Goal: Task Accomplishment & Management: Manage account settings

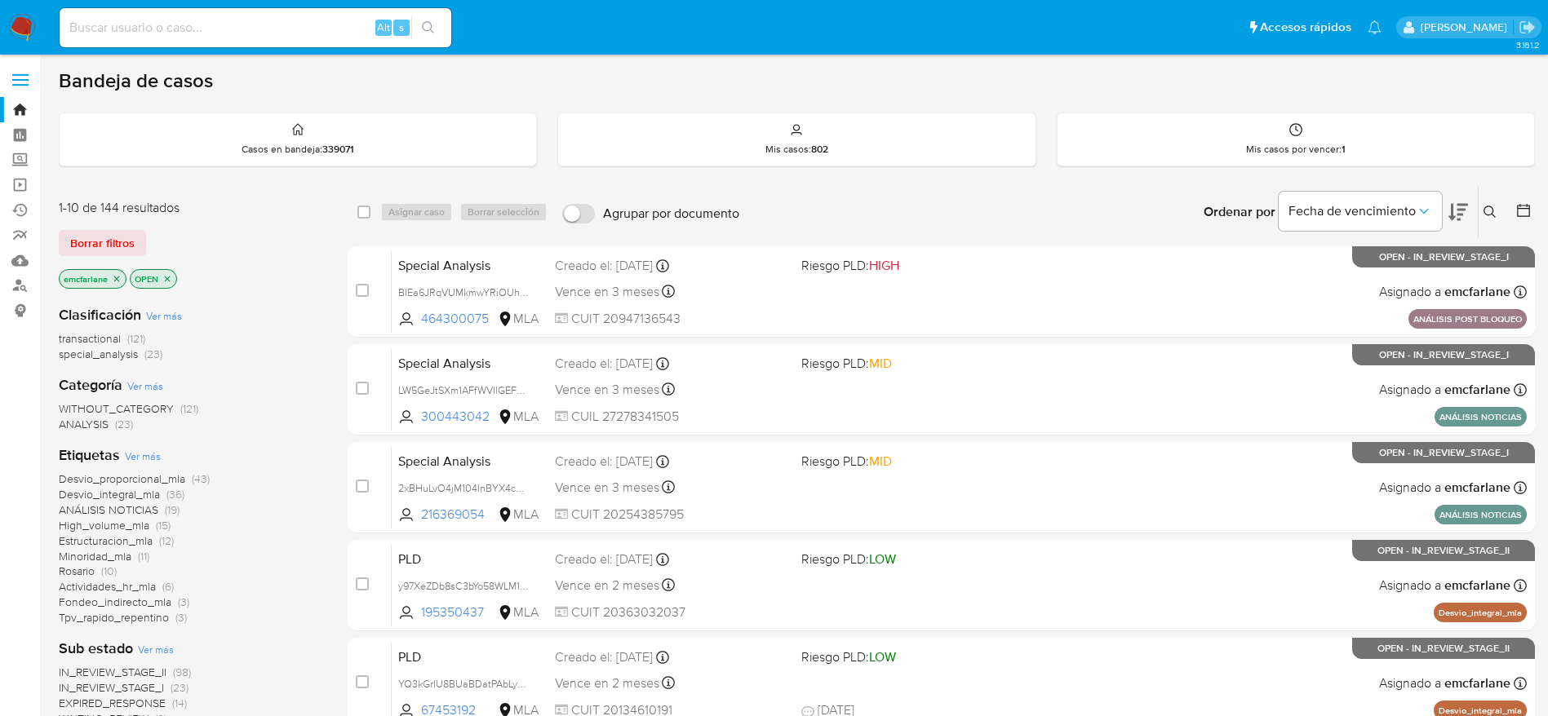
scroll to position [122, 0]
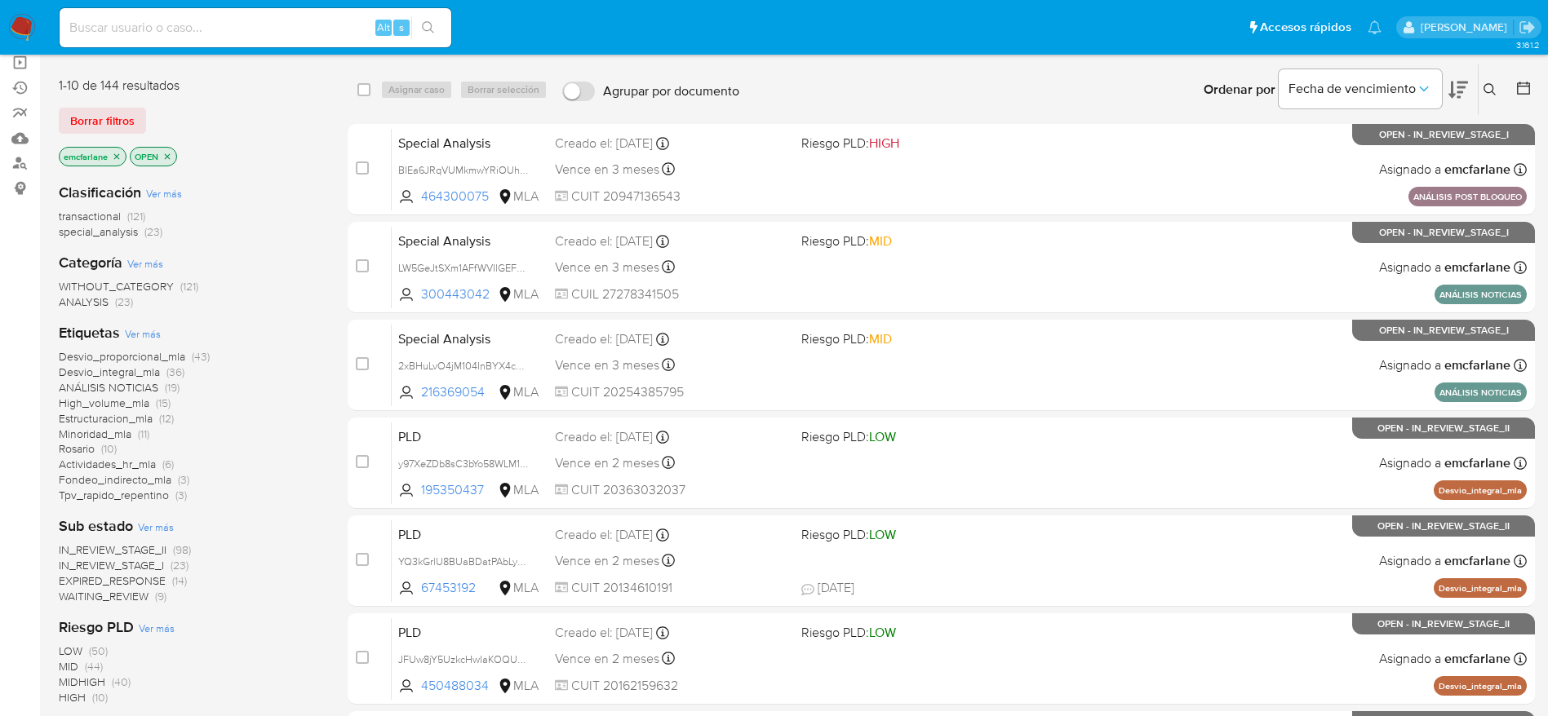
click at [128, 236] on span "special_analysis" at bounding box center [98, 232] width 79 height 16
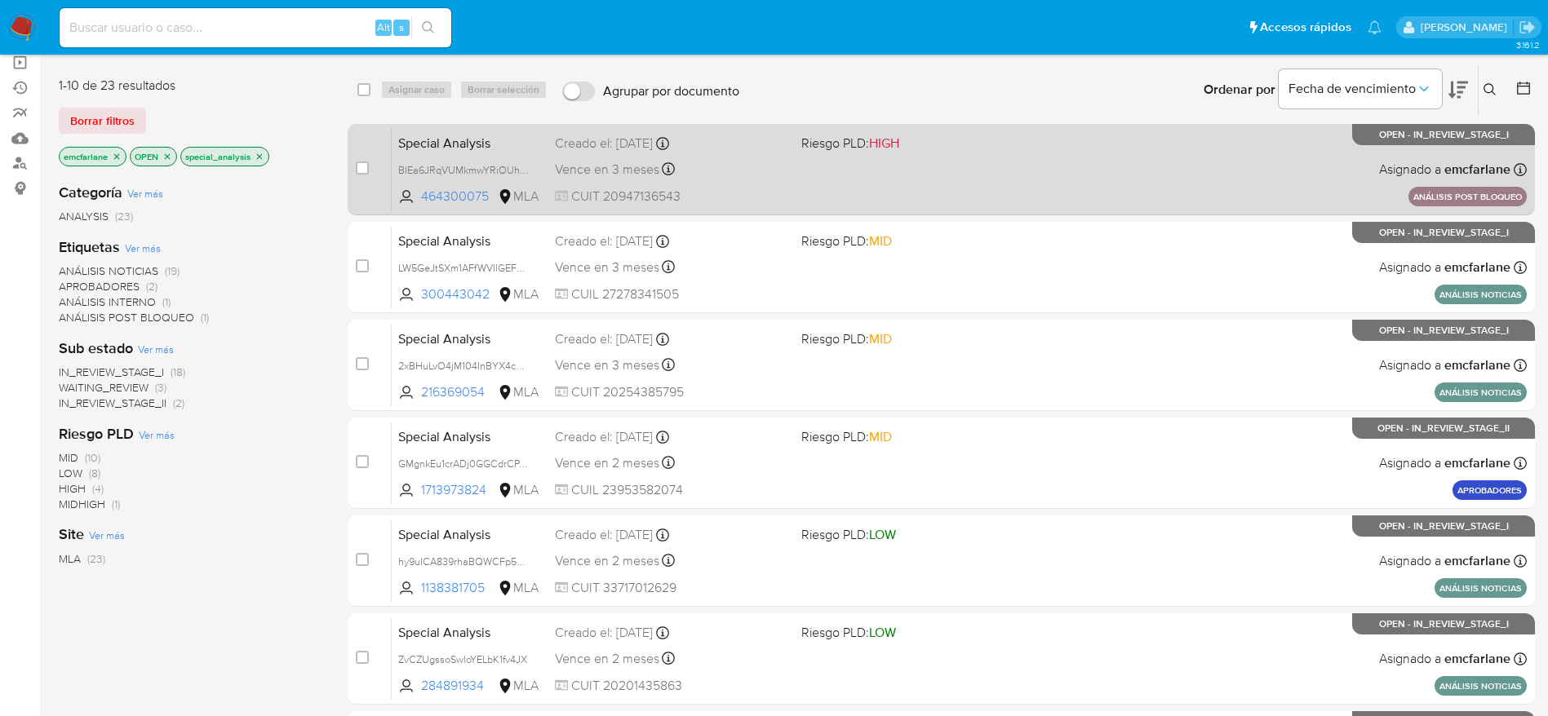
click at [951, 151] on span "Riesgo PLD: HIGH" at bounding box center [917, 141] width 233 height 21
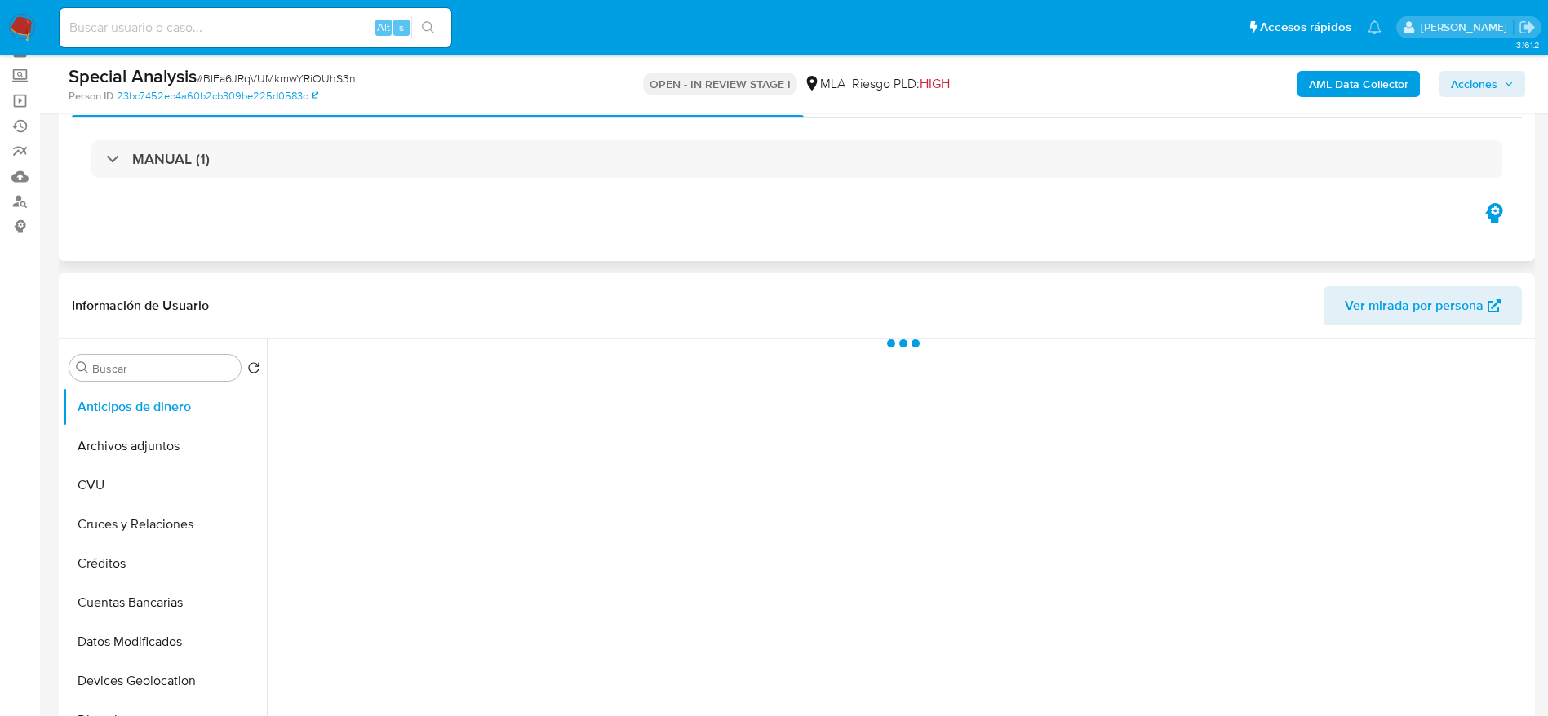
scroll to position [122, 0]
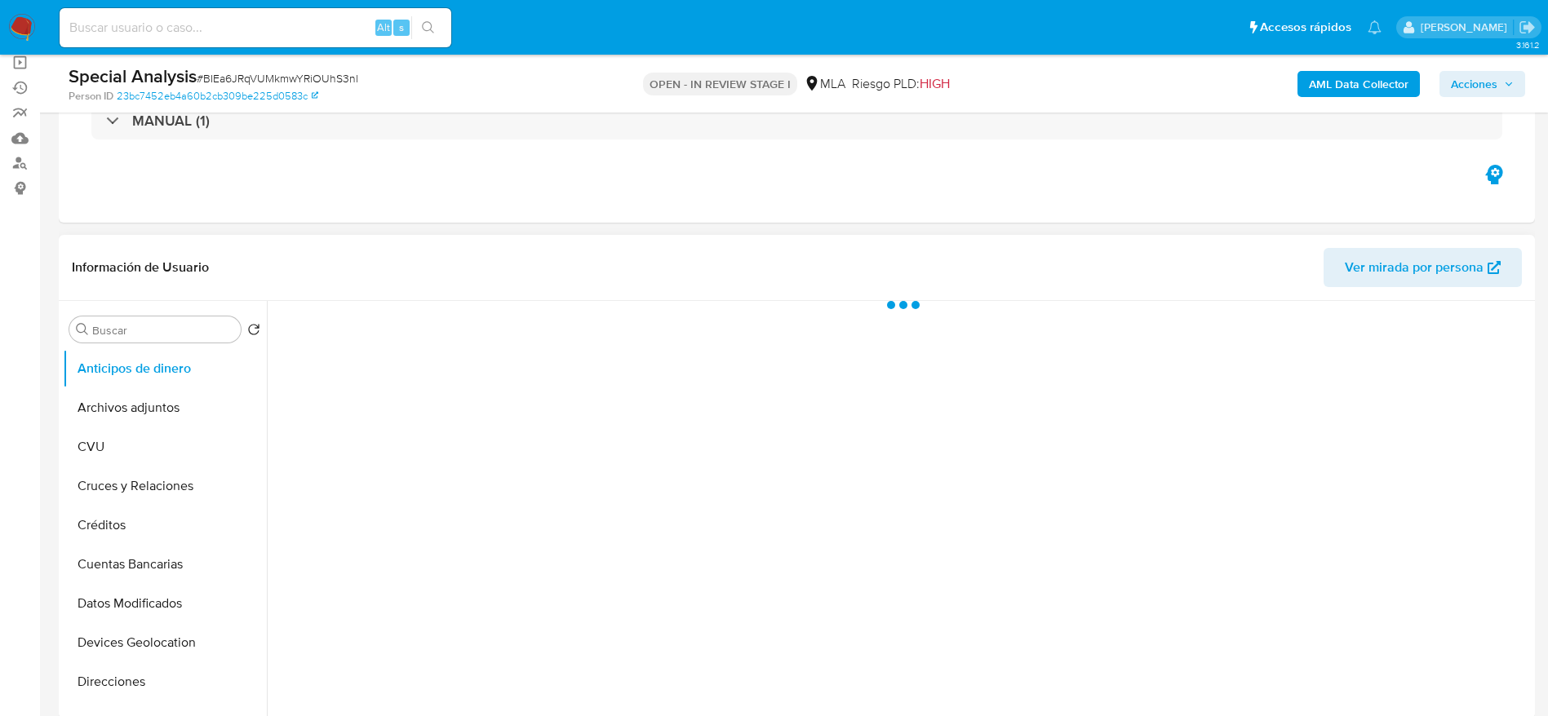
select select "10"
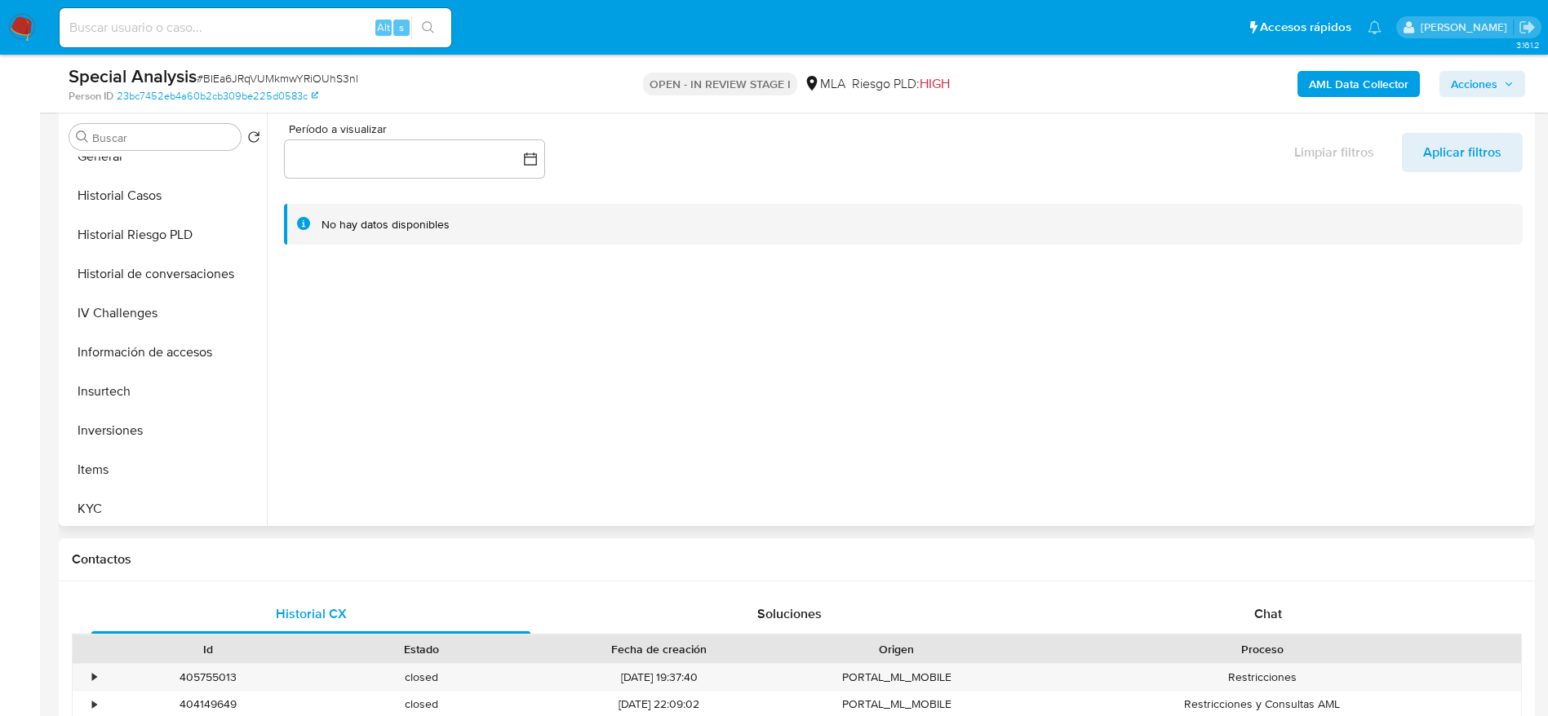
scroll to position [490, 0]
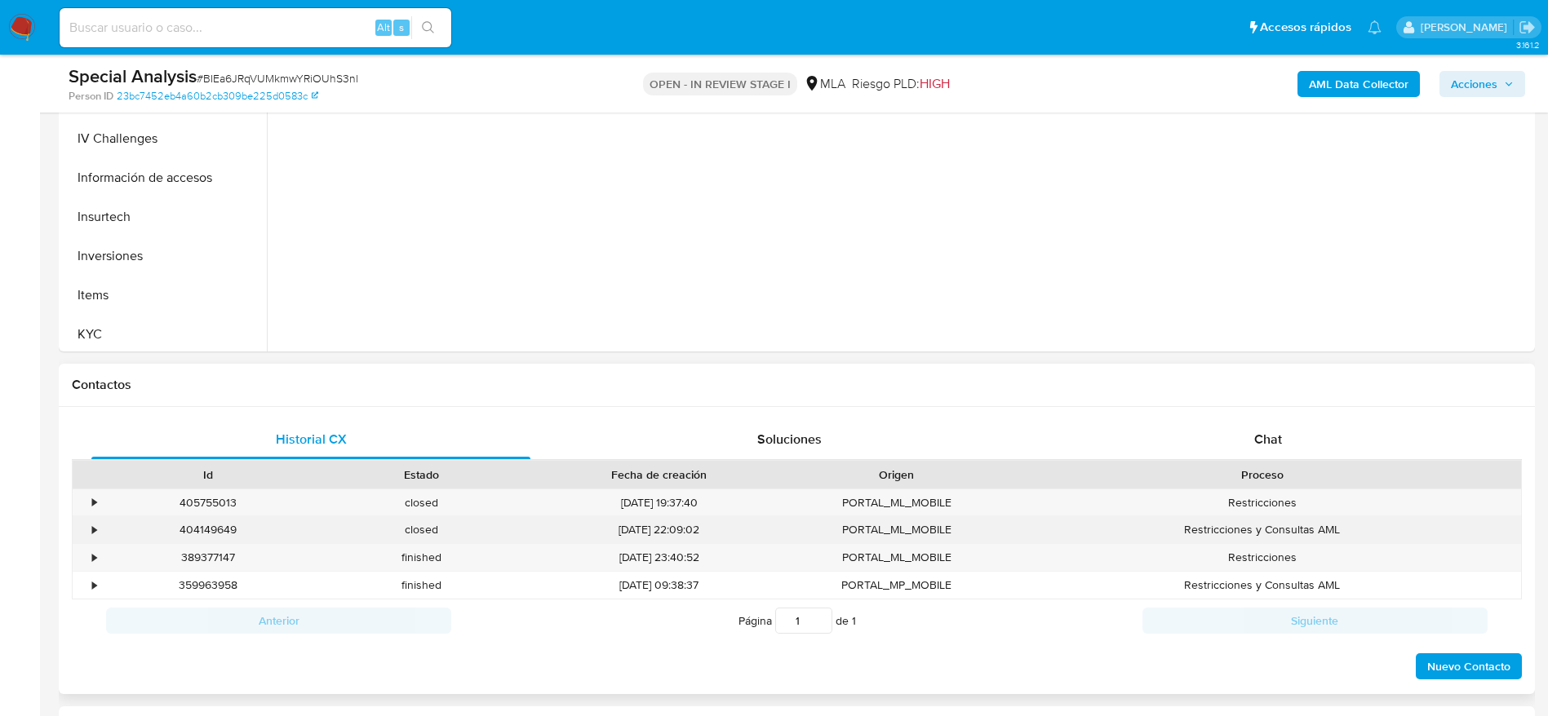
click at [209, 530] on div "404149649" at bounding box center [208, 529] width 214 height 27
copy div "404149649"
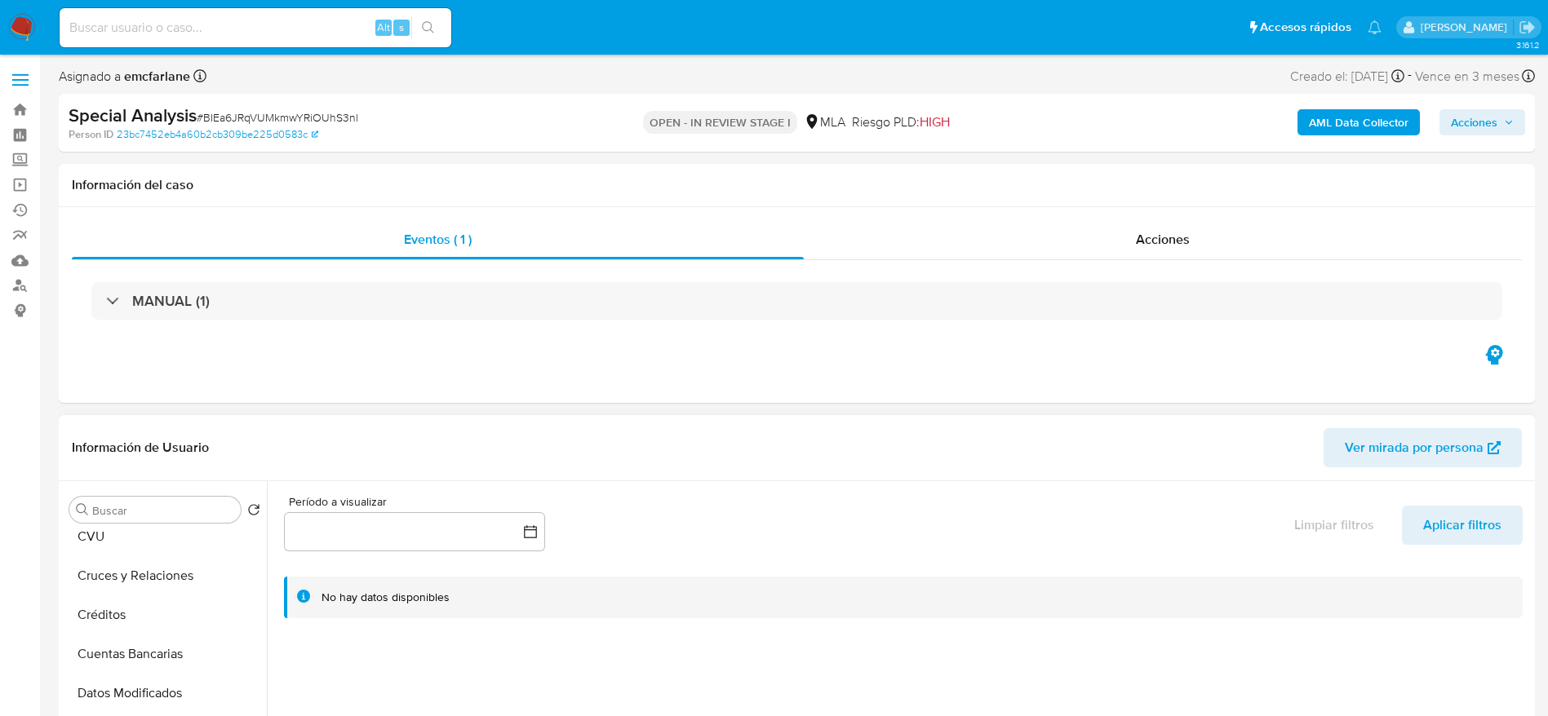
scroll to position [0, 0]
click at [164, 590] on button "Archivos adjuntos" at bounding box center [158, 588] width 191 height 39
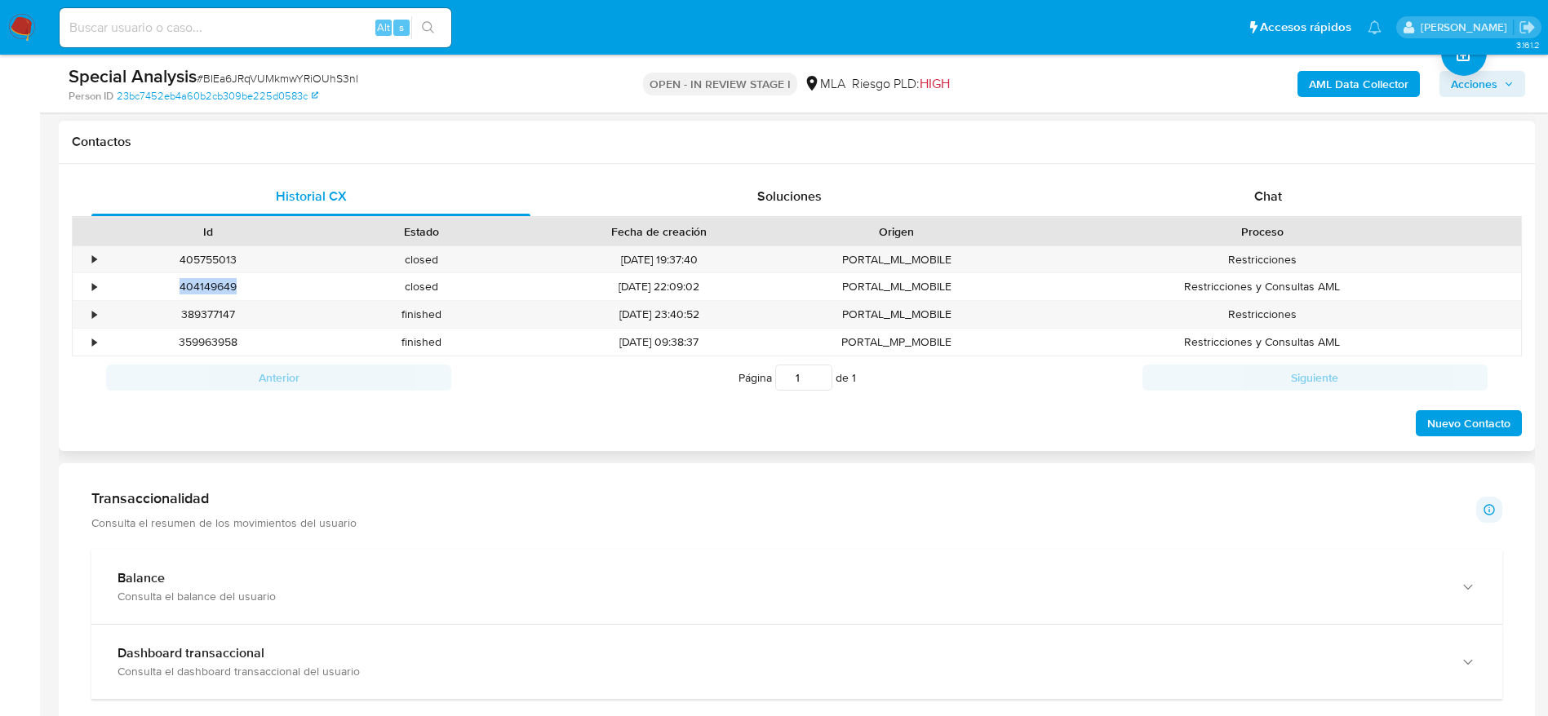
scroll to position [734, 0]
click at [204, 257] on div "405755013" at bounding box center [208, 258] width 214 height 27
click at [205, 257] on div "405755013" at bounding box center [208, 258] width 214 height 27
copy div "405755013"
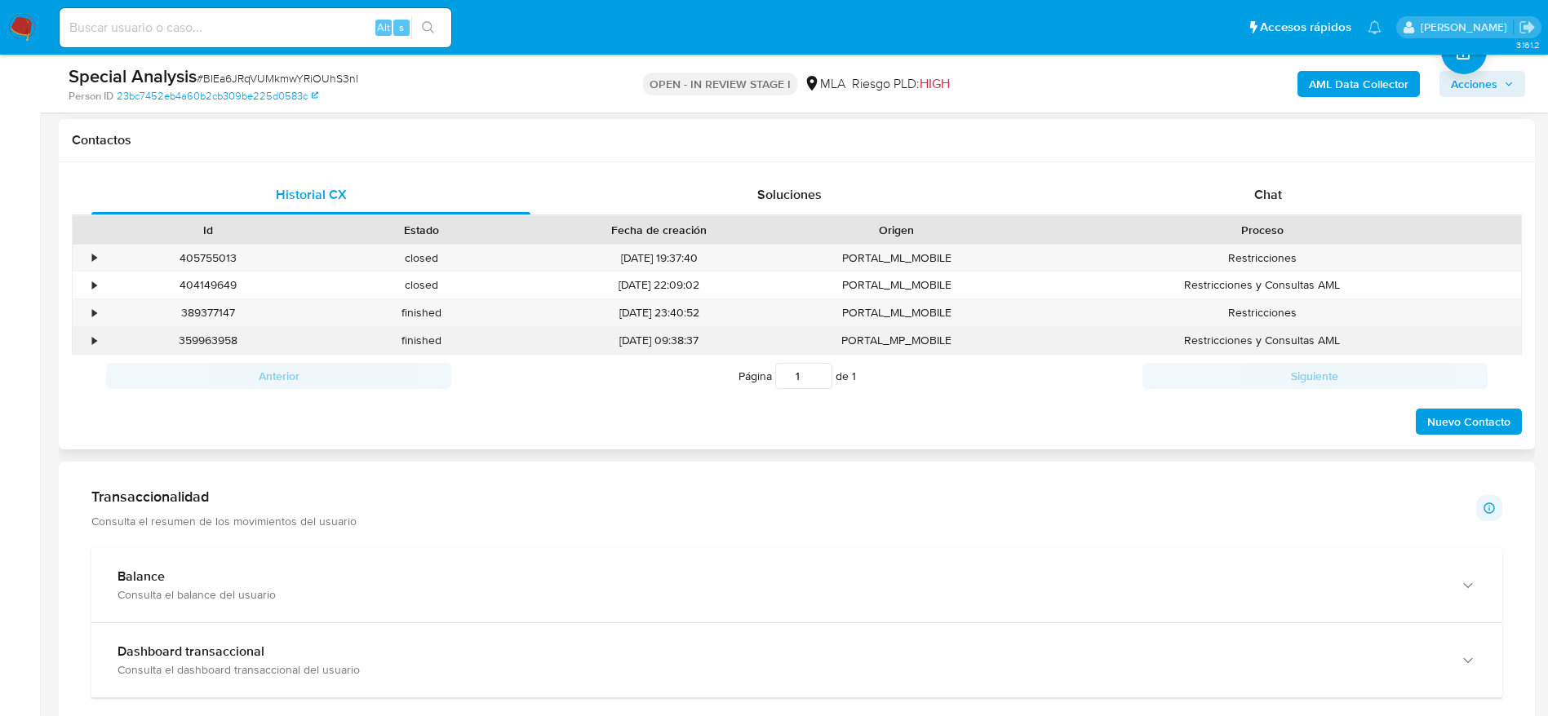
click at [200, 337] on div "359963958" at bounding box center [208, 340] width 214 height 27
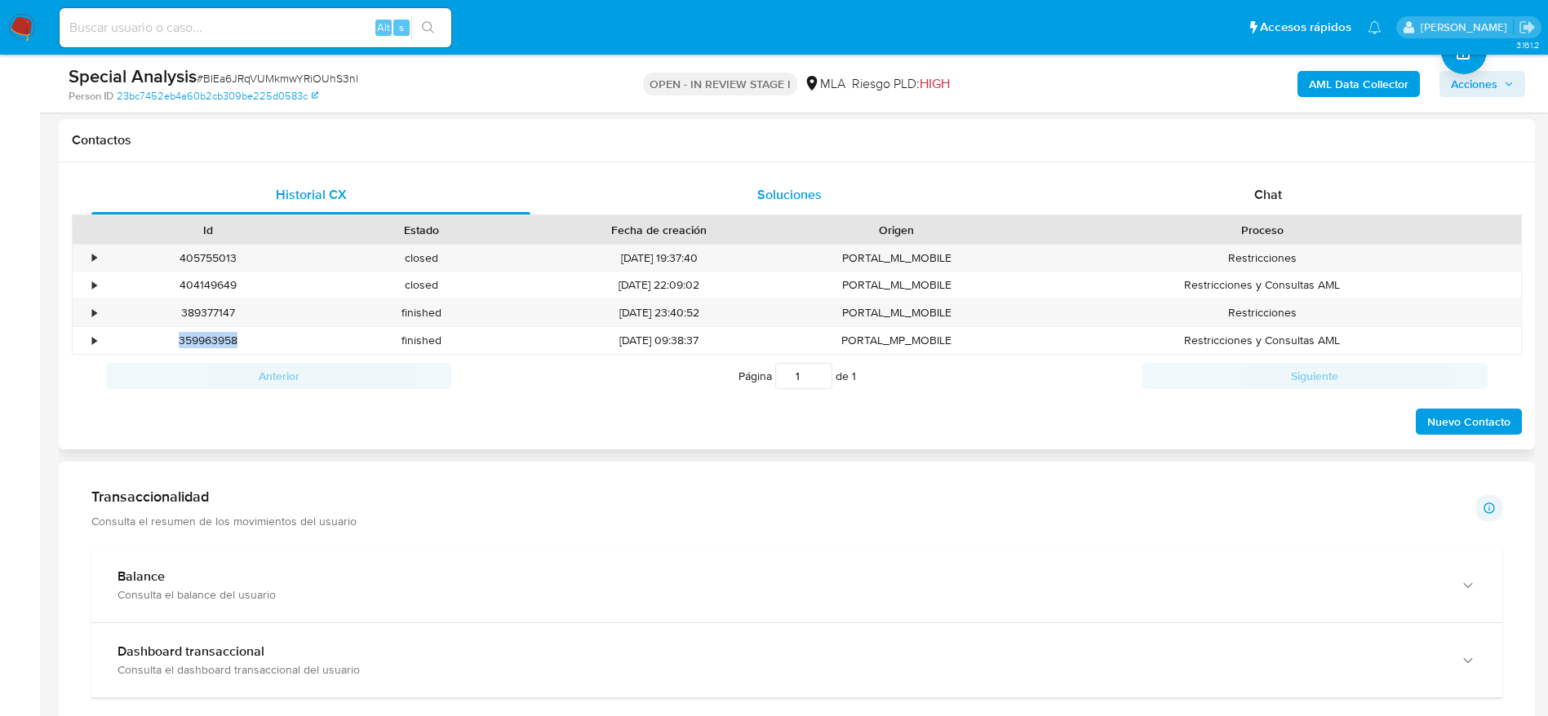
copy div "359963958"
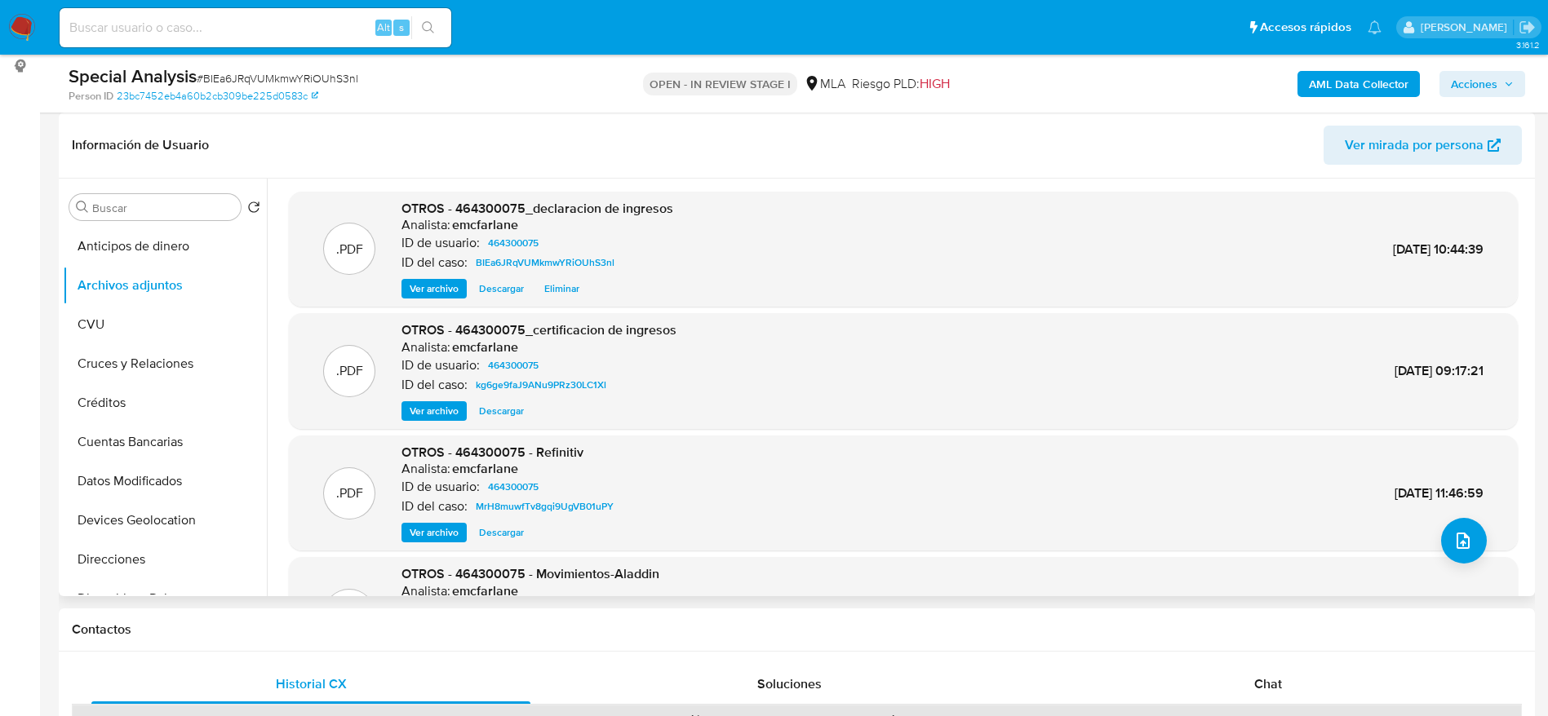
scroll to position [137, 0]
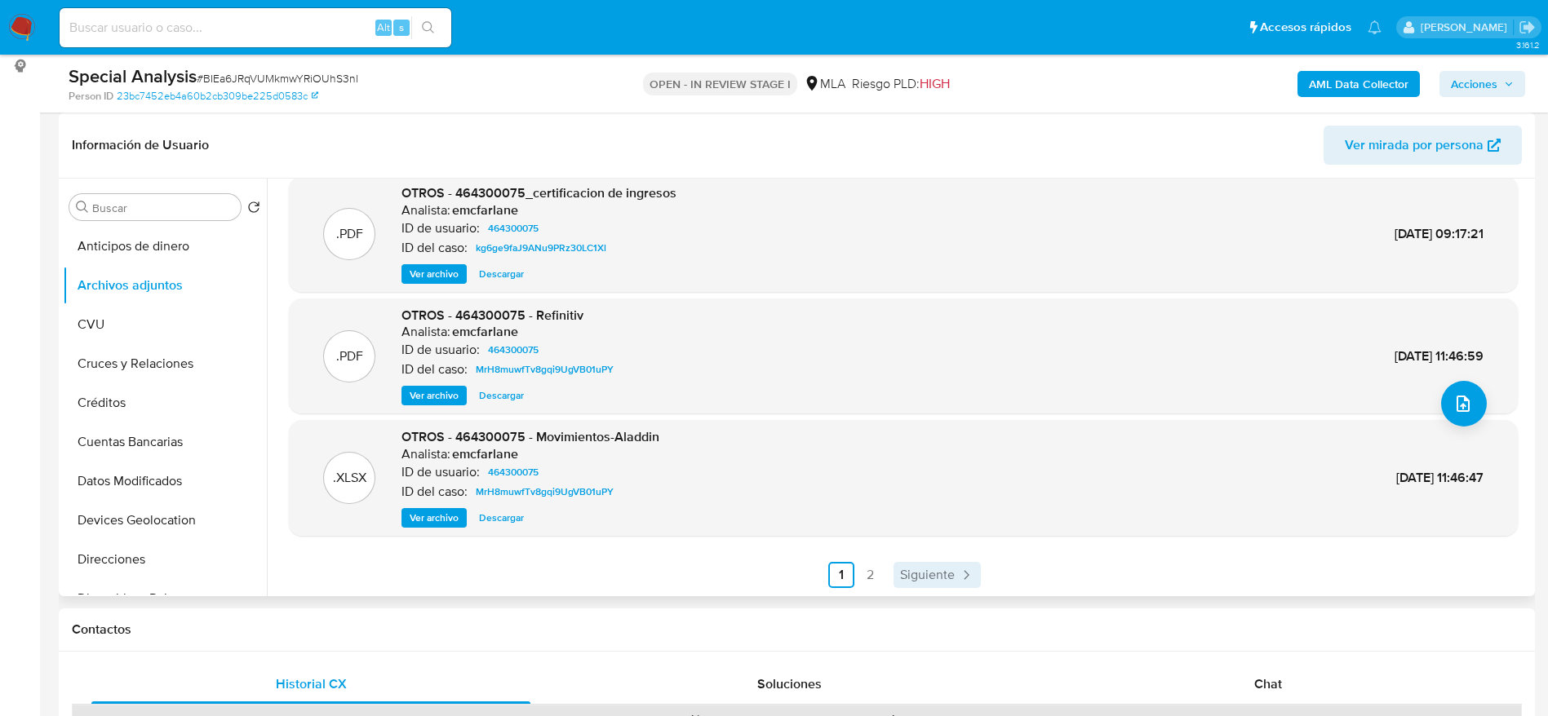
click at [938, 578] on span "Siguiente" at bounding box center [927, 575] width 55 height 13
click at [867, 569] on span "Anterior" at bounding box center [880, 575] width 47 height 13
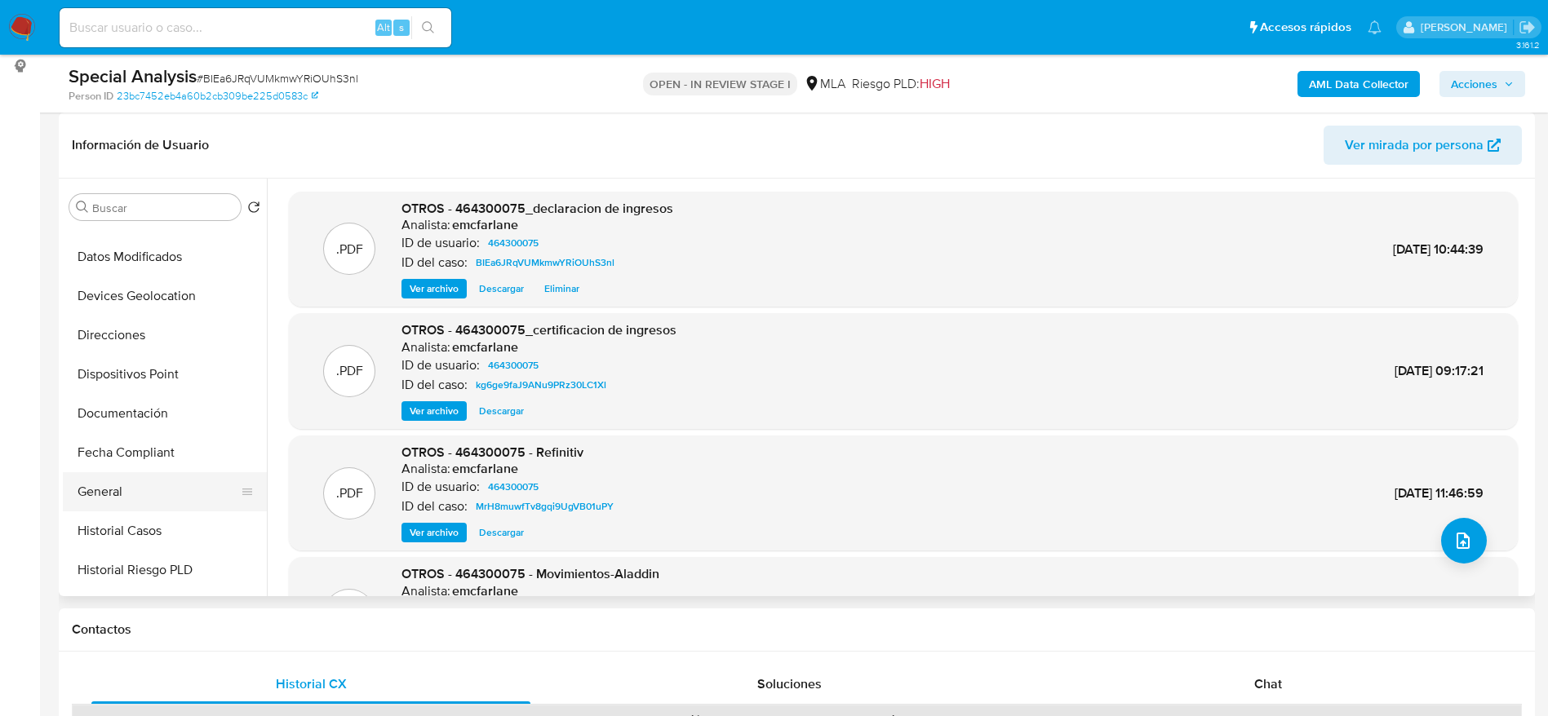
scroll to position [245, 0]
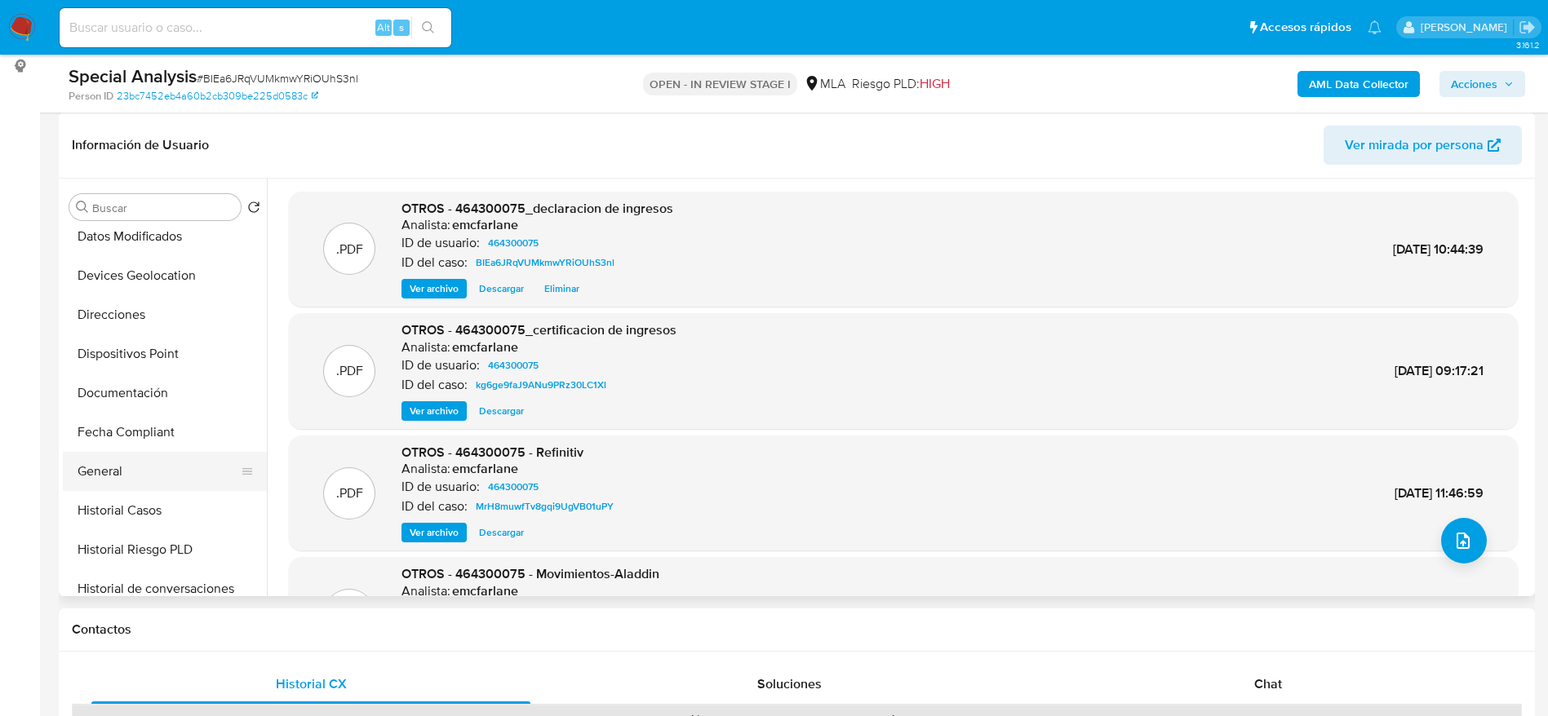
click at [133, 468] on button "General" at bounding box center [158, 471] width 191 height 39
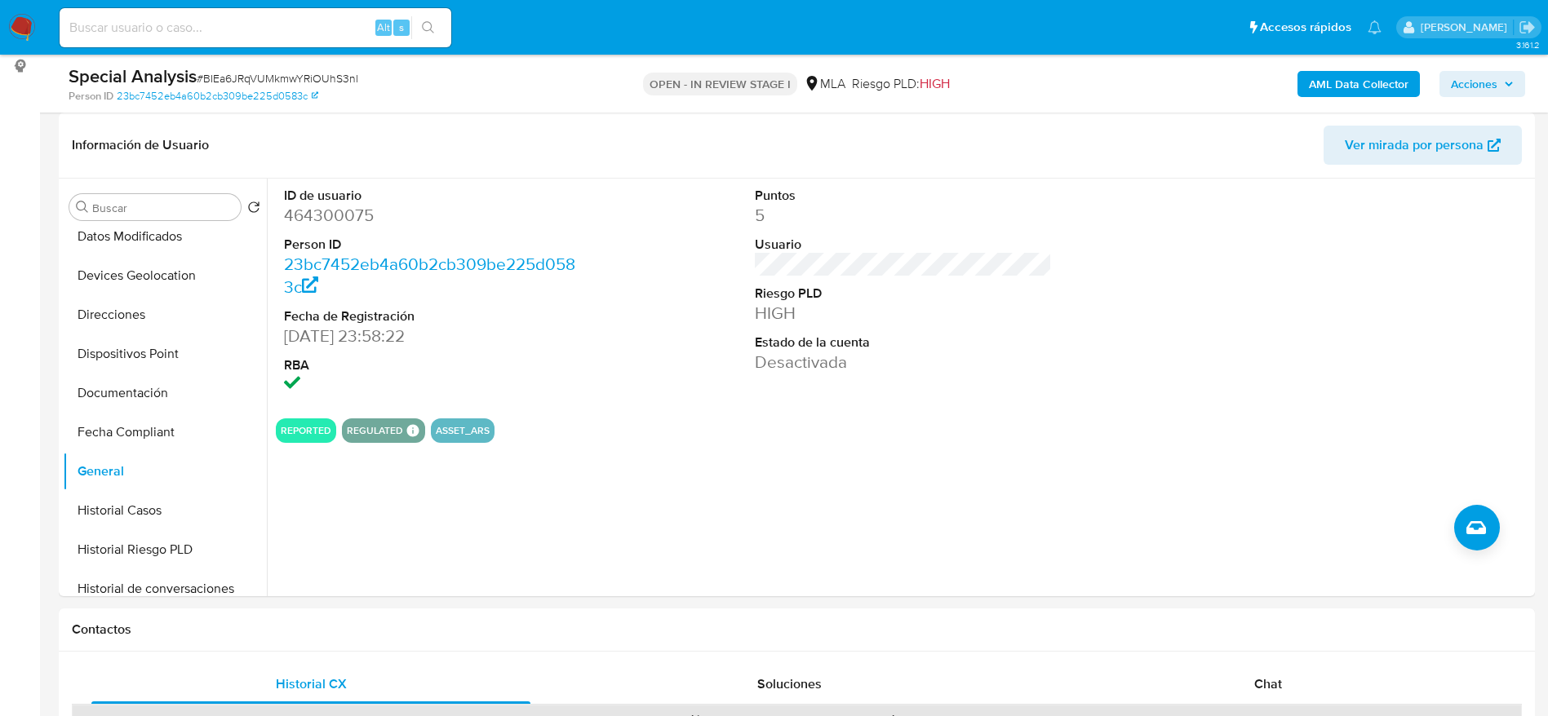
click at [348, 211] on dd "464300075" at bounding box center [433, 215] width 298 height 23
click at [348, 212] on dd "464300075" at bounding box center [433, 215] width 298 height 23
click at [348, 211] on dd "464300075" at bounding box center [433, 215] width 298 height 23
copy dd "464300075"
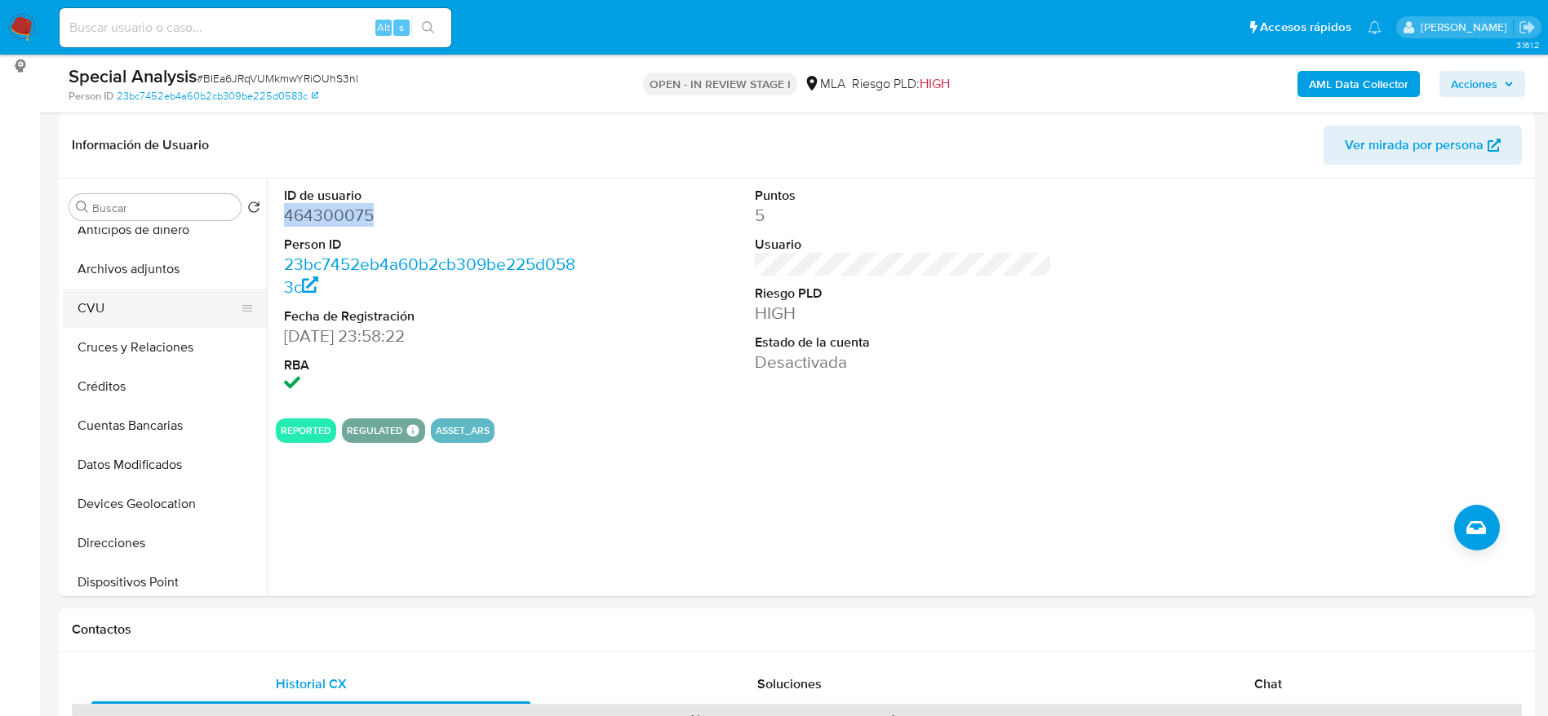
scroll to position [0, 0]
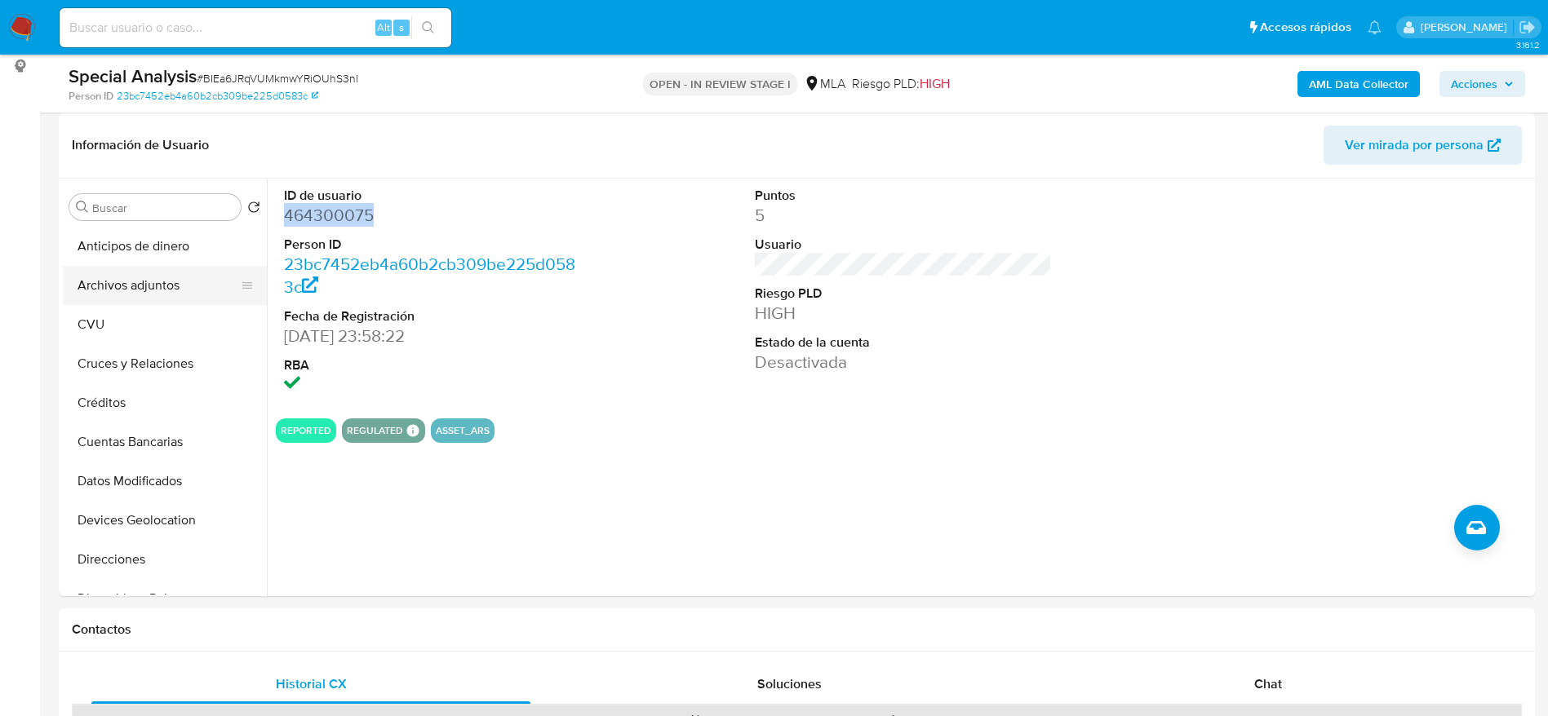
click at [130, 292] on button "Archivos adjuntos" at bounding box center [158, 285] width 191 height 39
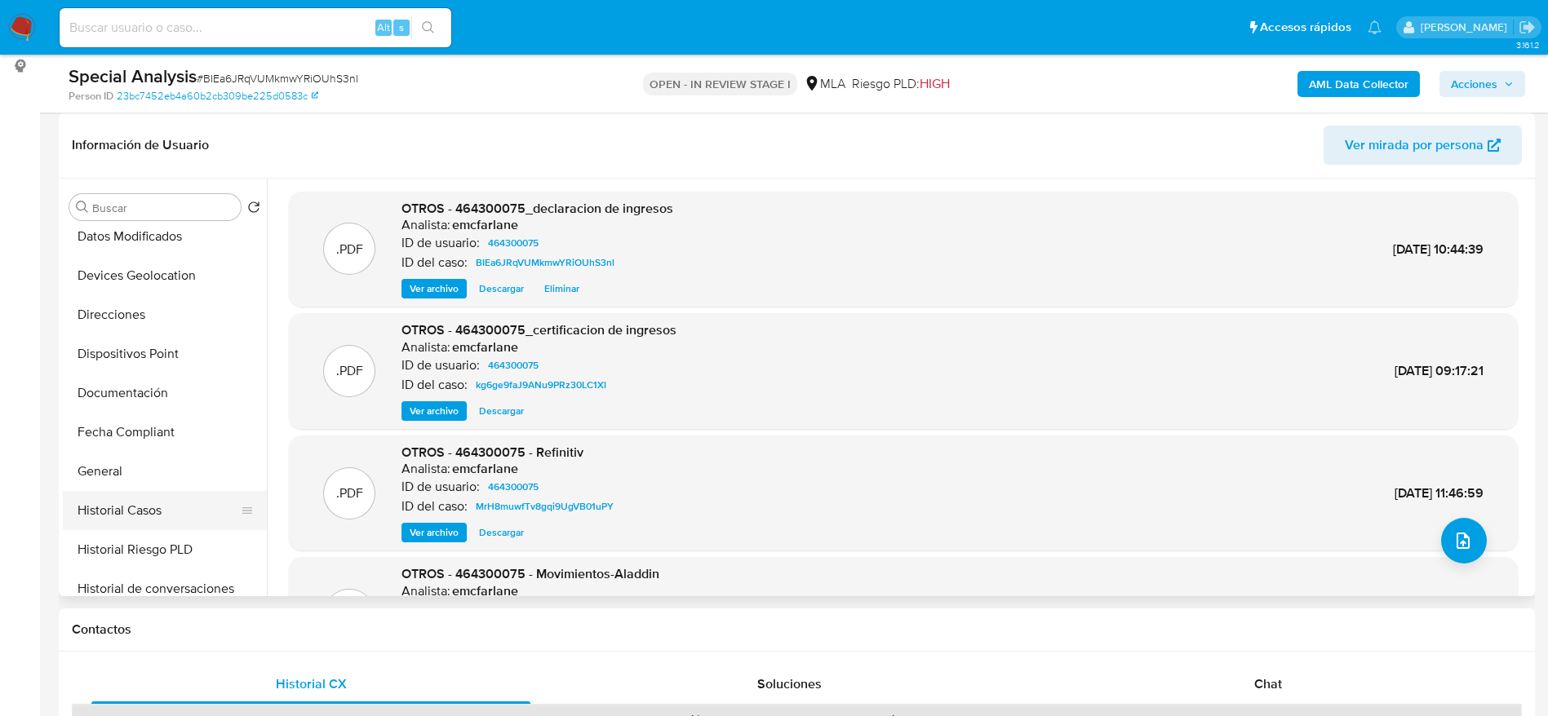
click at [171, 523] on button "Historial Casos" at bounding box center [158, 510] width 191 height 39
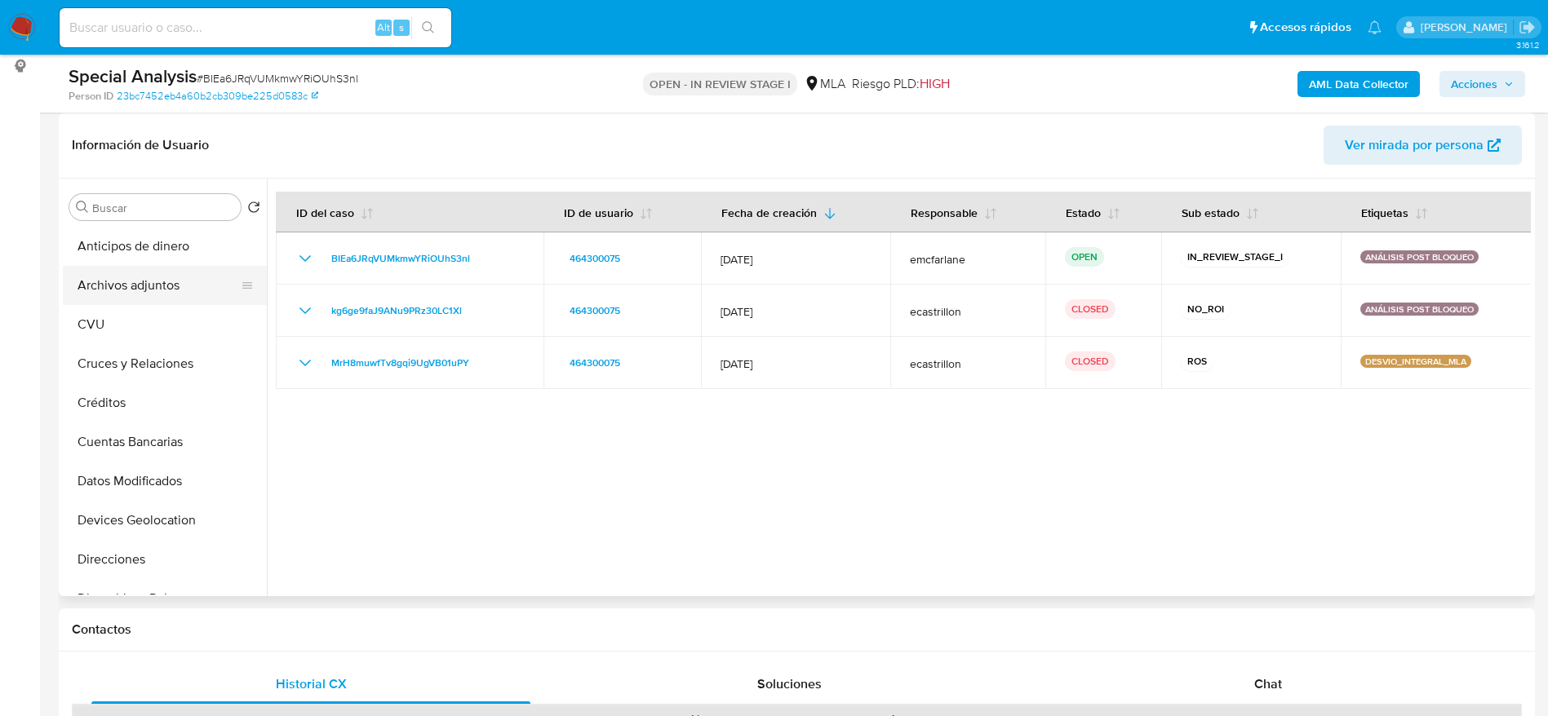
click at [148, 289] on button "Archivos adjuntos" at bounding box center [158, 285] width 191 height 39
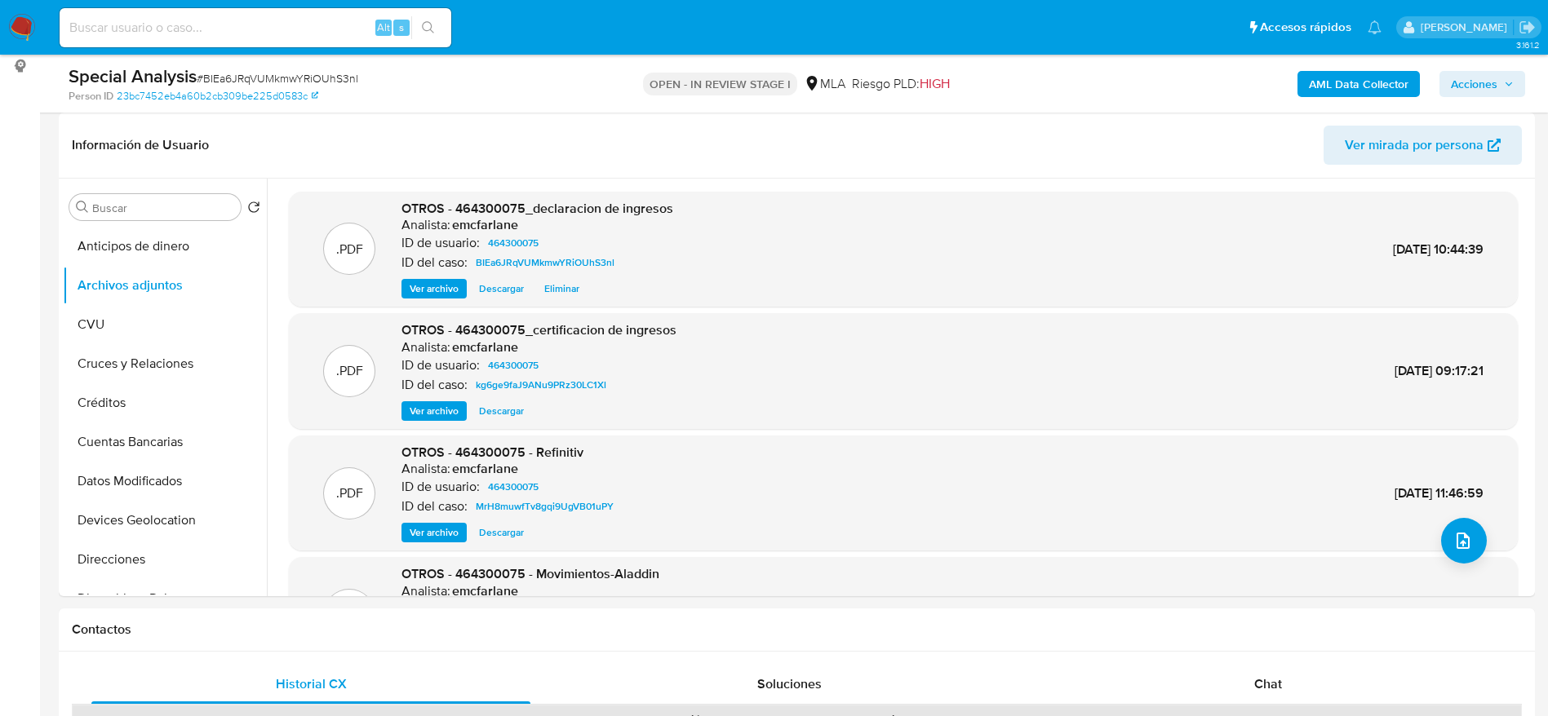
click at [1497, 75] on span "Acciones" at bounding box center [1482, 84] width 63 height 23
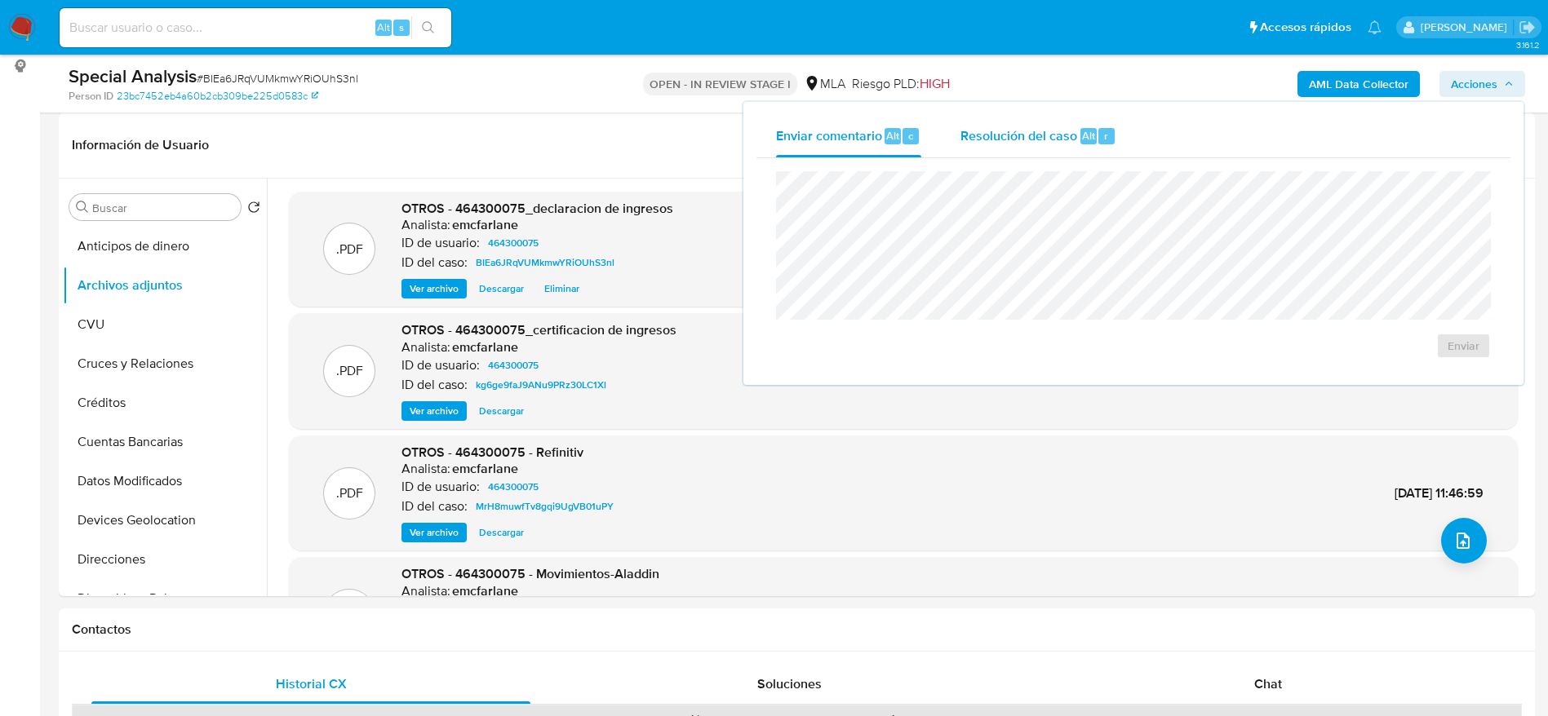
click at [1061, 141] on span "Resolución del caso" at bounding box center [1018, 135] width 117 height 19
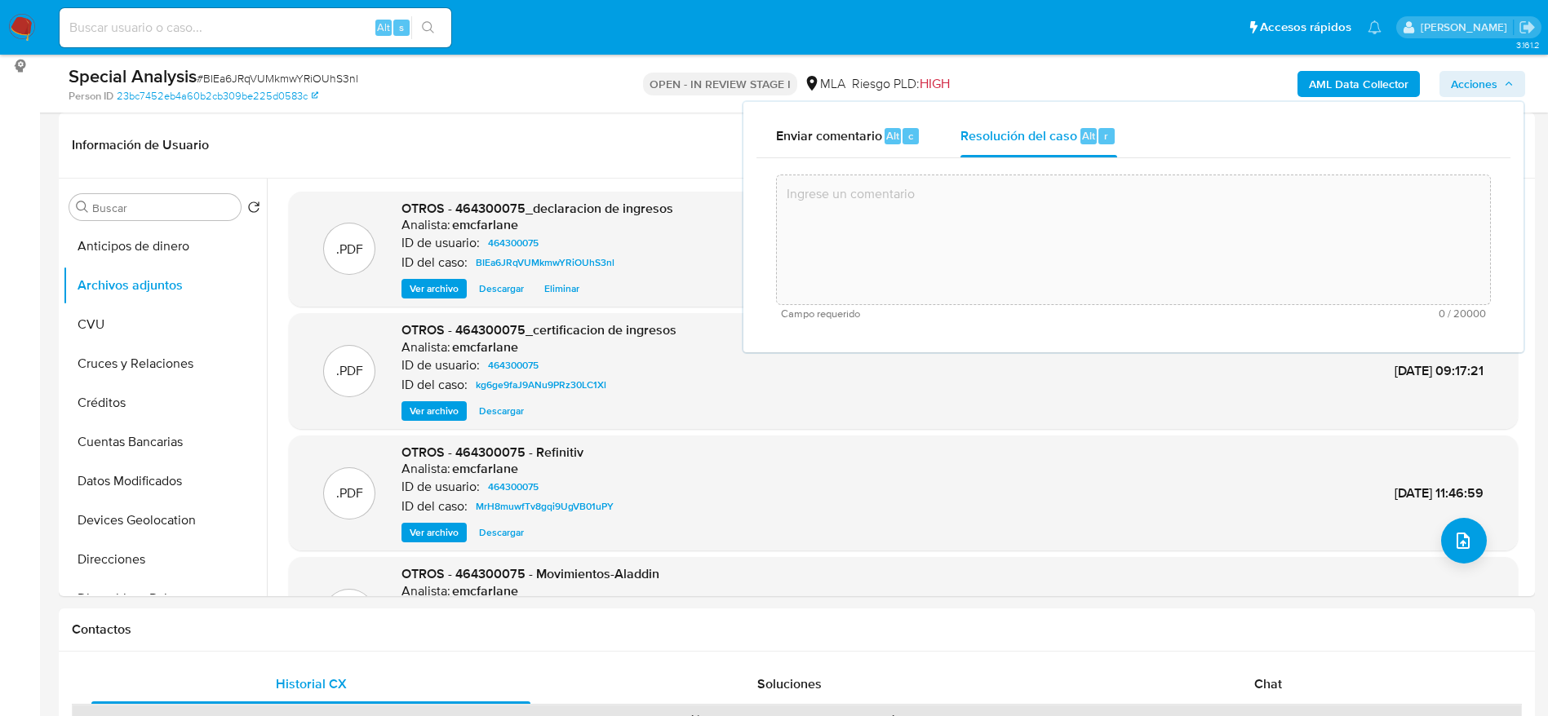
click at [1041, 259] on textarea at bounding box center [1133, 240] width 713 height 131
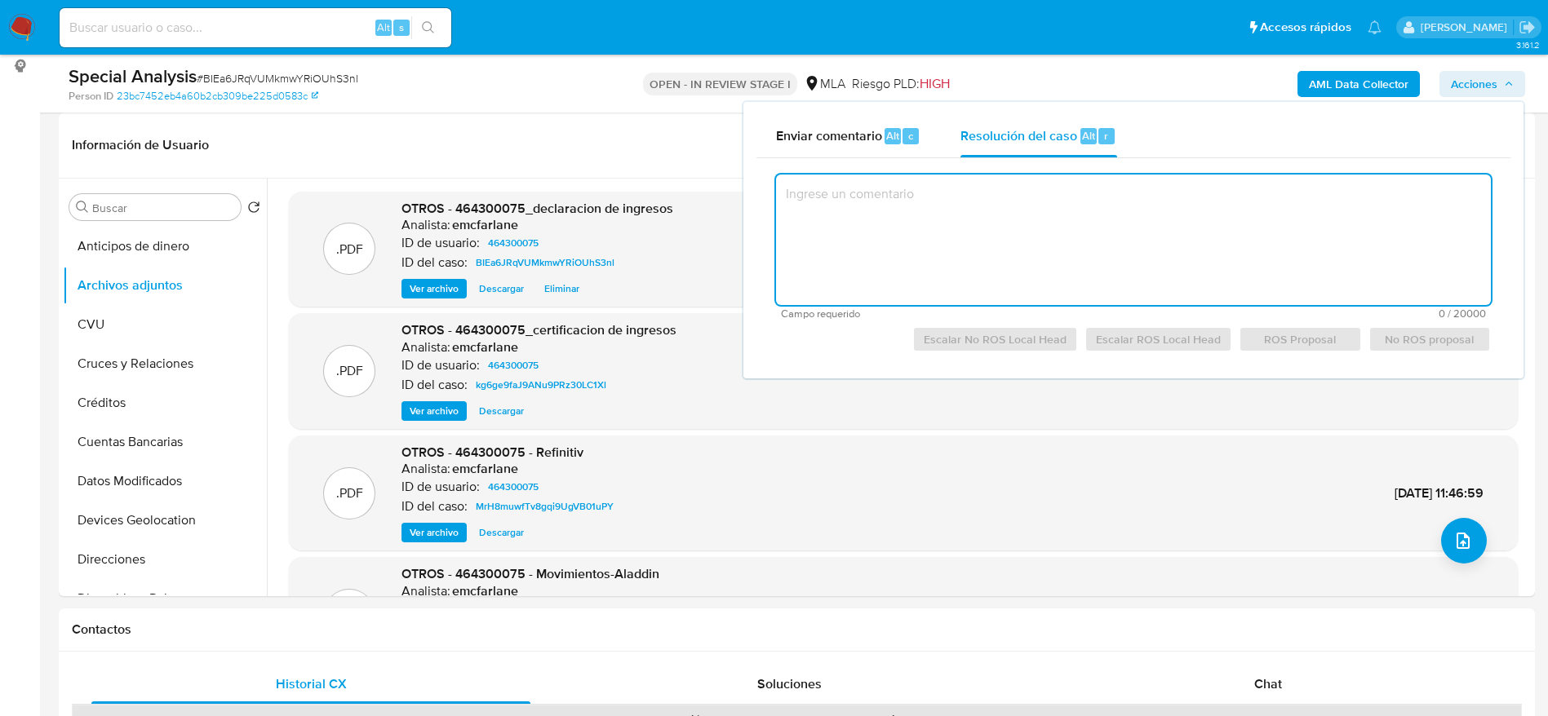
paste textarea "El cliente Cesar Alex Choque Catari - CUIT 20947136543 se encuentra registradao…"
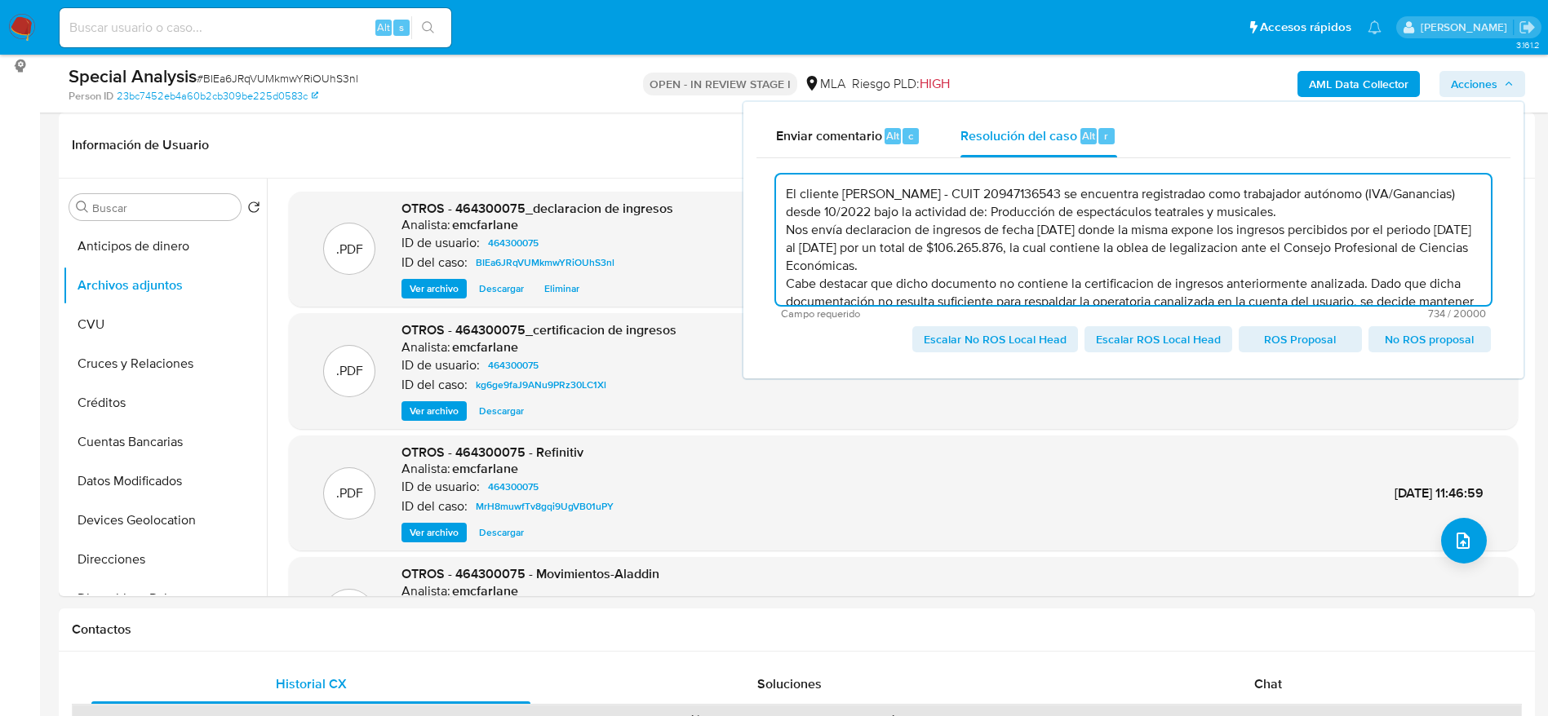
click at [1250, 188] on textarea "El cliente Cesar Alex Choque Catari - CUIT 20947136543 se encuentra registradao…" at bounding box center [1133, 240] width 715 height 131
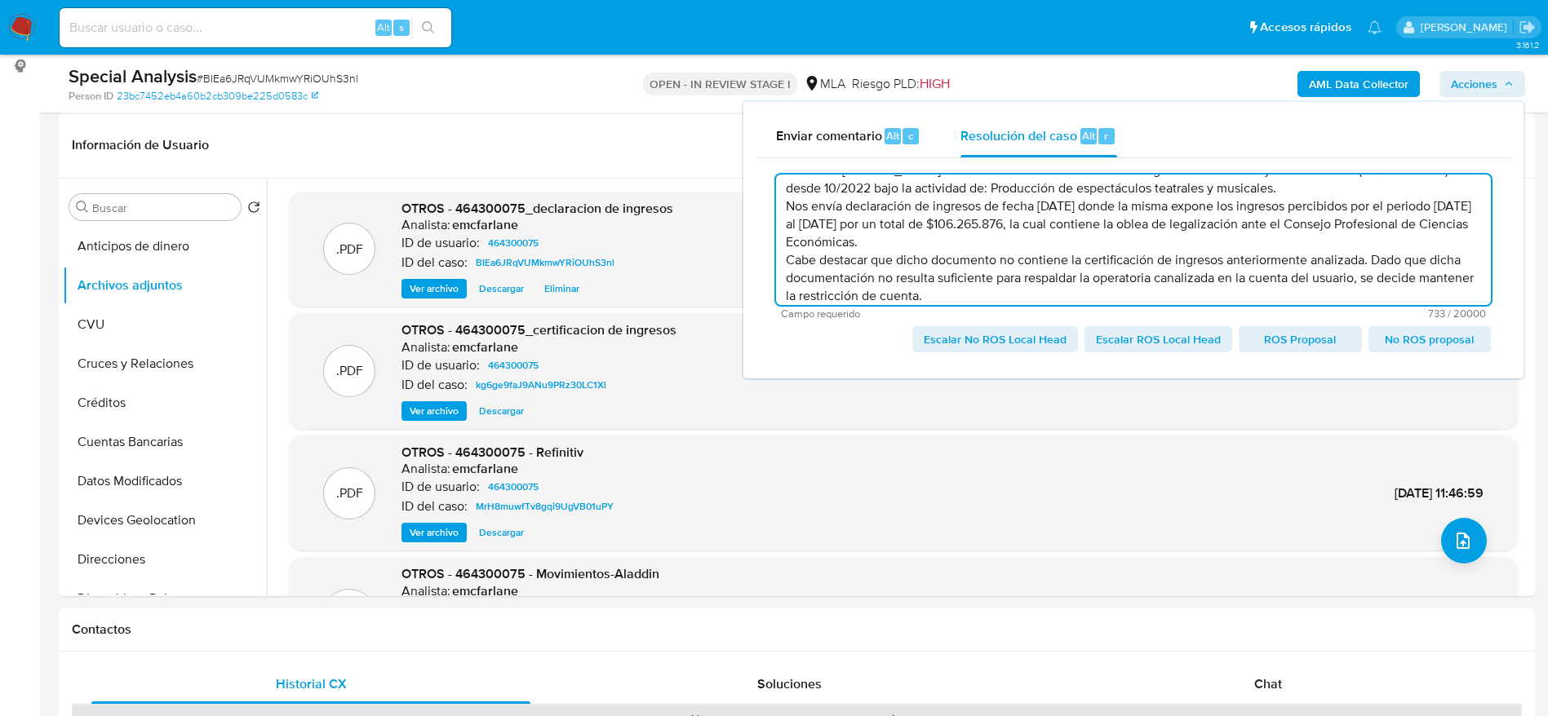
scroll to position [34, 0]
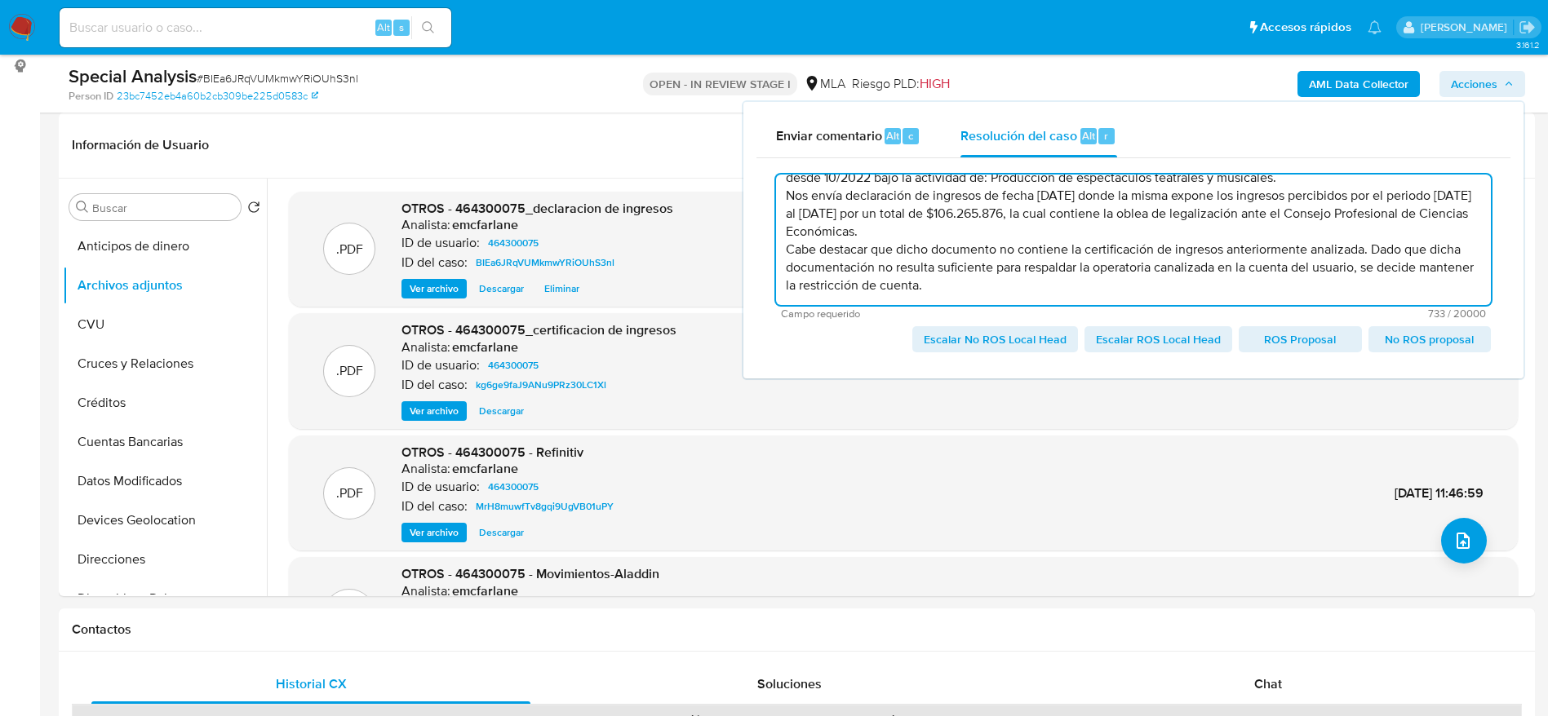
click at [1035, 286] on textarea "El cliente Cesar Alex Choque Catari - CUIT 20947136543 se encuentra registrado …" at bounding box center [1133, 240] width 715 height 131
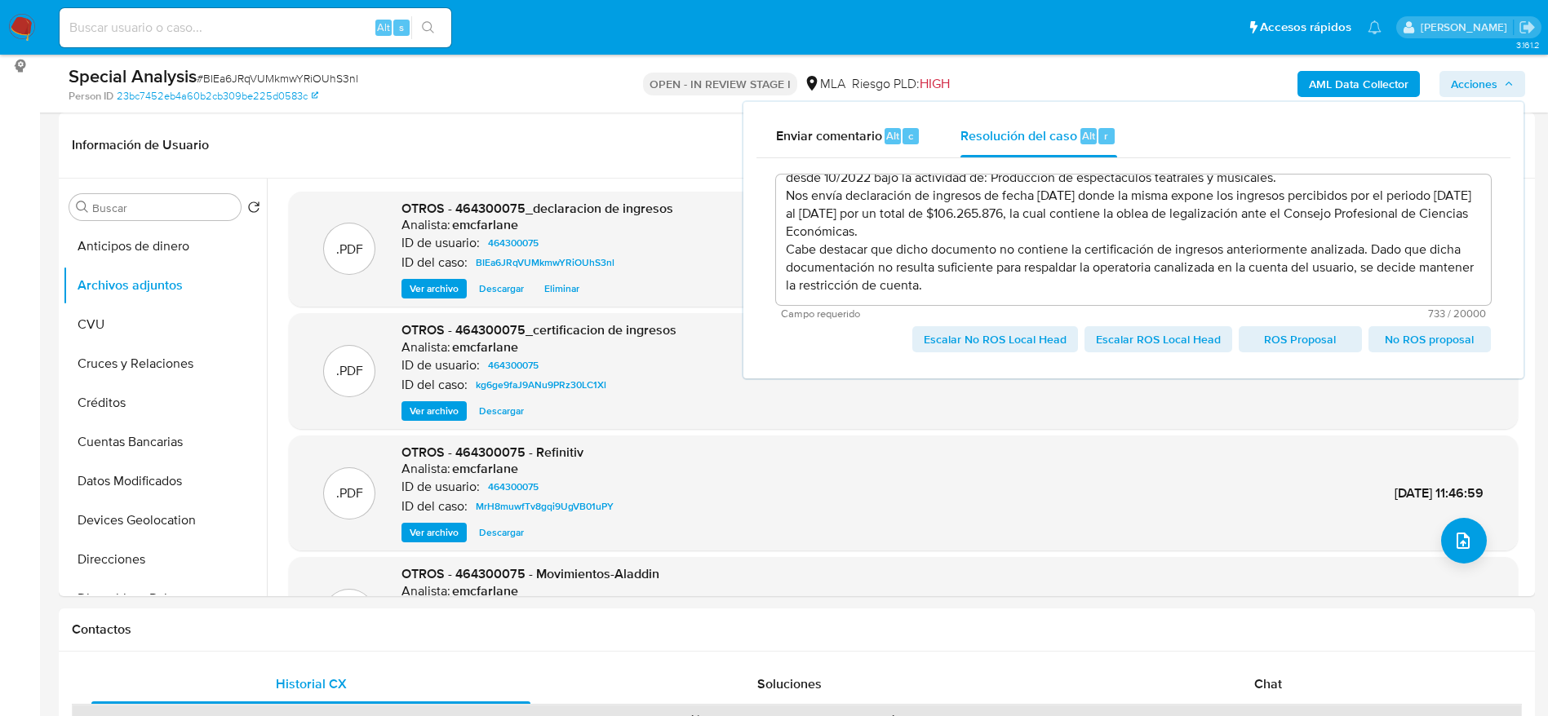
click at [1031, 334] on span "Escalar No ROS Local Head" at bounding box center [995, 339] width 143 height 23
type textarea "El cliente Cesar Alex Choque Catari - CUIT 20947136543 se encuentra registrado …"
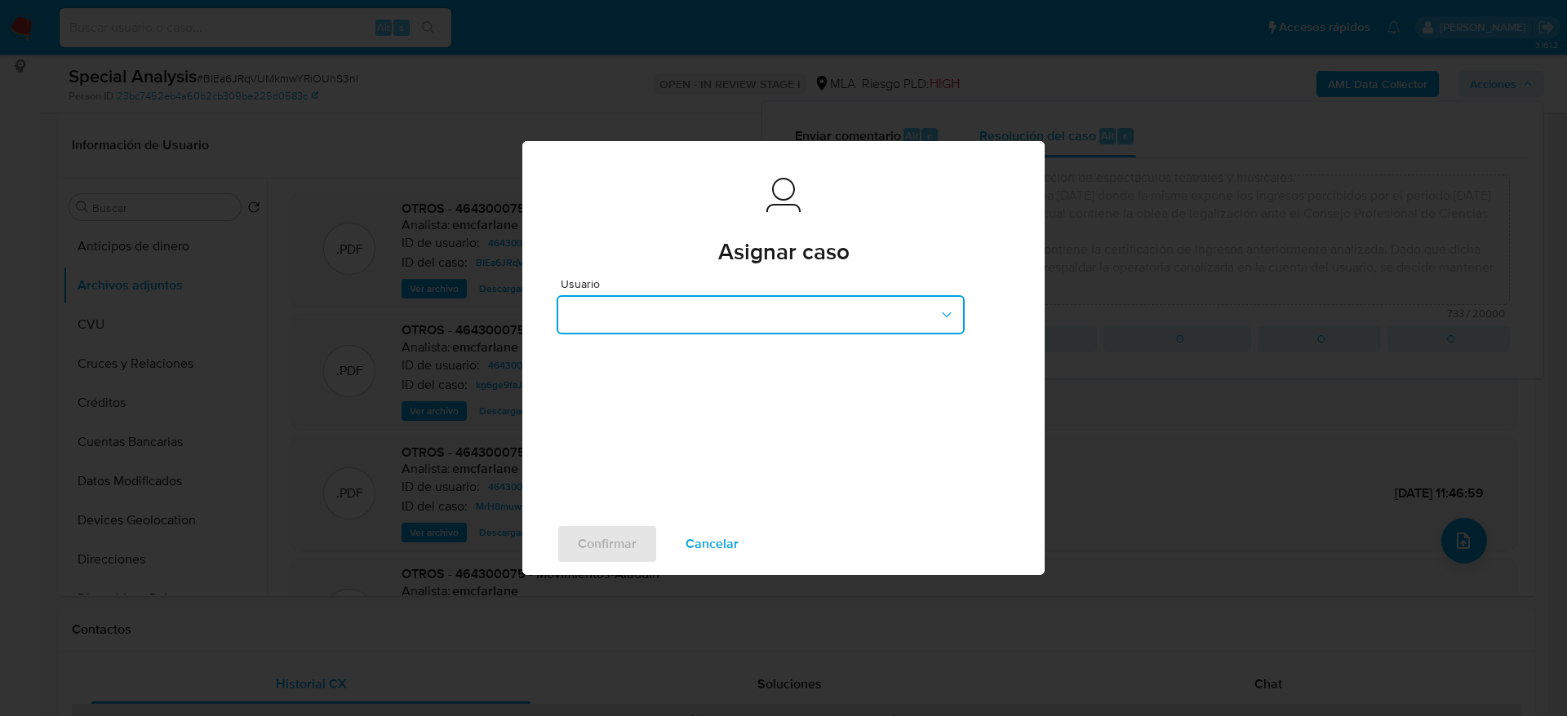
click at [666, 308] on button "button" at bounding box center [760, 314] width 408 height 39
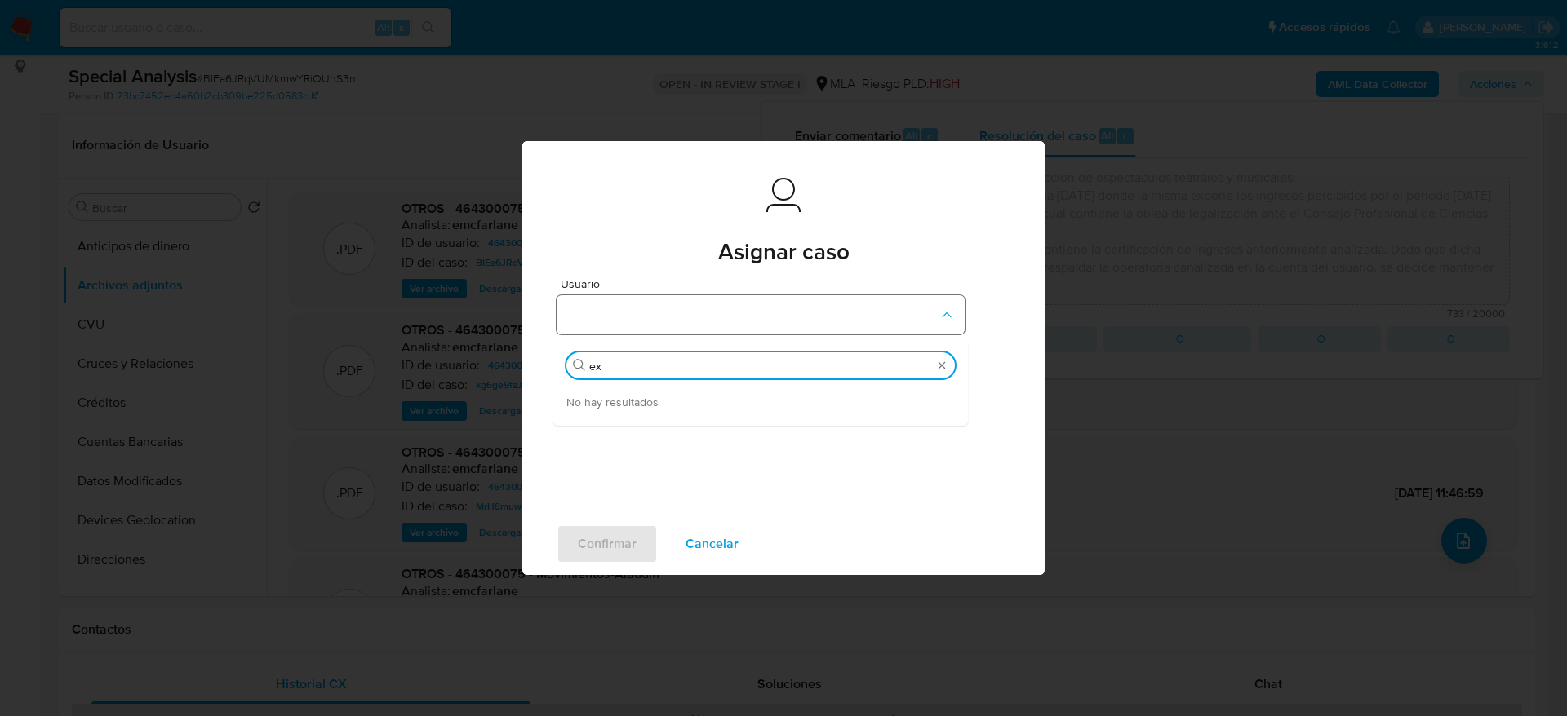
type input "exz"
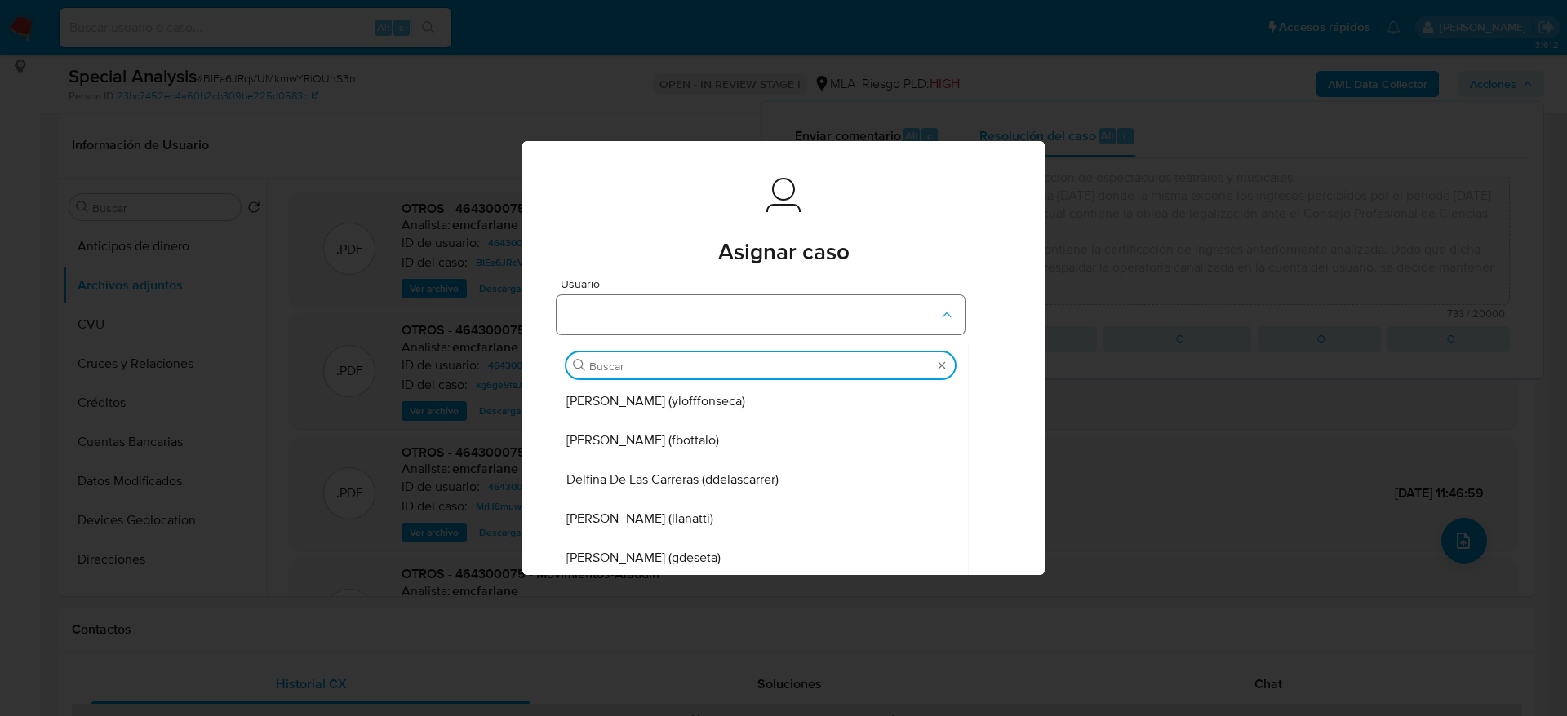
type input "z"
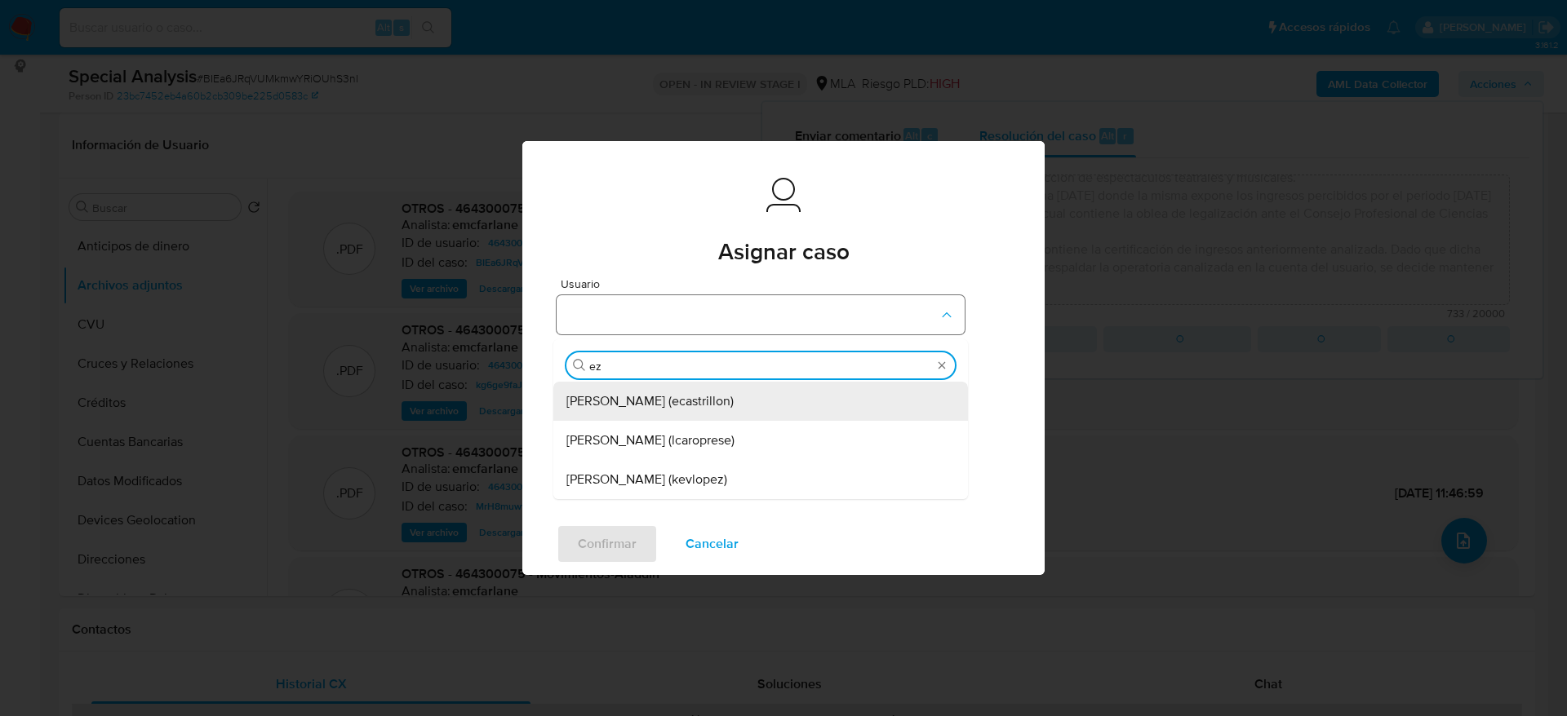
type input "eze"
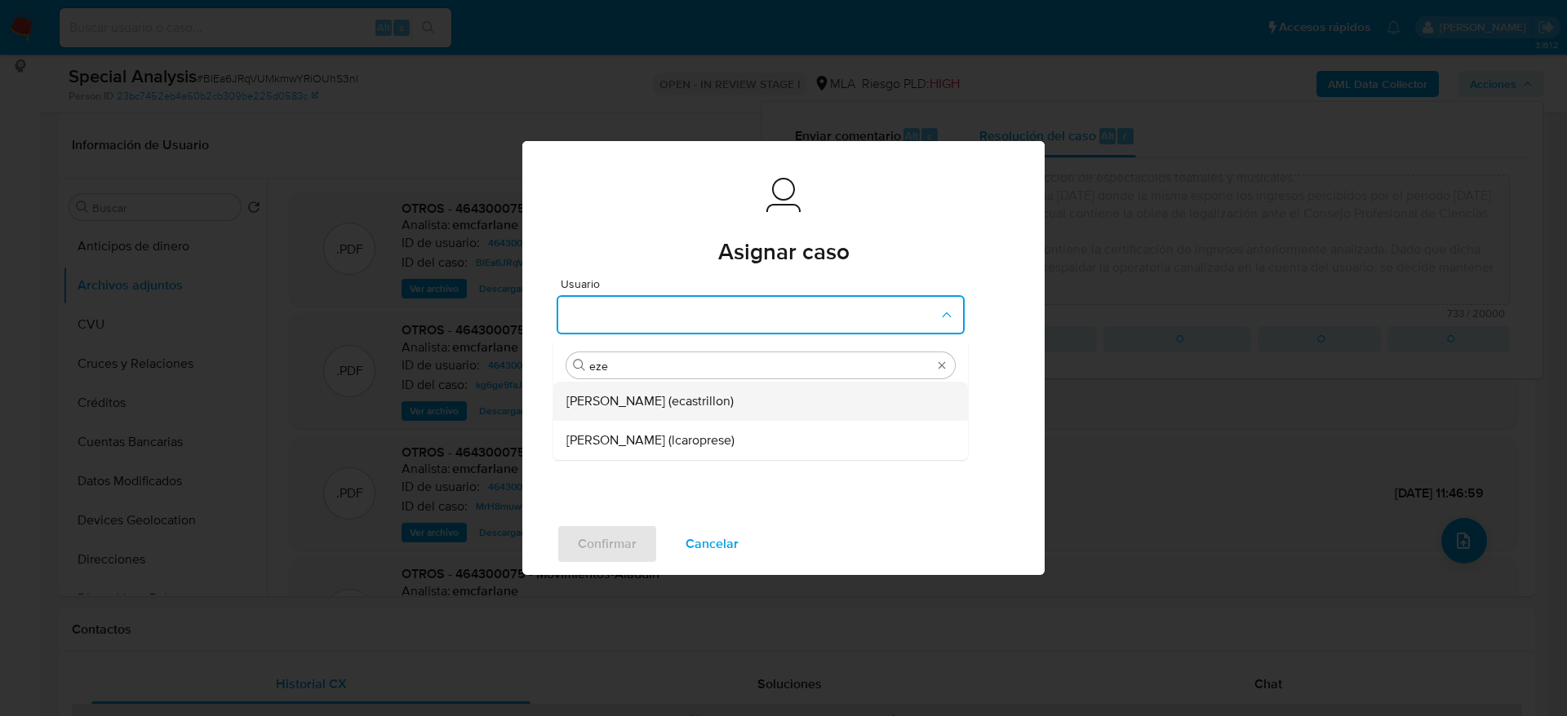
click at [662, 388] on div "Ezequiel Gonzalo Castrillon (ecastrillon)" at bounding box center [755, 401] width 379 height 39
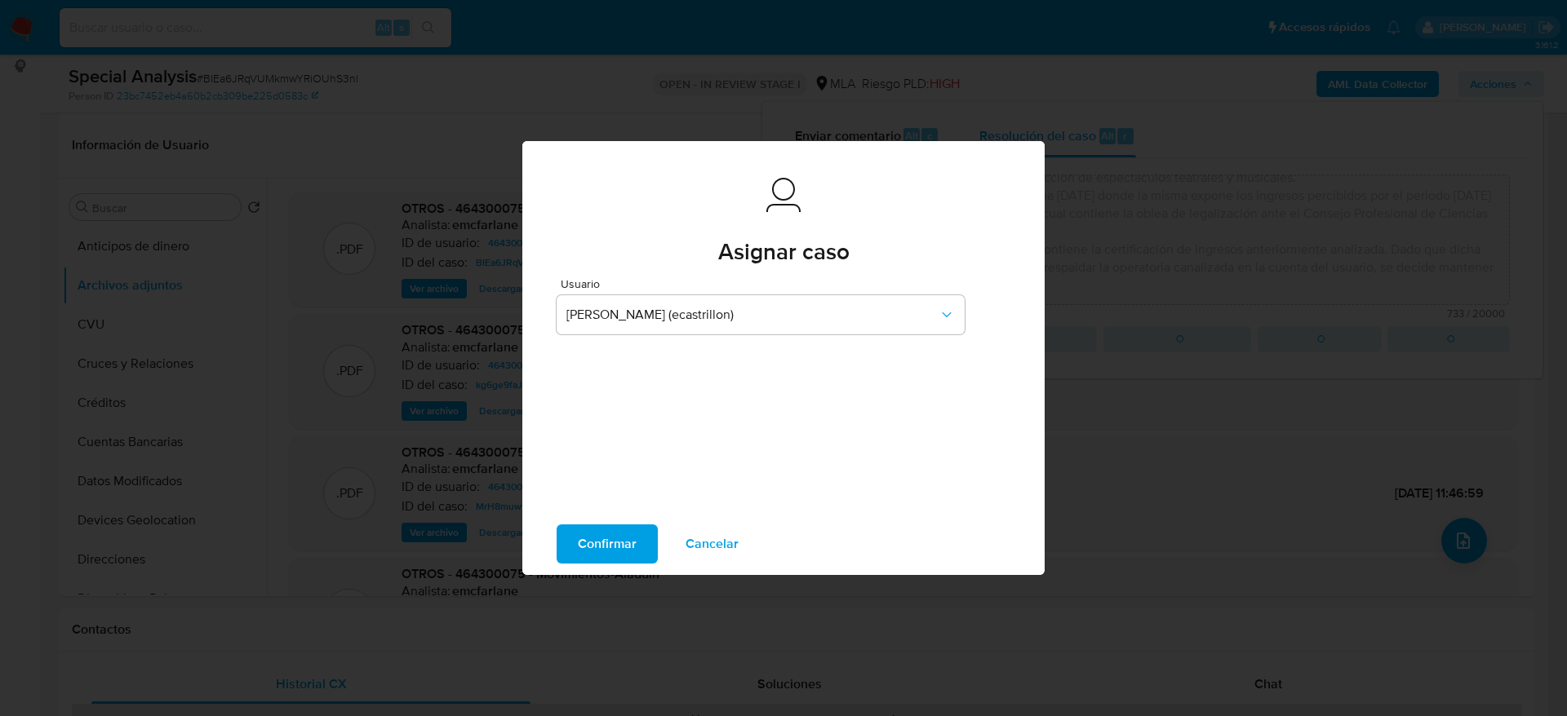
click at [611, 532] on span "Confirmar" at bounding box center [607, 544] width 59 height 36
type textarea "El cliente Cesar Alex Choque Catari - CUIT 20947136543 se encuentra registrado …"
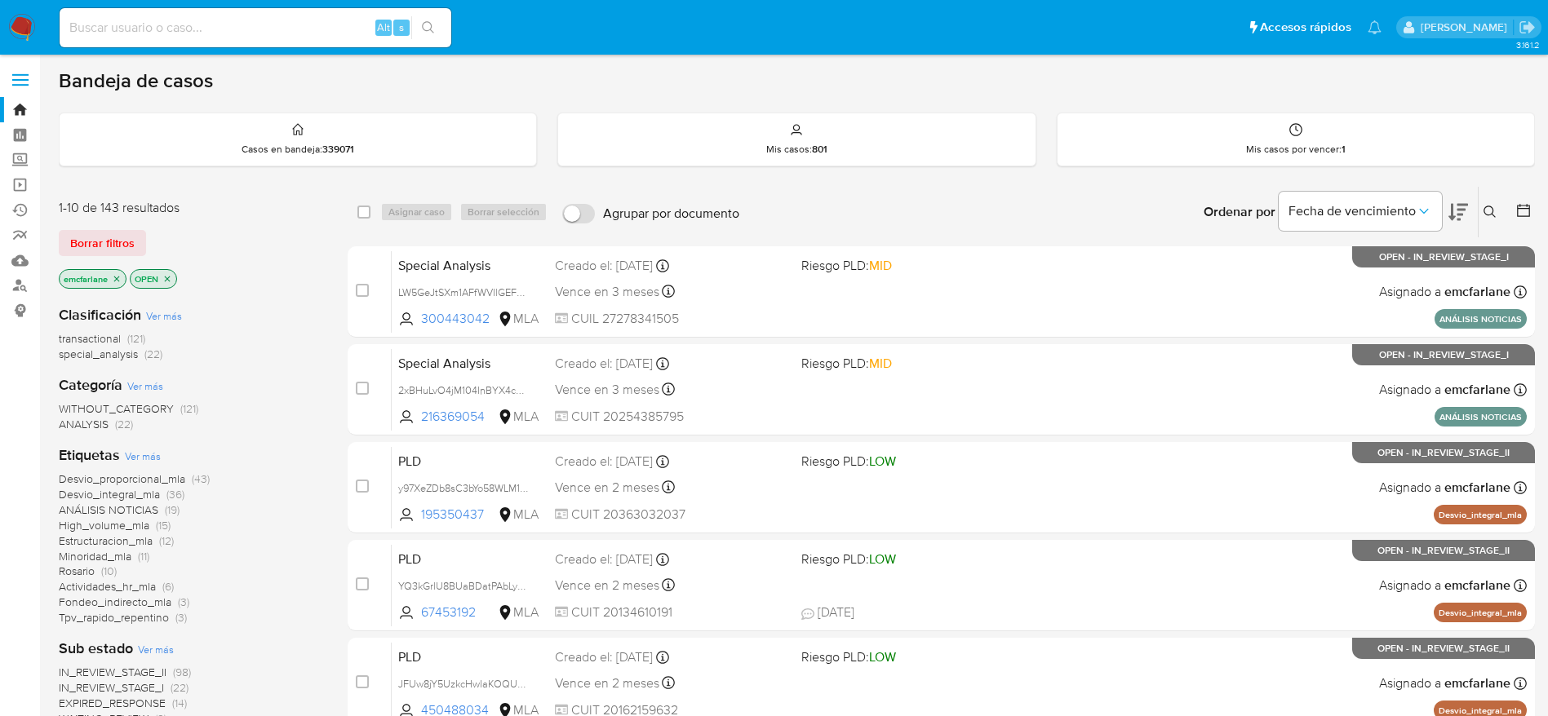
click at [140, 22] on input at bounding box center [256, 27] width 392 height 21
paste input "303753056"
type input "303753056"
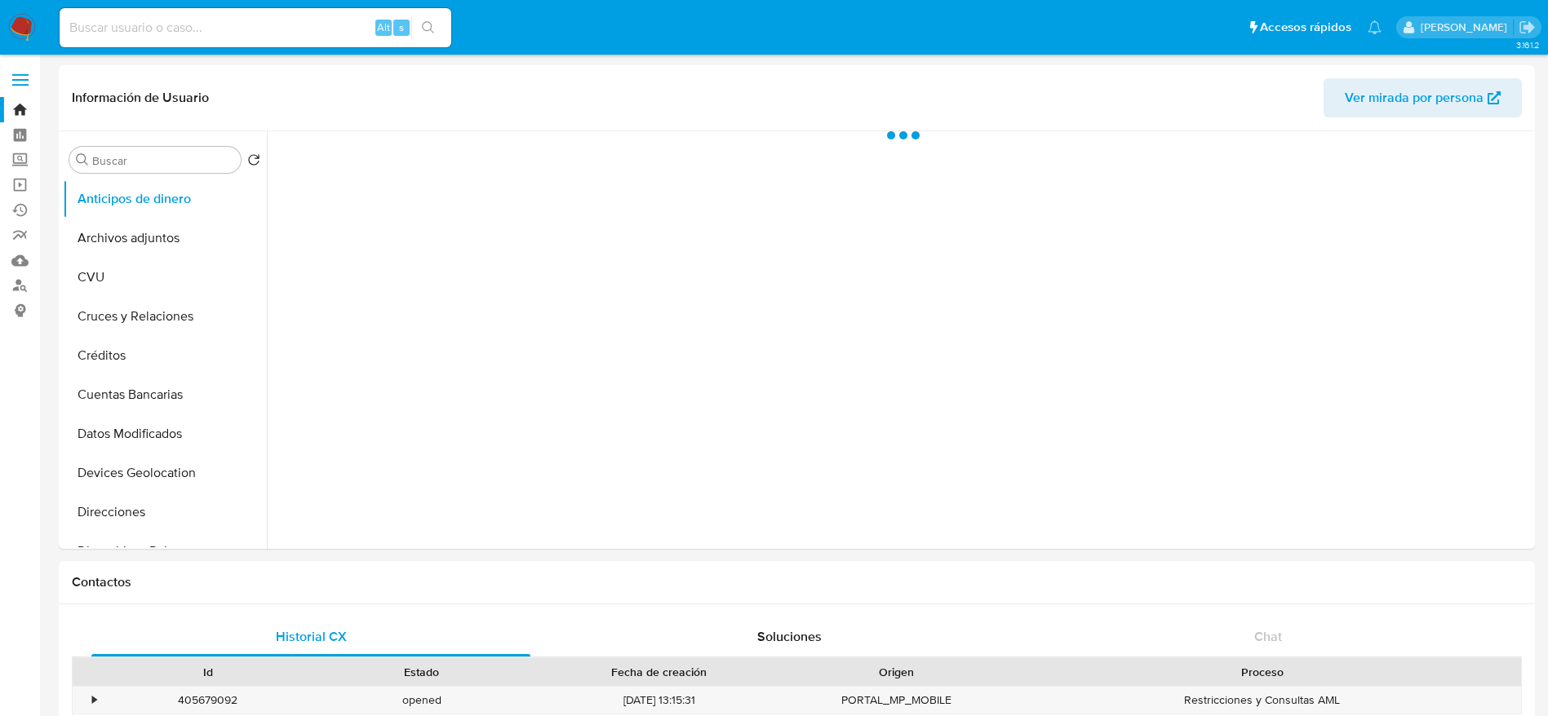
select select "10"
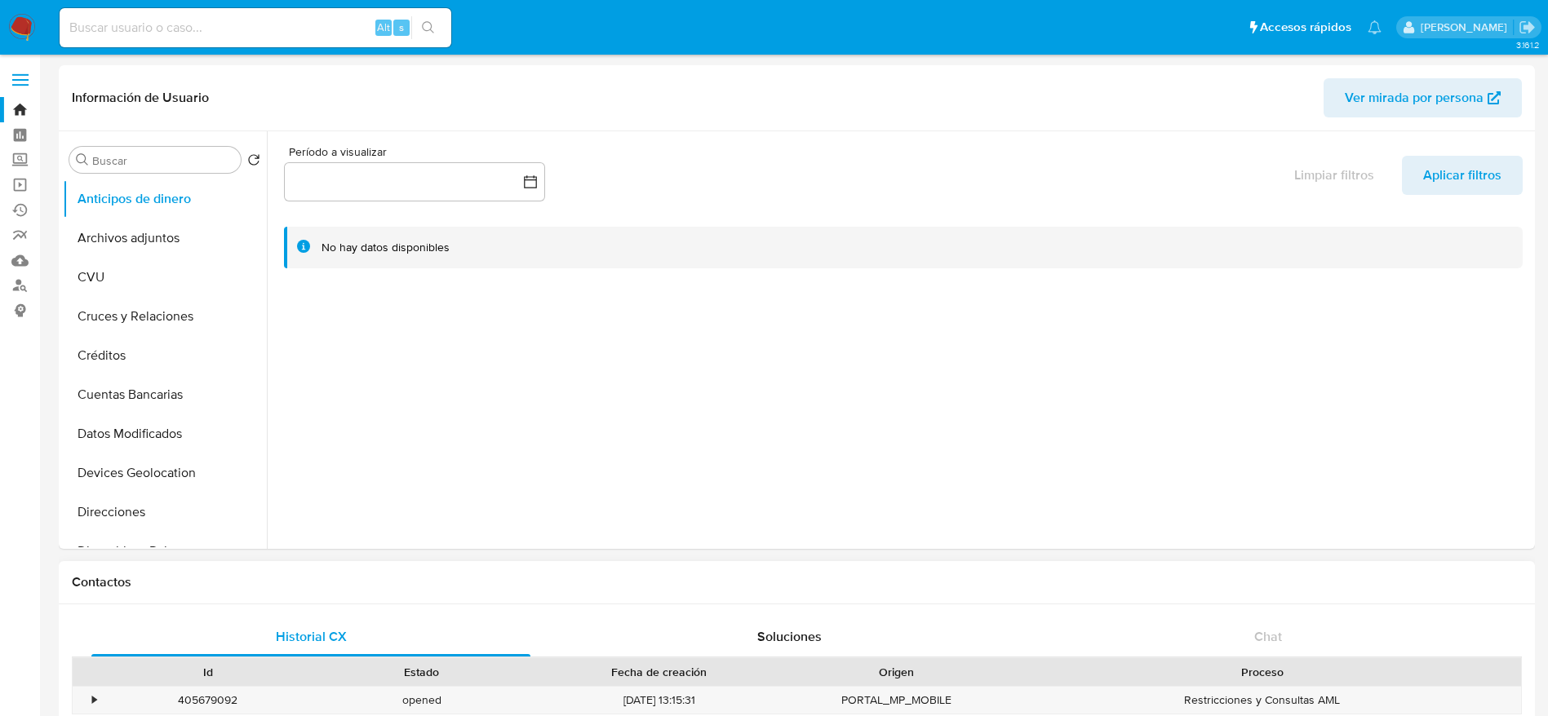
scroll to position [122, 0]
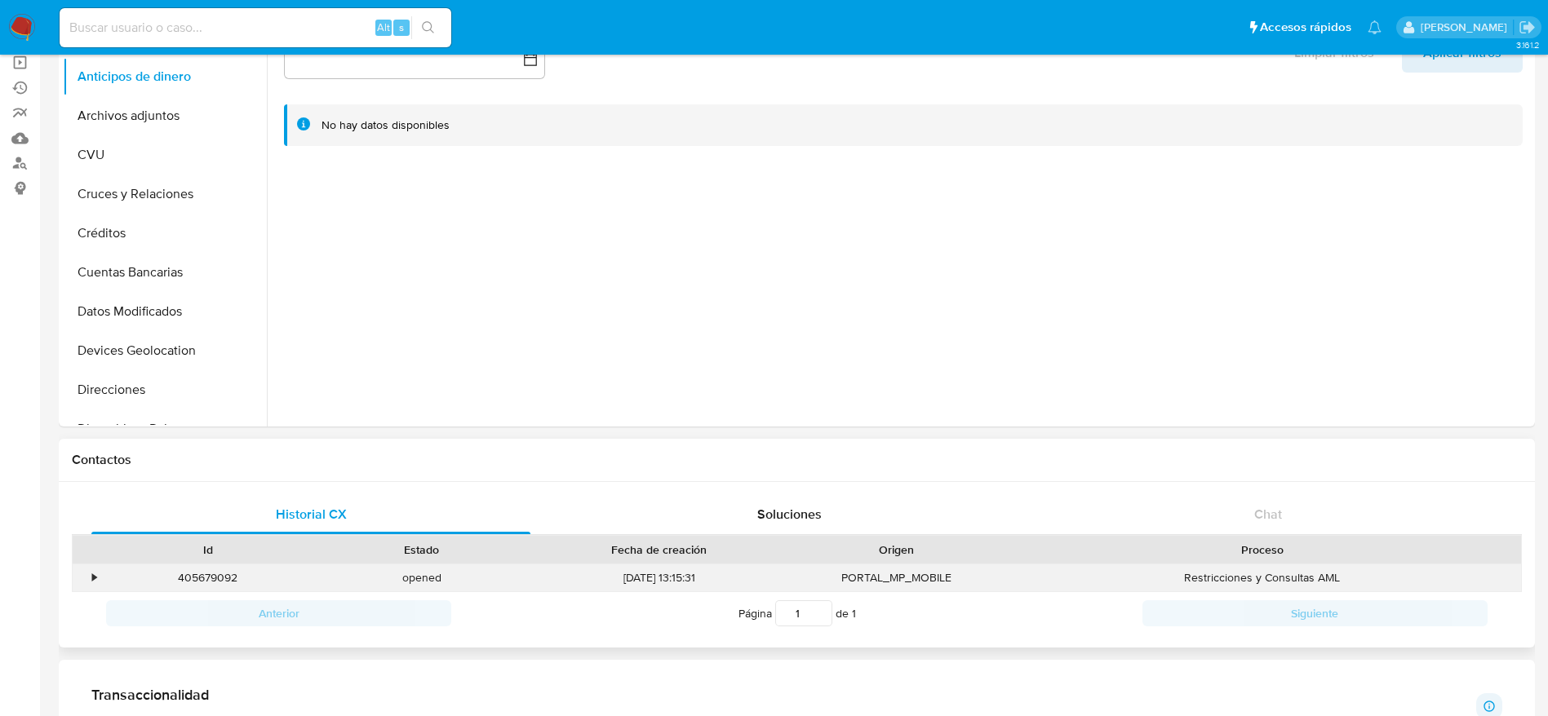
click at [211, 590] on div "405679092" at bounding box center [208, 578] width 214 height 27
copy div "405679092"
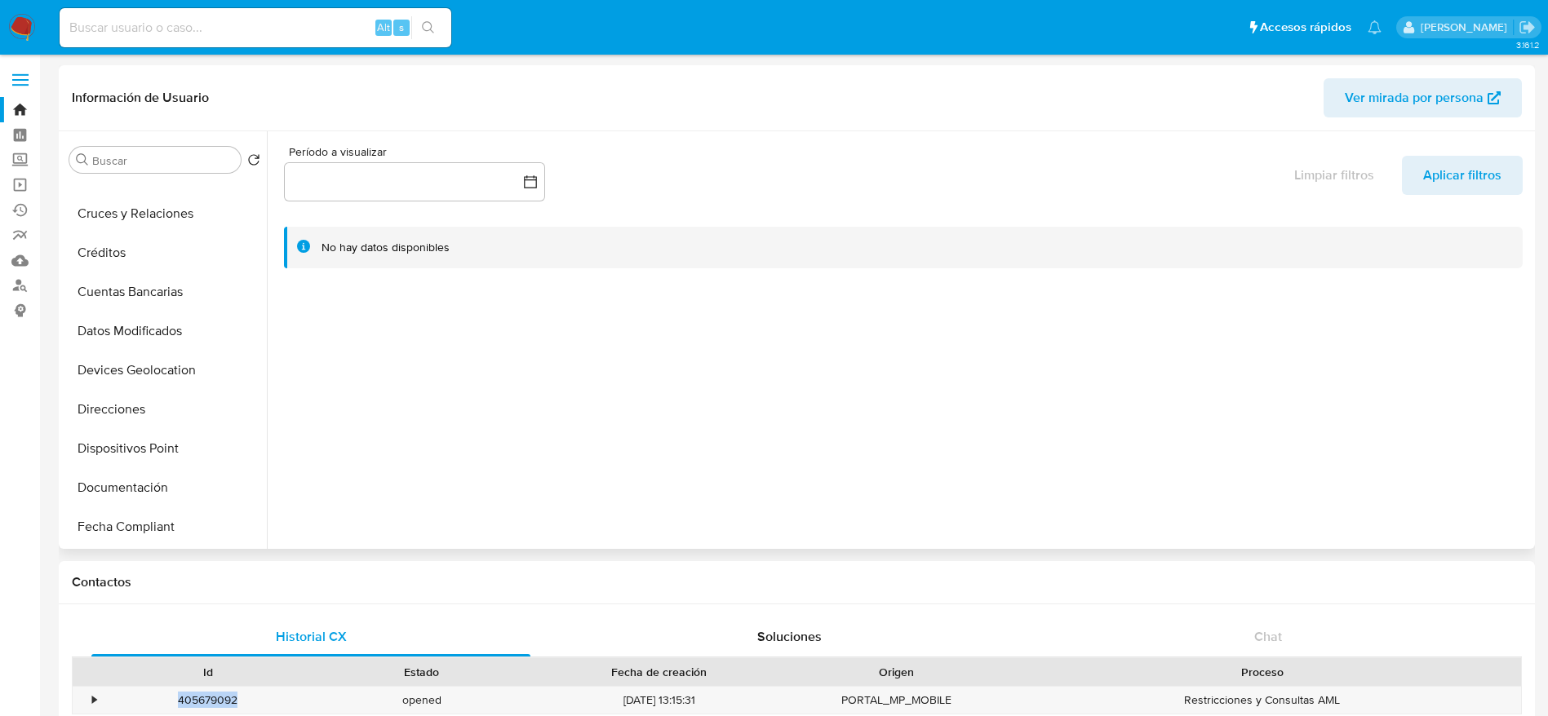
scroll to position [367, 0]
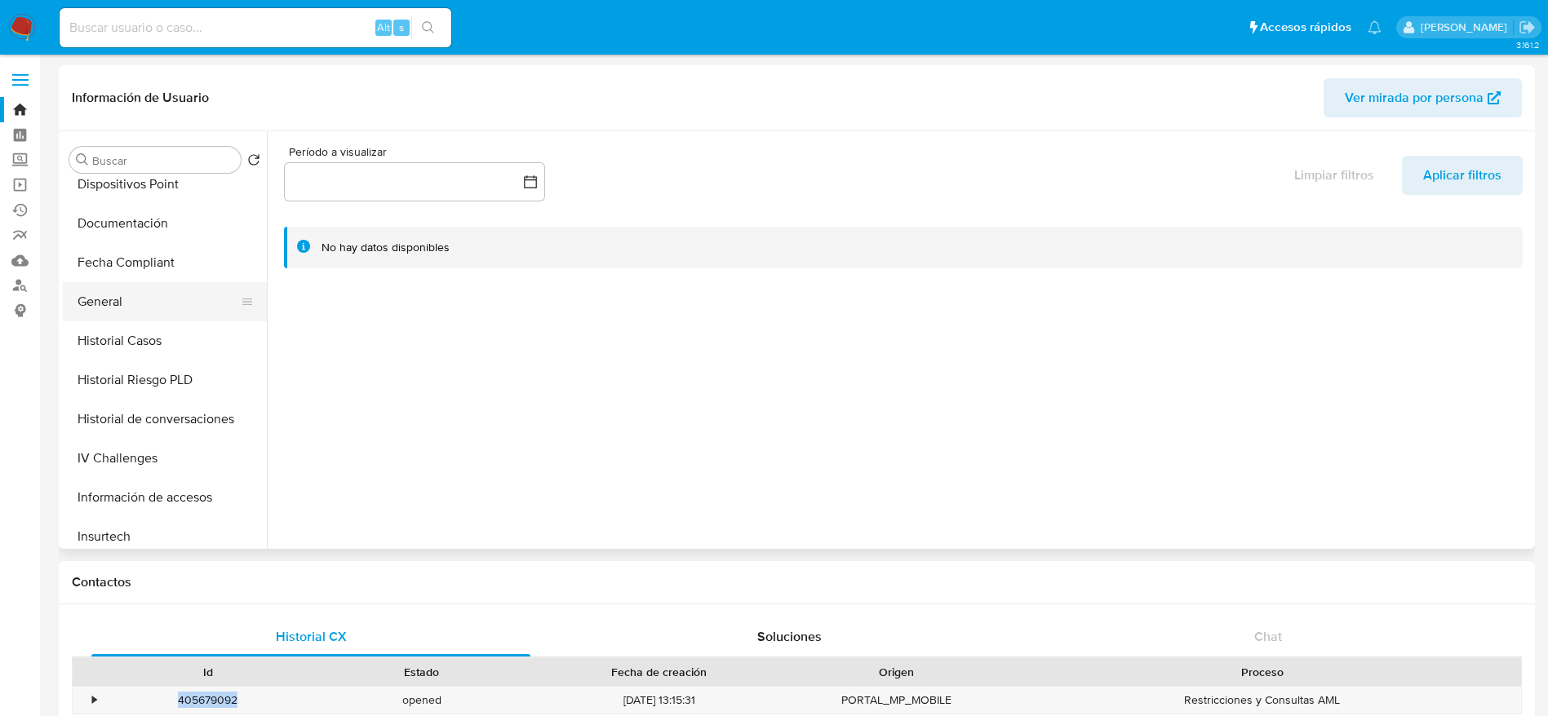
click at [100, 310] on button "General" at bounding box center [158, 301] width 191 height 39
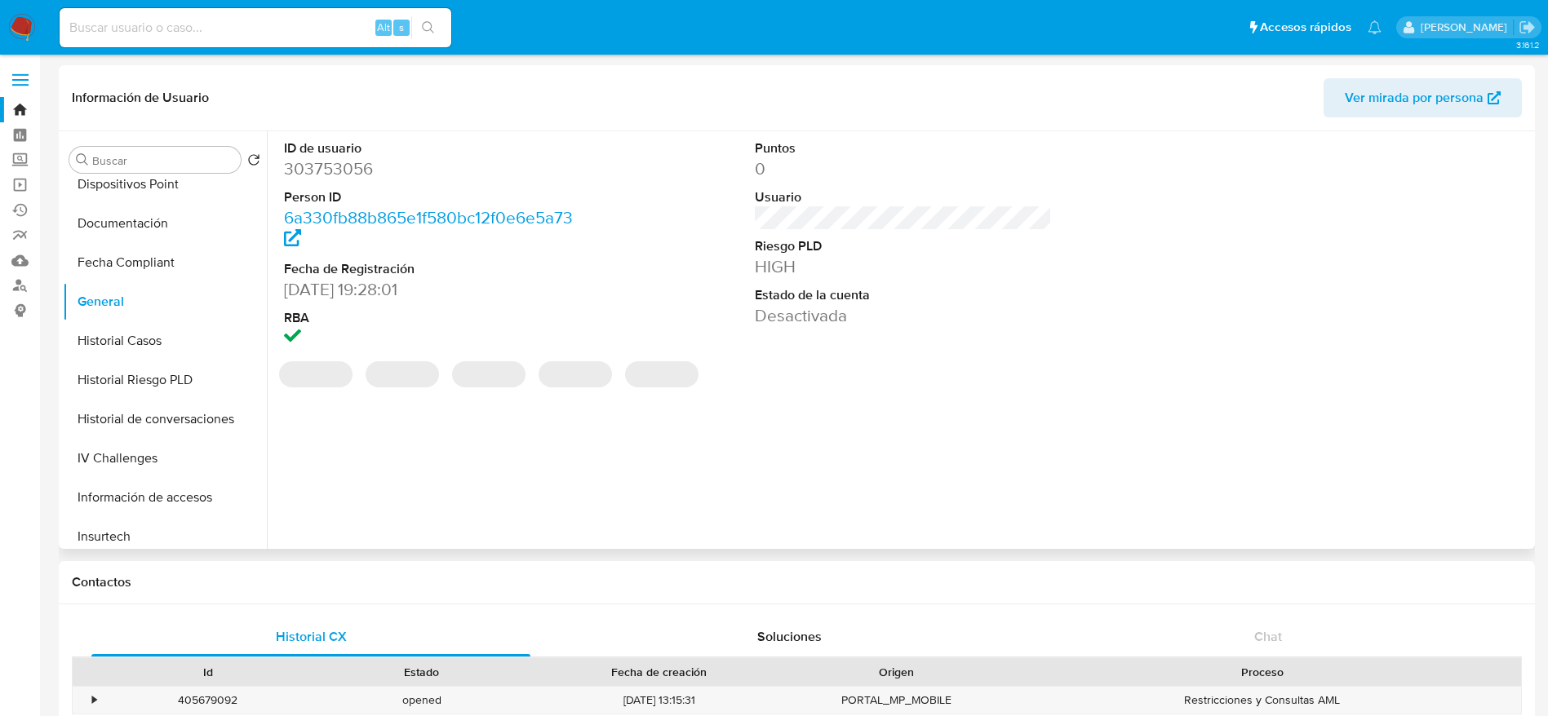
click at [321, 178] on dd "303753056" at bounding box center [433, 168] width 298 height 23
click at [321, 175] on dd "303753056" at bounding box center [433, 168] width 298 height 23
click at [318, 167] on dd "303753056" at bounding box center [433, 168] width 298 height 23
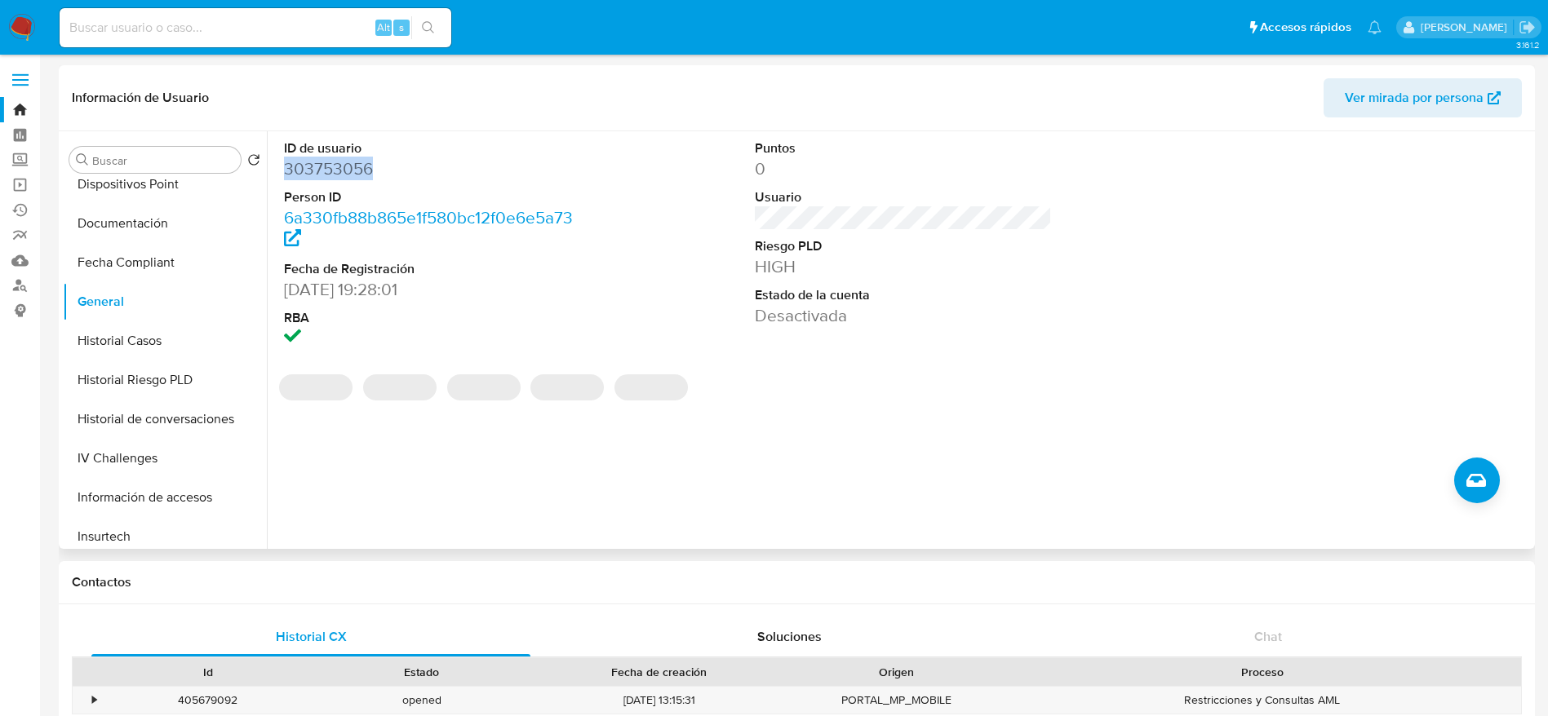
copy dd "303753056"
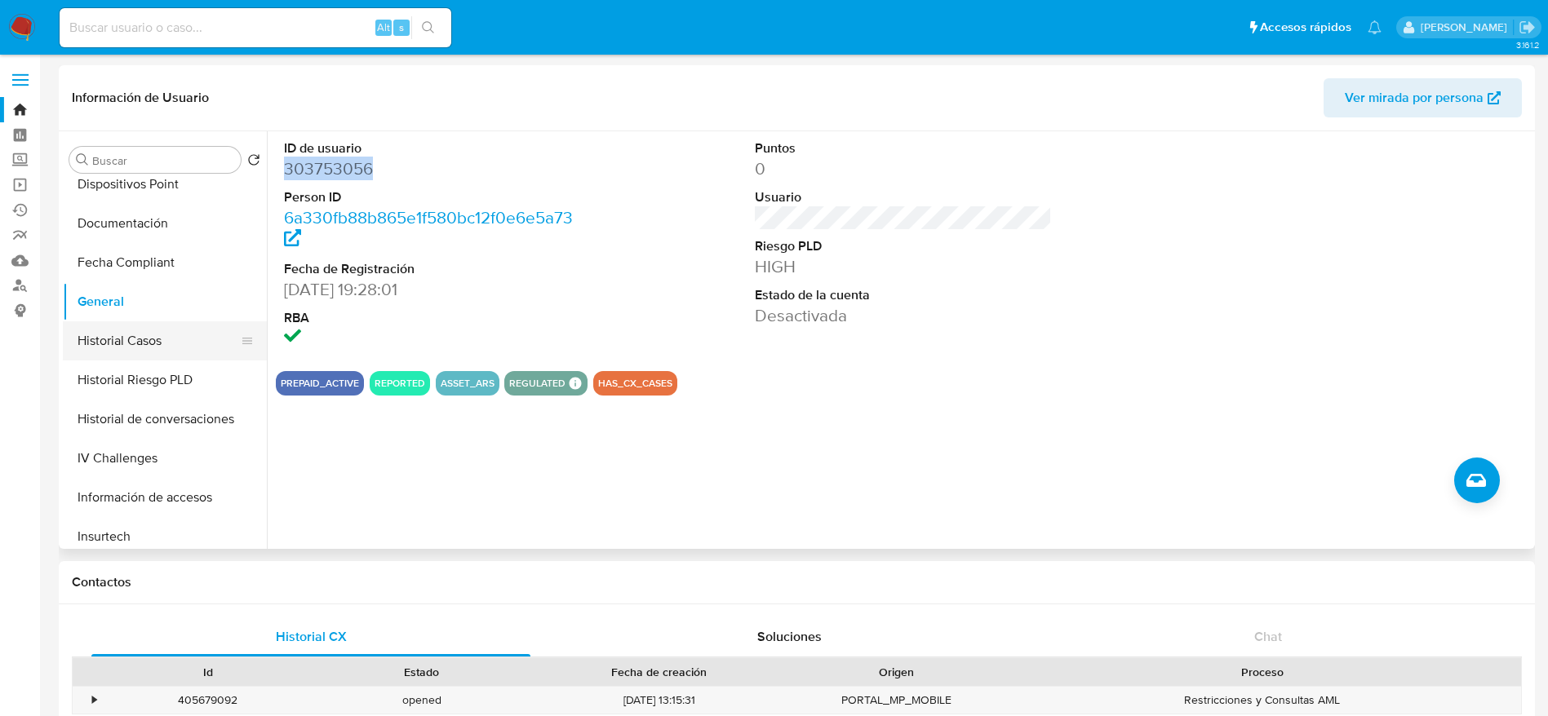
click at [131, 348] on button "Historial Casos" at bounding box center [158, 340] width 191 height 39
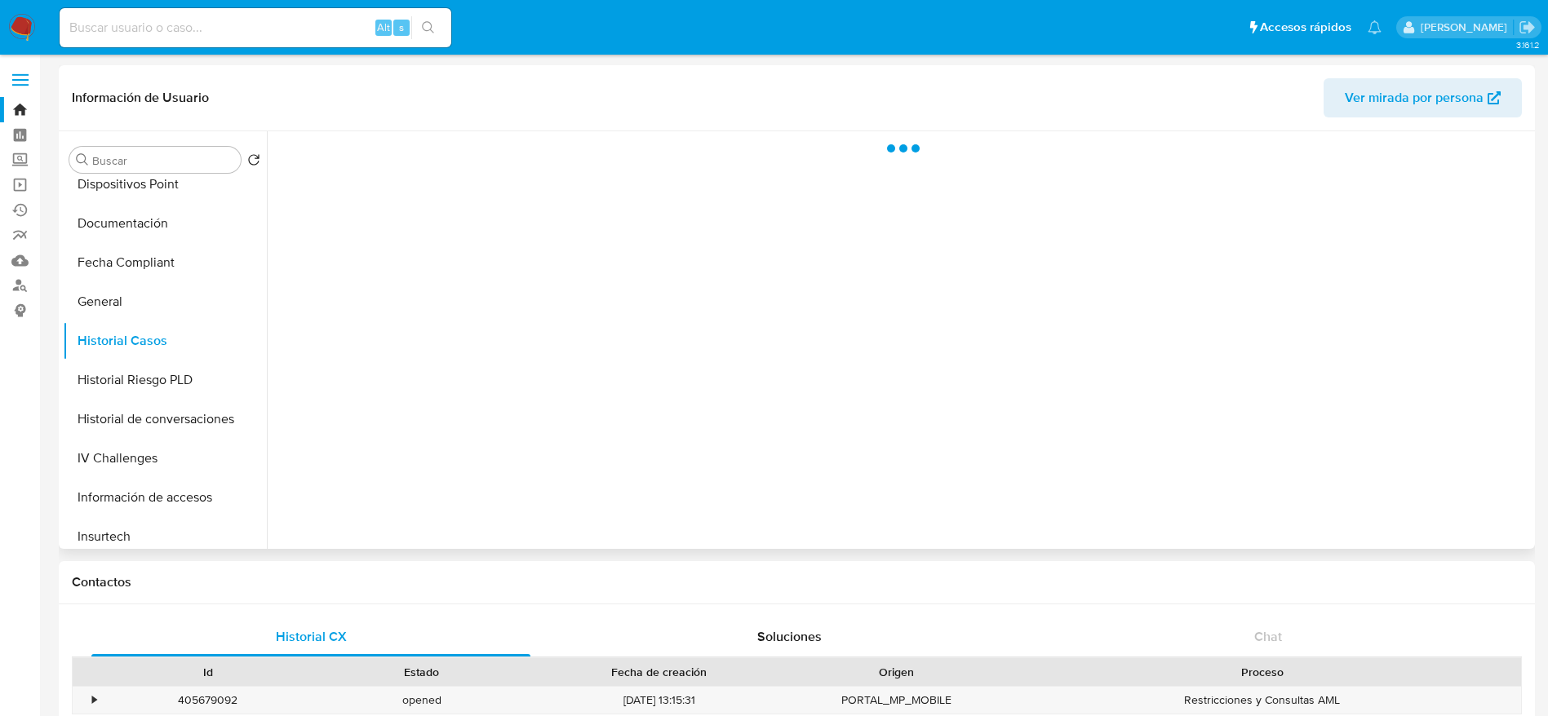
scroll to position [846, 0]
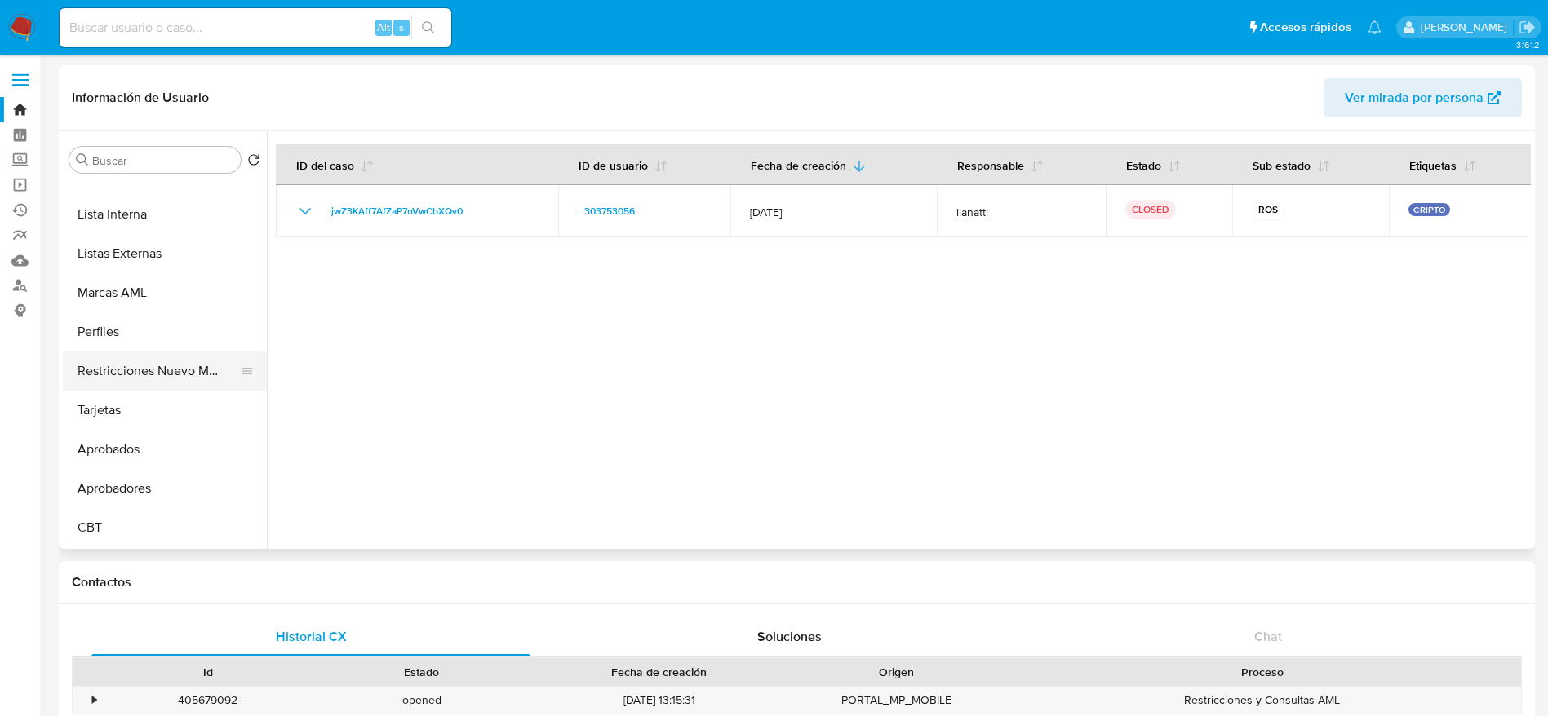
click at [174, 371] on button "Restricciones Nuevo Mundo" at bounding box center [158, 371] width 191 height 39
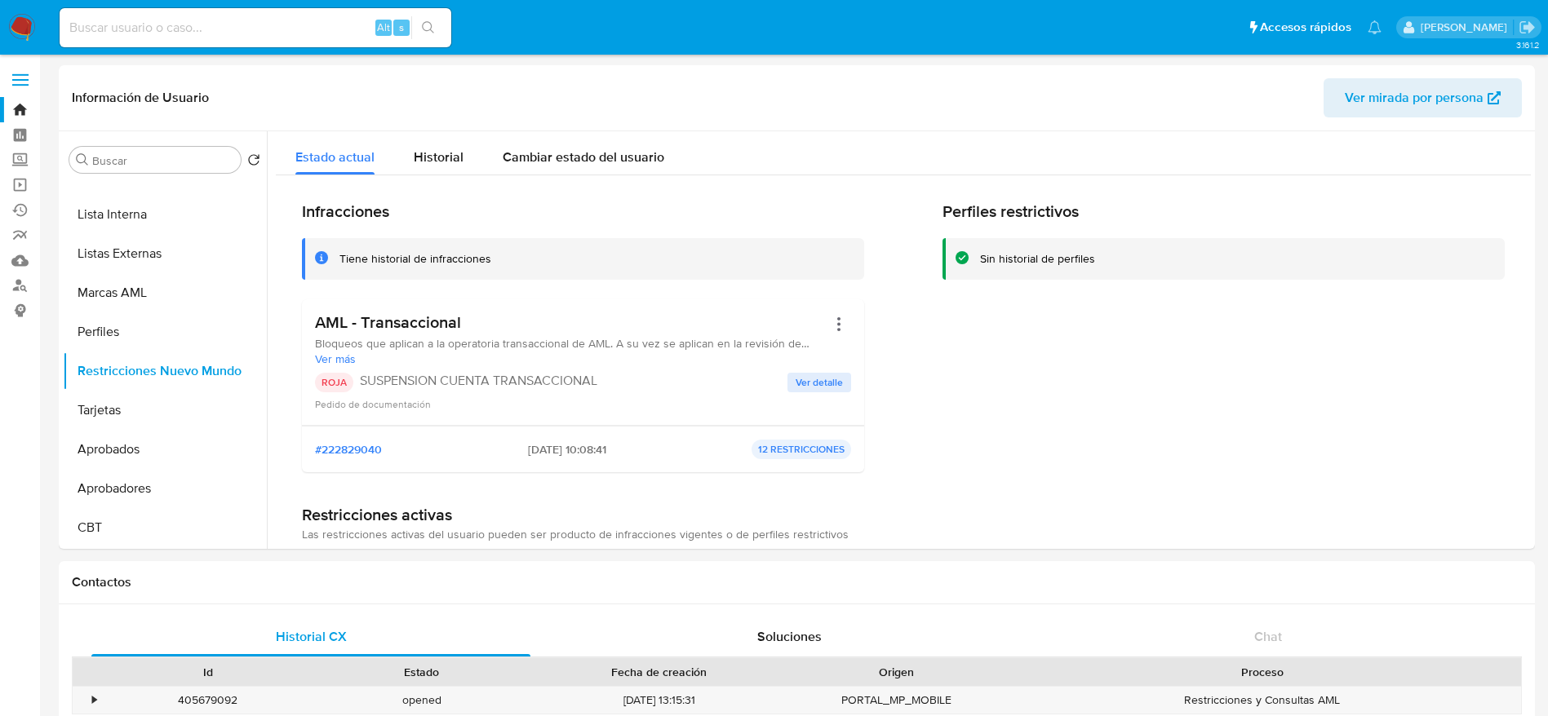
click at [262, 15] on div "Alt s" at bounding box center [256, 27] width 392 height 39
click at [249, 39] on div "Alt s" at bounding box center [256, 27] width 392 height 39
click at [245, 27] on input at bounding box center [256, 27] width 392 height 21
paste input "Kd6vN7wXn4OAtJx8XxtlK8Pl"
type input "Kd6vN7wXn4OAtJx8XxtlK8Pl"
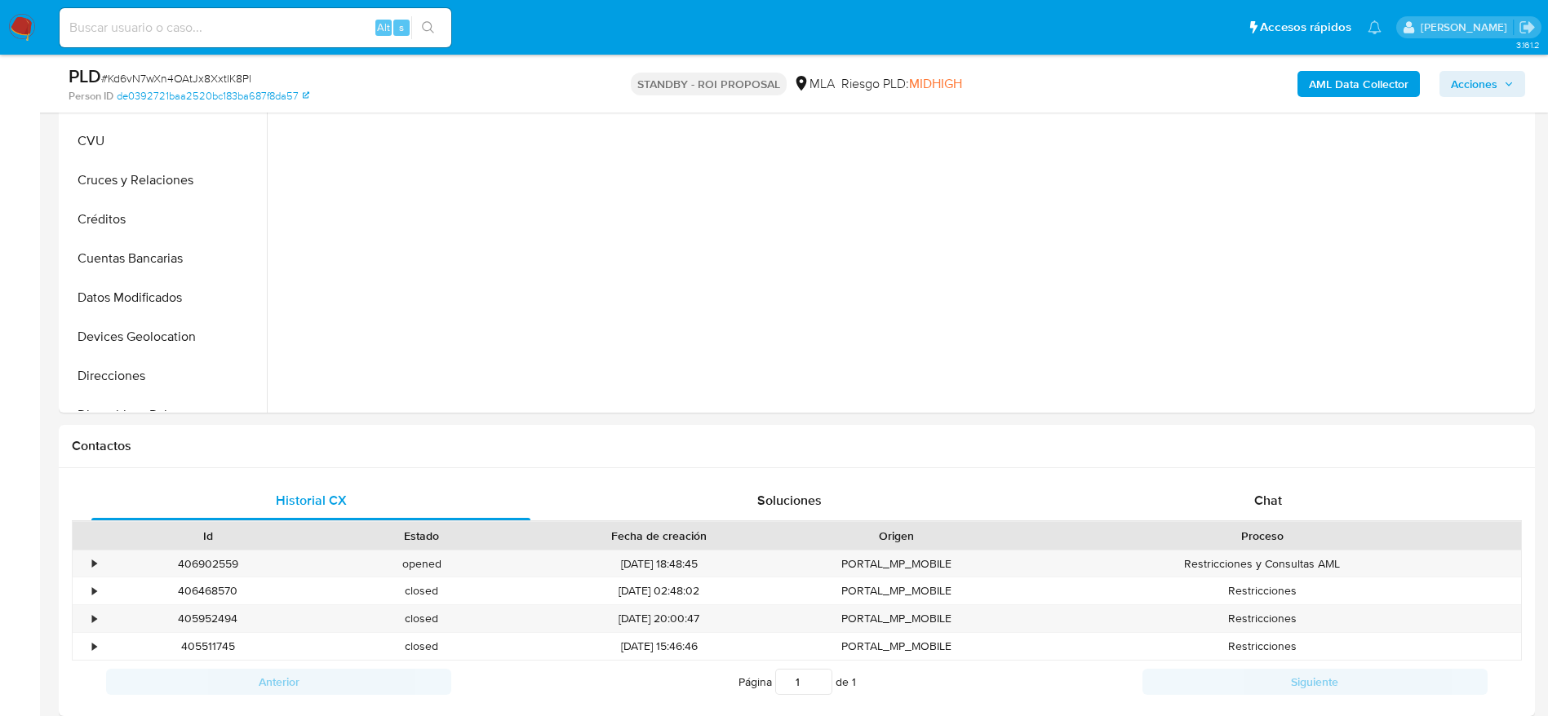
scroll to position [857, 0]
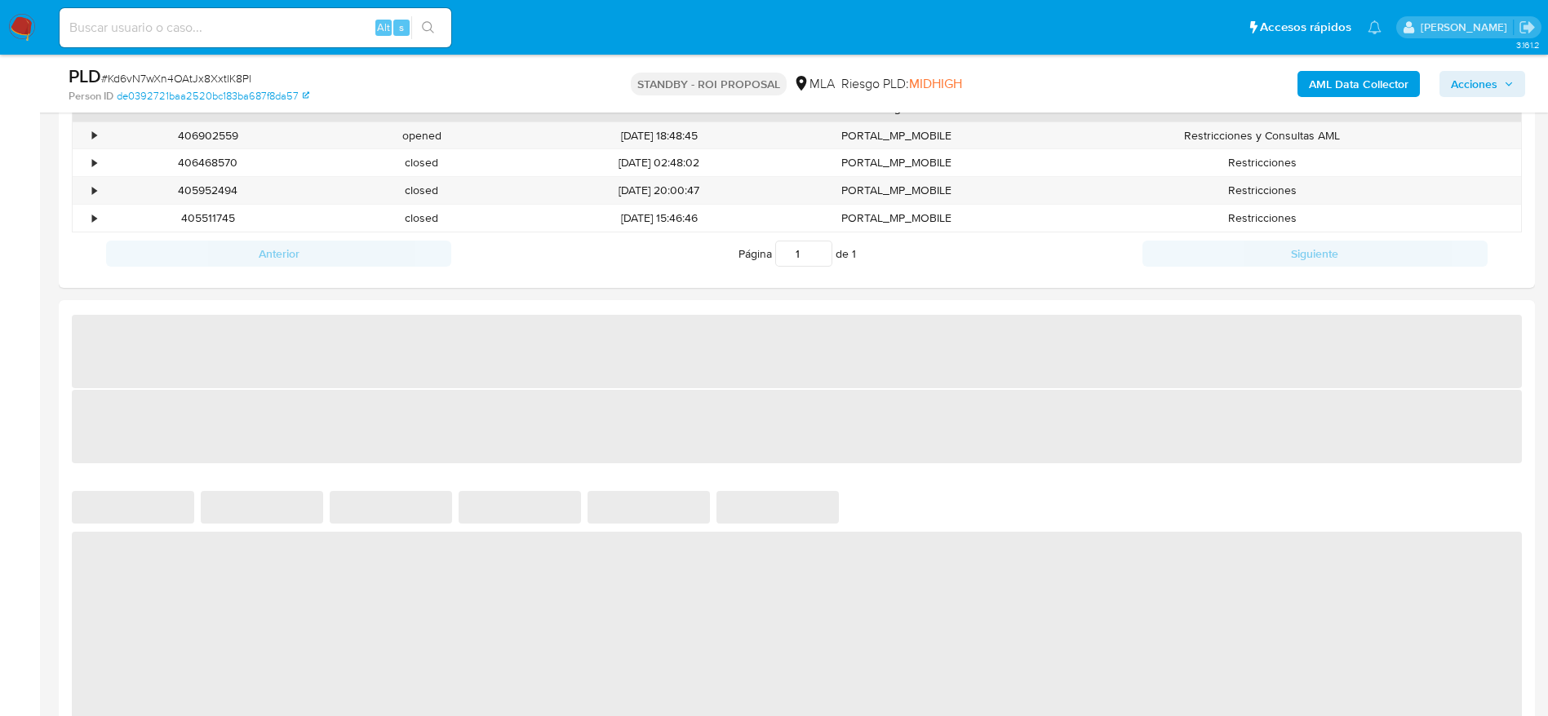
select select "10"
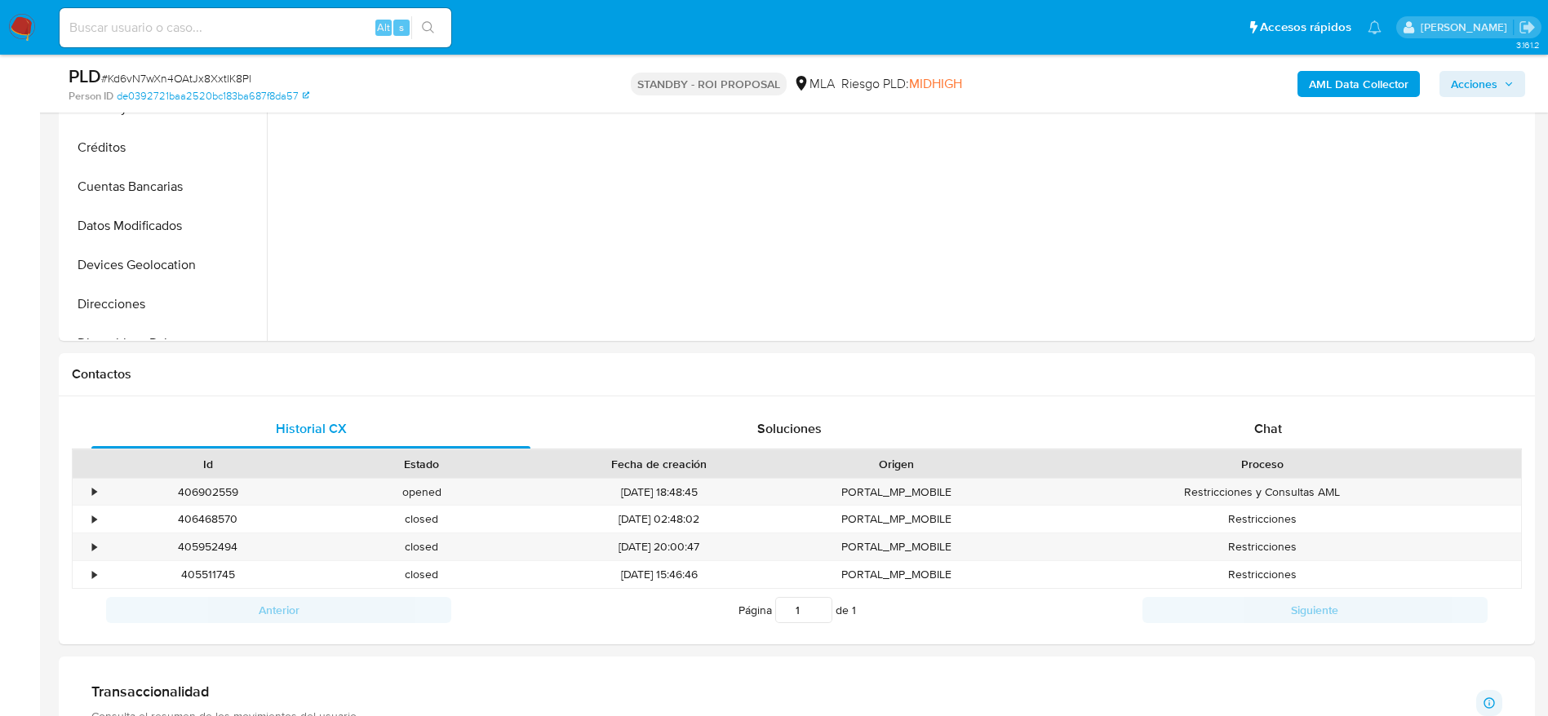
scroll to position [490, 0]
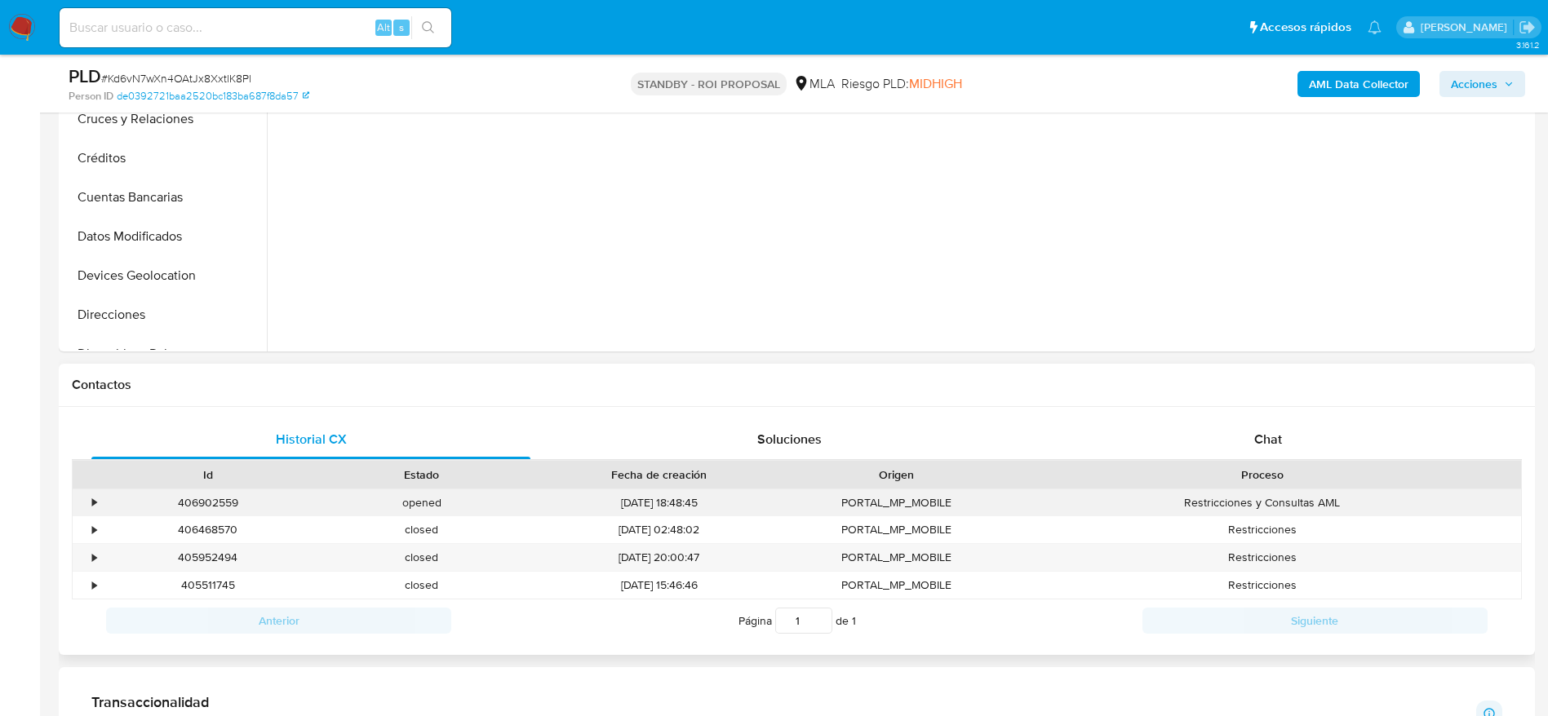
click at [237, 500] on div "406902559" at bounding box center [208, 503] width 214 height 27
click at [210, 500] on div "406902559" at bounding box center [208, 503] width 214 height 27
copy div "406902559"
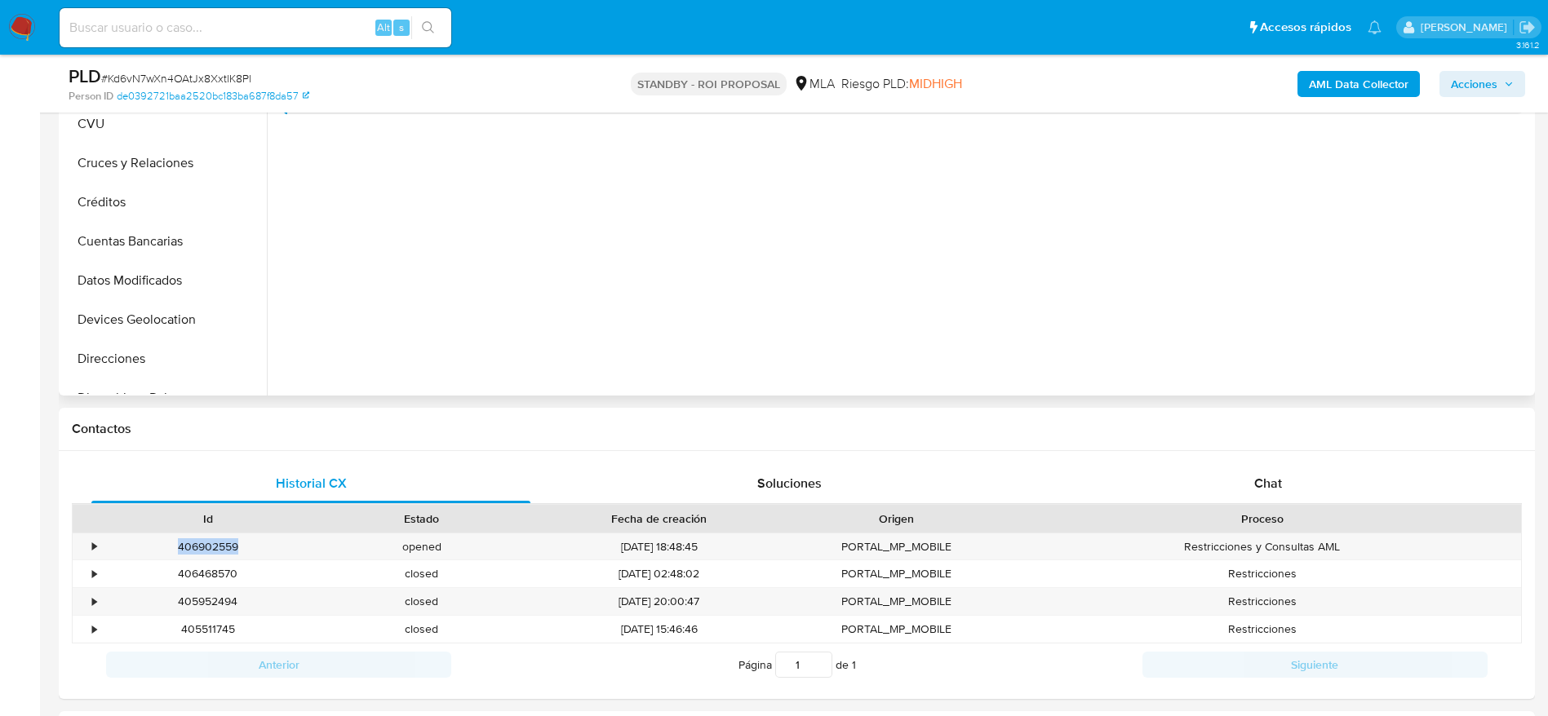
scroll to position [0, 0]
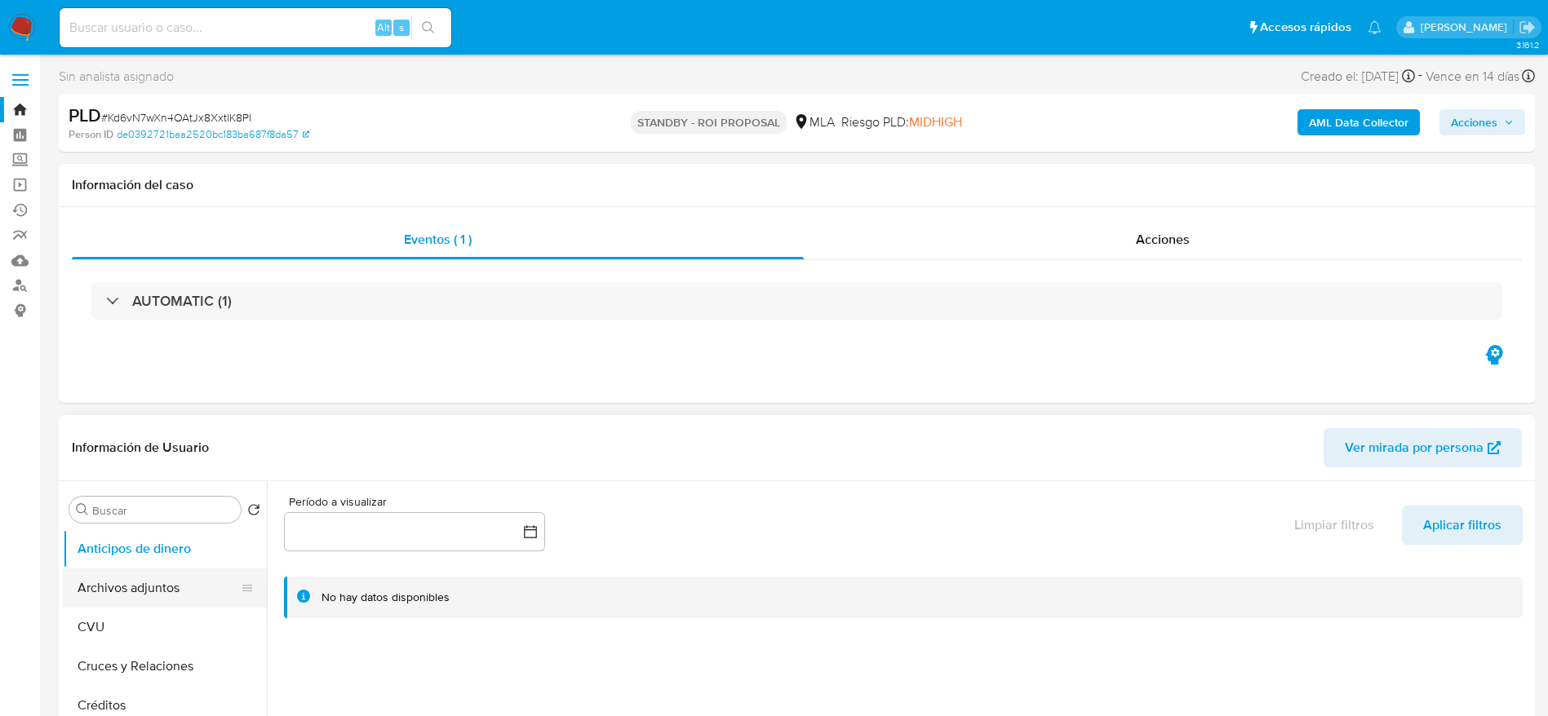
click at [113, 591] on button "Archivos adjuntos" at bounding box center [158, 588] width 191 height 39
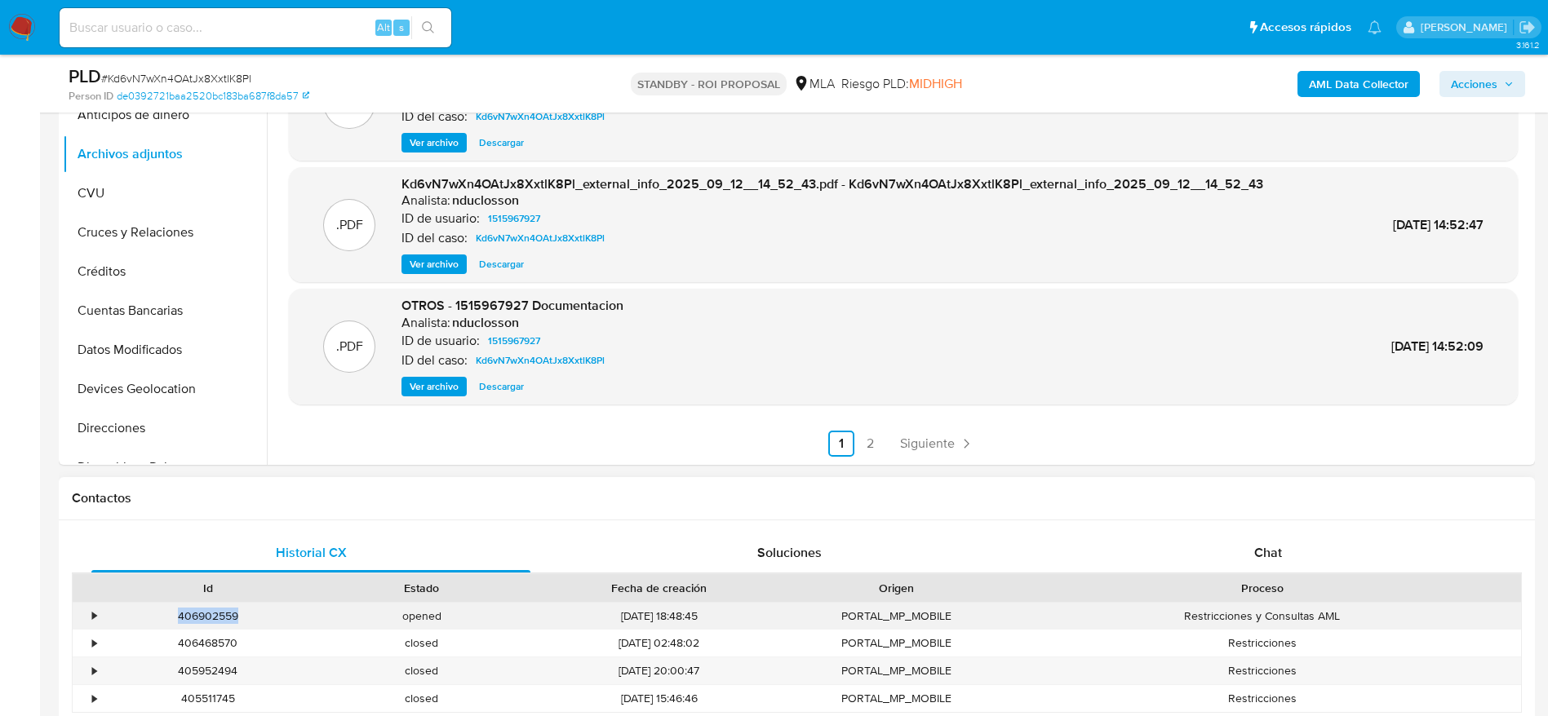
scroll to position [490, 0]
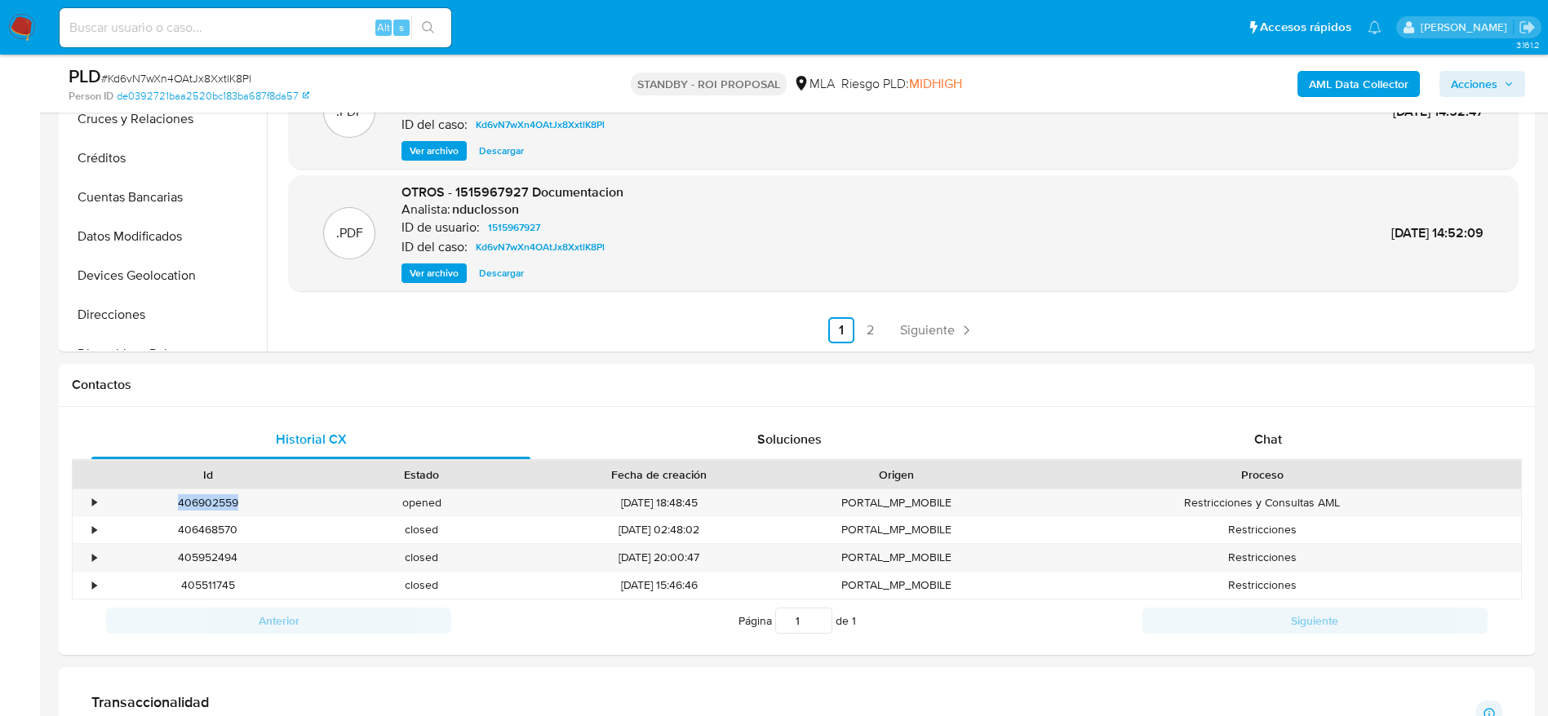
copy div "406902559"
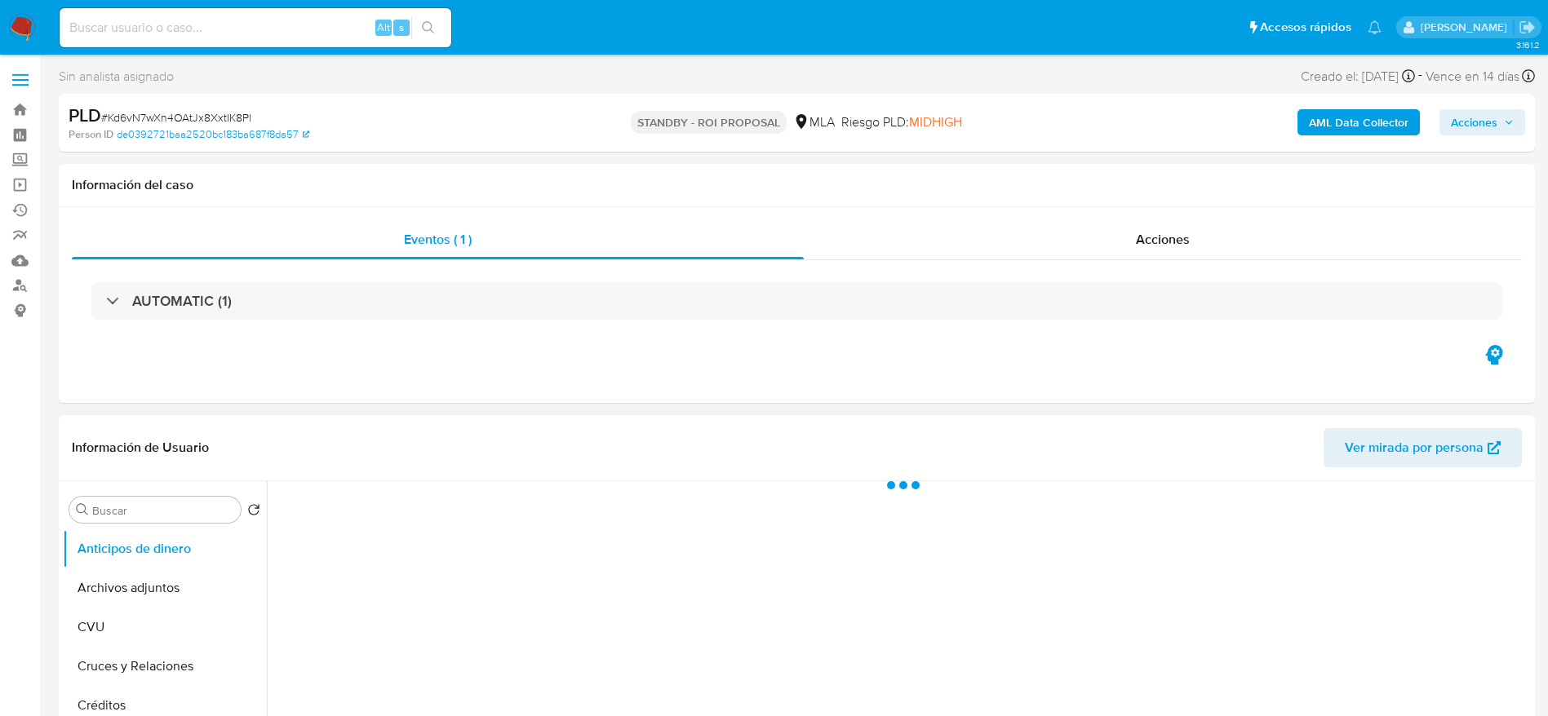
select select "10"
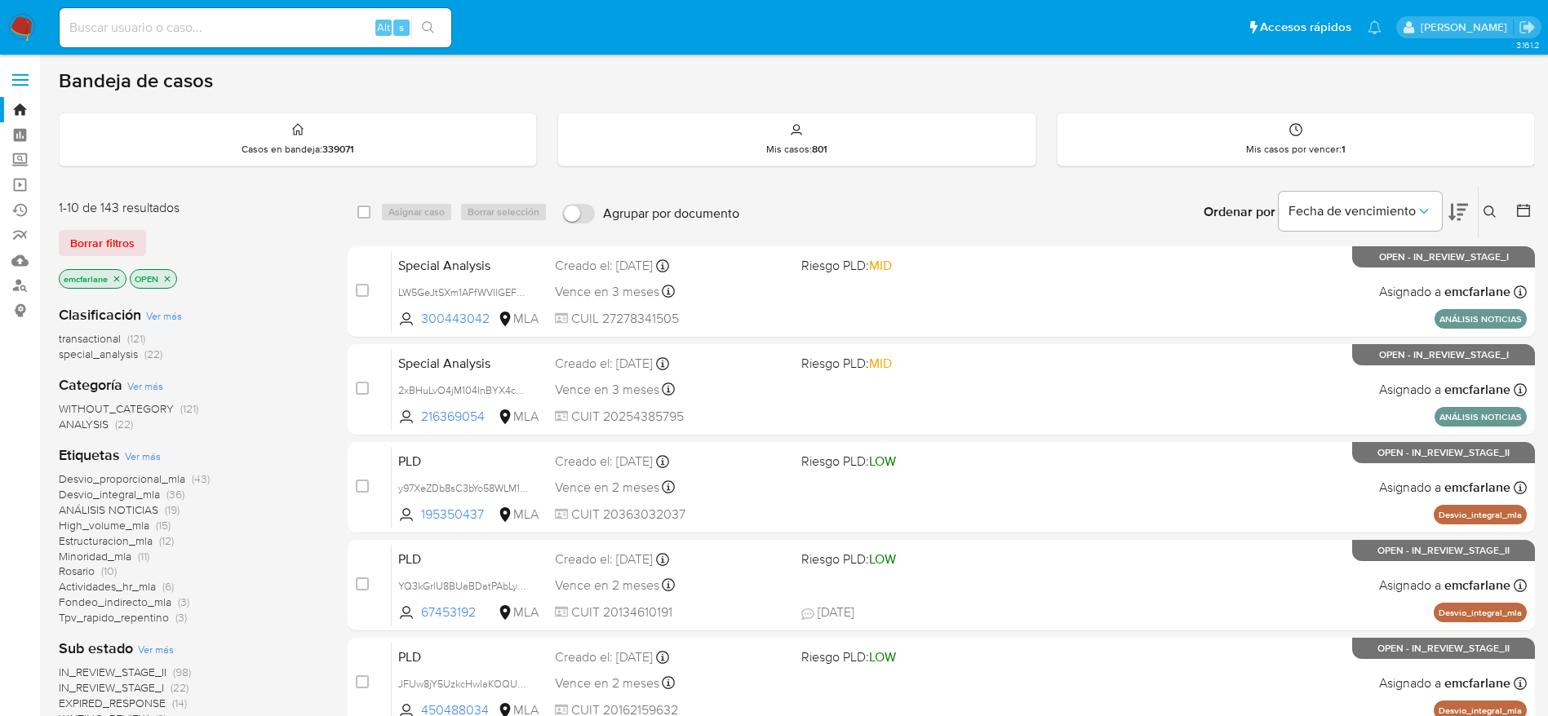
click at [246, 26] on input at bounding box center [256, 27] width 392 height 21
paste input "PadEIZoGYpBSSxMNx29U9JSk"
type input "PadEIZoGYpBSSxMNx29U9JSk"
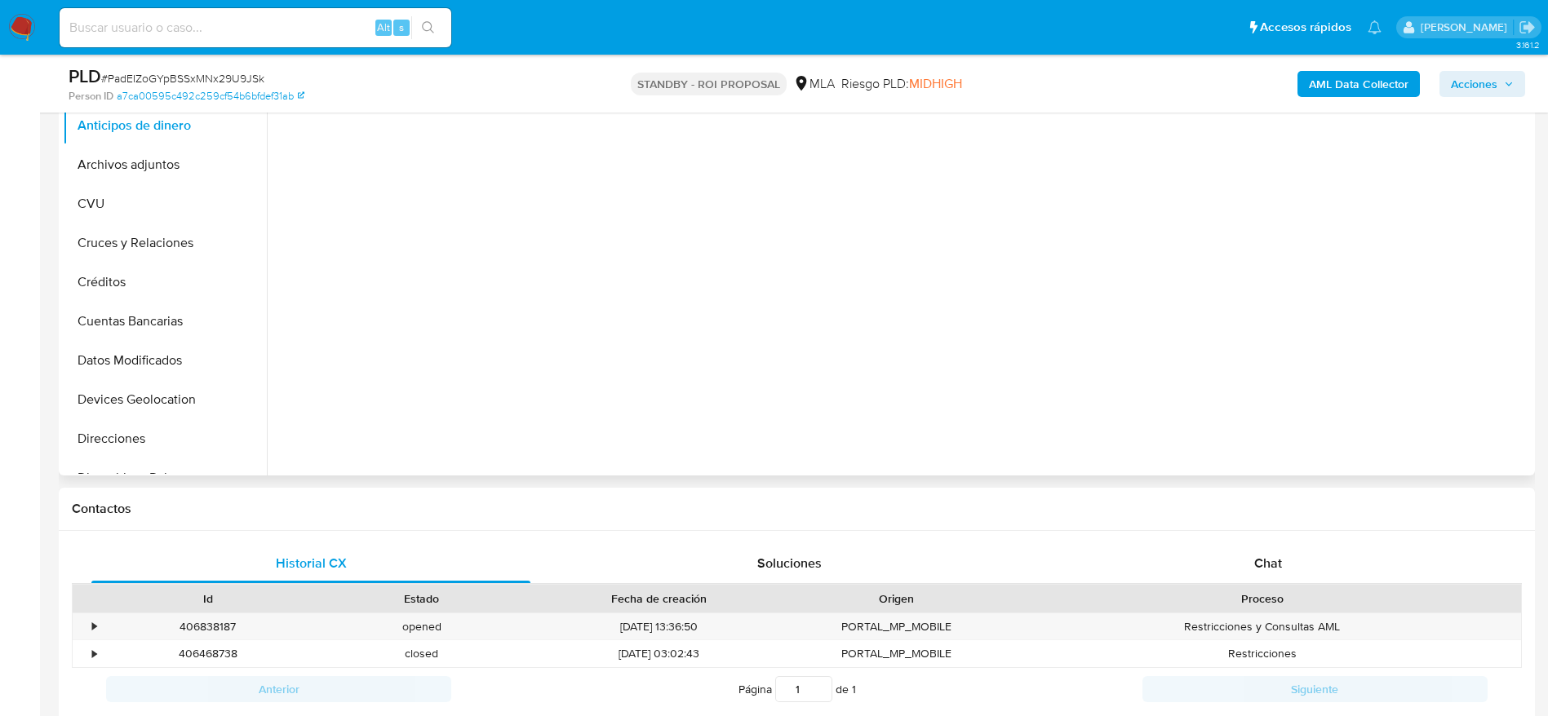
scroll to position [367, 0]
select select "10"
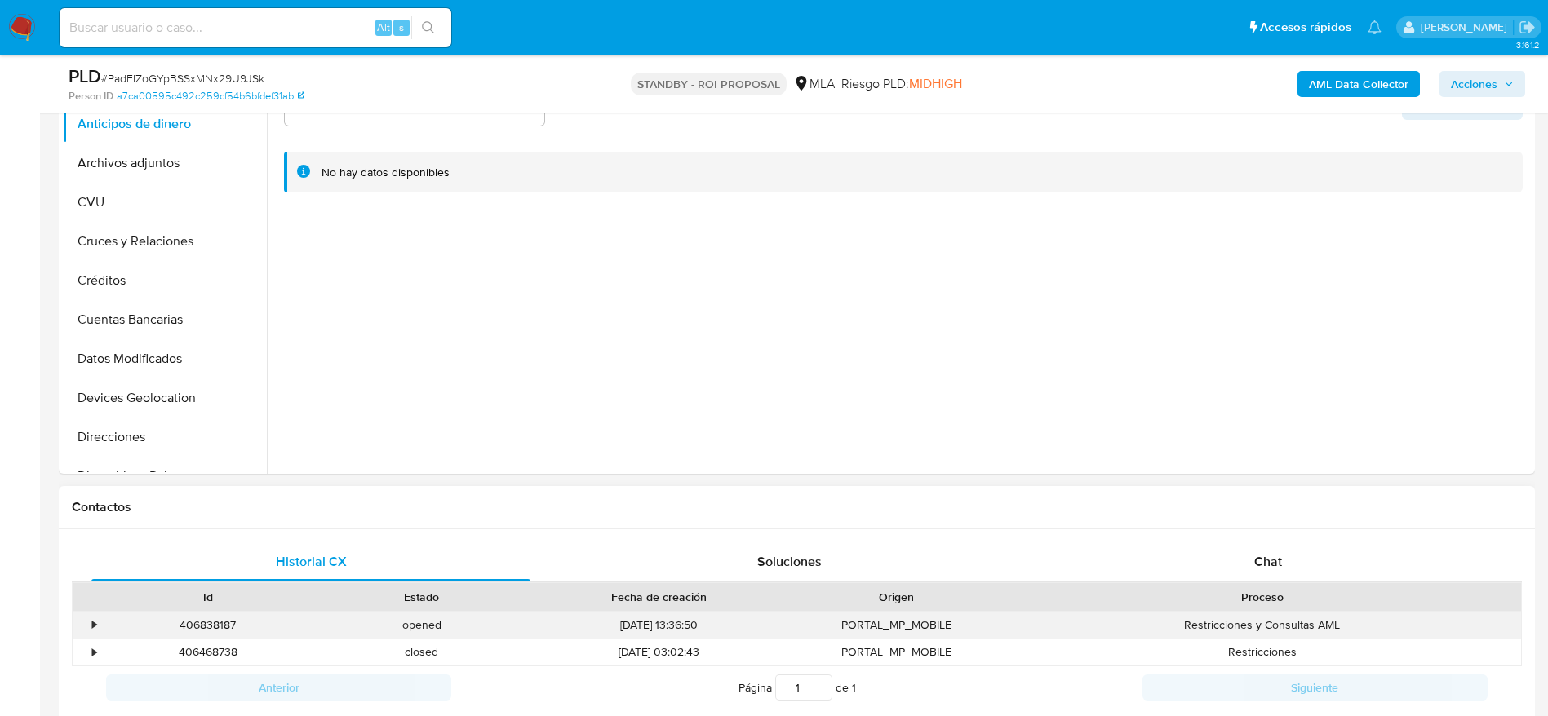
click at [213, 623] on div "406838187" at bounding box center [208, 625] width 214 height 27
copy div "406838187"
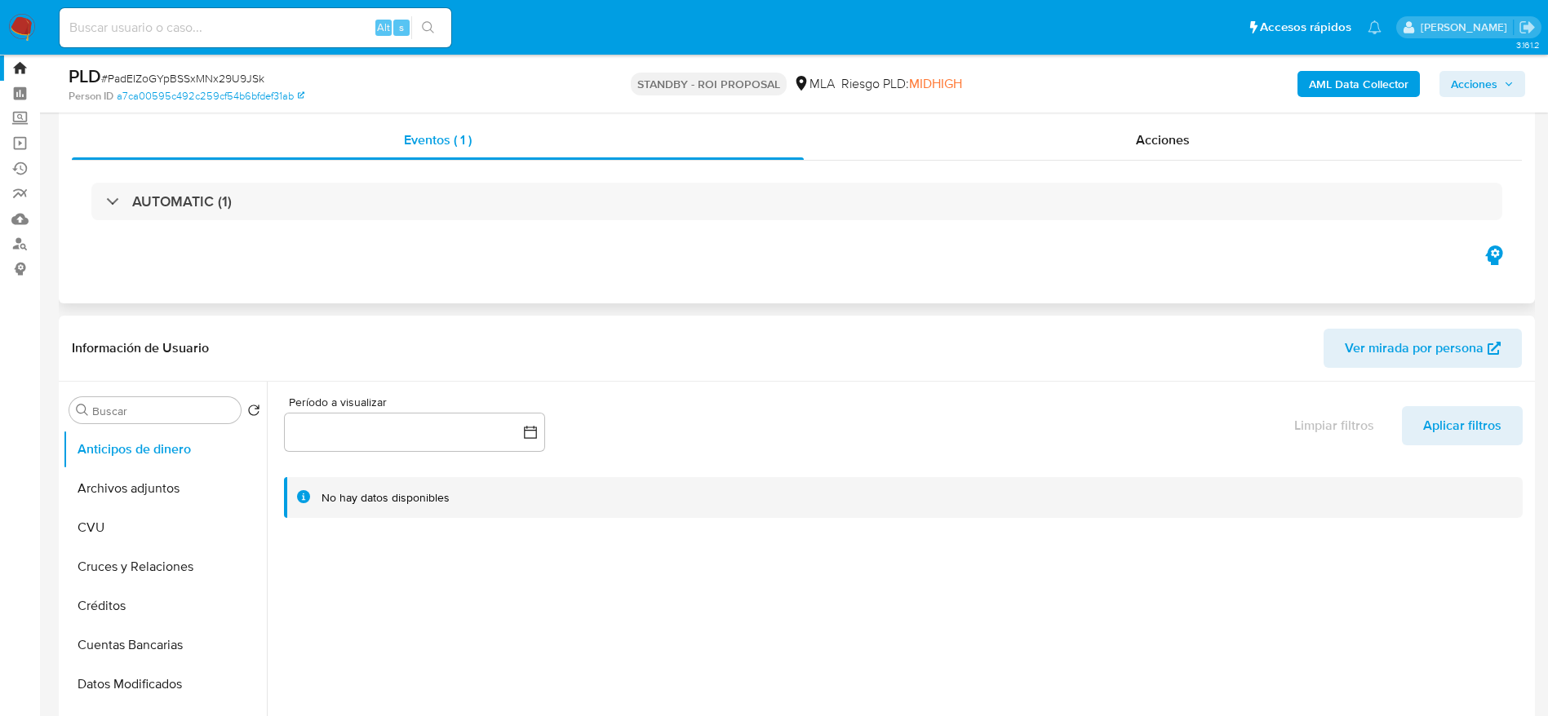
scroll to position [0, 0]
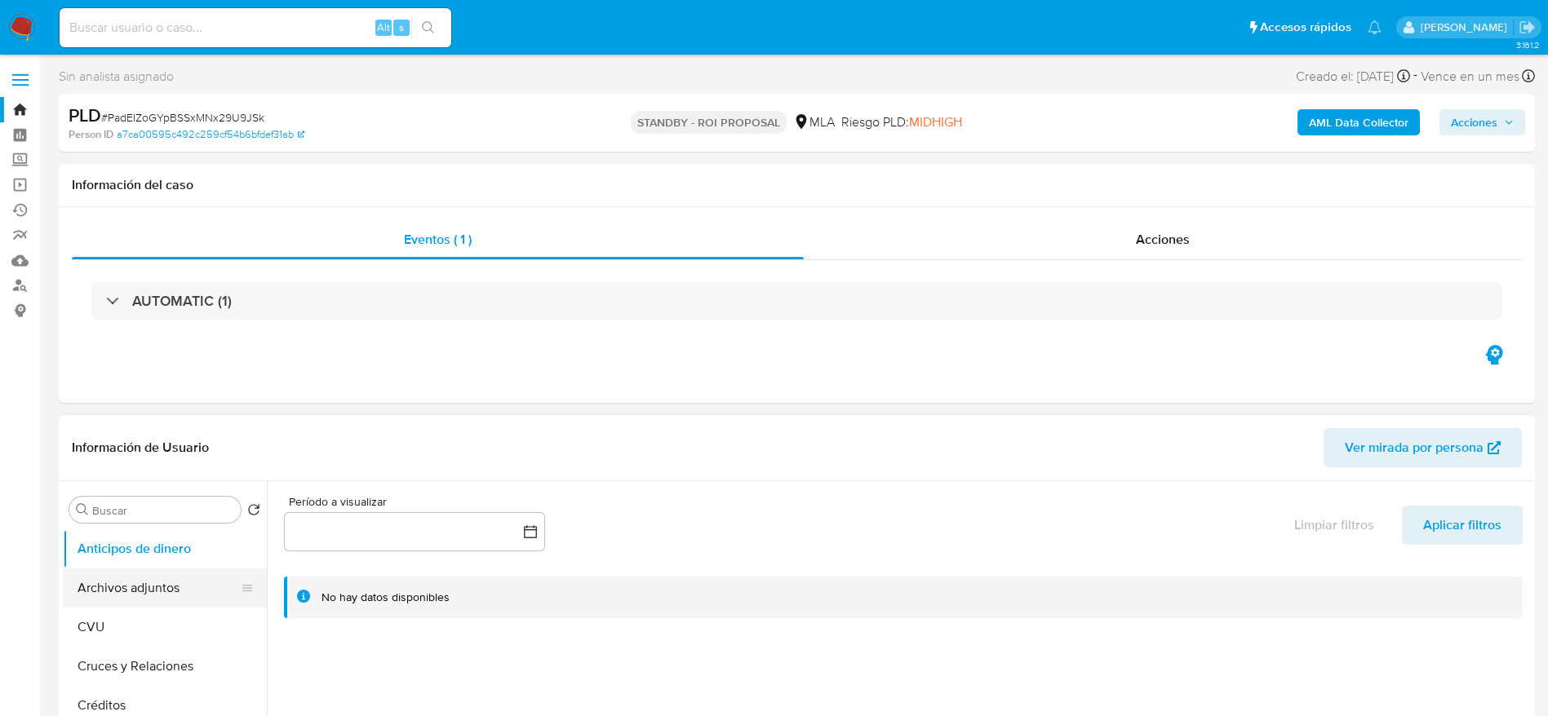
click at [107, 587] on button "Archivos adjuntos" at bounding box center [158, 588] width 191 height 39
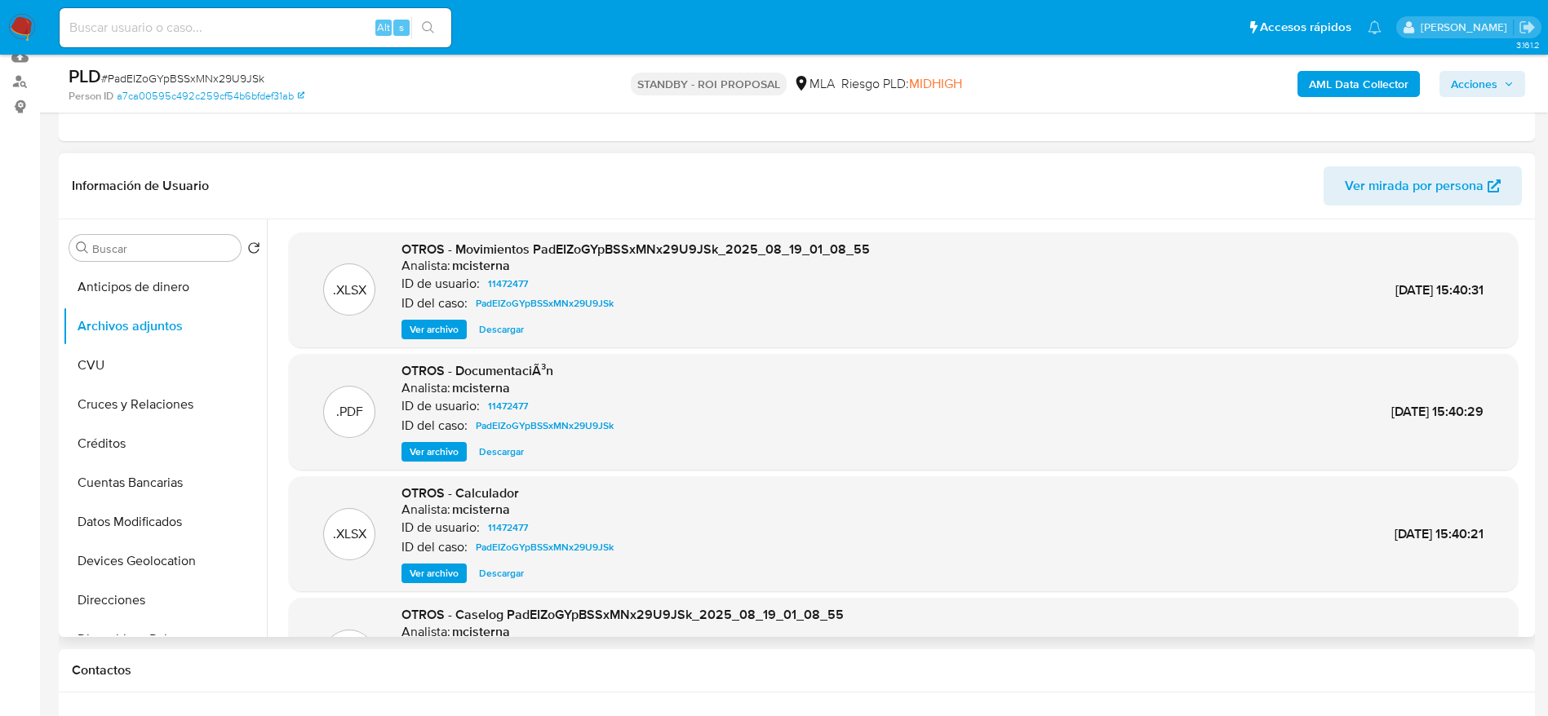
scroll to position [245, 0]
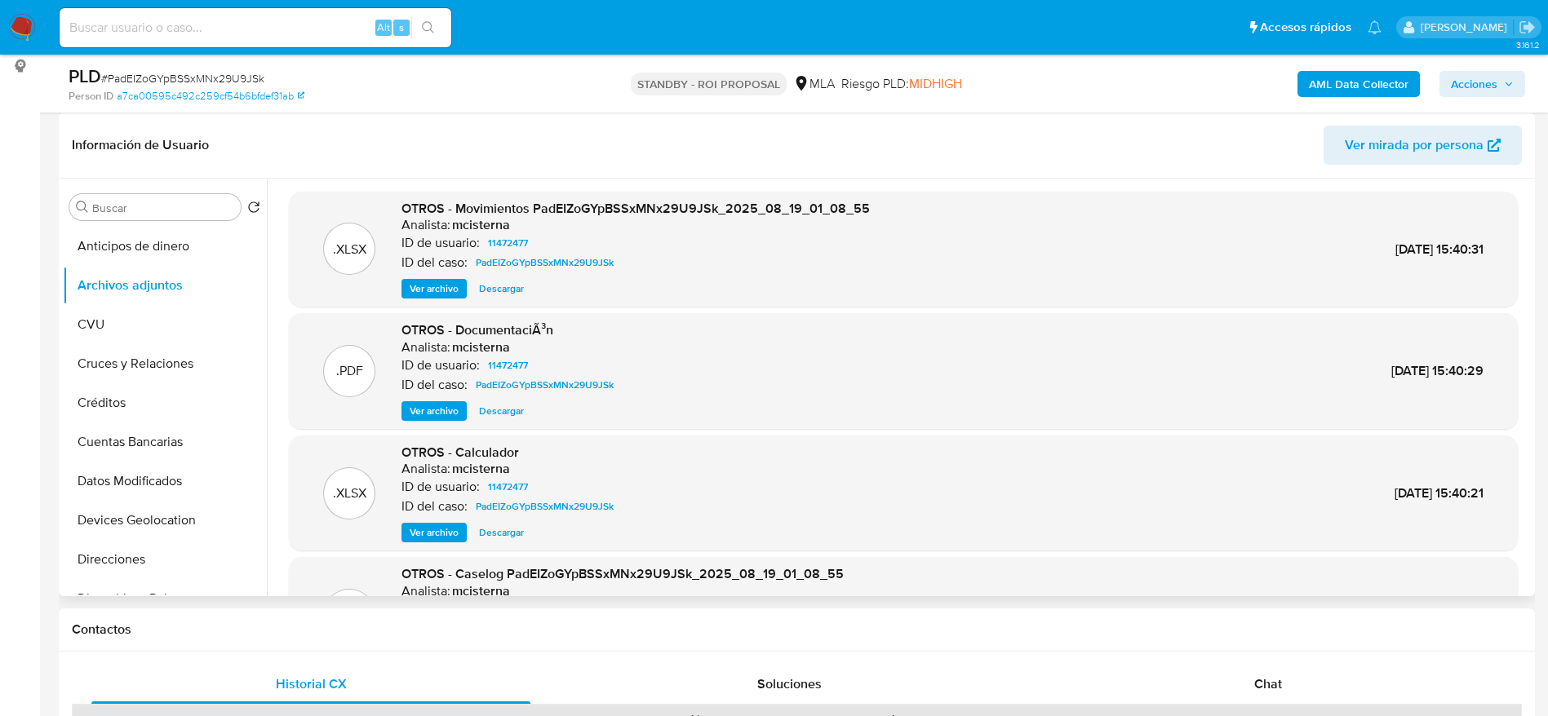
click at [451, 406] on span "Ver archivo" at bounding box center [434, 411] width 49 height 16
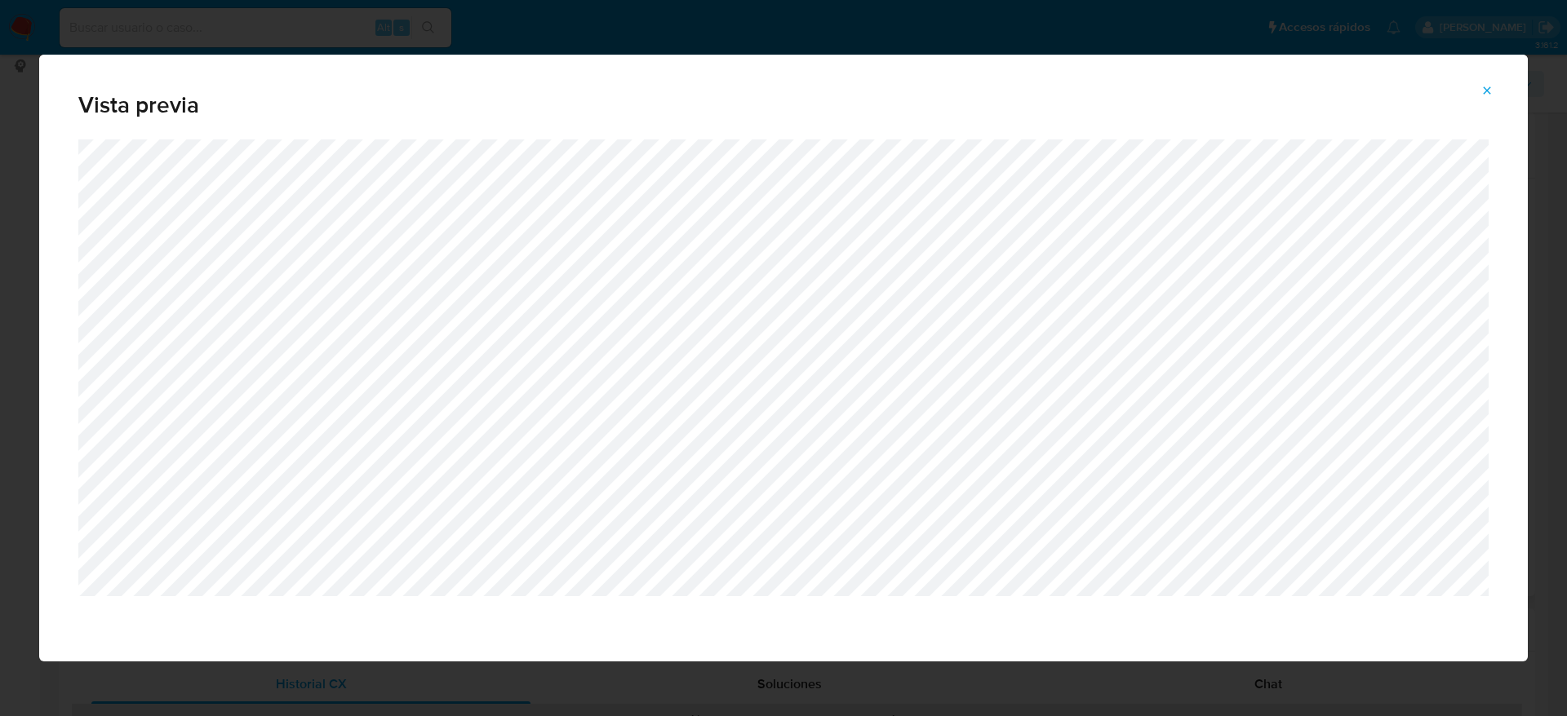
click at [1480, 91] on icon "Attachment preview" at bounding box center [1486, 90] width 13 height 13
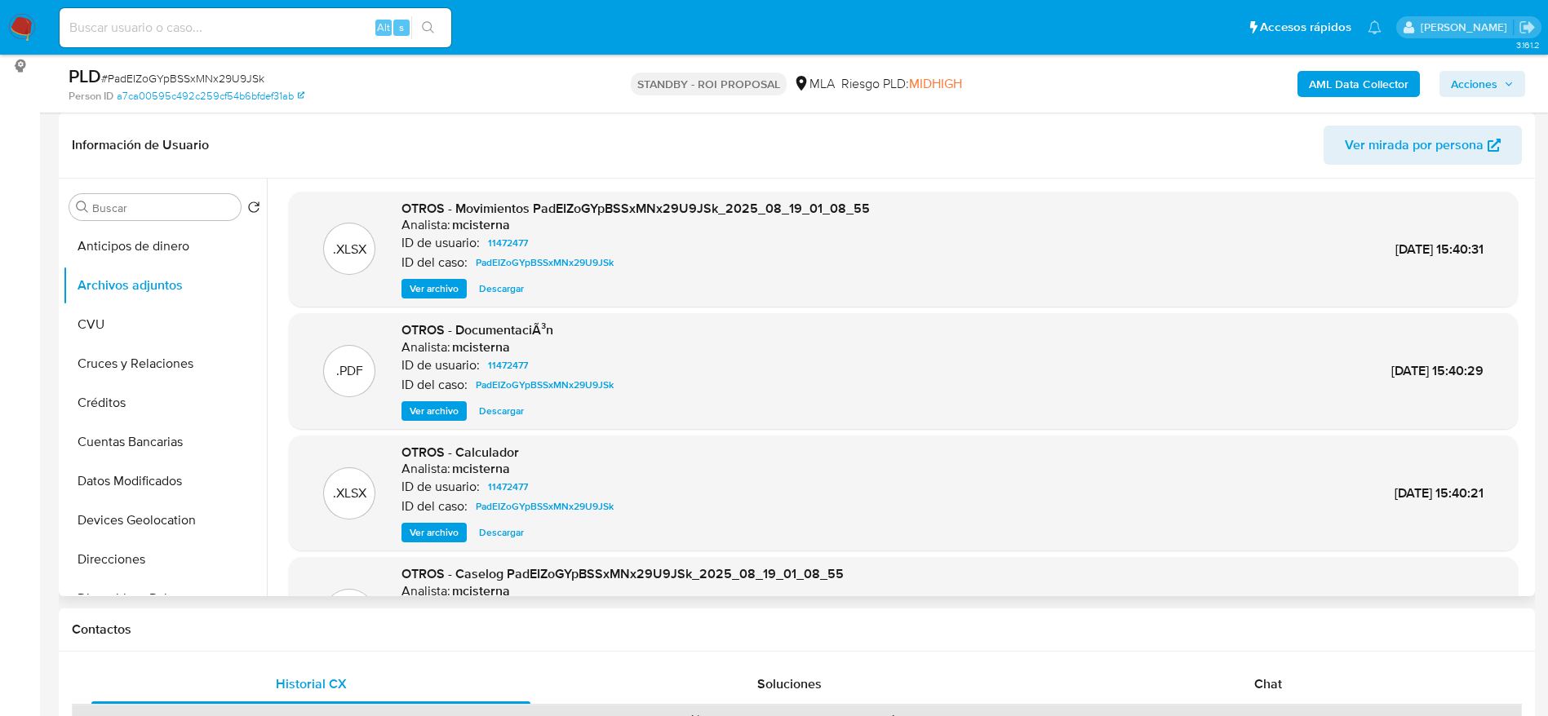
click at [427, 409] on span "Ver archivo" at bounding box center [434, 411] width 49 height 16
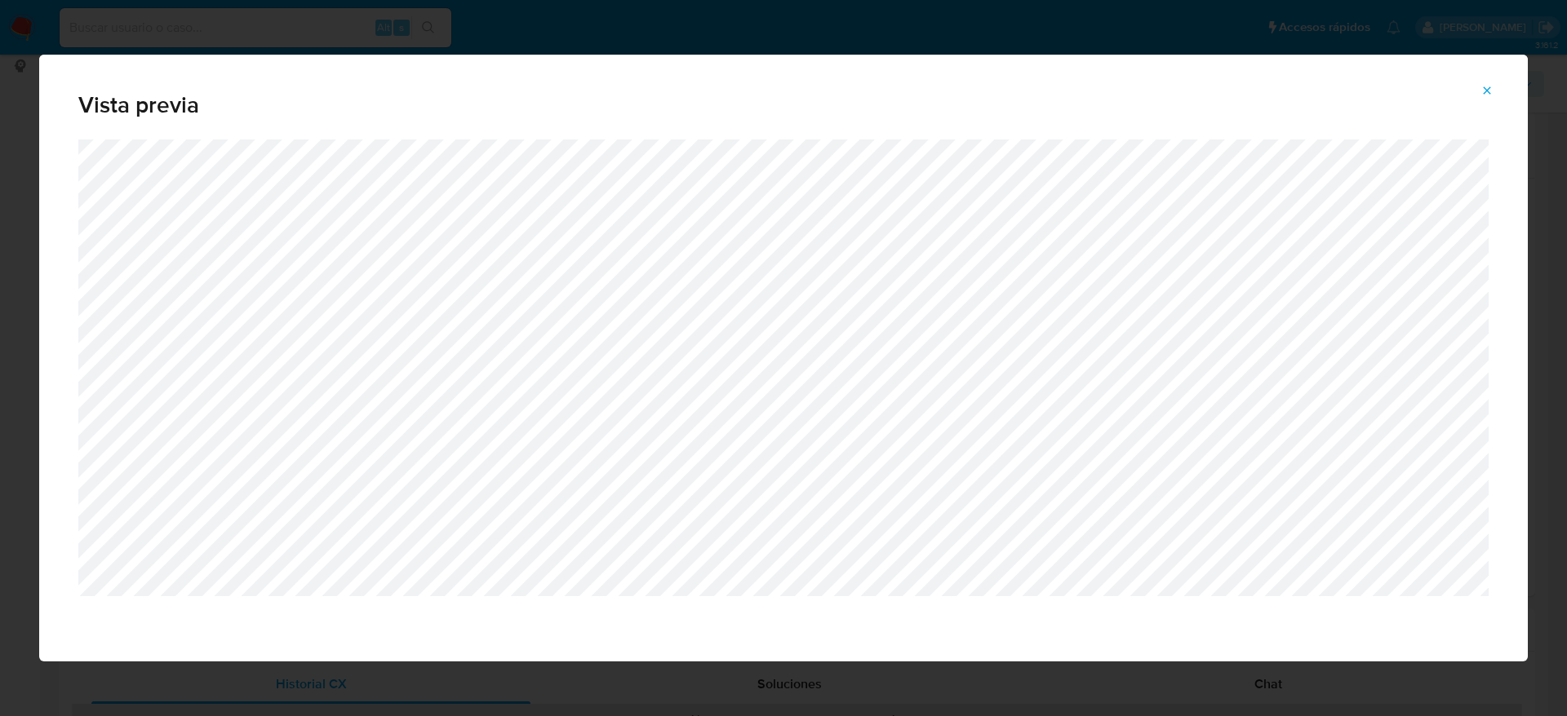
click at [1496, 86] on button "Attachment preview" at bounding box center [1487, 91] width 36 height 26
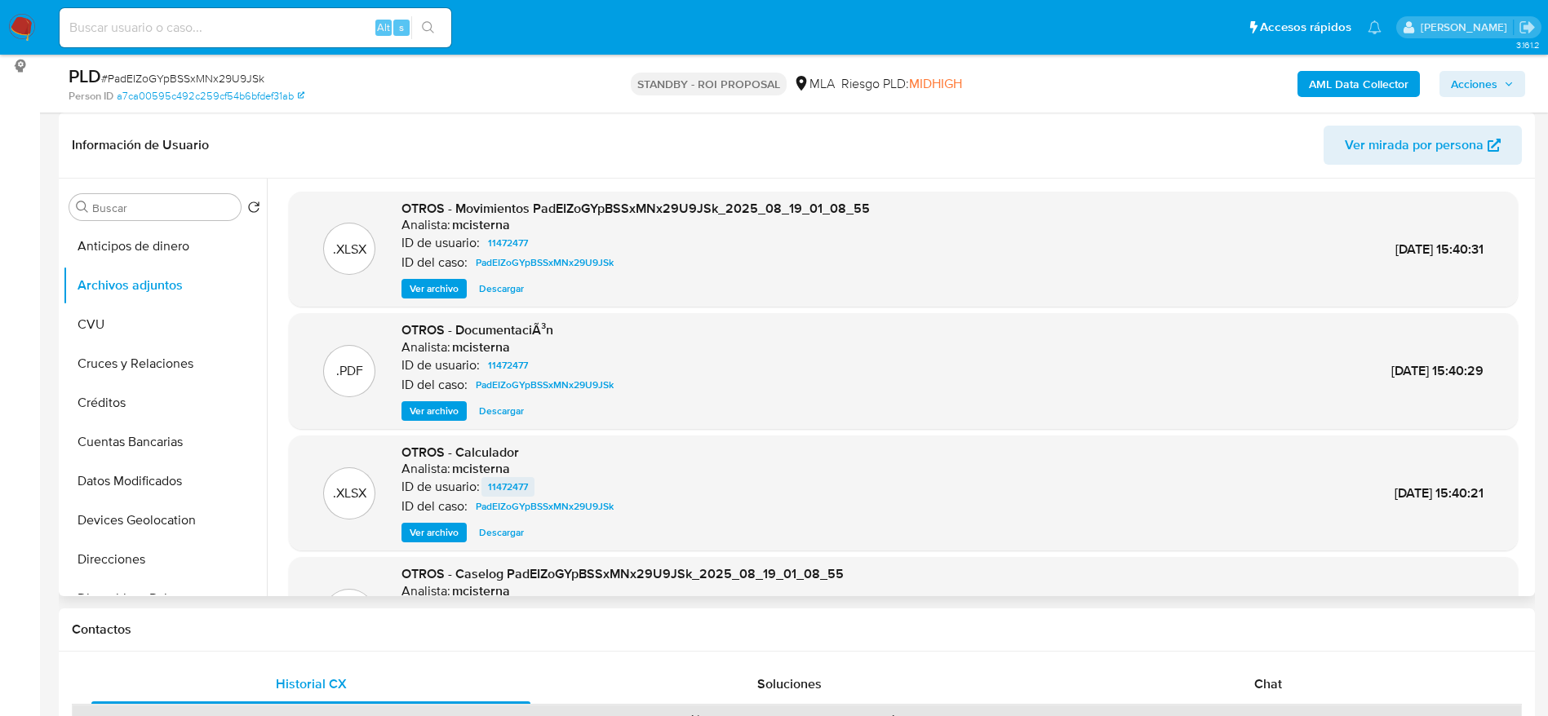
scroll to position [137, 0]
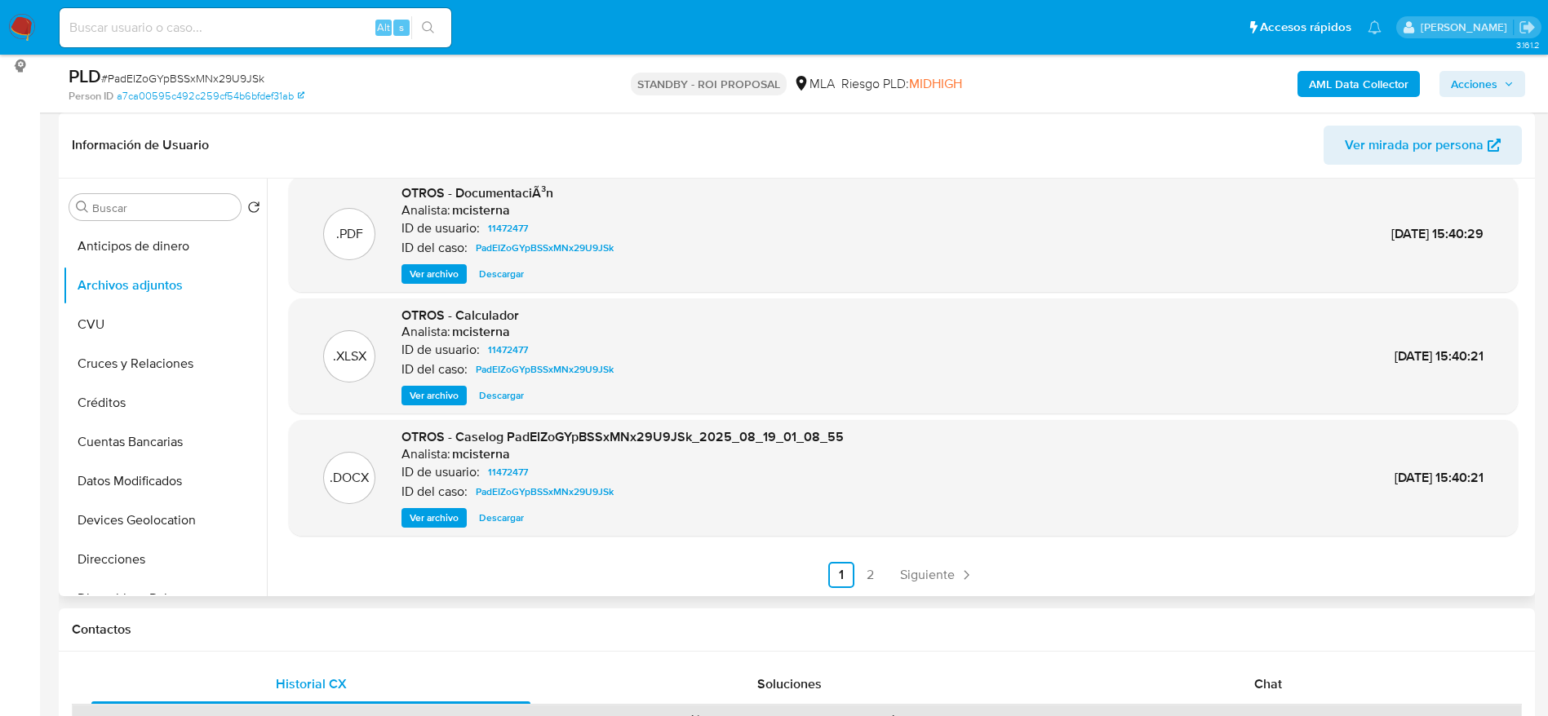
drag, startPoint x: 491, startPoint y: 516, endPoint x: 502, endPoint y: 516, distance: 10.6
click at [491, 515] on span "Descargar" at bounding box center [501, 518] width 45 height 16
click at [950, 574] on span "Siguiente" at bounding box center [927, 575] width 55 height 13
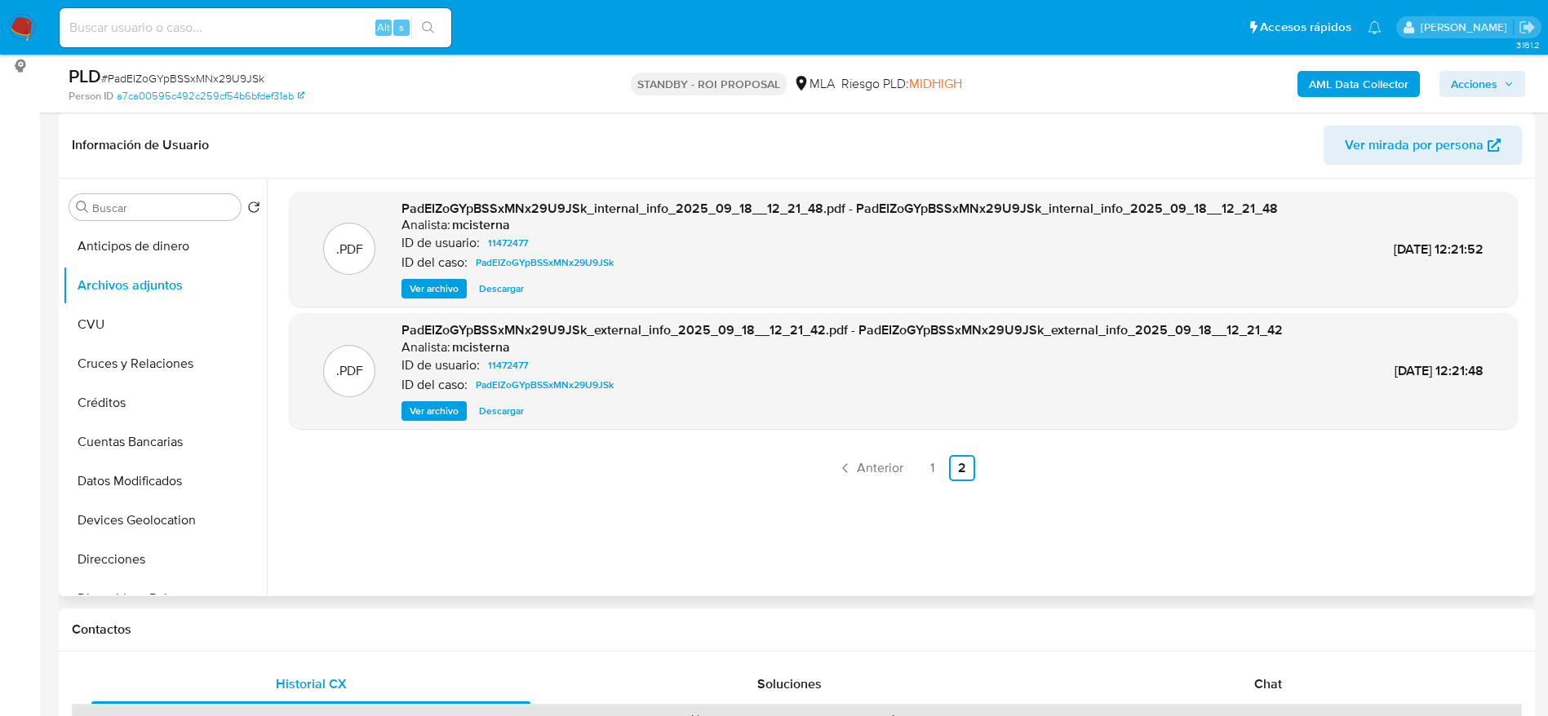
click at [840, 428] on div ".PDF PadEIZoGYpBSSxMNx29U9JSk_external_info_2025_09_18__12_21_42.pdf - PadEIZoG…" at bounding box center [903, 371] width 1229 height 116
click at [855, 477] on link "Anterior" at bounding box center [870, 468] width 79 height 26
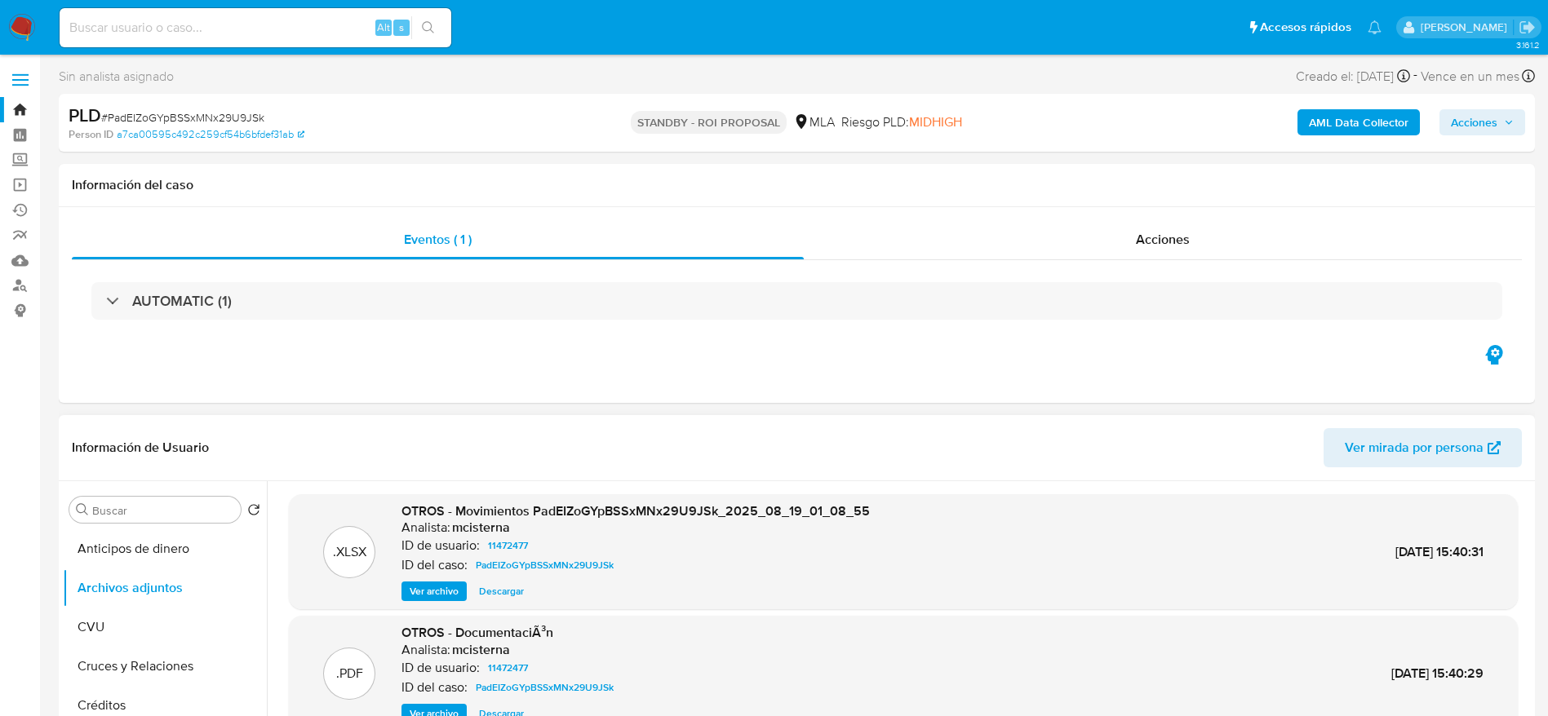
click at [503, 583] on span "Descargar" at bounding box center [501, 591] width 45 height 16
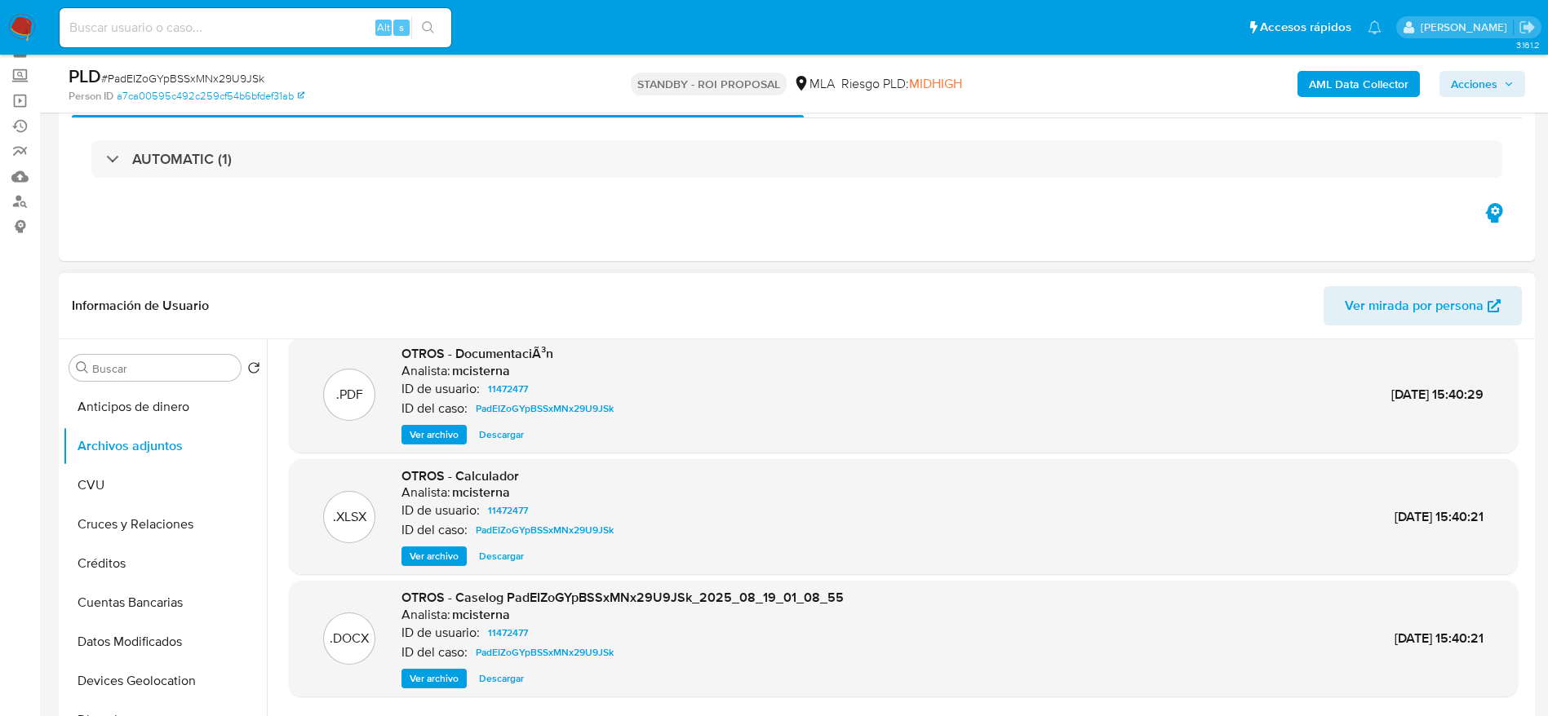
scroll to position [122, 0]
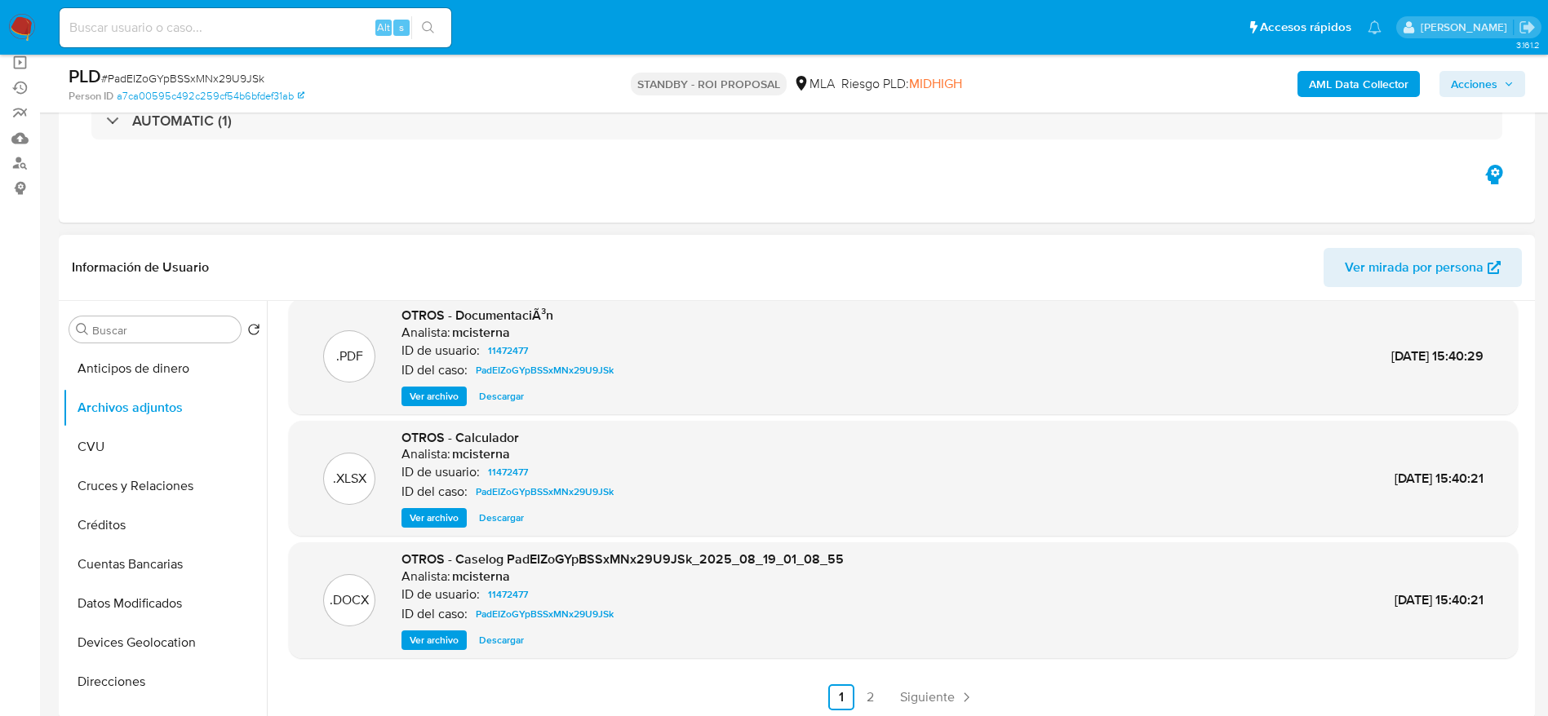
click at [489, 521] on span "Descargar" at bounding box center [501, 518] width 45 height 16
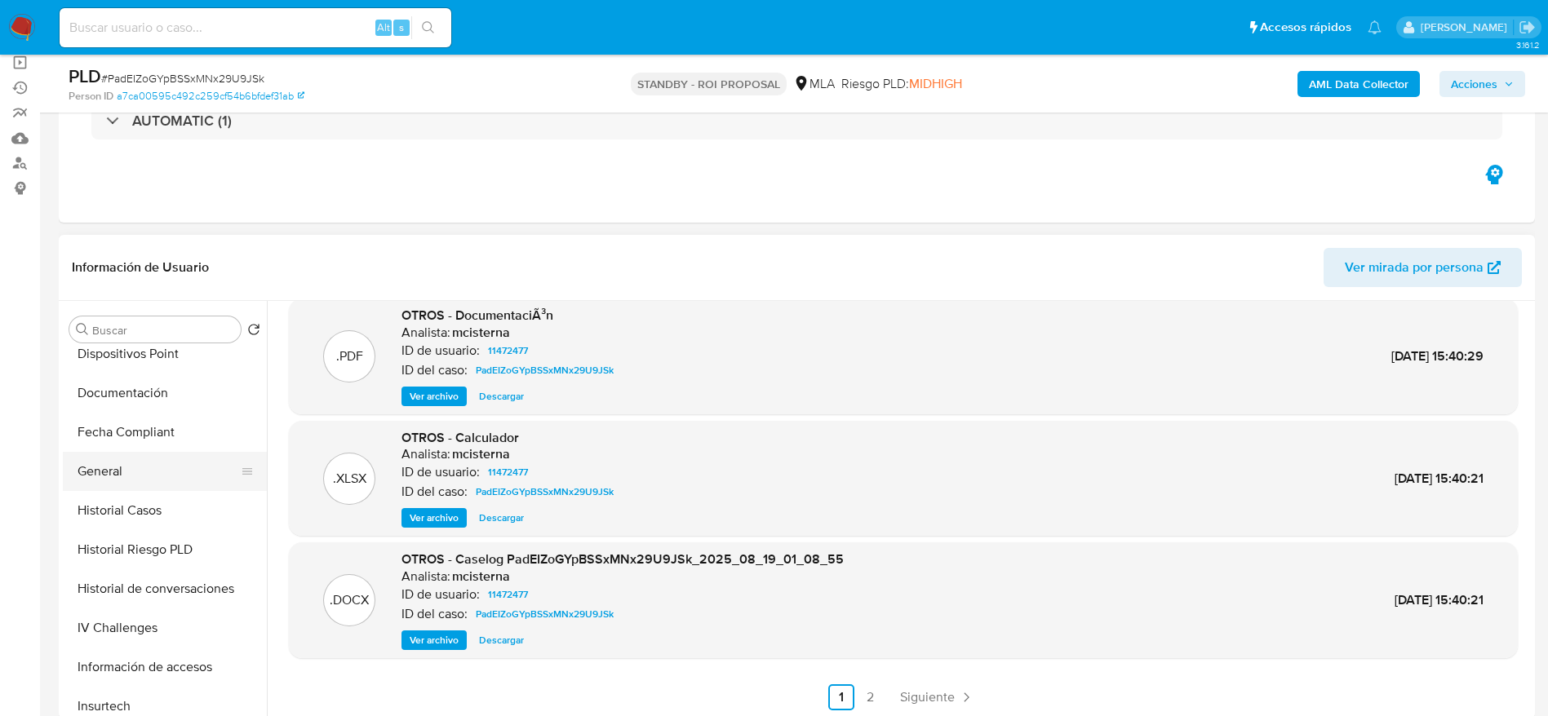
click at [80, 454] on button "General" at bounding box center [158, 471] width 191 height 39
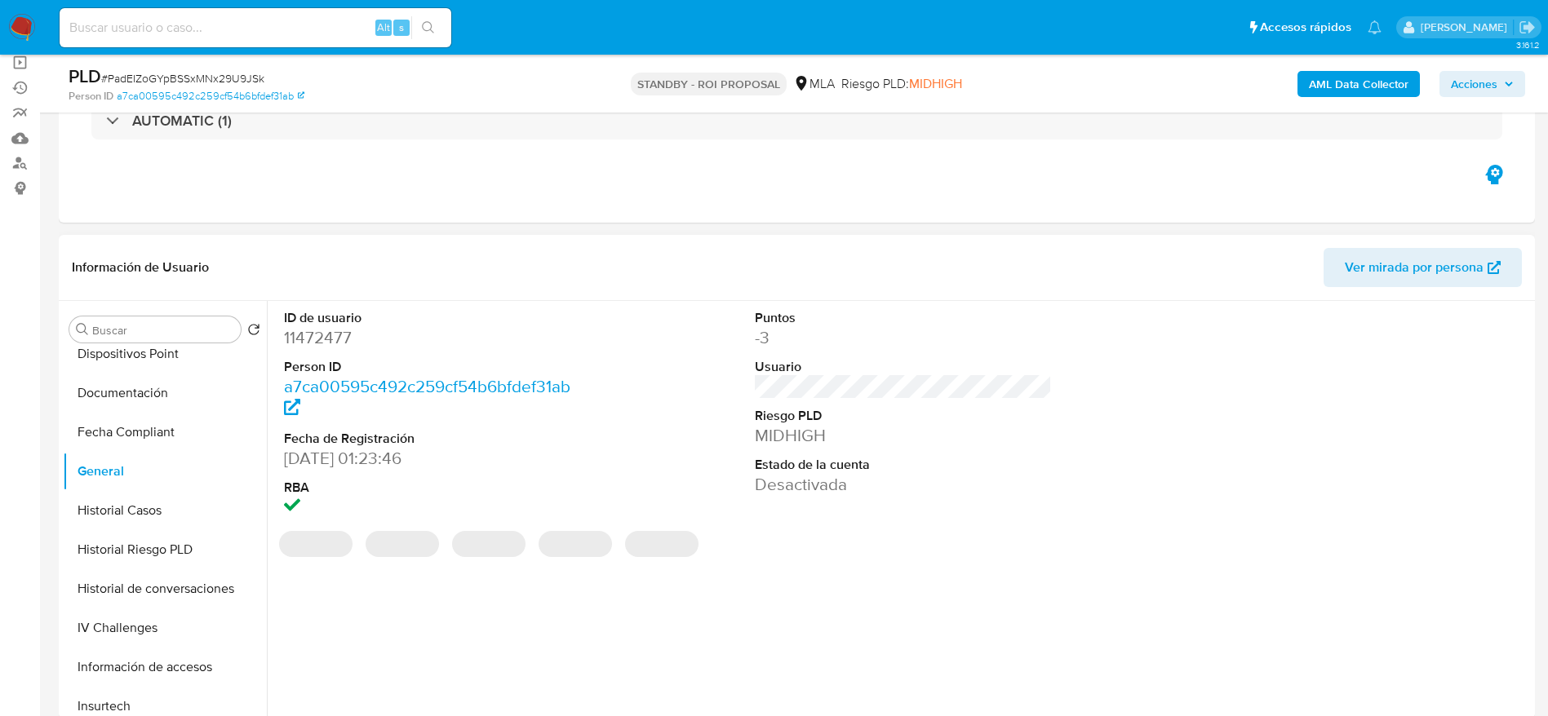
click at [309, 335] on dd "11472477" at bounding box center [433, 337] width 298 height 23
copy dd "11472477"
click at [251, 20] on input at bounding box center [256, 27] width 392 height 21
paste input "n1C6zOWg3EmaglZJLNySd2mf"
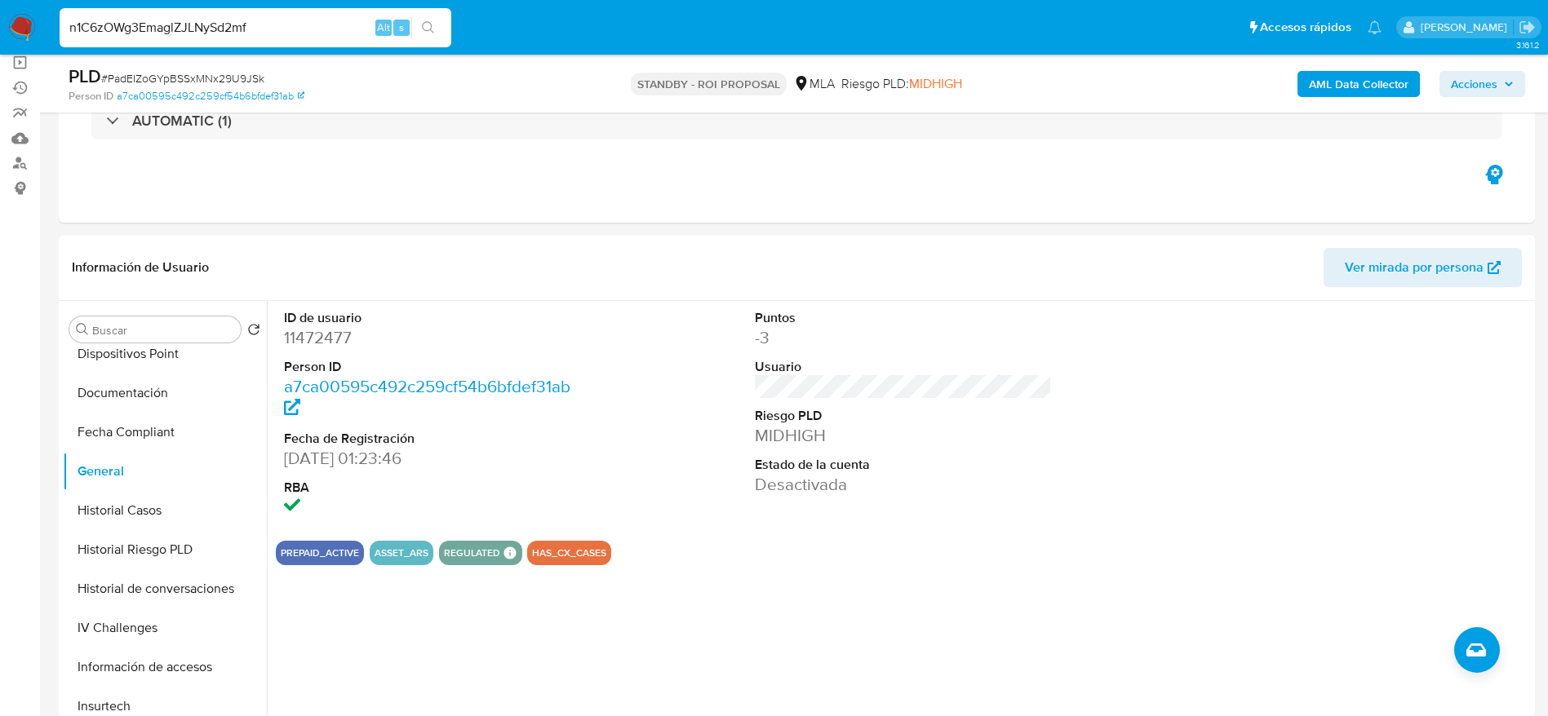
type input "n1C6zOWg3EmaglZJLNySd2mf"
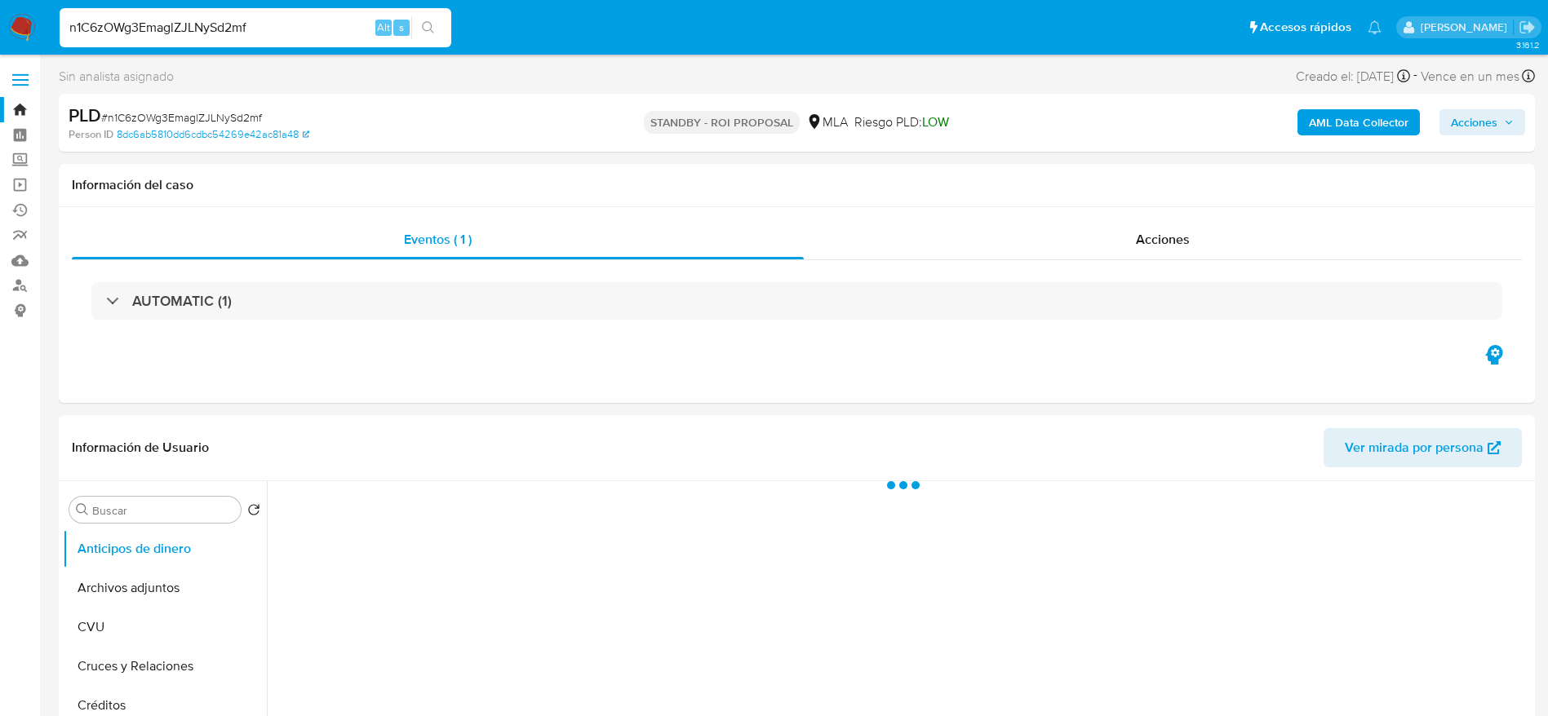
select select "10"
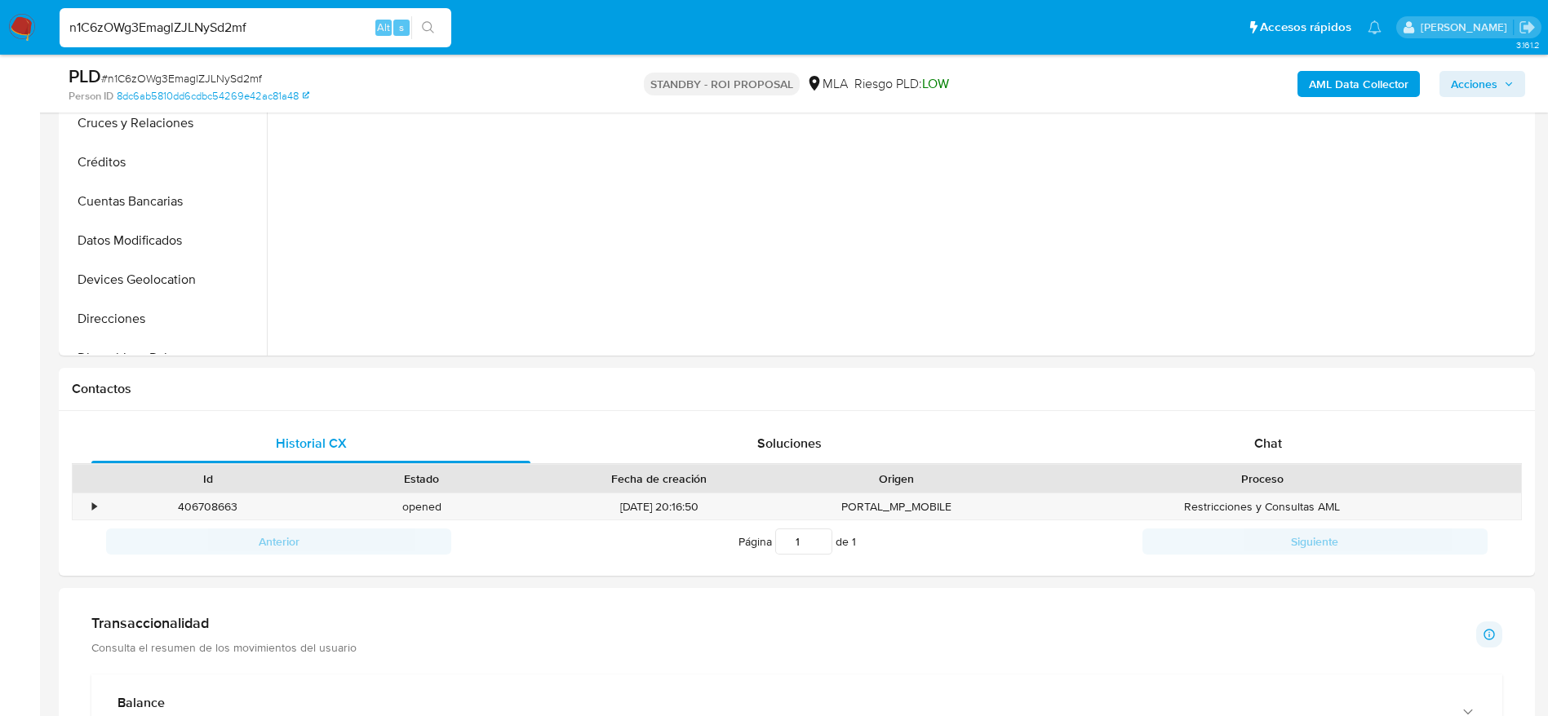
scroll to position [490, 0]
click at [220, 501] on div "406708663" at bounding box center [208, 503] width 214 height 27
click at [220, 500] on div "406708663" at bounding box center [208, 503] width 214 height 27
copy div "406708663"
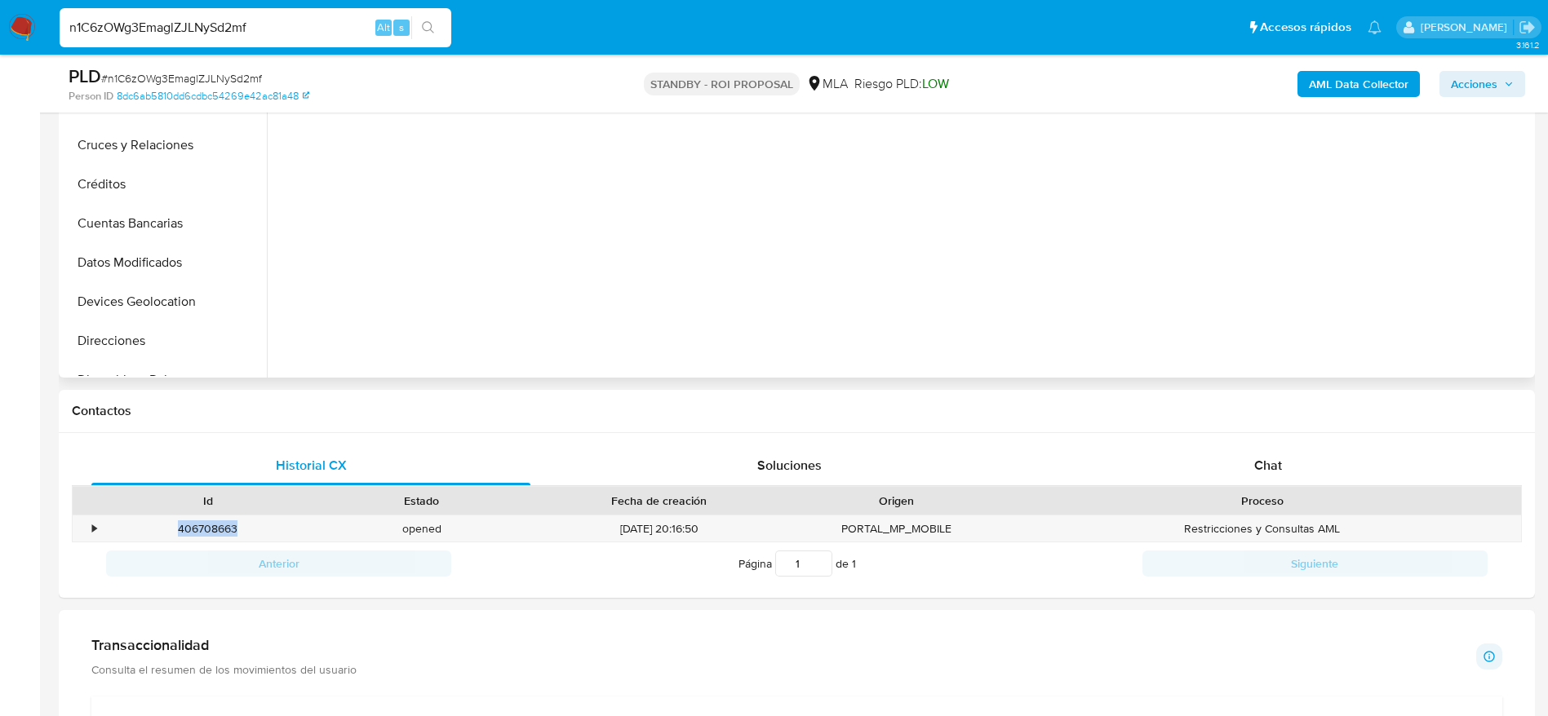
scroll to position [0, 0]
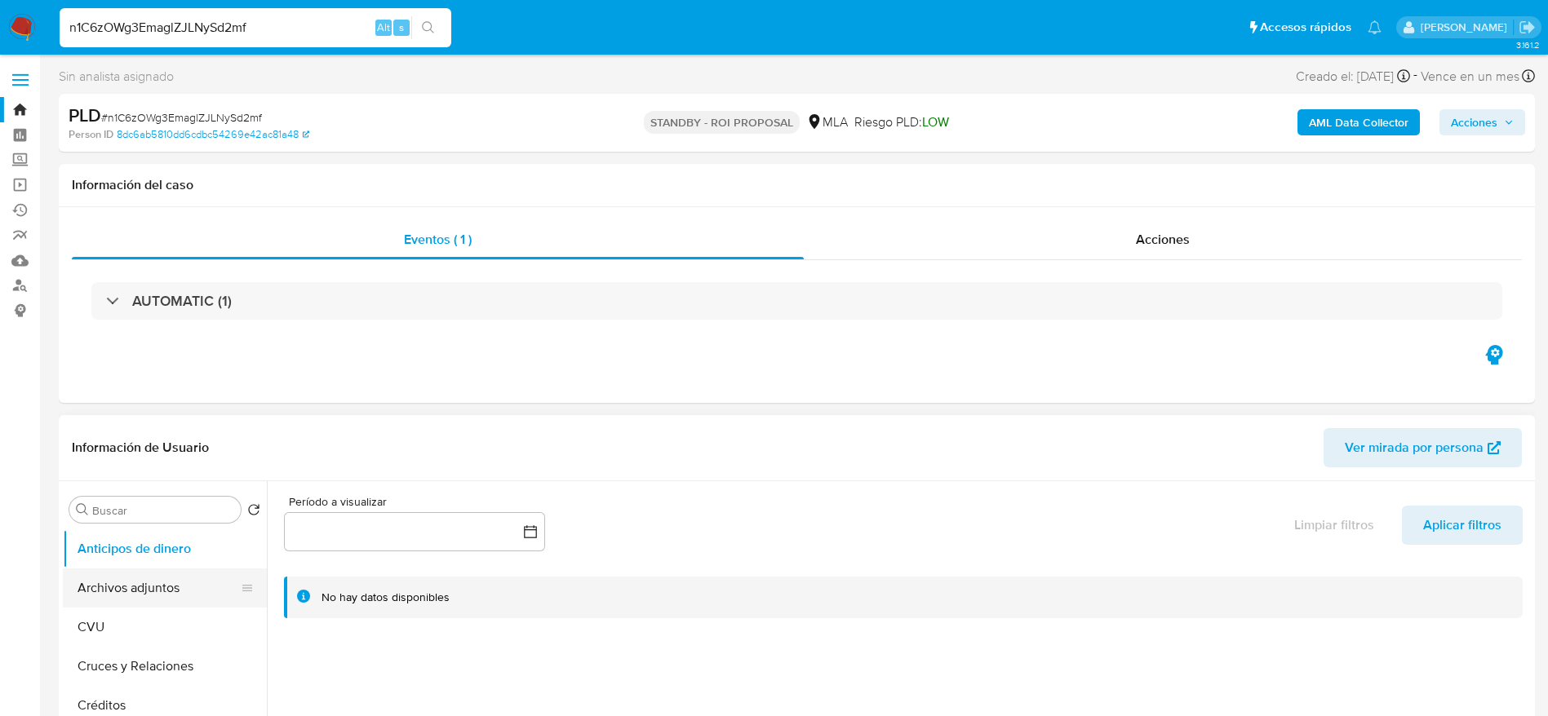
click at [136, 596] on button "Archivos adjuntos" at bounding box center [158, 588] width 191 height 39
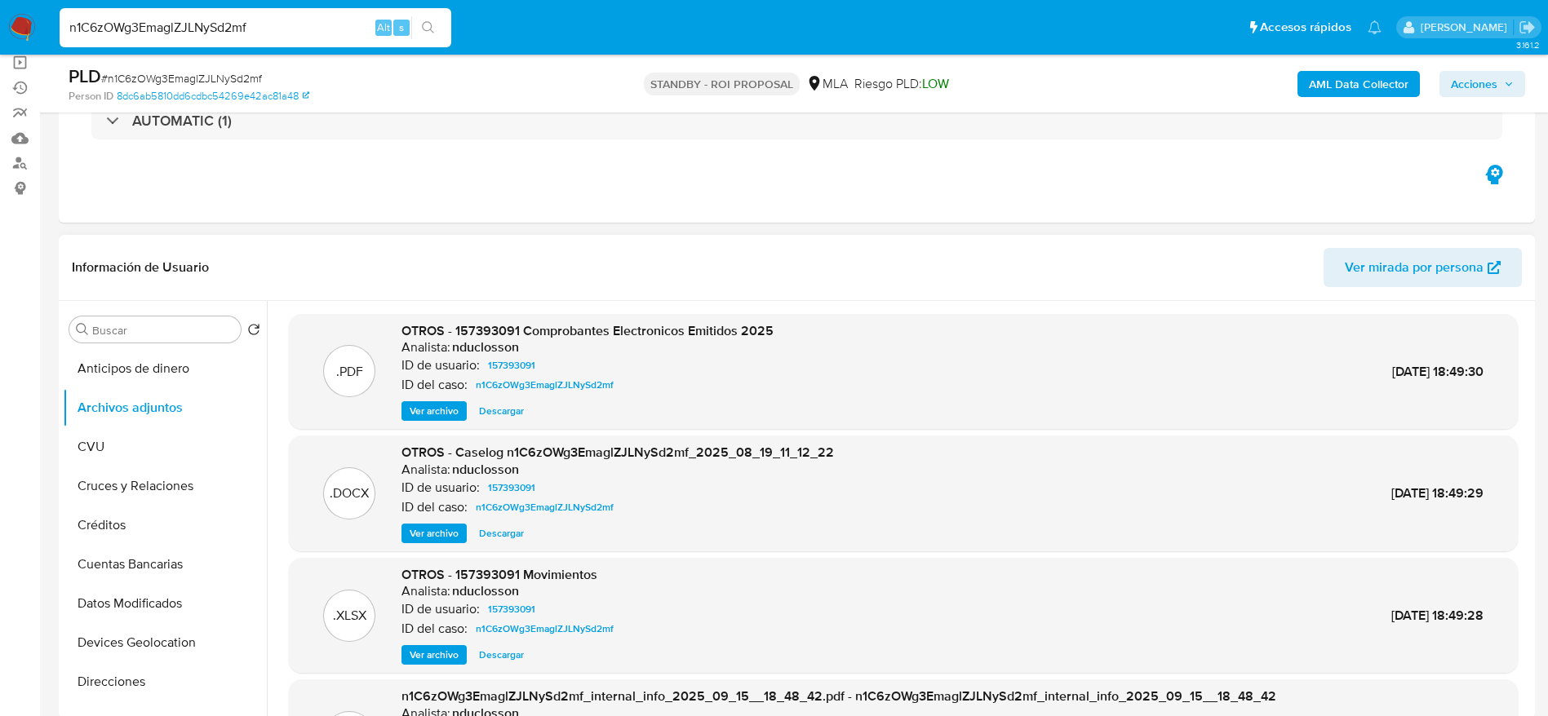
click at [450, 530] on span "Ver archivo" at bounding box center [434, 533] width 49 height 16
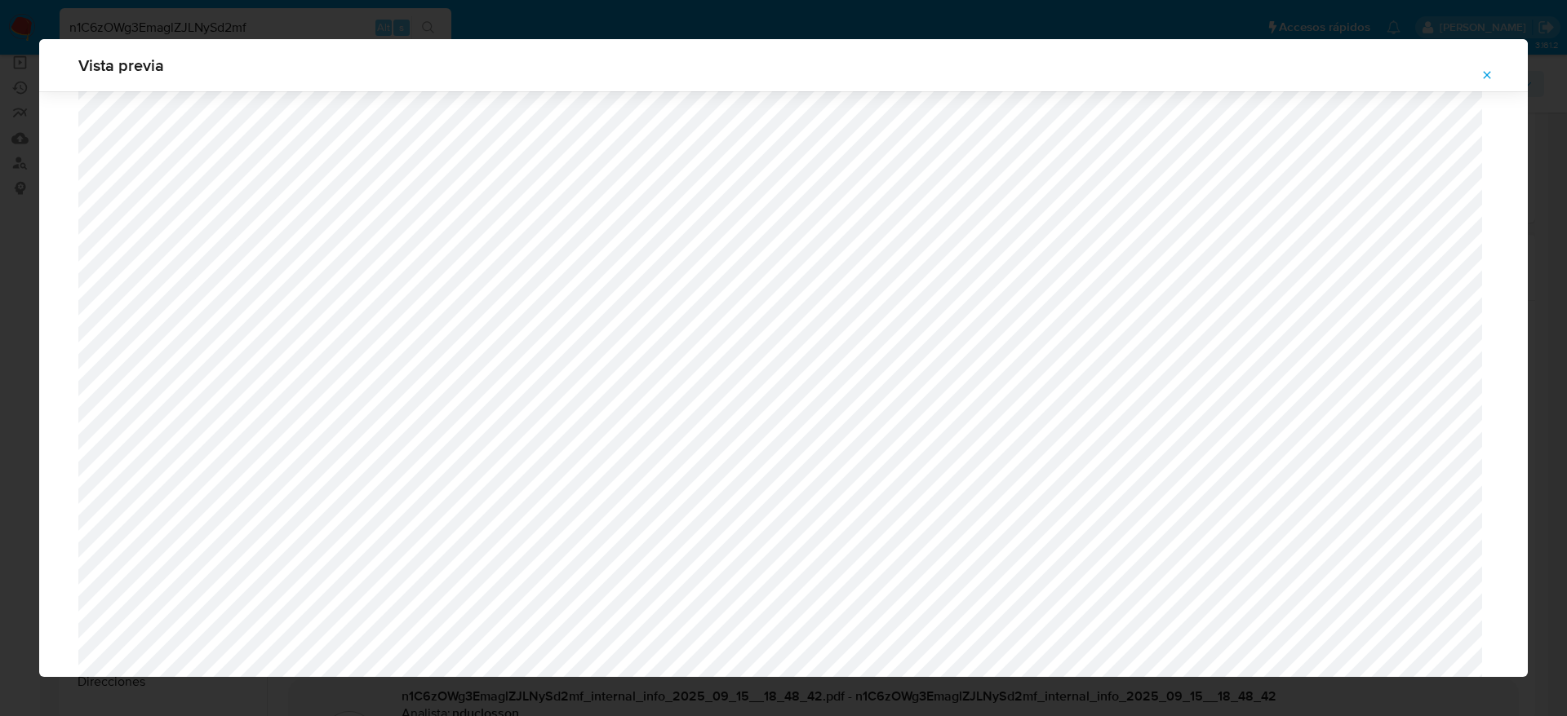
scroll to position [1314, 0]
click at [1487, 80] on icon "Attachment preview" at bounding box center [1486, 75] width 13 height 13
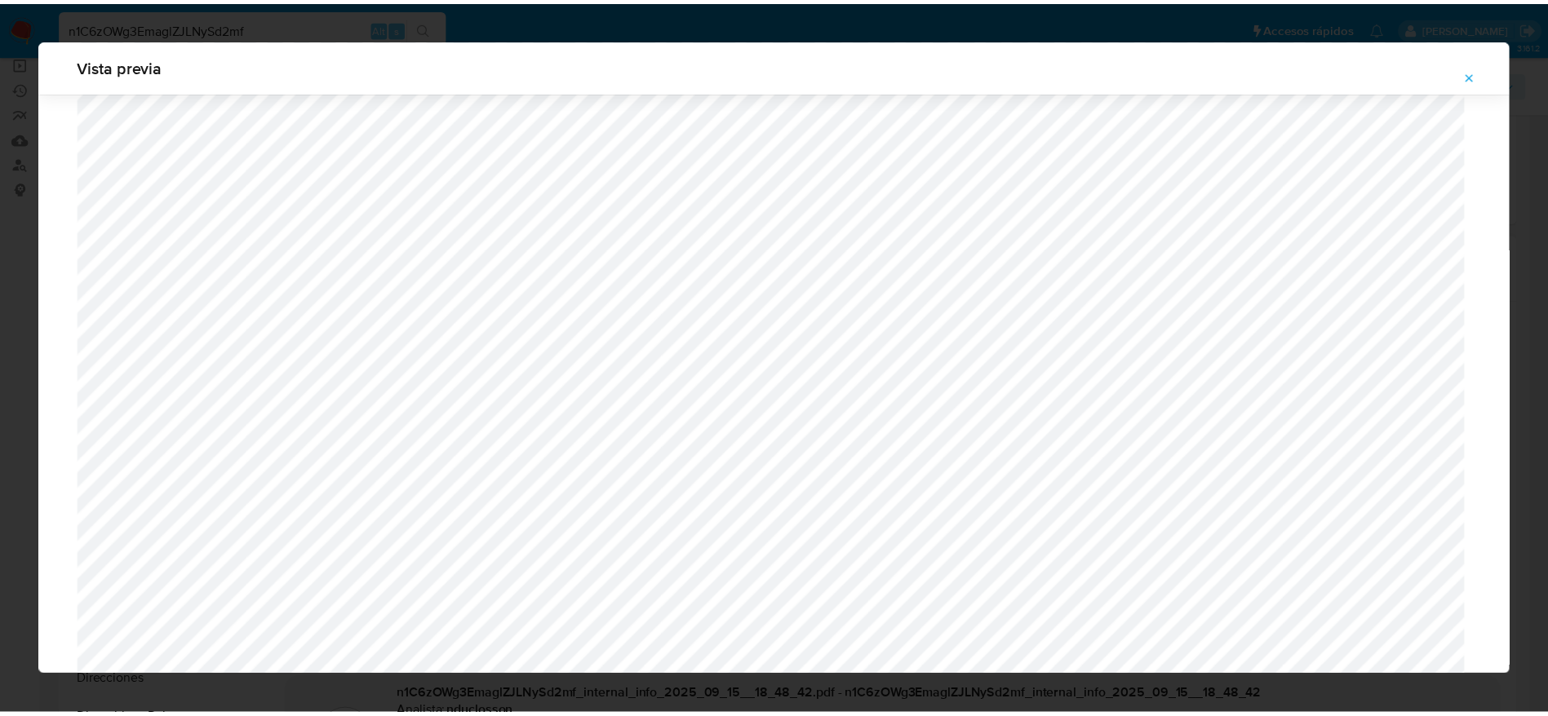
scroll to position [0, 0]
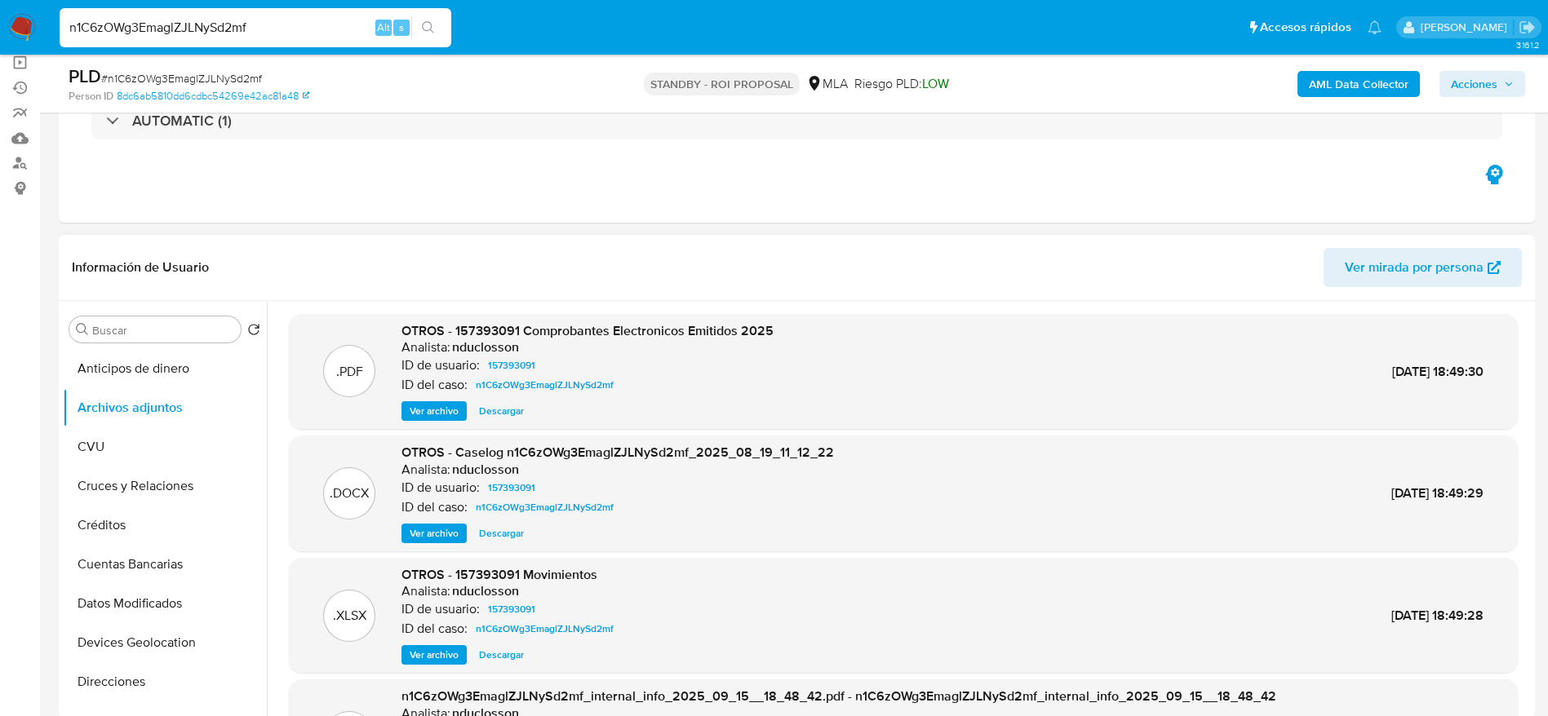
click at [326, 37] on input "n1C6zOWg3EmaglZJLNySd2mf" at bounding box center [256, 27] width 392 height 21
drag, startPoint x: 326, startPoint y: 37, endPoint x: 335, endPoint y: 23, distance: 16.5
click at [326, 36] on input "n1C6zOWg3EmaglZJLNySd2mf" at bounding box center [256, 27] width 392 height 21
paste input "fQD2KrdI4DJY7lBJLqDzSZLV"
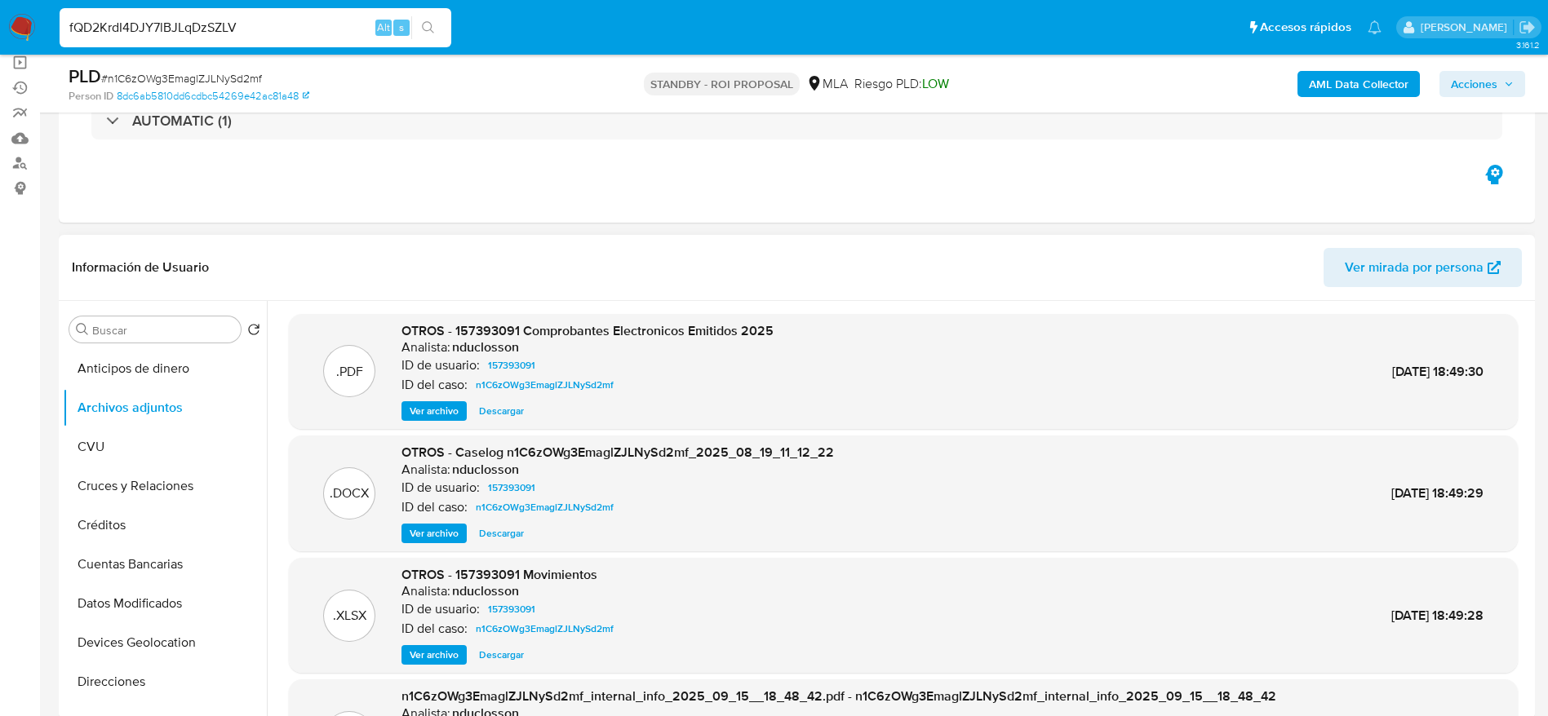
type input "fQD2KrdI4DJY7lBJLqDzSZLV"
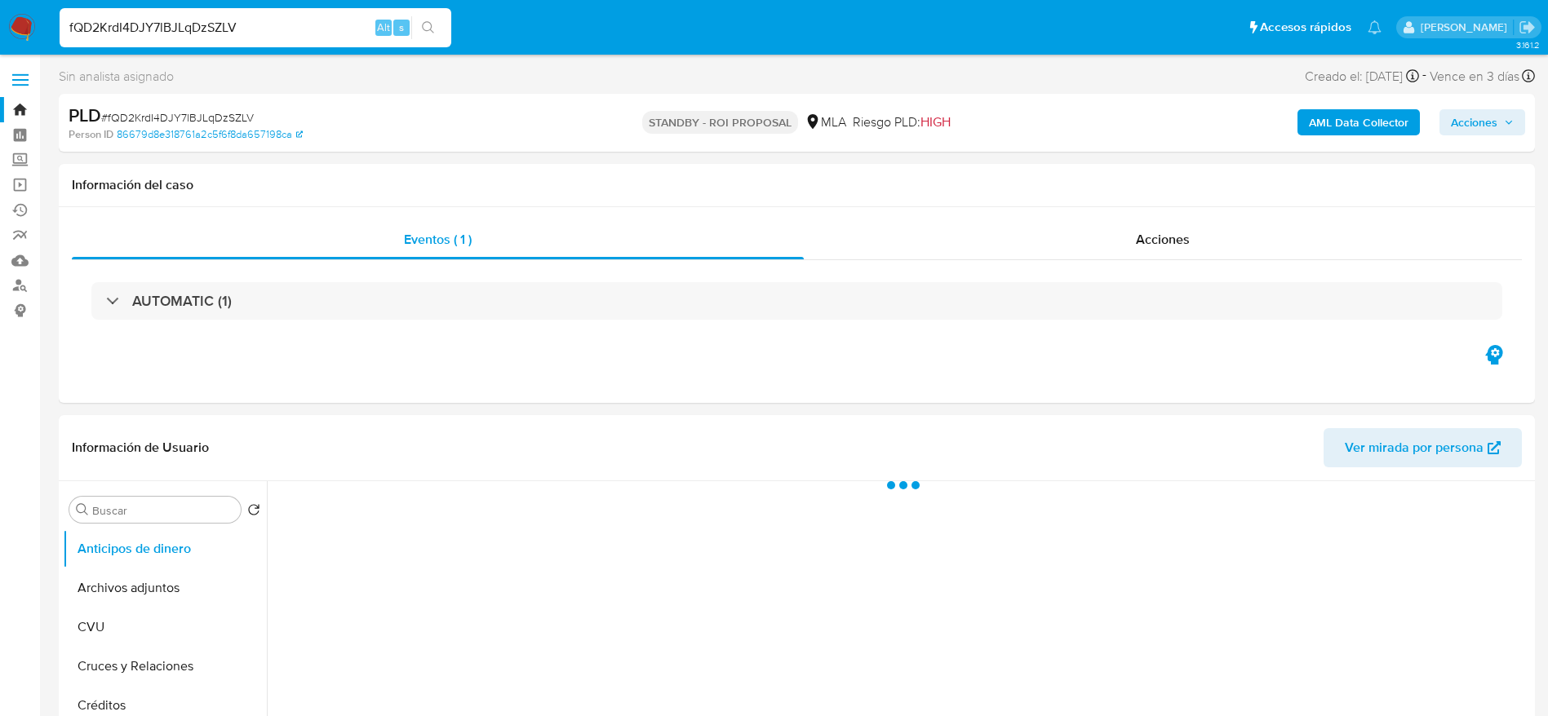
select select "10"
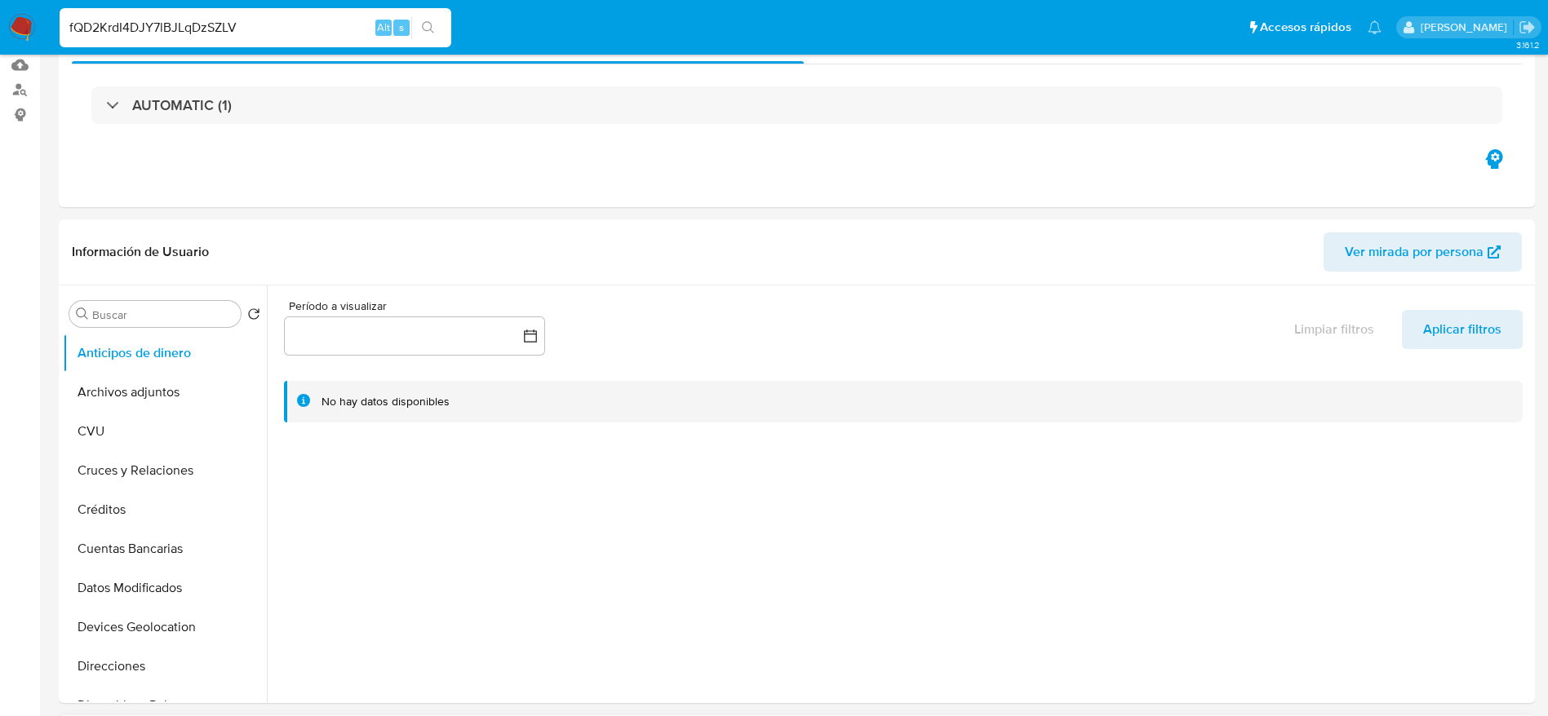
scroll to position [490, 0]
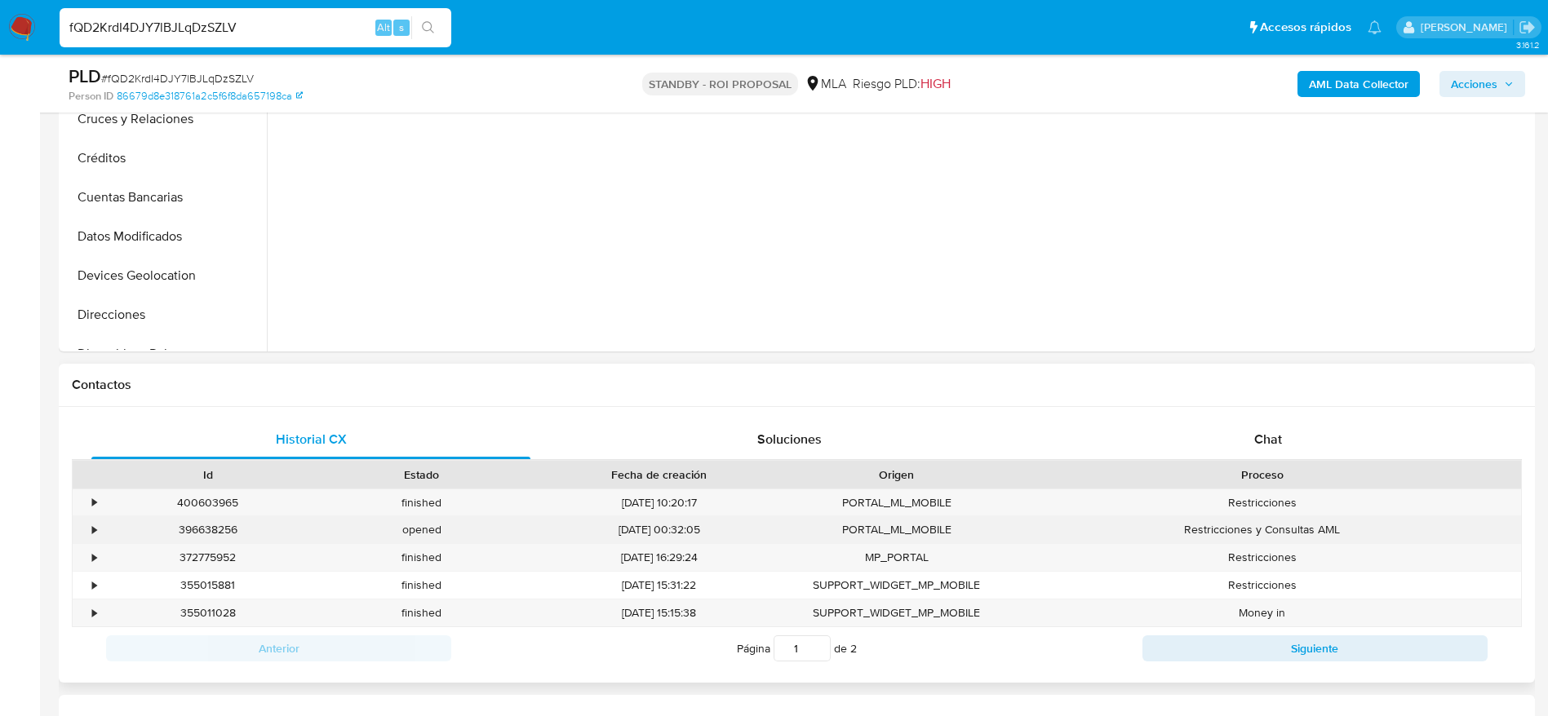
click at [208, 530] on div "396638256" at bounding box center [208, 529] width 214 height 27
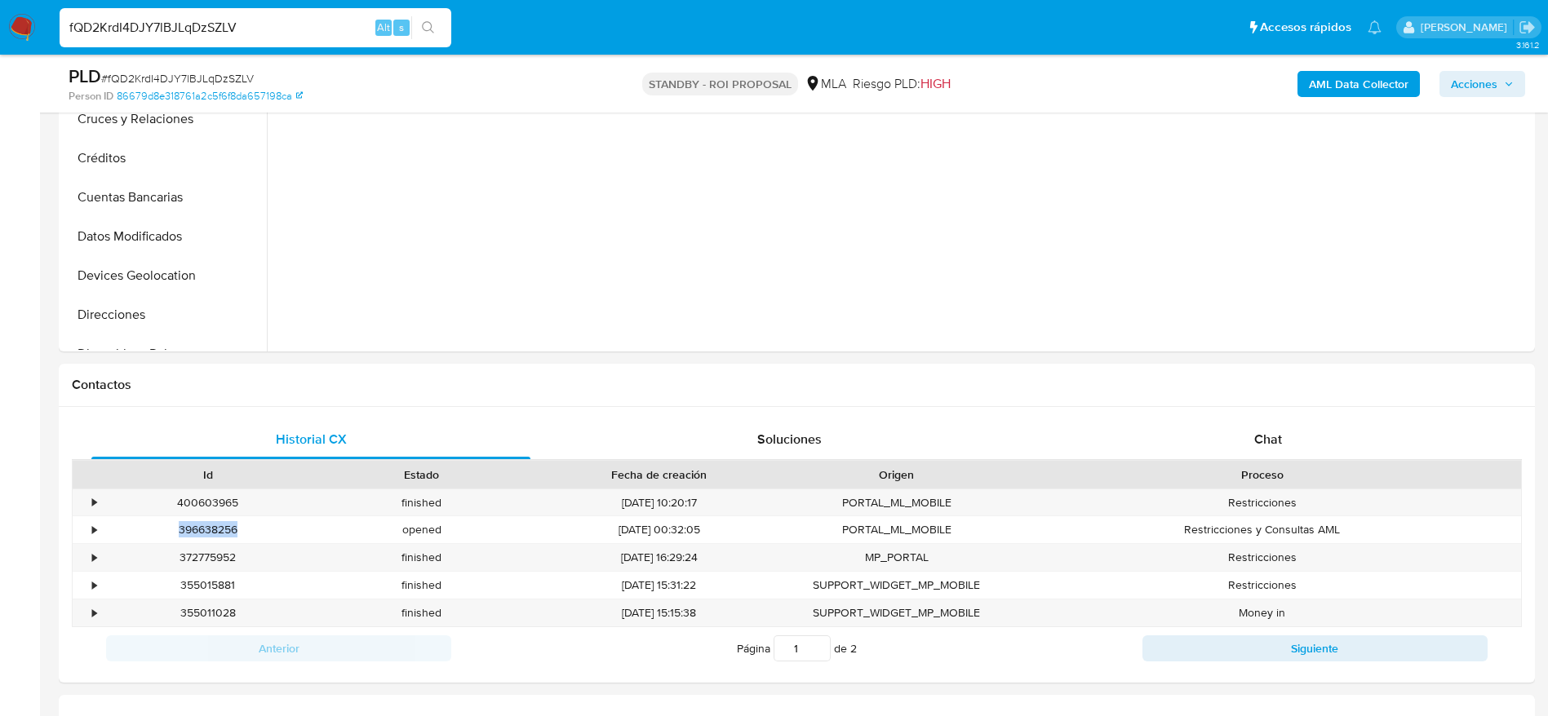
copy div "396638256"
click at [262, 34] on input "fQD2KrdI4DJY7lBJLqDzSZLV" at bounding box center [256, 27] width 392 height 21
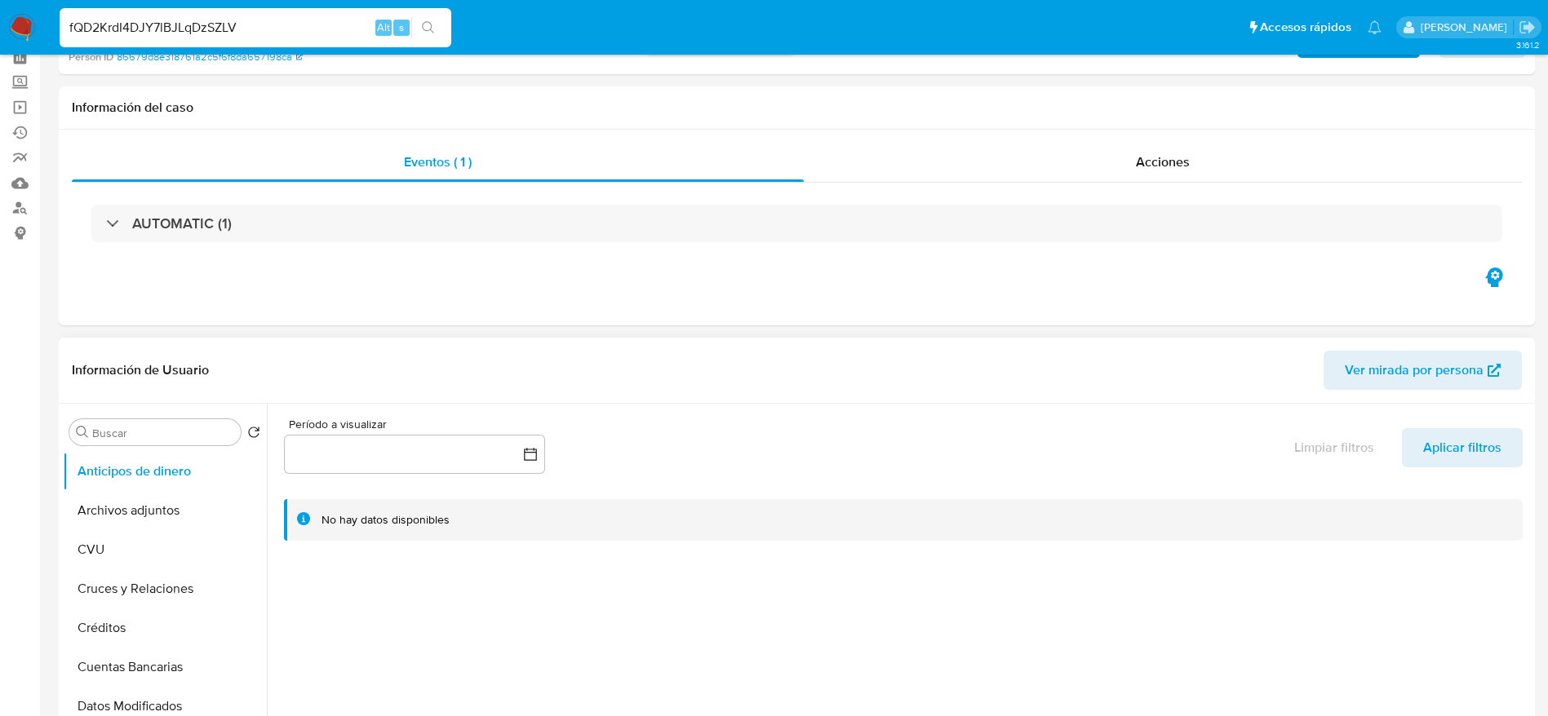
scroll to position [0, 0]
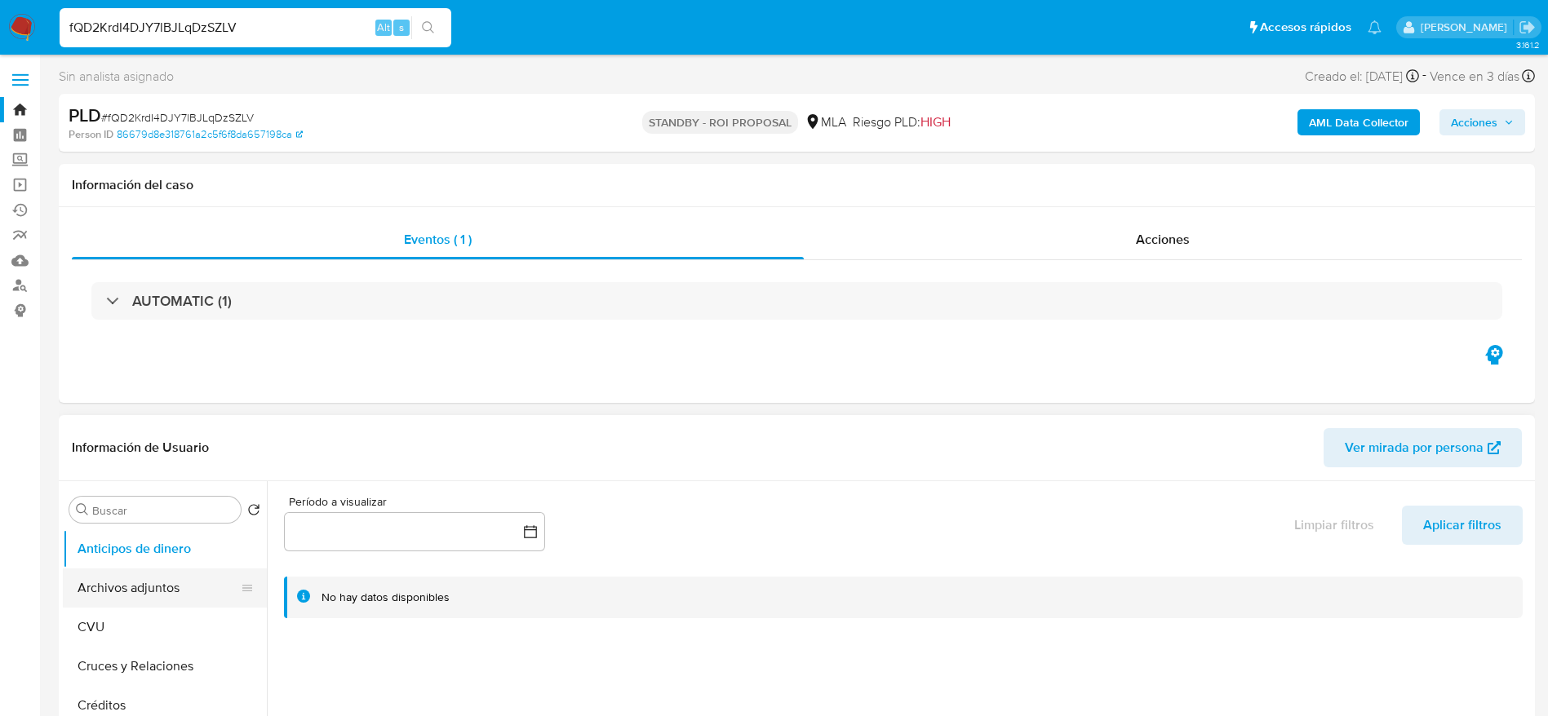
click at [109, 602] on button "Archivos adjuntos" at bounding box center [158, 588] width 191 height 39
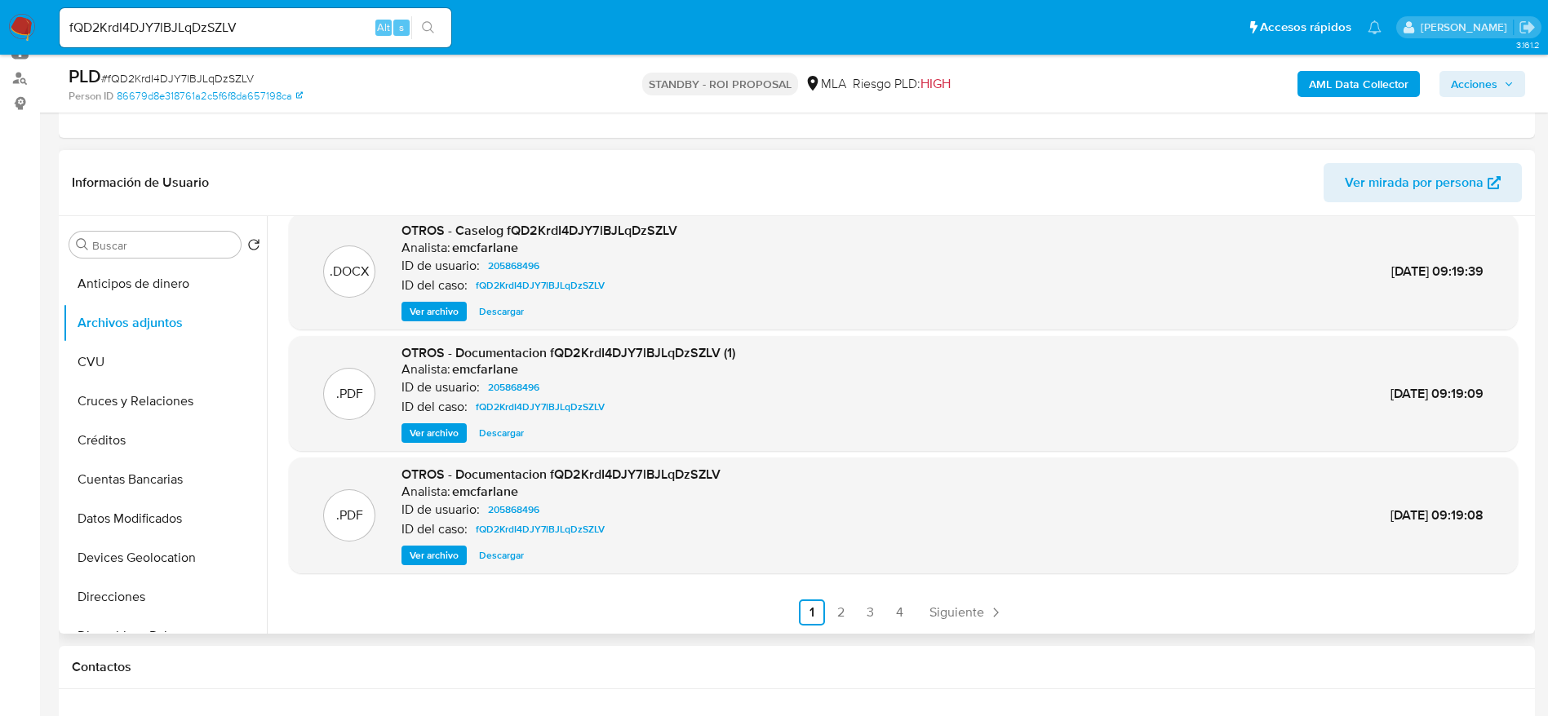
scroll to position [245, 0]
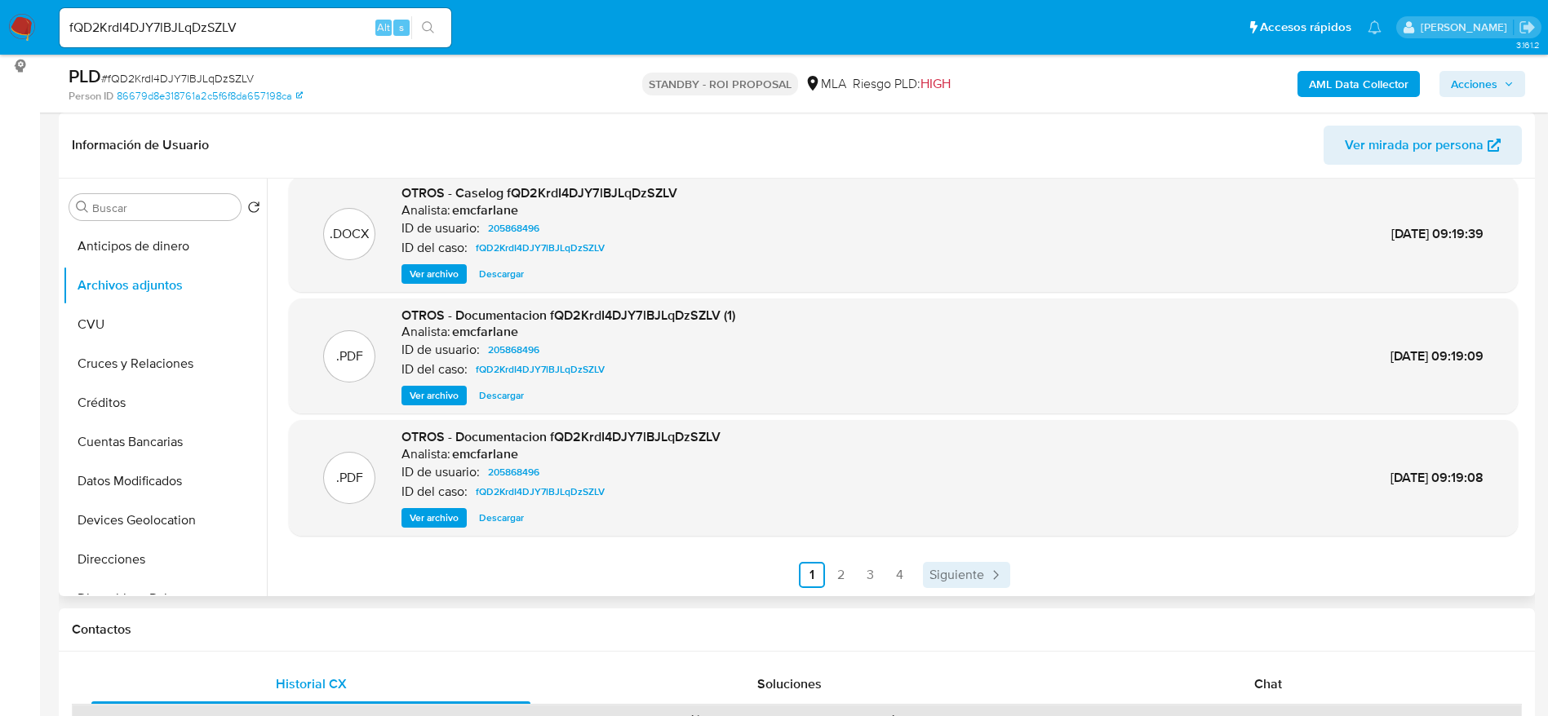
click at [965, 570] on span "Siguiente" at bounding box center [956, 575] width 55 height 13
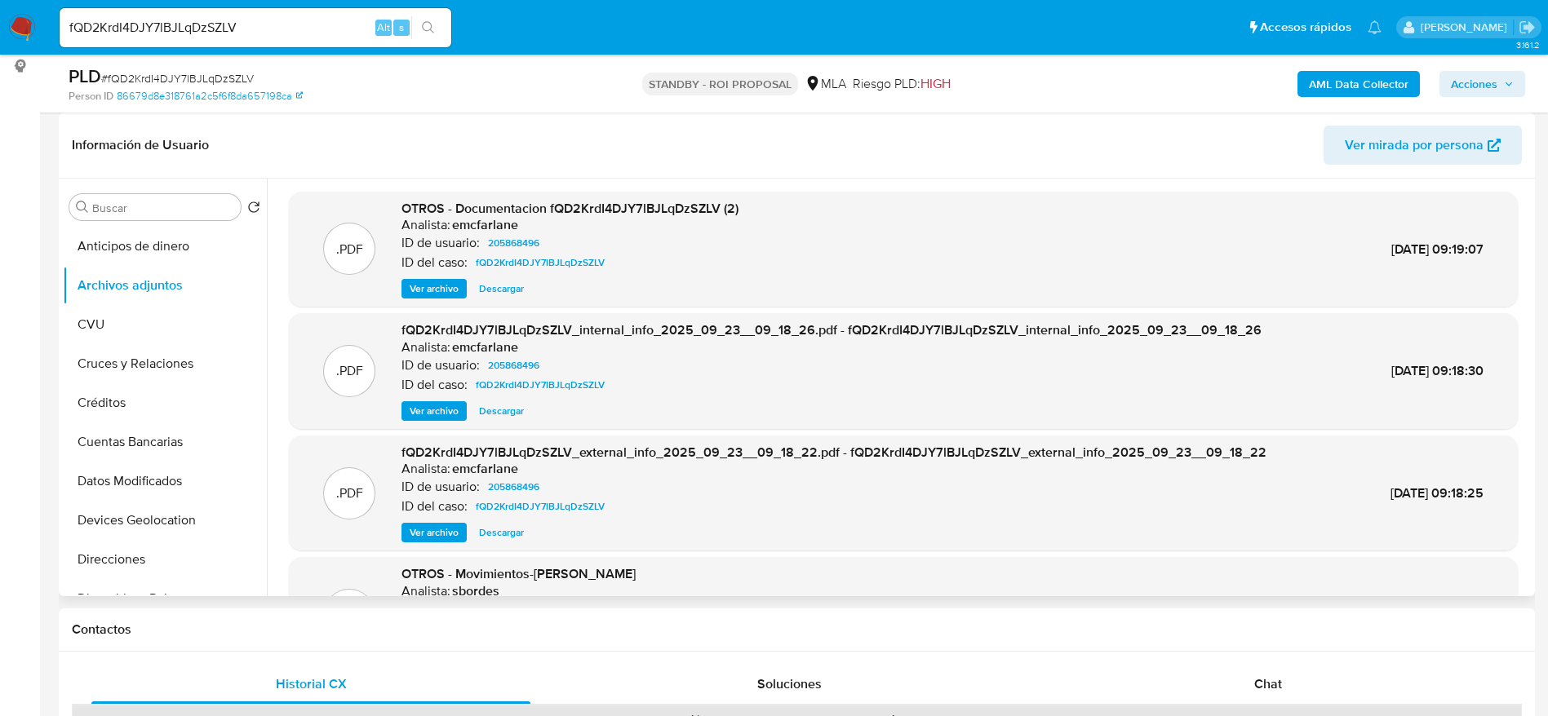
scroll to position [137, 0]
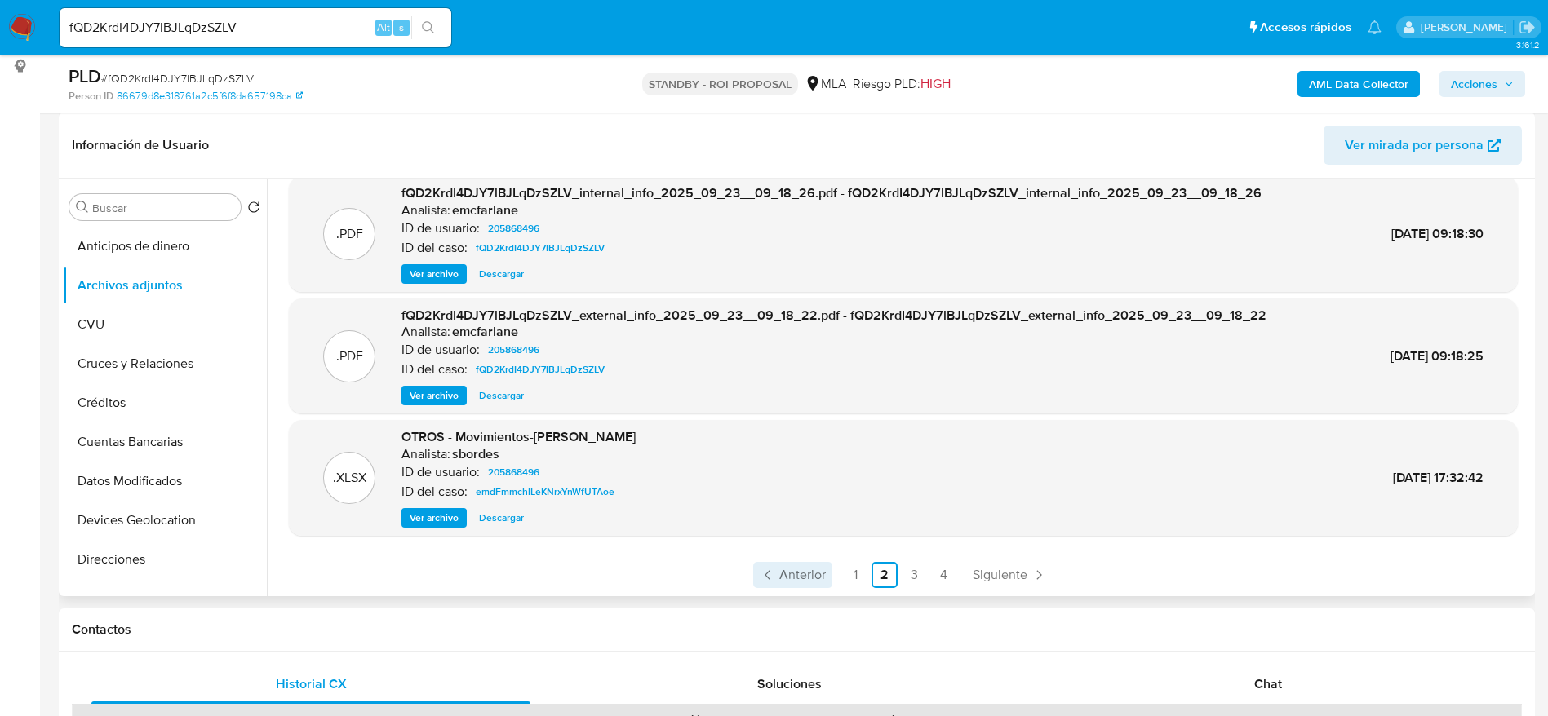
click at [787, 570] on span "Anterior" at bounding box center [802, 575] width 47 height 13
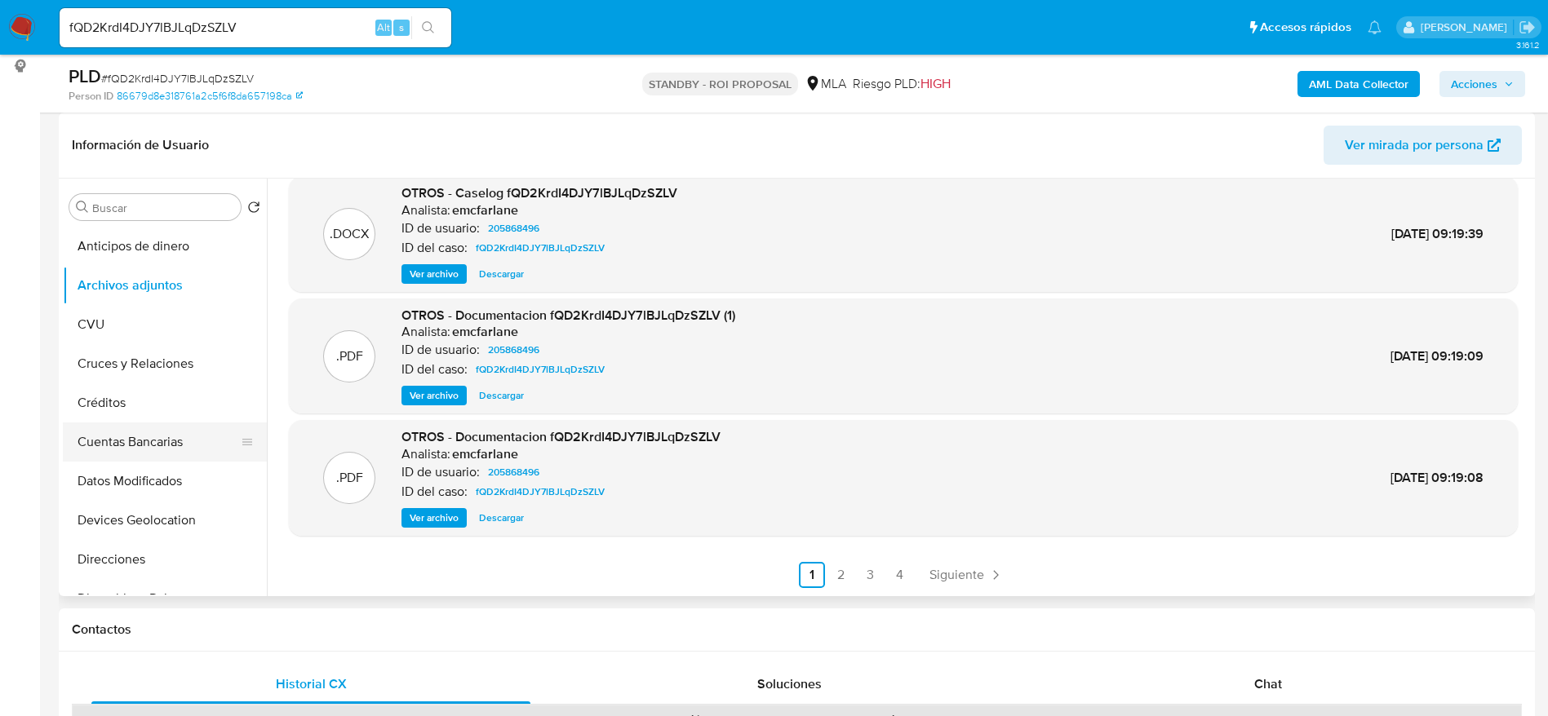
scroll to position [367, 0]
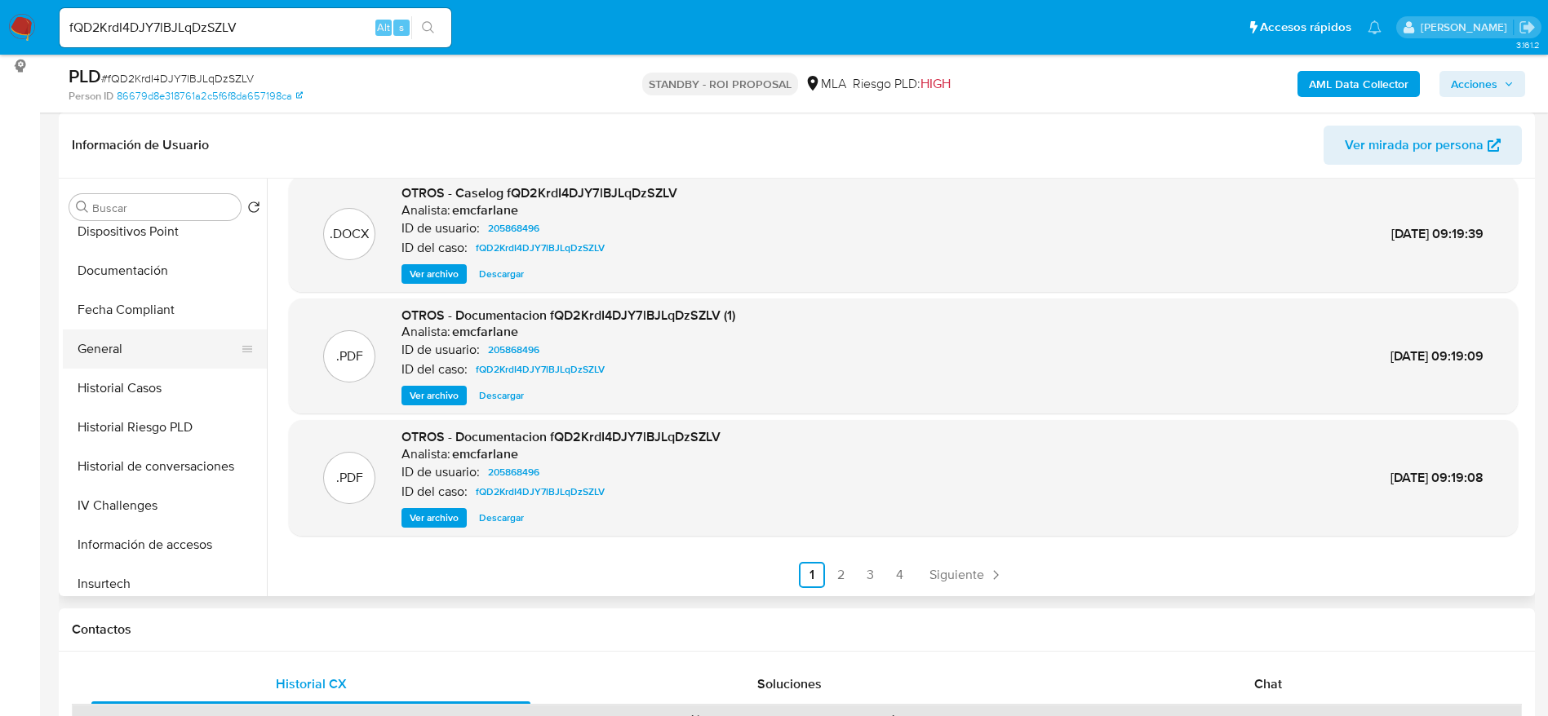
click at [104, 348] on button "General" at bounding box center [158, 349] width 191 height 39
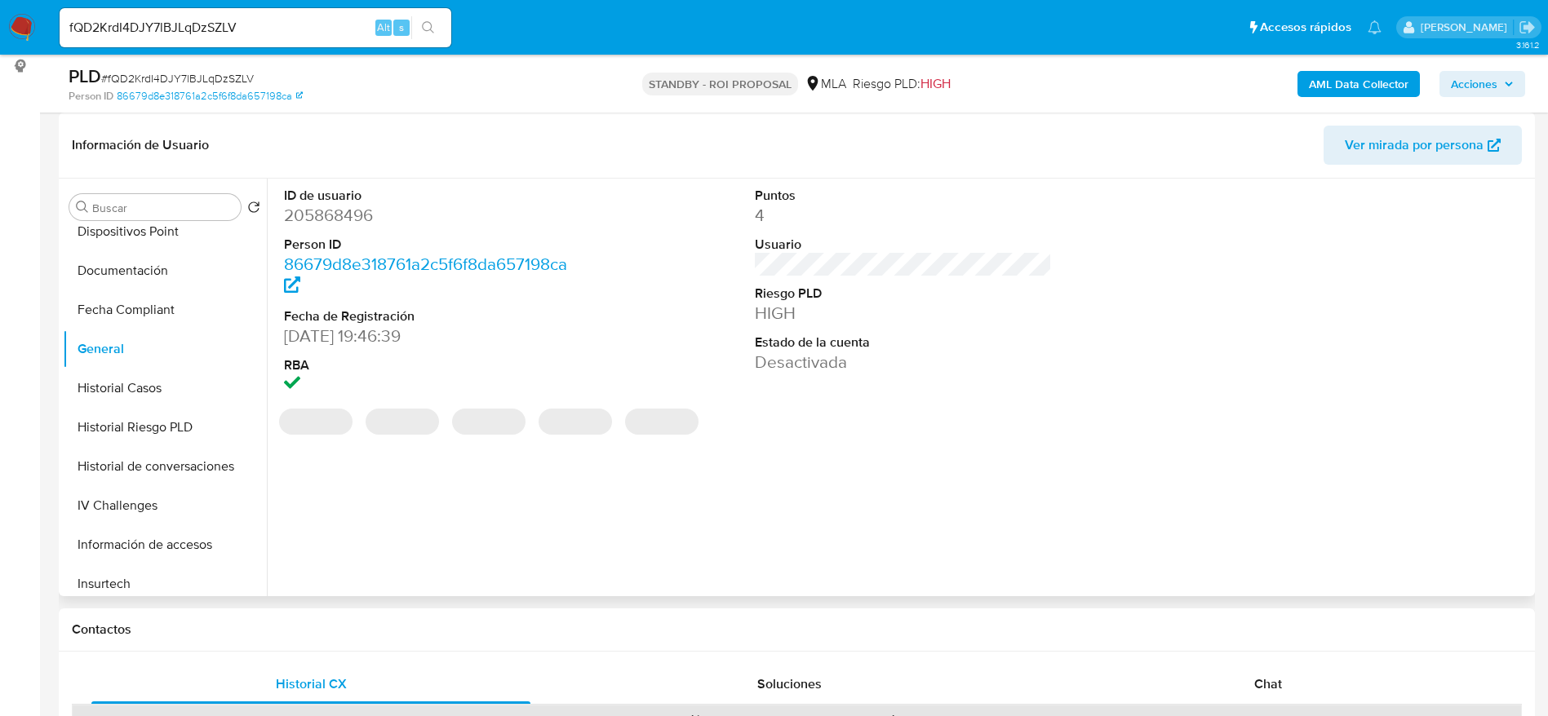
click at [335, 211] on dd "205868496" at bounding box center [433, 215] width 298 height 23
copy dd "205868496"
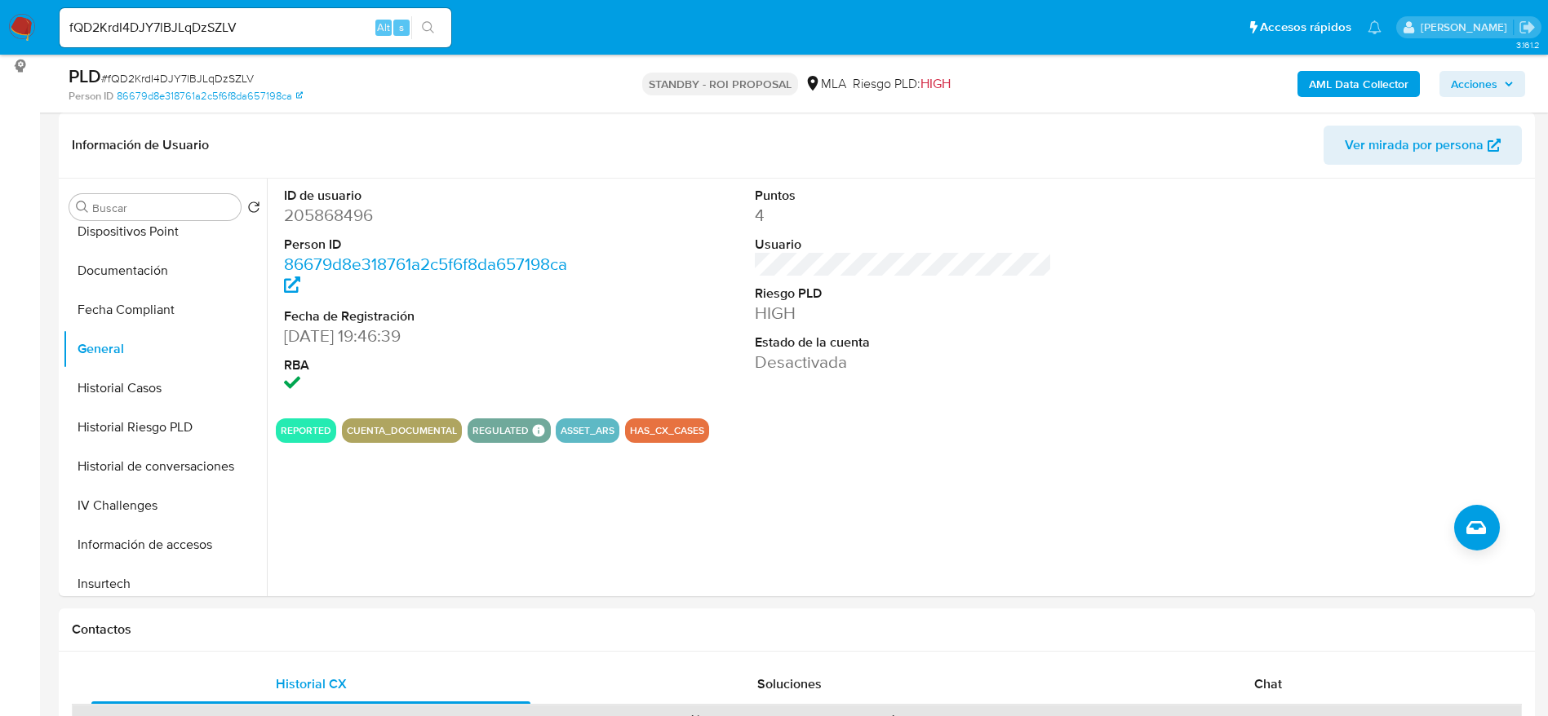
click at [141, 74] on span "# fQD2KrdI4DJY7lBJLqDzSZLV" at bounding box center [177, 78] width 153 height 16
click at [141, 75] on span "# fQD2KrdI4DJY7lBJLqDzSZLV" at bounding box center [177, 78] width 153 height 16
copy span "fQD2KrdI4DJY7lBJLqDzSZLV"
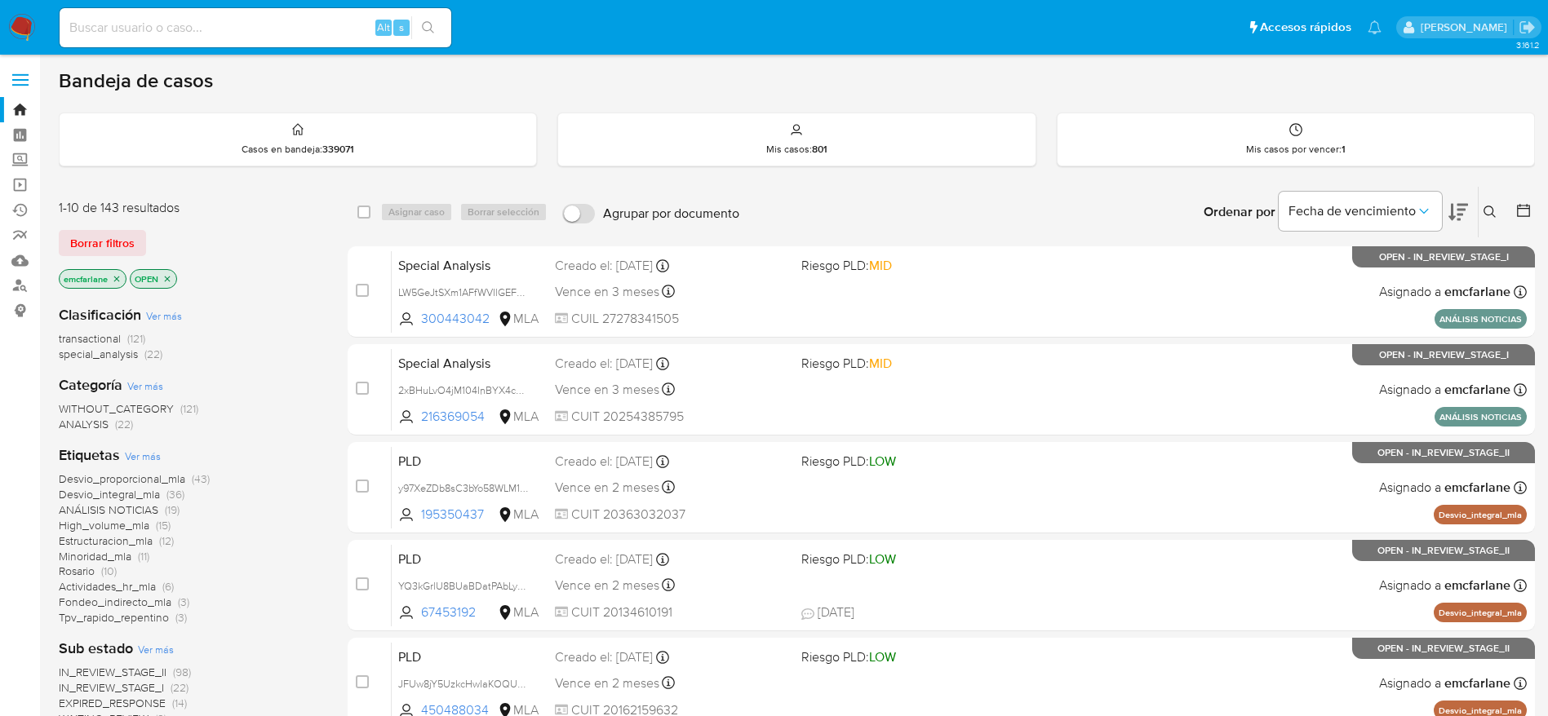
click at [97, 240] on span "Borrar filtros" at bounding box center [102, 243] width 64 height 23
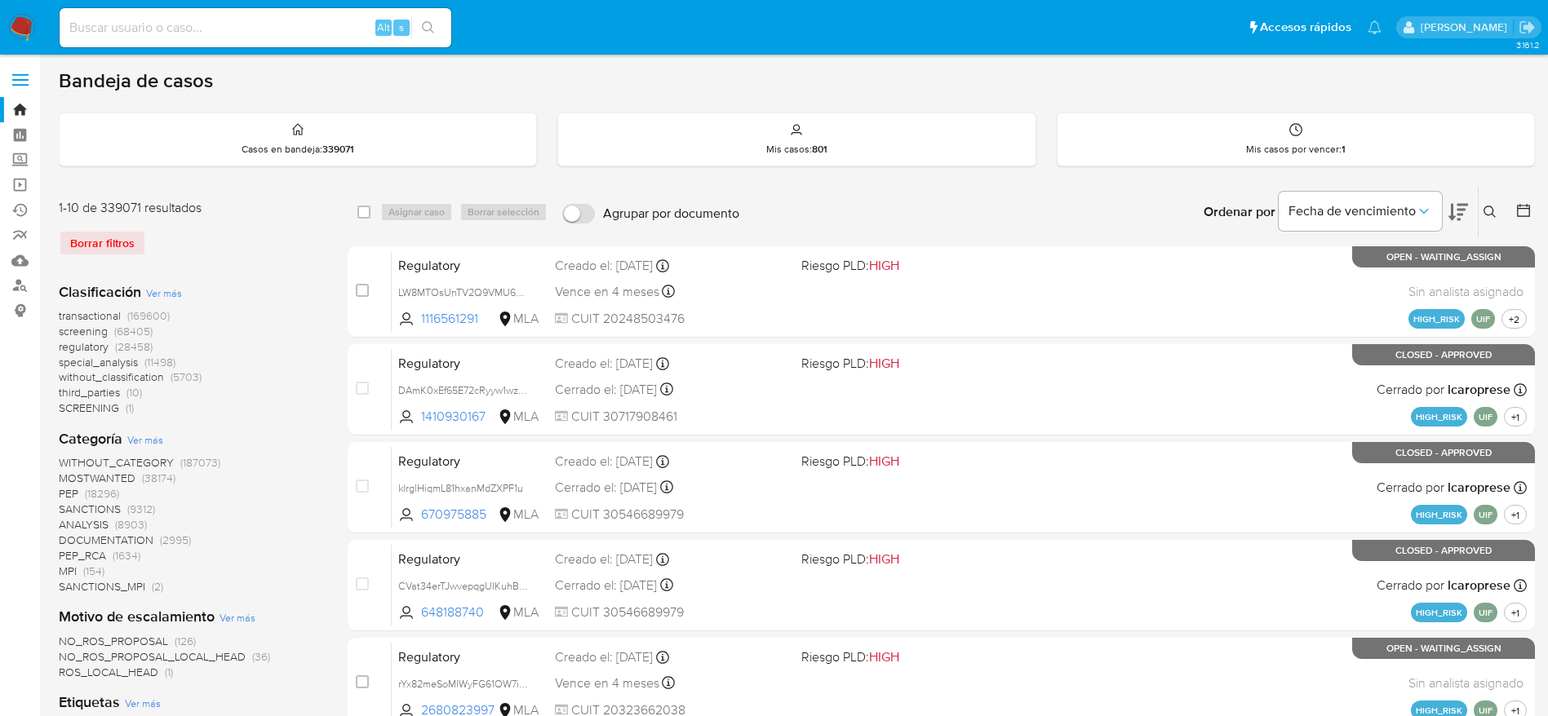
click at [1491, 196] on div "Ingrese ID de usuario o caso Buscar Borrar filtros" at bounding box center [1492, 212] width 28 height 51
click at [1492, 206] on icon at bounding box center [1489, 212] width 13 height 13
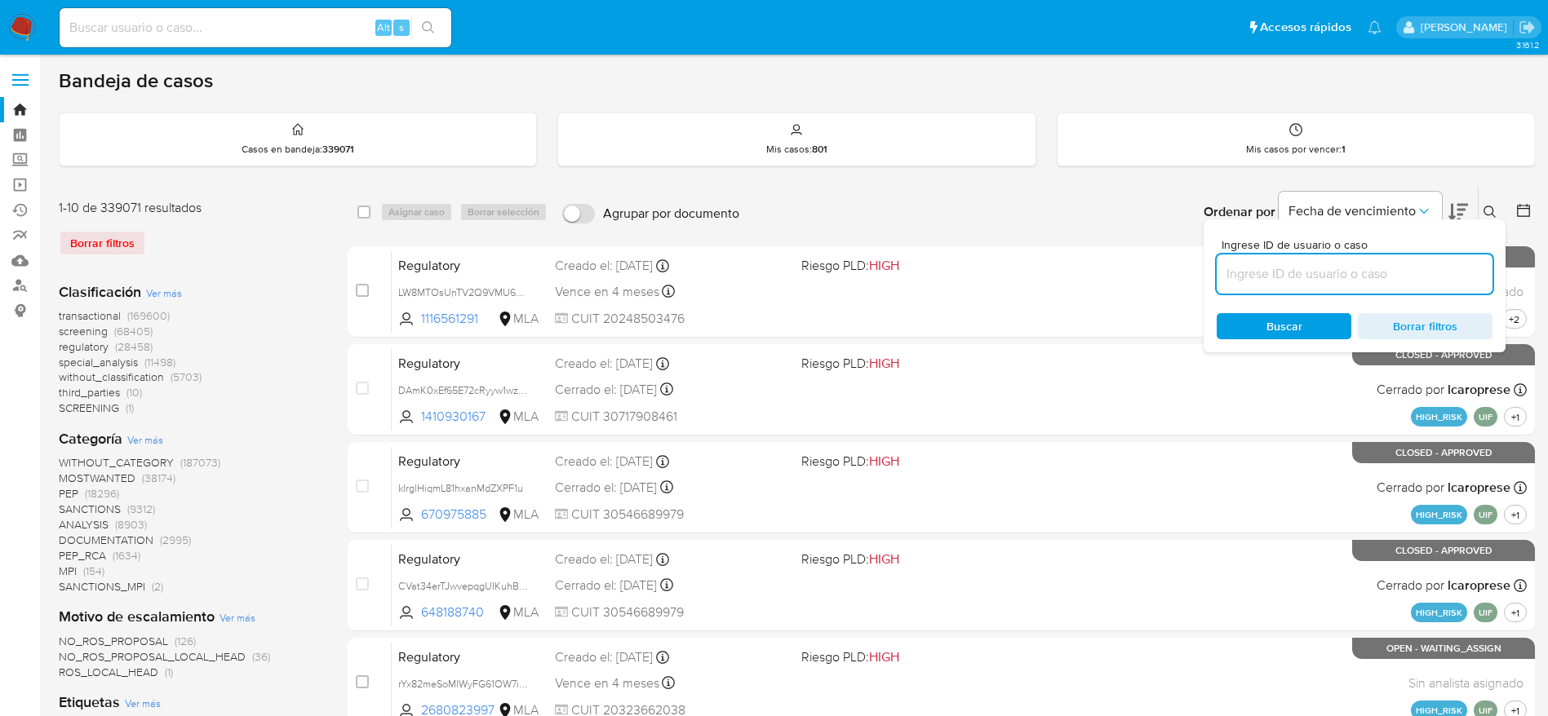
click at [1367, 273] on input at bounding box center [1355, 274] width 276 height 21
type input "fQD2KrdI4DJY7lBJLqDzSZLV"
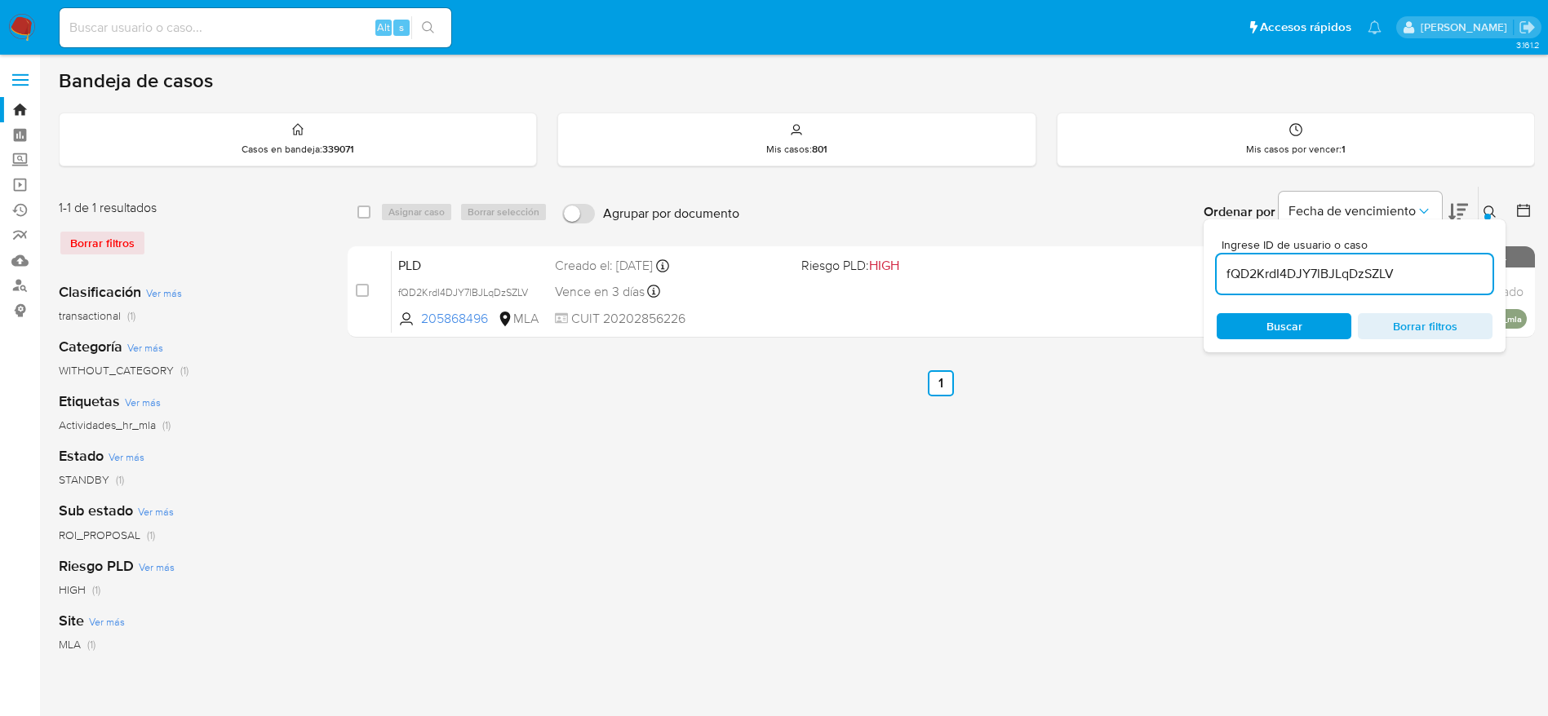
drag, startPoint x: 369, startPoint y: 207, endPoint x: 425, endPoint y: 206, distance: 56.3
click at [369, 208] on input "checkbox" at bounding box center [363, 212] width 13 height 13
checkbox input "true"
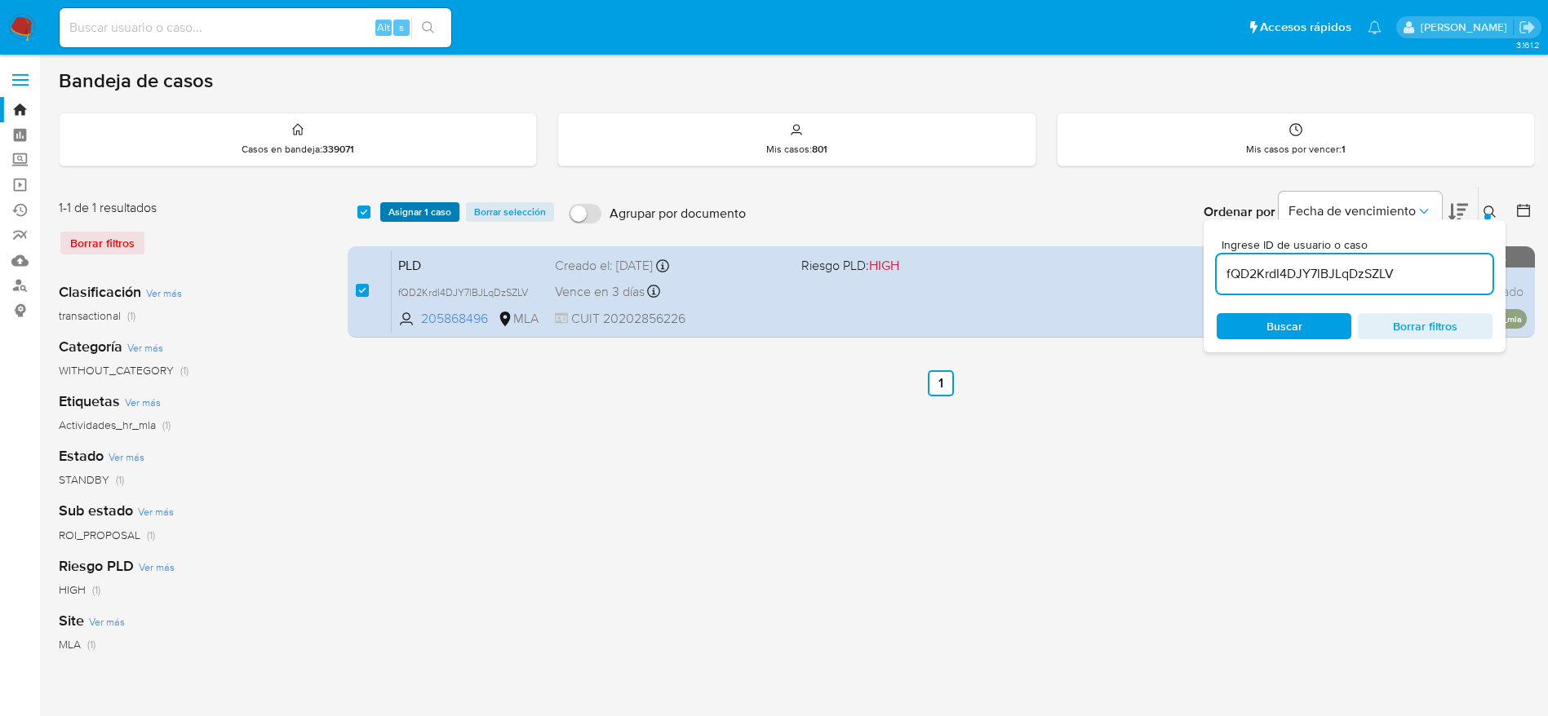
click at [431, 207] on span "Asignar 1 caso" at bounding box center [419, 212] width 63 height 16
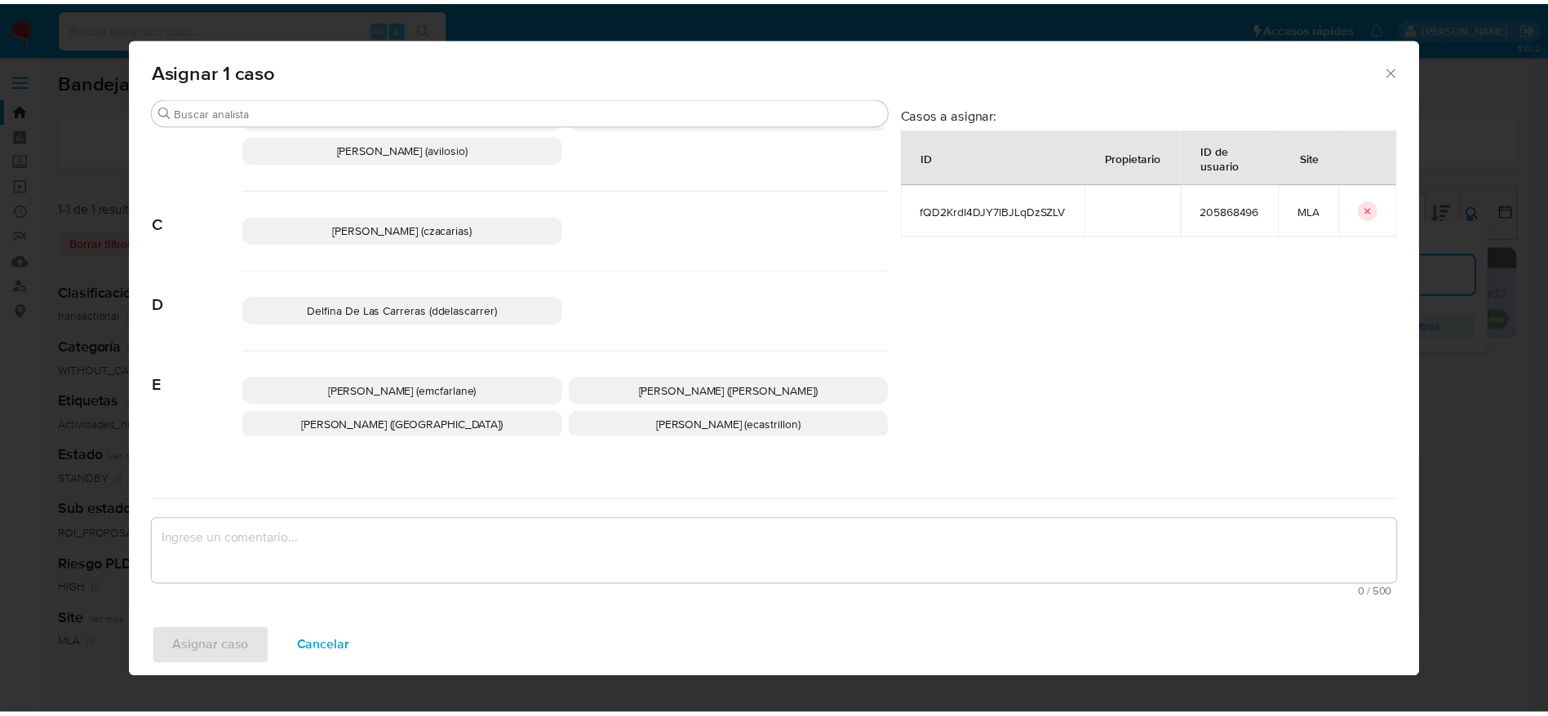
scroll to position [122, 0]
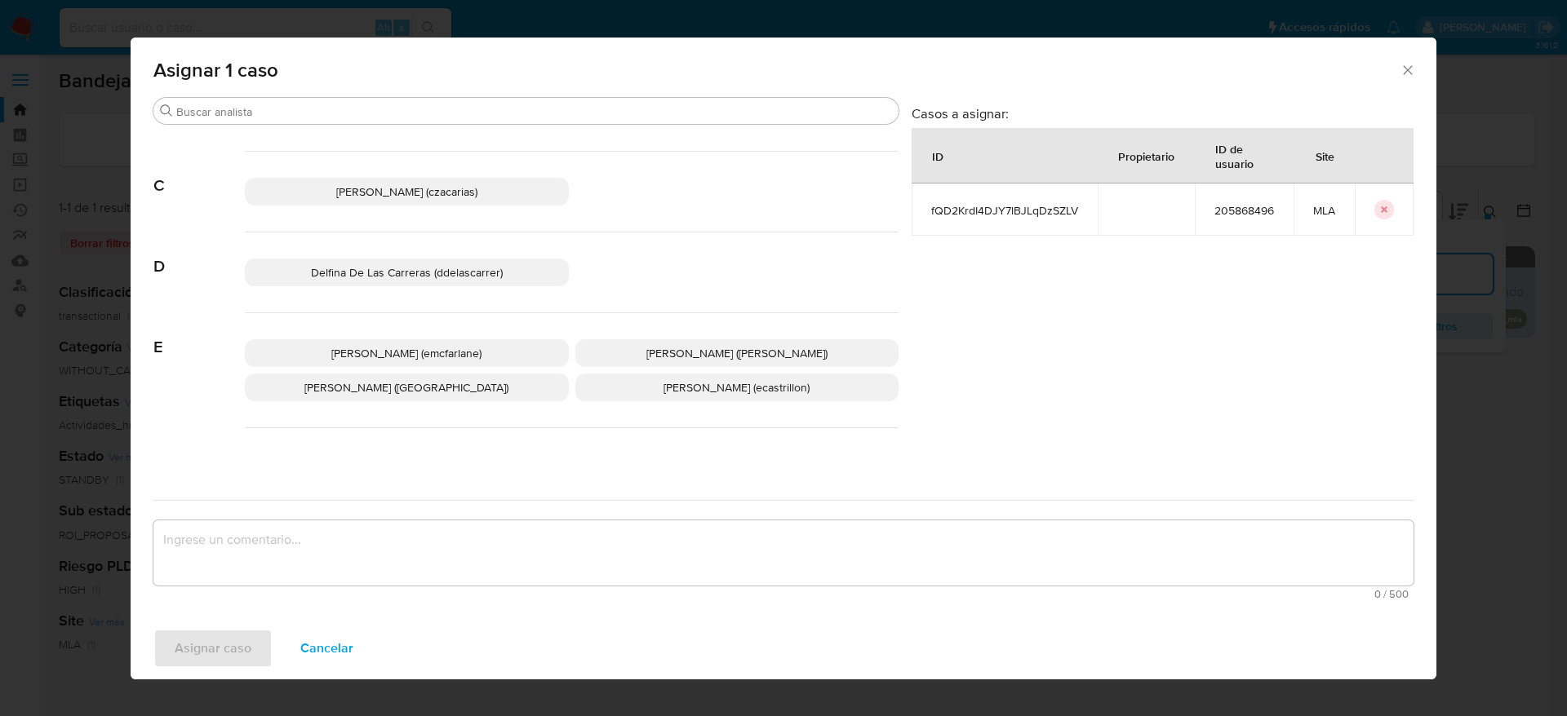
click at [447, 363] on p "Elaine Mc Farlane (emcfarlane)" at bounding box center [407, 353] width 324 height 28
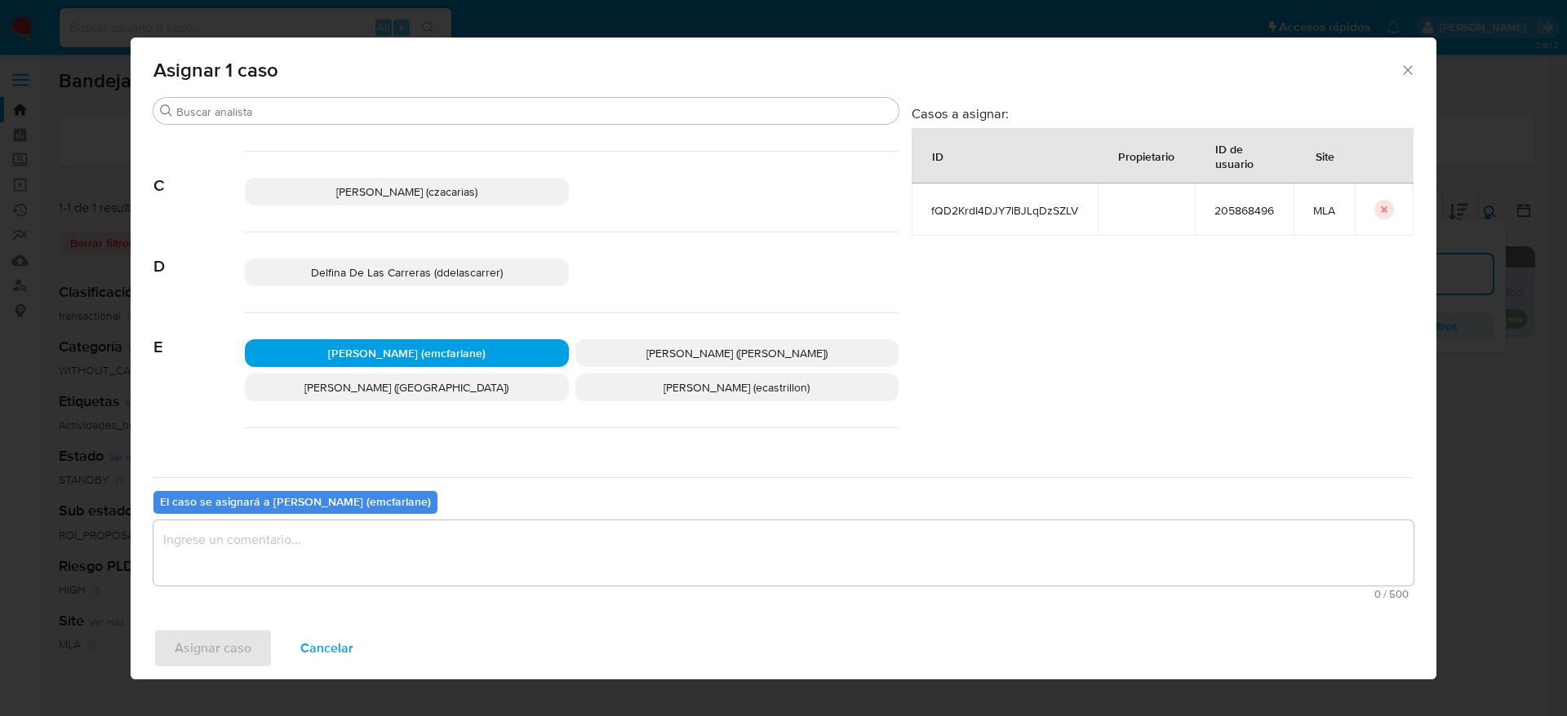
click at [346, 562] on textarea "assign-modal" at bounding box center [783, 553] width 1260 height 65
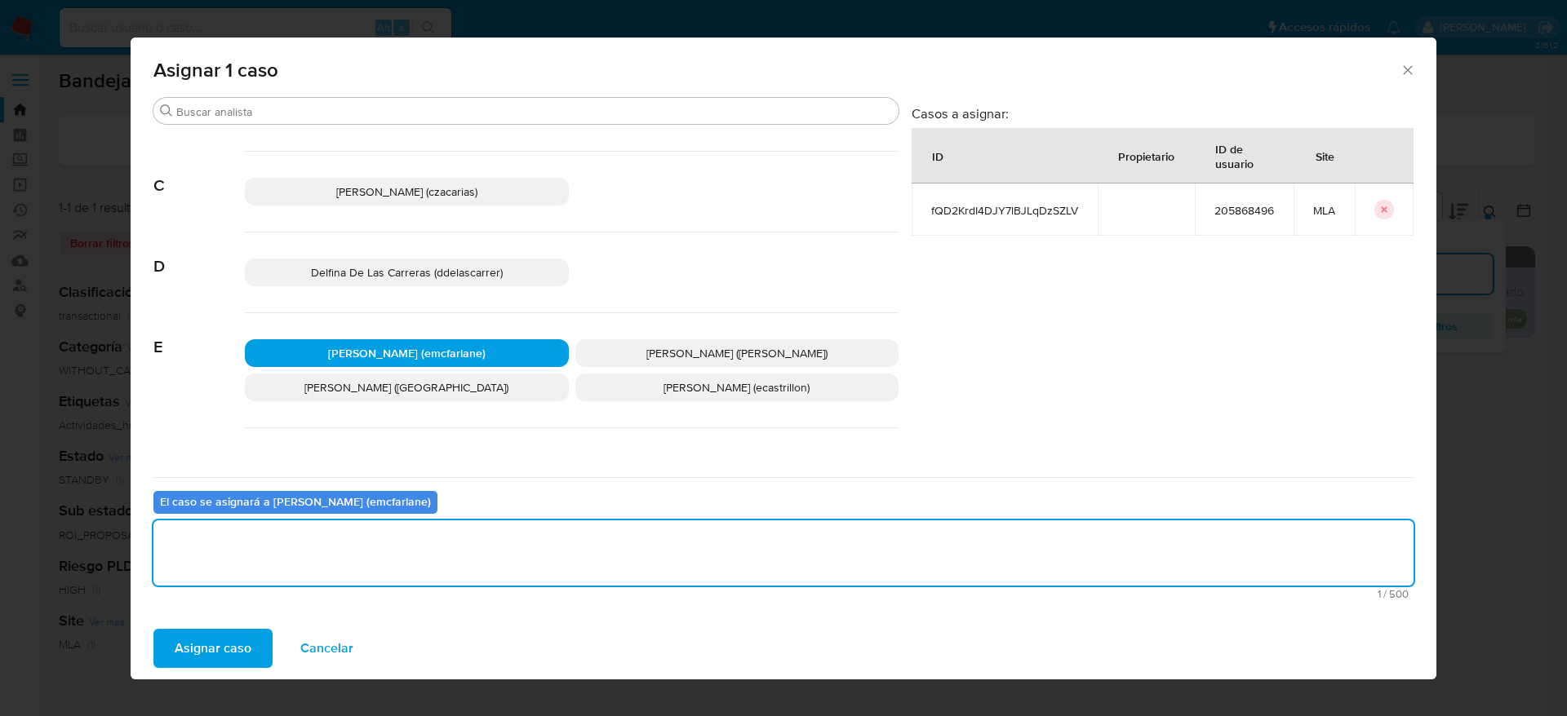
click at [211, 650] on span "Asignar caso" at bounding box center [213, 649] width 77 height 36
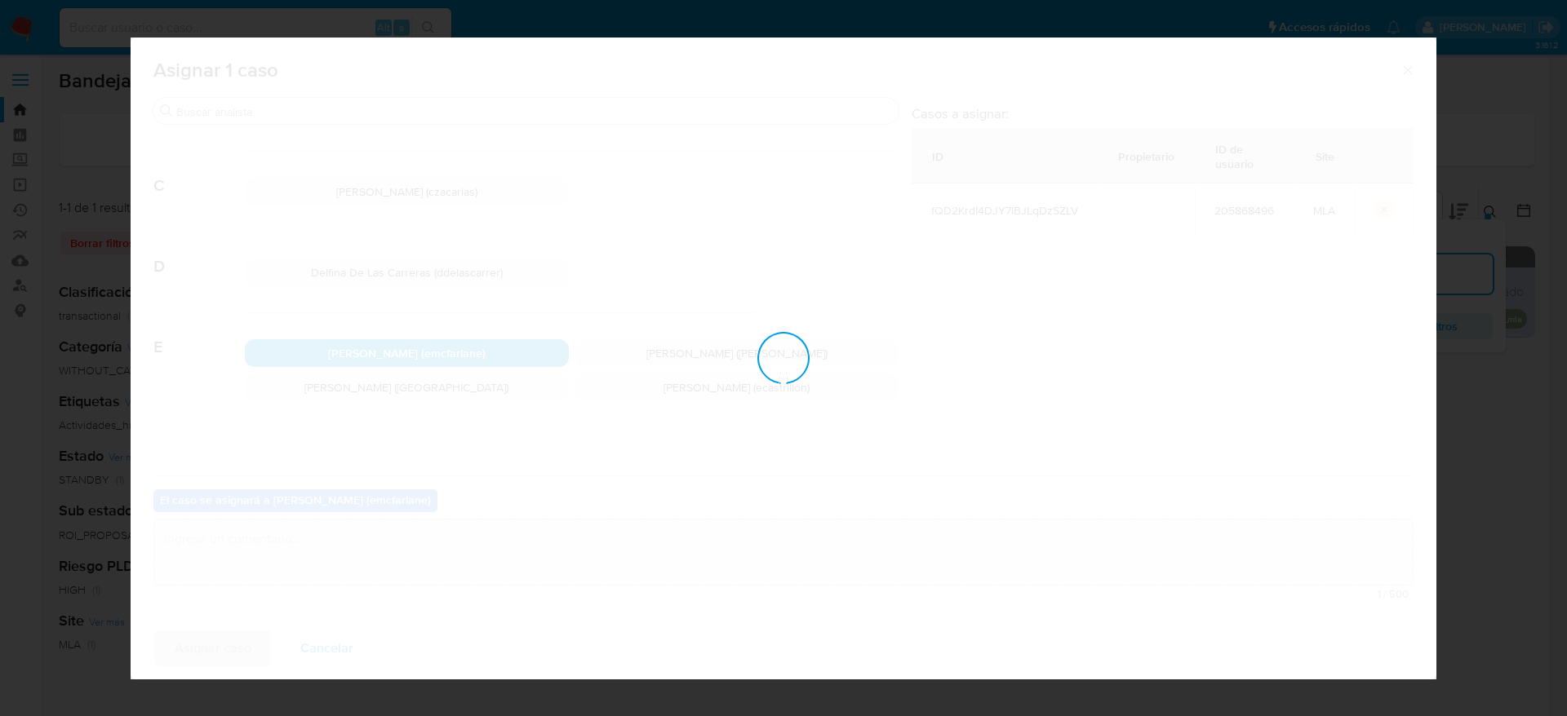
checkbox input "false"
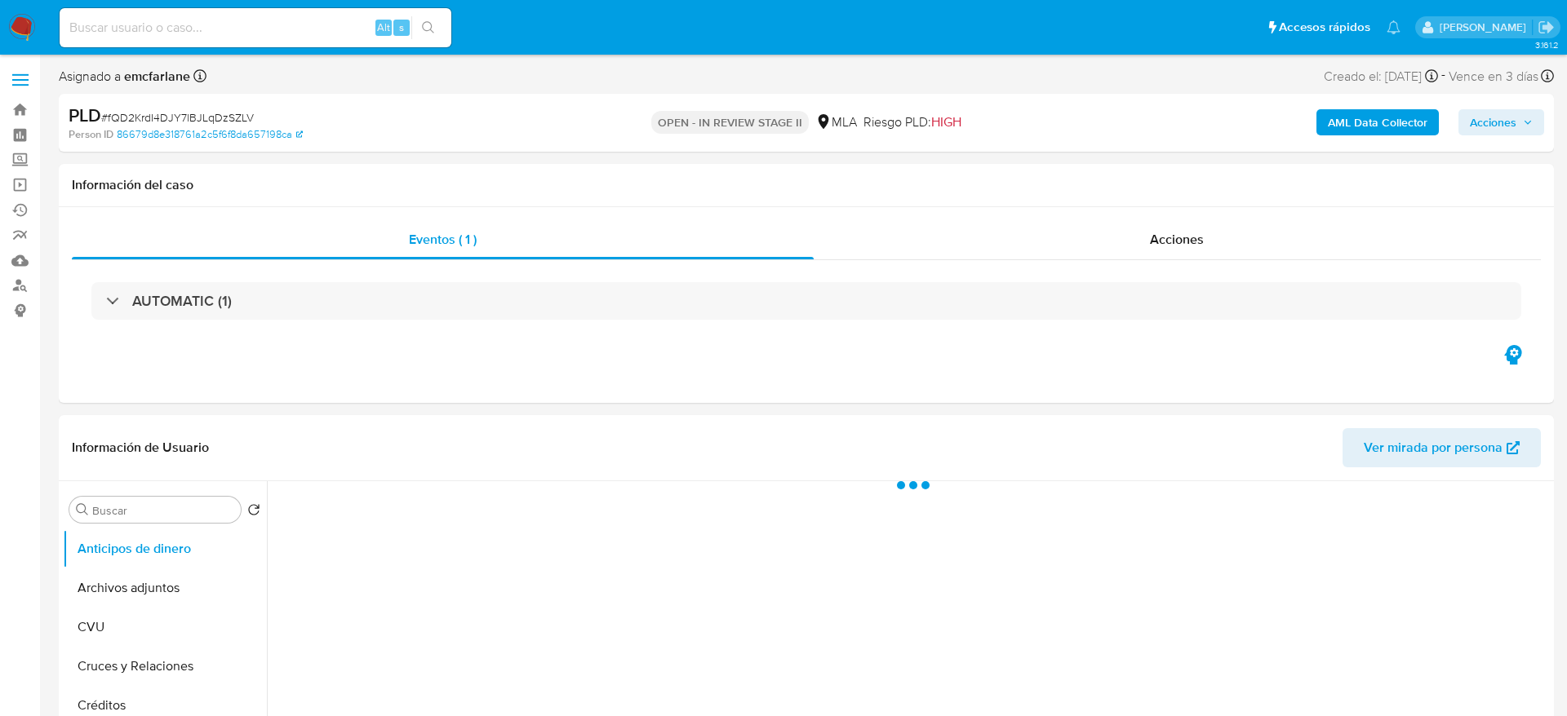
select select "10"
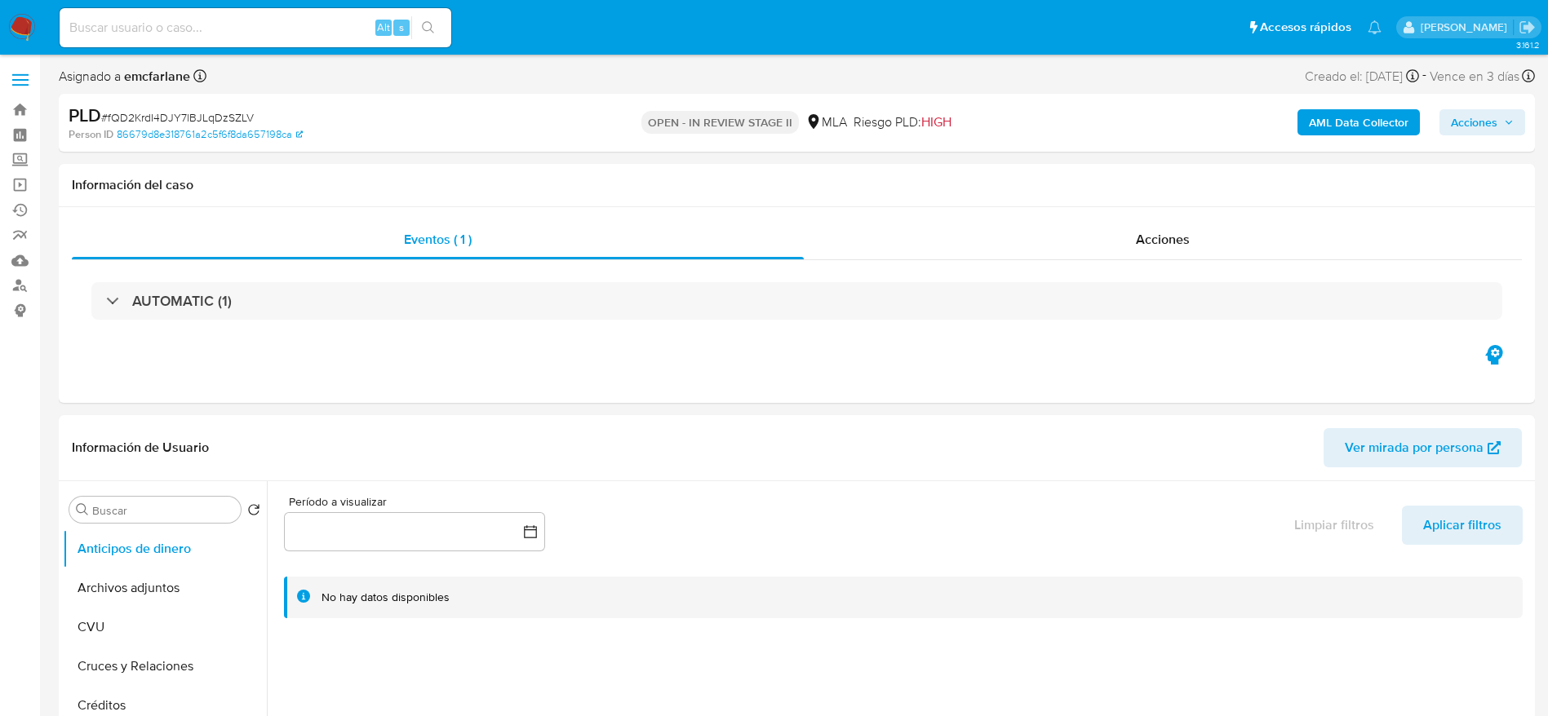
click at [1507, 118] on icon "button" at bounding box center [1509, 122] width 10 height 10
click at [1488, 127] on span "Acciones" at bounding box center [1474, 122] width 47 height 26
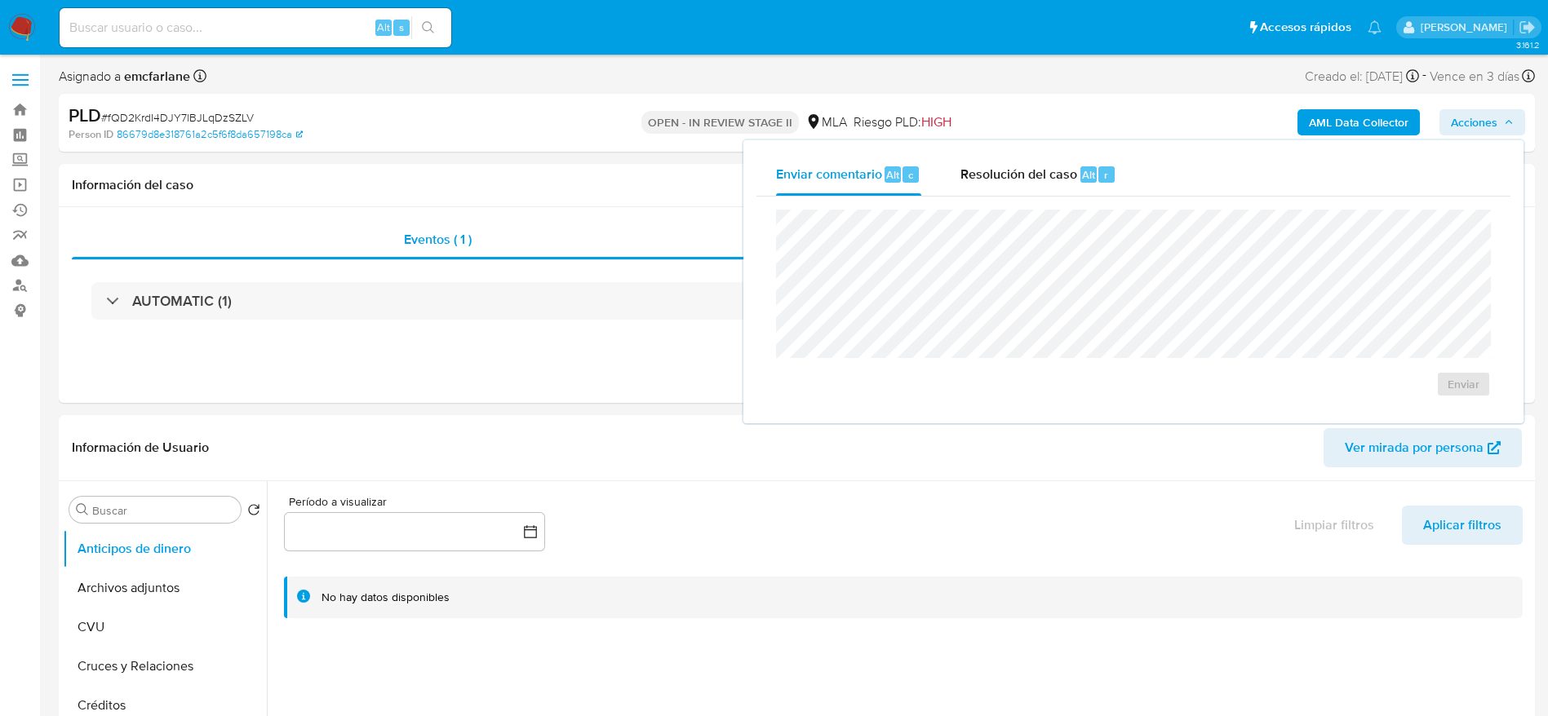
click at [1064, 177] on span "Resolución del caso" at bounding box center [1018, 174] width 117 height 19
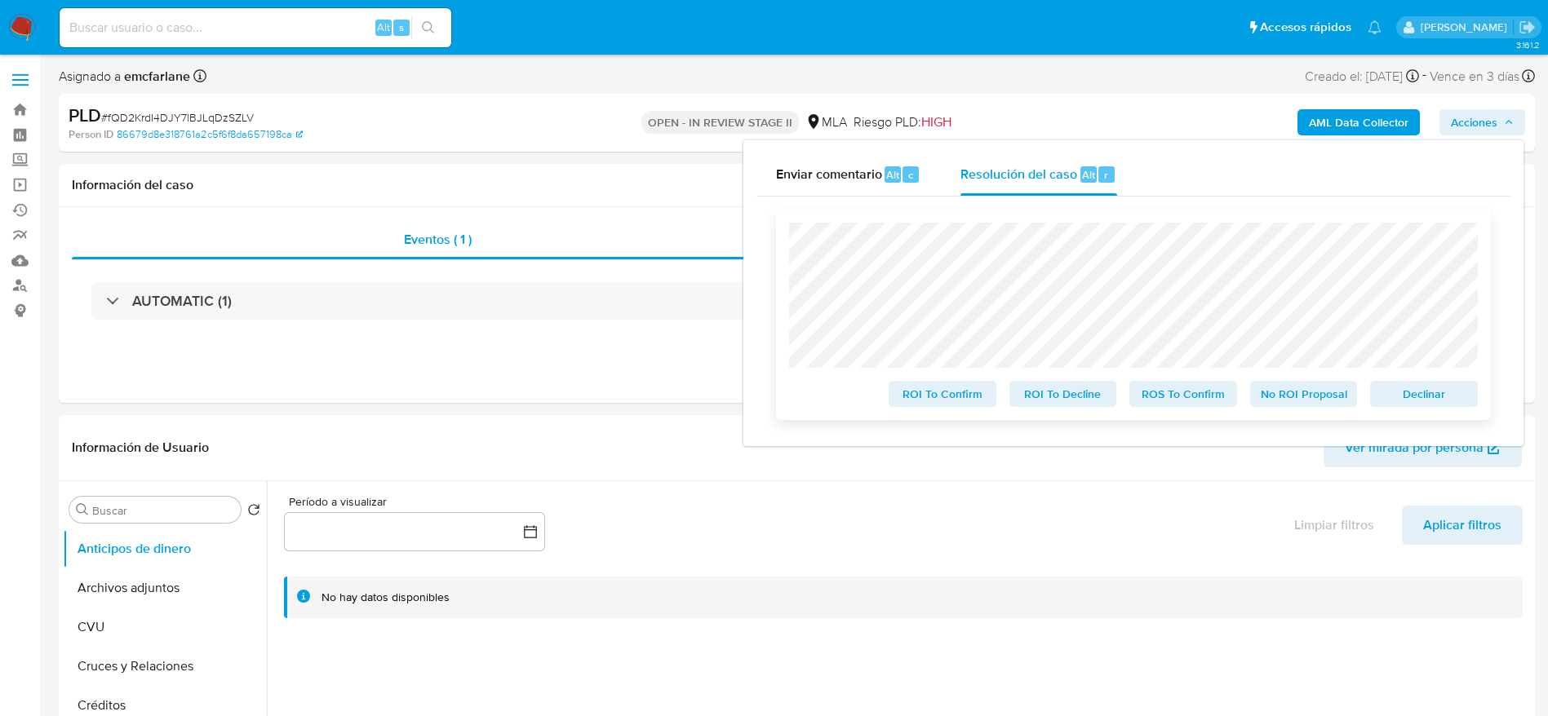
click at [1425, 397] on span "Declinar" at bounding box center [1423, 394] width 85 height 23
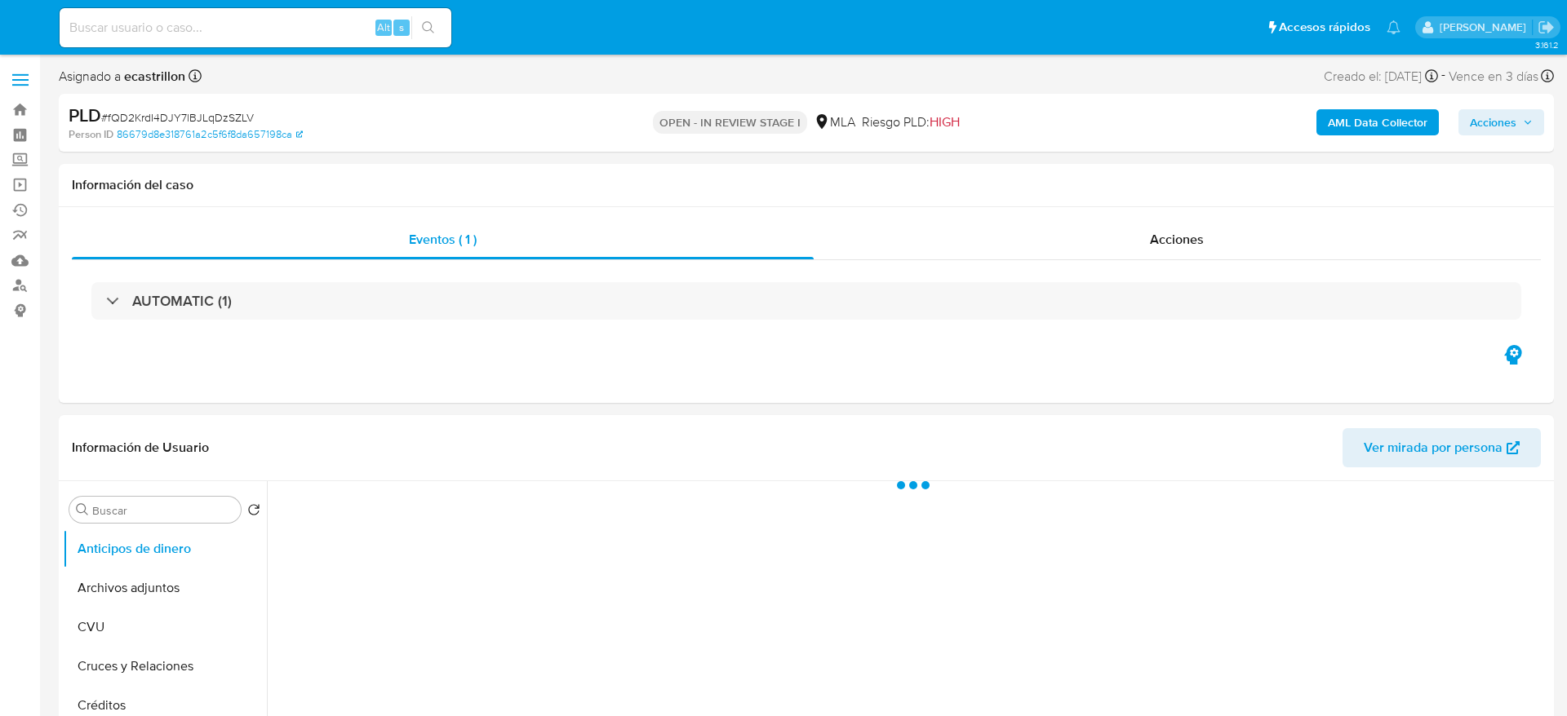
select select "10"
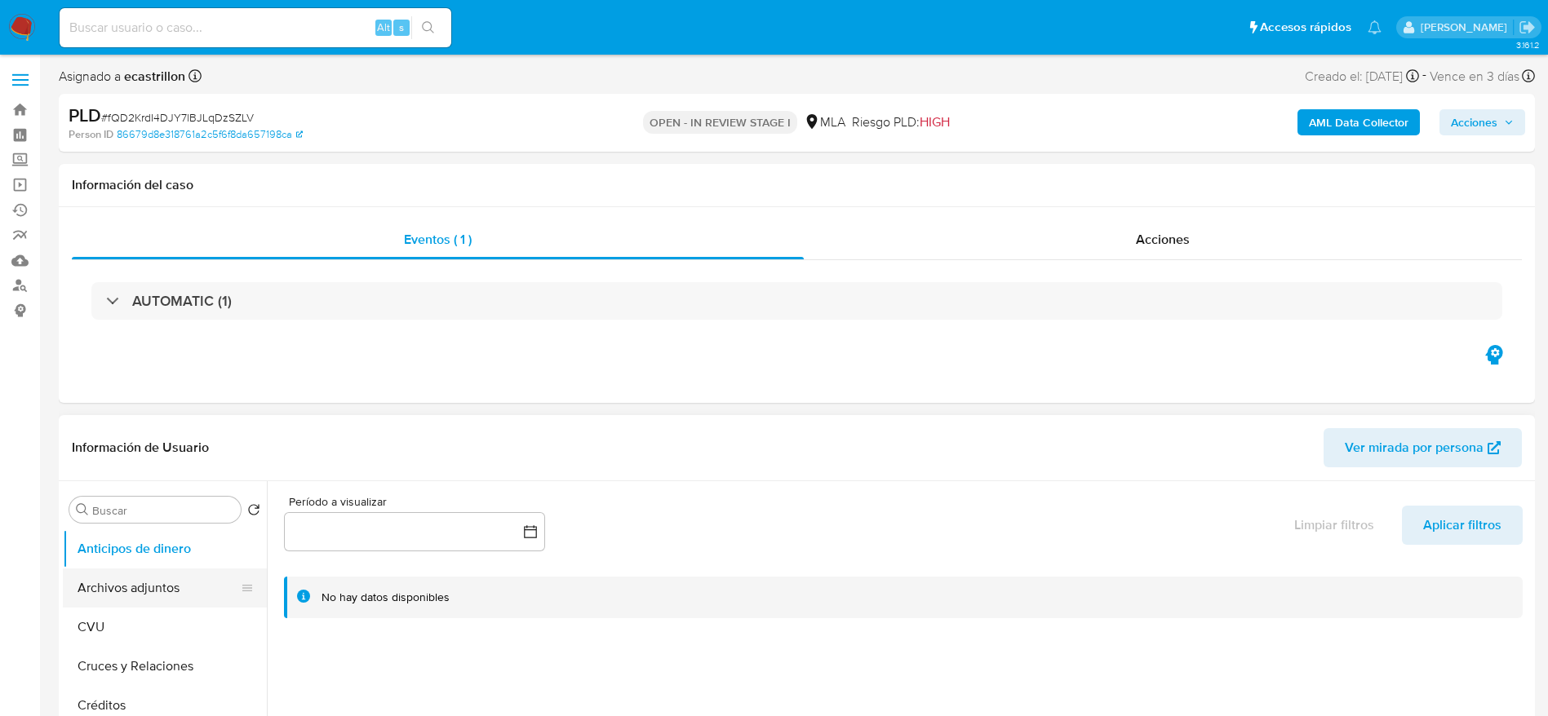
drag, startPoint x: 102, startPoint y: 590, endPoint x: 124, endPoint y: 585, distance: 22.6
click at [103, 592] on button "Archivos adjuntos" at bounding box center [158, 588] width 191 height 39
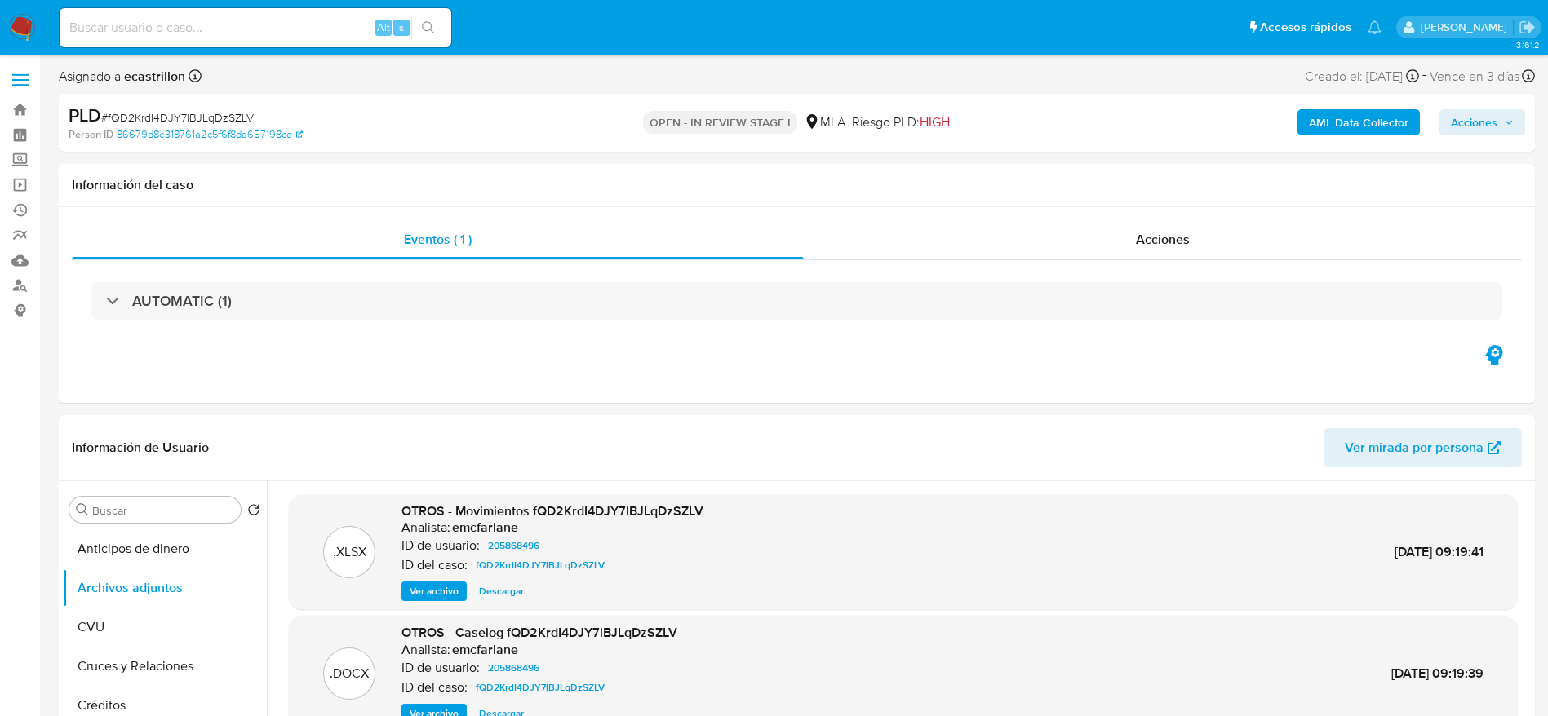
click at [159, 120] on span "# fQD2KrdI4DJY7lBJLqDzSZLV" at bounding box center [177, 117] width 153 height 16
copy span "fQD2KrdI4DJY7lBJLqDzSZLV"
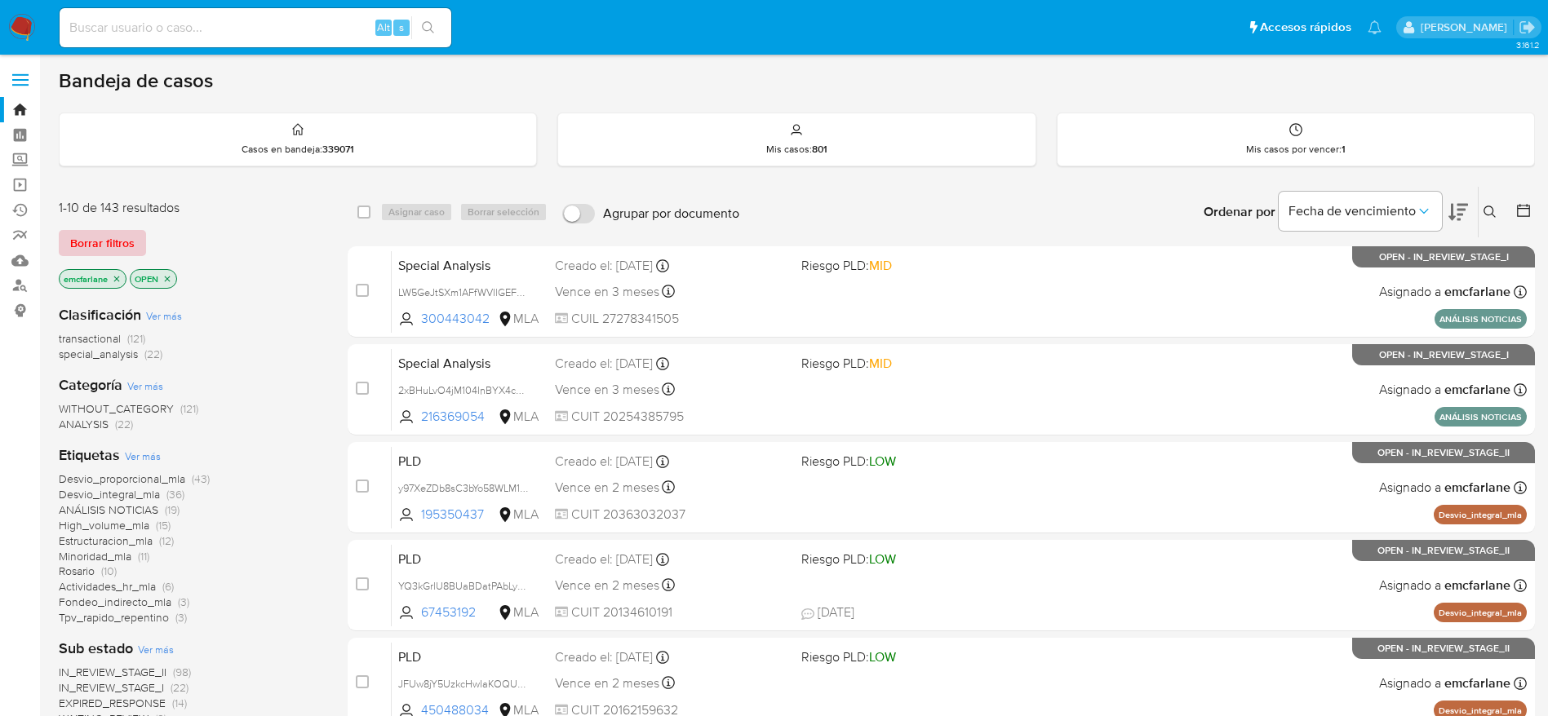
drag, startPoint x: 107, startPoint y: 237, endPoint x: 148, endPoint y: 239, distance: 40.8
click at [107, 239] on span "Borrar filtros" at bounding box center [102, 243] width 64 height 23
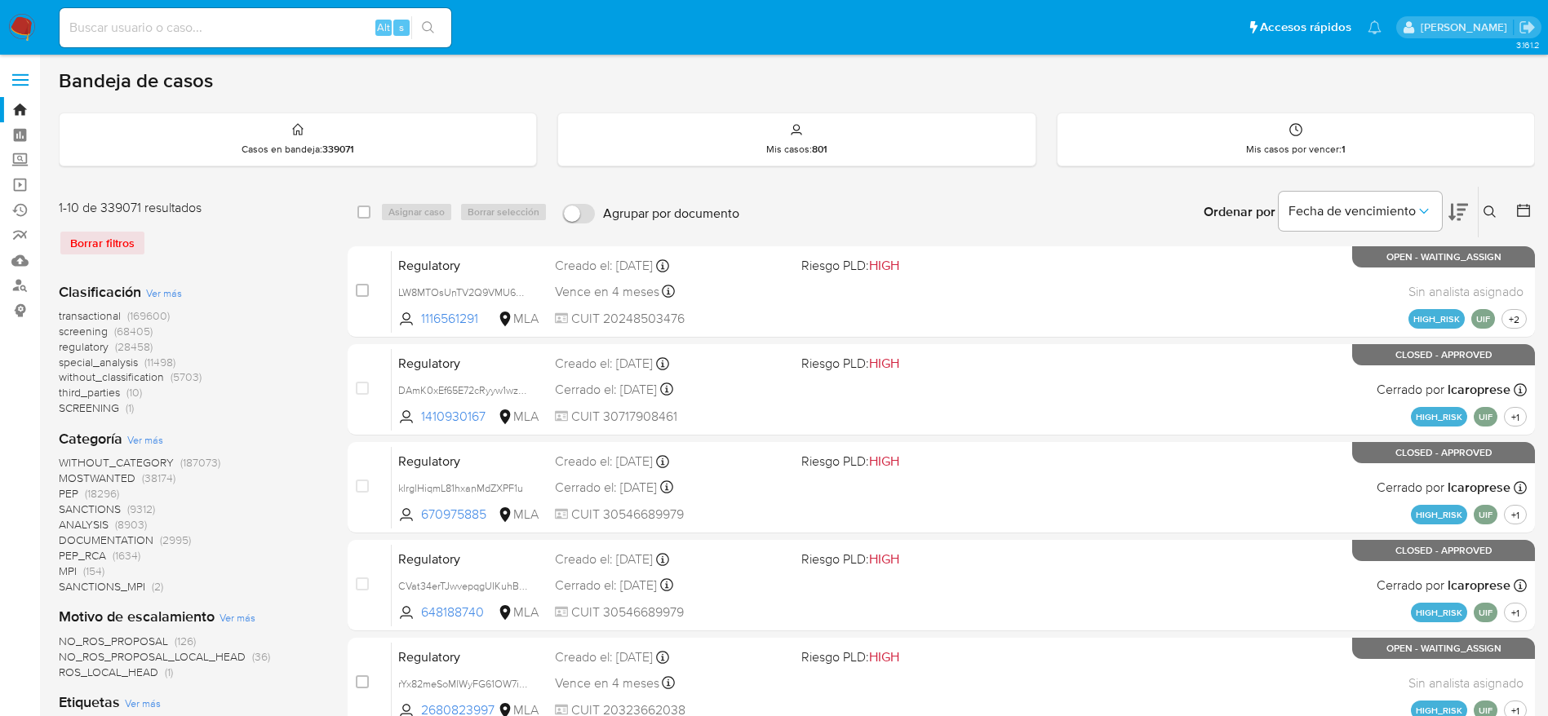
click at [1491, 221] on button at bounding box center [1491, 212] width 27 height 20
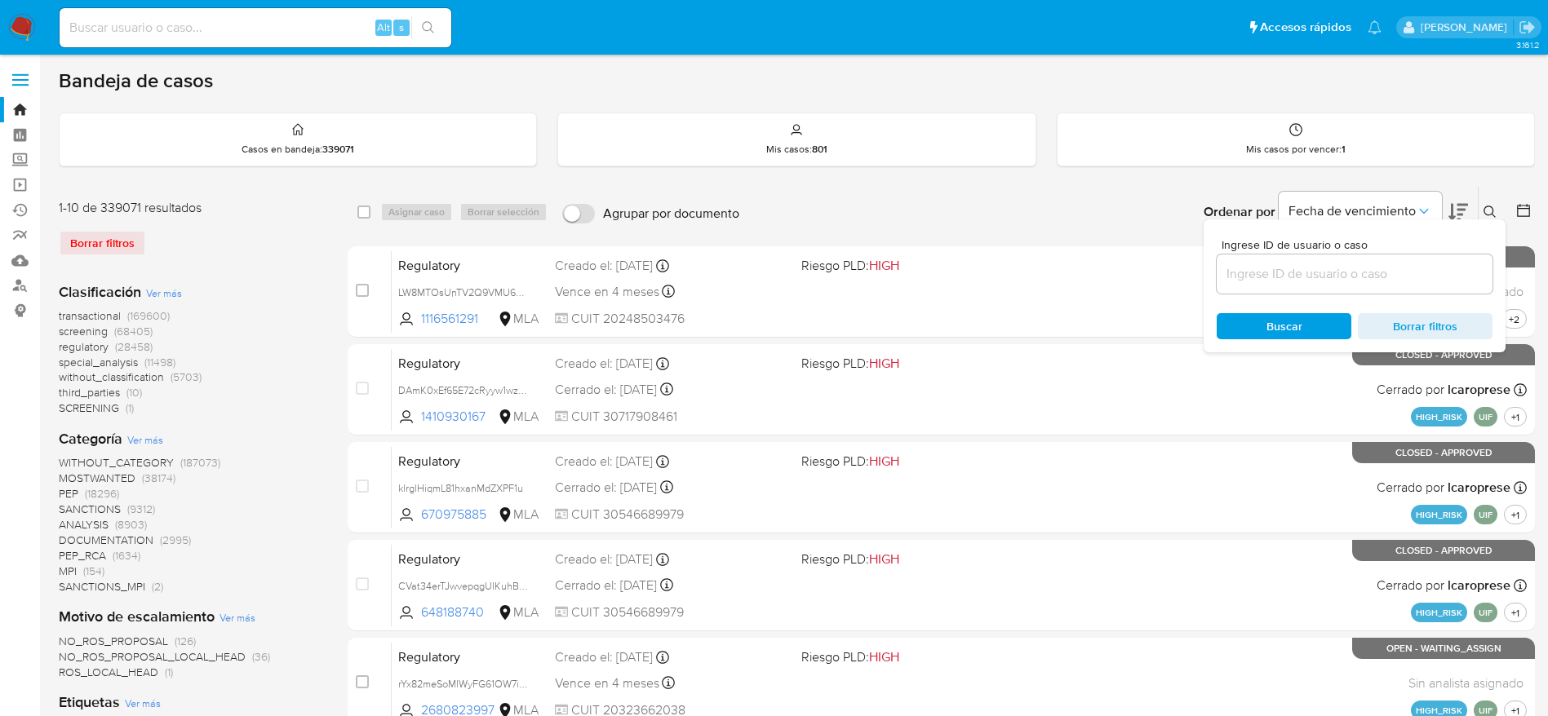
click at [1292, 269] on input at bounding box center [1355, 274] width 276 height 21
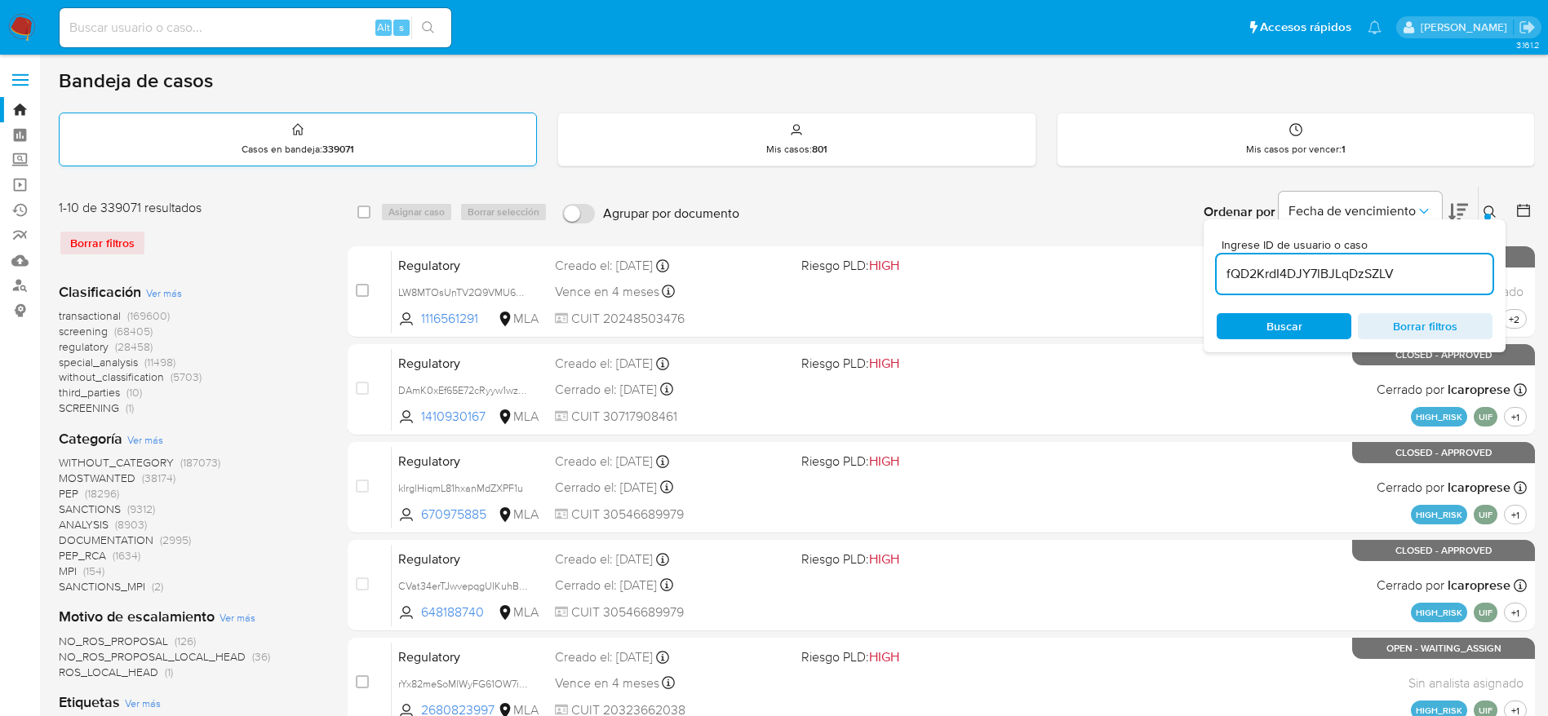
type input "fQD2KrdI4DJY7lBJLqDzSZLV"
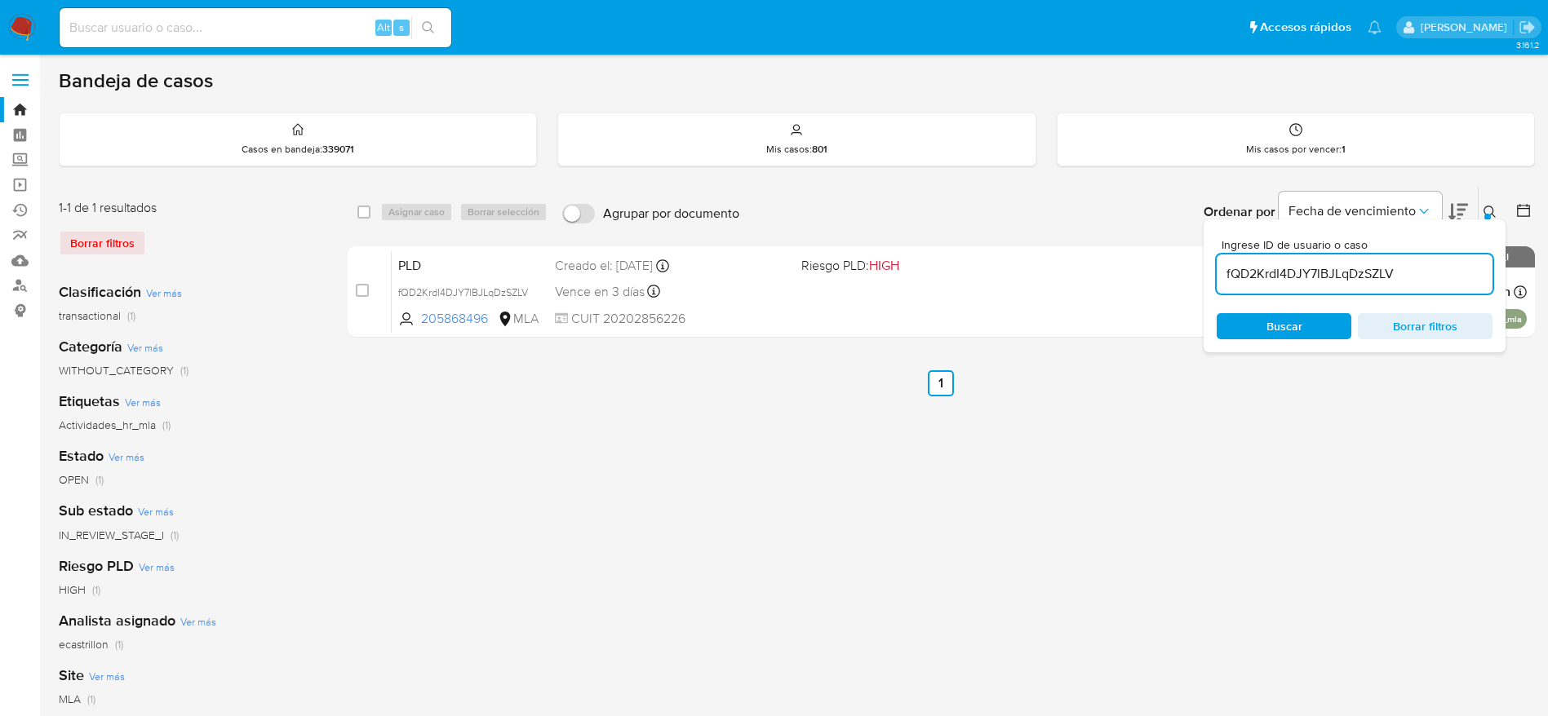
click at [367, 211] on input "checkbox" at bounding box center [363, 212] width 13 height 13
checkbox input "true"
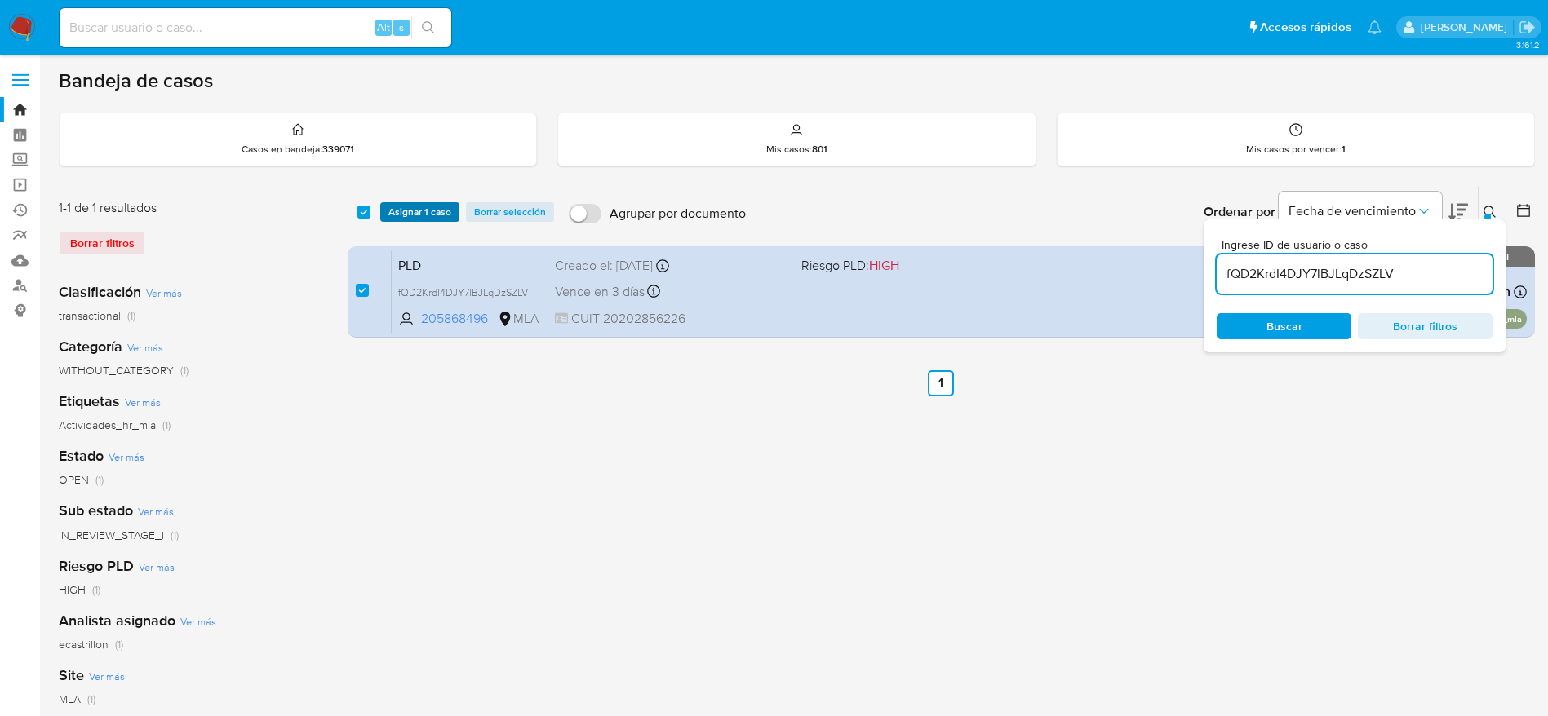
click at [419, 219] on span "Asignar 1 caso" at bounding box center [419, 212] width 63 height 16
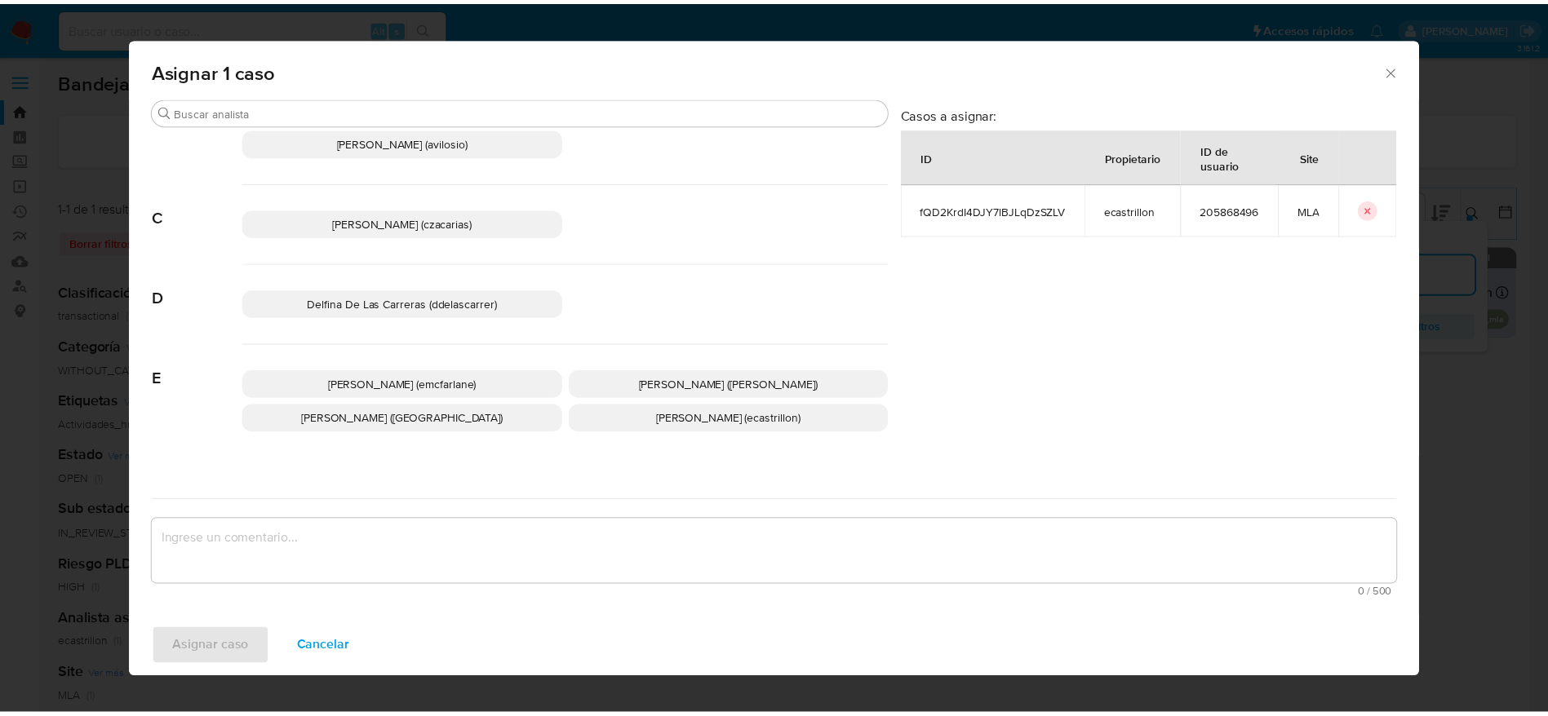
scroll to position [122, 0]
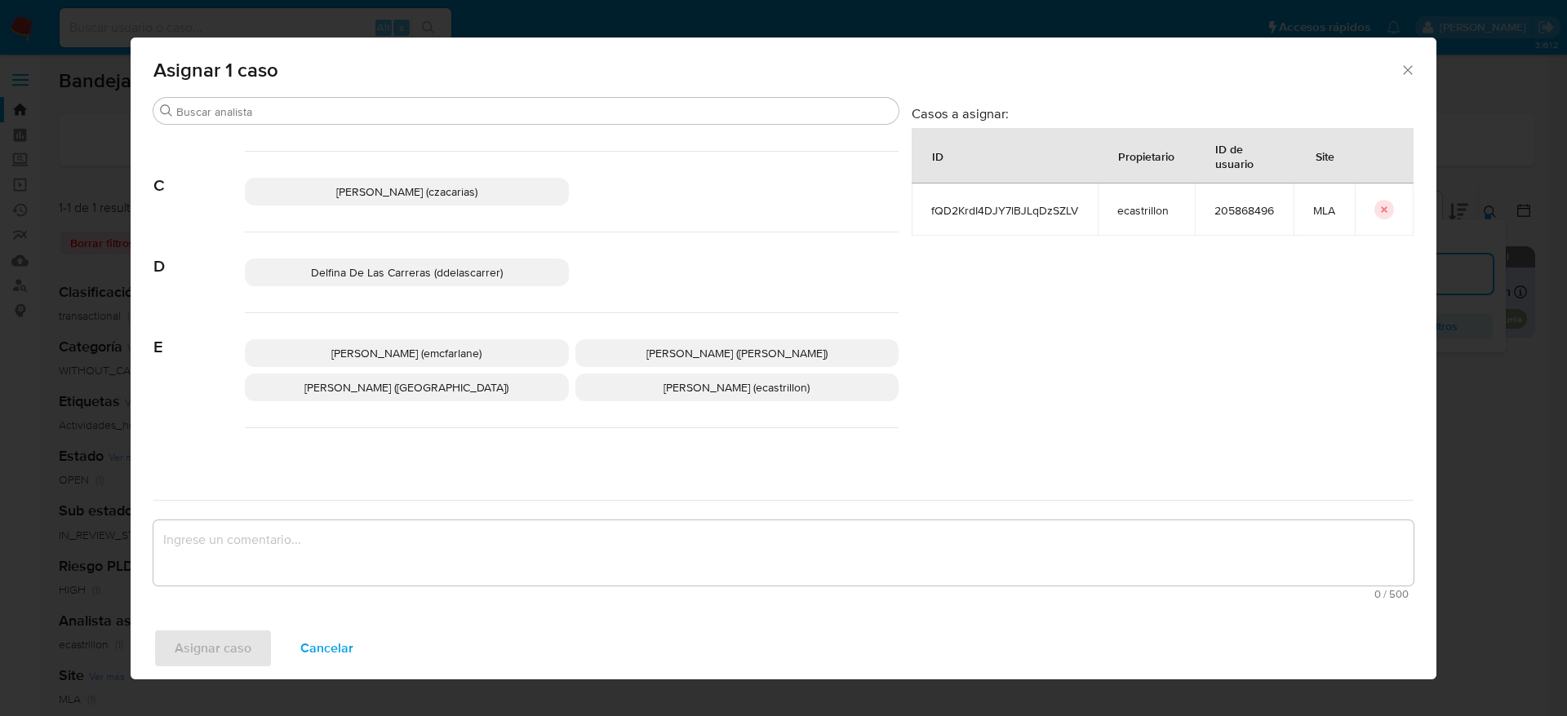
drag, startPoint x: 461, startPoint y: 344, endPoint x: 390, endPoint y: 516, distance: 186.2
click at [461, 344] on p "Elaine Mc Farlane (emcfarlane)" at bounding box center [407, 353] width 324 height 28
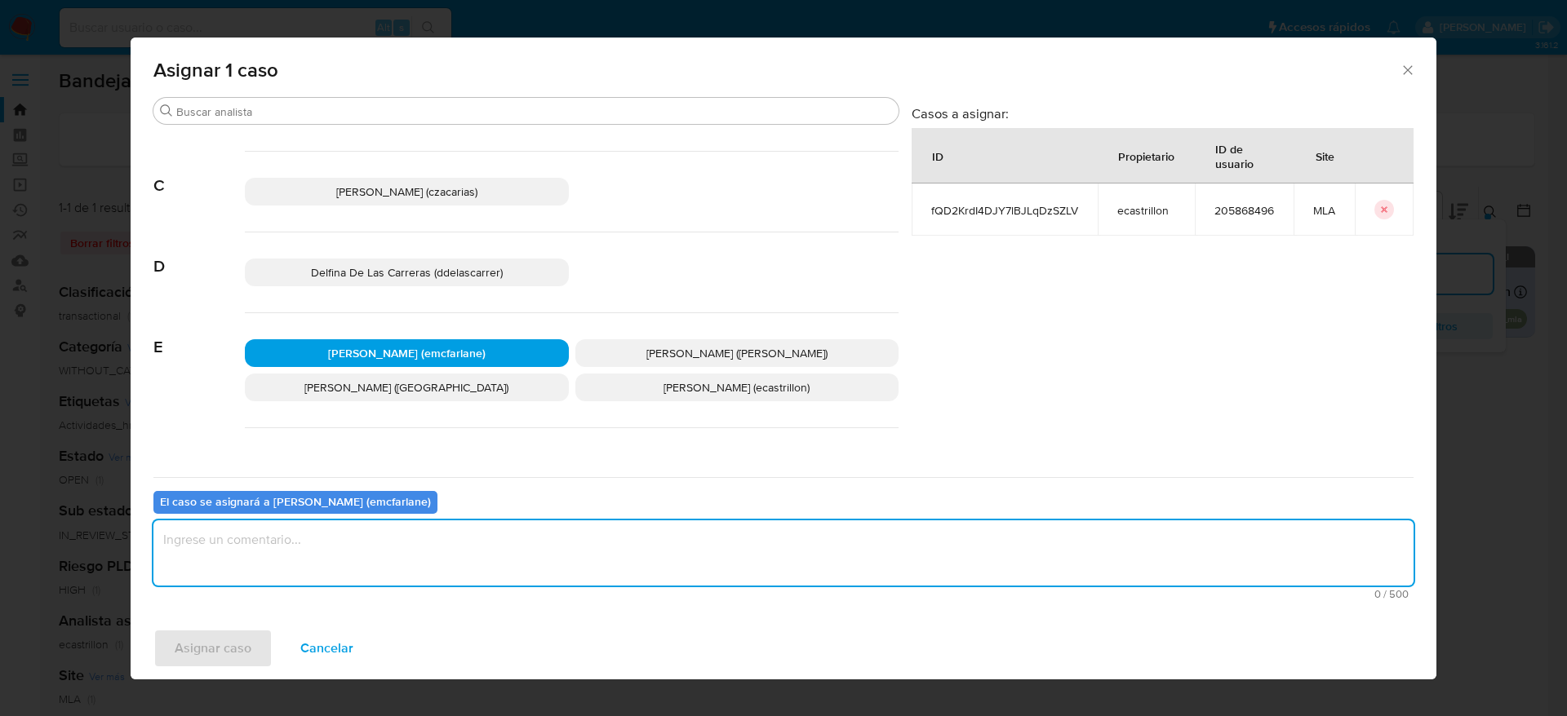
click at [362, 546] on textarea "assign-modal" at bounding box center [783, 553] width 1260 height 65
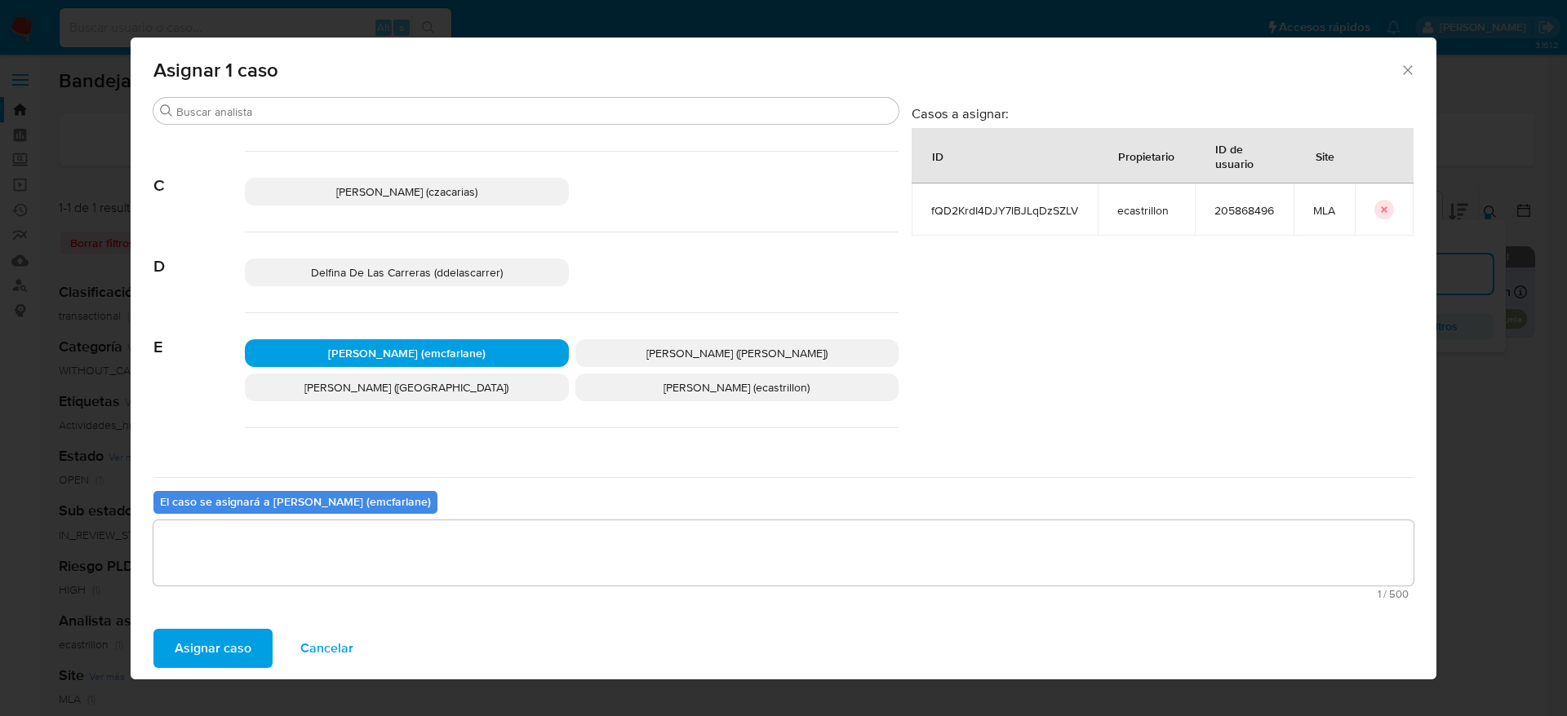
click at [218, 650] on span "Asignar caso" at bounding box center [213, 649] width 77 height 36
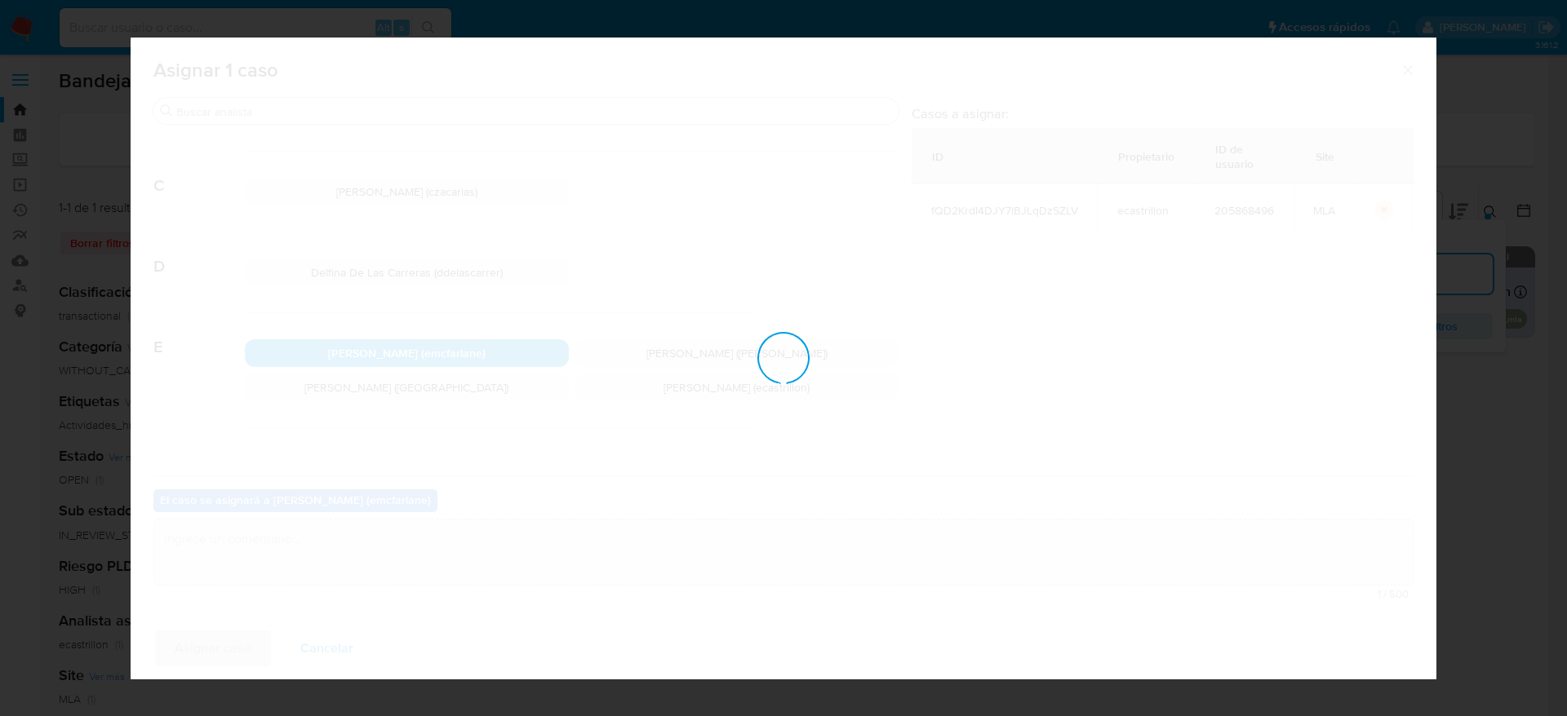
checkbox input "false"
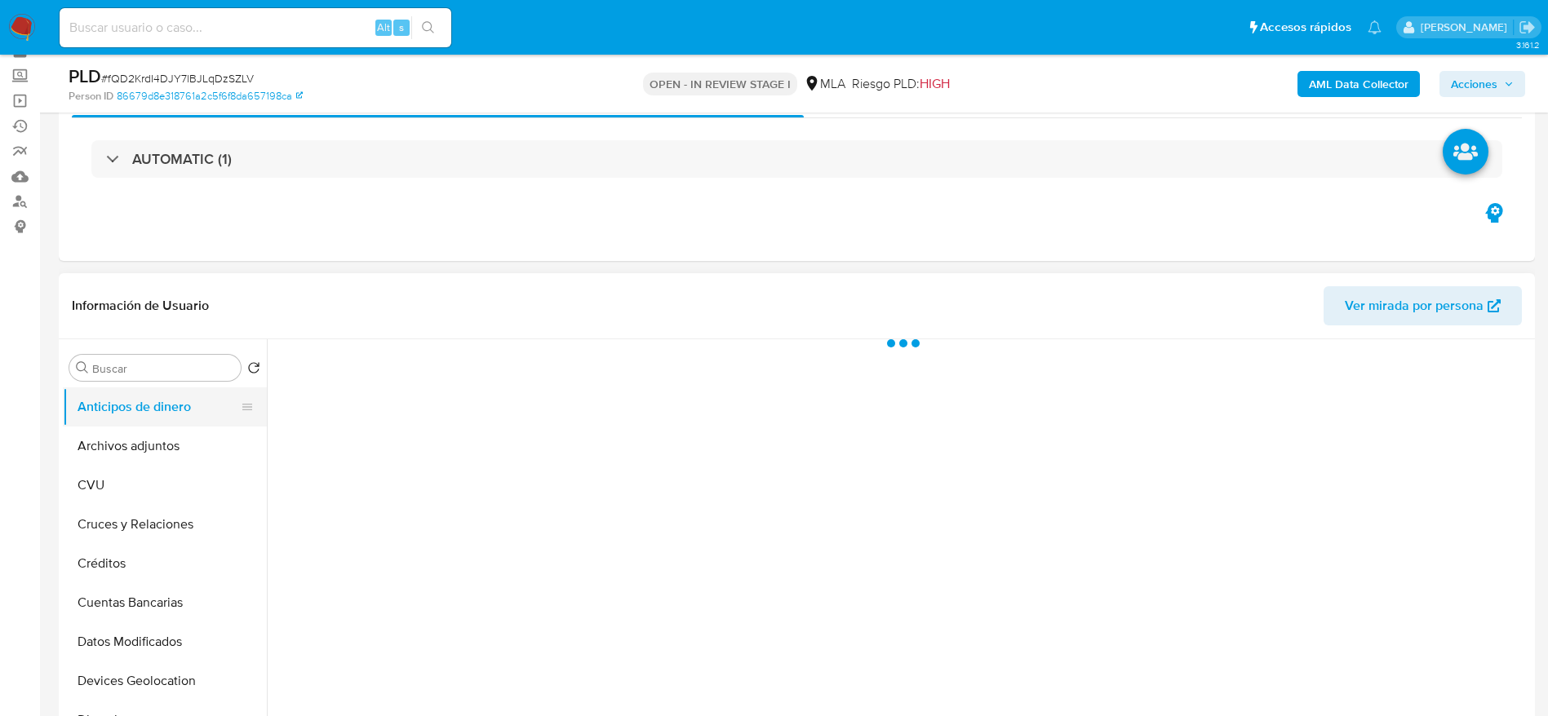
scroll to position [122, 0]
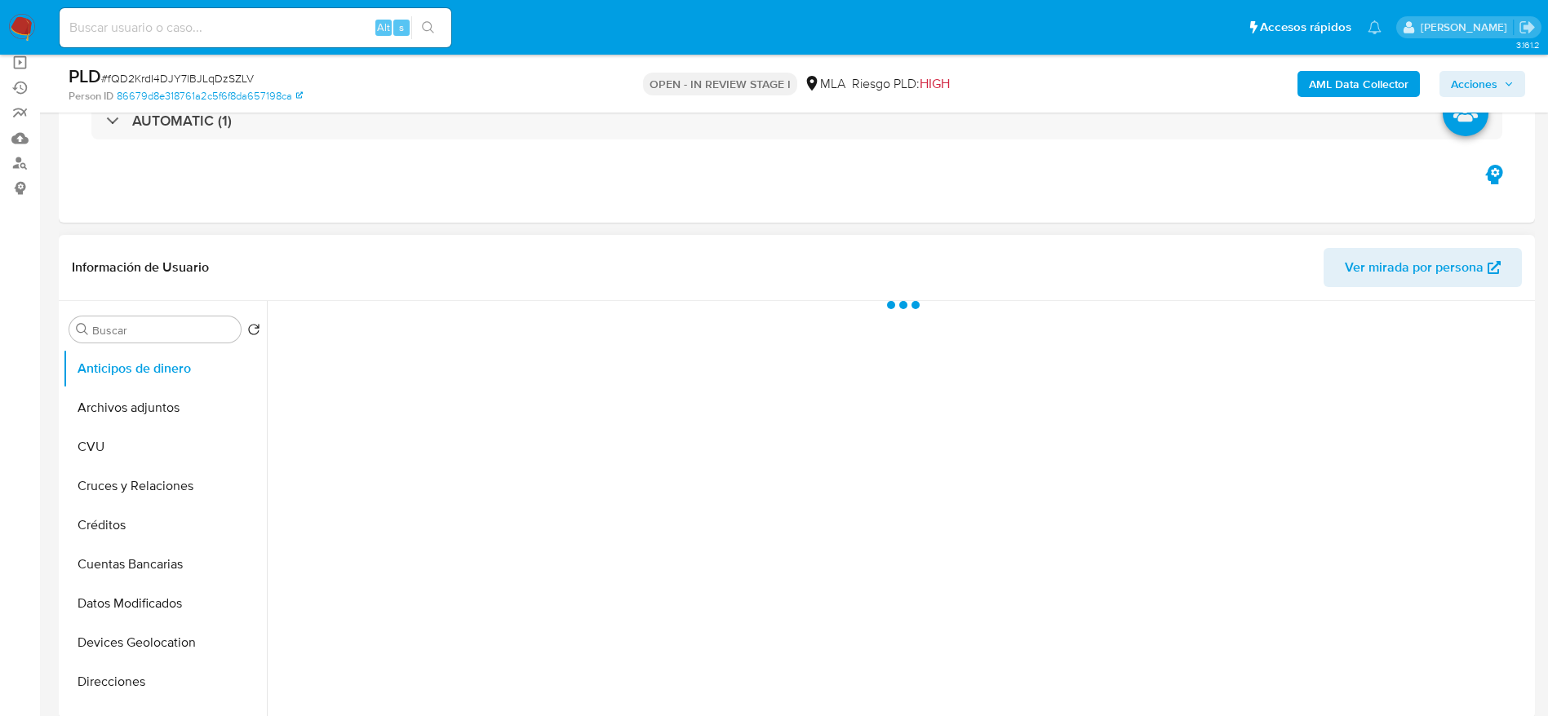
click at [126, 416] on button "Archivos adjuntos" at bounding box center [165, 407] width 204 height 39
select select "10"
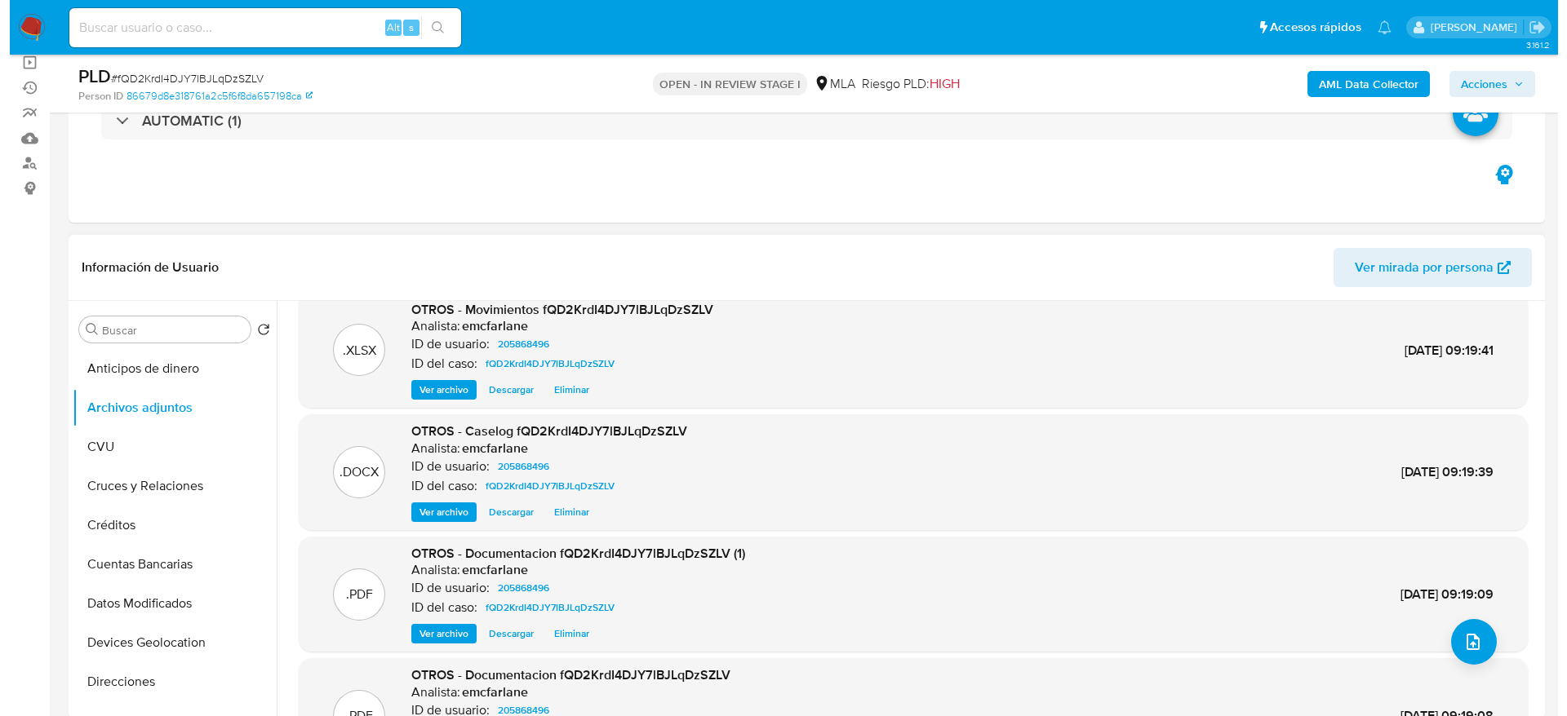
scroll to position [0, 0]
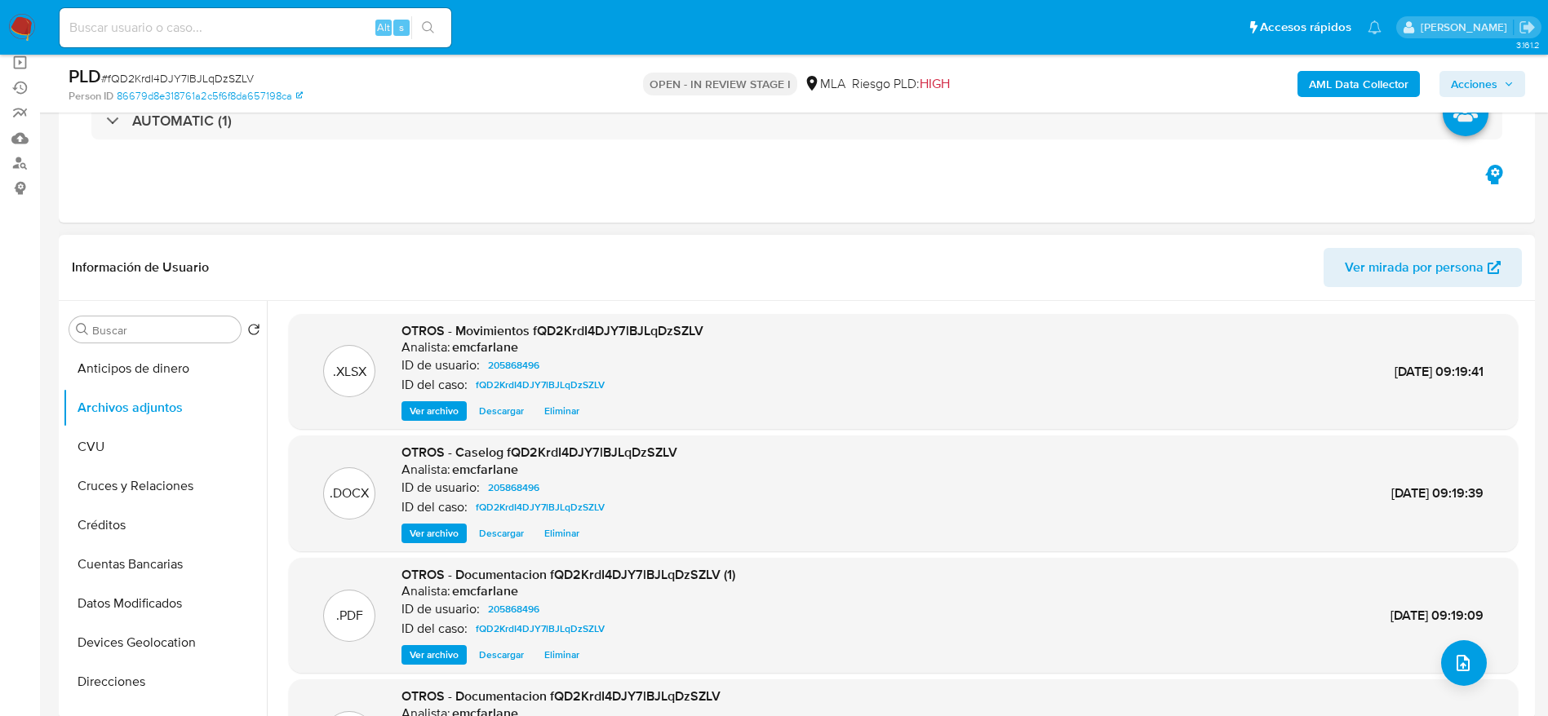
click at [570, 539] on span "Eliminar" at bounding box center [561, 533] width 35 height 16
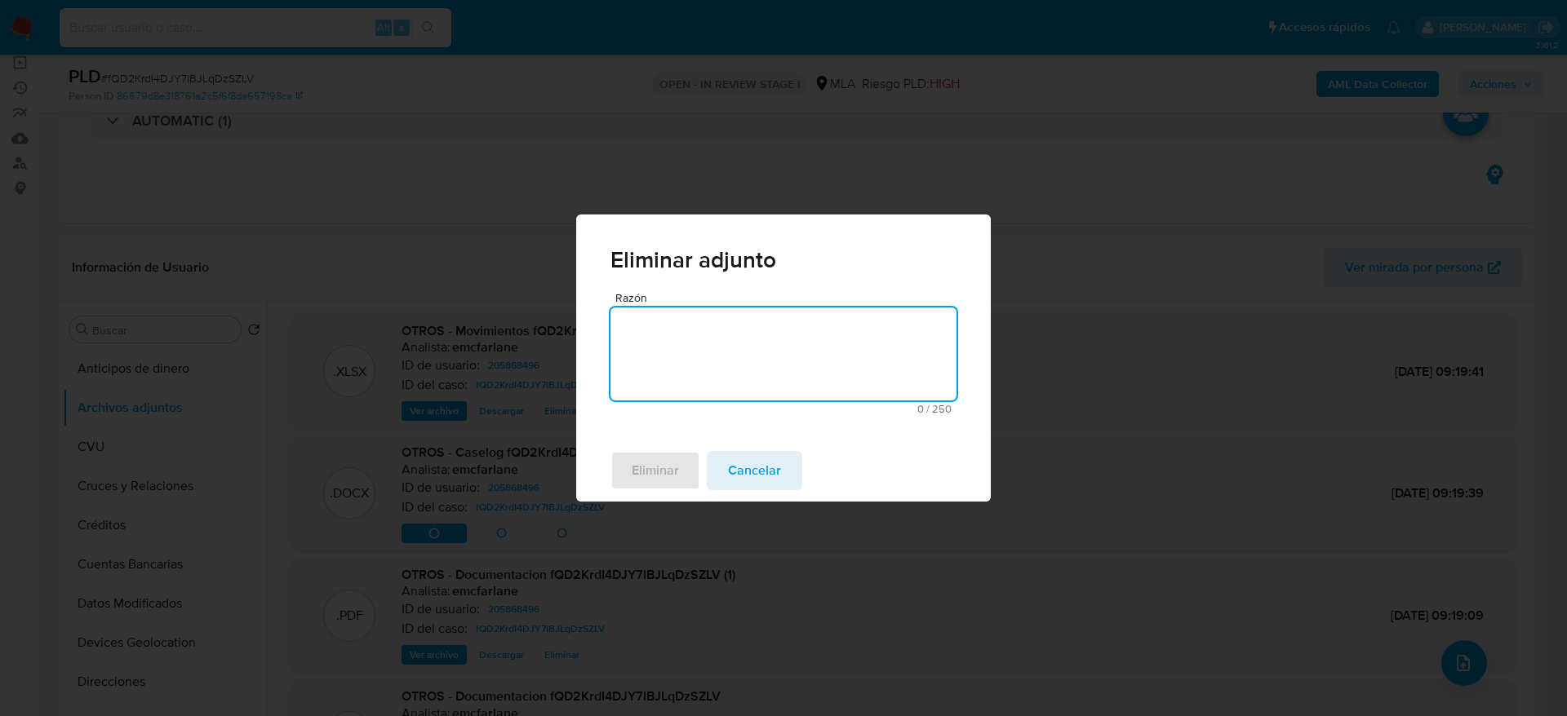
click at [720, 344] on textarea "Razón" at bounding box center [783, 354] width 346 height 93
click at [661, 463] on span "Eliminar" at bounding box center [655, 471] width 47 height 36
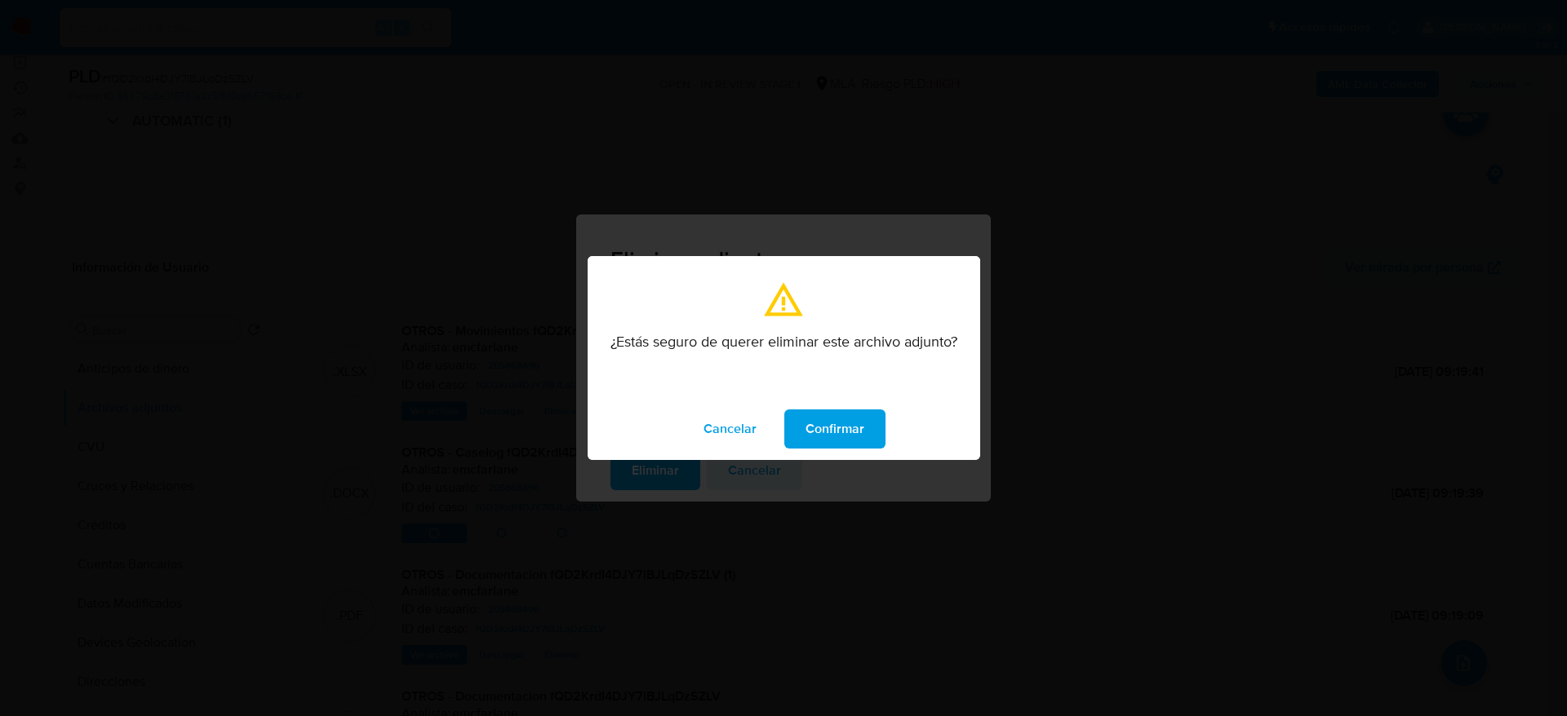
click at [871, 428] on button "Confirmar" at bounding box center [834, 429] width 101 height 39
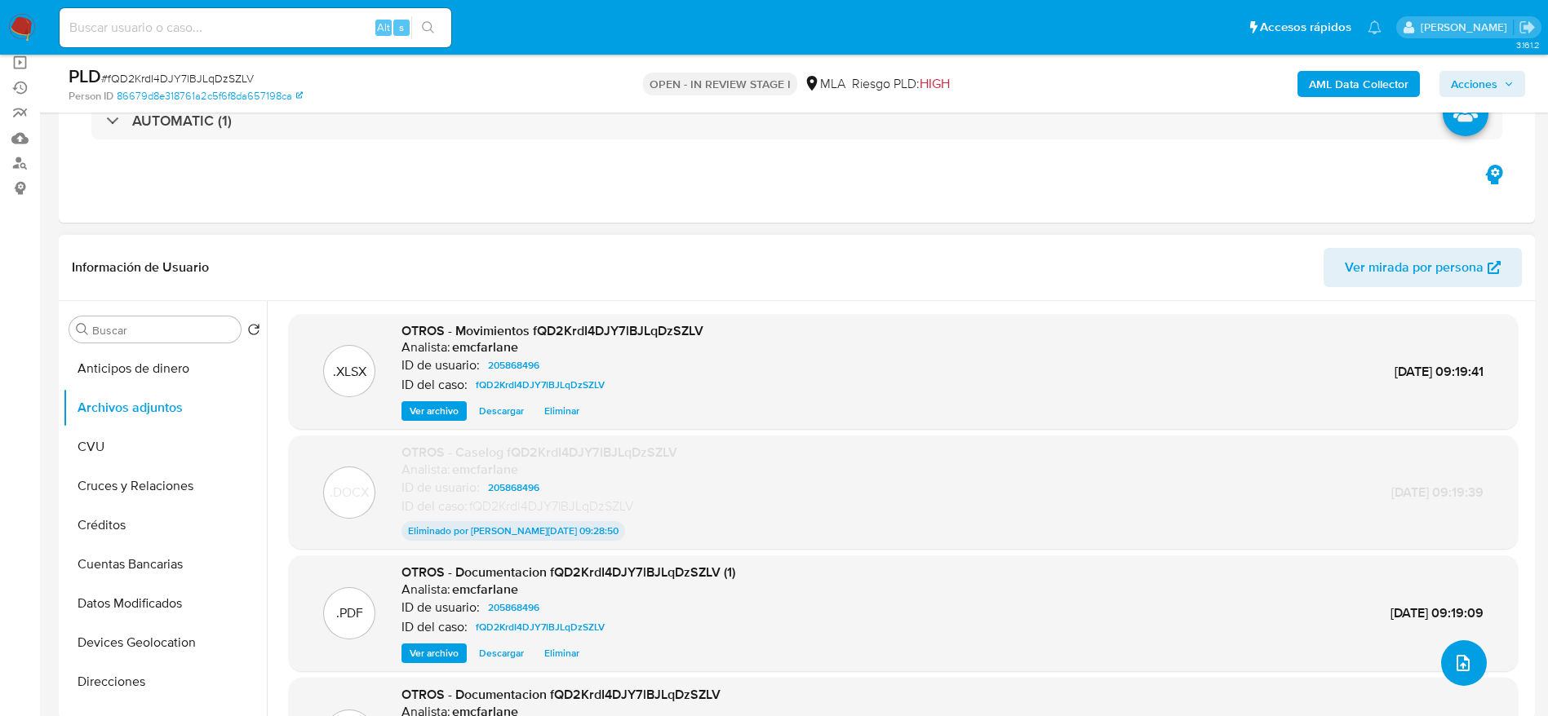
click at [1462, 649] on button "upload-file" at bounding box center [1464, 664] width 46 height 46
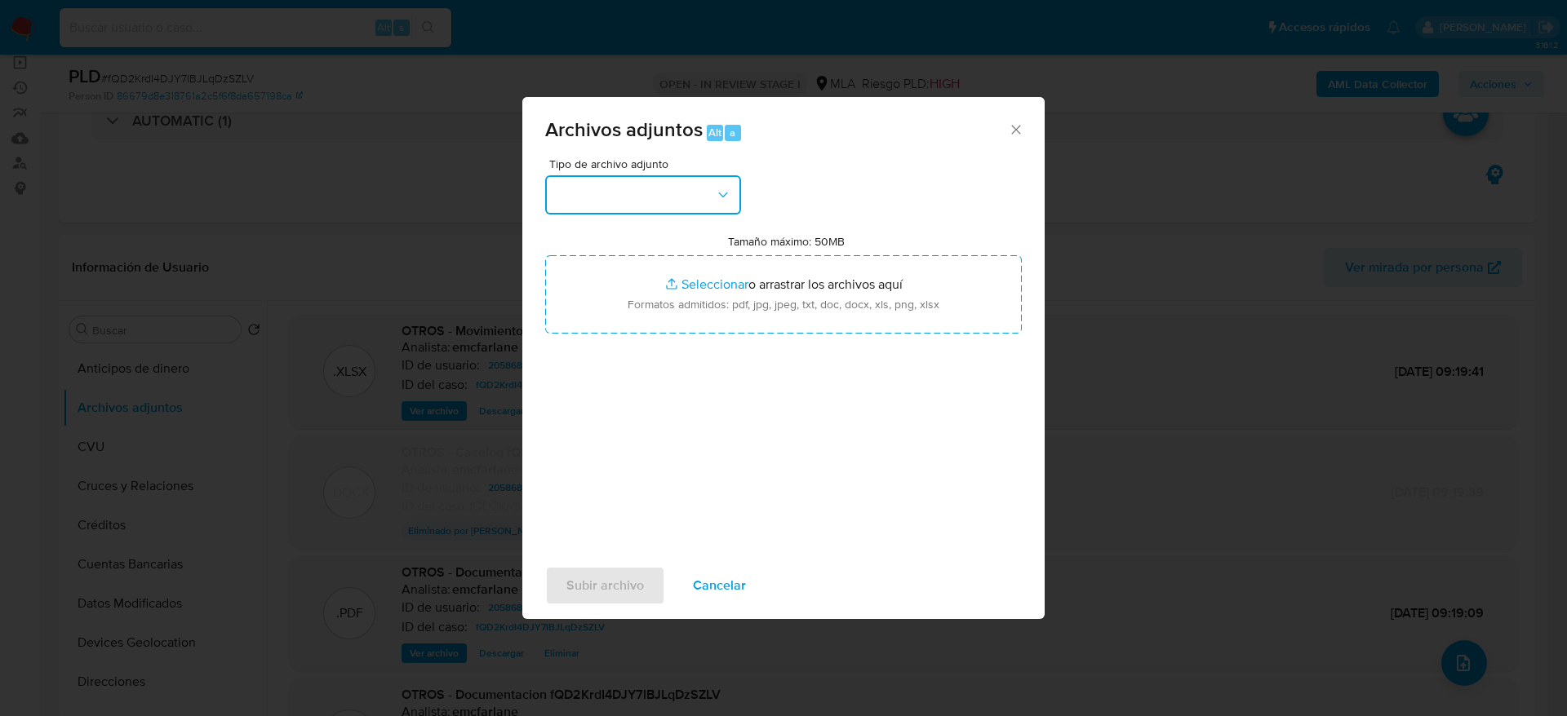
click at [720, 183] on button "button" at bounding box center [643, 194] width 196 height 39
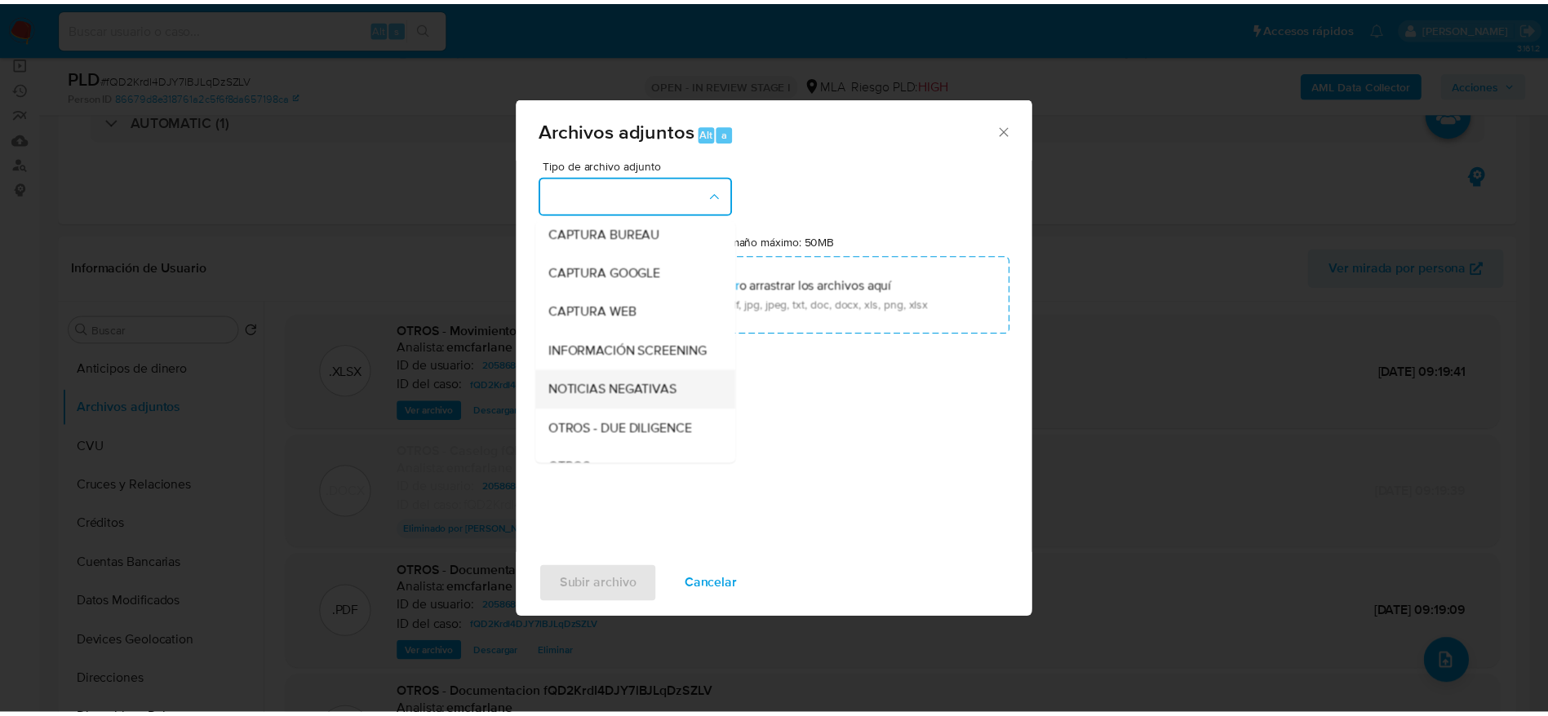
scroll to position [122, 0]
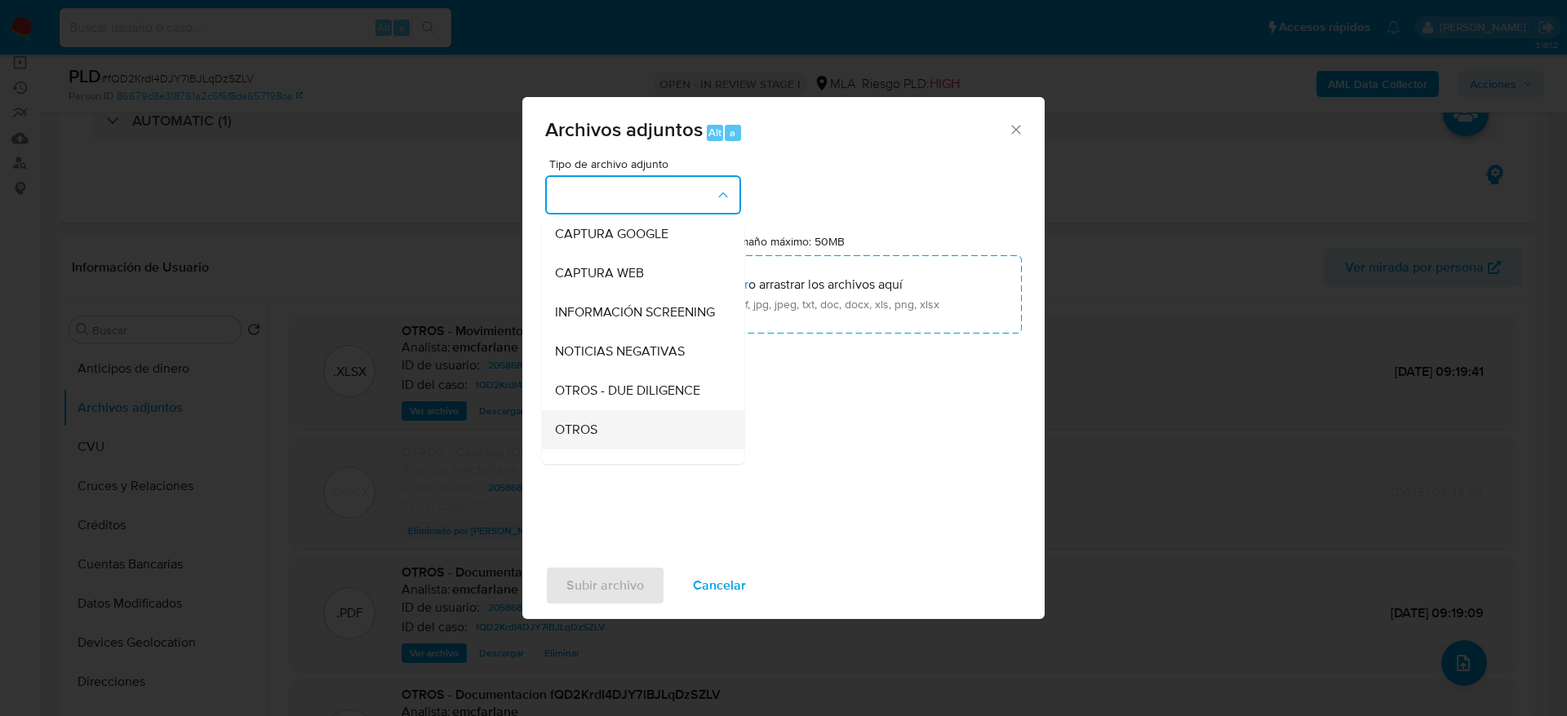
click at [600, 446] on div "OTROS" at bounding box center [638, 429] width 166 height 39
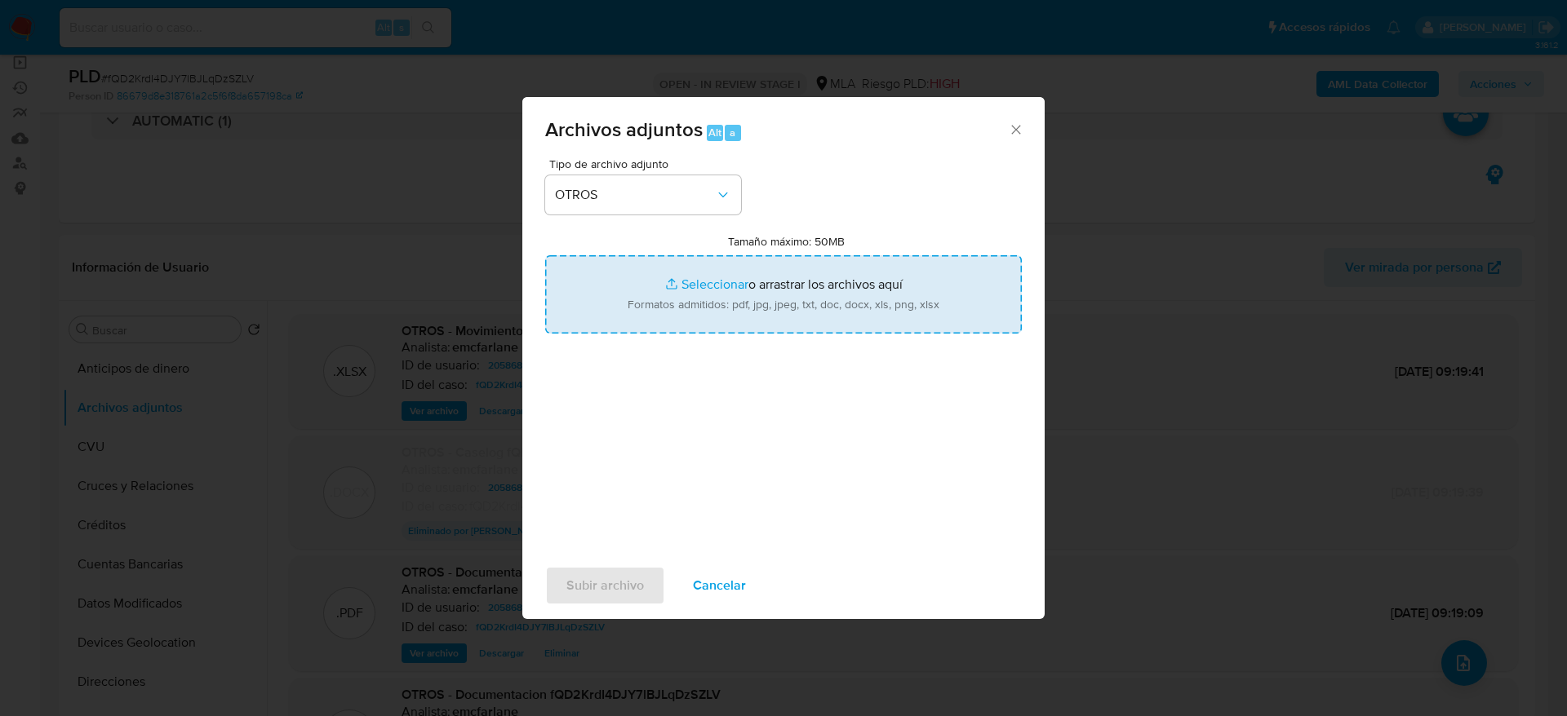
type input "C:\fakepath\Calculador de ingresos fQD2KrdI4DJY7lBJLqDzSZLV.xlsx"
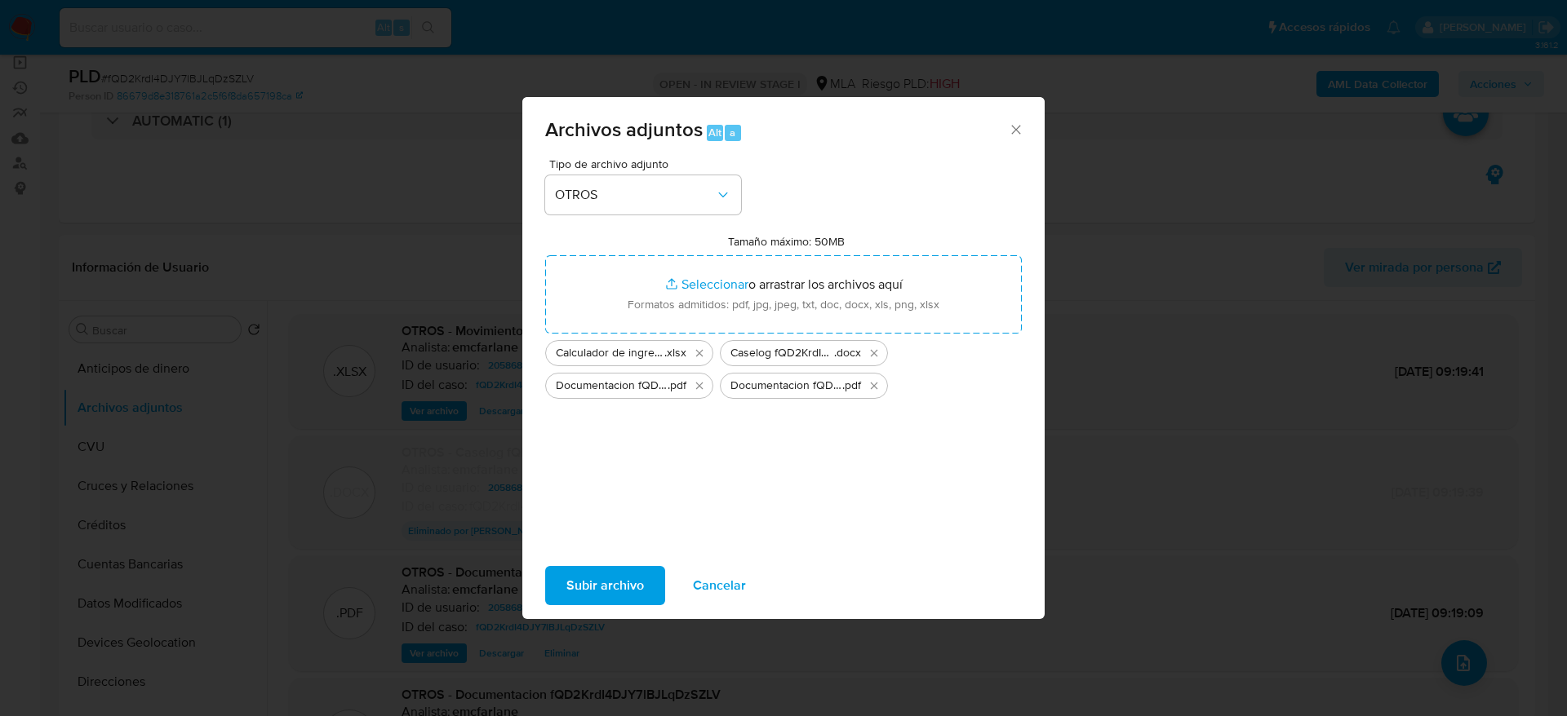
click at [608, 590] on span "Subir archivo" at bounding box center [605, 586] width 78 height 36
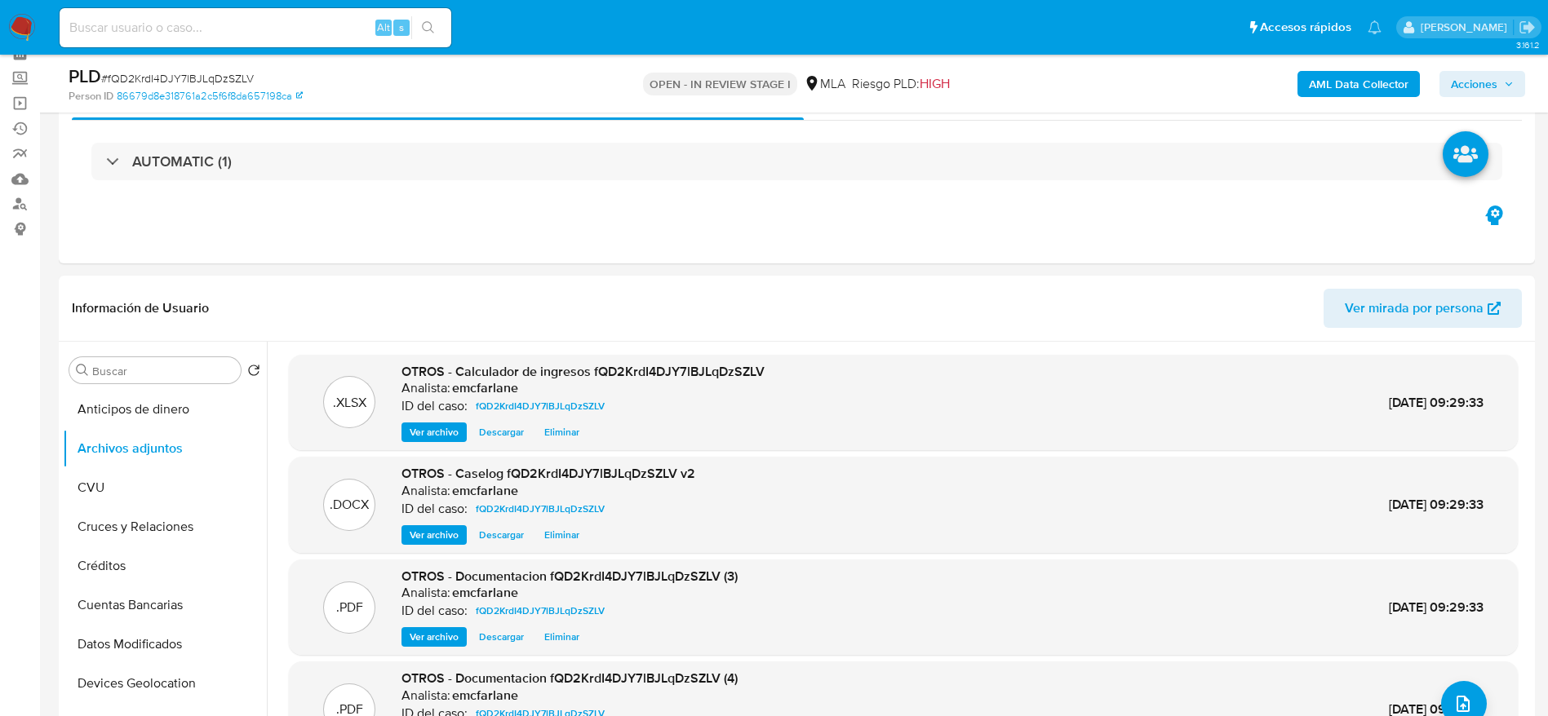
scroll to position [0, 0]
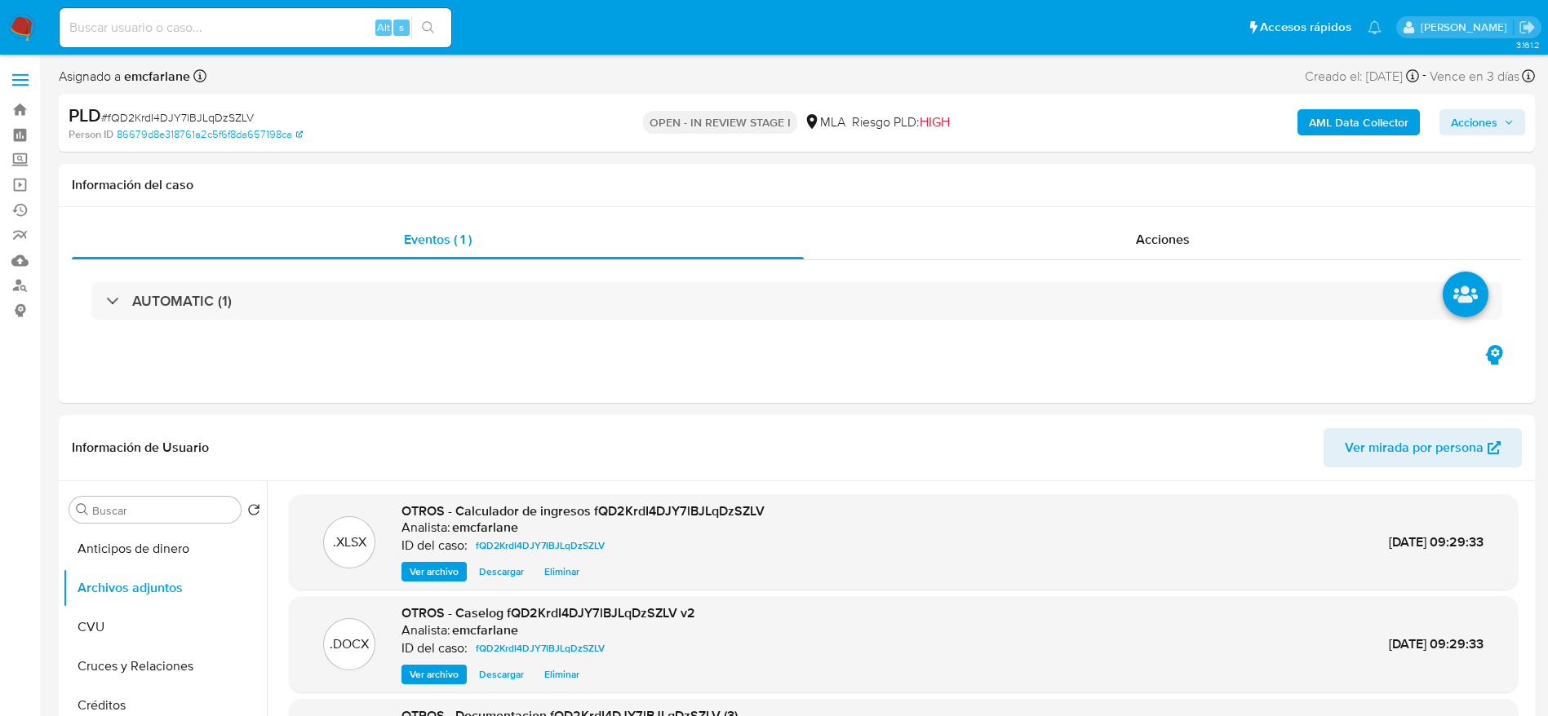
click at [1483, 112] on span "Acciones" at bounding box center [1474, 122] width 47 height 26
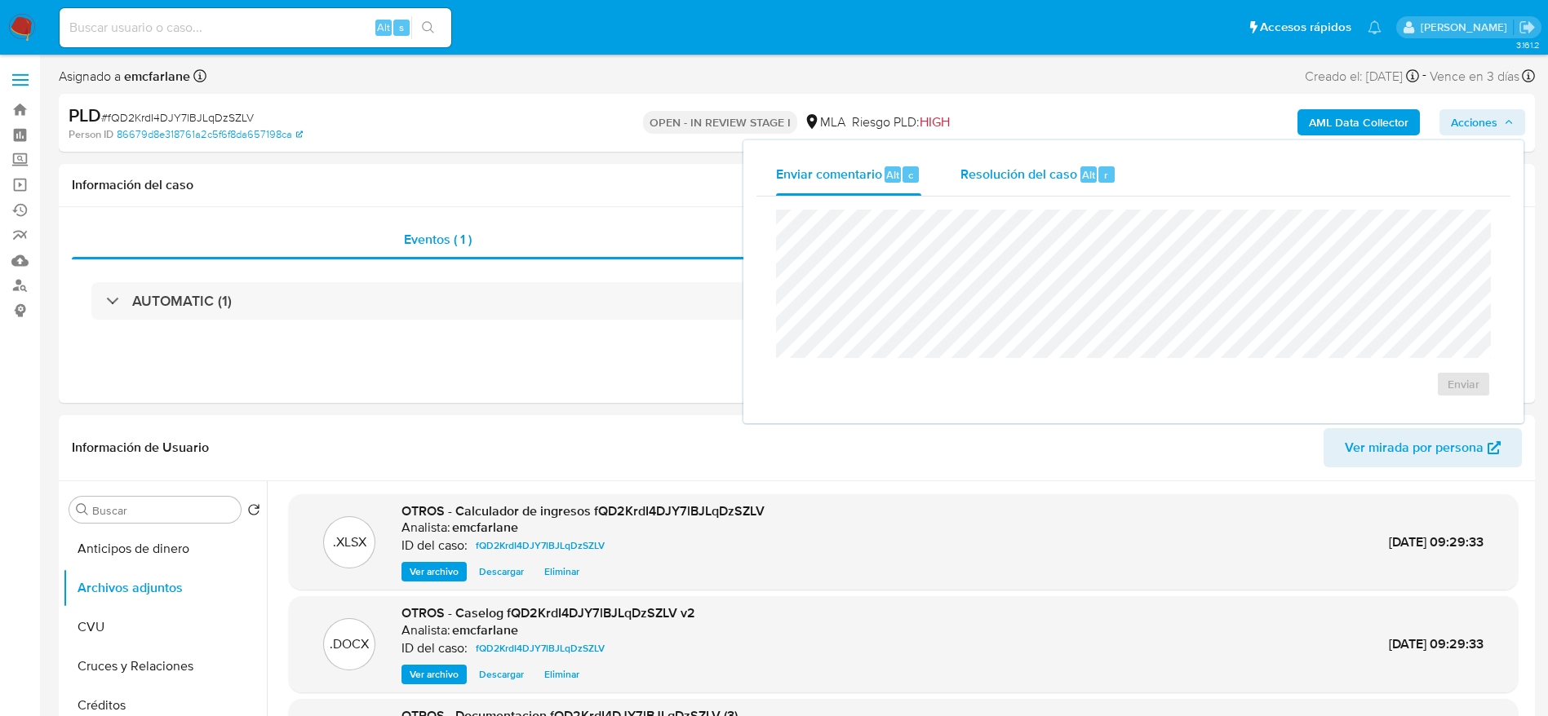
drag, startPoint x: 1040, startPoint y: 159, endPoint x: 1039, endPoint y: 174, distance: 14.7
click at [1040, 160] on div "Resolución del caso Alt r" at bounding box center [1038, 174] width 156 height 42
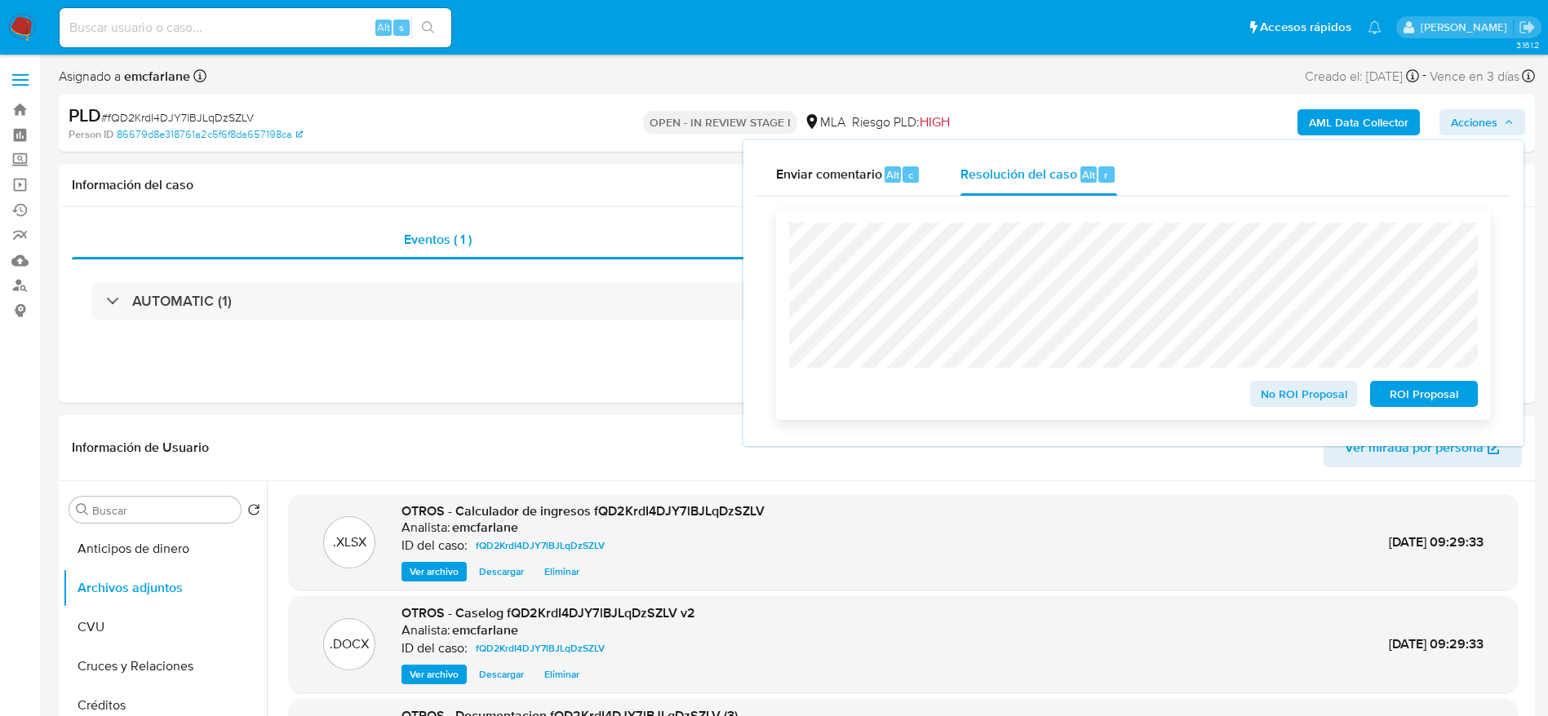
click at [1416, 394] on span "ROI Proposal" at bounding box center [1423, 394] width 85 height 23
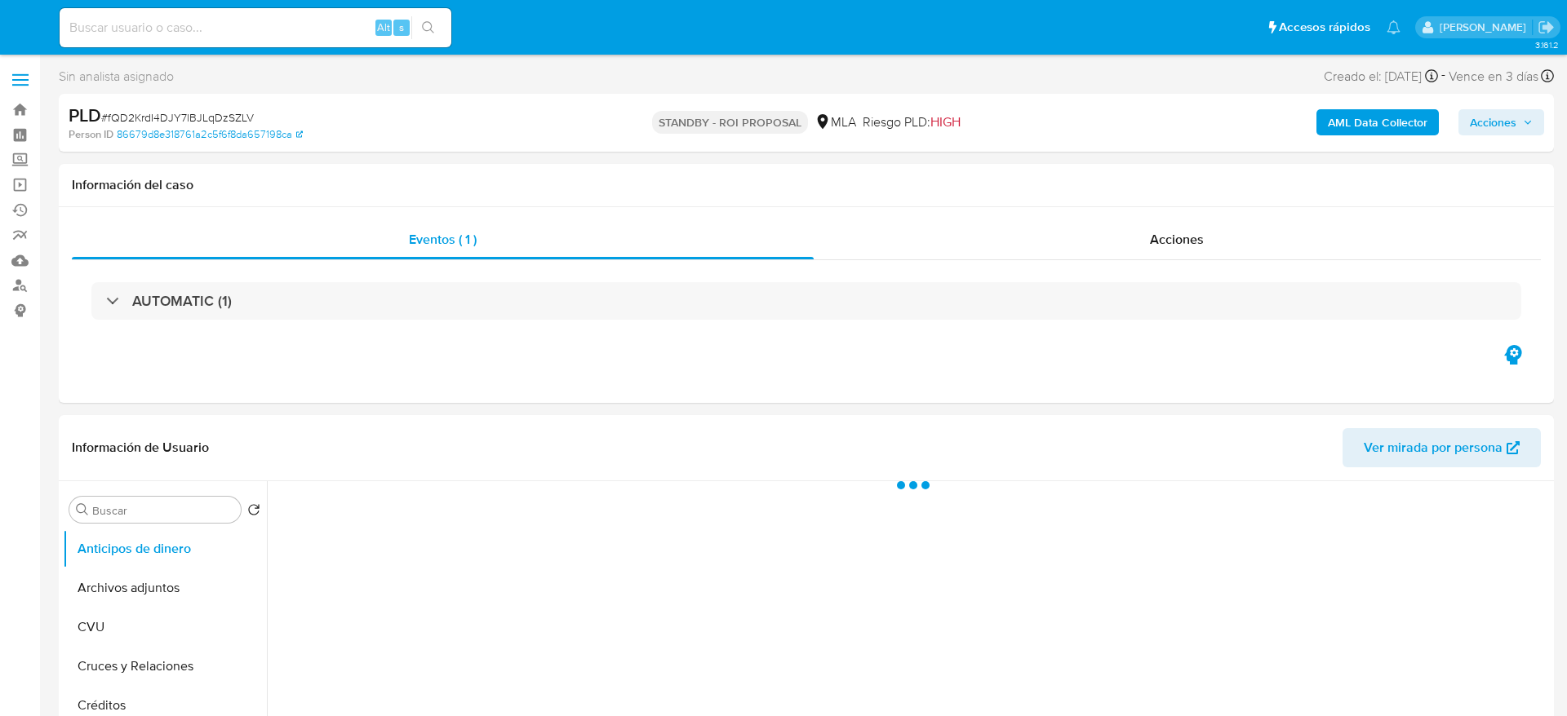
select select "10"
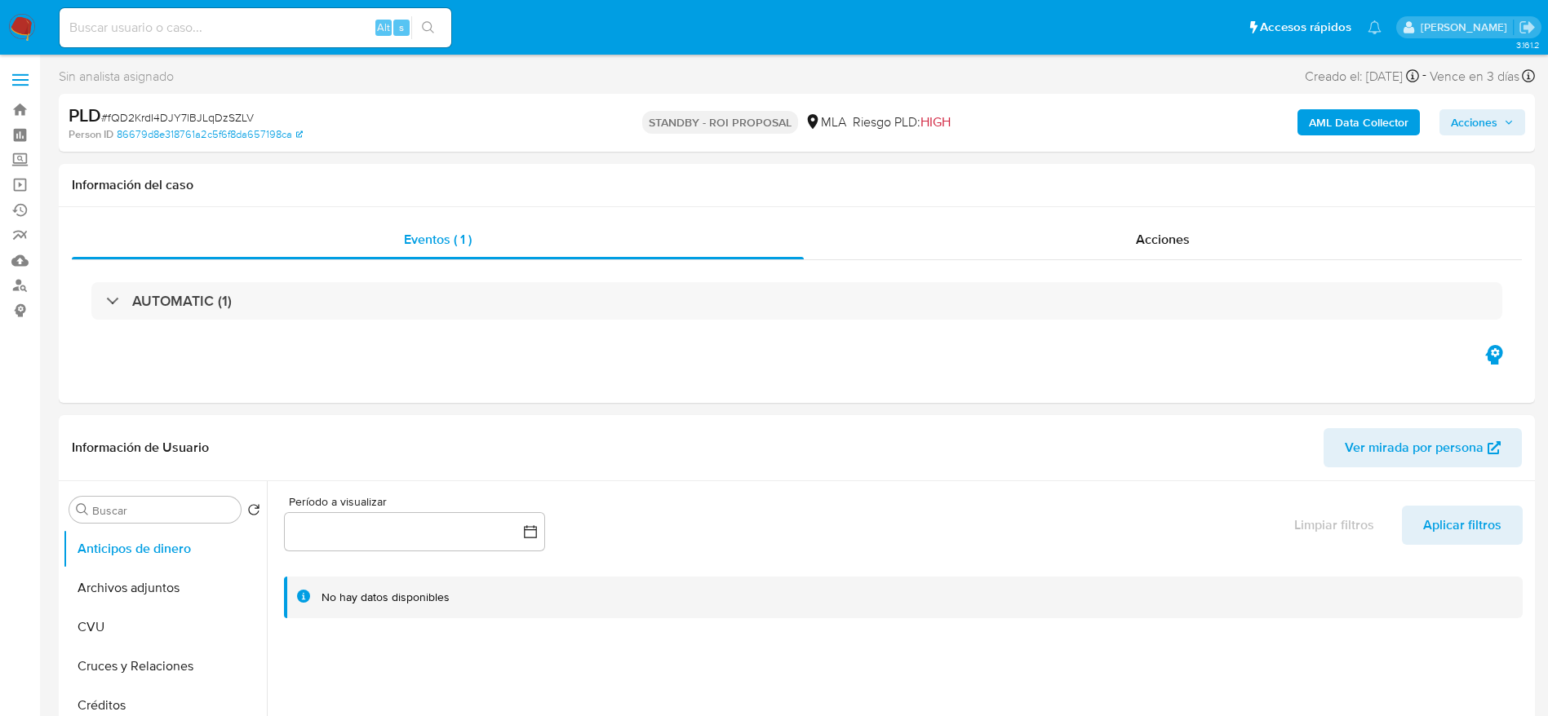
drag, startPoint x: 188, startPoint y: 4, endPoint x: 190, endPoint y: 13, distance: 9.1
click at [188, 4] on nav "Pausado Ver notificaciones Alt s Accesos rápidos Presiona las siguientes teclas…" at bounding box center [774, 27] width 1548 height 55
click at [193, 18] on input at bounding box center [256, 27] width 392 height 21
paste input "RMZblBTcjAION5Nt6lqPU5am"
type input "RMZblBTcjAION5Nt6lqPU5am"
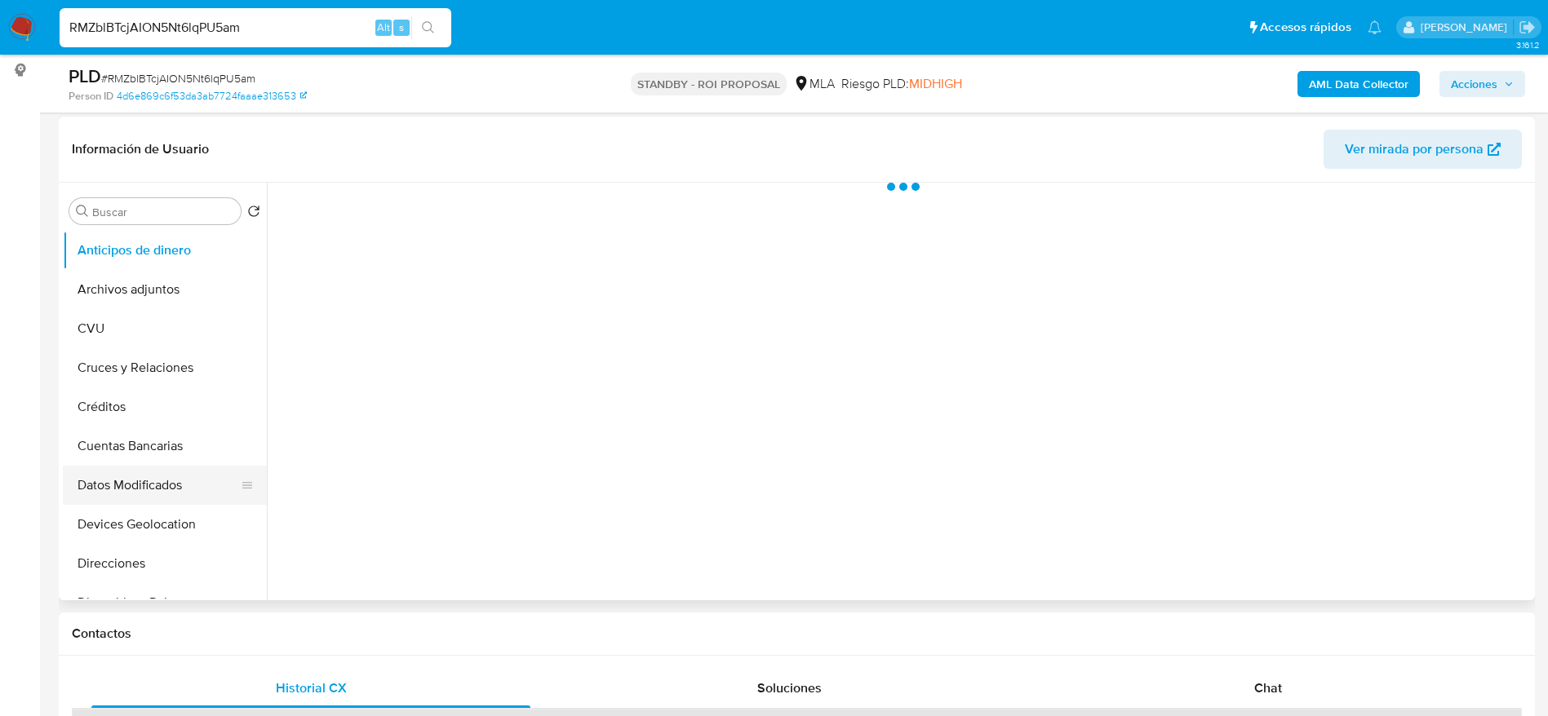
scroll to position [245, 0]
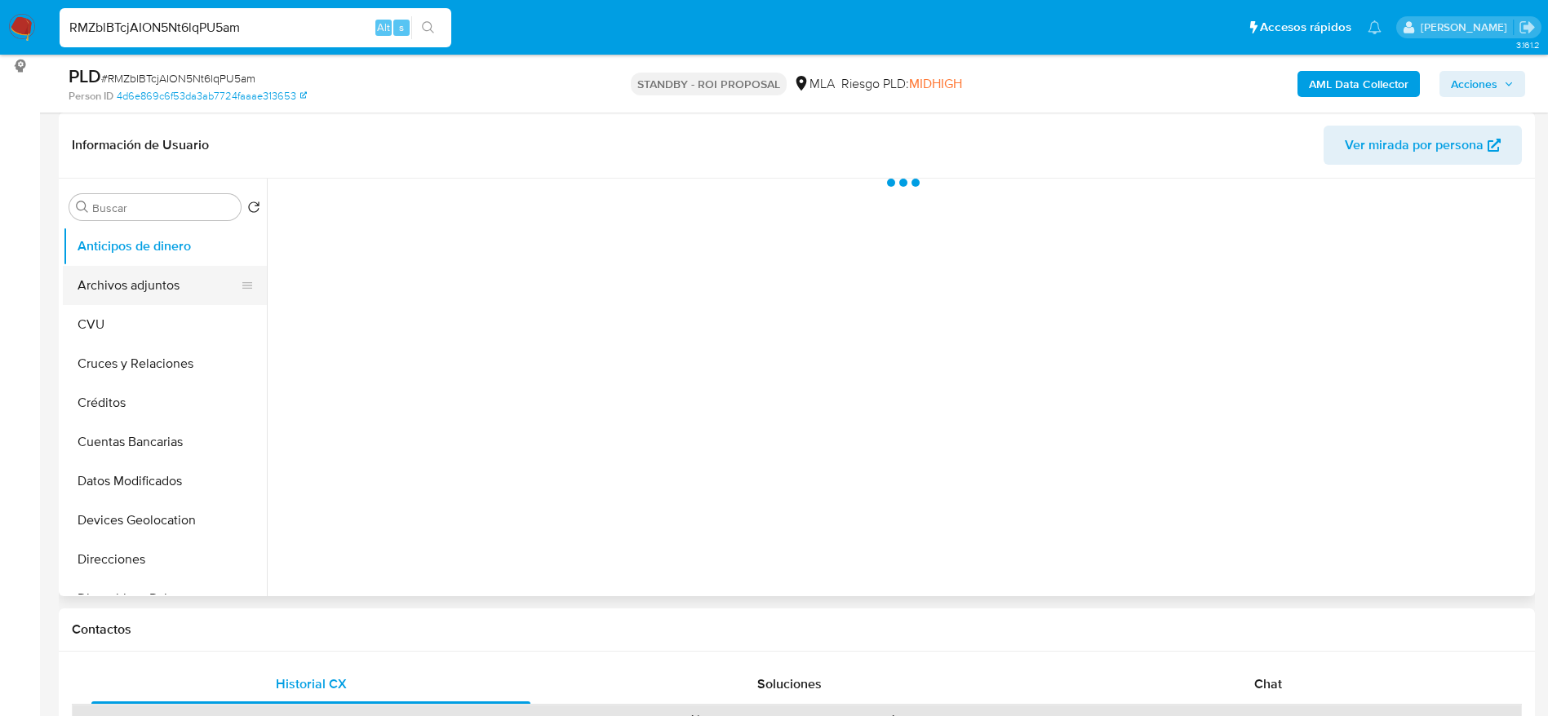
click at [105, 280] on button "Archivos adjuntos" at bounding box center [158, 285] width 191 height 39
select select "10"
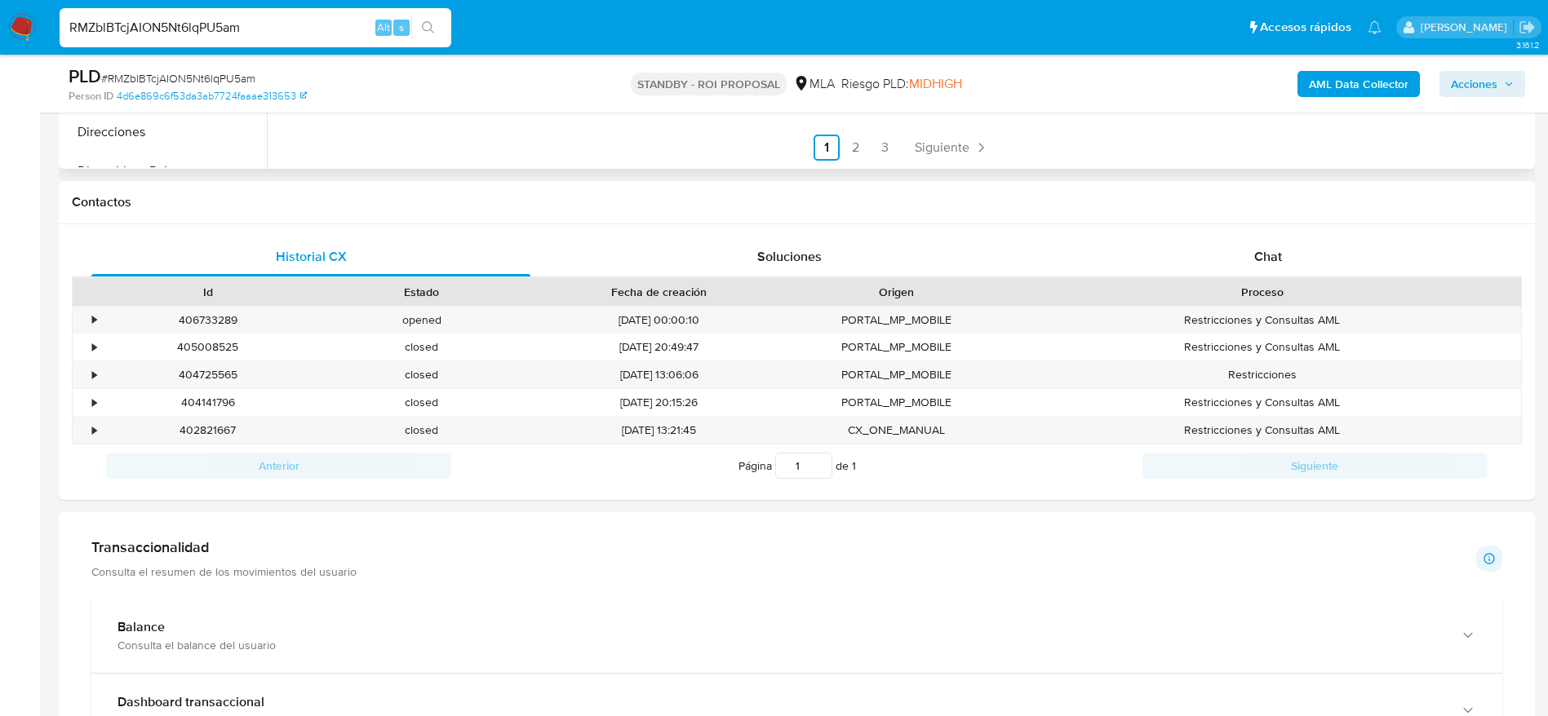
scroll to position [734, 0]
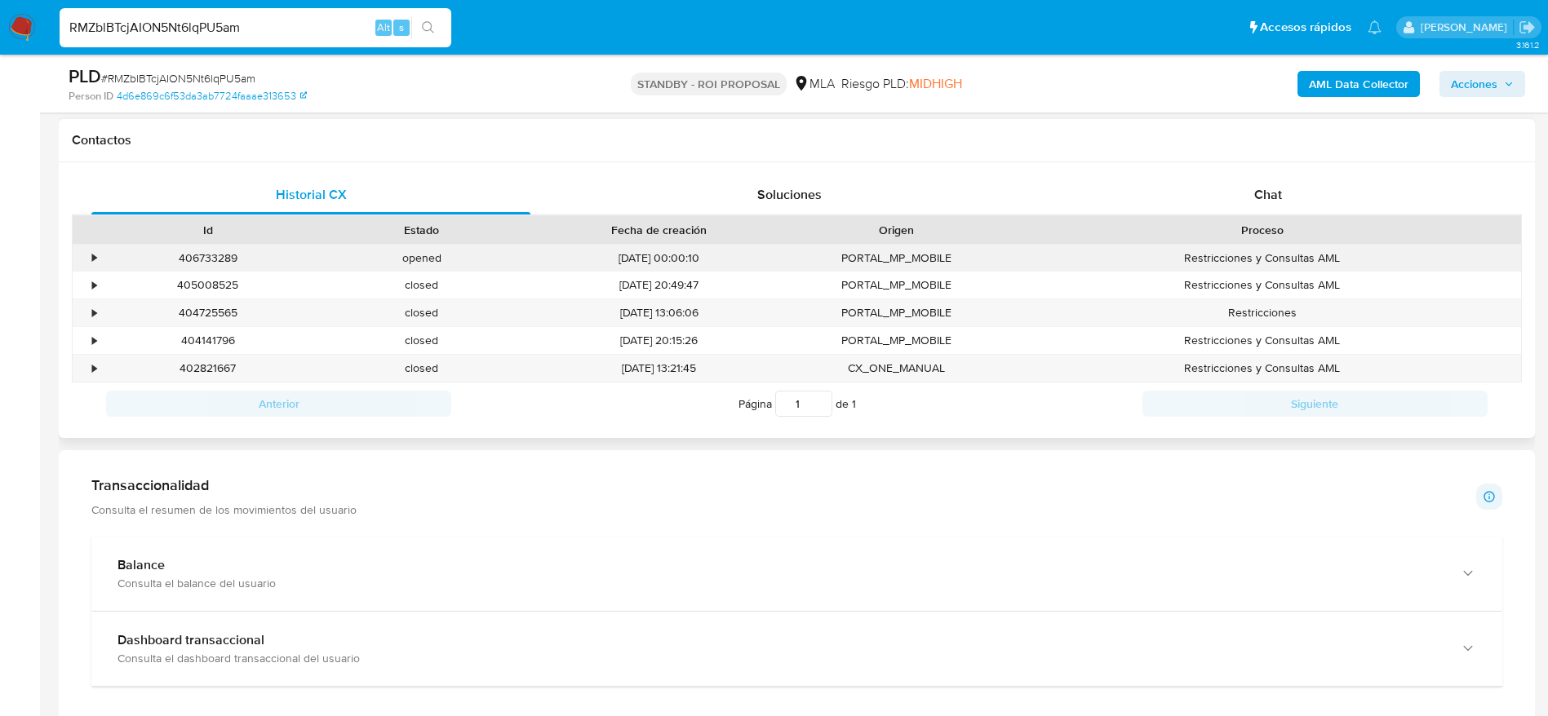
click at [188, 272] on div "405008525" at bounding box center [208, 285] width 214 height 27
click at [188, 259] on div "406733289" at bounding box center [208, 258] width 214 height 27
copy div "406733289"
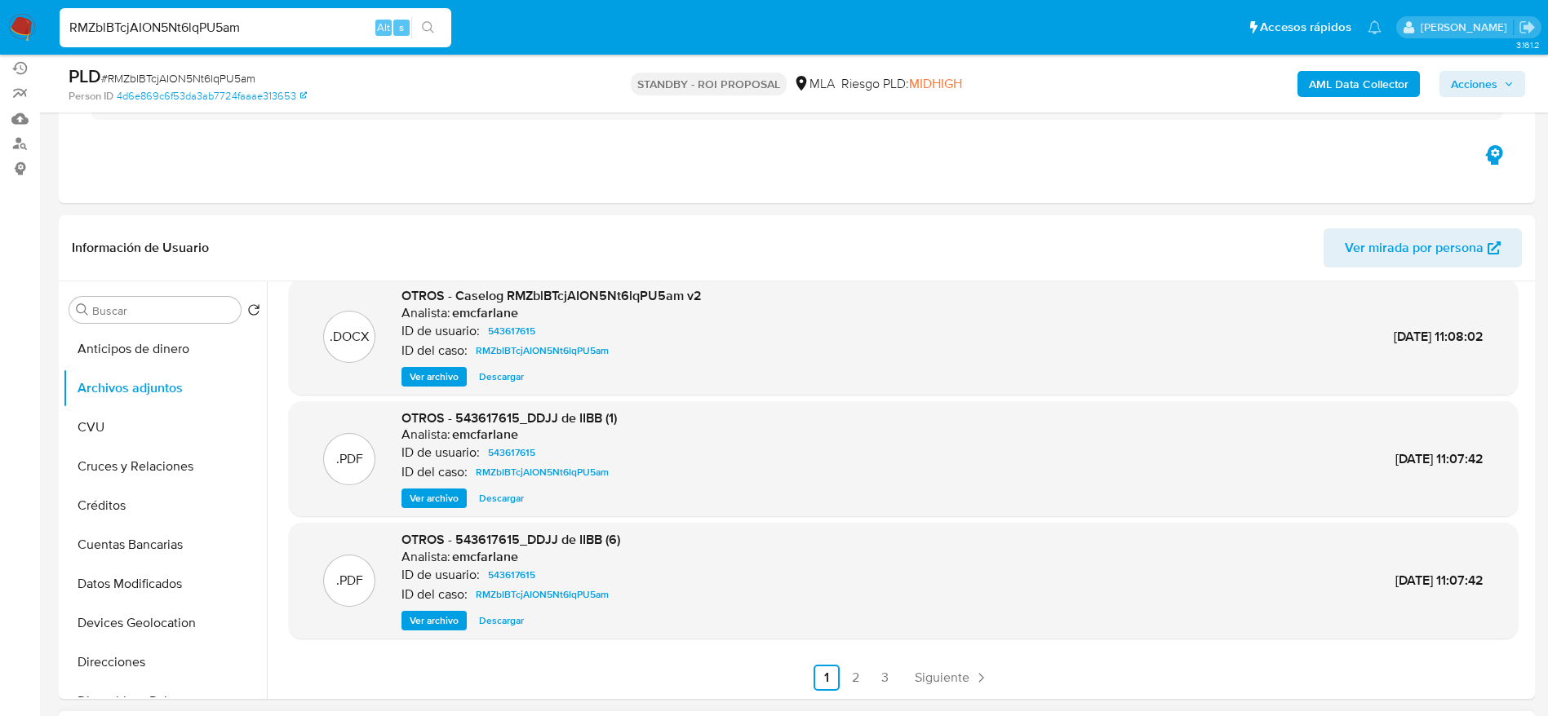
scroll to position [245, 0]
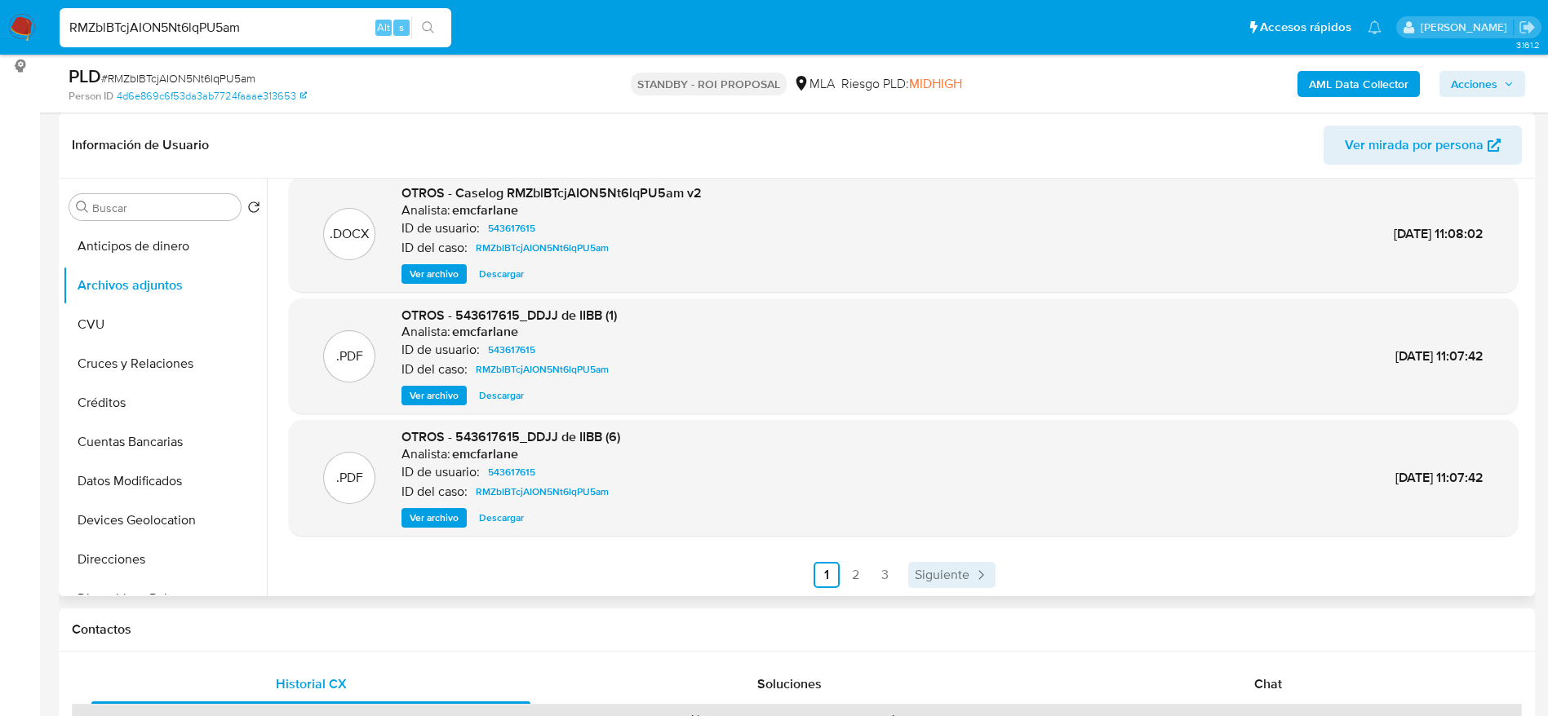
click at [952, 578] on span "Siguiente" at bounding box center [942, 575] width 55 height 13
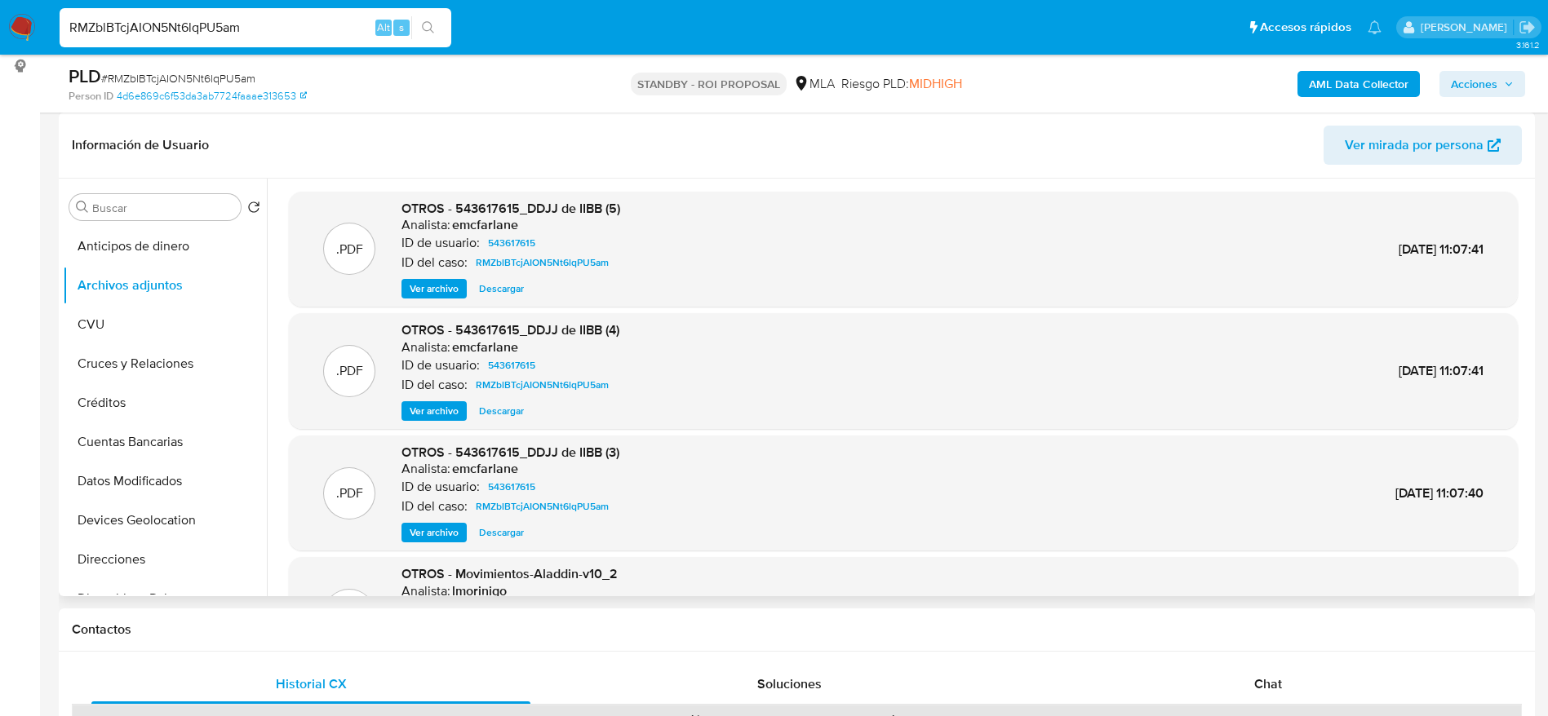
scroll to position [122, 0]
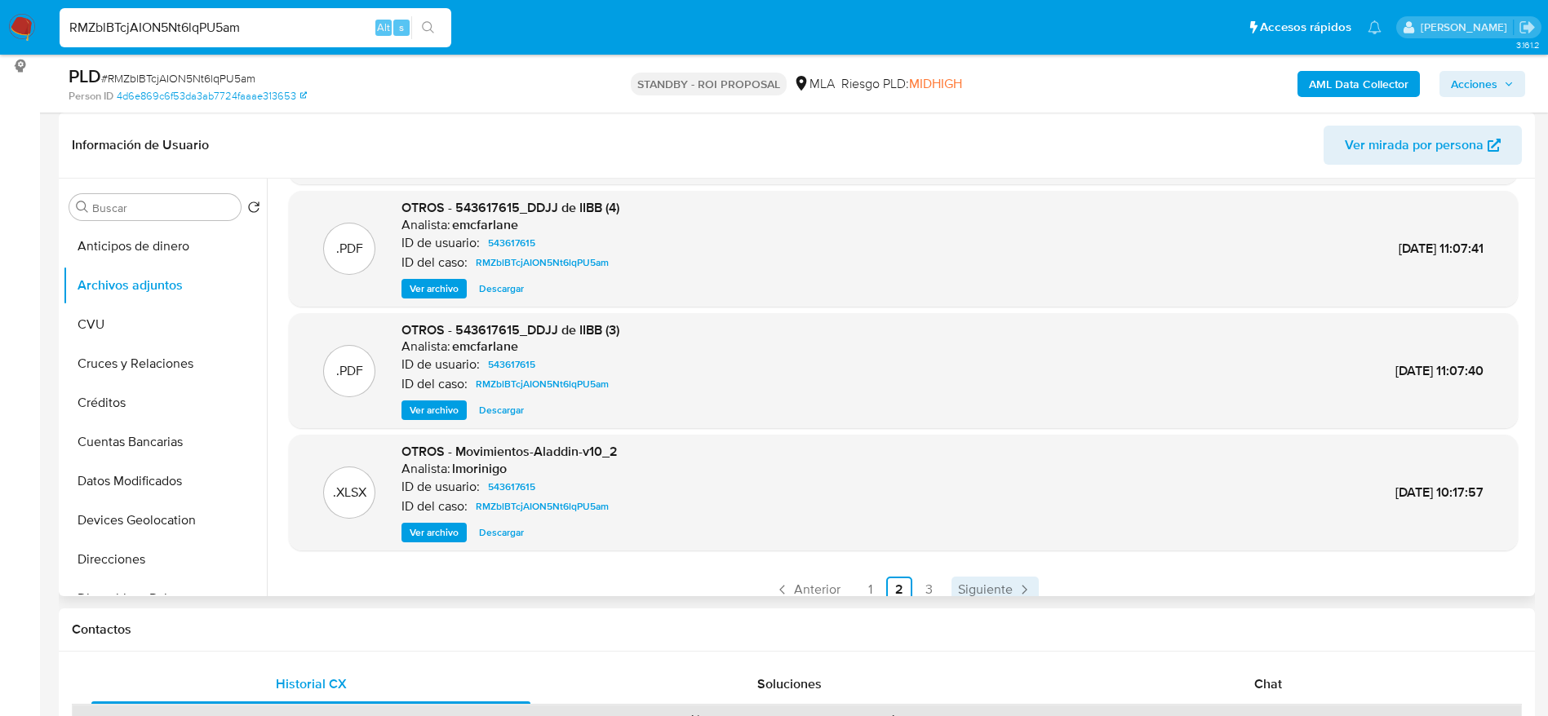
click at [1002, 583] on span "Siguiente" at bounding box center [985, 589] width 55 height 13
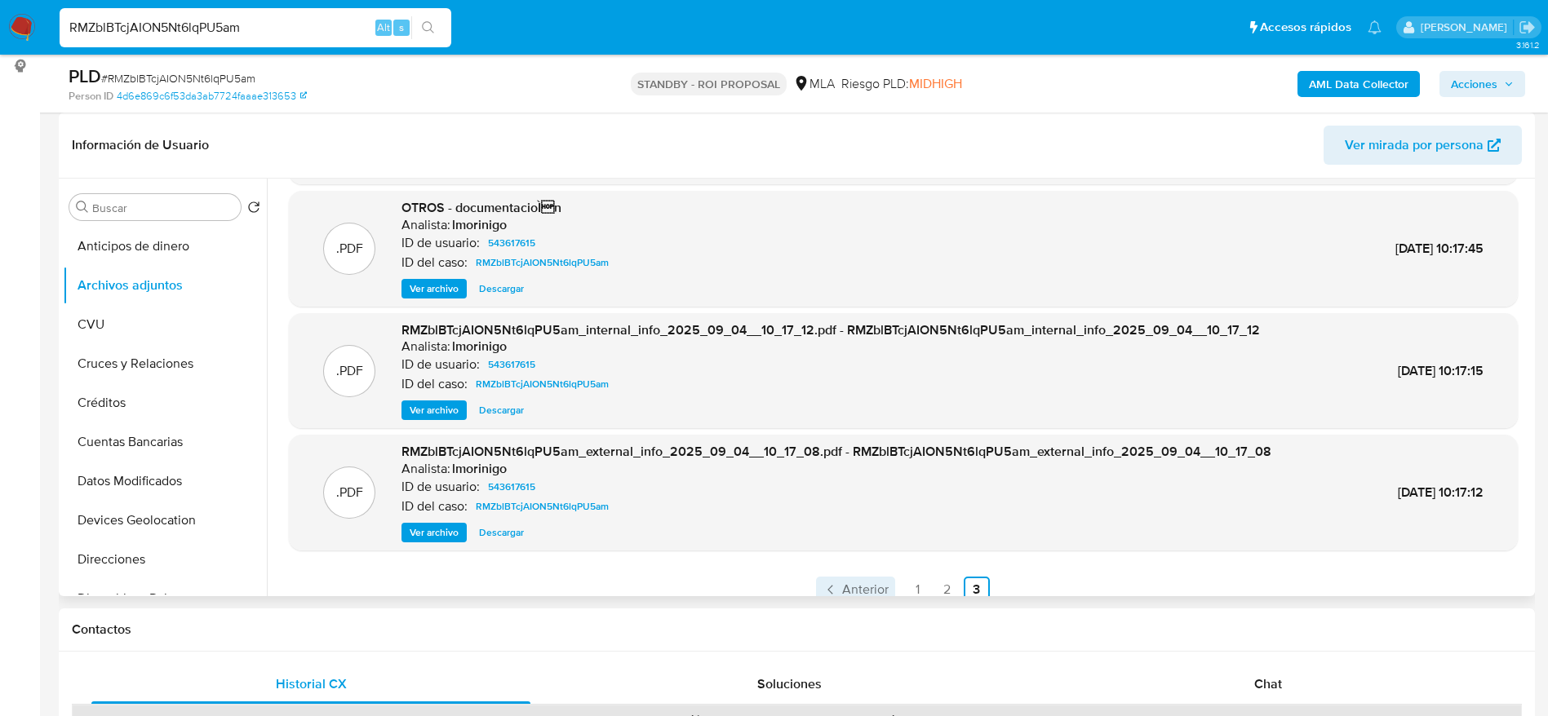
click at [842, 591] on span "Anterior" at bounding box center [865, 589] width 47 height 13
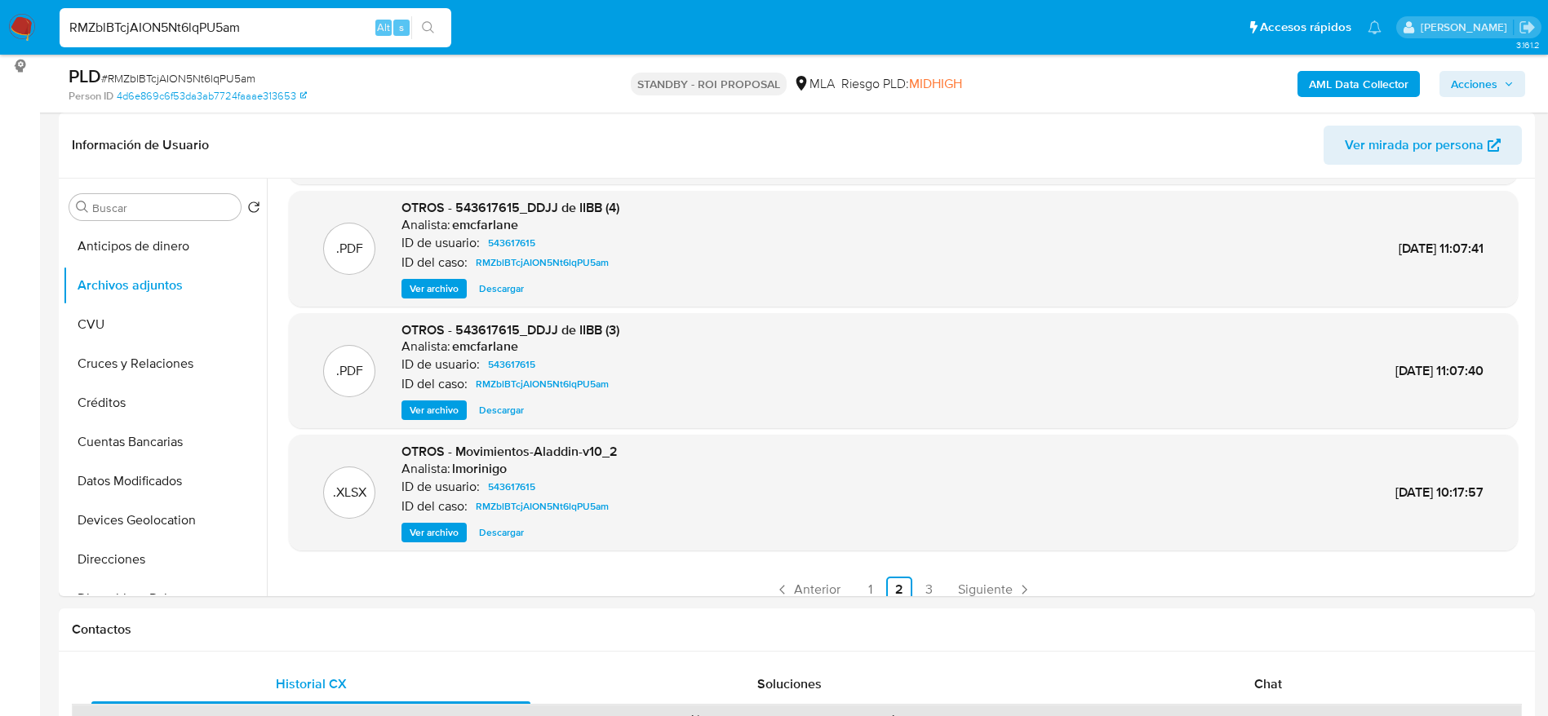
click at [805, 587] on span "Anterior" at bounding box center [817, 589] width 47 height 13
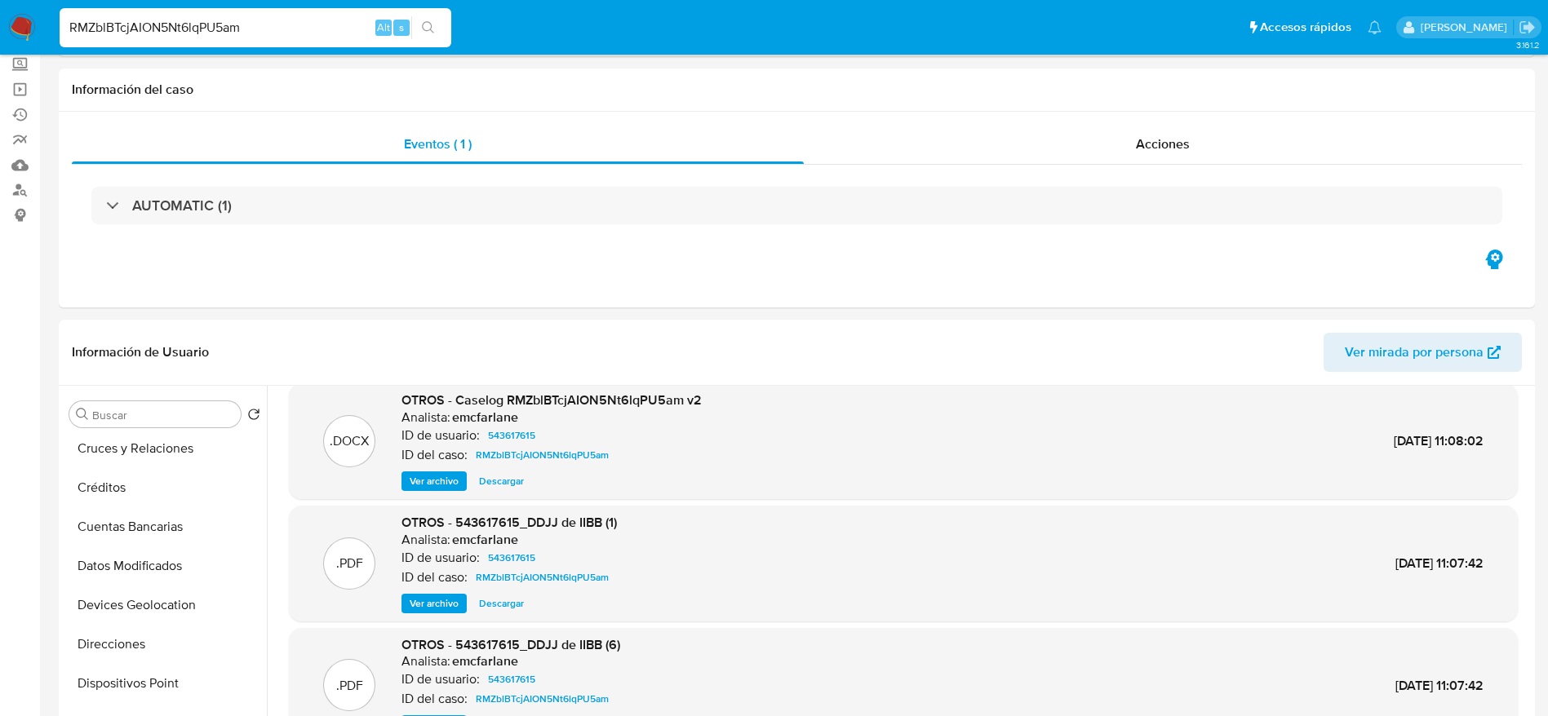
scroll to position [0, 0]
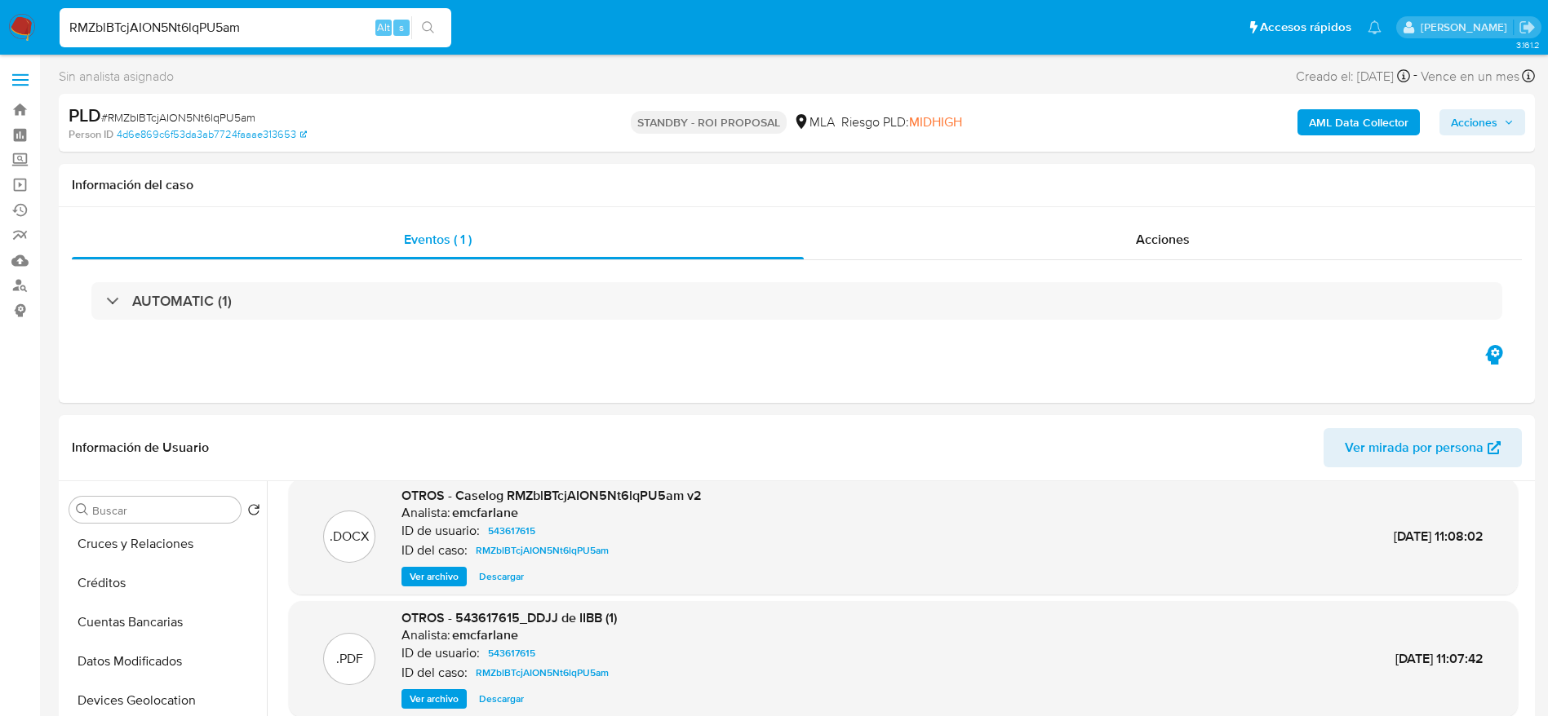
click at [124, 35] on input "RMZblBTcjAION5Nt6lqPU5am" at bounding box center [256, 27] width 392 height 21
click at [282, 24] on input "RMZblBTcjAION5Nt6lqPU5am" at bounding box center [256, 27] width 392 height 21
click at [283, 24] on input "RMZblBTcjAION5Nt6lqPU5am" at bounding box center [256, 27] width 392 height 21
paste input "2fASzA7wdAeqkQAi3FI5TGcA"
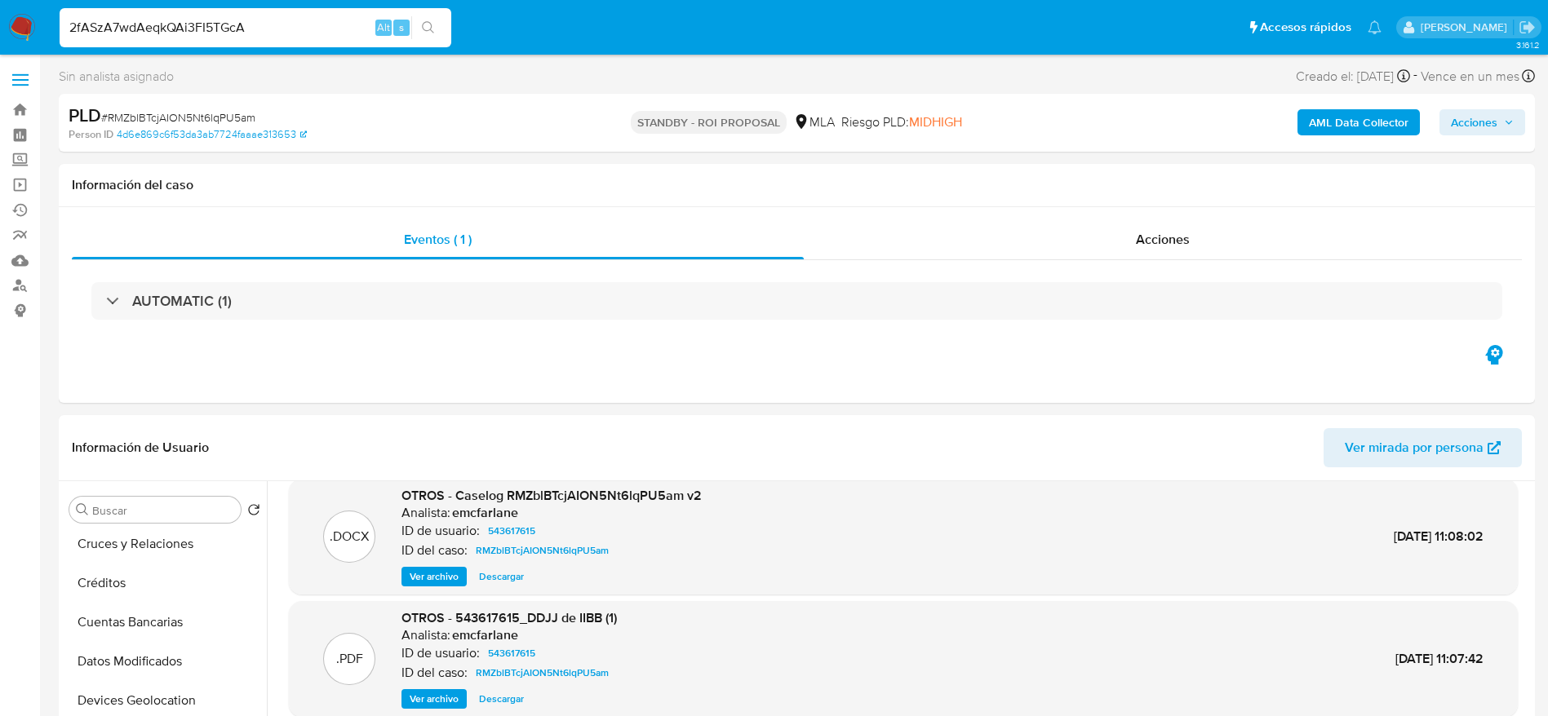
type input "2fASzA7wdAeqkQAi3FI5TGcA"
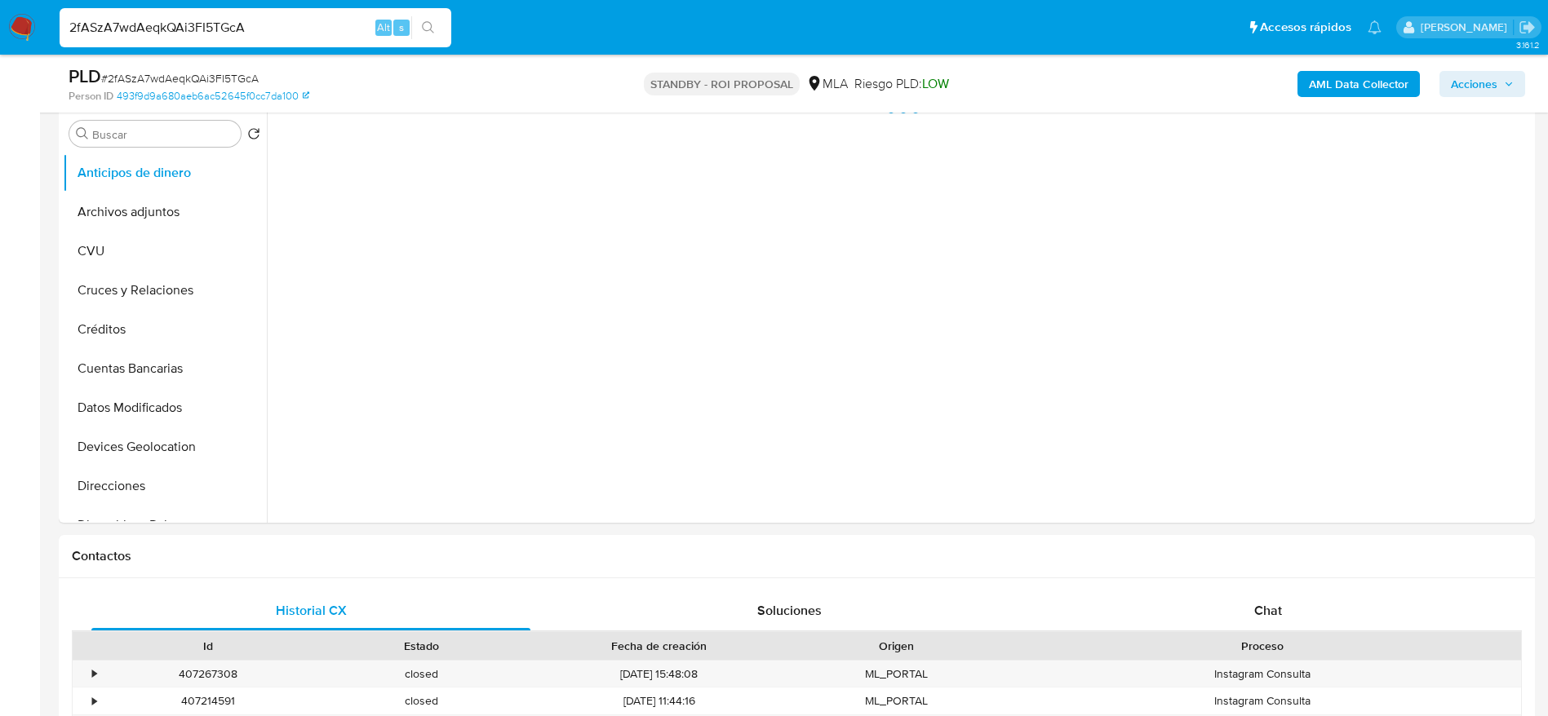
scroll to position [612, 0]
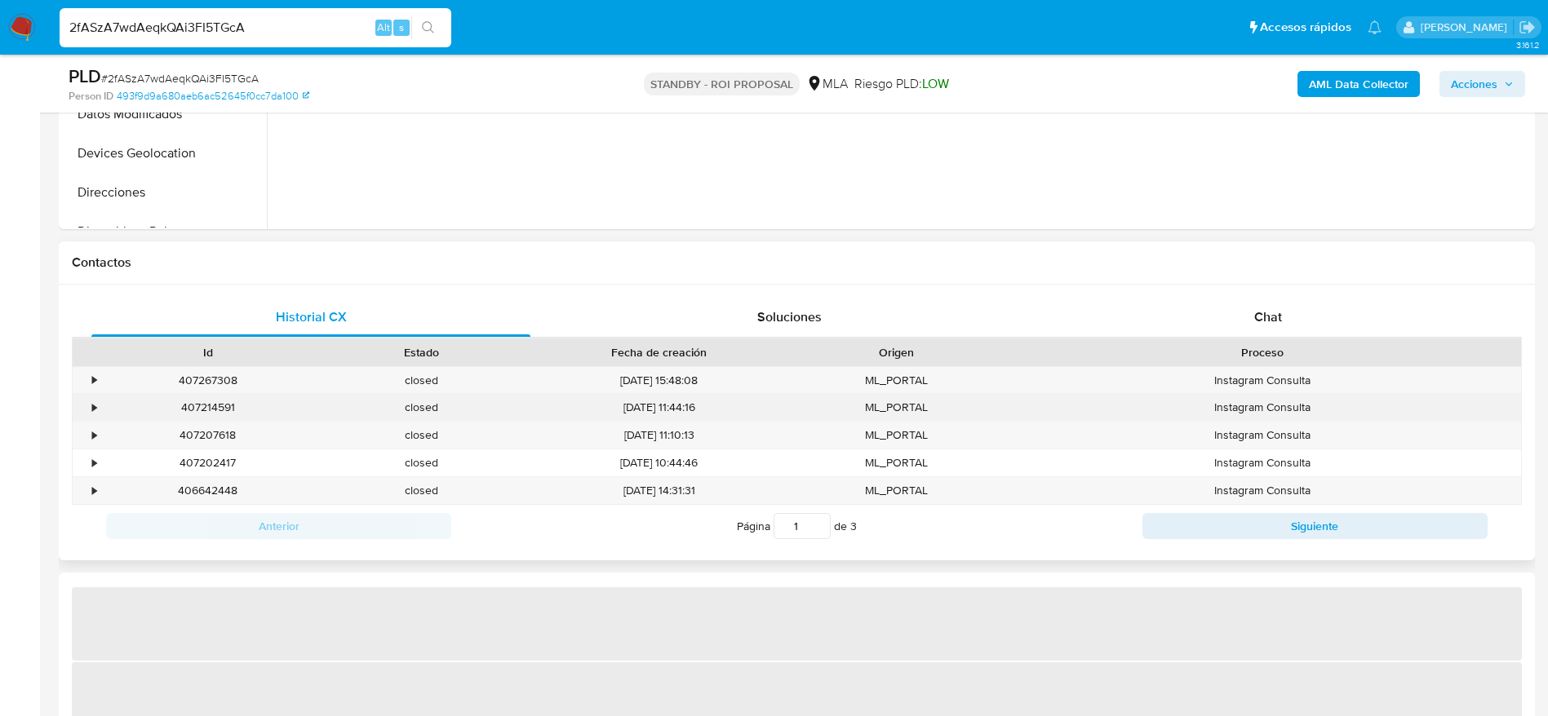
select select "10"
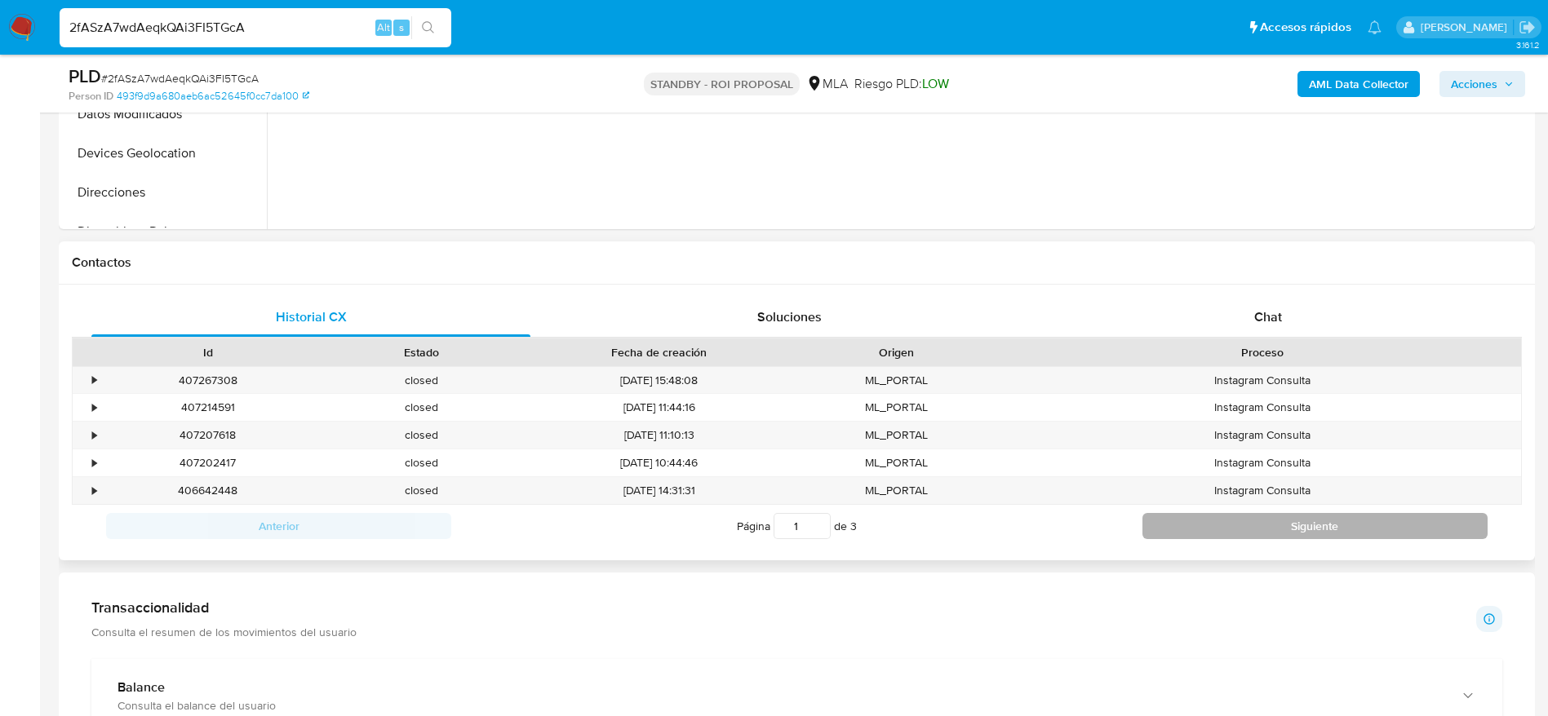
click at [1323, 536] on button "Siguiente" at bounding box center [1314, 526] width 345 height 26
type input "2"
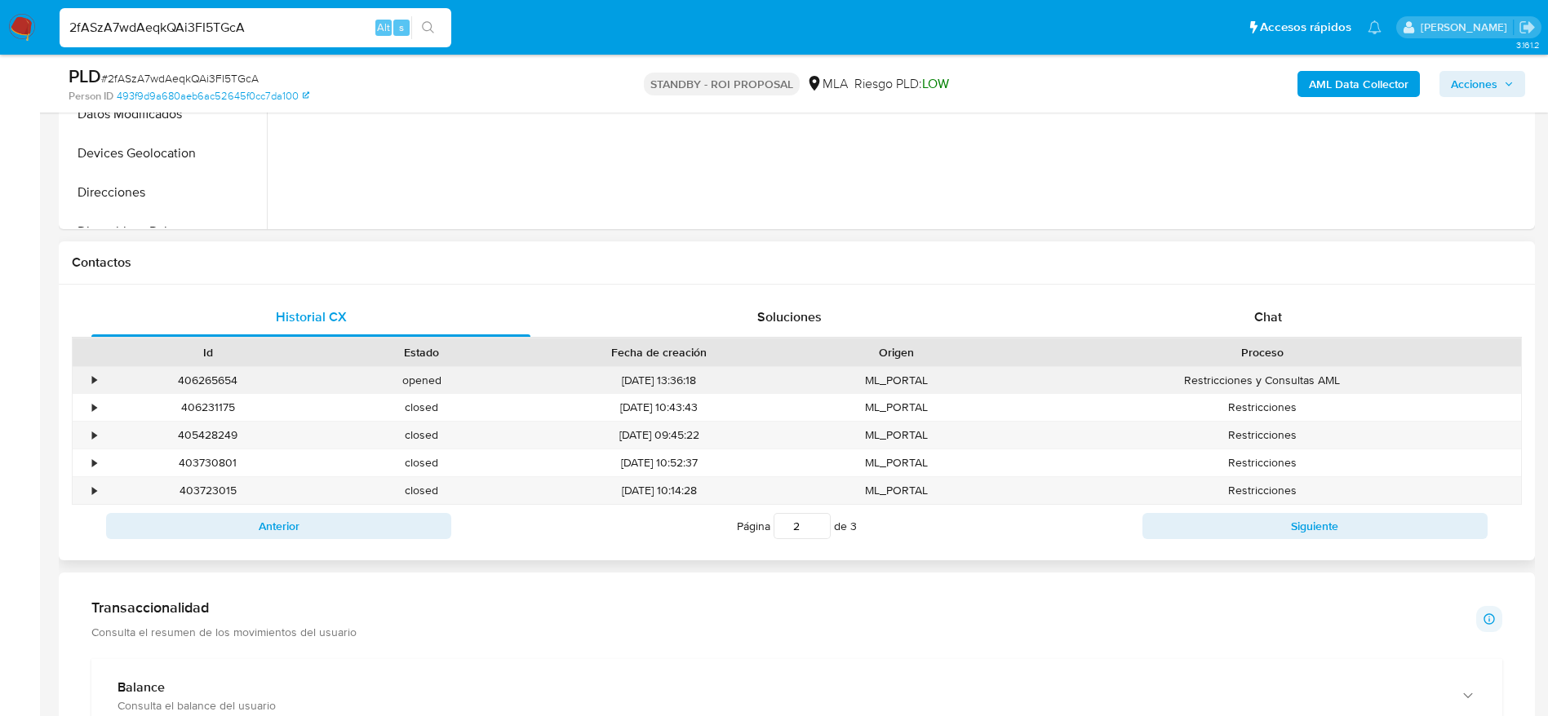
click at [204, 384] on div "406265654" at bounding box center [208, 380] width 214 height 27
copy div "406265654"
click at [301, 8] on div "2fASzA7wdAeqkQAi3FI5TGcA Alt s" at bounding box center [256, 27] width 392 height 39
click at [306, 23] on input "2fASzA7wdAeqkQAi3FI5TGcA" at bounding box center [256, 27] width 392 height 21
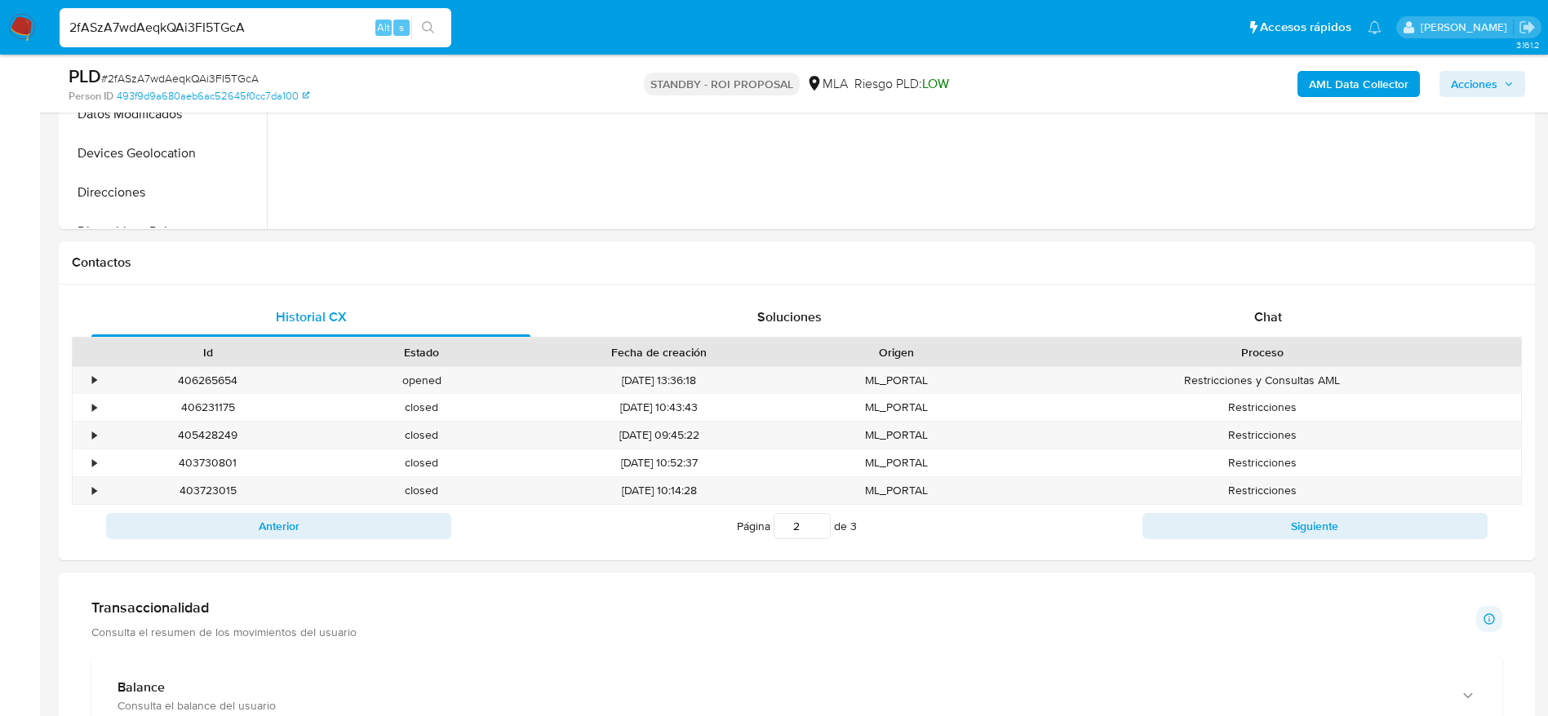
click at [306, 23] on input "2fASzA7wdAeqkQAi3FI5TGcA" at bounding box center [256, 27] width 392 height 21
paste input "fbbOm3tQT2baoIccAa9oKWCj"
type input "fbbOm3tQT2baoIccAa9oKWCj"
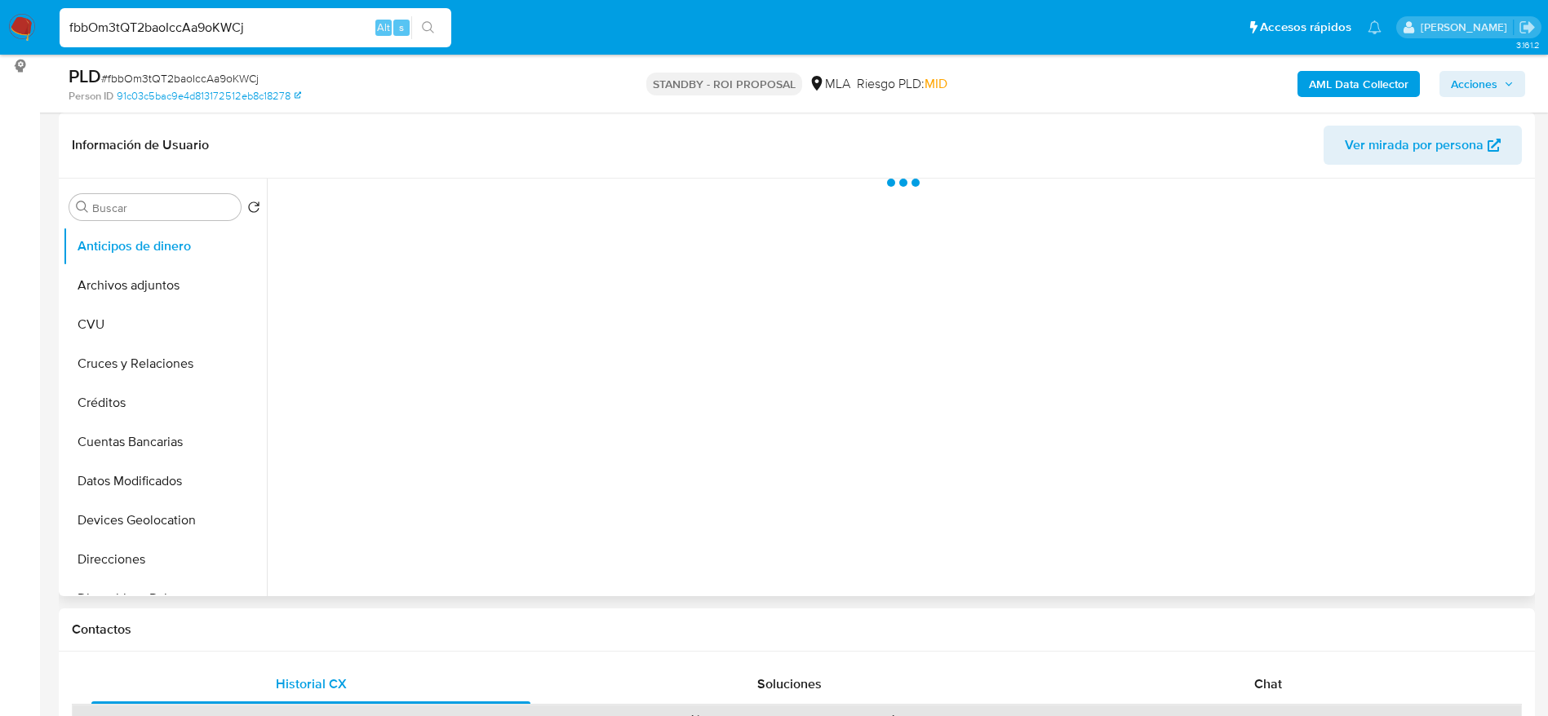
select select "10"
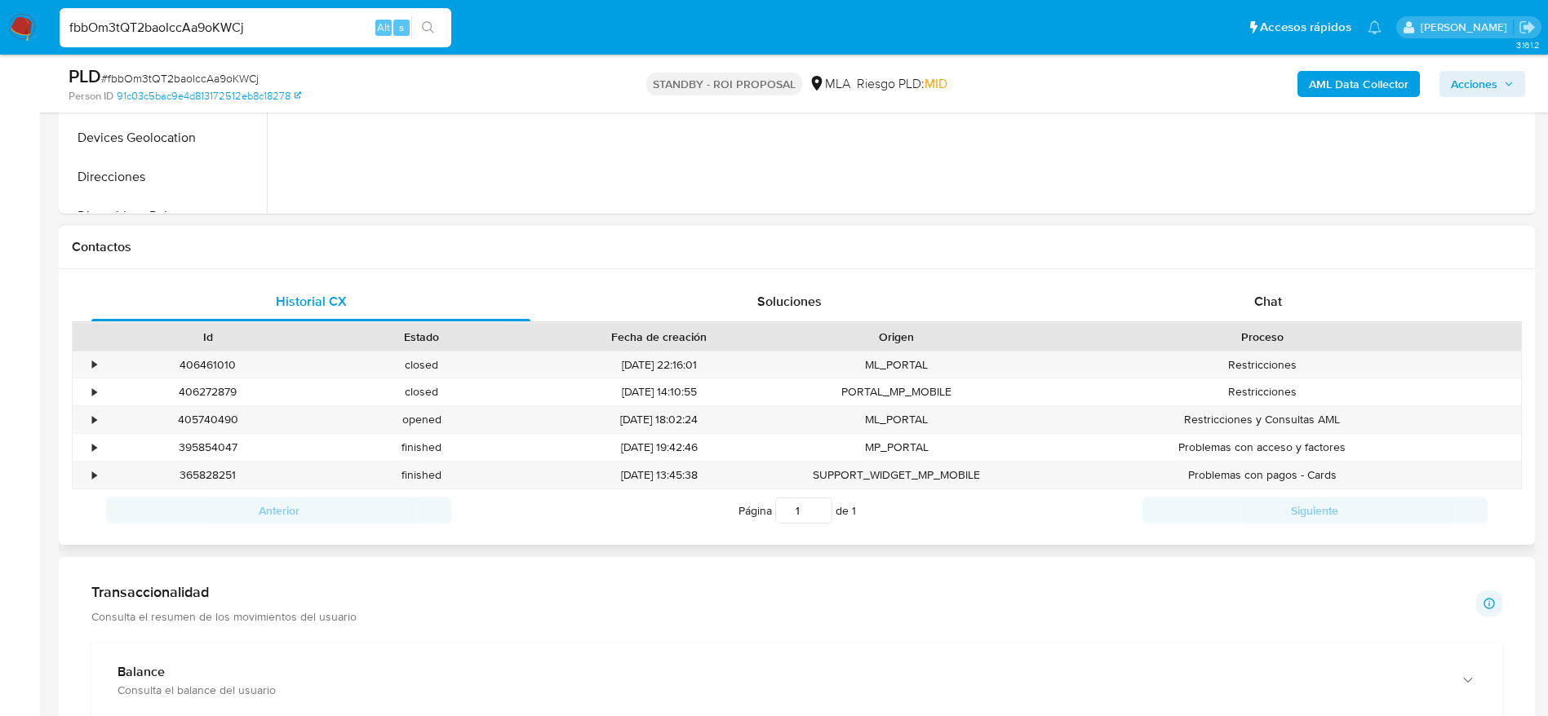
scroll to position [734, 0]
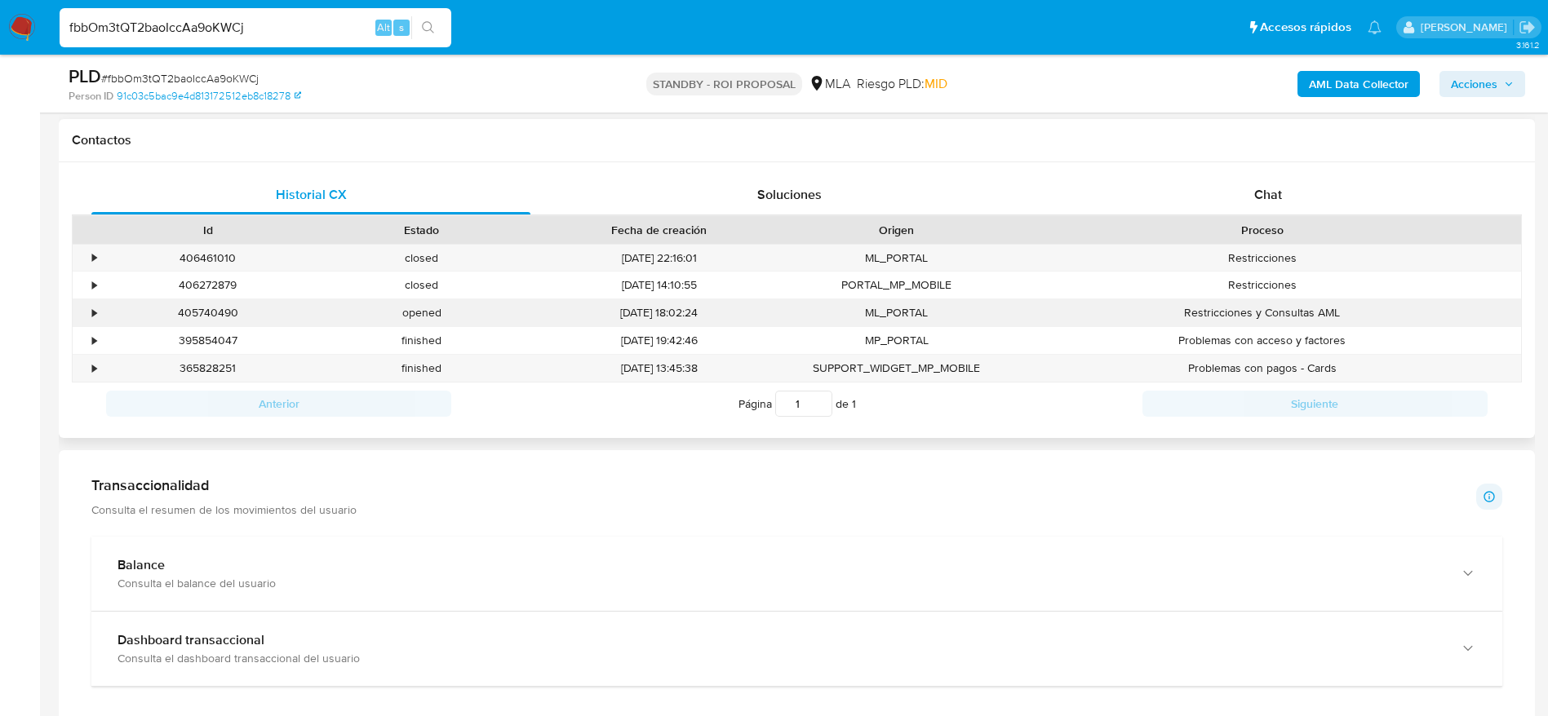
click at [207, 318] on div "405740490" at bounding box center [208, 312] width 214 height 27
copy div "405740490"
click at [222, 26] on input "fbbOm3tQT2baoIccAa9oKWCj" at bounding box center [256, 27] width 392 height 21
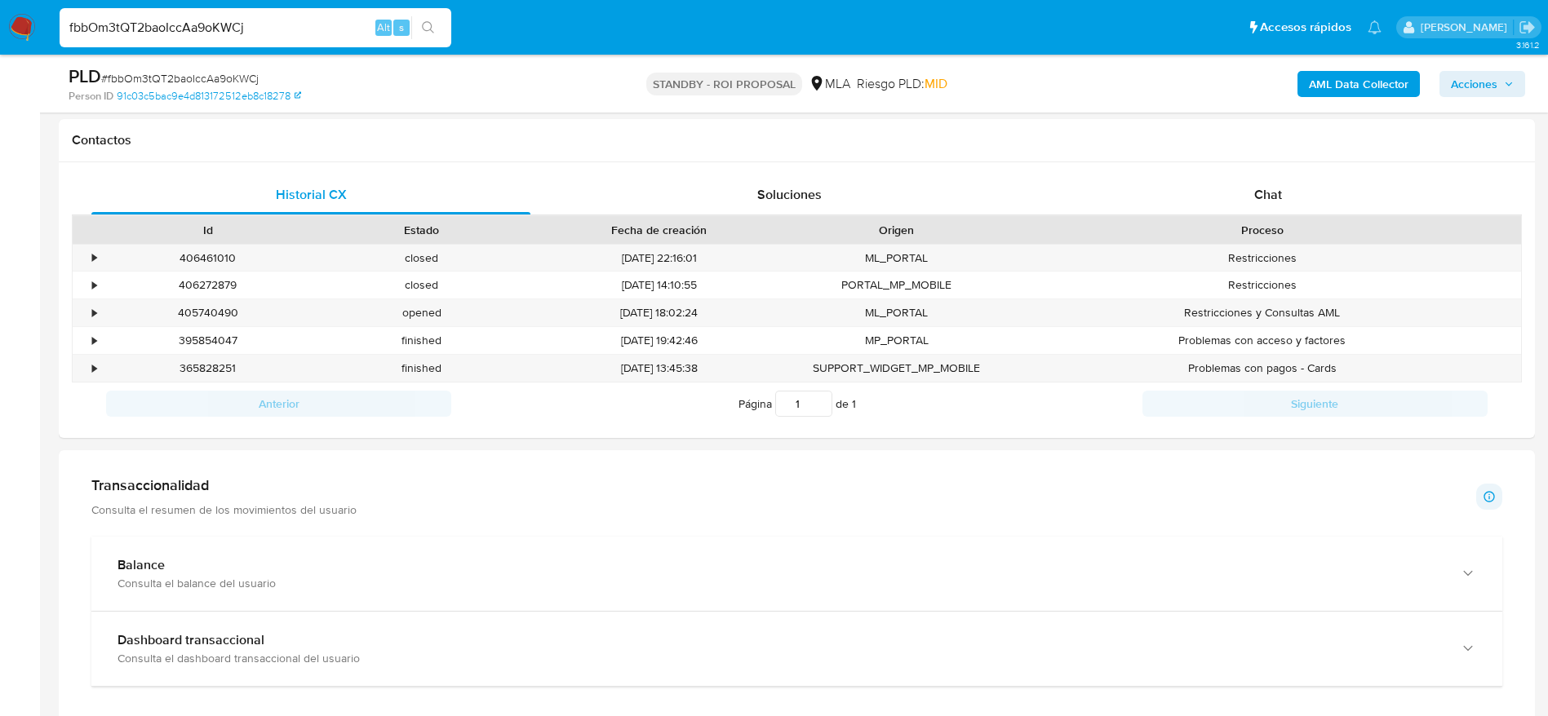
paste input "687343944"
type input "687343944"
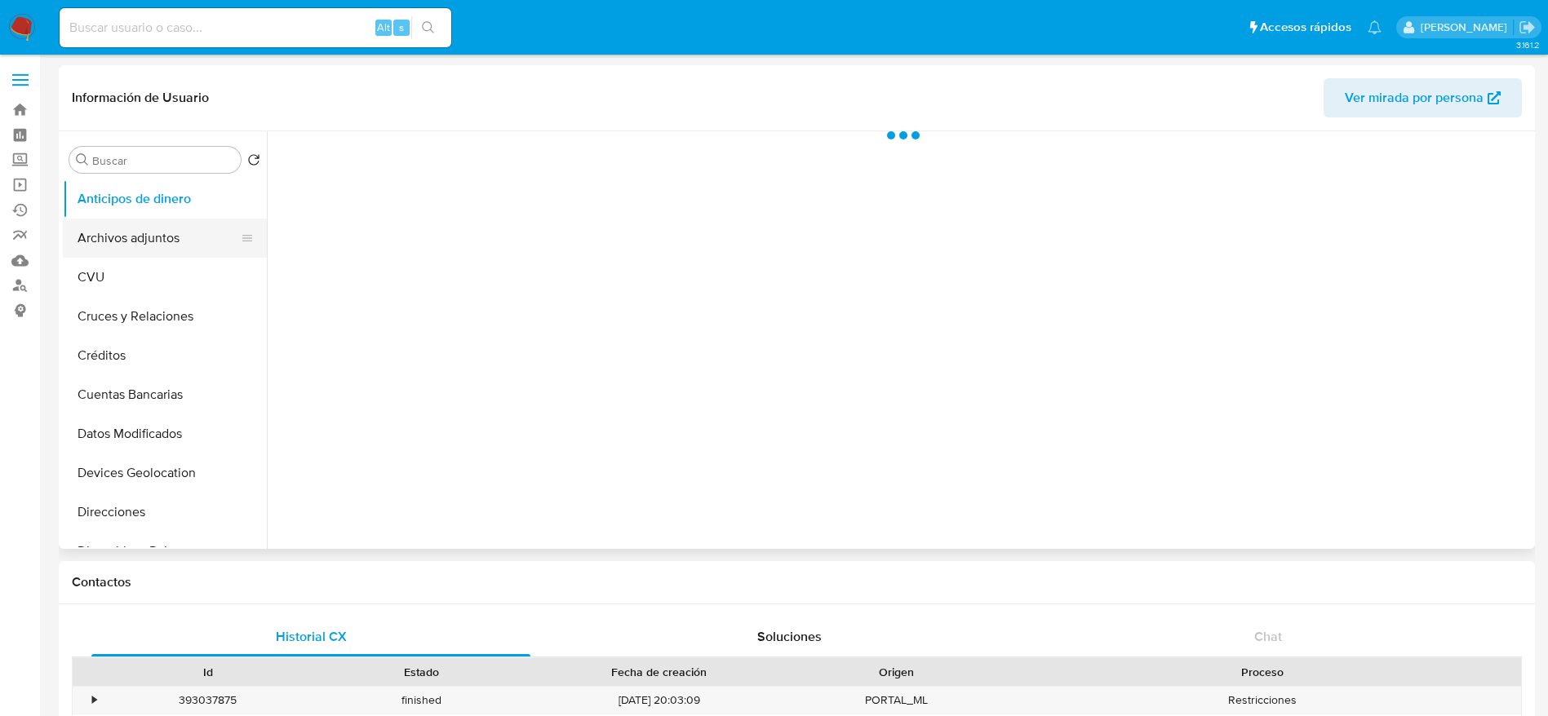
click at [142, 239] on button "Archivos adjuntos" at bounding box center [158, 238] width 191 height 39
select select "10"
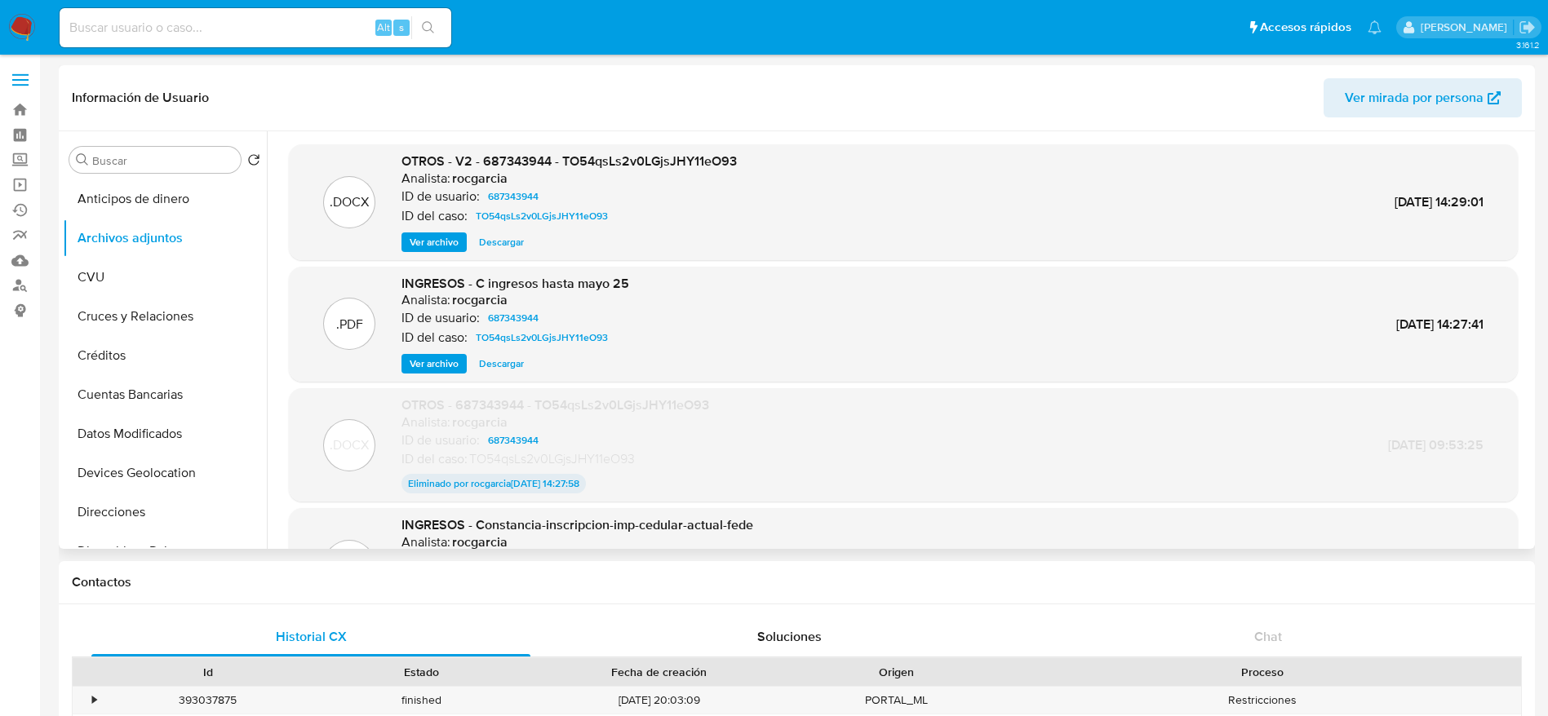
scroll to position [135, 0]
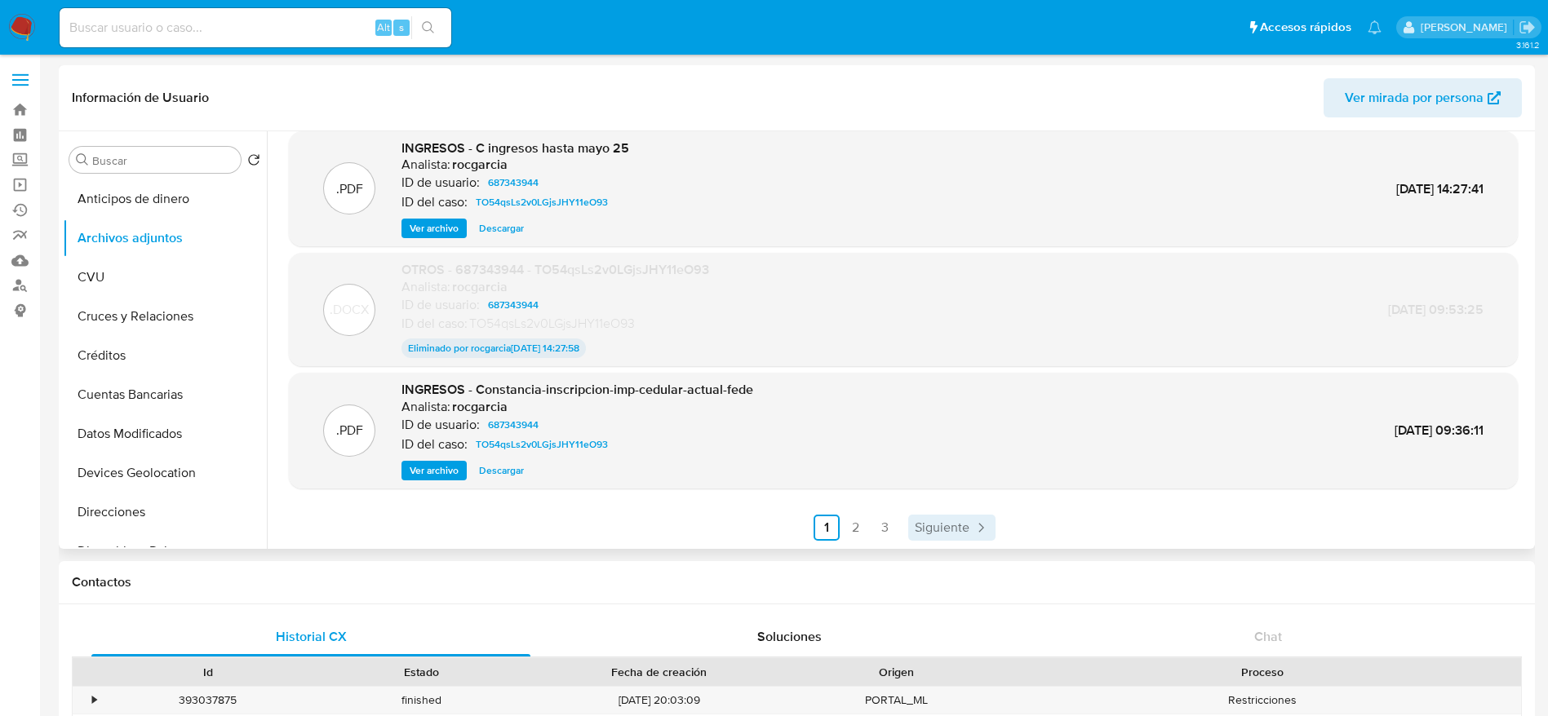
click at [938, 534] on span "Siguiente" at bounding box center [942, 527] width 55 height 13
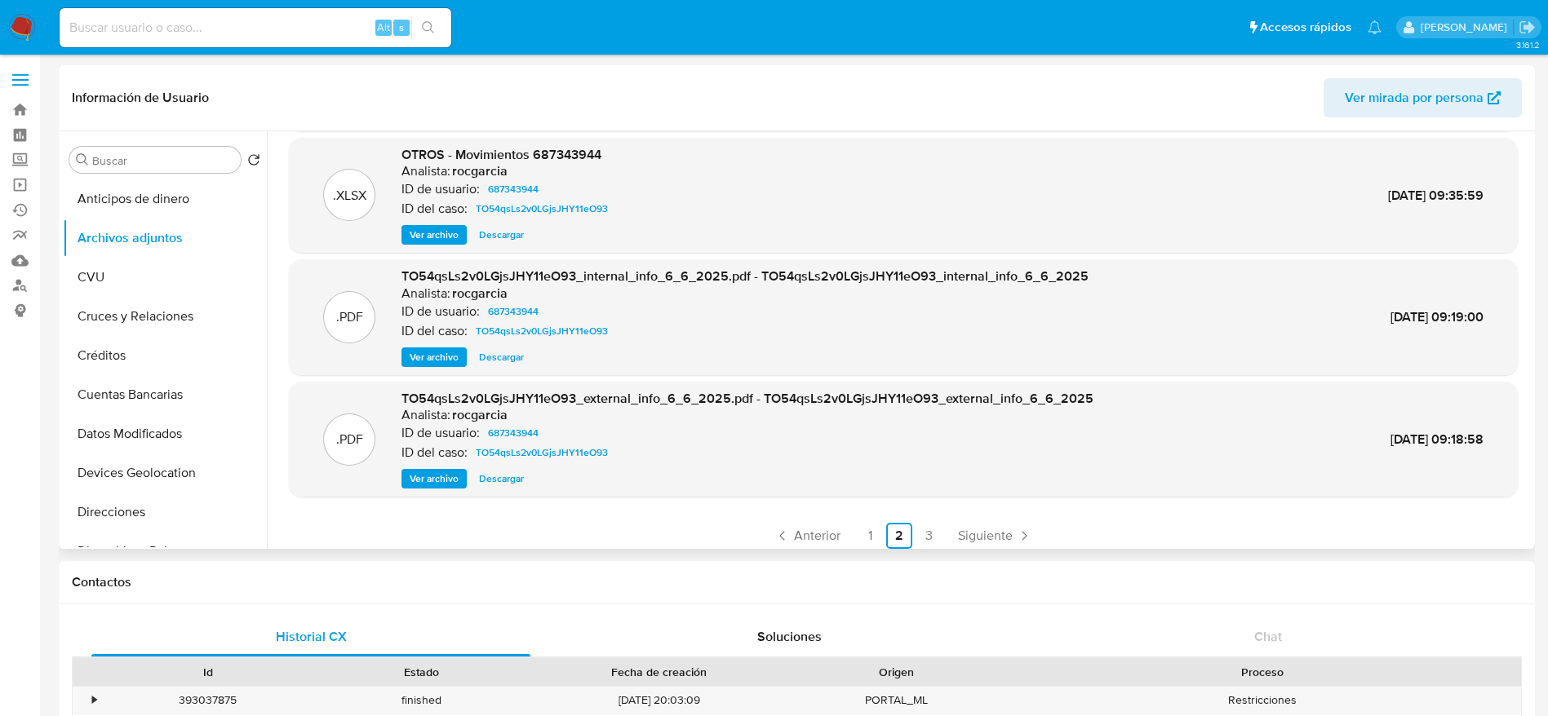
scroll to position [137, 0]
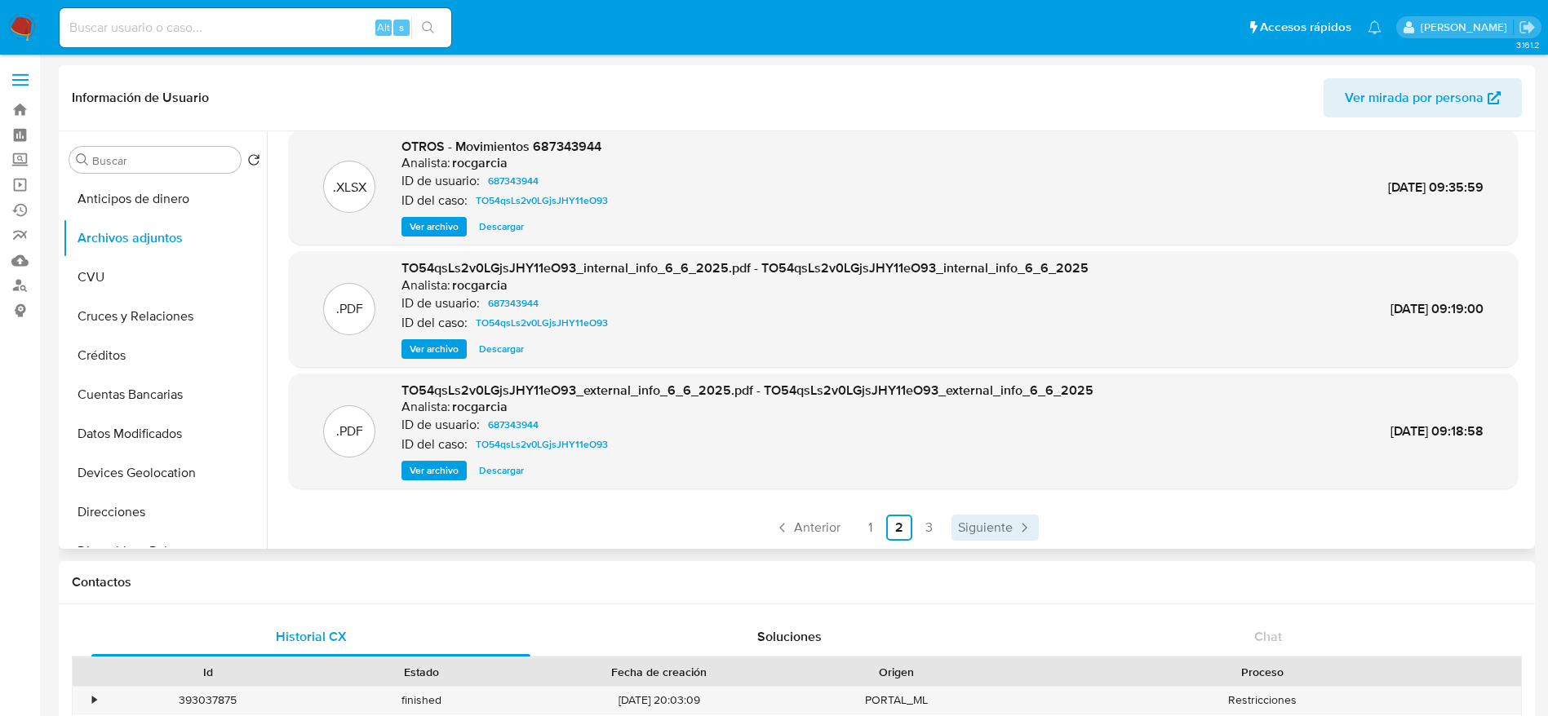
click at [996, 533] on span "Siguiente" at bounding box center [985, 527] width 55 height 13
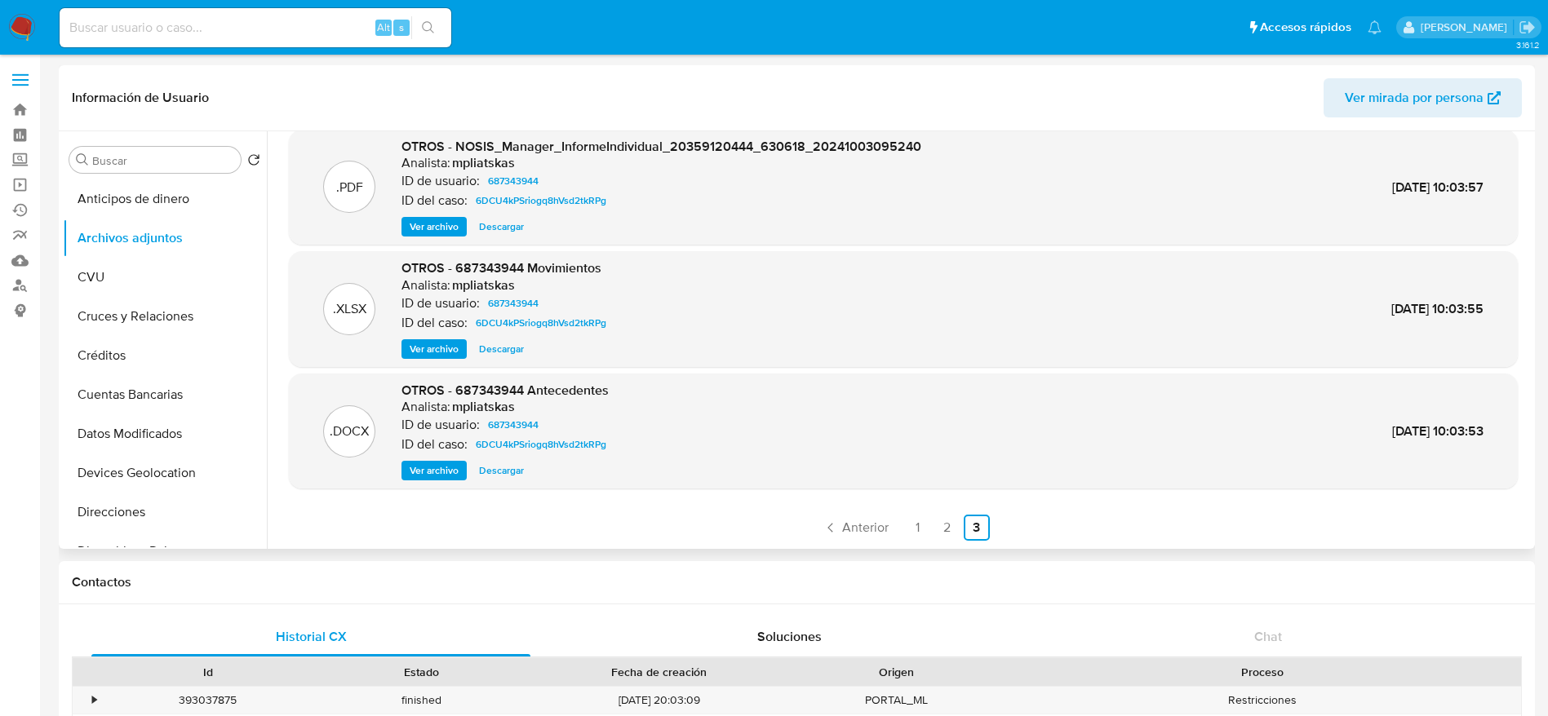
click at [29, 17] on img at bounding box center [22, 28] width 28 height 28
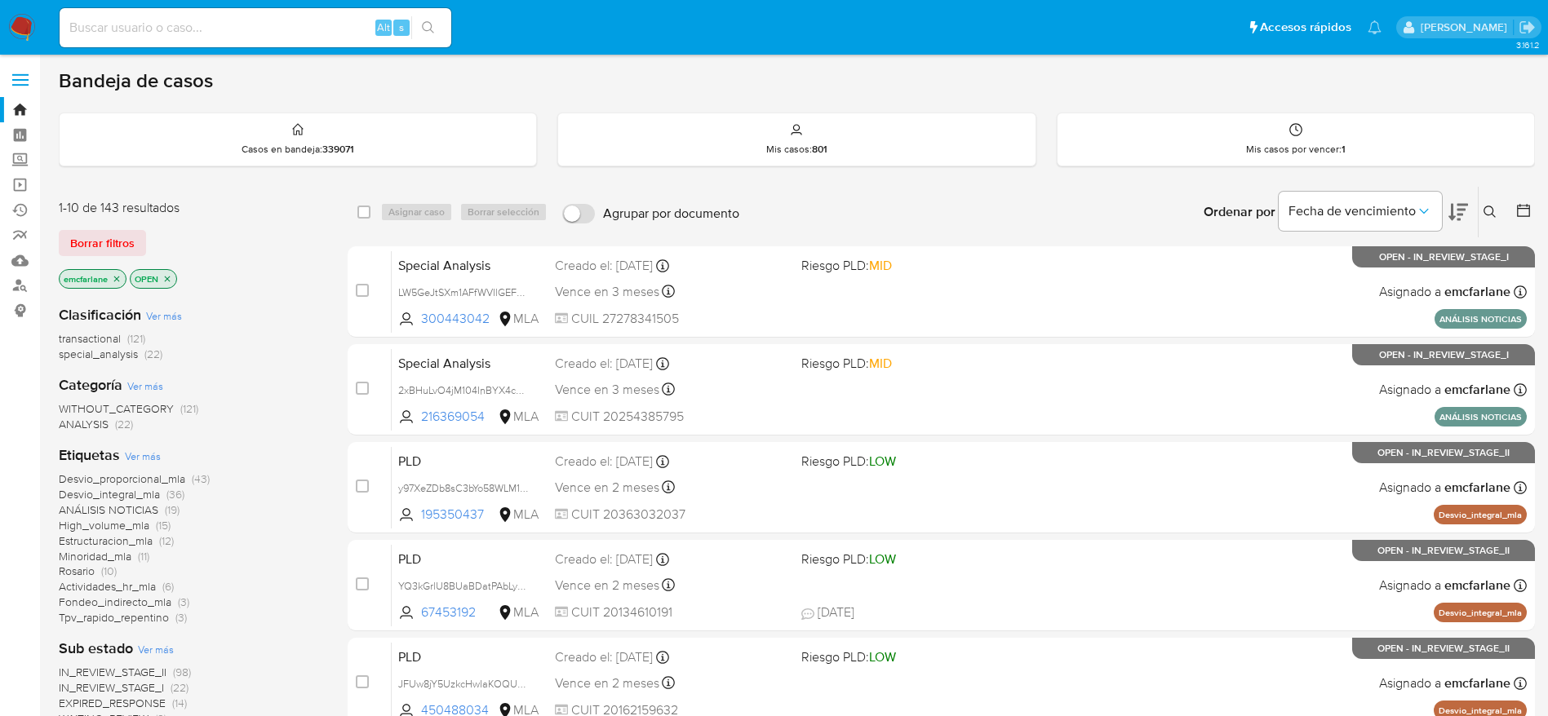
click at [231, 33] on input at bounding box center [256, 27] width 392 height 21
paste input "AKWqzq0RPXq43ao14eSmFb1p"
type input "AKWqzq0RPXq43ao14eSmFb1p"
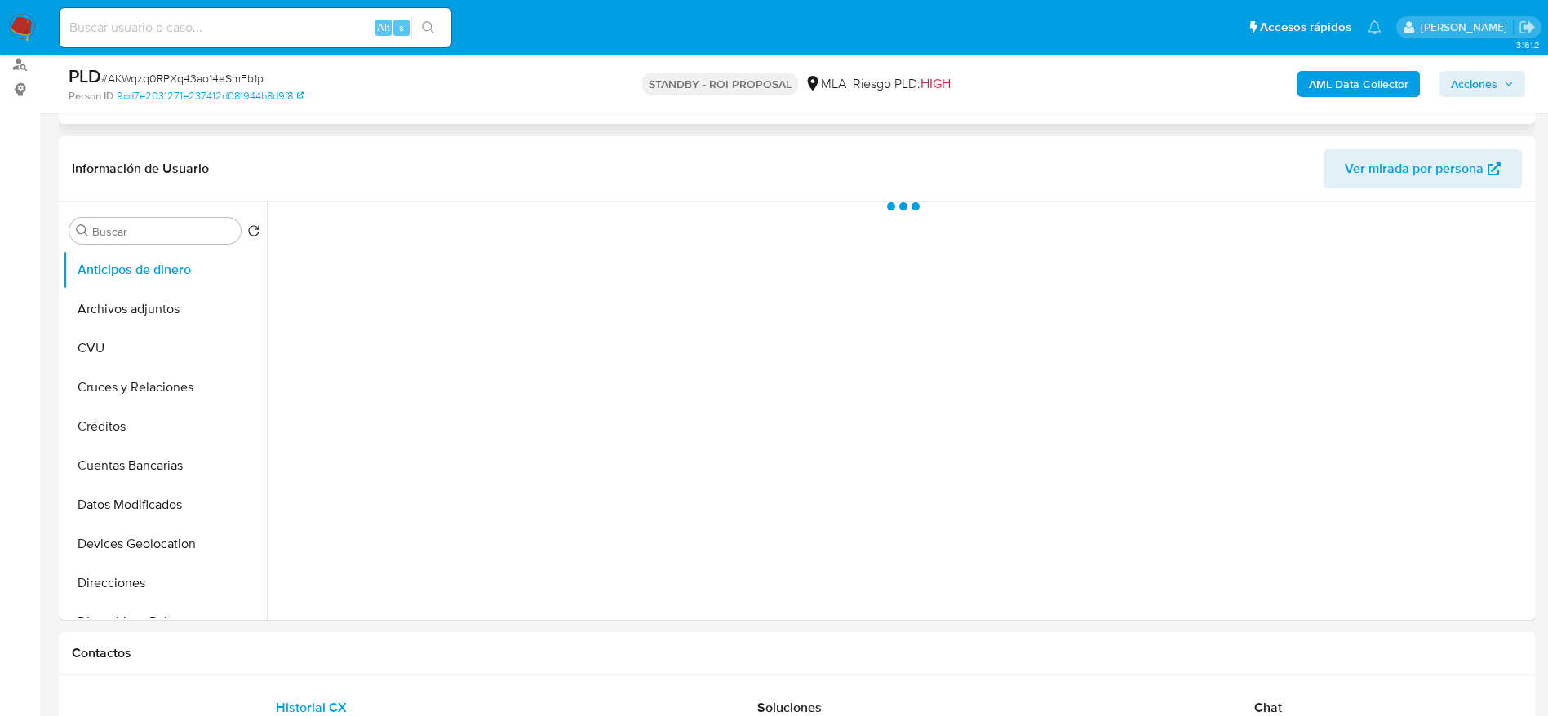
scroll to position [245, 0]
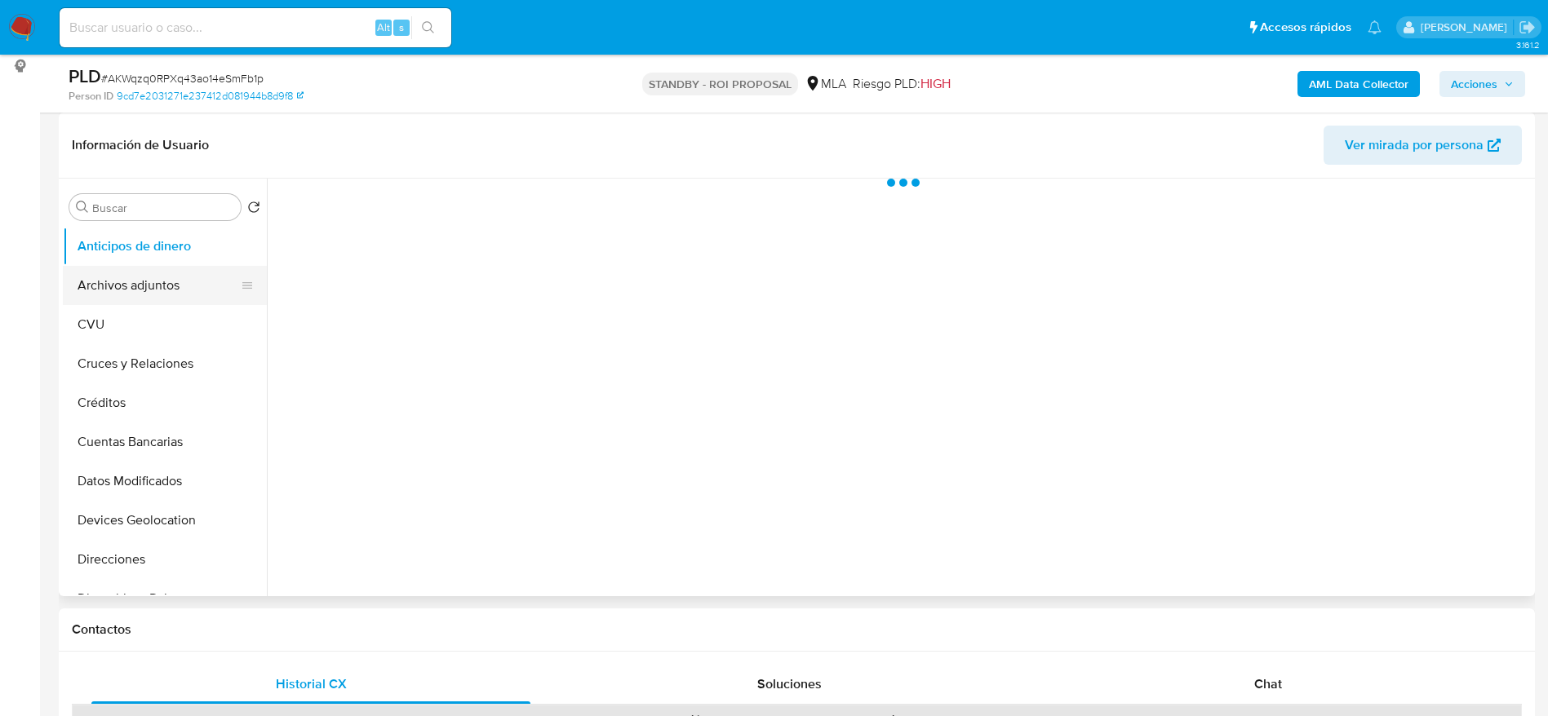
select select "10"
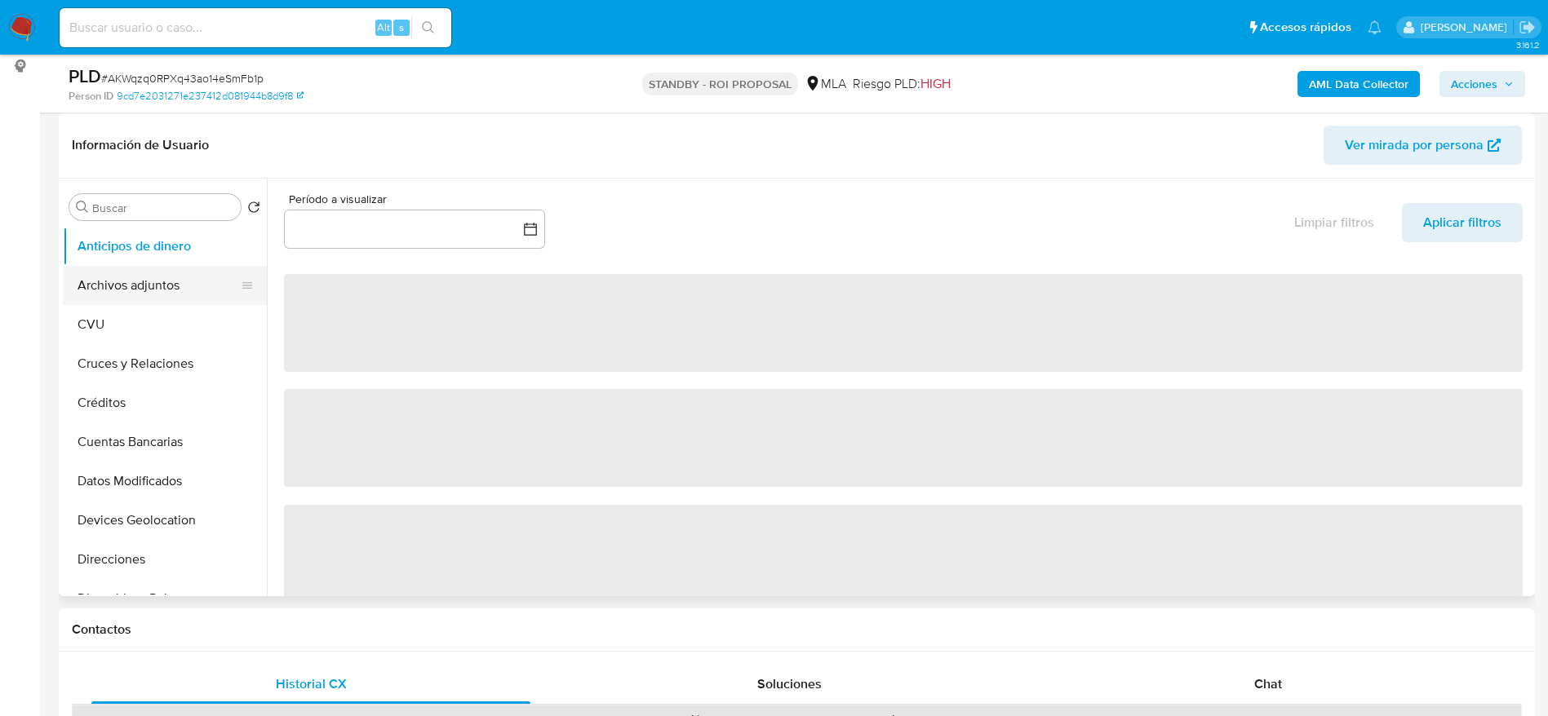
click at [117, 287] on button "Archivos adjuntos" at bounding box center [158, 285] width 191 height 39
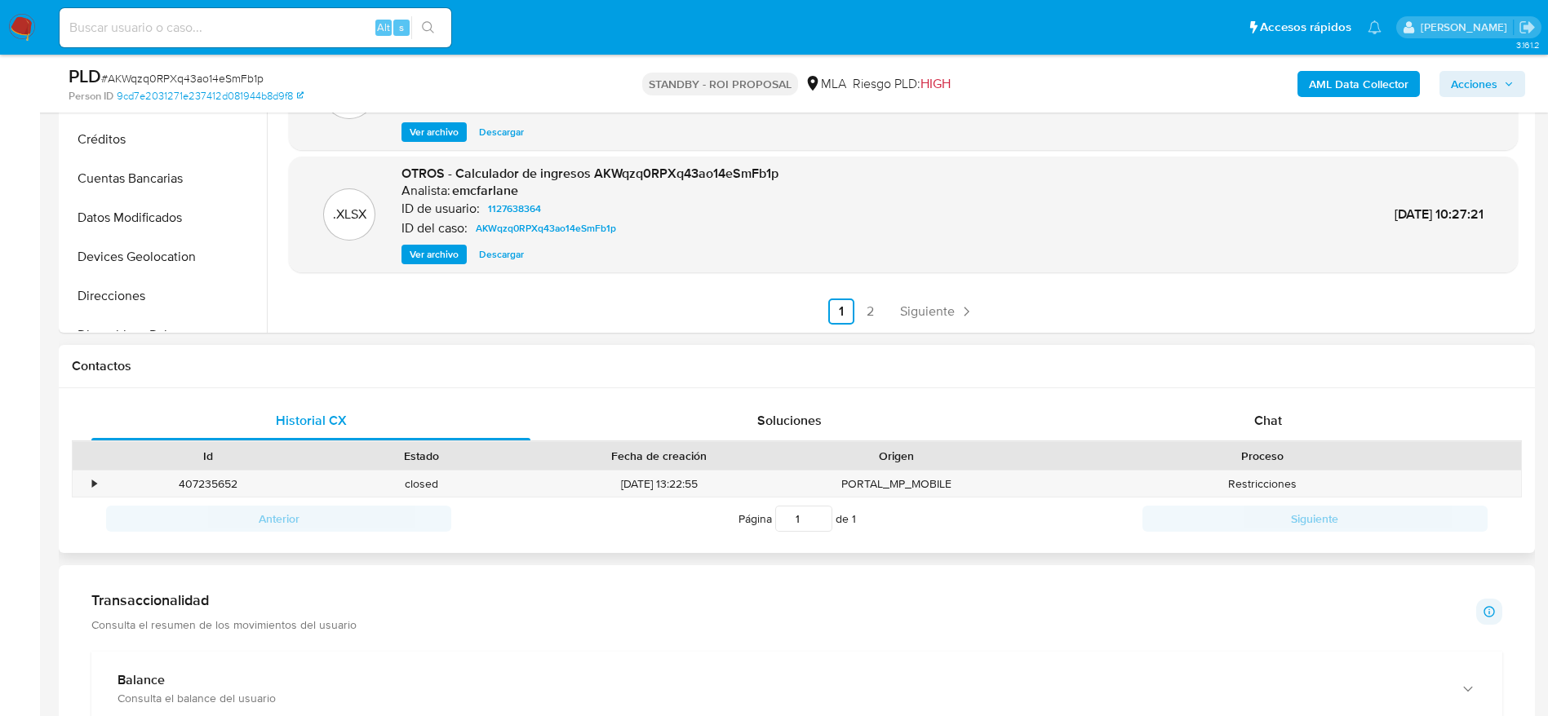
scroll to position [612, 0]
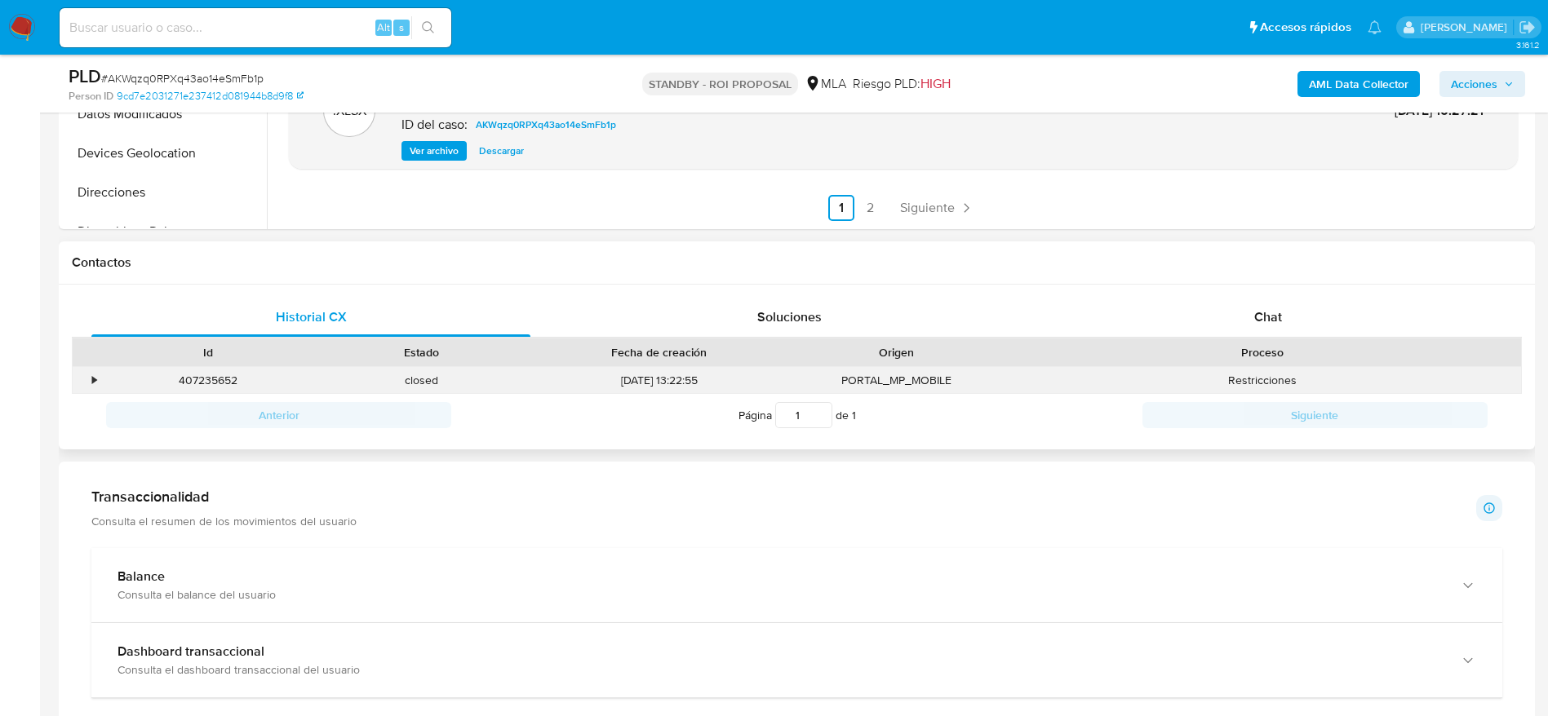
click at [228, 382] on div "407235652" at bounding box center [208, 380] width 214 height 27
copy div "407235652"
click at [1270, 298] on div "Chat" at bounding box center [1267, 317] width 439 height 39
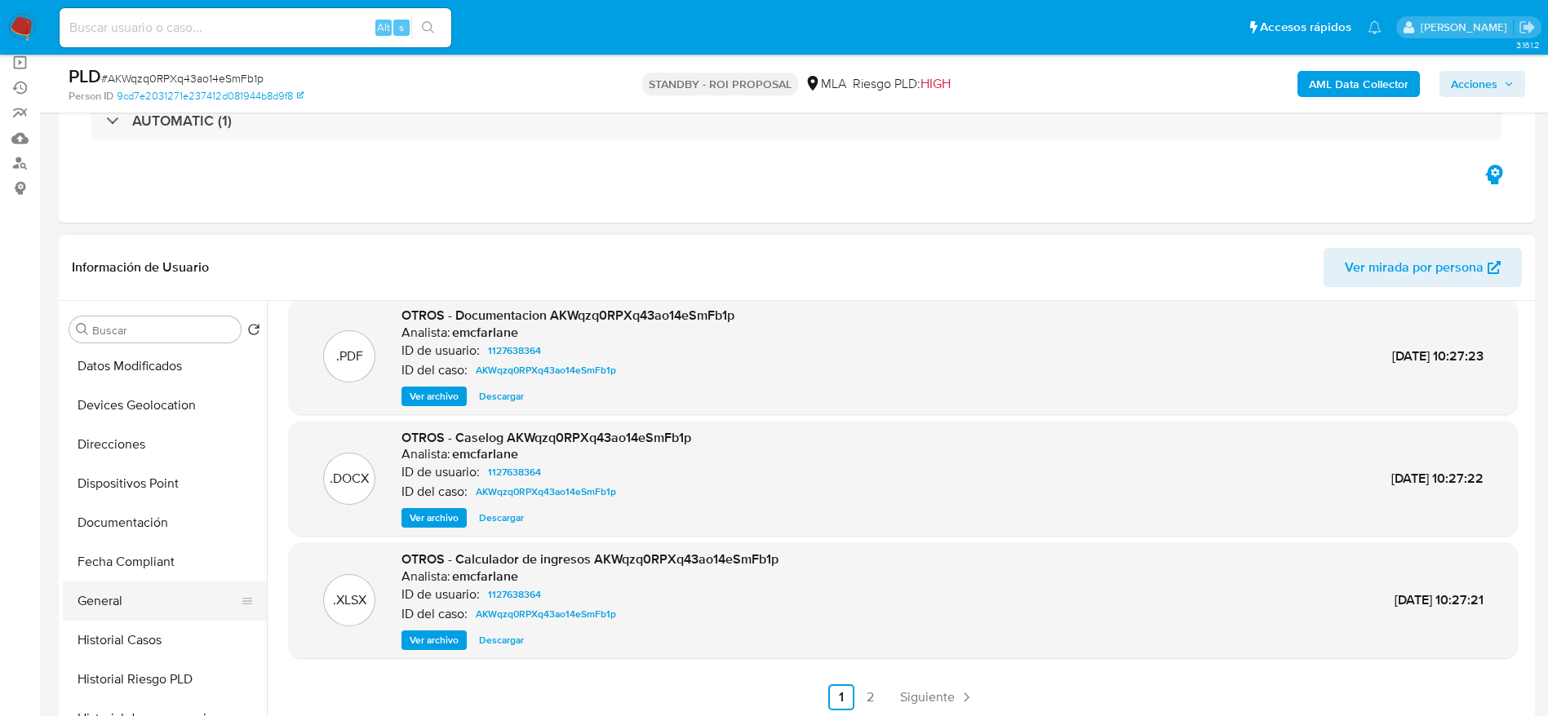
scroll to position [245, 0]
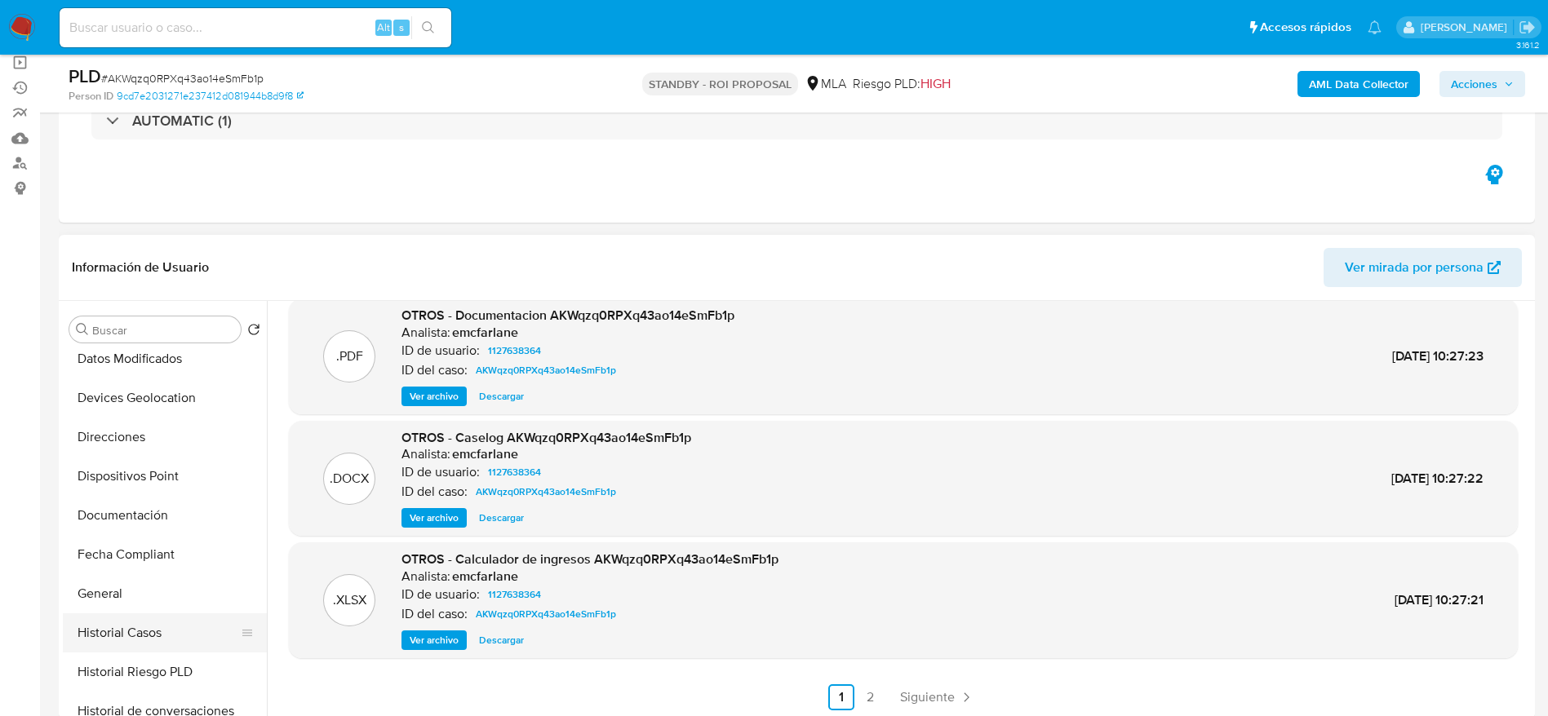
drag, startPoint x: 138, startPoint y: 638, endPoint x: 153, endPoint y: 626, distance: 19.1
click at [138, 639] on button "Historial Casos" at bounding box center [158, 633] width 191 height 39
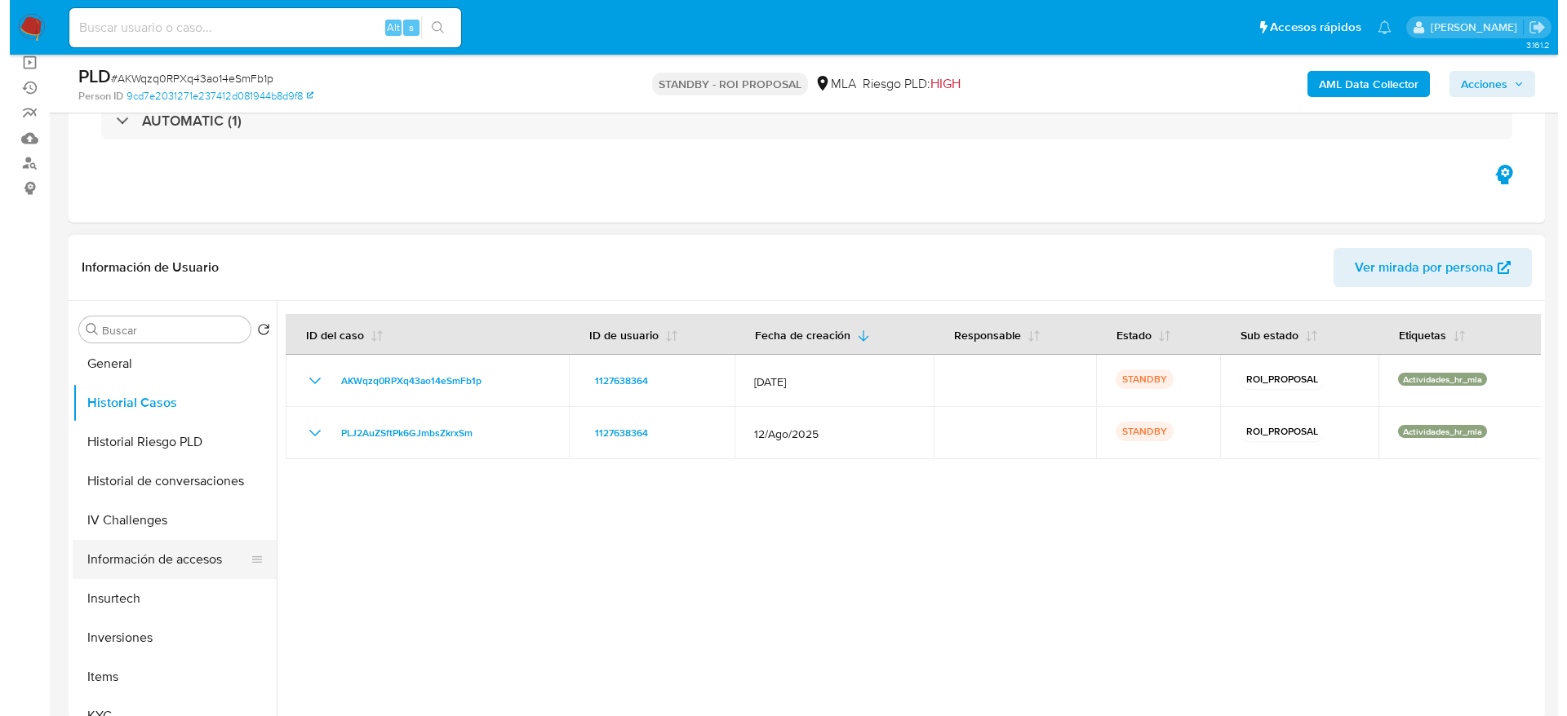
scroll to position [490, 0]
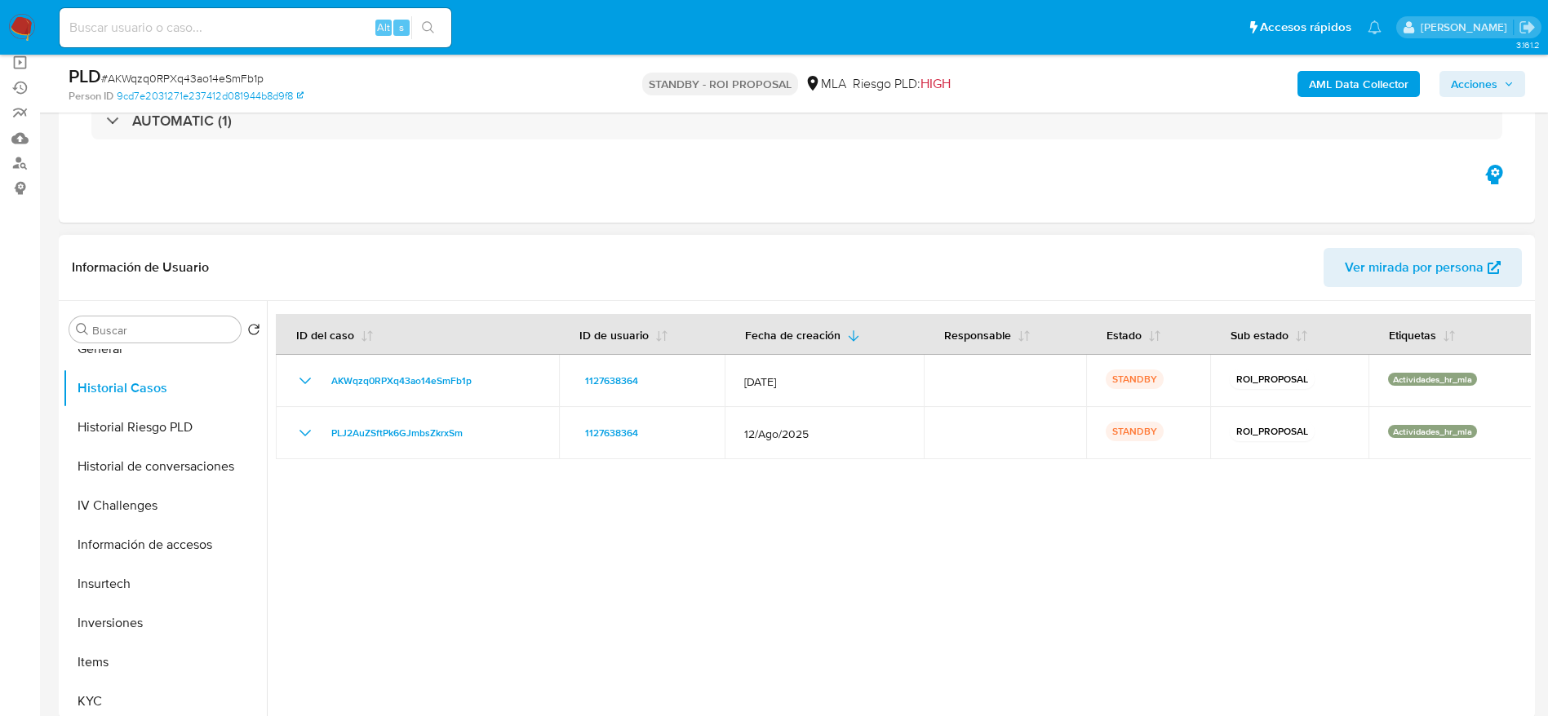
drag, startPoint x: 147, startPoint y: 465, endPoint x: 377, endPoint y: 454, distance: 230.3
click at [147, 467] on button "Historial de conversaciones" at bounding box center [165, 466] width 204 height 39
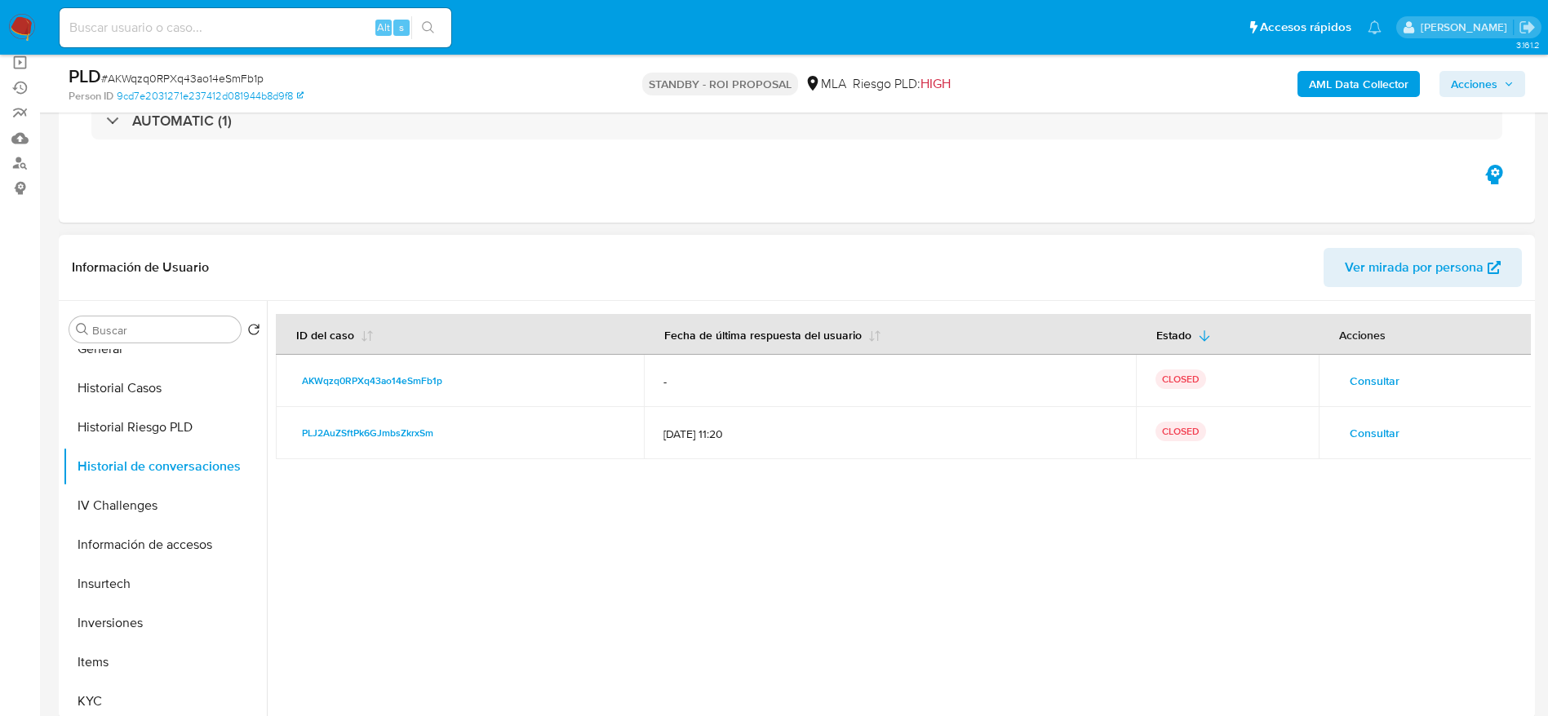
click at [1385, 425] on span "Consultar" at bounding box center [1375, 433] width 50 height 23
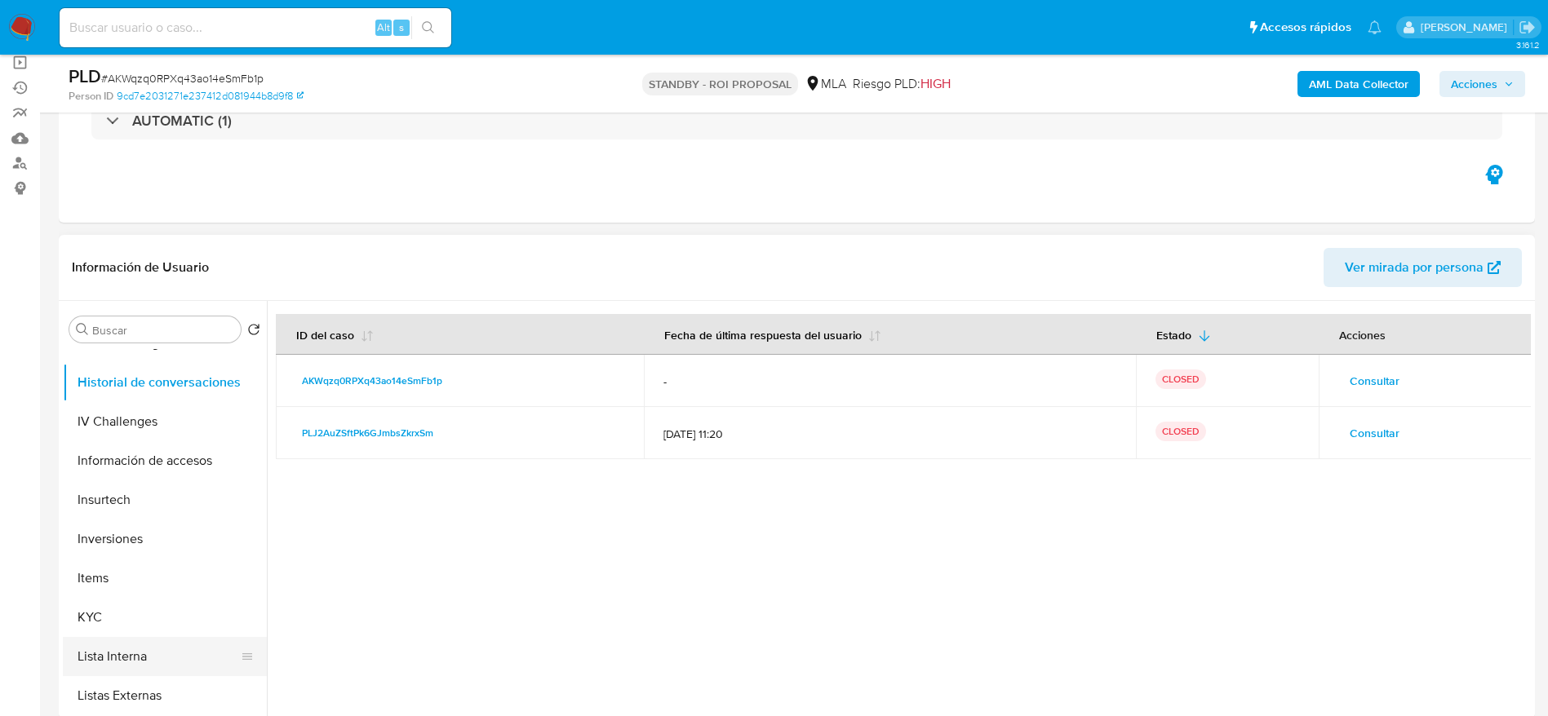
scroll to position [612, 0]
drag, startPoint x: 114, startPoint y: 540, endPoint x: 126, endPoint y: 576, distance: 37.9
click at [114, 544] on button "Items" at bounding box center [165, 540] width 204 height 39
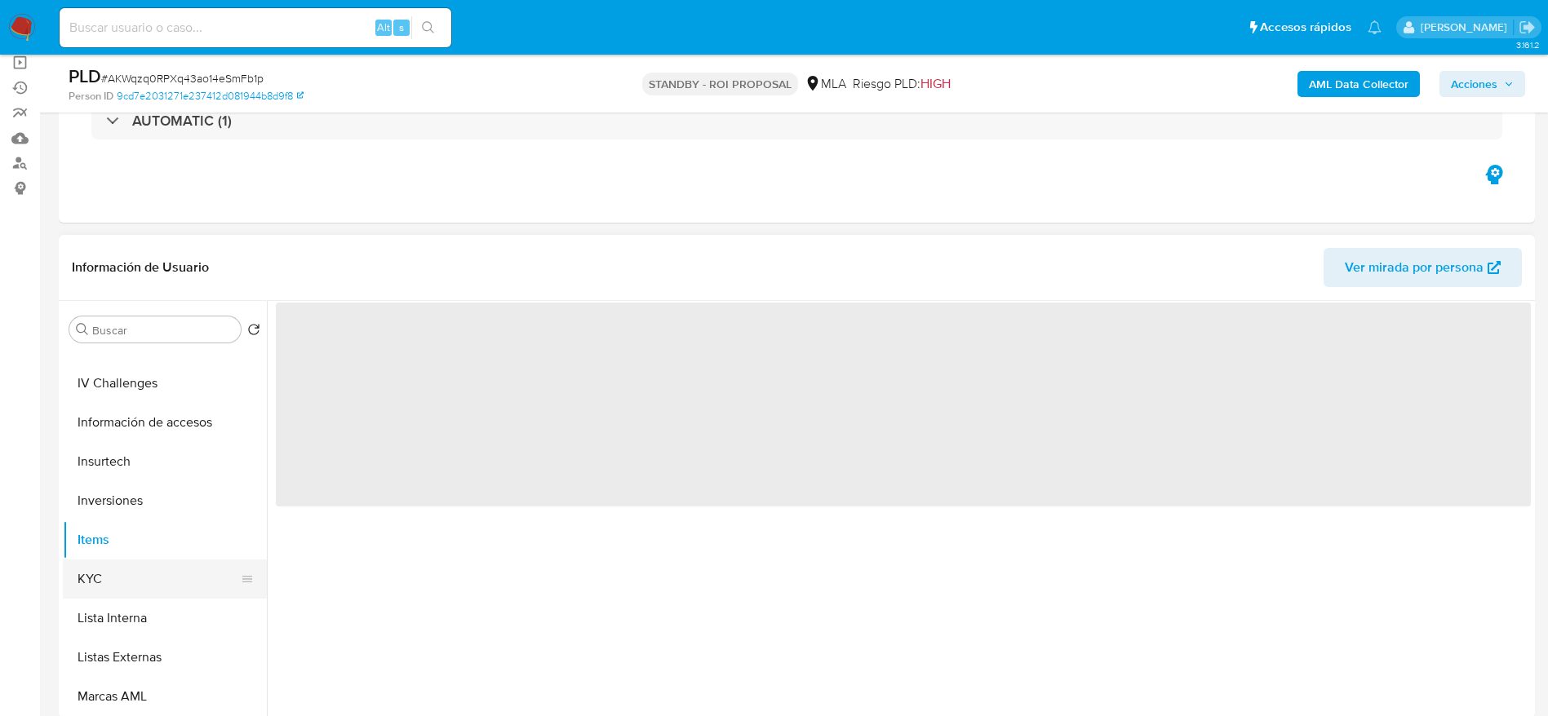
click at [127, 575] on button "KYC" at bounding box center [158, 579] width 191 height 39
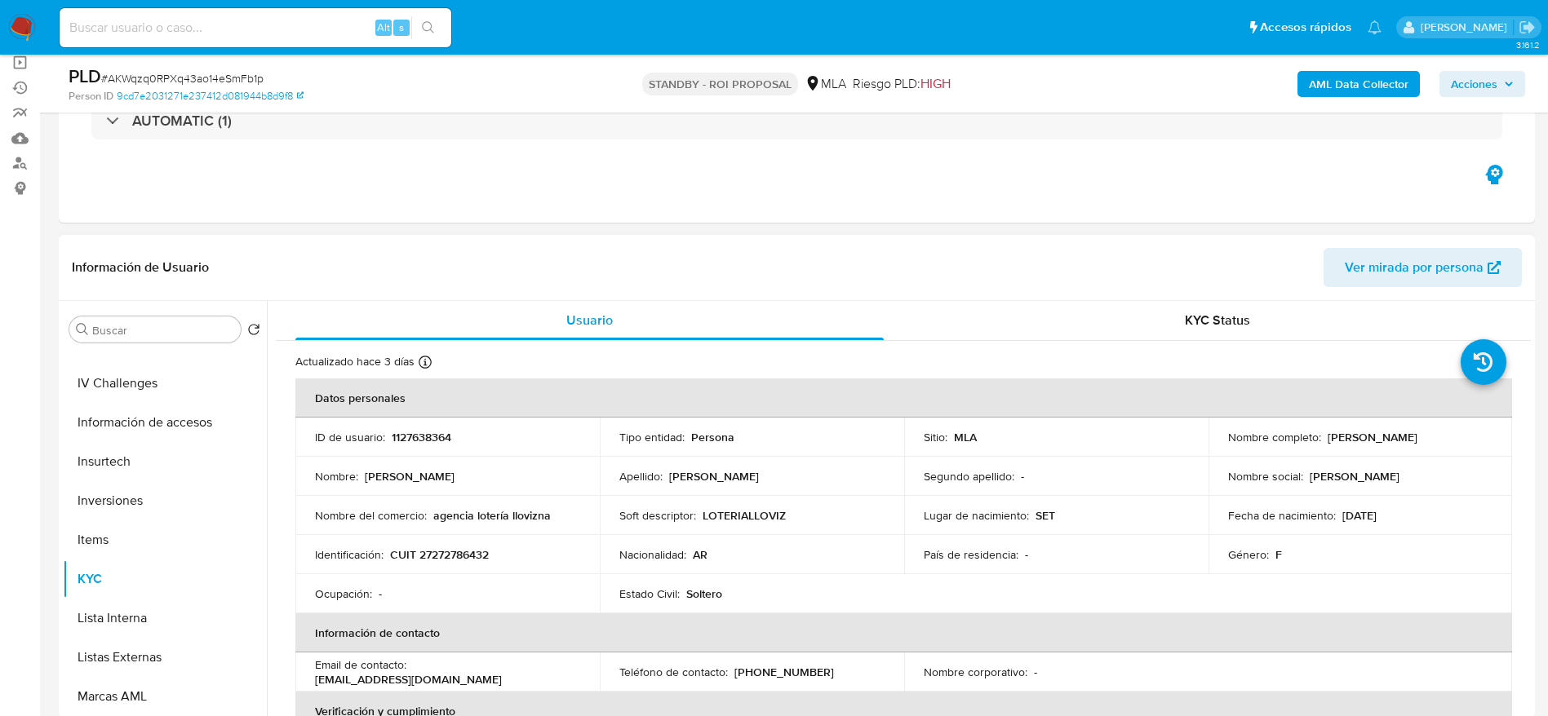
click at [464, 555] on p "CUIT 27272786432" at bounding box center [439, 555] width 99 height 15
copy p "27272786432"
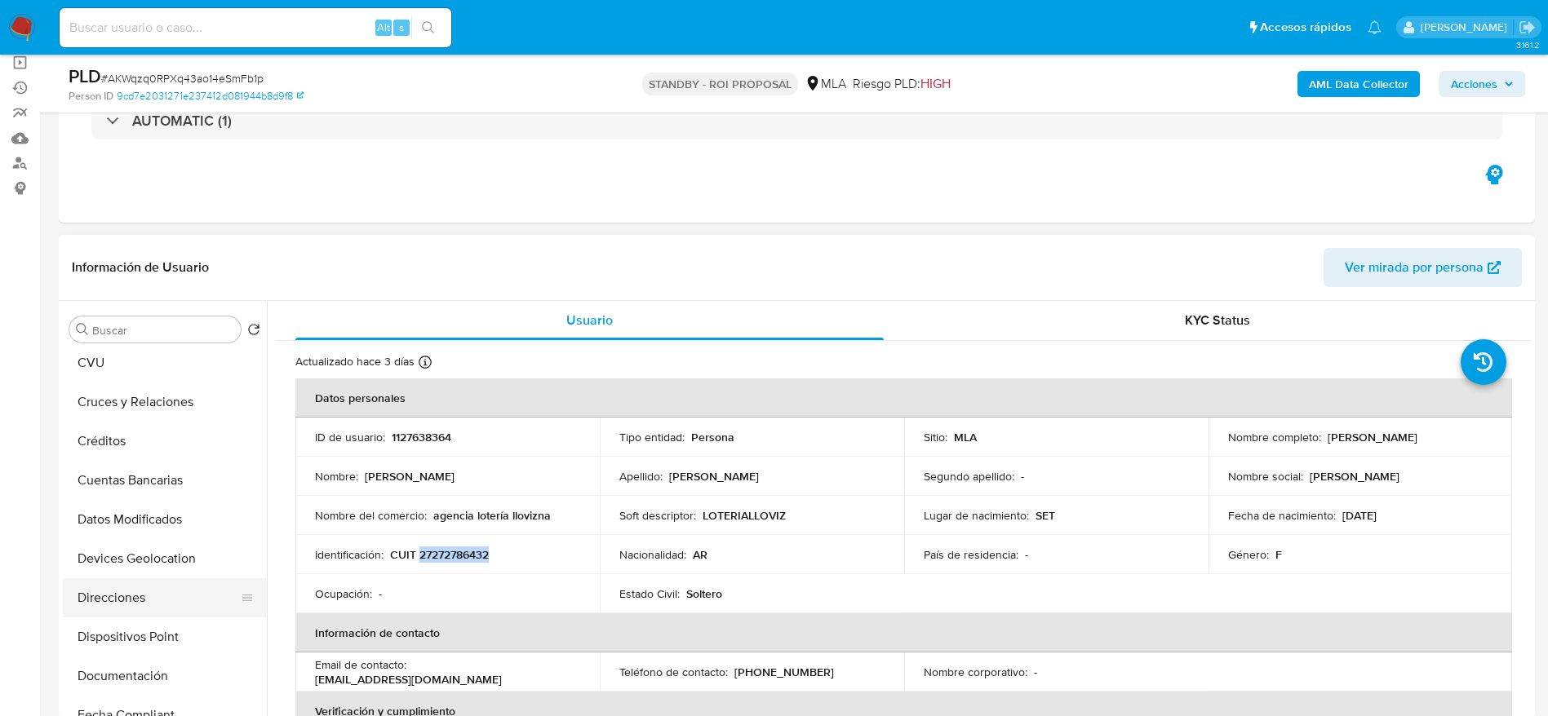
scroll to position [122, 0]
click at [157, 558] on button "Direcciones" at bounding box center [158, 559] width 191 height 39
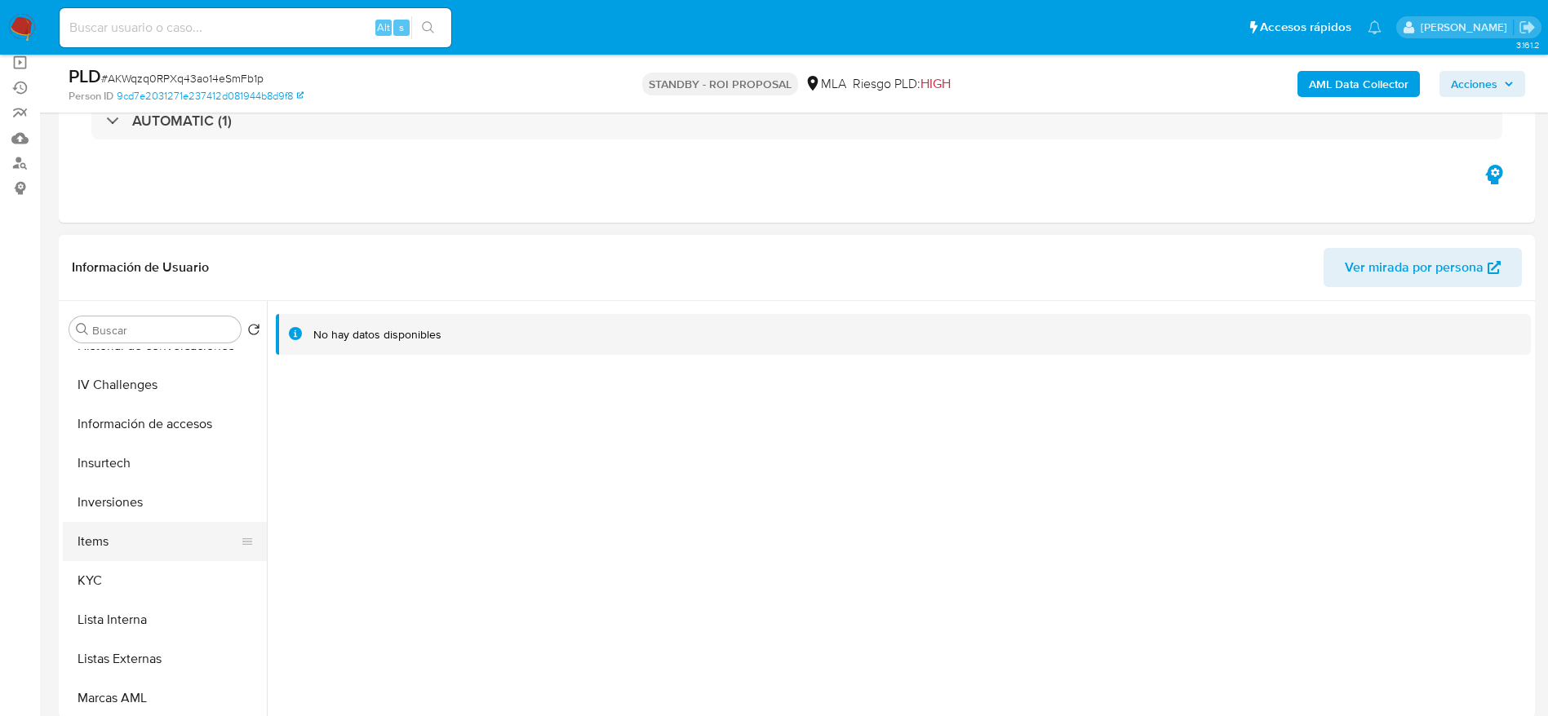
scroll to position [612, 0]
drag, startPoint x: 120, startPoint y: 570, endPoint x: 139, endPoint y: 568, distance: 18.8
click at [120, 570] on button "KYC" at bounding box center [158, 579] width 191 height 39
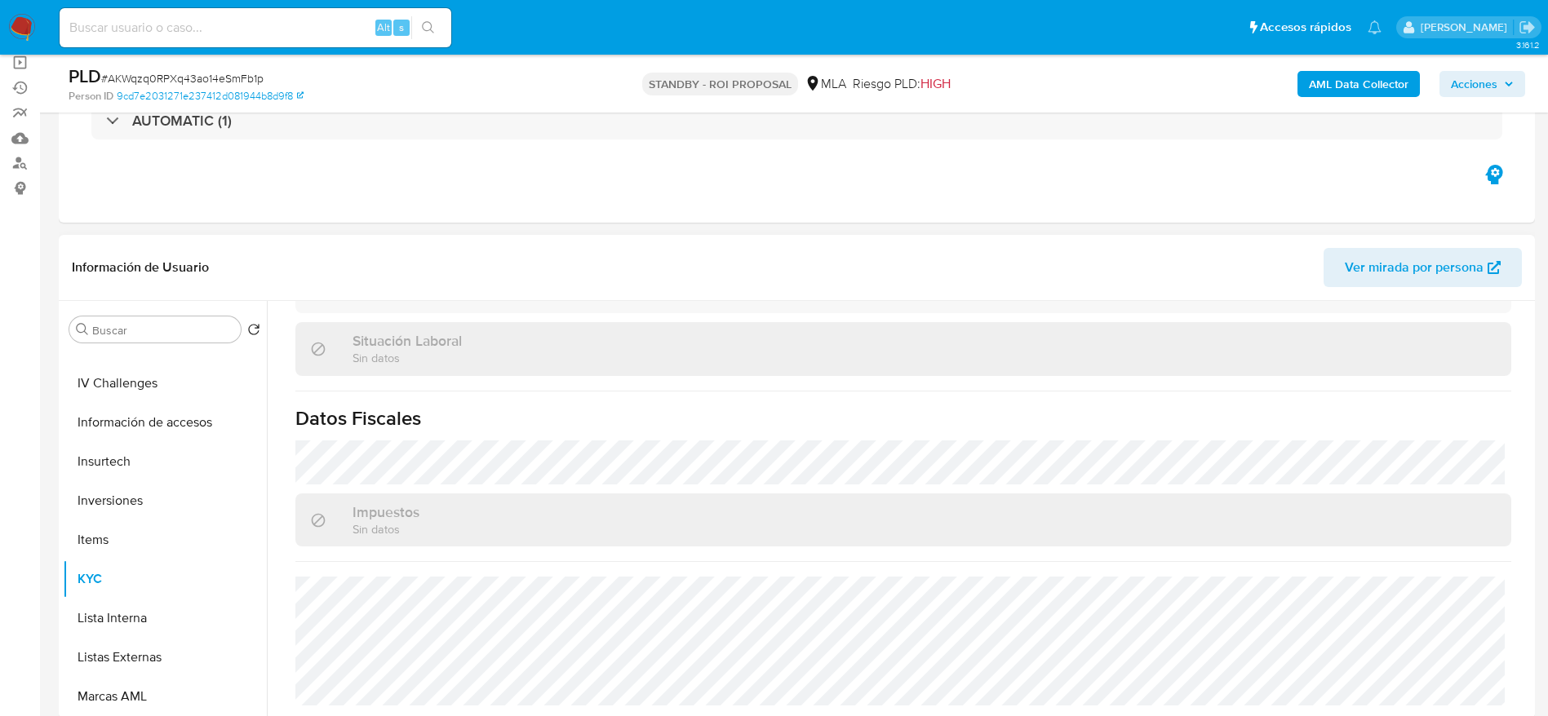
scroll to position [245, 0]
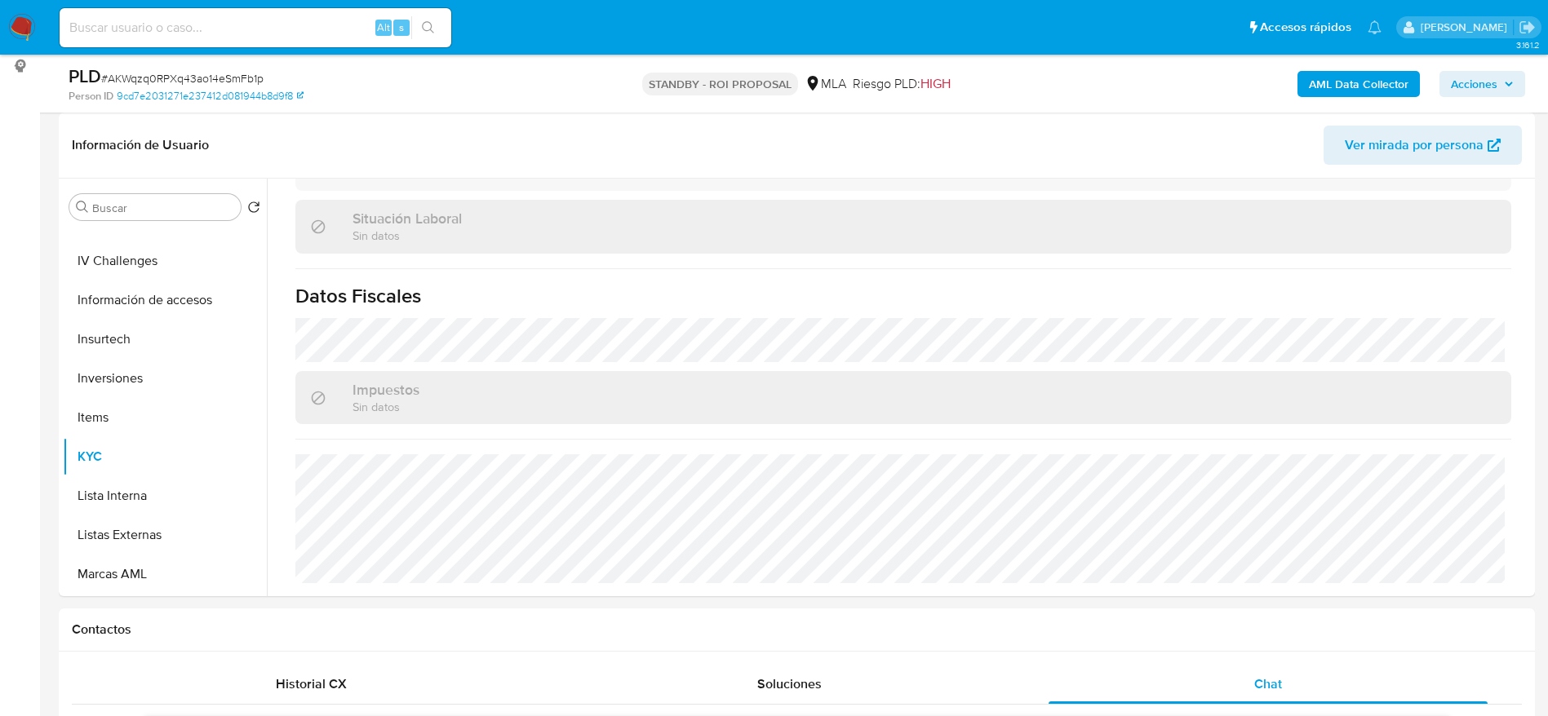
click at [104, 30] on input at bounding box center [256, 27] width 392 height 21
paste input "dSLzm719WUXVE2xoExNKlWXN"
type input "dSLzm719WUXVE2xoExNKlWXN"
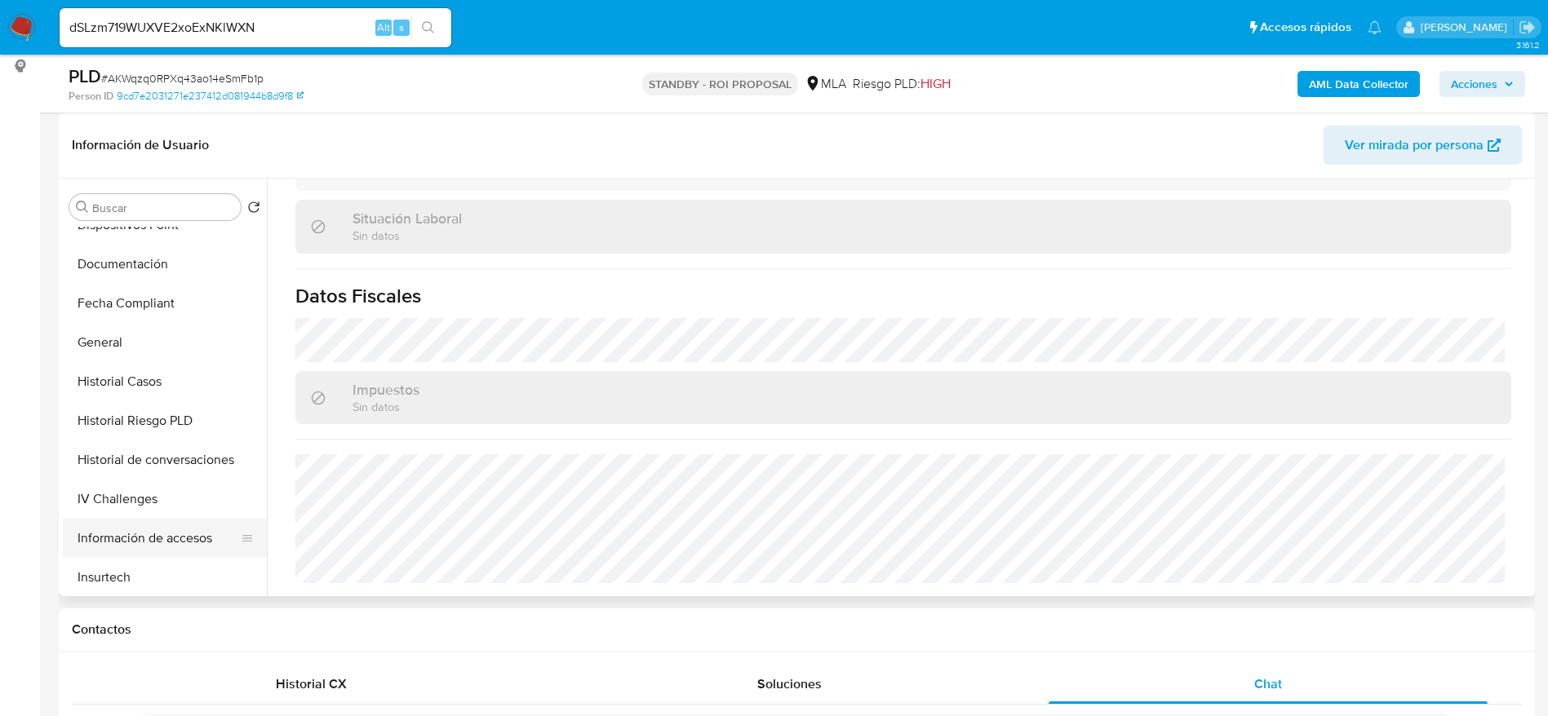
scroll to position [367, 0]
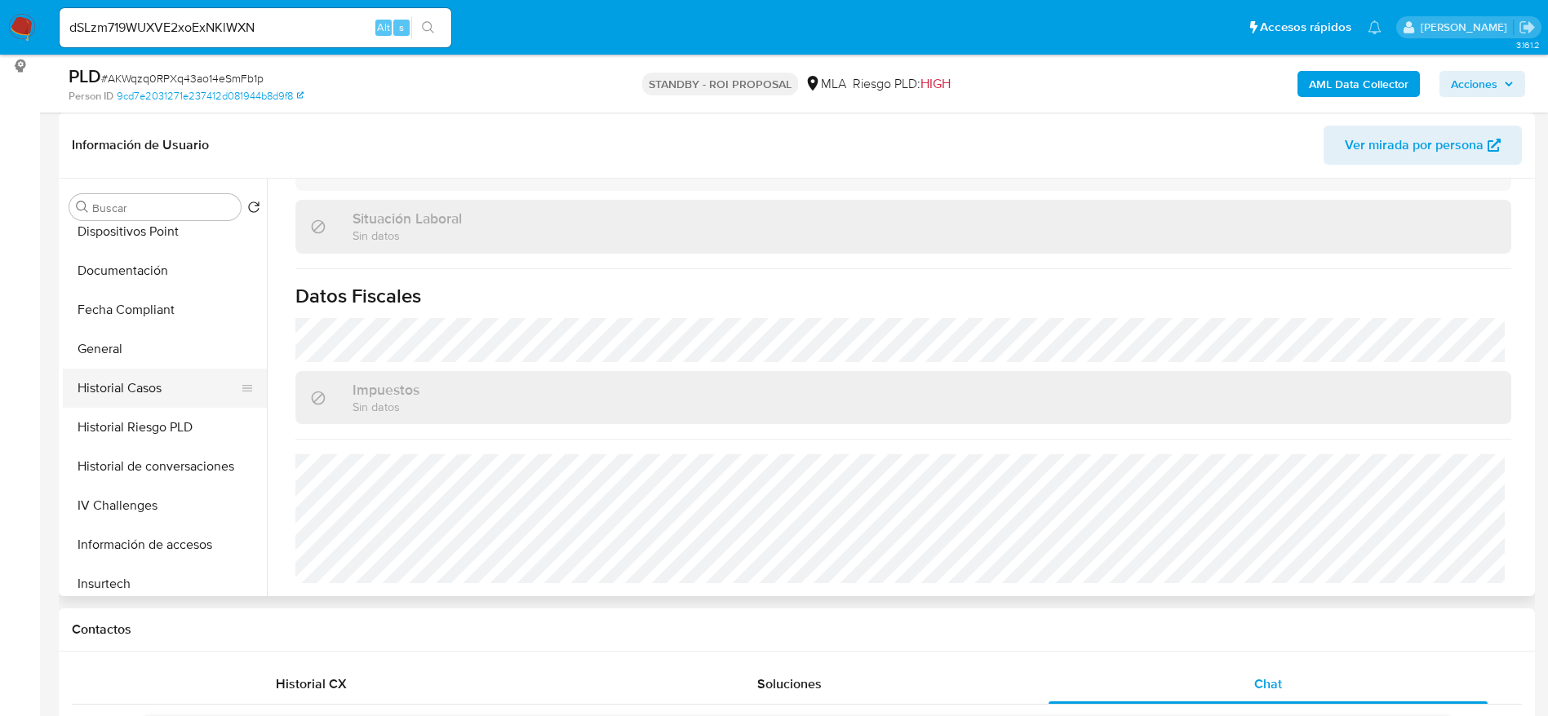
click at [155, 386] on button "Historial Casos" at bounding box center [158, 388] width 191 height 39
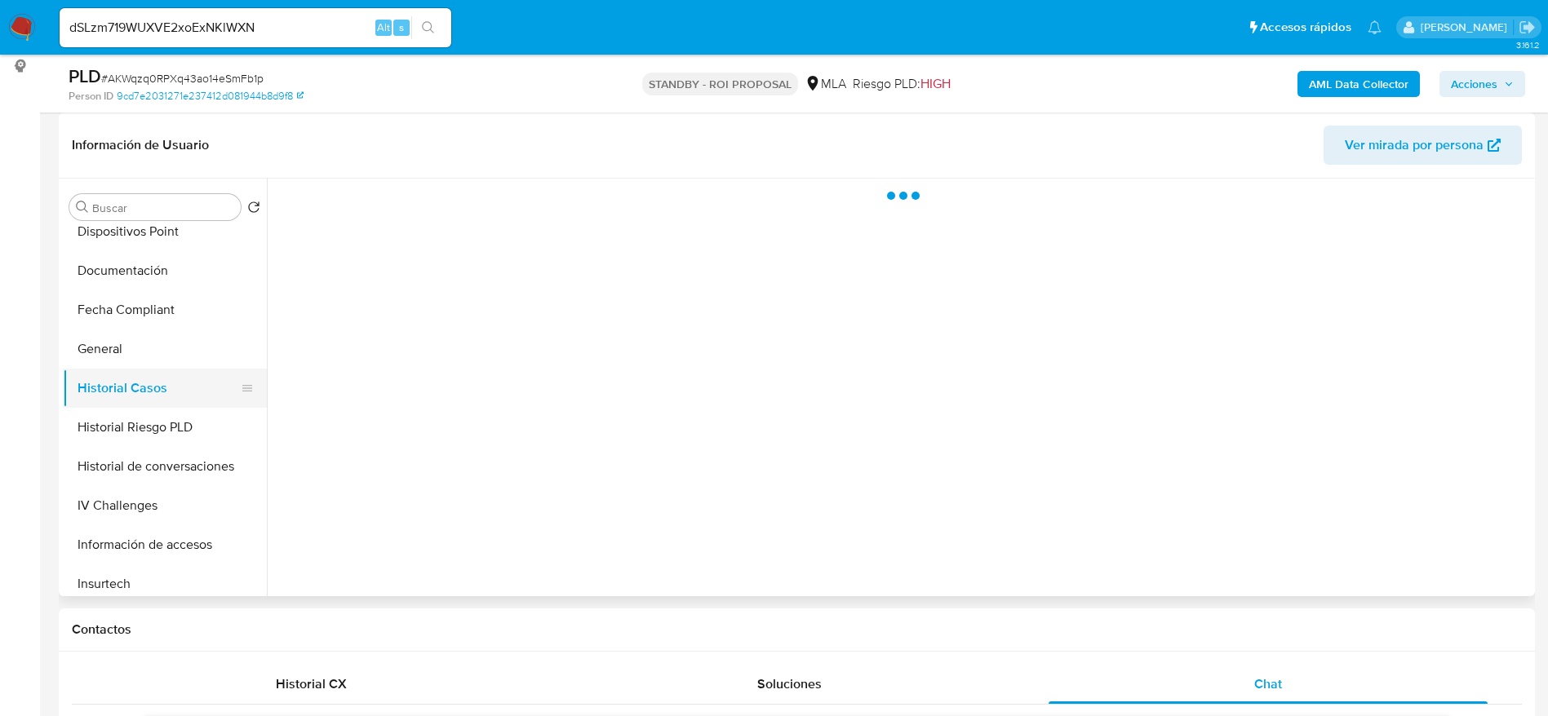
scroll to position [0, 0]
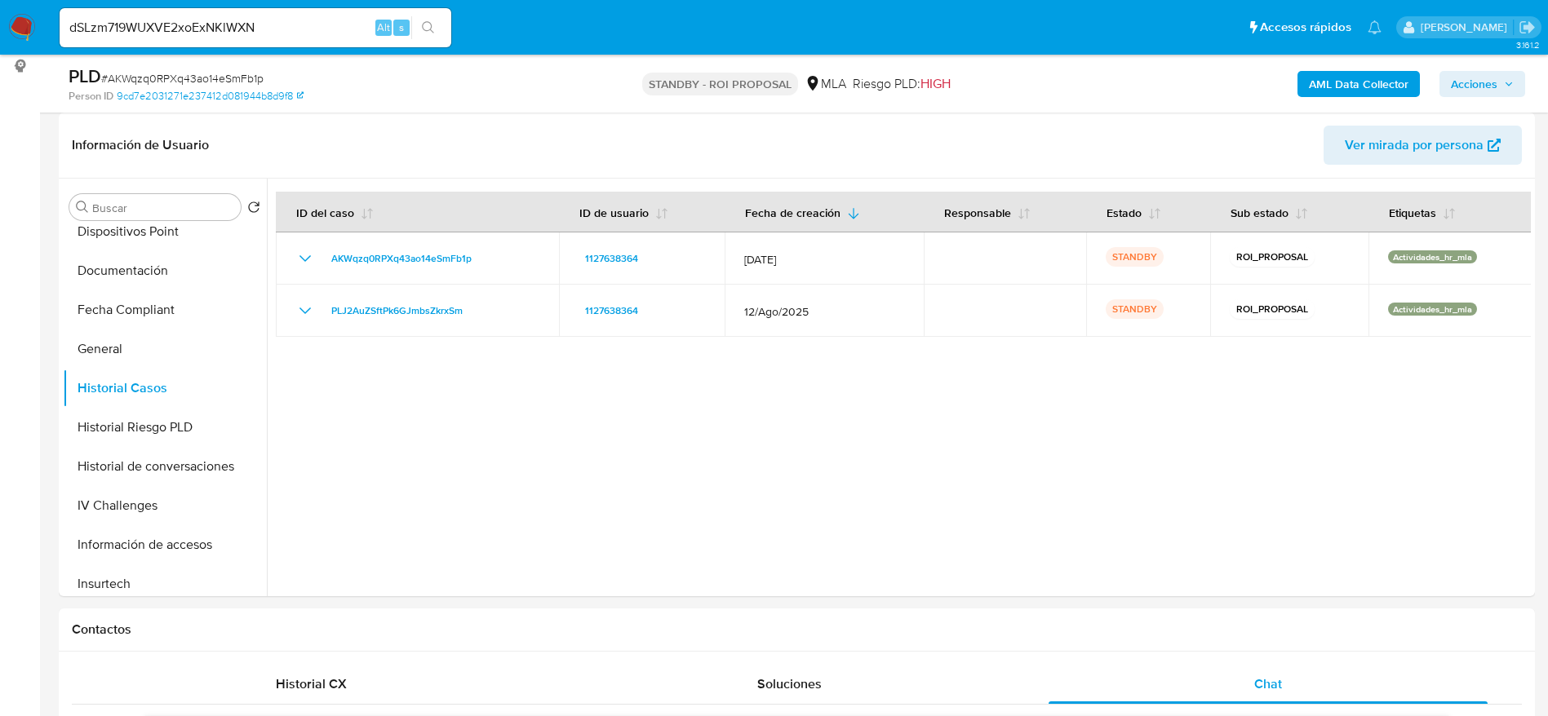
click at [171, 78] on span "# AKWqzq0RPXq43ao14eSmFb1p" at bounding box center [182, 78] width 162 height 16
copy span "AKWqzq0RPXq43ao14eSmFb1p"
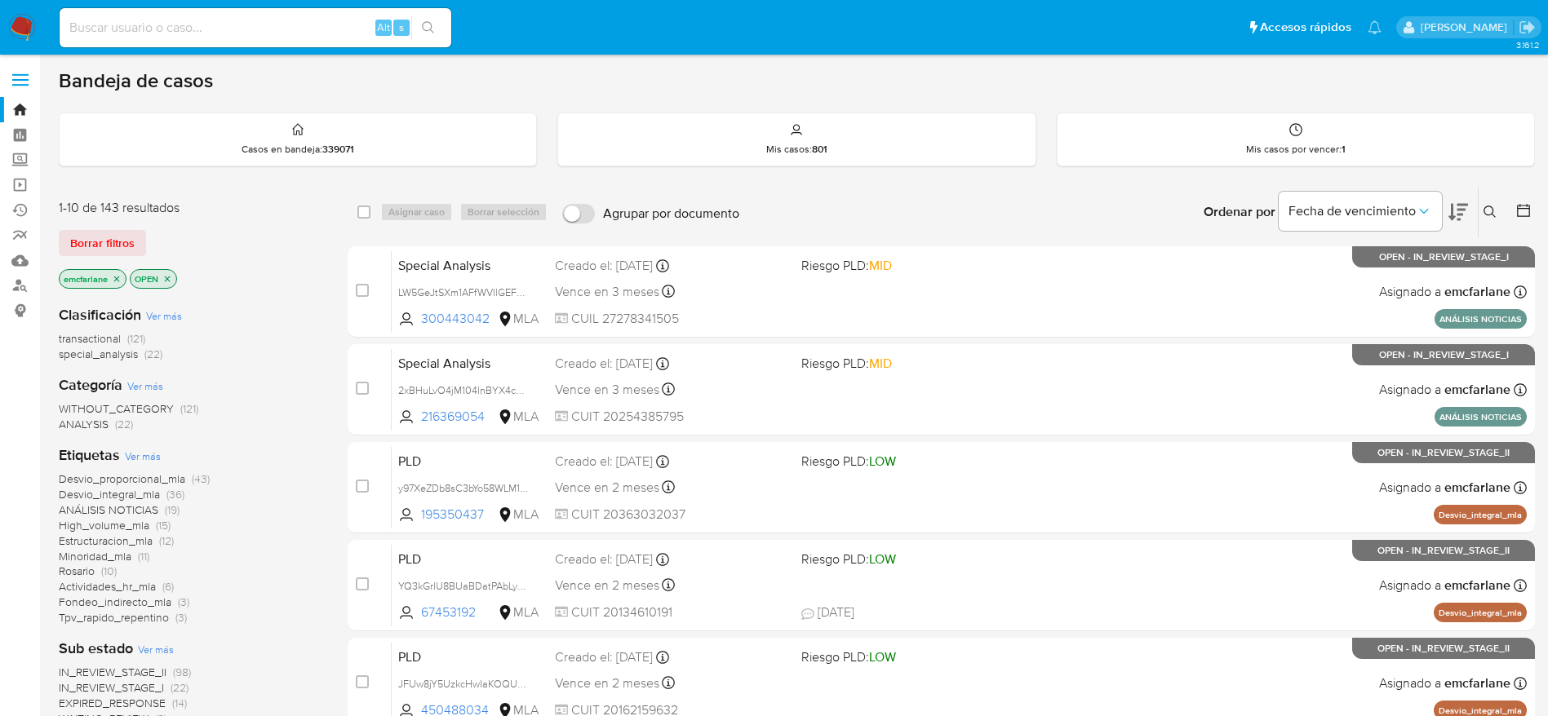
click at [256, 15] on div "Alt s" at bounding box center [256, 27] width 392 height 39
click at [157, 30] on input at bounding box center [256, 27] width 392 height 21
paste input "dSLzm719WUXVE2xoExNKlWXN"
type input "dSLzm719WUXVE2xoExNKlWXN"
drag, startPoint x: 111, startPoint y: 242, endPoint x: 370, endPoint y: 215, distance: 260.9
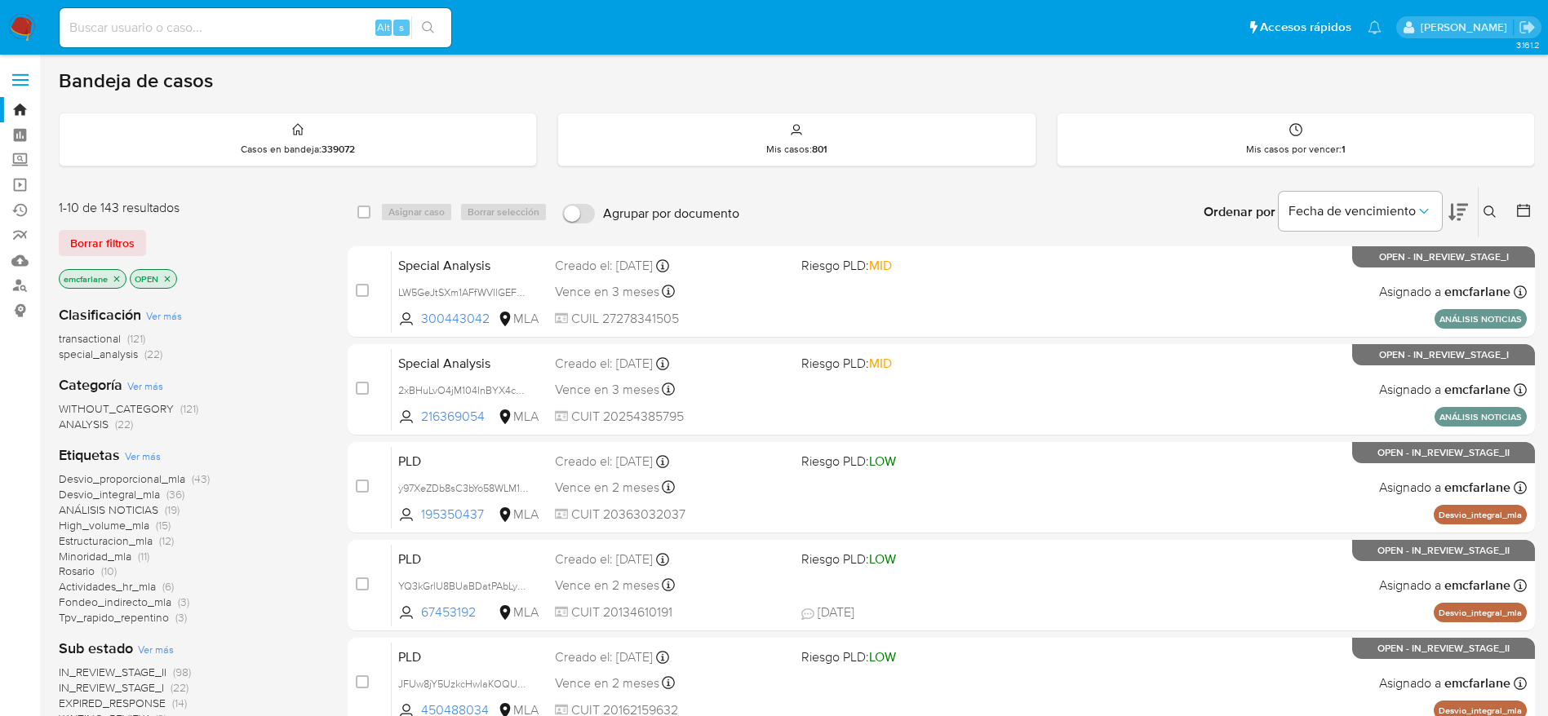
click at [111, 242] on span "Borrar filtros" at bounding box center [102, 243] width 64 height 23
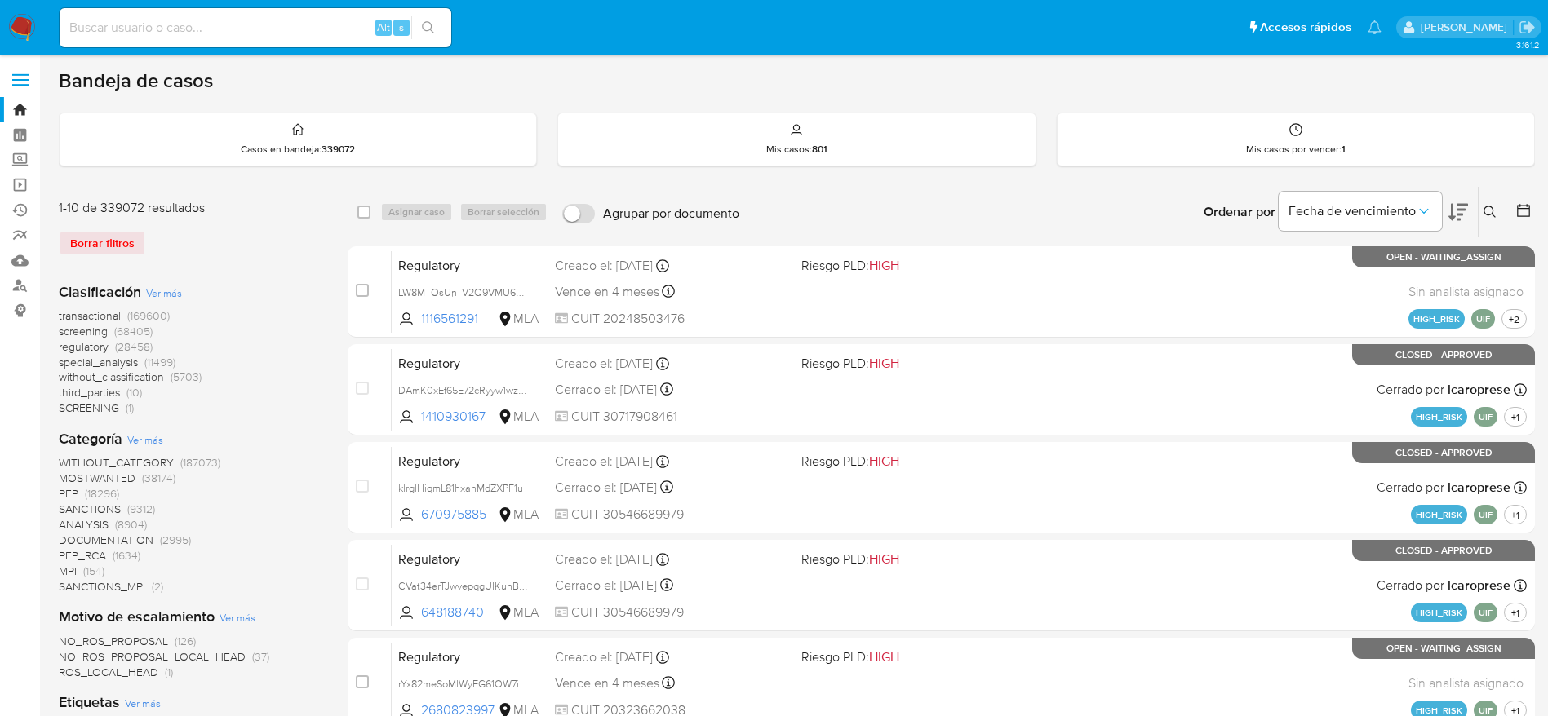
click at [1492, 199] on div "Ingrese ID de usuario o caso Buscar Borrar filtros" at bounding box center [1492, 212] width 28 height 51
click at [1485, 212] on icon at bounding box center [1489, 212] width 13 height 13
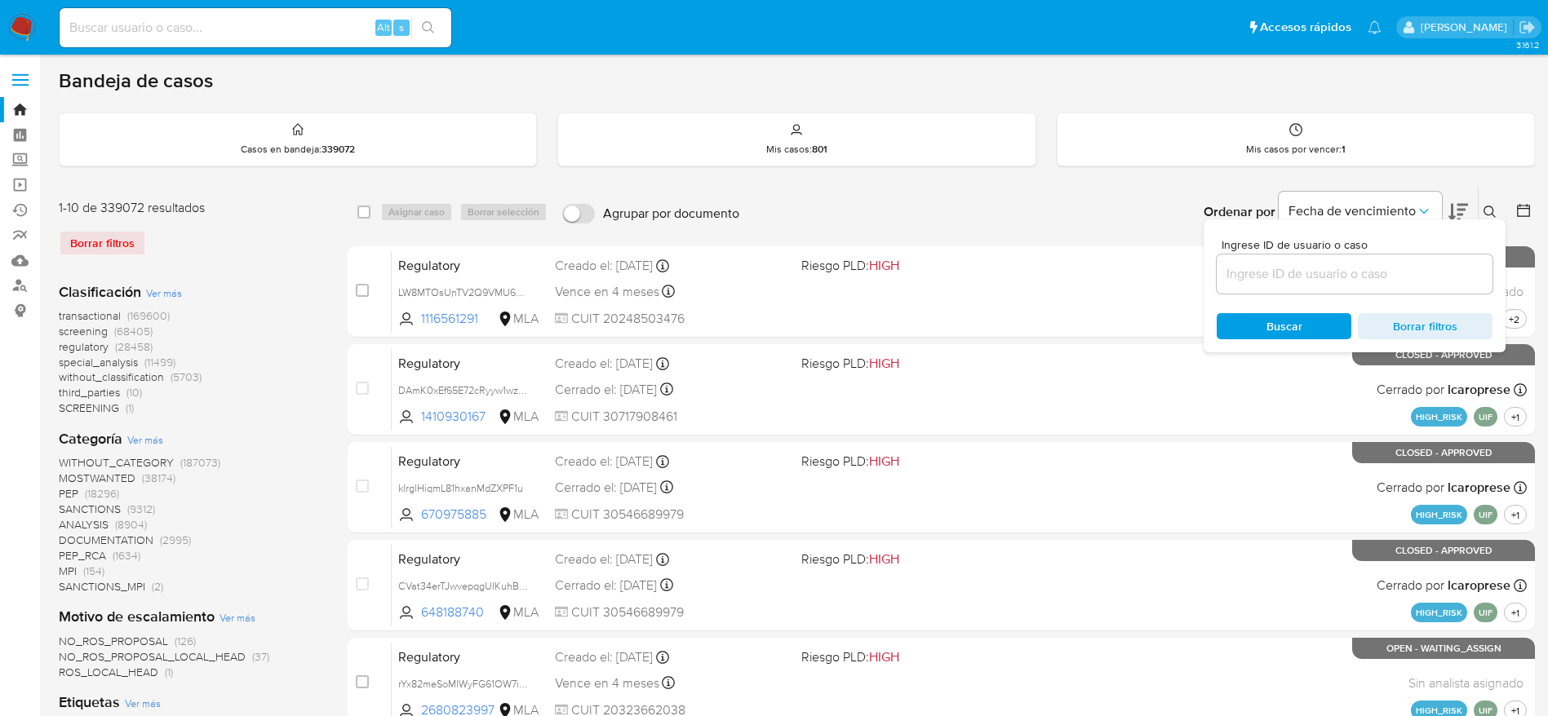
click at [1327, 292] on div at bounding box center [1355, 274] width 276 height 39
click at [1327, 287] on div at bounding box center [1355, 274] width 276 height 39
click at [1325, 280] on input at bounding box center [1355, 274] width 276 height 21
paste input "AKWqzq0RPXq43ao14eSmFb1p"
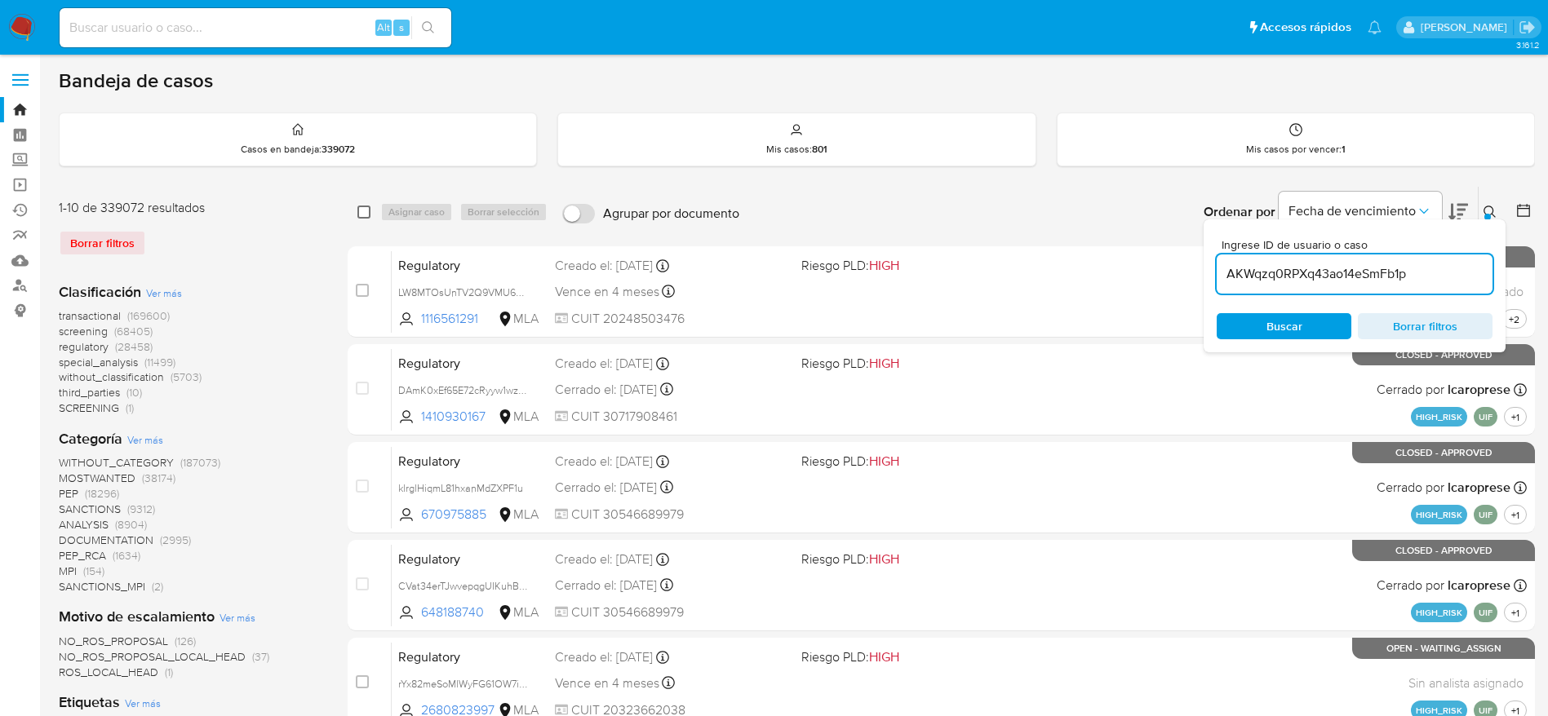
type input "AKWqzq0RPXq43ao14eSmFb1p"
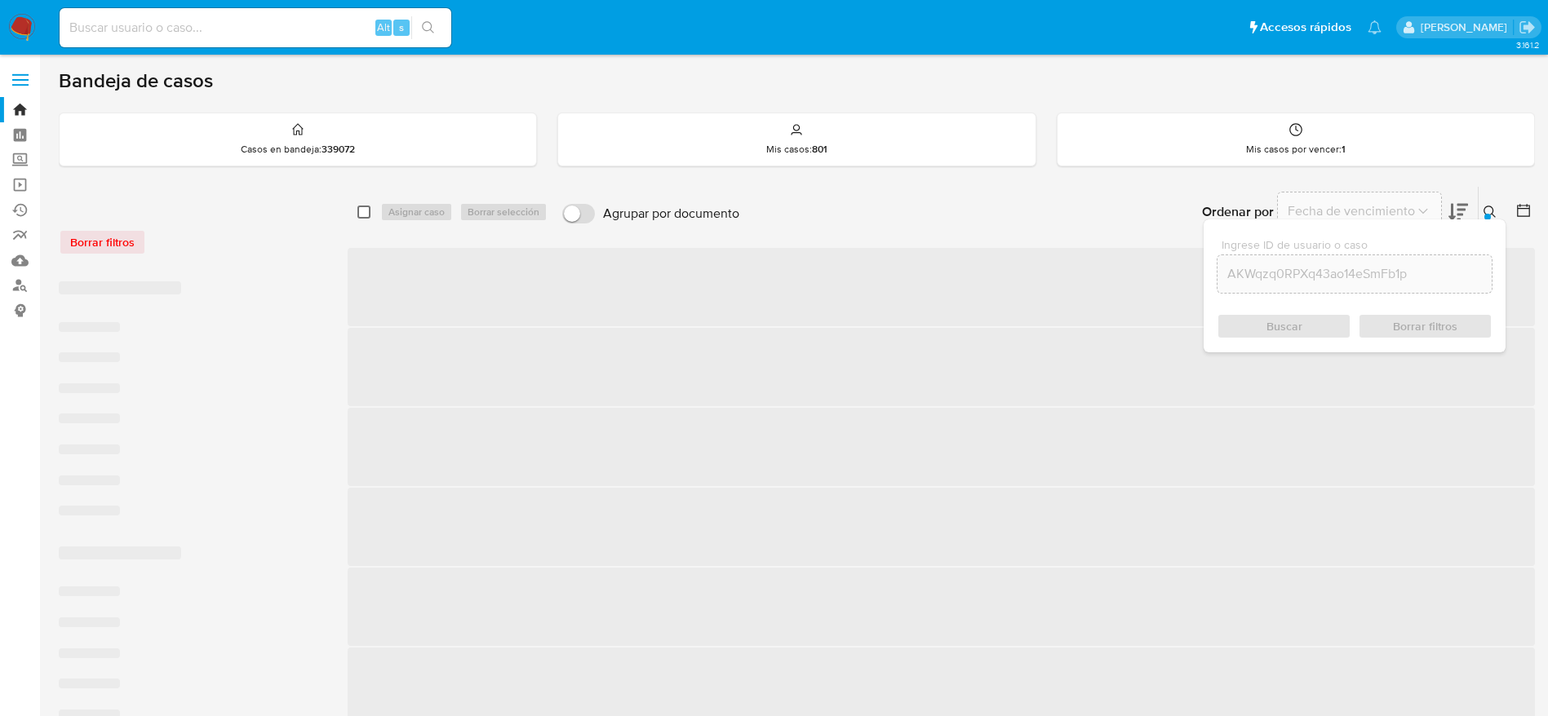
click at [363, 215] on input "checkbox" at bounding box center [363, 212] width 13 height 13
checkbox input "true"
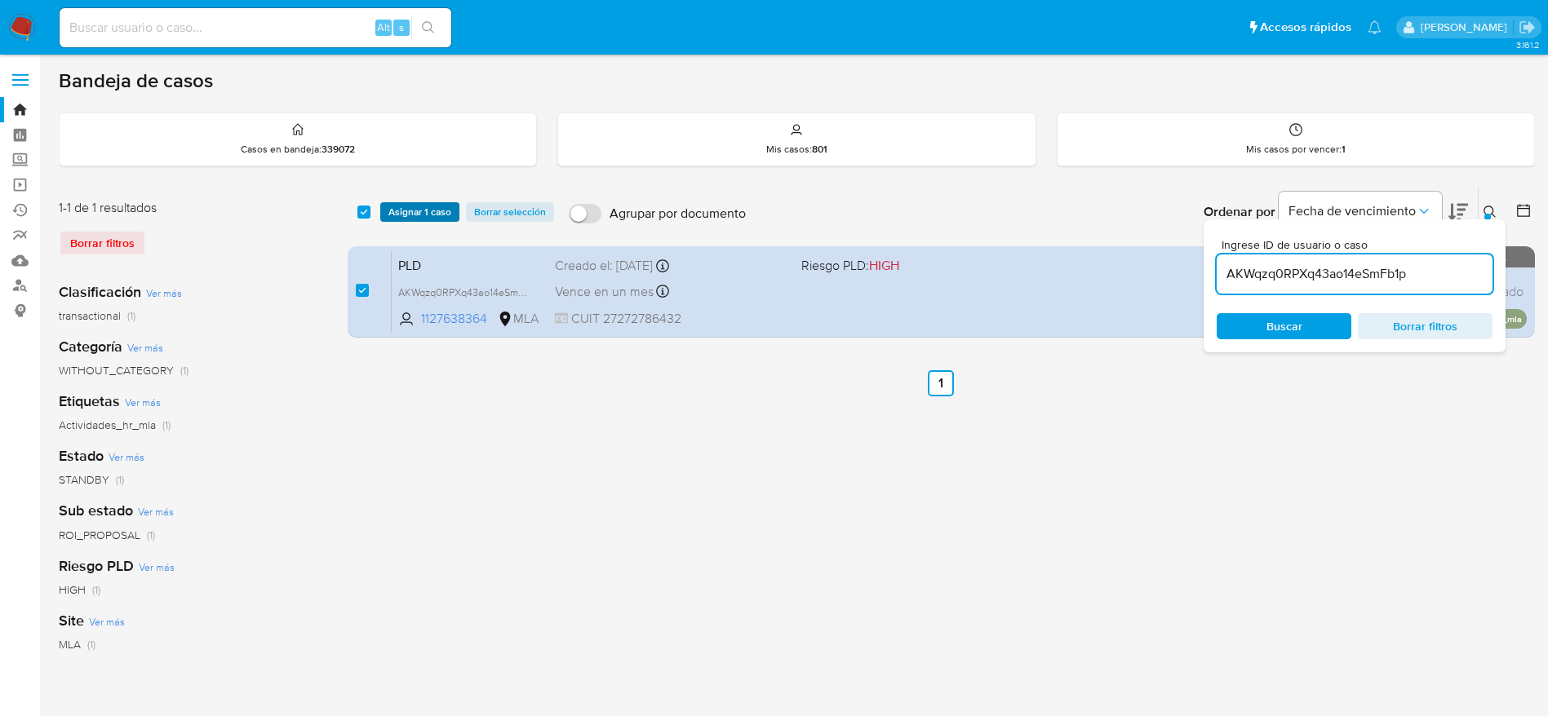
click at [403, 214] on span "Asignar 1 caso" at bounding box center [419, 212] width 63 height 16
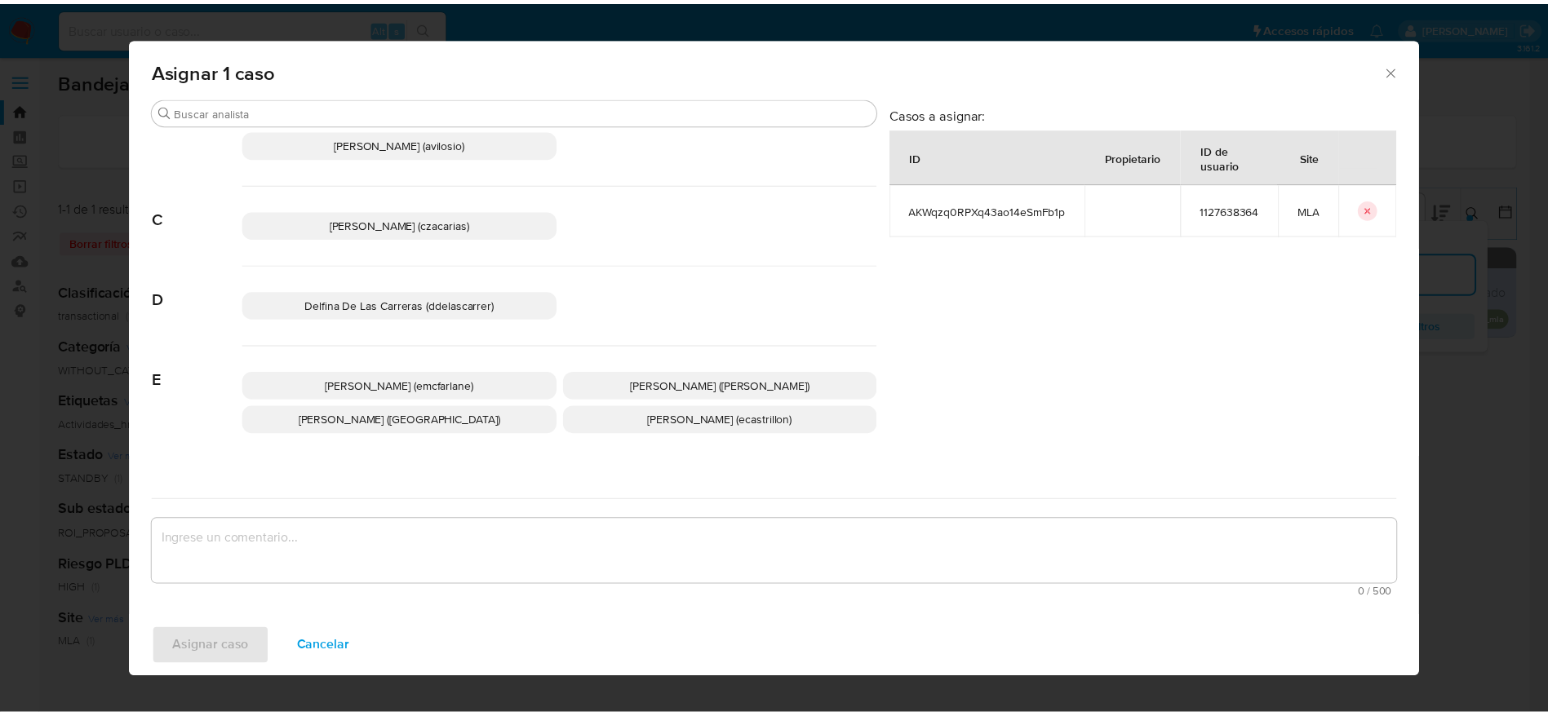
scroll to position [122, 0]
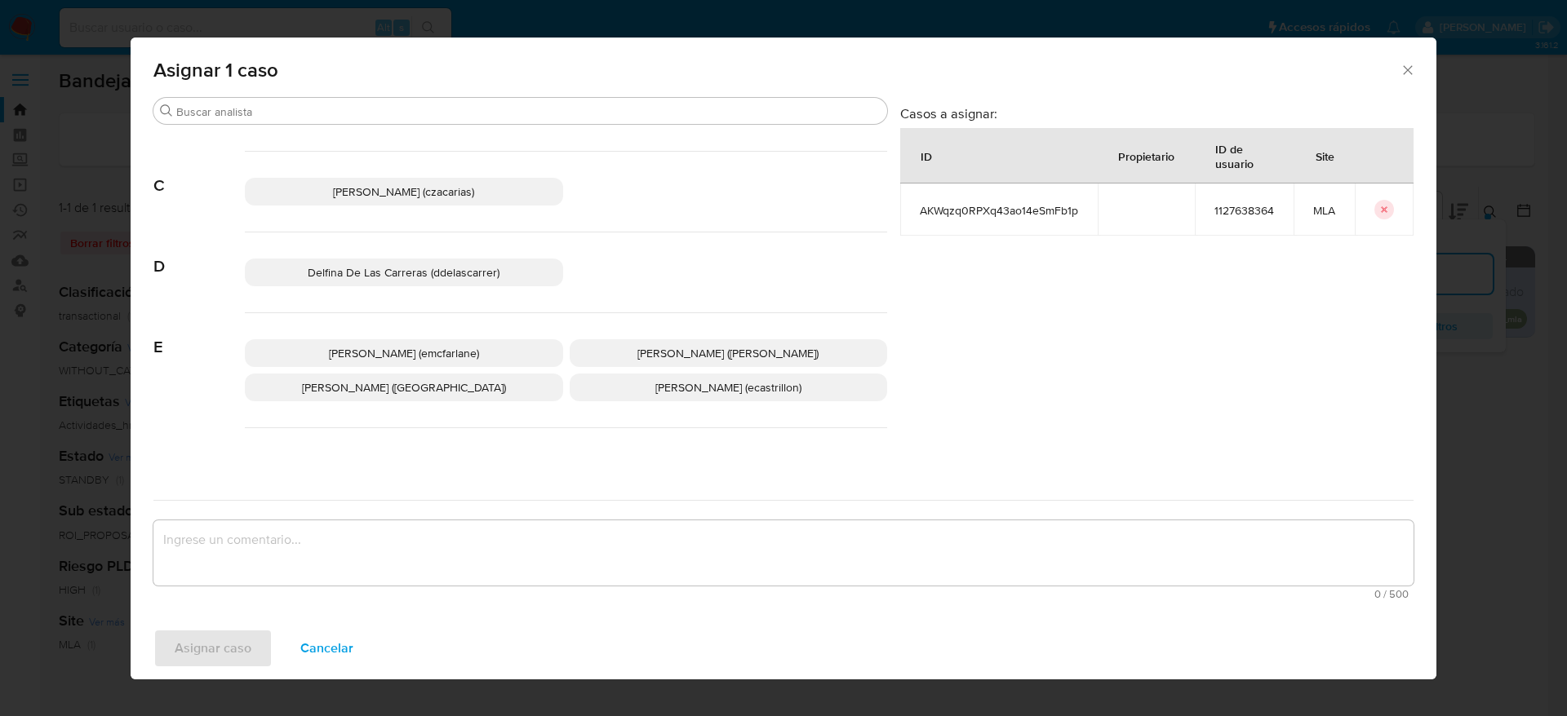
drag, startPoint x: 446, startPoint y: 349, endPoint x: 375, endPoint y: 487, distance: 155.1
click at [441, 358] on span "[PERSON_NAME] (emcfarlane)" at bounding box center [404, 353] width 150 height 16
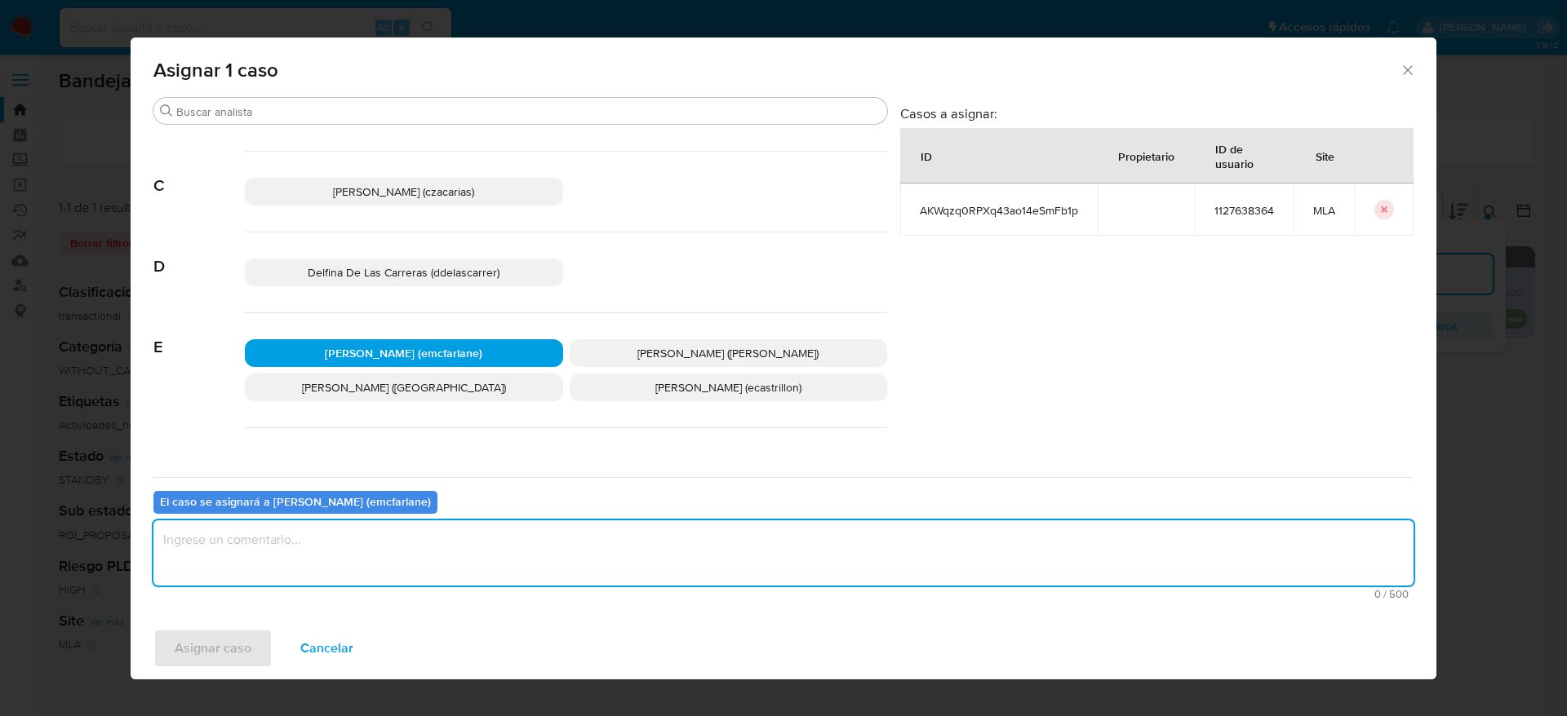
drag, startPoint x: 356, startPoint y: 547, endPoint x: 331, endPoint y: 577, distance: 38.9
click at [356, 548] on textarea "assign-modal" at bounding box center [783, 553] width 1260 height 65
click at [234, 634] on span "Asignar caso" at bounding box center [213, 649] width 77 height 36
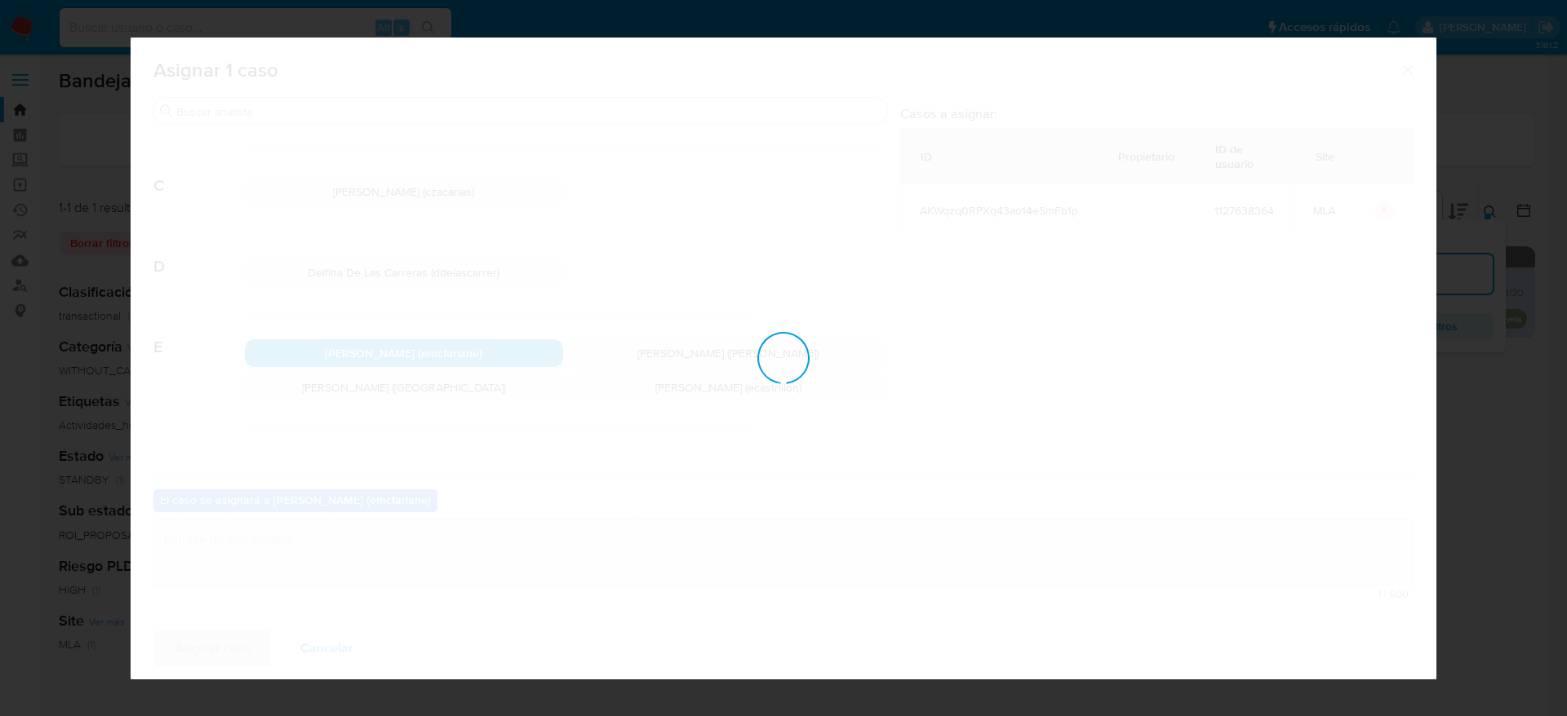
checkbox input "false"
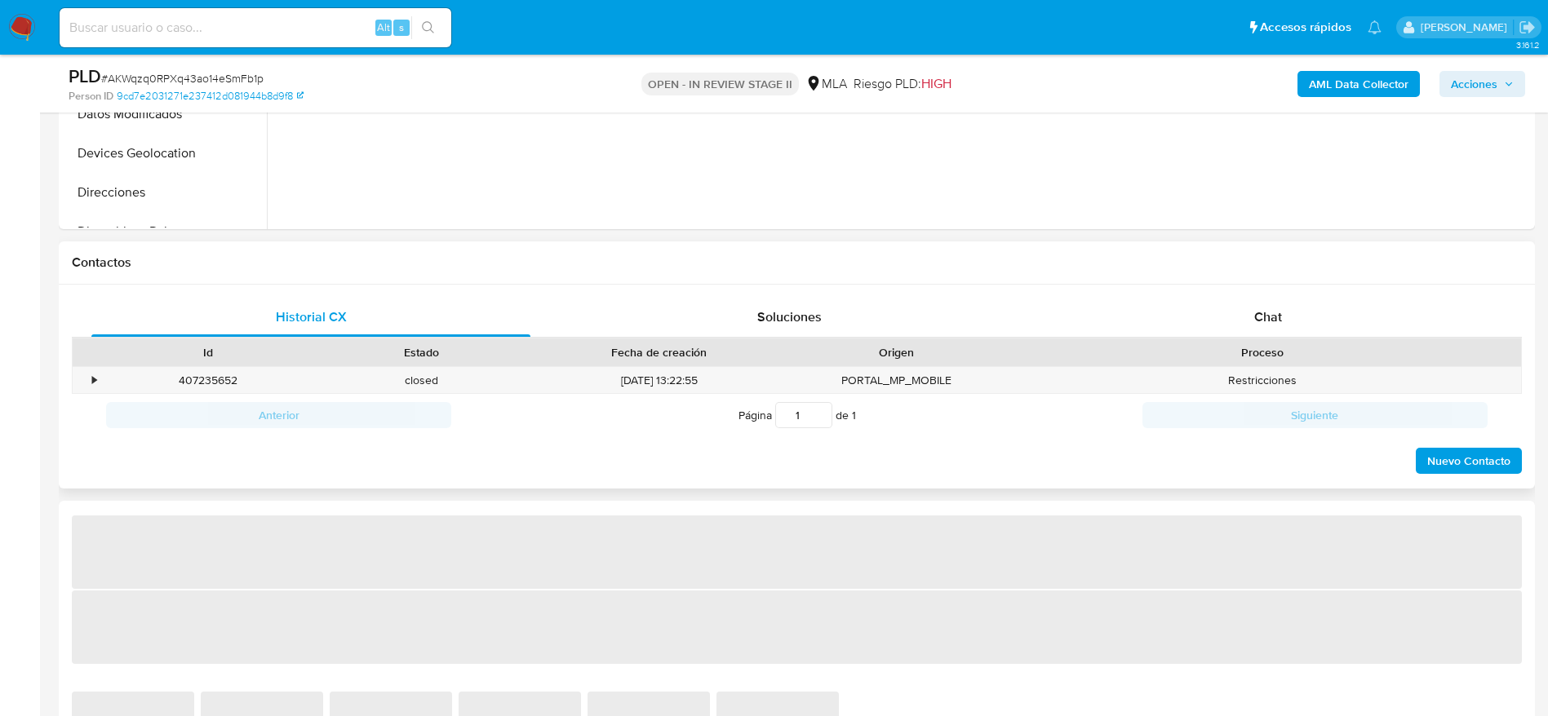
select select "10"
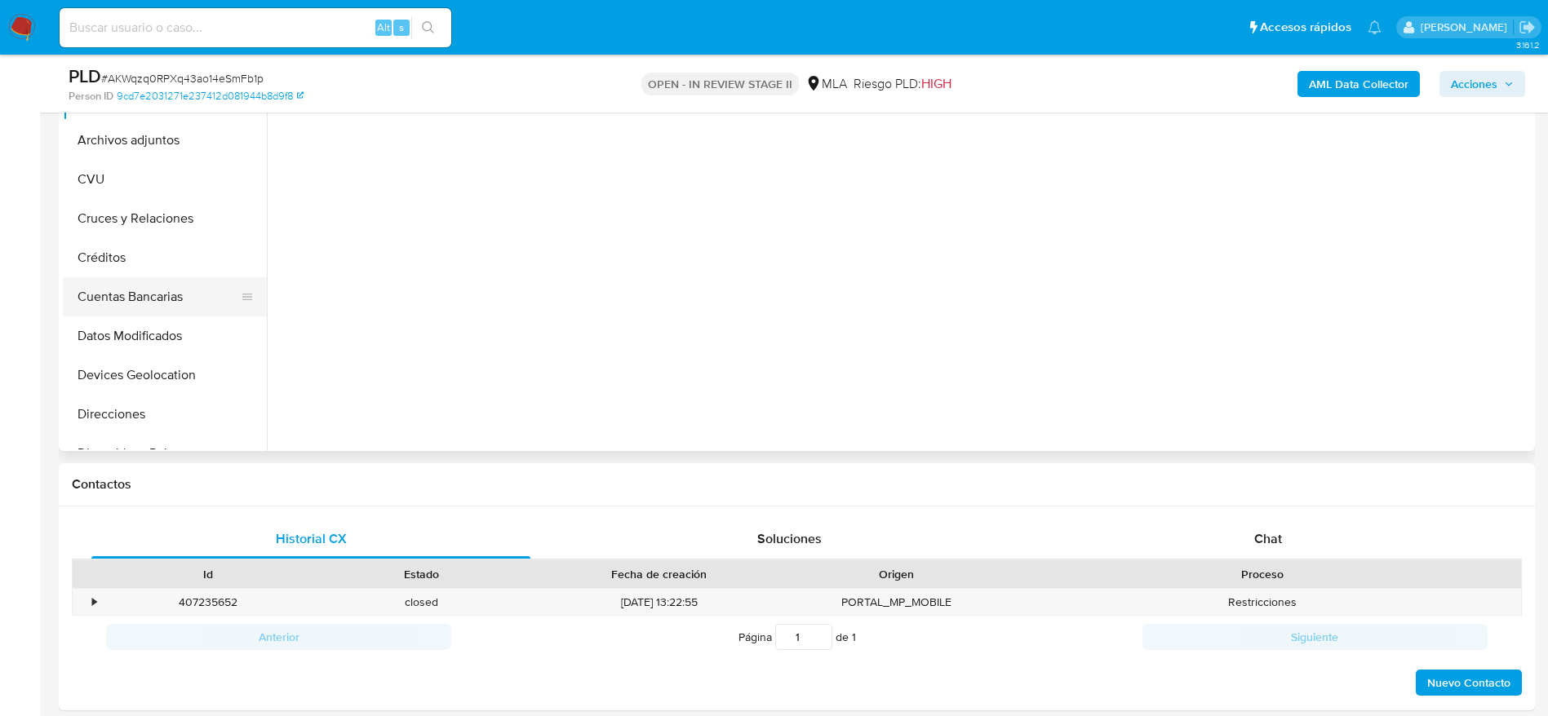
scroll to position [367, 0]
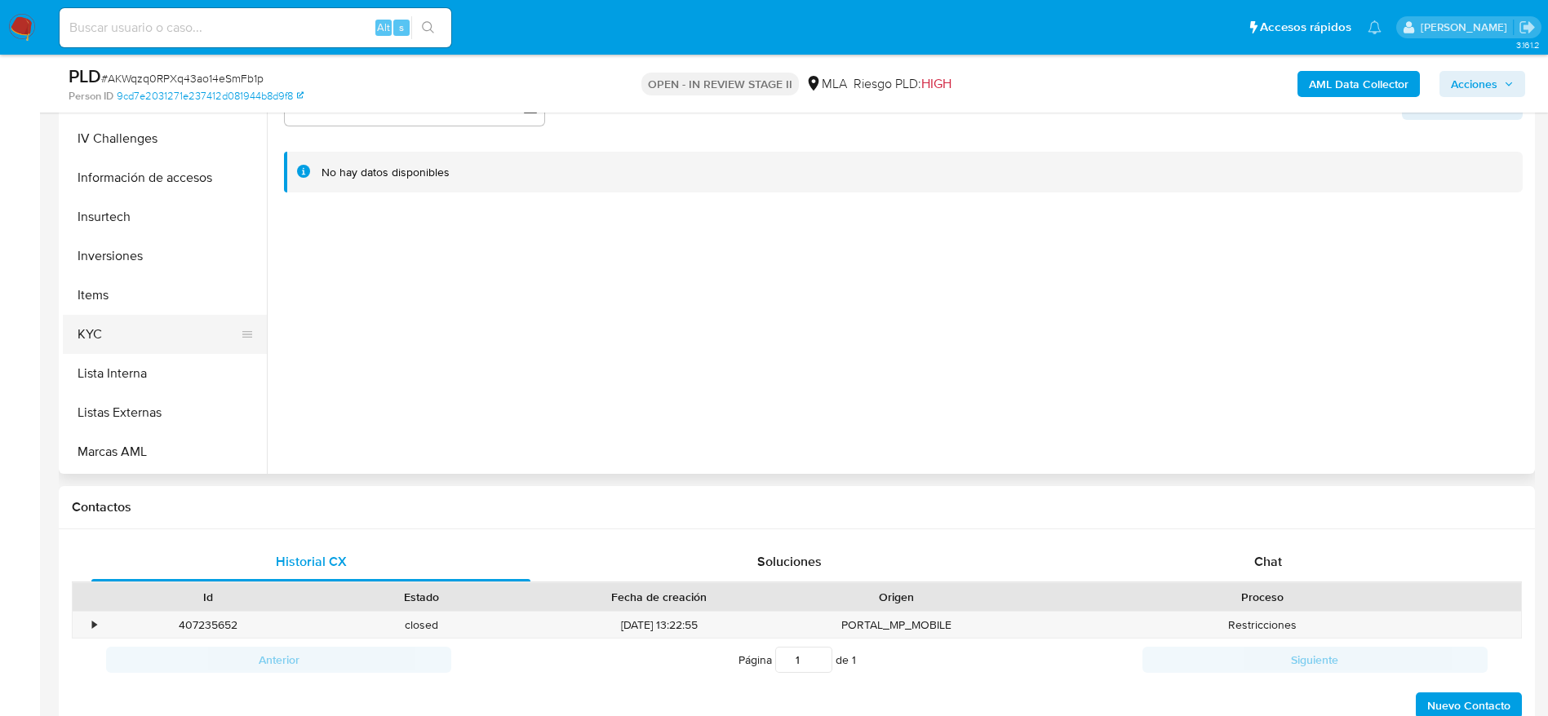
click at [119, 326] on button "KYC" at bounding box center [158, 334] width 191 height 39
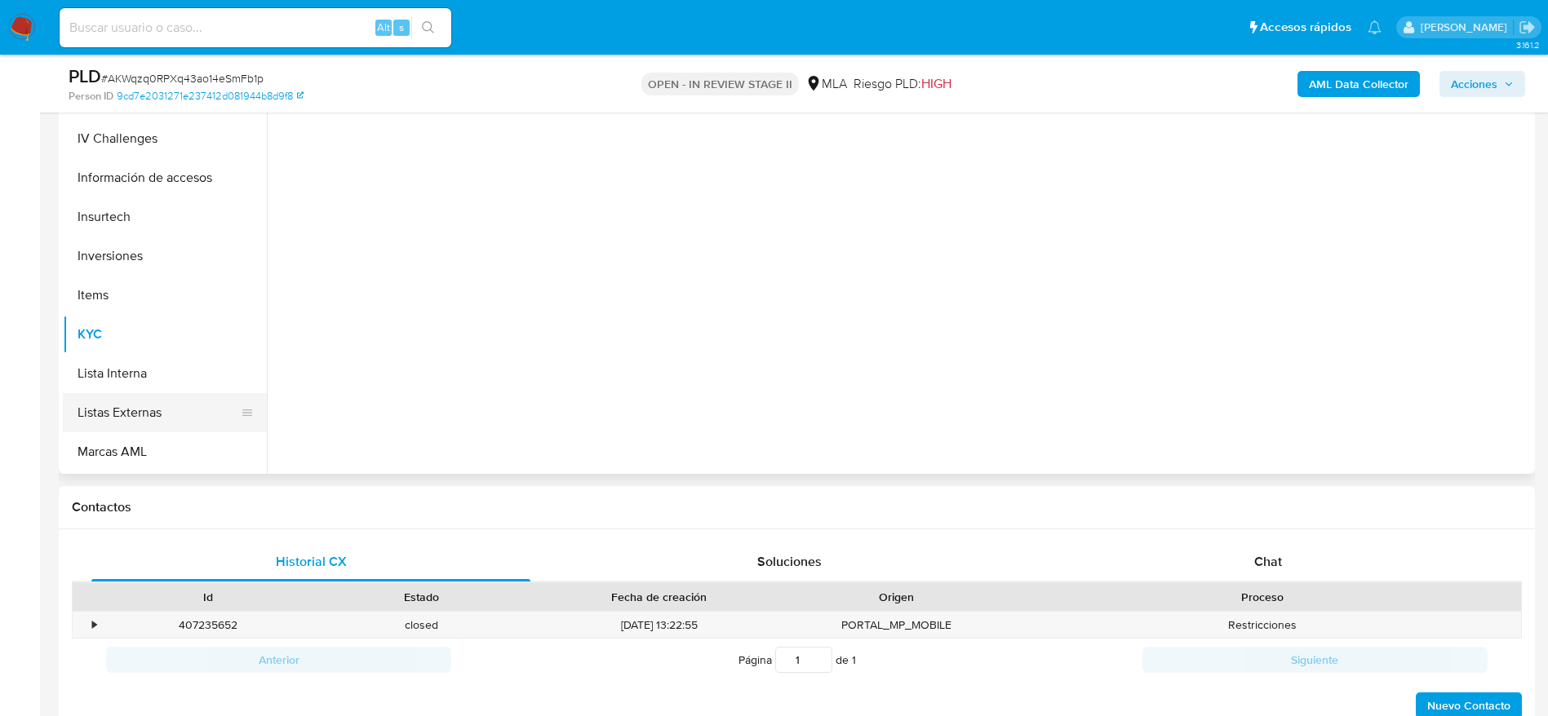
scroll to position [245, 0]
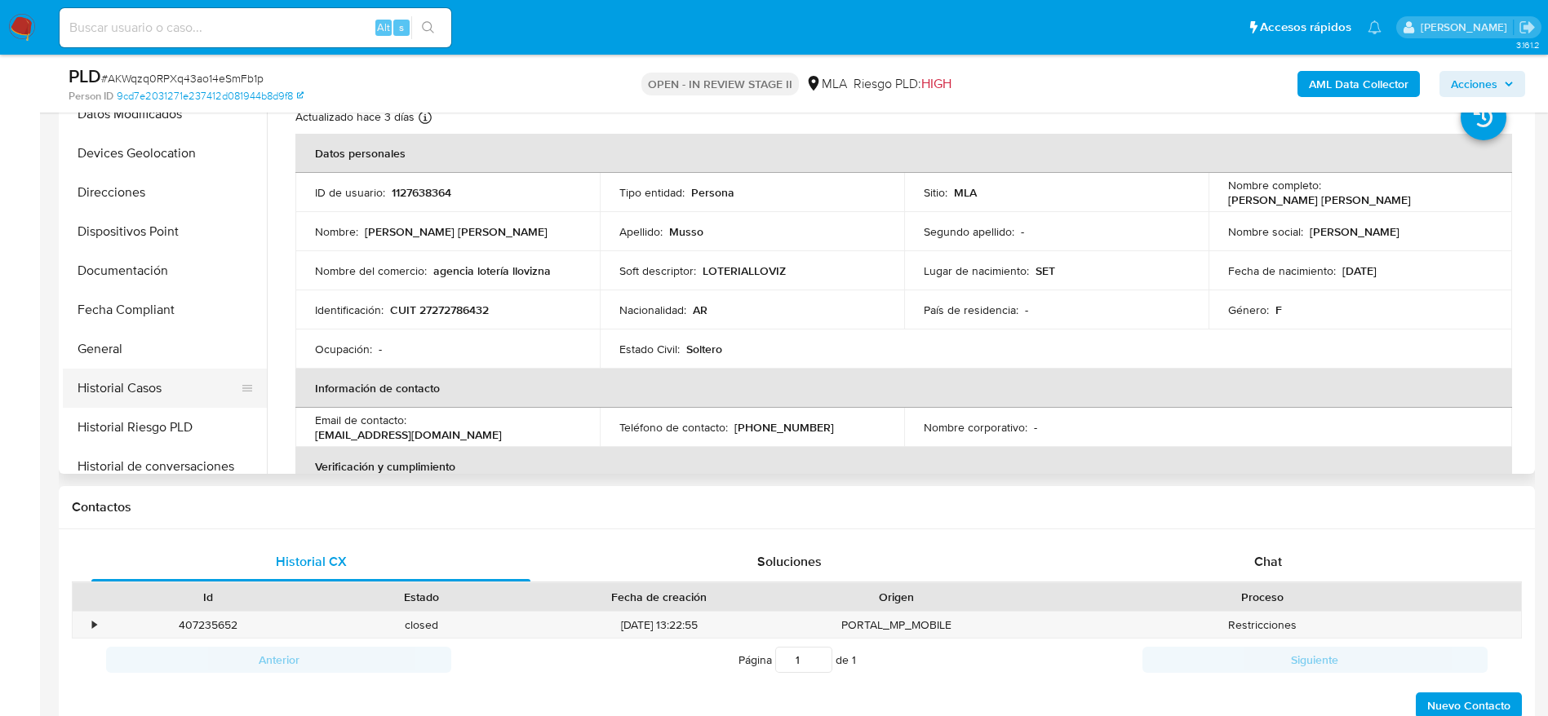
click at [143, 392] on button "Historial Casos" at bounding box center [158, 388] width 191 height 39
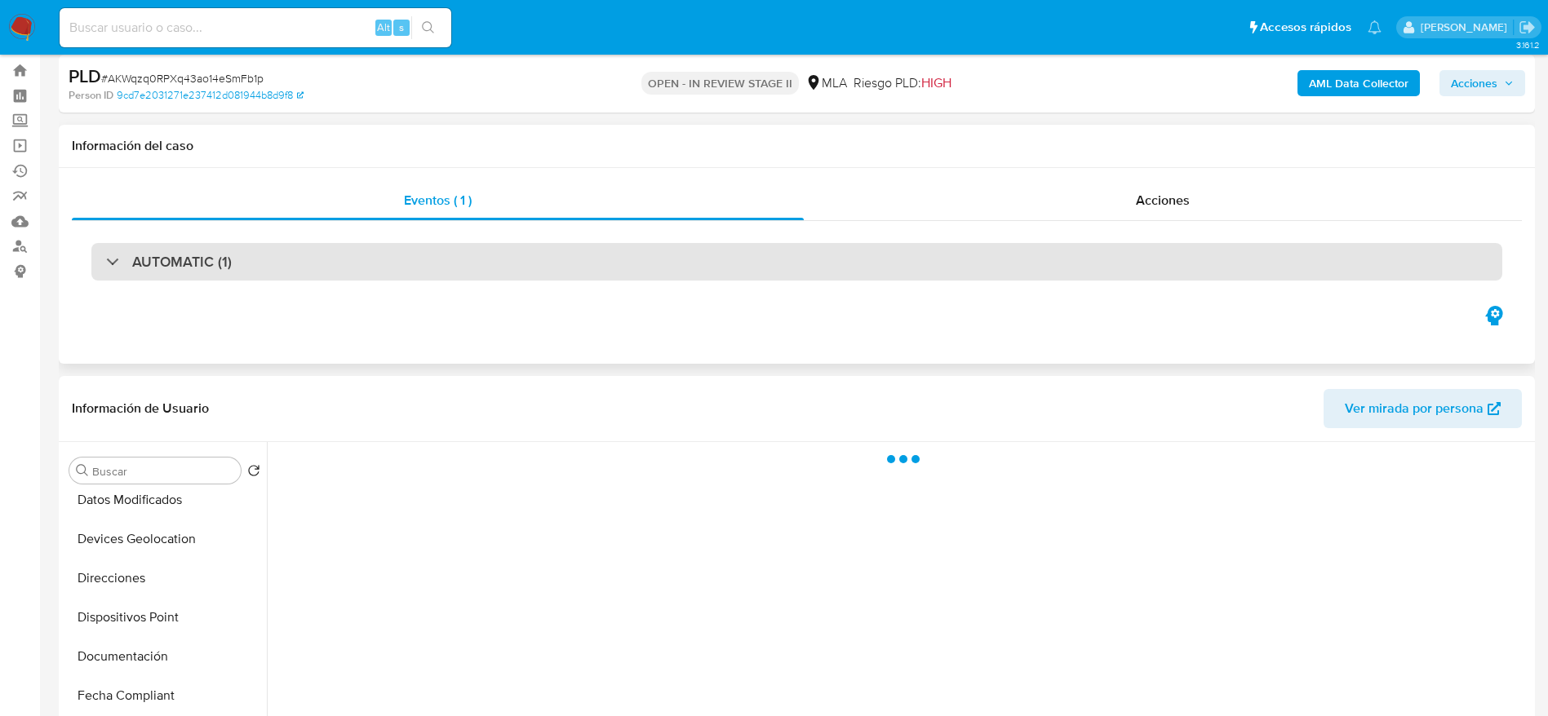
scroll to position [0, 0]
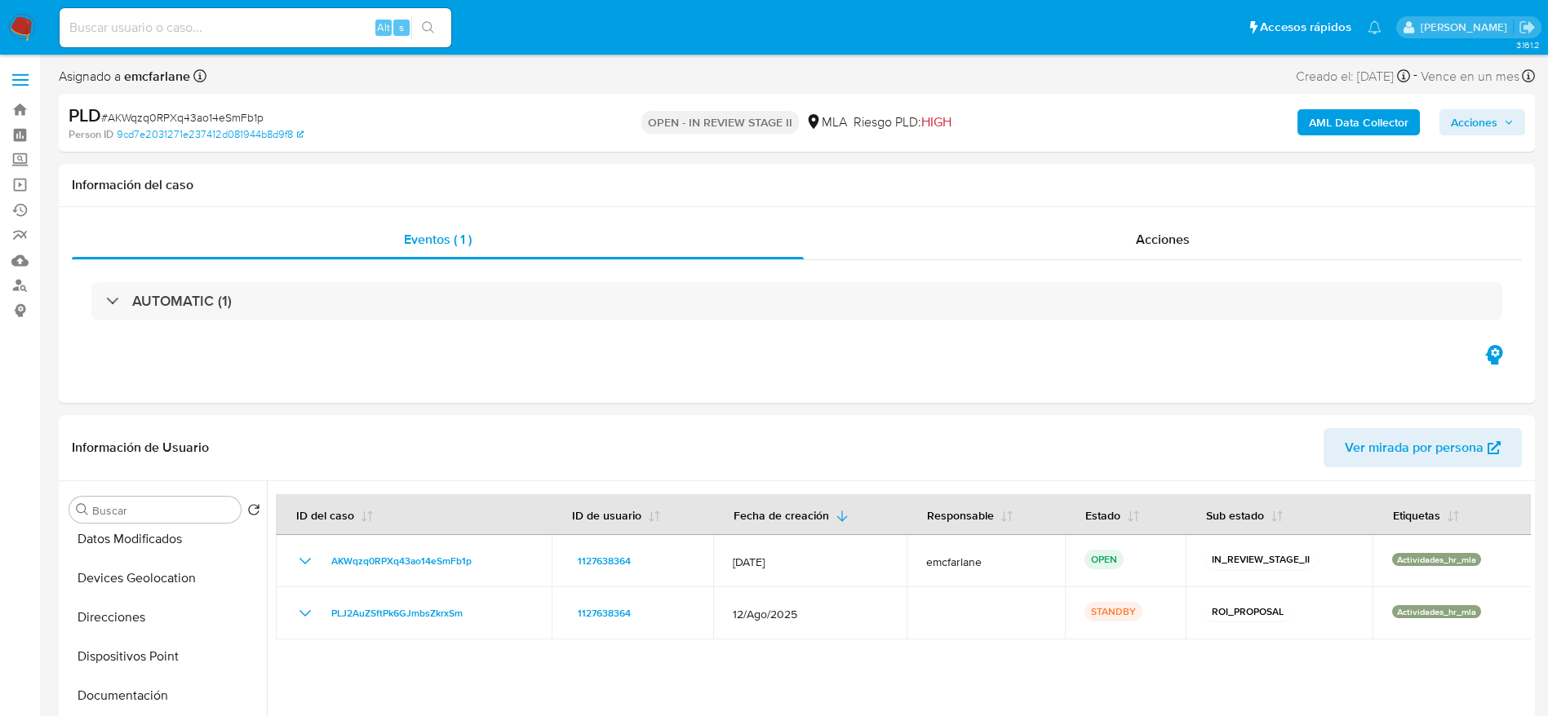
click at [1479, 131] on span "Acciones" at bounding box center [1474, 122] width 47 height 26
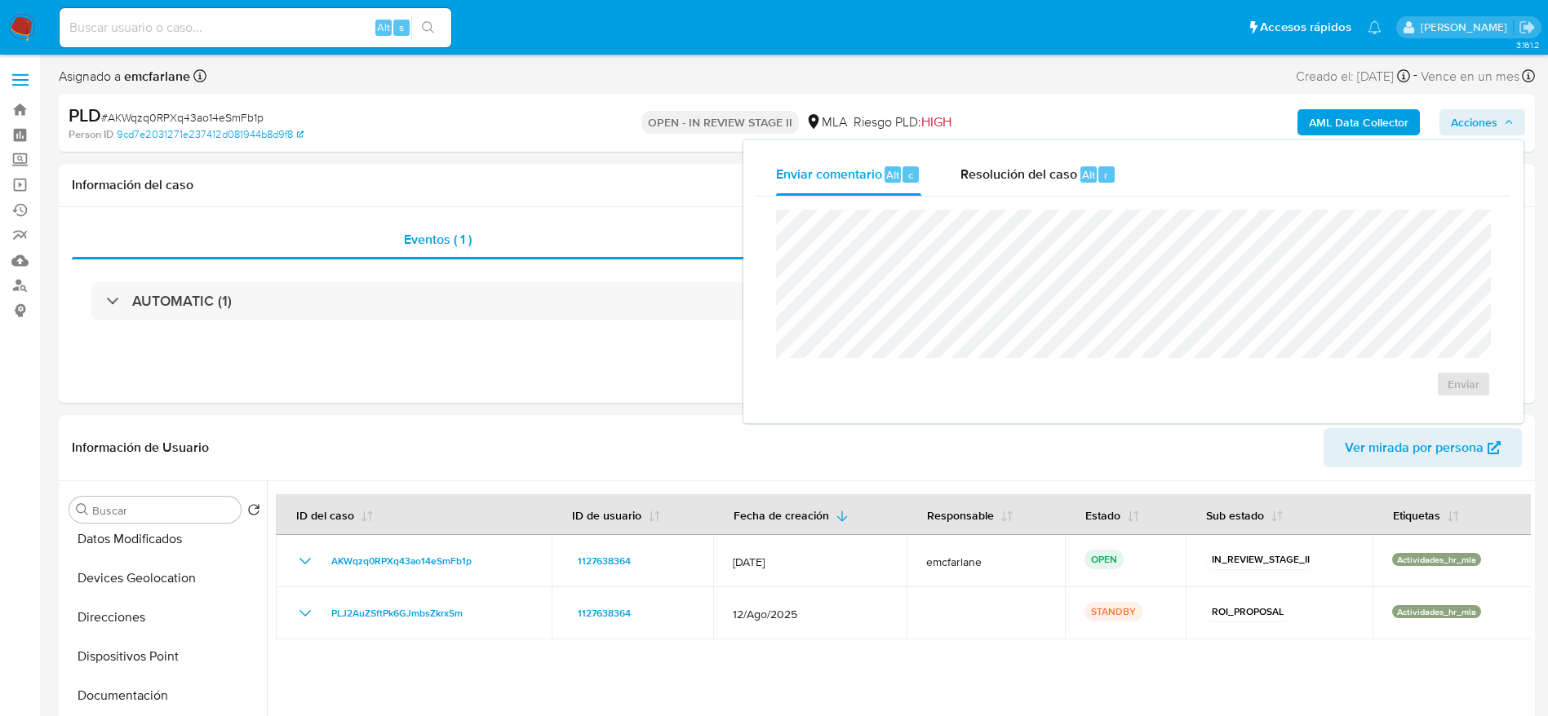
drag, startPoint x: 1029, startPoint y: 163, endPoint x: 1031, endPoint y: 205, distance: 41.6
click at [1029, 165] on div "Resolución del caso Alt r" at bounding box center [1038, 174] width 156 height 42
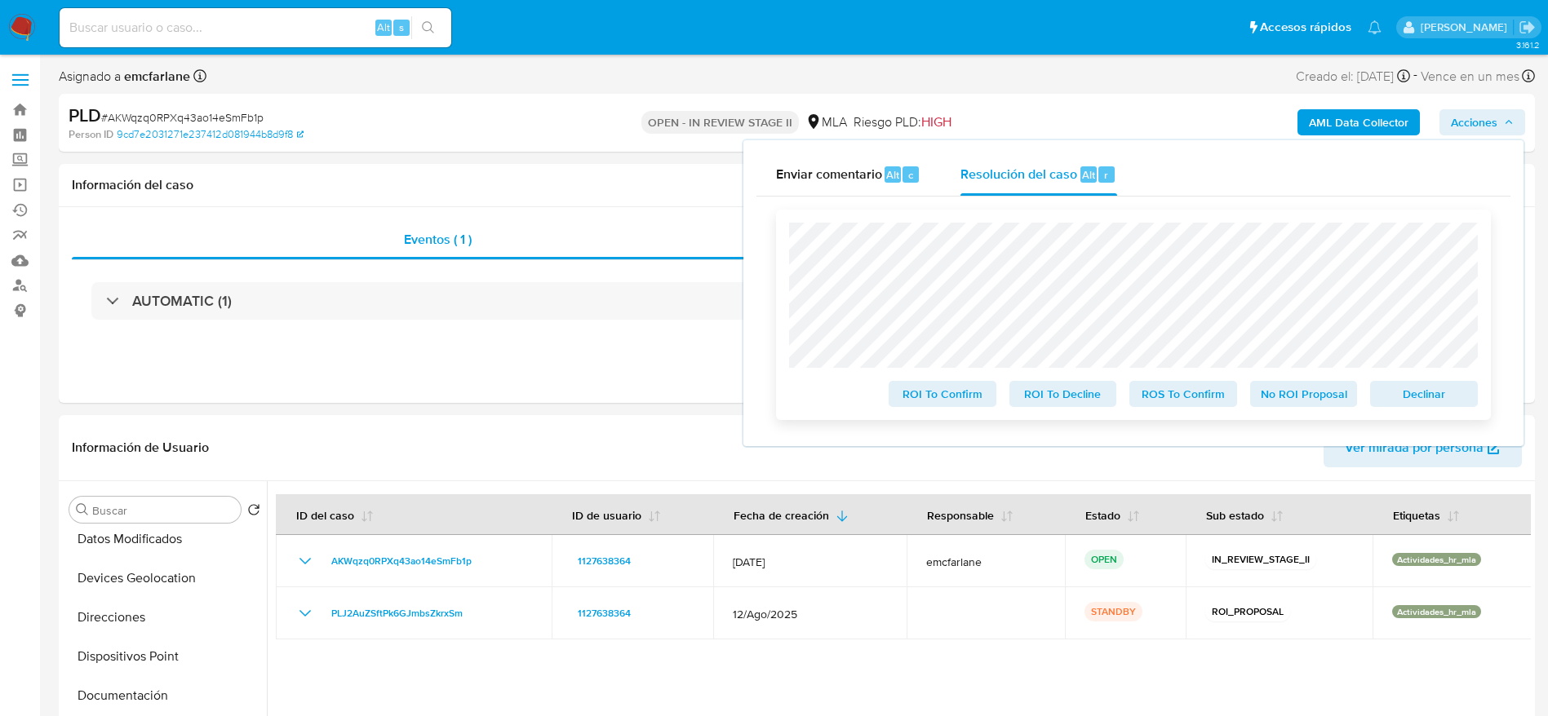
click at [1424, 389] on span "Declinar" at bounding box center [1423, 394] width 85 height 23
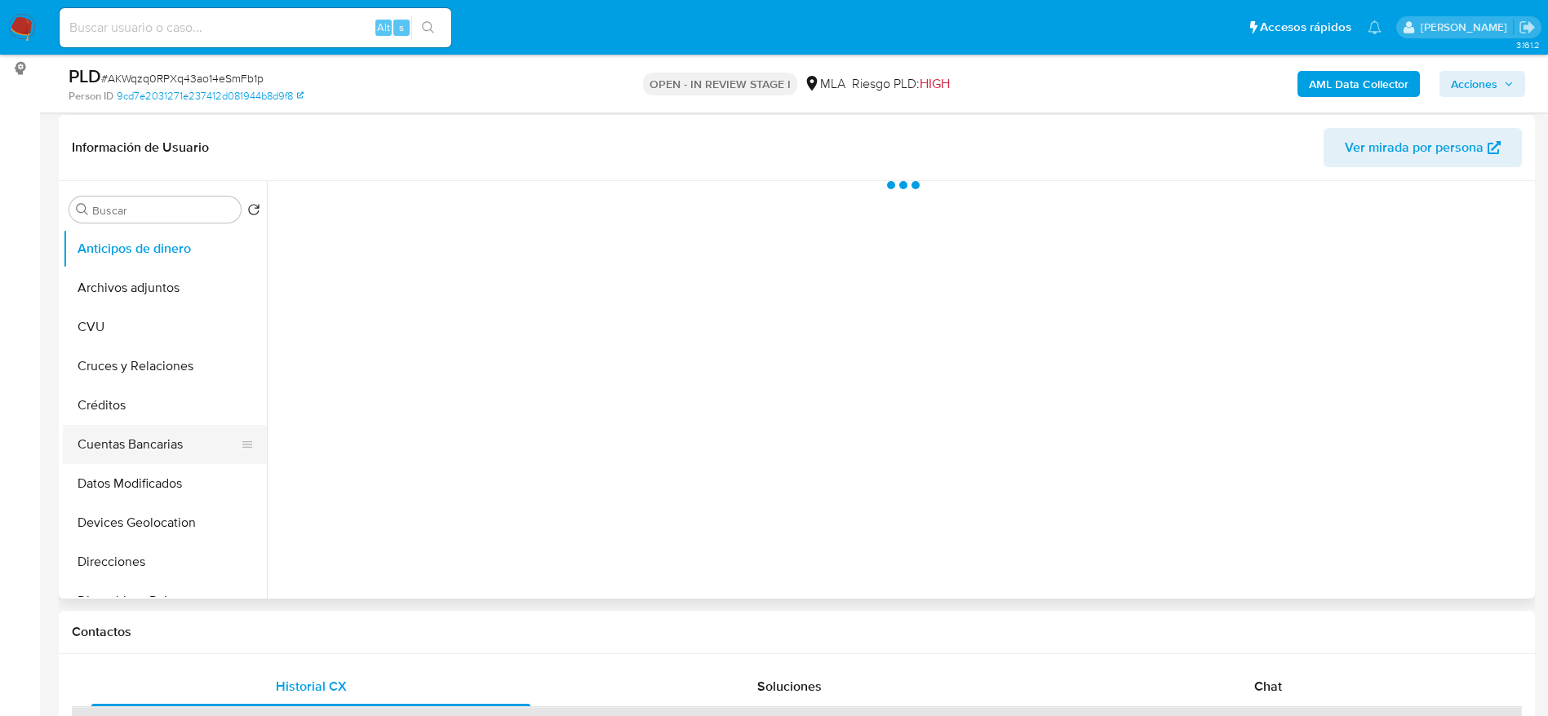
scroll to position [245, 0]
select select "10"
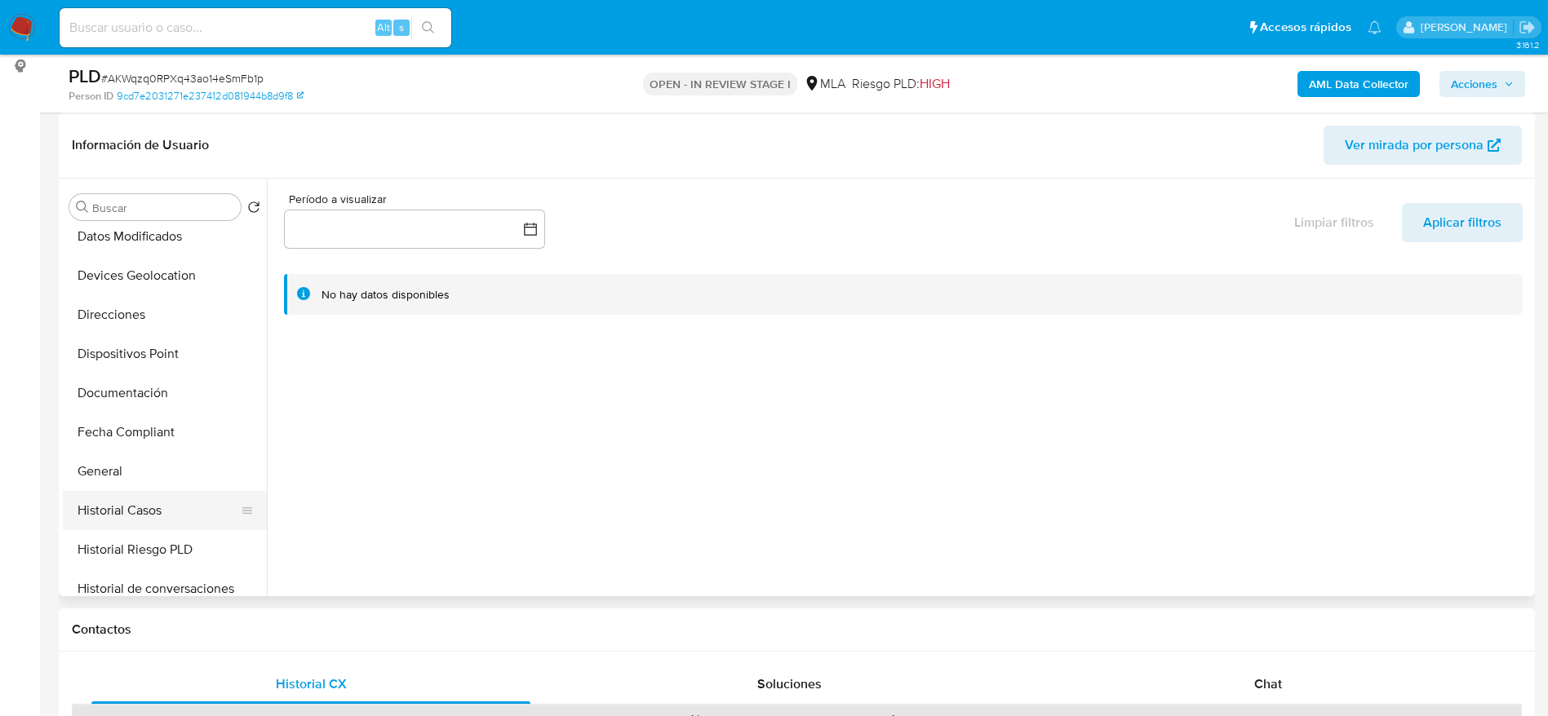
click at [142, 498] on button "Historial Casos" at bounding box center [158, 510] width 191 height 39
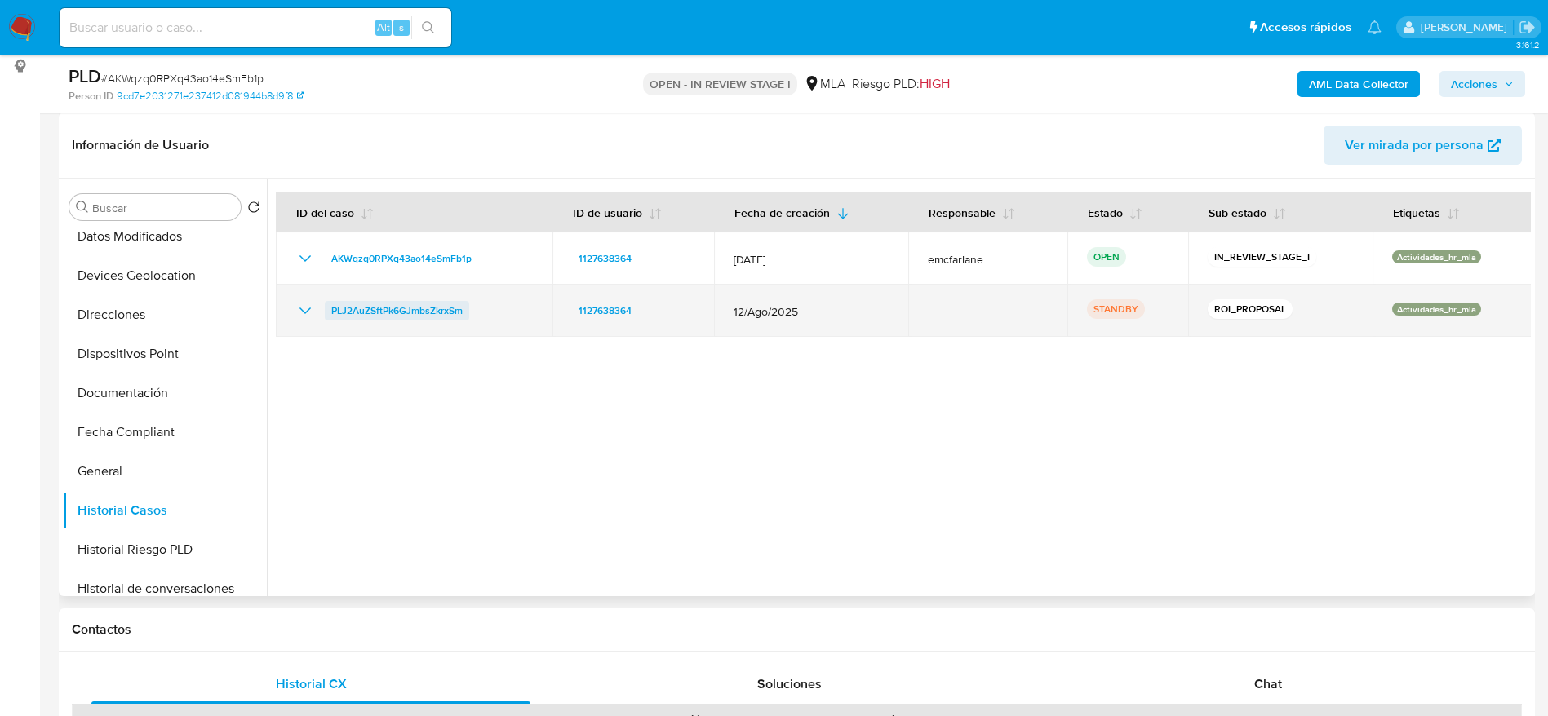
click at [376, 314] on span "PLJ2AuZSftPk6GJmbsZkrxSm" at bounding box center [396, 311] width 131 height 20
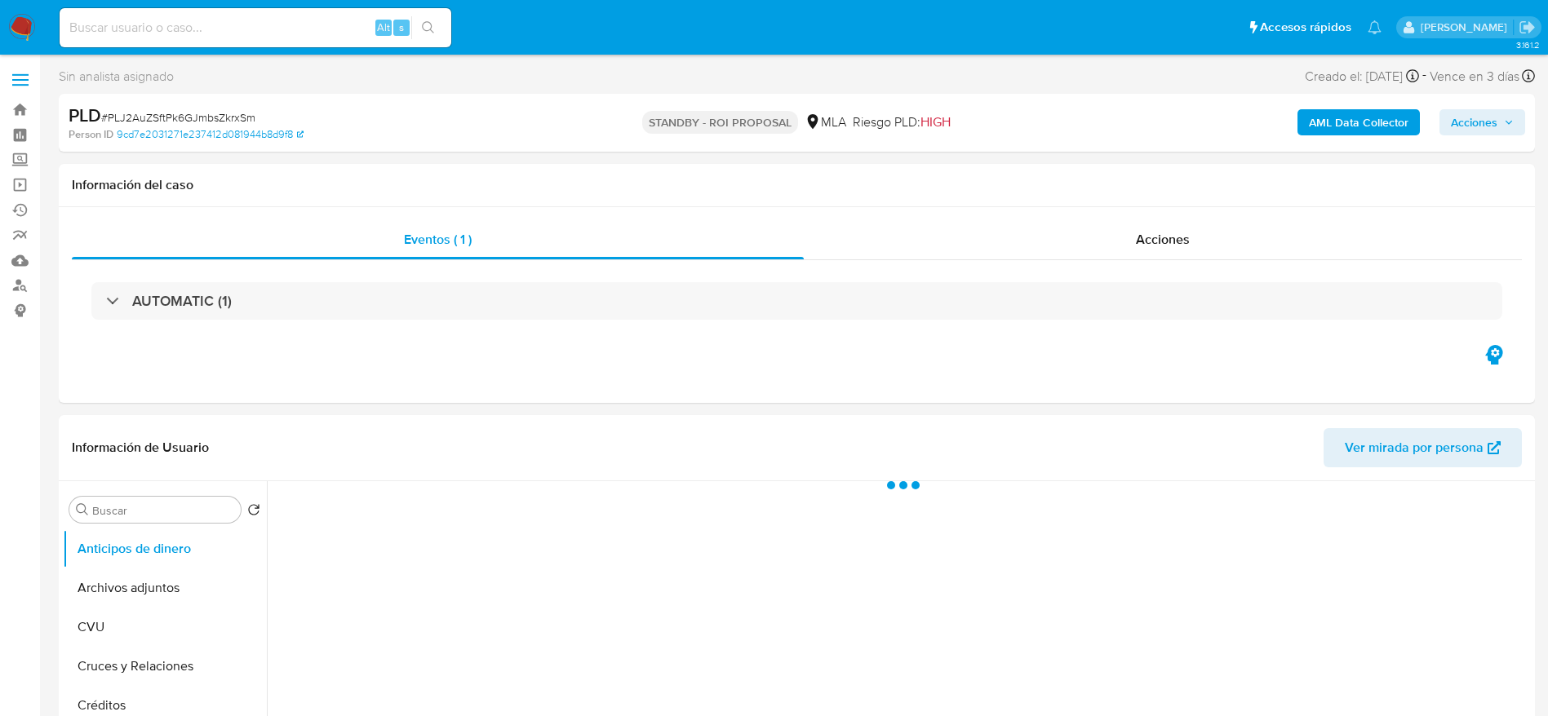
select select "10"
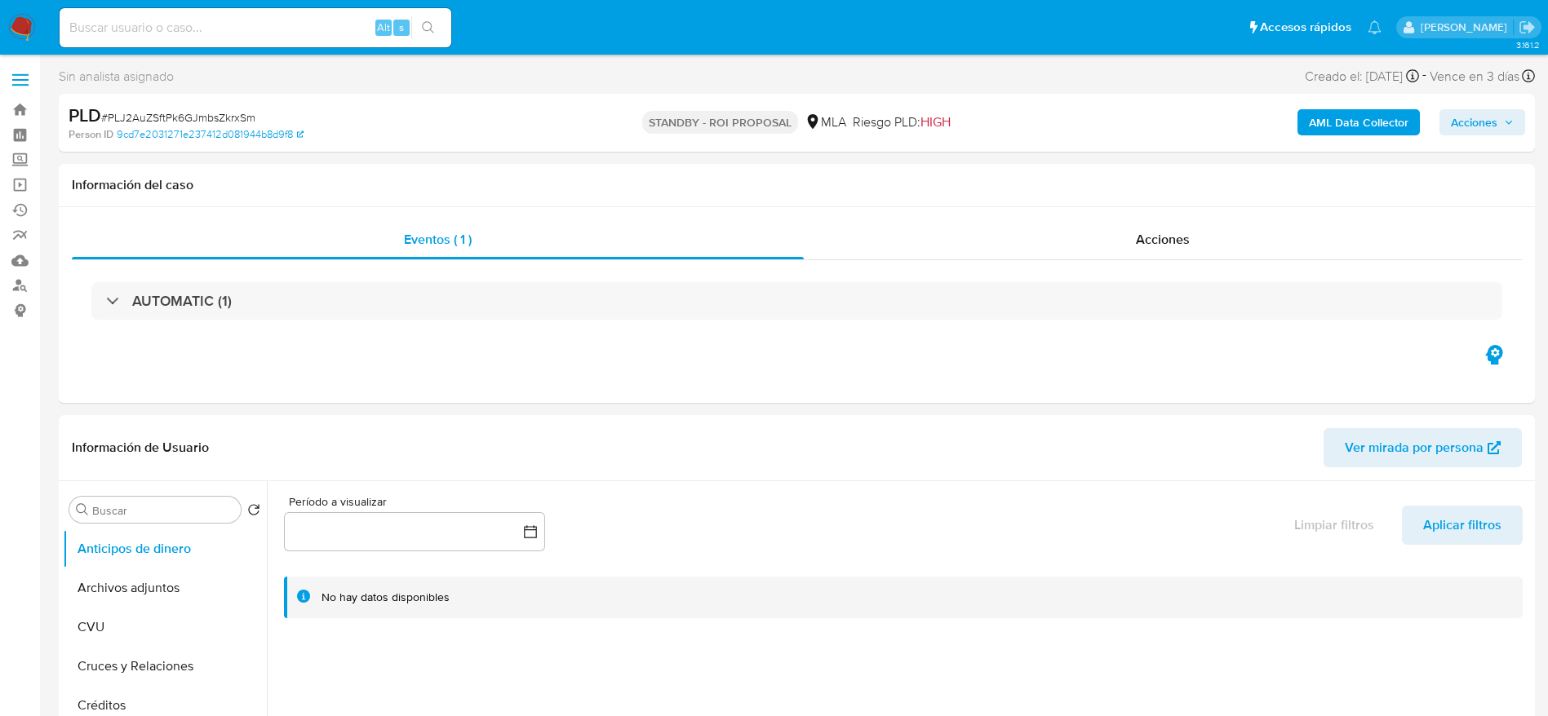
click at [202, 108] on div "PLD # PLJ2AuZSftPk6GJmbsZkrxSm" at bounding box center [309, 116] width 480 height 24
copy span "PLJ2AuZSftPk6GJmbsZkrxSm"
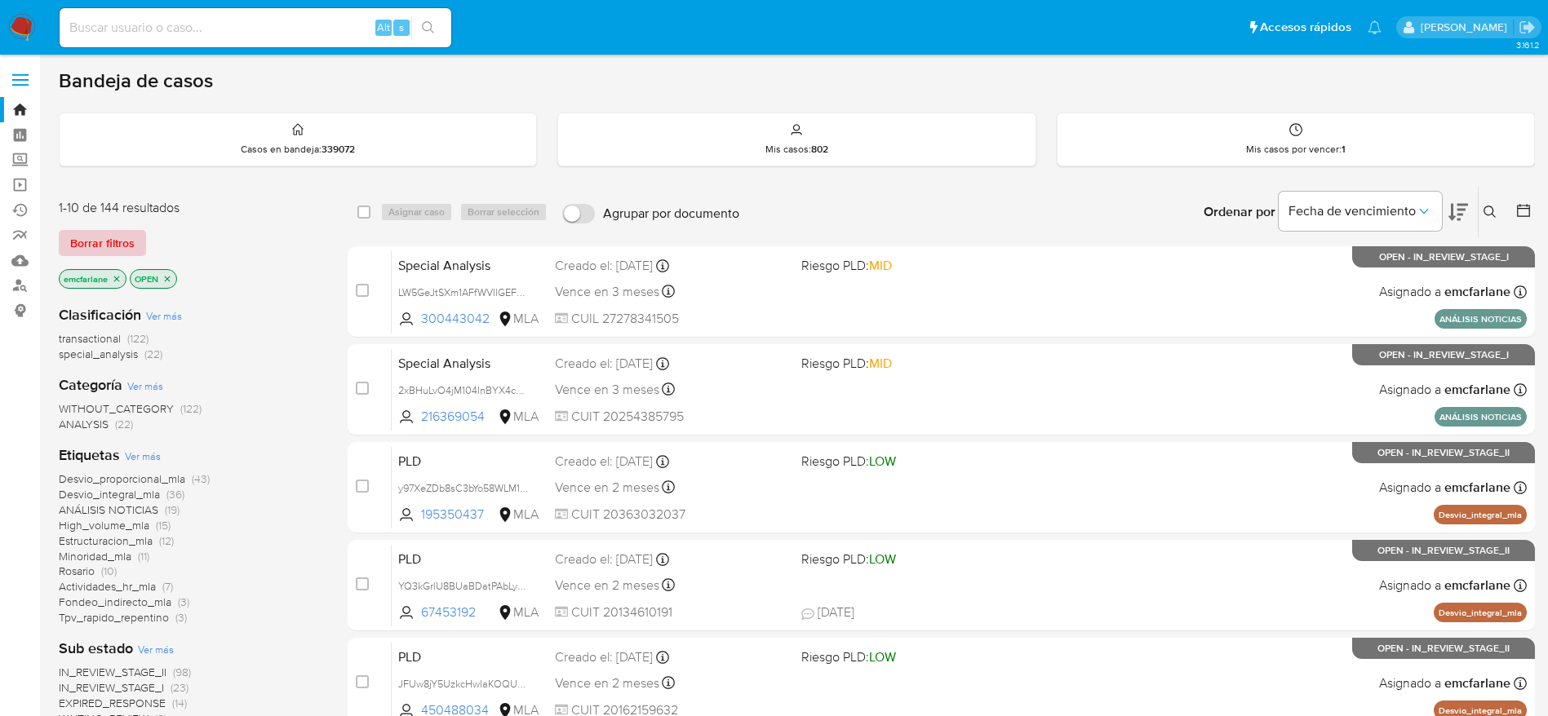
drag, startPoint x: 102, startPoint y: 227, endPoint x: 100, endPoint y: 246, distance: 18.9
click at [103, 226] on div "1-10 de 144 resultados Borrar filtros emcfarlane OPEN" at bounding box center [189, 245] width 261 height 93
click at [100, 245] on span "Borrar filtros" at bounding box center [102, 243] width 64 height 23
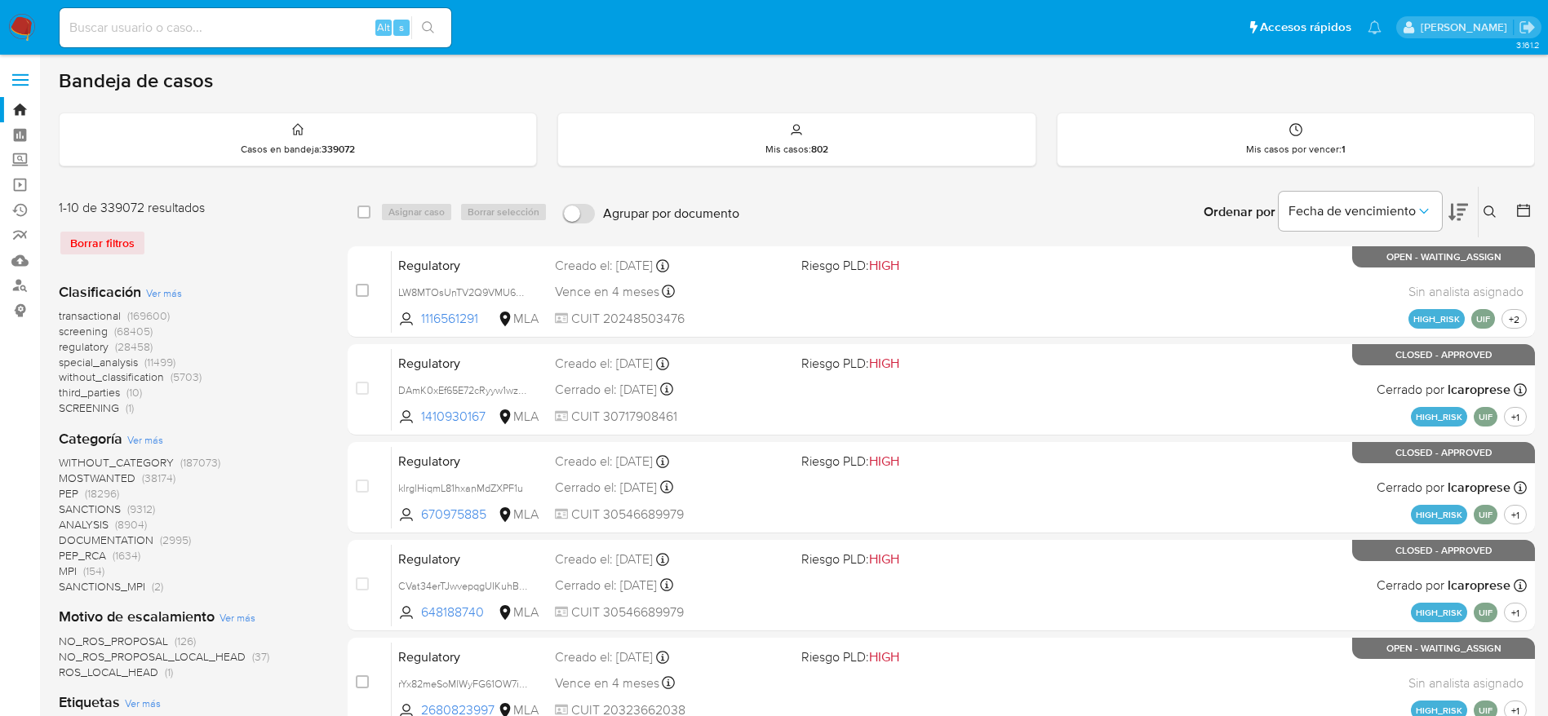
click at [1498, 205] on button at bounding box center [1491, 212] width 27 height 20
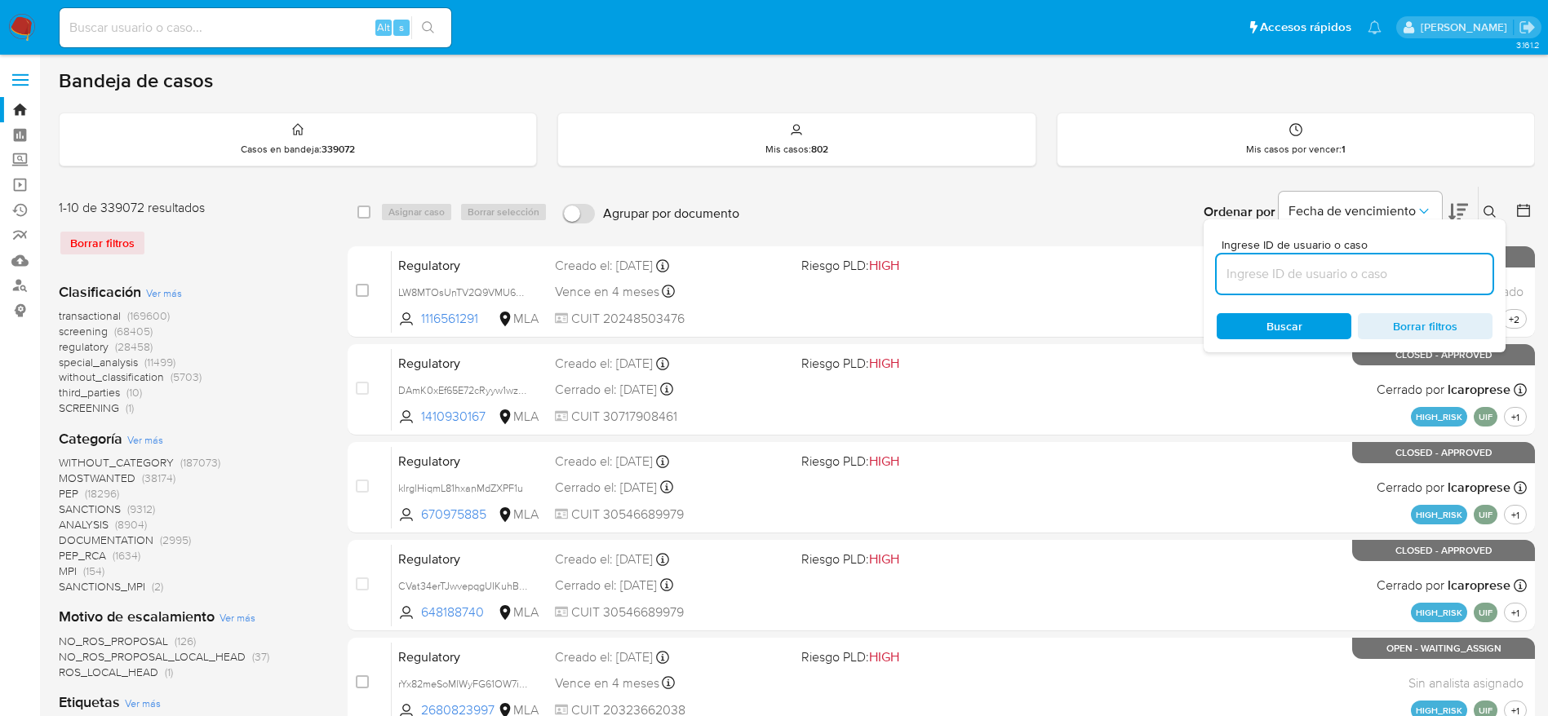
drag, startPoint x: 1341, startPoint y: 281, endPoint x: 1316, endPoint y: 283, distance: 24.6
click at [1340, 280] on input at bounding box center [1355, 274] width 276 height 21
type input "PLJ2AuZSftPk6GJmbsZkrxSm"
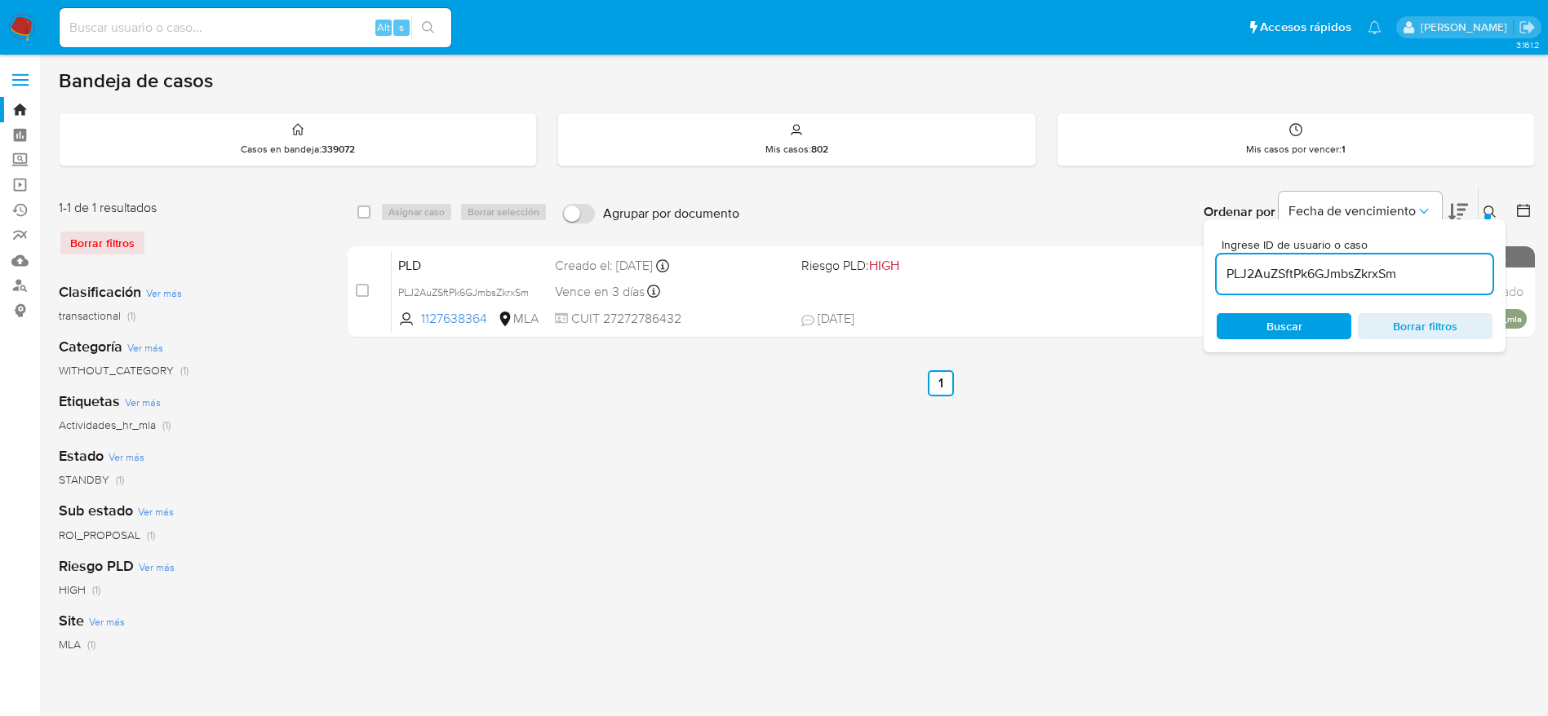
drag, startPoint x: 361, startPoint y: 211, endPoint x: 435, endPoint y: 208, distance: 73.5
click at [361, 212] on input "checkbox" at bounding box center [363, 212] width 13 height 13
checkbox input "true"
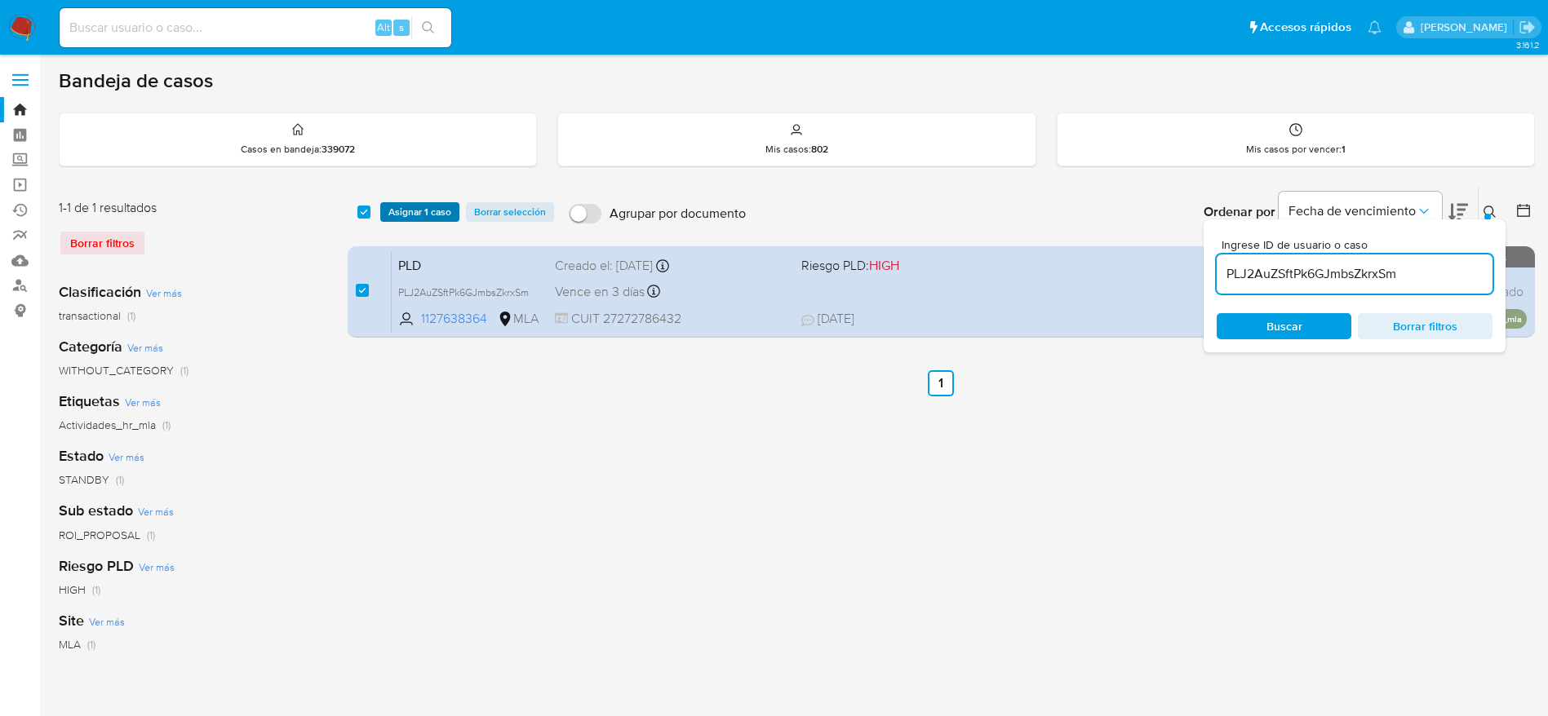
click at [438, 205] on span "Asignar 1 caso" at bounding box center [419, 212] width 63 height 16
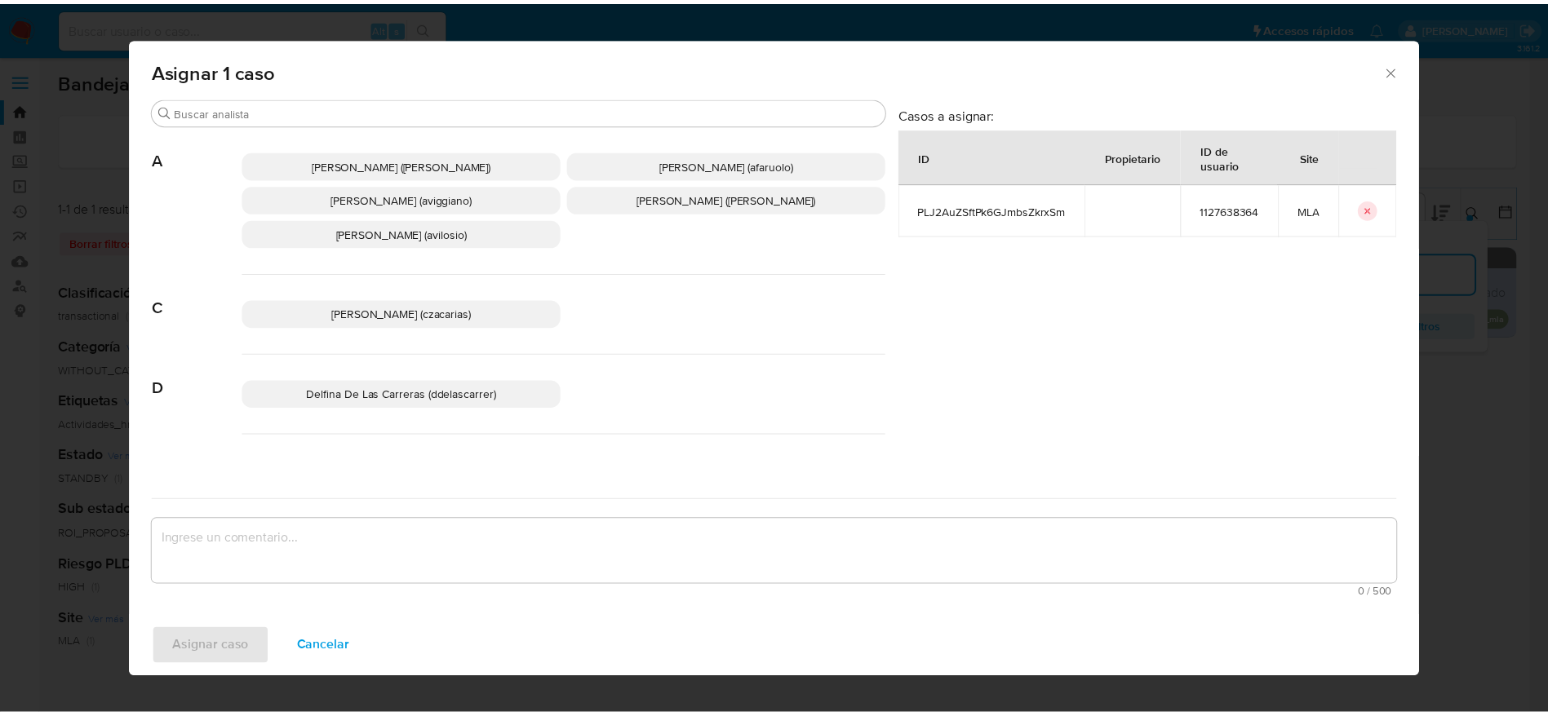
scroll to position [122, 0]
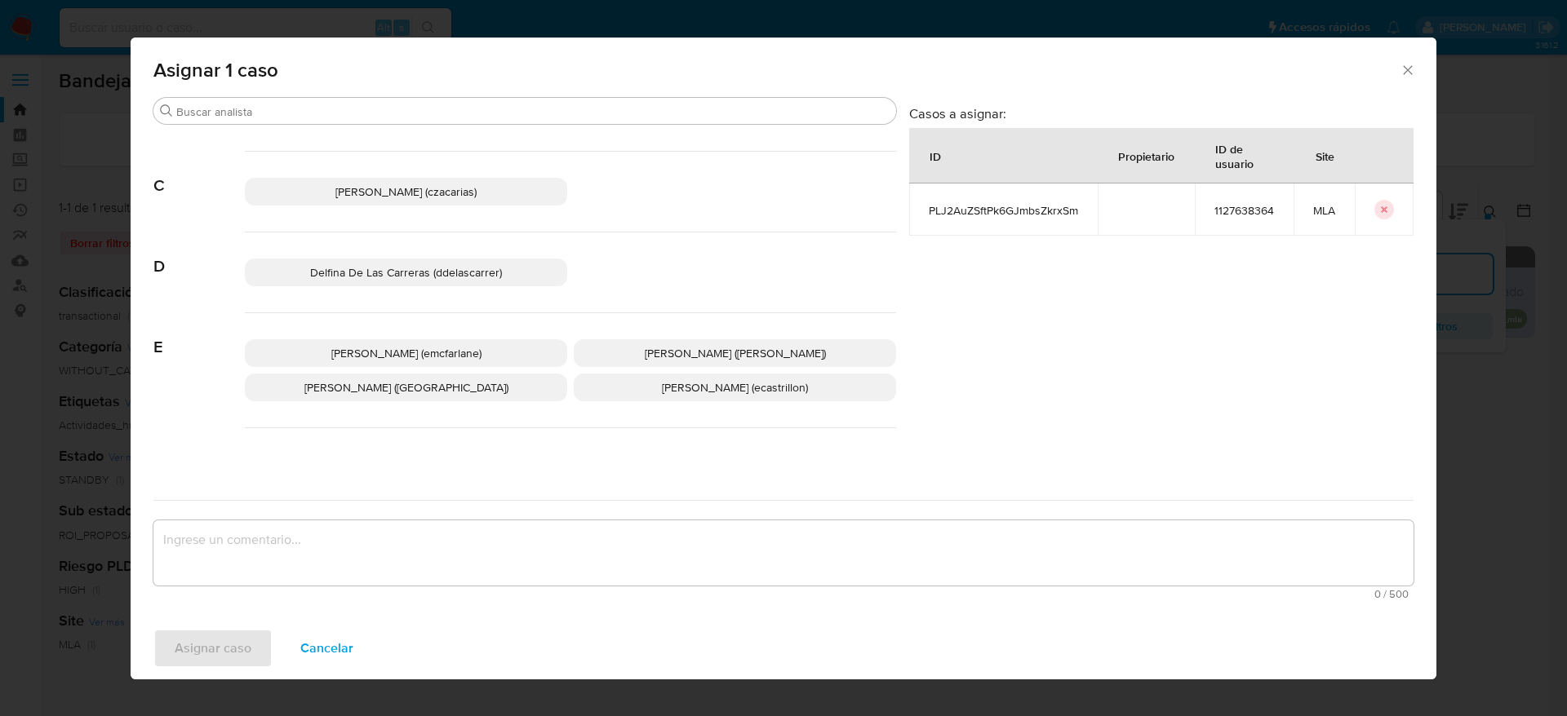
click at [440, 352] on span "Elaine Mc Farlane (emcfarlane)" at bounding box center [406, 353] width 150 height 16
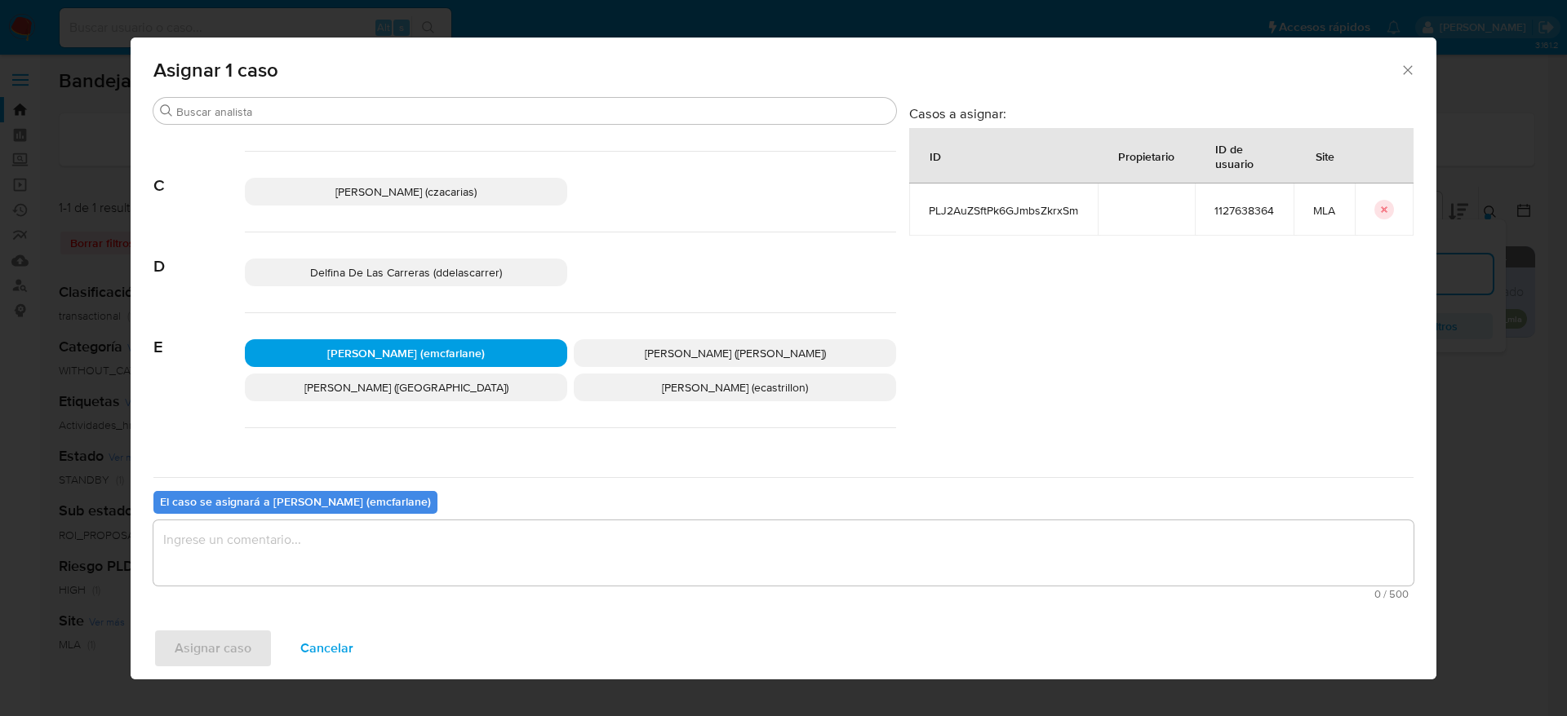
click at [361, 536] on textarea "assign-modal" at bounding box center [783, 553] width 1260 height 65
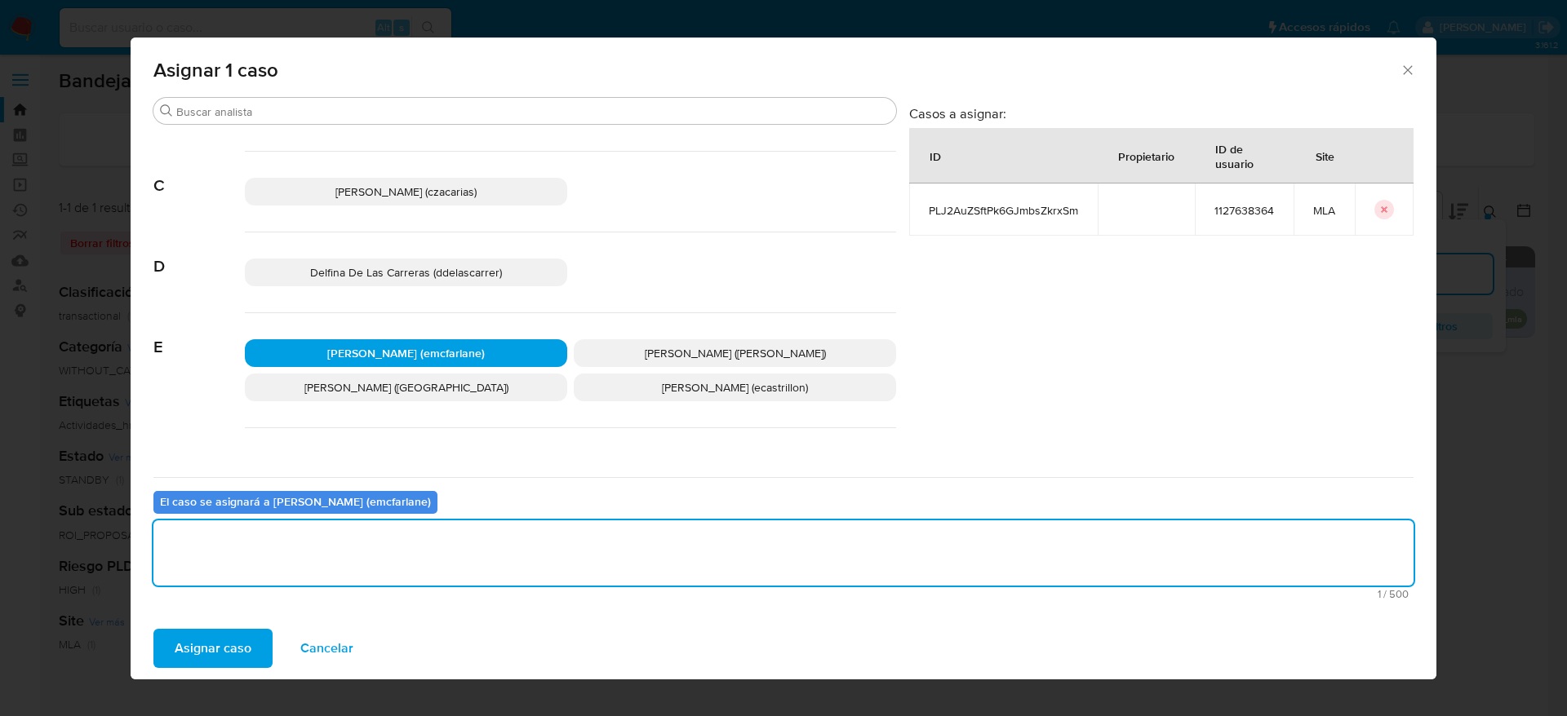
click at [228, 648] on span "Asignar caso" at bounding box center [213, 649] width 77 height 36
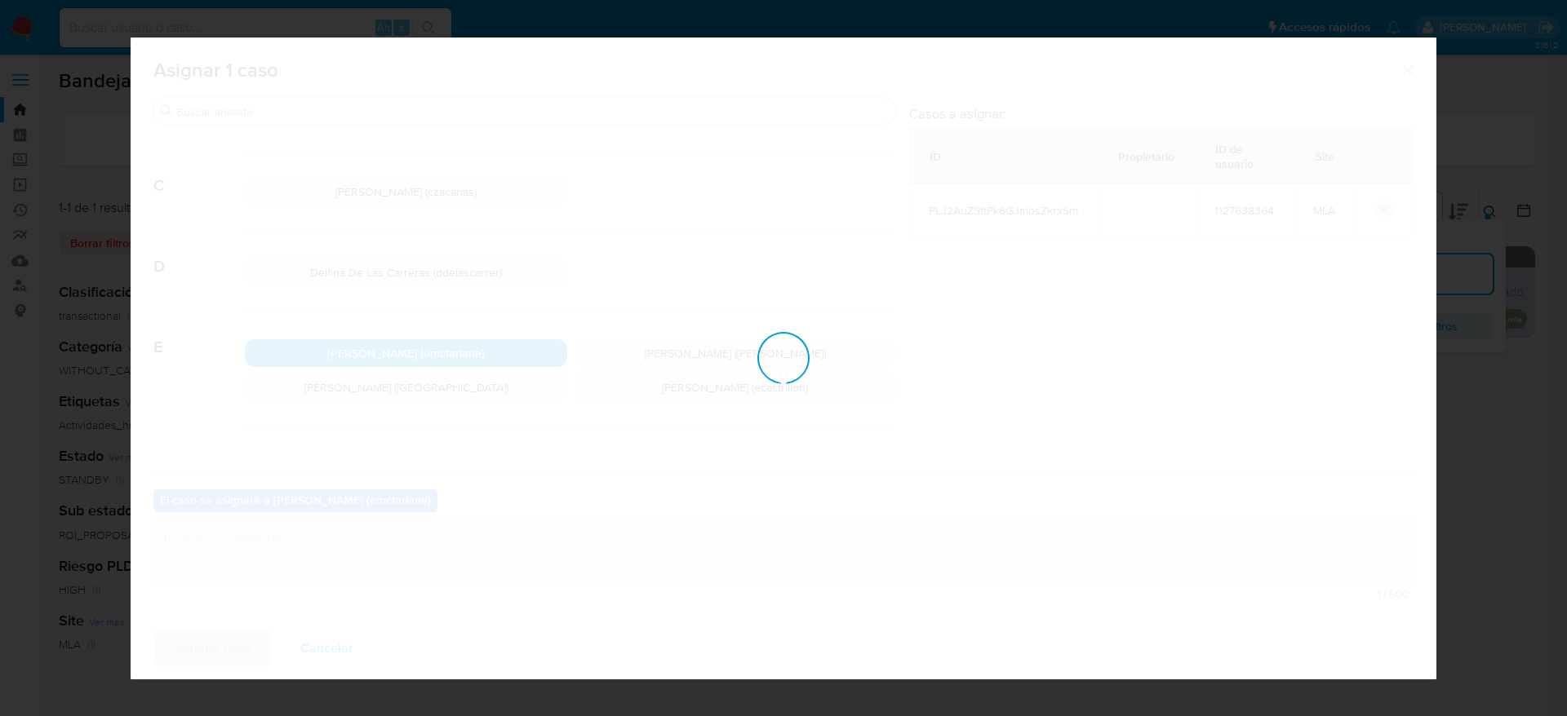
checkbox input "false"
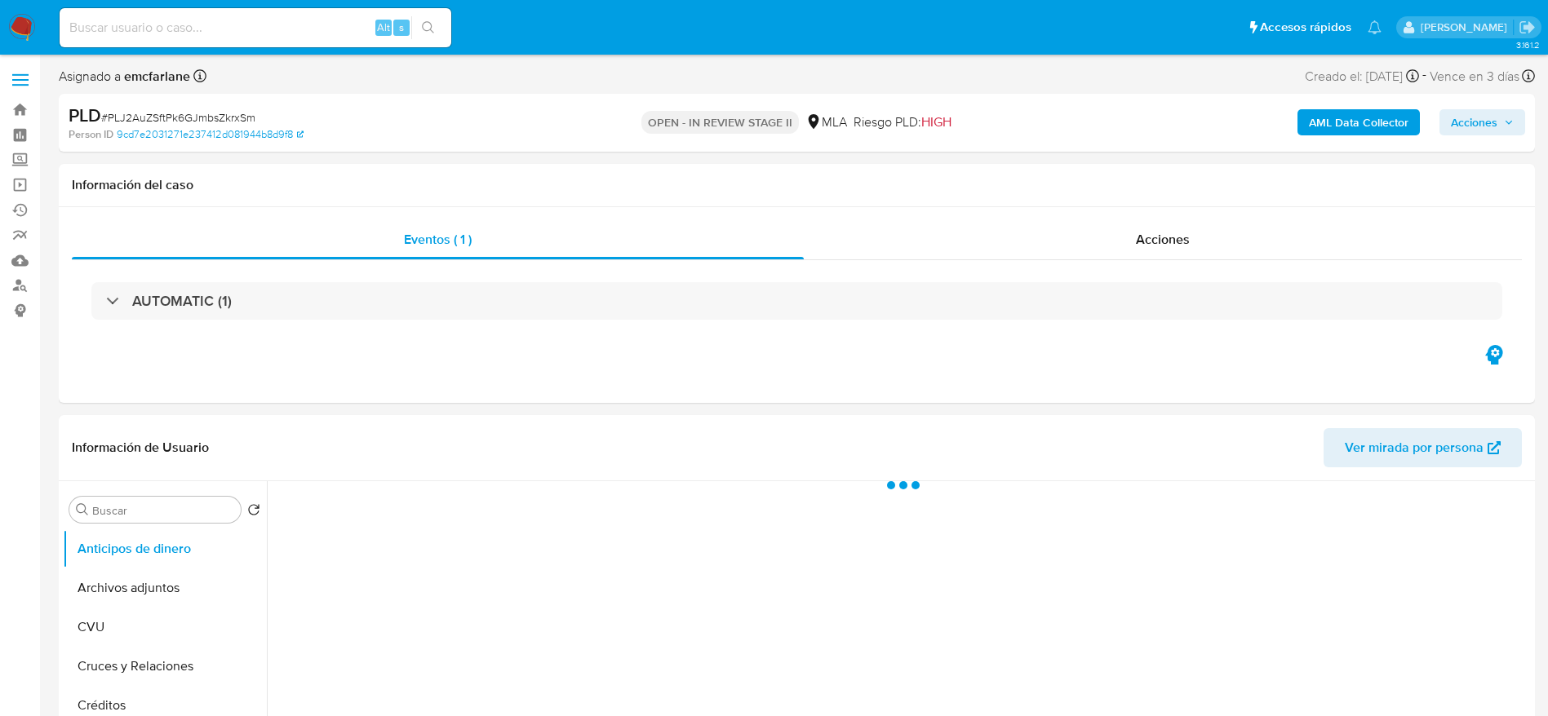
click at [1509, 123] on icon "button" at bounding box center [1508, 123] width 7 height 4
select select "10"
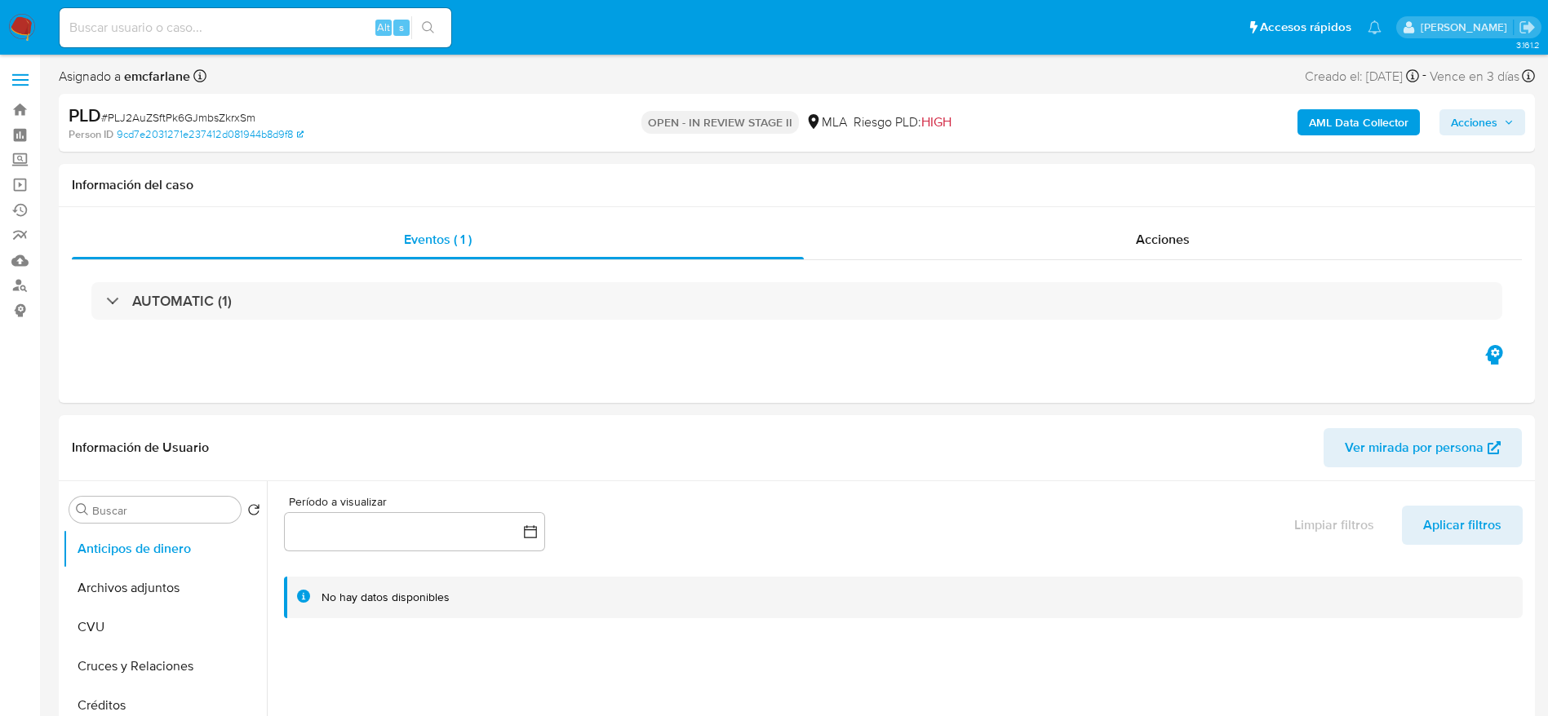
click at [1476, 128] on span "Acciones" at bounding box center [1474, 122] width 47 height 26
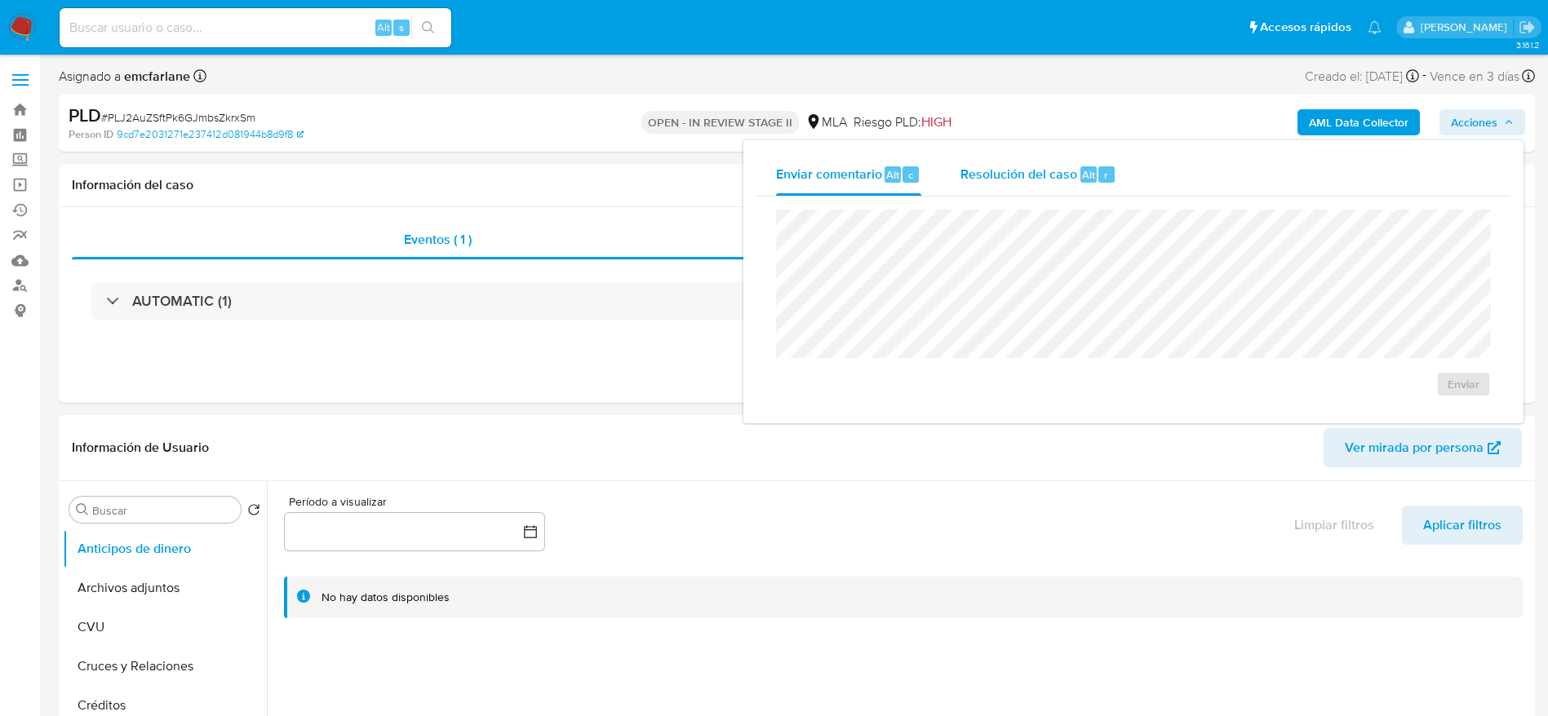
drag, startPoint x: 1046, startPoint y: 156, endPoint x: 1044, endPoint y: 168, distance: 12.5
click at [1045, 161] on div "Resolución del caso Alt r" at bounding box center [1038, 174] width 156 height 42
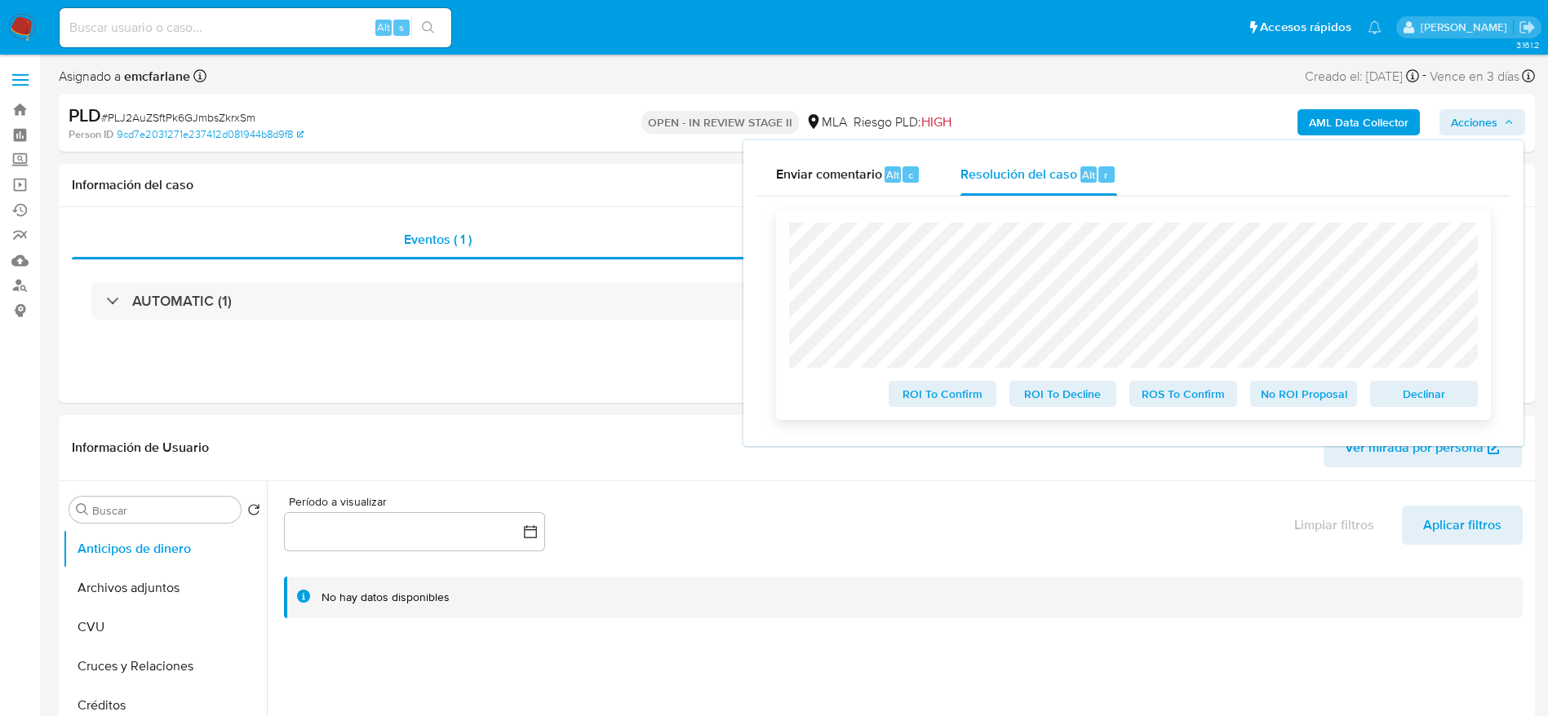
click at [1428, 399] on span "Declinar" at bounding box center [1423, 394] width 85 height 23
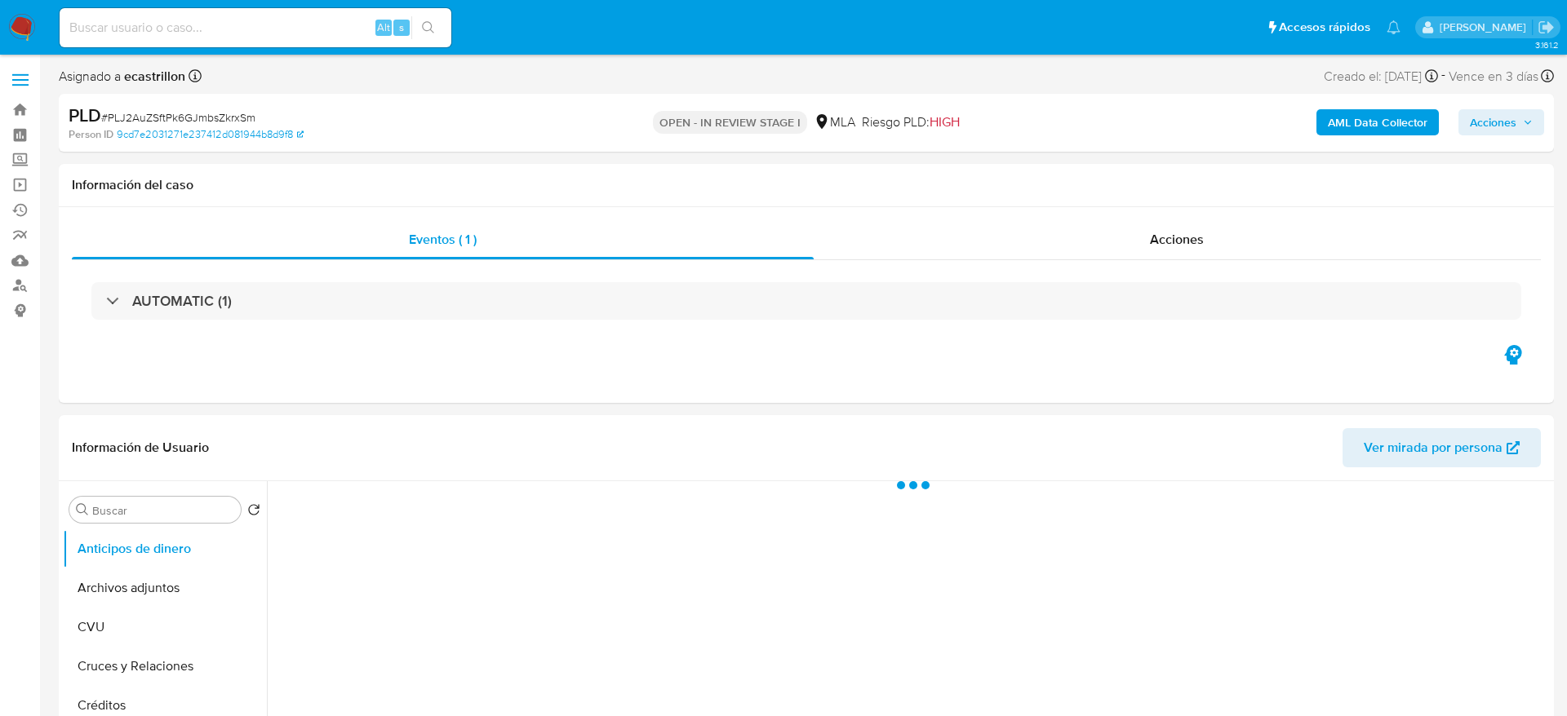
select select "10"
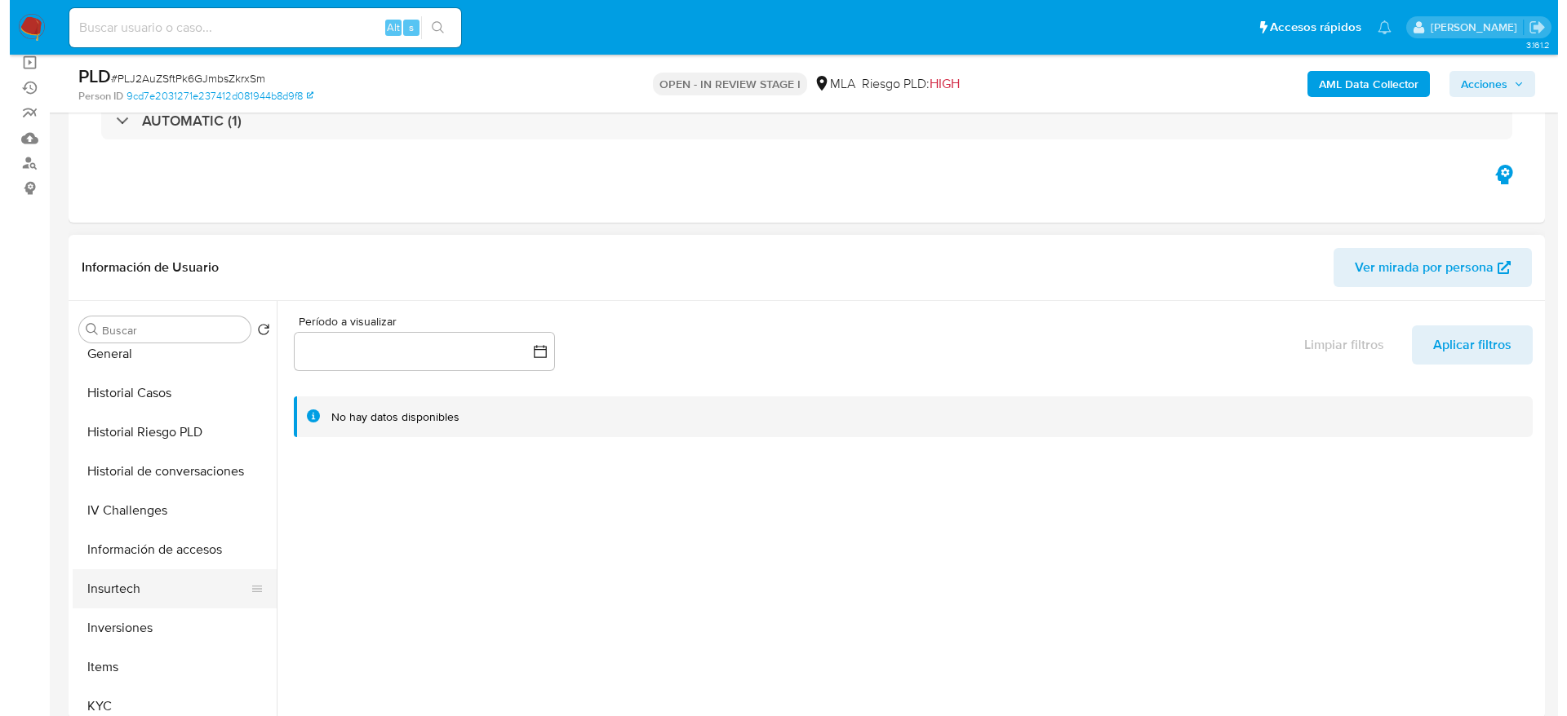
scroll to position [490, 0]
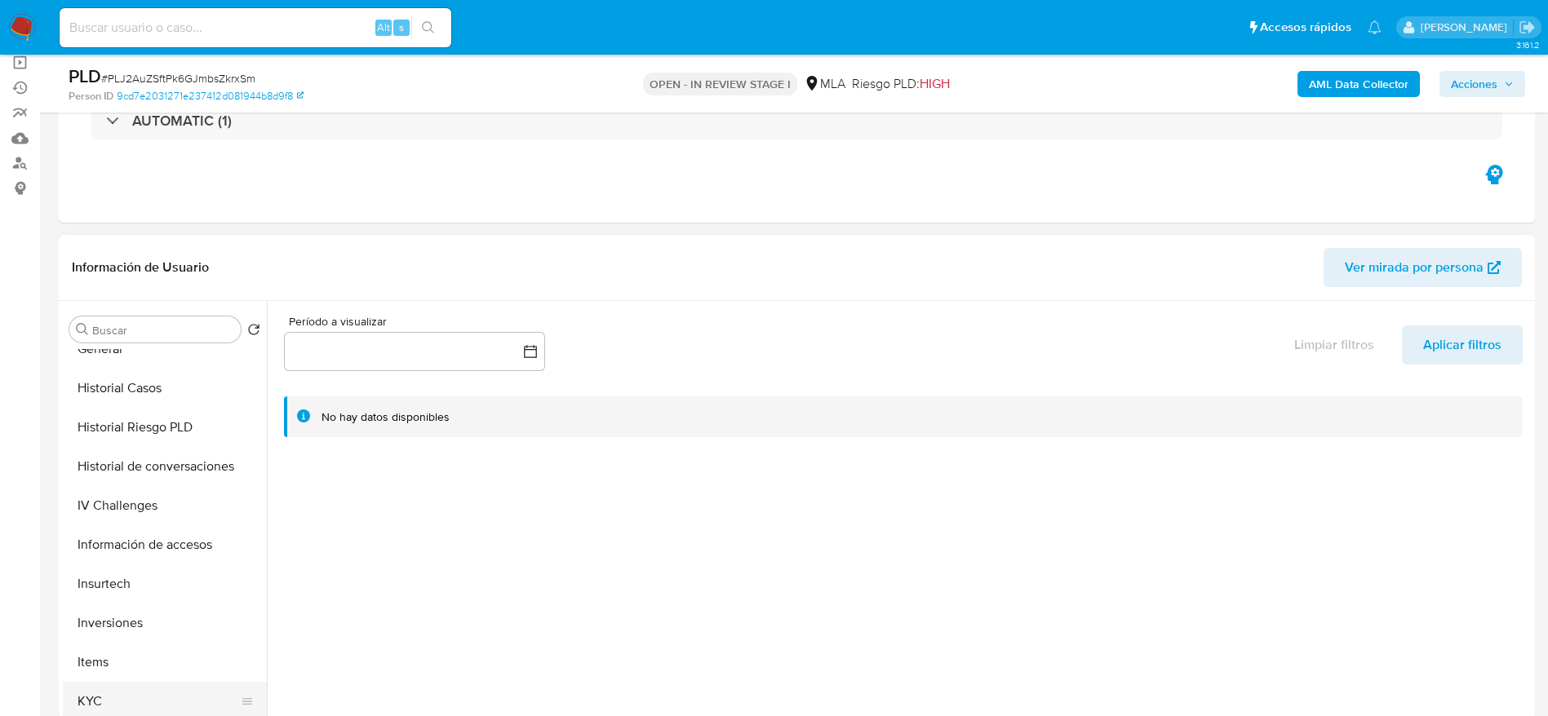
click at [107, 703] on button "KYC" at bounding box center [158, 701] width 191 height 39
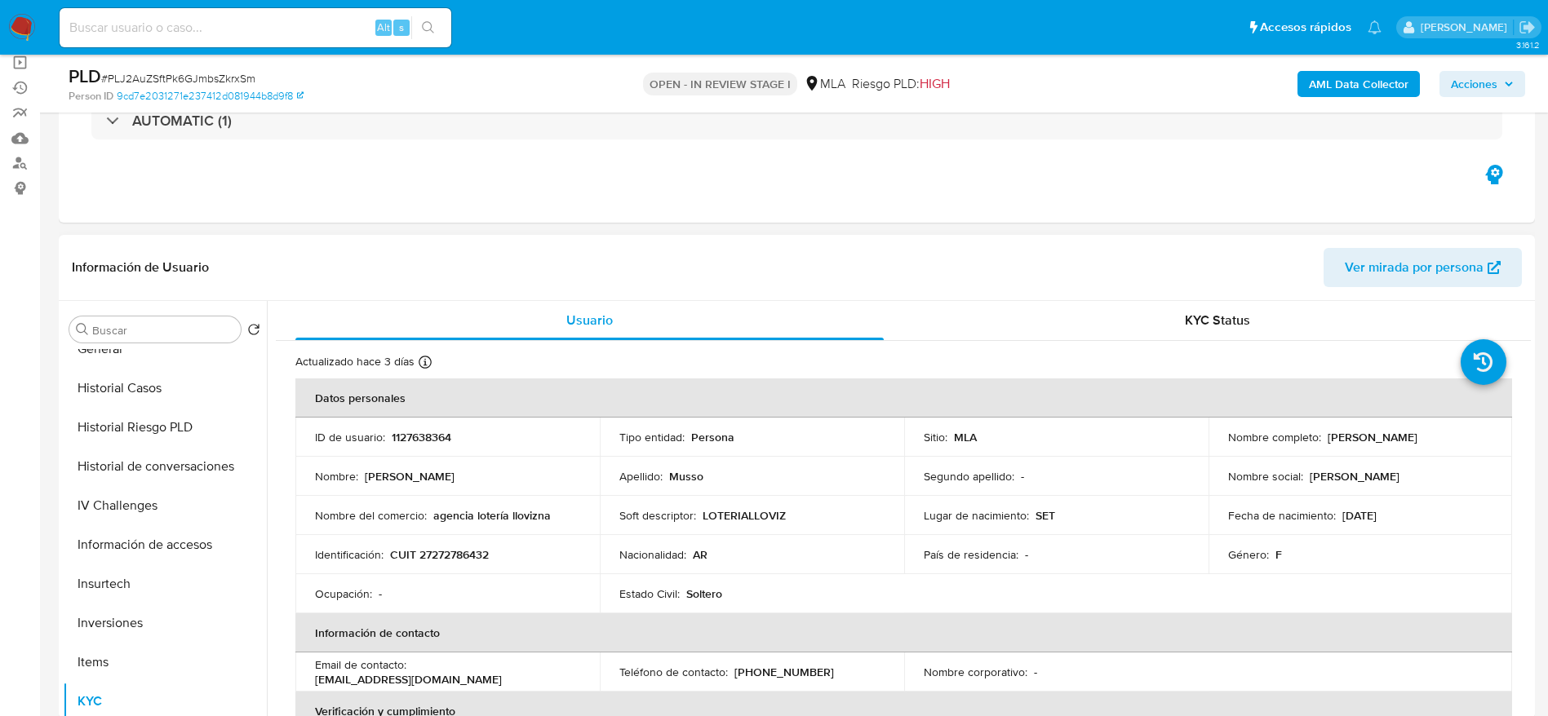
click at [1369, 436] on p "Andrea Fabiana Musso" at bounding box center [1373, 437] width 90 height 15
click at [1369, 436] on p "[PERSON_NAME] [PERSON_NAME]" at bounding box center [1373, 437] width 90 height 15
click at [1458, 438] on div "Nombre completo : Andrea Fabiana Musso" at bounding box center [1360, 437] width 265 height 15
click at [1457, 438] on div "Nombre completo : Andrea Fabiana Musso" at bounding box center [1360, 437] width 265 height 15
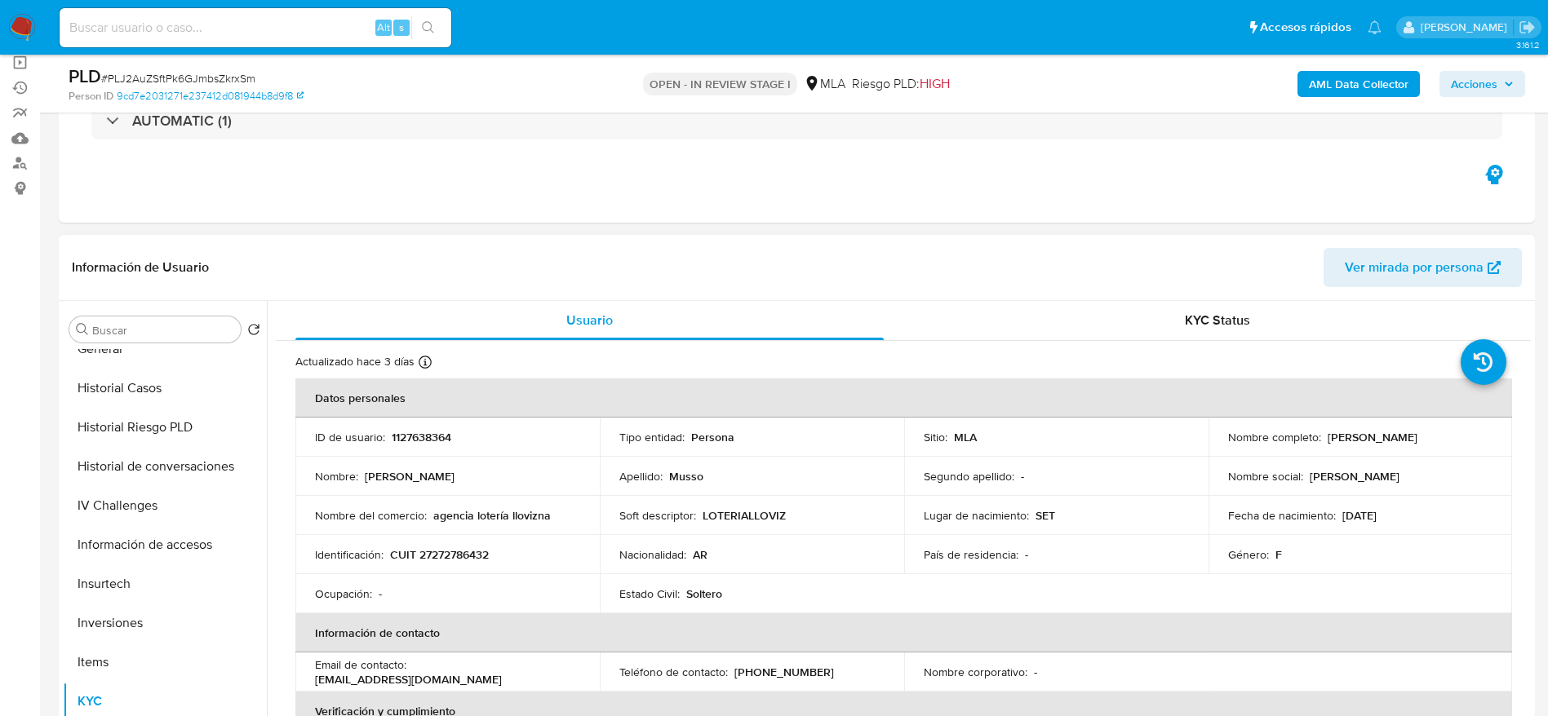
click at [1405, 392] on th "Datos personales" at bounding box center [903, 398] width 1217 height 39
drag, startPoint x: 1374, startPoint y: 454, endPoint x: 1323, endPoint y: 445, distance: 52.2
click at [1323, 445] on div "Nombre completo : Andrea Fabiana Musso" at bounding box center [1360, 437] width 265 height 15
copy p "[PERSON_NAME] [PERSON_NAME]"
drag, startPoint x: 137, startPoint y: 481, endPoint x: 169, endPoint y: 474, distance: 32.7
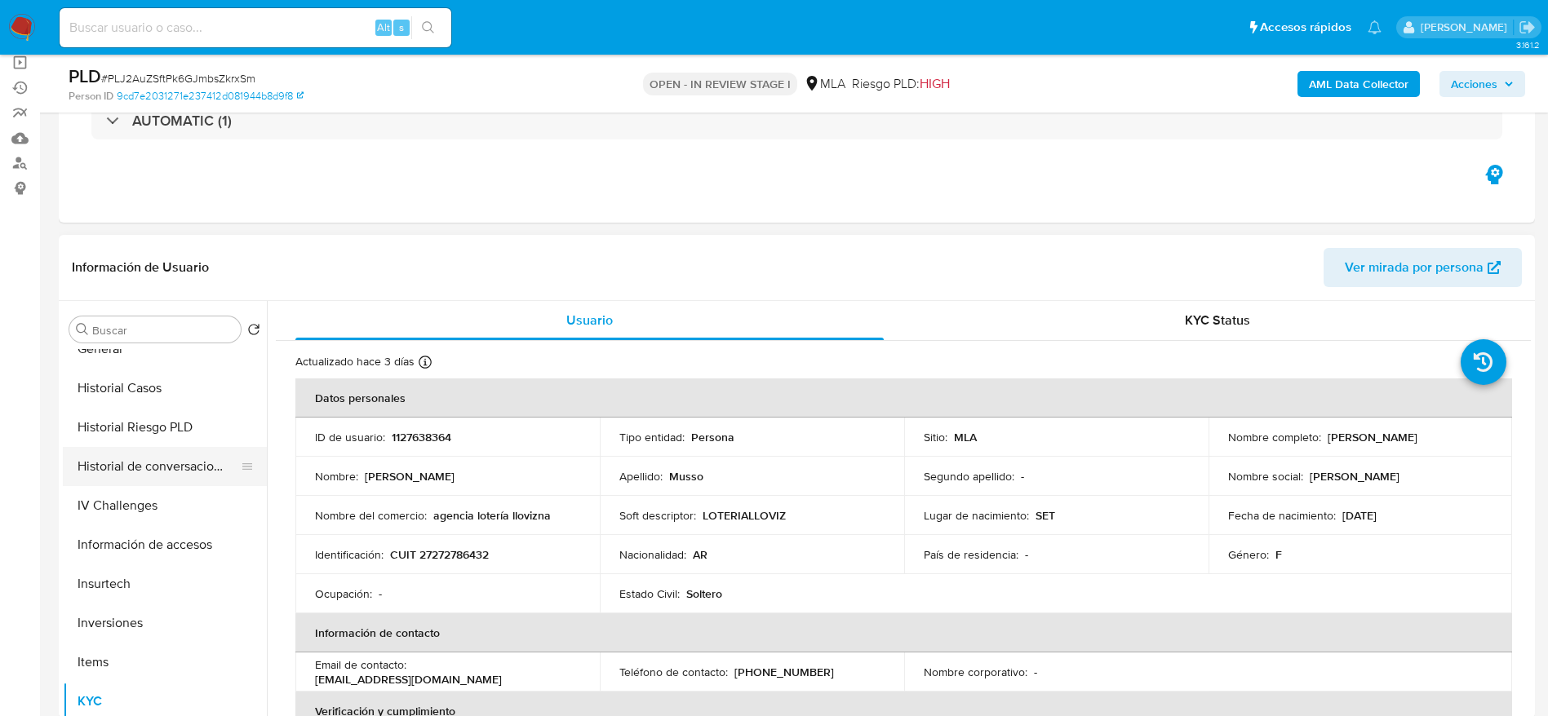
click at [137, 482] on button "Historial de conversaciones" at bounding box center [158, 466] width 191 height 39
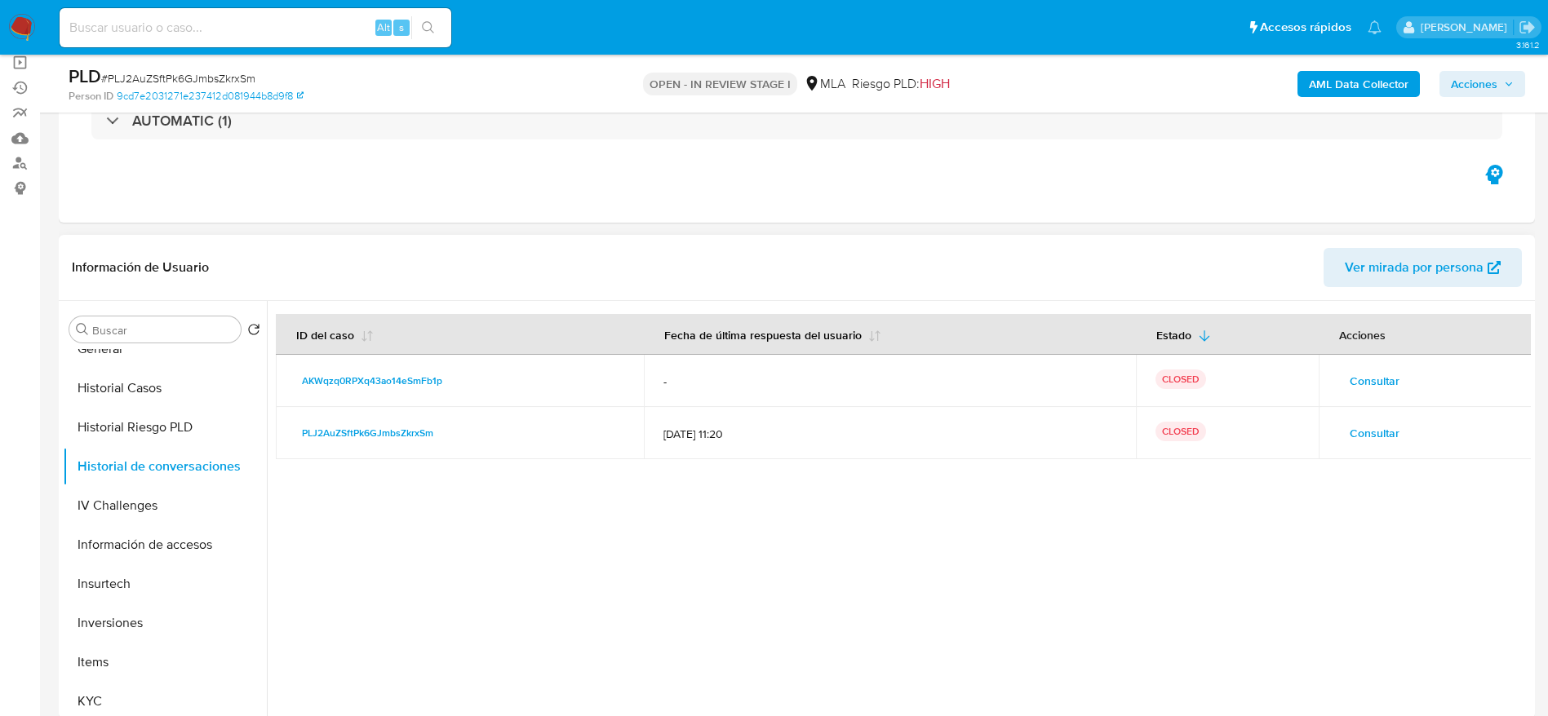
click at [1377, 439] on span "Consultar" at bounding box center [1375, 433] width 50 height 23
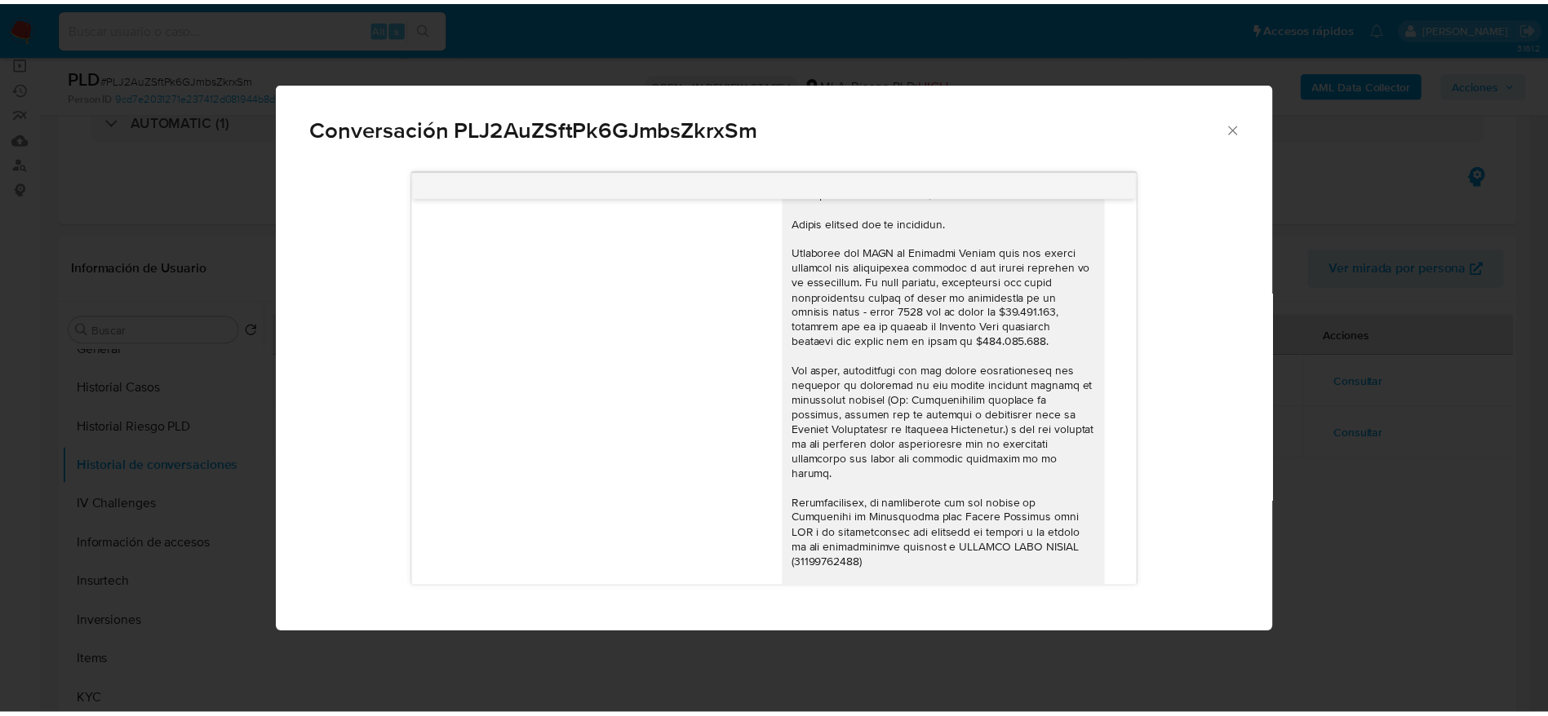
scroll to position [1303, 0]
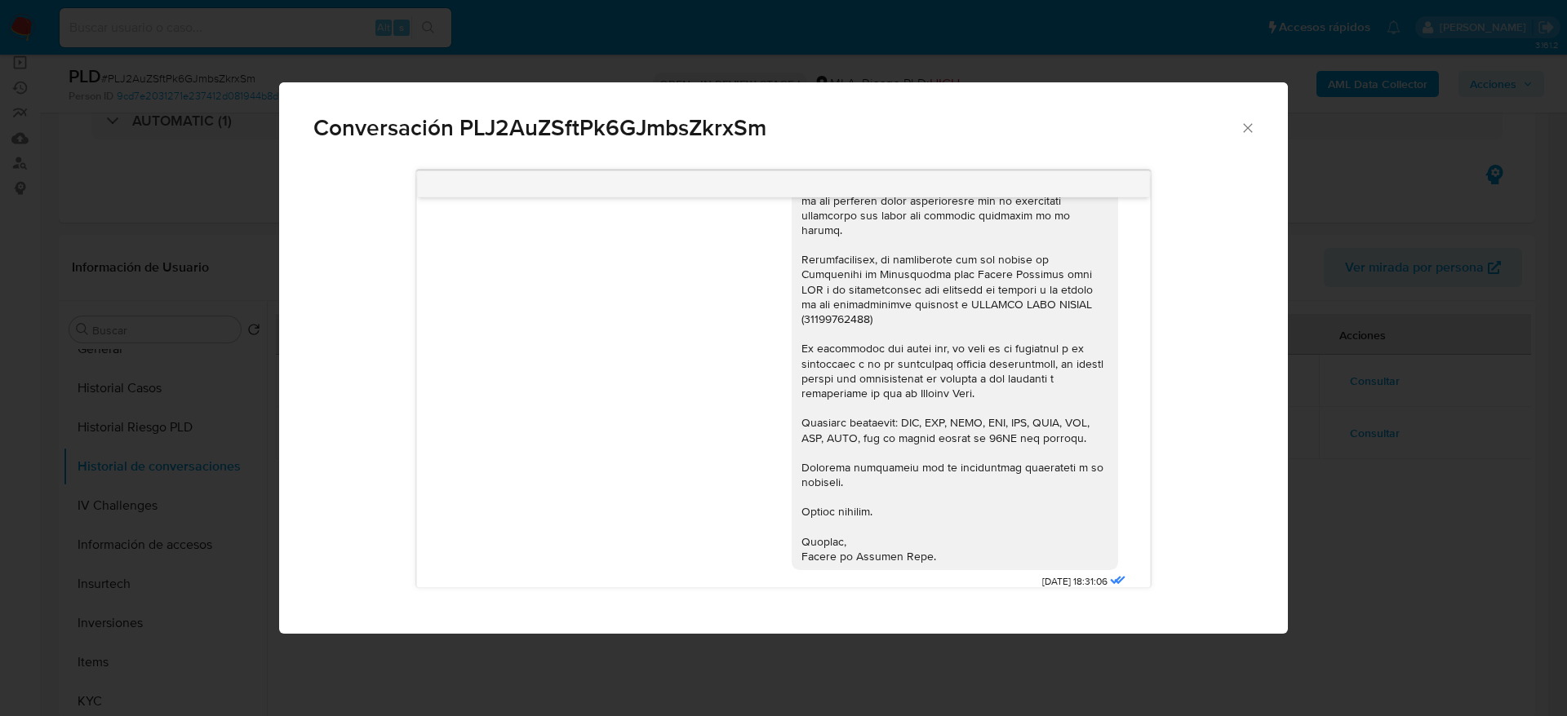
click at [1248, 129] on icon "Cerrar" at bounding box center [1247, 128] width 16 height 16
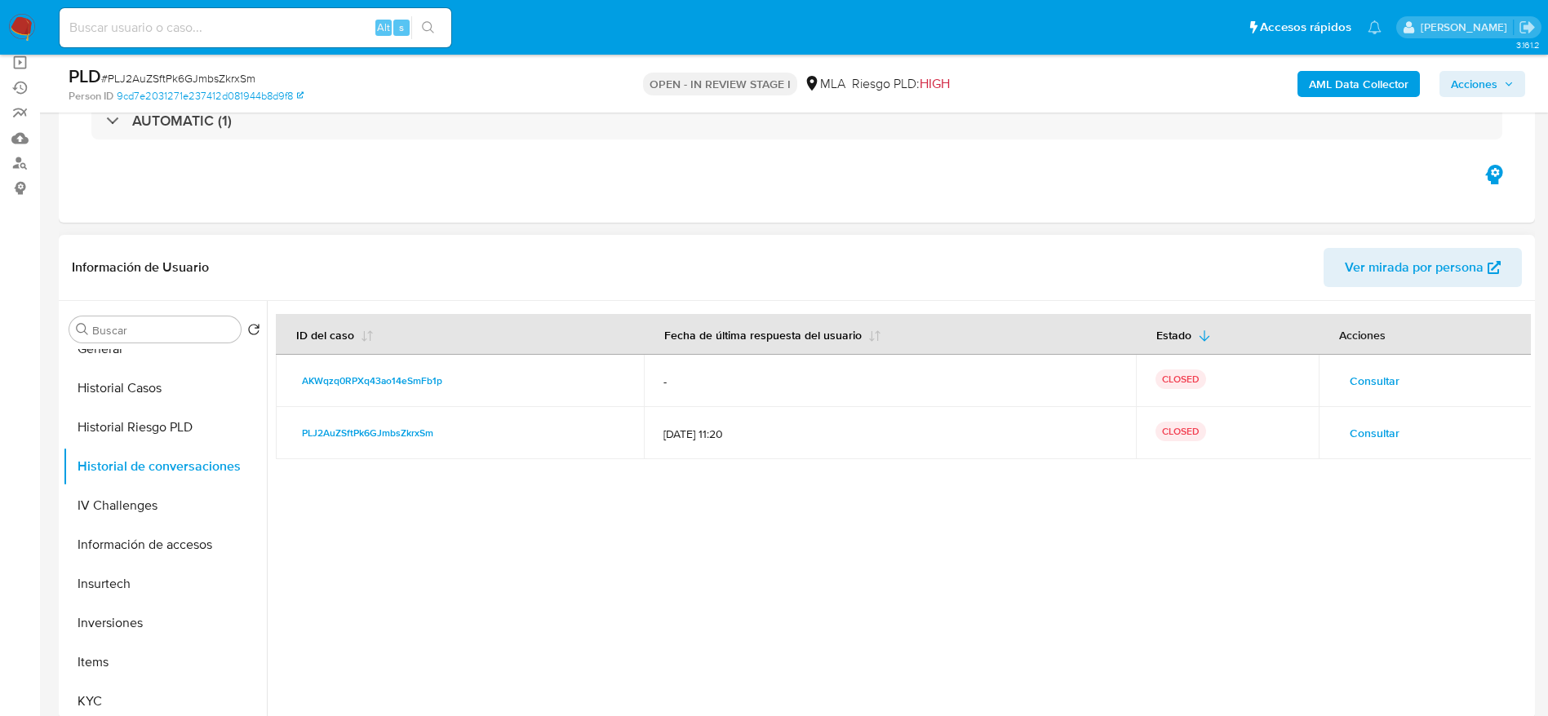
click at [1359, 385] on span "Consultar" at bounding box center [1375, 381] width 50 height 23
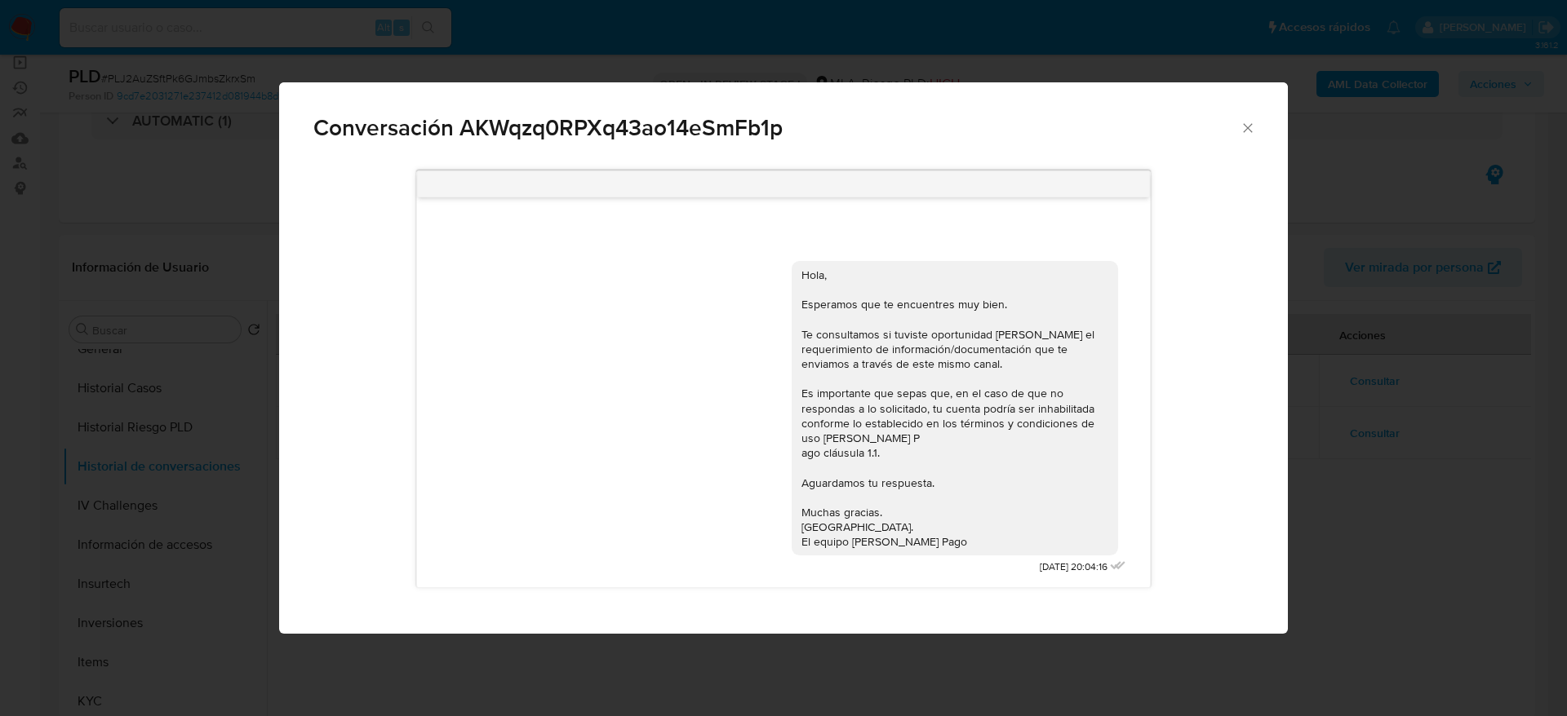
drag, startPoint x: 1245, startPoint y: 128, endPoint x: 1242, endPoint y: 137, distance: 9.6
click at [1245, 130] on icon "Cerrar" at bounding box center [1247, 127] width 9 height 9
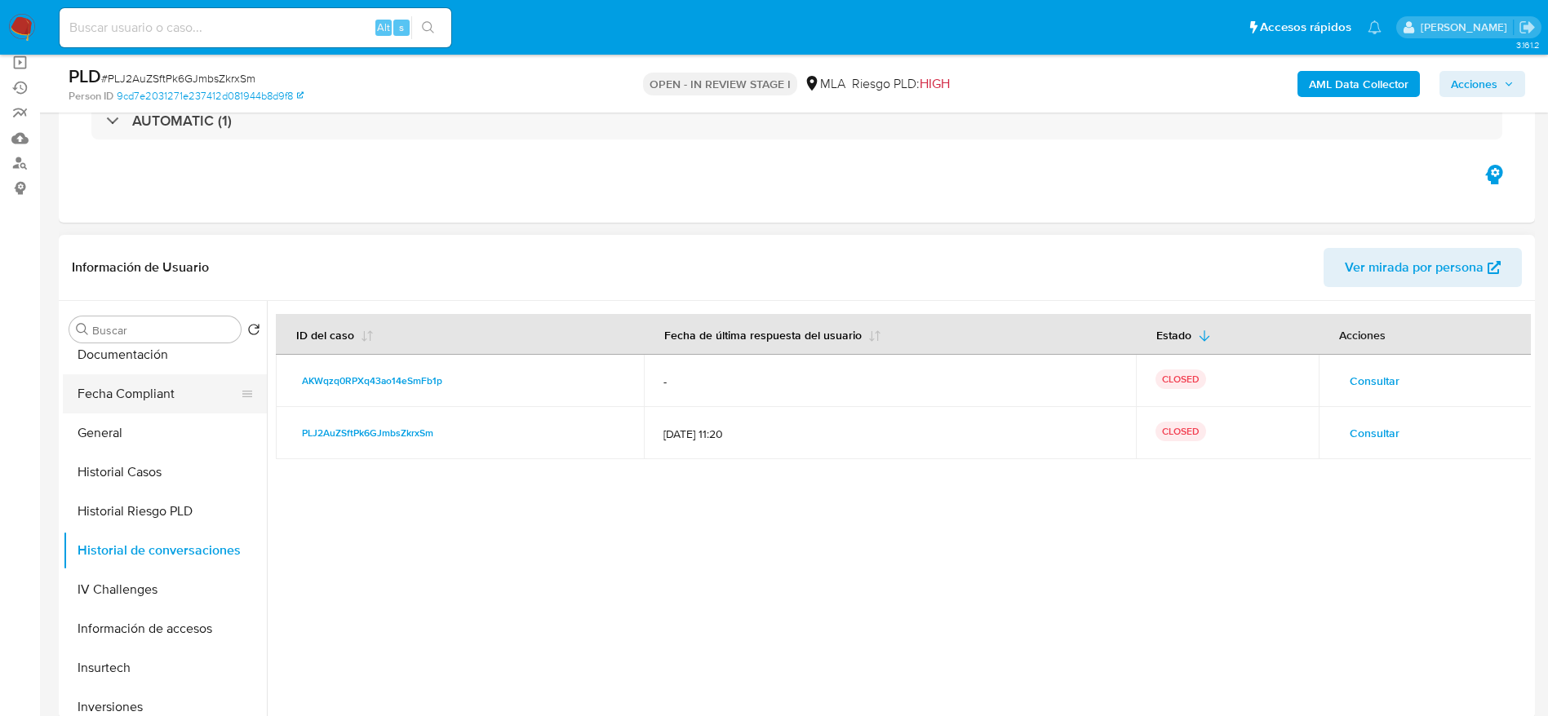
scroll to position [367, 0]
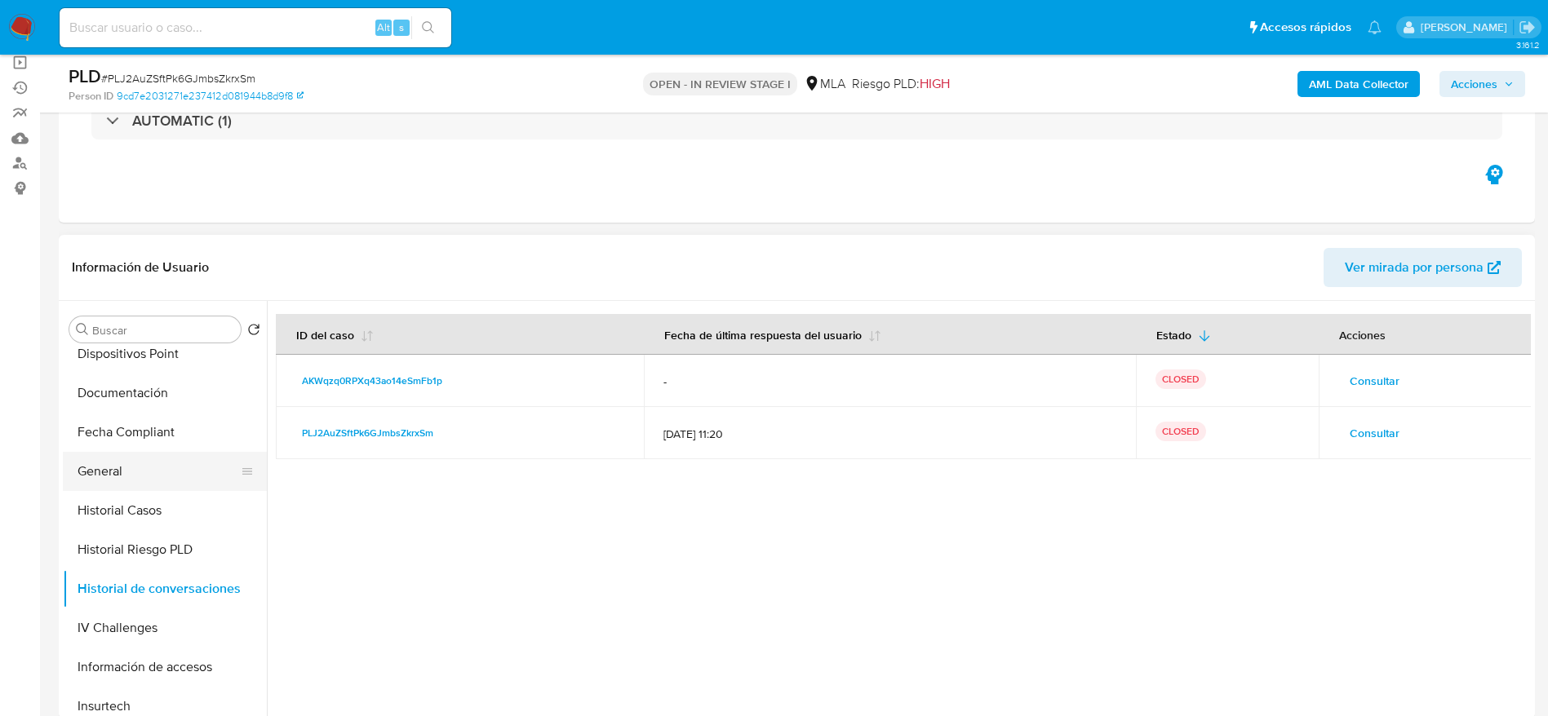
click at [117, 482] on button "General" at bounding box center [158, 471] width 191 height 39
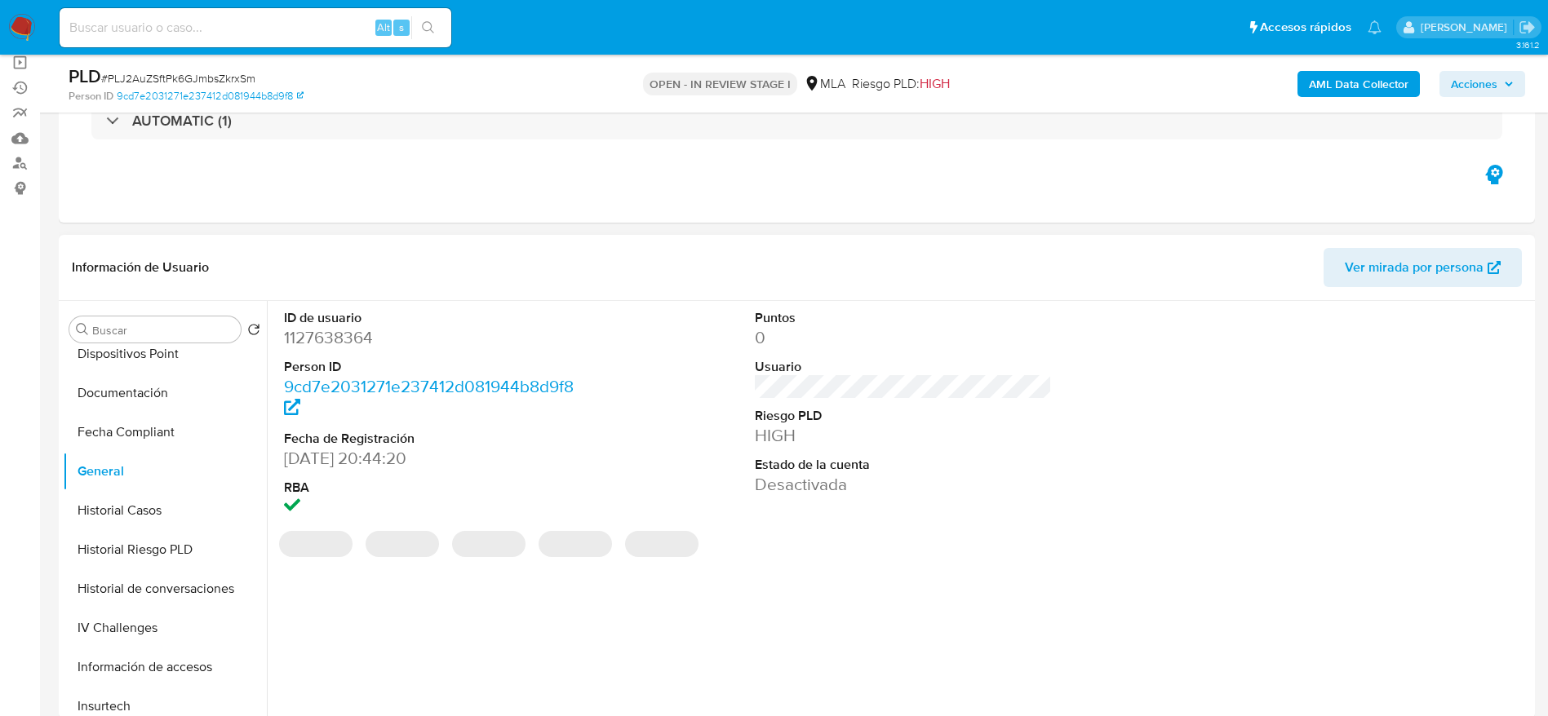
click at [330, 346] on dd "1127638364" at bounding box center [433, 337] width 298 height 23
copy dd "1127638364"
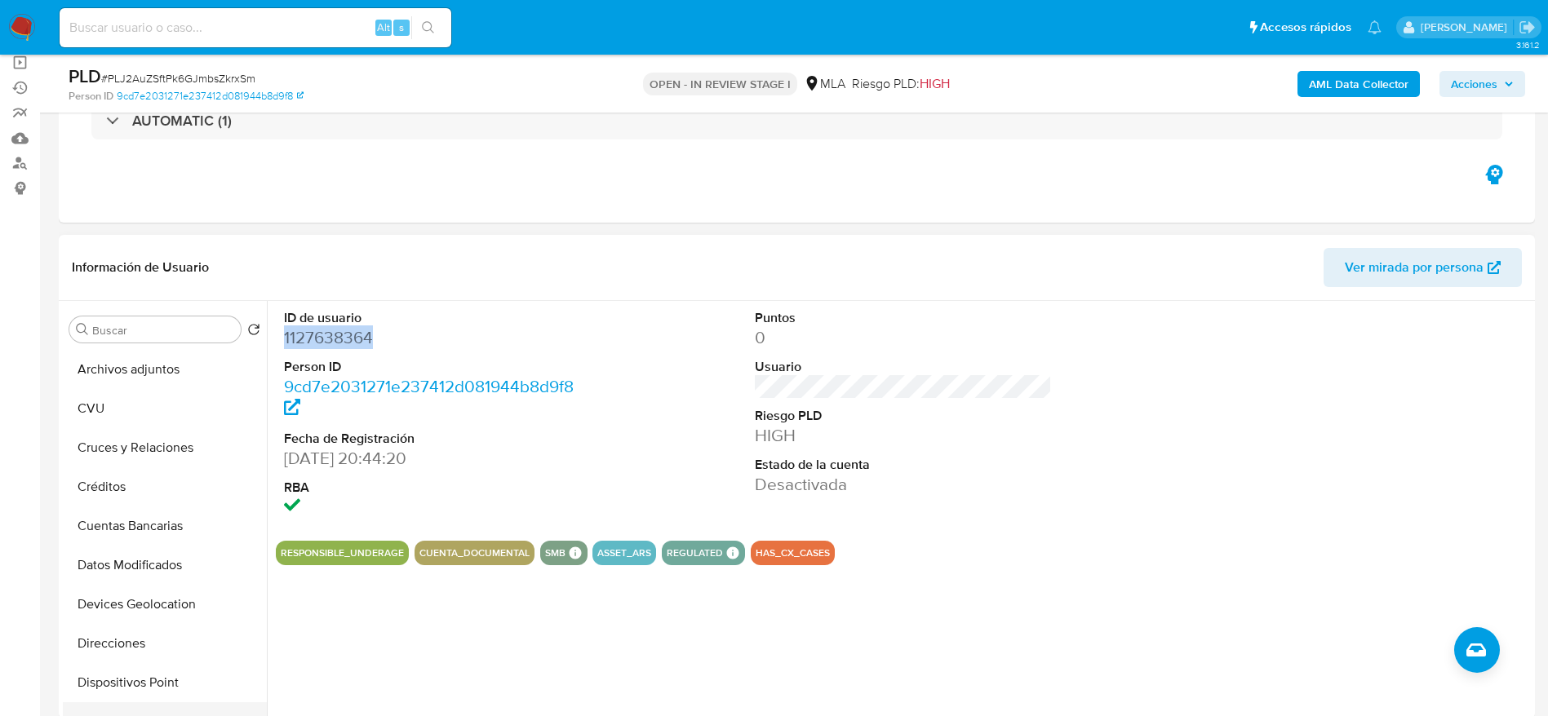
scroll to position [0, 0]
drag, startPoint x: 150, startPoint y: 401, endPoint x: 343, endPoint y: 388, distance: 193.0
click at [153, 401] on button "Archivos adjuntos" at bounding box center [165, 407] width 204 height 39
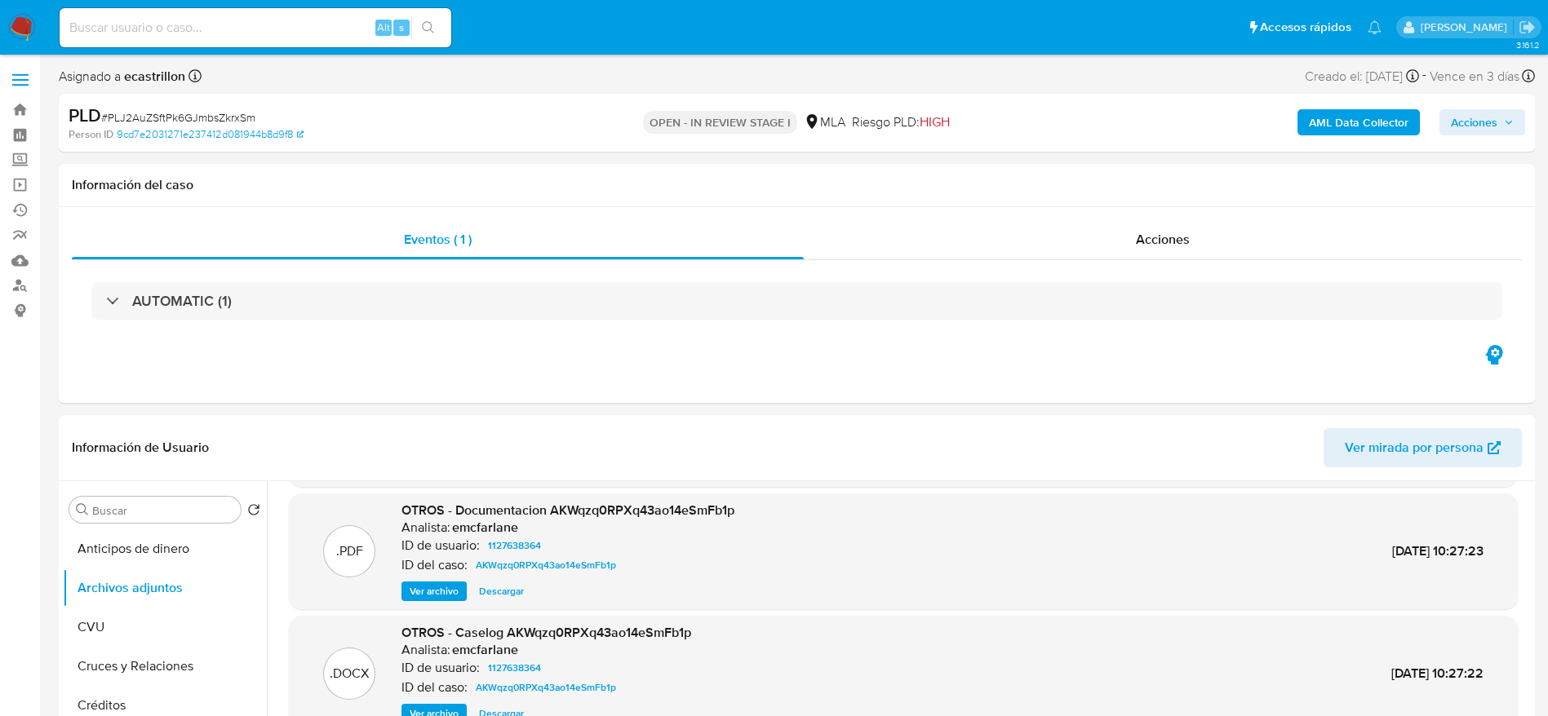
click at [123, 115] on span "# PLJ2AuZSftPk6GJmbsZkrxSm" at bounding box center [178, 117] width 154 height 16
click at [123, 114] on span "# PLJ2AuZSftPk6GJmbsZkrxSm" at bounding box center [178, 117] width 154 height 16
copy span "PLJ2AuZSftPk6GJmbsZkrxSm"
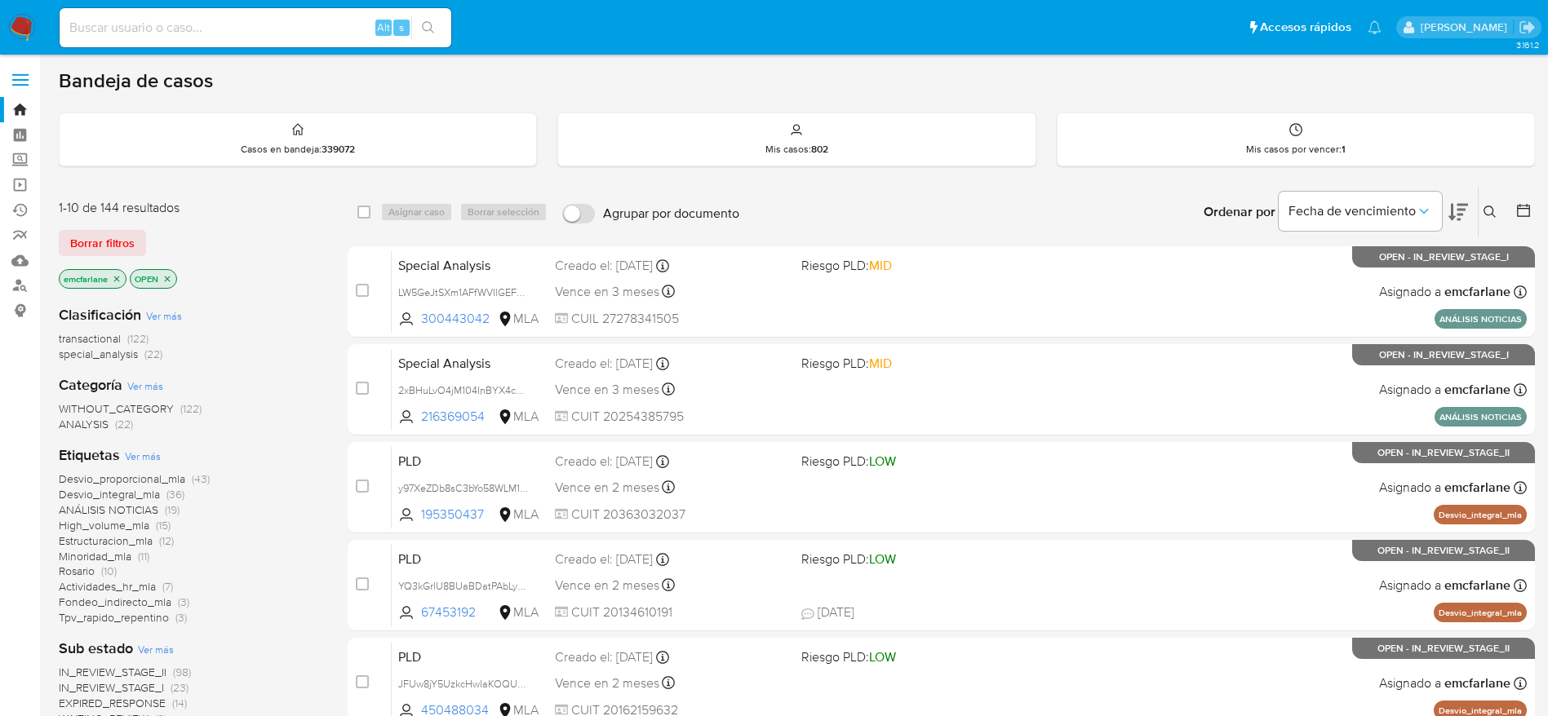
drag, startPoint x: 100, startPoint y: 242, endPoint x: 326, endPoint y: 193, distance: 231.4
click at [100, 245] on span "Borrar filtros" at bounding box center [102, 243] width 64 height 23
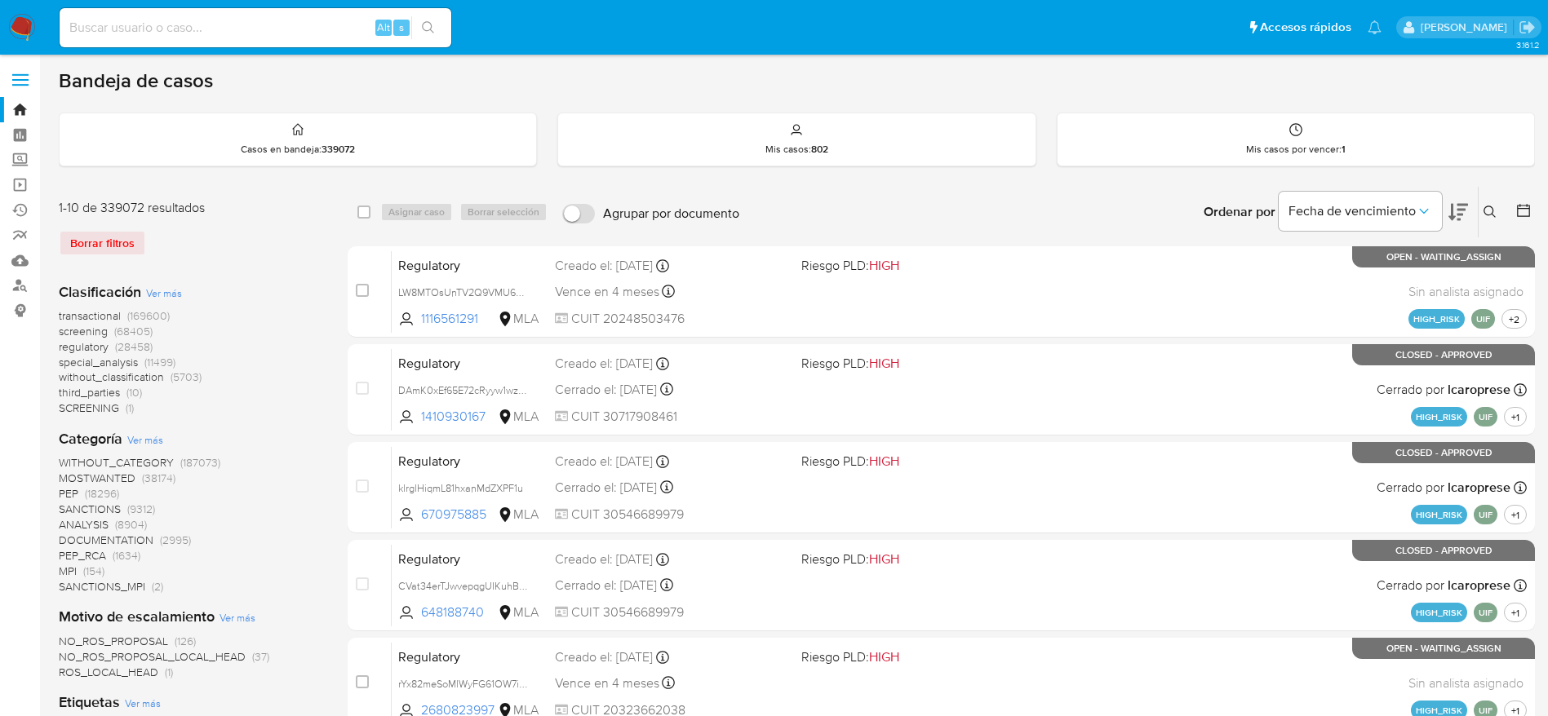
drag, startPoint x: 1493, startPoint y: 209, endPoint x: 1465, endPoint y: 231, distance: 36.1
click at [1492, 211] on icon at bounding box center [1489, 212] width 13 height 13
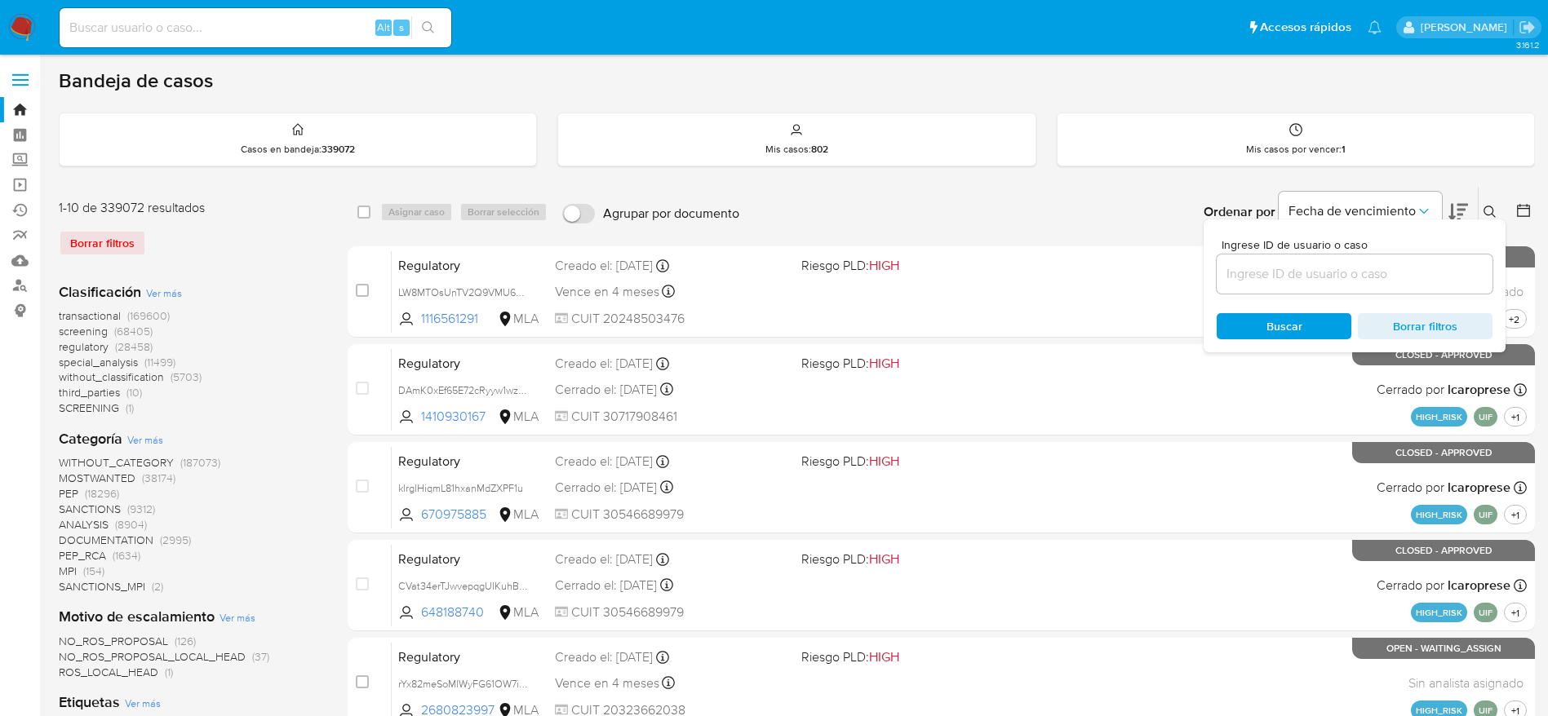
click at [1320, 284] on input at bounding box center [1355, 274] width 276 height 21
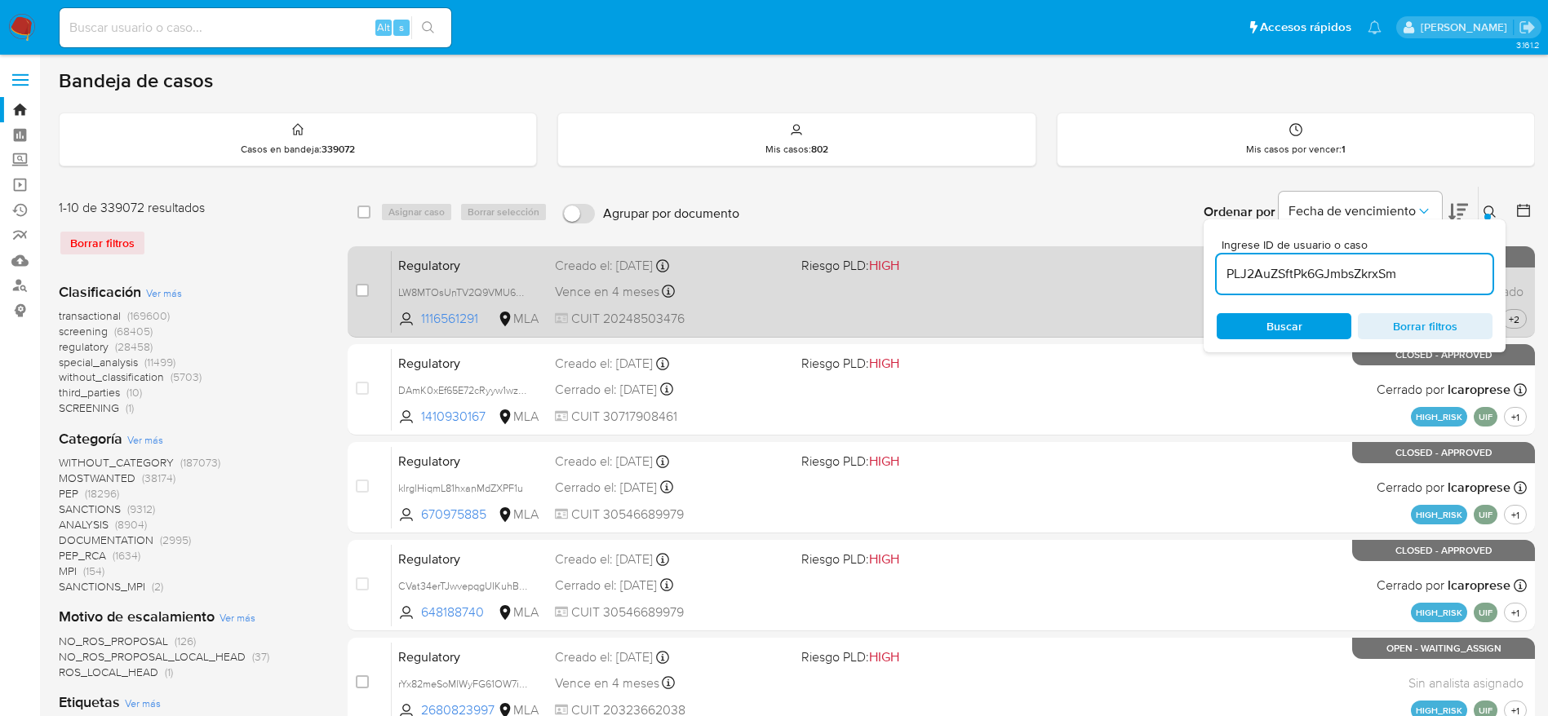
type input "PLJ2AuZSftPk6GJmbsZkrxSm"
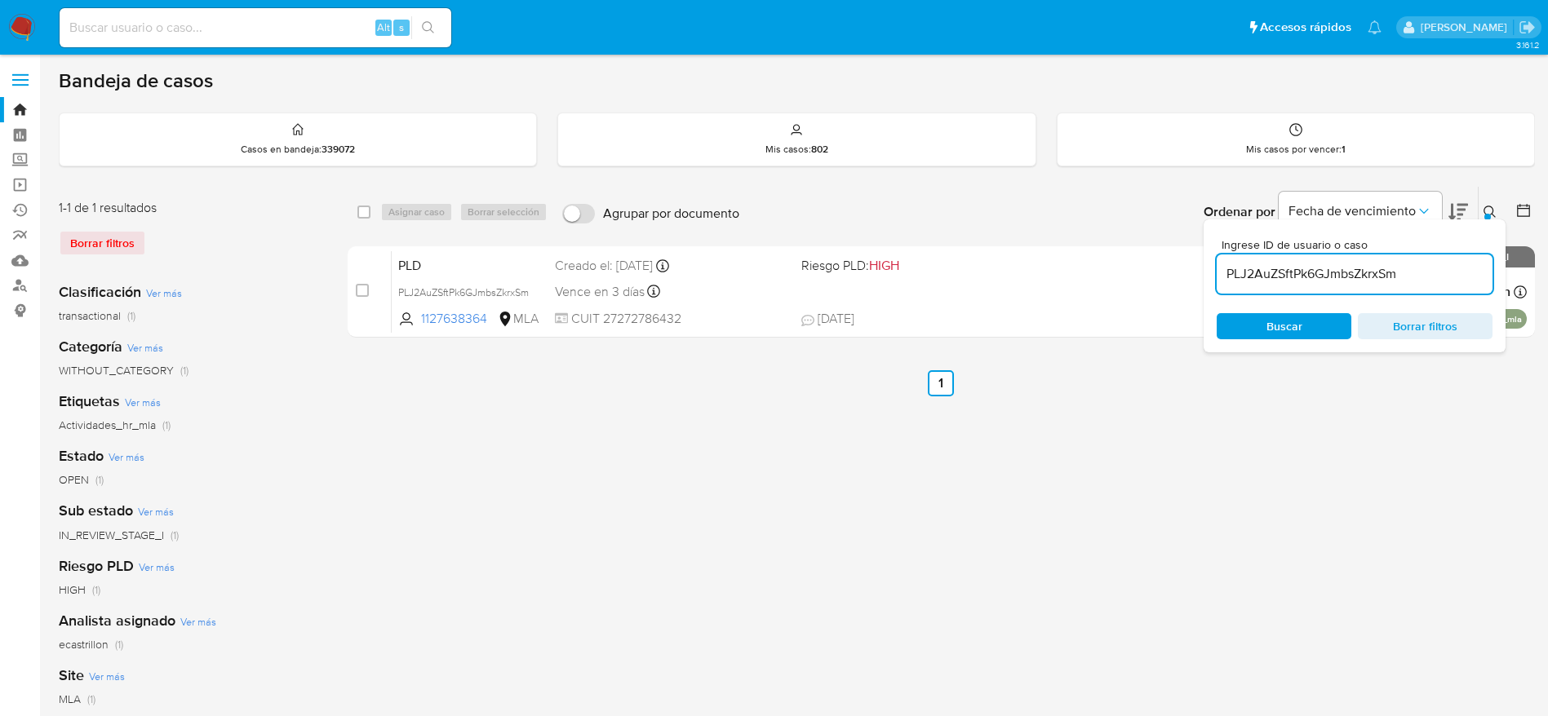
click at [365, 212] on input "checkbox" at bounding box center [363, 212] width 13 height 13
checkbox input "true"
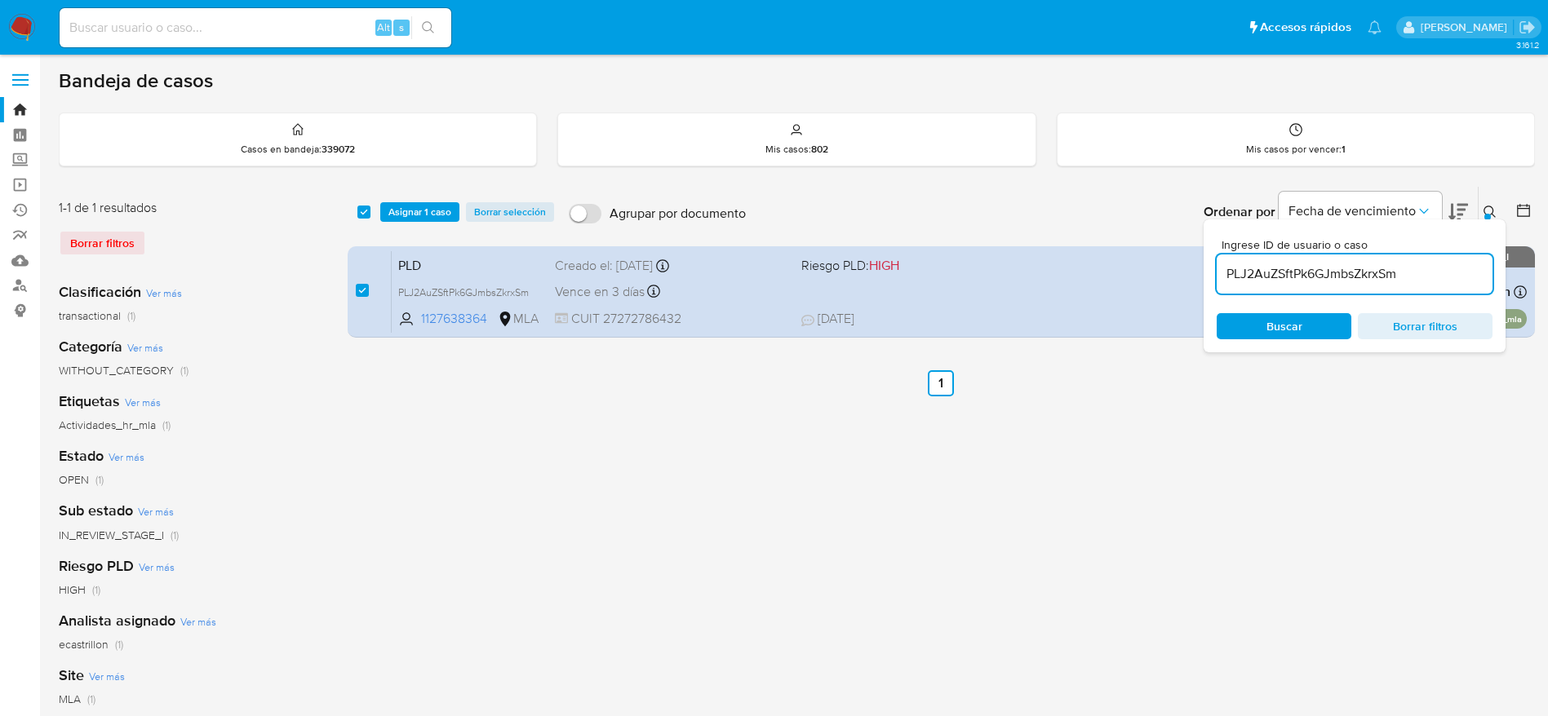
click at [418, 226] on div "select-all-cases-checkbox Asignar 1 caso Borrar selección Agrupar por documento…" at bounding box center [941, 212] width 1187 height 51
click at [418, 206] on span "Asignar 1 caso" at bounding box center [419, 212] width 63 height 16
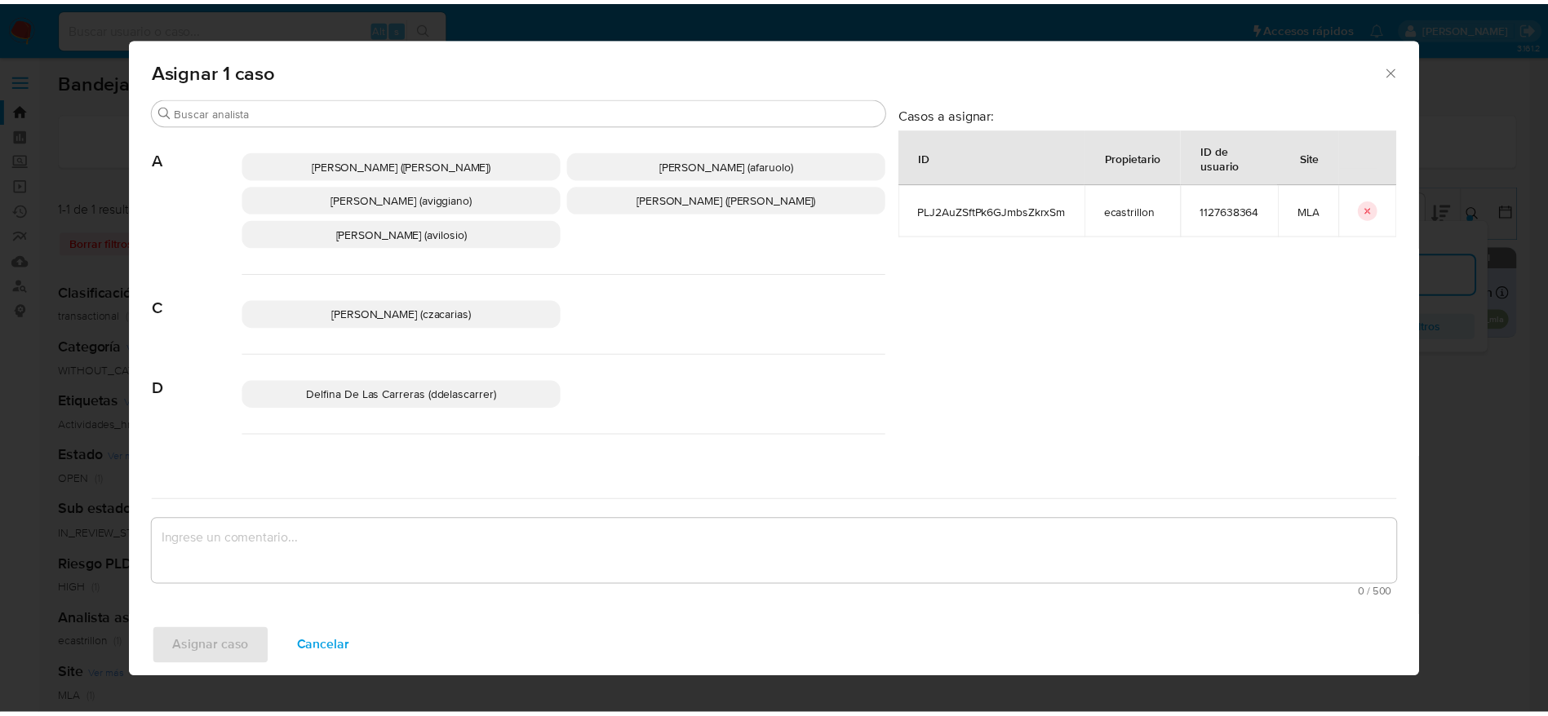
scroll to position [122, 0]
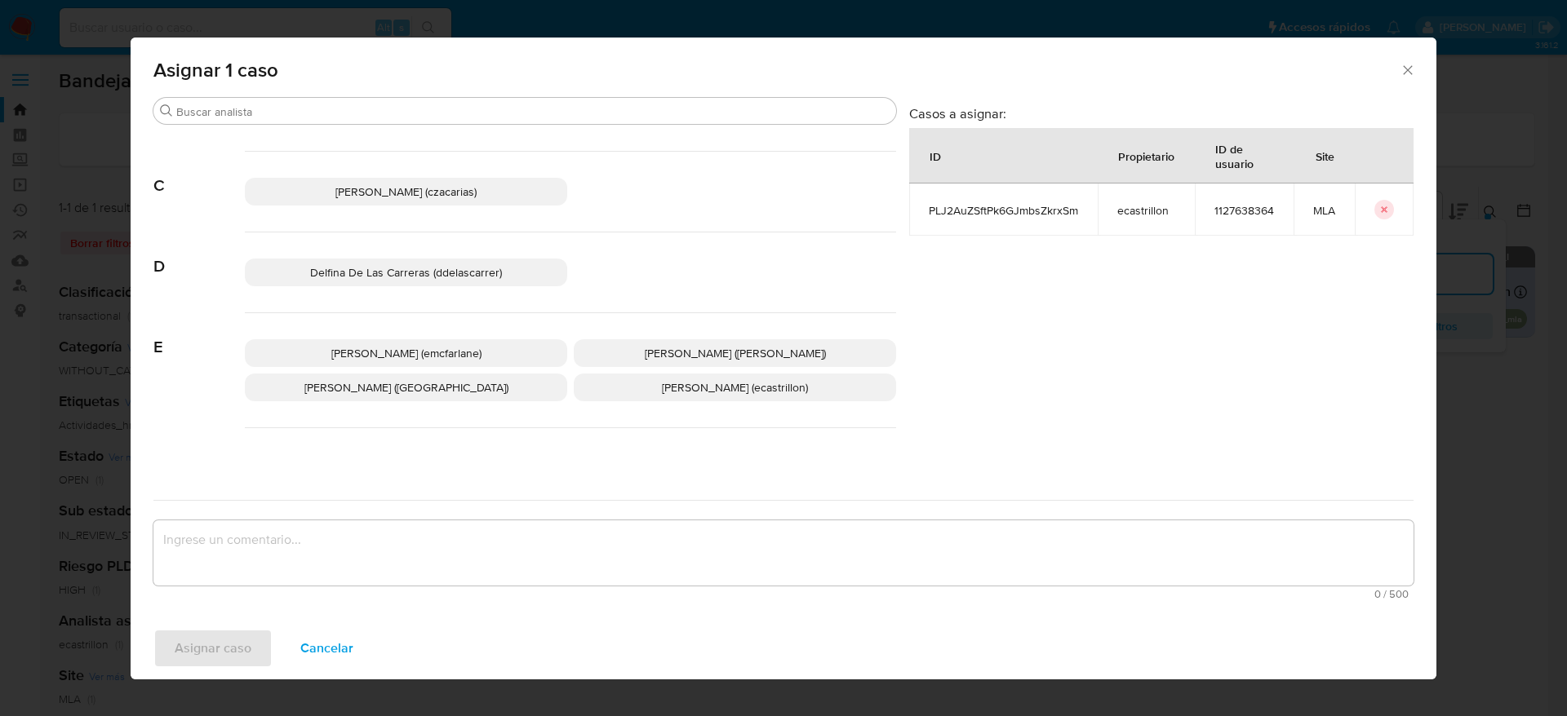
drag, startPoint x: 440, startPoint y: 347, endPoint x: 335, endPoint y: 554, distance: 232.4
click at [440, 348] on span "Elaine Mc Farlane (emcfarlane)" at bounding box center [406, 353] width 150 height 16
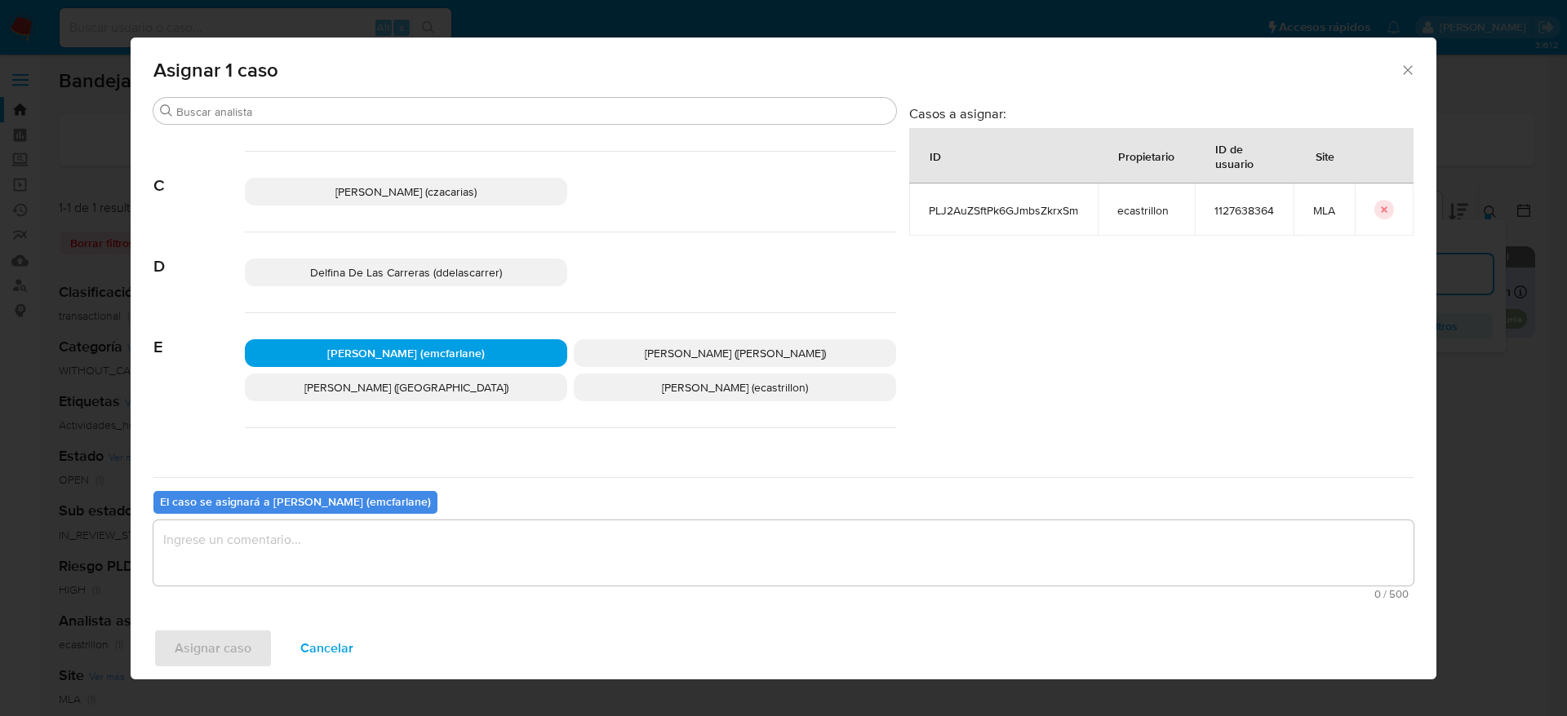
click at [328, 568] on textarea "assign-modal" at bounding box center [783, 553] width 1260 height 65
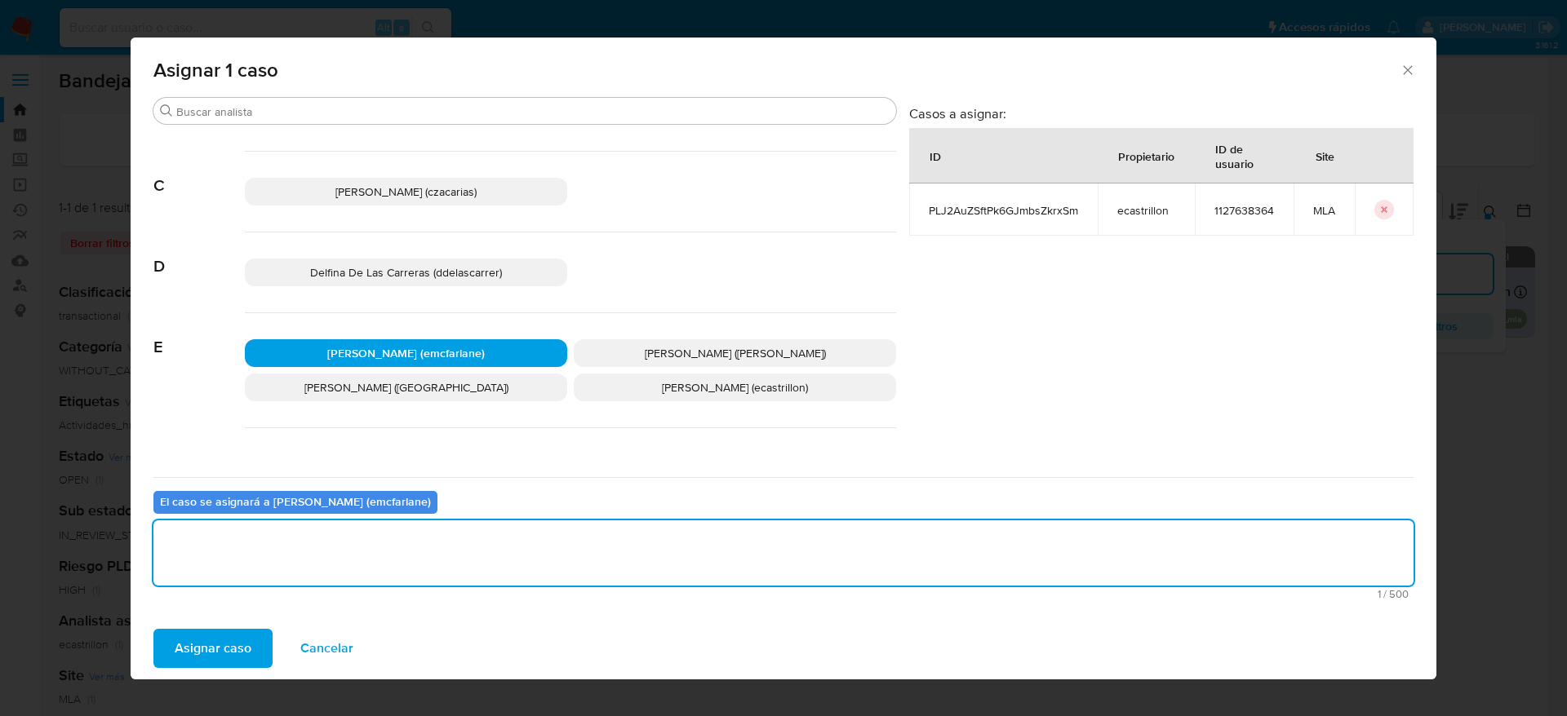
click at [231, 654] on span "Asignar caso" at bounding box center [213, 649] width 77 height 36
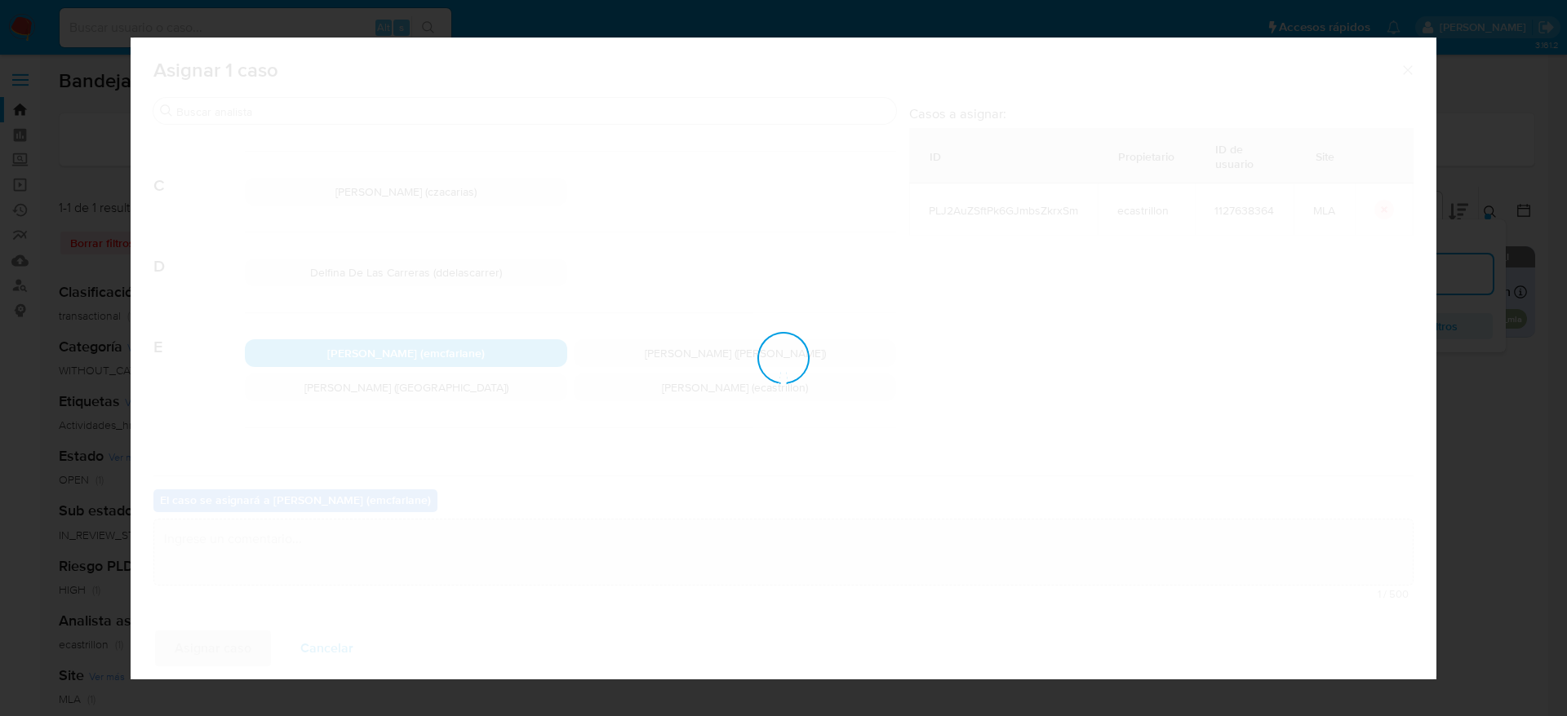
checkbox input "false"
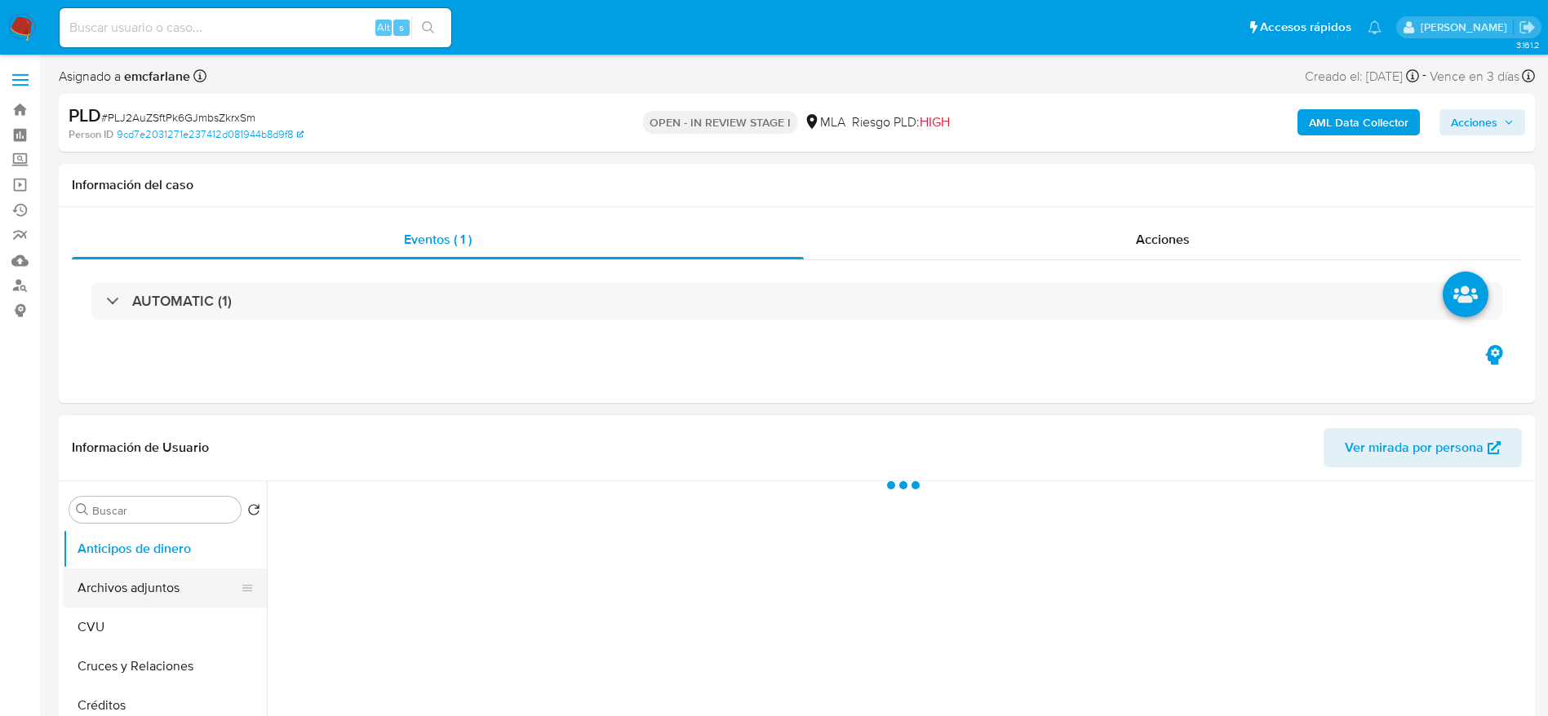
select select "10"
click at [159, 585] on button "Archivos adjuntos" at bounding box center [158, 588] width 191 height 39
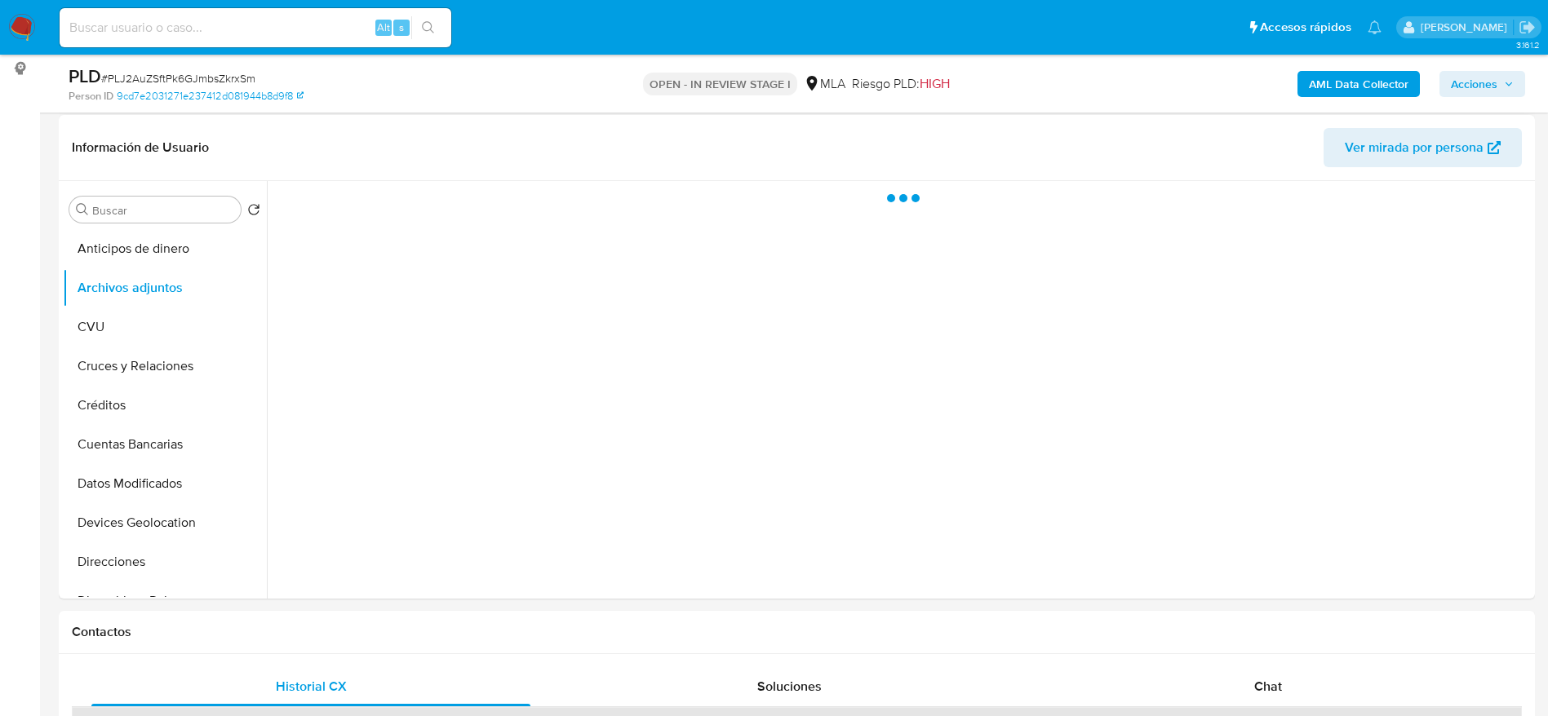
scroll to position [245, 0]
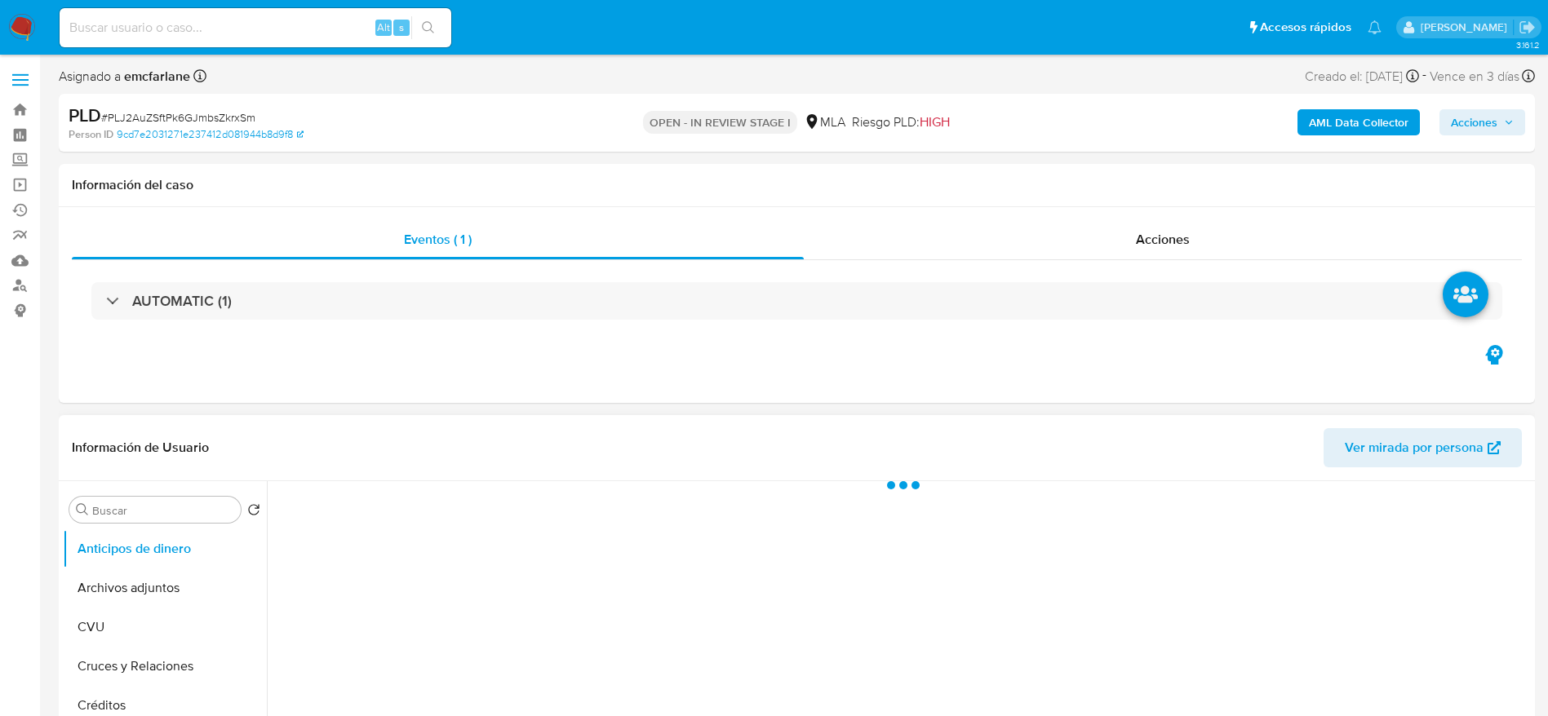
select select "10"
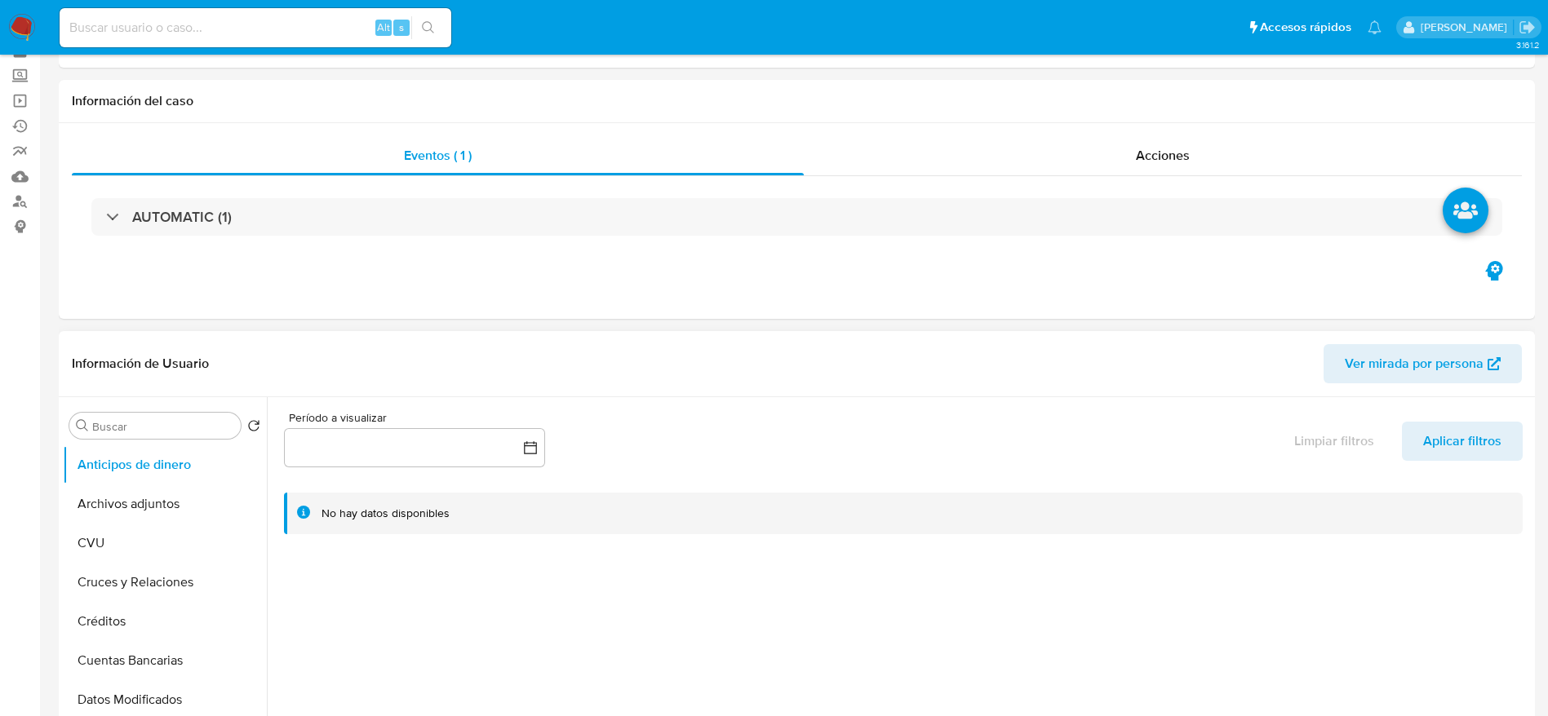
scroll to position [122, 0]
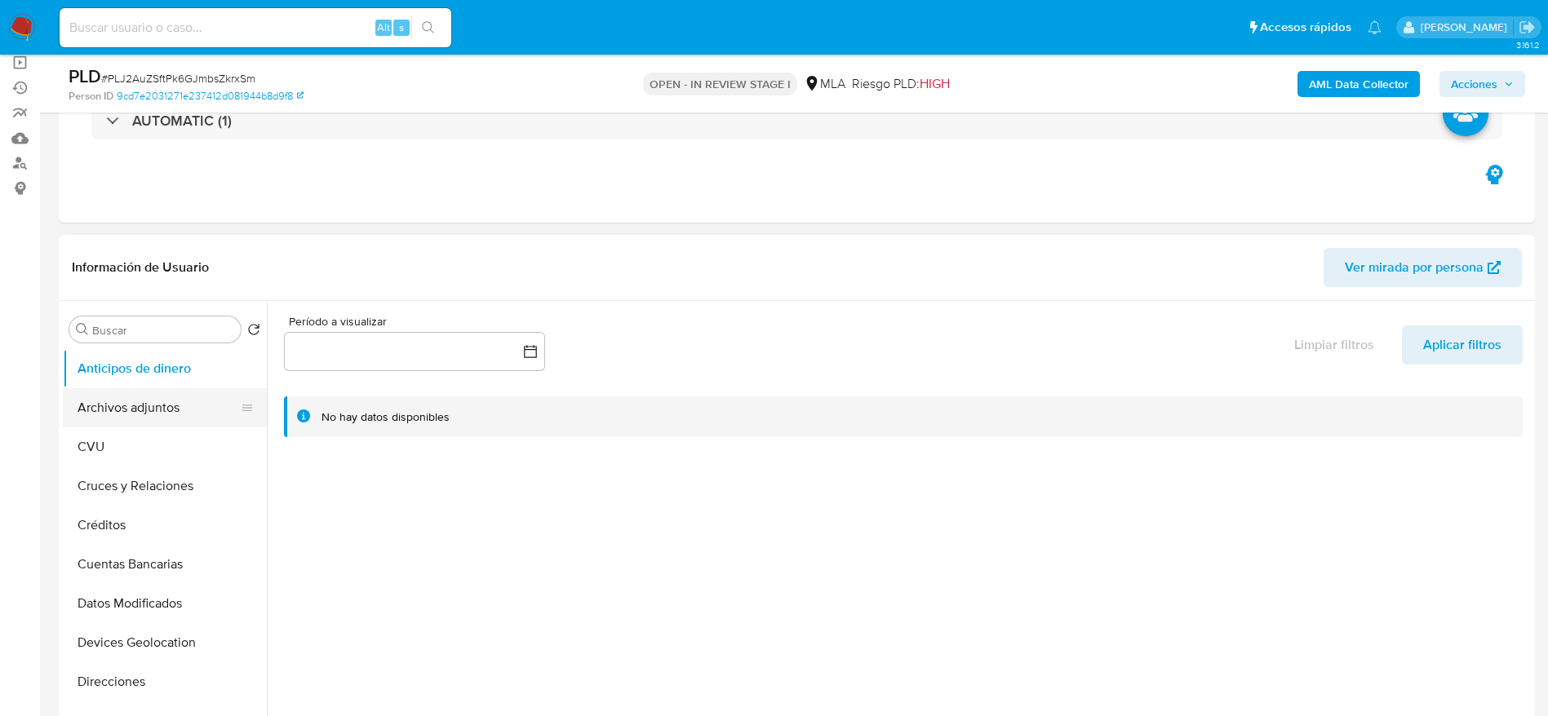
click at [155, 411] on button "Archivos adjuntos" at bounding box center [158, 407] width 191 height 39
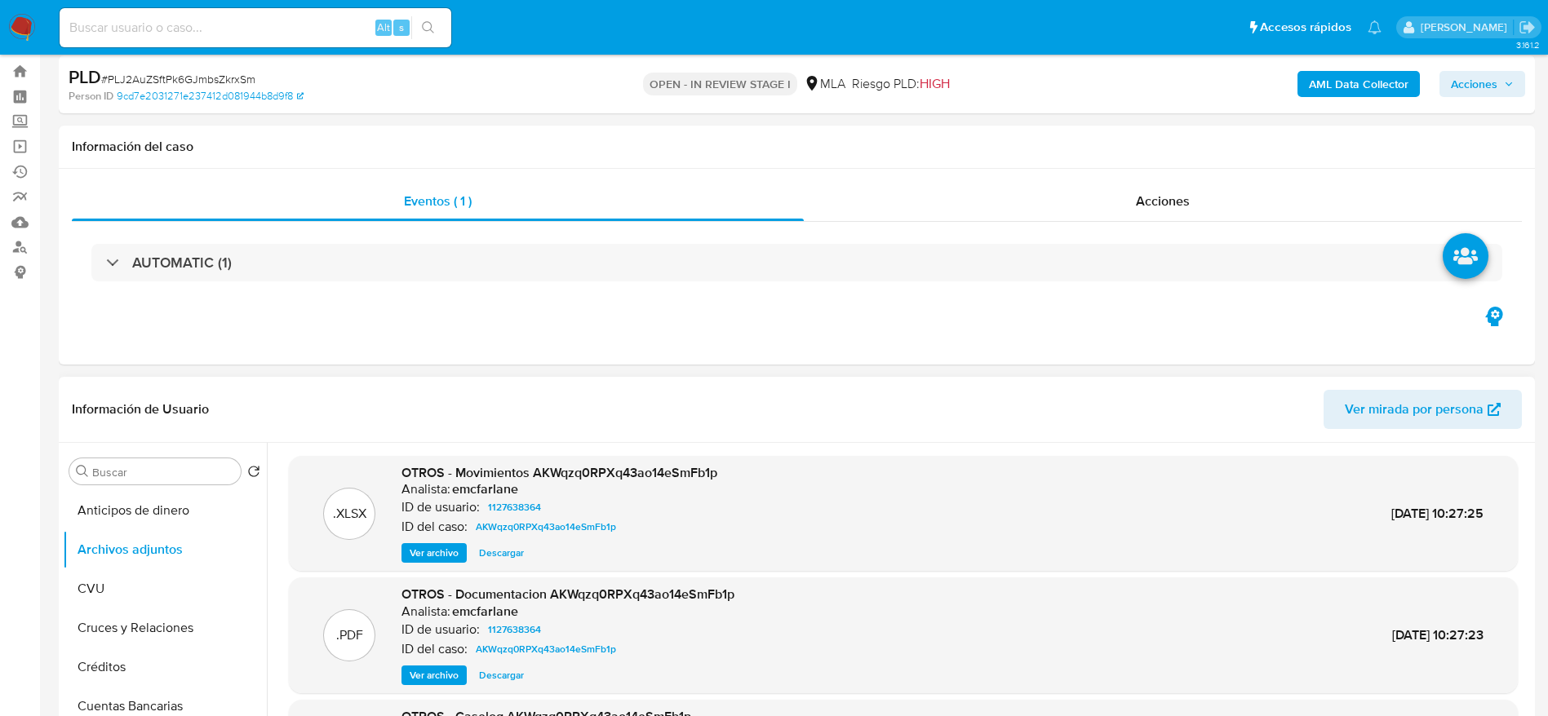
scroll to position [0, 0]
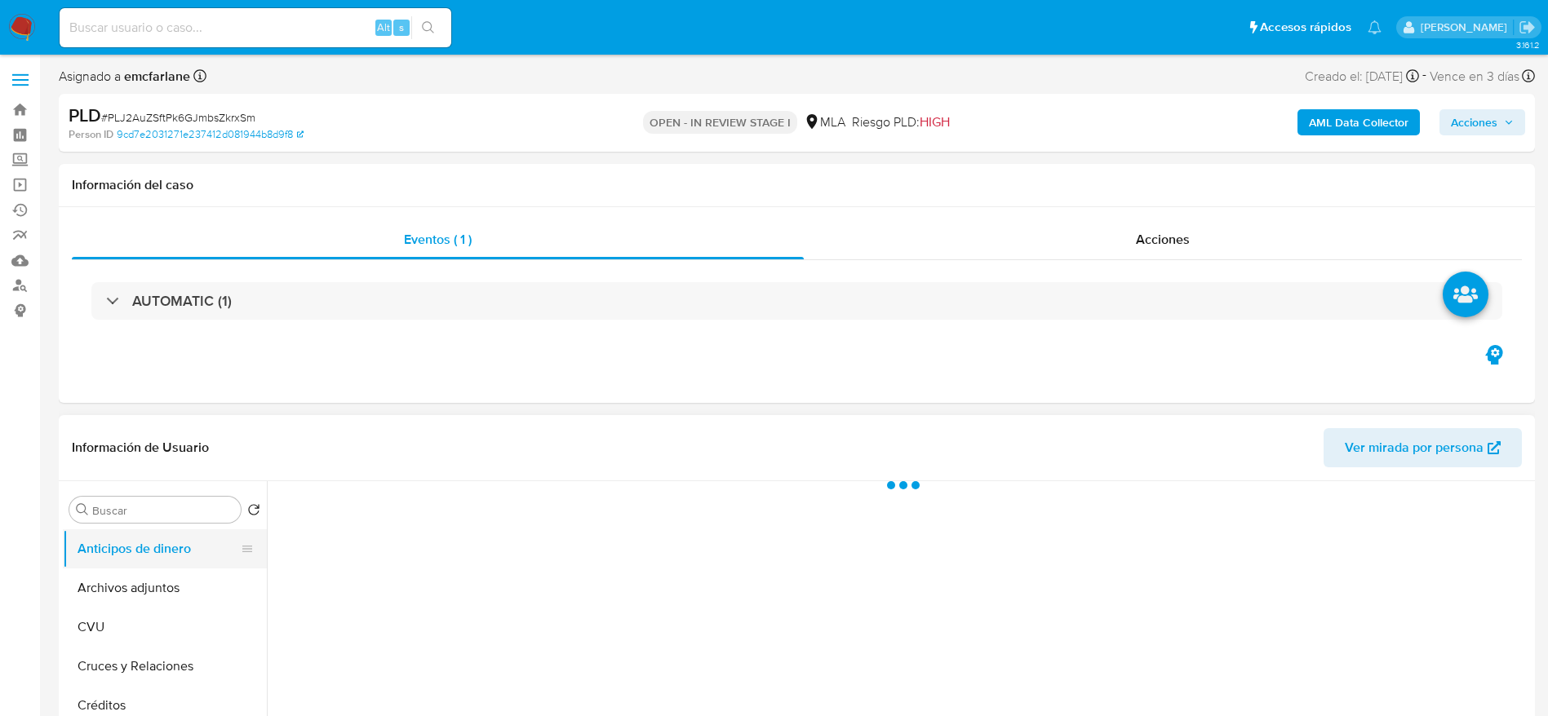
select select "10"
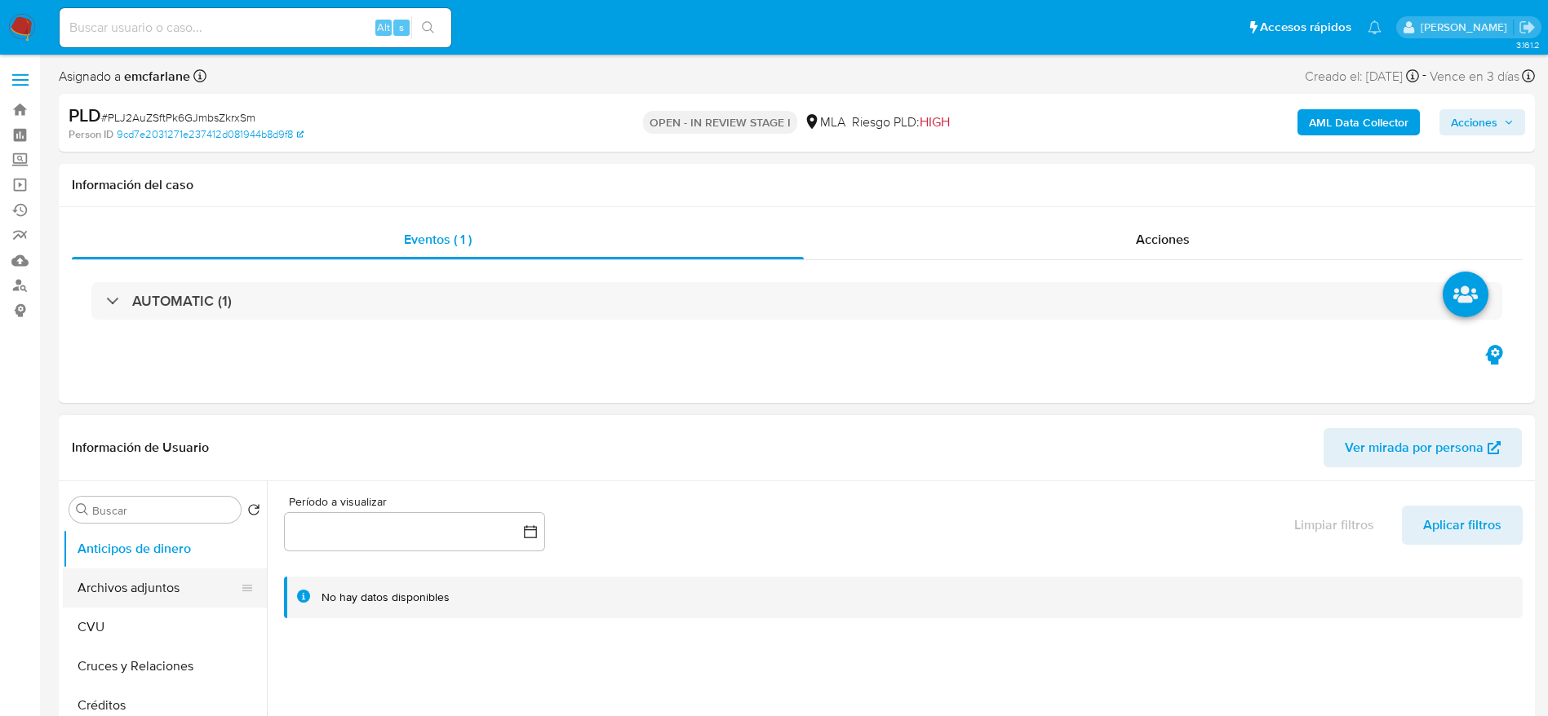
click at [147, 590] on button "Archivos adjuntos" at bounding box center [158, 588] width 191 height 39
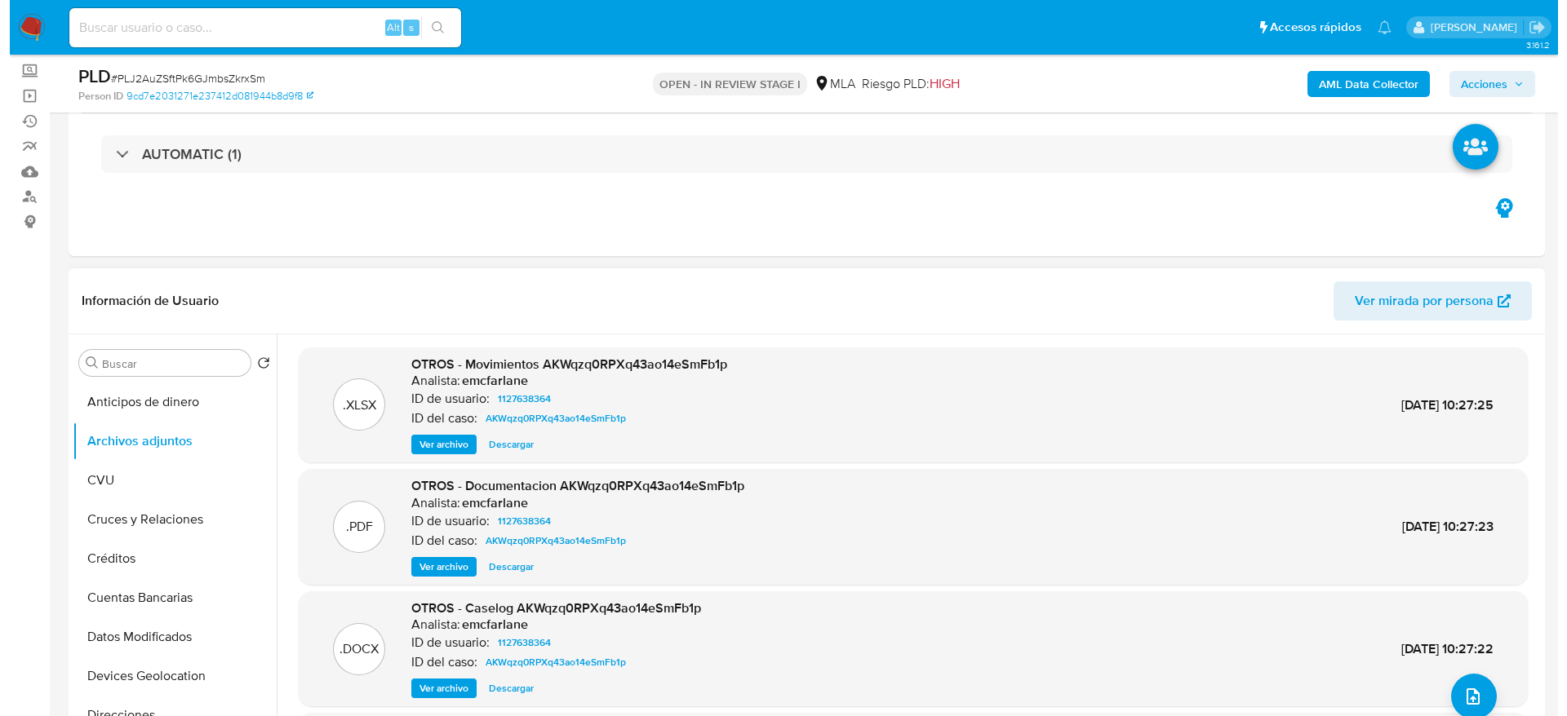
scroll to position [122, 0]
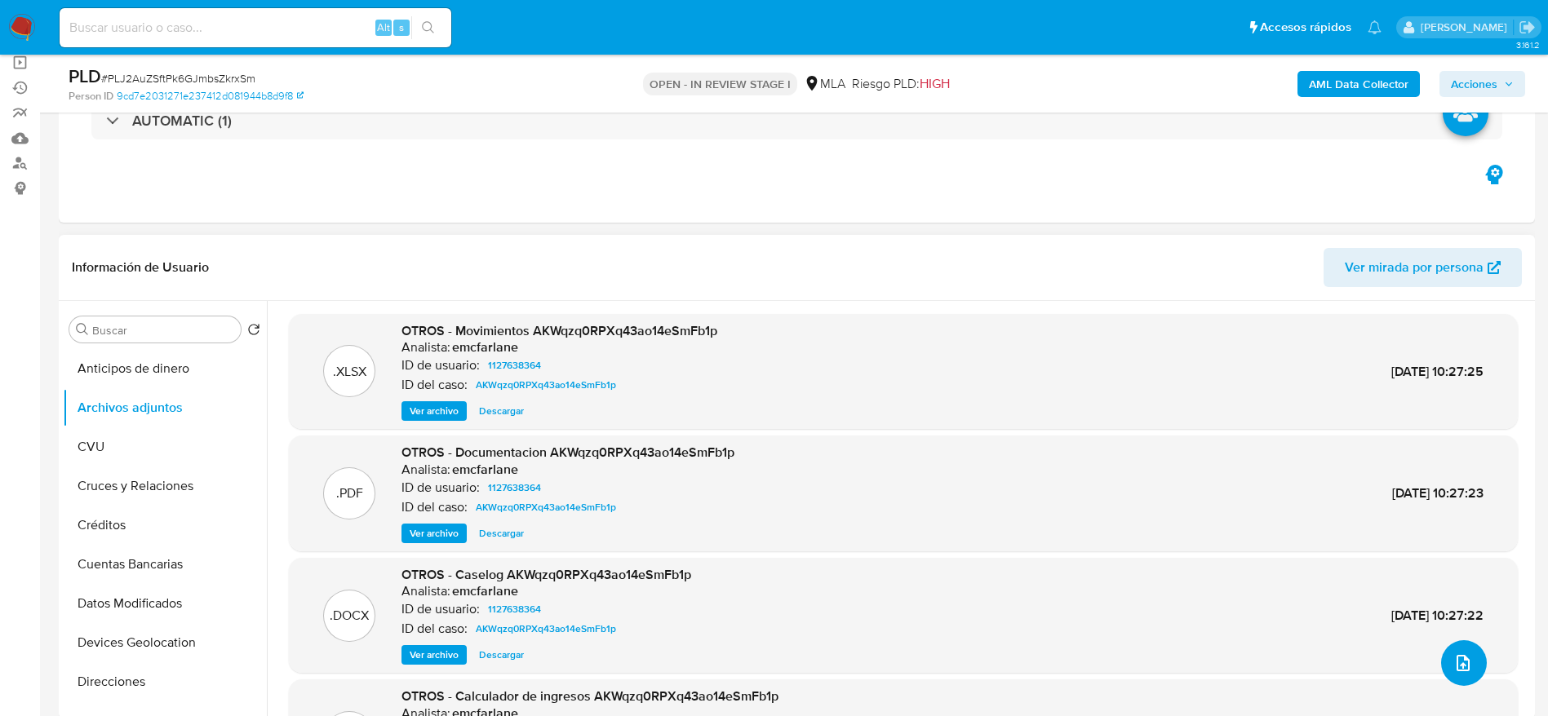
click at [1459, 665] on icon "upload-file" at bounding box center [1462, 663] width 13 height 16
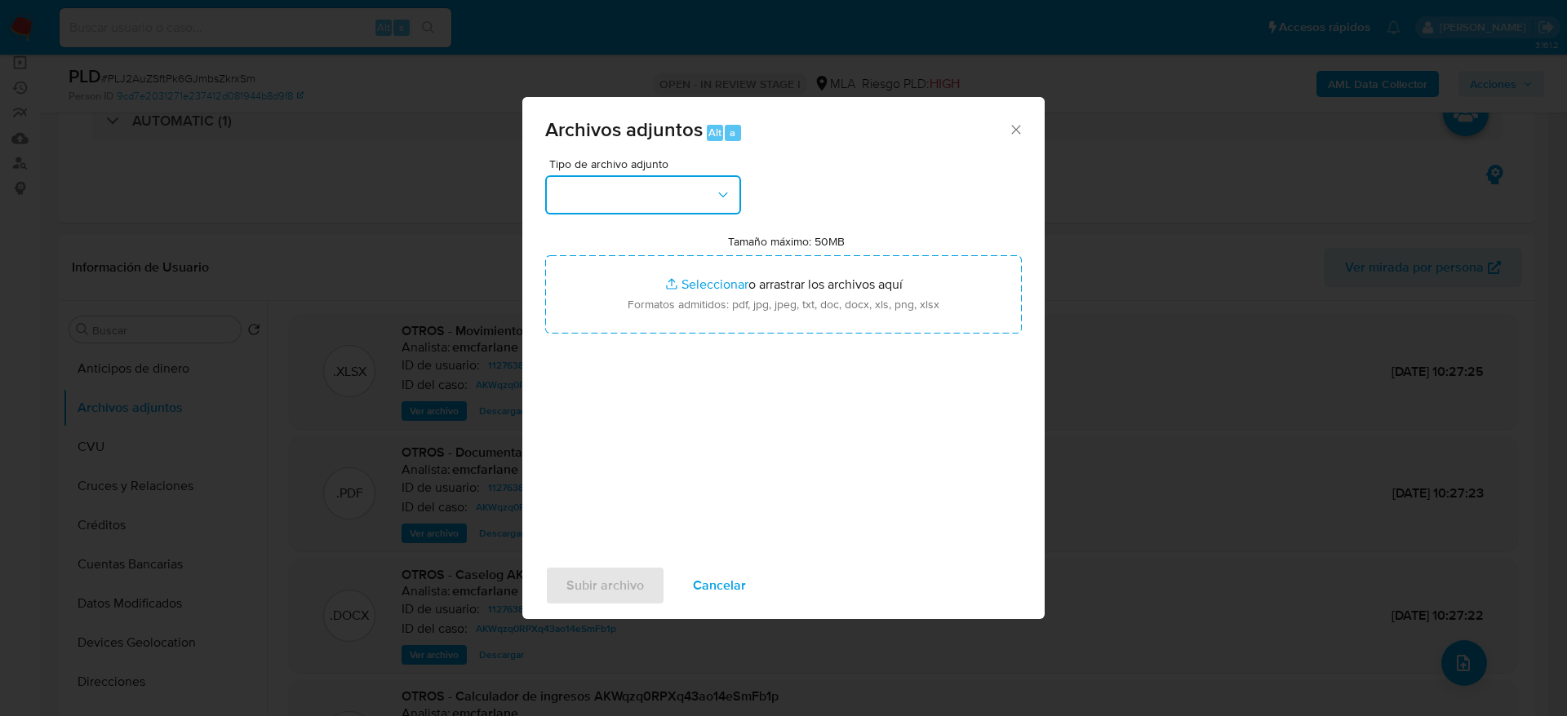
drag, startPoint x: 671, startPoint y: 188, endPoint x: 667, endPoint y: 202, distance: 15.2
click at [671, 189] on button "button" at bounding box center [643, 194] width 196 height 39
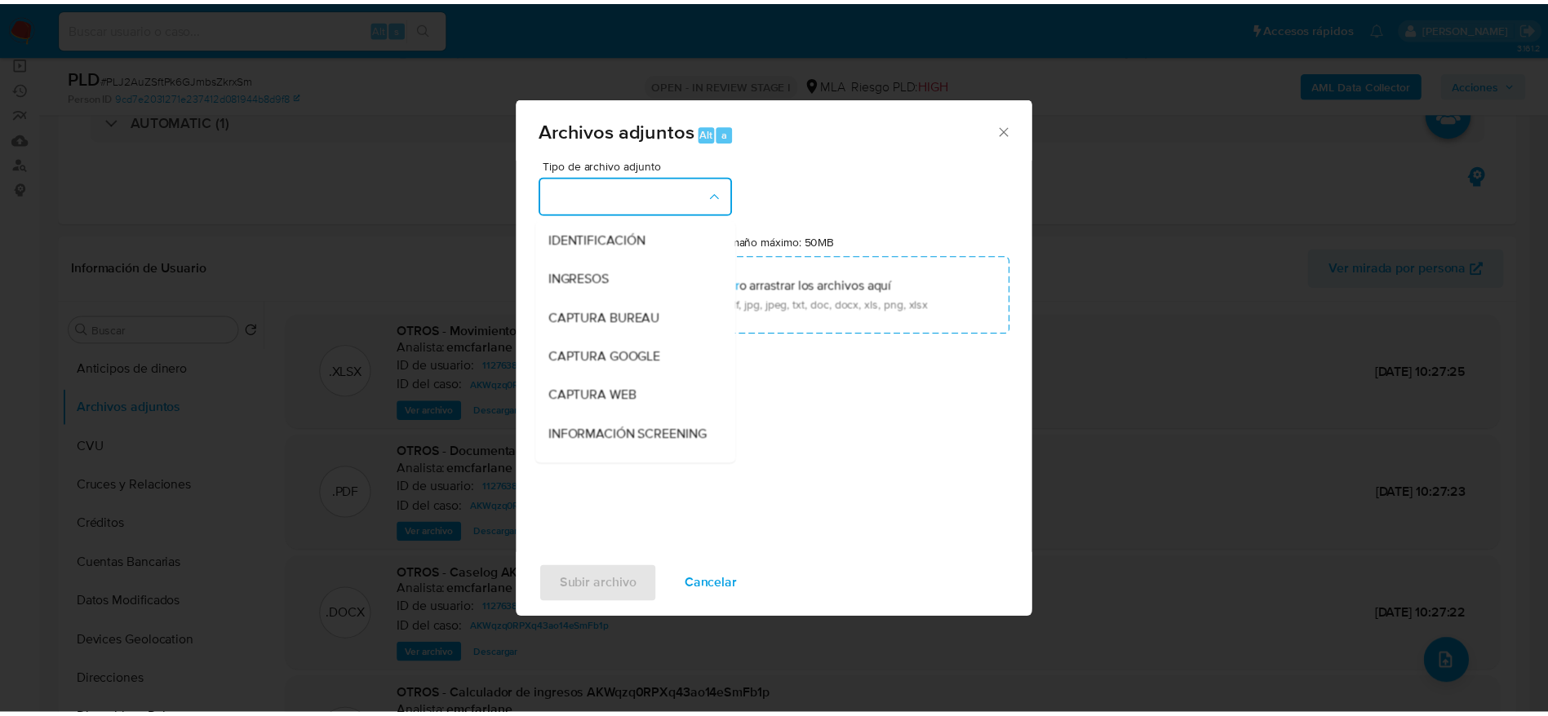
scroll to position [245, 0]
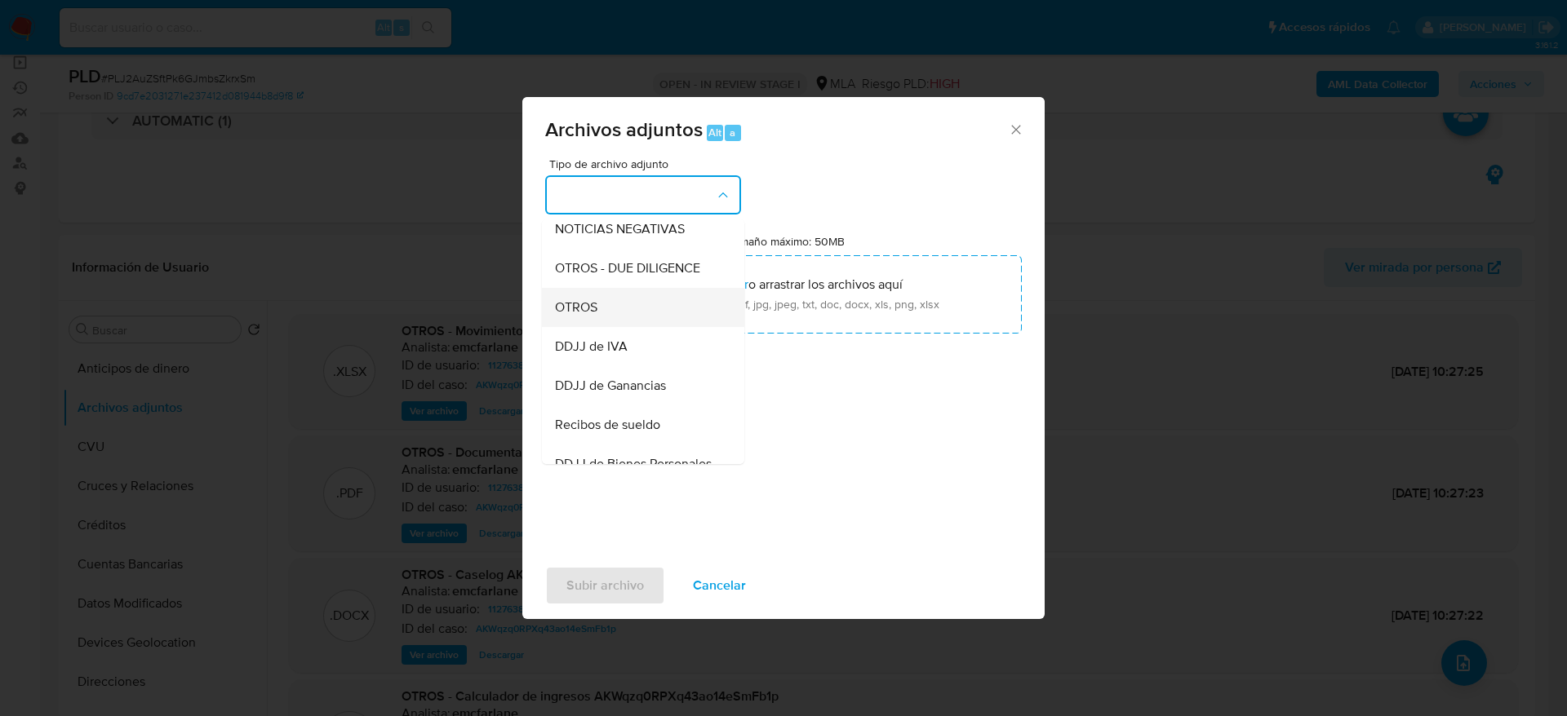
click at [578, 316] on span "OTROS" at bounding box center [576, 307] width 42 height 16
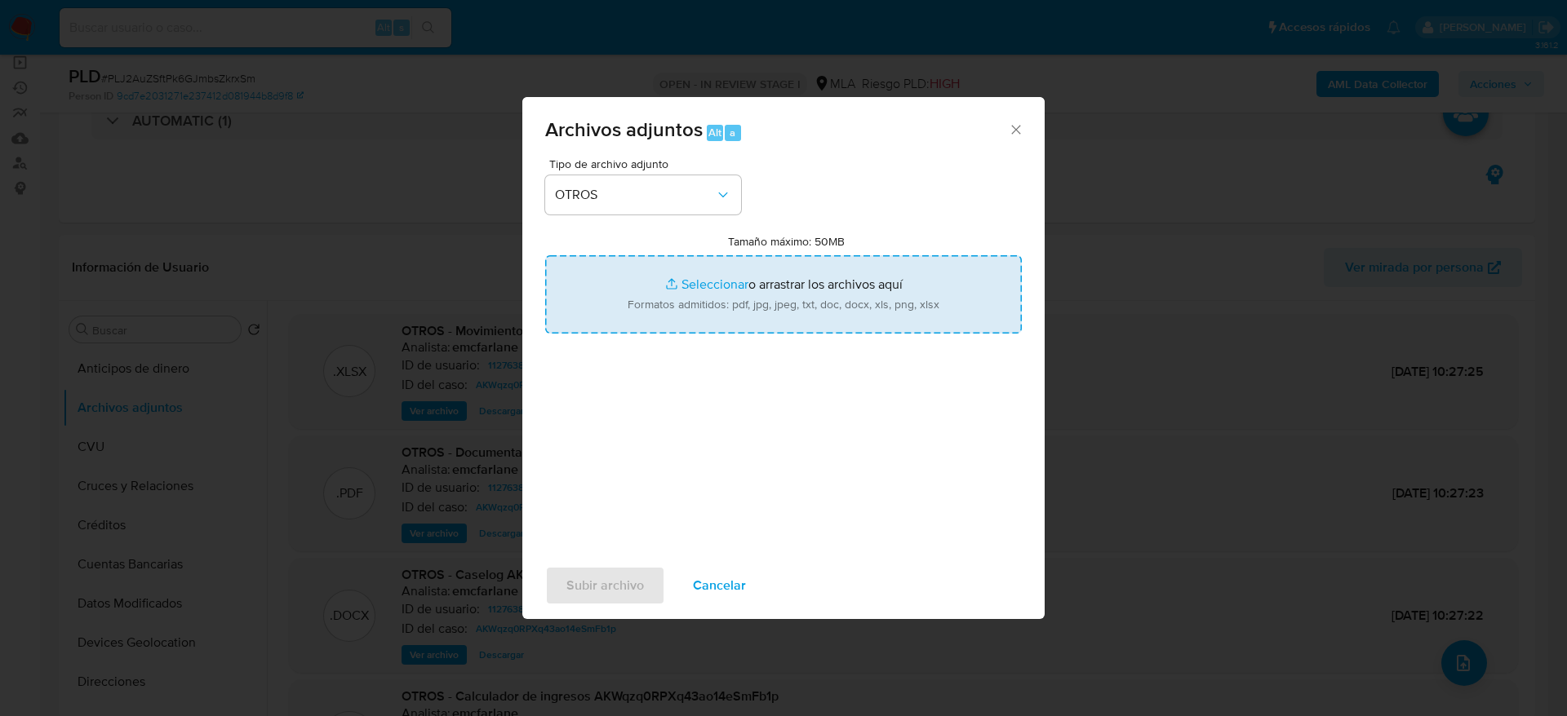
type input "C:\fakepath\Calculador de ingresos AKWqzq0RPXq43ao14eSmFb1p.xlsx"
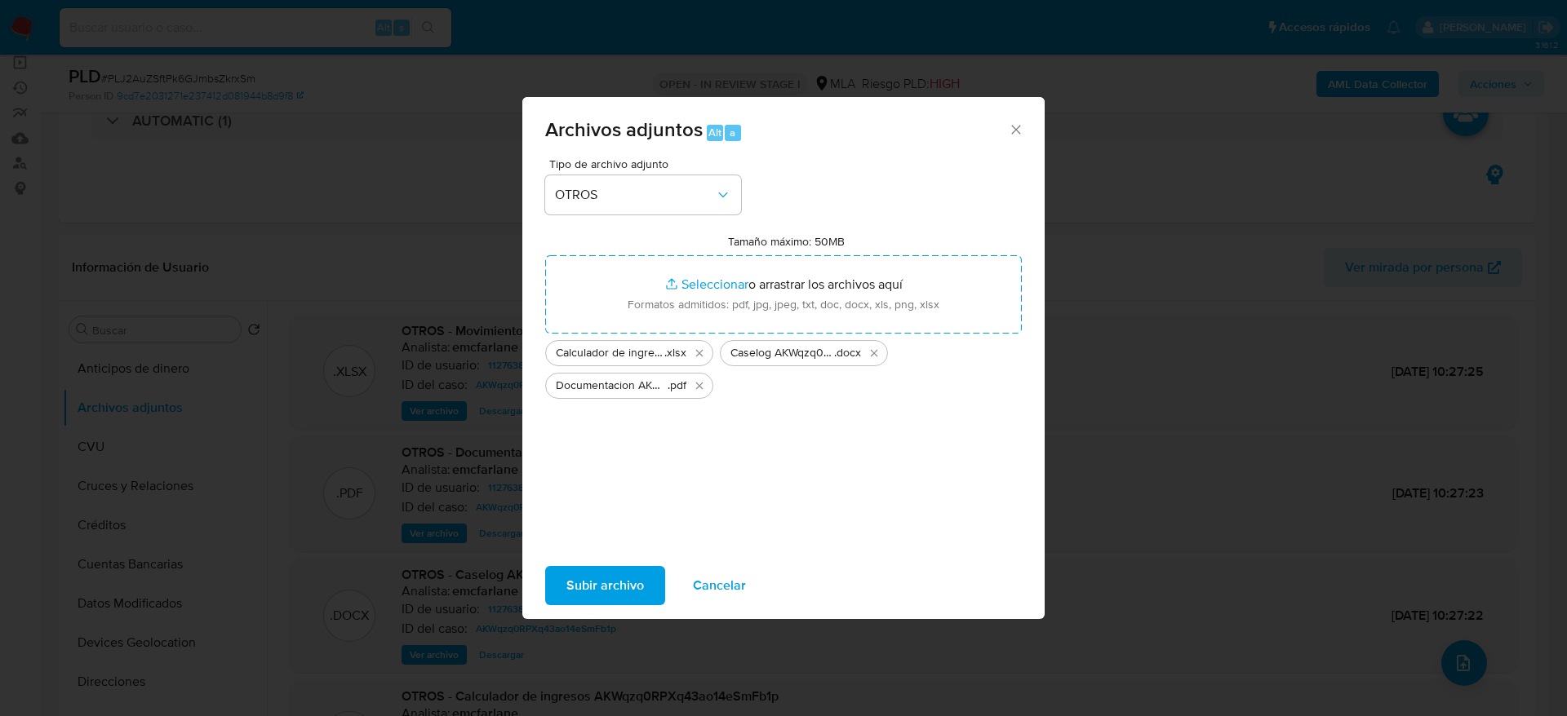
click at [617, 578] on span "Subir archivo" at bounding box center [605, 586] width 78 height 36
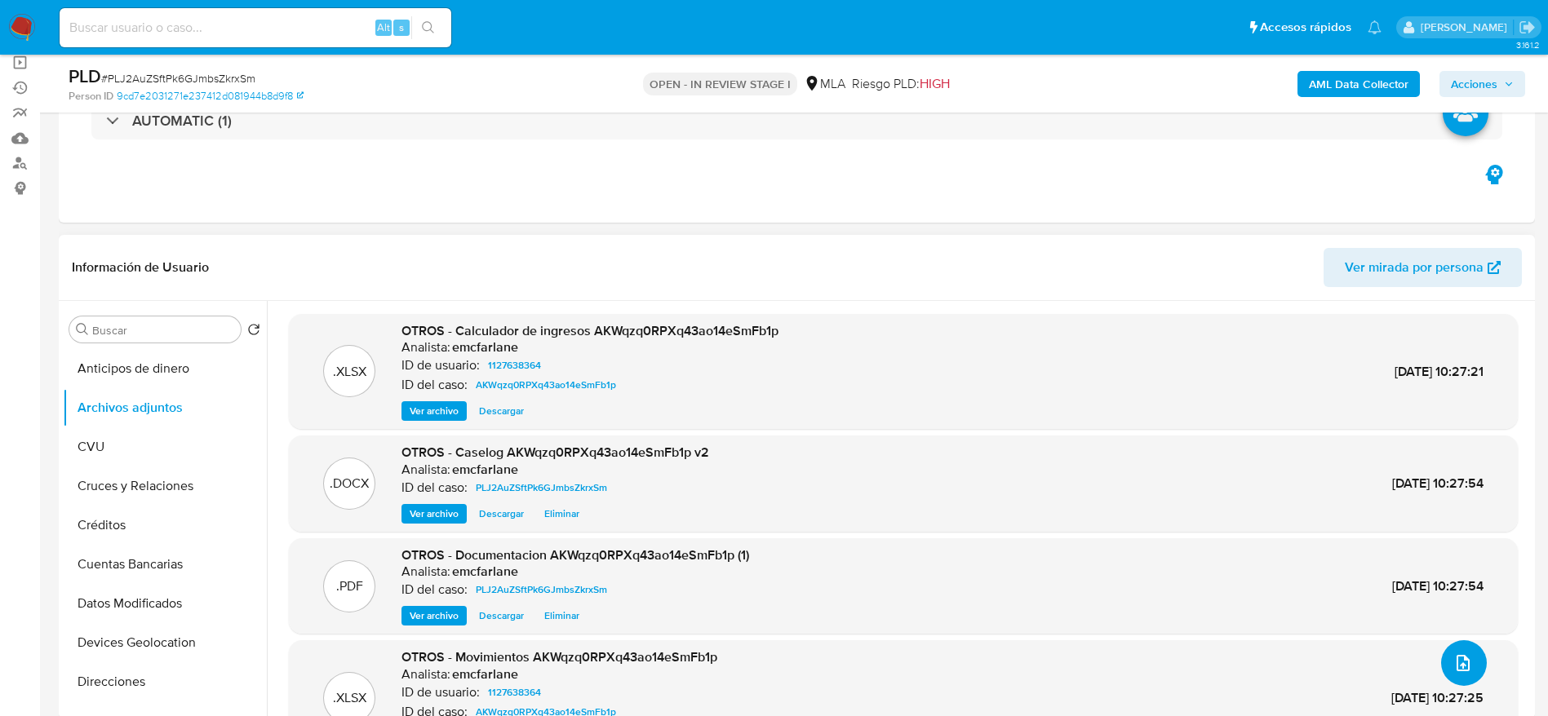
scroll to position [98, 0]
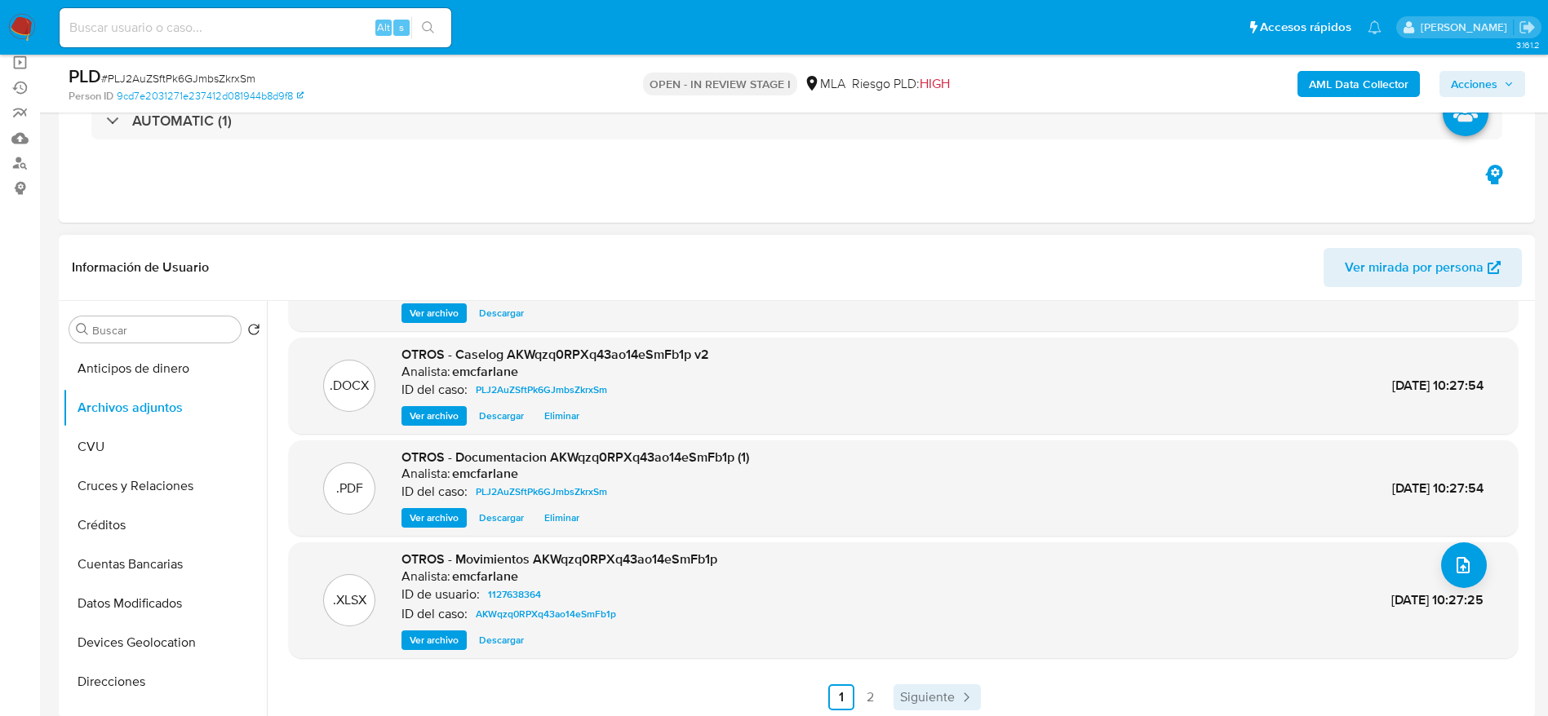
click at [911, 685] on link "Siguiente" at bounding box center [936, 698] width 87 height 26
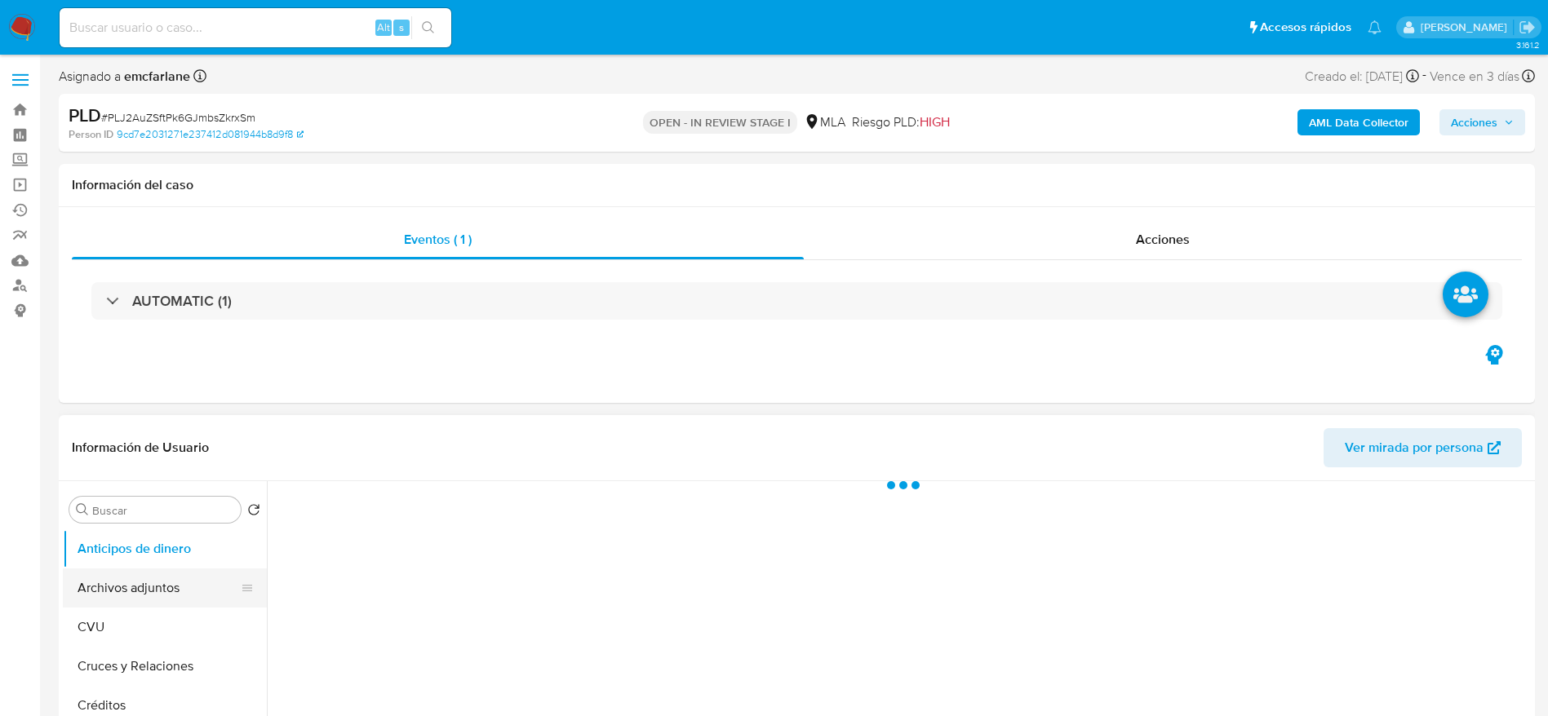
select select "10"
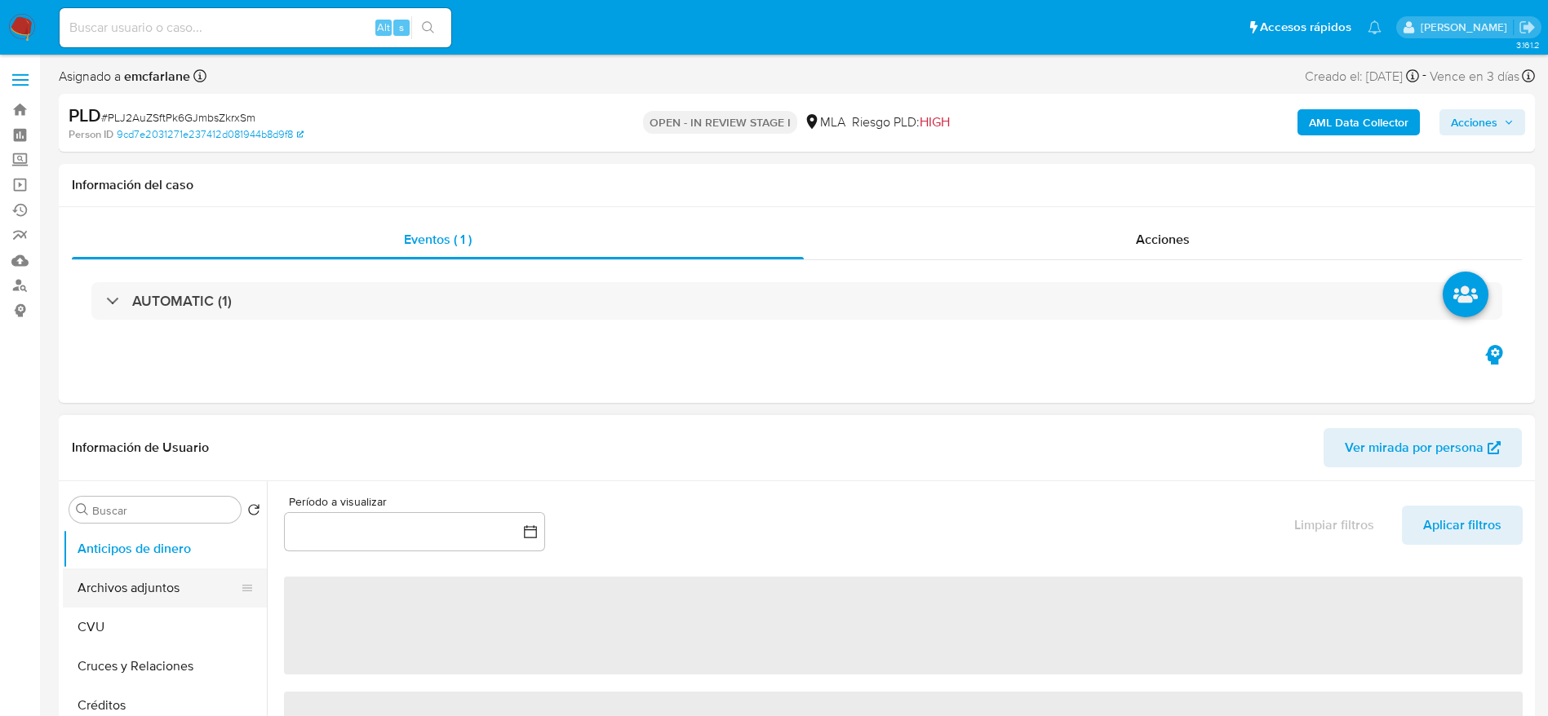
click at [154, 580] on button "Archivos adjuntos" at bounding box center [158, 588] width 191 height 39
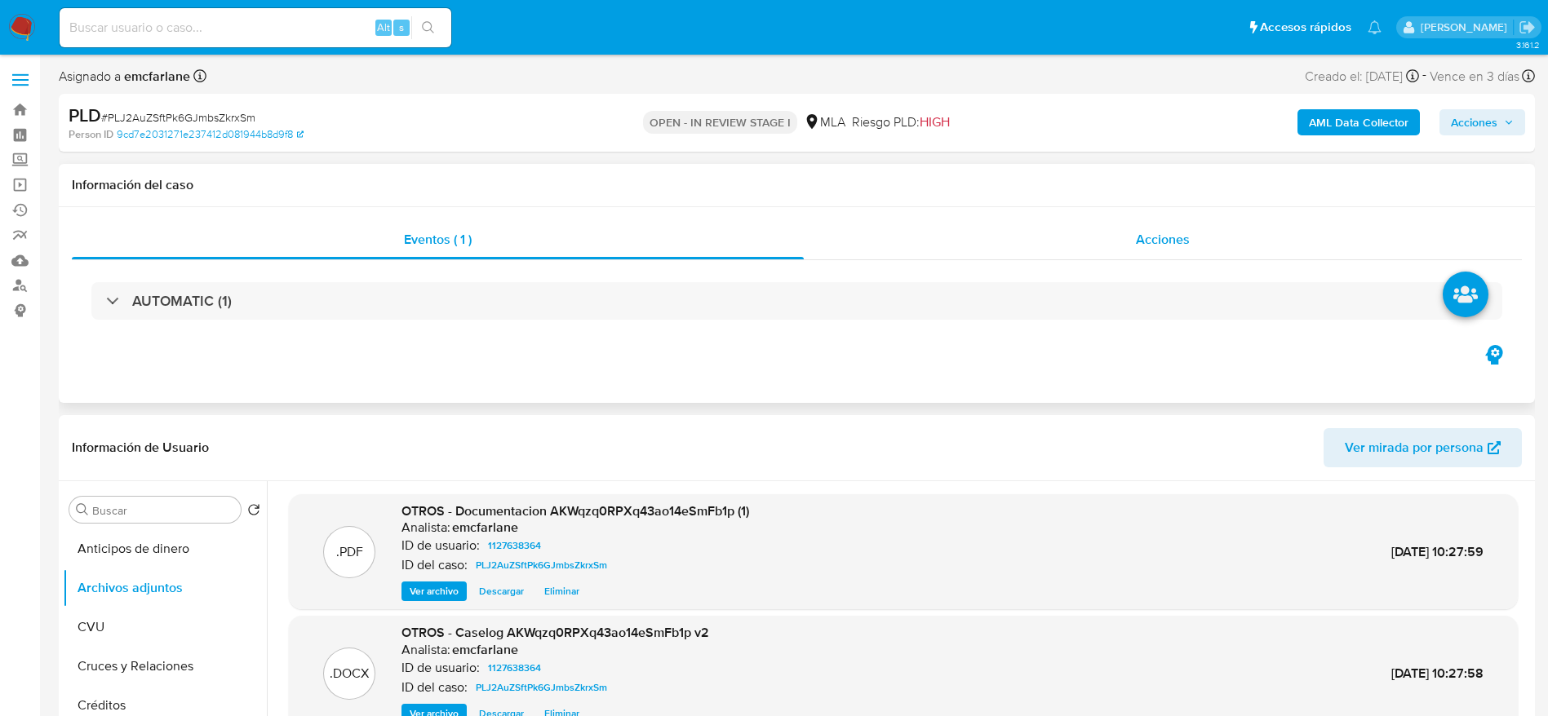
drag, startPoint x: 1063, startPoint y: 249, endPoint x: 1035, endPoint y: 260, distance: 30.0
click at [1062, 250] on div "Acciones" at bounding box center [1163, 239] width 718 height 39
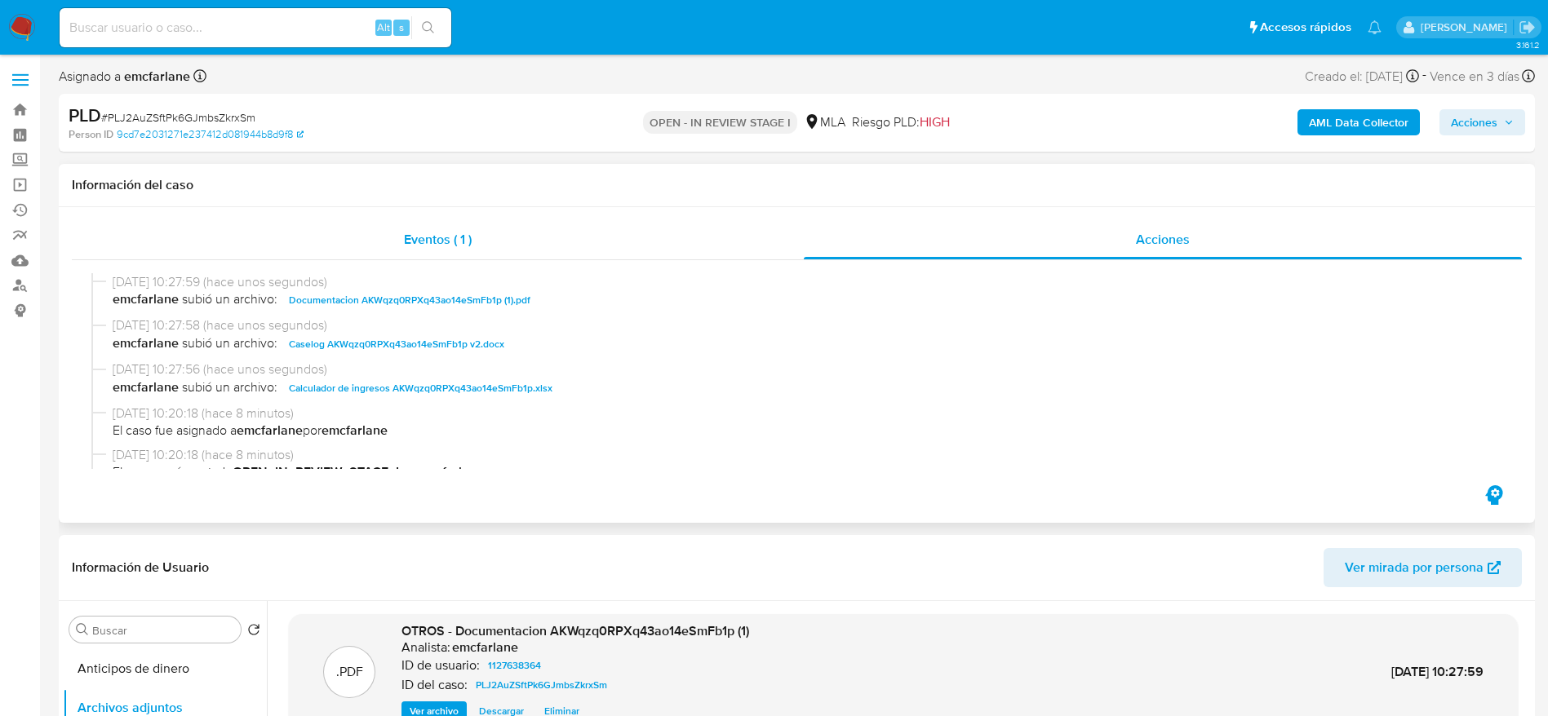
click at [413, 250] on div "Eventos ( 1 )" at bounding box center [438, 239] width 732 height 39
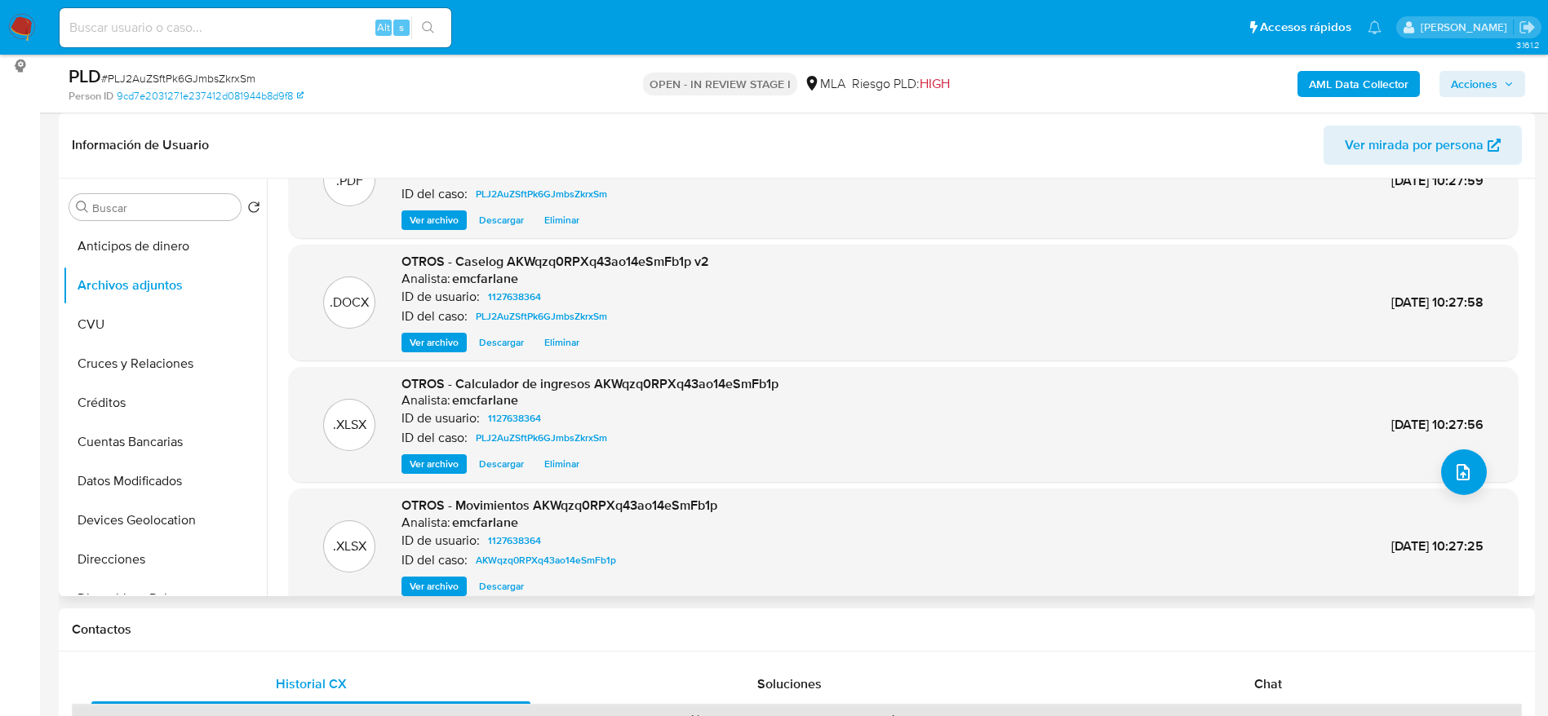
scroll to position [122, 0]
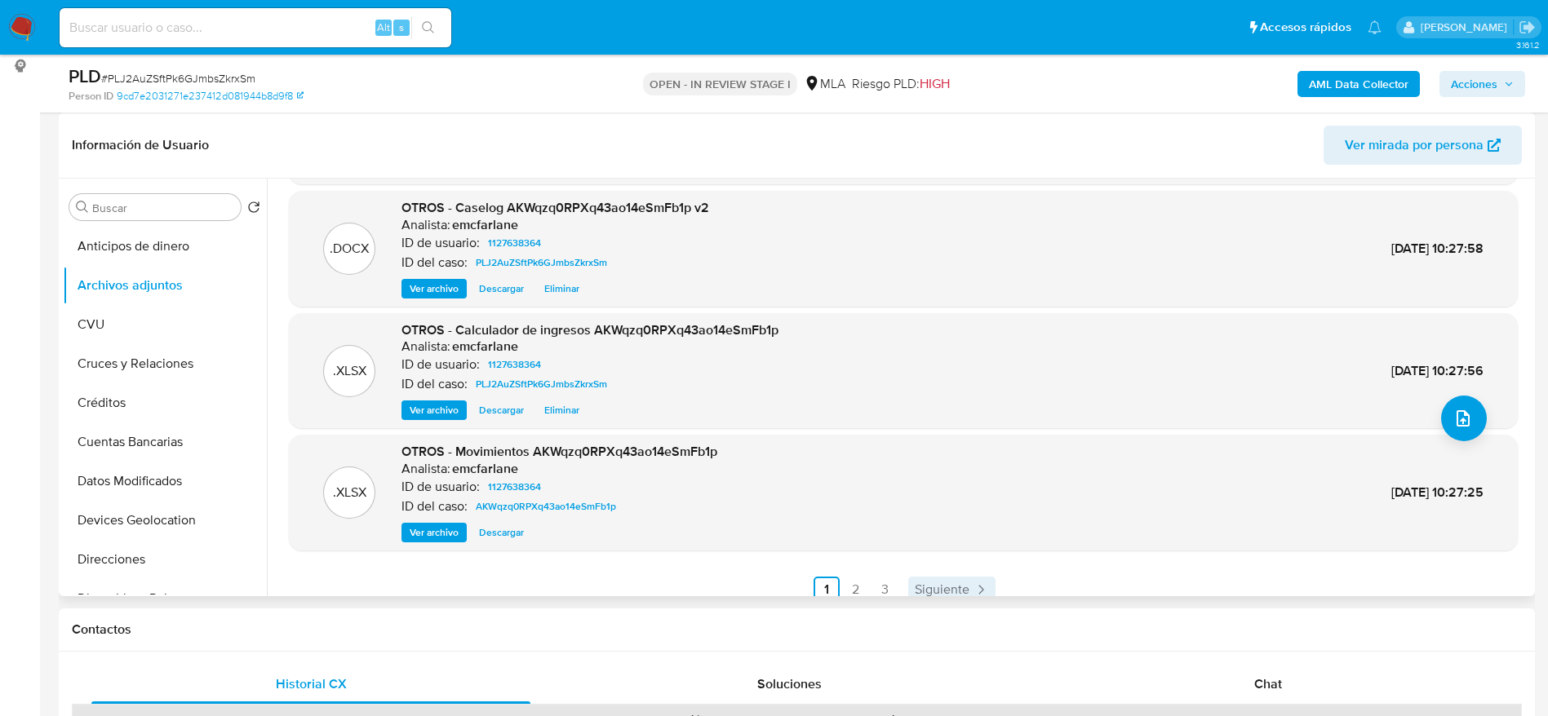
click at [940, 586] on span "Siguiente" at bounding box center [942, 589] width 55 height 13
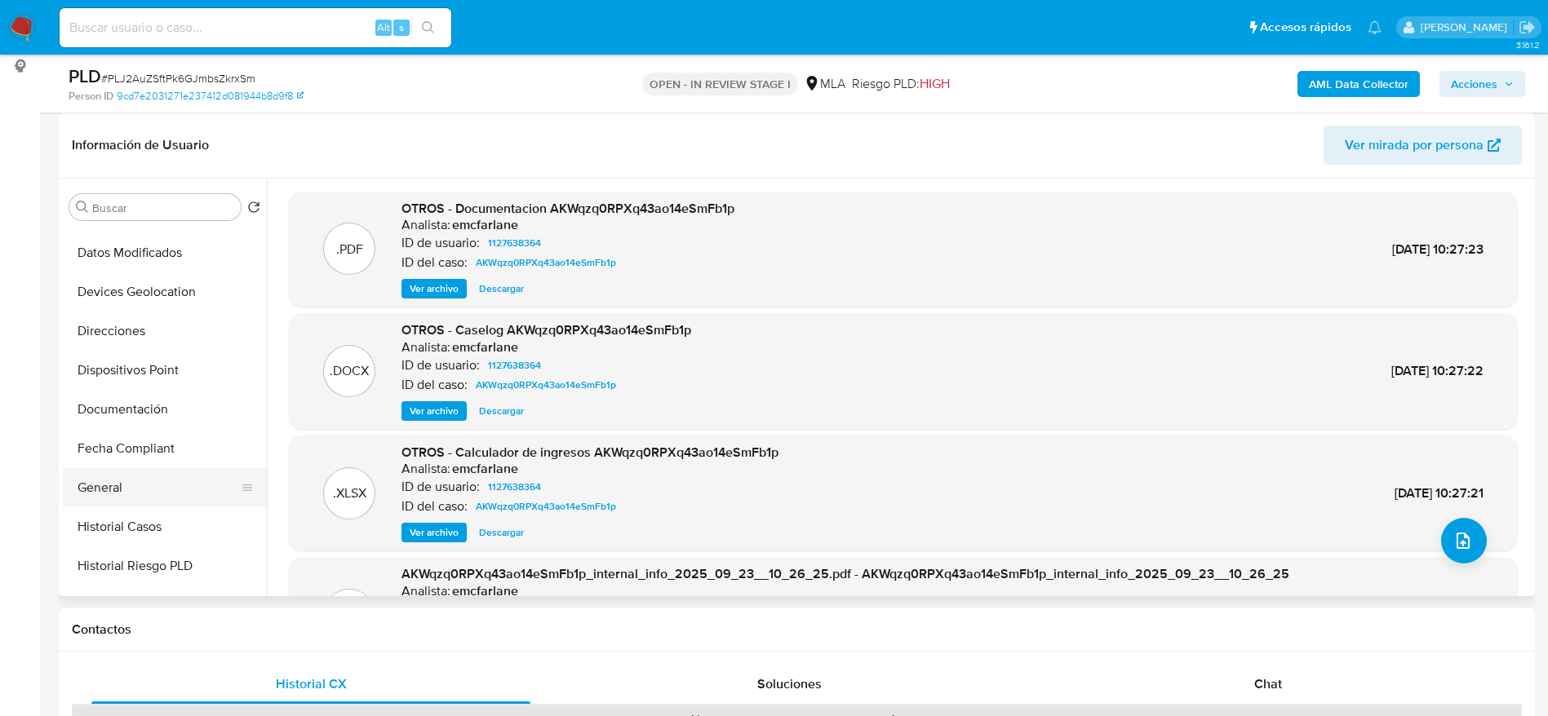
scroll to position [245, 0]
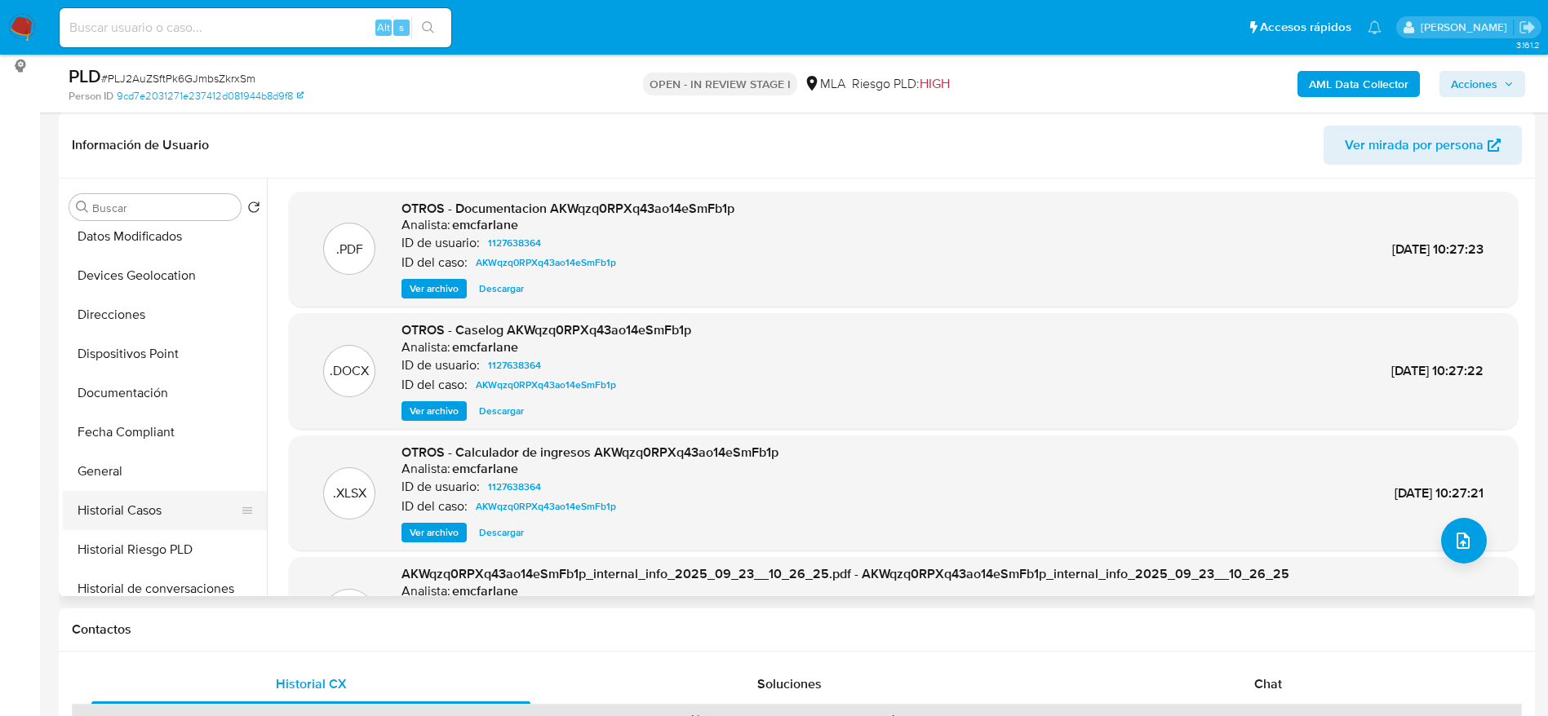
click at [151, 501] on button "Historial Casos" at bounding box center [158, 510] width 191 height 39
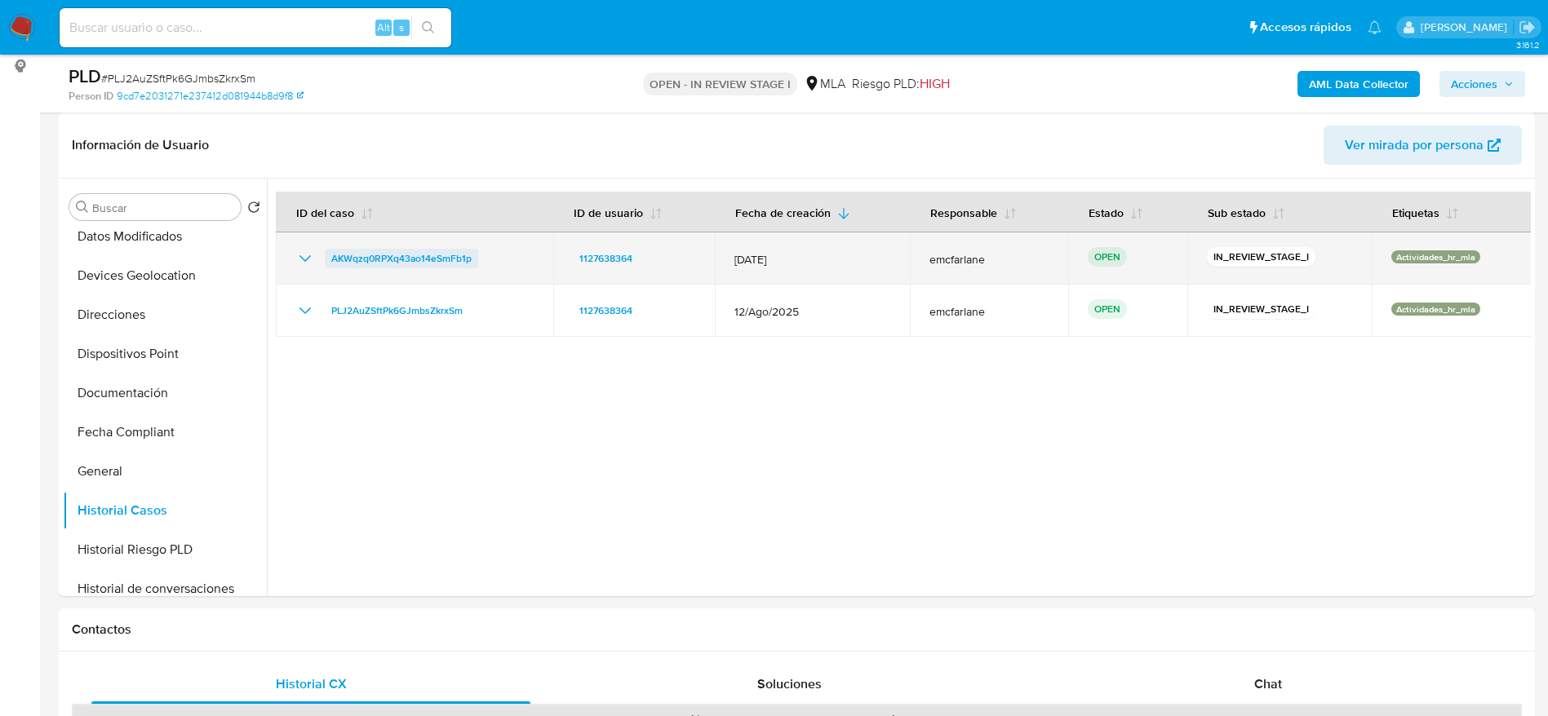
click at [464, 258] on span "AKWqzq0RPXq43ao14eSmFb1p" at bounding box center [401, 259] width 140 height 20
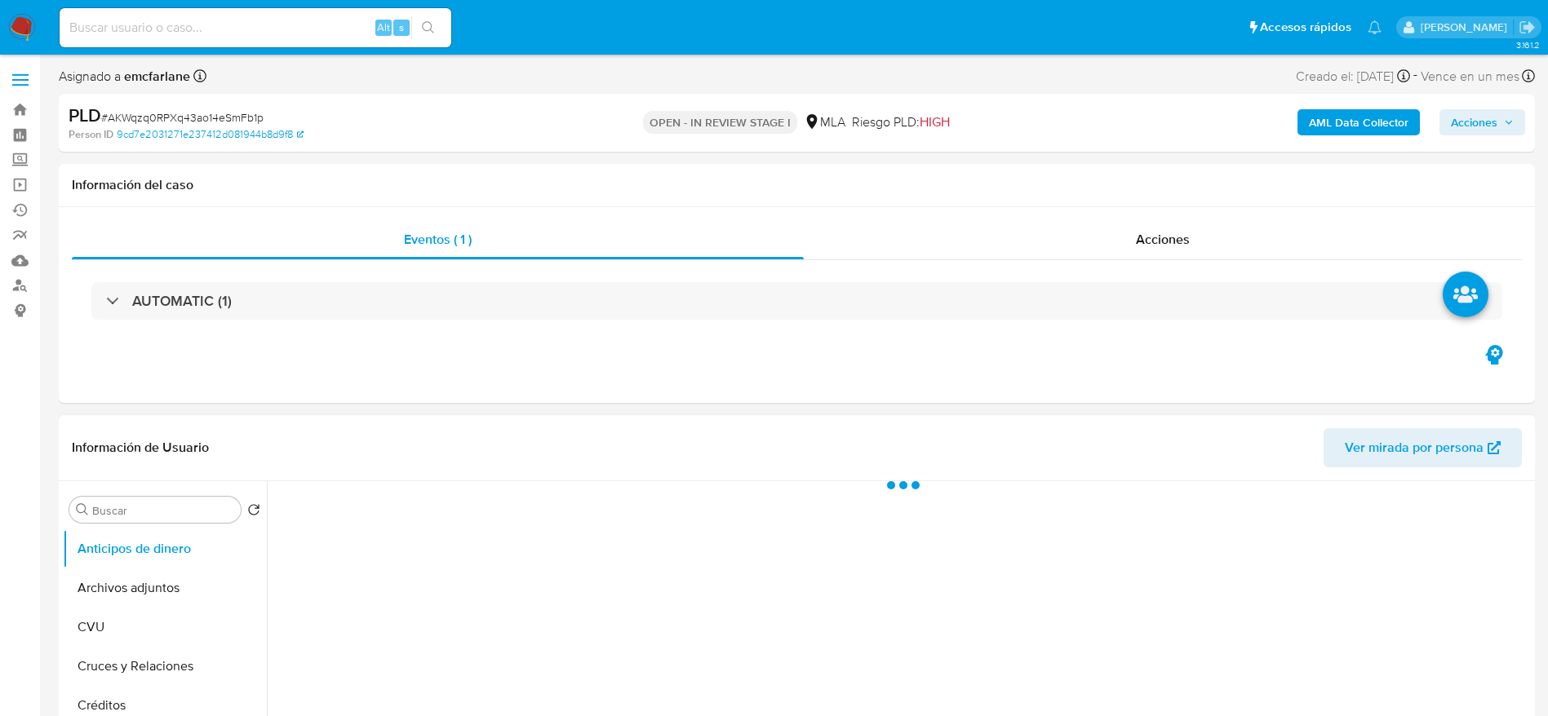
scroll to position [122, 0]
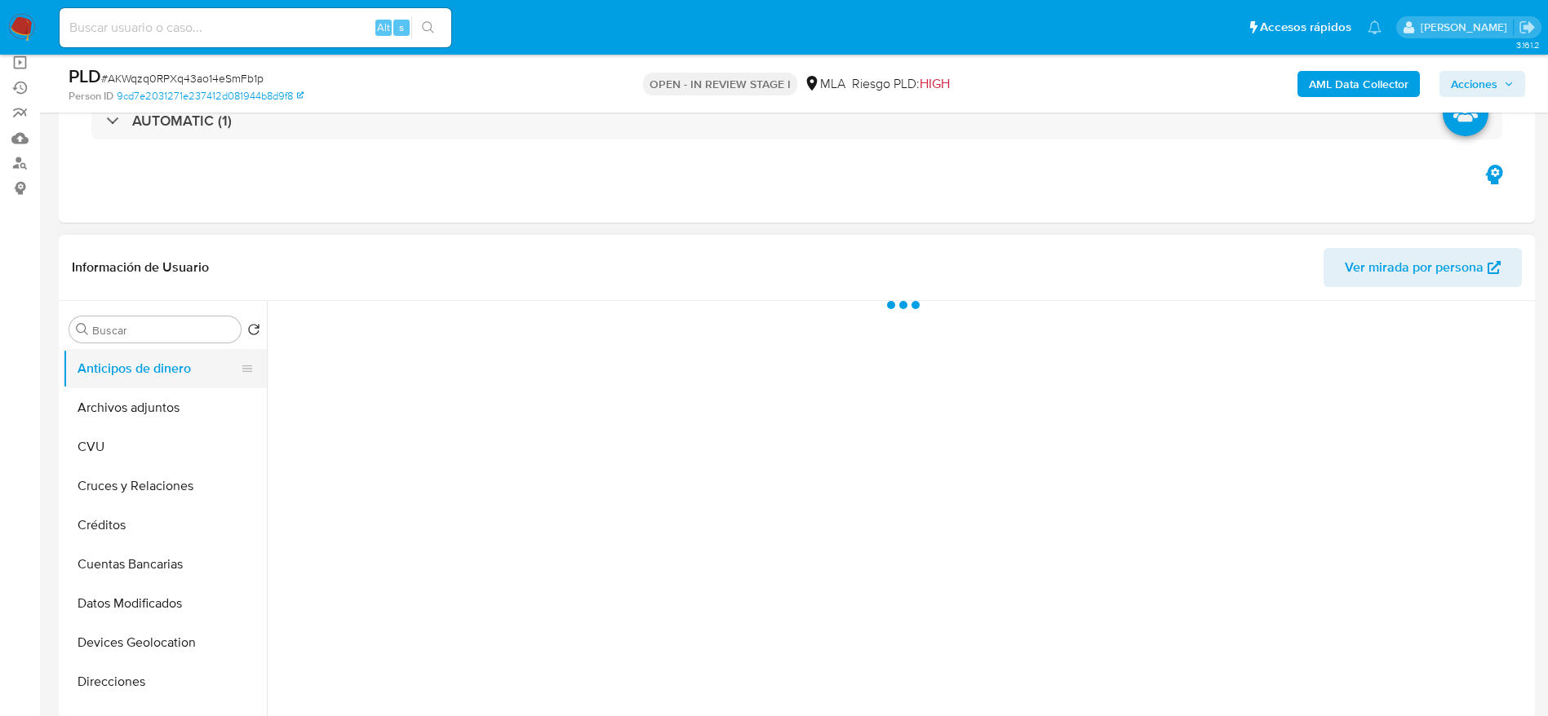
click at [140, 387] on button "Anticipos de dinero" at bounding box center [158, 368] width 191 height 39
select select "10"
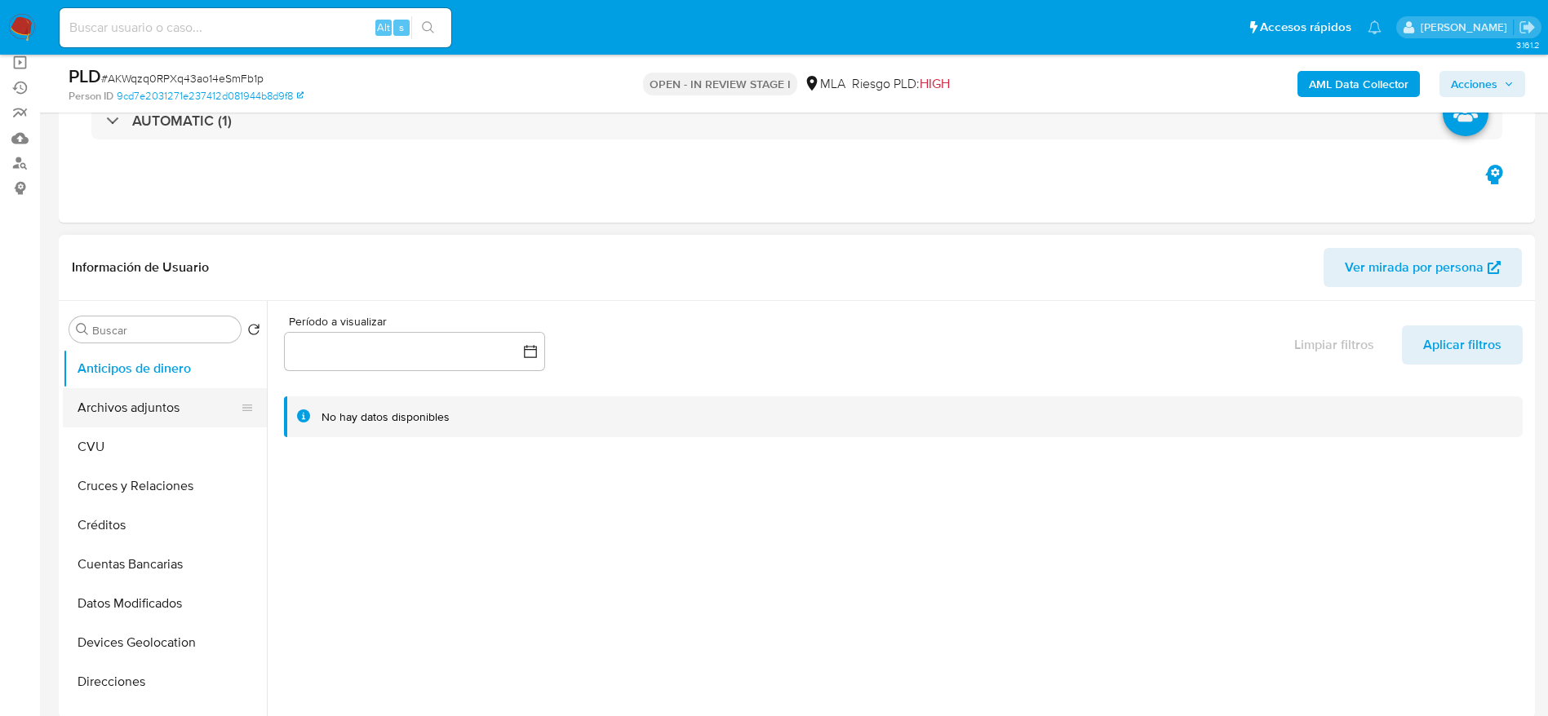
click at [114, 415] on button "Archivos adjuntos" at bounding box center [158, 407] width 191 height 39
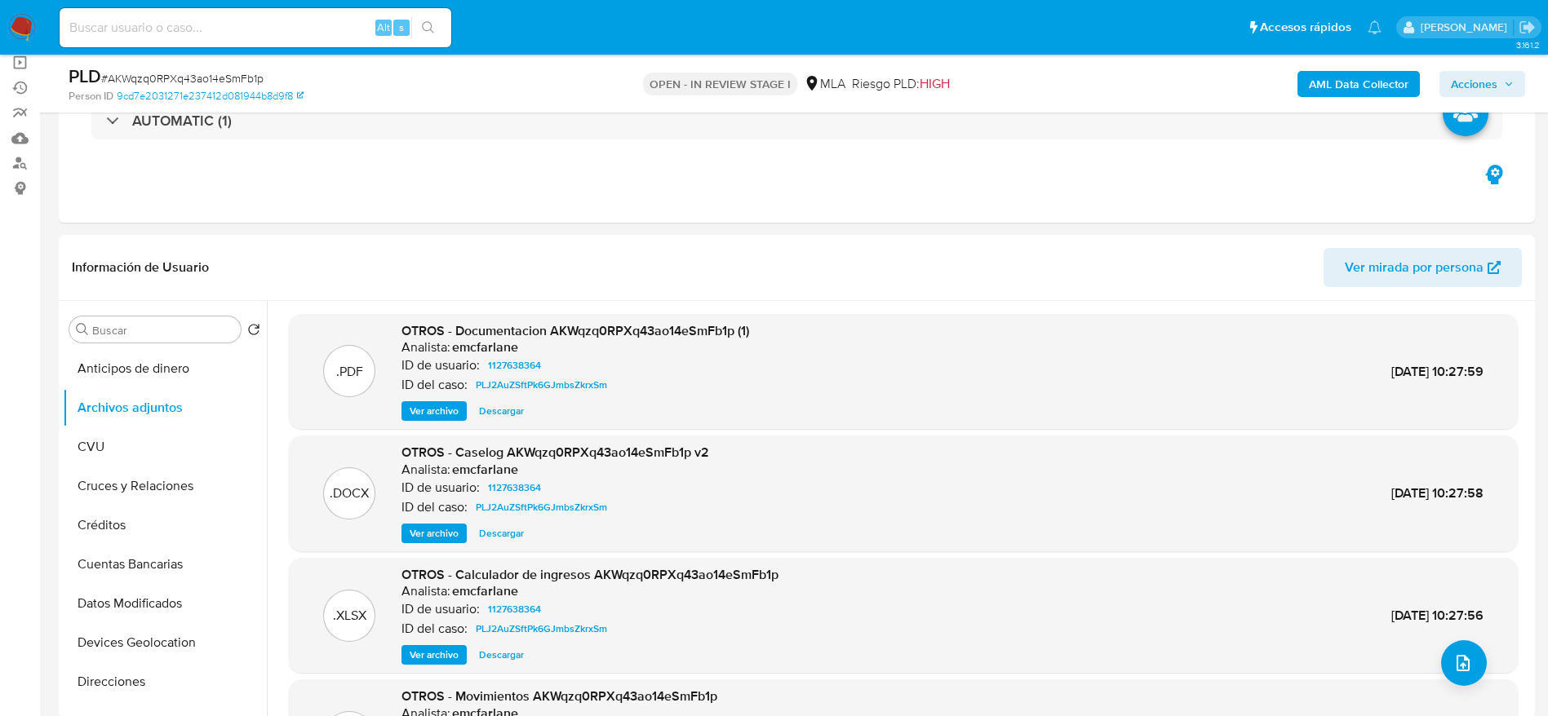
scroll to position [137, 0]
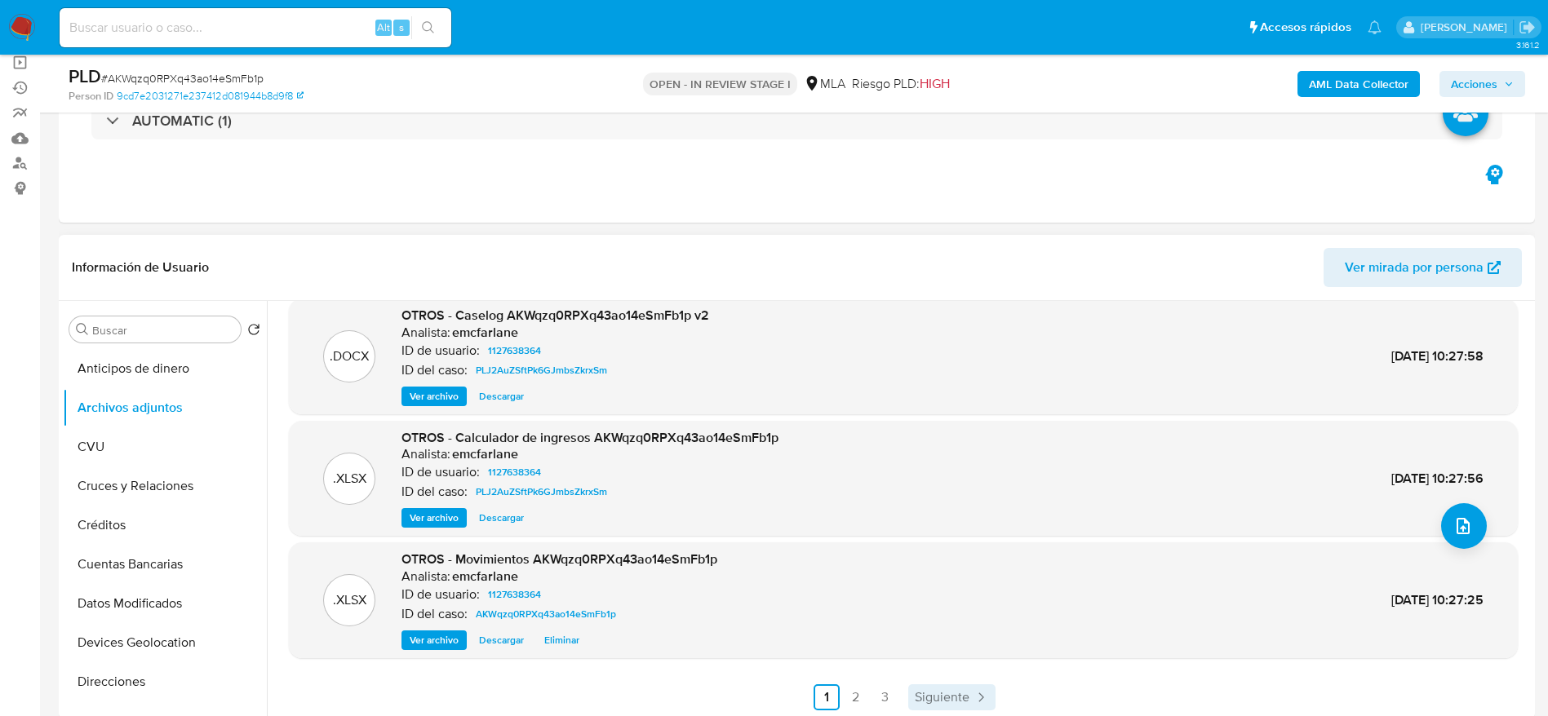
click at [919, 692] on span "Siguiente" at bounding box center [942, 697] width 55 height 13
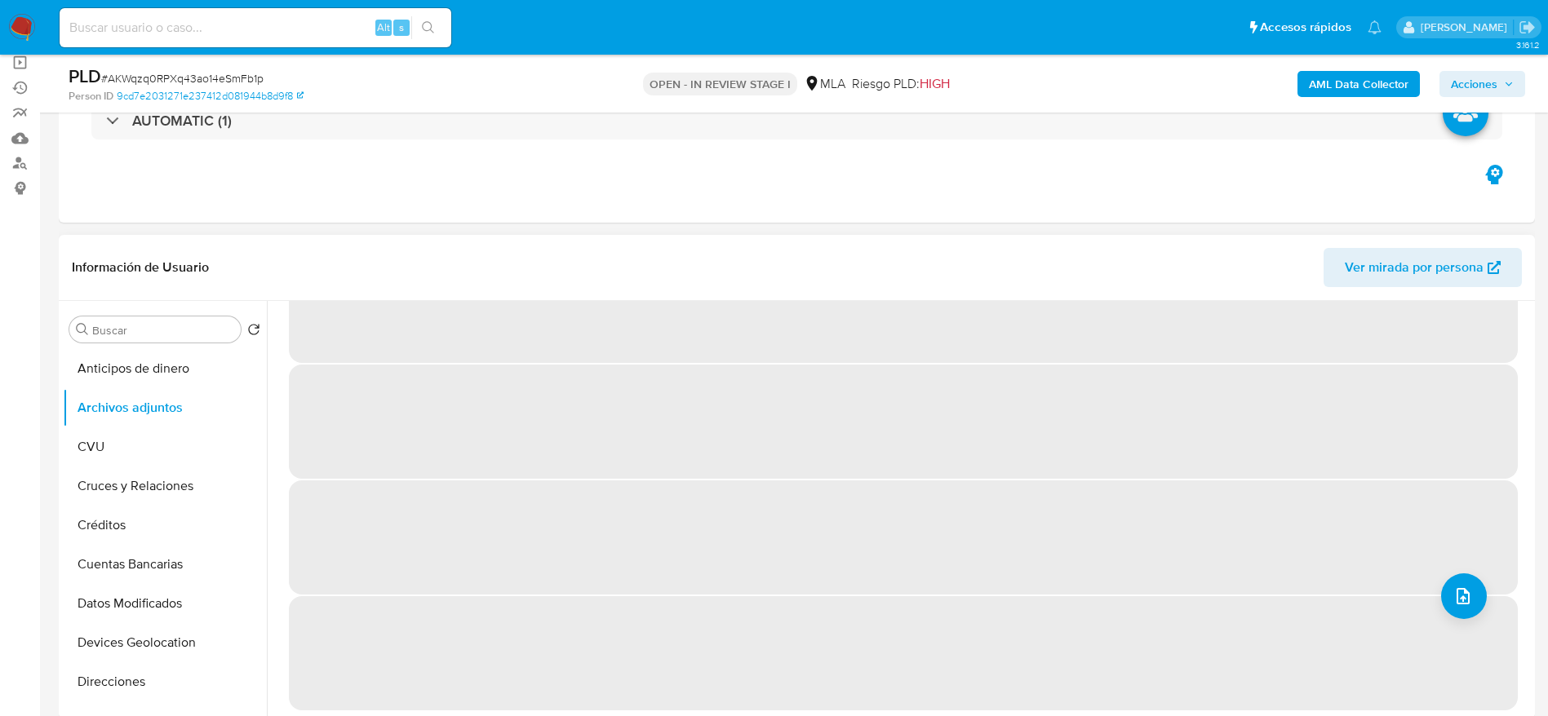
scroll to position [0, 0]
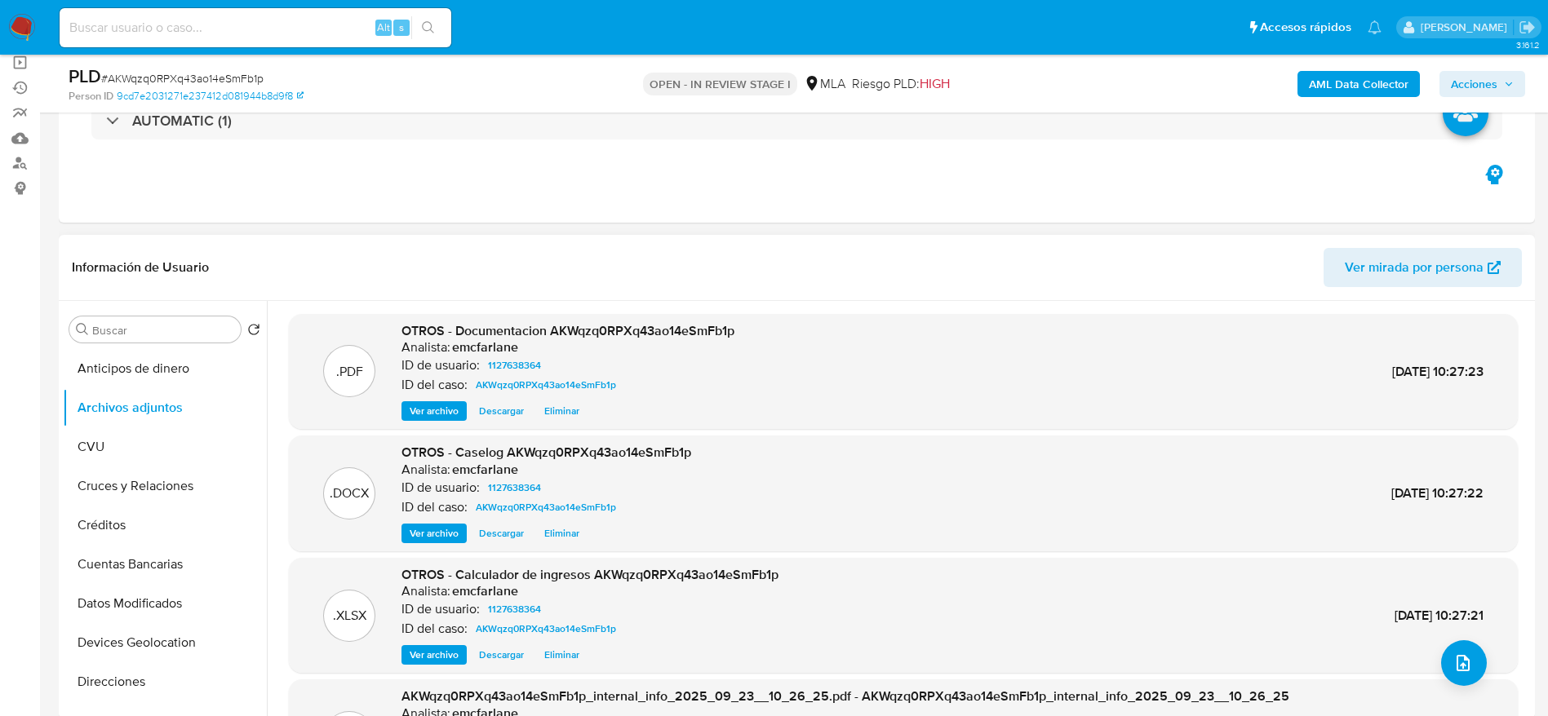
click at [557, 531] on span "Eliminar" at bounding box center [561, 533] width 35 height 16
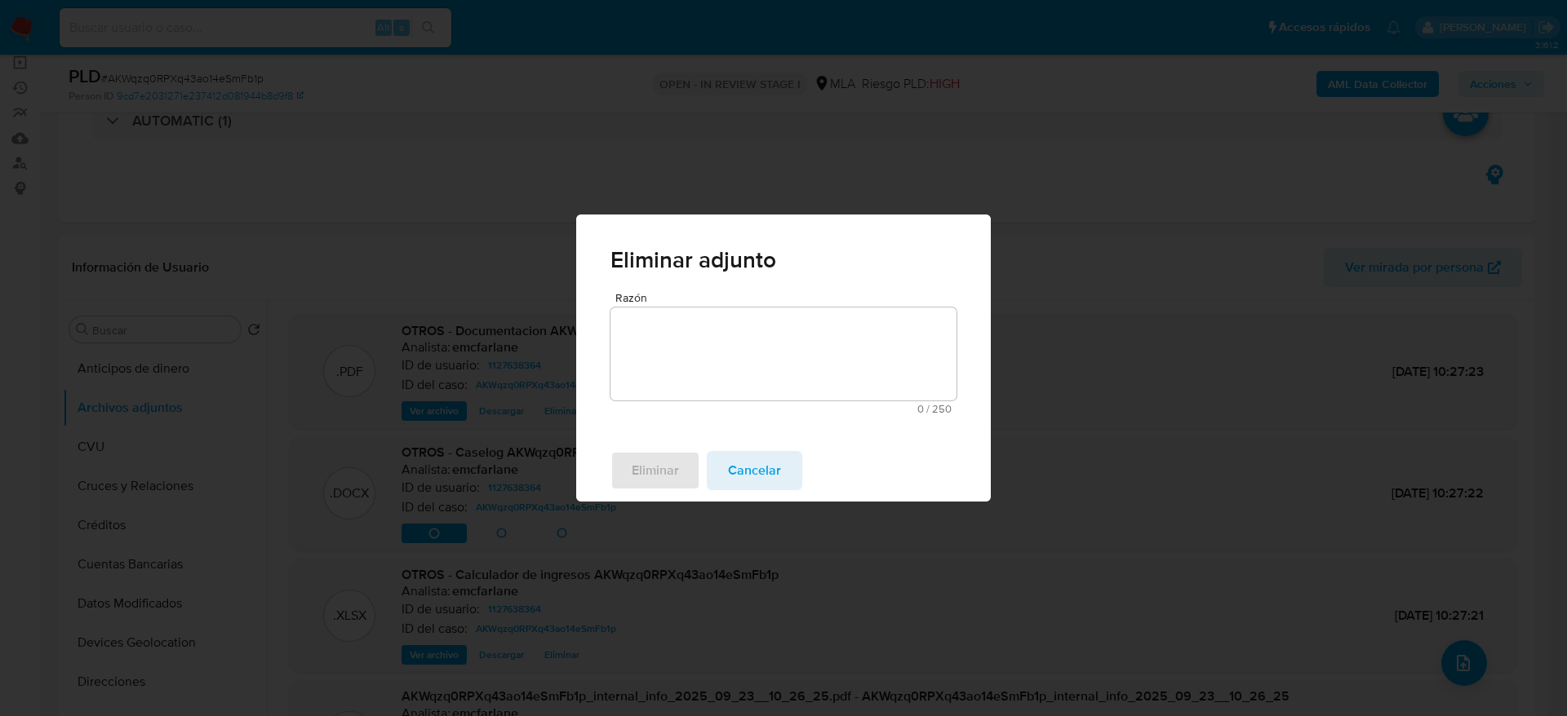
click at [720, 346] on textarea "Razón" at bounding box center [783, 354] width 346 height 93
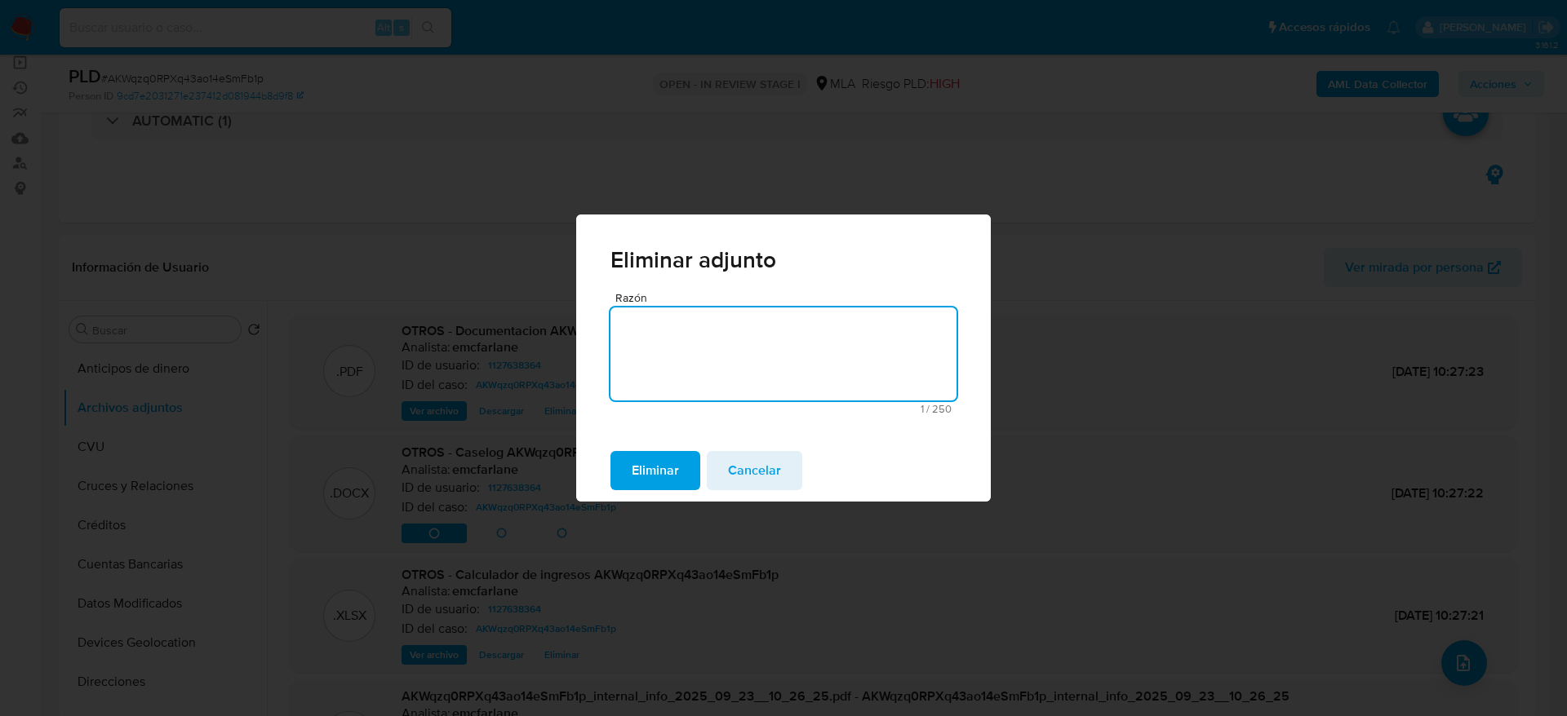
click at [671, 464] on span "Eliminar" at bounding box center [655, 471] width 47 height 36
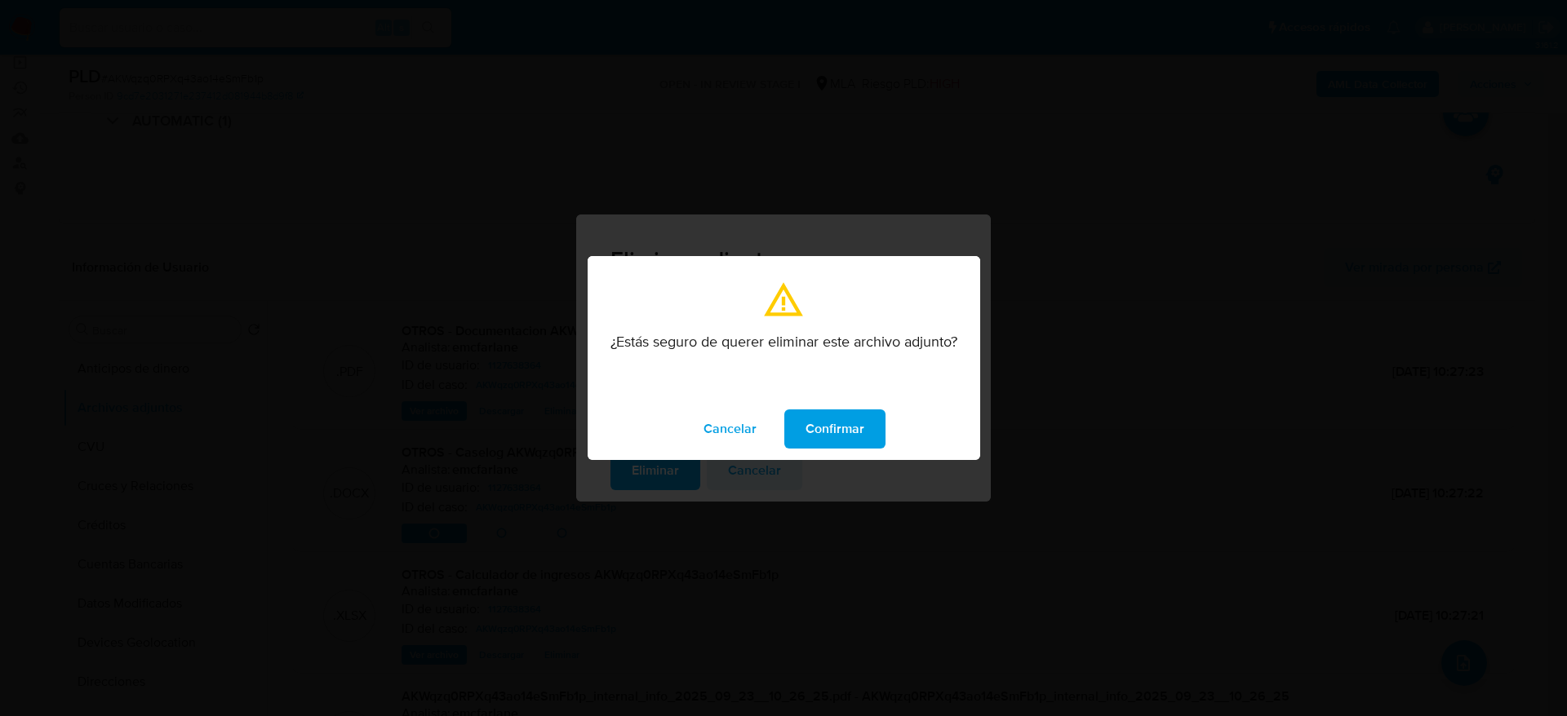
click at [817, 431] on span "Confirmar" at bounding box center [834, 429] width 59 height 36
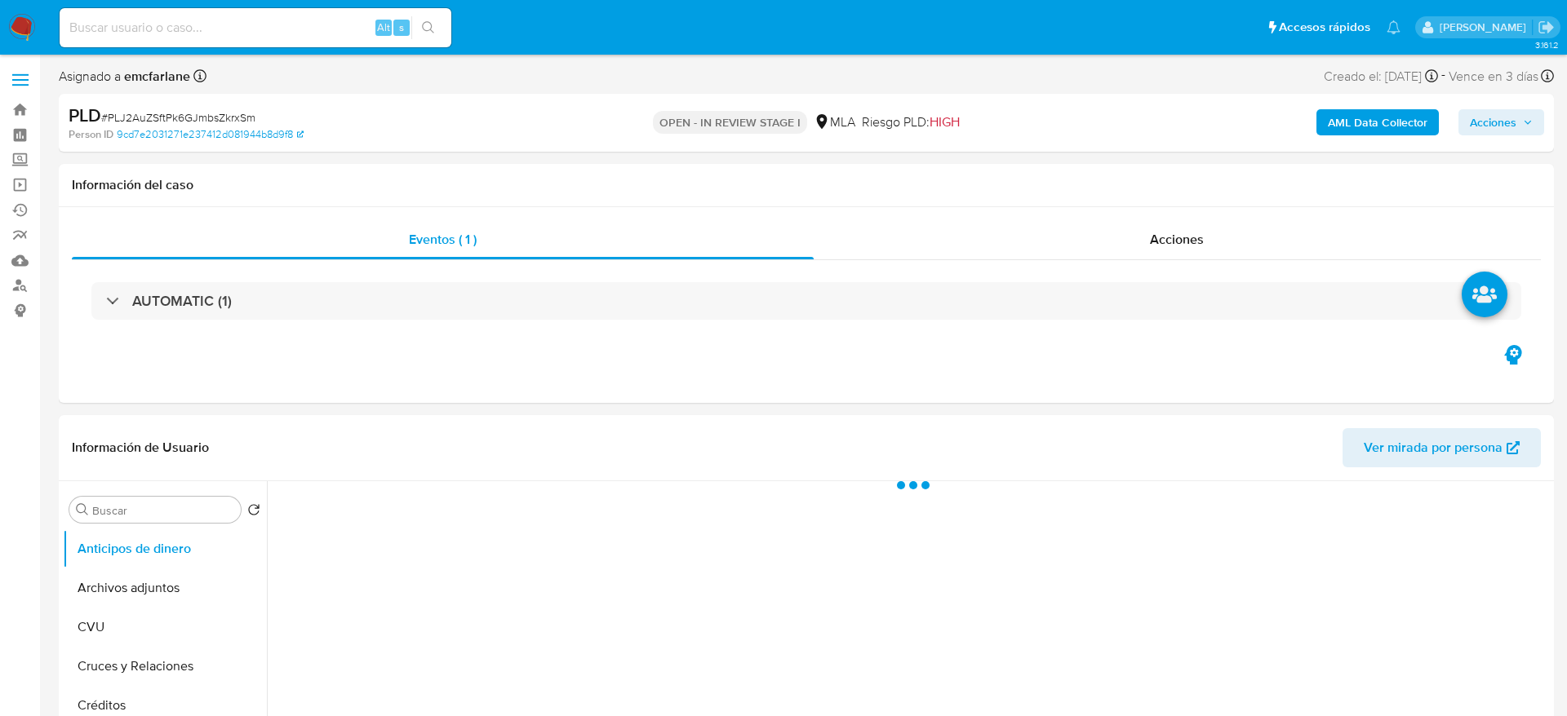
select select "10"
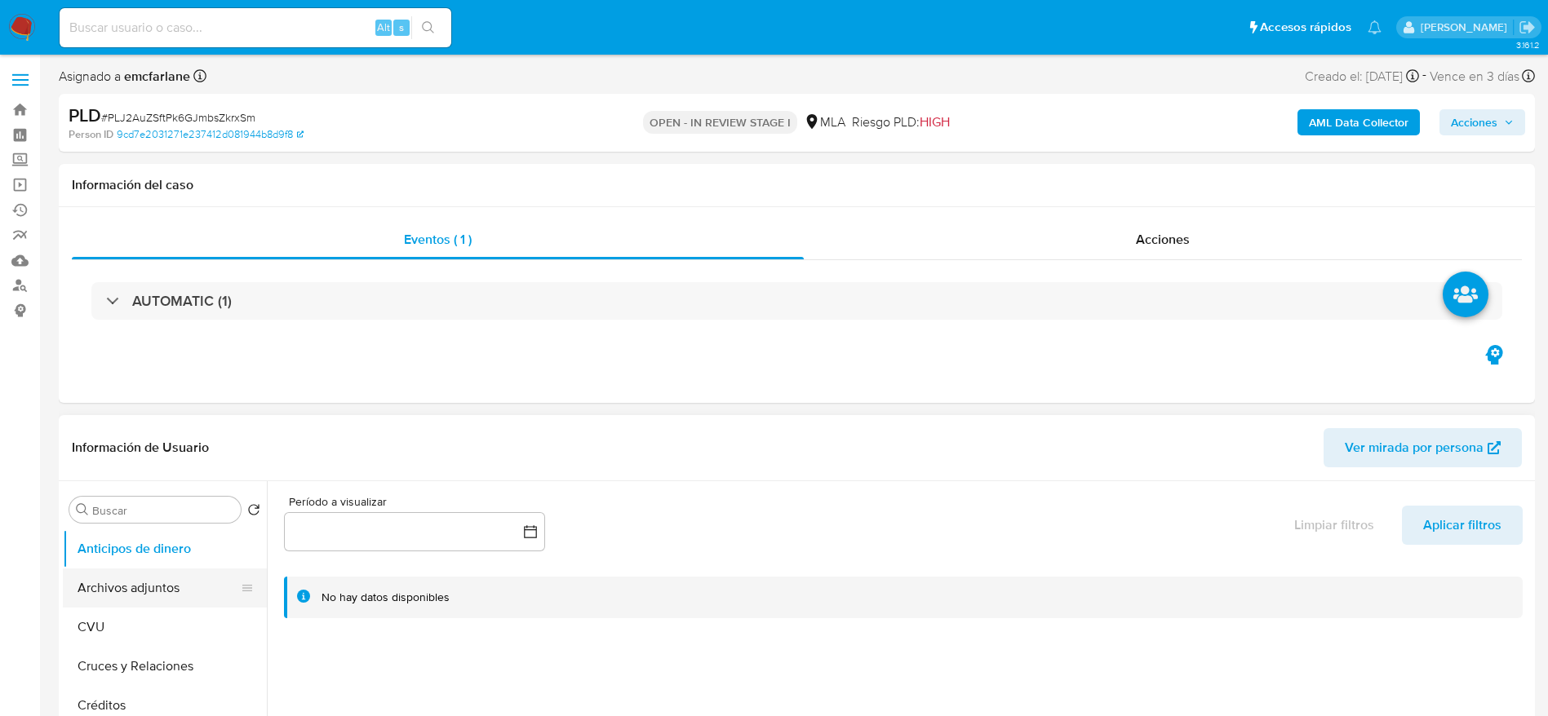
click at [140, 580] on button "Archivos adjuntos" at bounding box center [158, 588] width 191 height 39
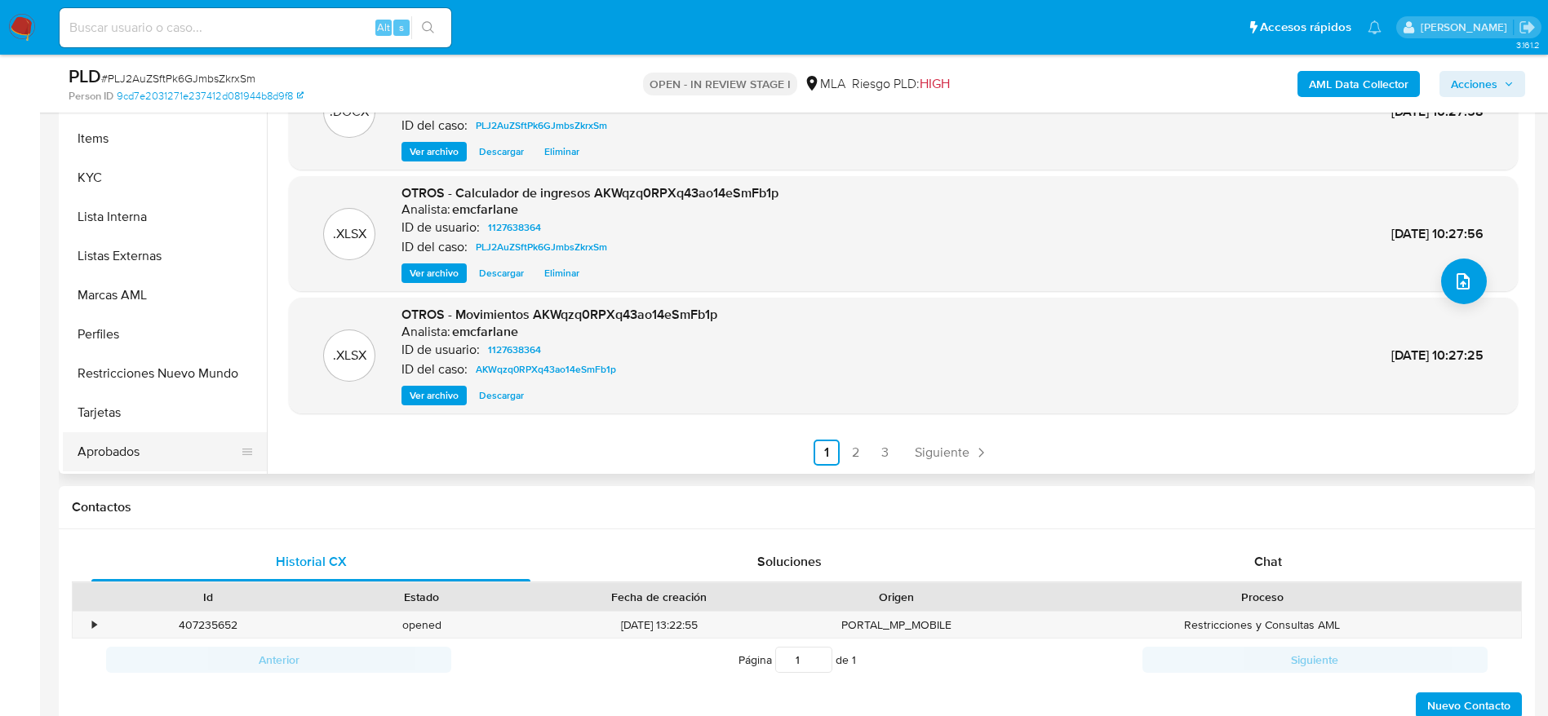
scroll to position [846, 0]
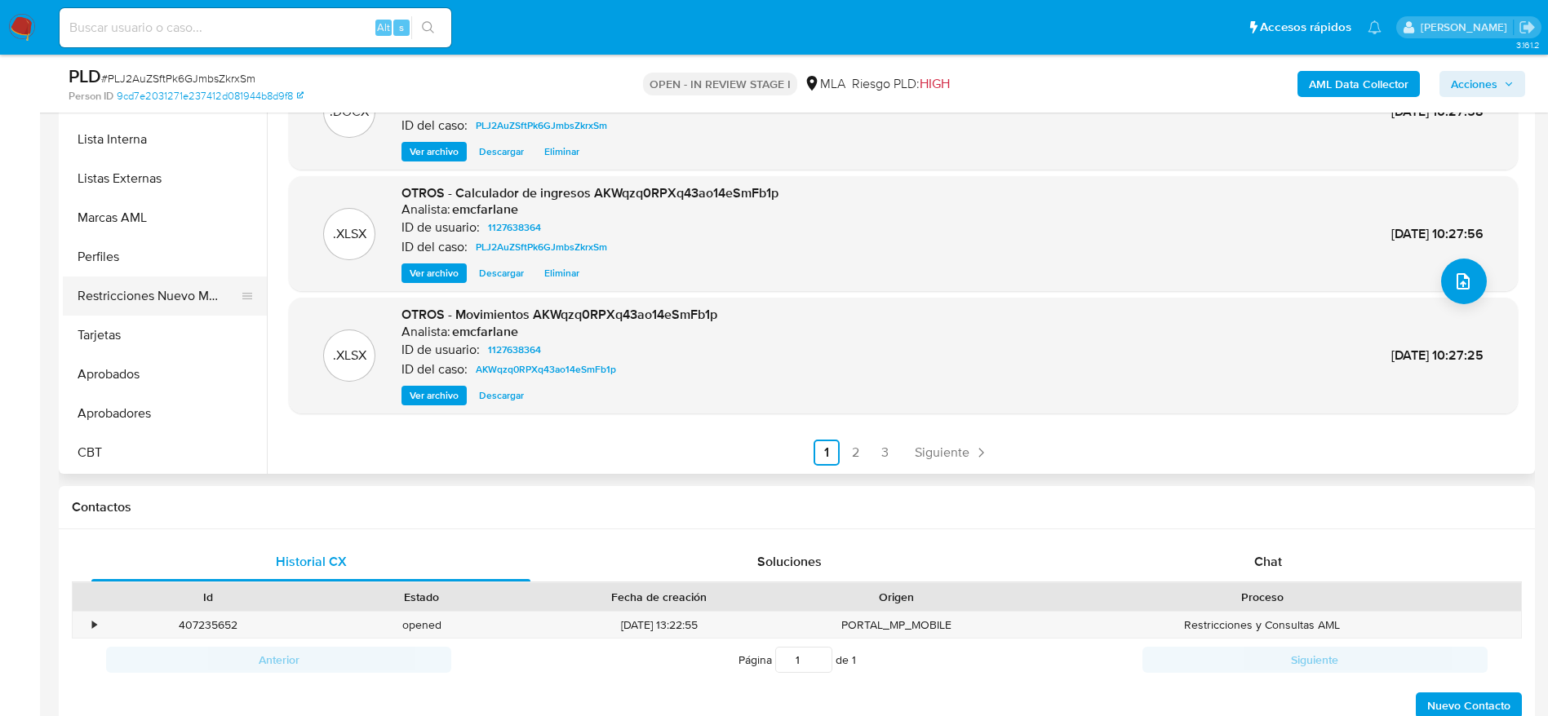
click at [135, 289] on button "Restricciones Nuevo Mundo" at bounding box center [158, 296] width 191 height 39
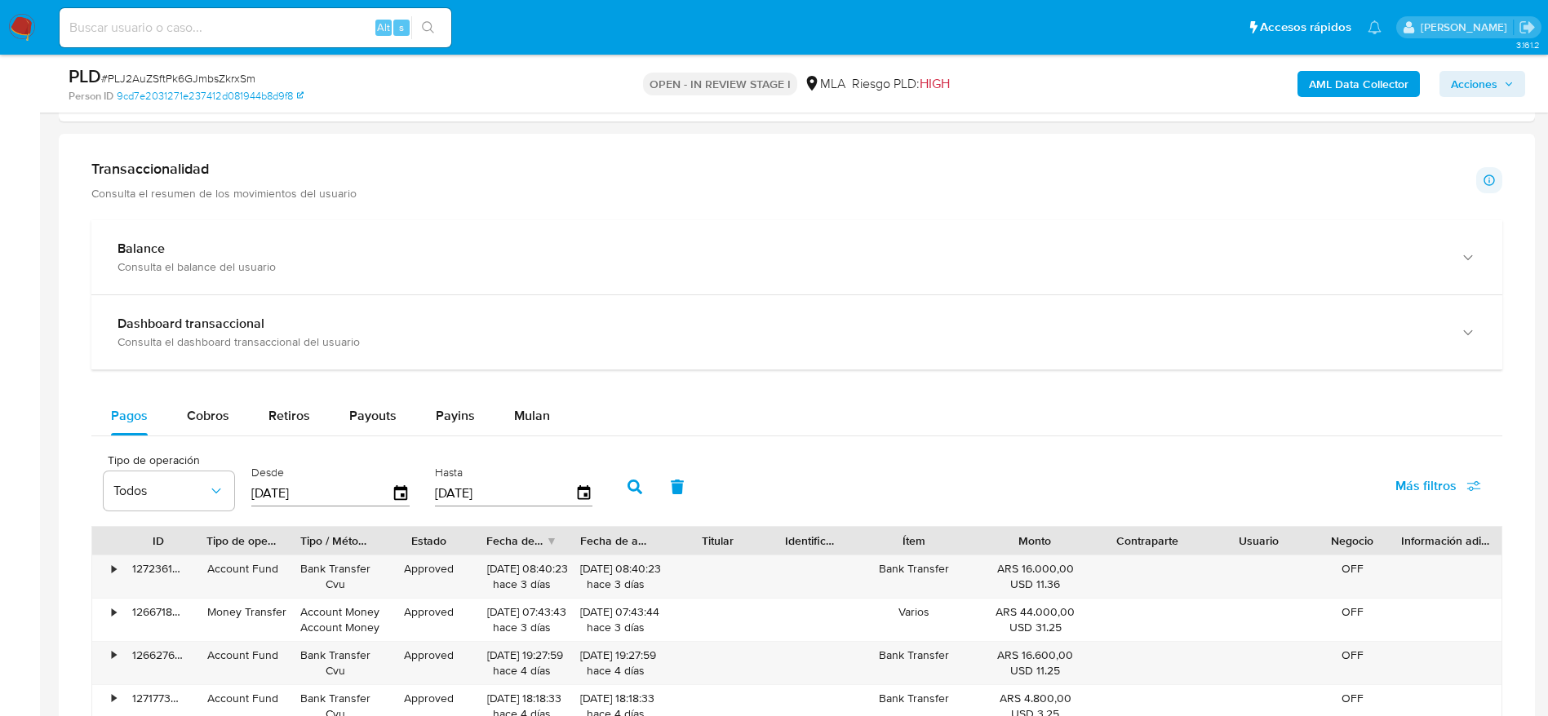
scroll to position [2044, 0]
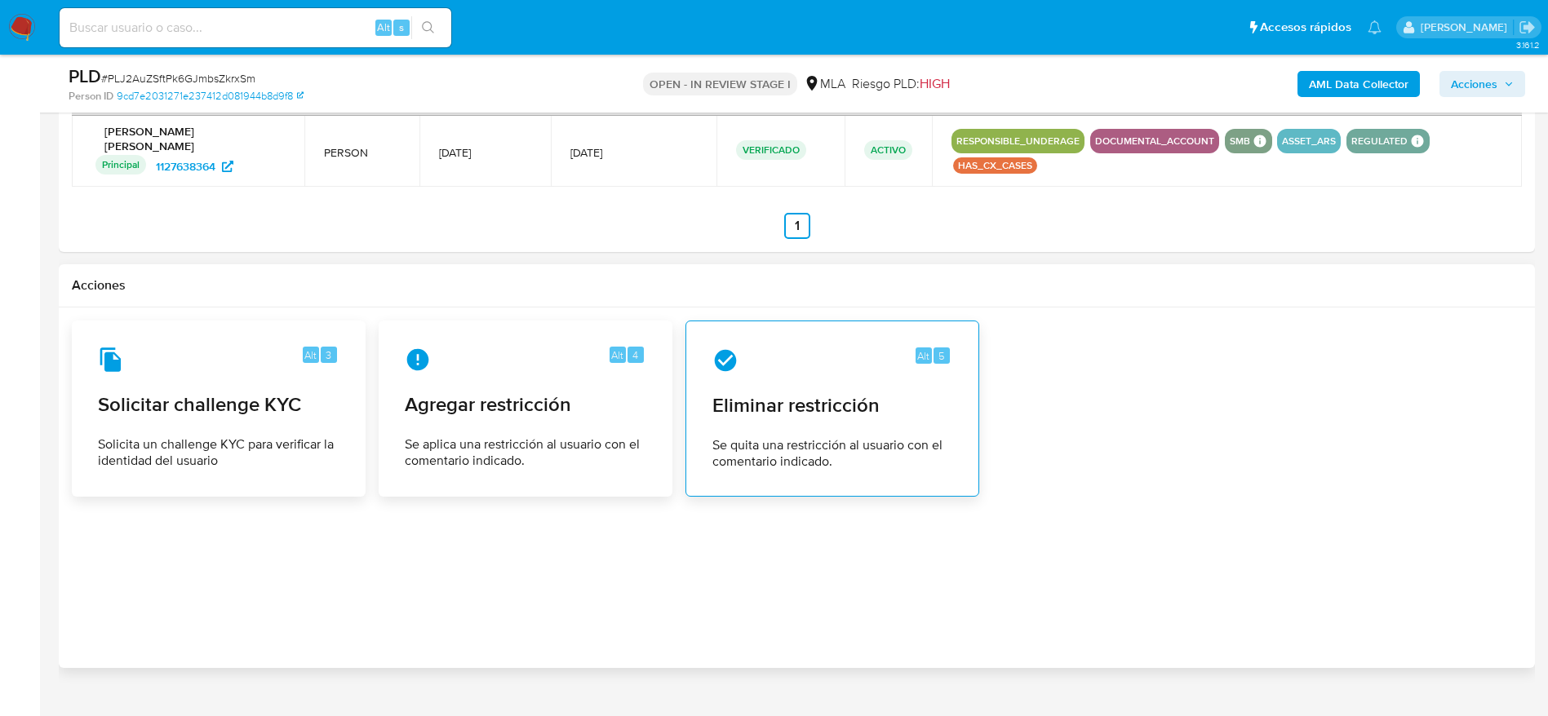
click at [847, 387] on div "Alt 5 Eliminar restricción Se quita una restricción al usuario con el comentari…" at bounding box center [832, 409] width 266 height 149
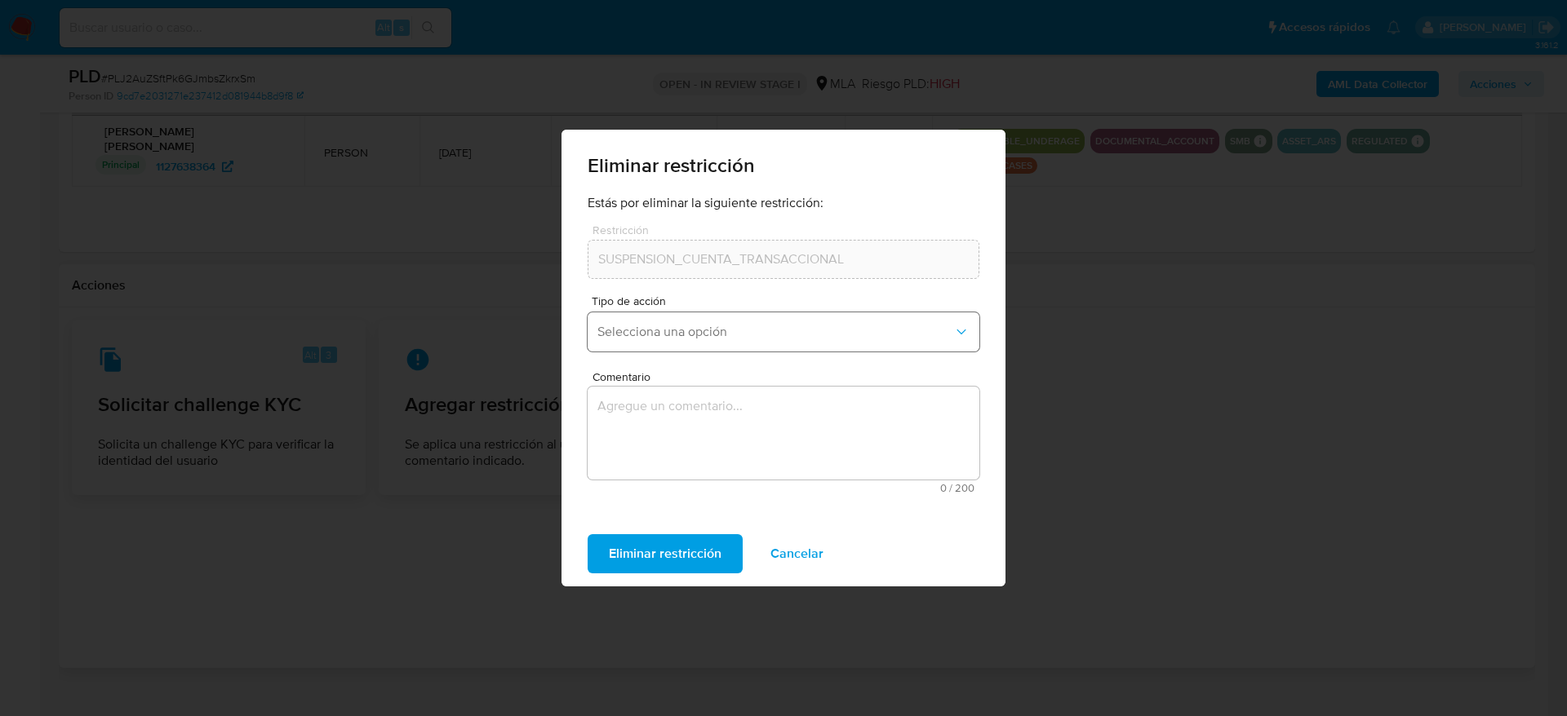
click at [678, 324] on span "Selecciona una opción" at bounding box center [775, 332] width 356 height 16
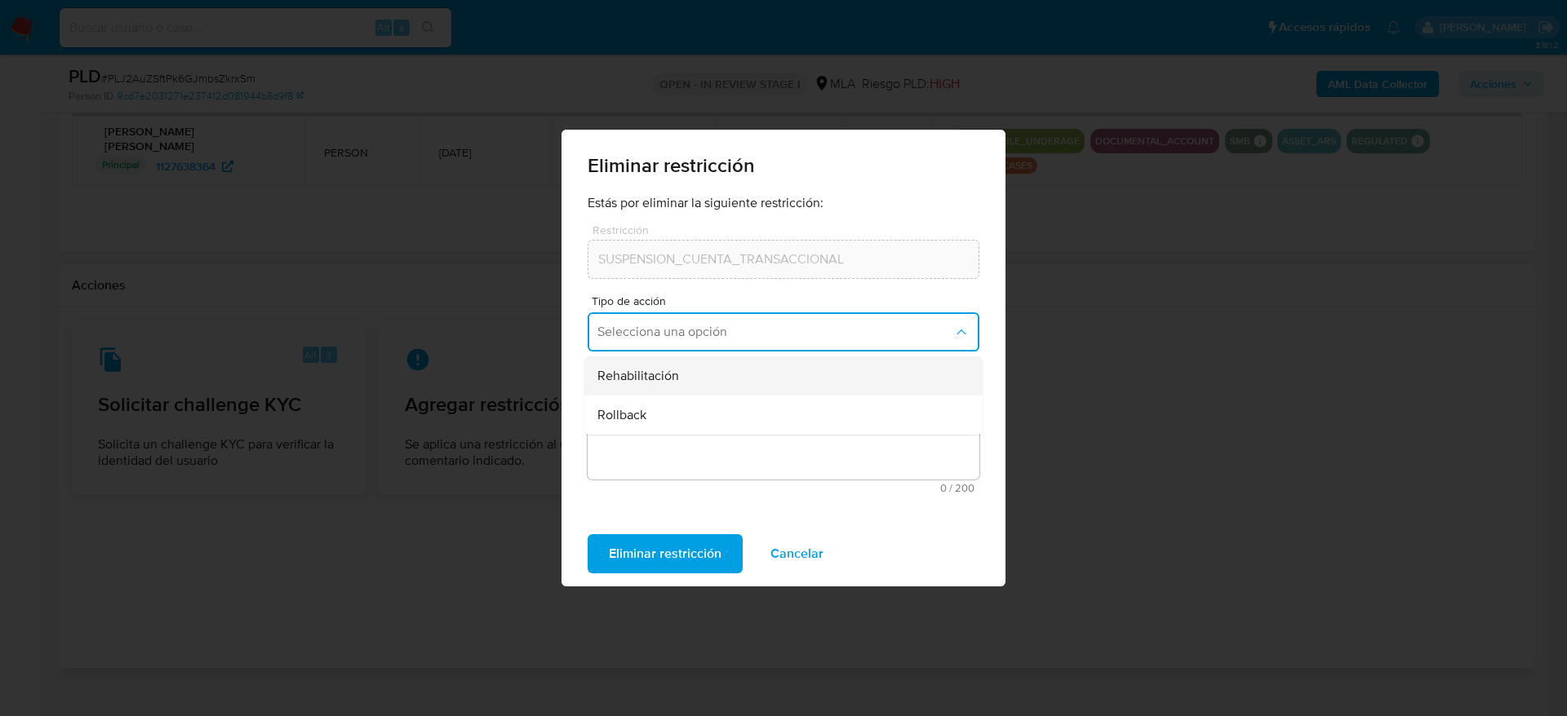
click at [690, 391] on div "Rehabilitación" at bounding box center [778, 376] width 362 height 39
click at [692, 436] on textarea "Comentario" at bounding box center [783, 433] width 392 height 93
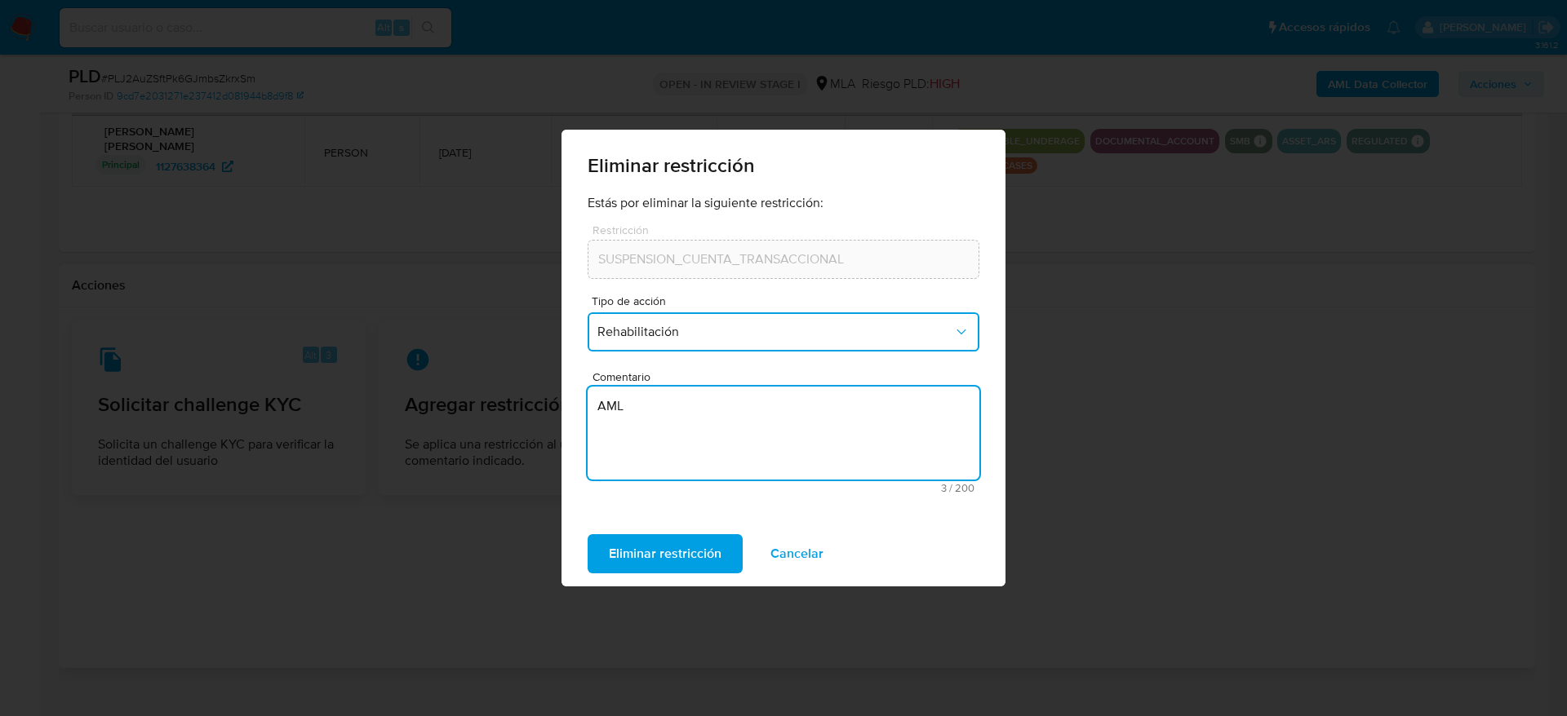
type textarea "AML"
click at [661, 553] on span "Eliminar restricción" at bounding box center [665, 554] width 113 height 36
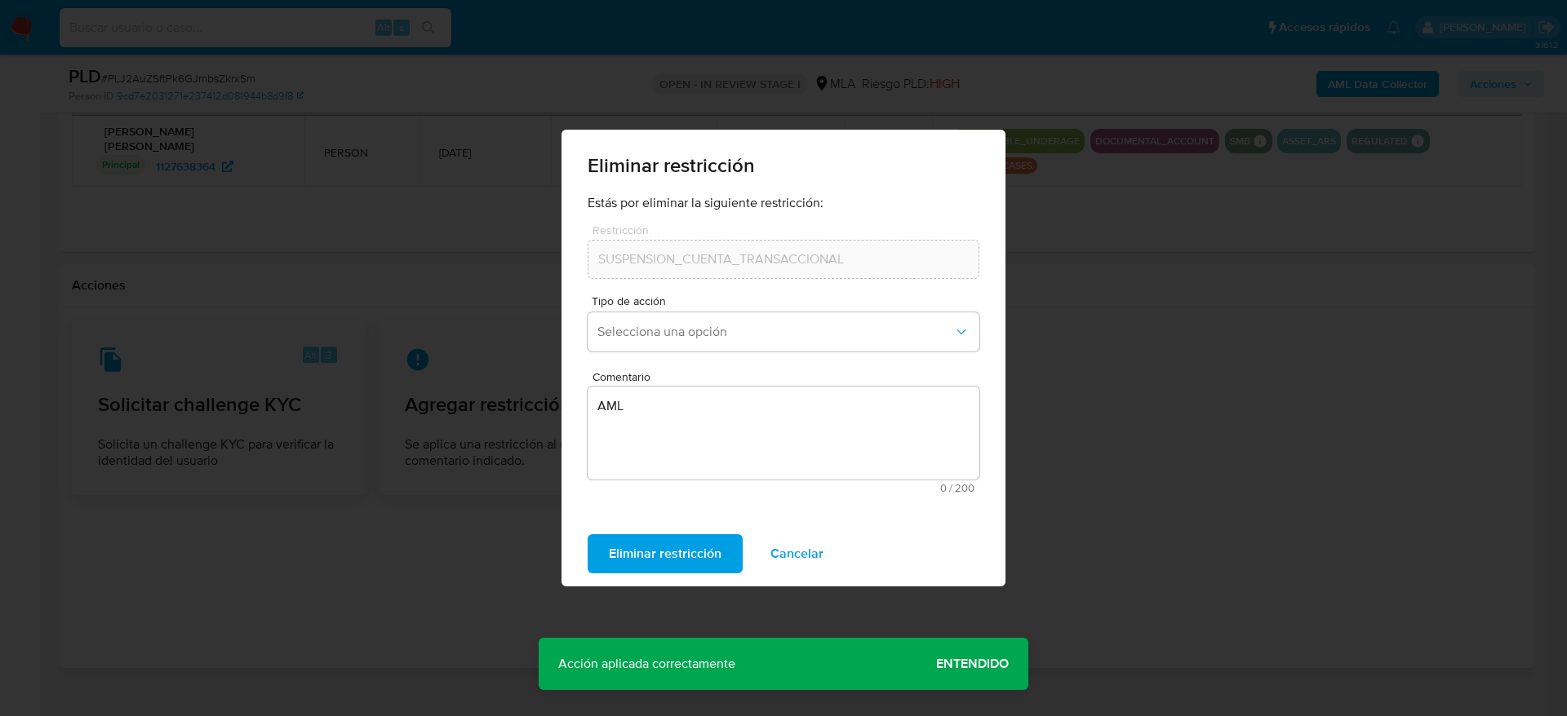
click at [960, 664] on span "Entendido" at bounding box center [972, 664] width 73 height 0
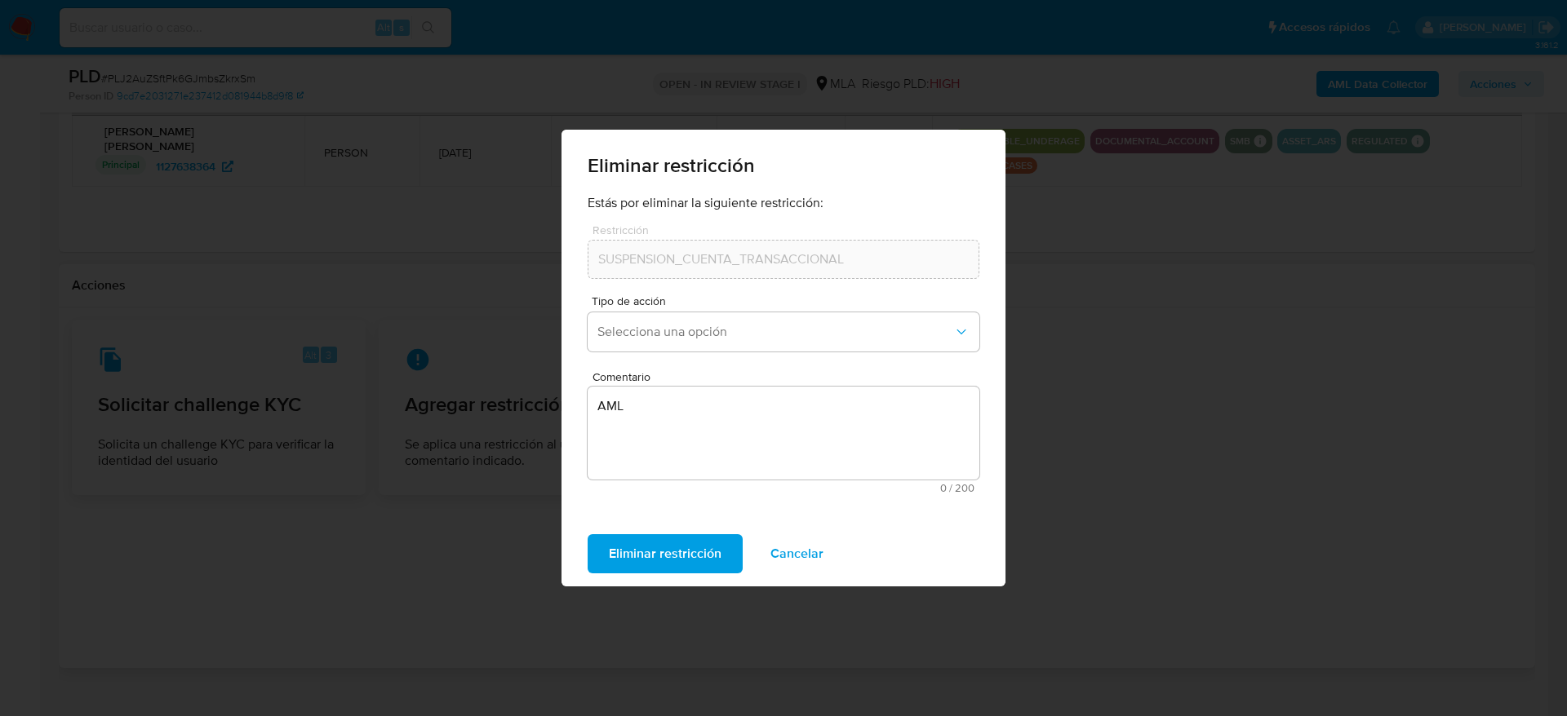
drag, startPoint x: 820, startPoint y: 552, endPoint x: 988, endPoint y: 504, distance: 174.8
click at [820, 553] on span "Cancelar" at bounding box center [796, 554] width 53 height 36
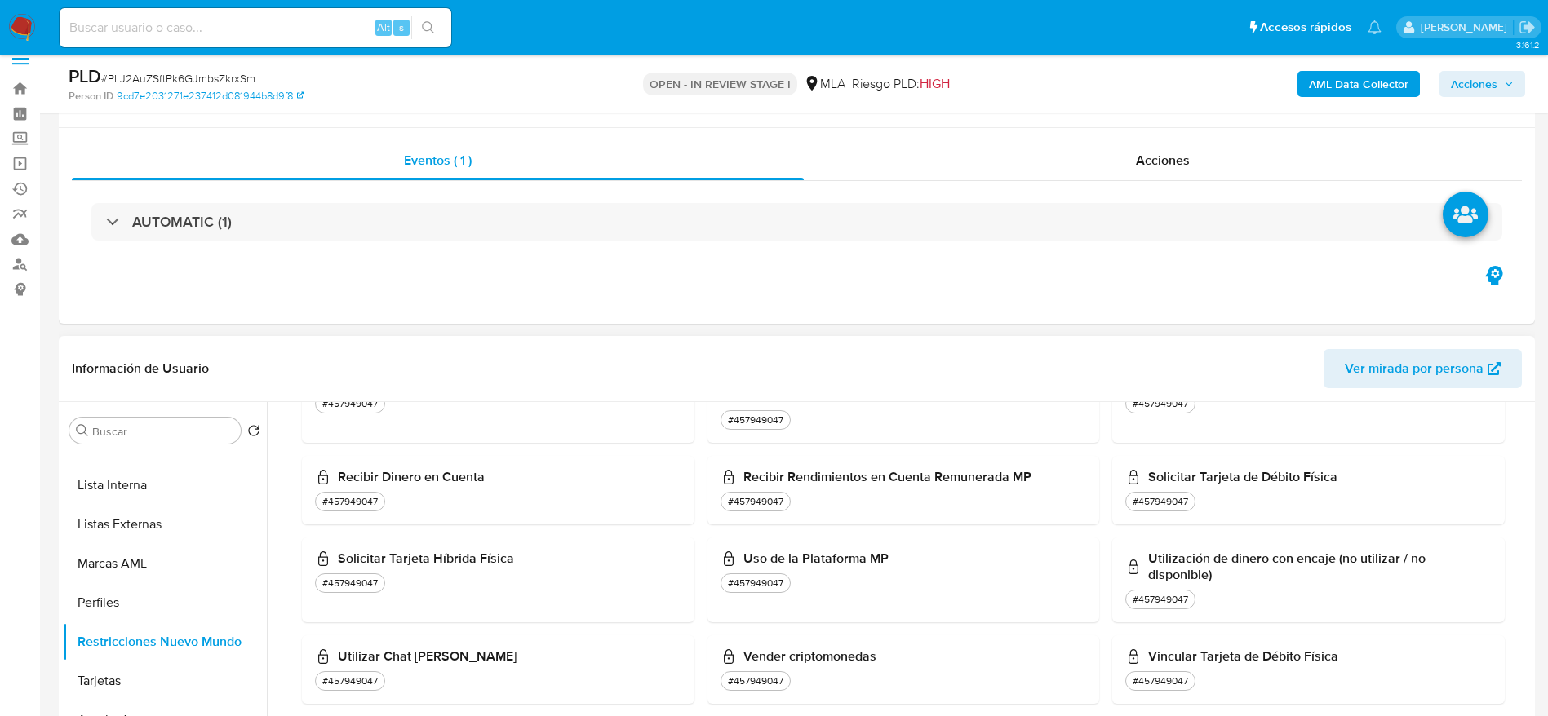
scroll to position [0, 0]
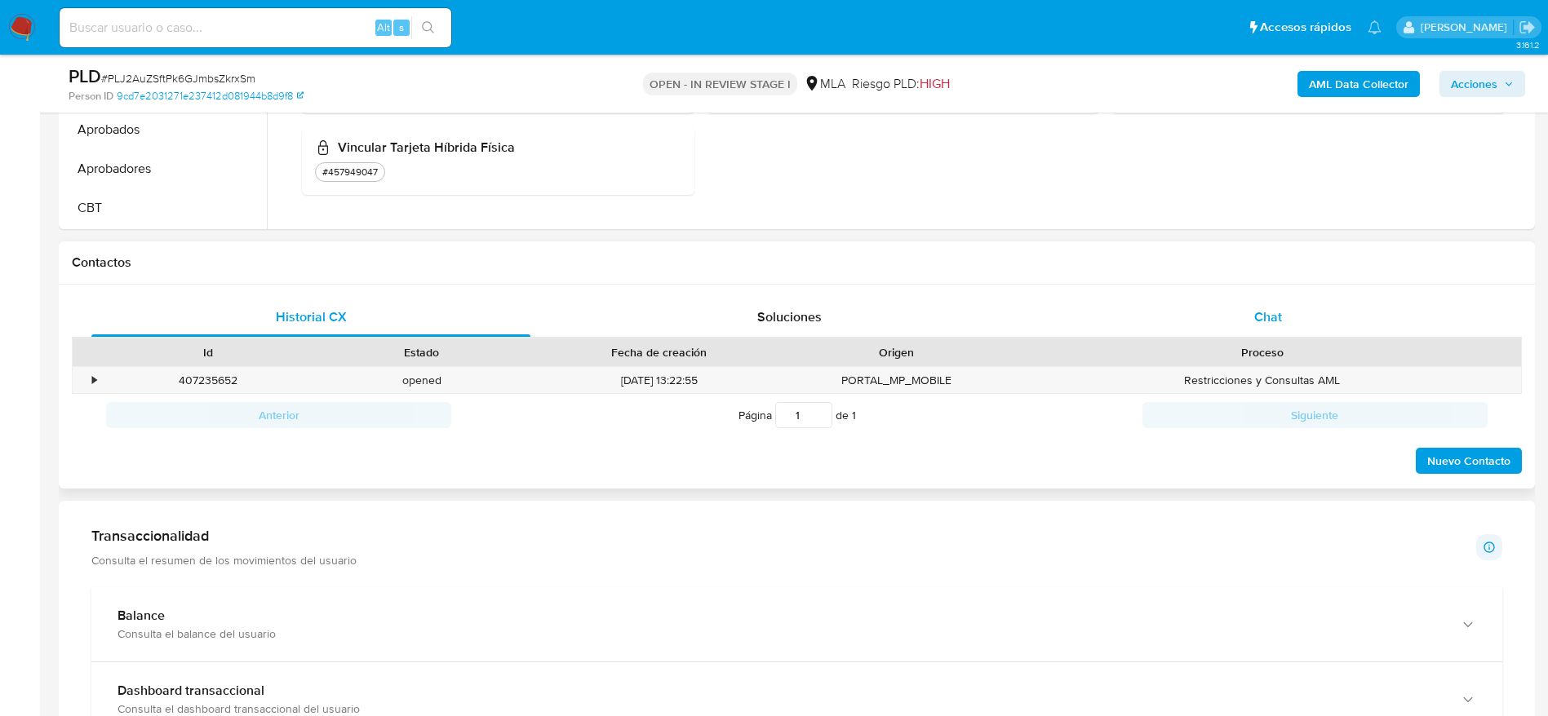
click at [1265, 301] on div "Chat" at bounding box center [1267, 317] width 439 height 39
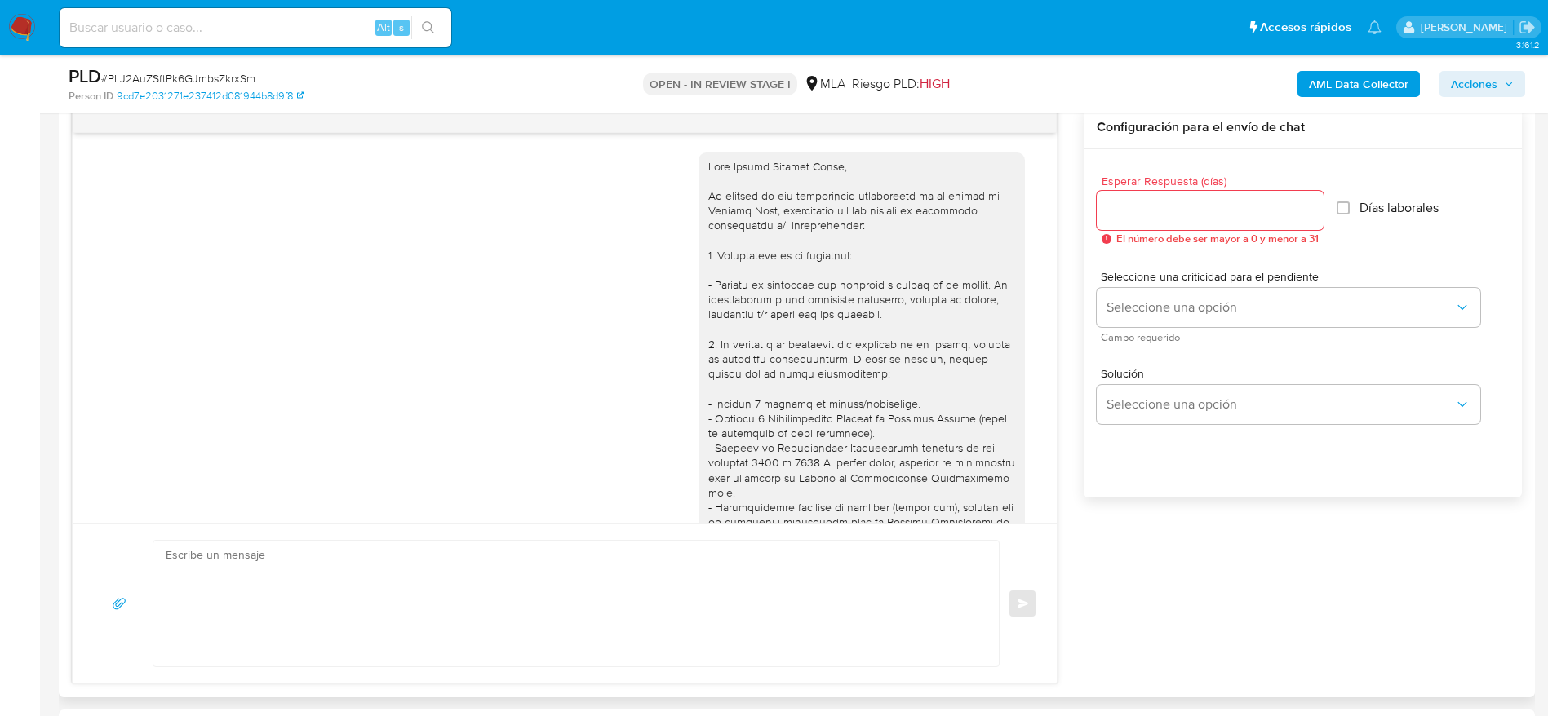
scroll to position [1301, 0]
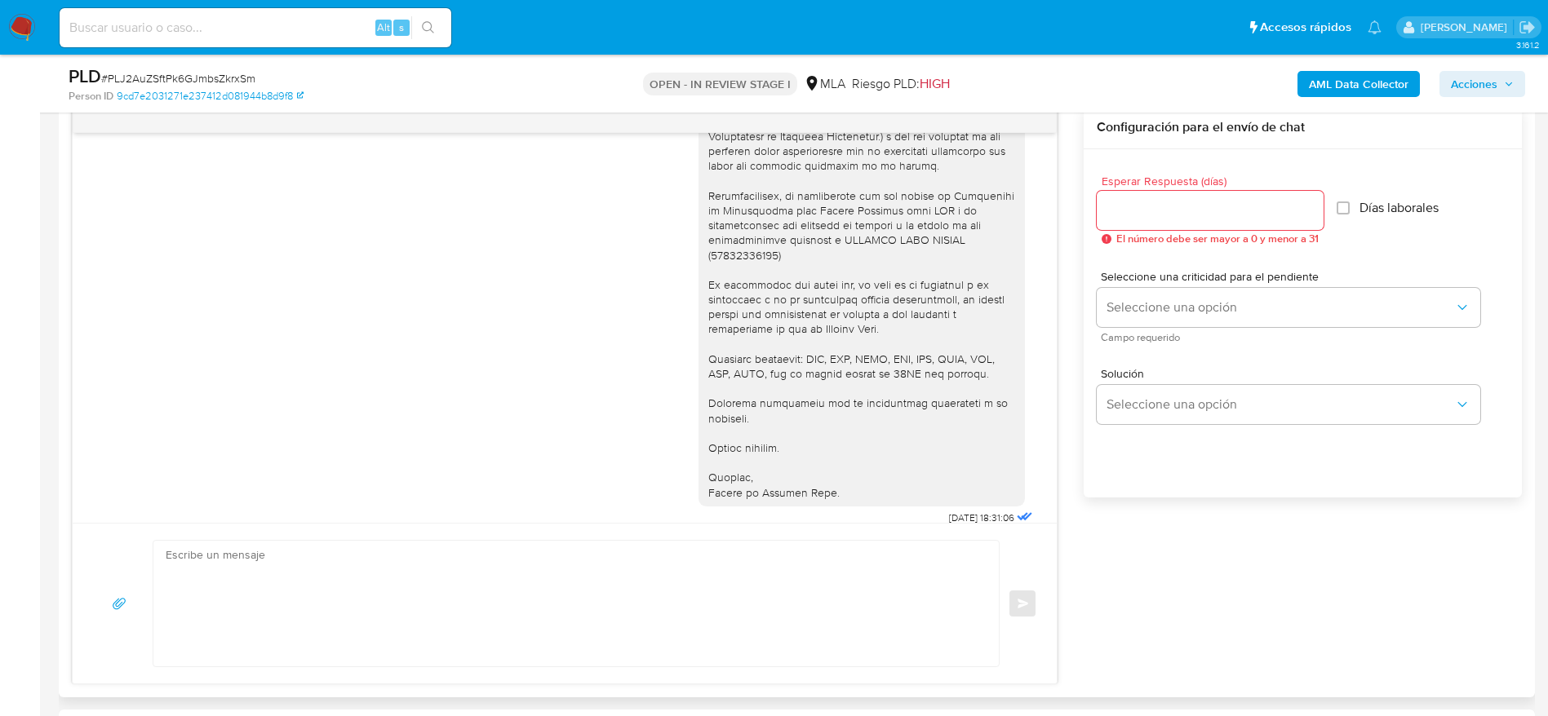
click at [507, 583] on textarea at bounding box center [572, 604] width 813 height 126
paste textarea "Hola Andrea Fabiana Musso, Muchas gracias por la documentación enviada. ¡Te con…"
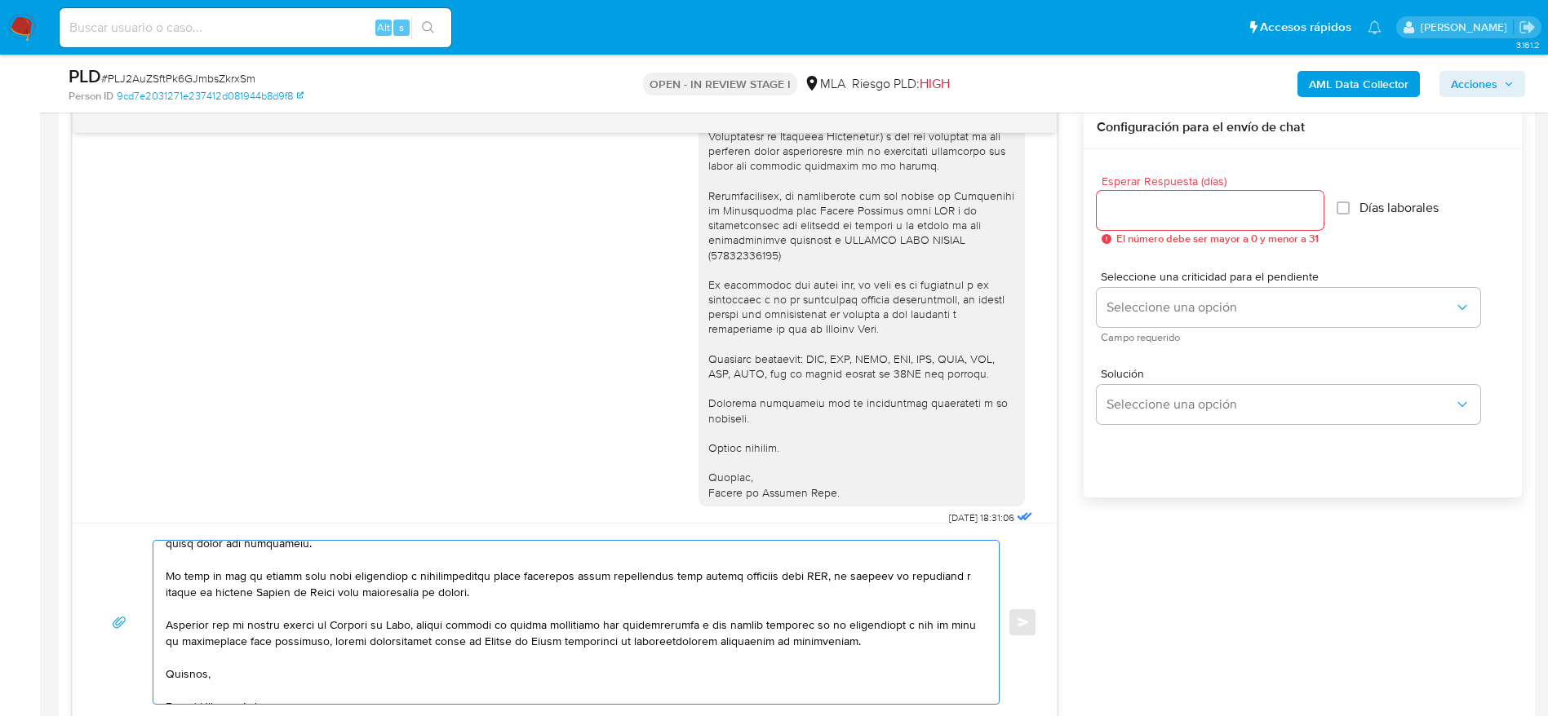
scroll to position [0, 0]
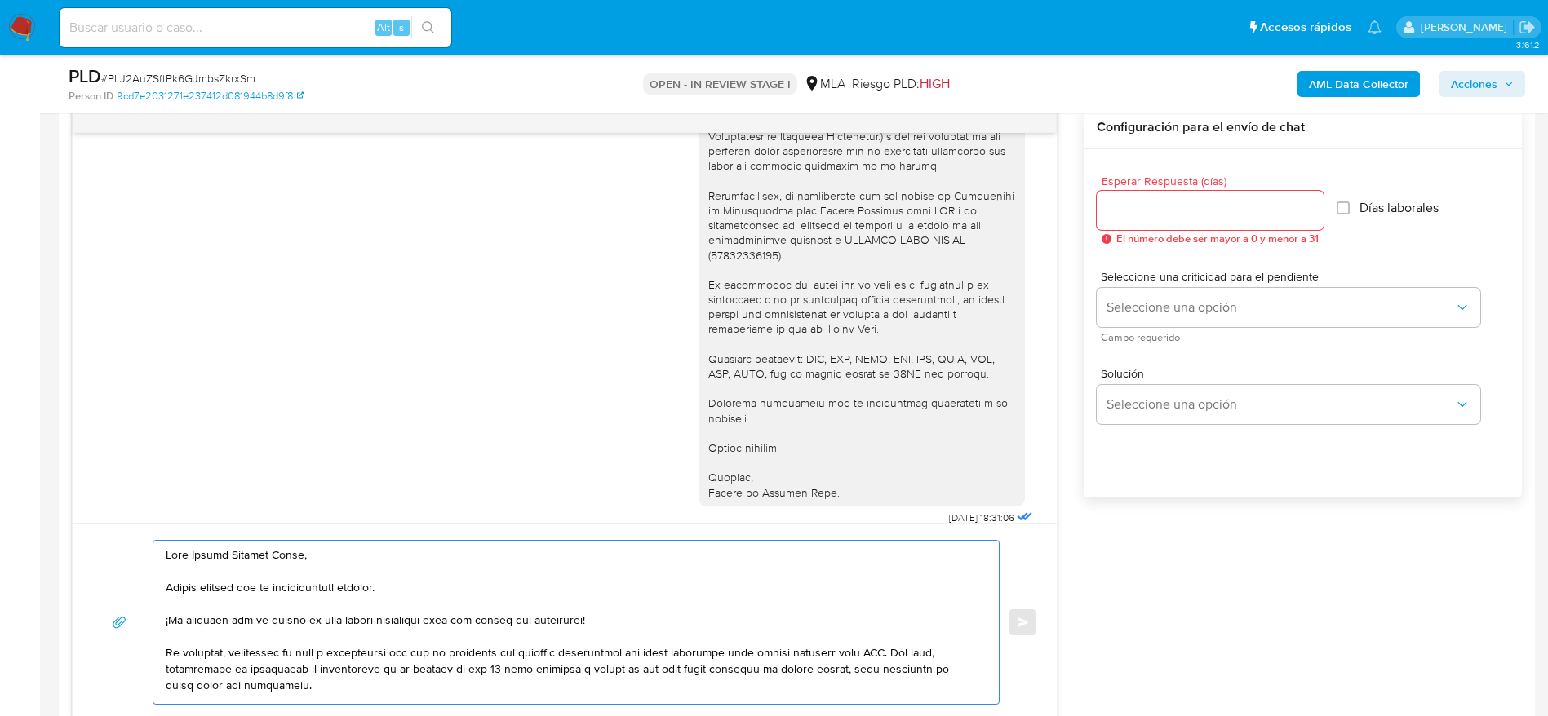
click at [471, 591] on textarea at bounding box center [572, 622] width 813 height 163
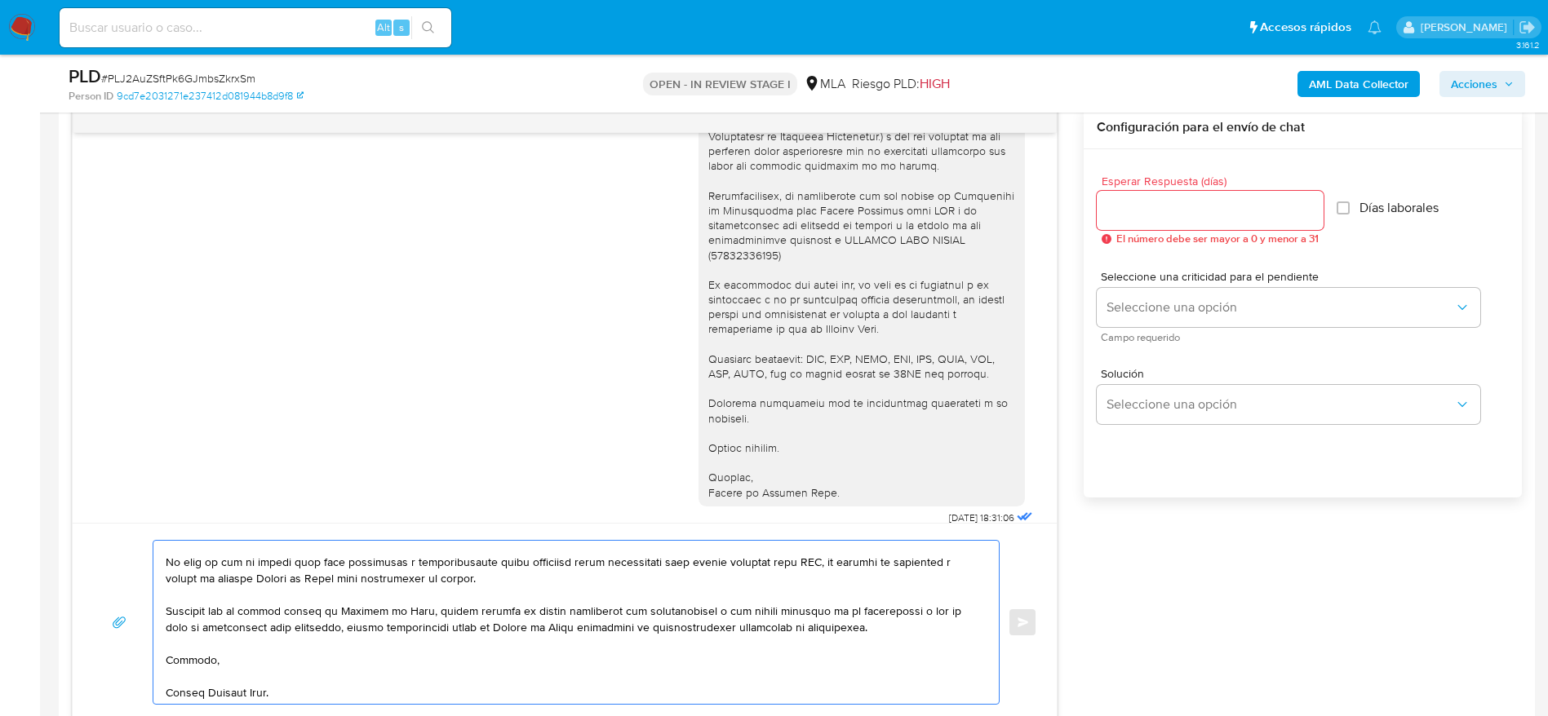
scroll to position [158, 0]
click at [359, 672] on textarea at bounding box center [572, 622] width 813 height 163
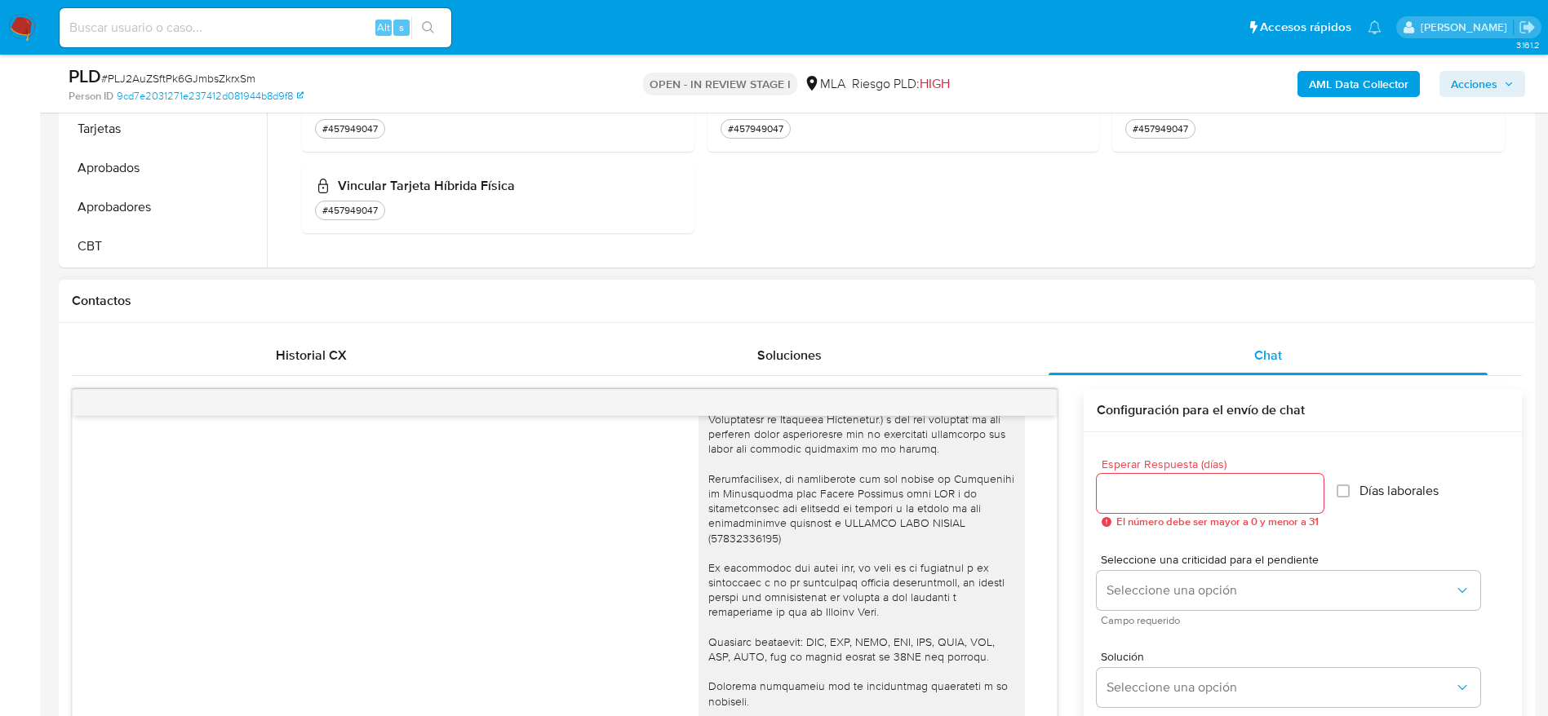
scroll to position [612, 0]
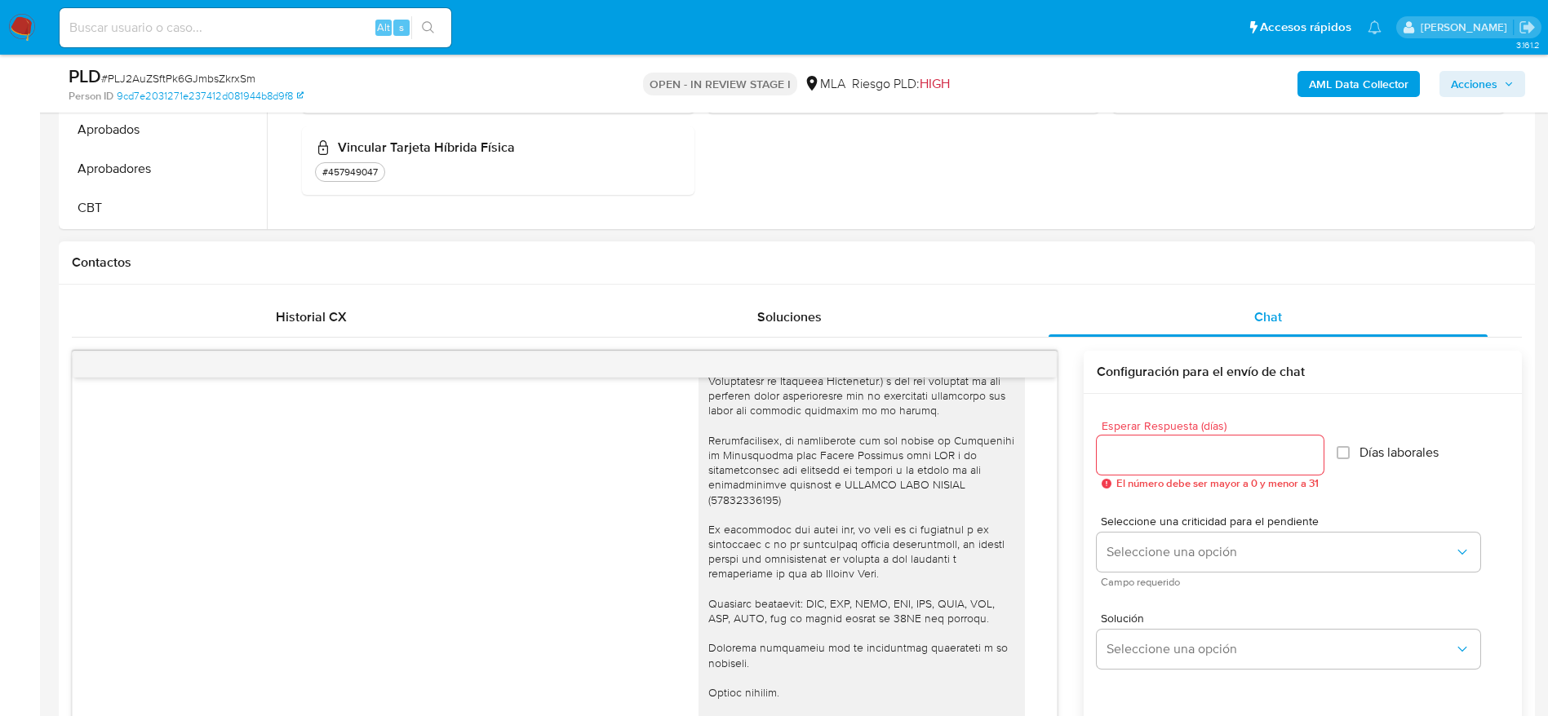
type textarea "Hola Andrea Fabiana Musso, Muchas gracias por la documentación enviada mediante…"
click at [1119, 445] on input "Esperar Respuesta (días)" at bounding box center [1210, 455] width 227 height 21
type input "1"
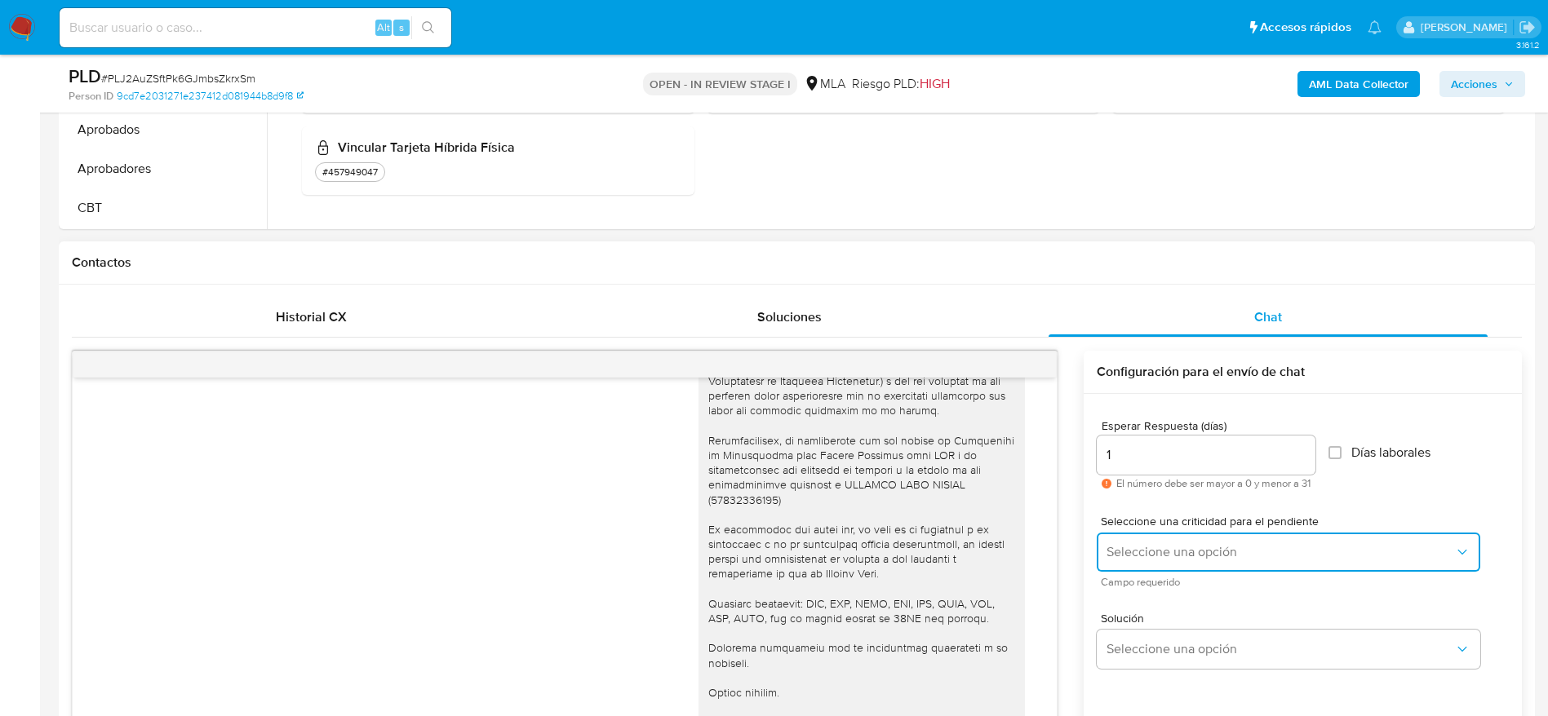
click at [1128, 541] on button "Seleccione una opción" at bounding box center [1288, 552] width 383 height 39
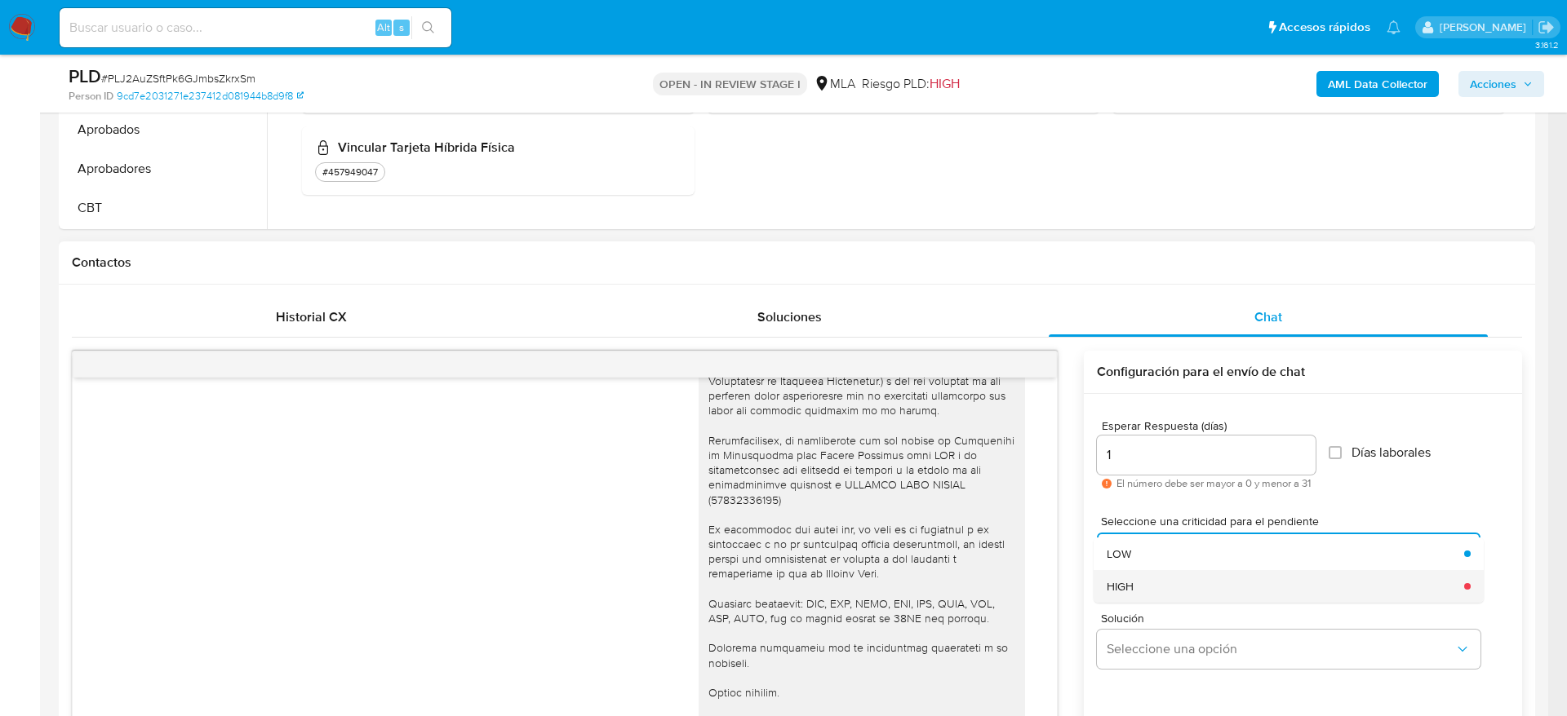
click at [1128, 580] on span "HIGH" at bounding box center [1119, 586] width 27 height 15
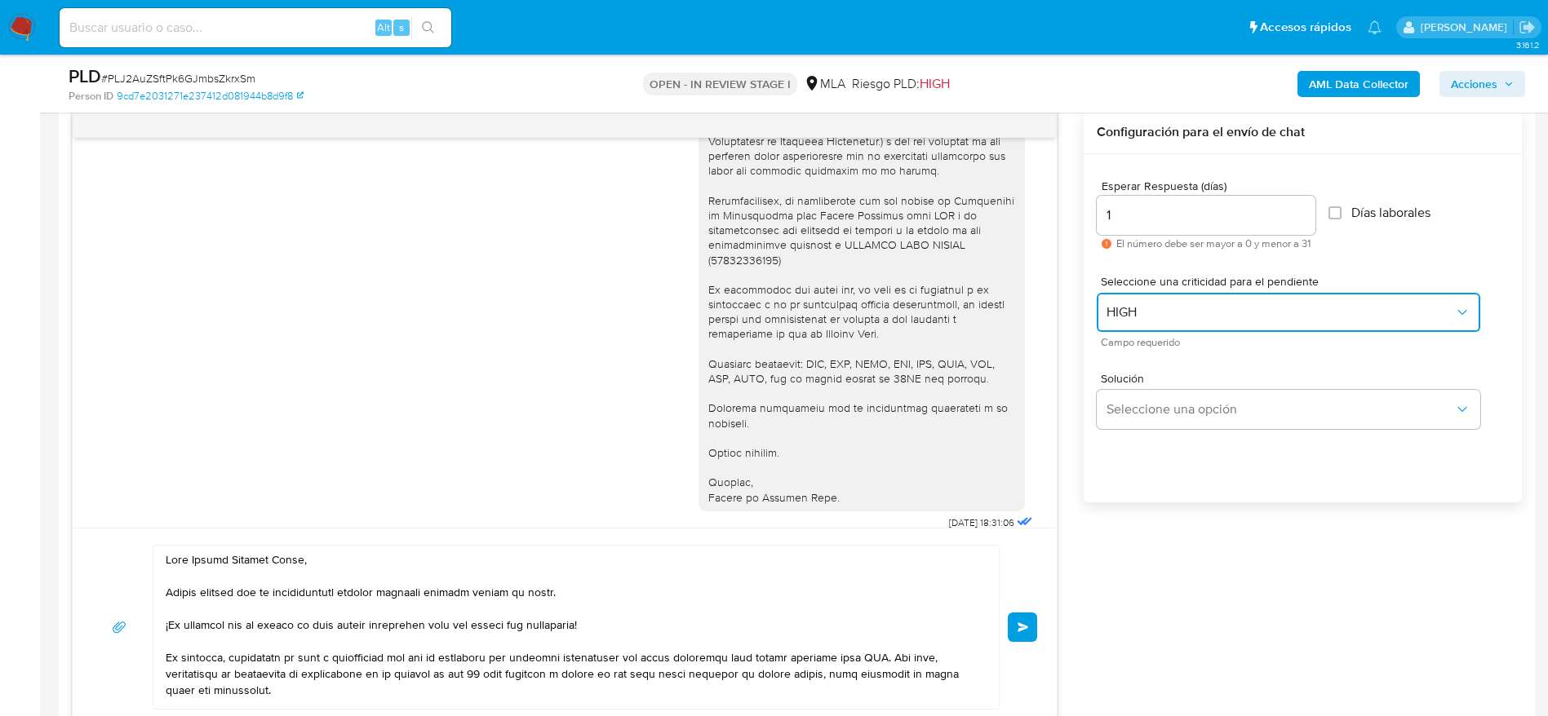
scroll to position [857, 0]
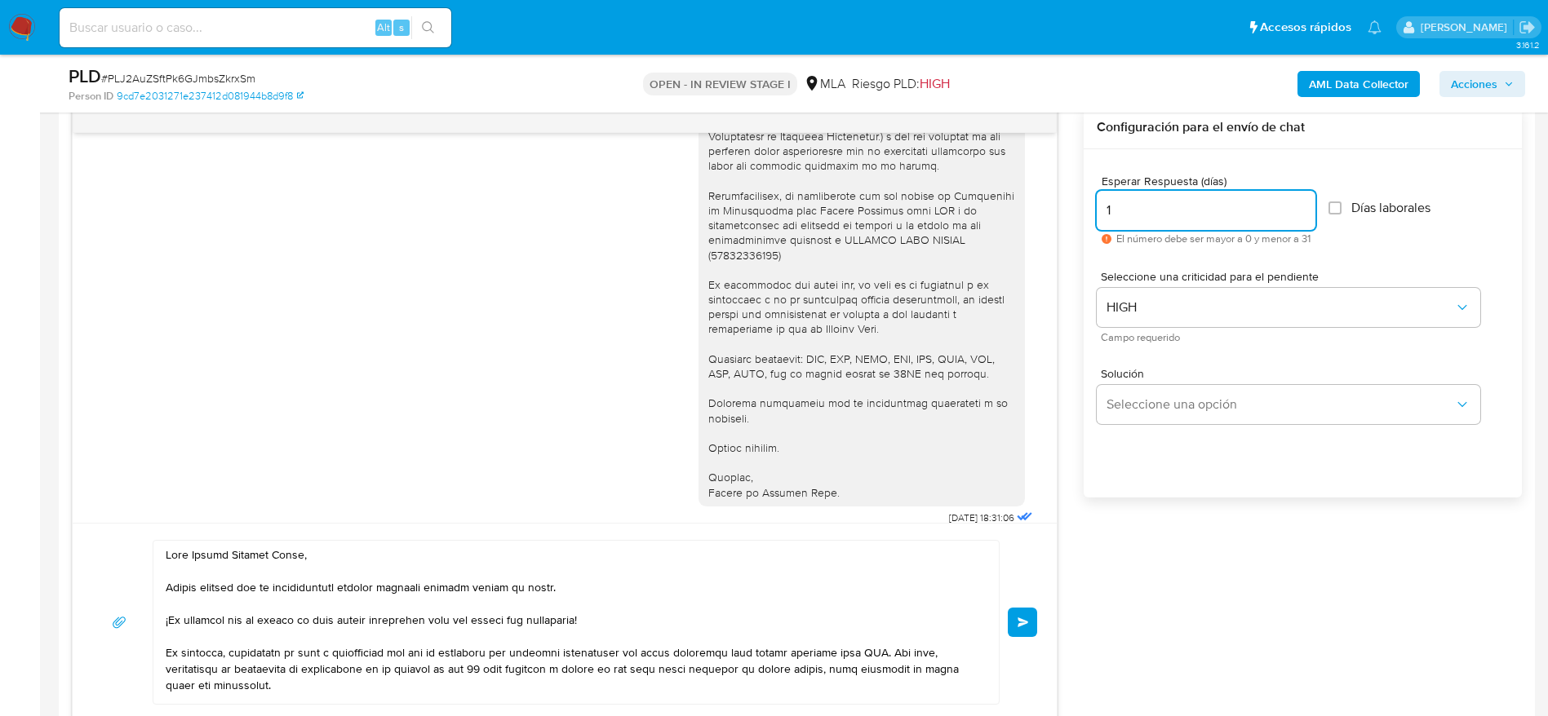
click at [1172, 206] on input "1" at bounding box center [1206, 210] width 219 height 21
type input "0"
click at [1133, 212] on input "0" at bounding box center [1206, 210] width 219 height 21
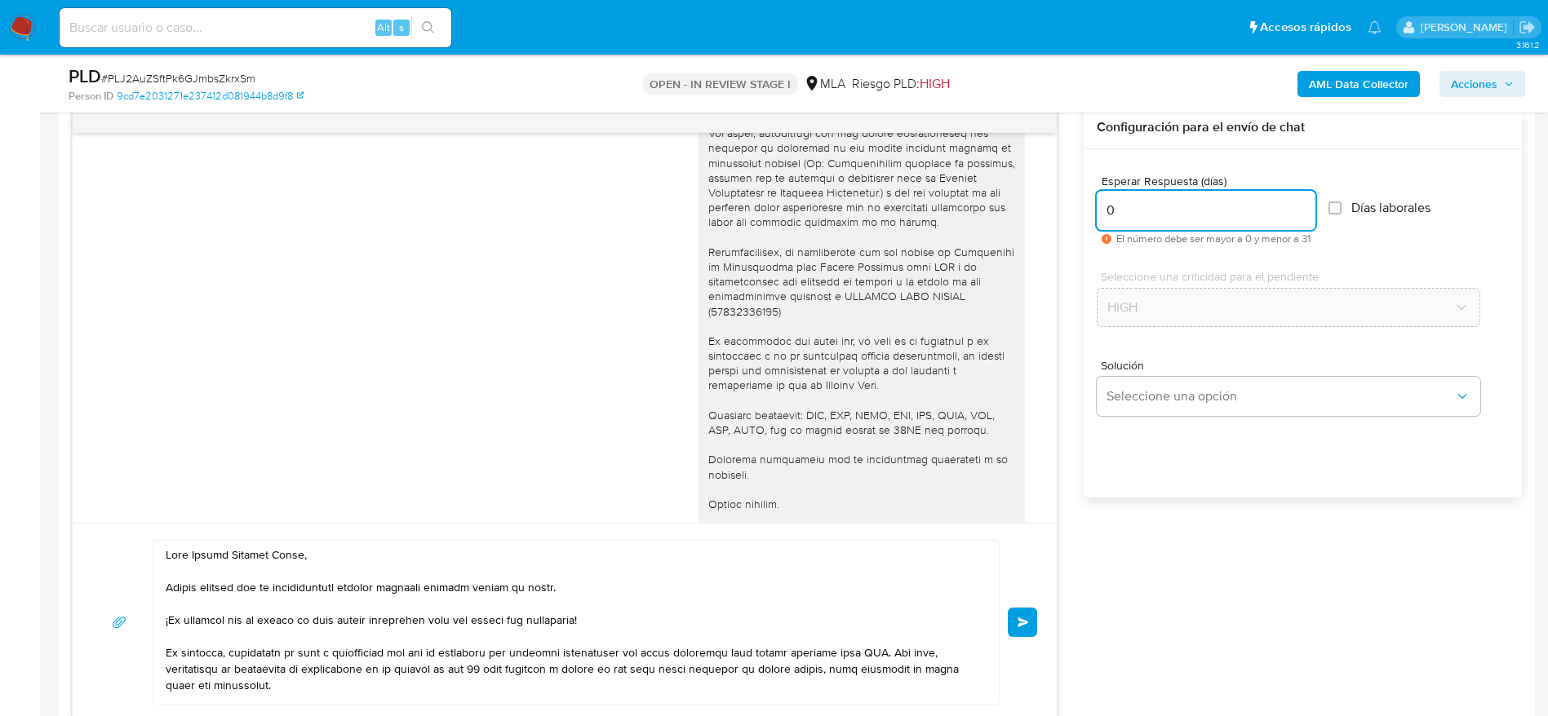
scroll to position [1301, 0]
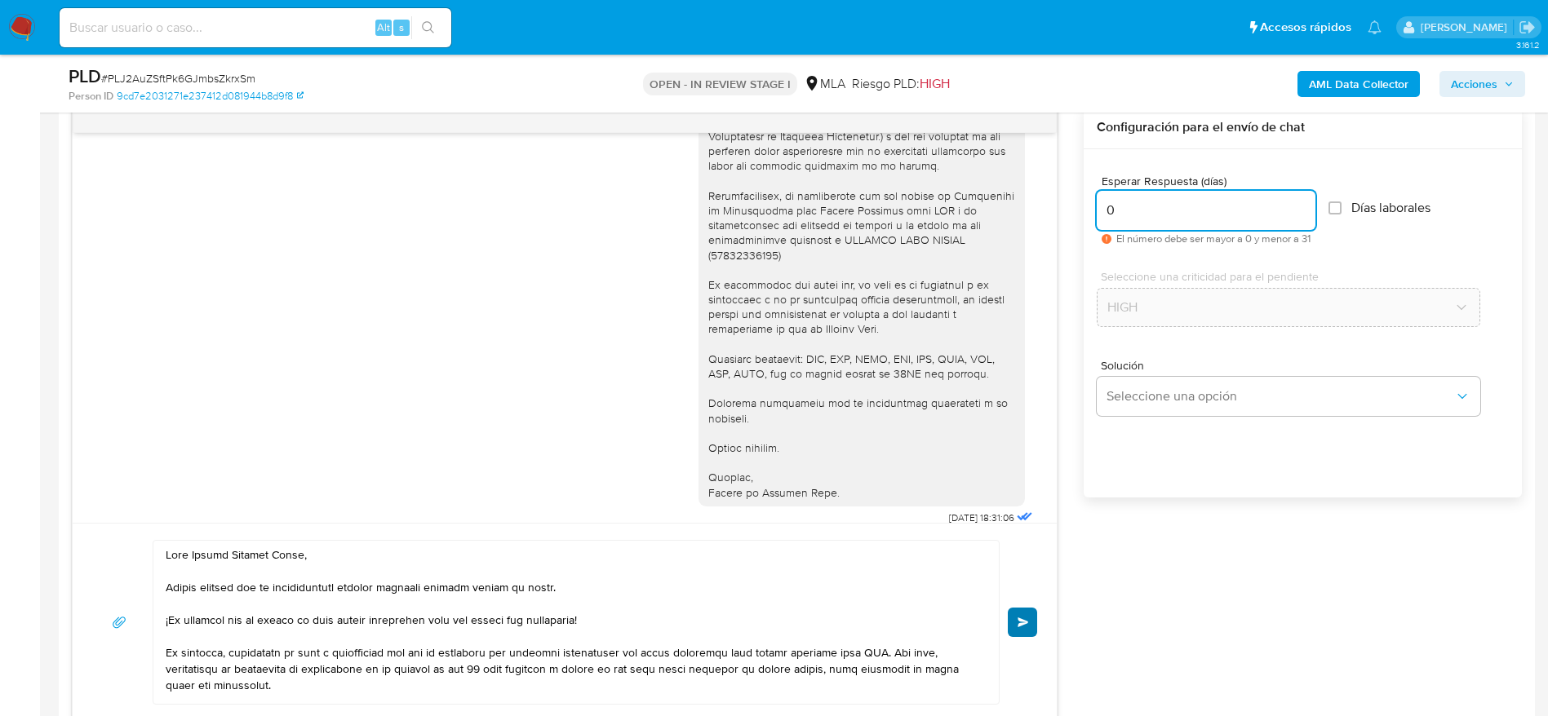
type input "0"
click at [1012, 614] on button "Enviar" at bounding box center [1022, 622] width 29 height 29
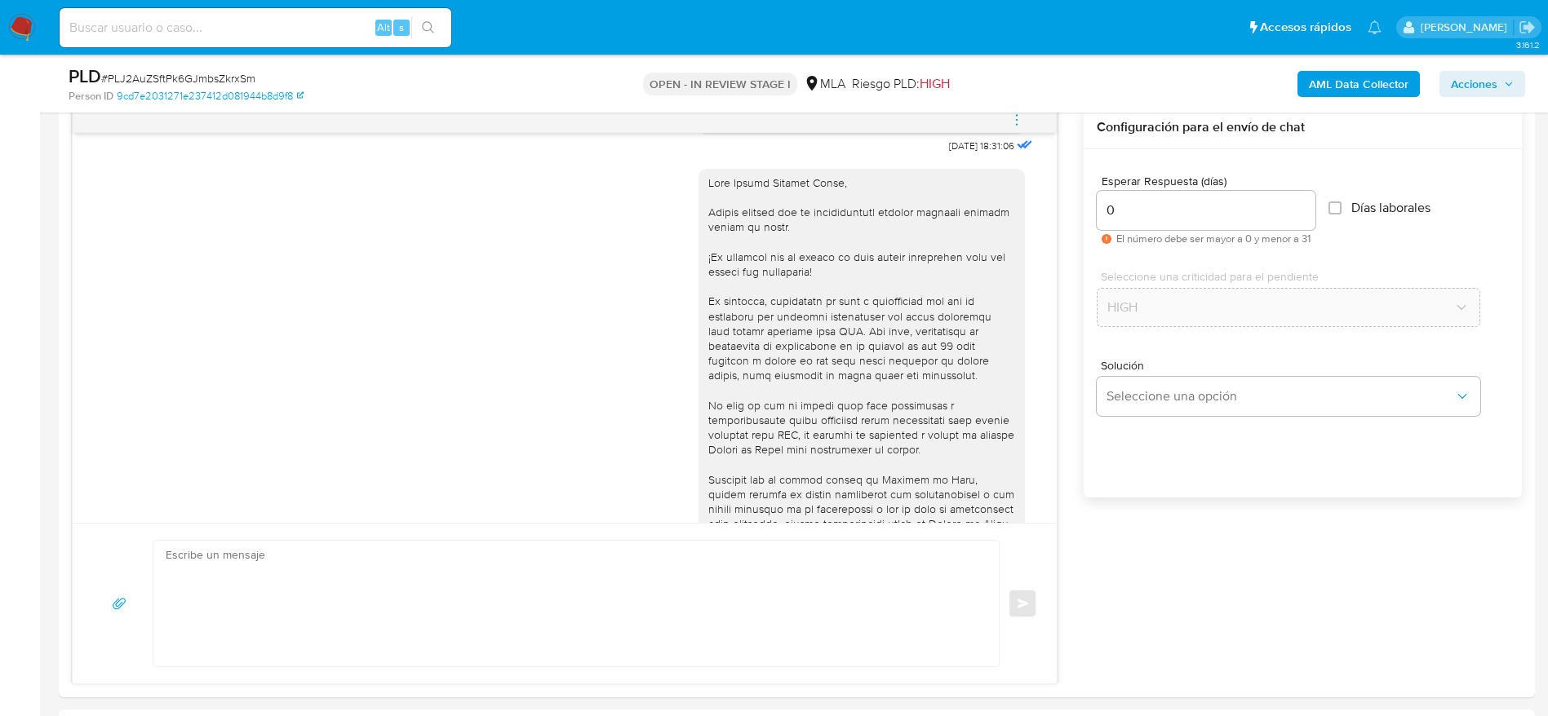
scroll to position [1534, 0]
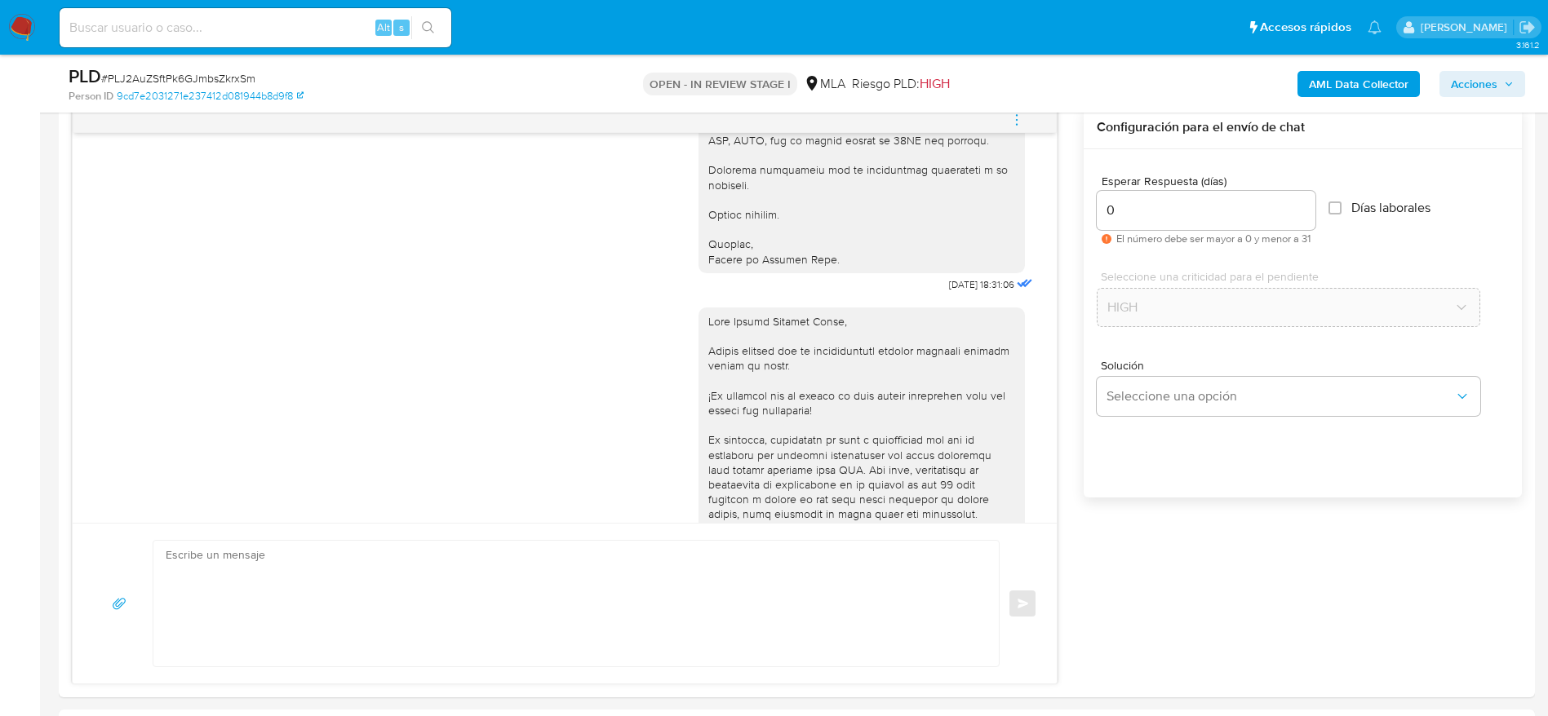
drag, startPoint x: 1013, startPoint y: 129, endPoint x: 974, endPoint y: 117, distance: 40.0
click at [1013, 129] on span "menu-action" at bounding box center [1016, 119] width 15 height 39
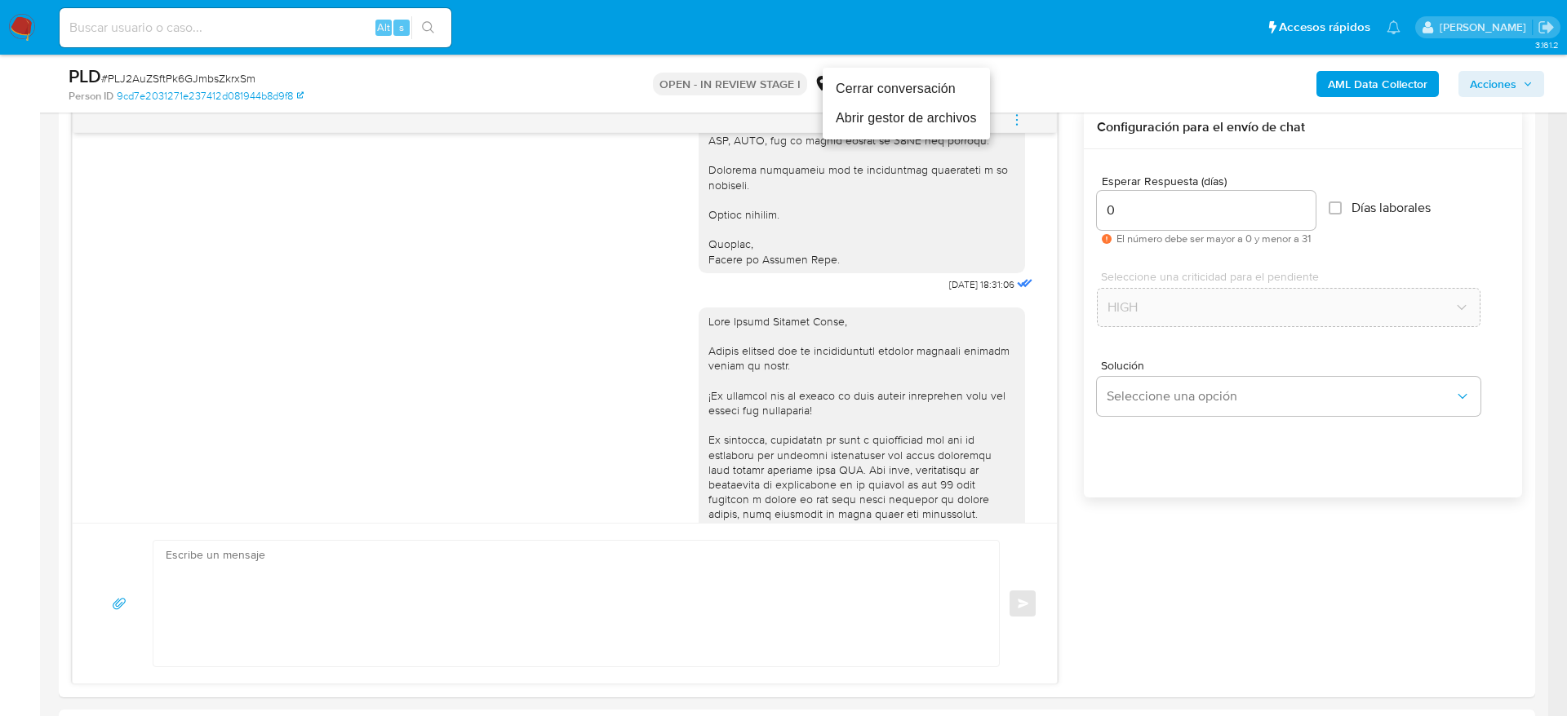
click at [928, 89] on li "Cerrar conversación" at bounding box center [905, 88] width 167 height 29
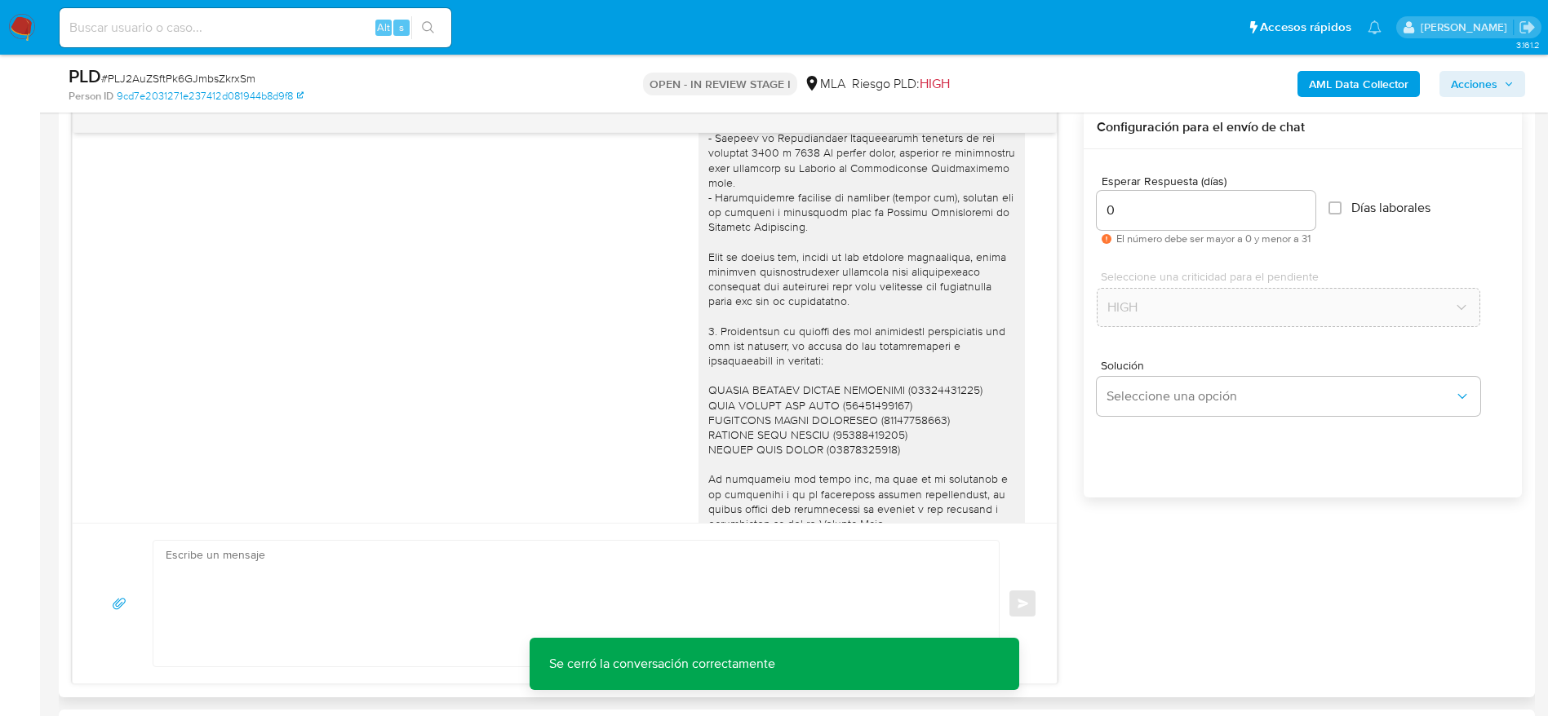
scroll to position [57, 0]
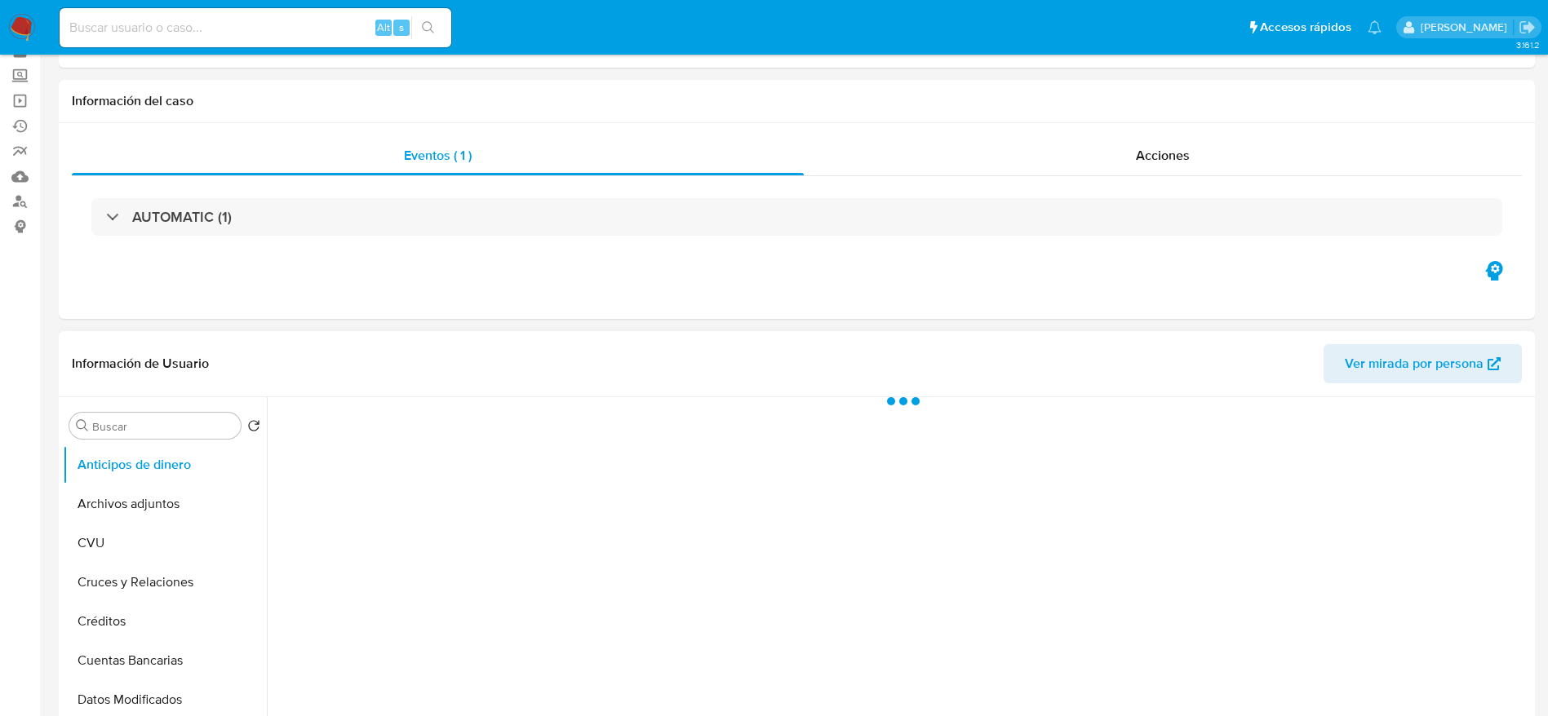
scroll to position [122, 0]
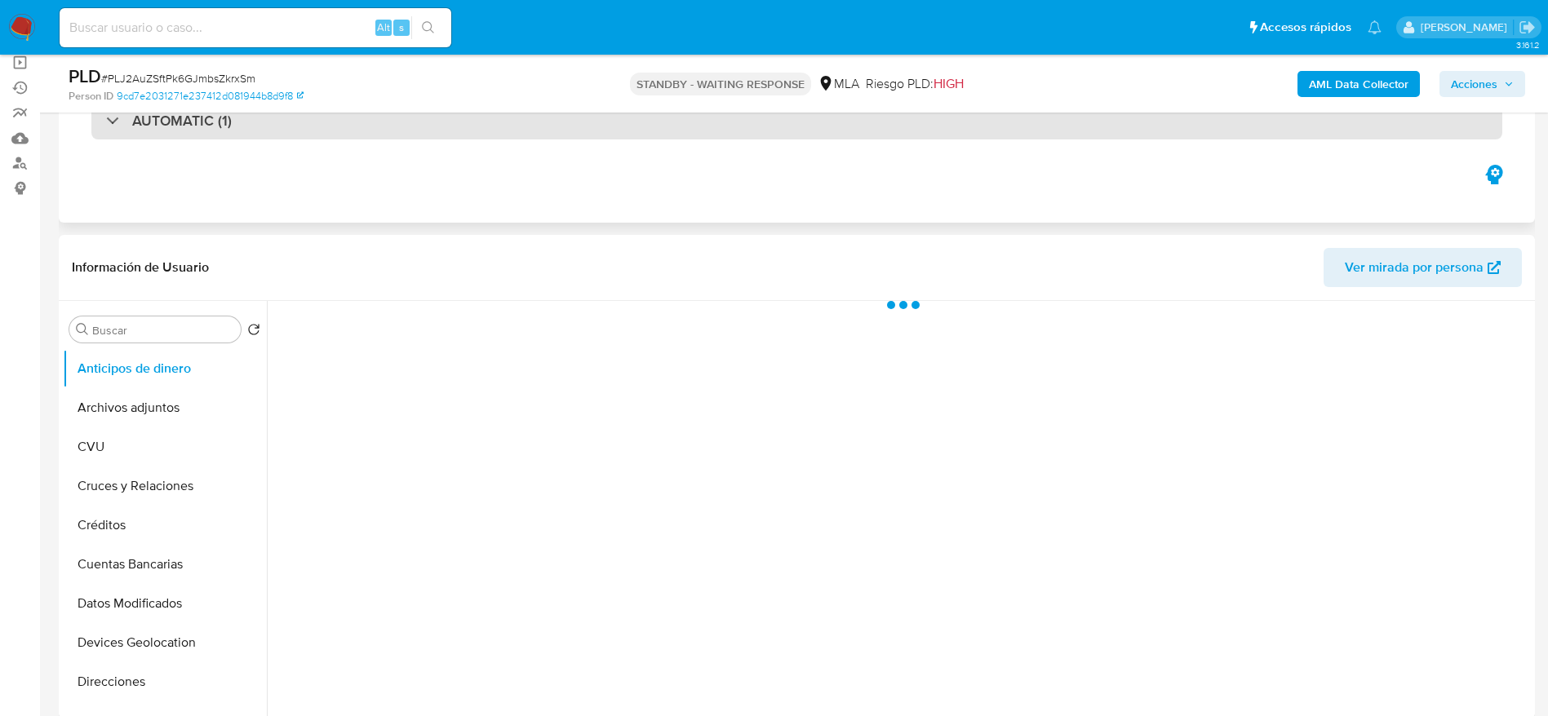
select select "10"
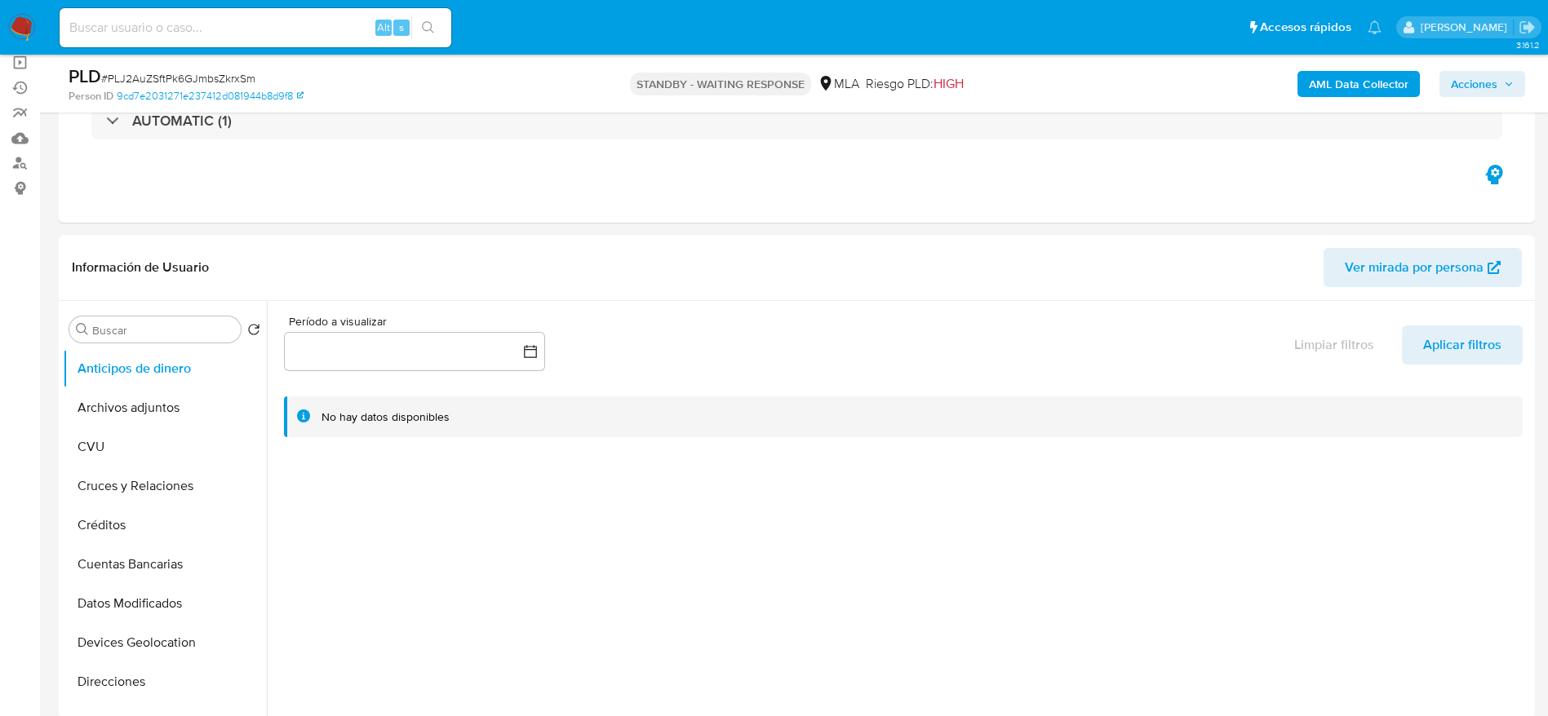
click at [172, 77] on span "# PLJ2AuZSftPk6GJmbsZkrxSm" at bounding box center [178, 78] width 154 height 16
click at [172, 78] on span "# PLJ2AuZSftPk6GJmbsZkrxSm" at bounding box center [178, 78] width 154 height 16
copy span "PLJ2AuZSftPk6GJmbsZkrxSm"
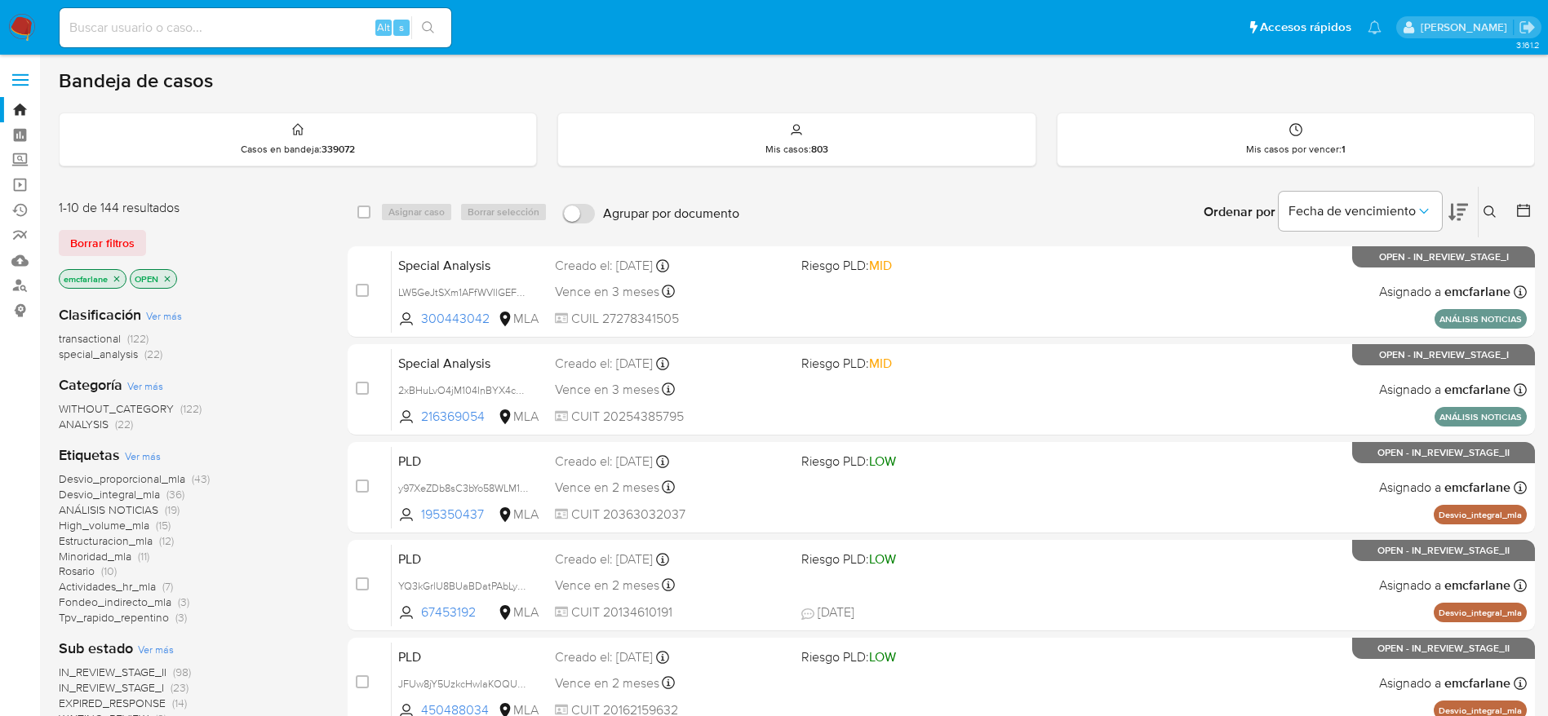
click at [108, 244] on span "Borrar filtros" at bounding box center [102, 243] width 64 height 23
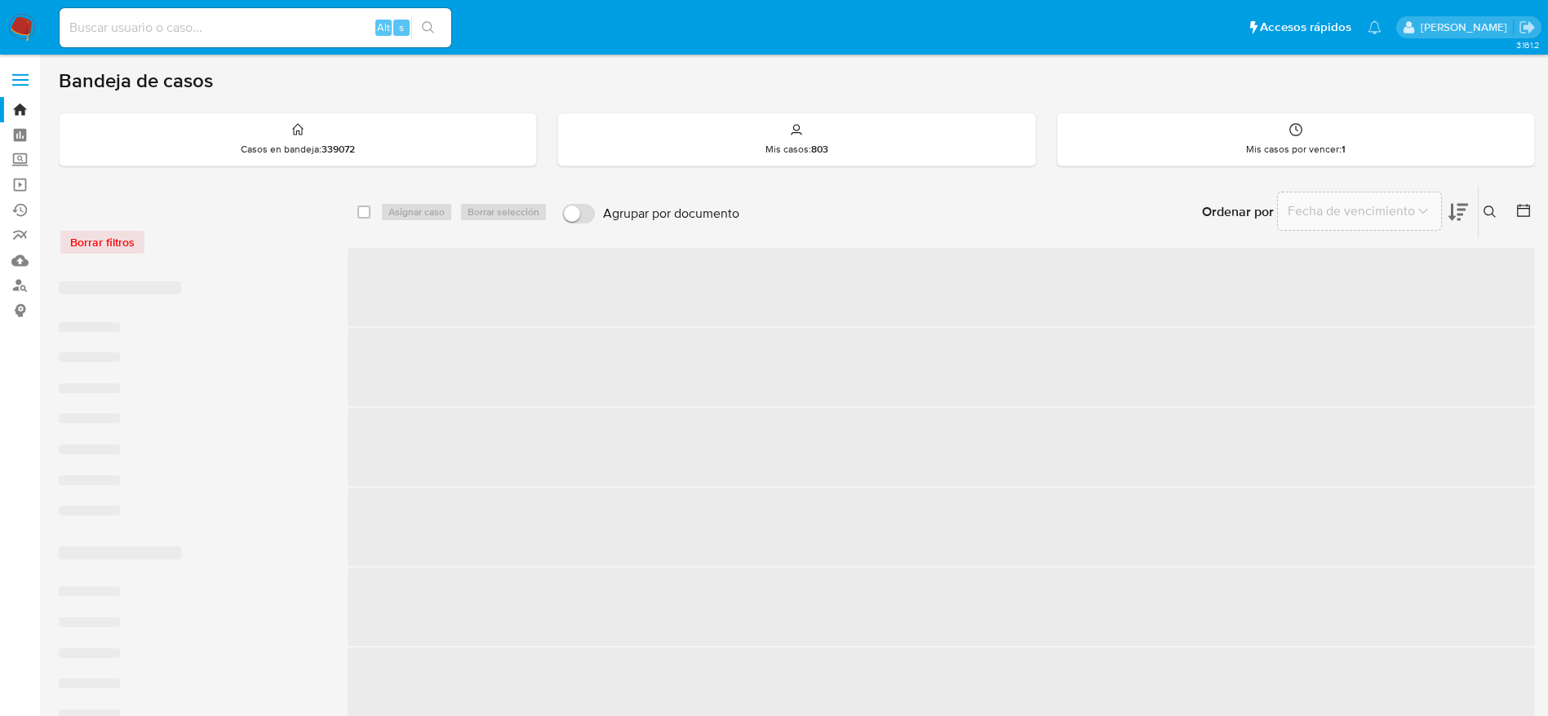
click at [1487, 214] on icon at bounding box center [1489, 212] width 12 height 12
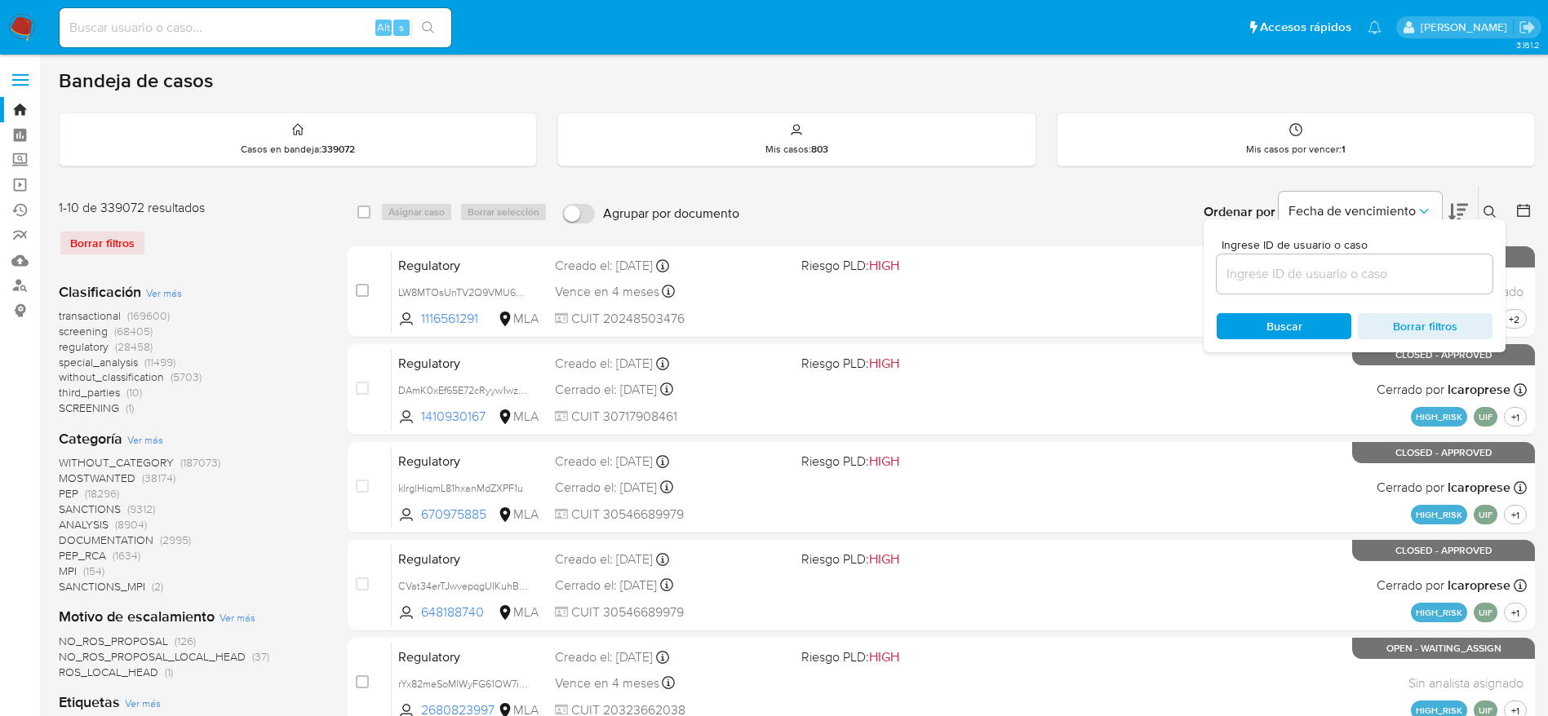
click at [1328, 272] on input at bounding box center [1355, 274] width 276 height 21
type input "PLJ2AuZSftPk6GJmbsZkrxSm"
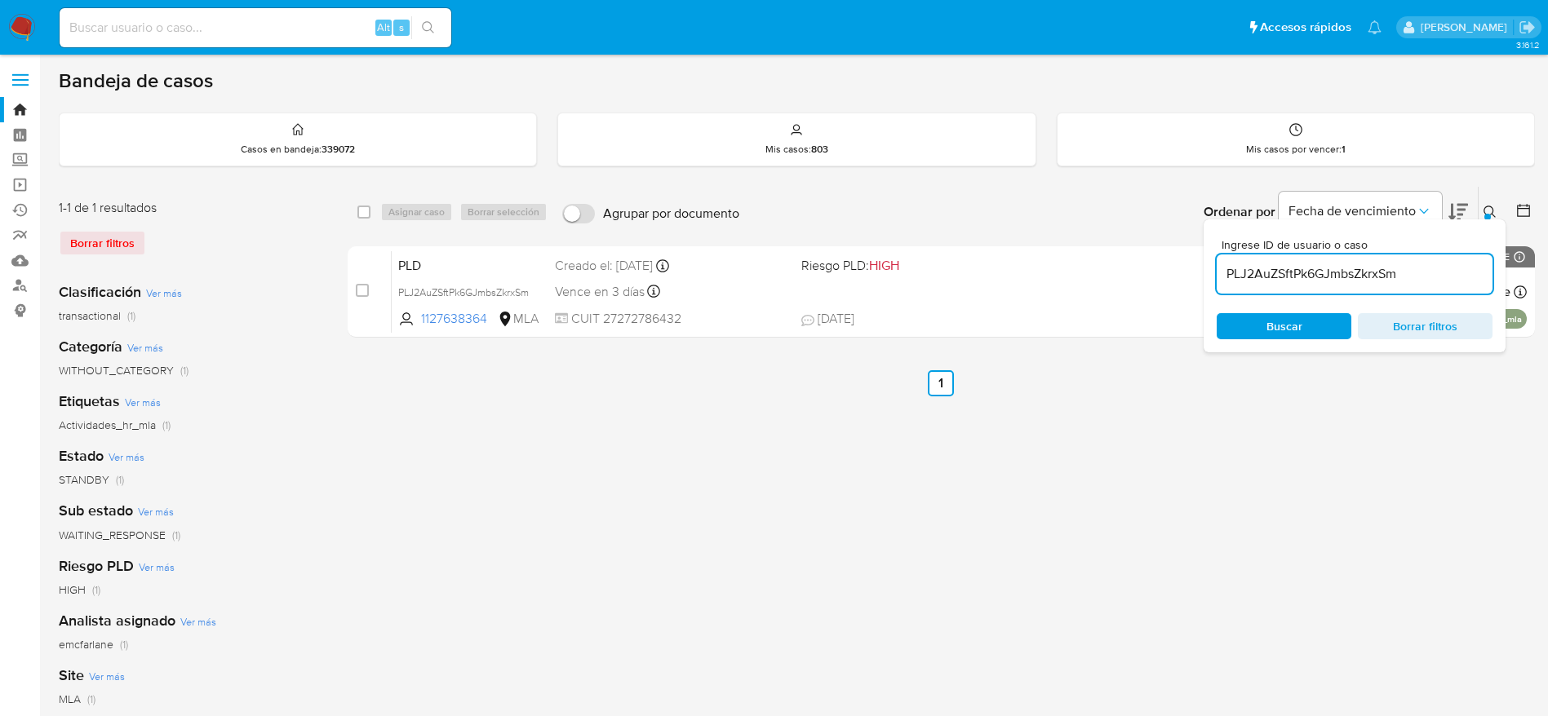
click at [372, 208] on div "select-all-cases-checkbox" at bounding box center [367, 212] width 20 height 20
drag, startPoint x: 361, startPoint y: 211, endPoint x: 376, endPoint y: 213, distance: 15.7
click at [361, 211] on input "checkbox" at bounding box center [363, 212] width 13 height 13
checkbox input "true"
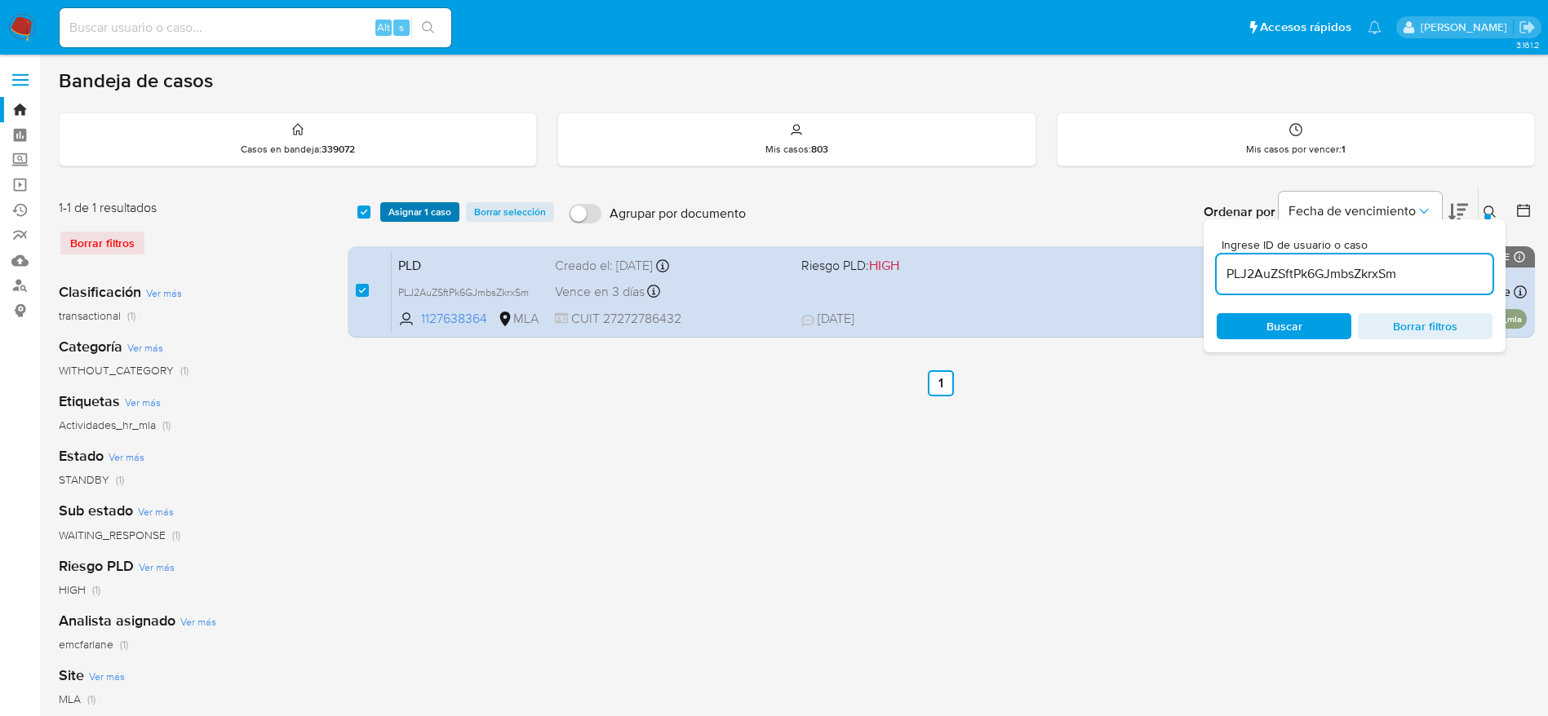
click at [388, 210] on span "Asignar 1 caso" at bounding box center [419, 212] width 63 height 16
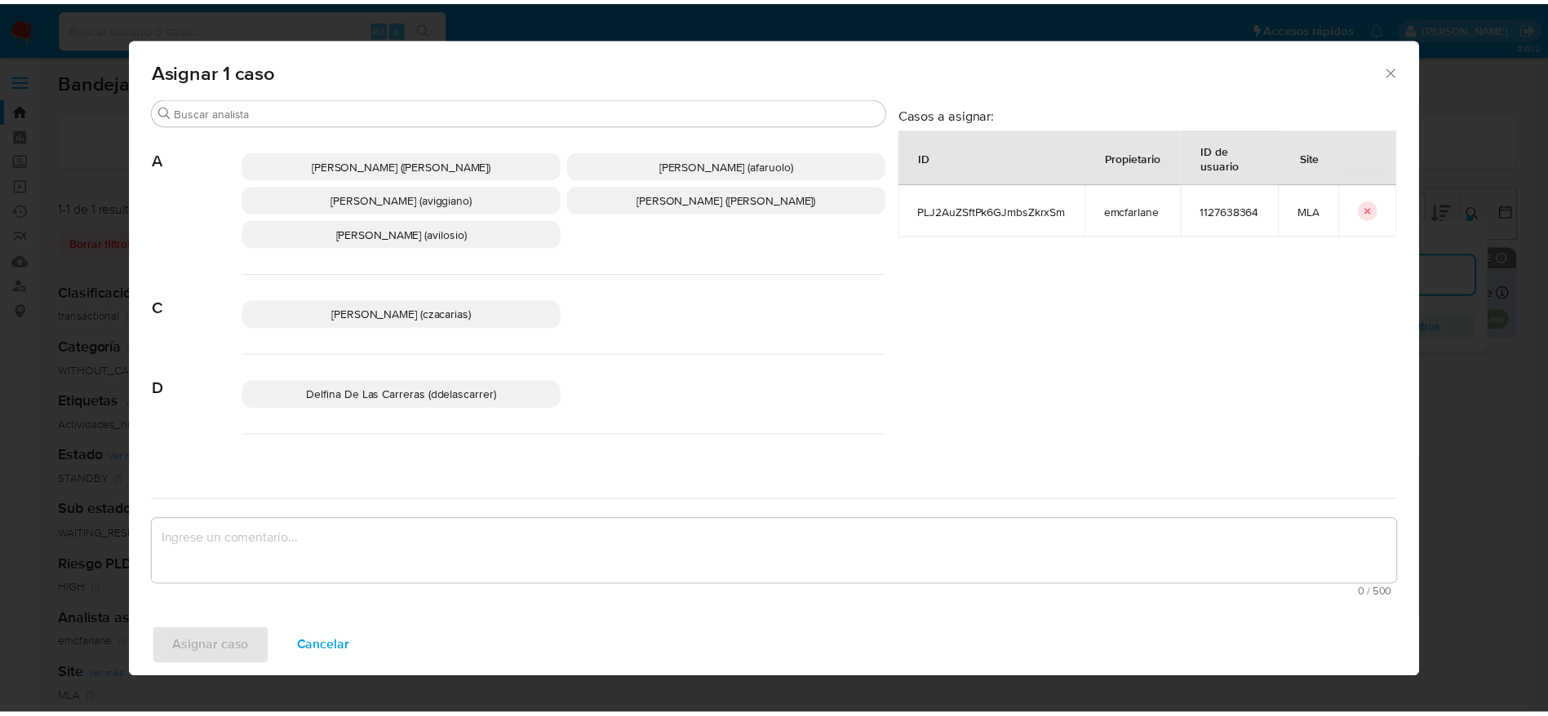
scroll to position [122, 0]
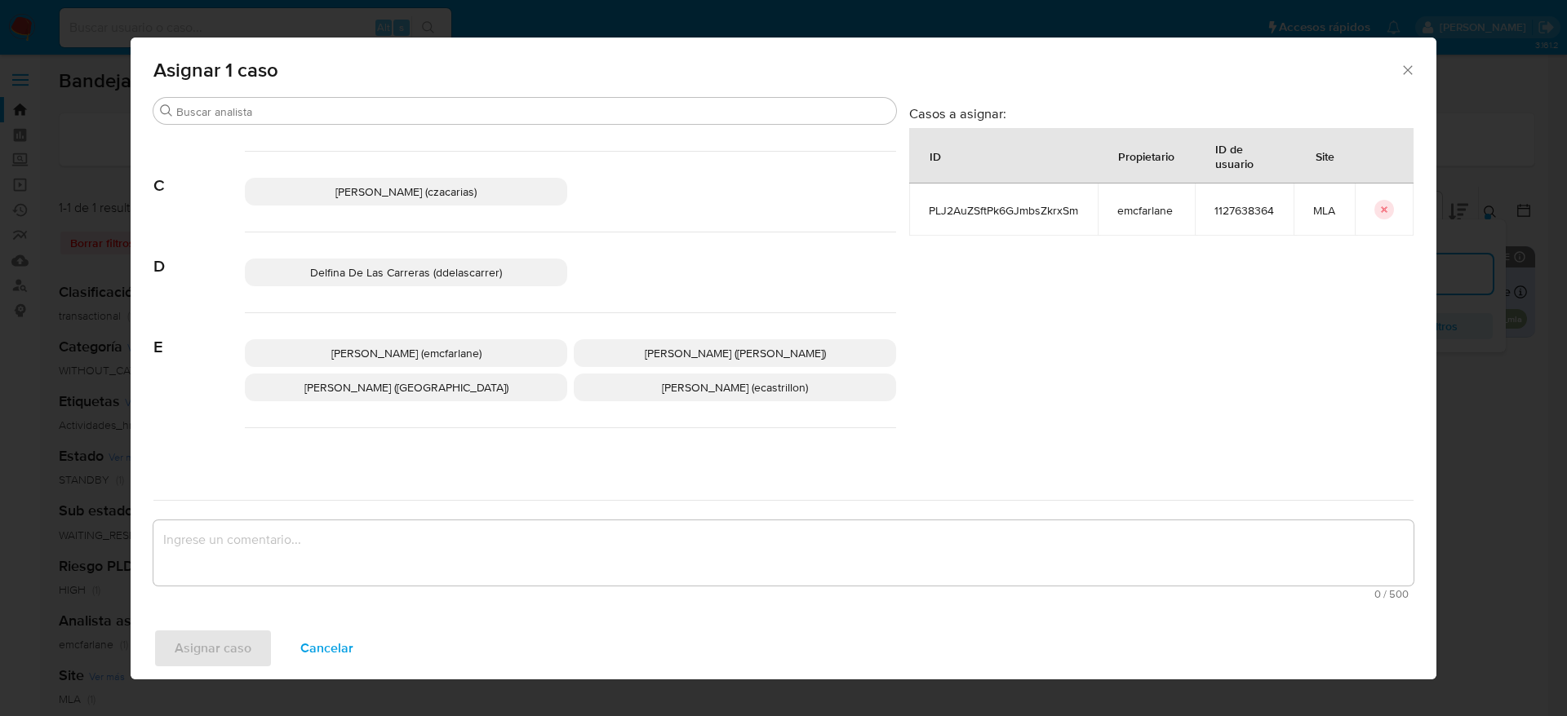
click at [414, 346] on span "Elaine Mc Farlane (emcfarlane)" at bounding box center [406, 353] width 150 height 16
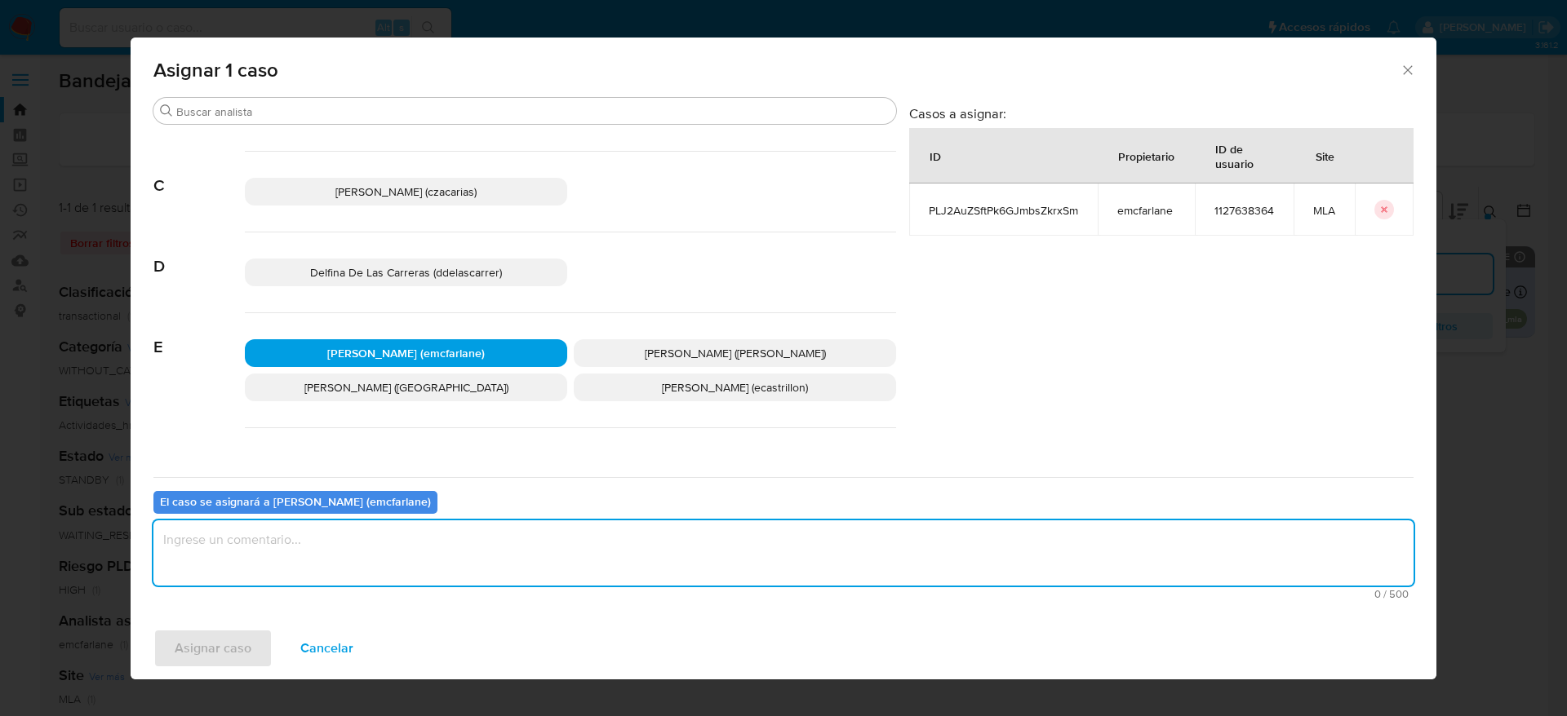
click at [342, 556] on textarea "assign-modal" at bounding box center [783, 553] width 1260 height 65
click at [207, 641] on span "Asignar caso" at bounding box center [213, 649] width 77 height 36
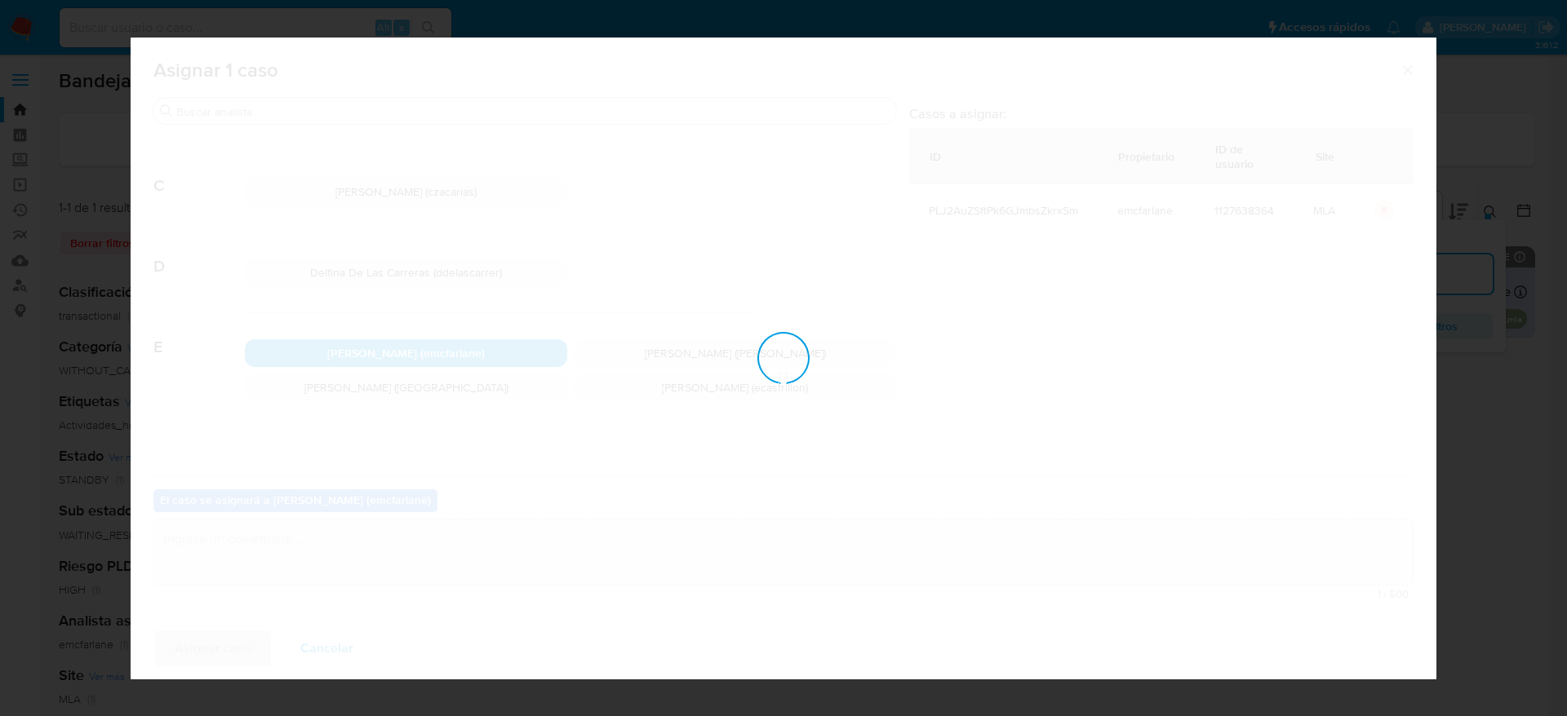
checkbox input "false"
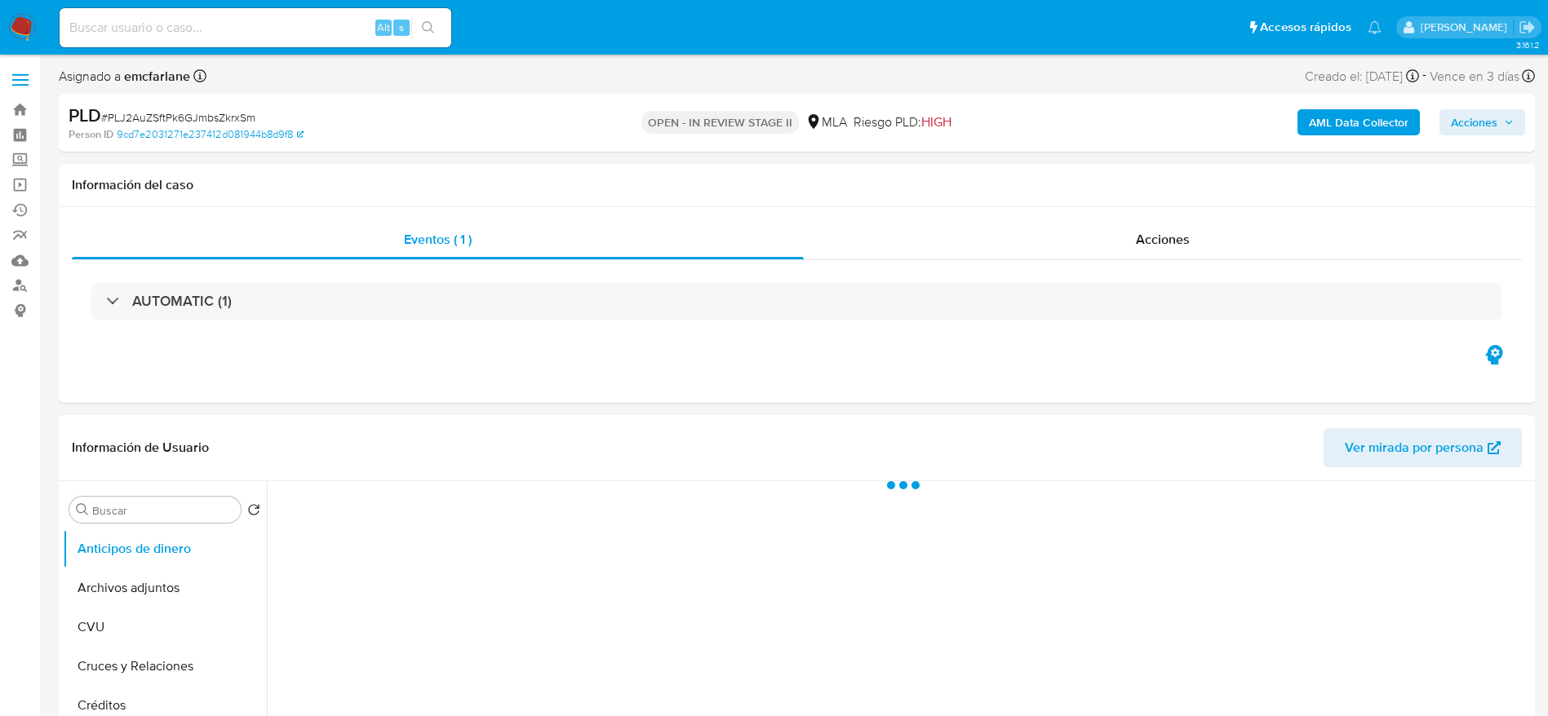
drag, startPoint x: 1469, startPoint y: 120, endPoint x: 1283, endPoint y: 136, distance: 186.8
click at [1468, 120] on span "Acciones" at bounding box center [1474, 122] width 47 height 26
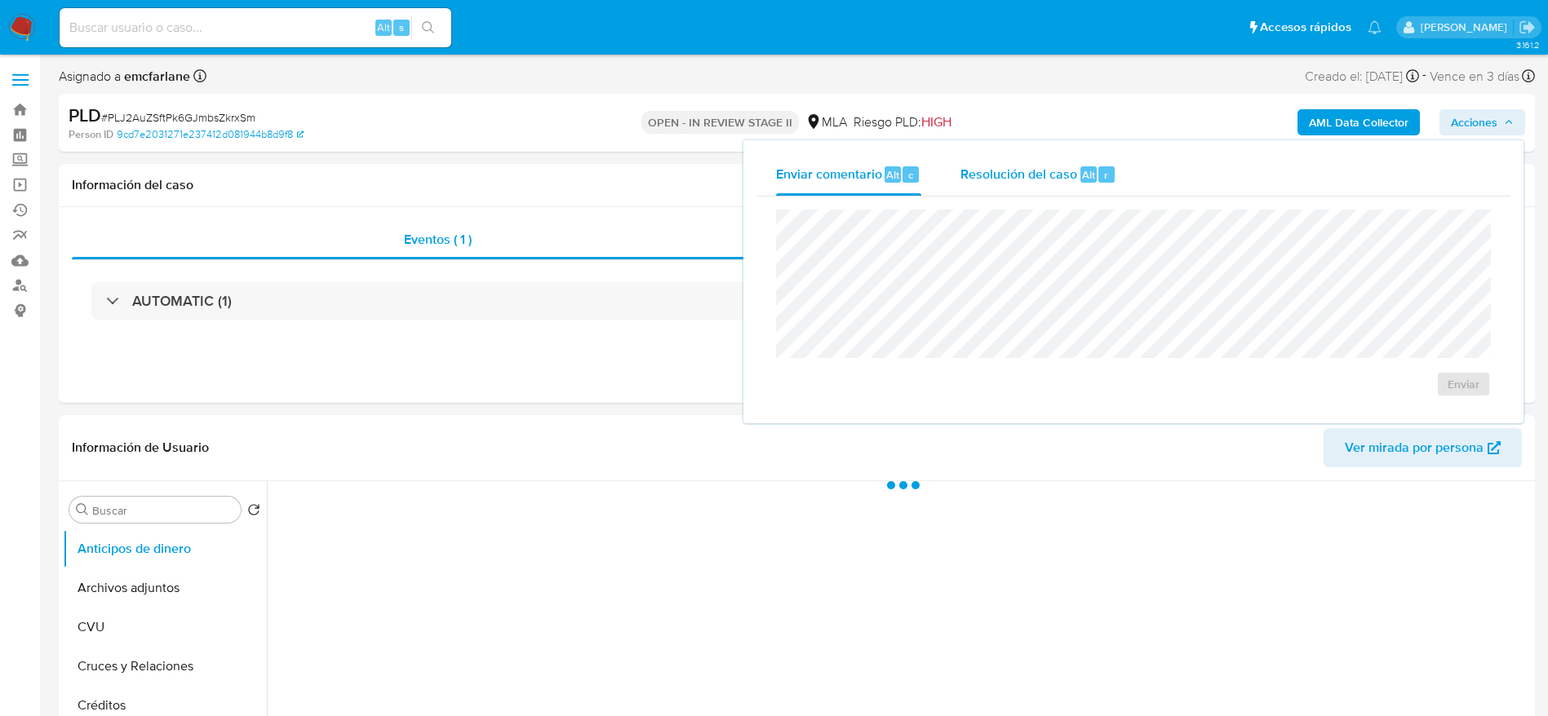
select select "10"
drag, startPoint x: 1050, startPoint y: 162, endPoint x: 1057, endPoint y: 193, distance: 31.7
click at [1050, 162] on div "Resolución del caso Alt r" at bounding box center [1038, 174] width 156 height 42
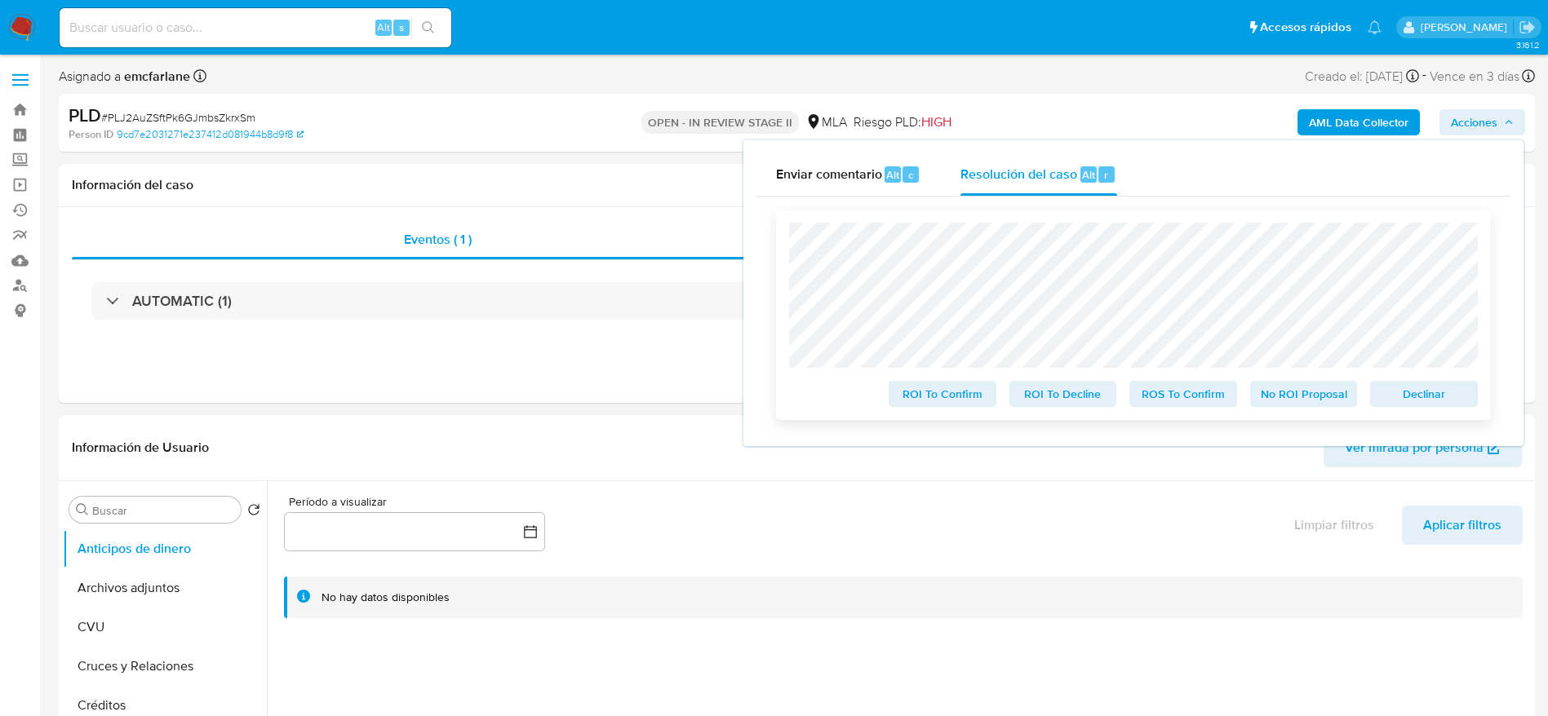
click at [1422, 400] on span "Declinar" at bounding box center [1423, 394] width 85 height 23
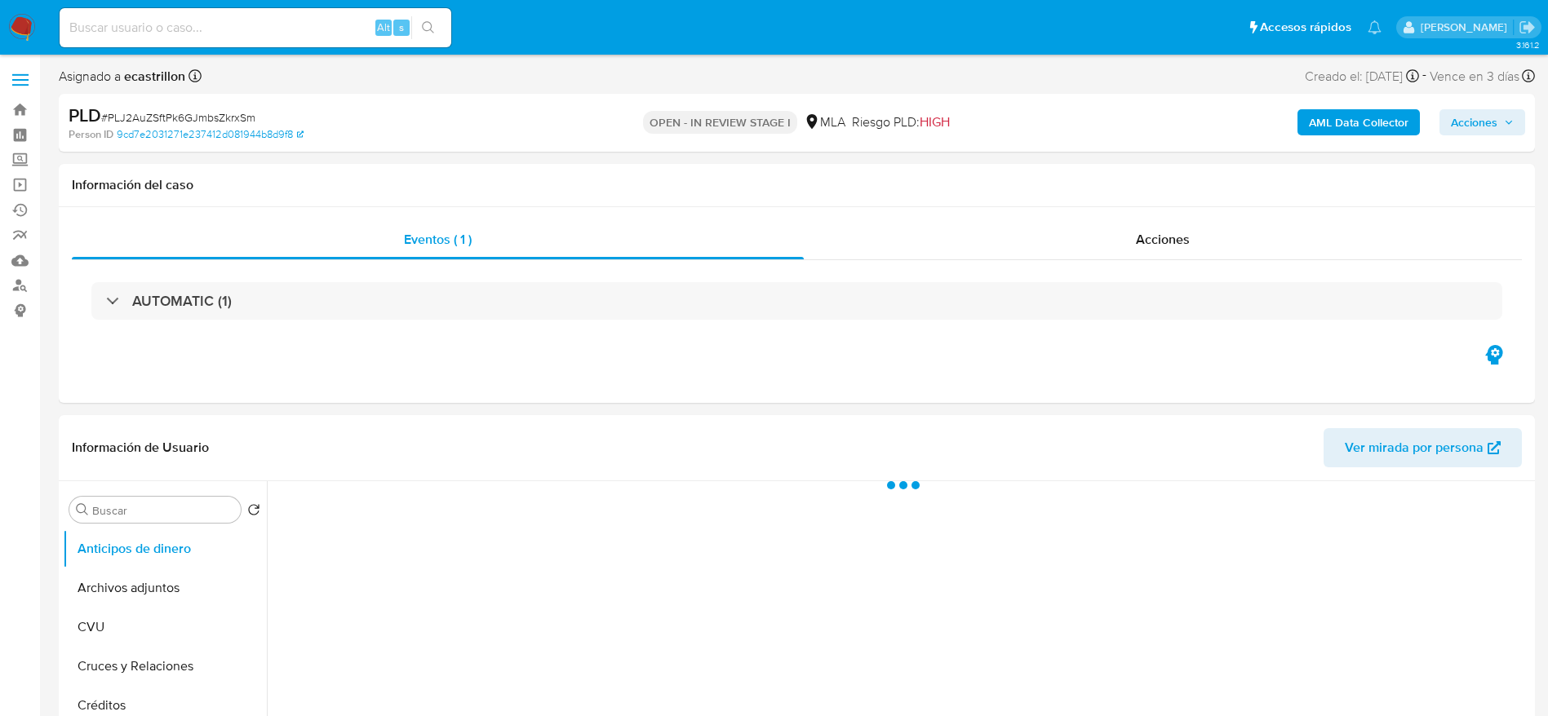
select select "10"
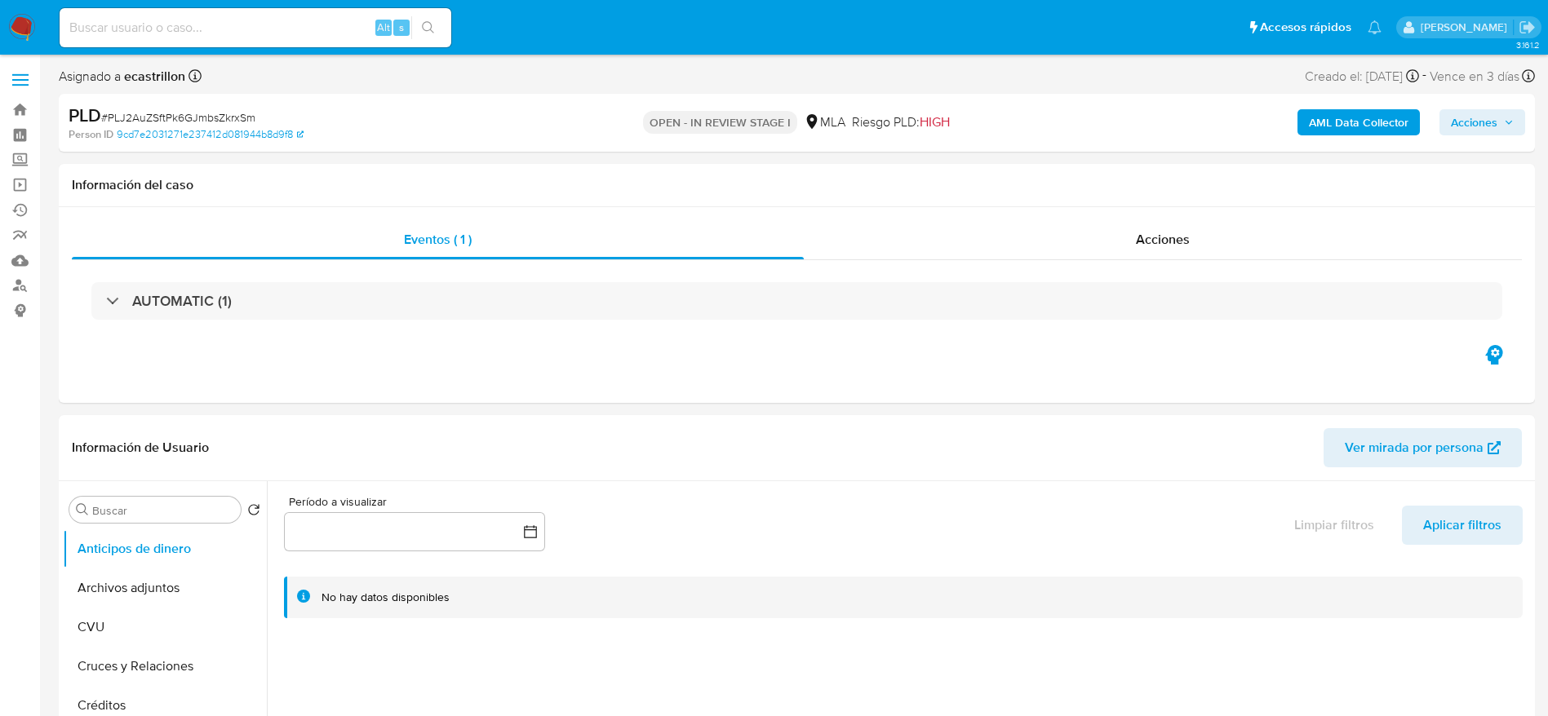
click at [161, 116] on span "# PLJ2AuZSftPk6GJmbsZkrxSm" at bounding box center [178, 117] width 154 height 16
copy span "PLJ2AuZSftPk6GJmbsZkrxSm"
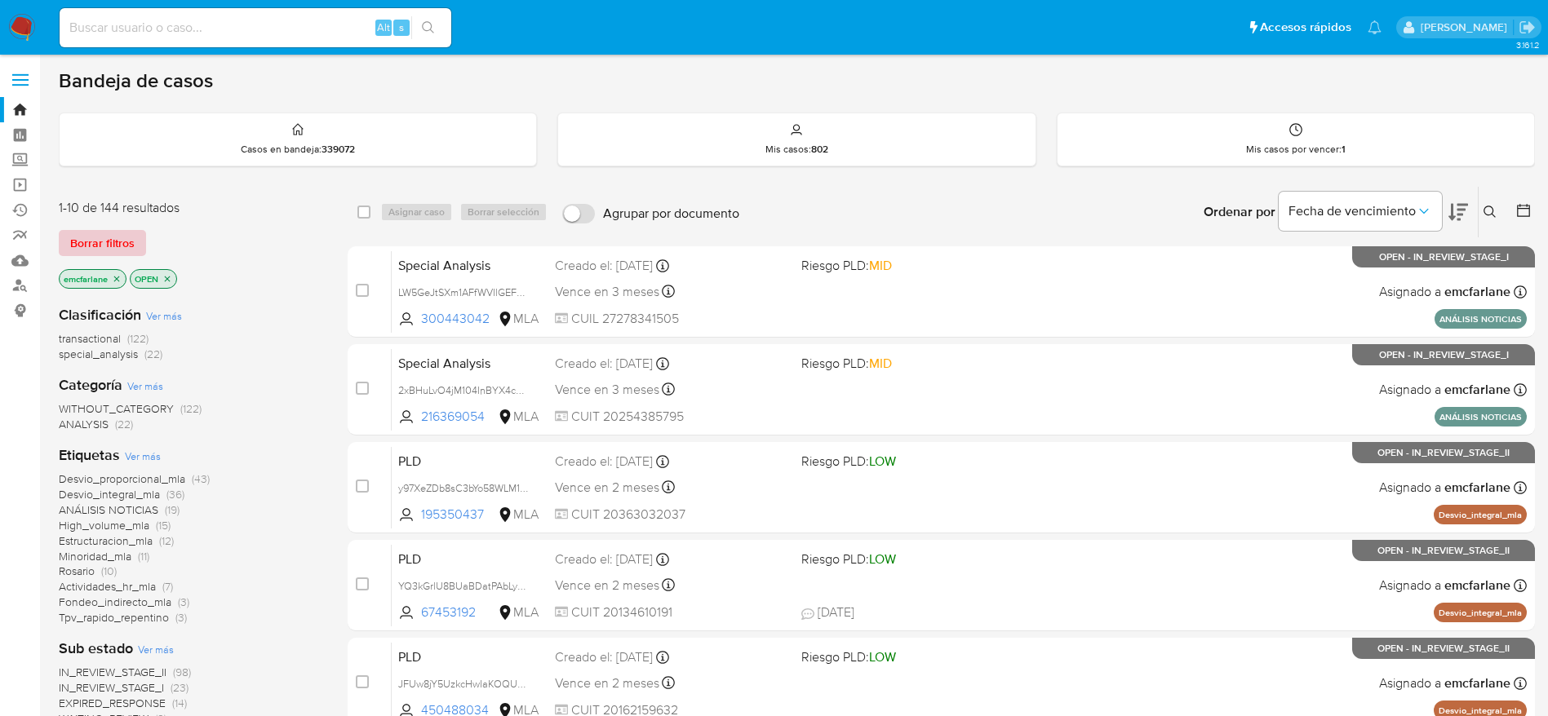
click at [95, 237] on span "Borrar filtros" at bounding box center [102, 243] width 64 height 23
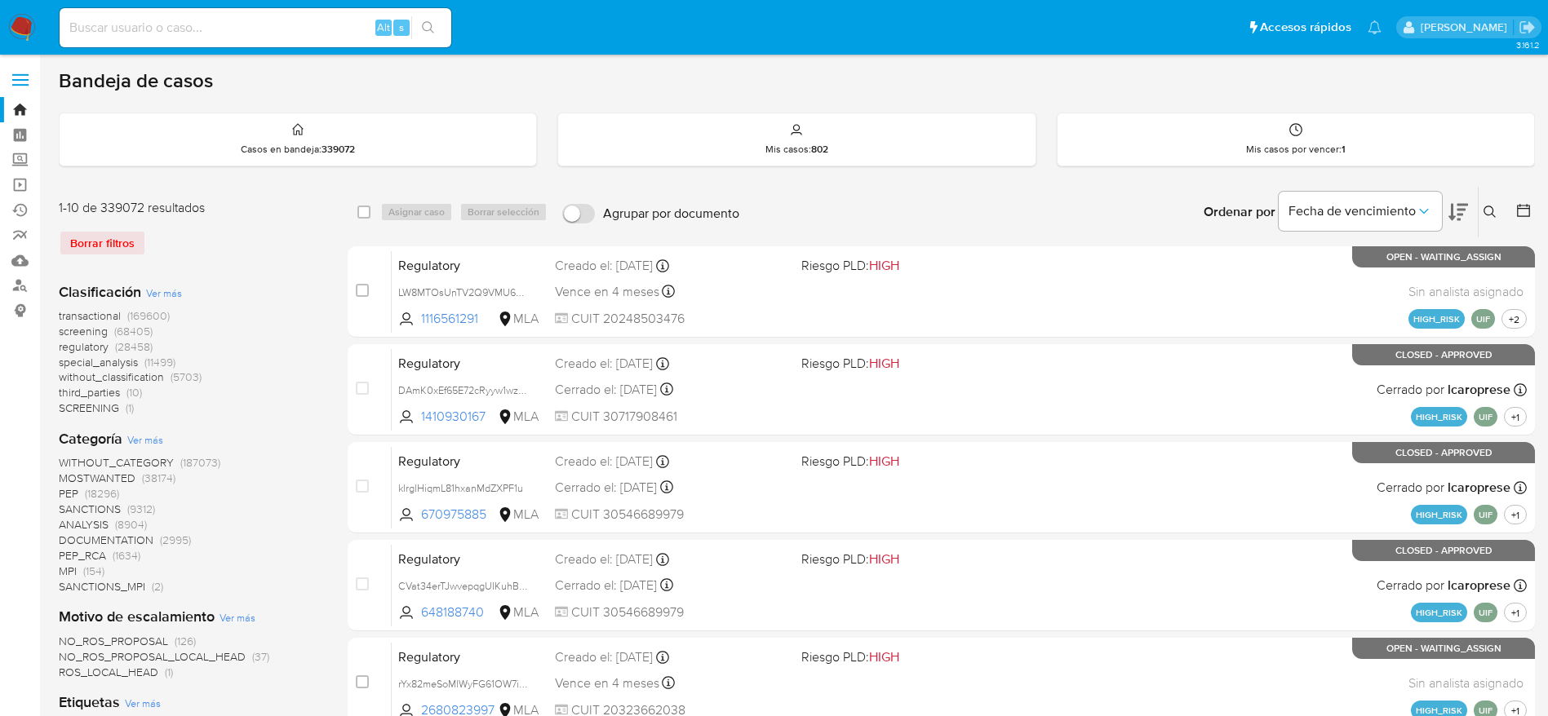
click at [1487, 208] on icon at bounding box center [1489, 212] width 13 height 13
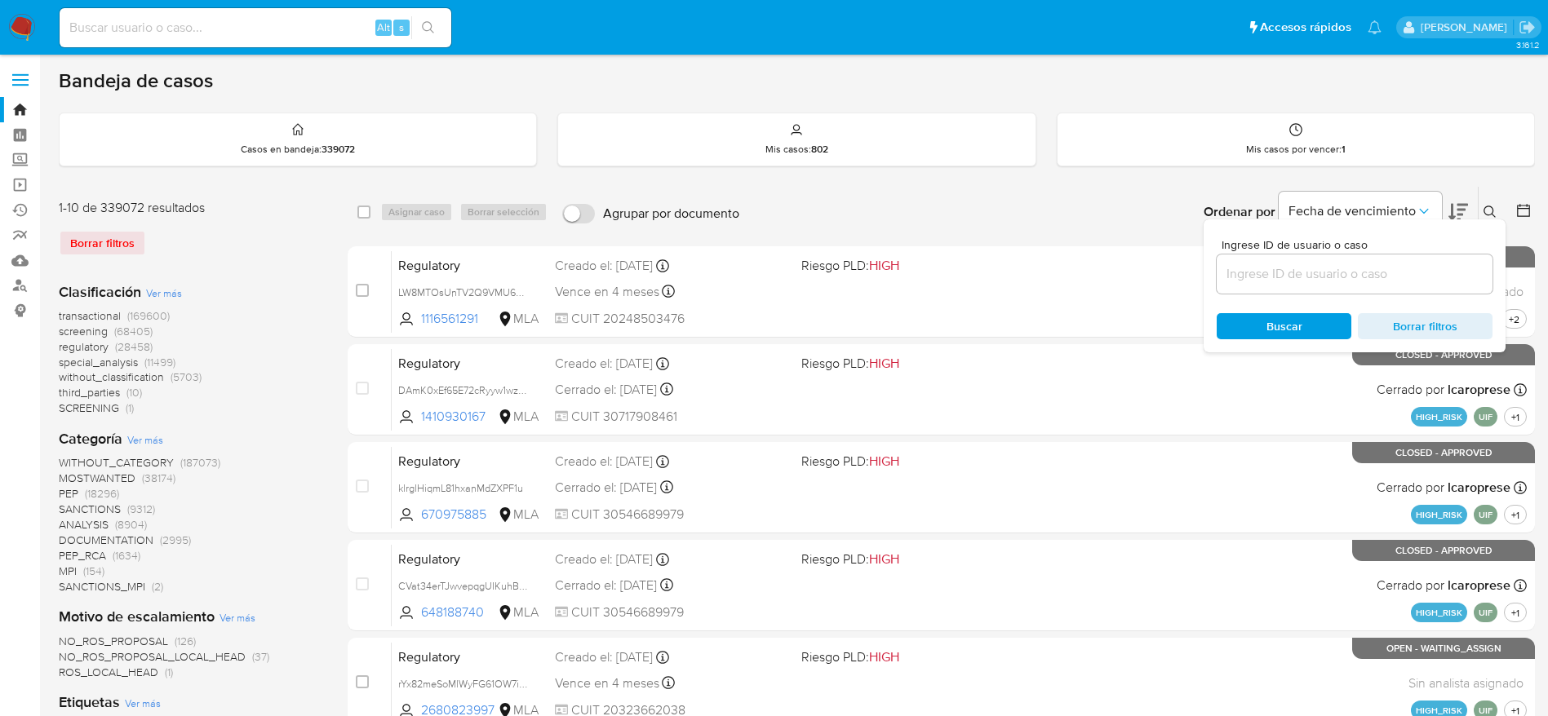
click at [1295, 267] on input at bounding box center [1355, 274] width 276 height 21
type input "PLJ2AuZSftPk6GJmbsZkrxSm"
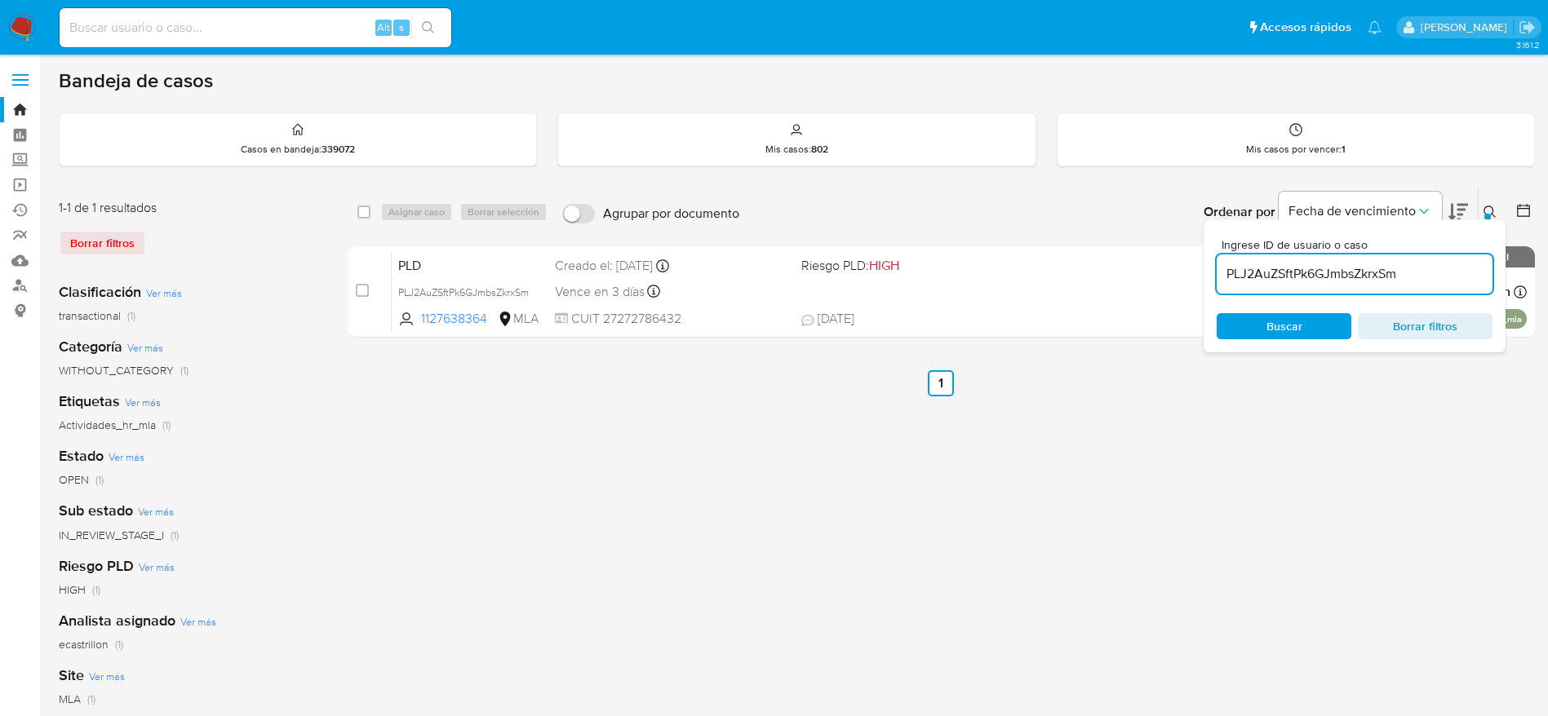
click at [370, 215] on input "checkbox" at bounding box center [363, 212] width 13 height 13
checkbox input "true"
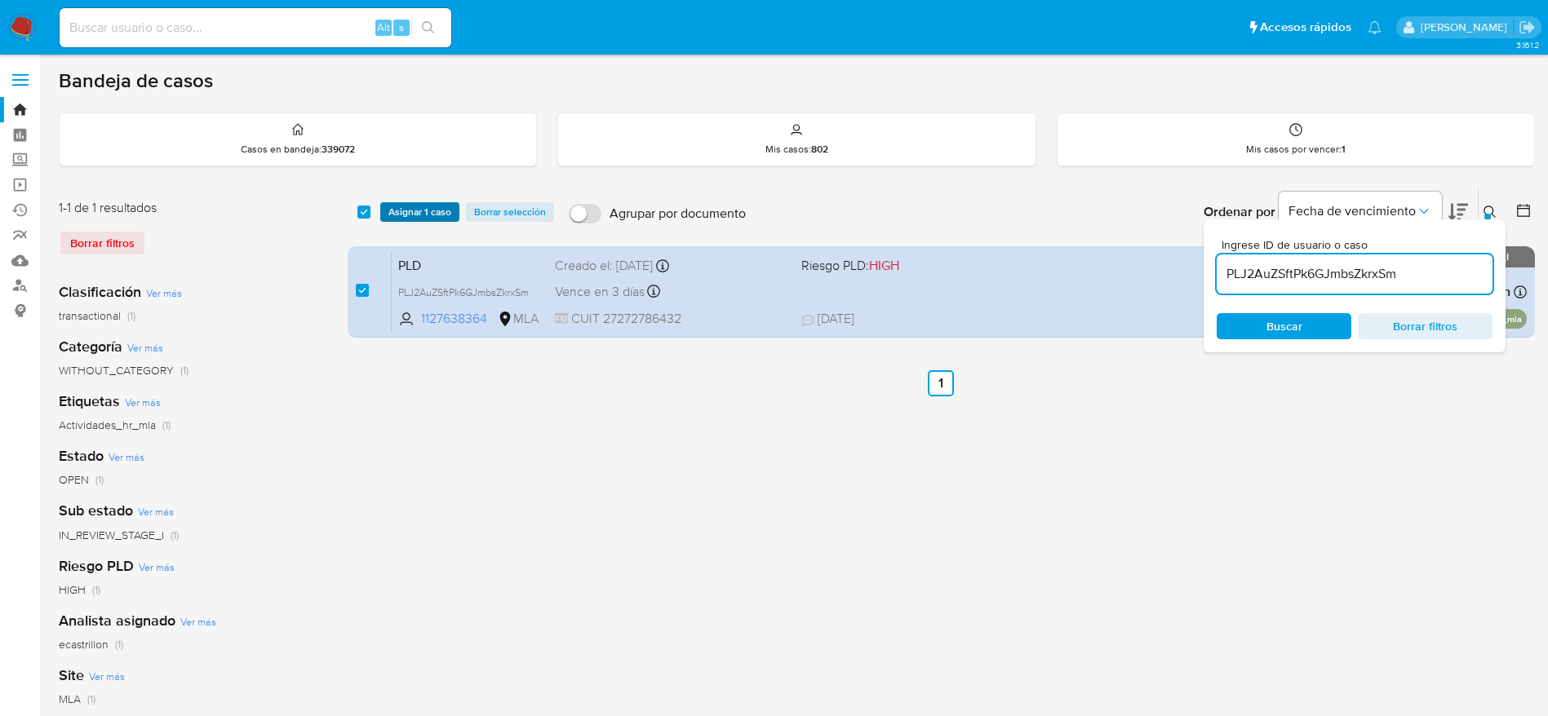
click at [415, 204] on span "Asignar 1 caso" at bounding box center [419, 212] width 63 height 16
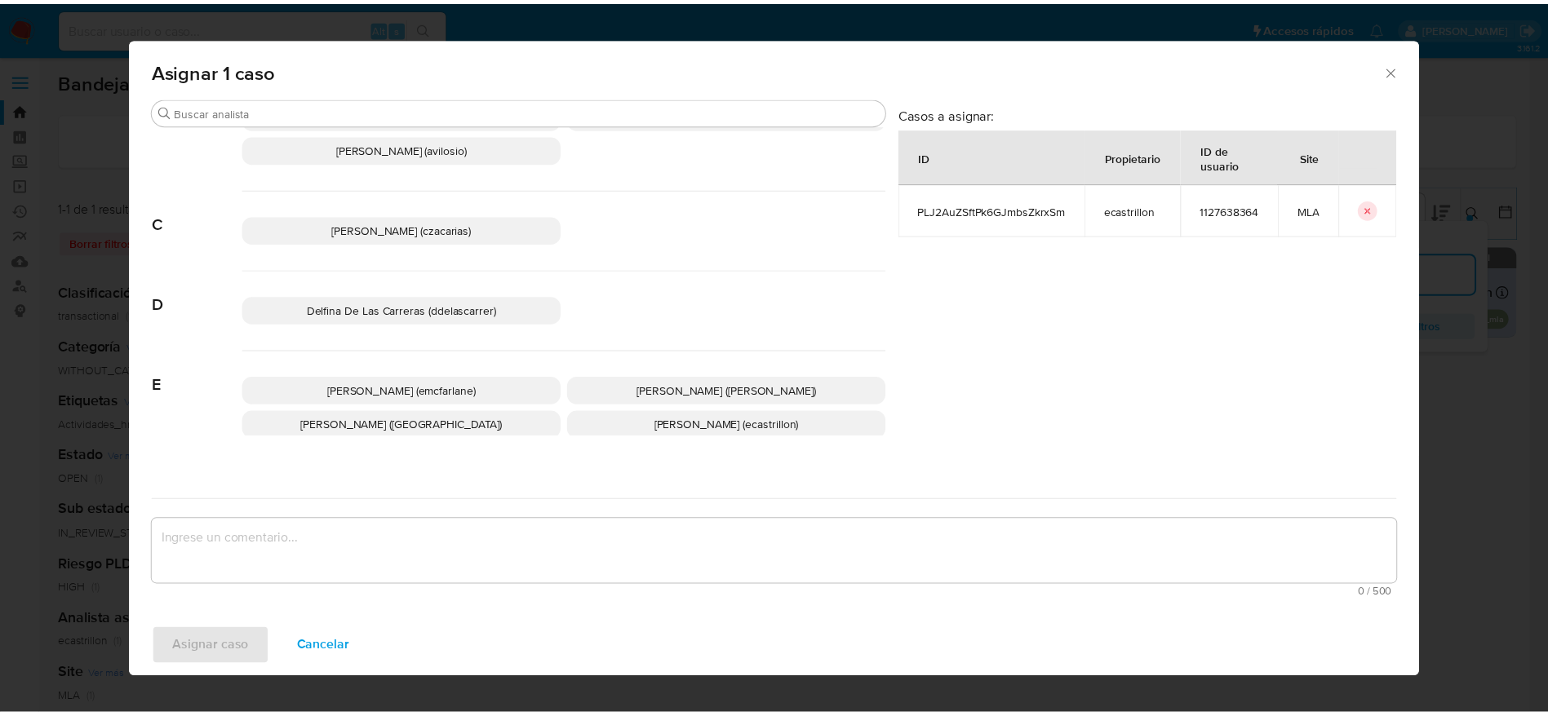
scroll to position [122, 0]
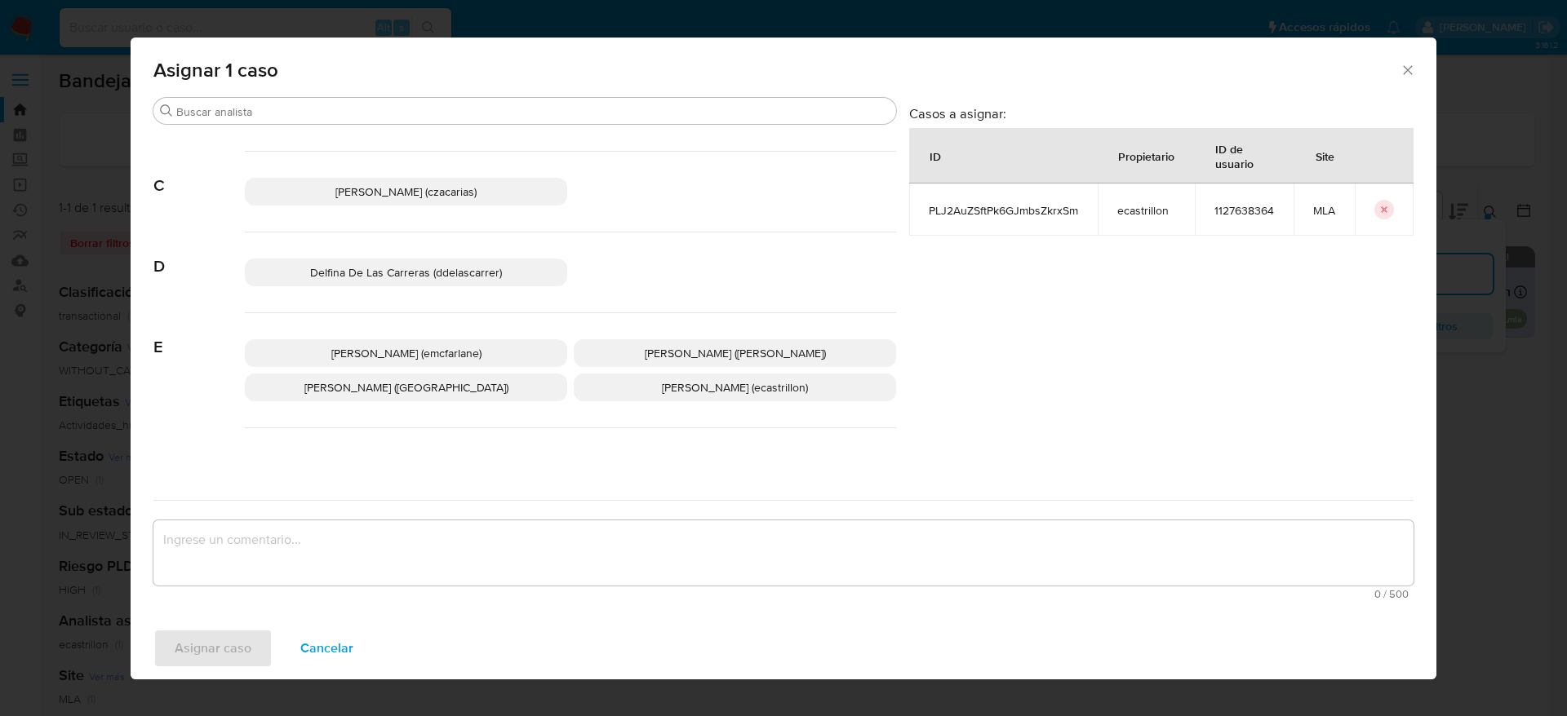
click at [474, 341] on p "Elaine Mc Farlane (emcfarlane)" at bounding box center [406, 353] width 322 height 28
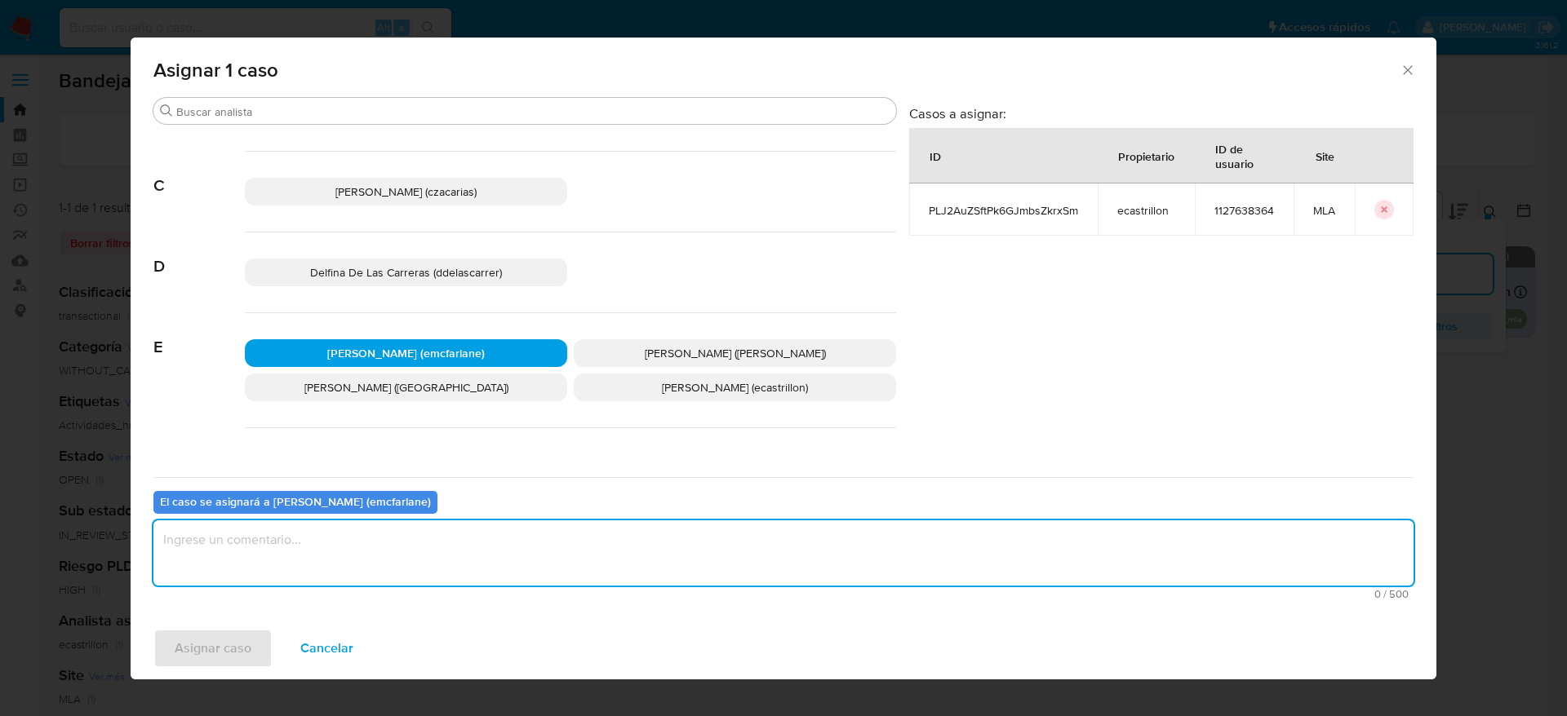
click at [335, 547] on textarea "assign-modal" at bounding box center [783, 553] width 1260 height 65
click at [217, 632] on span "Asignar caso" at bounding box center [213, 649] width 77 height 36
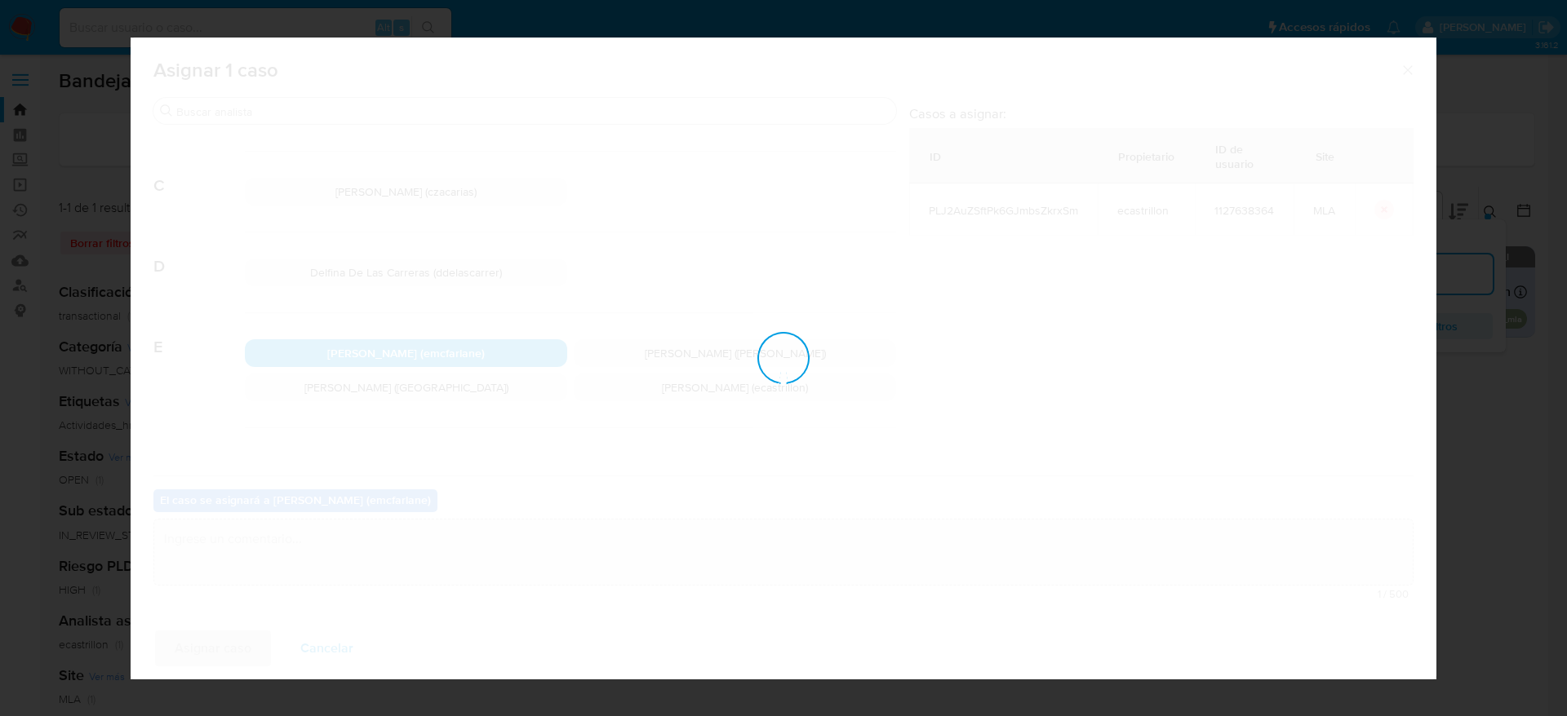
checkbox input "false"
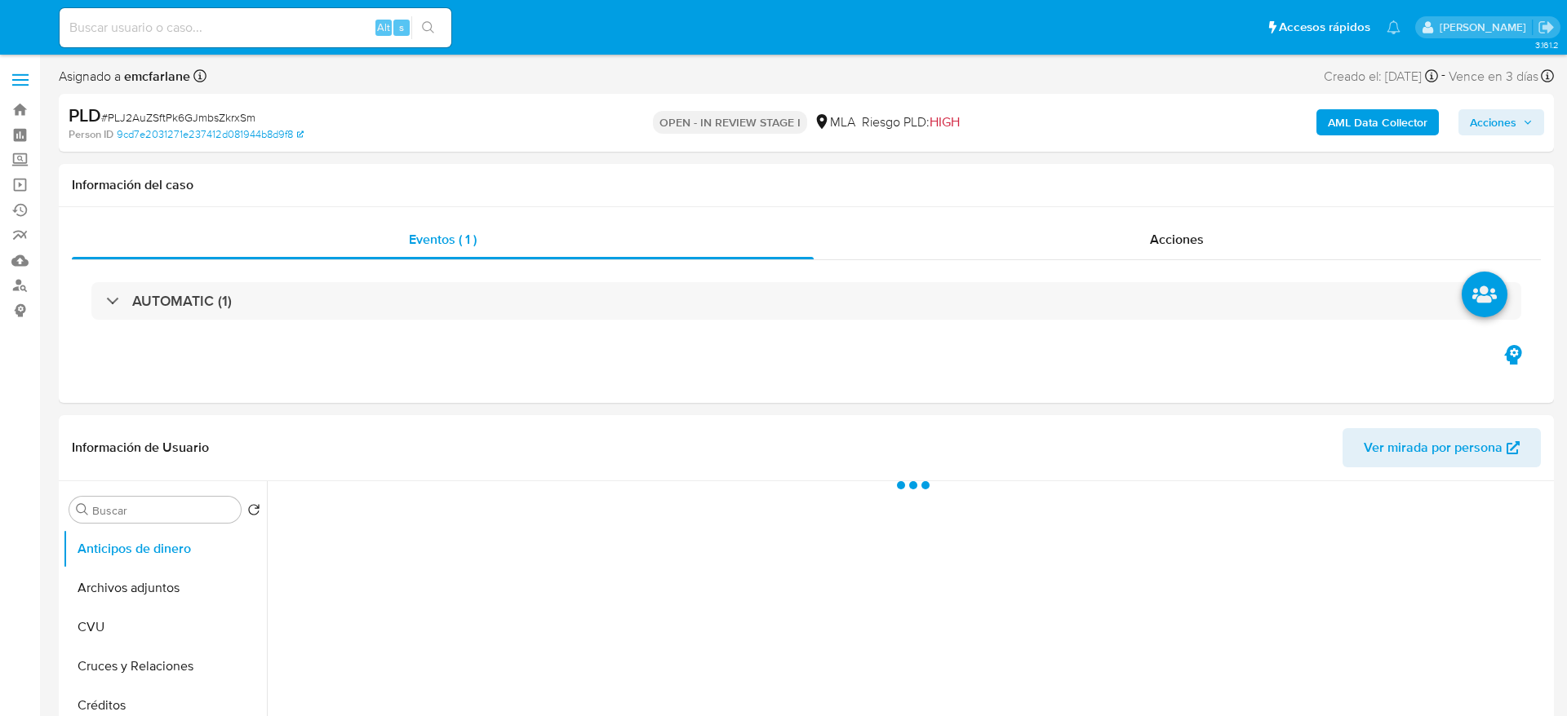
select select "10"
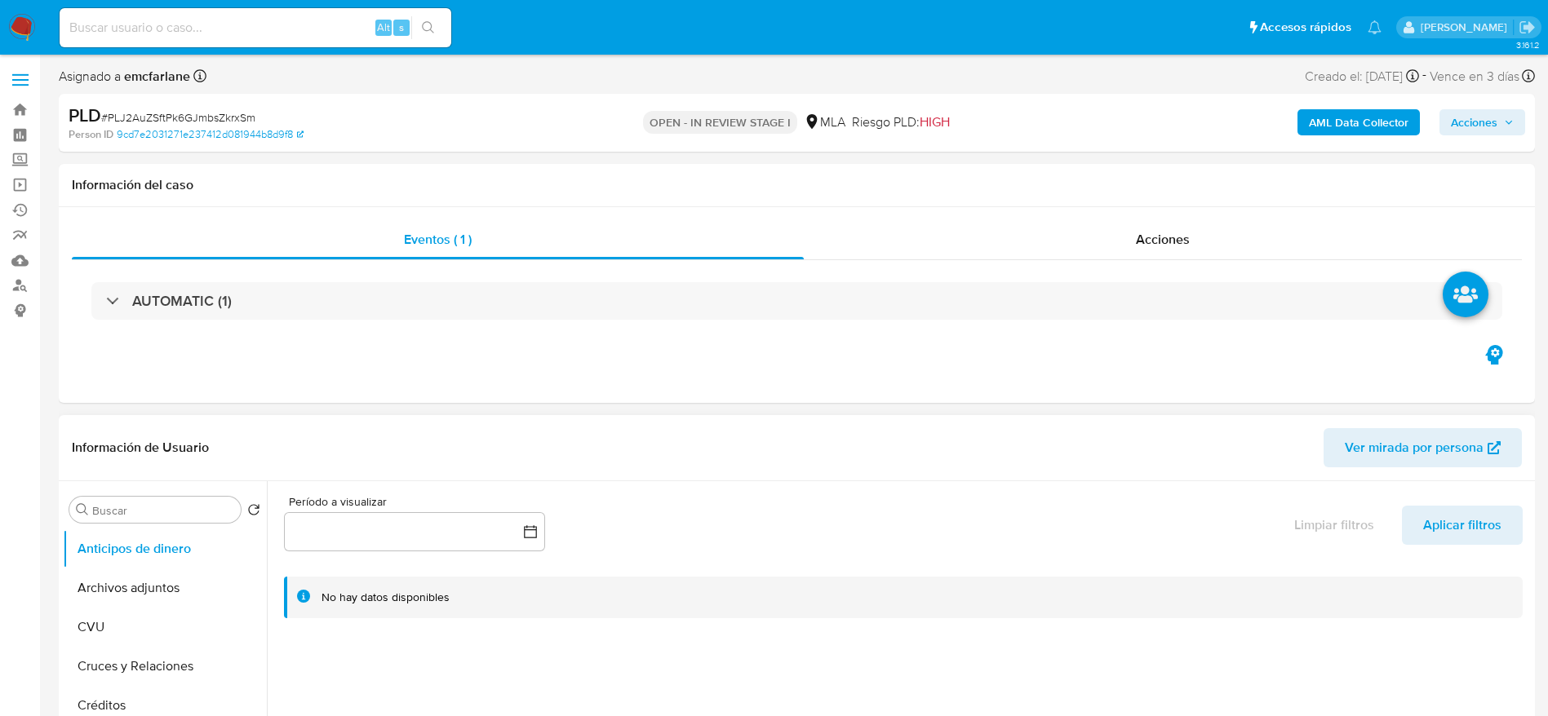
drag, startPoint x: 140, startPoint y: 589, endPoint x: 417, endPoint y: 521, distance: 285.8
click at [140, 589] on button "Archivos adjuntos" at bounding box center [165, 588] width 204 height 39
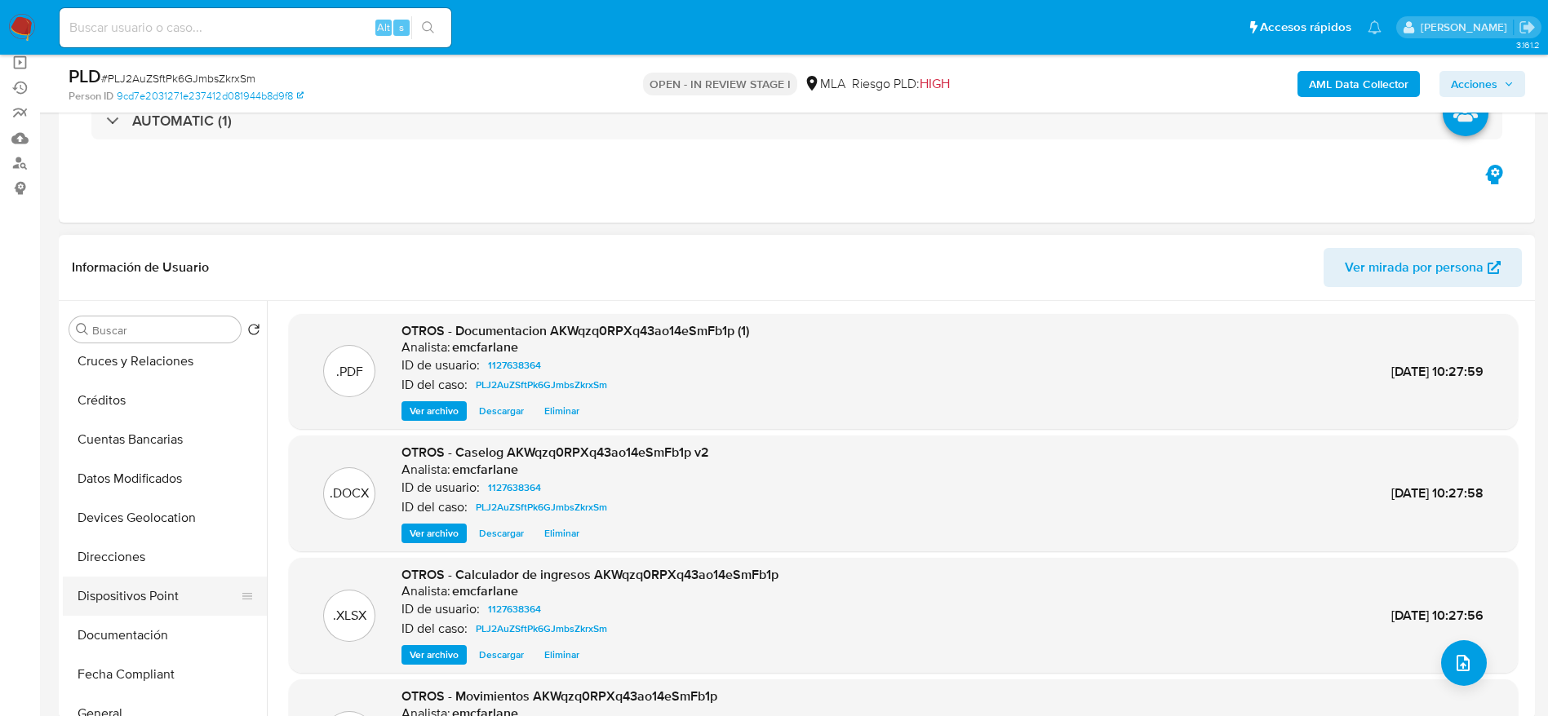
scroll to position [367, 0]
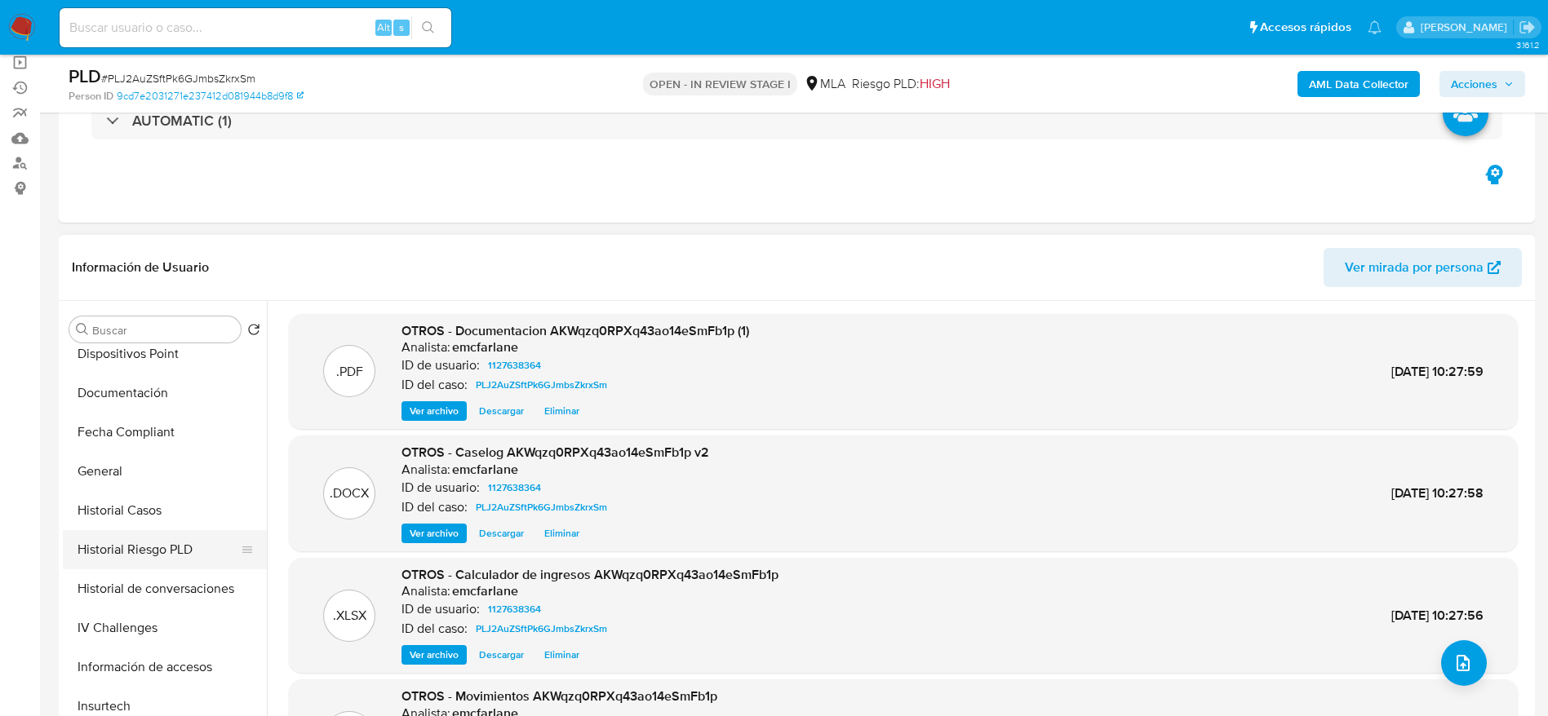
click at [181, 564] on button "Historial Riesgo PLD" at bounding box center [158, 549] width 191 height 39
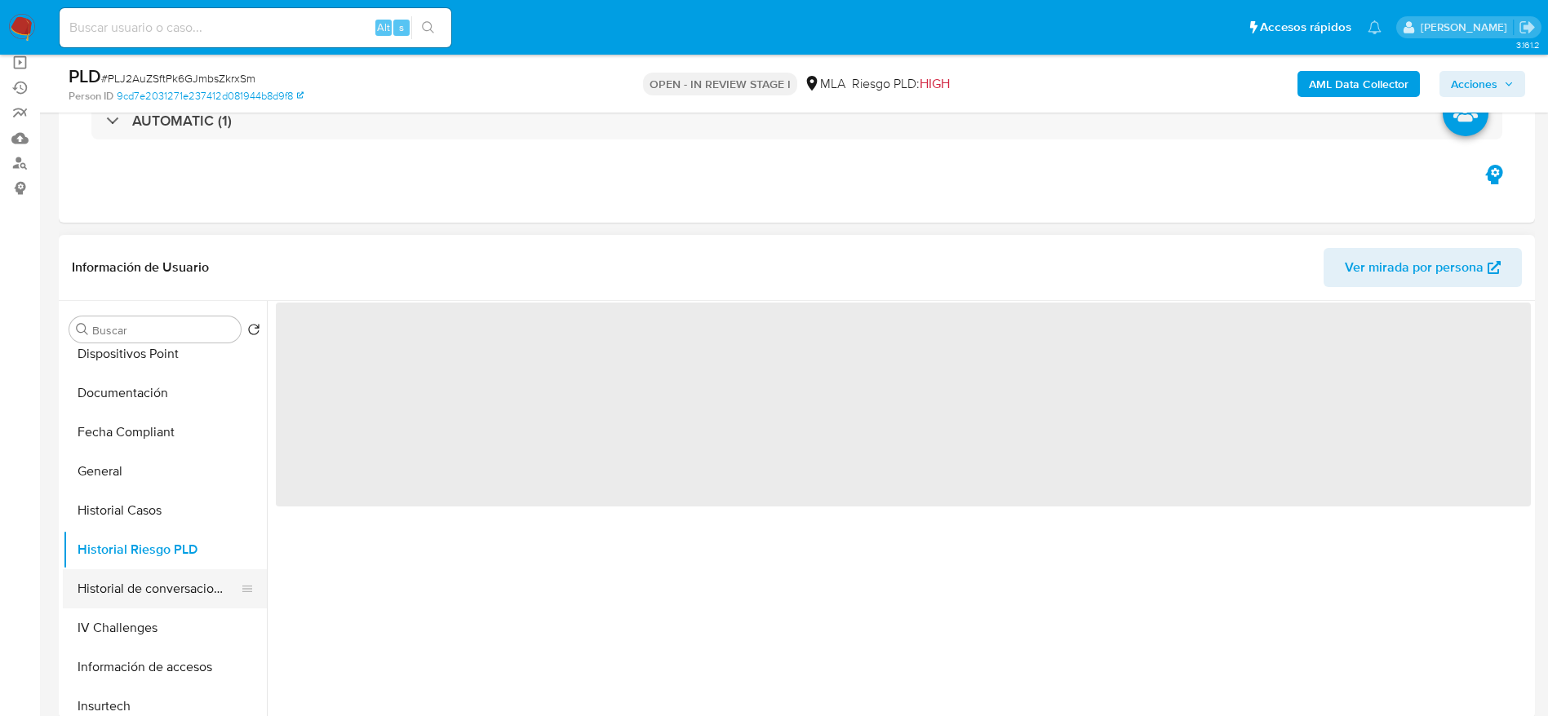
click at [175, 587] on button "Historial de conversaciones" at bounding box center [158, 589] width 191 height 39
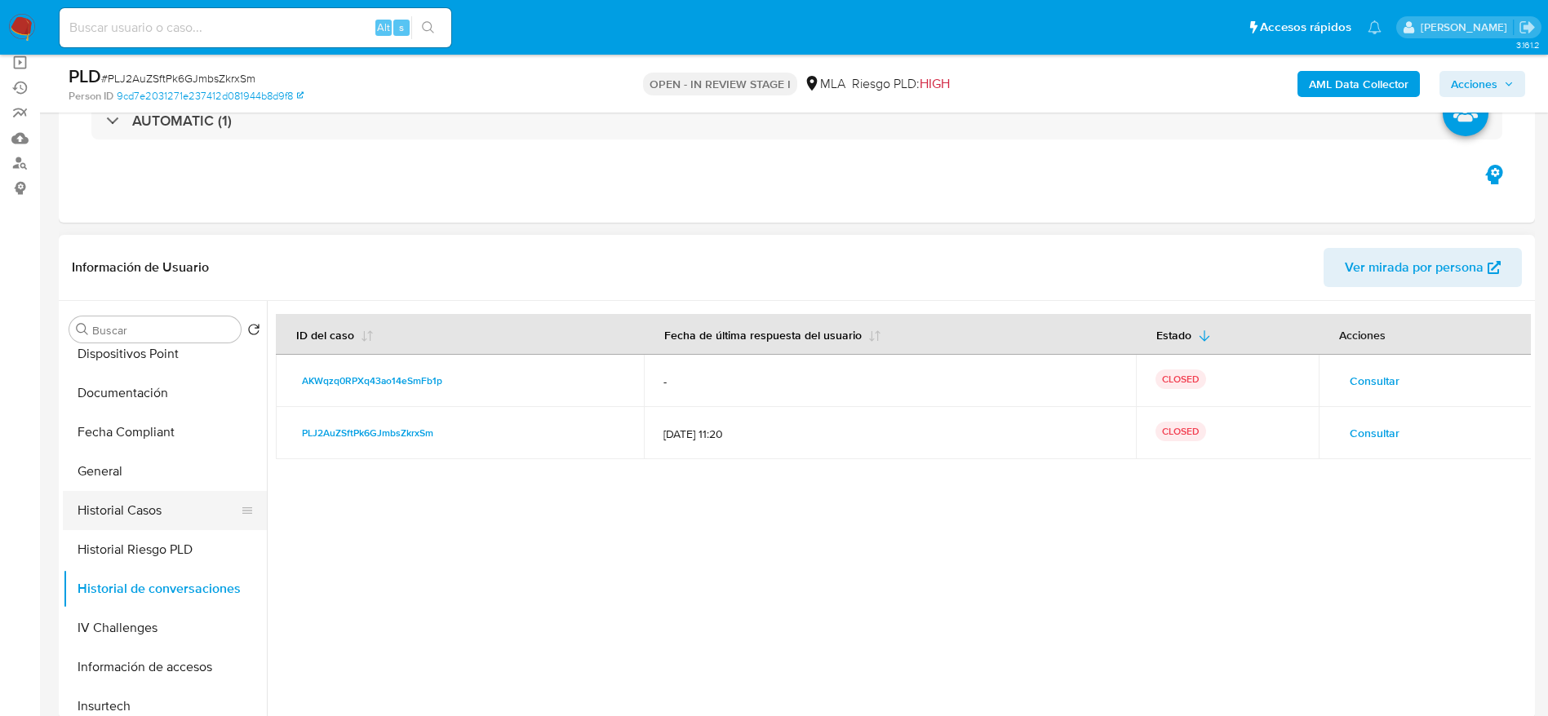
click at [140, 516] on button "Historial Casos" at bounding box center [158, 510] width 191 height 39
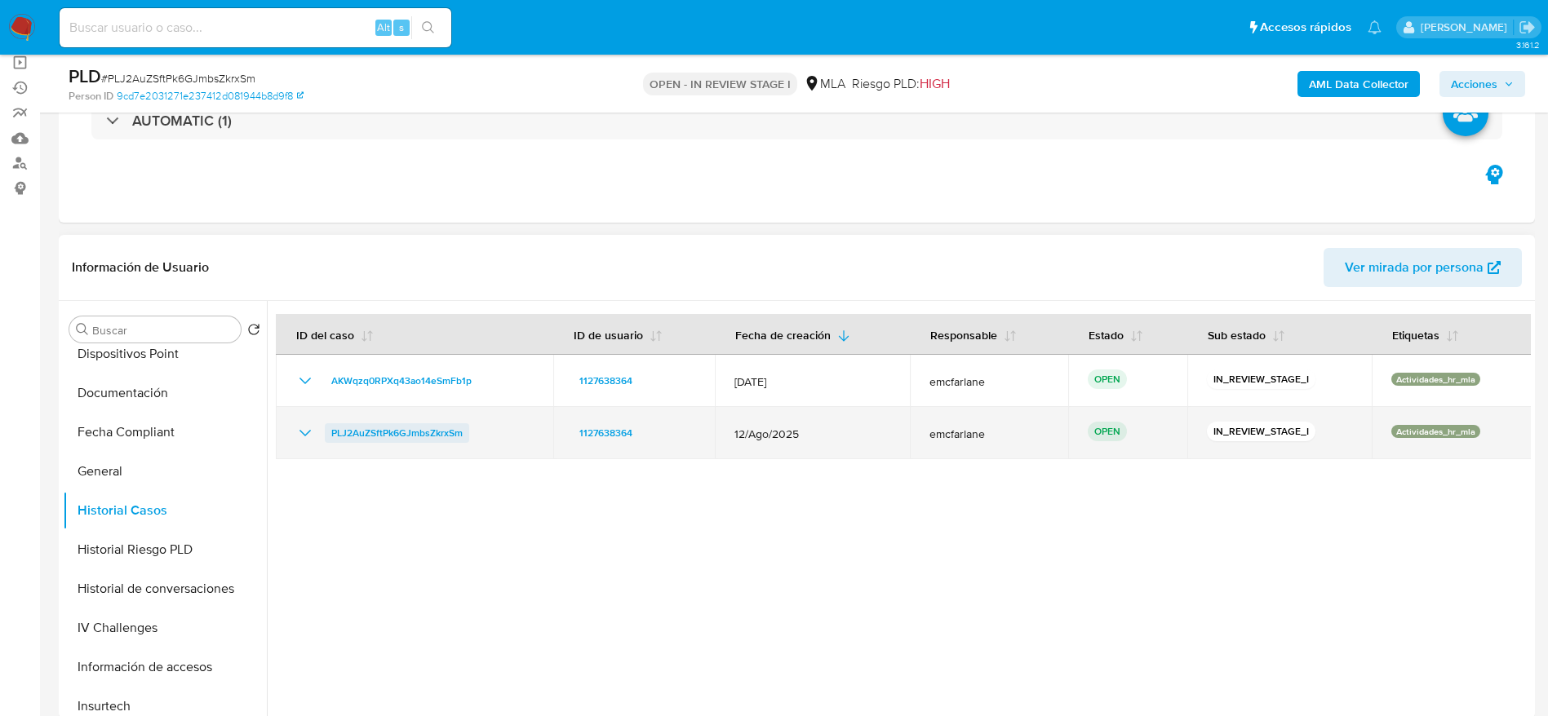
click at [346, 432] on span "PLJ2AuZSftPk6GJmbsZkrxSm" at bounding box center [396, 433] width 131 height 20
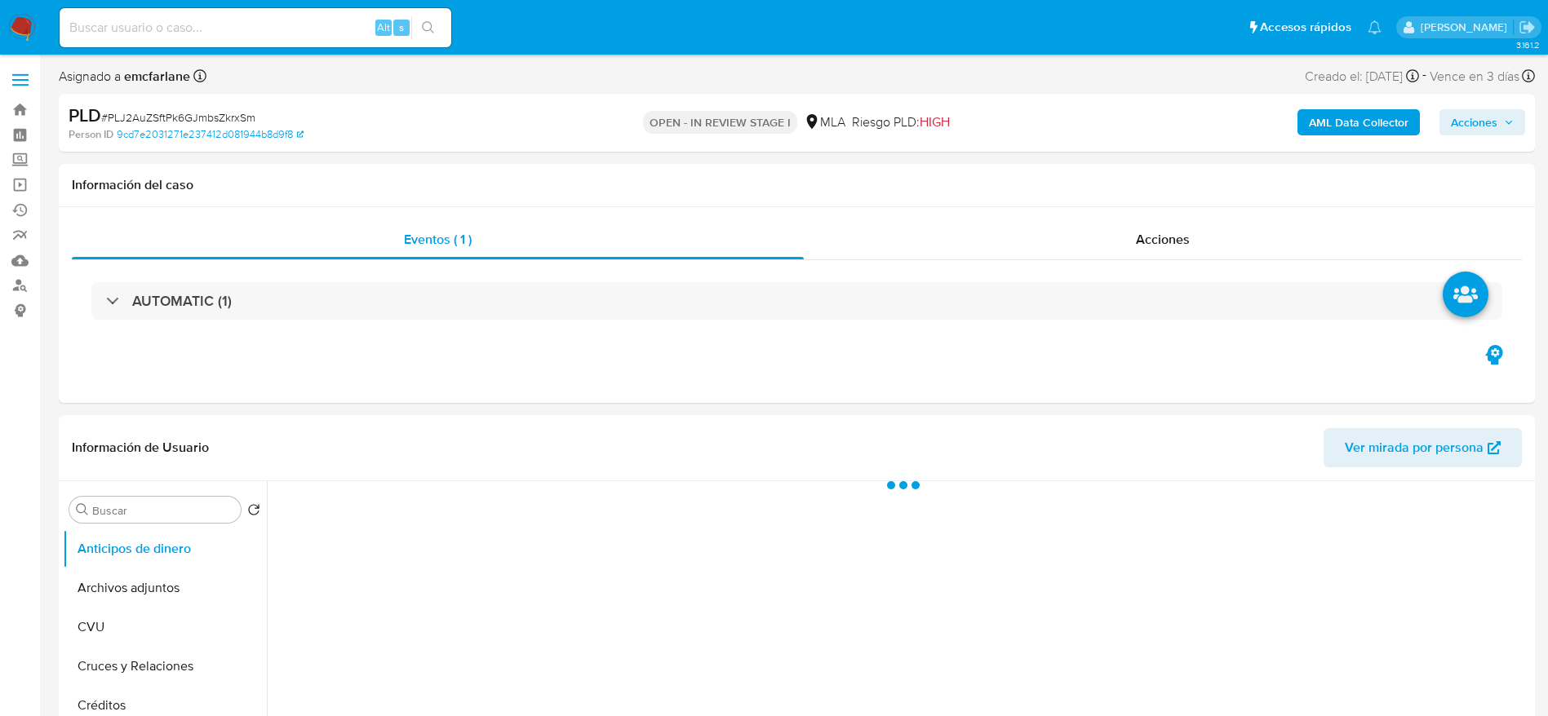
select select "10"
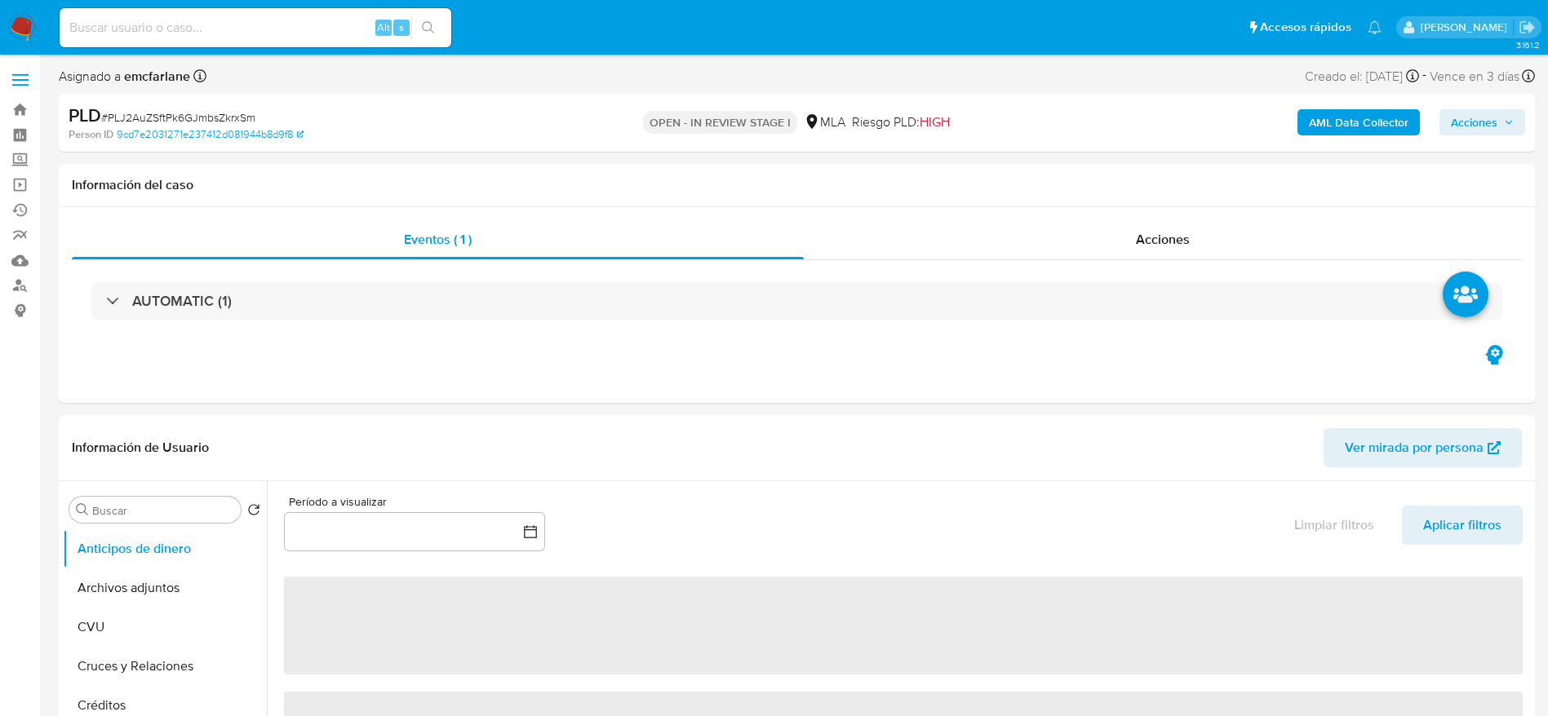
click at [1500, 121] on span "Acciones" at bounding box center [1482, 122] width 63 height 23
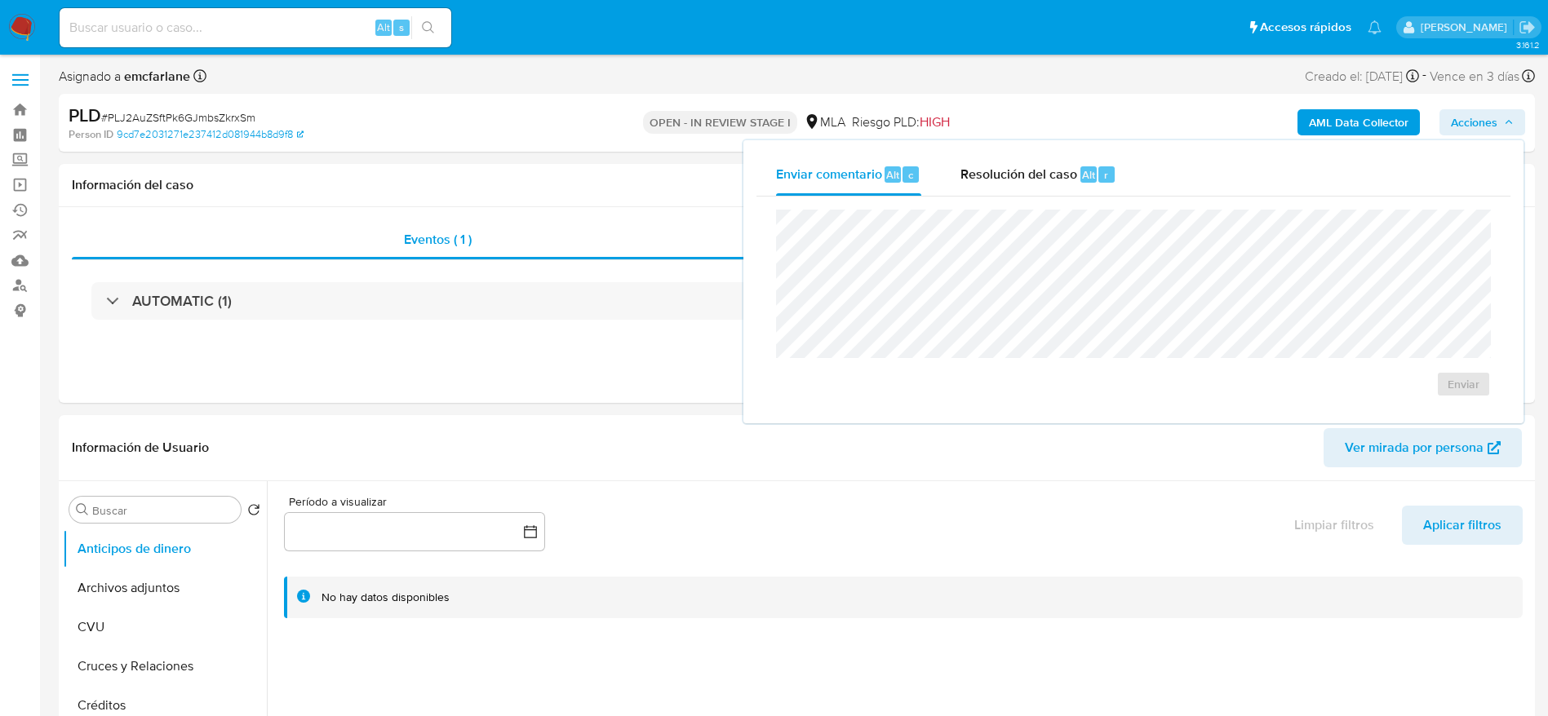
drag, startPoint x: 1134, startPoint y: 178, endPoint x: 1132, endPoint y: 196, distance: 18.1
click at [1133, 179] on button "Resolución del caso Alt r" at bounding box center [1038, 174] width 195 height 42
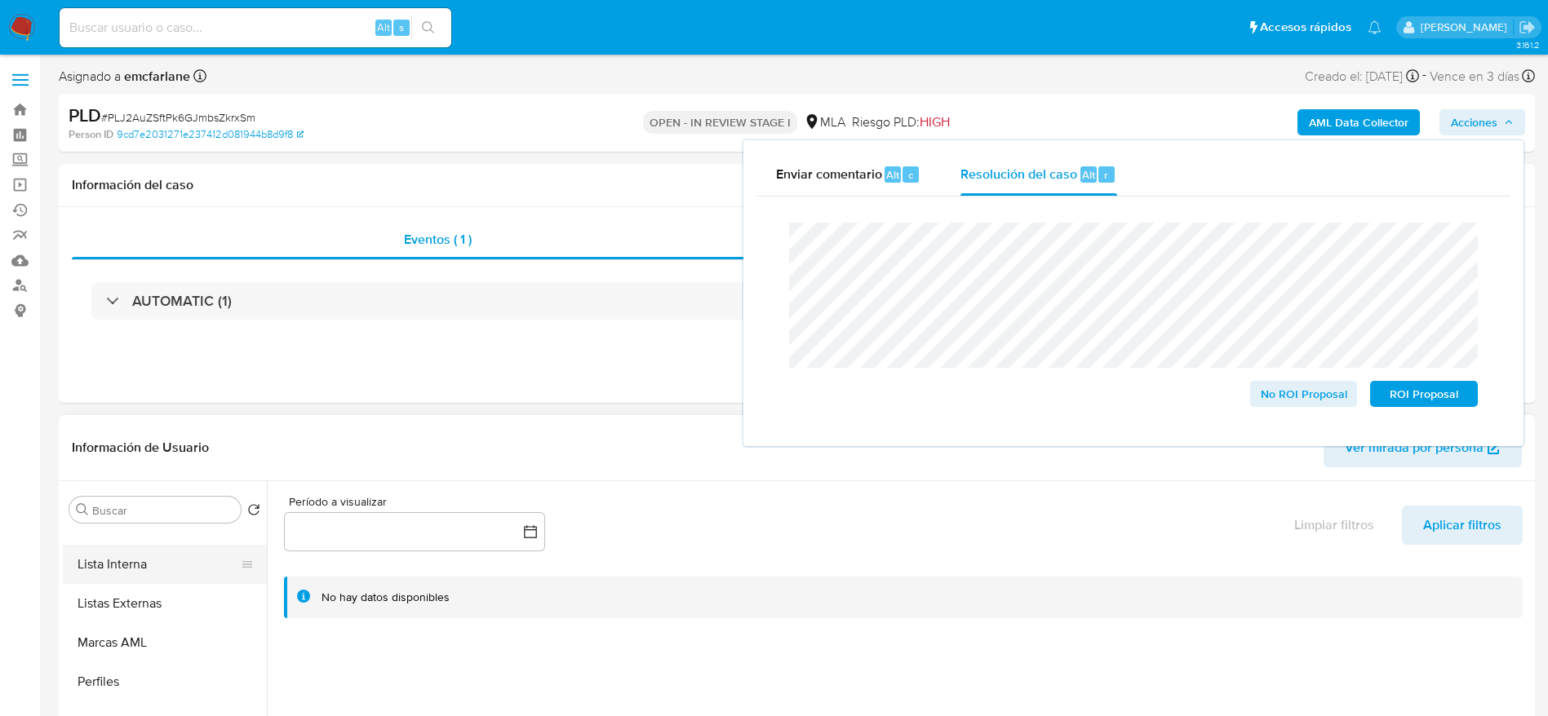
scroll to position [245, 0]
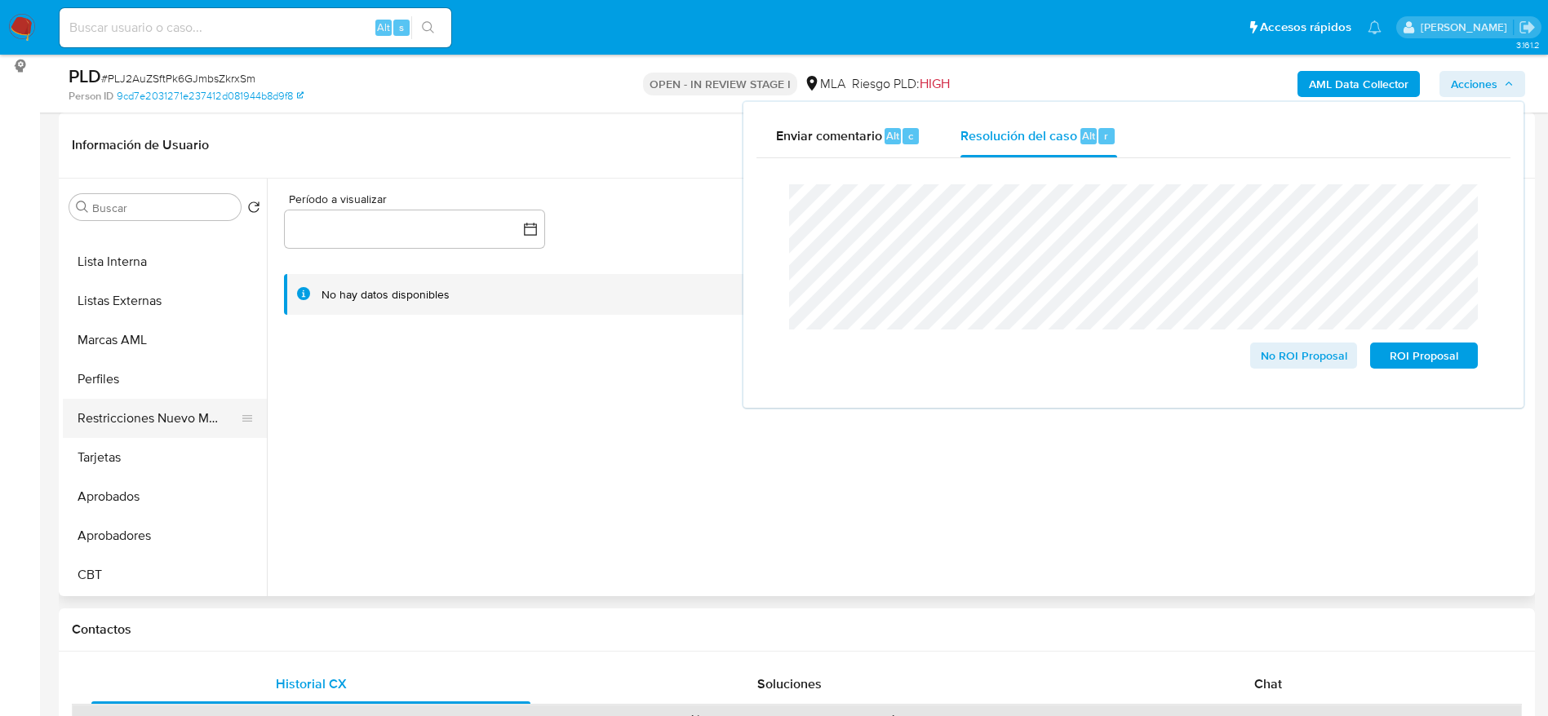
click at [163, 414] on button "Restricciones Nuevo Mundo" at bounding box center [158, 418] width 191 height 39
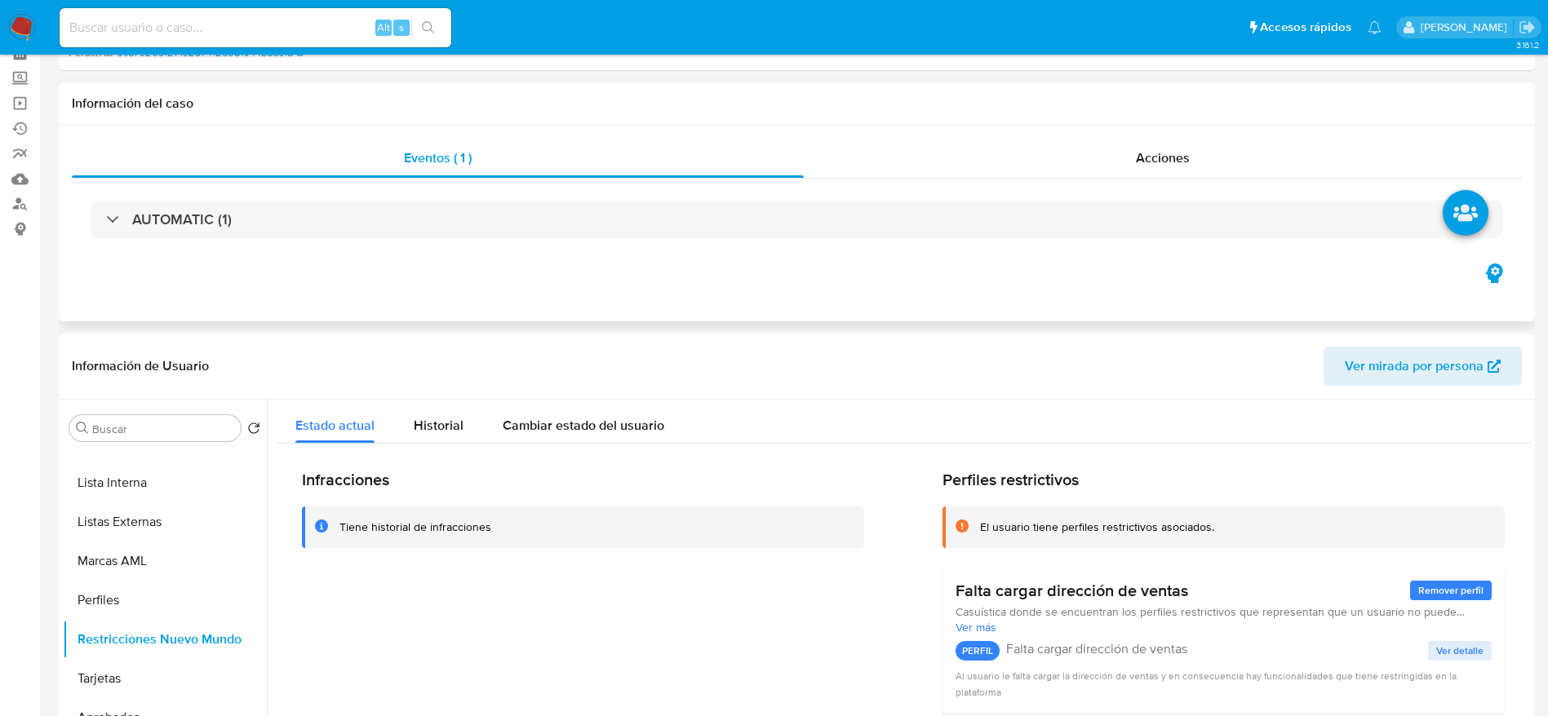
scroll to position [0, 0]
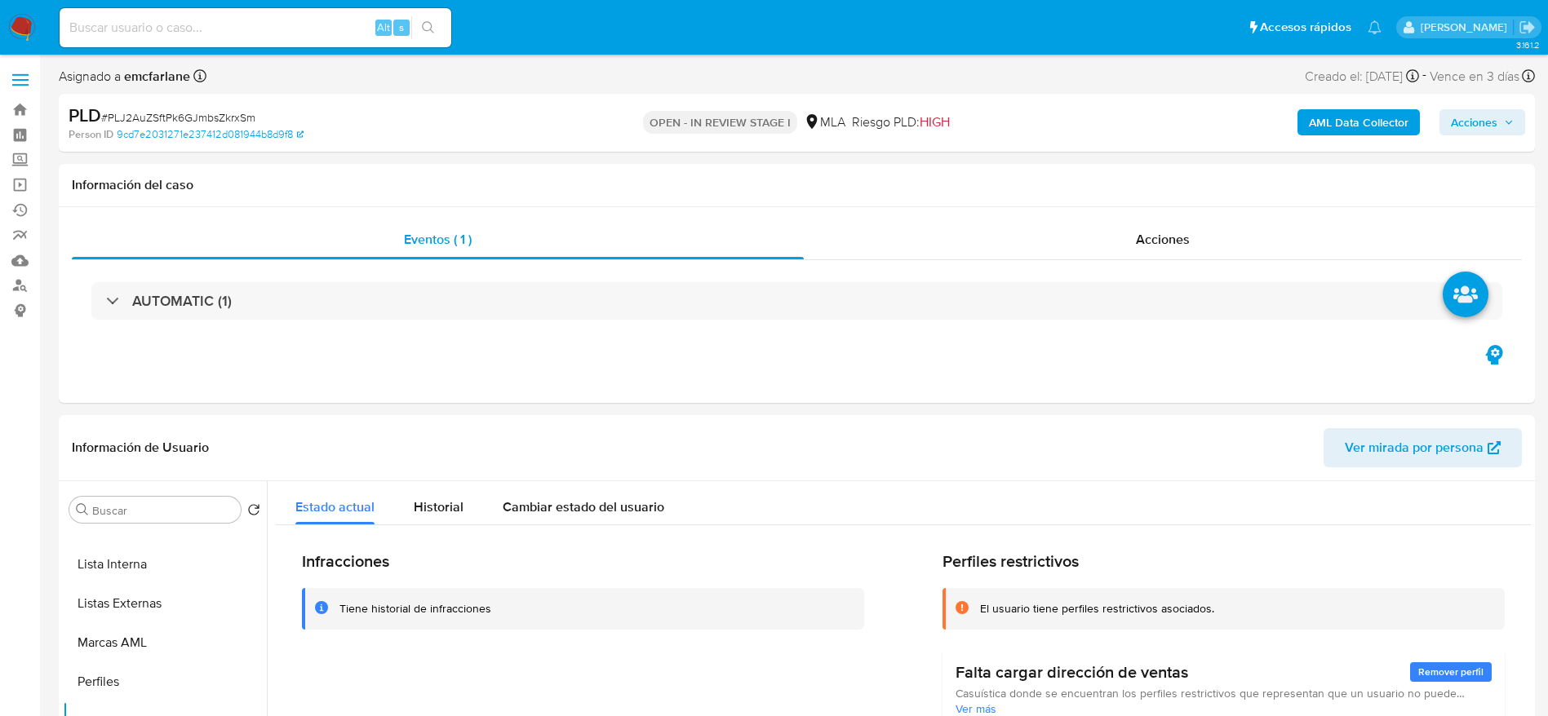
click at [1468, 117] on span "Acciones" at bounding box center [1474, 122] width 47 height 26
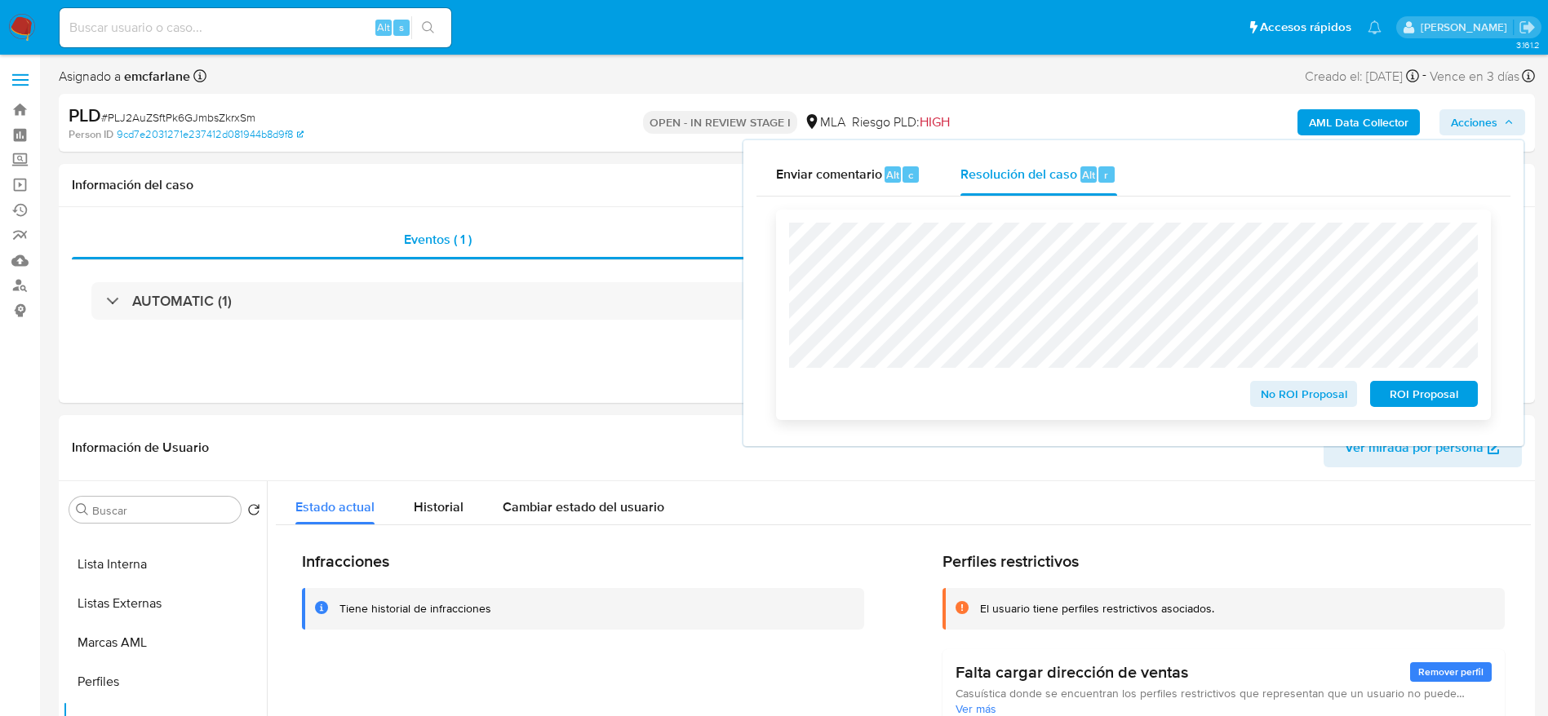
click at [1310, 396] on span "No ROI Proposal" at bounding box center [1303, 394] width 85 height 23
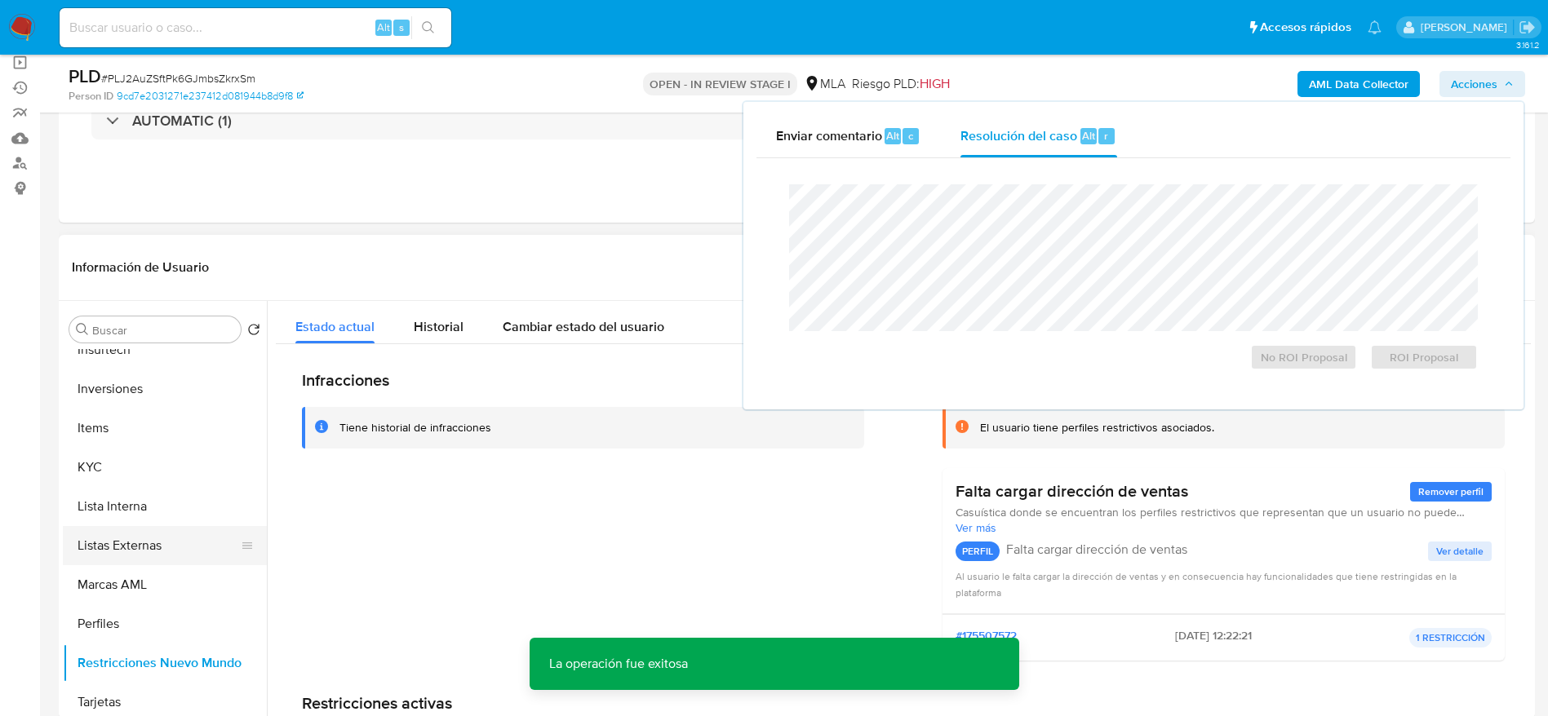
scroll to position [479, 0]
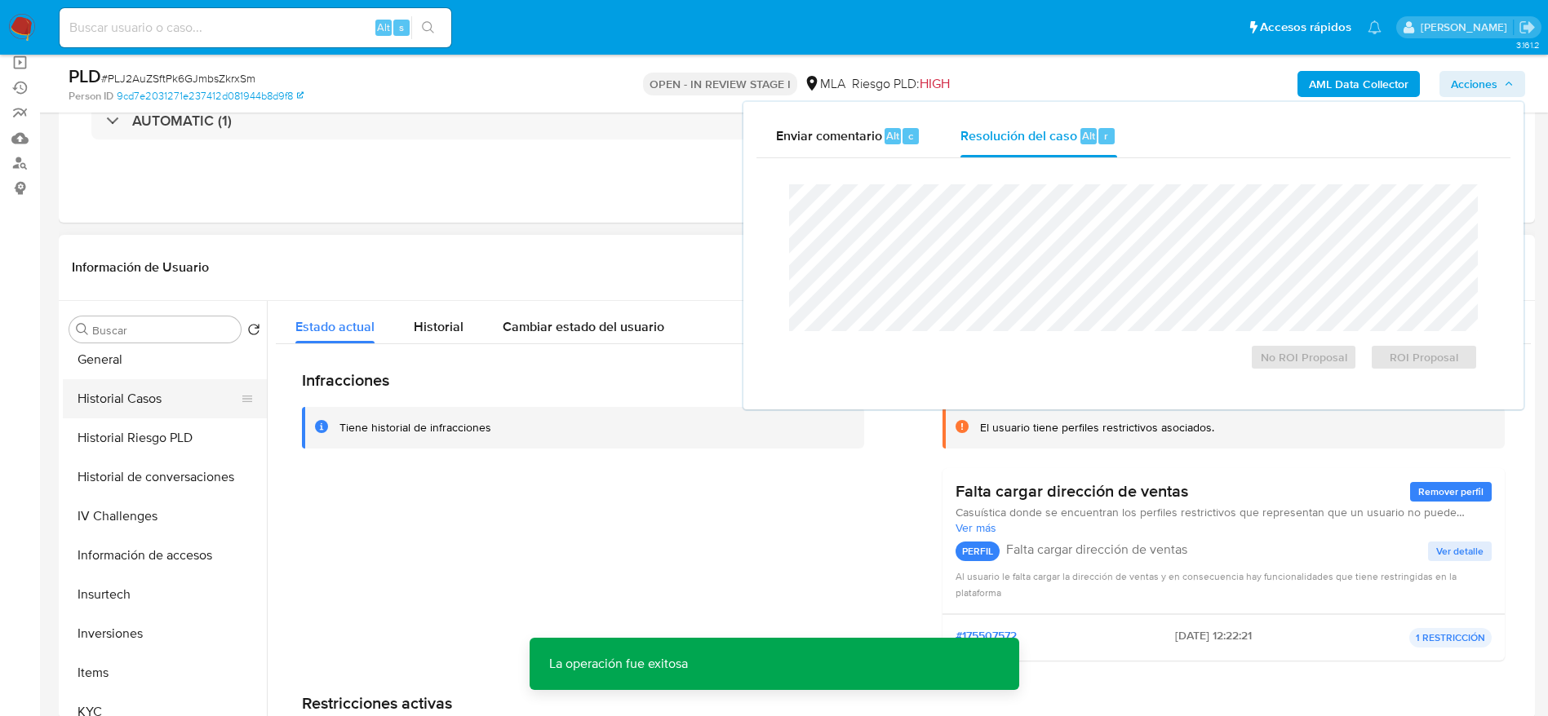
drag, startPoint x: 86, startPoint y: 374, endPoint x: 91, endPoint y: 383, distance: 10.2
click at [86, 375] on button "General" at bounding box center [165, 359] width 204 height 39
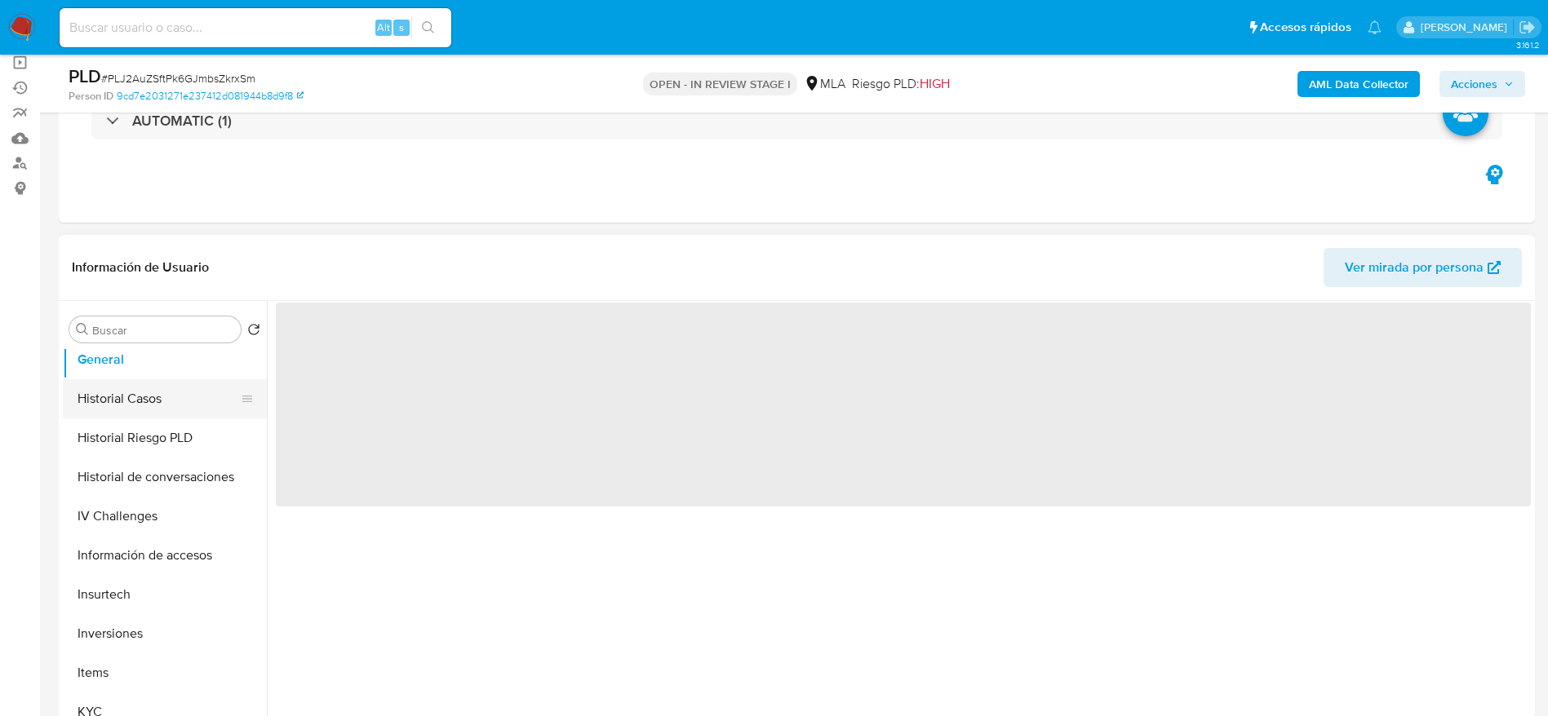
click at [93, 387] on button "Historial Casos" at bounding box center [158, 398] width 191 height 39
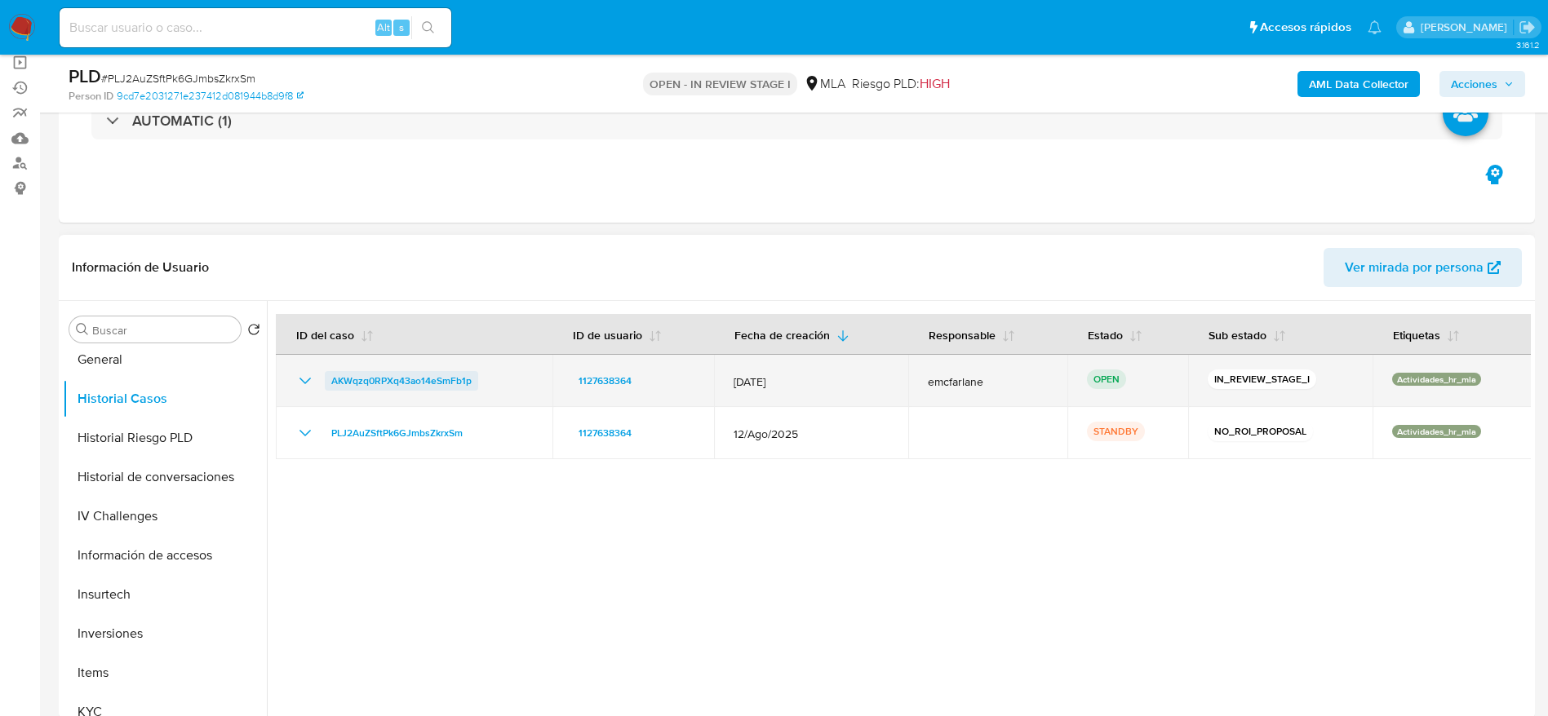
click at [349, 388] on span "AKWqzq0RPXq43ao14eSmFb1p" at bounding box center [401, 381] width 140 height 20
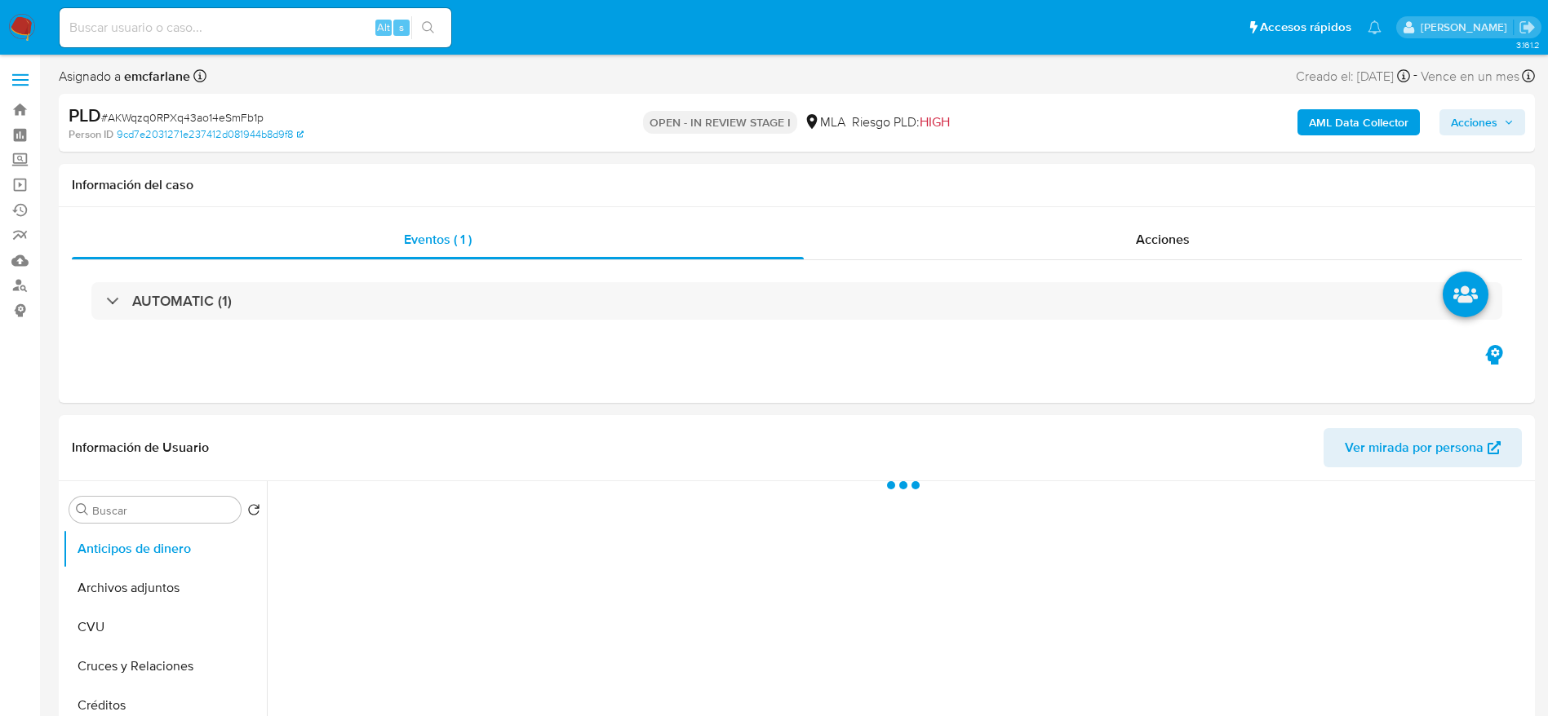
drag, startPoint x: 1480, startPoint y: 119, endPoint x: 1460, endPoint y: 126, distance: 21.4
click at [1480, 118] on span "Acciones" at bounding box center [1474, 122] width 47 height 26
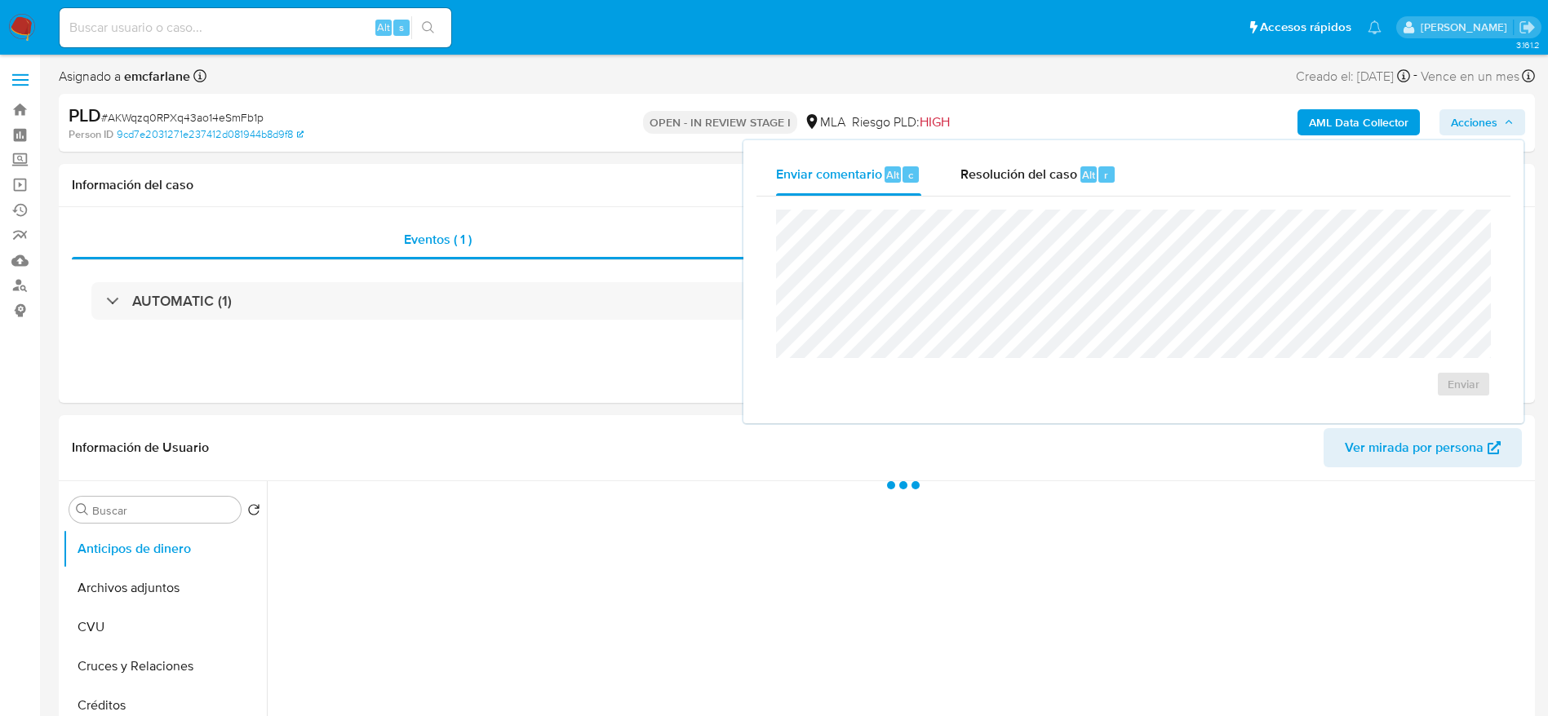
click at [1129, 178] on button "Resolución del caso Alt r" at bounding box center [1038, 174] width 195 height 42
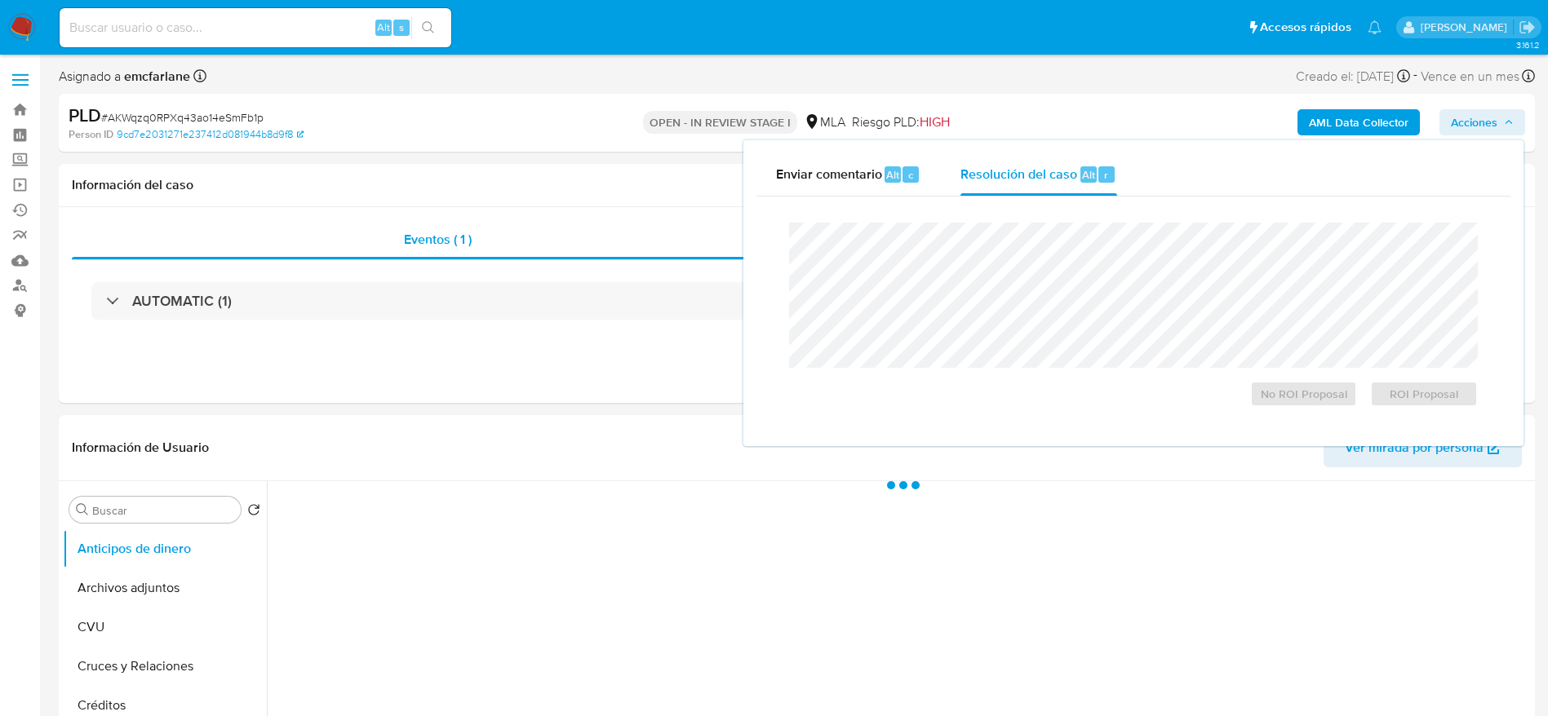
select select "10"
click at [1298, 394] on span "No ROI Proposal" at bounding box center [1303, 394] width 85 height 23
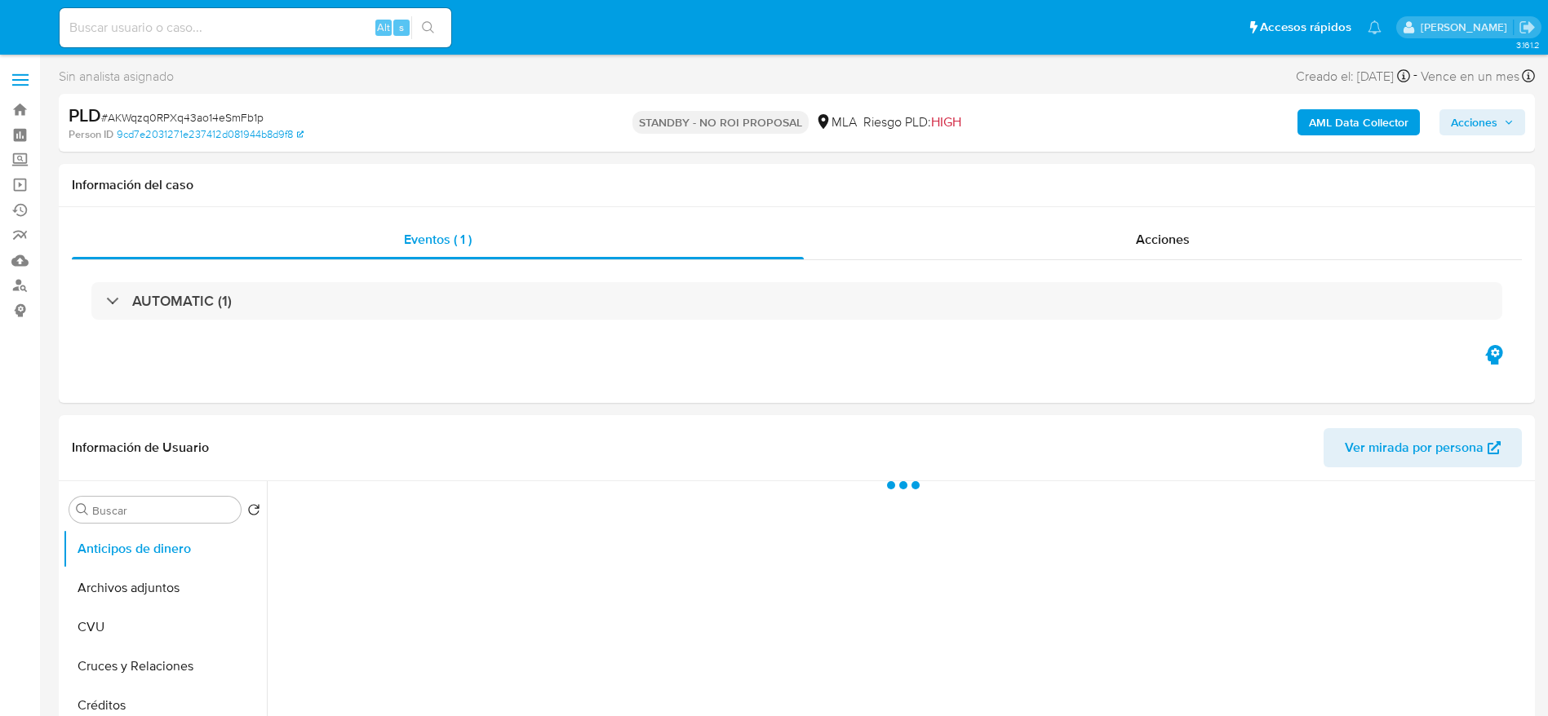
select select "10"
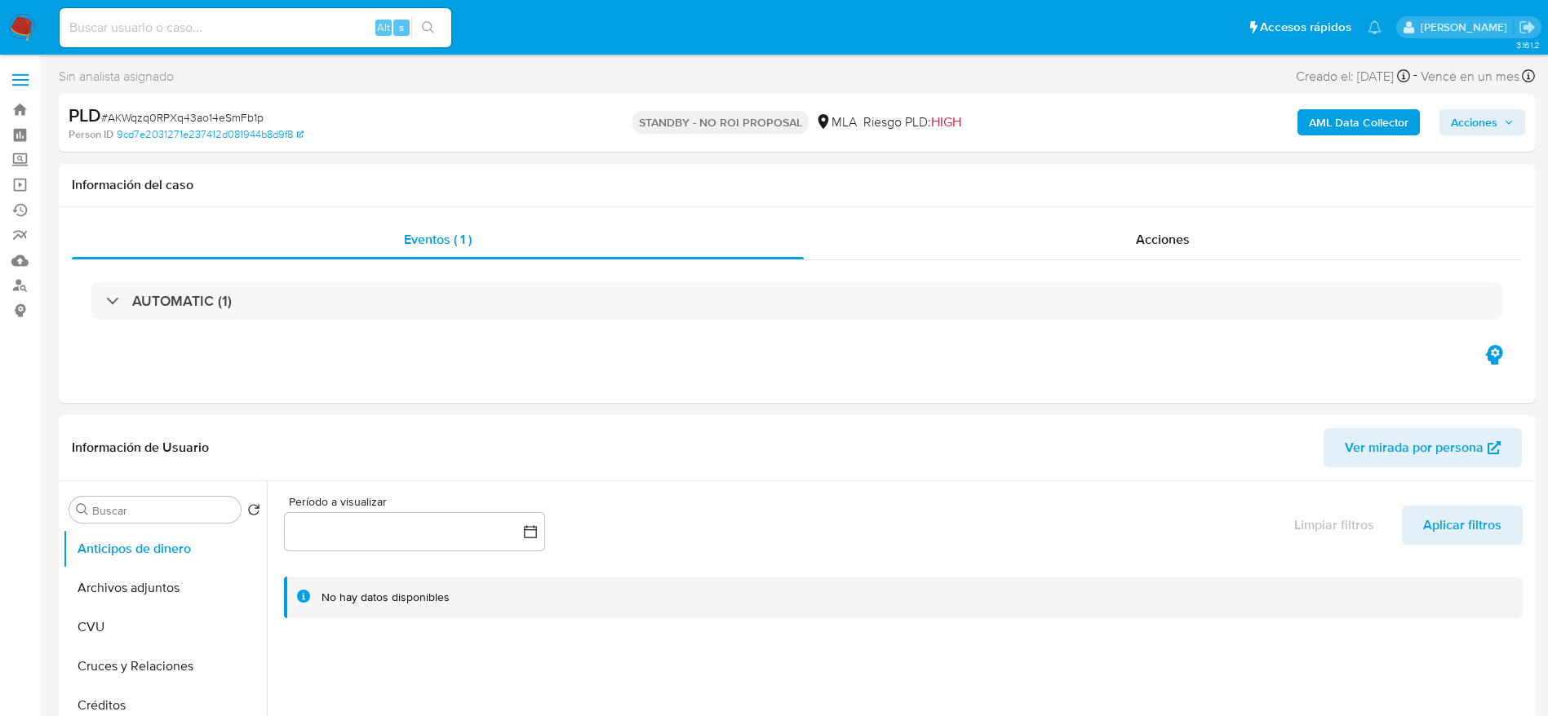
click at [25, 30] on img at bounding box center [22, 28] width 28 height 28
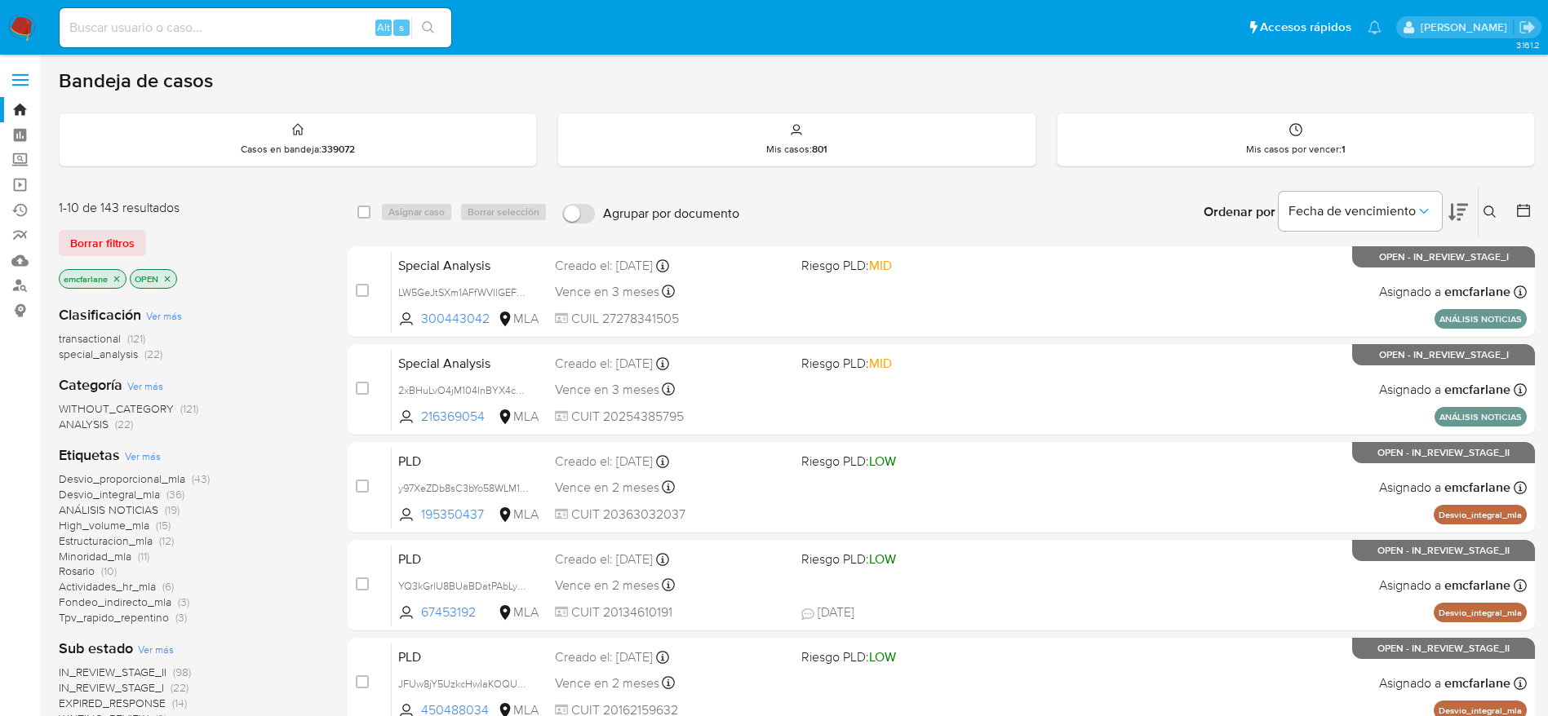
click at [243, 38] on input at bounding box center [256, 27] width 392 height 21
paste input "oCaQxuJwZggeIC4zVwCNE0in"
type input "oCaQxuJwZggeIC4zVwCNE0in"
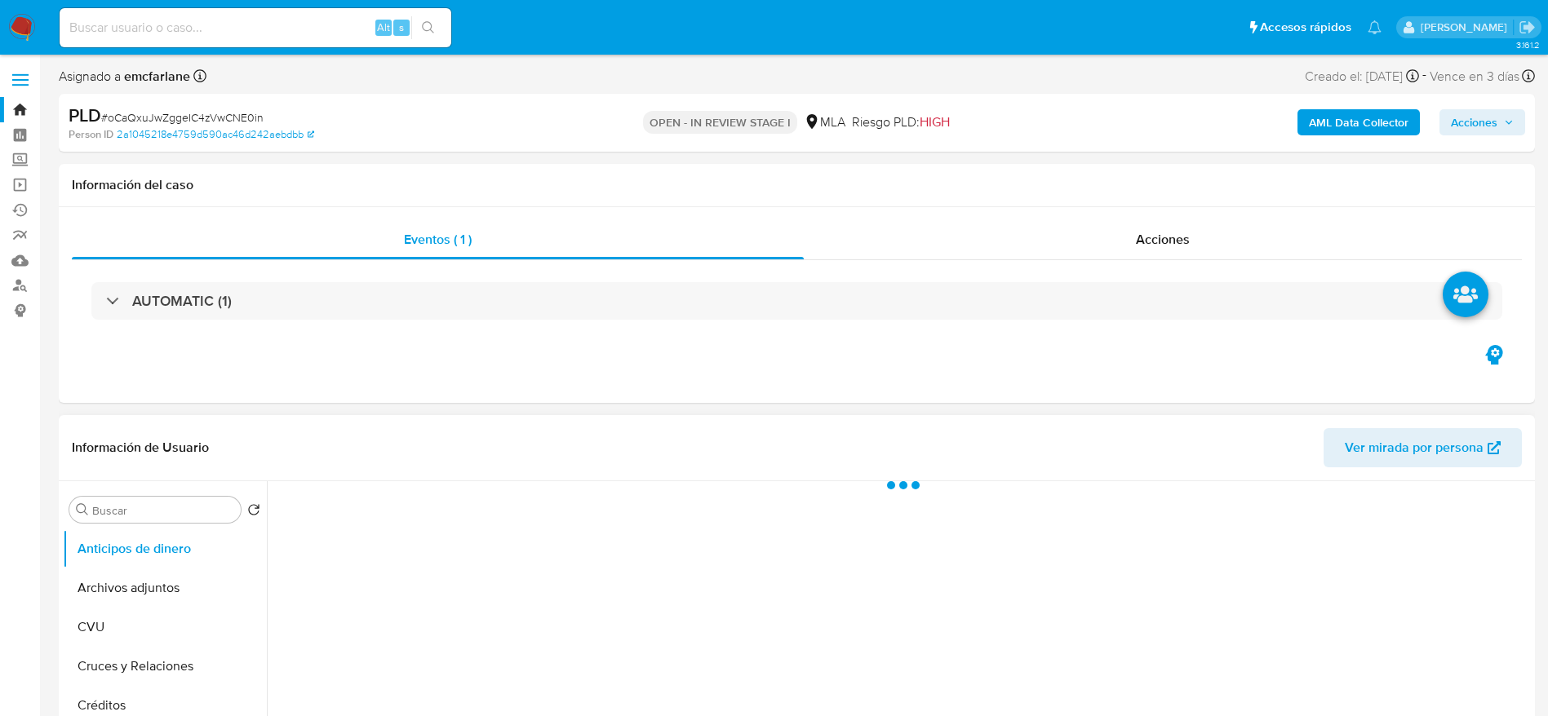
select select "10"
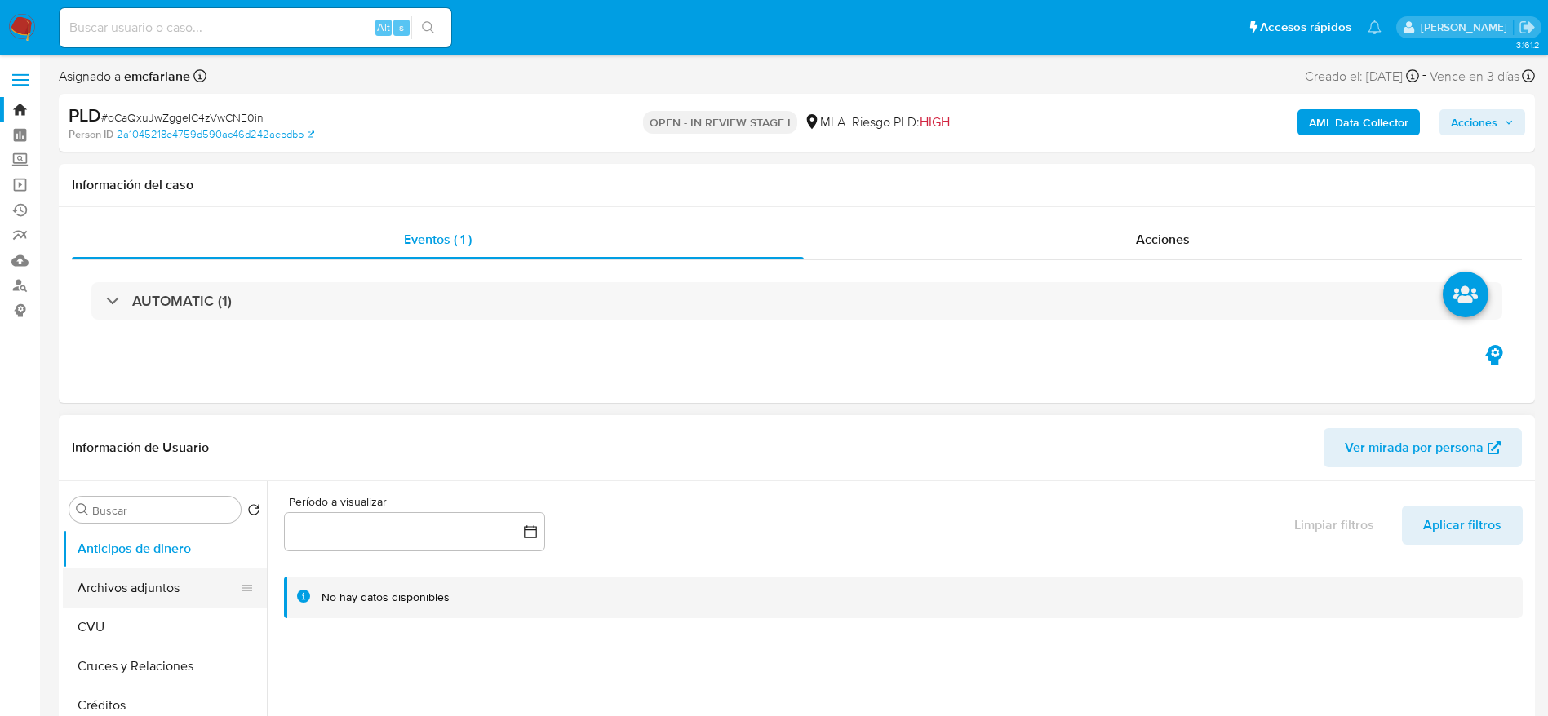
click at [149, 596] on button "Archivos adjuntos" at bounding box center [158, 588] width 191 height 39
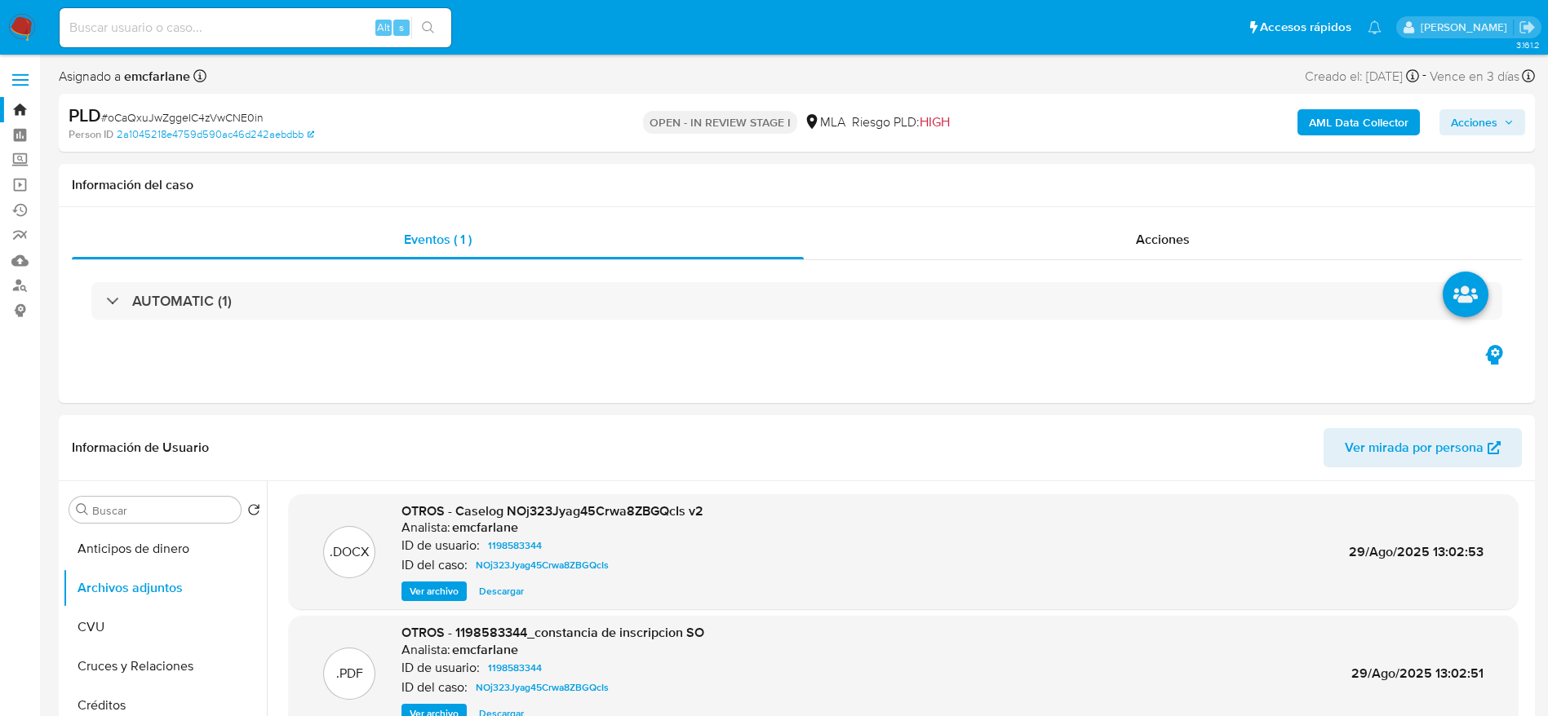
click at [1410, 123] on button "AML Data Collector" at bounding box center [1358, 122] width 122 height 26
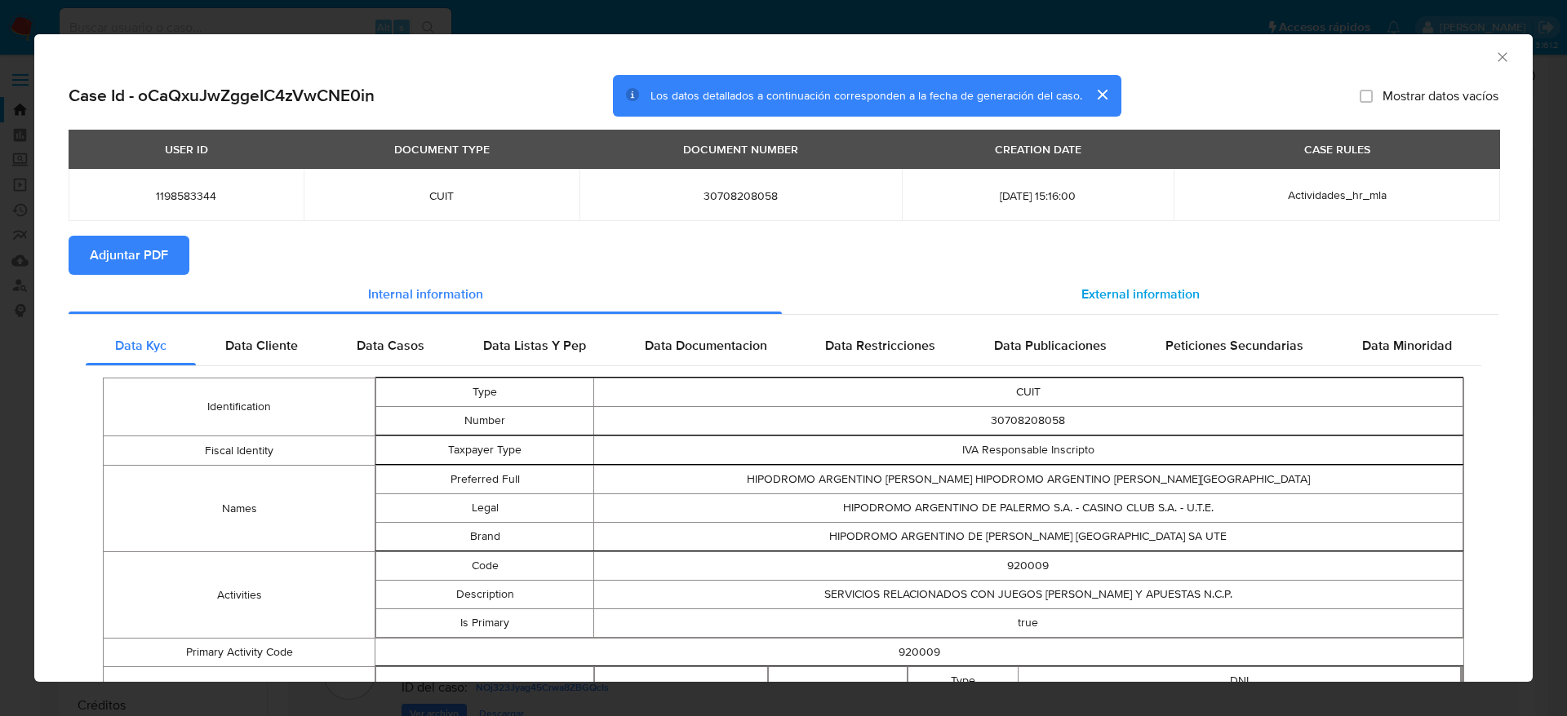
click at [1109, 278] on div "External information" at bounding box center [1140, 294] width 716 height 39
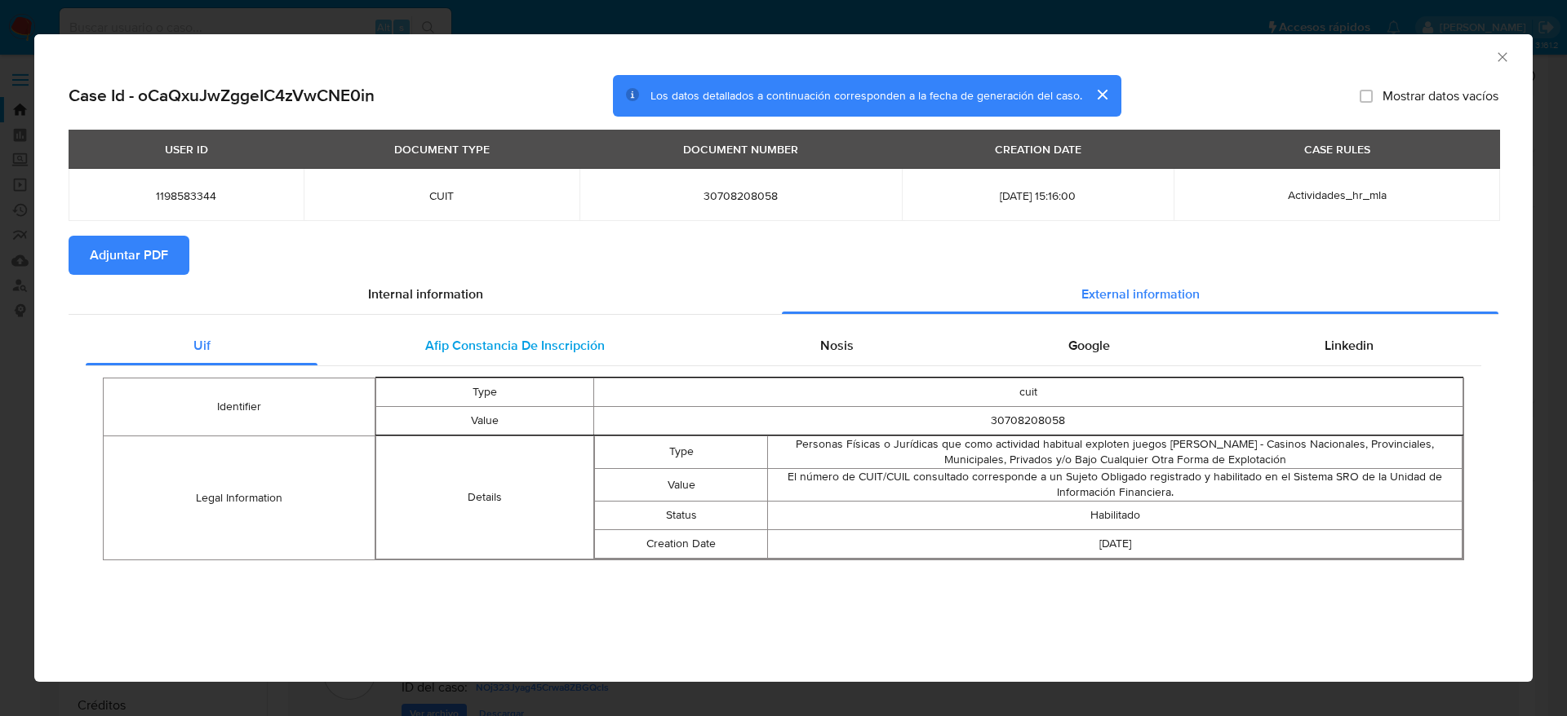
click at [507, 349] on span "Afip Constancia De Inscripción" at bounding box center [515, 345] width 180 height 19
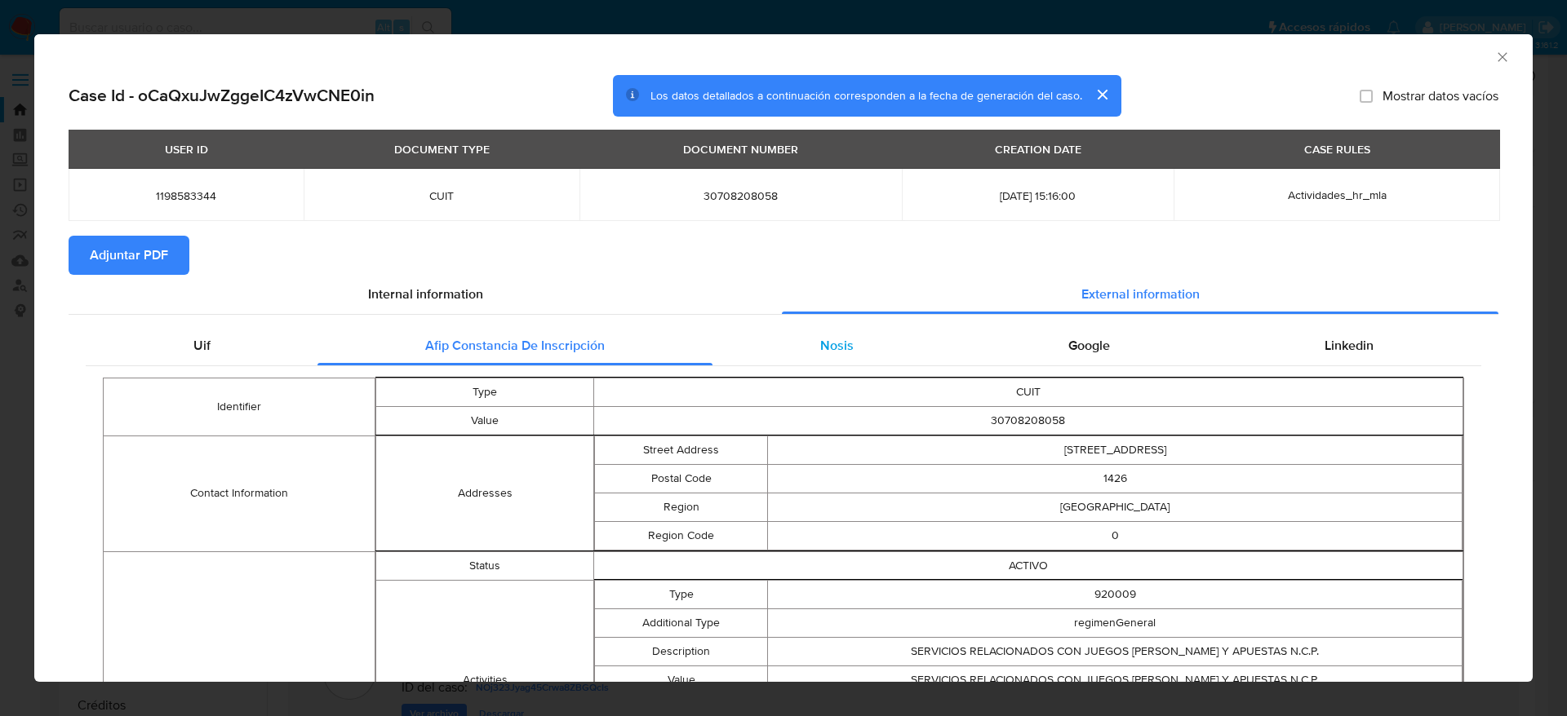
click at [812, 358] on div "Nosis" at bounding box center [836, 345] width 248 height 39
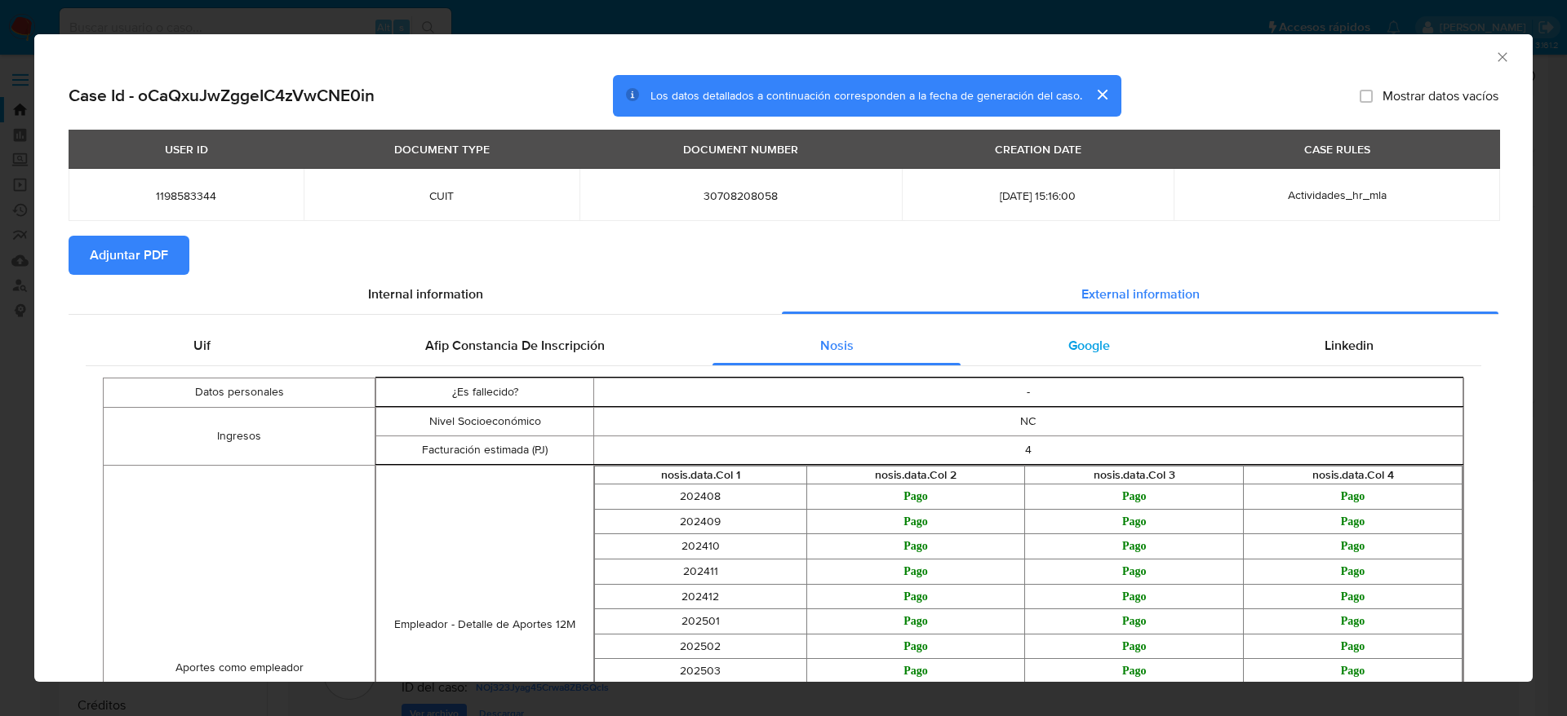
click at [1035, 354] on div "Google" at bounding box center [1088, 345] width 256 height 39
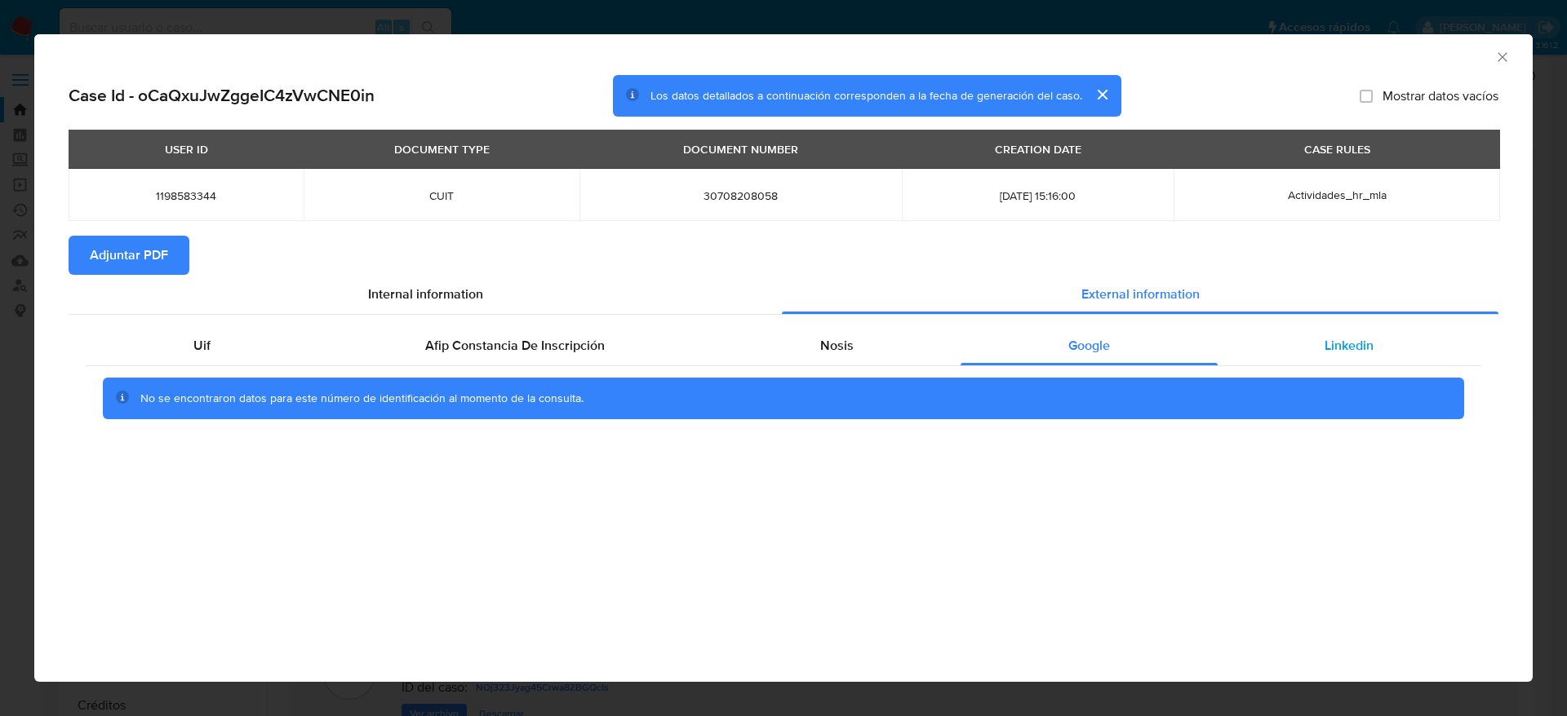
click at [1352, 352] on span "Linkedin" at bounding box center [1348, 345] width 49 height 19
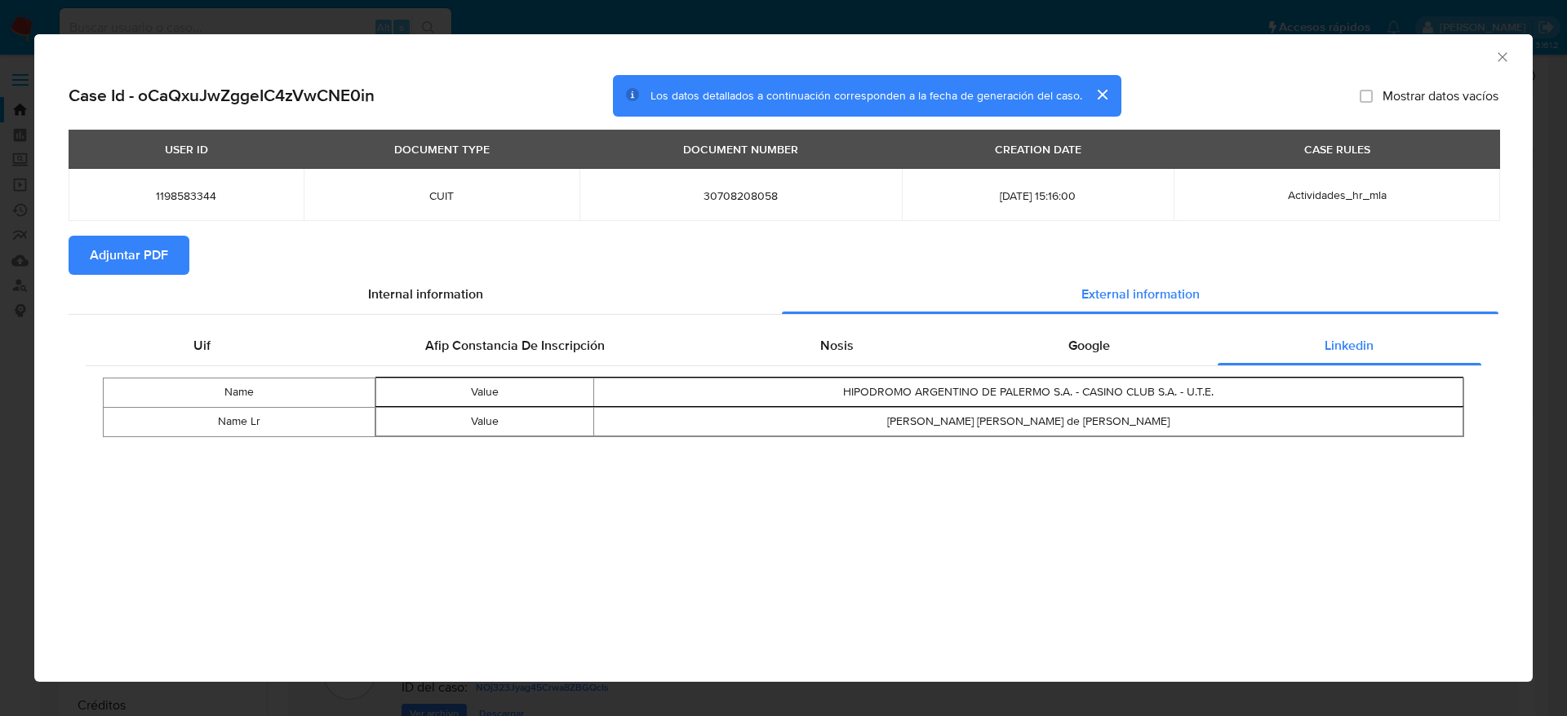
click at [175, 261] on button "Adjuntar PDF" at bounding box center [129, 255] width 121 height 39
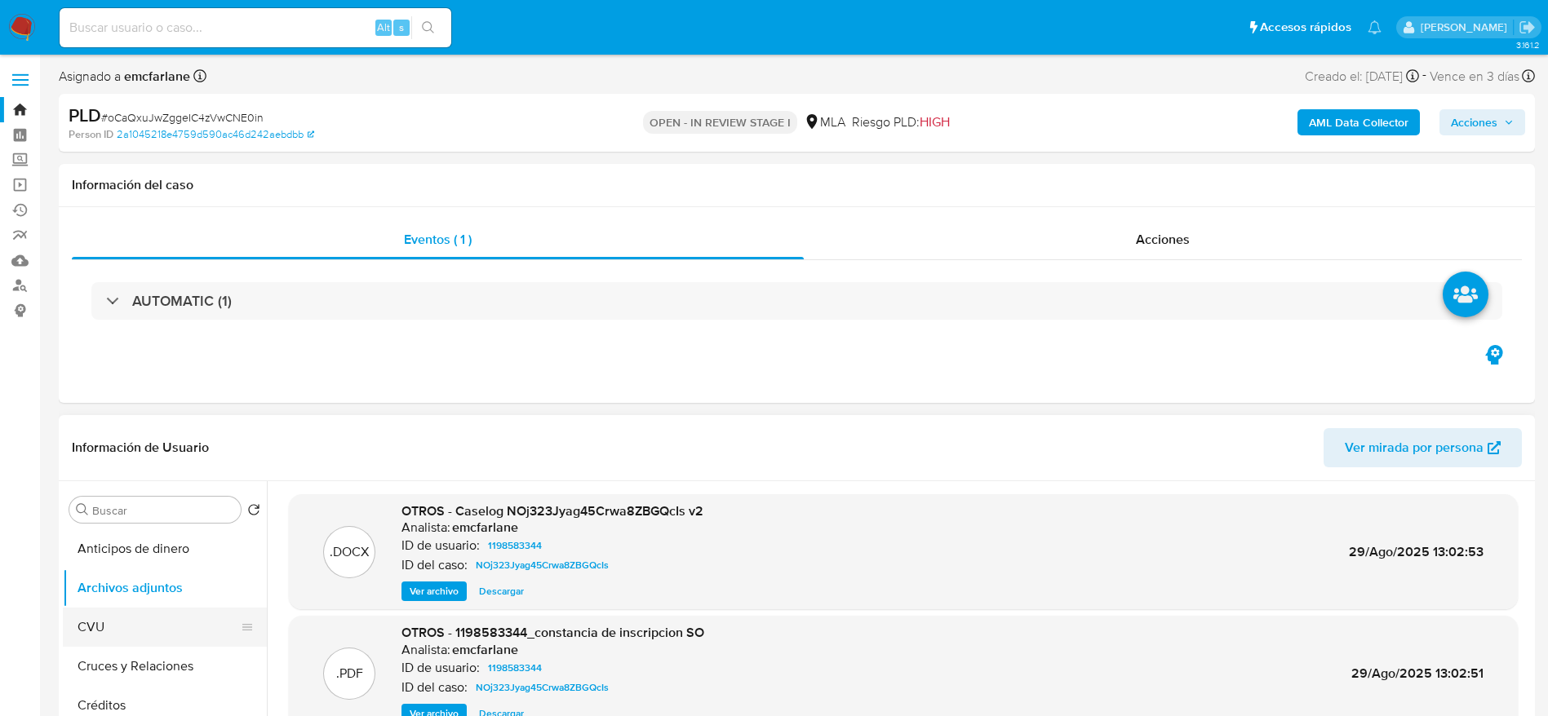
click at [118, 623] on button "CVU" at bounding box center [158, 627] width 191 height 39
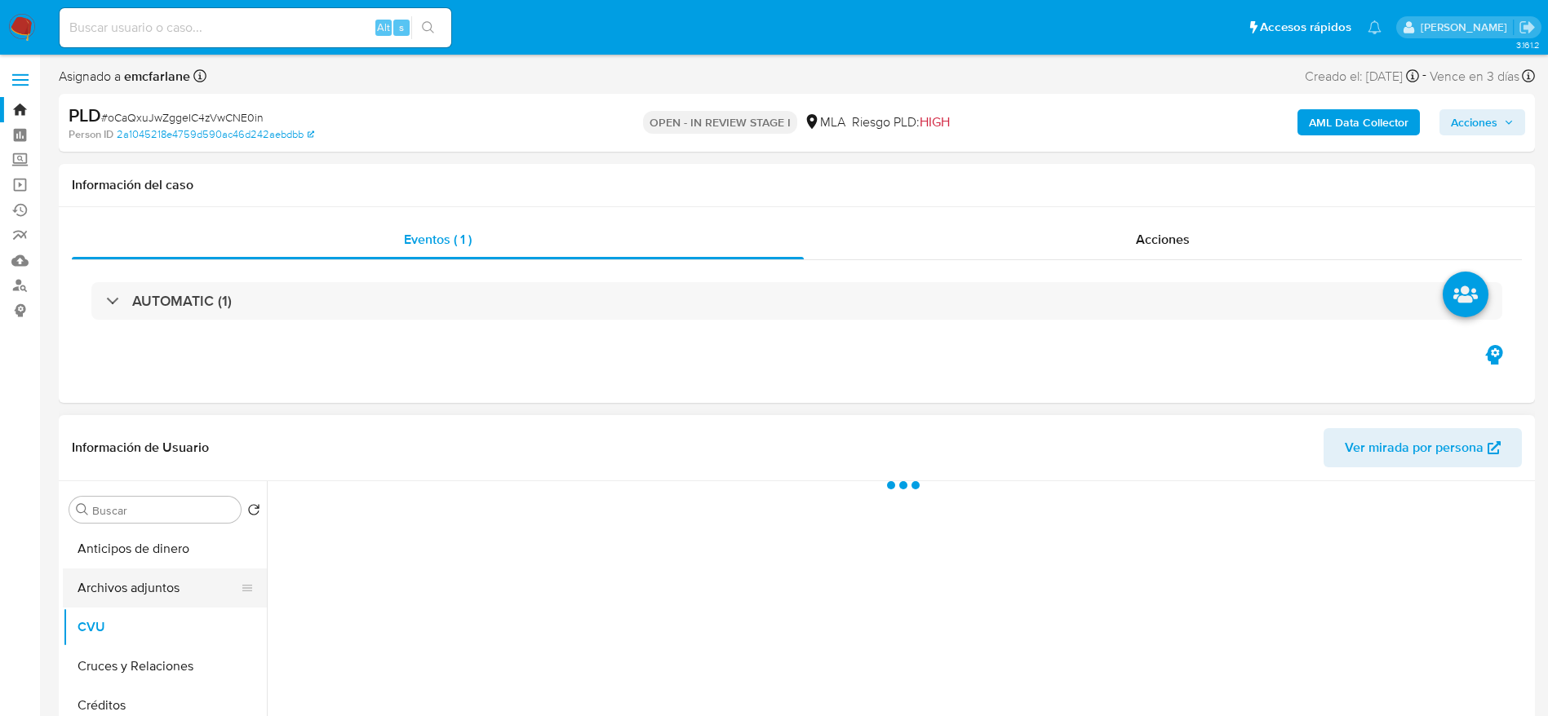
click at [137, 586] on button "Archivos adjuntos" at bounding box center [158, 588] width 191 height 39
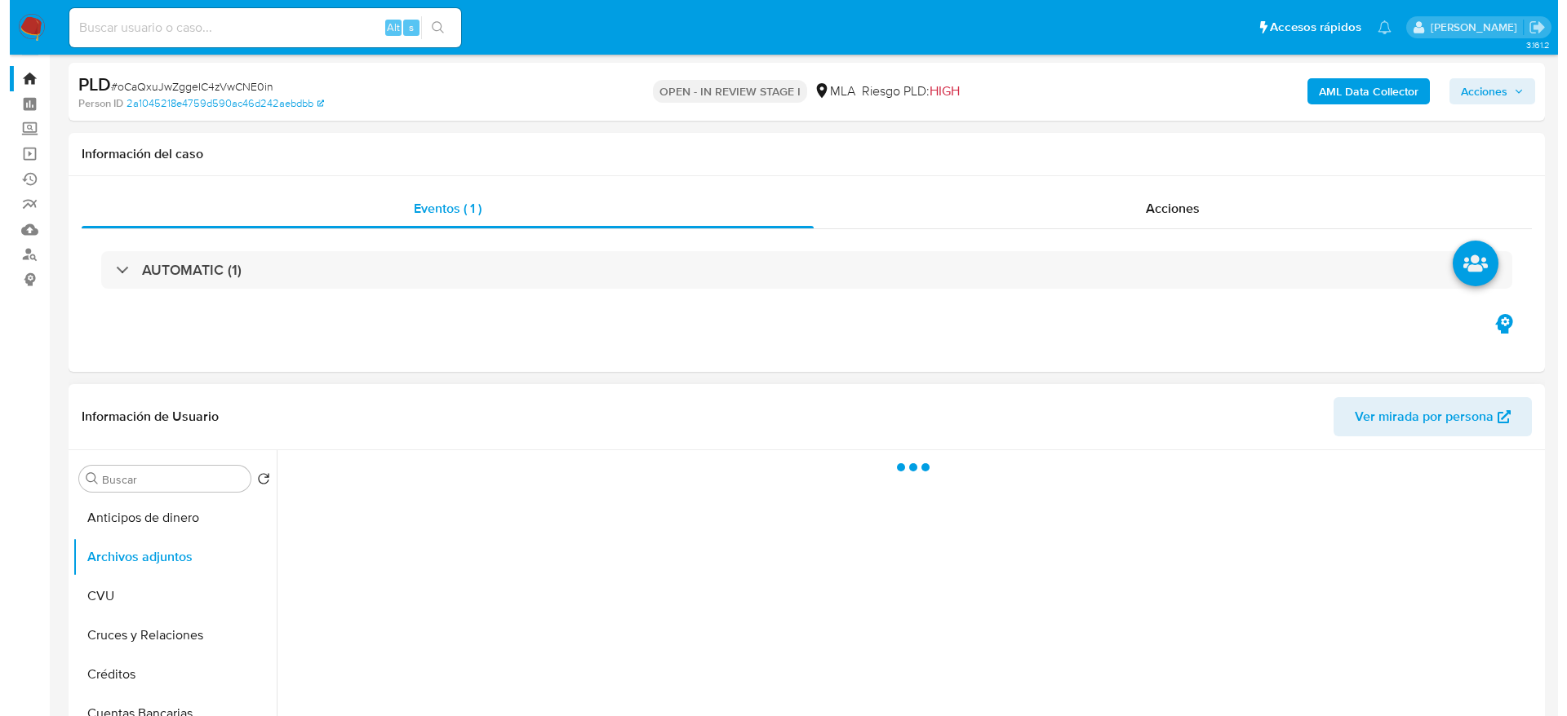
scroll to position [122, 0]
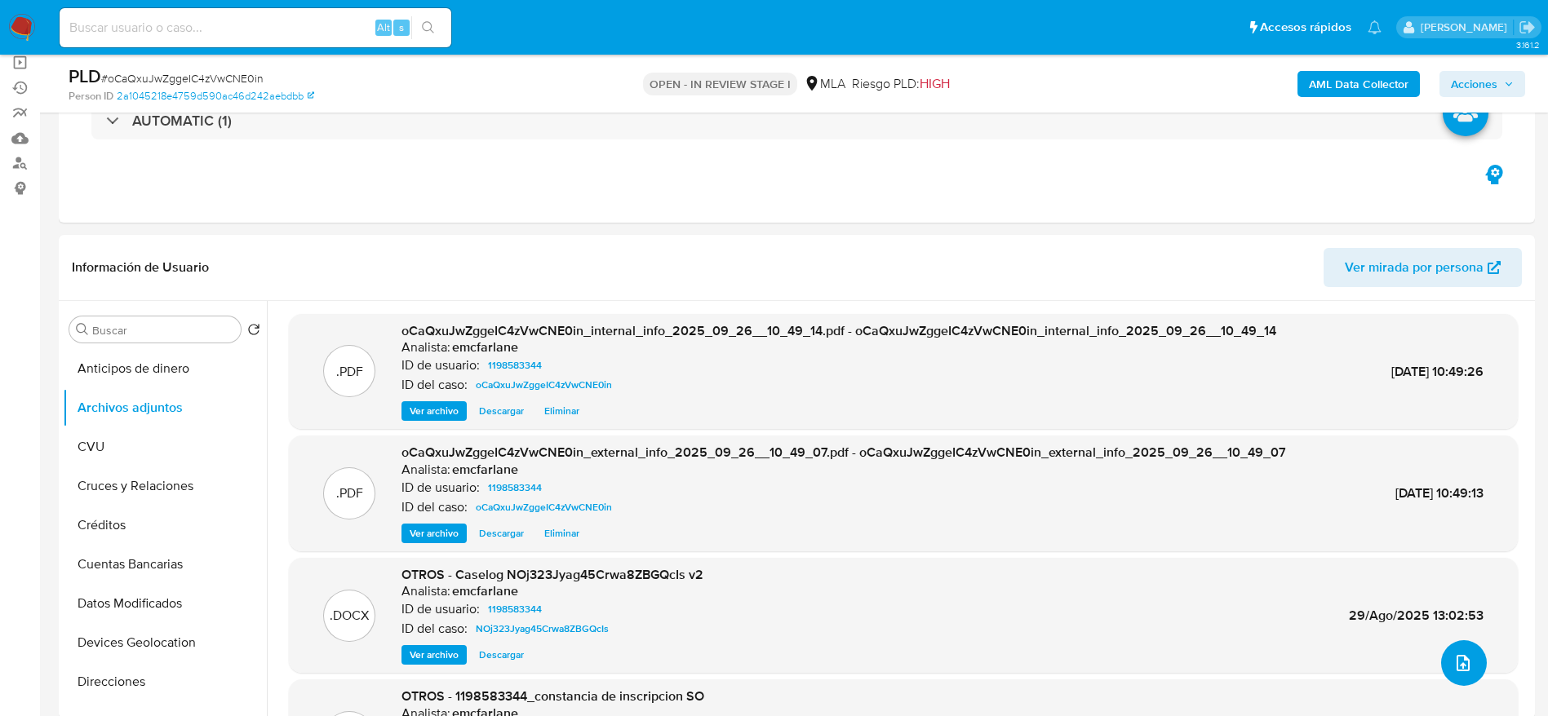
click at [1468, 658] on button "upload-file" at bounding box center [1464, 664] width 46 height 46
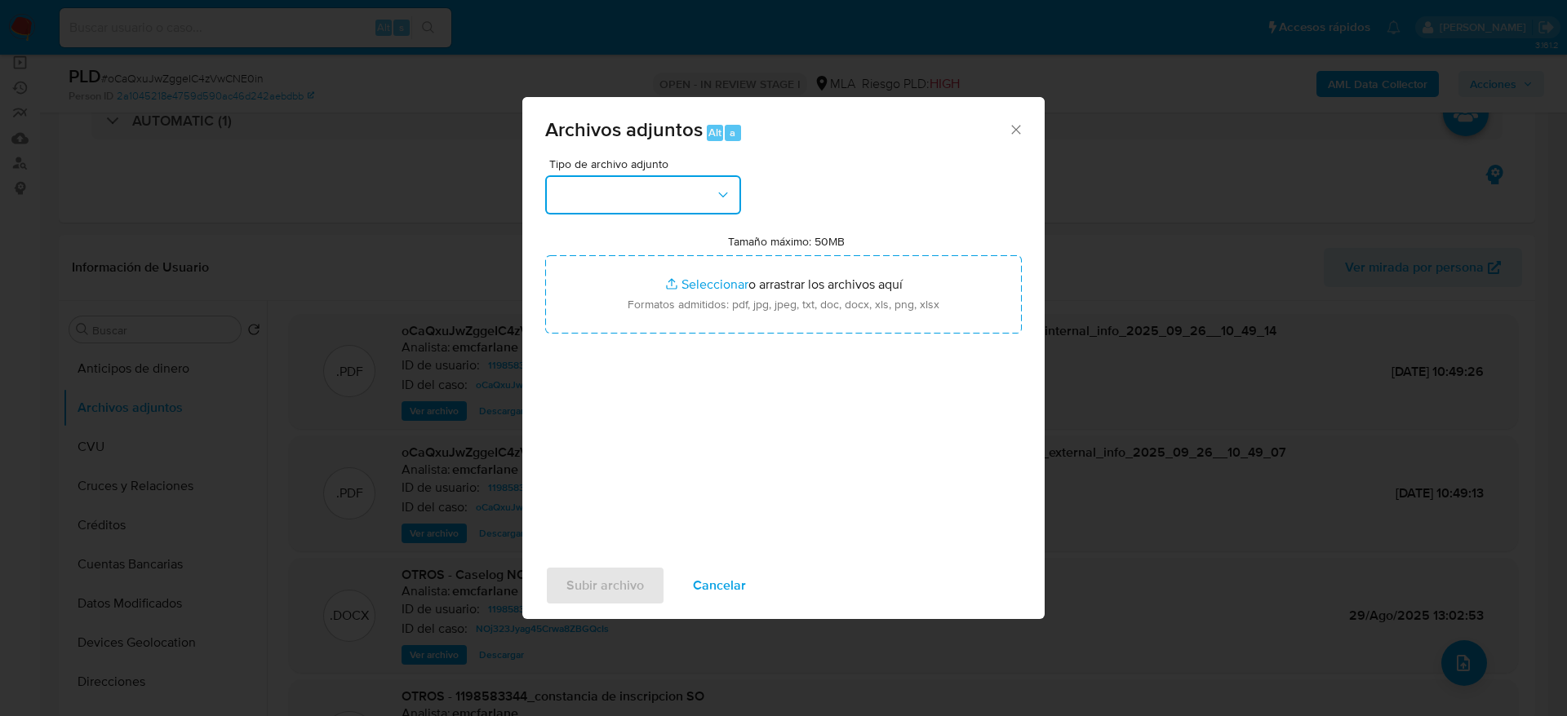
click at [696, 188] on button "button" at bounding box center [643, 194] width 196 height 39
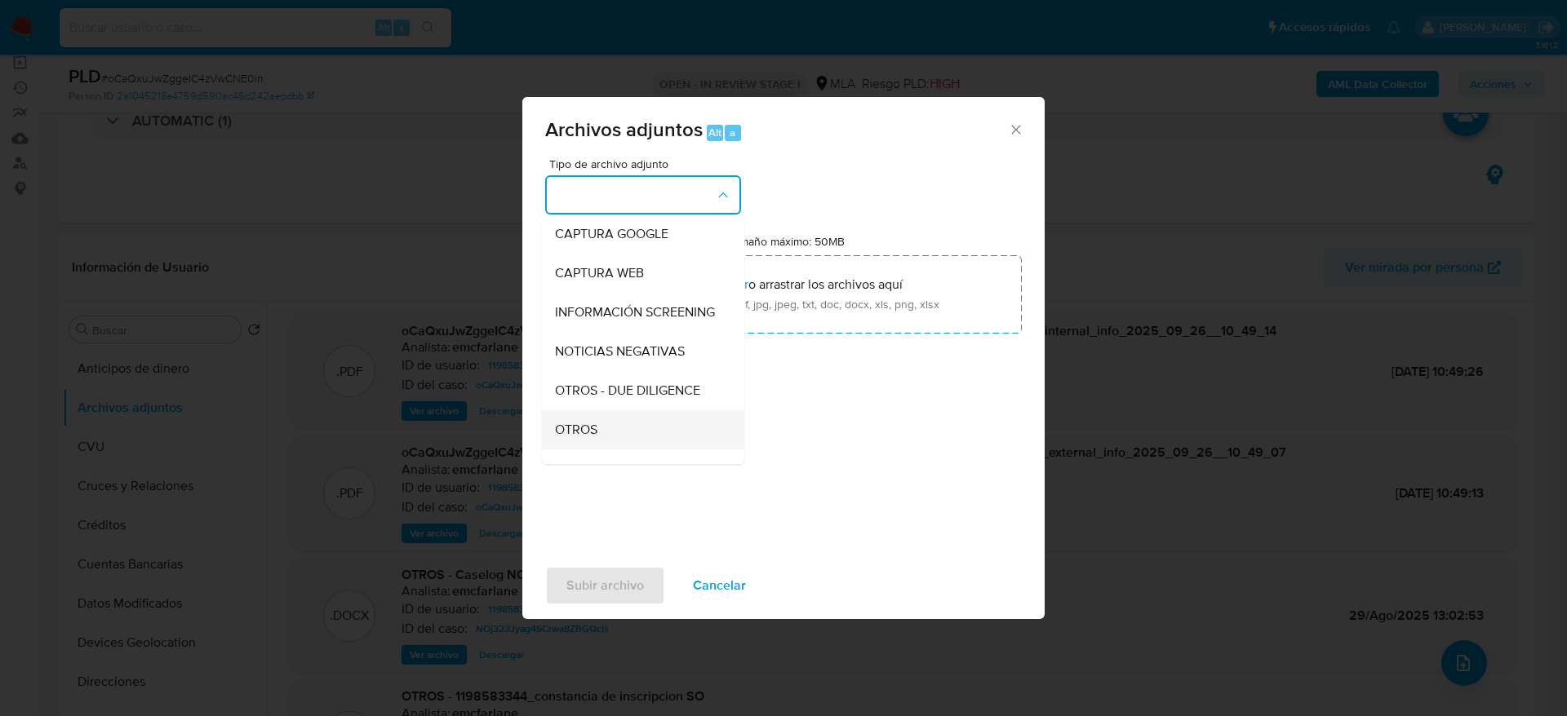
click at [574, 438] on span "OTROS" at bounding box center [576, 430] width 42 height 16
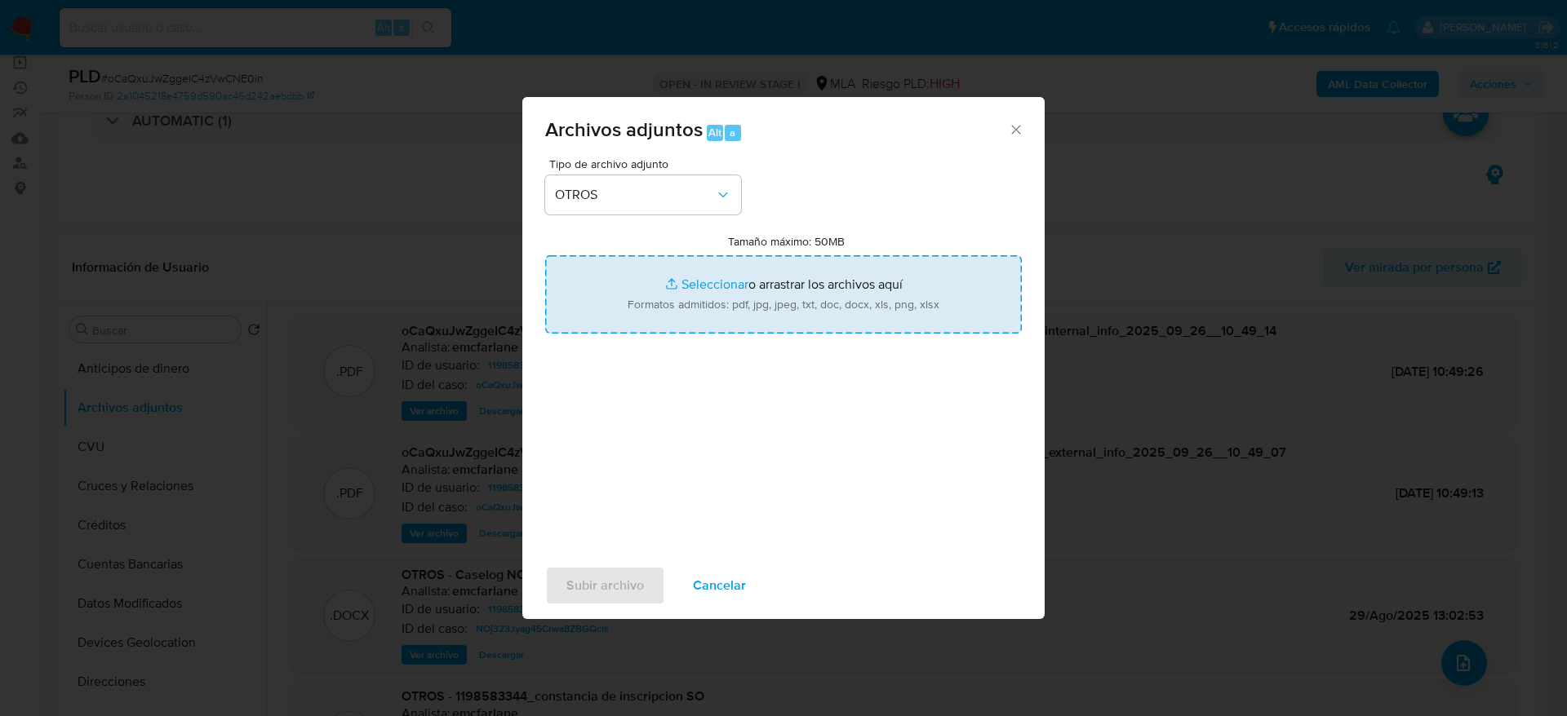
type input "C:\fakepath\EECC 31.12.2024 oCaQxuJwZggeIC4zVwCNE0in.pdf"
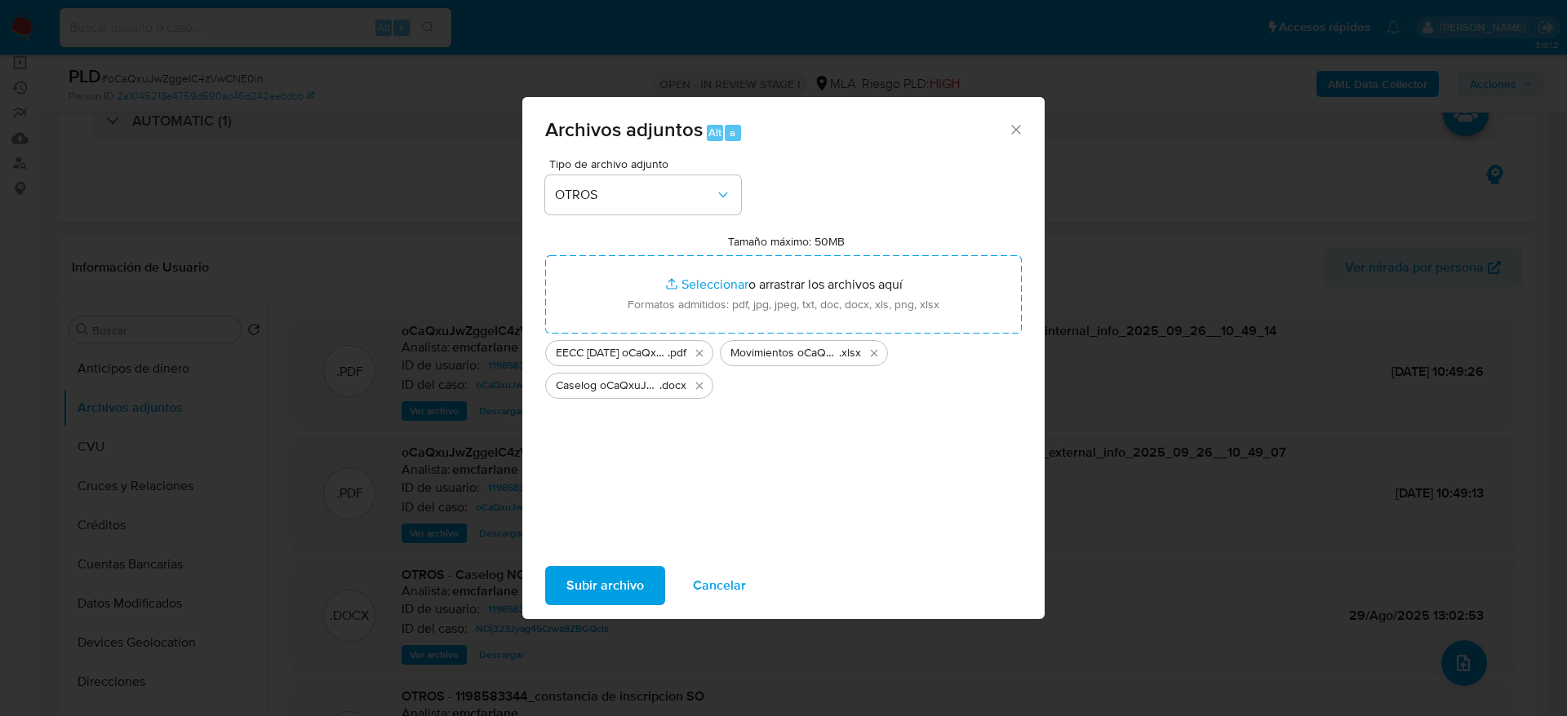
click at [610, 581] on span "Subir archivo" at bounding box center [605, 586] width 78 height 36
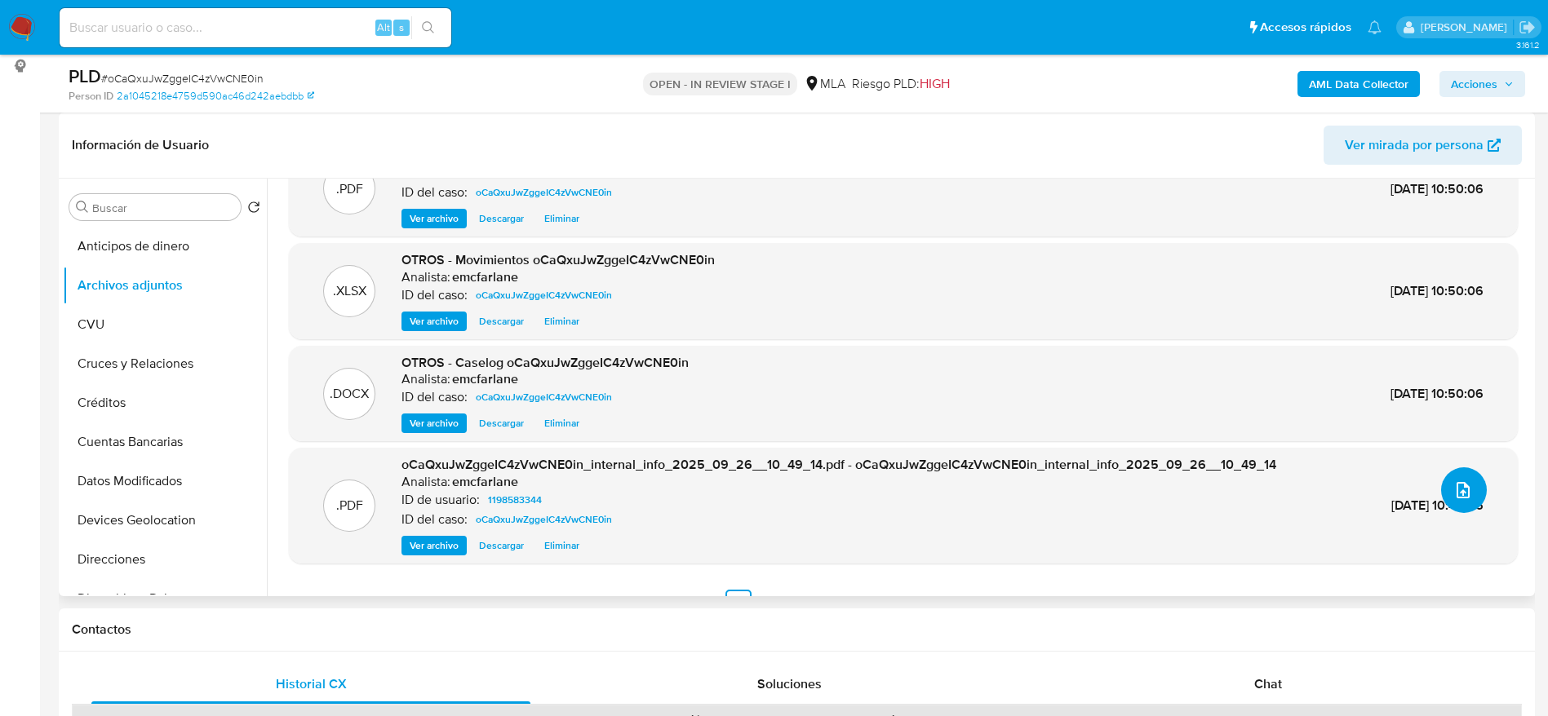
scroll to position [78, 0]
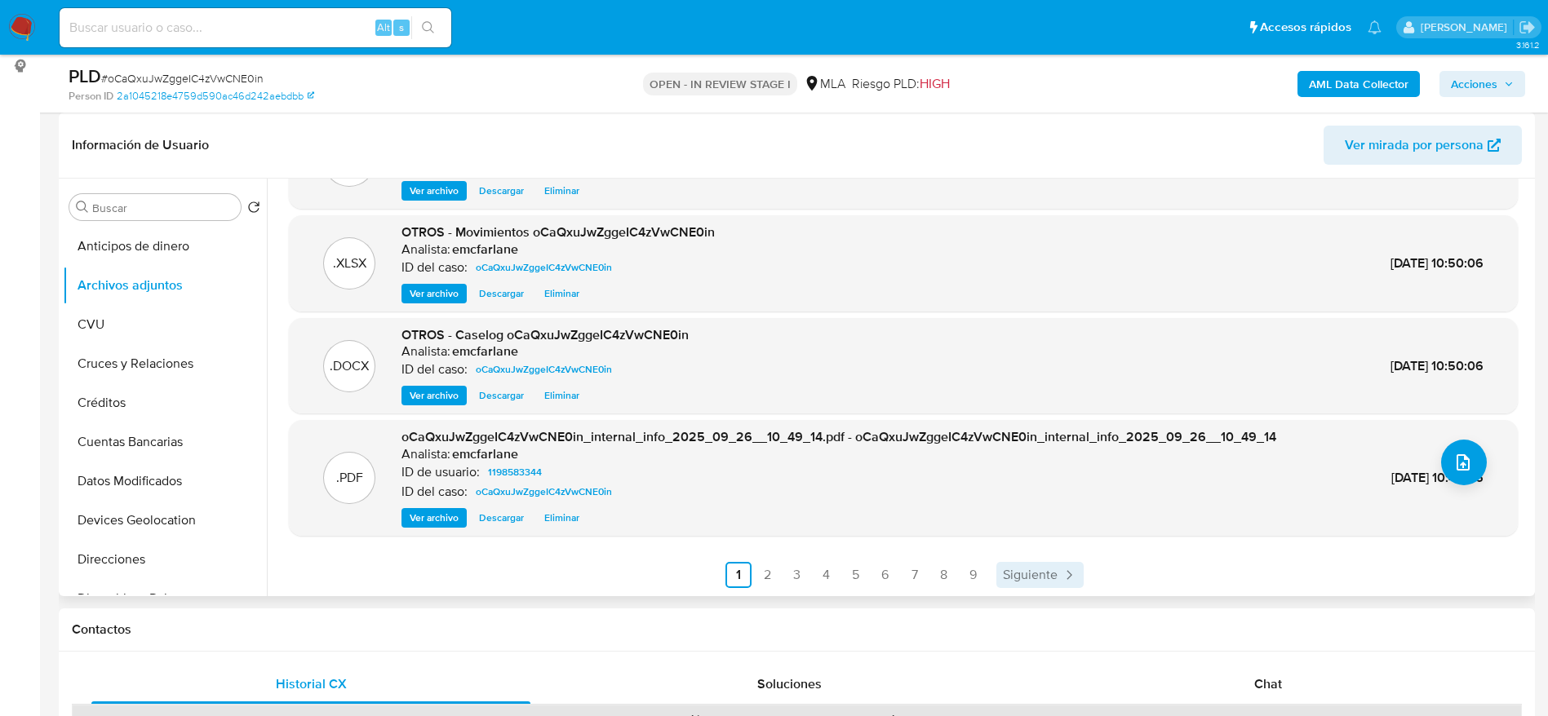
click at [1053, 576] on span "Siguiente" at bounding box center [1030, 575] width 55 height 13
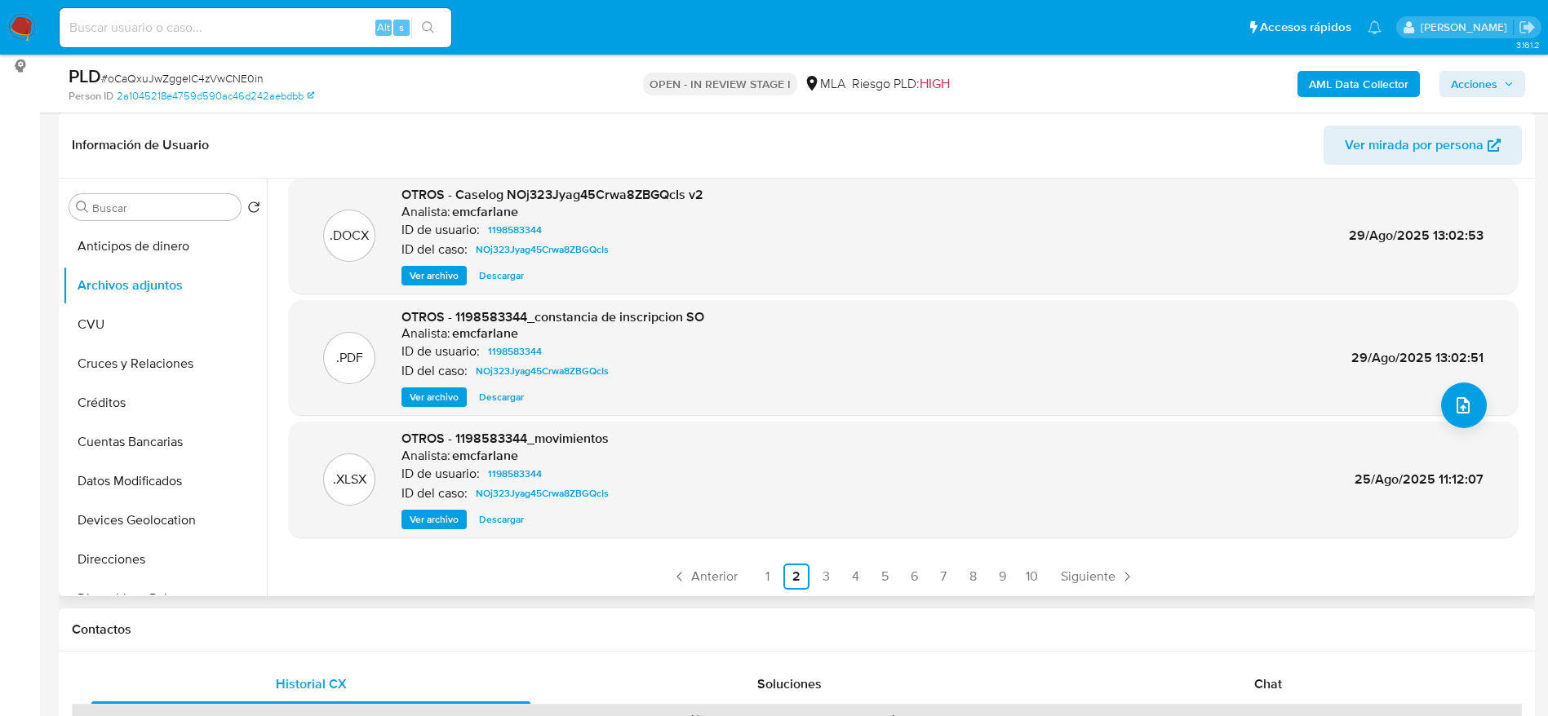
scroll to position [137, 0]
click at [690, 584] on link "Anterior" at bounding box center [704, 575] width 79 height 26
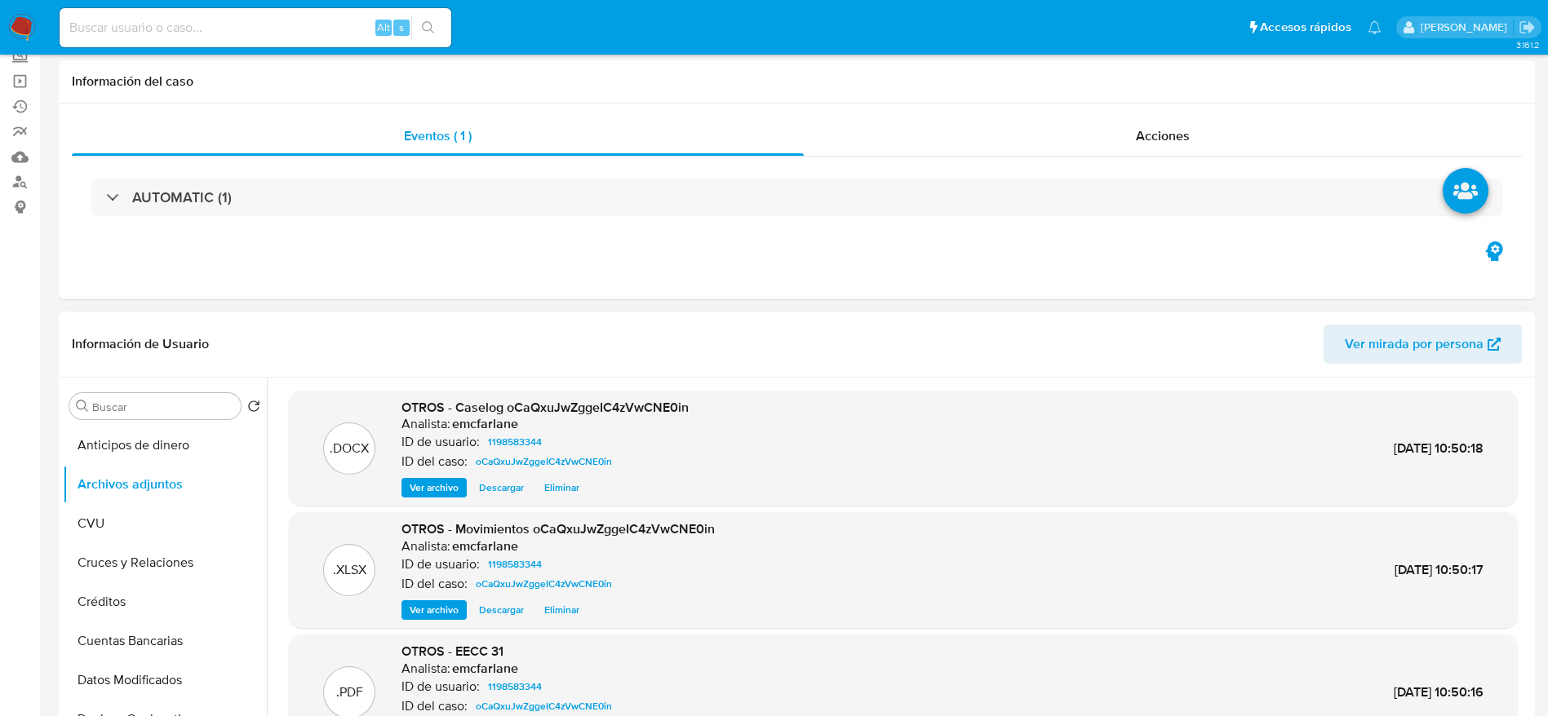
scroll to position [245, 0]
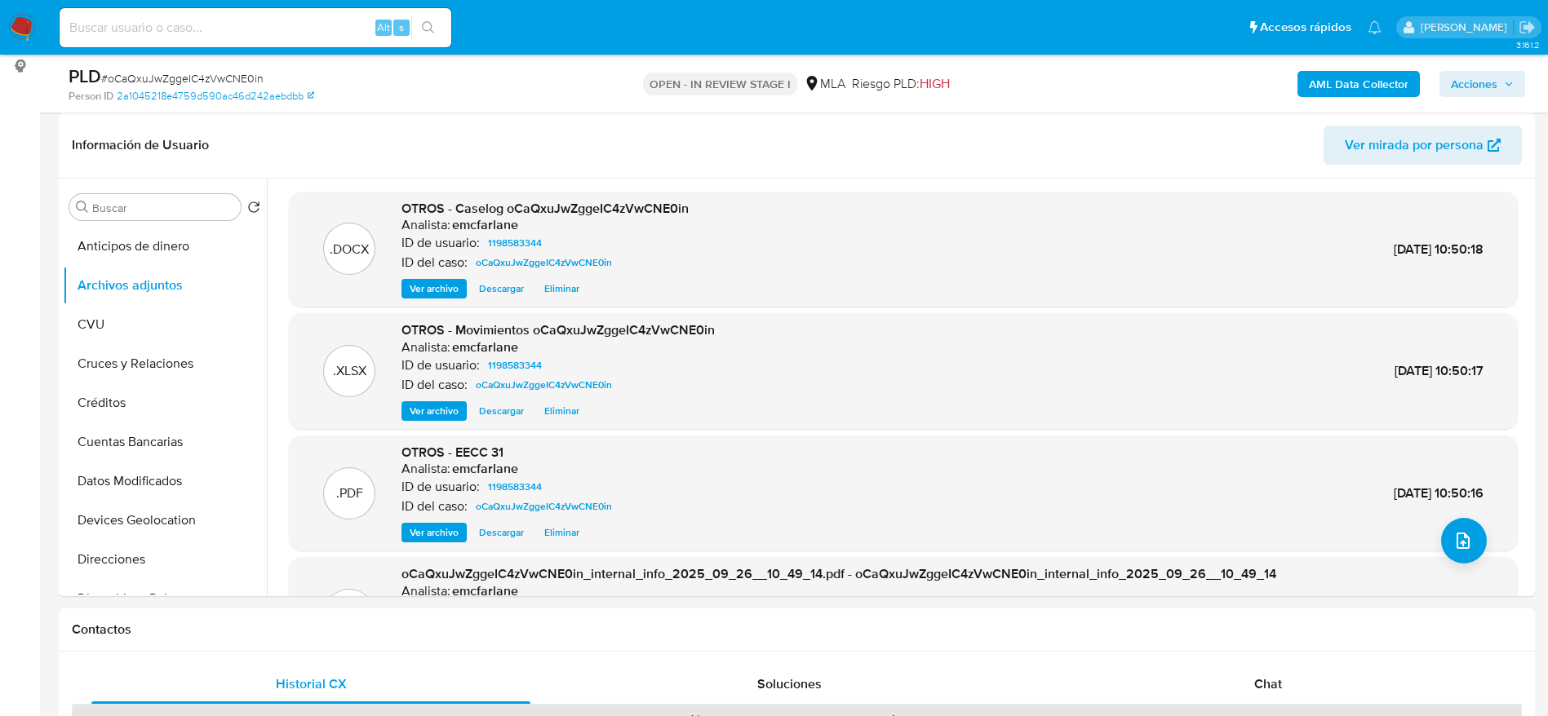
click at [447, 534] on span "Ver archivo" at bounding box center [434, 533] width 49 height 16
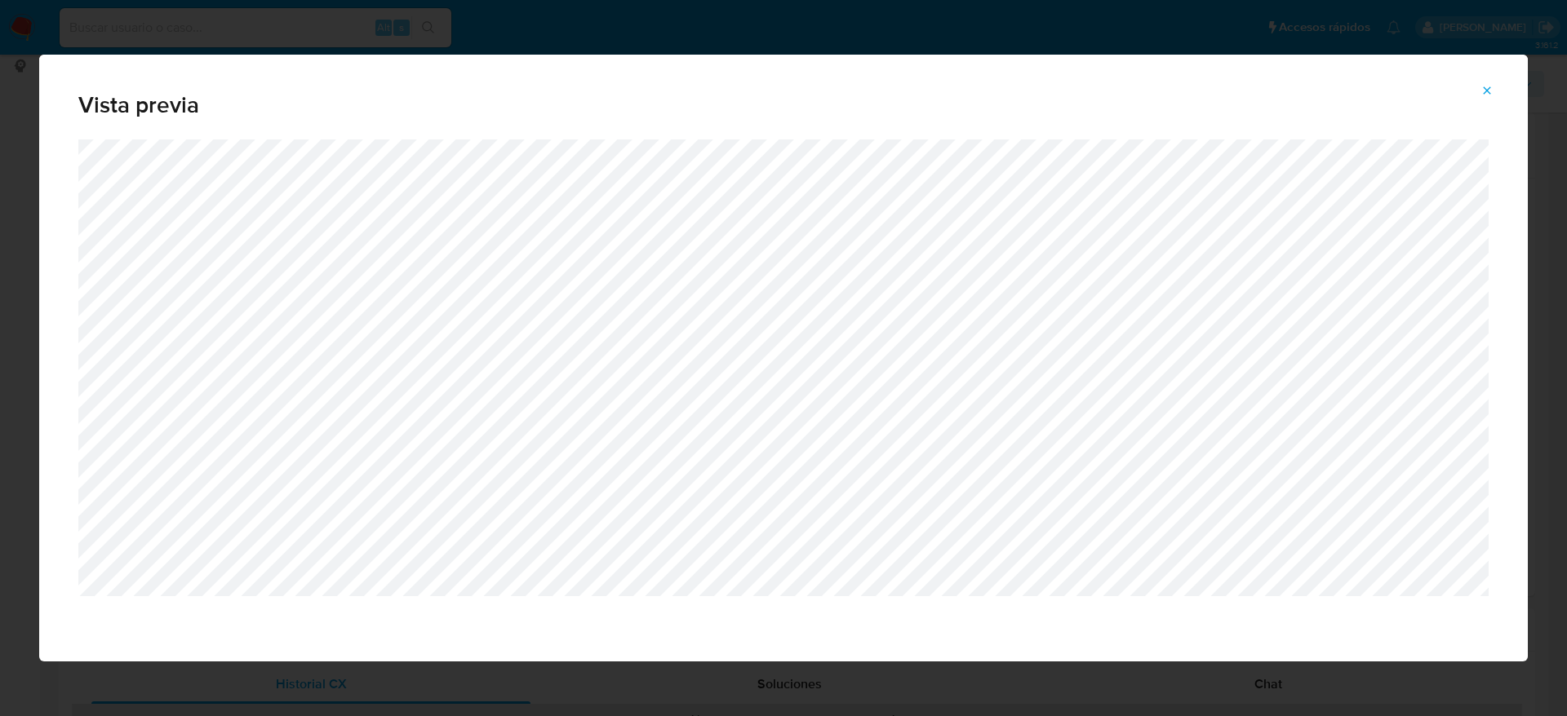
click at [1484, 86] on icon "Attachment preview" at bounding box center [1486, 90] width 13 height 13
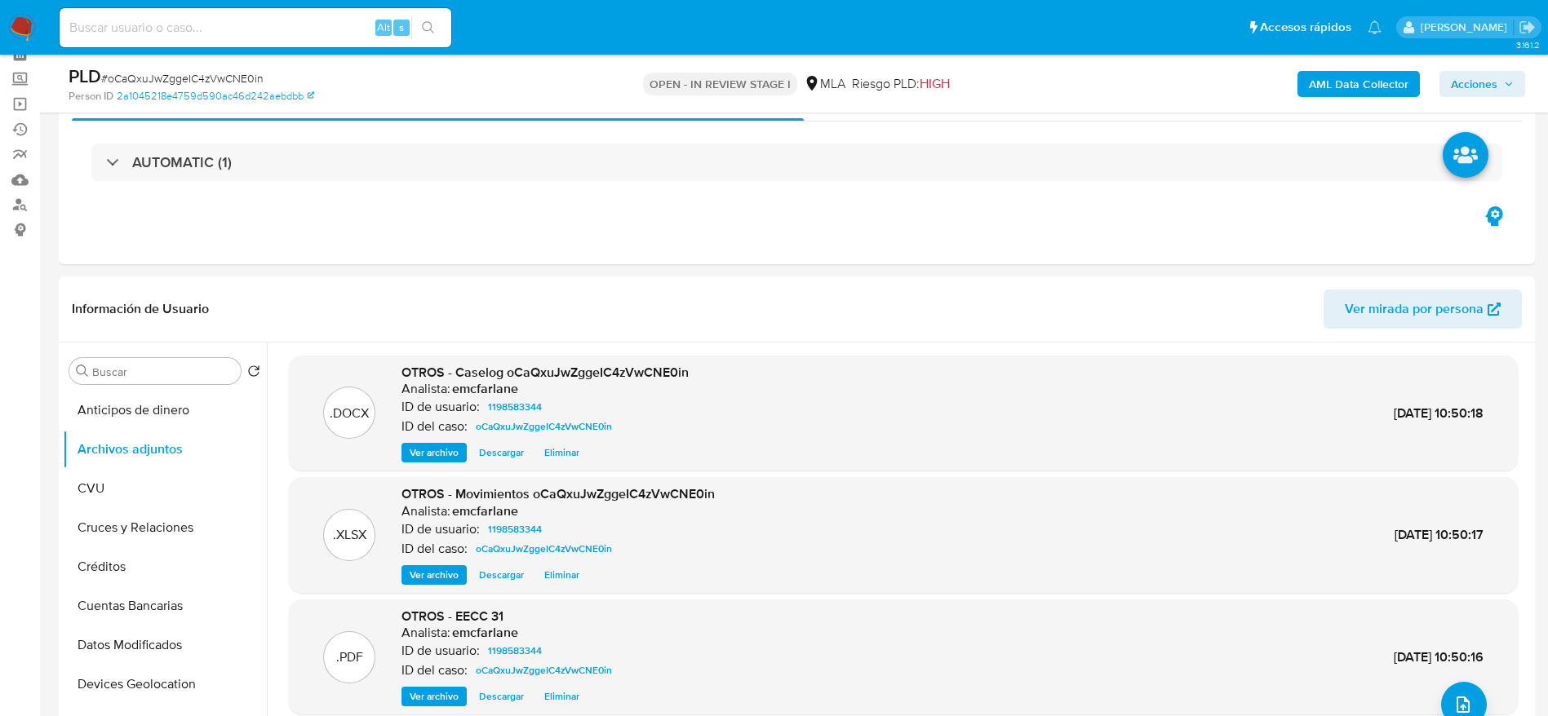
scroll to position [0, 0]
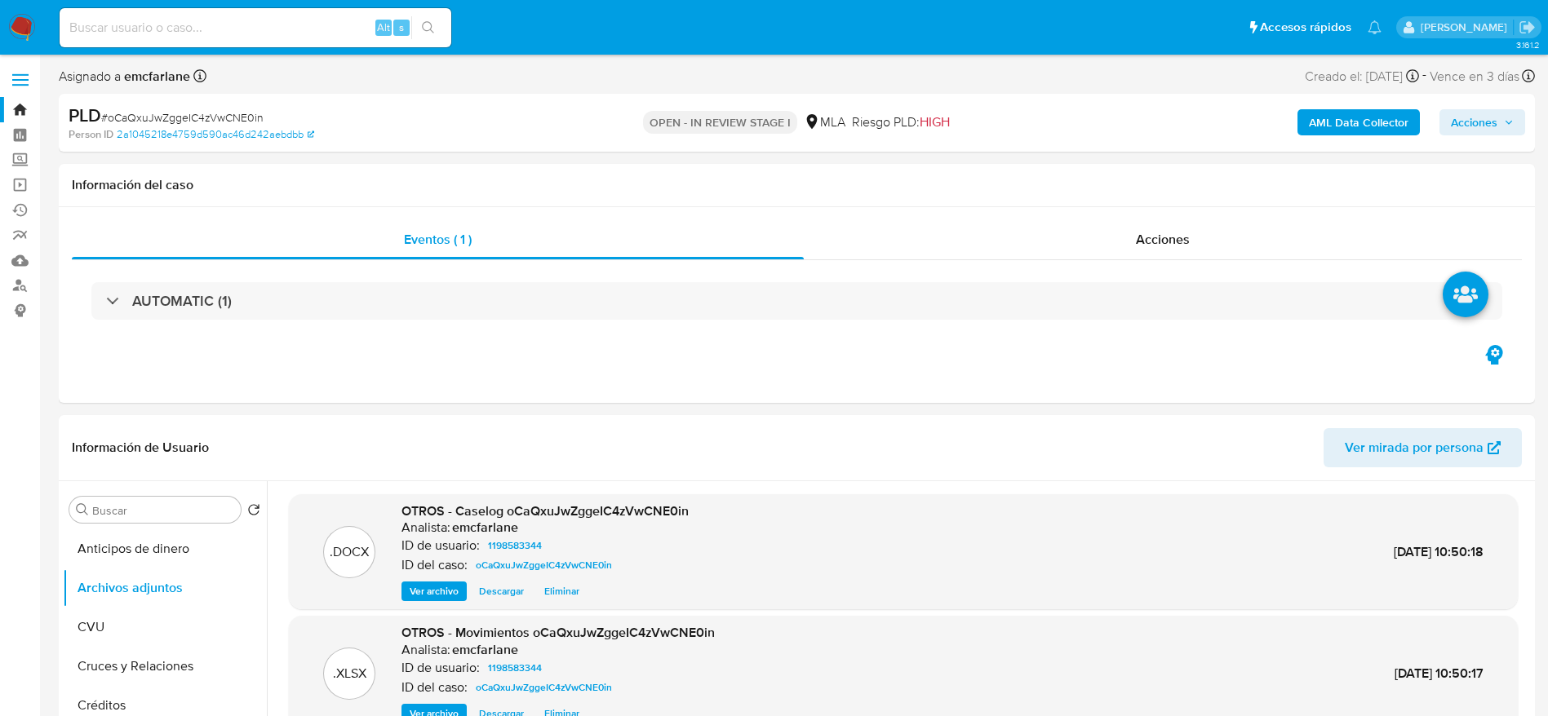
click at [1476, 123] on span "Acciones" at bounding box center [1474, 122] width 47 height 26
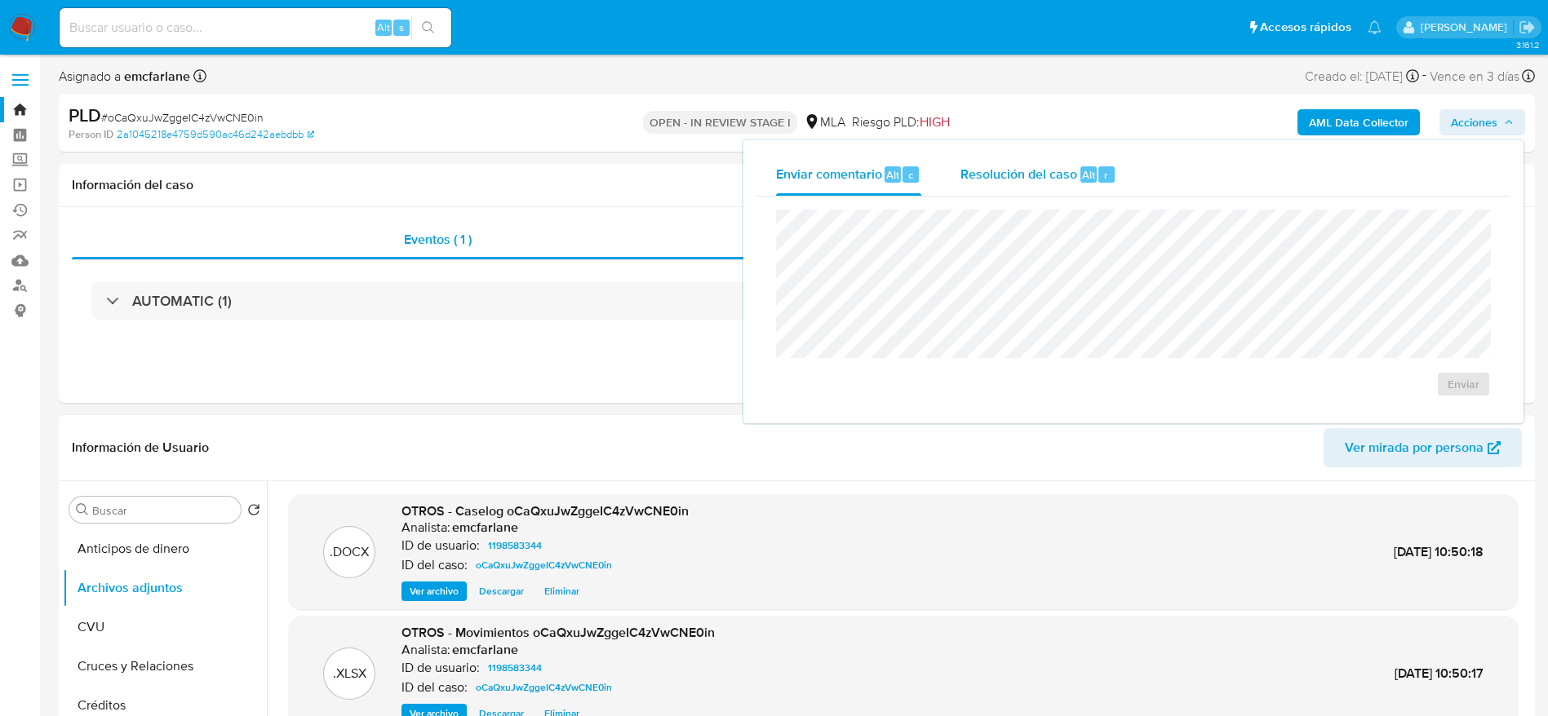
click at [1031, 180] on span "Resolución del caso" at bounding box center [1018, 174] width 117 height 19
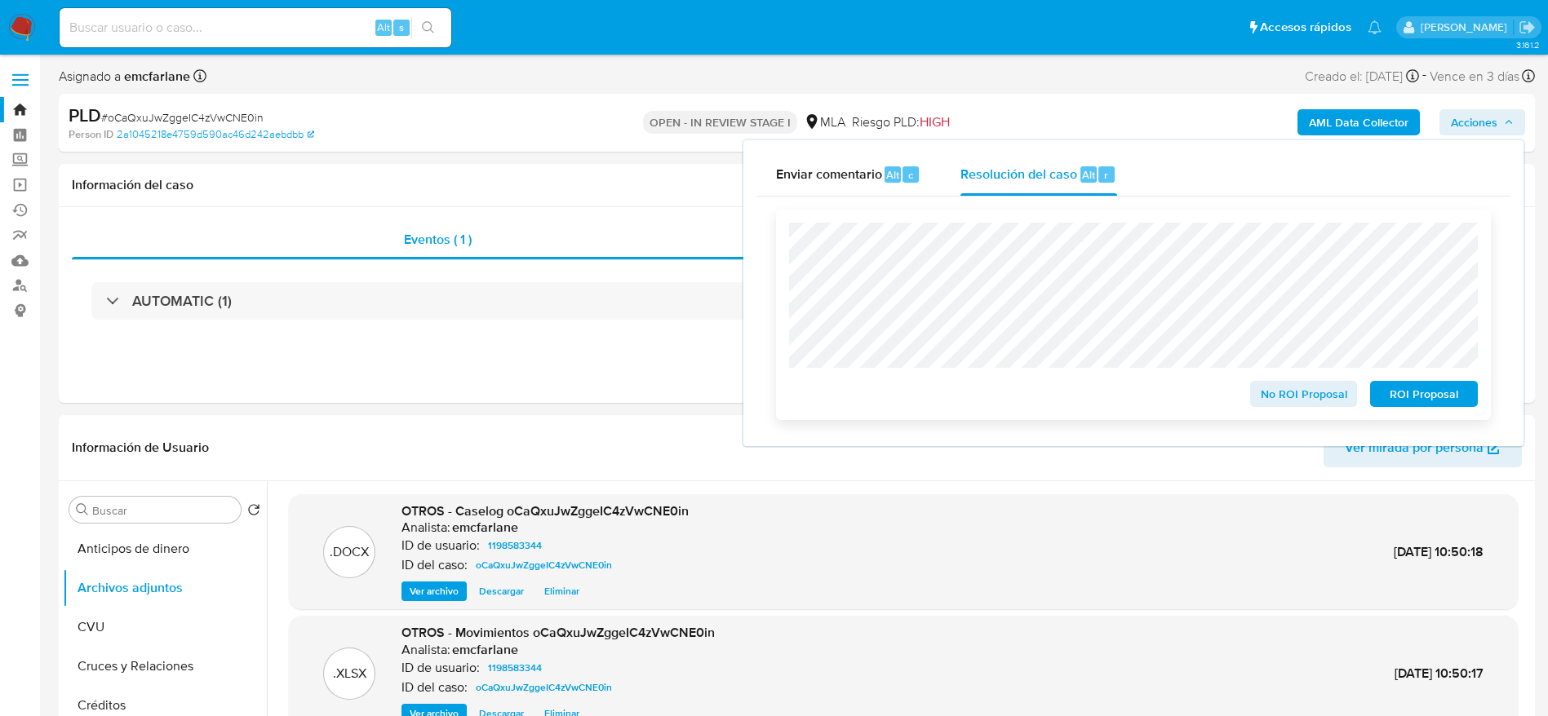
click at [1271, 392] on span "No ROI Proposal" at bounding box center [1303, 394] width 85 height 23
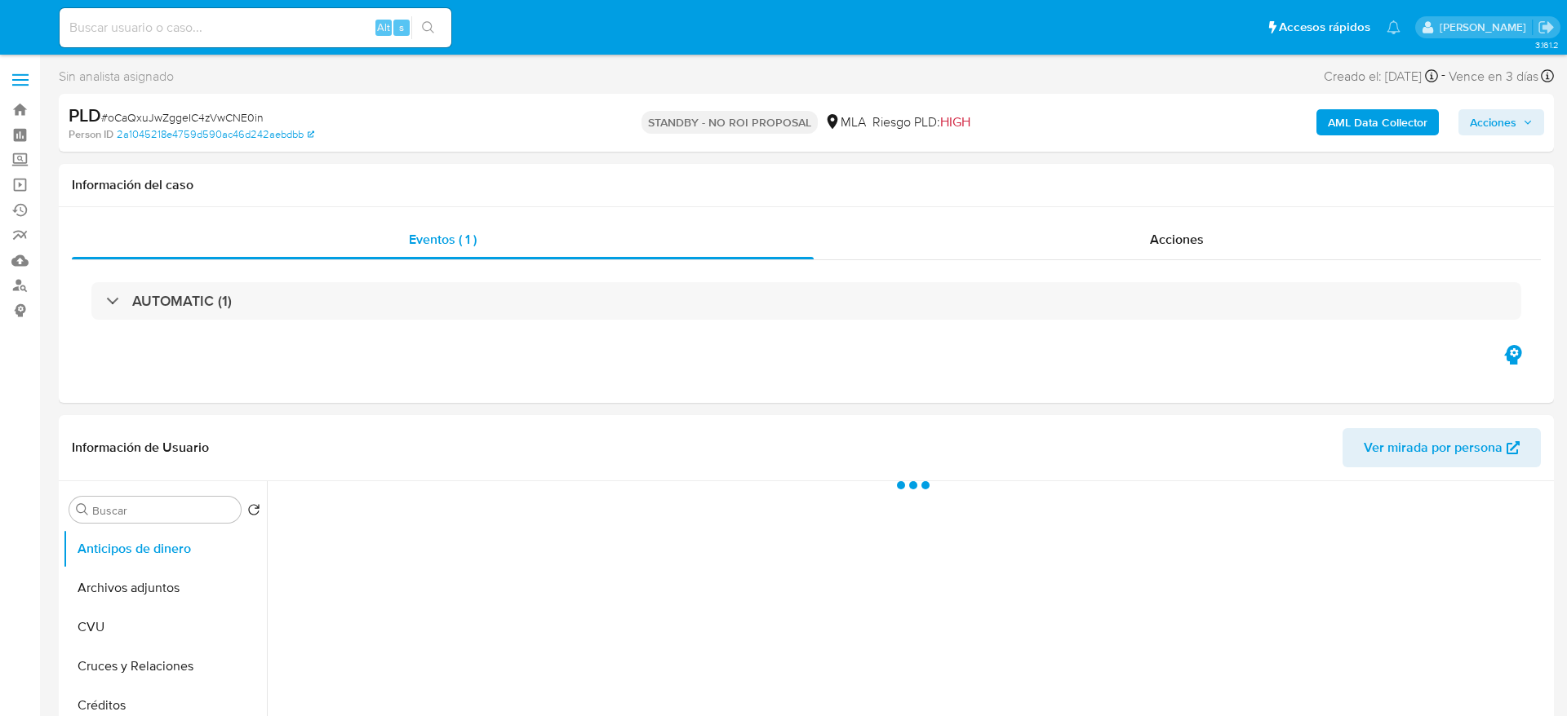
select select "10"
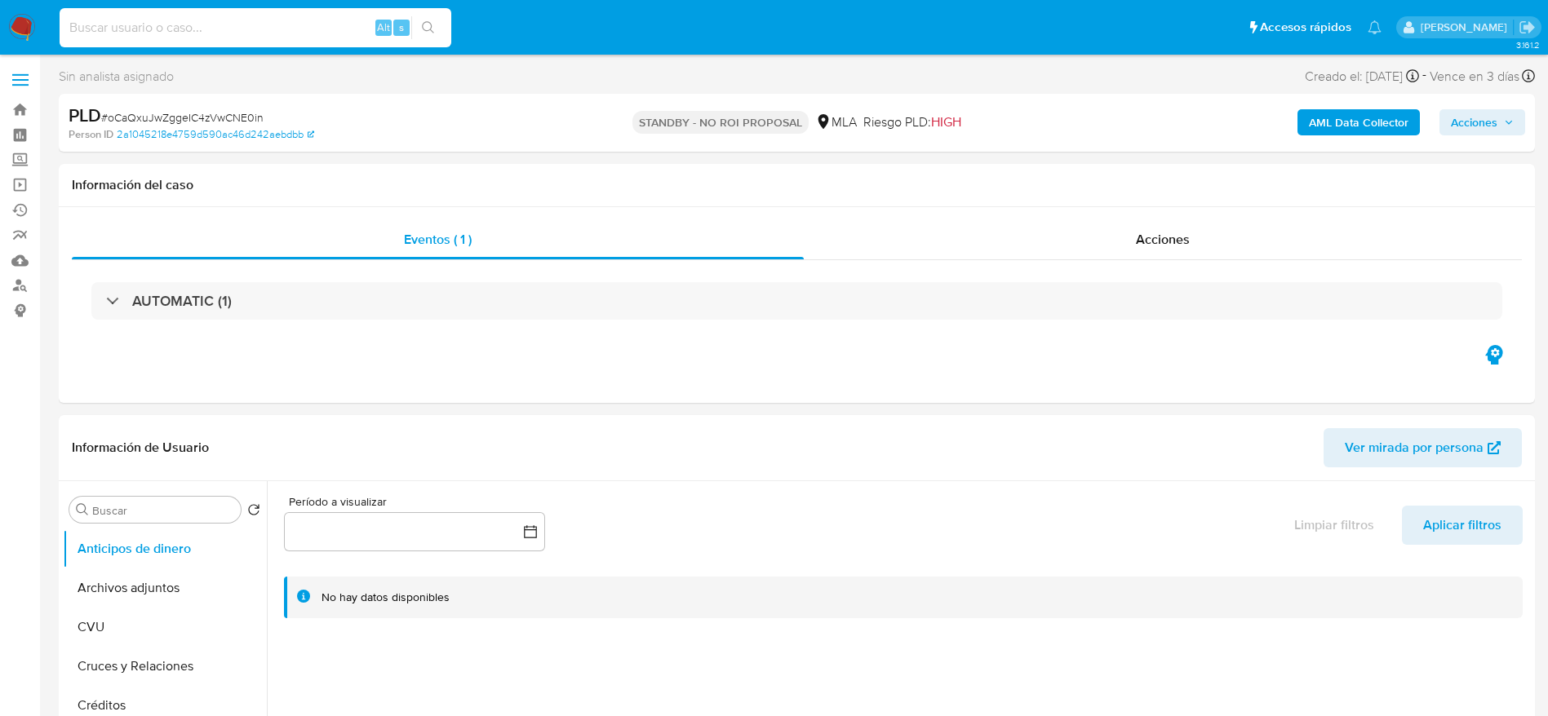
click at [247, 24] on input at bounding box center [256, 27] width 392 height 21
paste input "fQD2KrdI4DJY7lBJLqDzSZLV"
type input "fQD2KrdI4DJY7lBJLqDzSZLV"
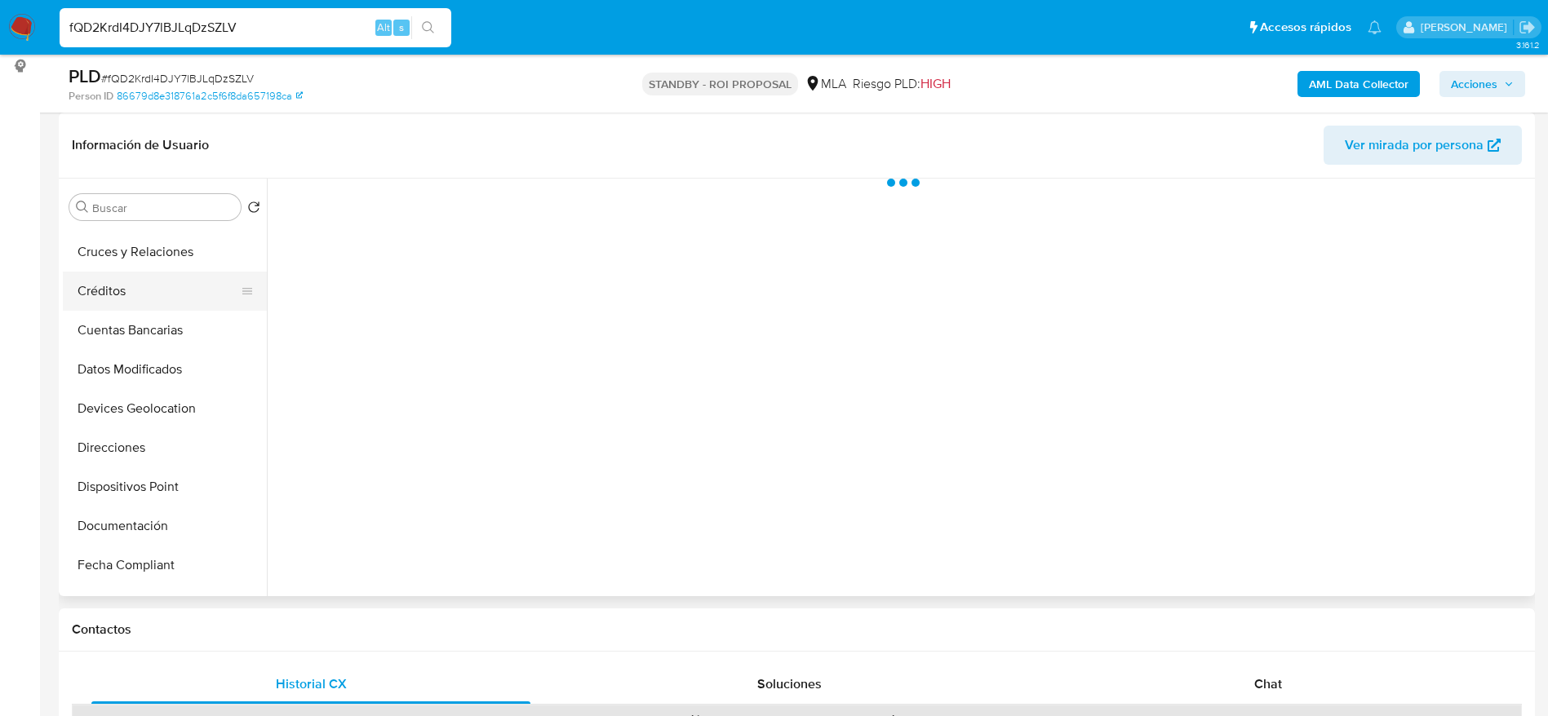
scroll to position [367, 0]
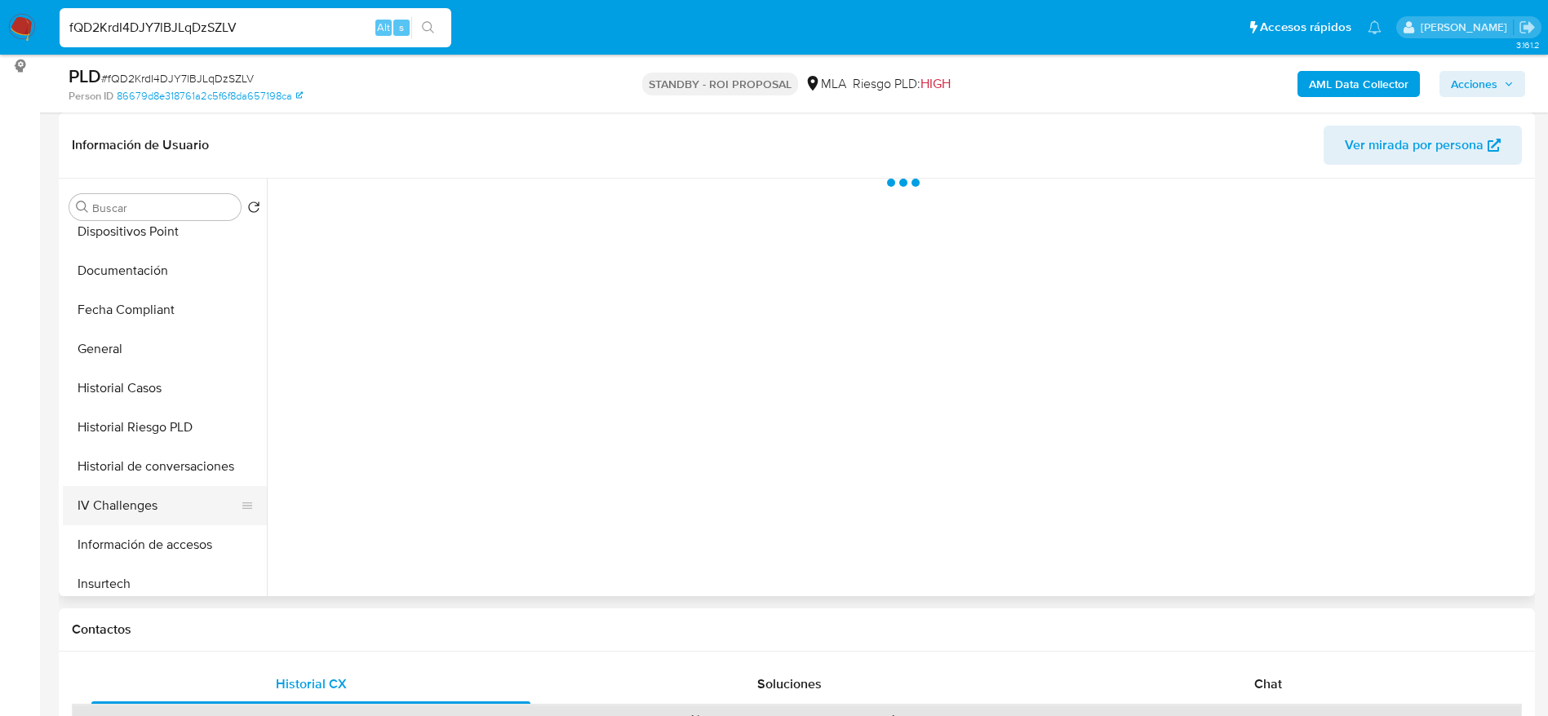
select select "10"
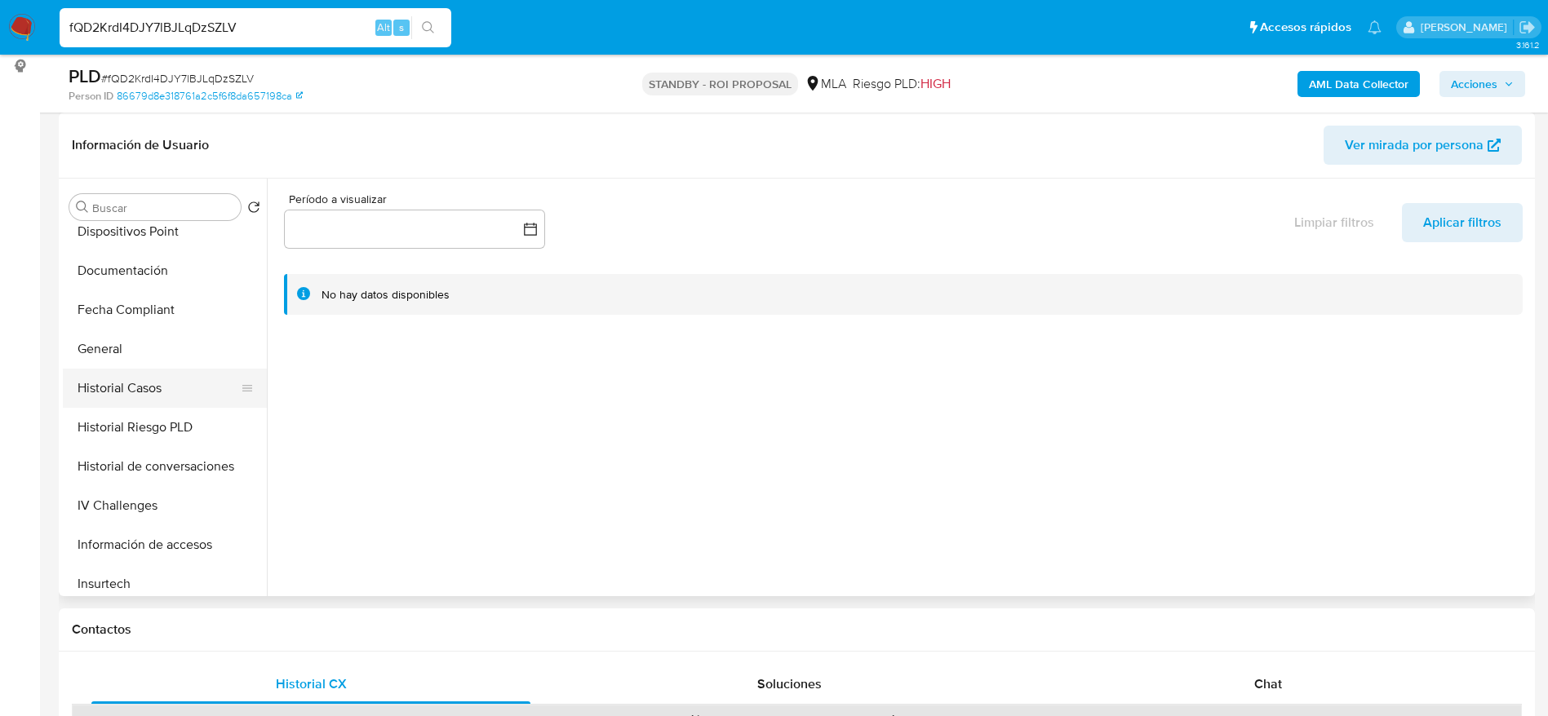
click at [107, 401] on button "Historial Casos" at bounding box center [158, 388] width 191 height 39
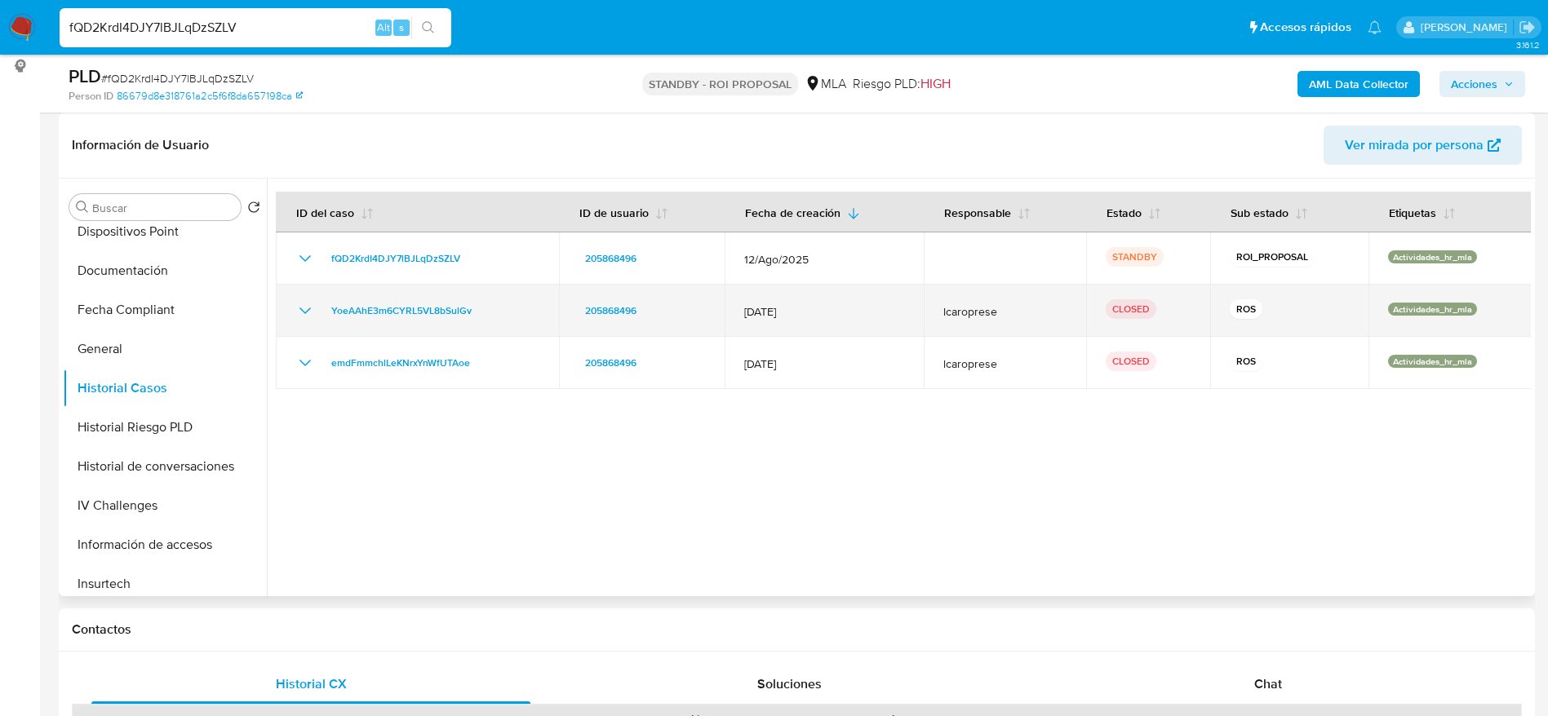
click at [299, 315] on icon "Mostrar/Ocultar" at bounding box center [305, 311] width 20 height 20
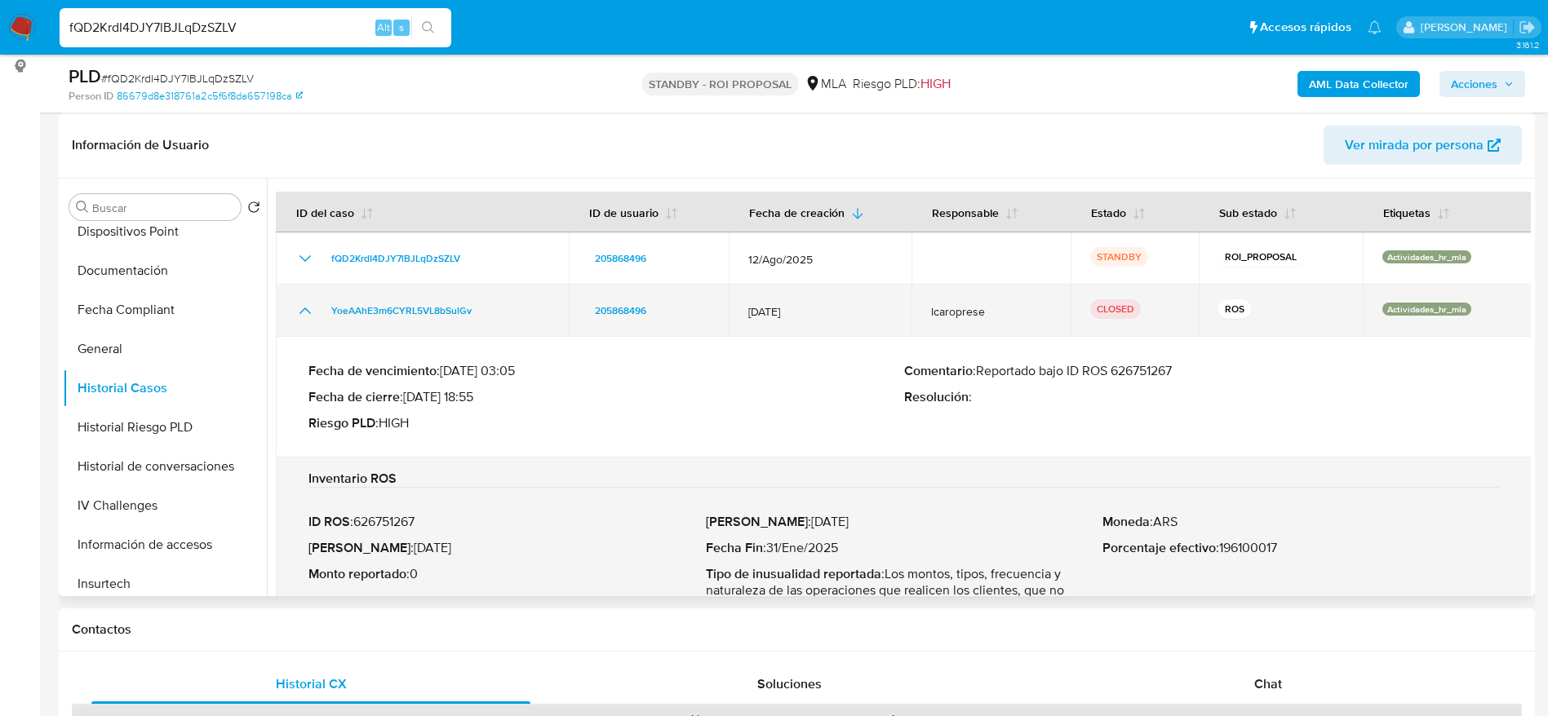
click at [299, 315] on icon "Mostrar/Ocultar" at bounding box center [305, 311] width 20 height 20
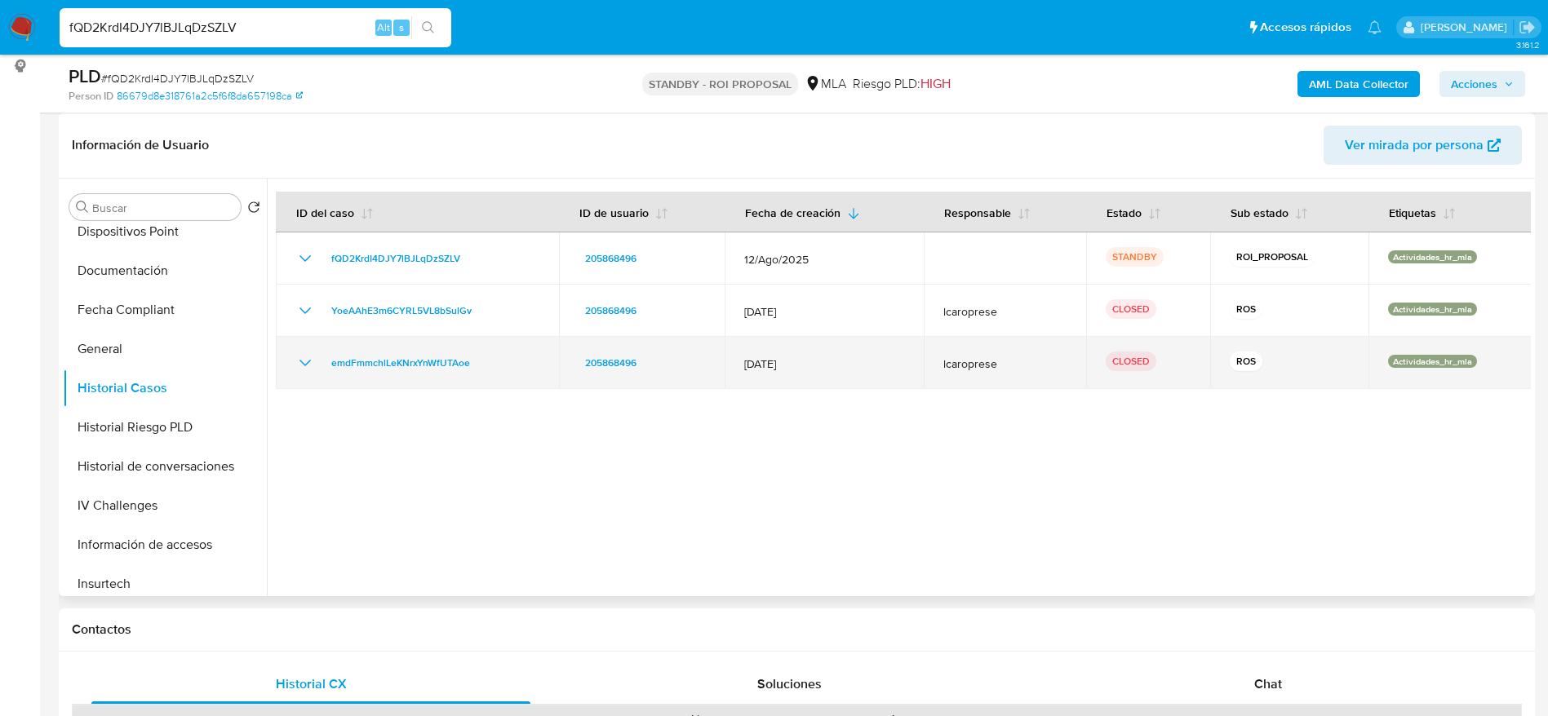
click at [297, 371] on icon "Mostrar/Ocultar" at bounding box center [305, 363] width 20 height 20
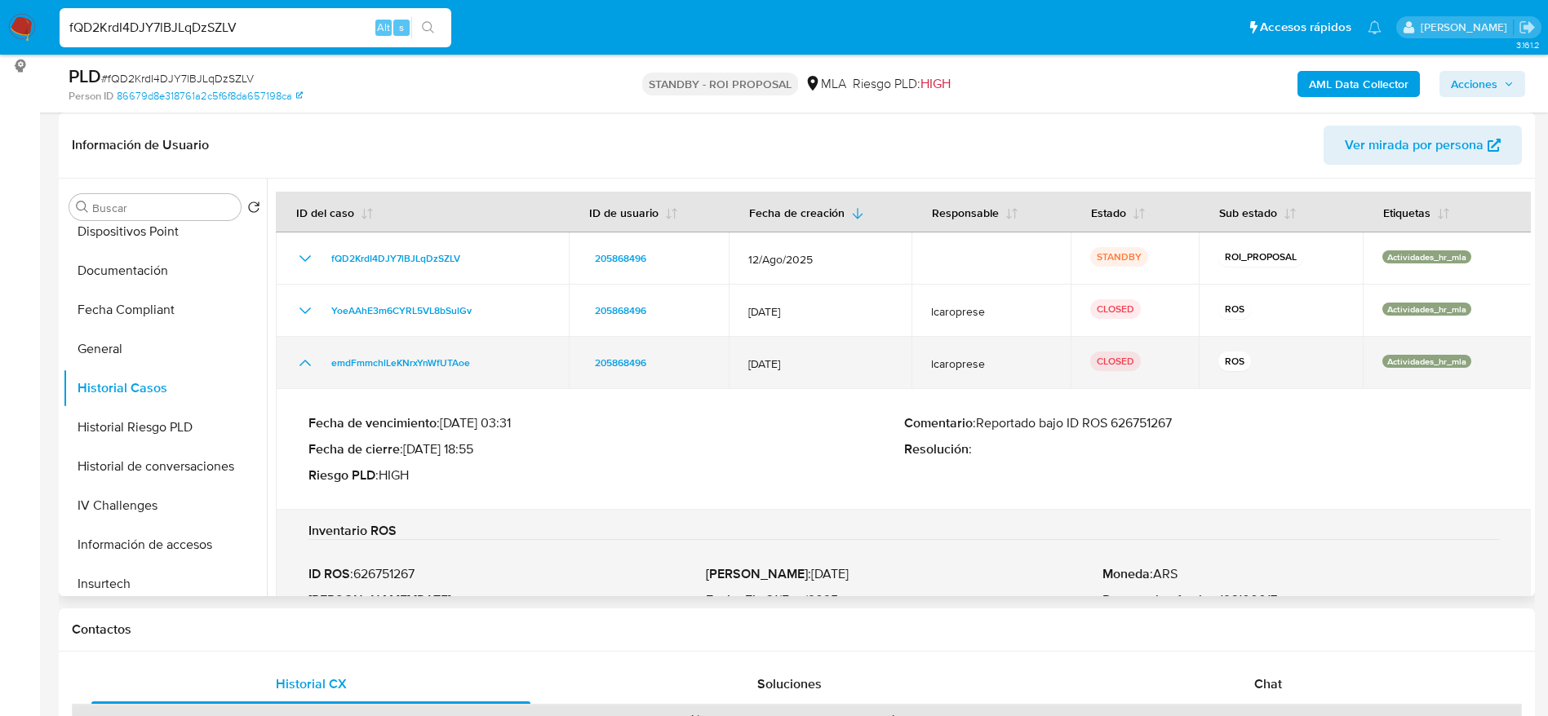
click at [297, 370] on icon "Mostrar/Ocultar" at bounding box center [305, 363] width 20 height 20
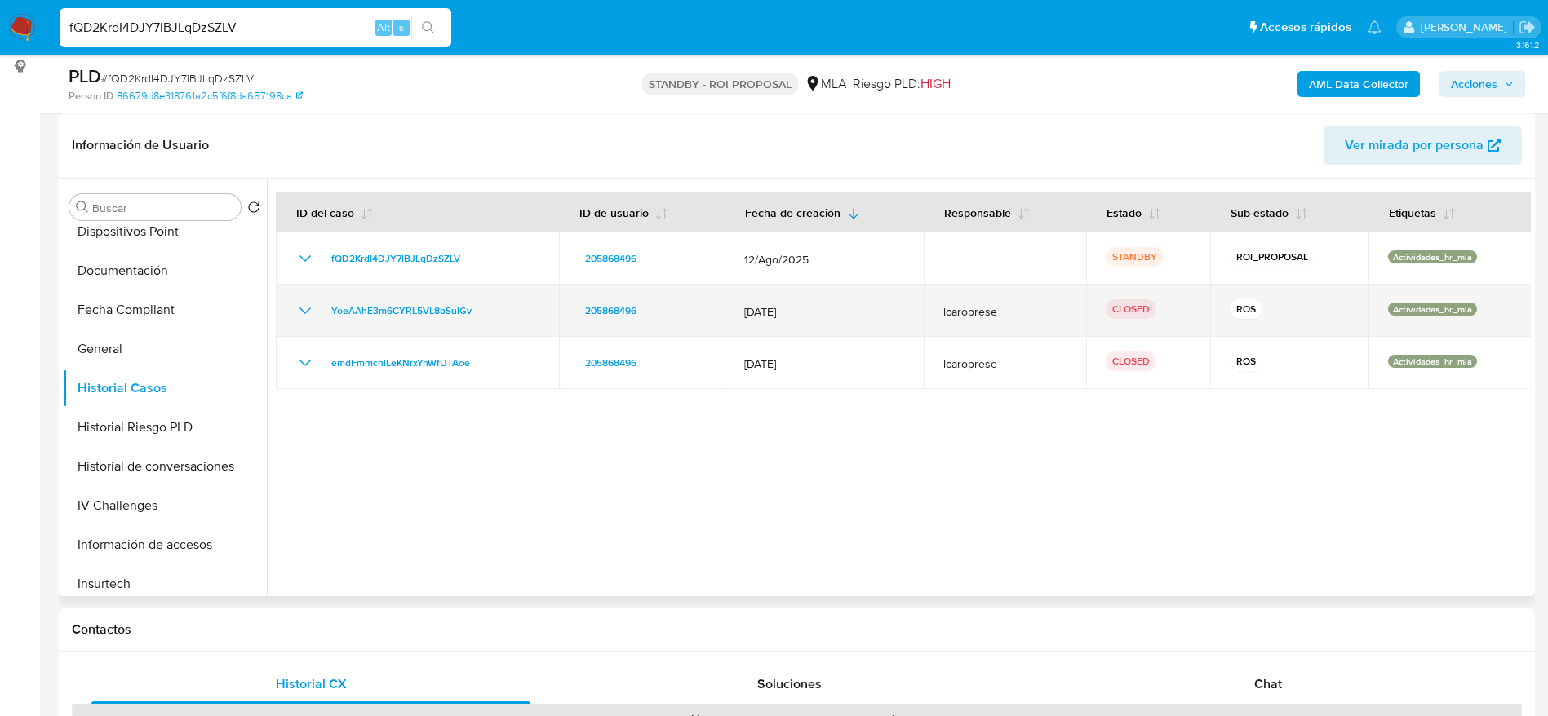
click at [308, 302] on icon "Mostrar/Ocultar" at bounding box center [305, 311] width 20 height 20
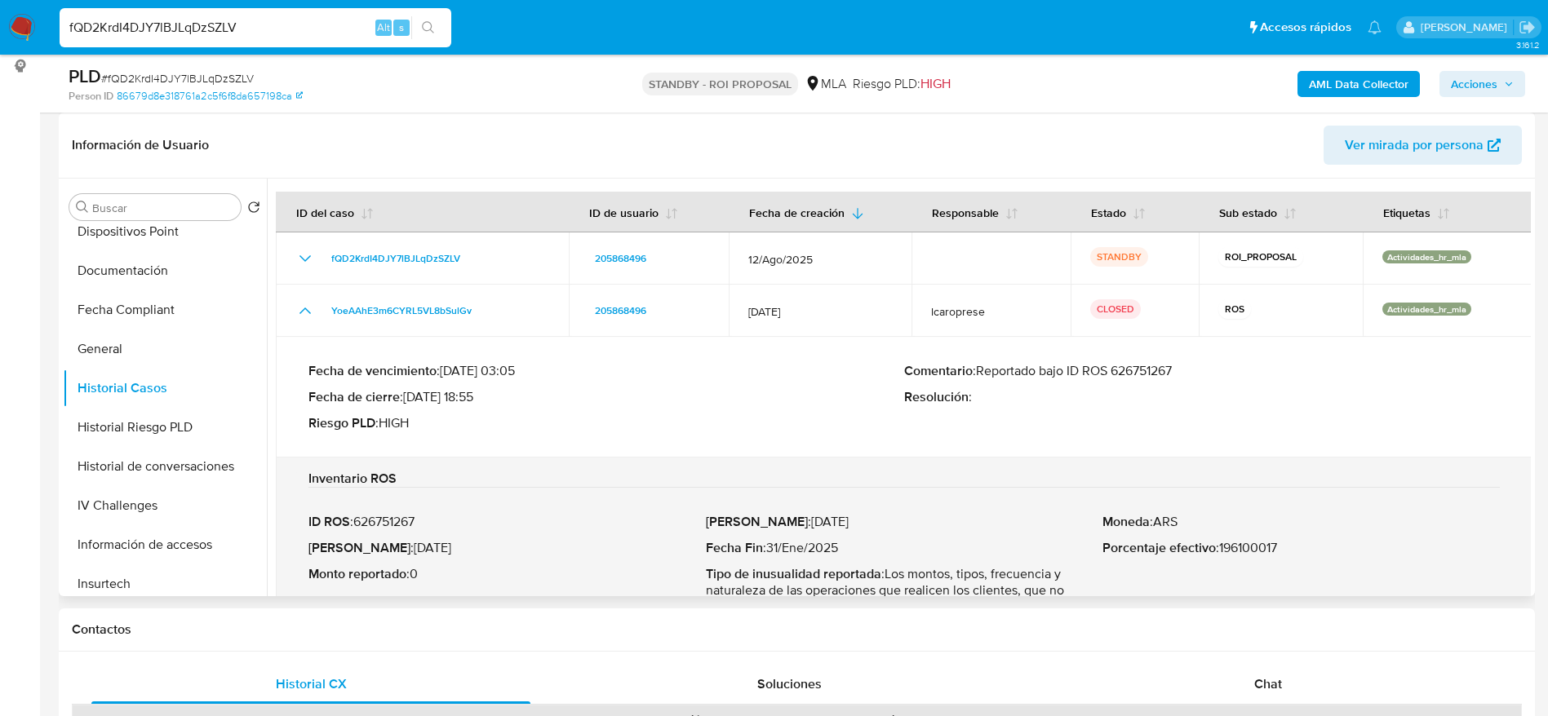
click at [1164, 367] on p "Comentario : Reportado bajo ID ROS 626751267" at bounding box center [1202, 371] width 596 height 16
click at [1164, 368] on p "Comentario : Reportado bajo ID ROS 626751267" at bounding box center [1202, 371] width 596 height 16
click at [1174, 392] on p "Resolución :" at bounding box center [1202, 397] width 596 height 16
click at [1150, 363] on p "Comentario : Reportado bajo ID ROS 626751267" at bounding box center [1202, 371] width 596 height 16
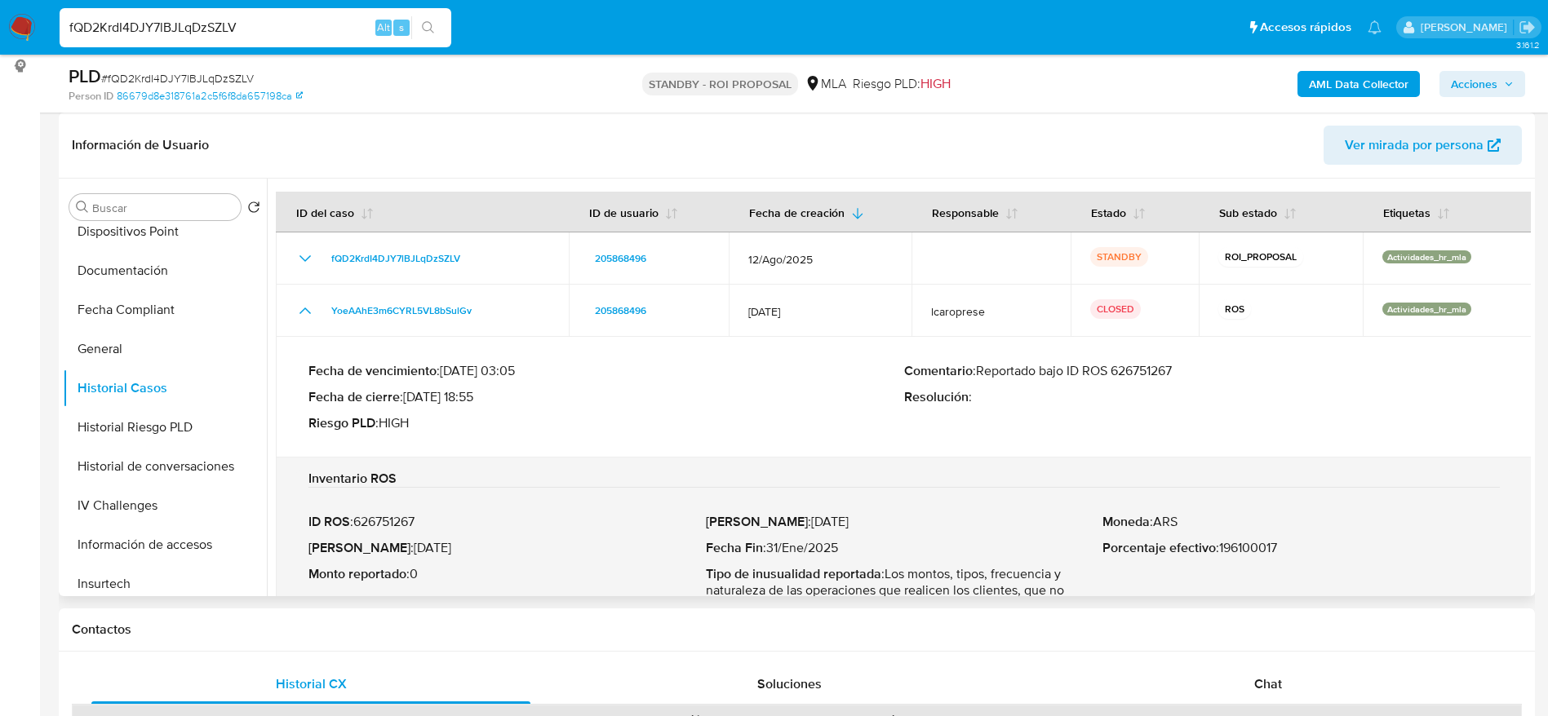
click at [1150, 363] on p "Comentario : Reportado bajo ID ROS 626751267" at bounding box center [1202, 371] width 596 height 16
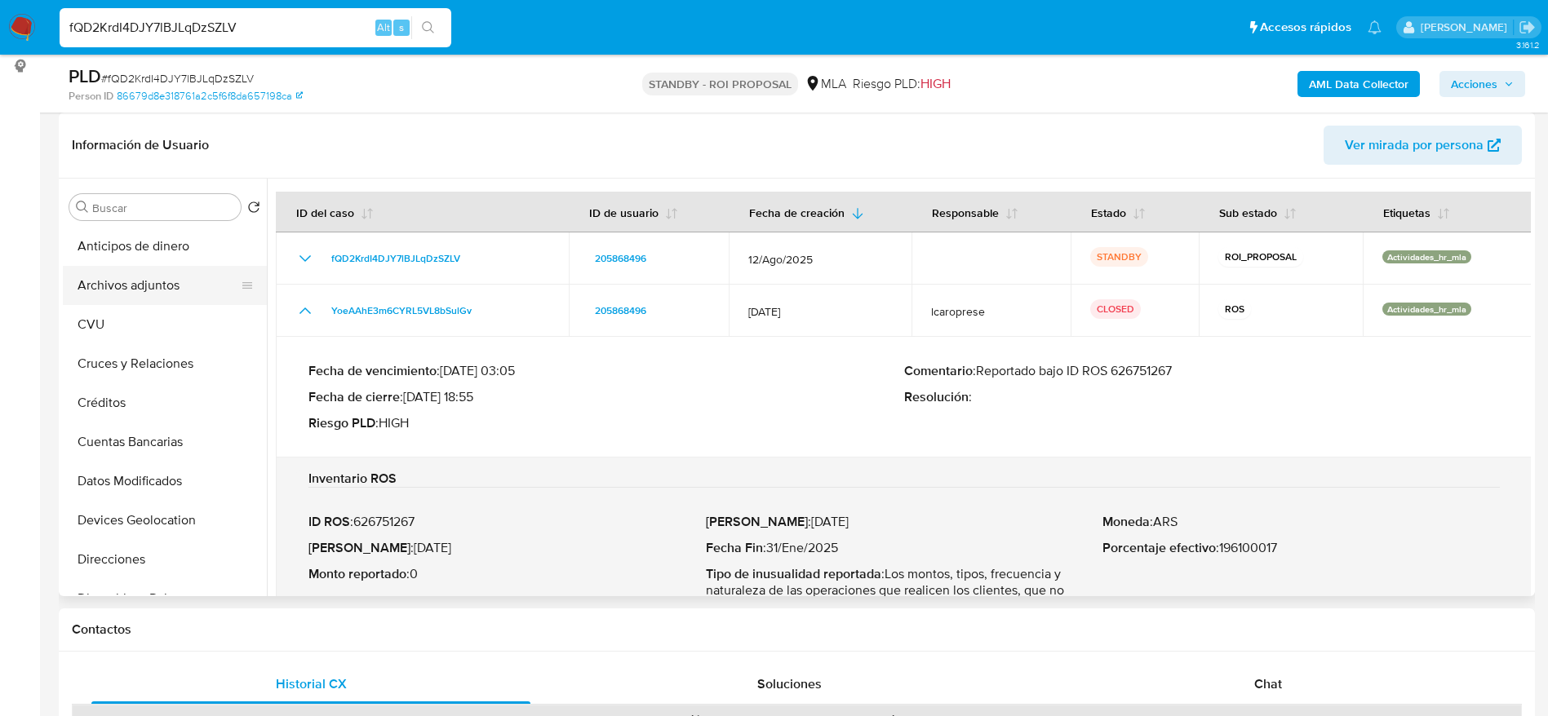
click at [136, 299] on button "Archivos adjuntos" at bounding box center [158, 285] width 191 height 39
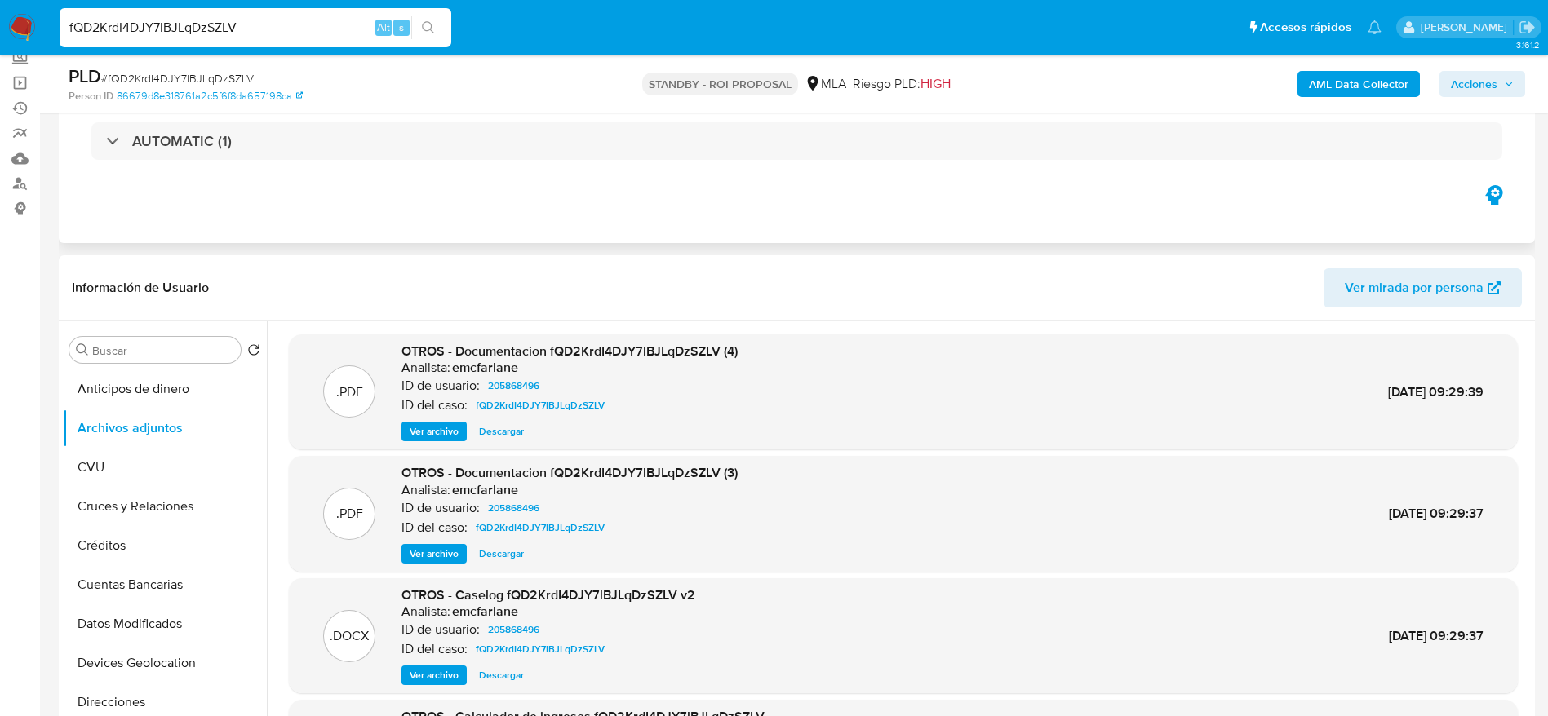
scroll to position [245, 0]
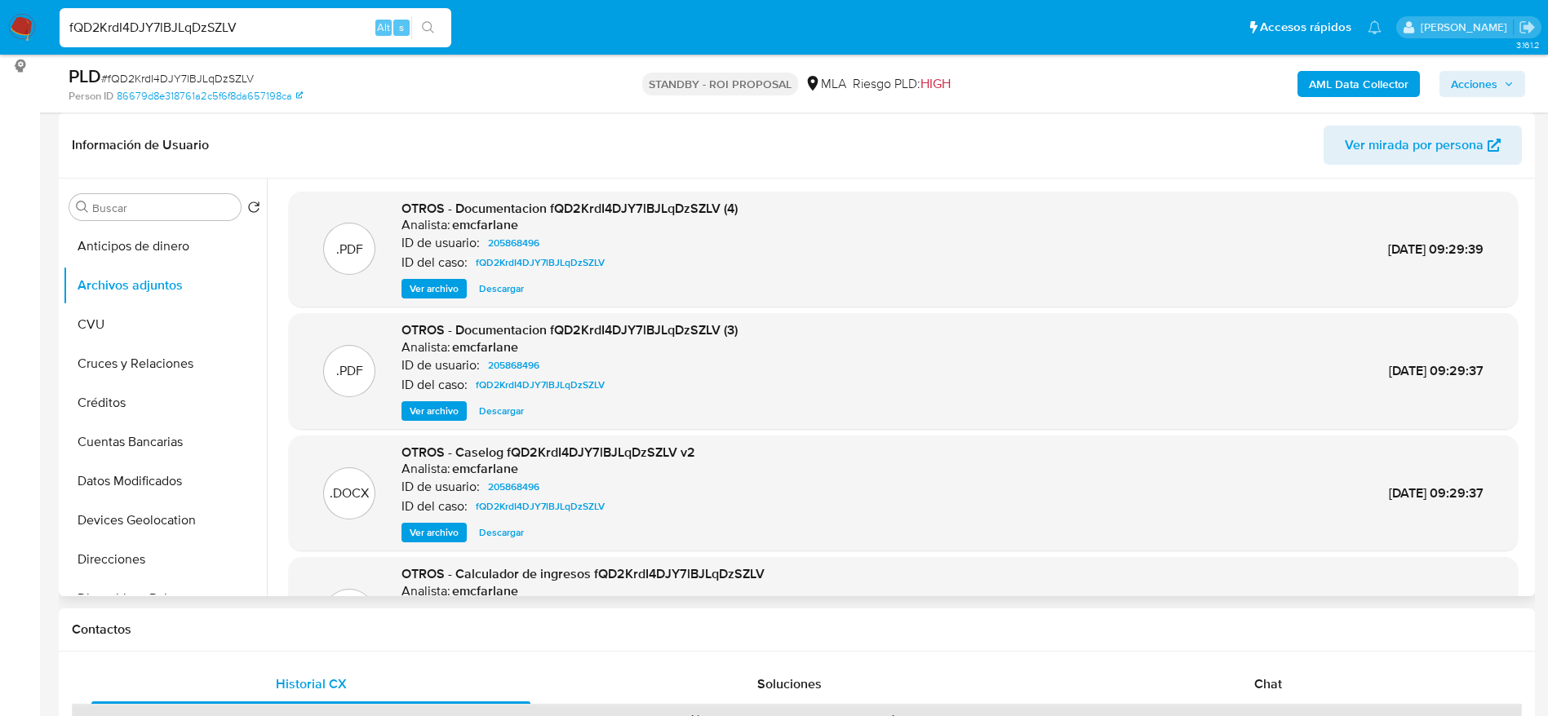
click at [508, 534] on span "Descargar" at bounding box center [501, 533] width 45 height 16
click at [259, 23] on input "fQD2KrdI4DJY7lBJLqDzSZLV" at bounding box center [256, 27] width 392 height 21
click at [259, 22] on input "fQD2KrdI4DJY7lBJLqDzSZLV" at bounding box center [256, 27] width 392 height 21
paste input "Kok61TJXR4ml8MvpZKUMNlvp"
type input "Kok61TJXR4ml8MvpZKUMNlvp"
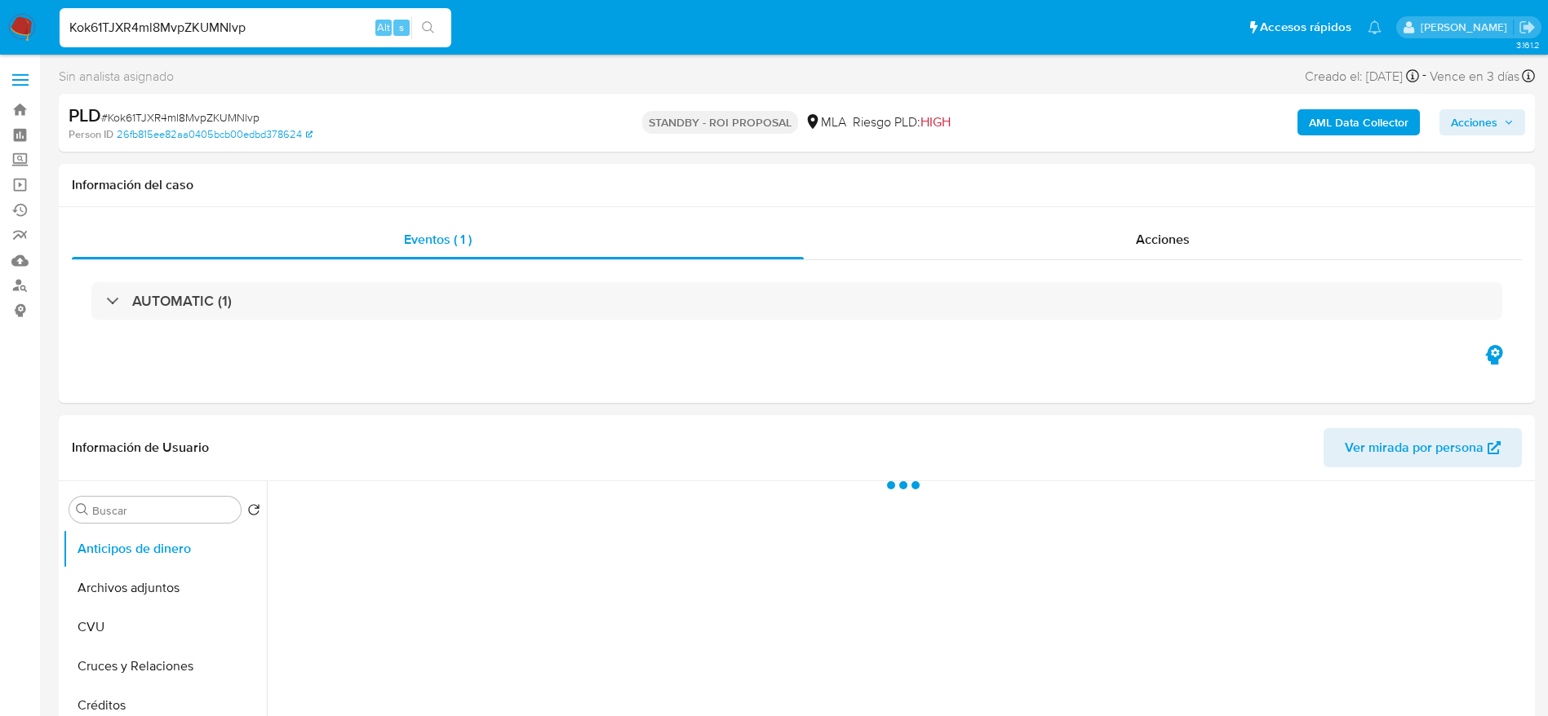
select select "10"
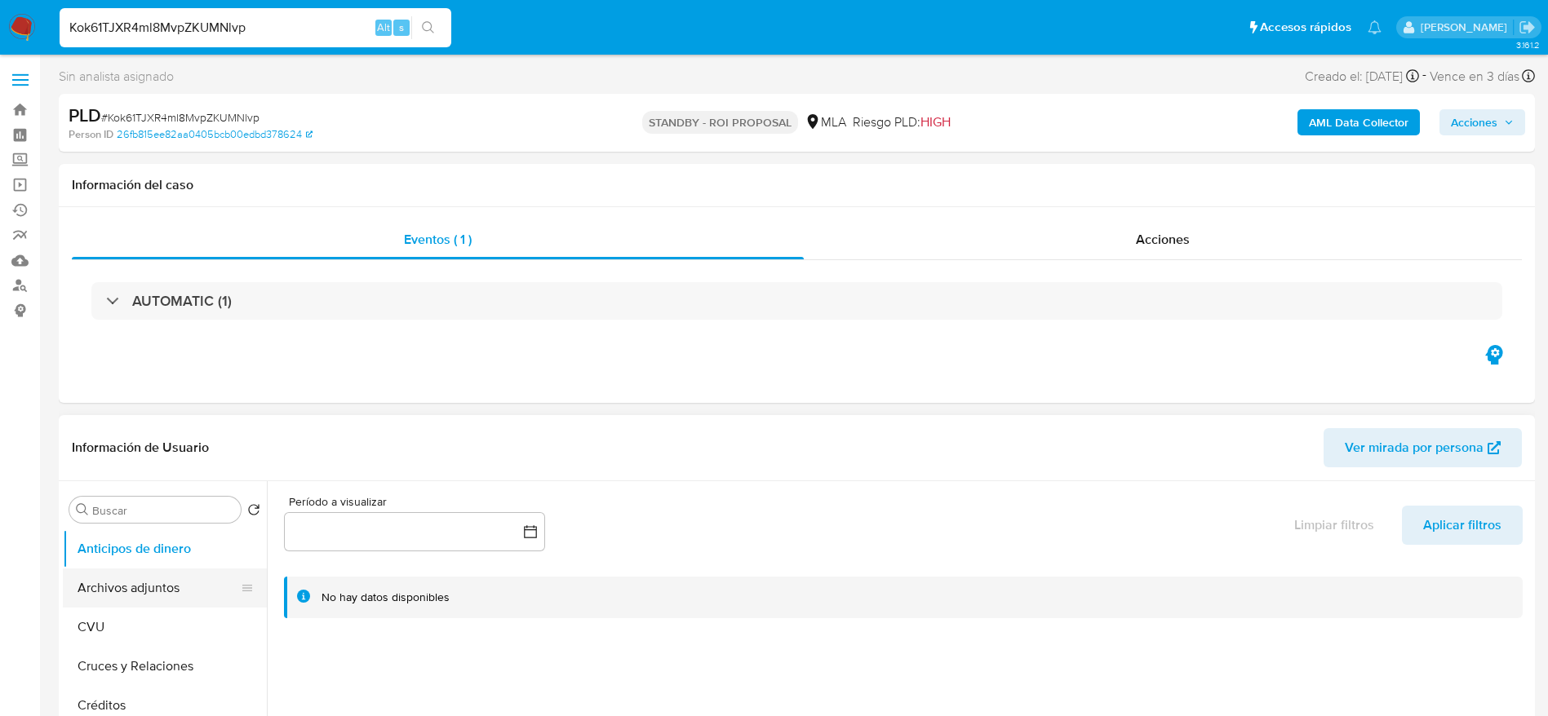
drag, startPoint x: 188, startPoint y: 576, endPoint x: 661, endPoint y: 285, distance: 555.7
click at [188, 576] on button "Archivos adjuntos" at bounding box center [158, 588] width 191 height 39
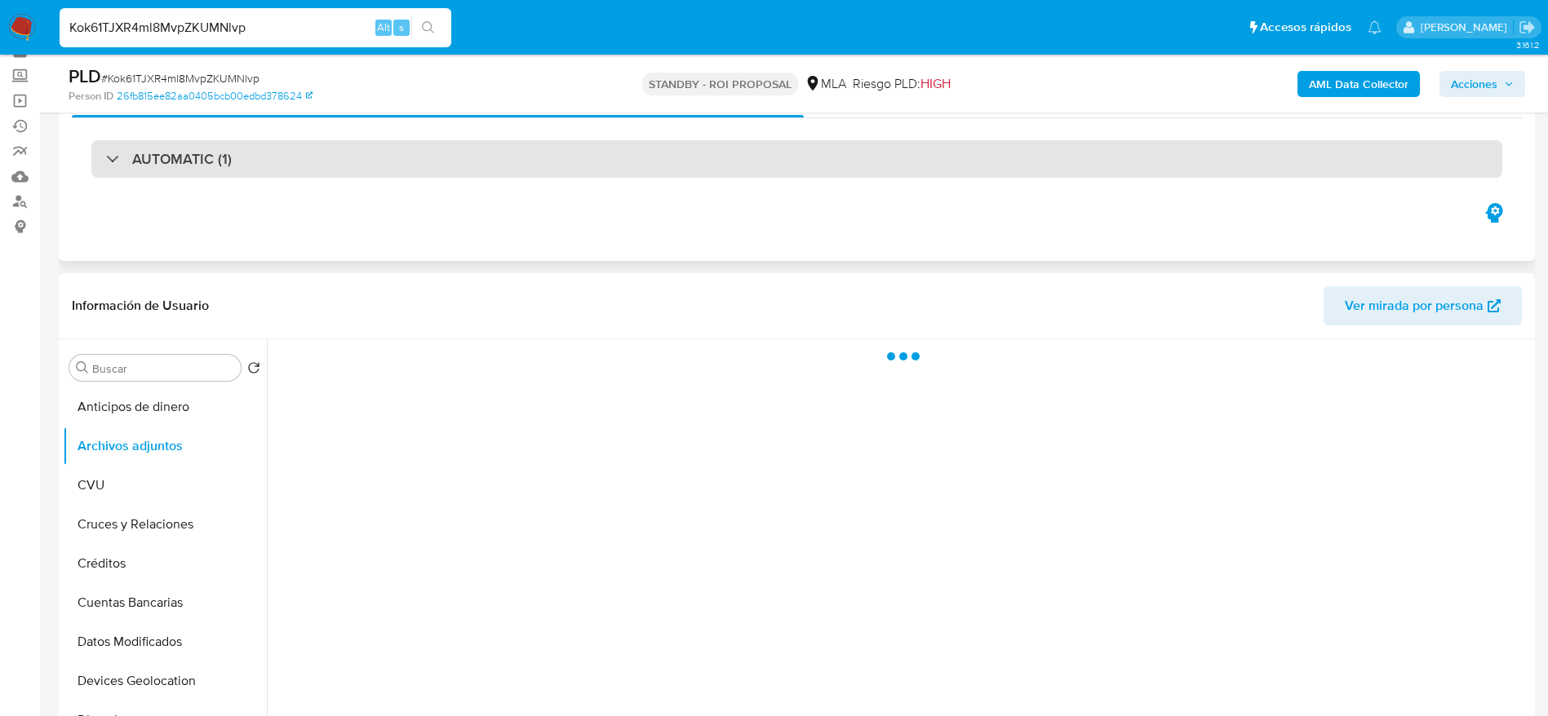
scroll to position [122, 0]
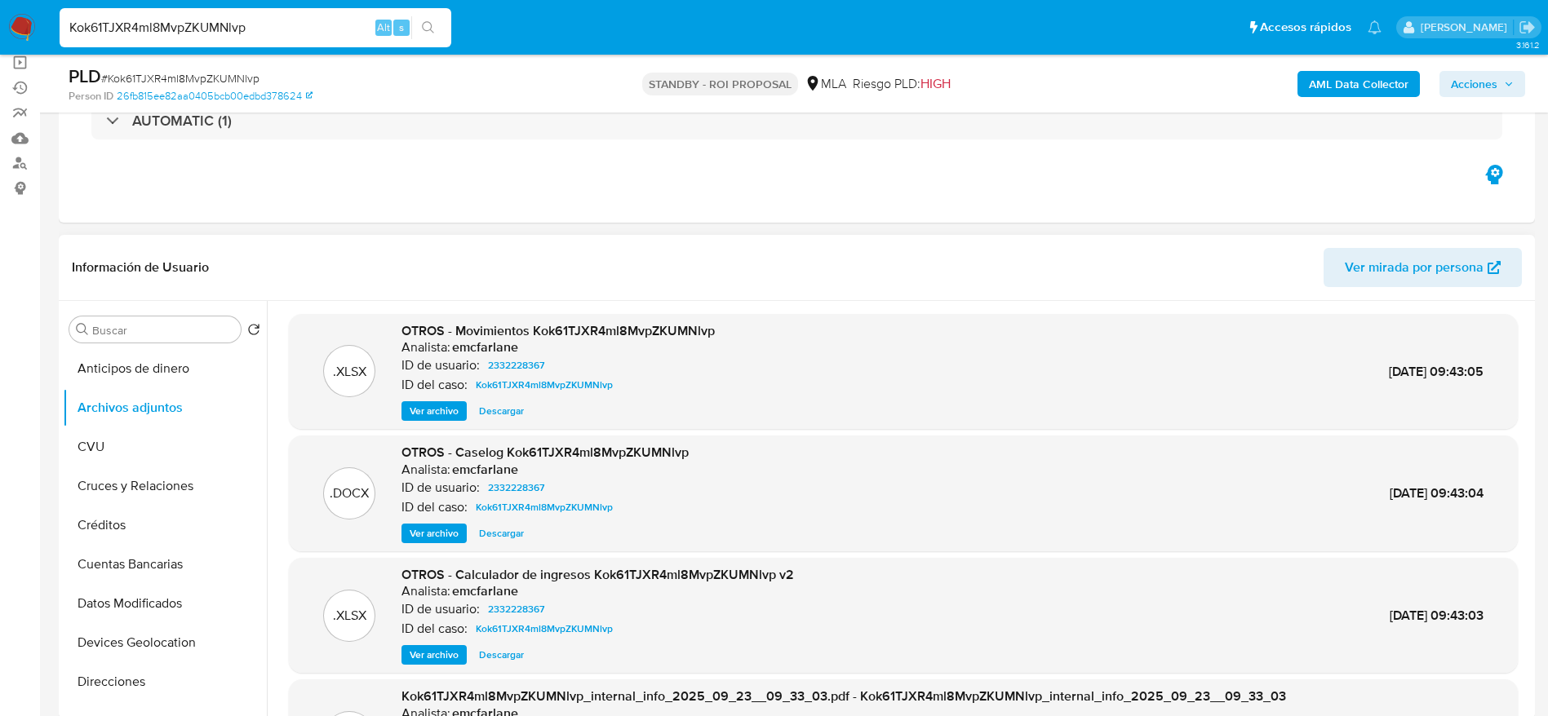
click at [517, 521] on div "OTROS - Caselog Kok61TJXR4ml8MvpZKUMNlvp Analista: emcfarlane ID de usuario: 23…" at bounding box center [544, 494] width 287 height 100
click at [512, 530] on span "Descargar" at bounding box center [501, 533] width 45 height 16
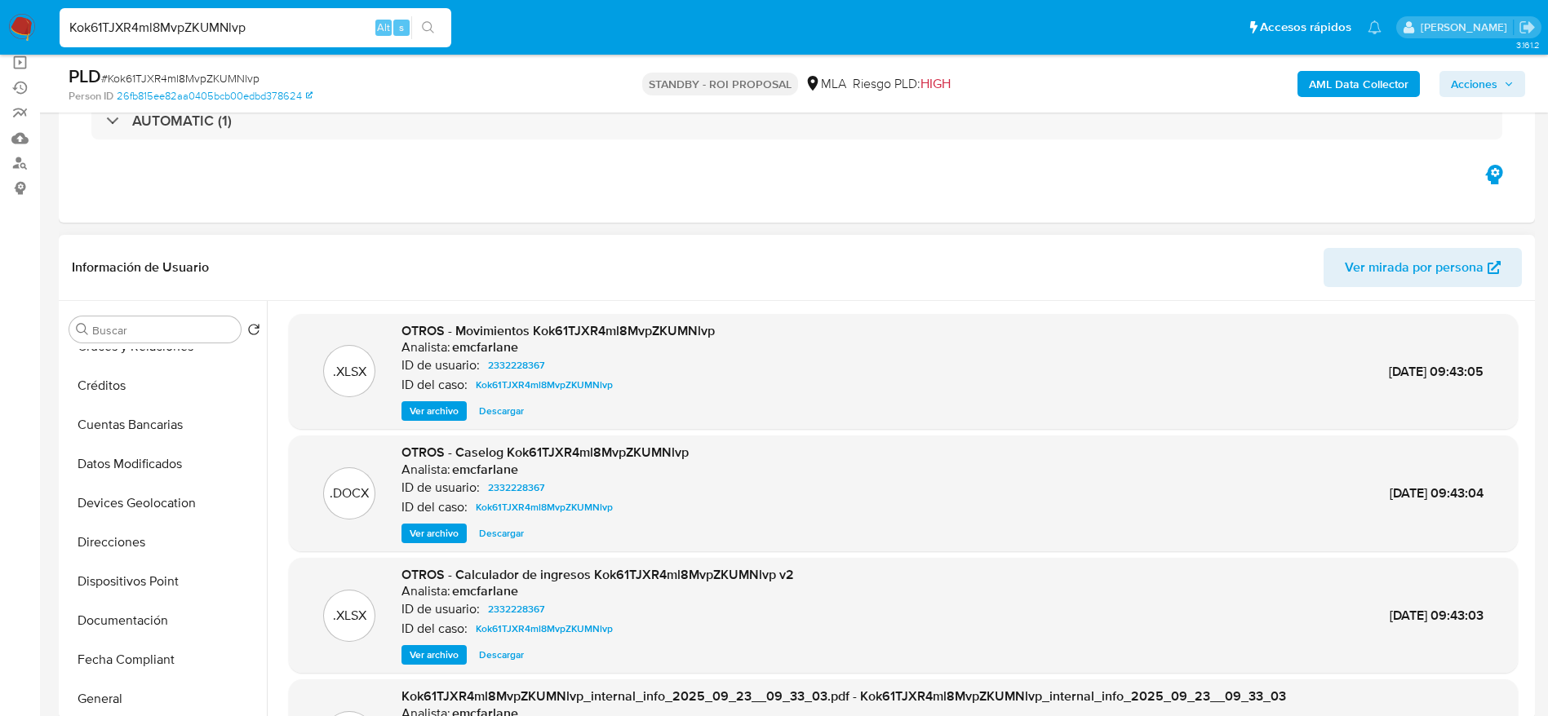
scroll to position [367, 0]
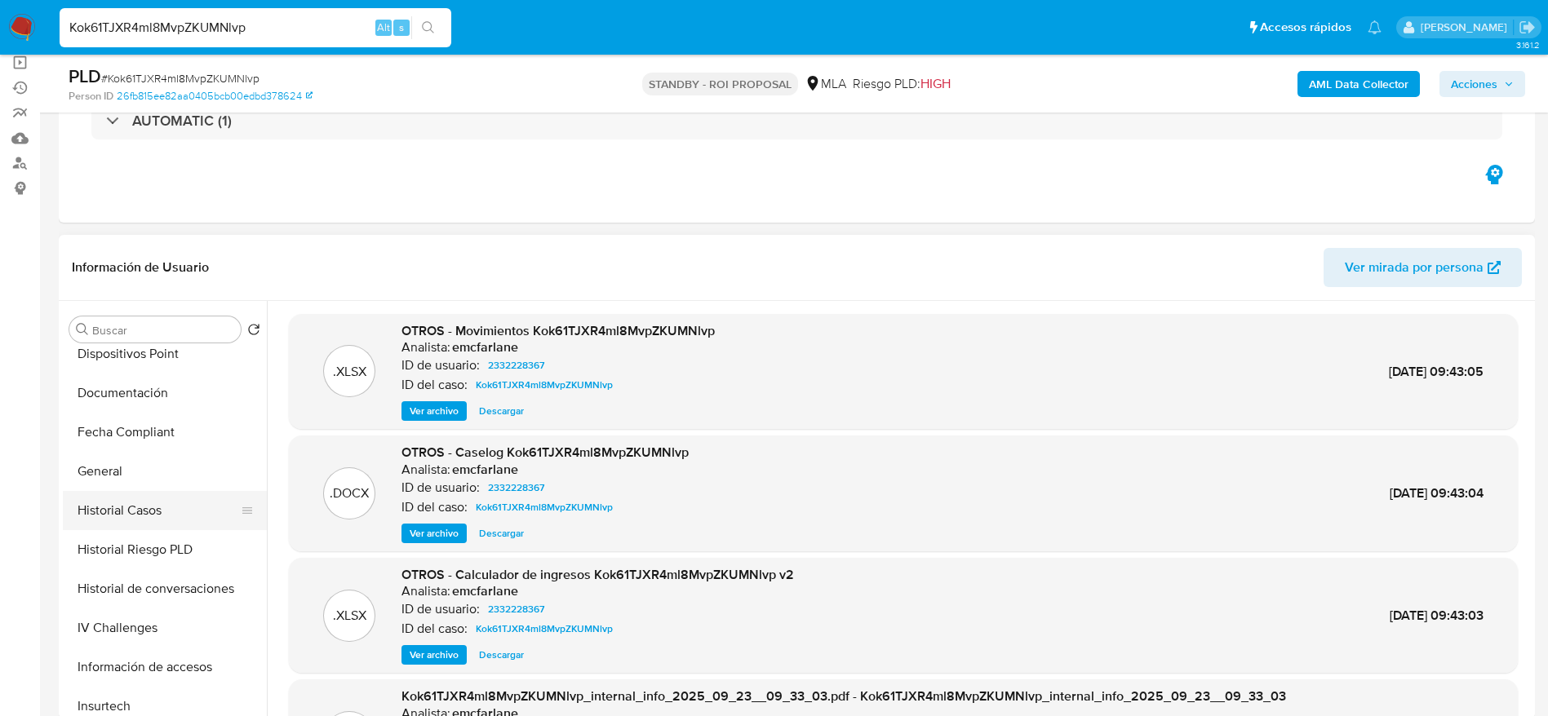
click at [122, 507] on button "Historial Casos" at bounding box center [158, 510] width 191 height 39
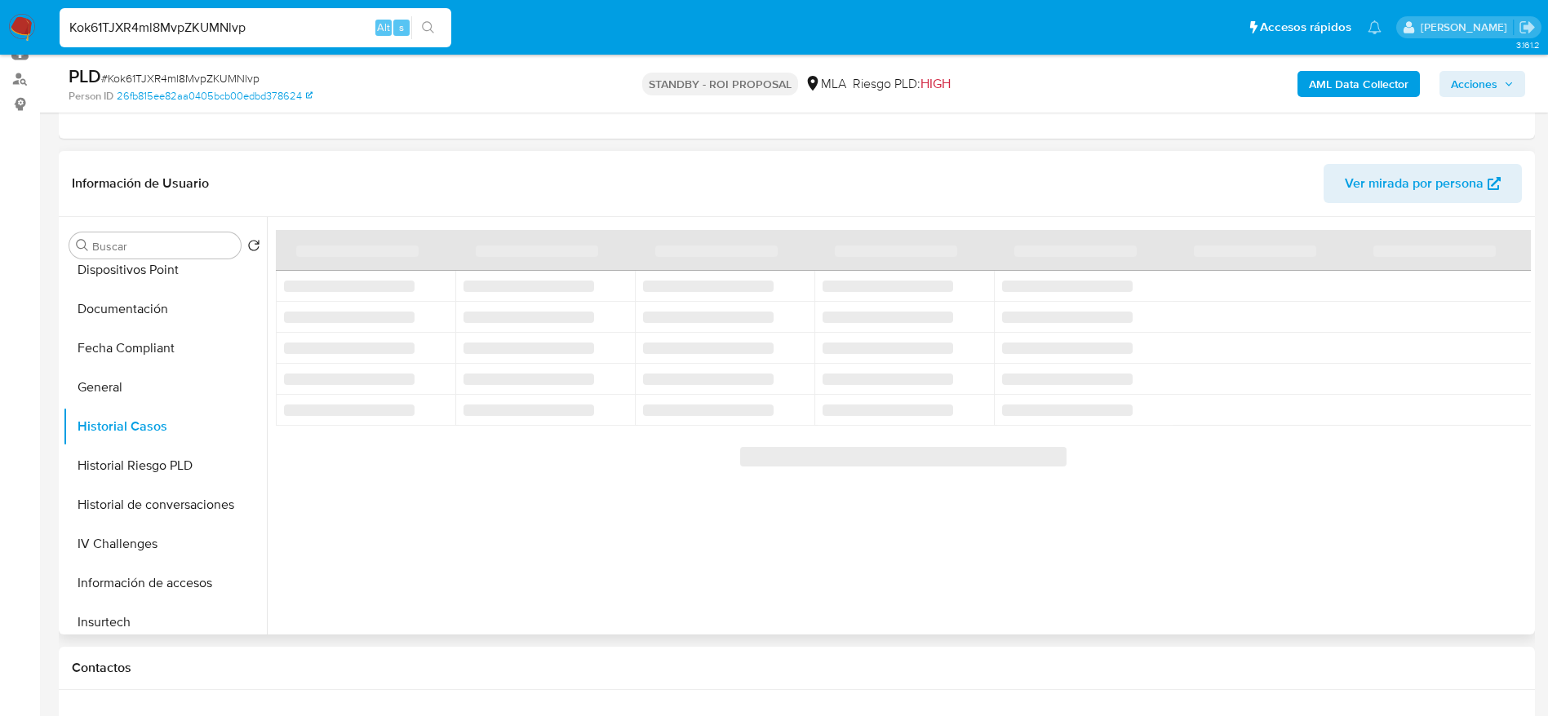
scroll to position [245, 0]
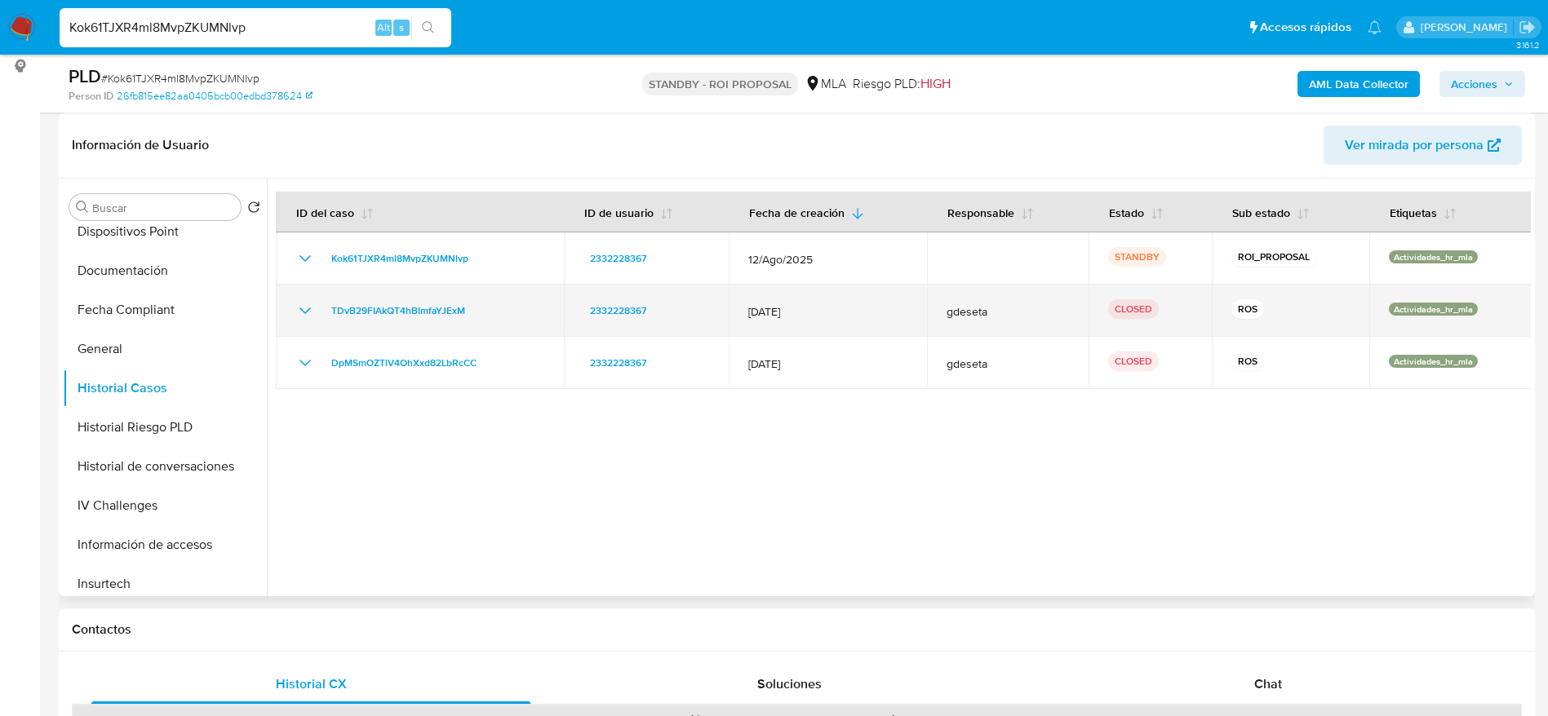
click at [303, 310] on icon "Mostrar/Ocultar" at bounding box center [304, 311] width 11 height 7
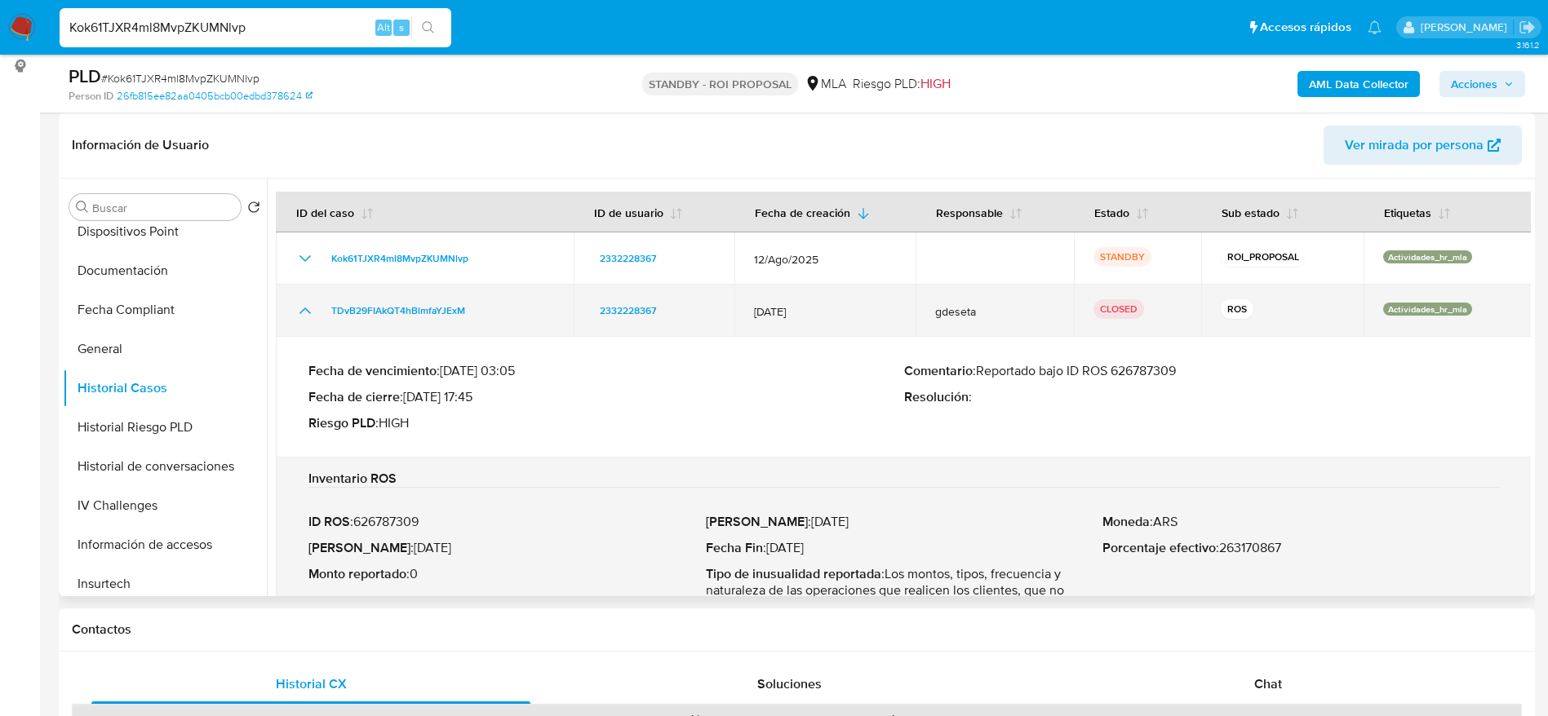
click at [304, 312] on icon "Mostrar/Ocultar" at bounding box center [305, 311] width 20 height 20
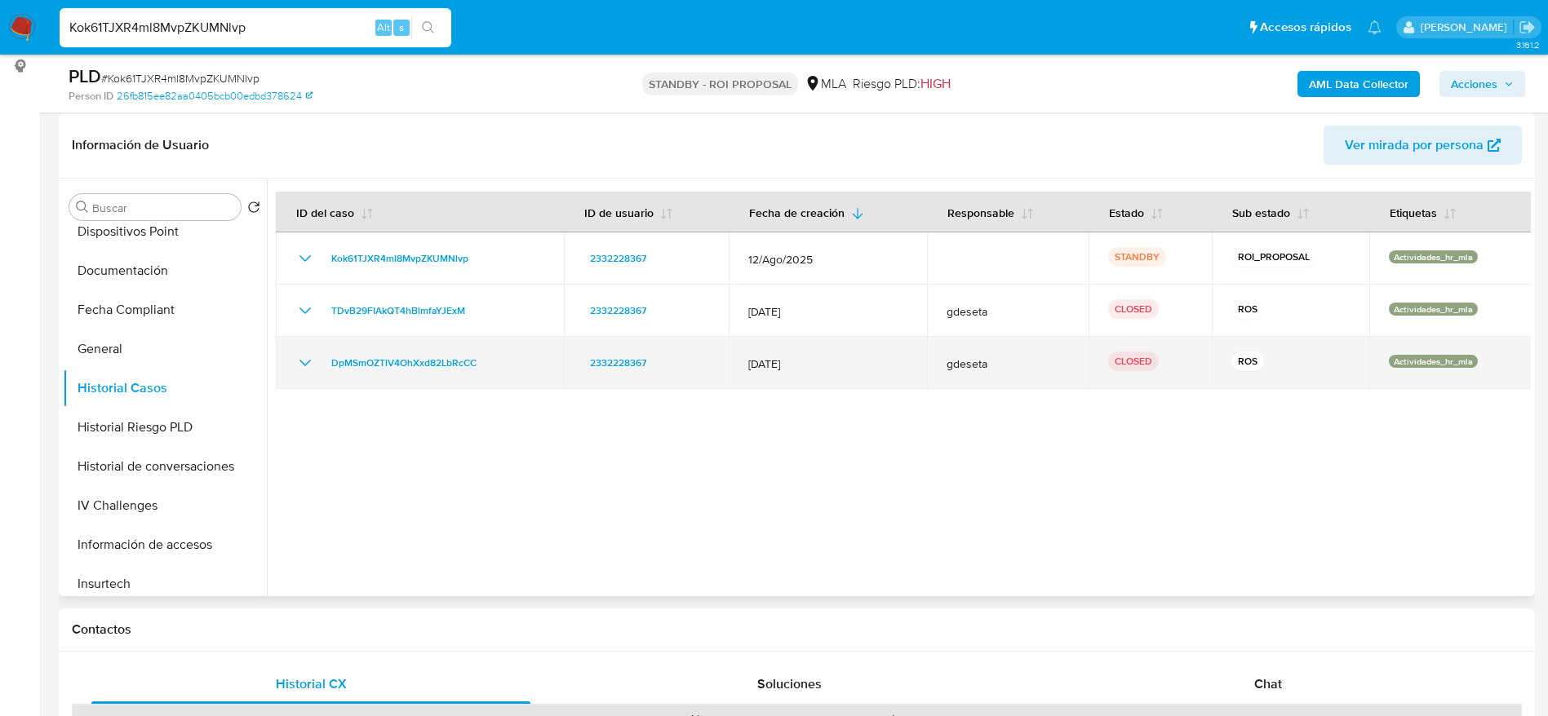
click at [311, 362] on icon "Mostrar/Ocultar" at bounding box center [305, 363] width 20 height 20
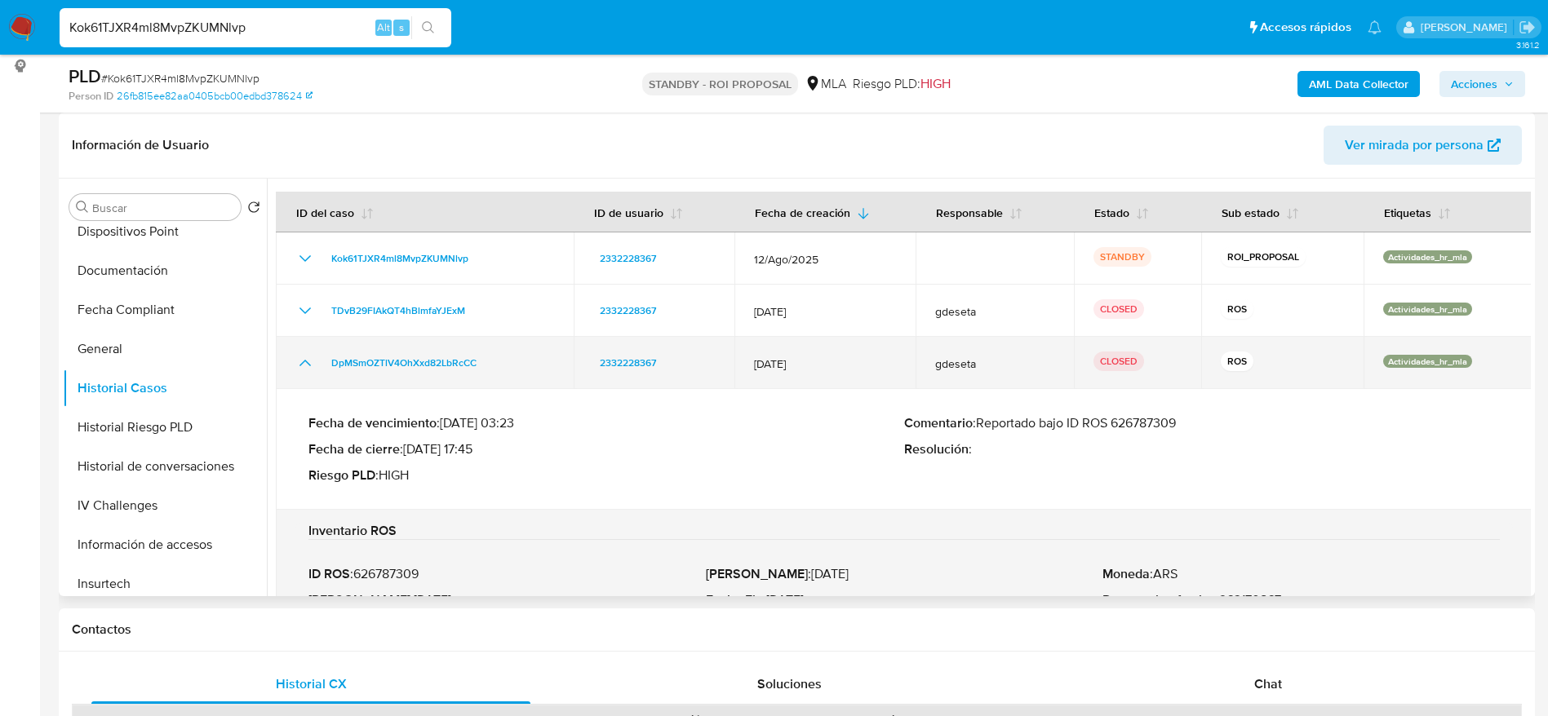
click at [311, 362] on icon "Mostrar/Ocultar" at bounding box center [305, 363] width 20 height 20
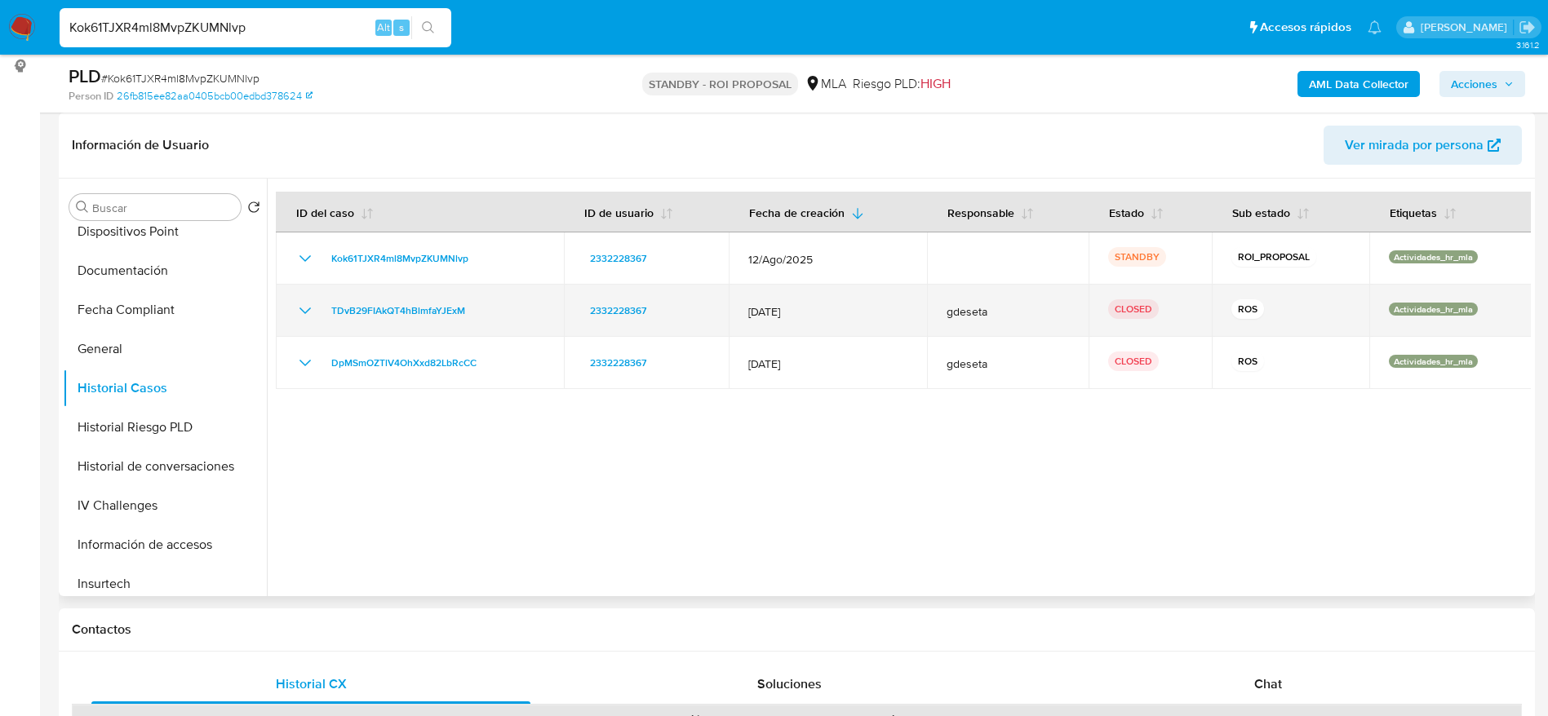
click at [308, 308] on icon "Mostrar/Ocultar" at bounding box center [305, 311] width 20 height 20
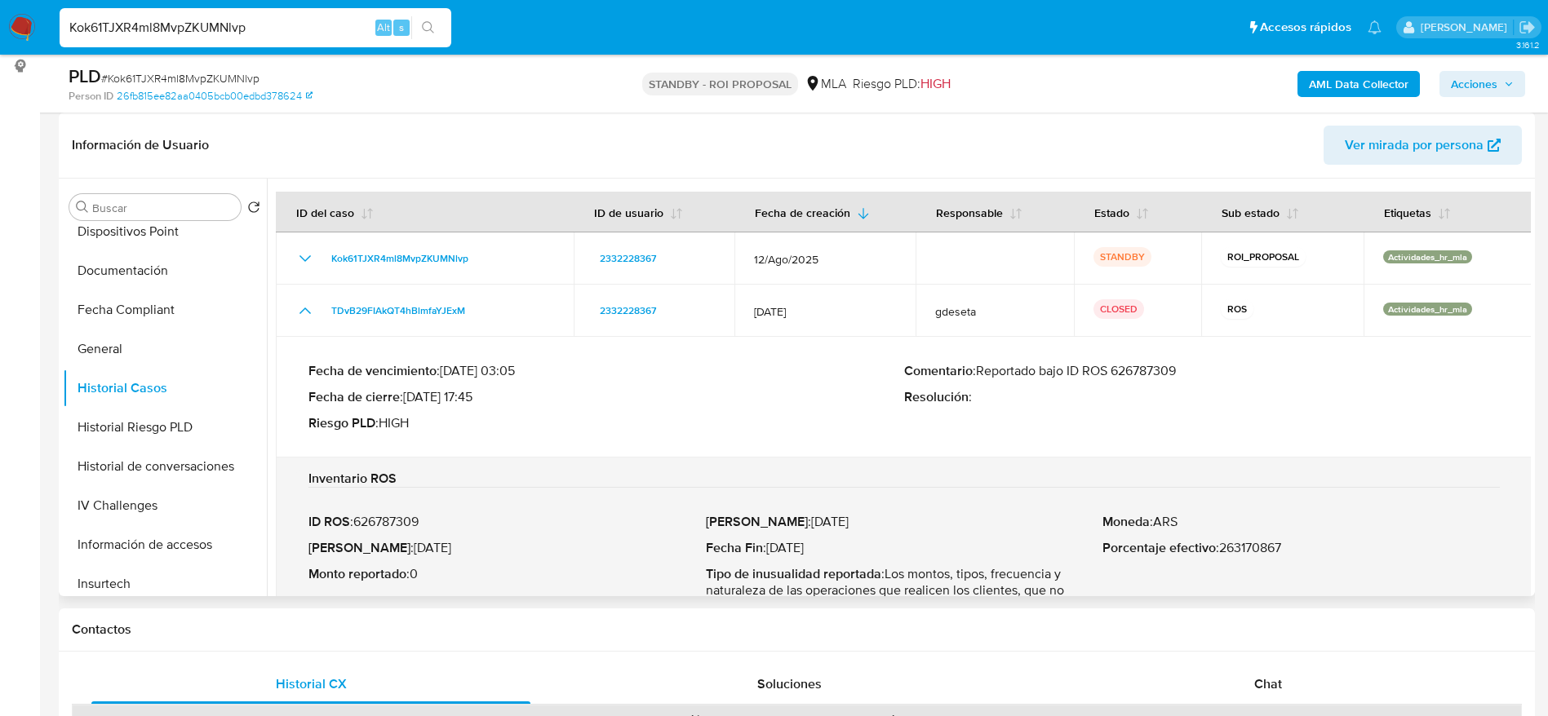
click at [1137, 365] on p "Comentario : Reportado bajo ID ROS 626787309" at bounding box center [1202, 371] width 596 height 16
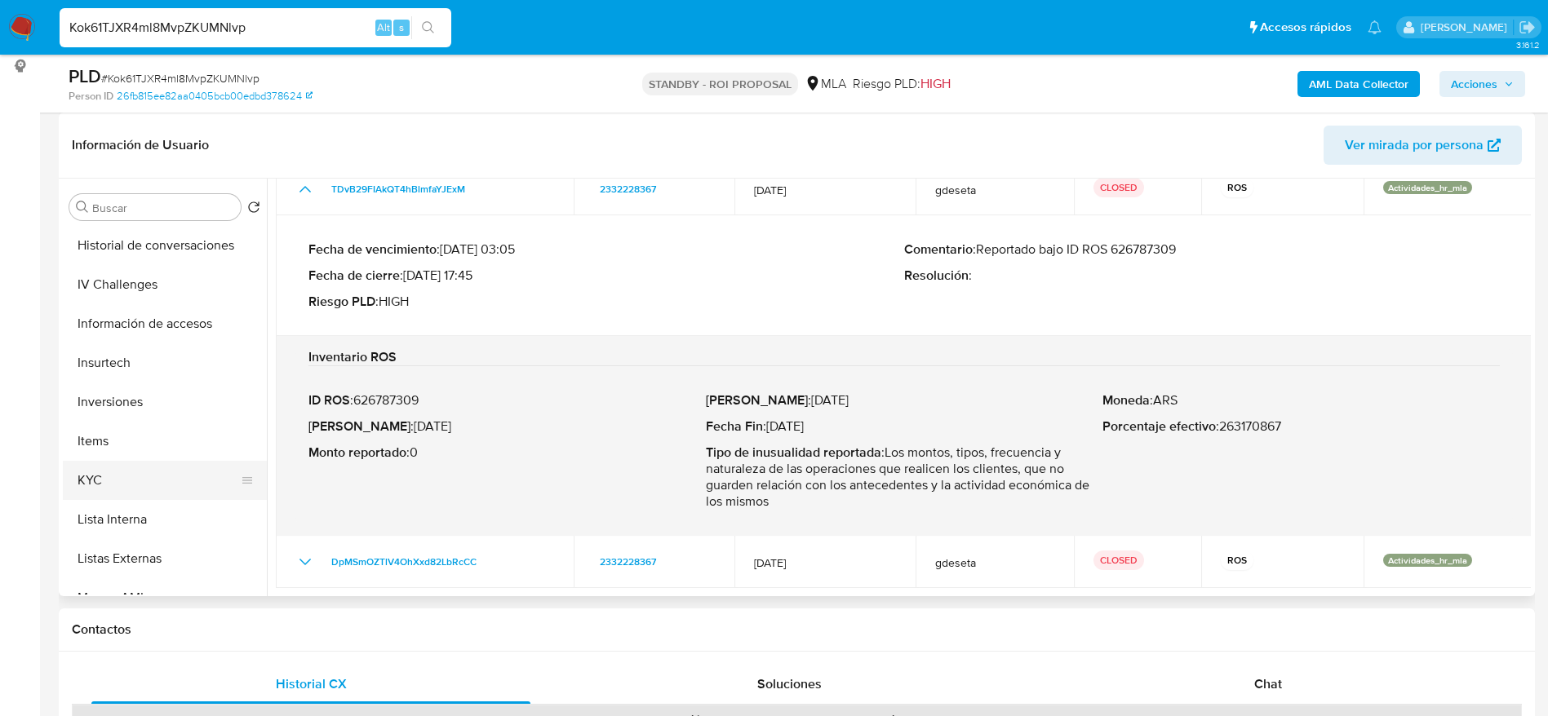
scroll to position [612, 0]
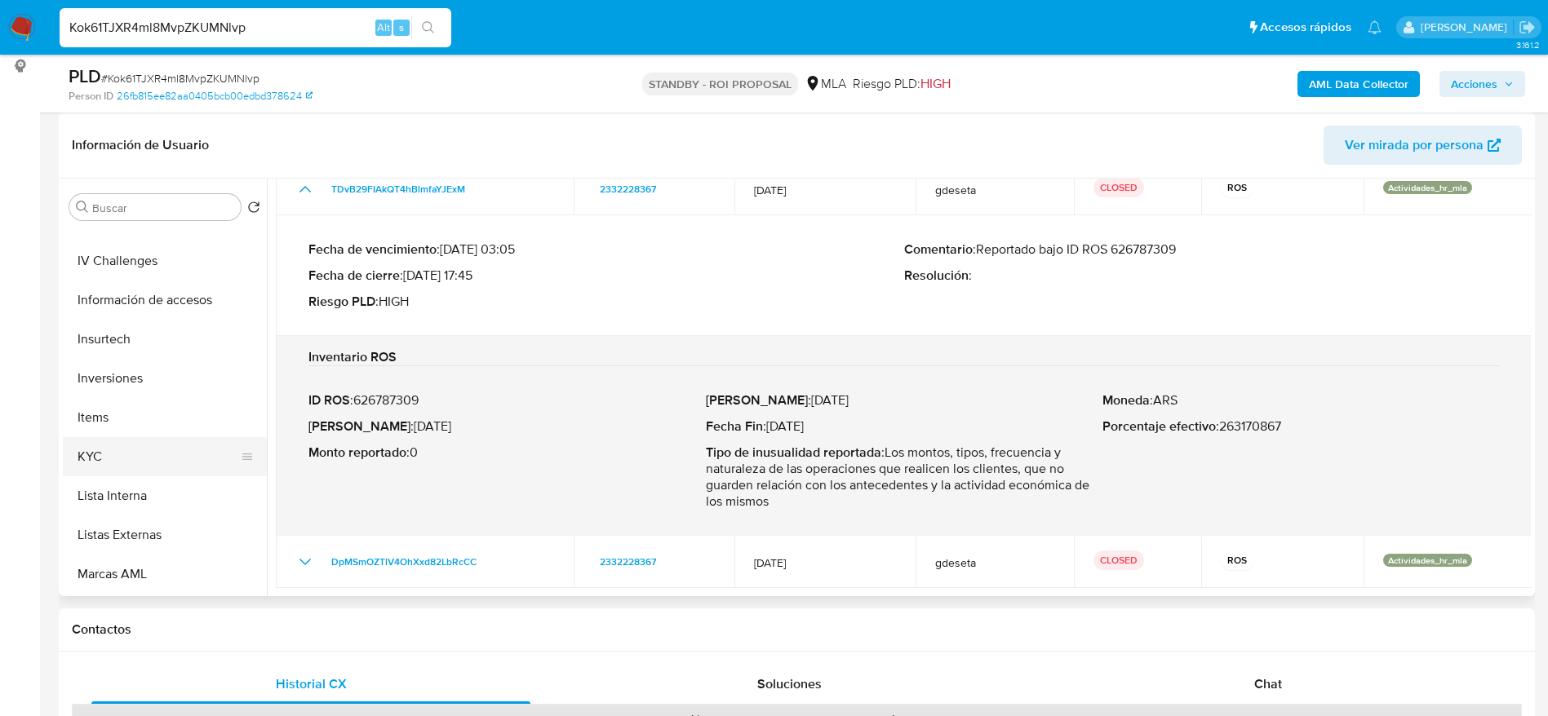
drag, startPoint x: 104, startPoint y: 441, endPoint x: 270, endPoint y: 446, distance: 165.7
click at [104, 442] on button "KYC" at bounding box center [165, 456] width 204 height 39
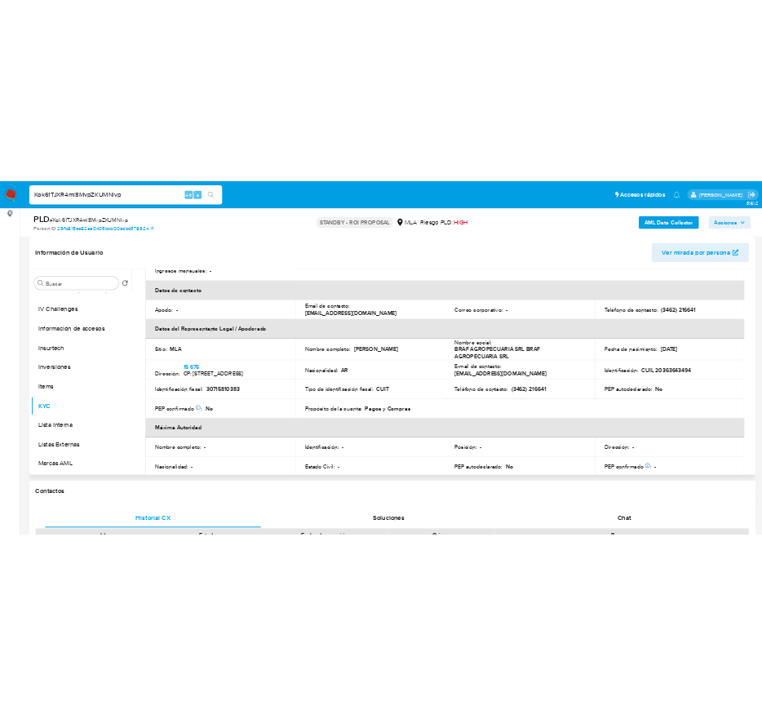
scroll to position [245, 0]
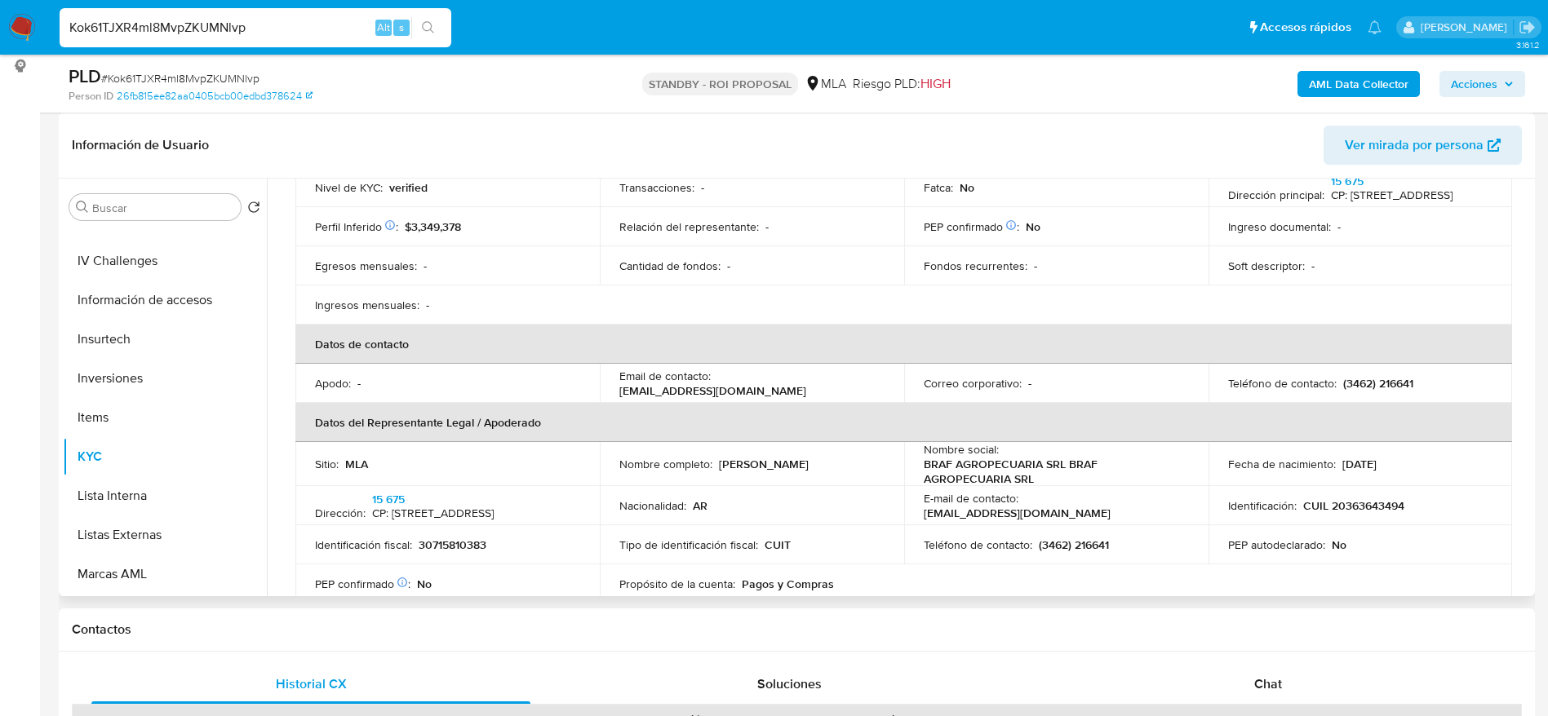
click at [1374, 511] on p "CUIL 20363643494" at bounding box center [1353, 506] width 101 height 15
copy p "20363643494"
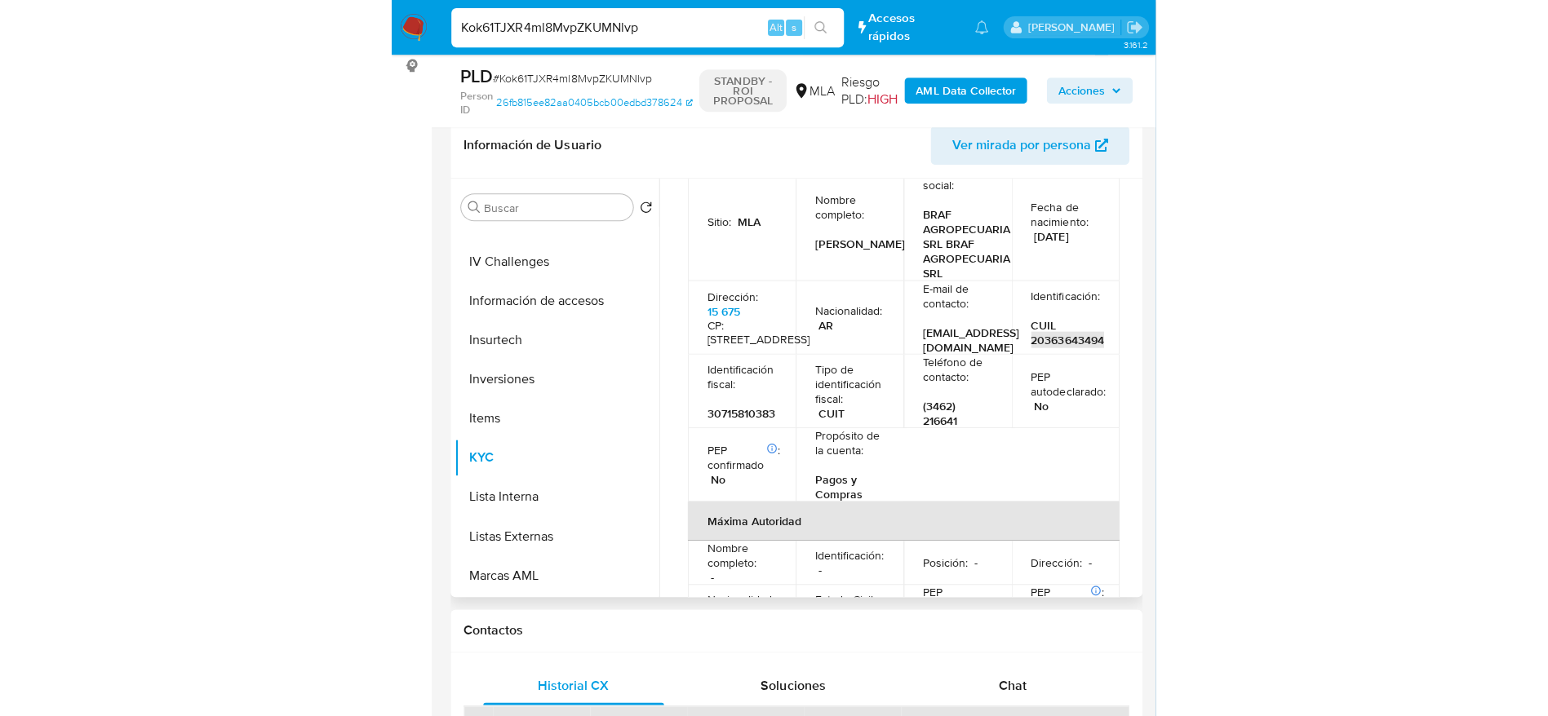
scroll to position [743, 0]
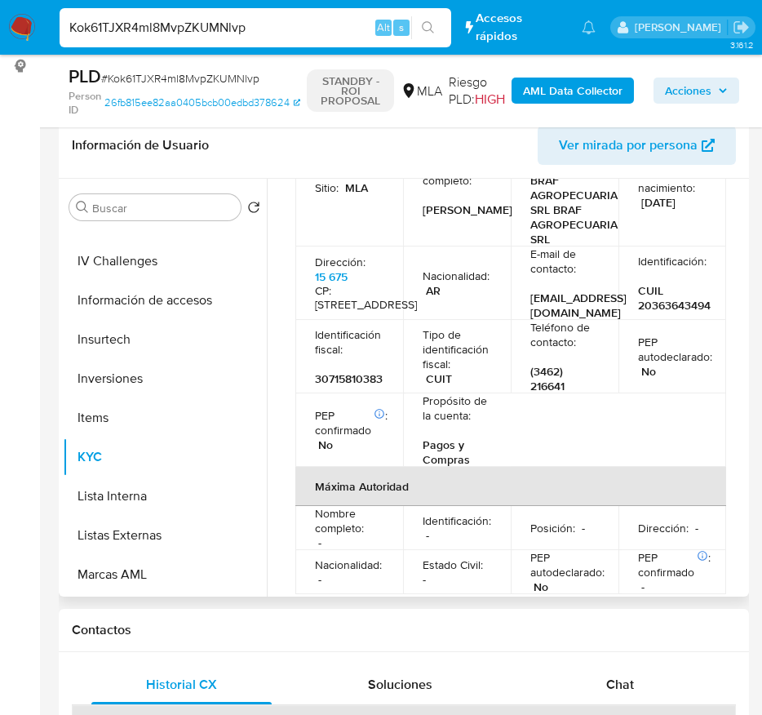
click at [618, 393] on td "PEP autodeclarado : No" at bounding box center [672, 356] width 108 height 73
click at [429, 217] on p "Guido Bonifacio" at bounding box center [468, 209] width 90 height 15
copy p "Guido"
drag, startPoint x: 395, startPoint y: 375, endPoint x: 426, endPoint y: 351, distance: 39.5
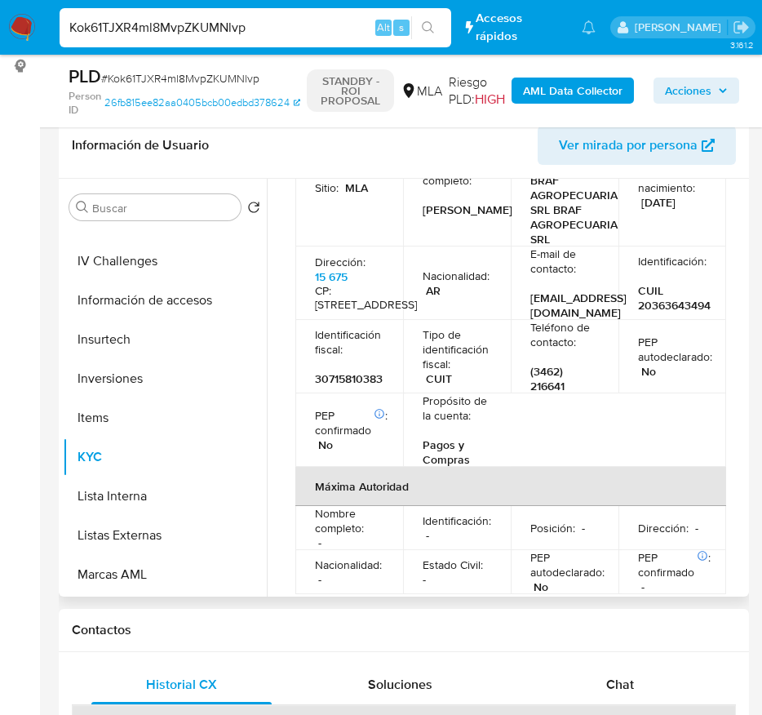
click at [395, 320] on td "Dirección : 15 675 CP: 2720 - Col N, Buenos Aires, Argentina" at bounding box center [349, 282] width 108 height 73
click at [454, 217] on p "Guido Bonifacio" at bounding box center [468, 209] width 90 height 15
copy p "Bonifacio"
drag, startPoint x: 542, startPoint y: 346, endPoint x: 579, endPoint y: 310, distance: 51.9
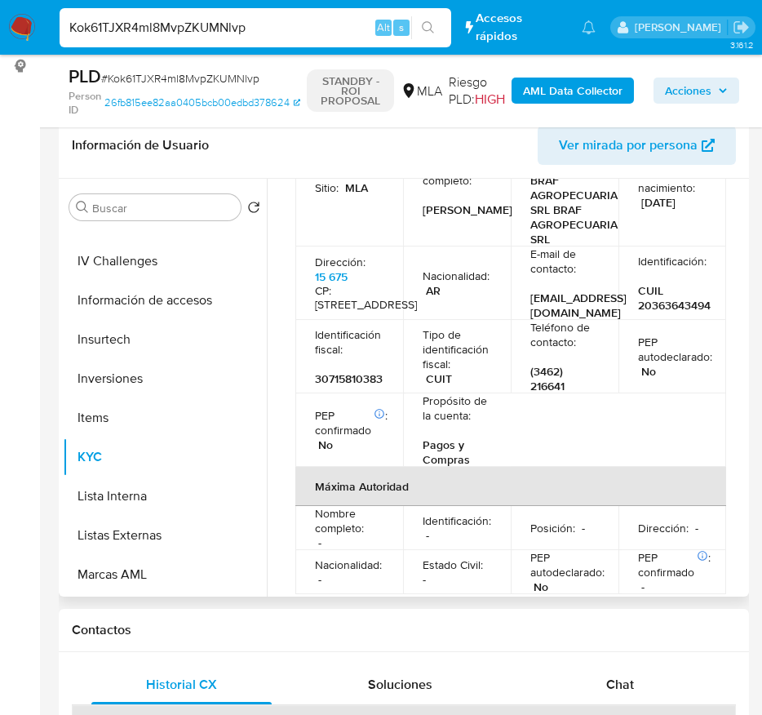
click at [542, 276] on p "E-mail de contacto :" at bounding box center [564, 260] width 69 height 29
click at [661, 210] on p "14/09/1991" at bounding box center [658, 202] width 34 height 15
drag, startPoint x: 636, startPoint y: 279, endPoint x: 700, endPoint y: 282, distance: 63.7
click at [700, 246] on td "Fecha de nacimiento : 14/09/1991" at bounding box center [672, 187] width 108 height 117
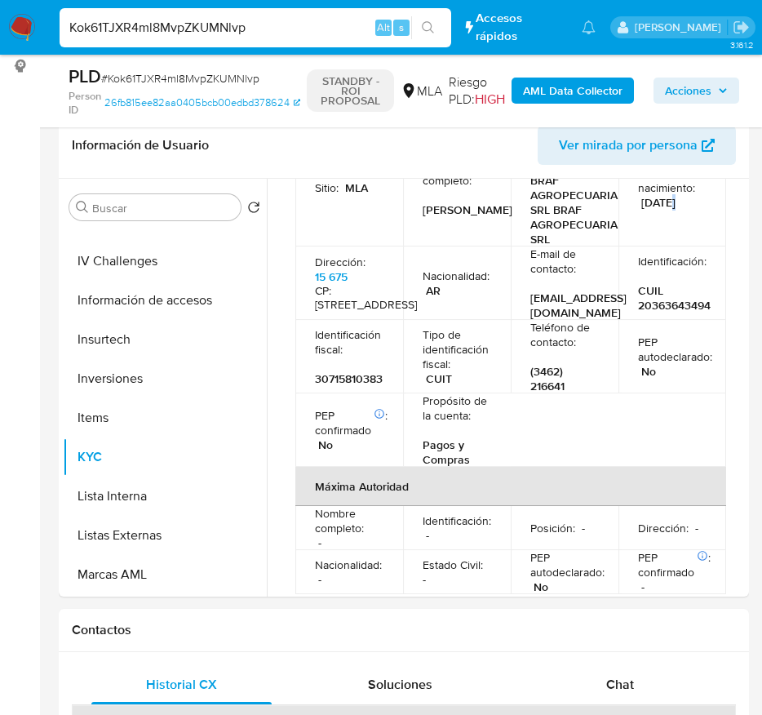
copy p "14/09/1991"
click at [701, 313] on p "CUIL 20363643494" at bounding box center [674, 297] width 73 height 29
copy p "20363643494"
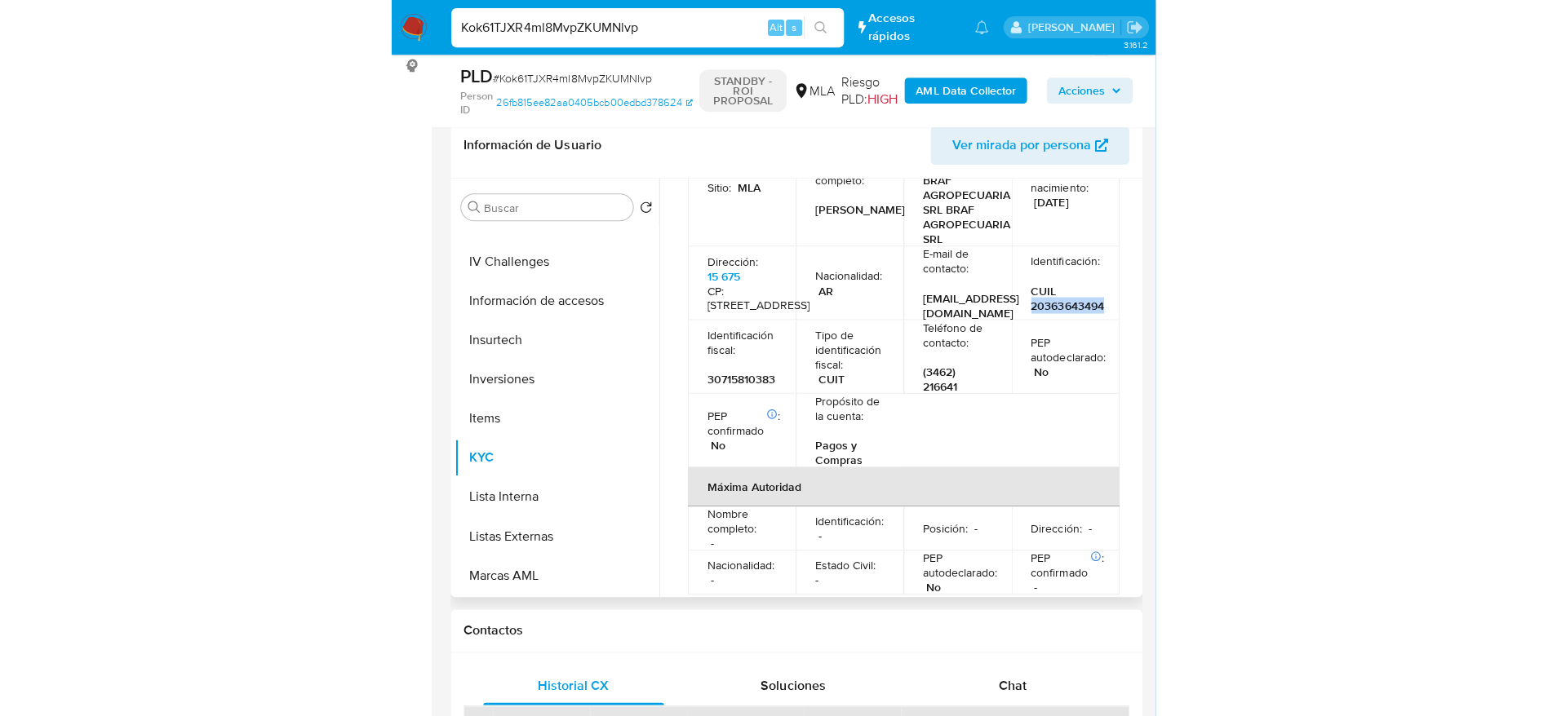
scroll to position [490, 0]
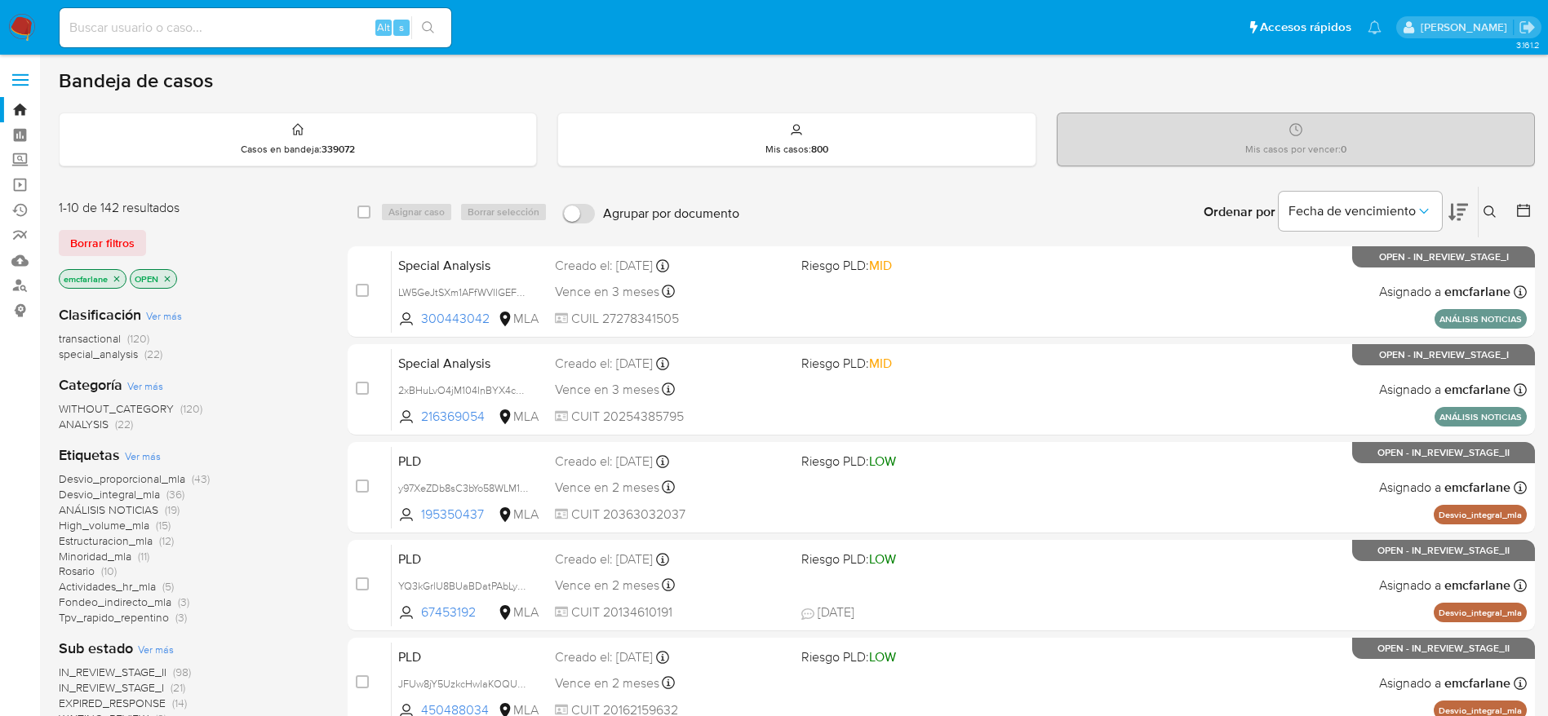
click at [233, 38] on div "Alt s" at bounding box center [256, 27] width 392 height 39
click at [233, 31] on input at bounding box center [256, 27] width 392 height 21
paste input "YKLnaT5c4YRBq92E5vKx4iKO"
type input "YKLnaT5c4YRBq92E5vKx4iKO"
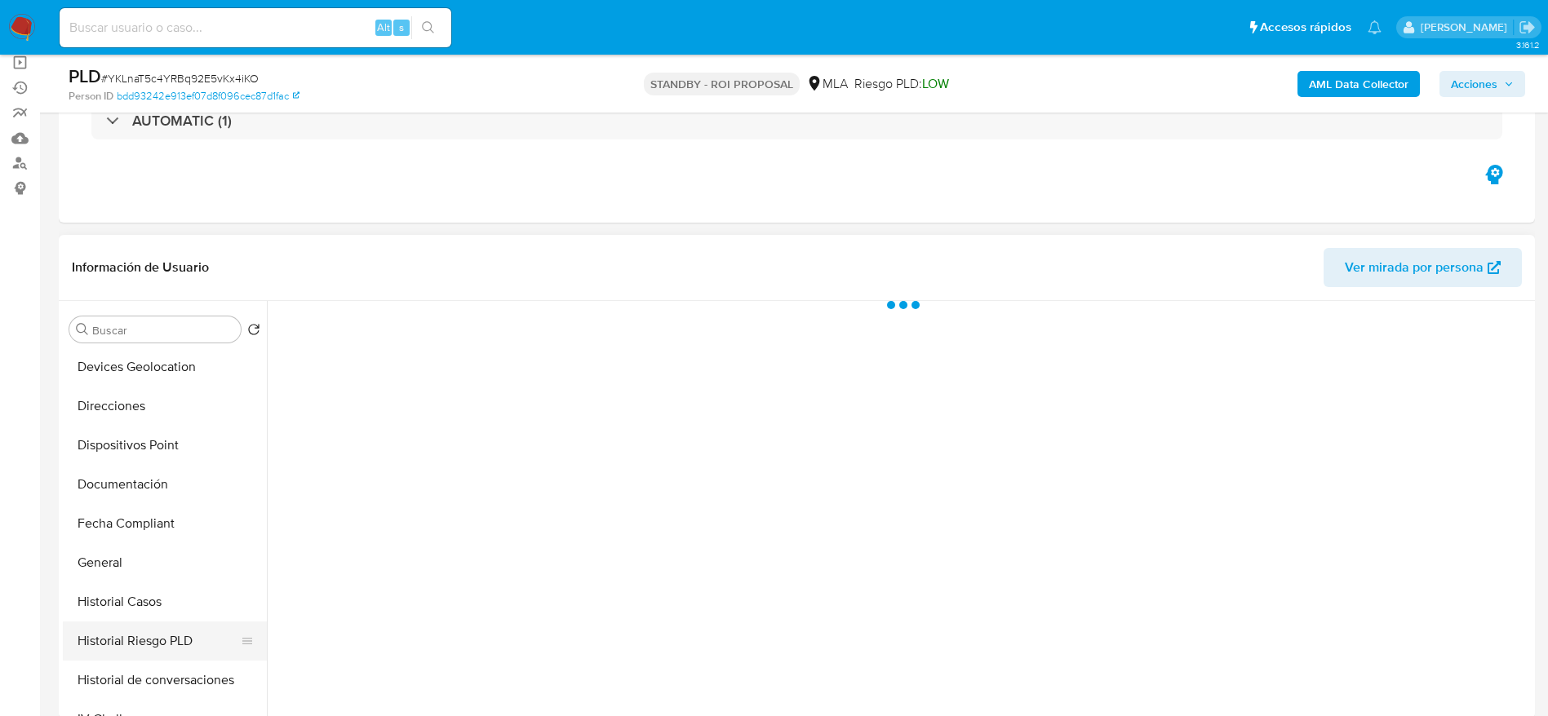
scroll to position [367, 0]
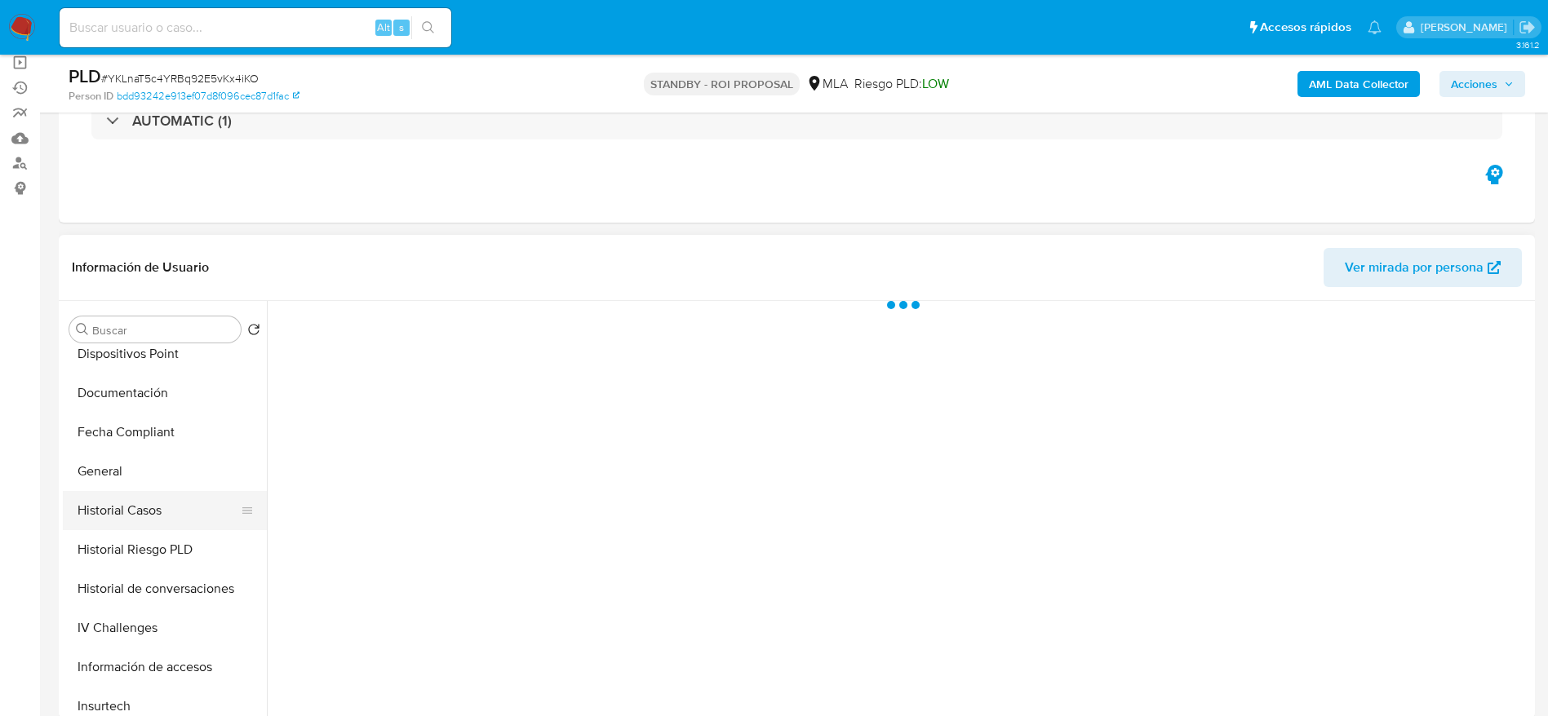
select select "10"
click at [100, 493] on button "Historial Casos" at bounding box center [158, 510] width 191 height 39
click at [108, 482] on button "General" at bounding box center [158, 471] width 191 height 39
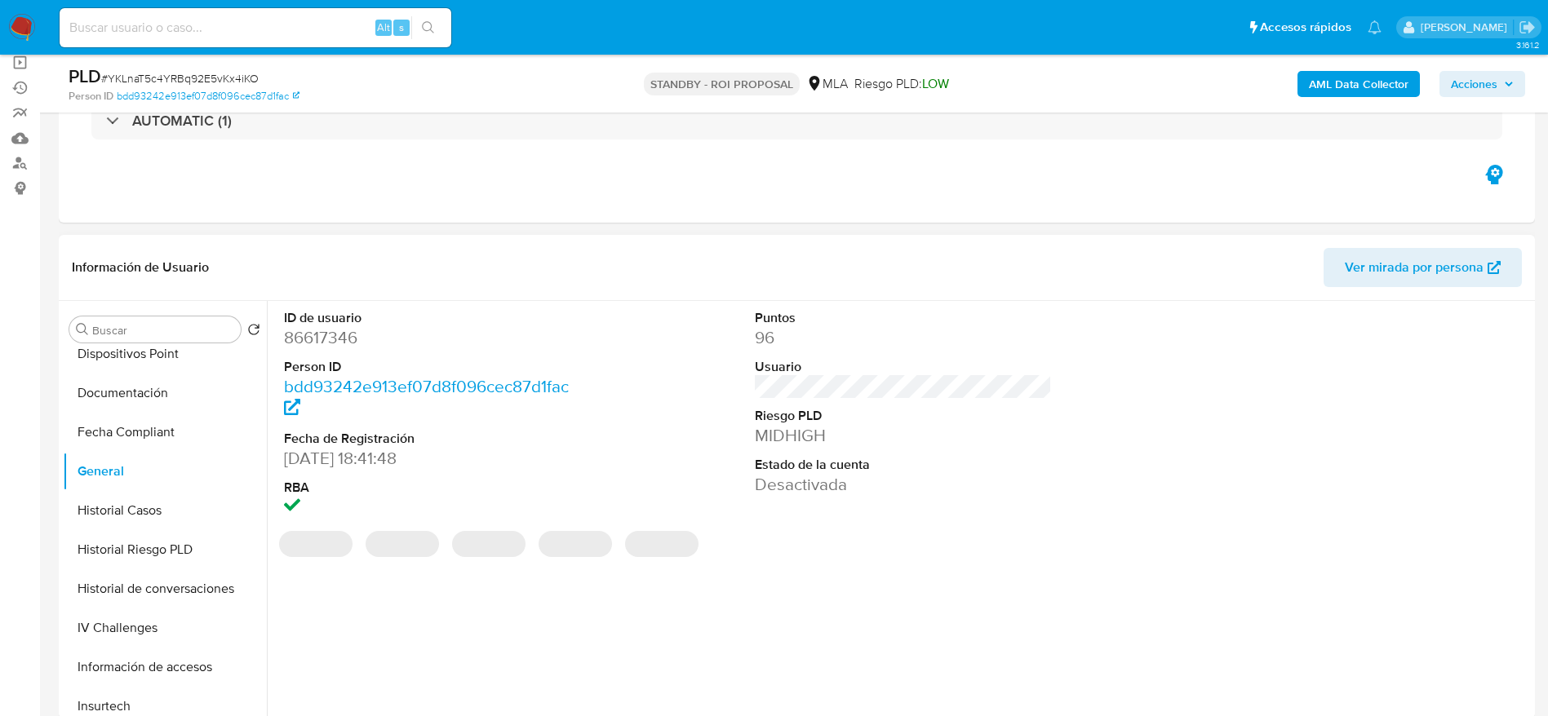
click at [344, 339] on dd "86617346" at bounding box center [433, 337] width 298 height 23
drag, startPoint x: 344, startPoint y: 339, endPoint x: 367, endPoint y: 353, distance: 26.7
click at [344, 339] on dd "86617346" at bounding box center [433, 337] width 298 height 23
copy dd "86617346"
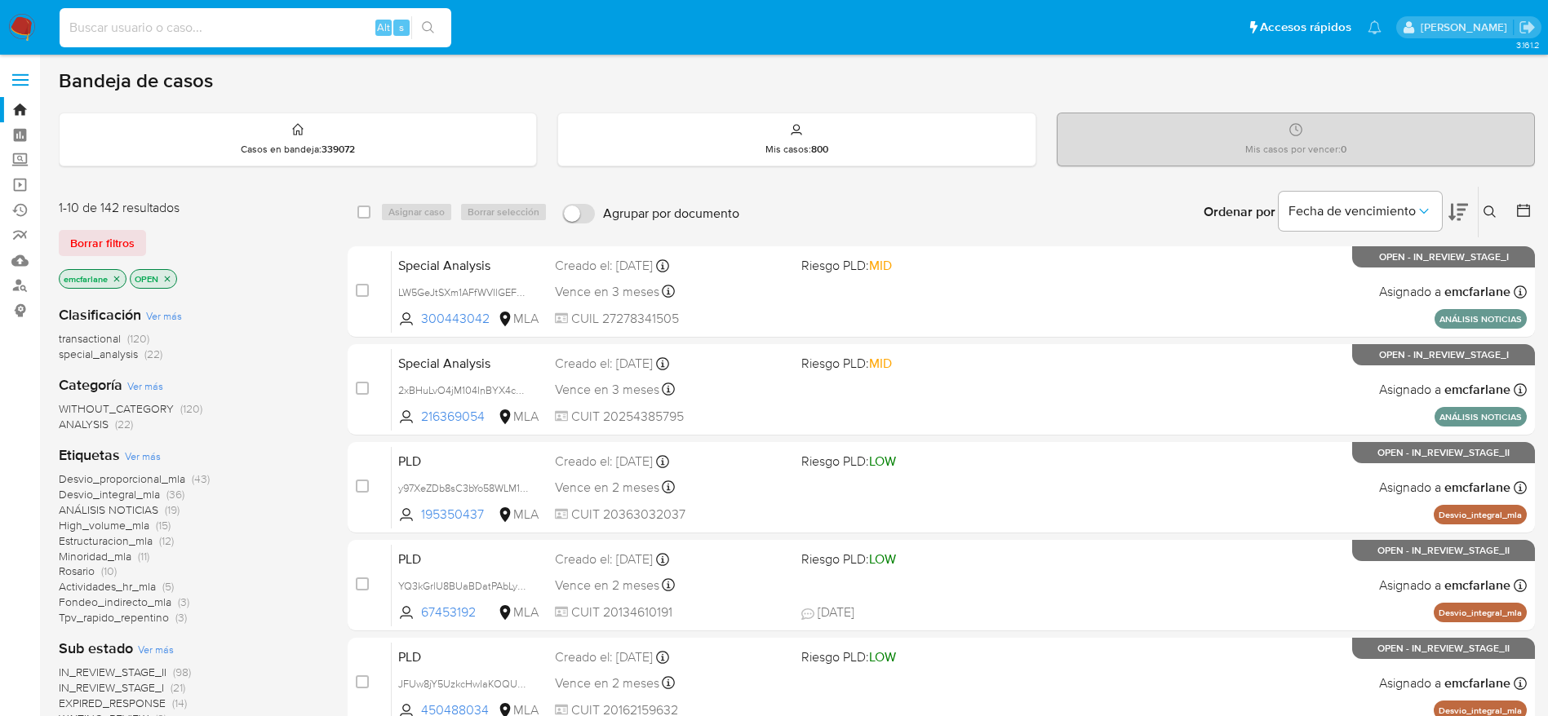
click at [129, 32] on input at bounding box center [256, 27] width 392 height 21
paste input "2dMVS93IpGDCviccUqOpx764"
type input "2dMVS93IpGDCviccUqOpx764"
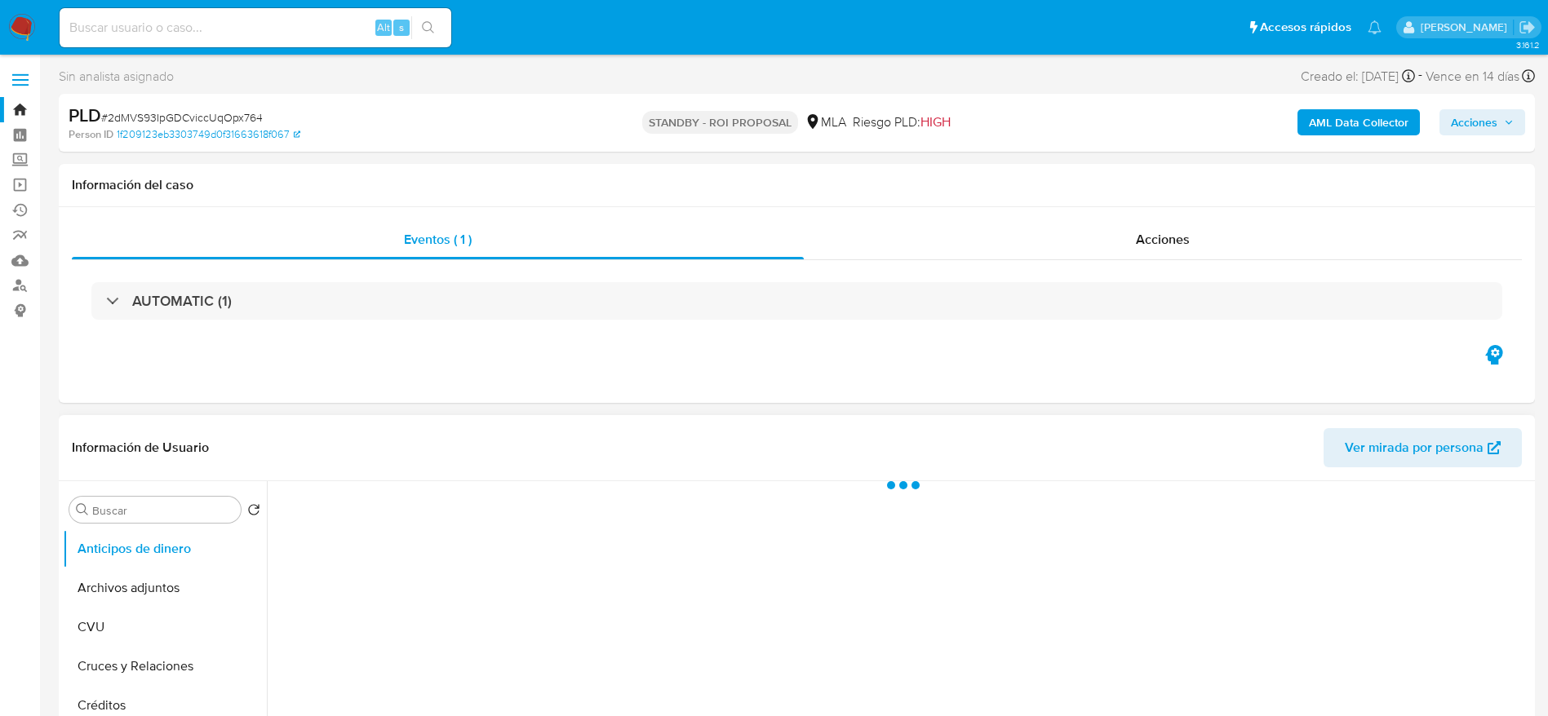
drag, startPoint x: 135, startPoint y: 597, endPoint x: 305, endPoint y: 516, distance: 188.7
click at [135, 598] on button "Archivos adjuntos" at bounding box center [165, 588] width 204 height 39
select select "10"
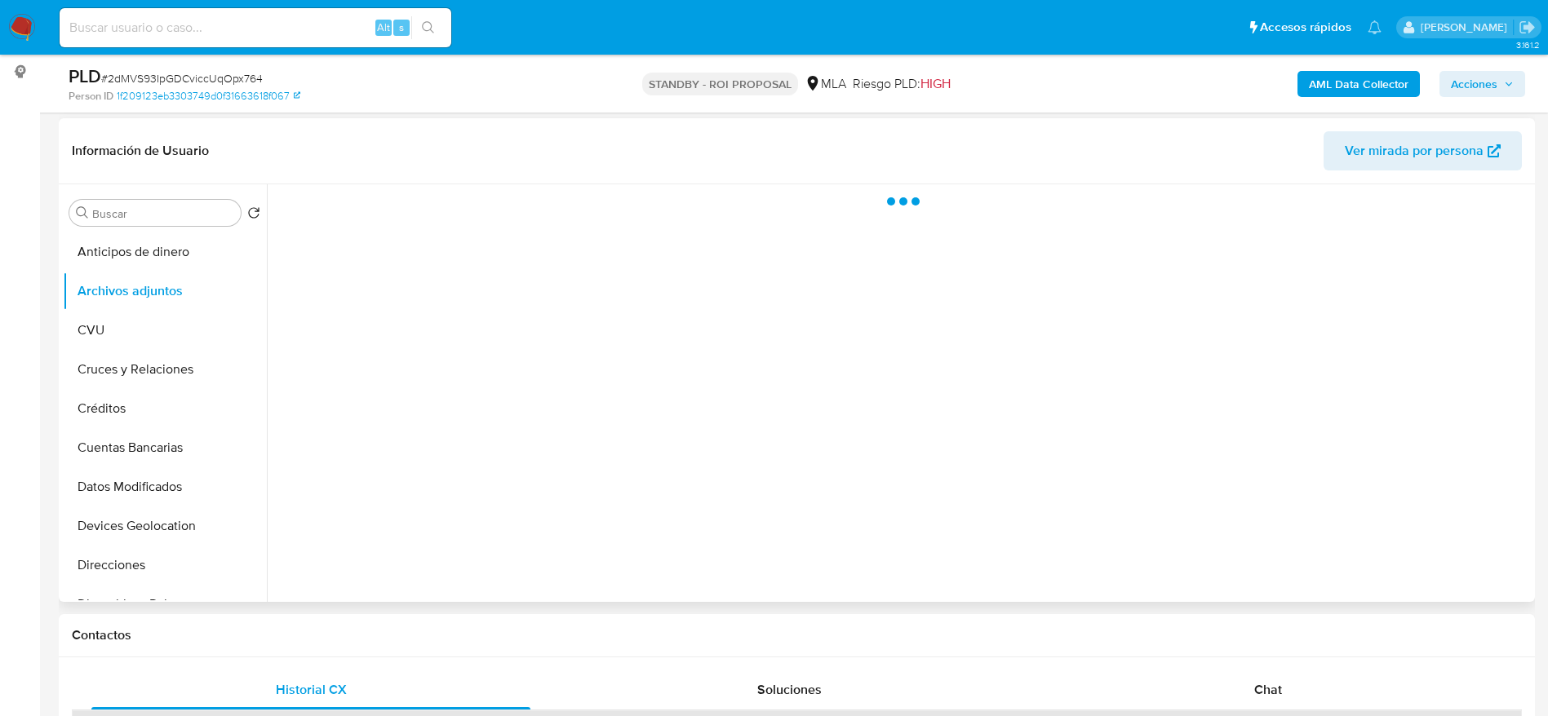
scroll to position [245, 0]
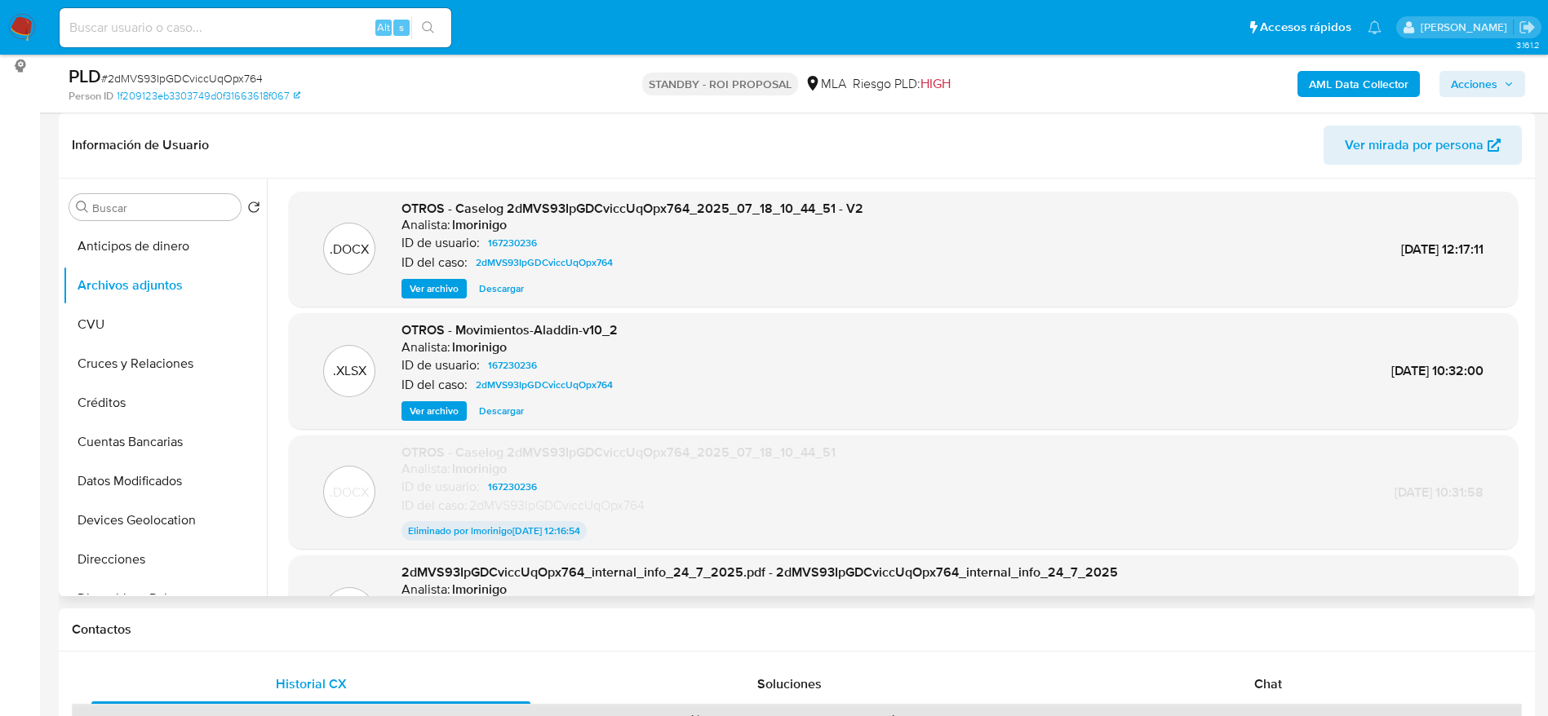
click at [513, 288] on span "Descargar" at bounding box center [501, 289] width 45 height 16
click at [184, 71] on span "# 2dMVS93IpGDCviccUqOpx764" at bounding box center [182, 78] width 162 height 16
copy span "2dMVS93IpGDCviccUqOpx764"
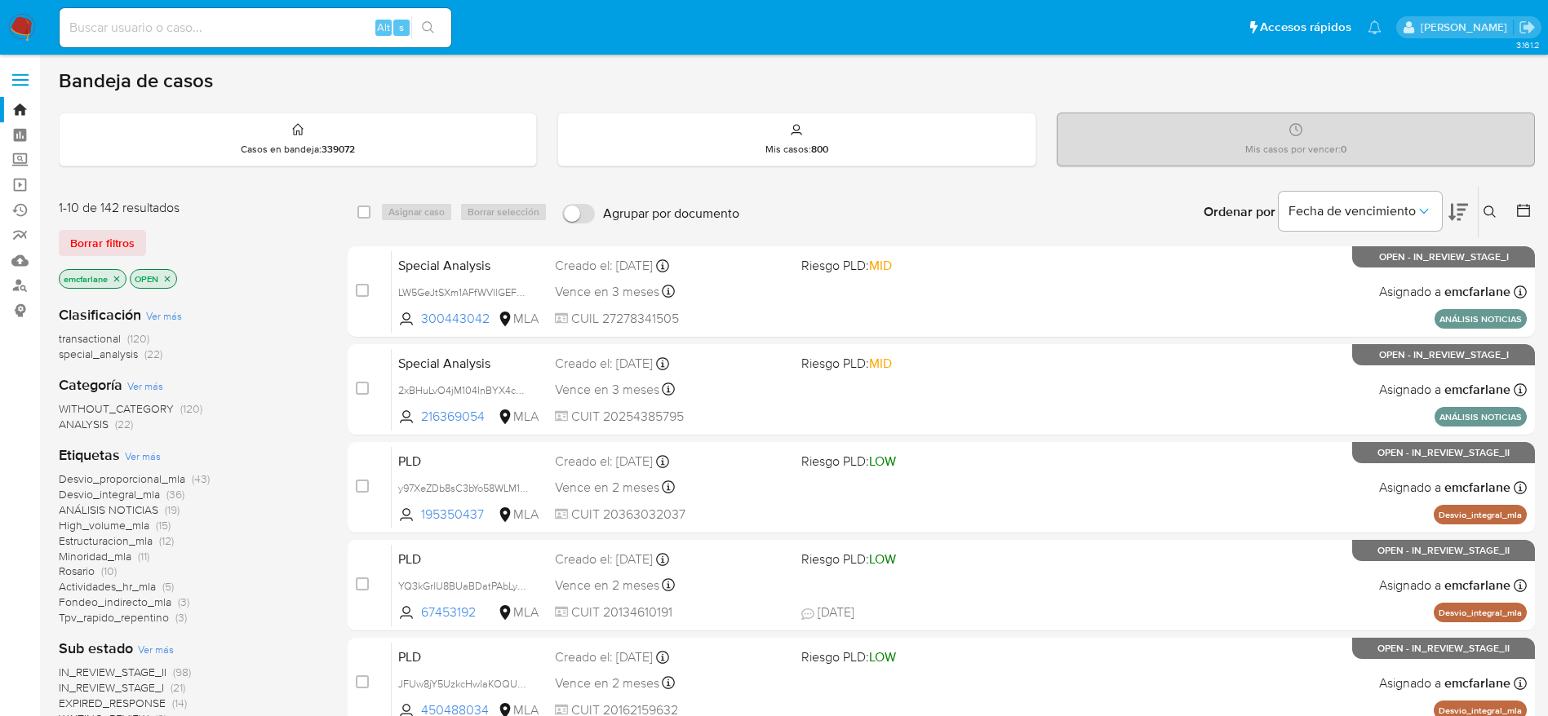
click at [97, 232] on span "Borrar filtros" at bounding box center [102, 243] width 64 height 23
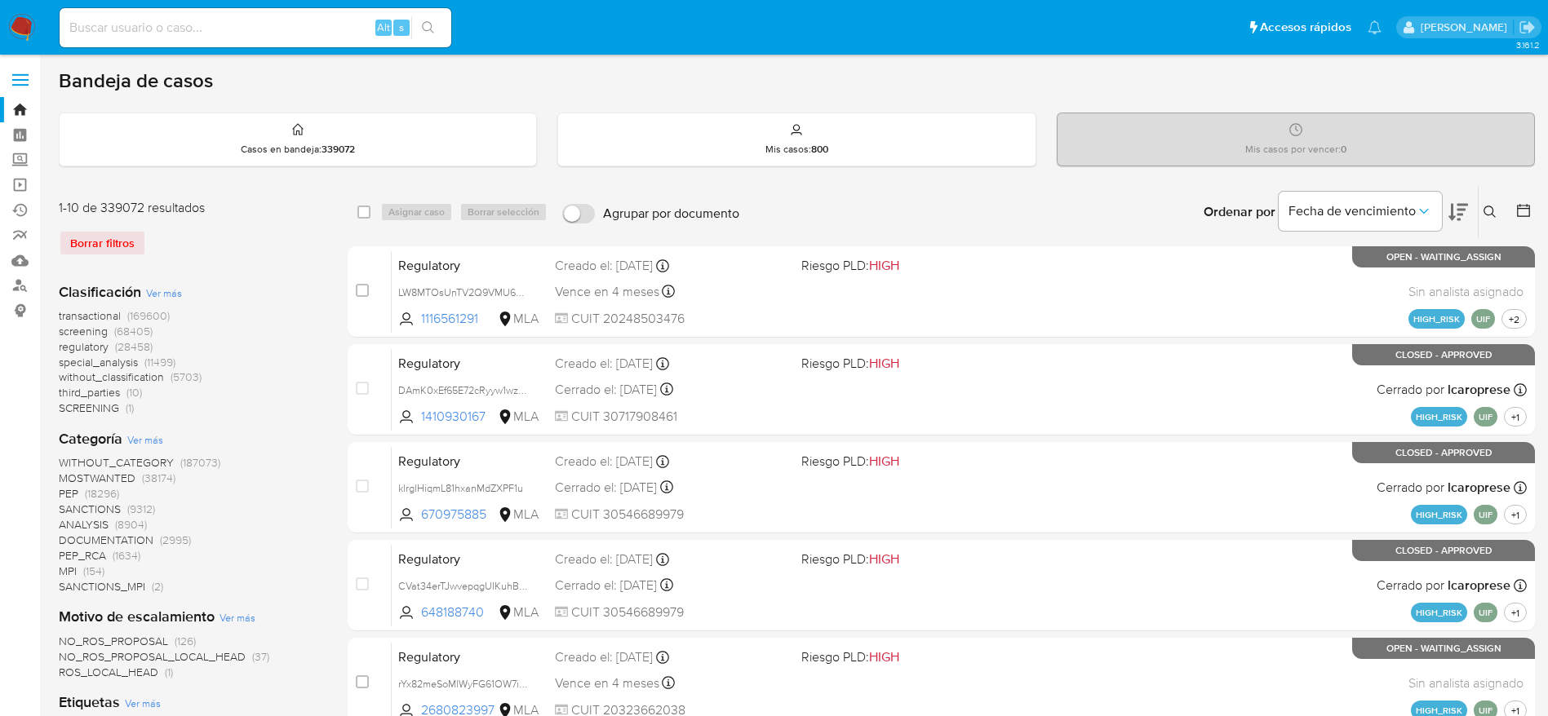
click at [1492, 208] on icon at bounding box center [1489, 212] width 13 height 13
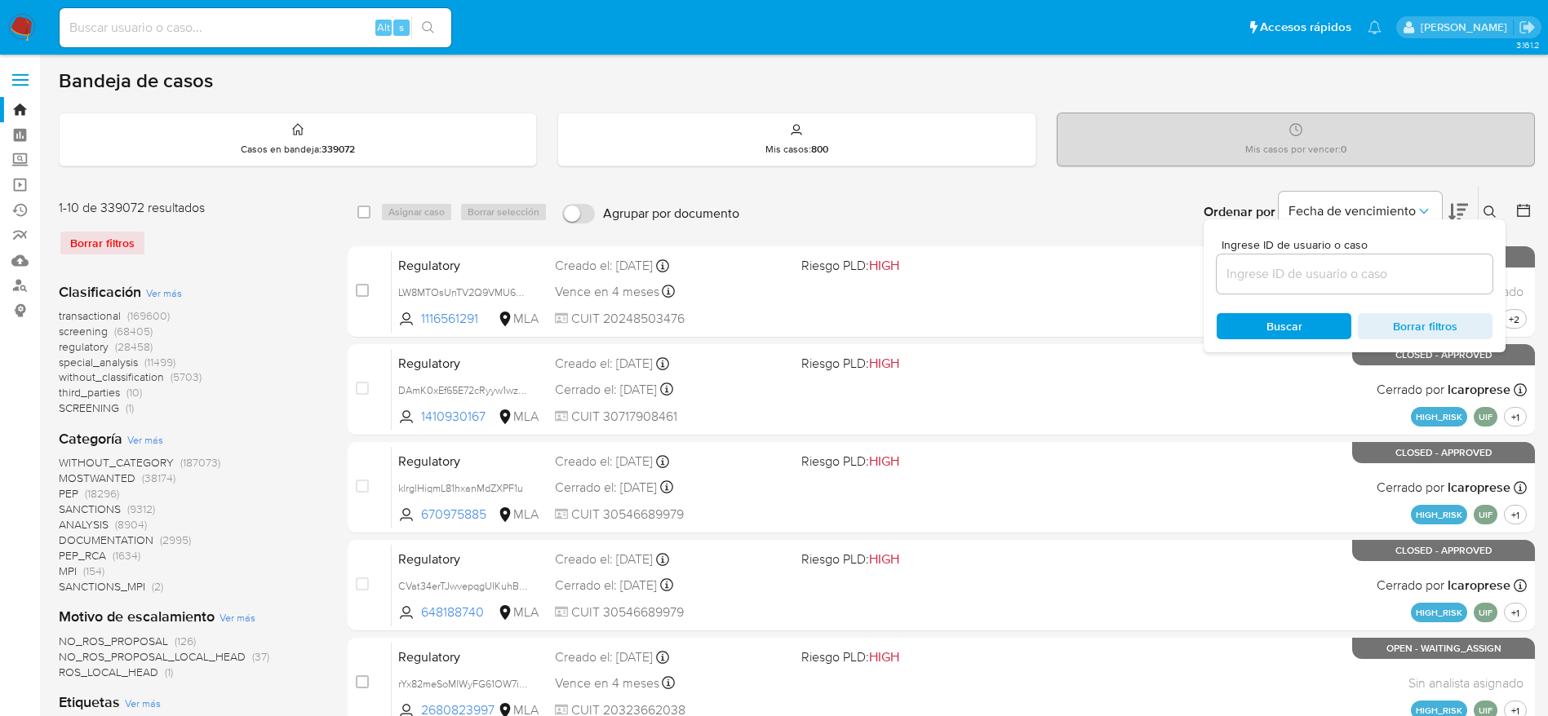
click at [1254, 277] on input at bounding box center [1355, 274] width 276 height 21
type input "2dMVS93IpGDCviccUqOpx764"
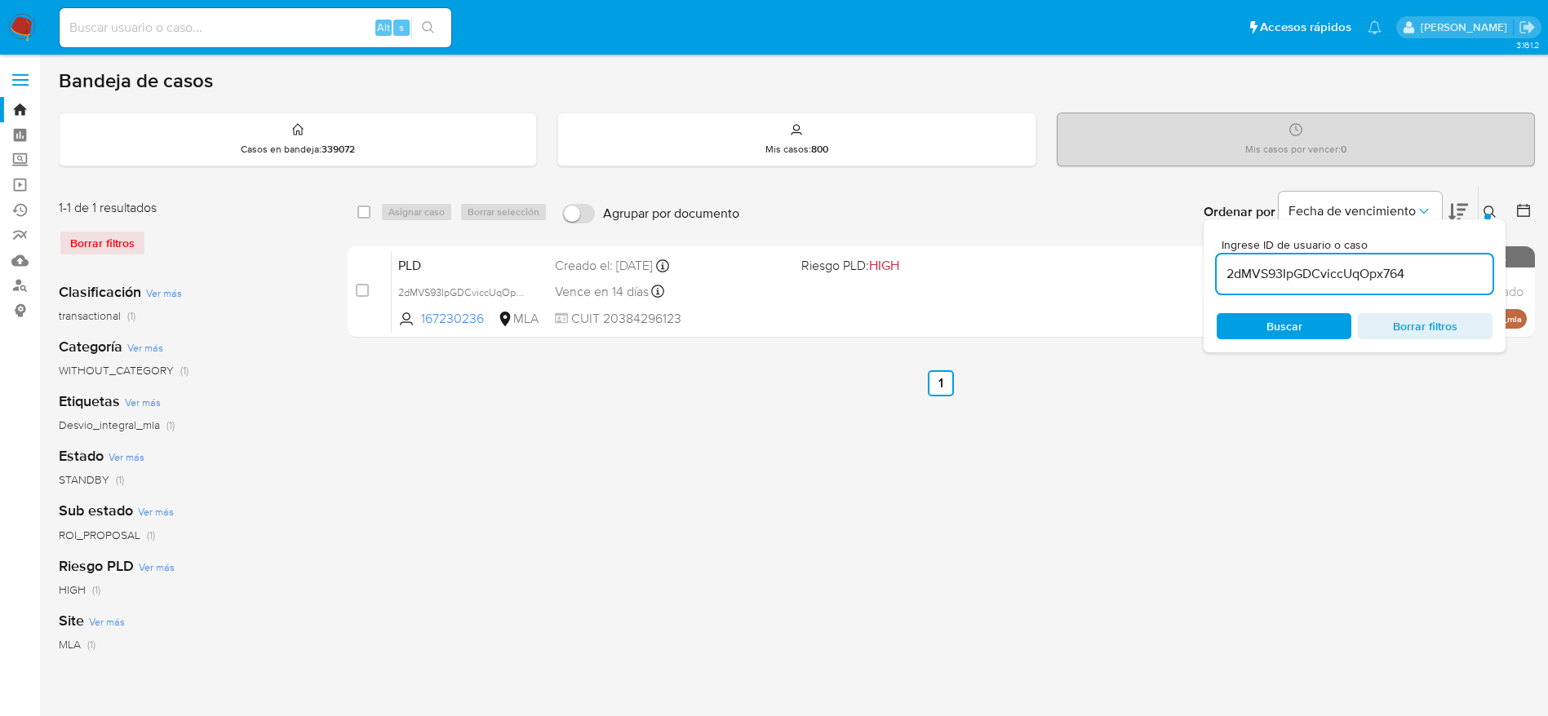
click at [365, 210] on input "checkbox" at bounding box center [363, 212] width 13 height 13
checkbox input "true"
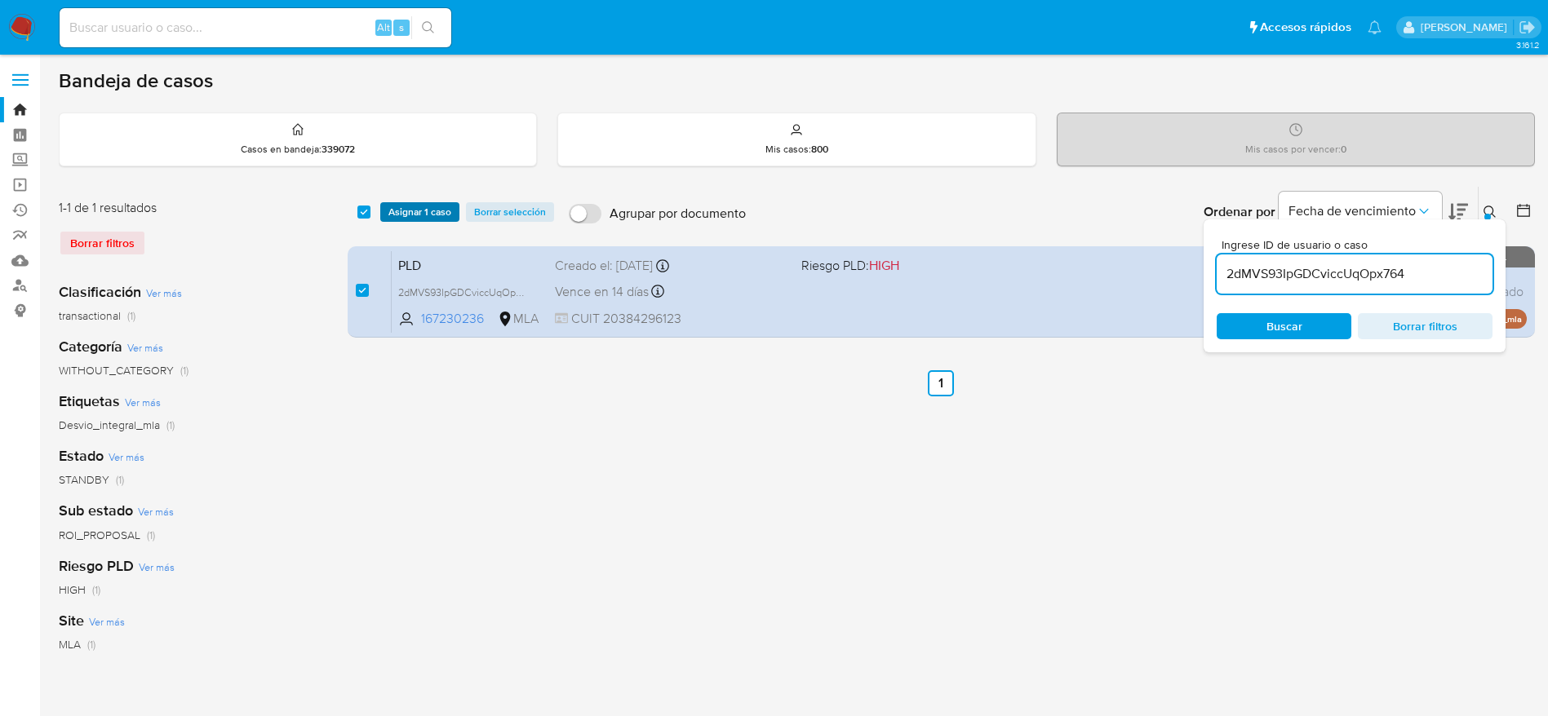
click at [418, 219] on span "Asignar 1 caso" at bounding box center [419, 212] width 63 height 16
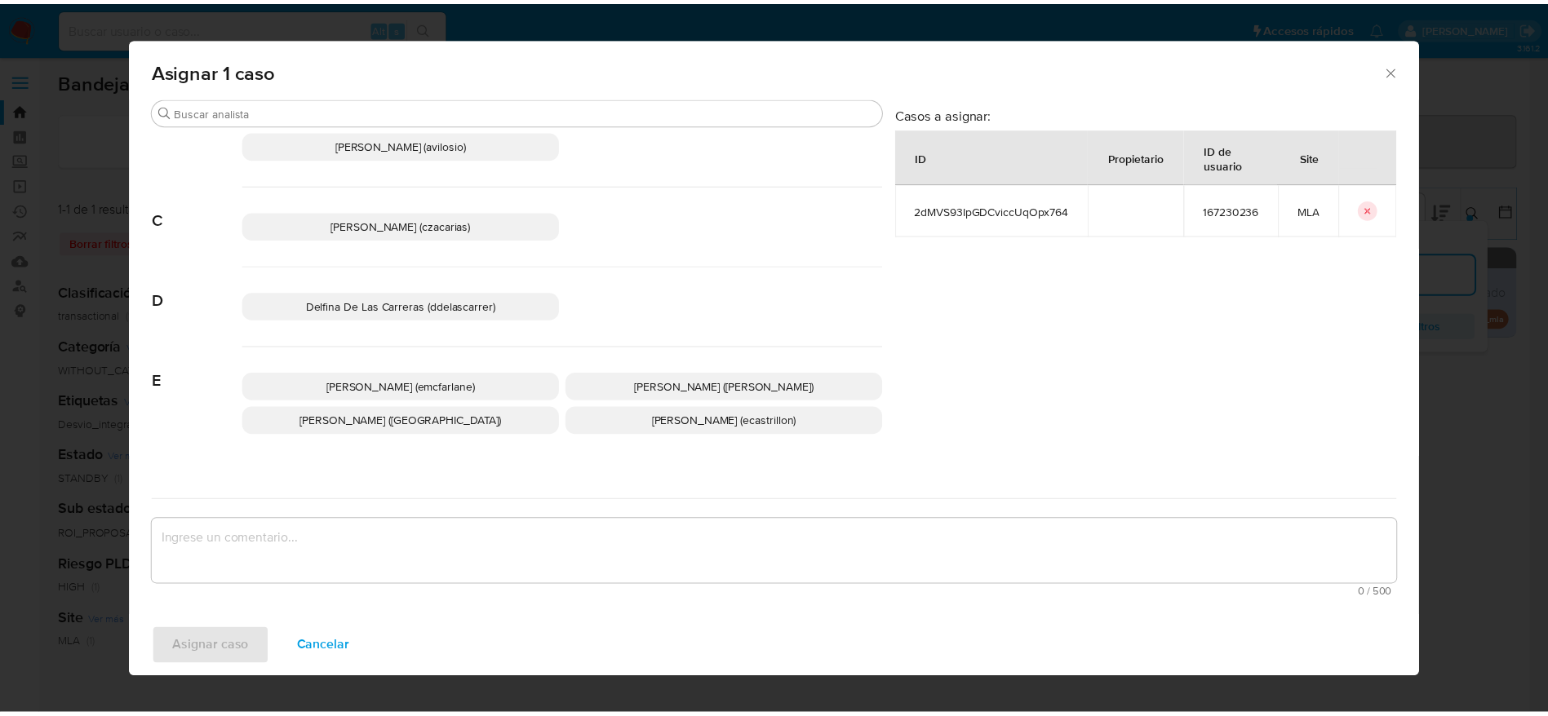
scroll to position [122, 0]
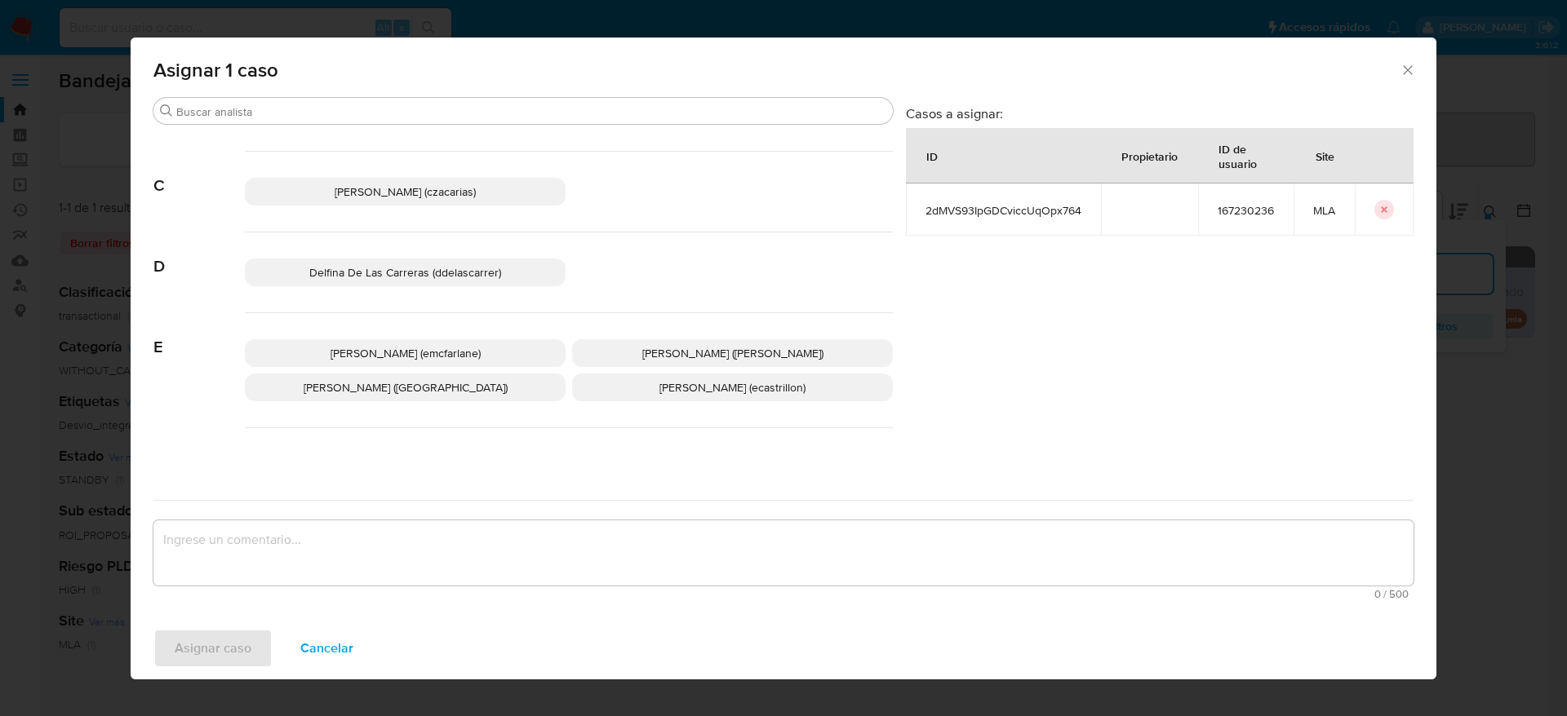
click at [445, 346] on span "Elaine Mc Farlane (emcfarlane)" at bounding box center [405, 353] width 150 height 16
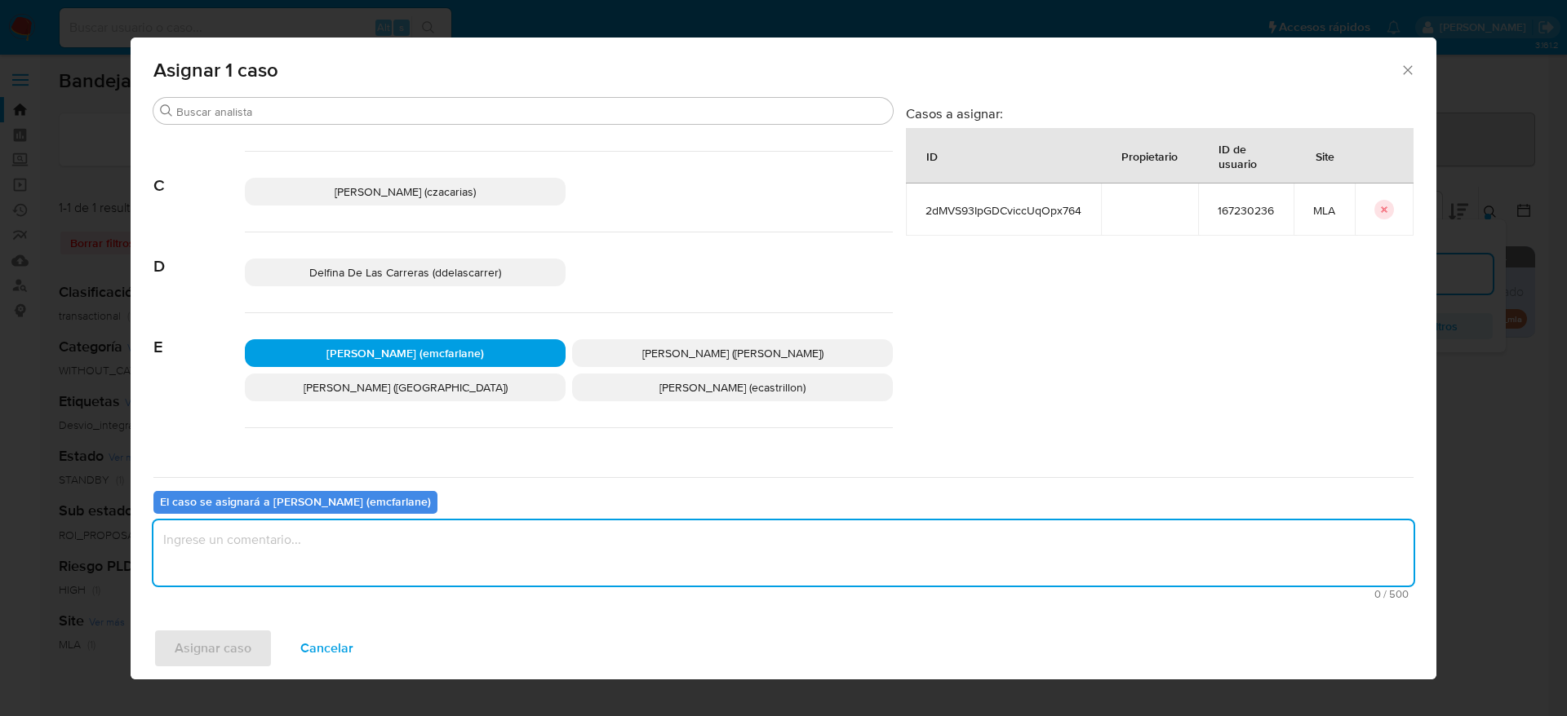
drag, startPoint x: 401, startPoint y: 536, endPoint x: 226, endPoint y: 615, distance: 192.5
click at [401, 536] on textarea "assign-modal" at bounding box center [783, 553] width 1260 height 65
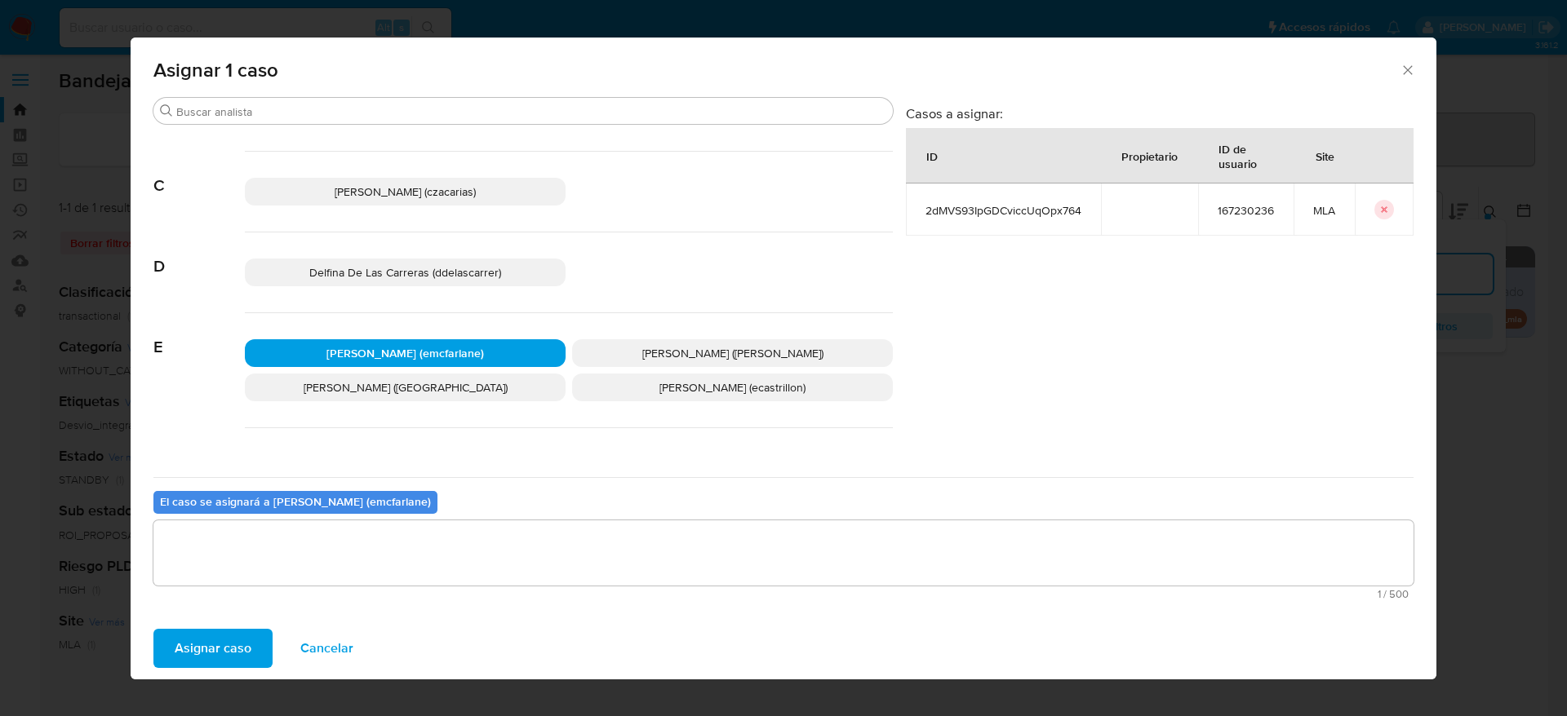
click at [224, 643] on span "Asignar caso" at bounding box center [213, 649] width 77 height 36
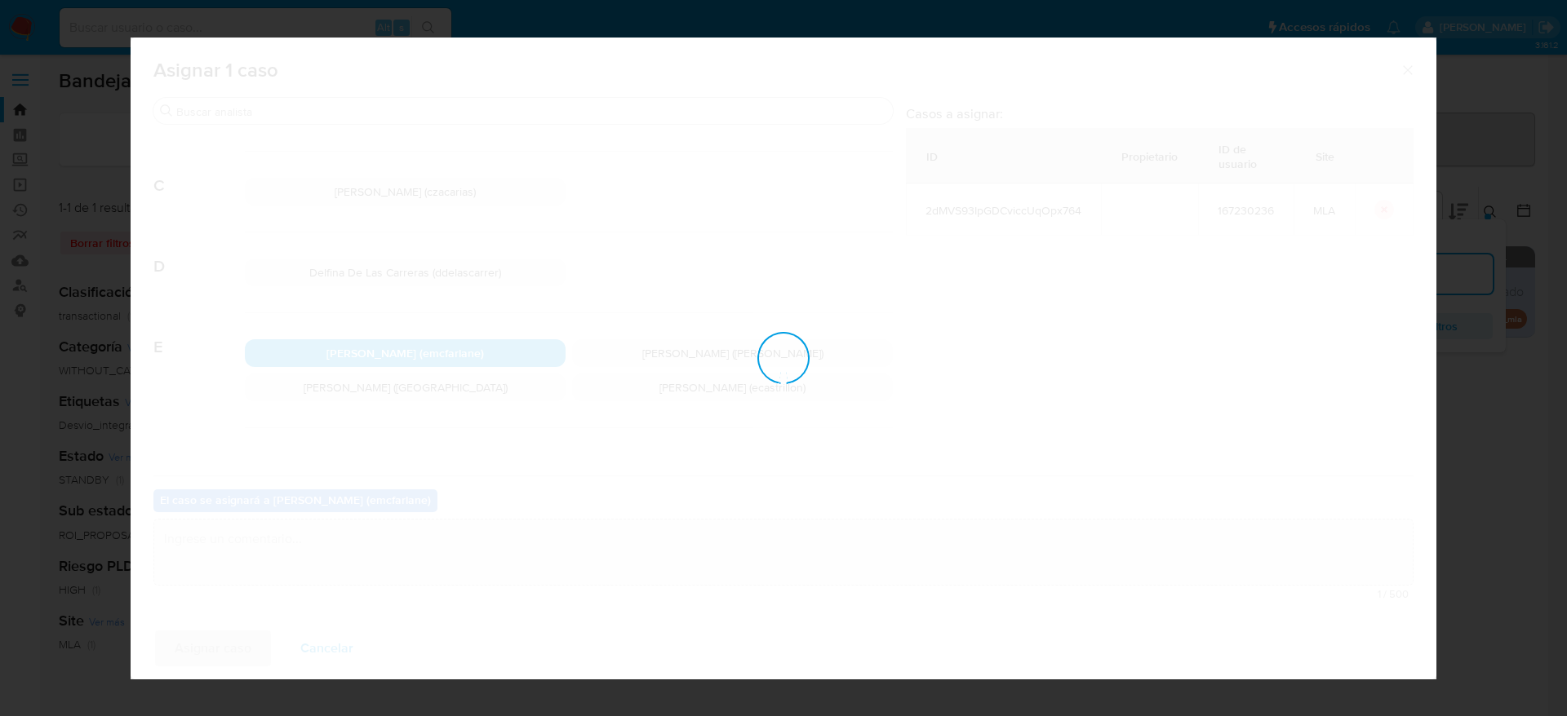
checkbox input "false"
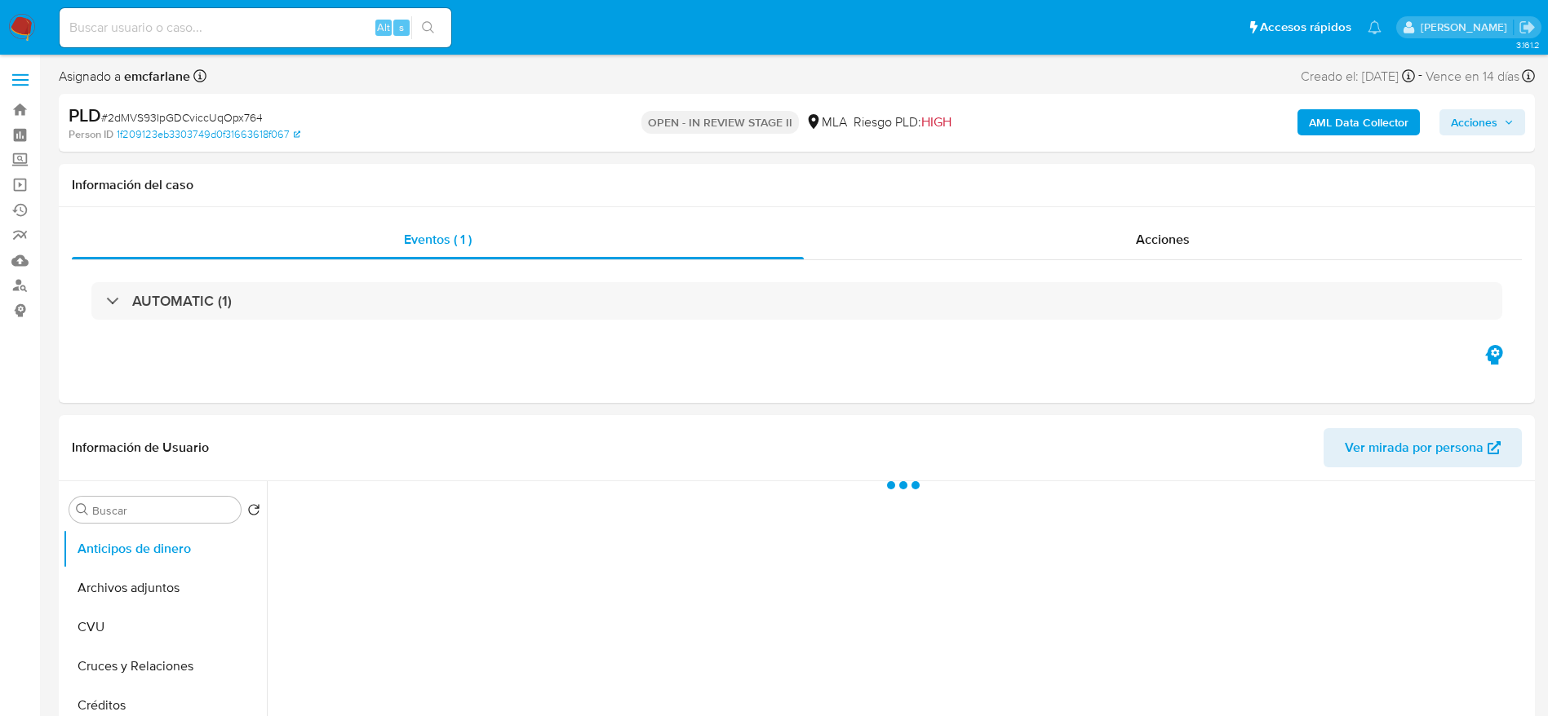
select select "10"
click at [1468, 120] on span "Acciones" at bounding box center [1474, 122] width 47 height 26
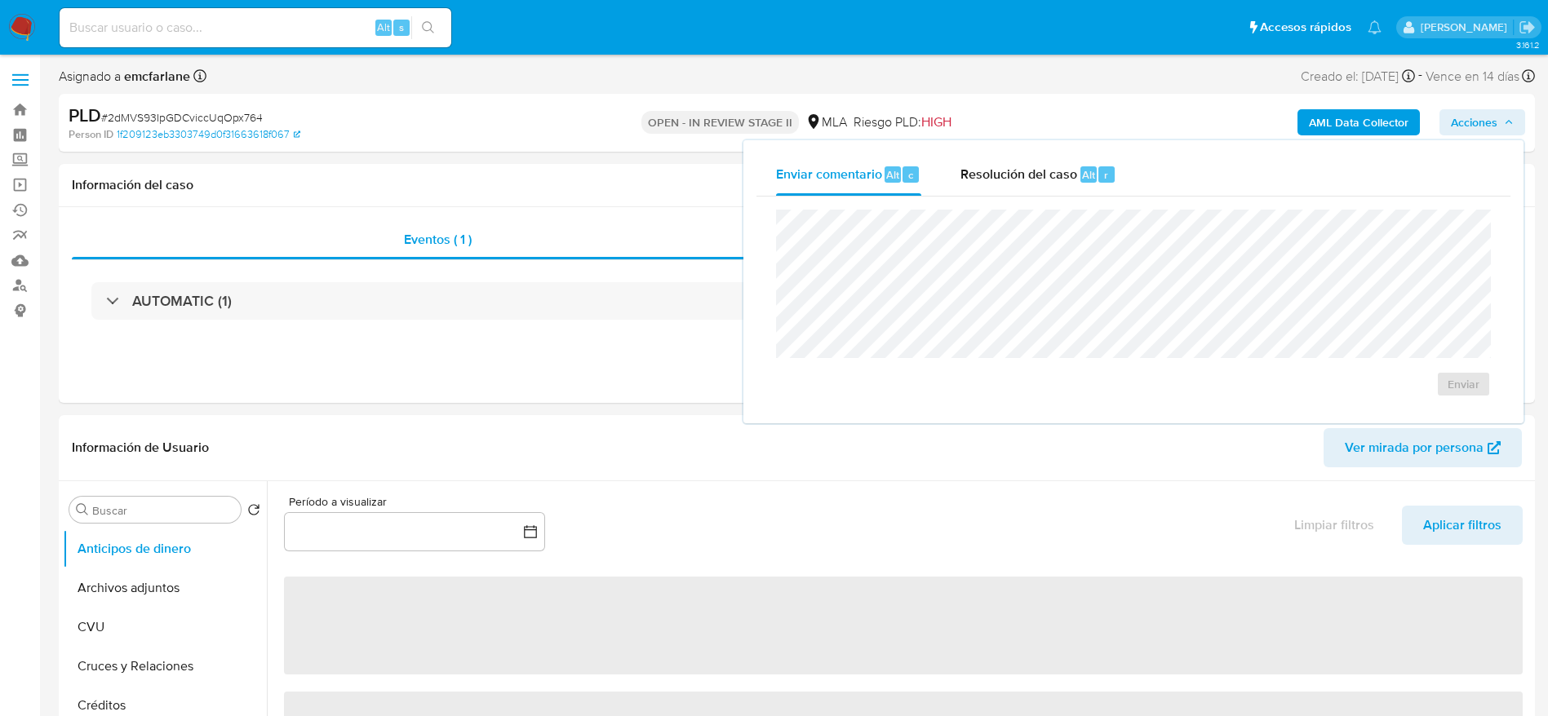
drag, startPoint x: 1071, startPoint y: 180, endPoint x: 1074, endPoint y: 204, distance: 24.6
click at [1070, 181] on span "Resolución del caso" at bounding box center [1018, 174] width 117 height 19
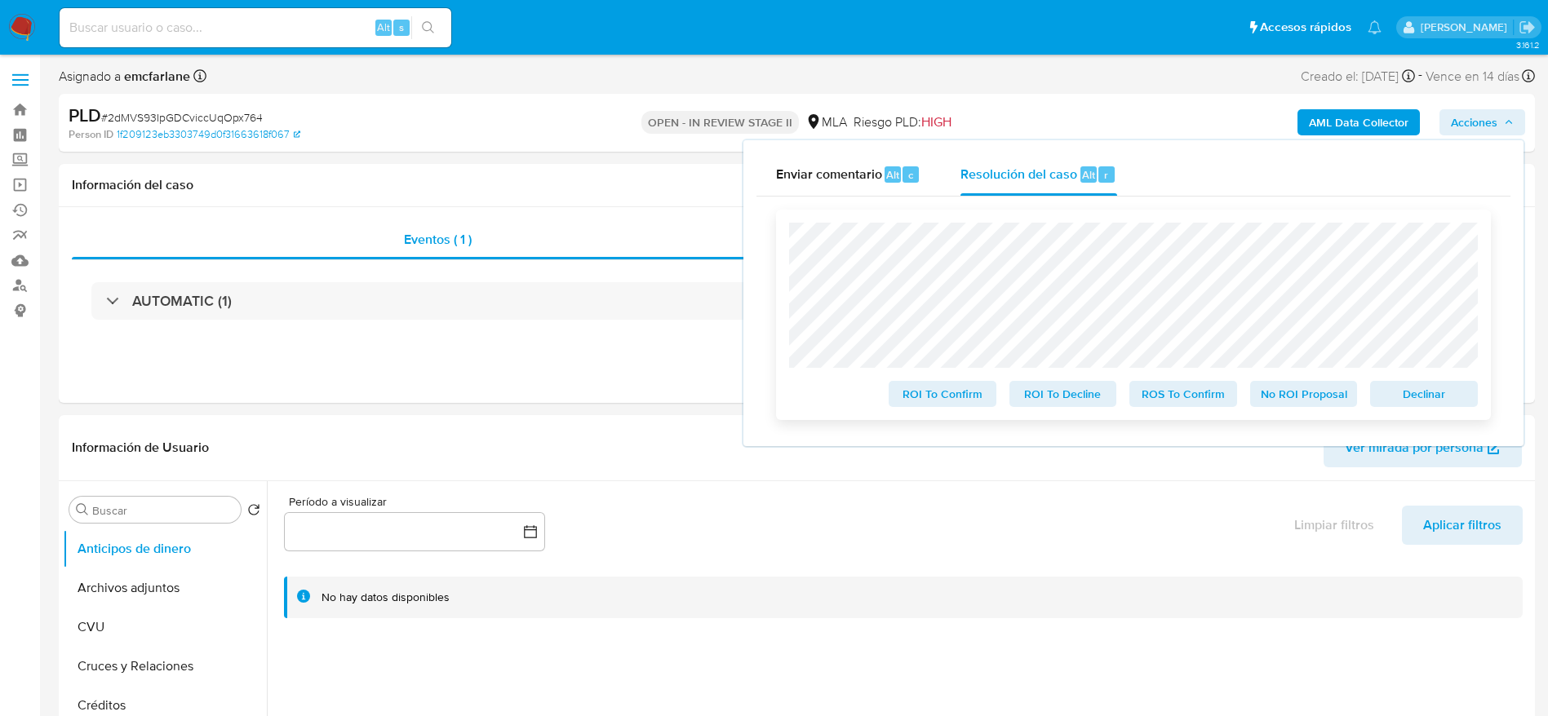
click at [1414, 390] on span "Declinar" at bounding box center [1423, 394] width 85 height 23
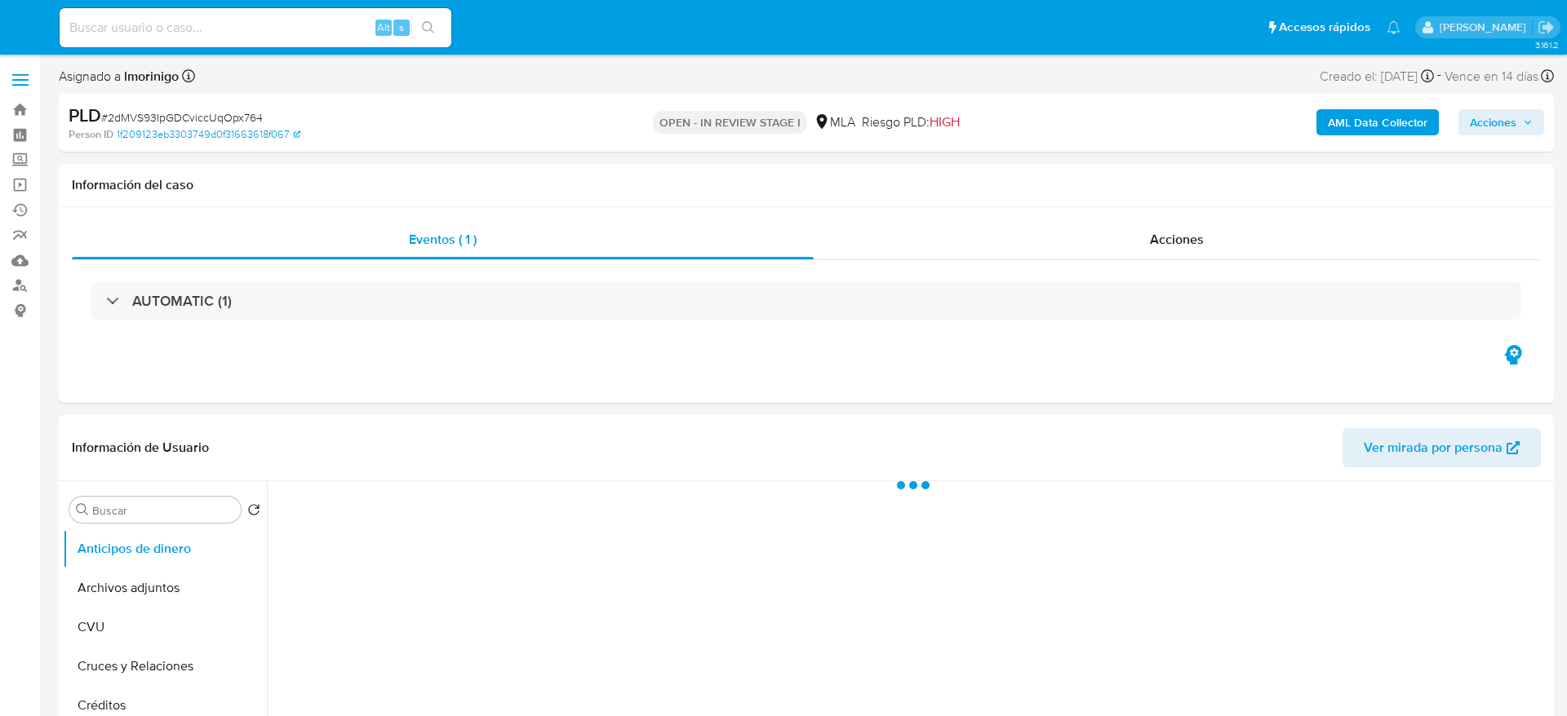
select select "10"
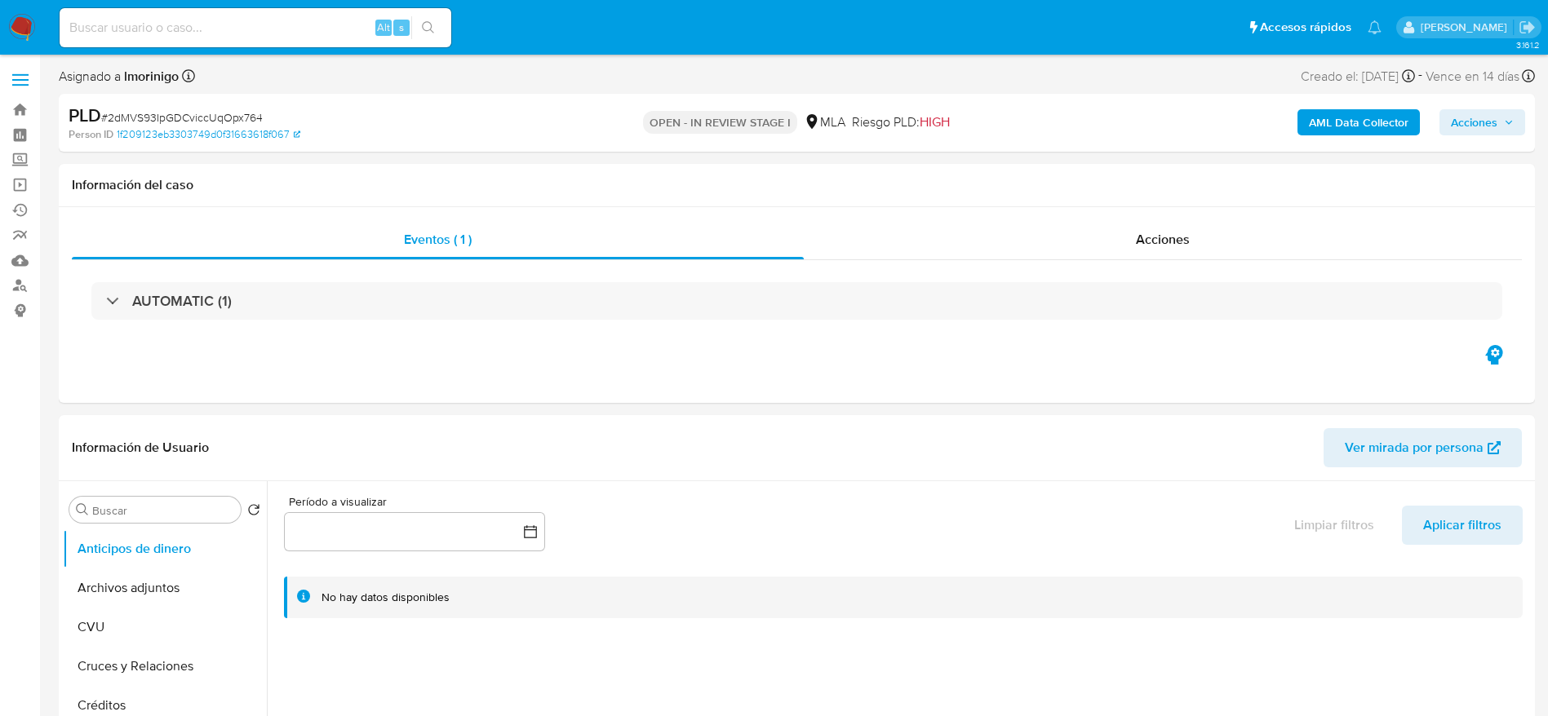
click at [194, 119] on span "# 2dMVS93IpGDCviccUqOpx764" at bounding box center [182, 117] width 162 height 16
copy span "2dMVS93IpGDCviccUqOpx764"
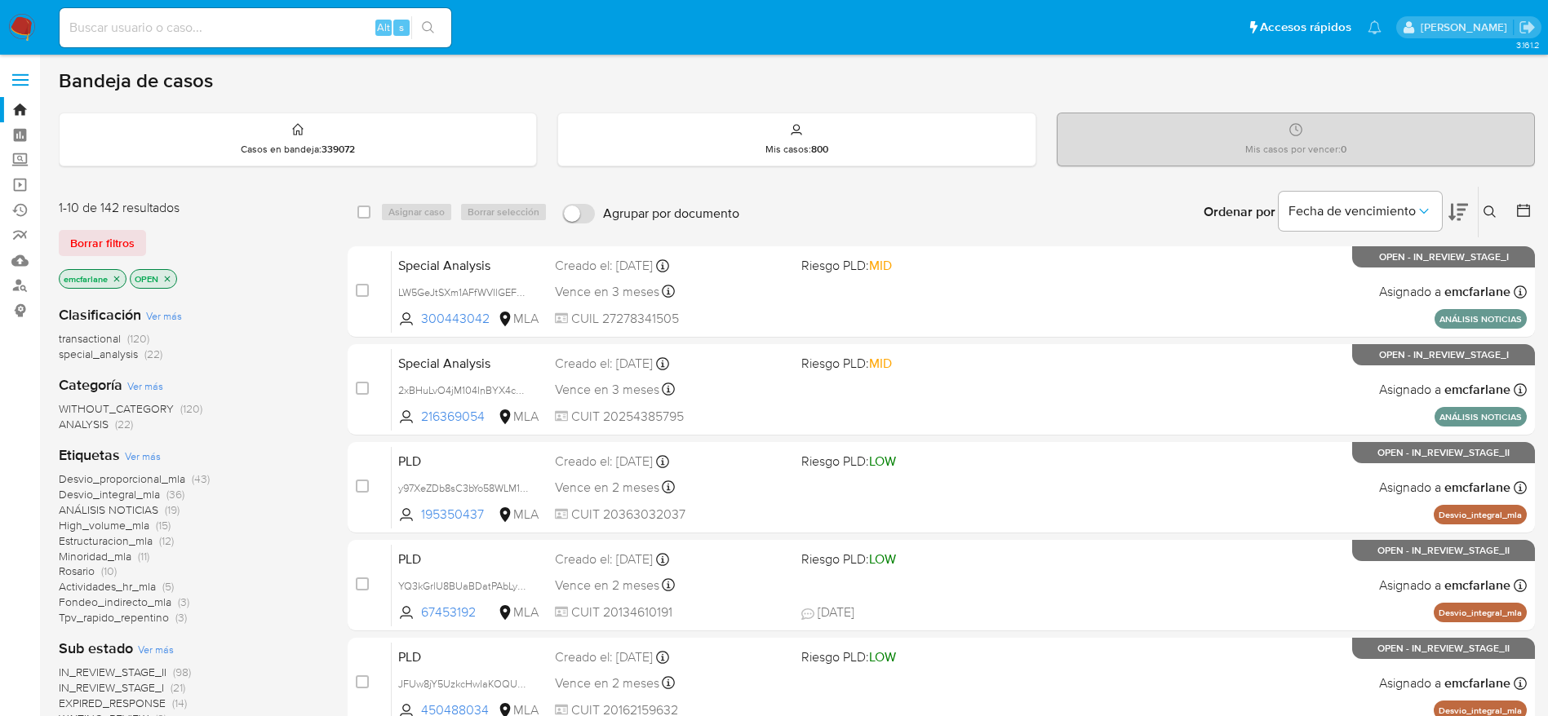
click at [91, 233] on span "Borrar filtros" at bounding box center [102, 243] width 64 height 23
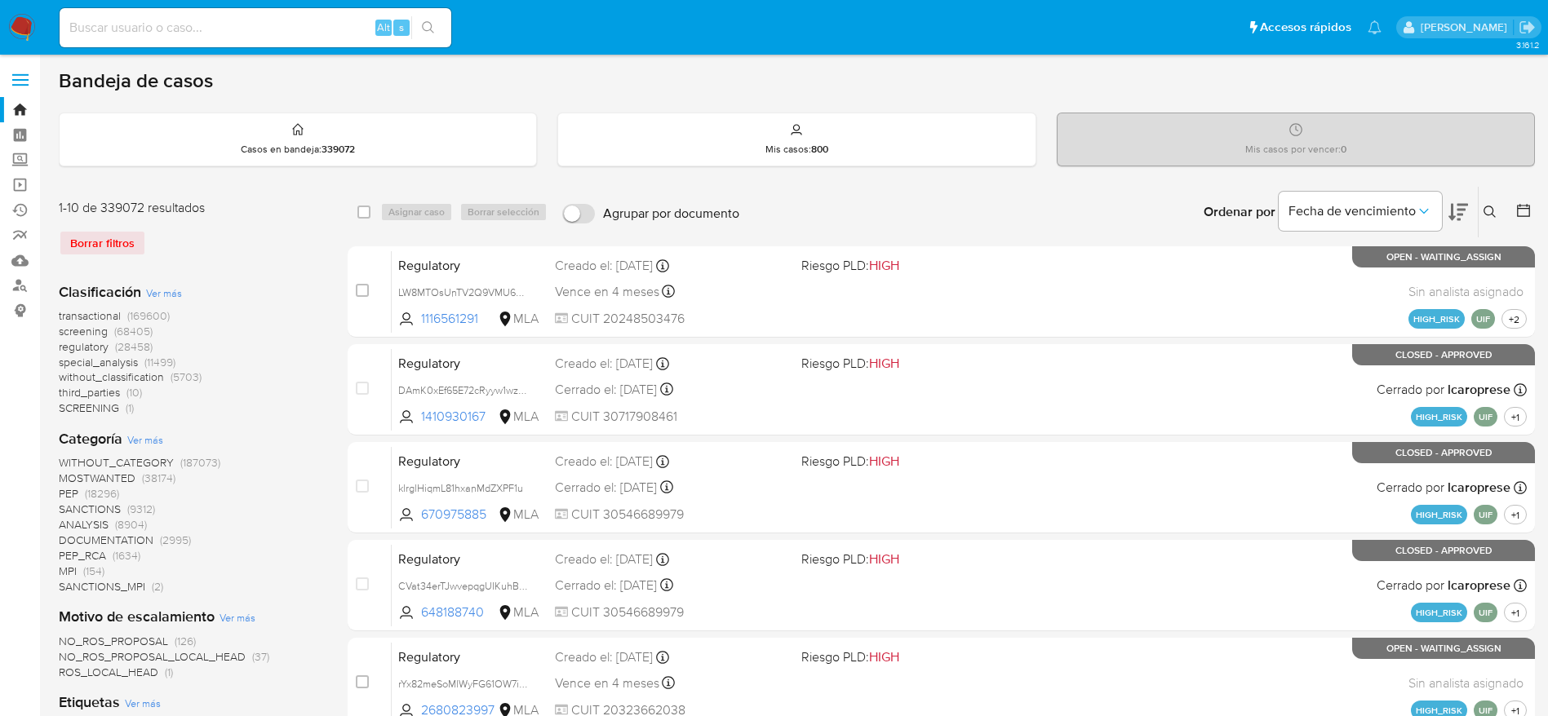
click at [1491, 207] on icon at bounding box center [1489, 212] width 13 height 13
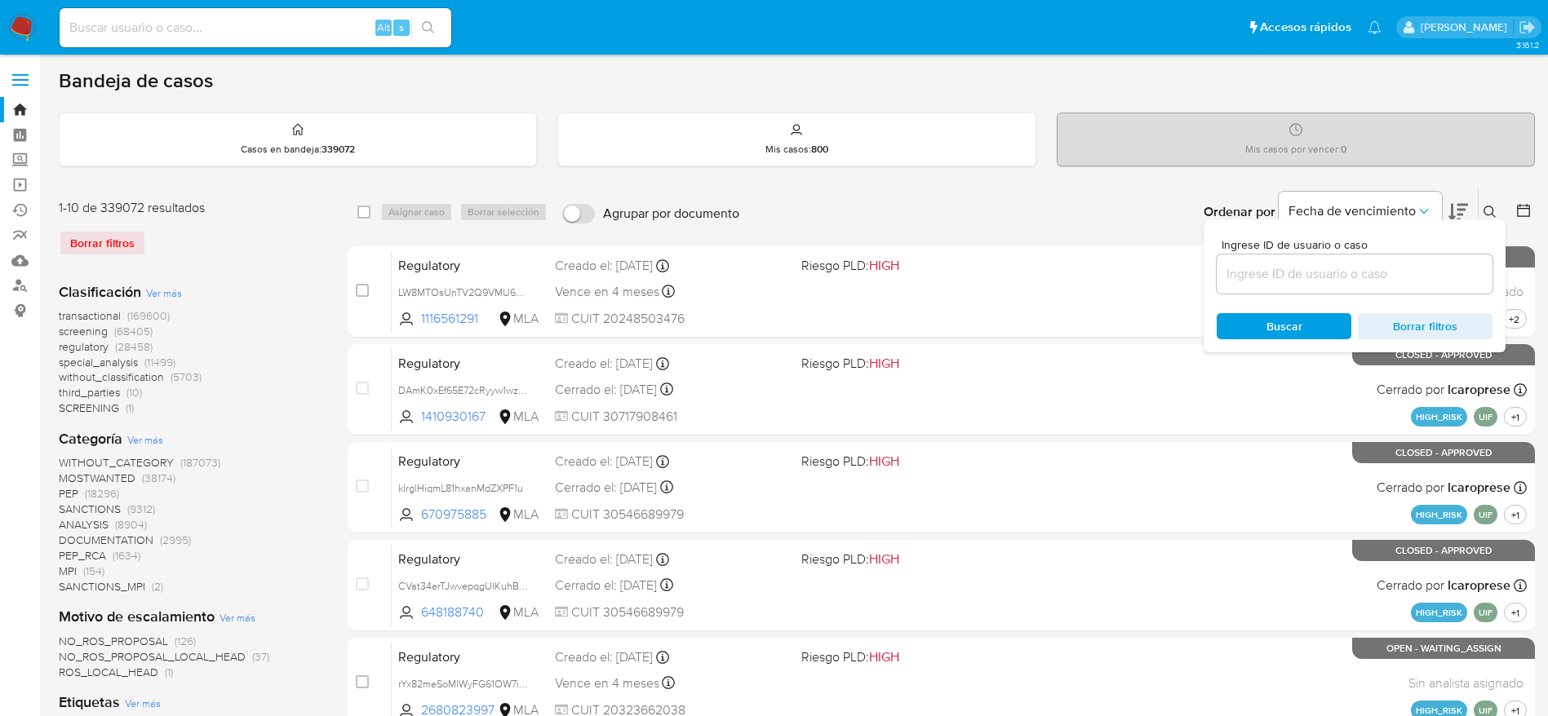
click at [1321, 268] on input at bounding box center [1355, 274] width 276 height 21
type input "2dMVS93IpGDCviccUqOpx764"
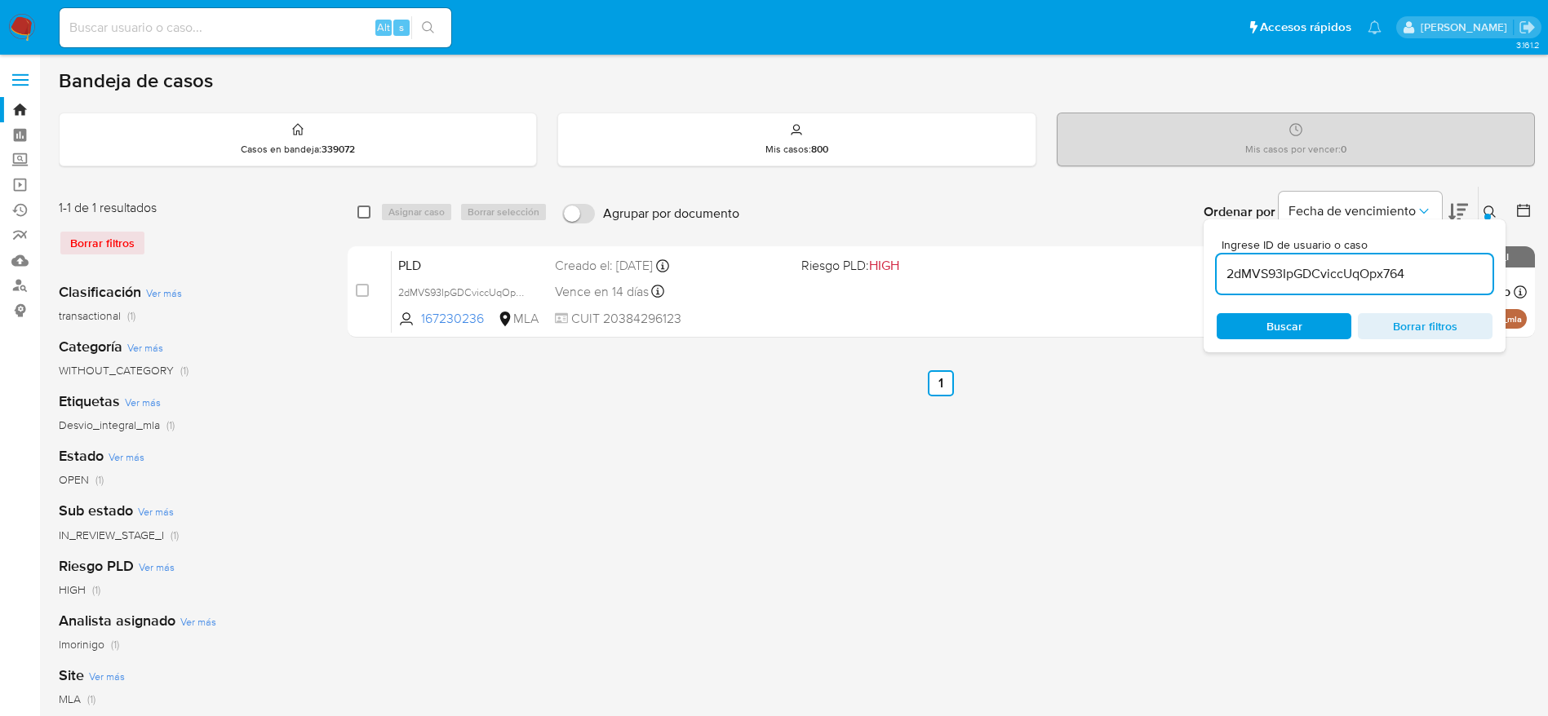
click at [367, 206] on input "checkbox" at bounding box center [363, 212] width 13 height 13
checkbox input "true"
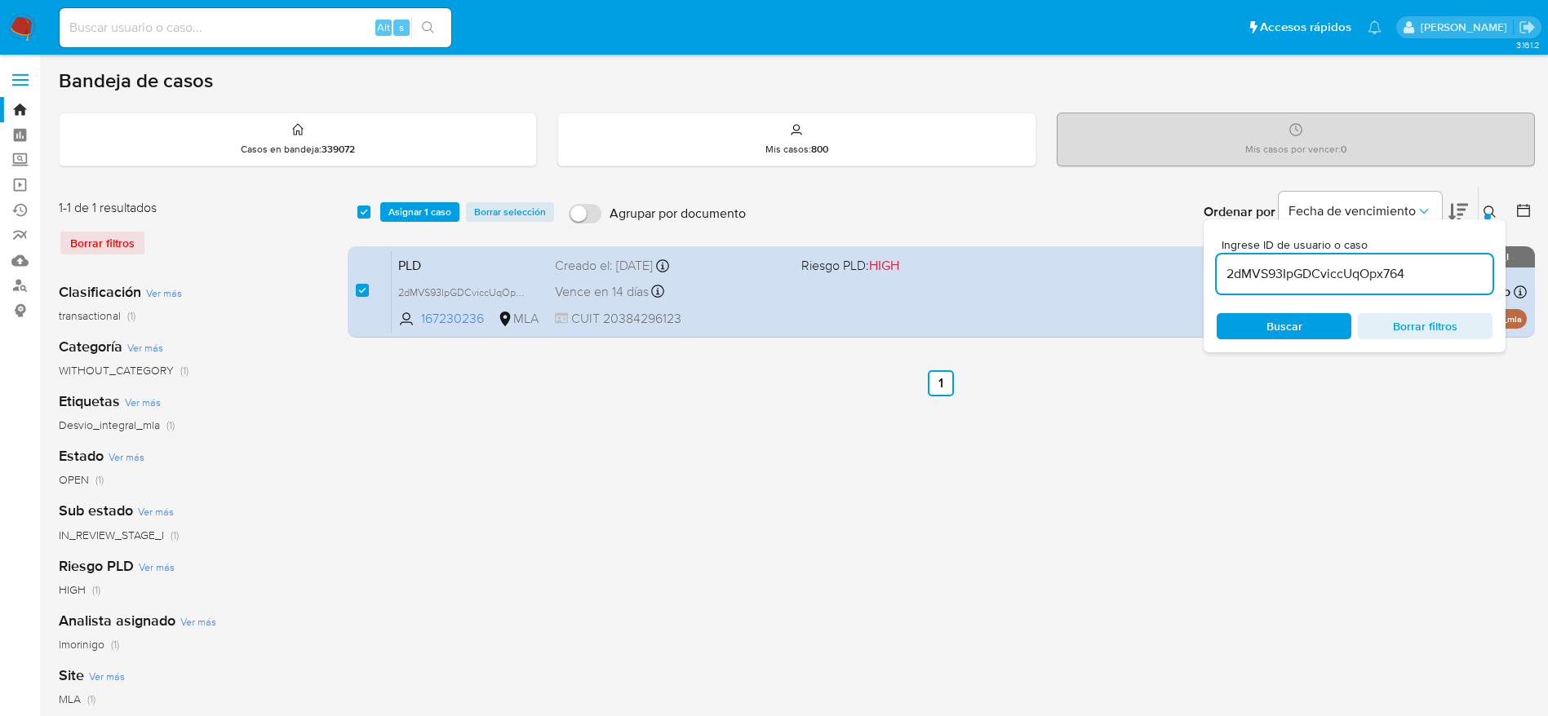
click at [412, 201] on div "select-all-cases-checkbox Asignar 1 caso Borrar selección Agrupar por documento…" at bounding box center [941, 212] width 1187 height 51
click at [398, 204] on span "Asignar 1 caso" at bounding box center [419, 212] width 63 height 16
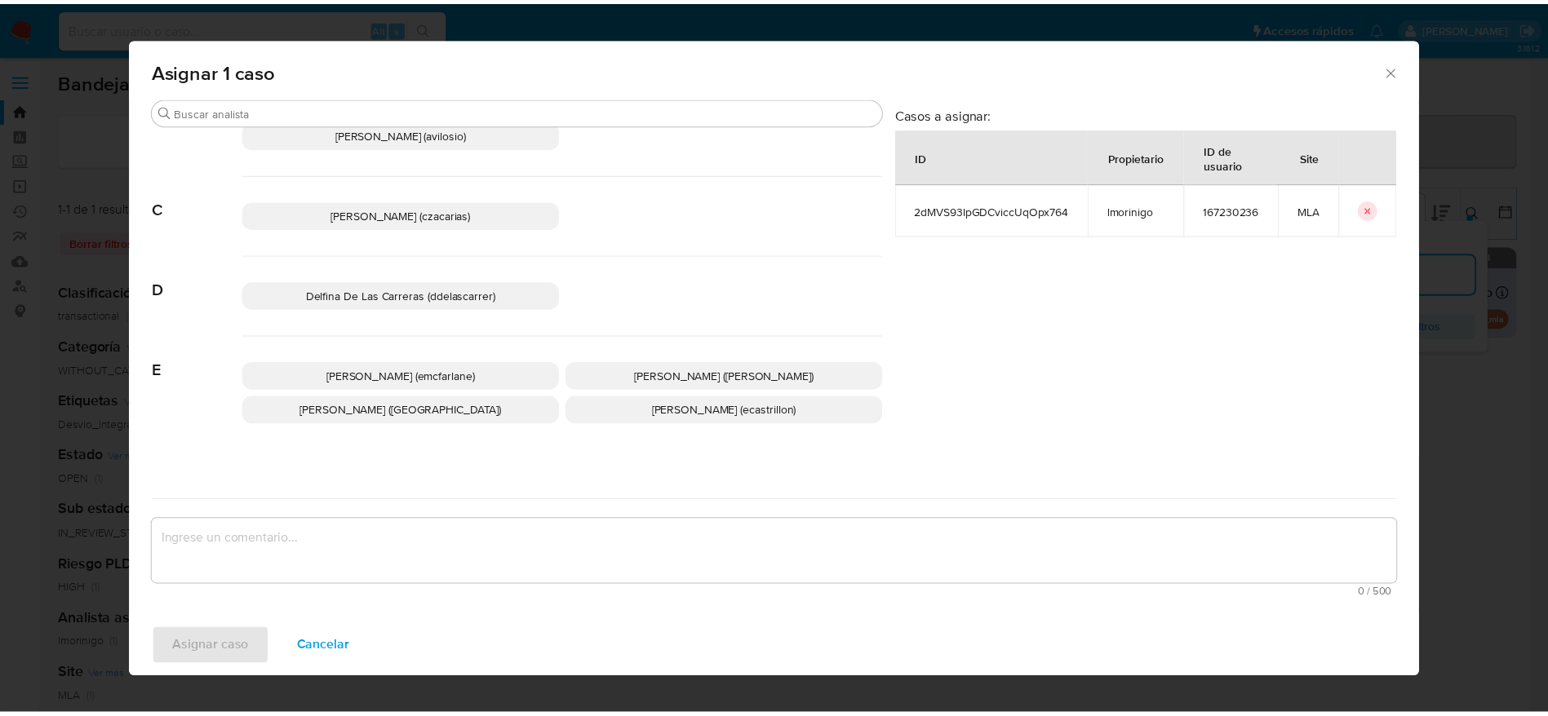
scroll to position [122, 0]
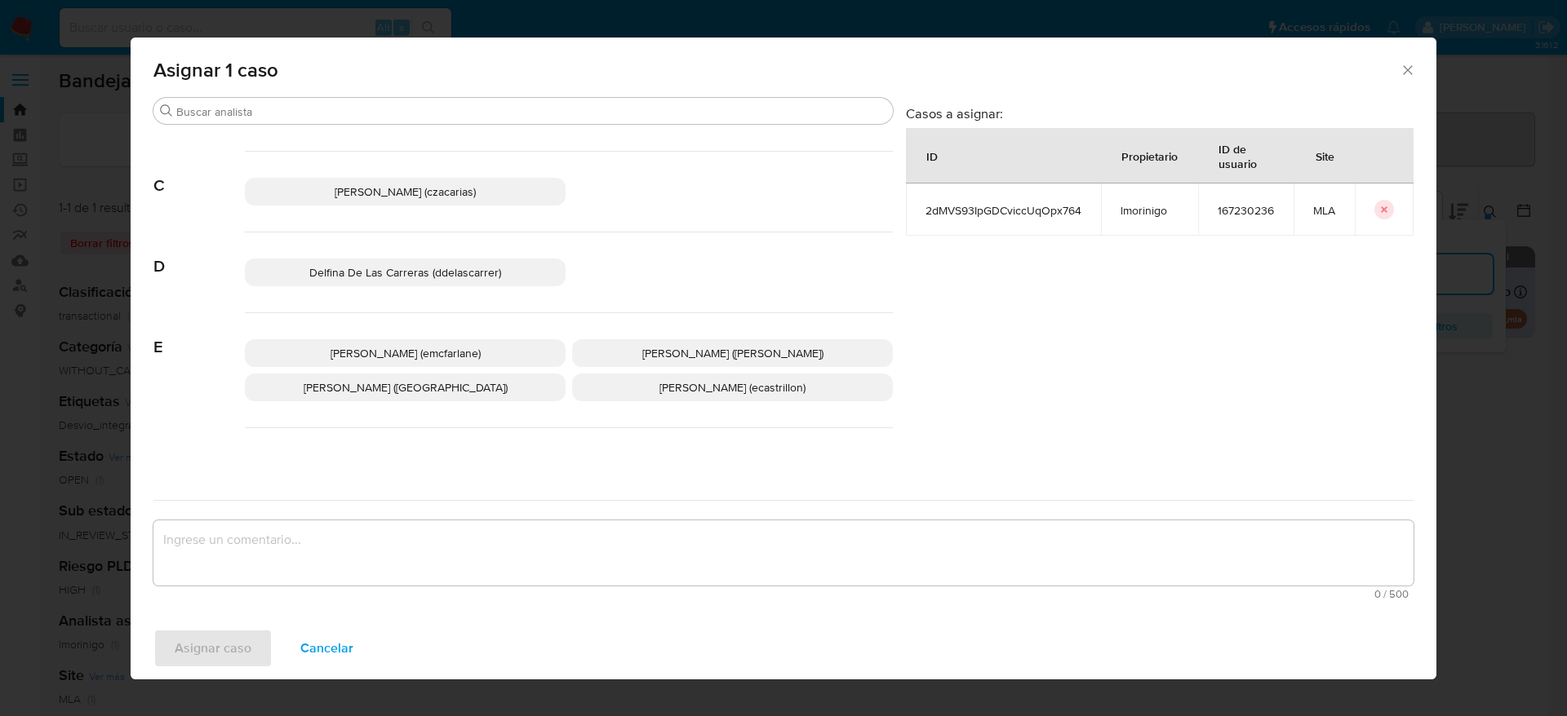
click at [467, 345] on span "Elaine Mc Farlane (emcfarlane)" at bounding box center [405, 353] width 150 height 16
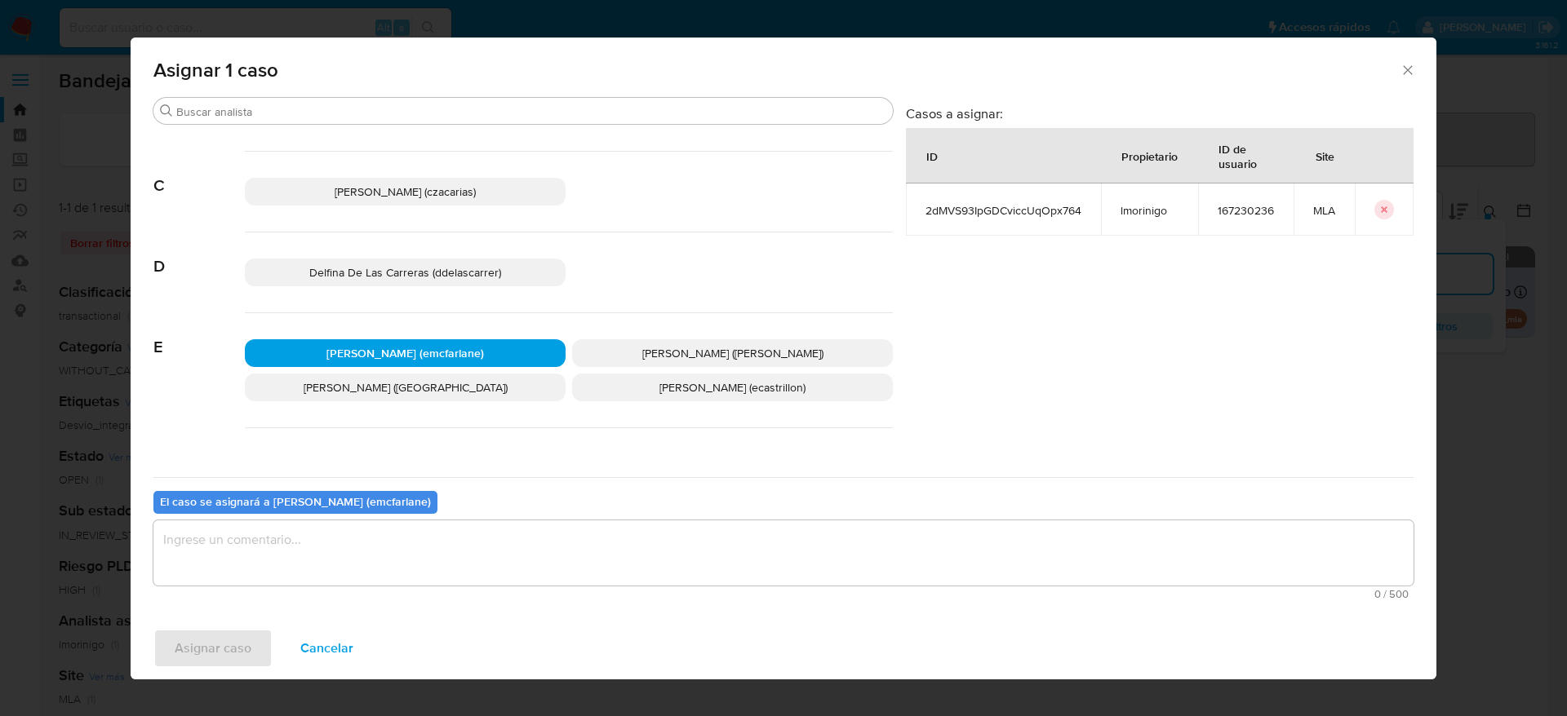
click at [364, 548] on textarea "assign-modal" at bounding box center [783, 553] width 1260 height 65
click at [216, 652] on span "Asignar caso" at bounding box center [213, 649] width 77 height 36
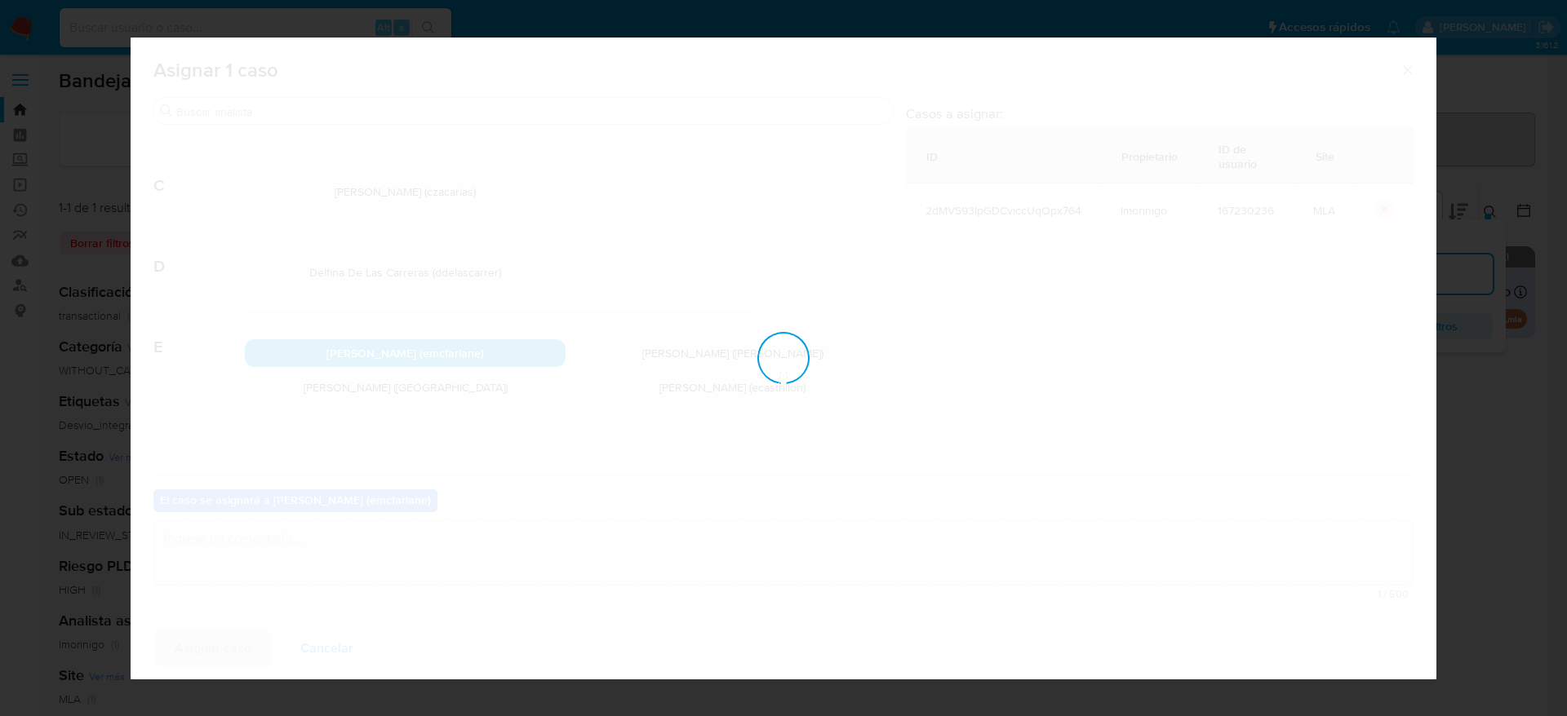
checkbox input "false"
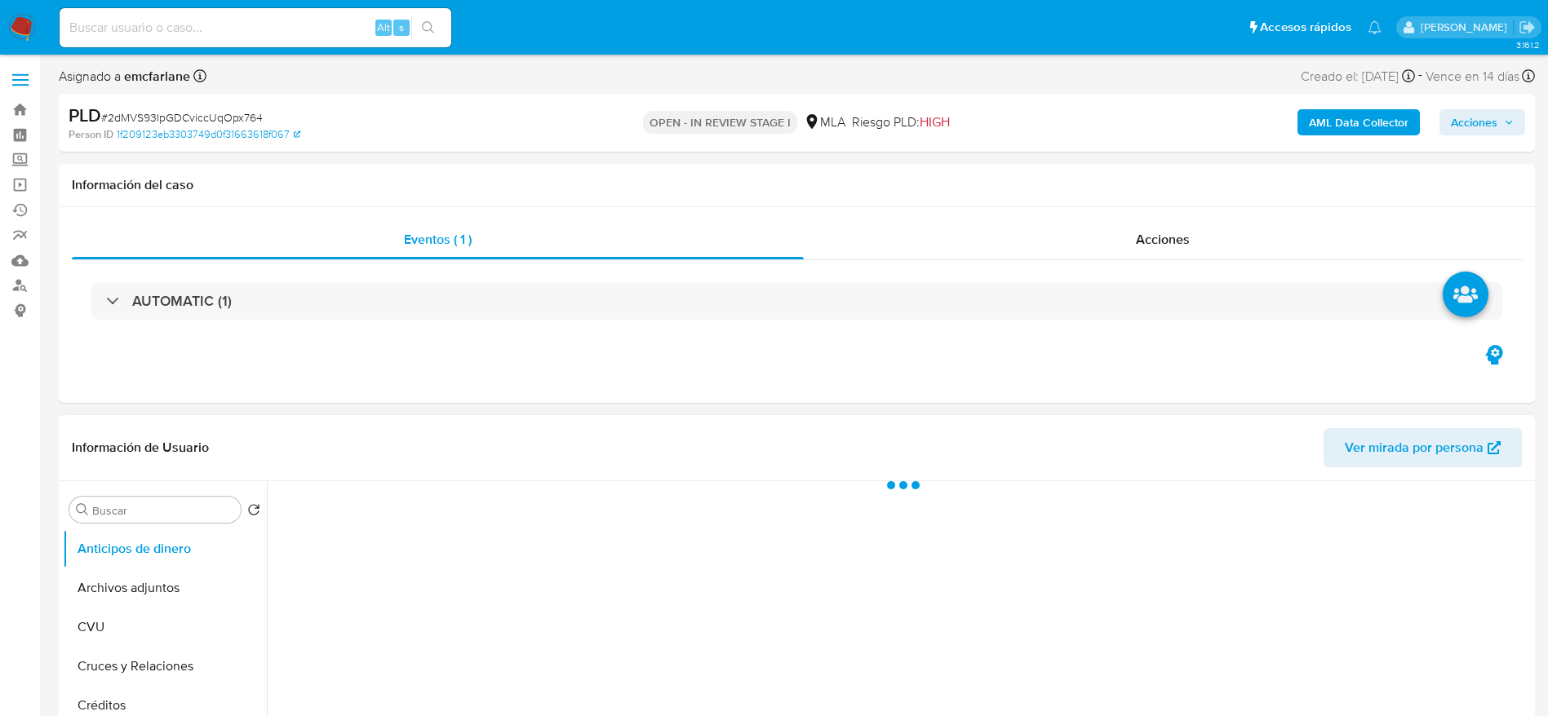
click at [119, 587] on button "Archivos adjuntos" at bounding box center [165, 588] width 204 height 39
select select "10"
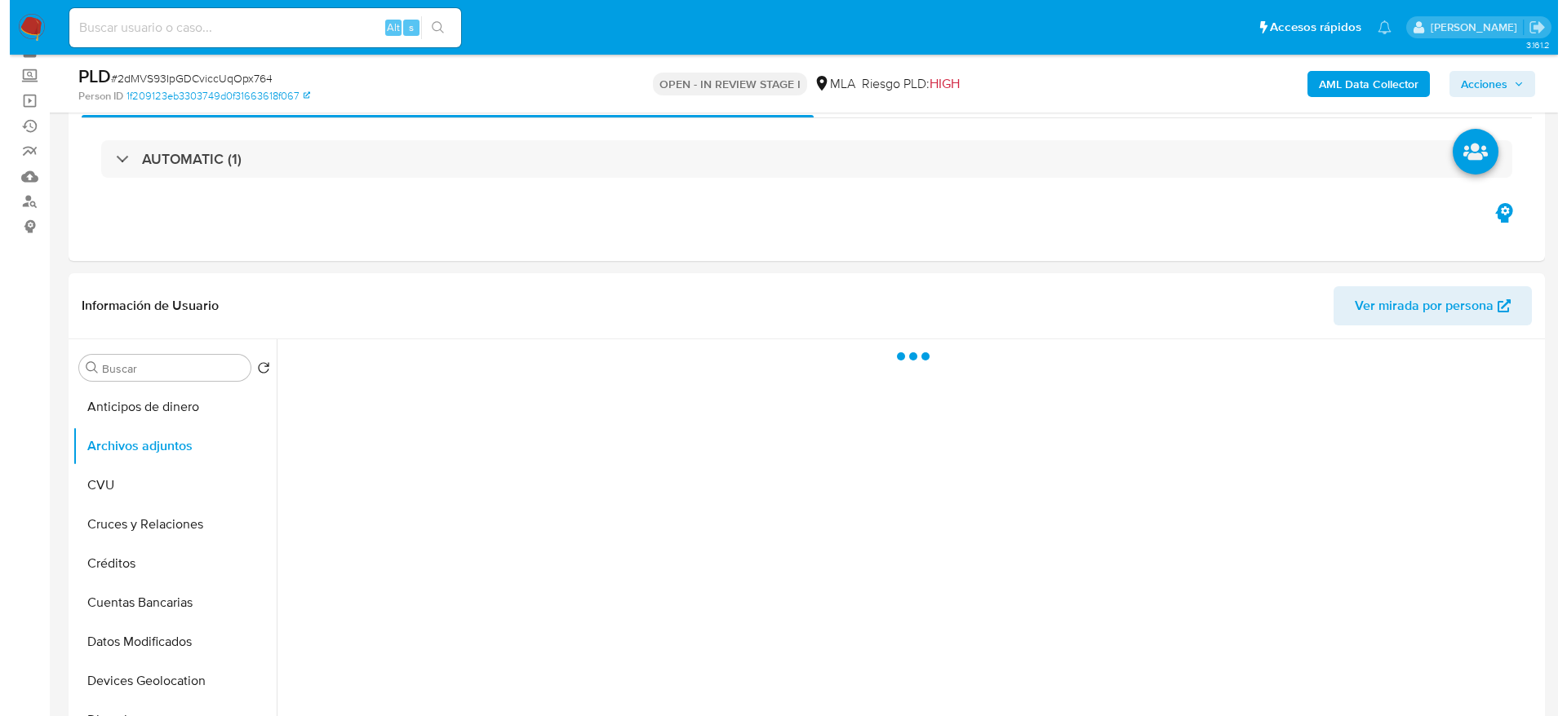
scroll to position [122, 0]
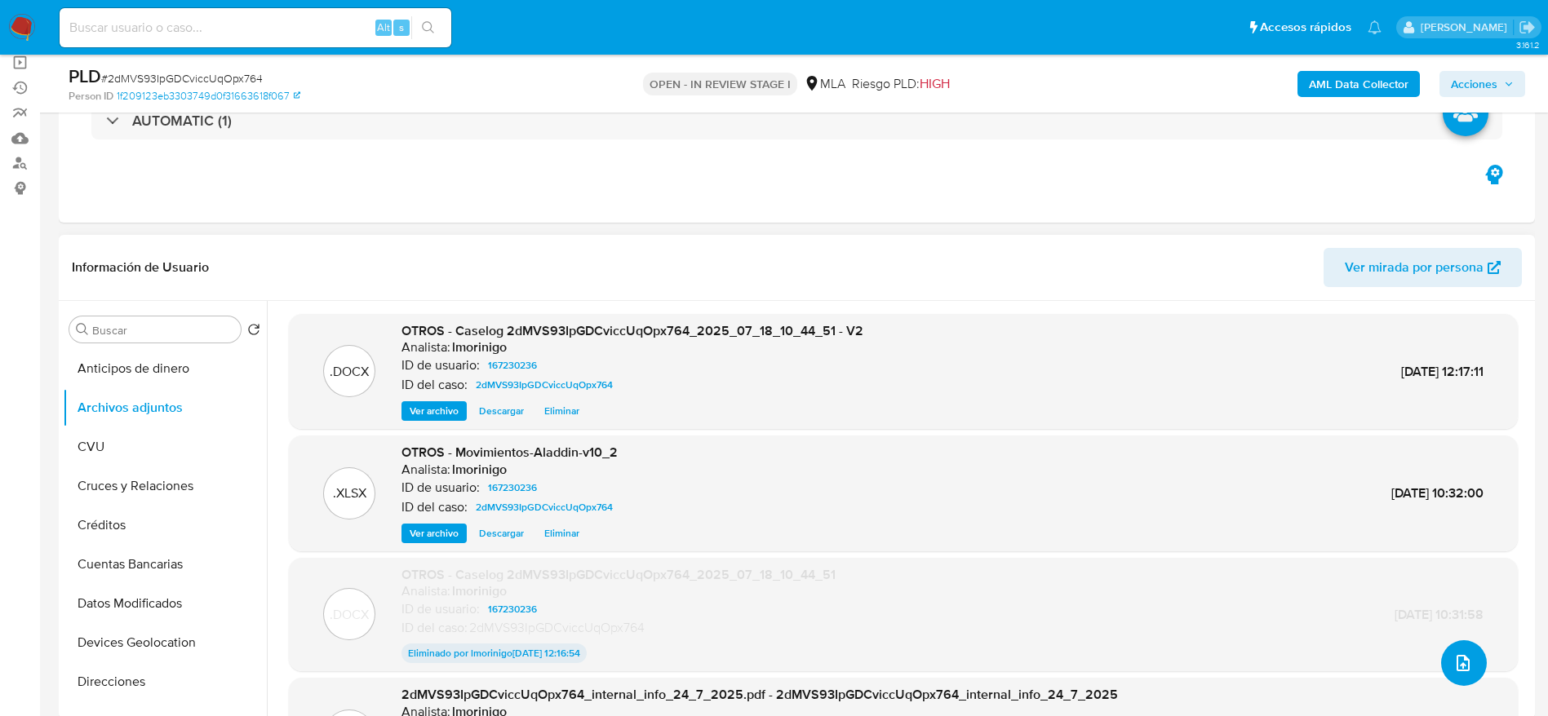
click at [1453, 654] on span "upload-file" at bounding box center [1463, 664] width 20 height 20
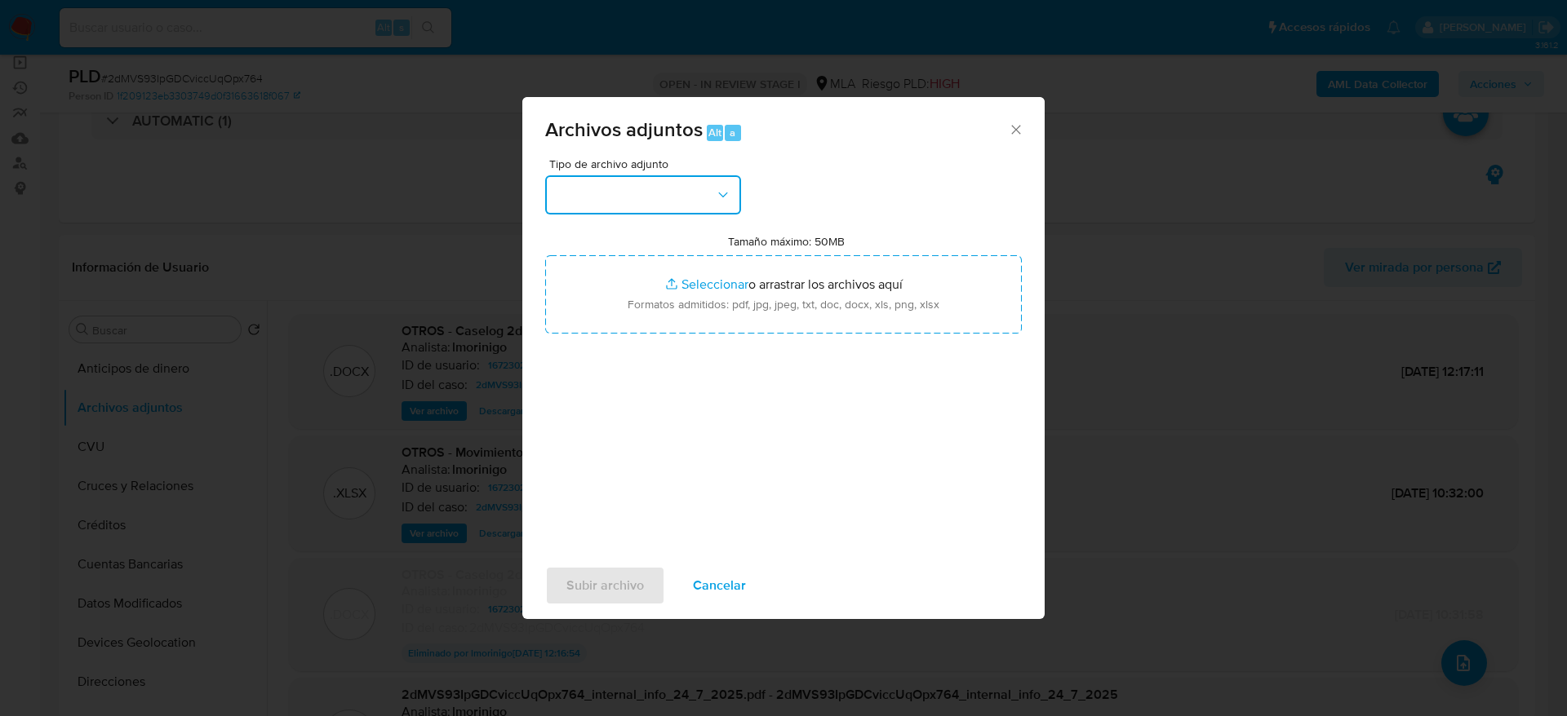
click at [596, 202] on button "button" at bounding box center [643, 194] width 196 height 39
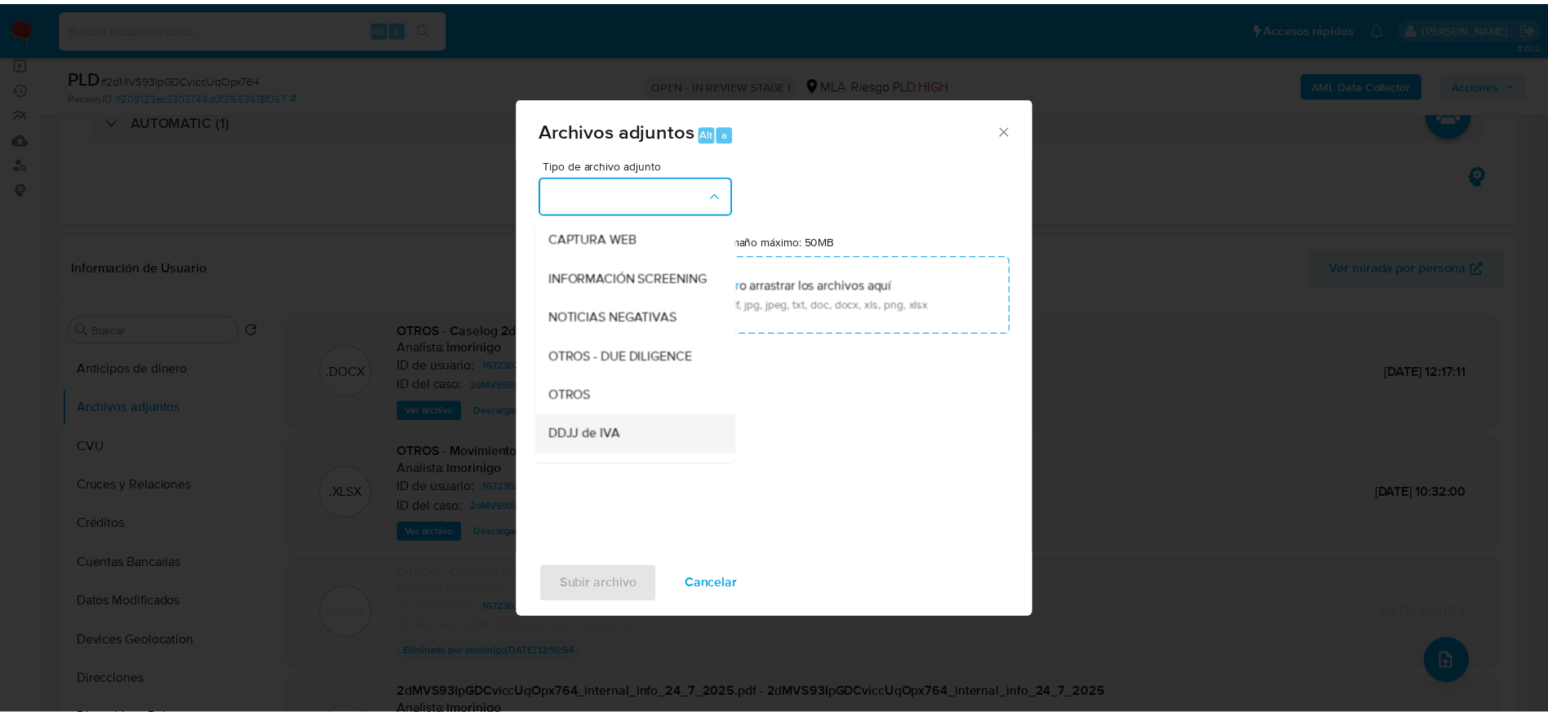
scroll to position [245, 0]
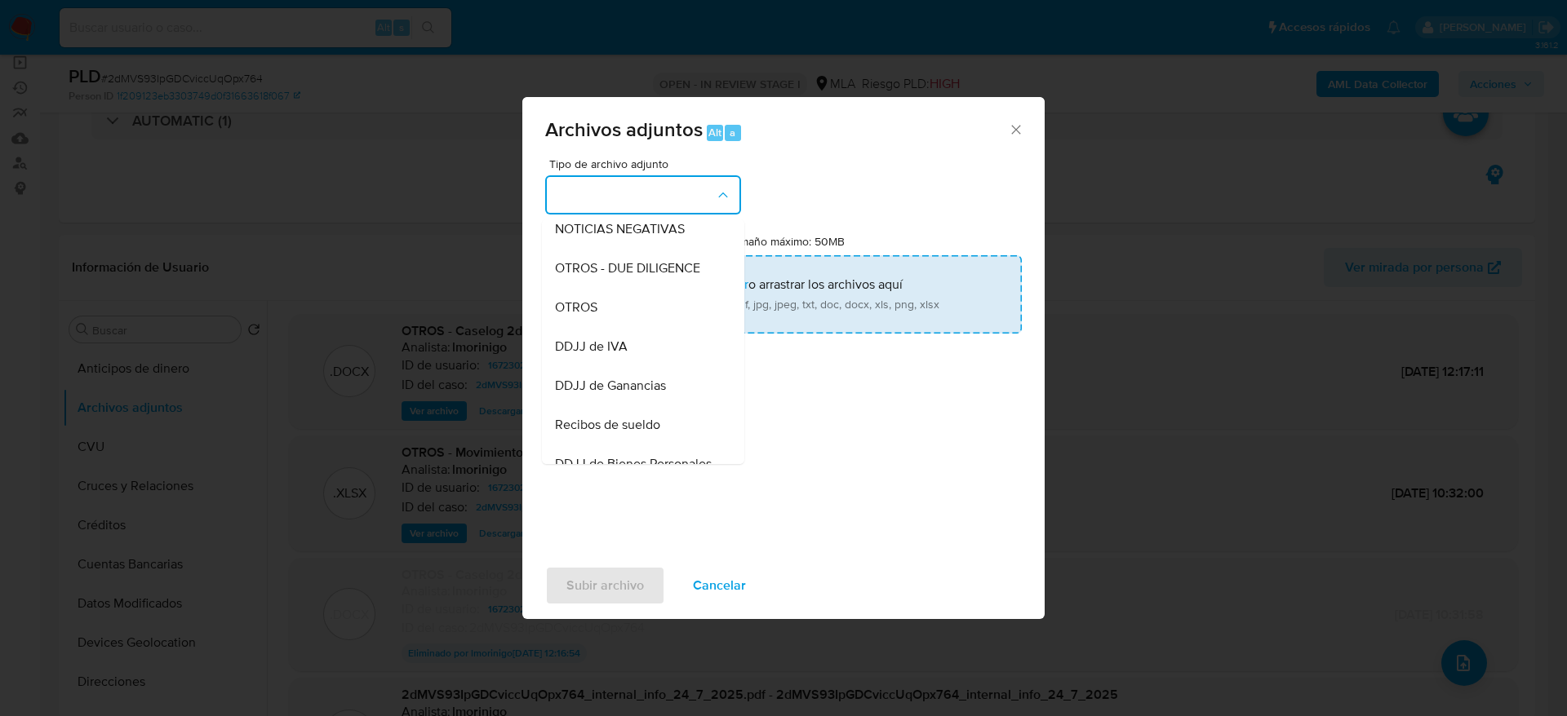
click at [585, 316] on span "OTROS" at bounding box center [576, 307] width 42 height 16
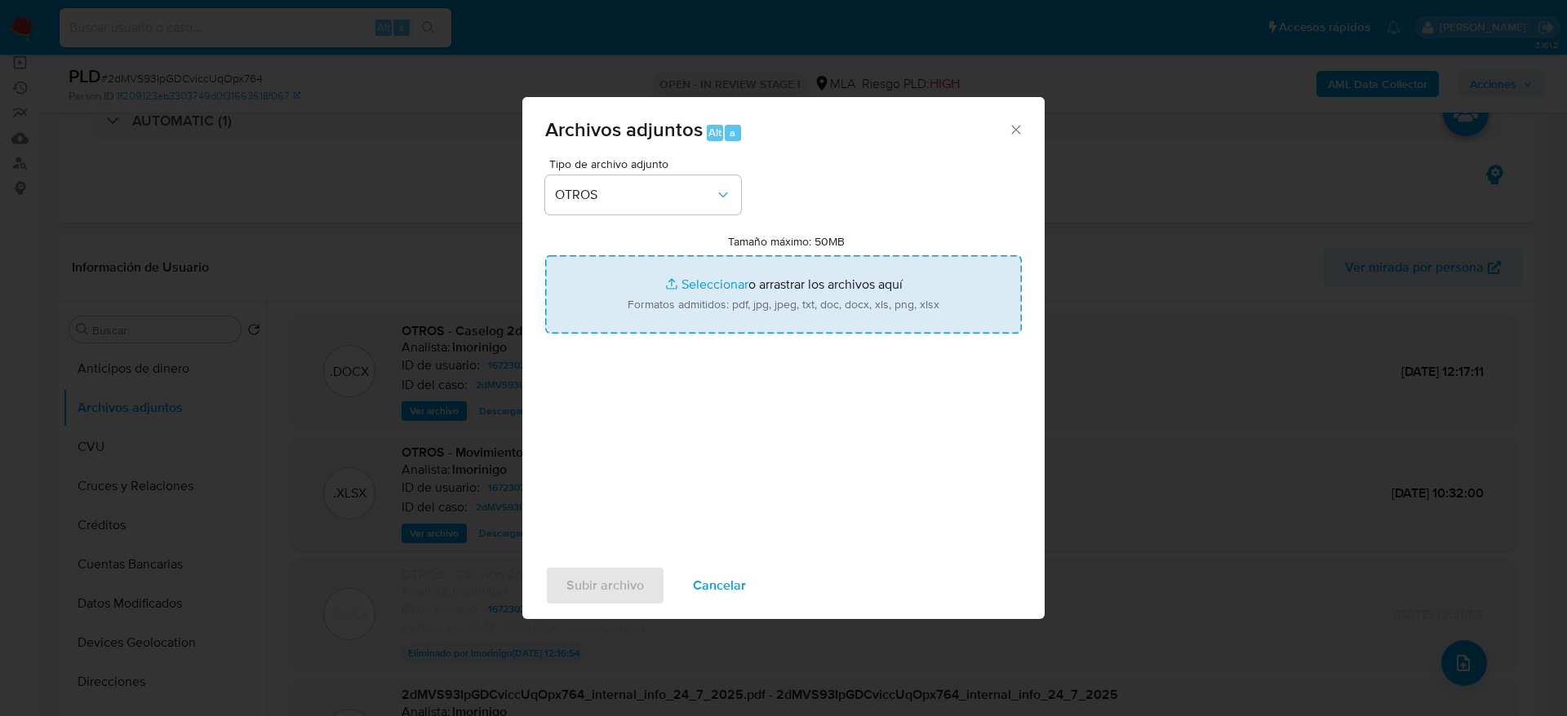
type input "C:\fakepath\Caselog 2dMVS93IpGDCviccUqOpx764 V3.docx"
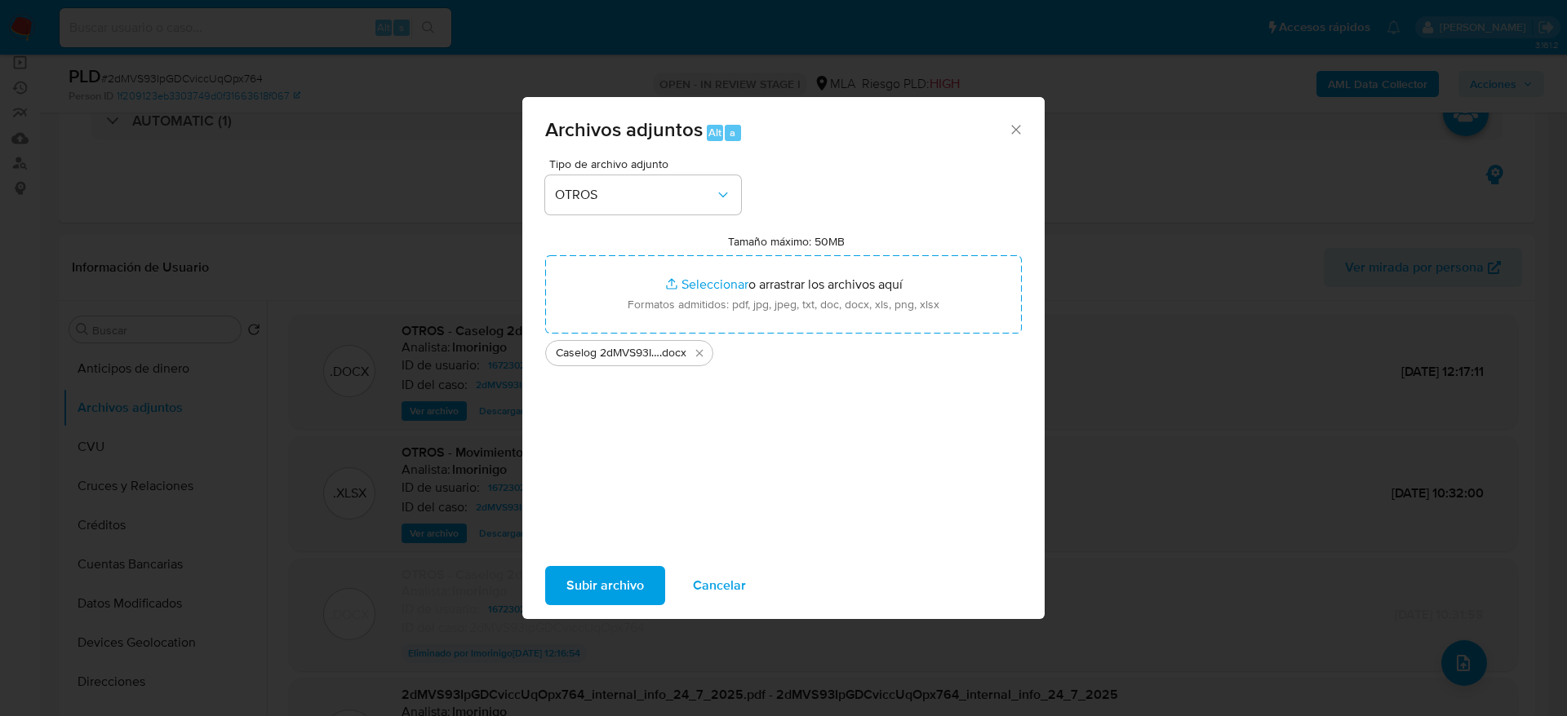
click at [611, 579] on span "Subir archivo" at bounding box center [605, 586] width 78 height 36
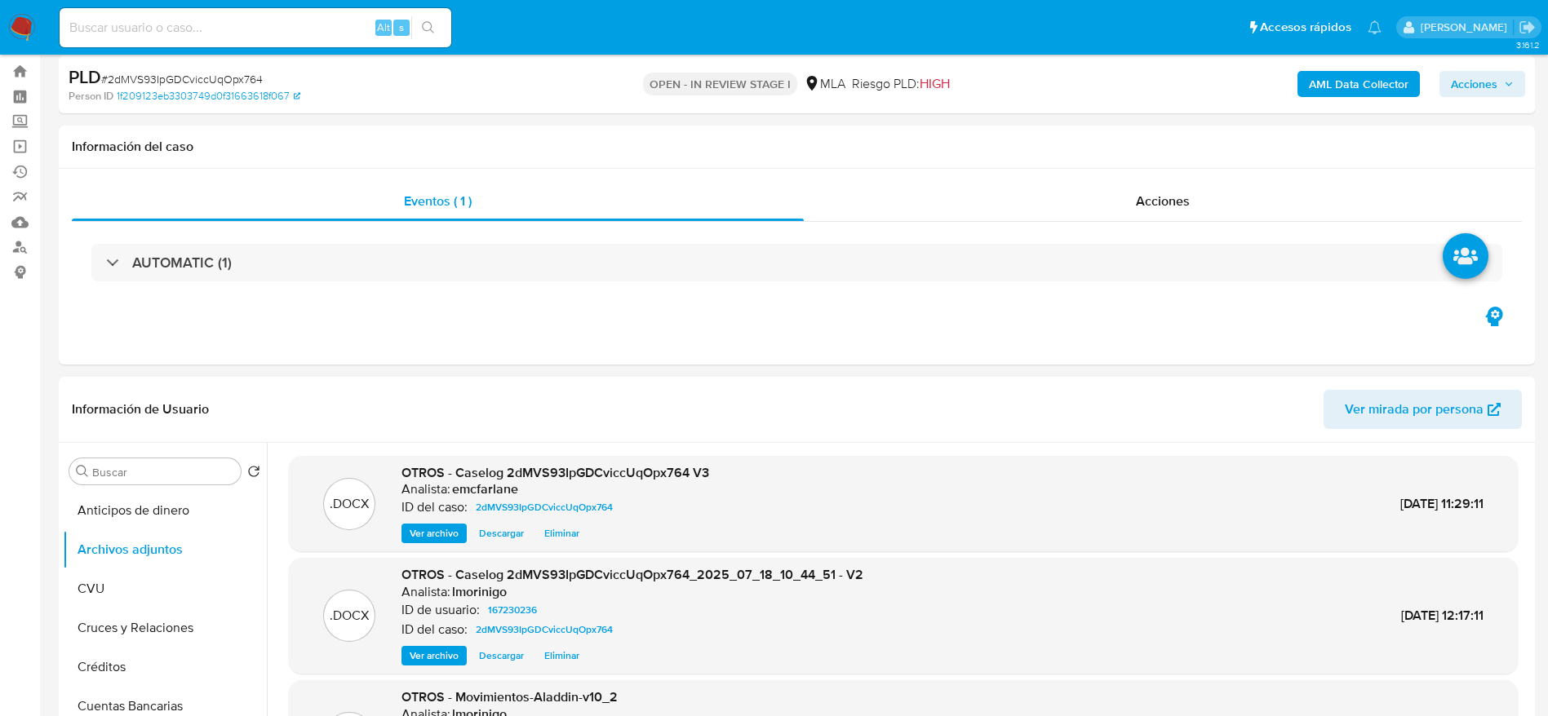
scroll to position [0, 0]
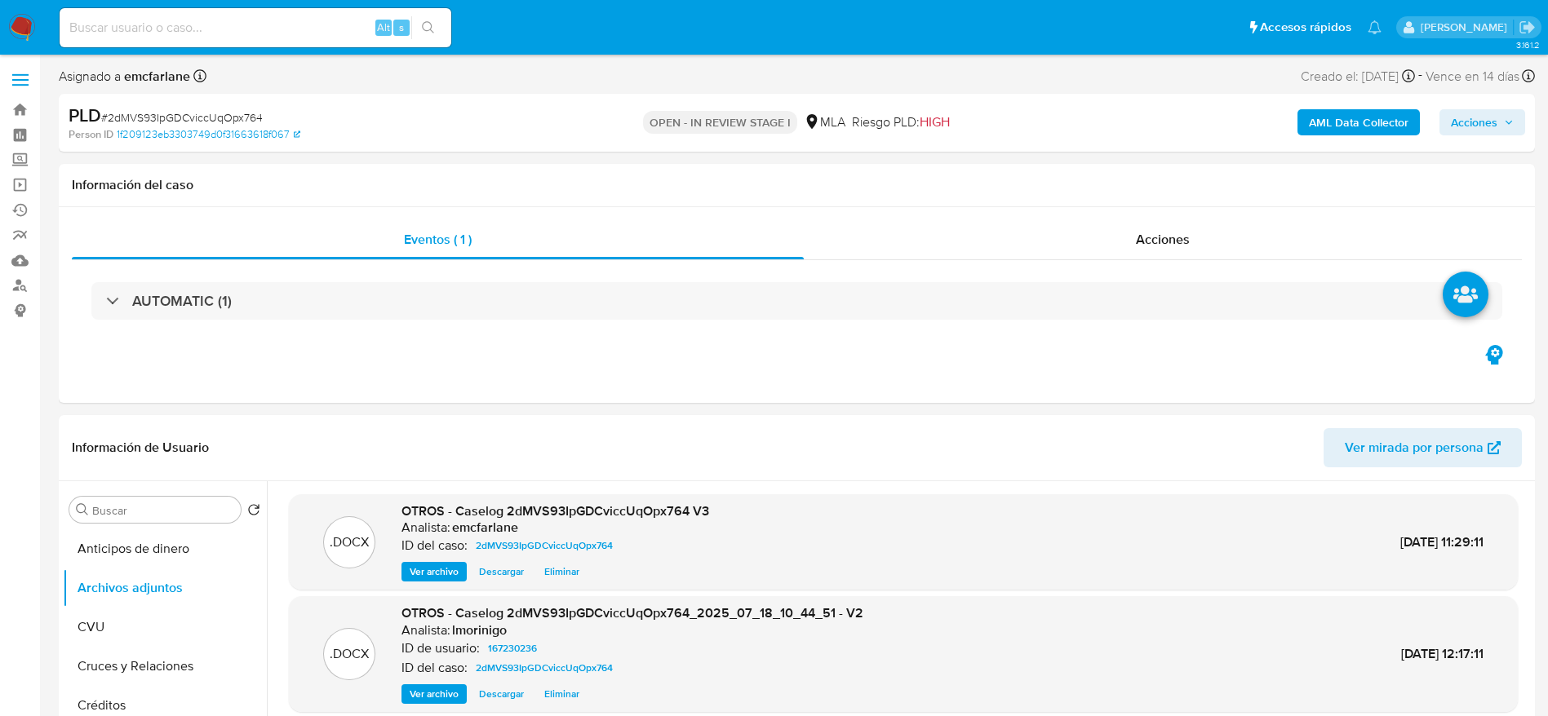
click at [1476, 123] on span "Acciones" at bounding box center [1474, 122] width 47 height 26
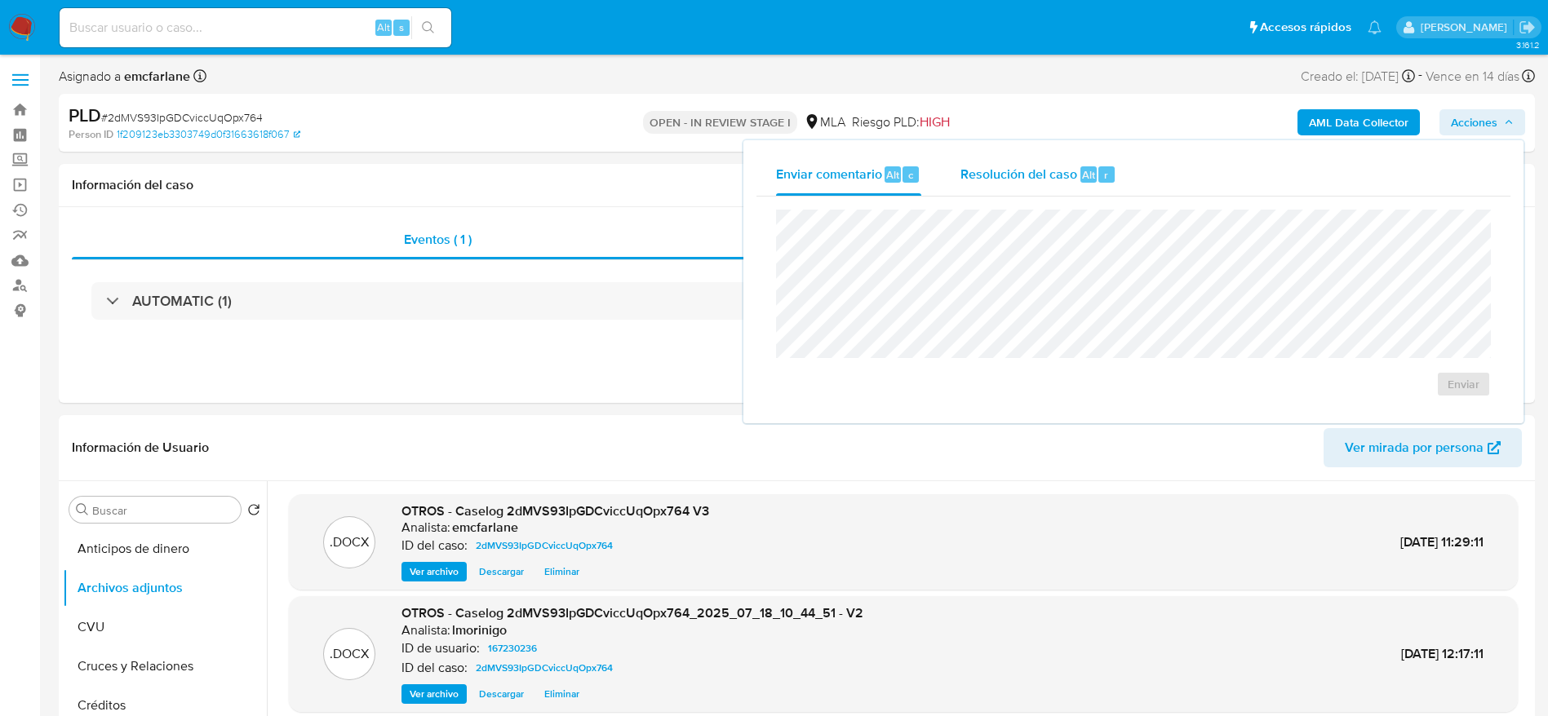
drag, startPoint x: 1043, startPoint y: 161, endPoint x: 1044, endPoint y: 186, distance: 25.3
click at [1043, 163] on div "Resolución del caso Alt r" at bounding box center [1038, 174] width 156 height 42
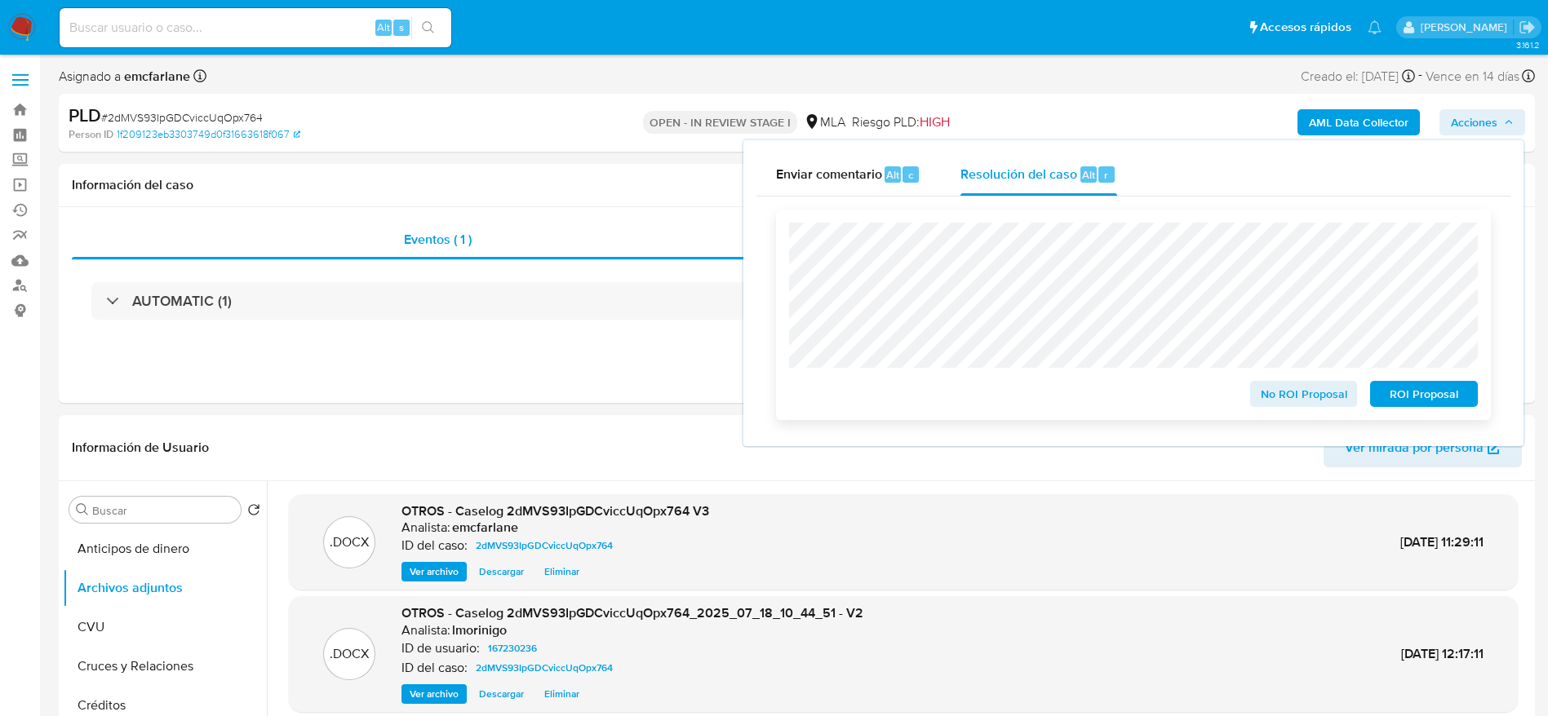
click at [1442, 396] on span "ROI Proposal" at bounding box center [1423, 394] width 85 height 23
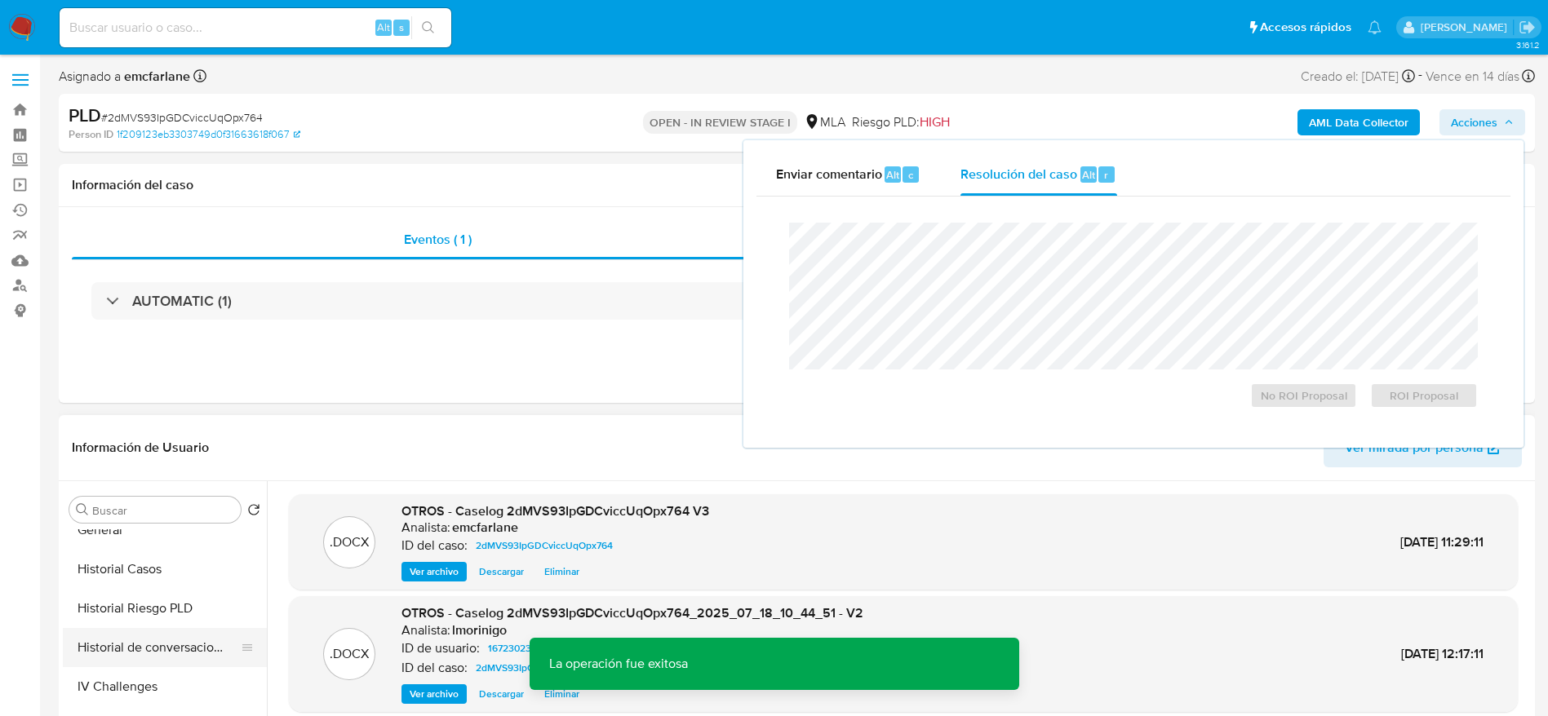
scroll to position [490, 0]
click at [147, 552] on button "Historial Casos" at bounding box center [158, 568] width 191 height 39
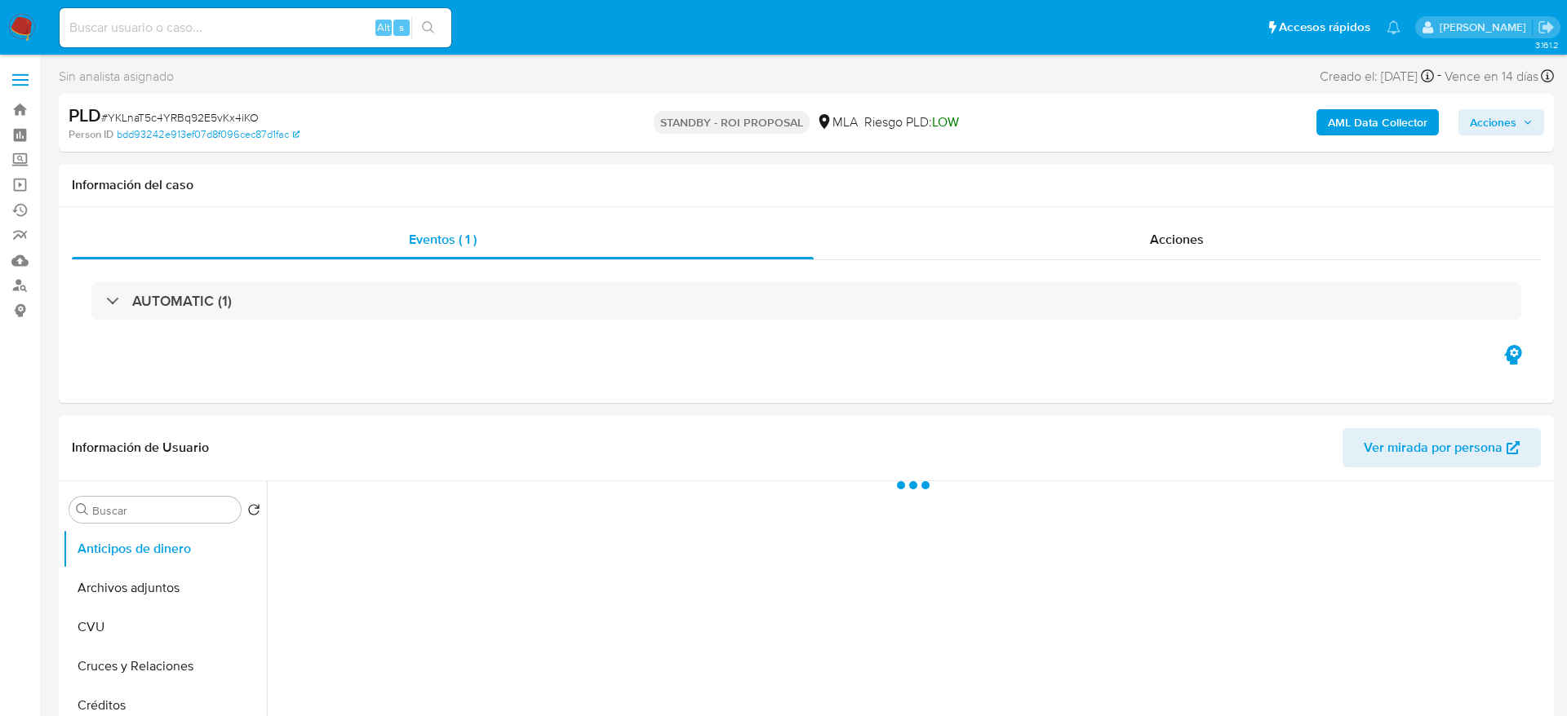
select select "10"
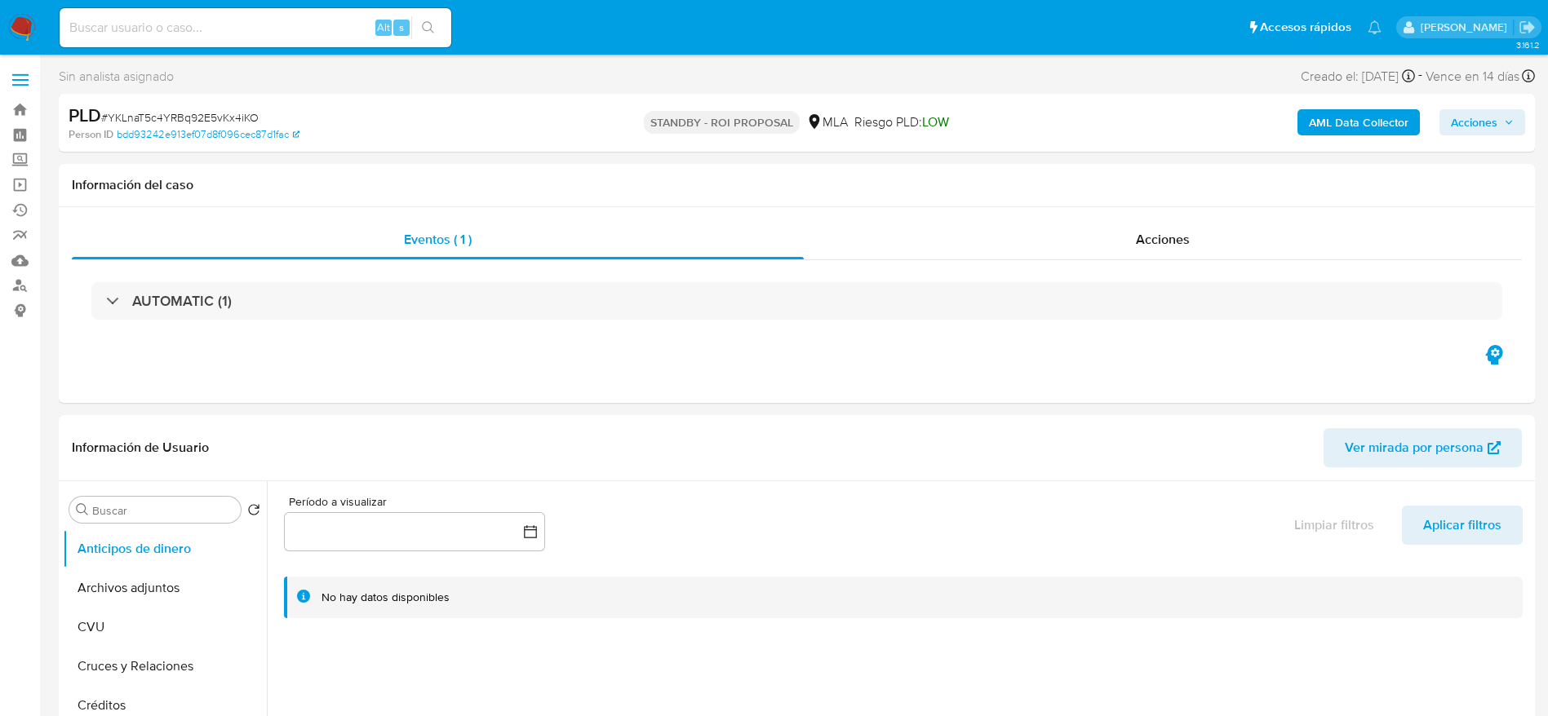
click at [246, 37] on input at bounding box center [256, 27] width 392 height 21
paste input "YKLnaT5c4YRBq92E5vKx4iKO"
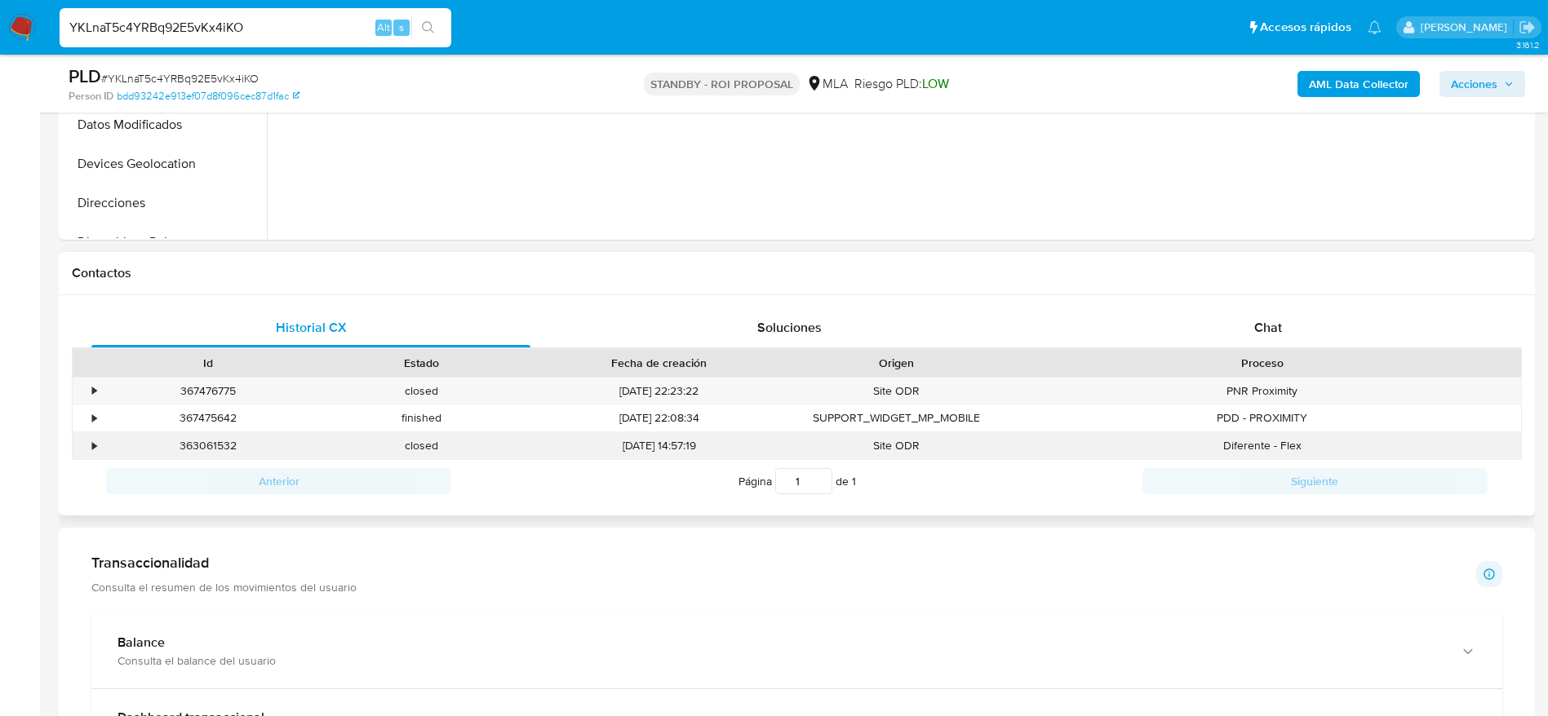
scroll to position [612, 0]
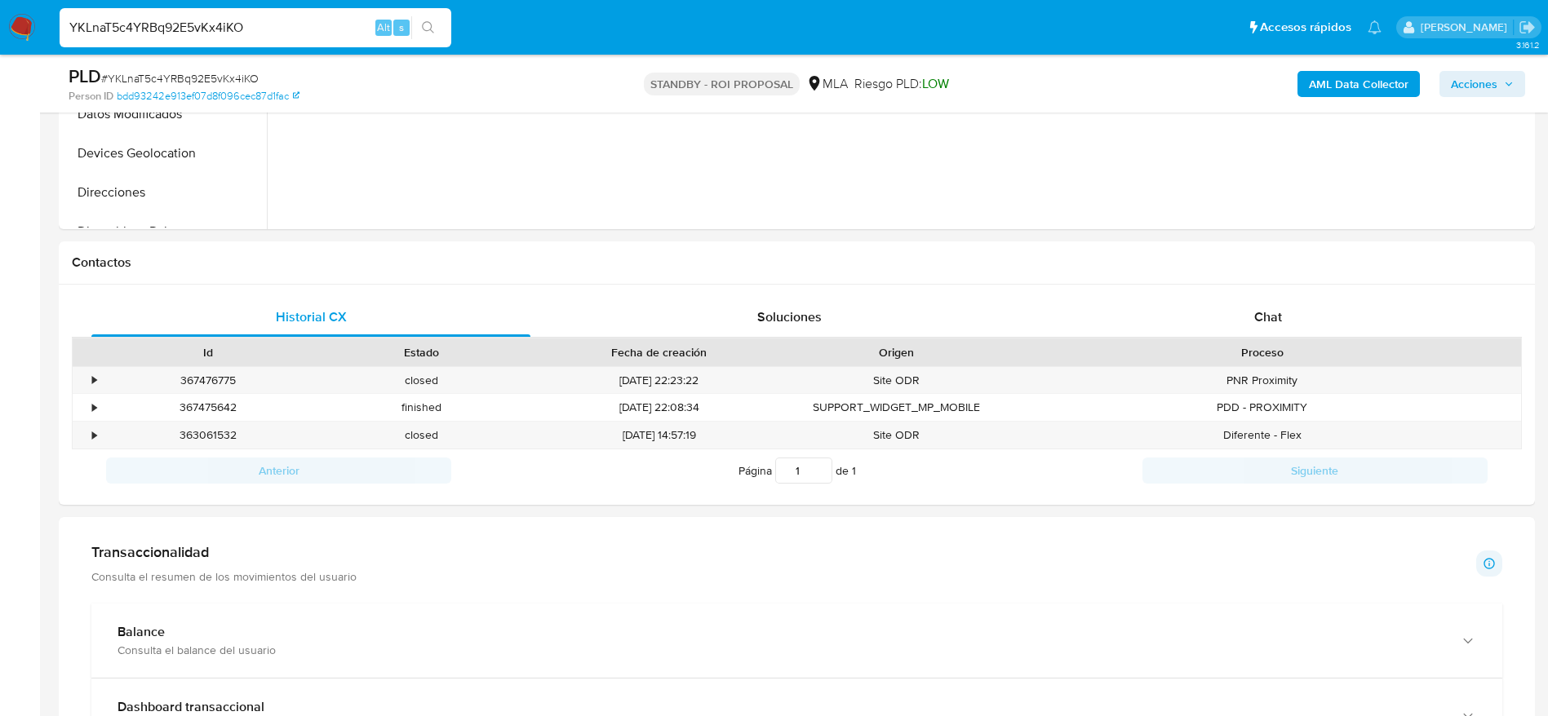
click at [242, 35] on input "YKLnaT5c4YRBq92E5vKx4iKO" at bounding box center [256, 27] width 392 height 21
paste input "Nqv9DscDKUbtZbRWZLgx1vom"
type input "Nqv9DscDKUbtZbRWZLgx1vom"
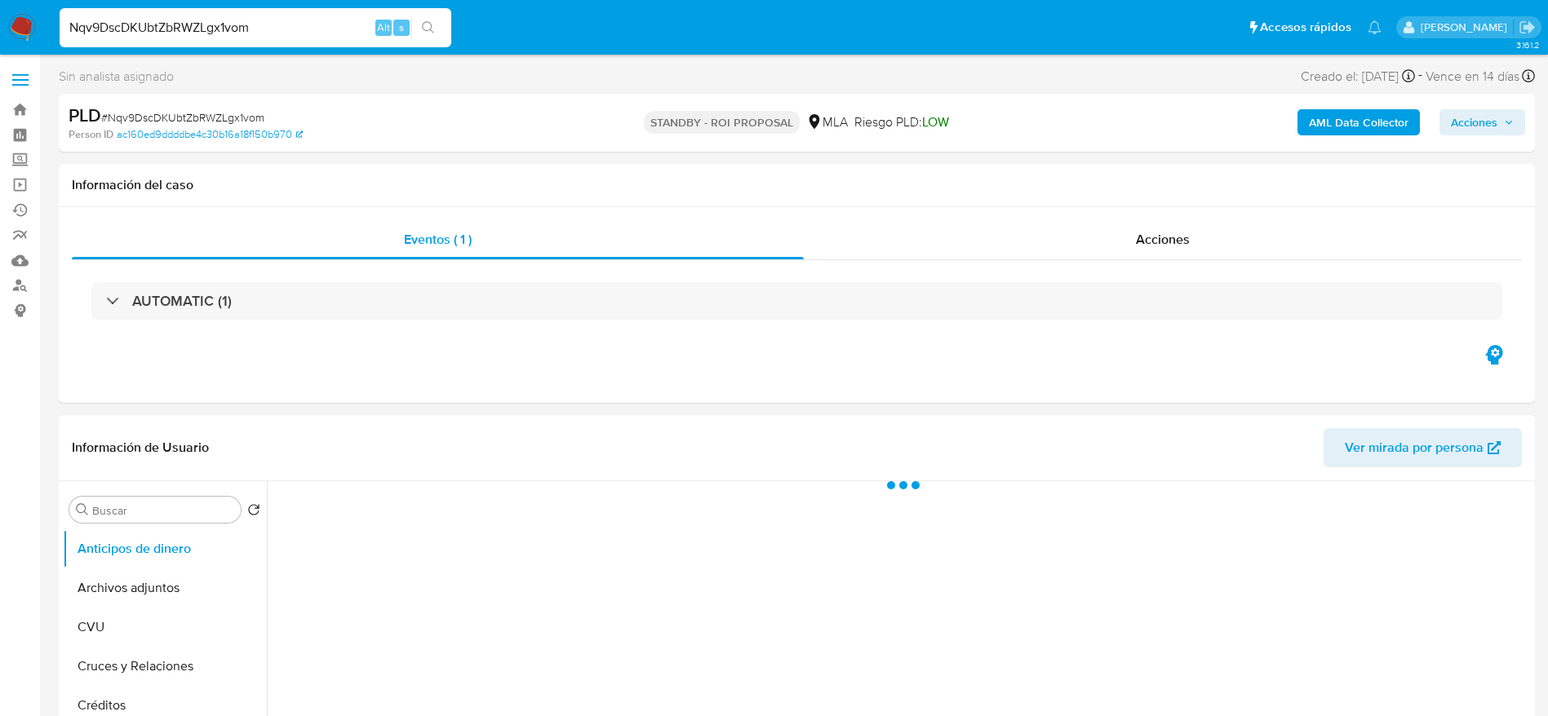
select select "10"
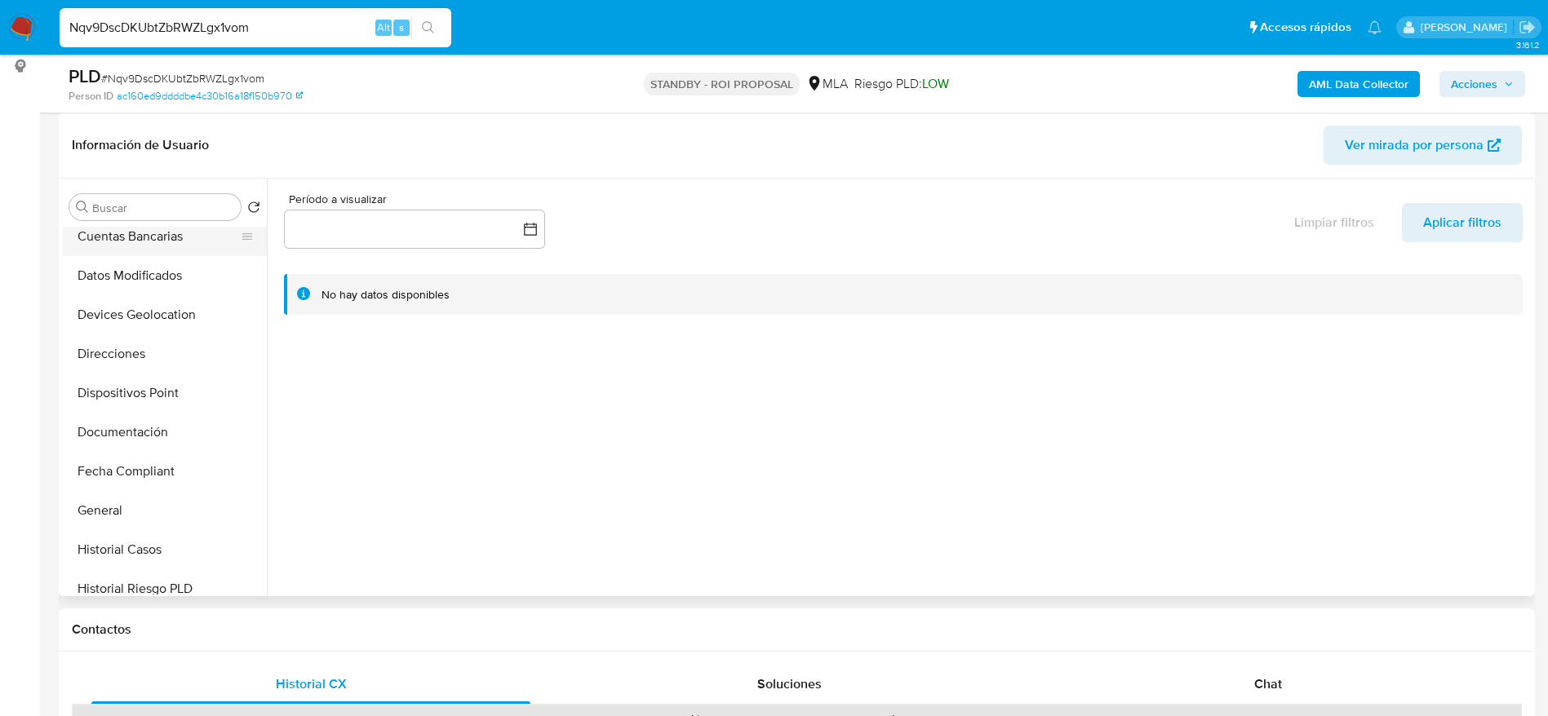
scroll to position [245, 0]
click at [154, 492] on button "Historial Casos" at bounding box center [158, 510] width 191 height 39
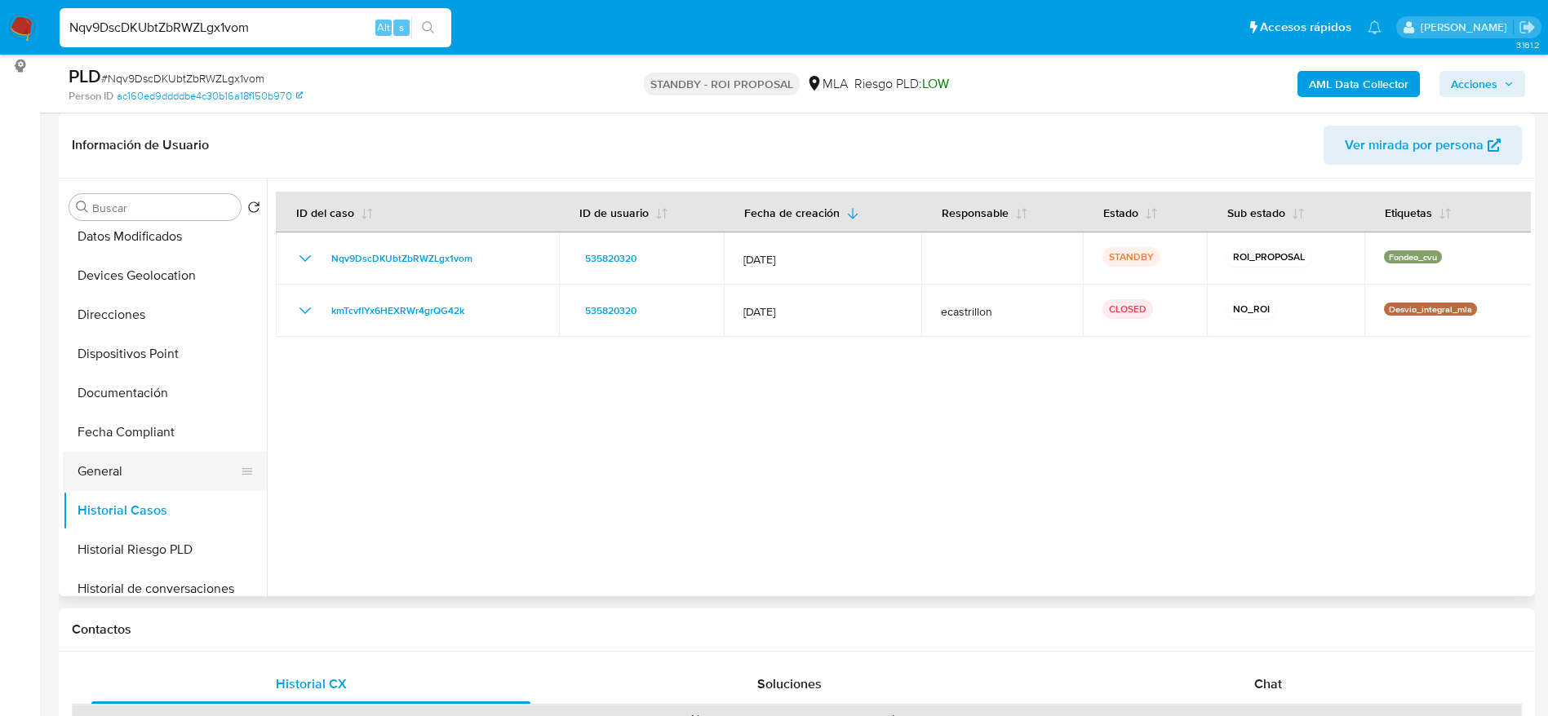
drag, startPoint x: 118, startPoint y: 451, endPoint x: 117, endPoint y: 475, distance: 23.7
click at [117, 454] on button "General" at bounding box center [158, 471] width 191 height 39
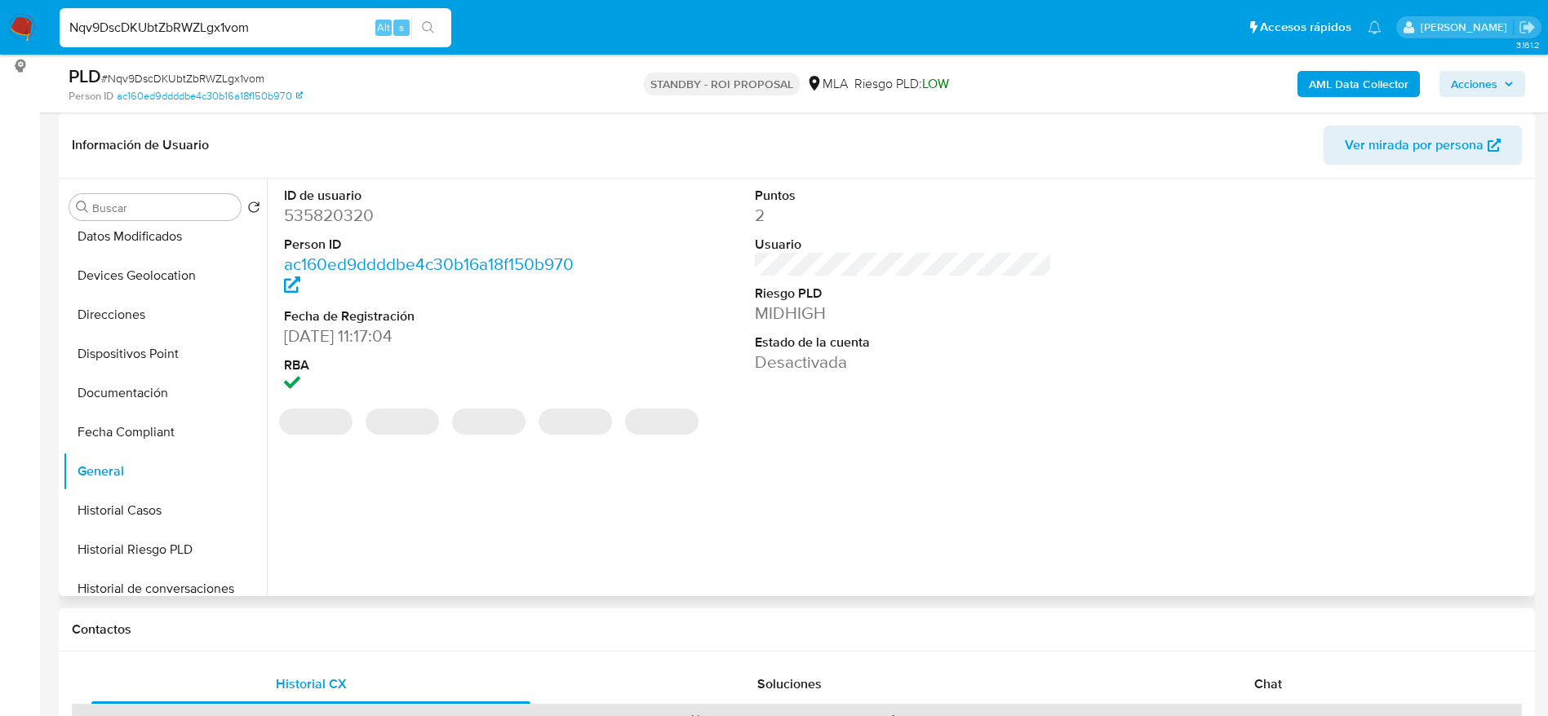
click at [353, 217] on dd "535820320" at bounding box center [433, 215] width 298 height 23
copy dd "535820320"
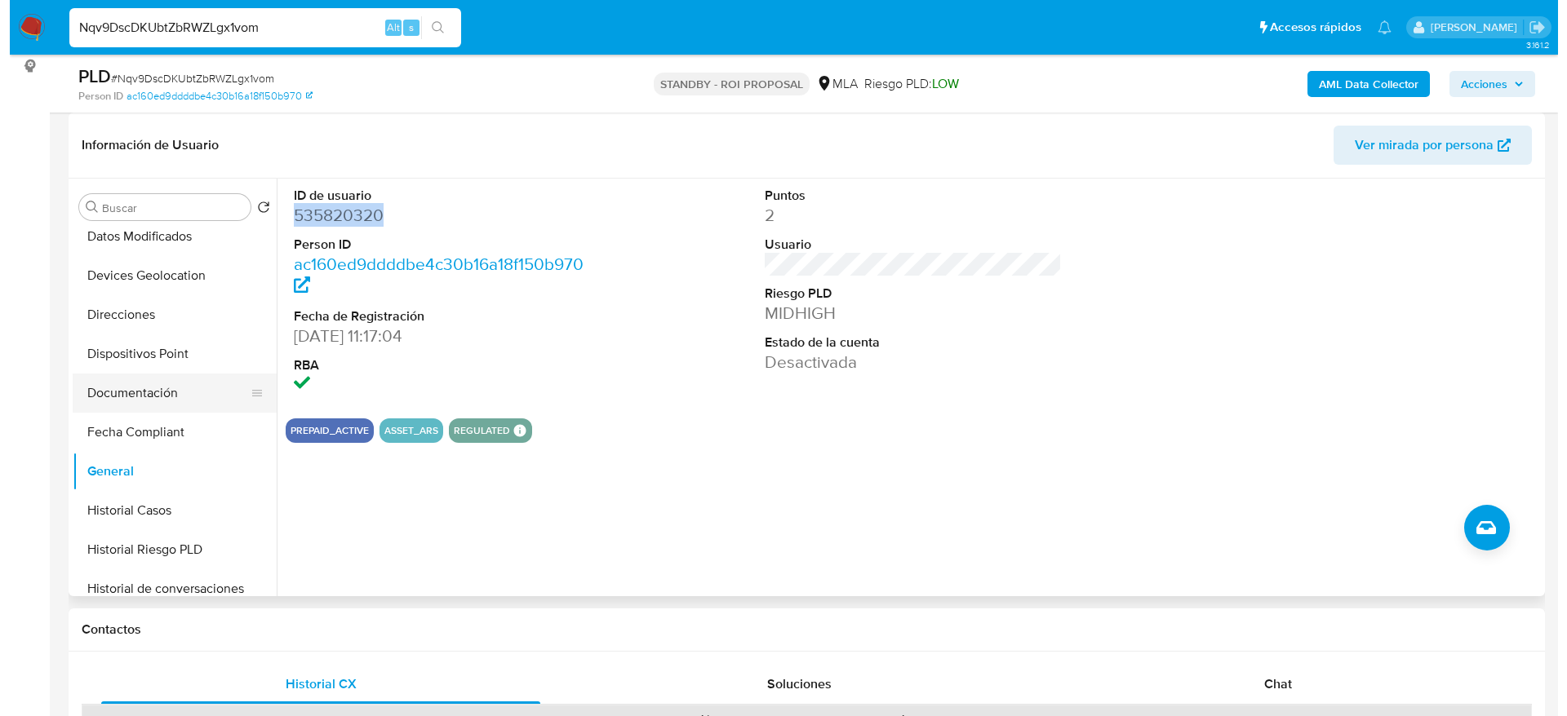
scroll to position [490, 0]
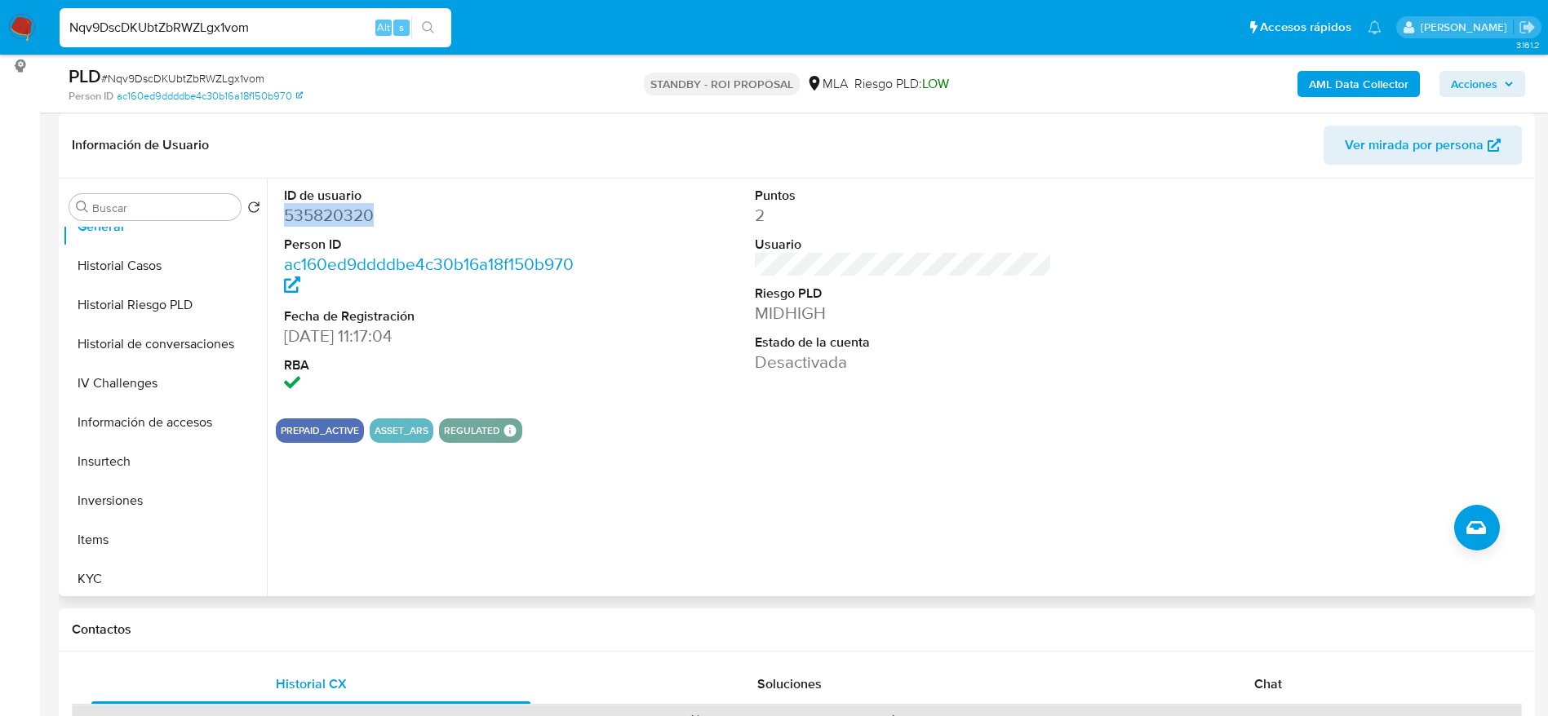
click at [160, 330] on button "Historial de conversaciones" at bounding box center [165, 344] width 204 height 39
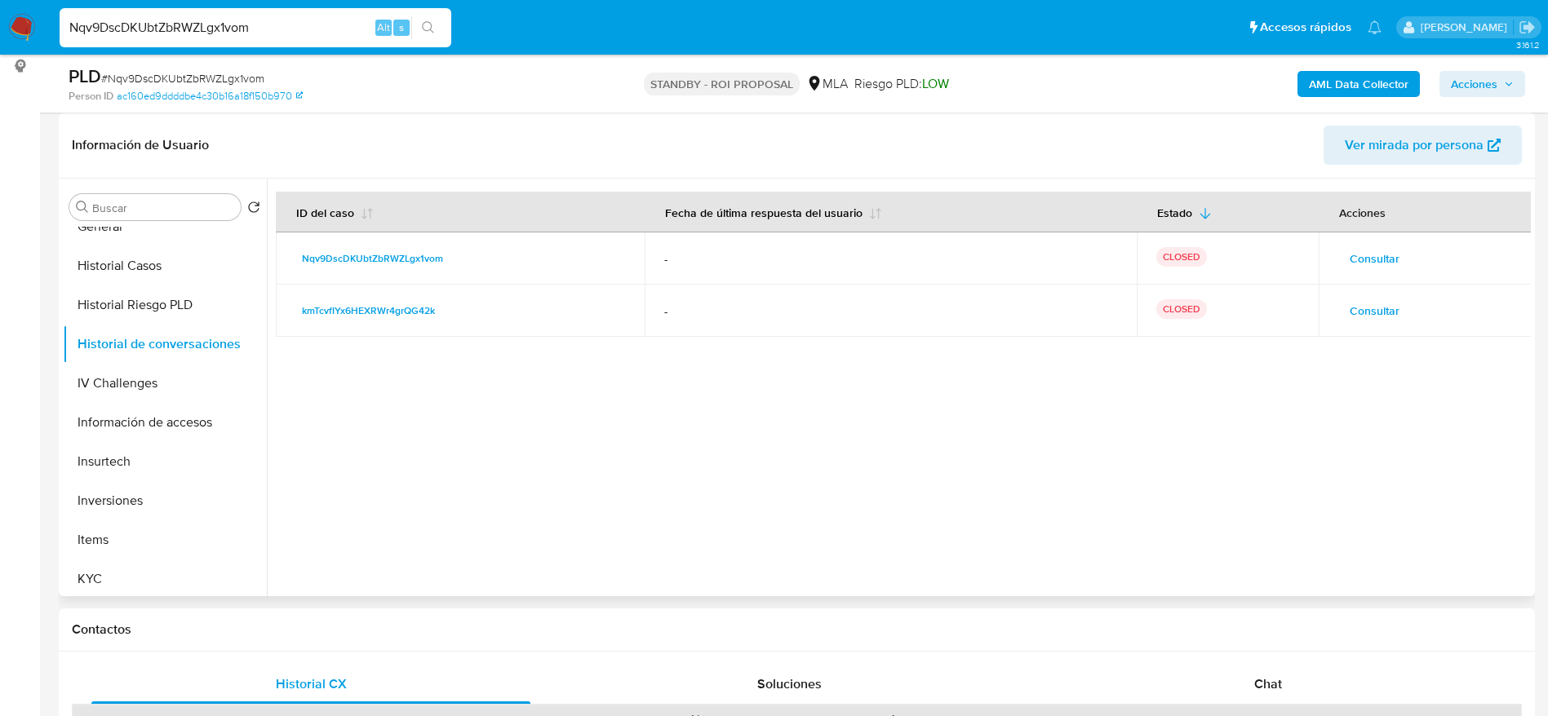
click at [1401, 308] on button "Consultar" at bounding box center [1374, 311] width 73 height 26
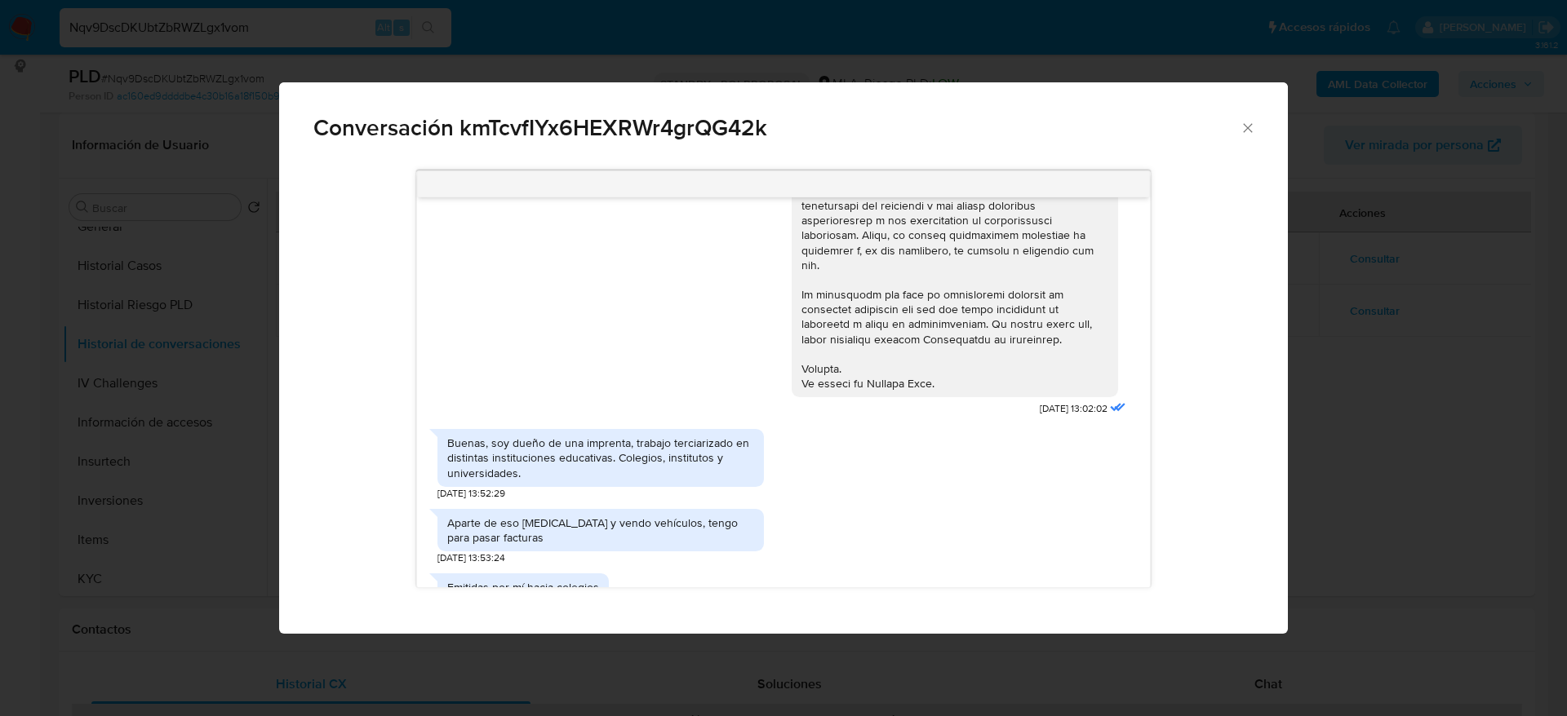
scroll to position [979, 0]
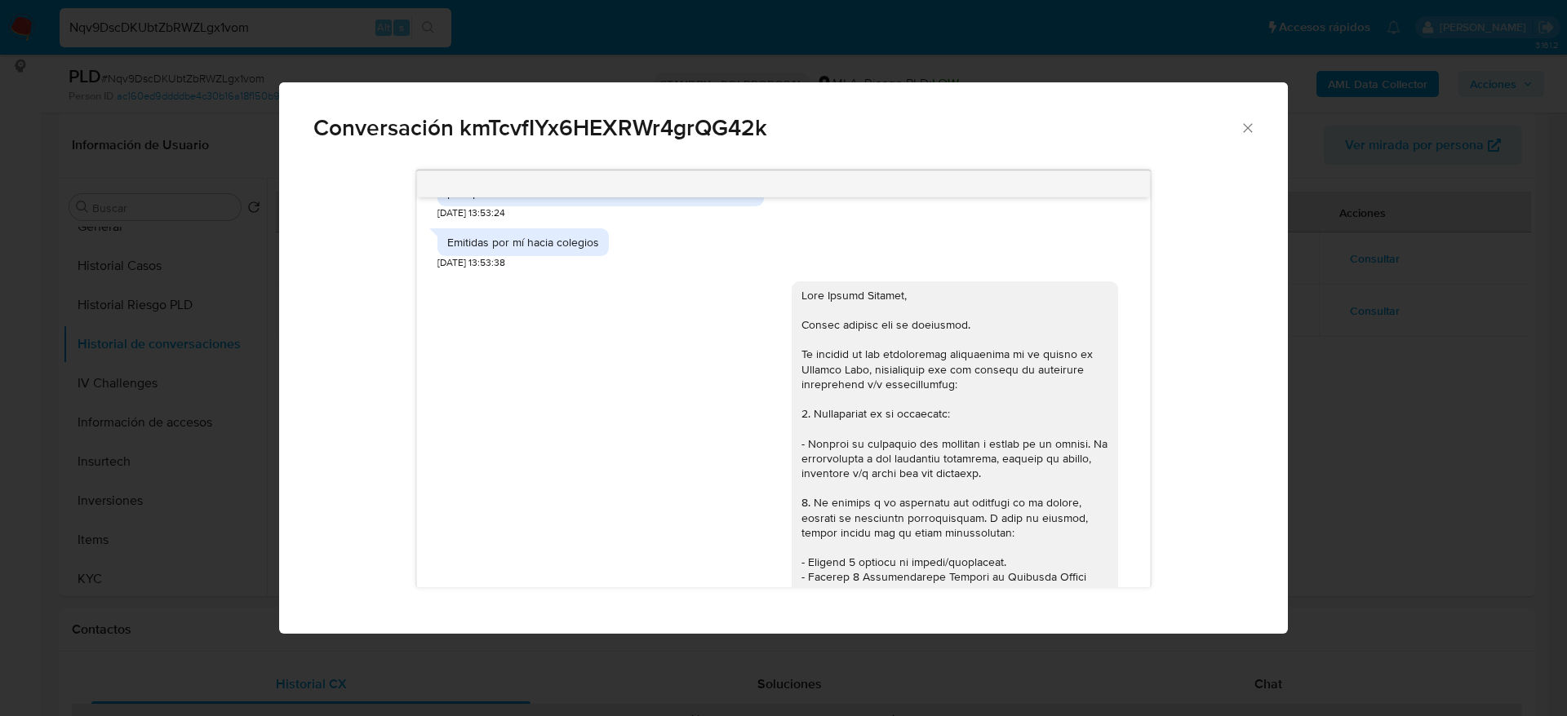
click at [1242, 134] on icon "Cerrar" at bounding box center [1247, 128] width 16 height 16
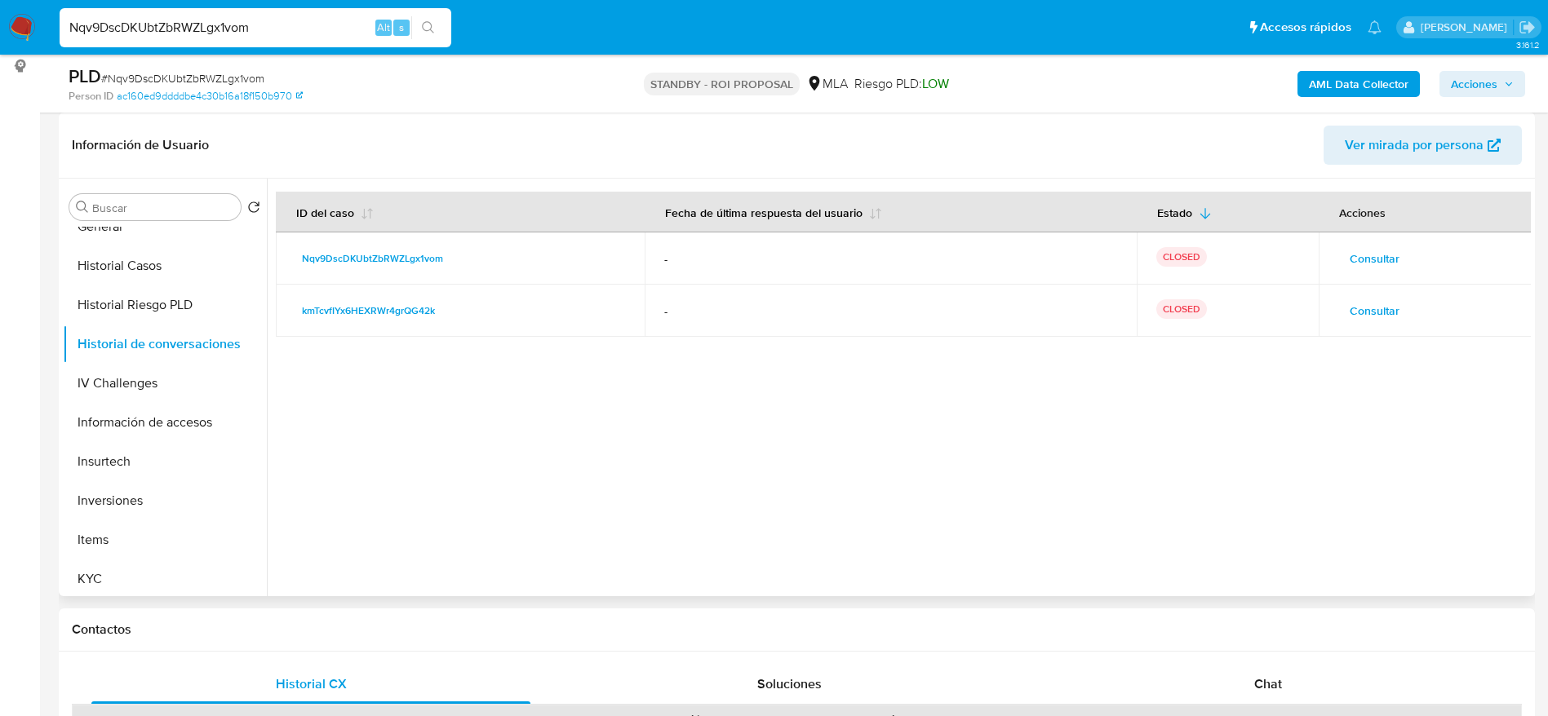
click at [1359, 258] on span "Consultar" at bounding box center [1375, 258] width 50 height 23
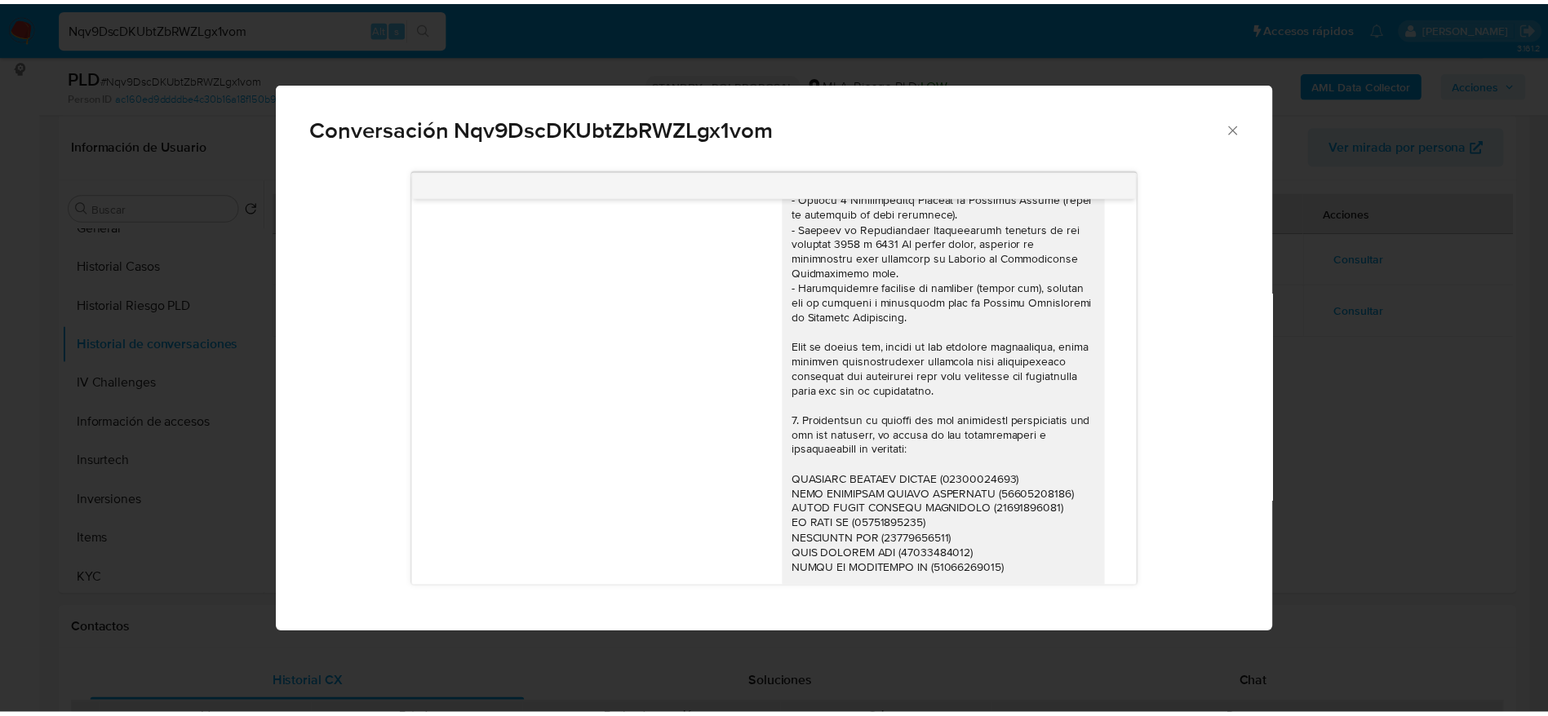
scroll to position [0, 0]
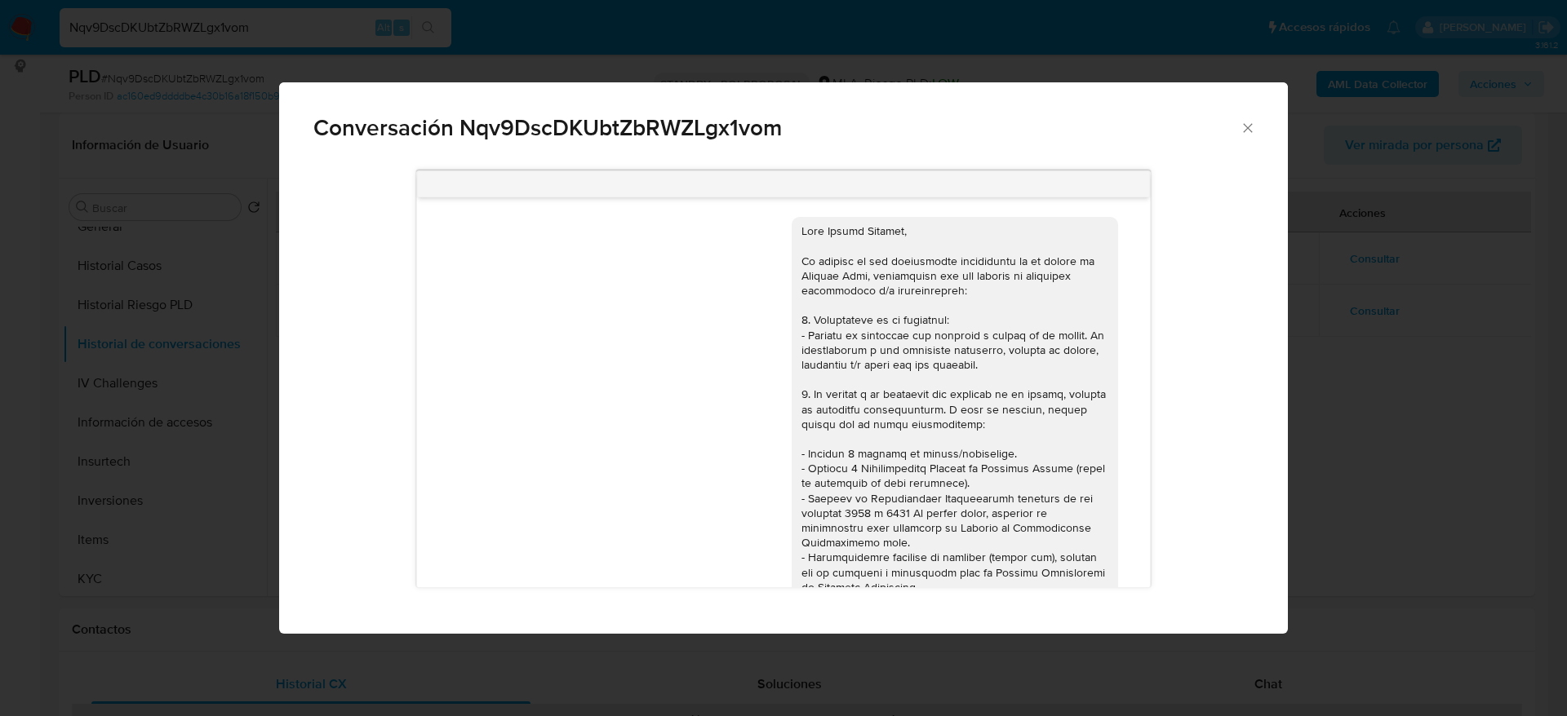
click at [1251, 129] on icon "Cerrar" at bounding box center [1247, 128] width 16 height 16
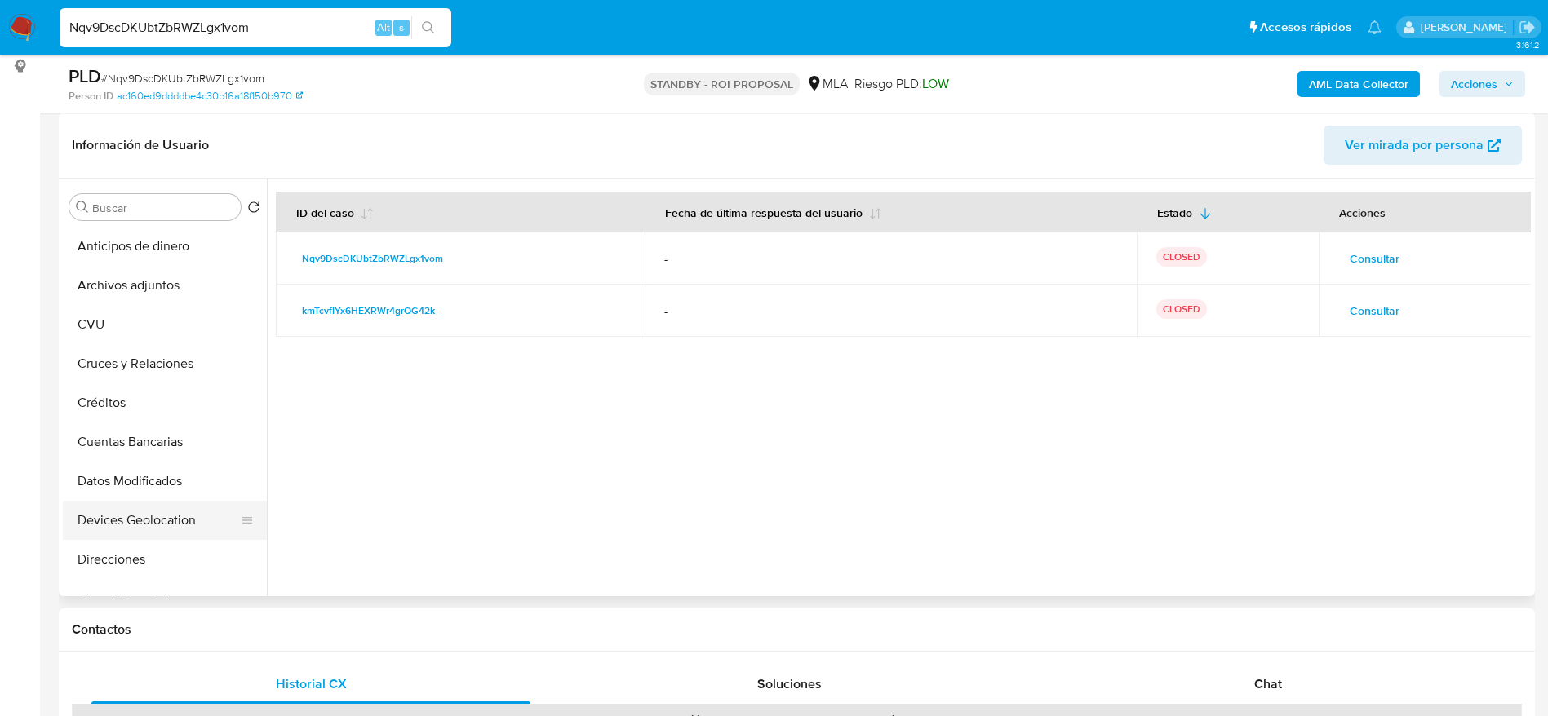
click at [155, 534] on button "Devices Geolocation" at bounding box center [158, 520] width 191 height 39
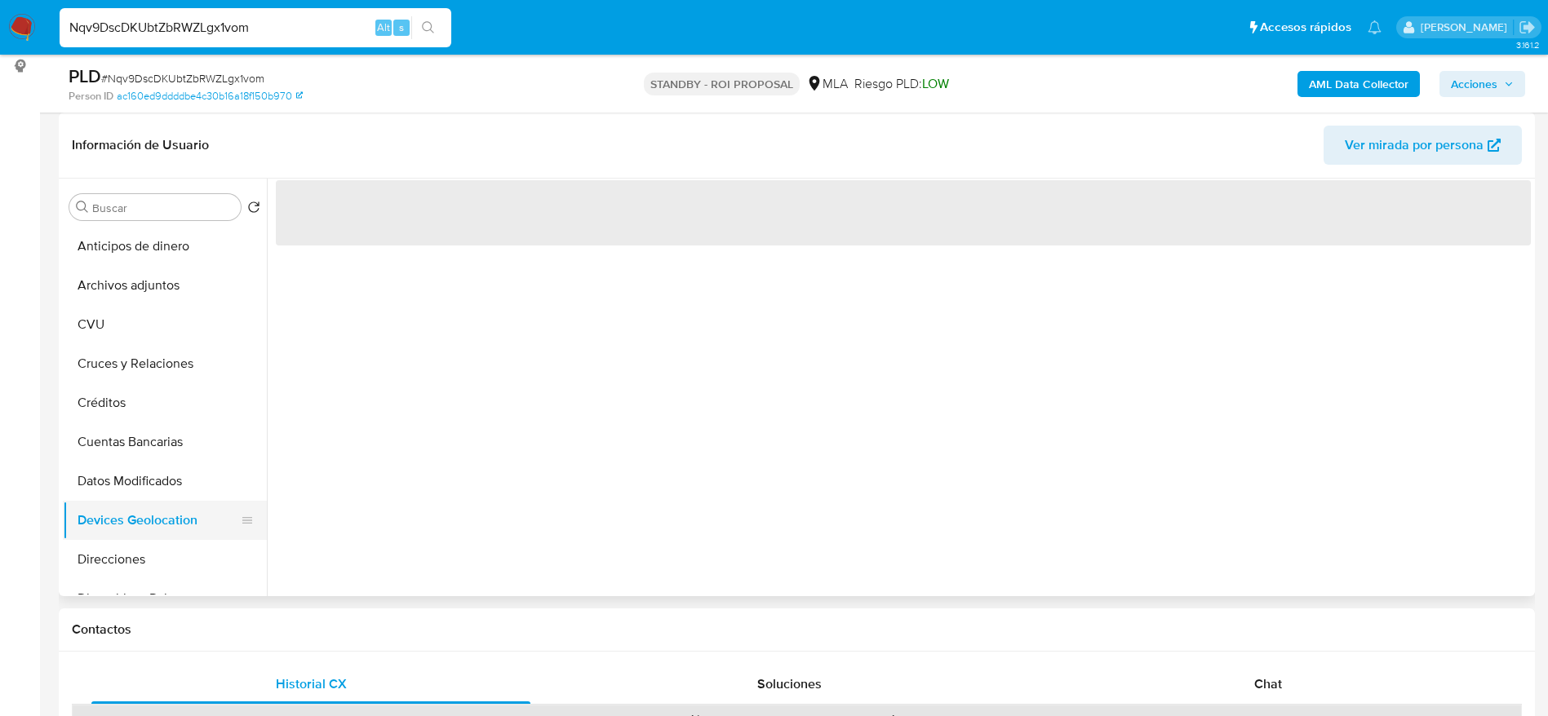
click at [114, 536] on button "Devices Geolocation" at bounding box center [158, 520] width 191 height 39
click at [113, 552] on button "Direcciones" at bounding box center [158, 559] width 191 height 39
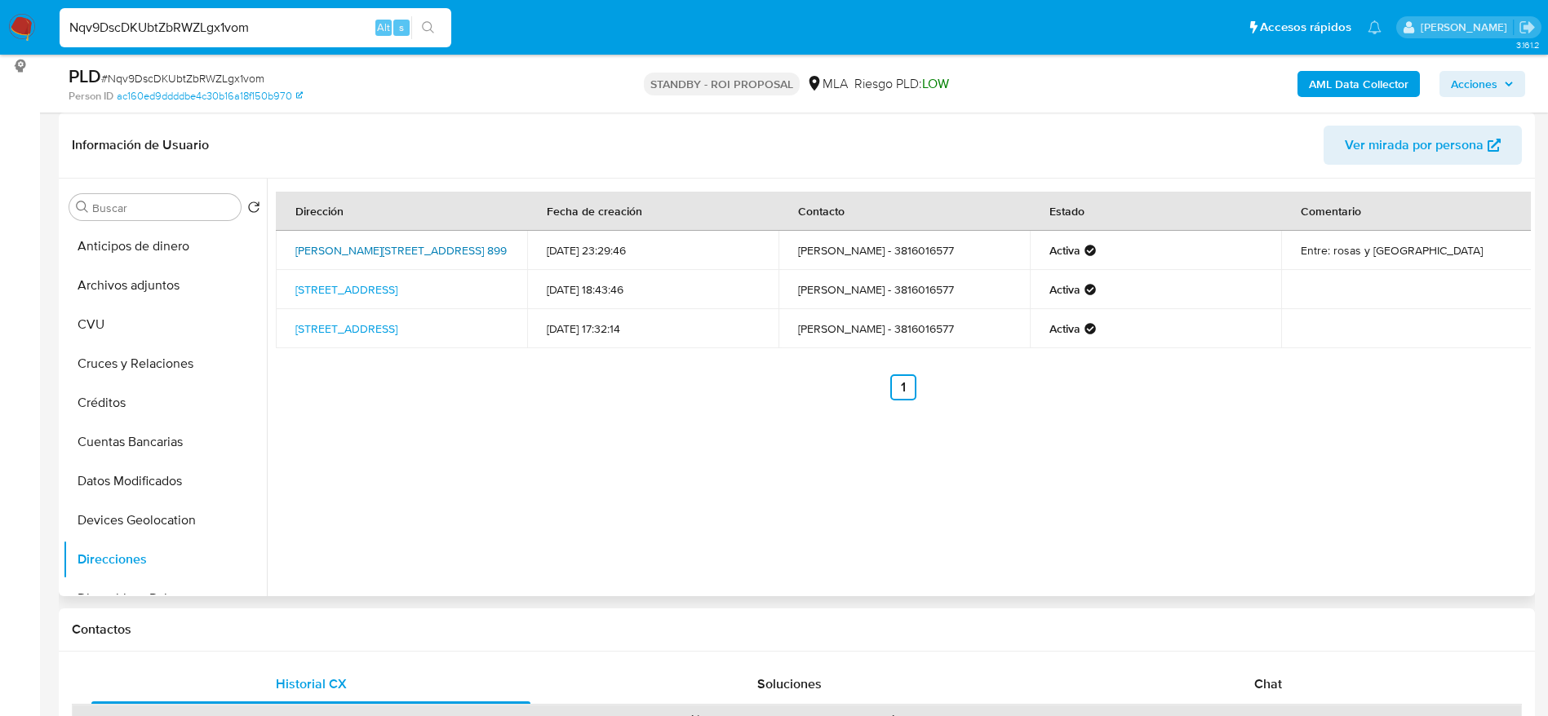
click at [344, 244] on link "Pedro De Villalba 899, Yerba Buena, Tucumán, 4107, Argentina 899" at bounding box center [400, 250] width 211 height 16
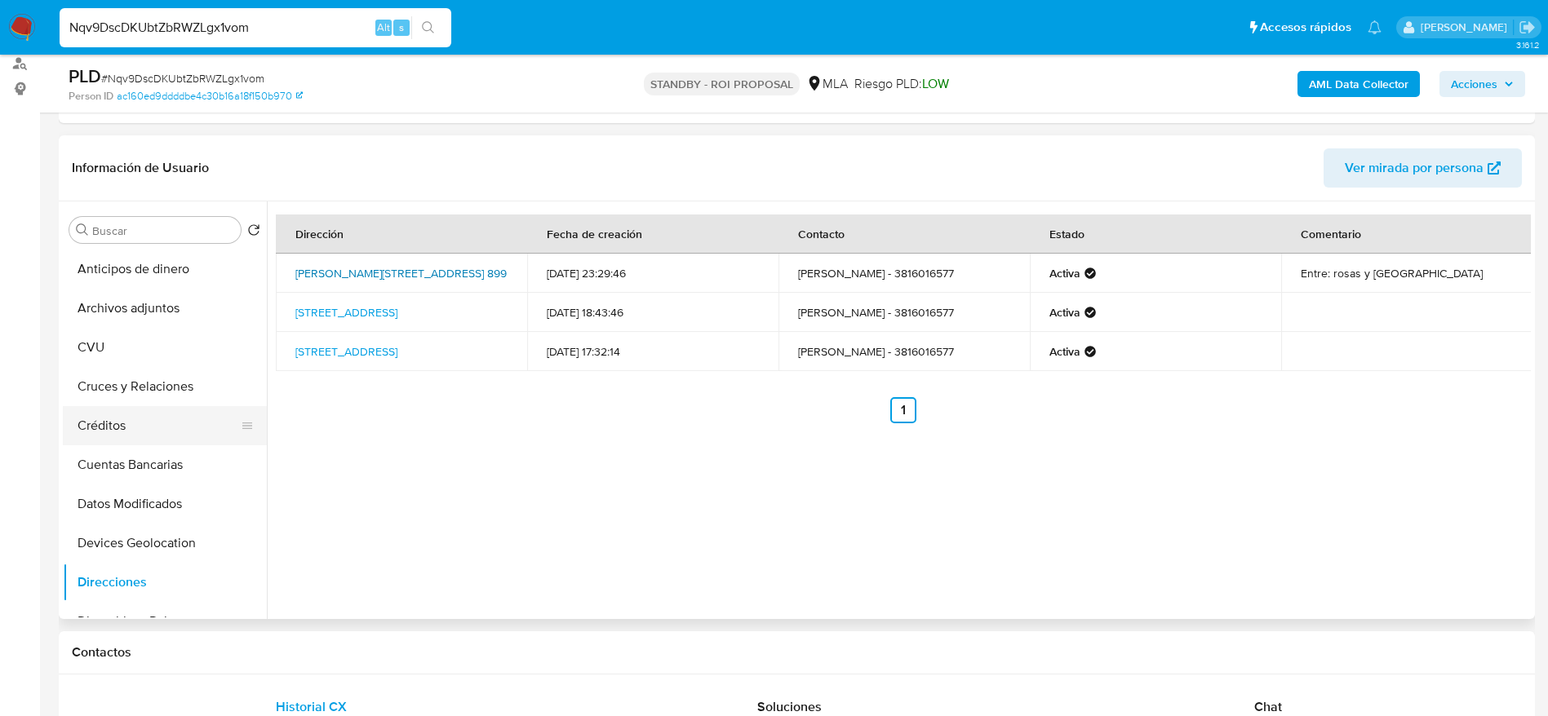
scroll to position [245, 0]
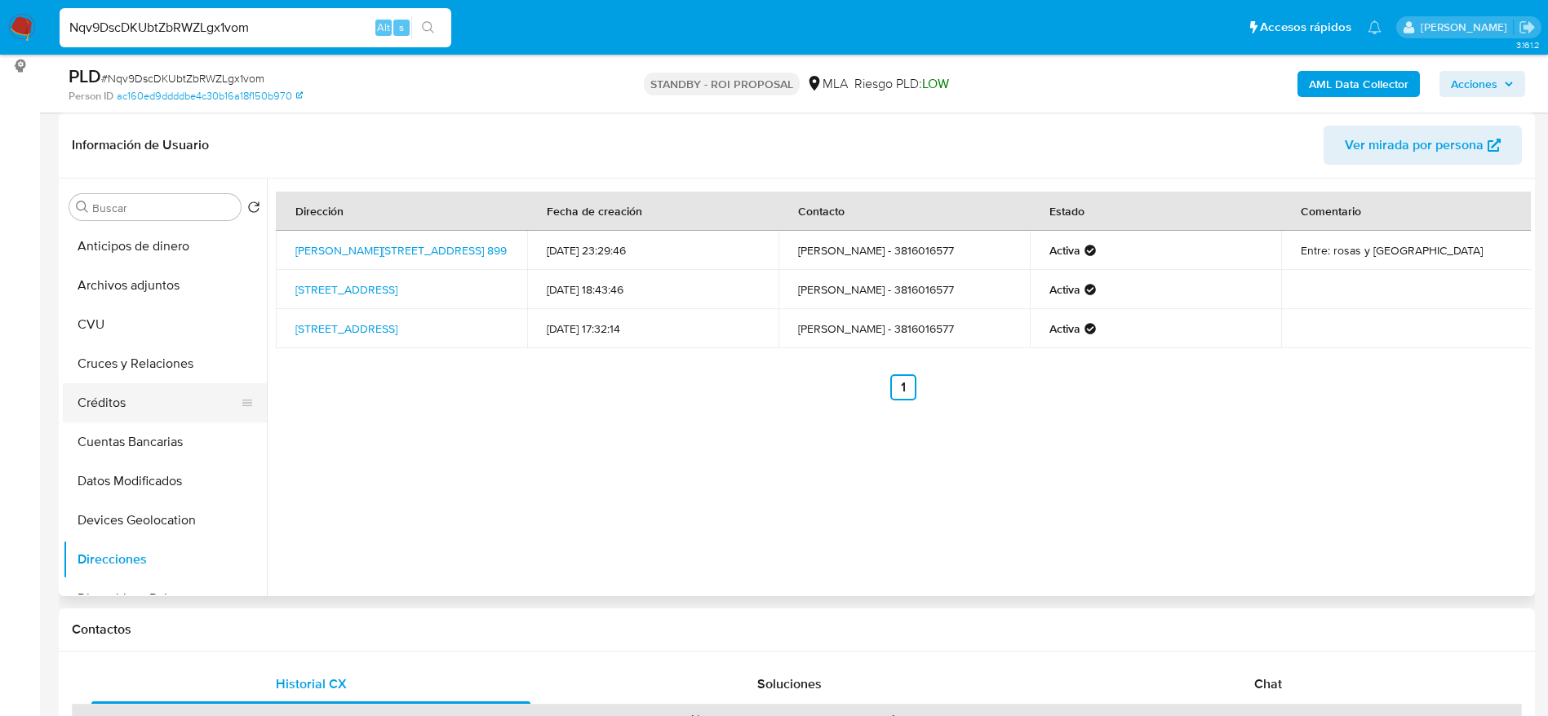
click at [111, 423] on button "Cuentas Bancarias" at bounding box center [165, 442] width 204 height 39
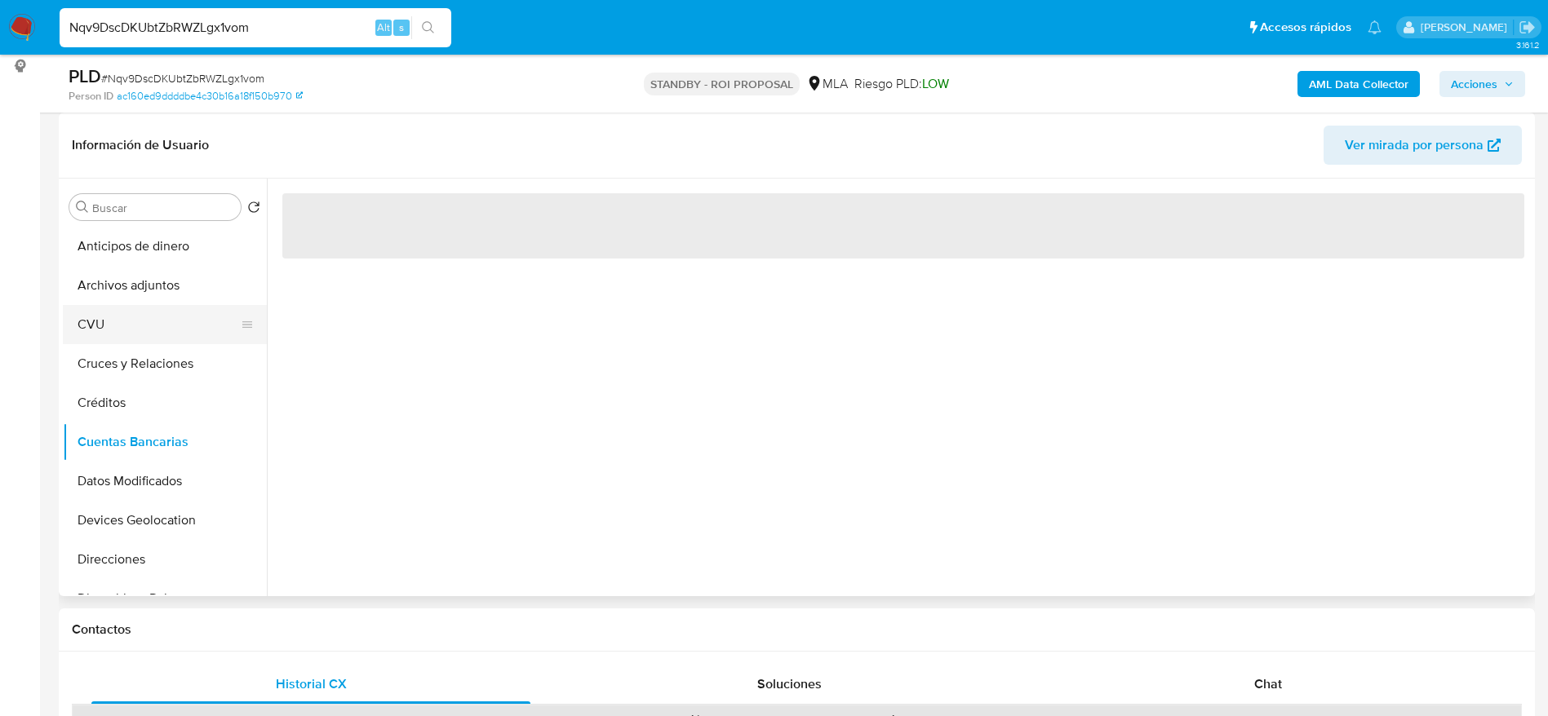
click at [123, 318] on button "CVU" at bounding box center [158, 324] width 191 height 39
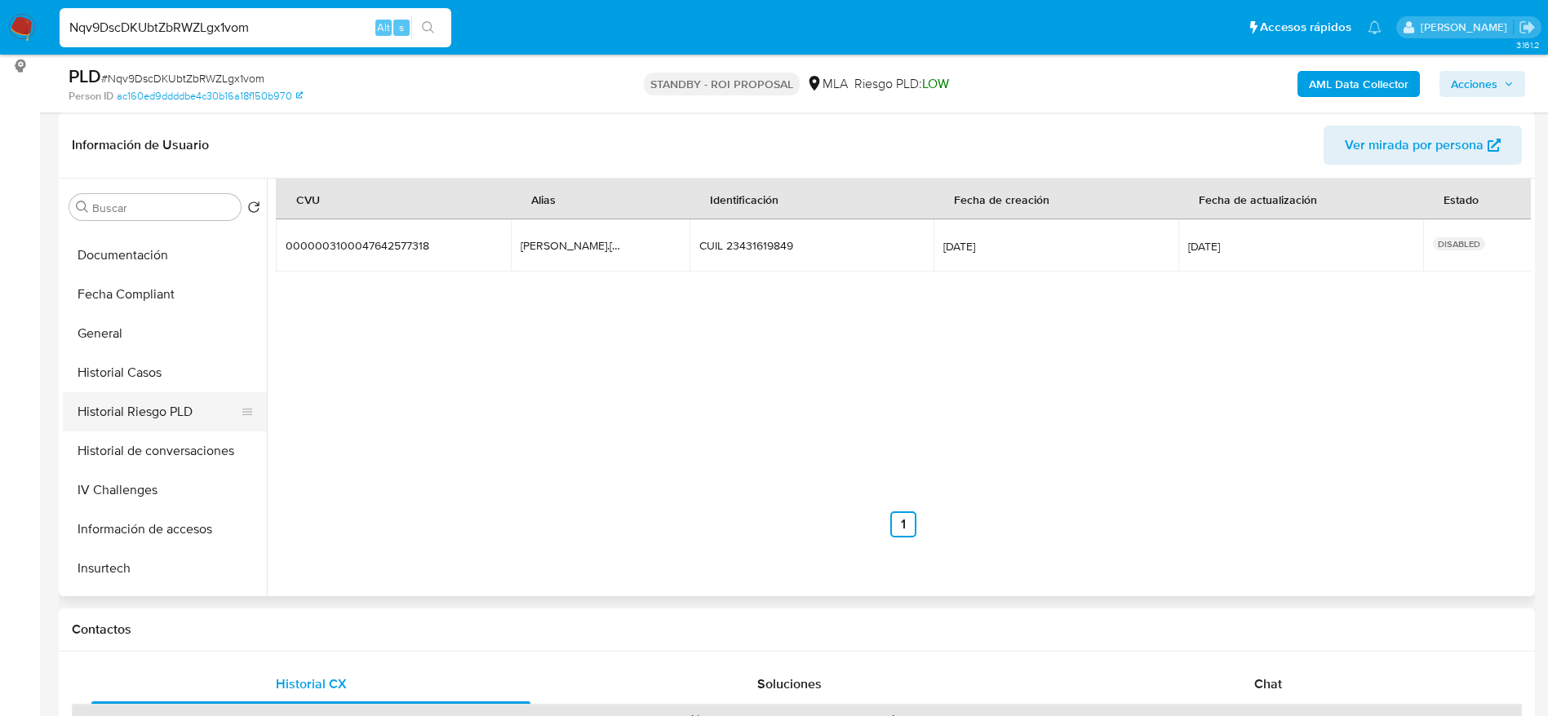
scroll to position [490, 0]
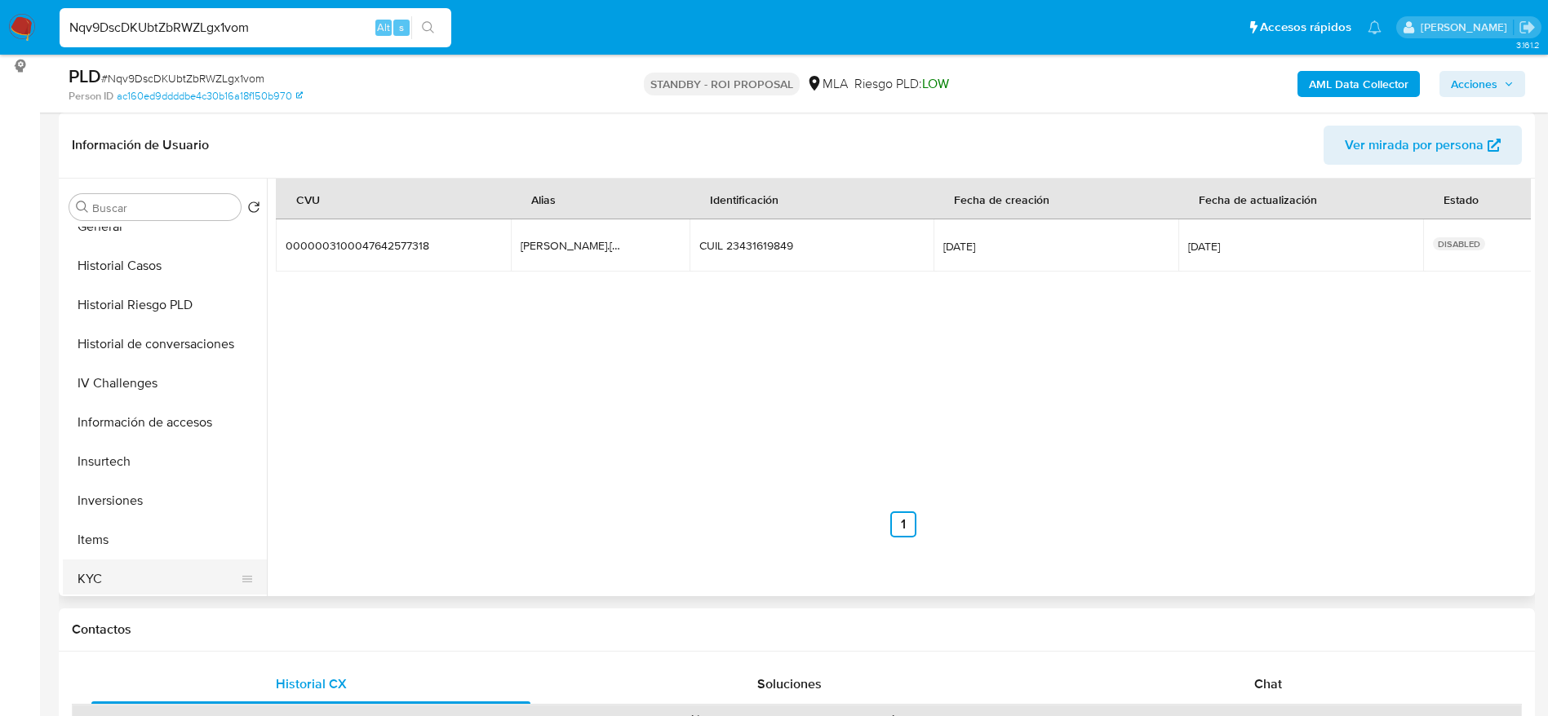
click at [101, 581] on button "KYC" at bounding box center [158, 579] width 191 height 39
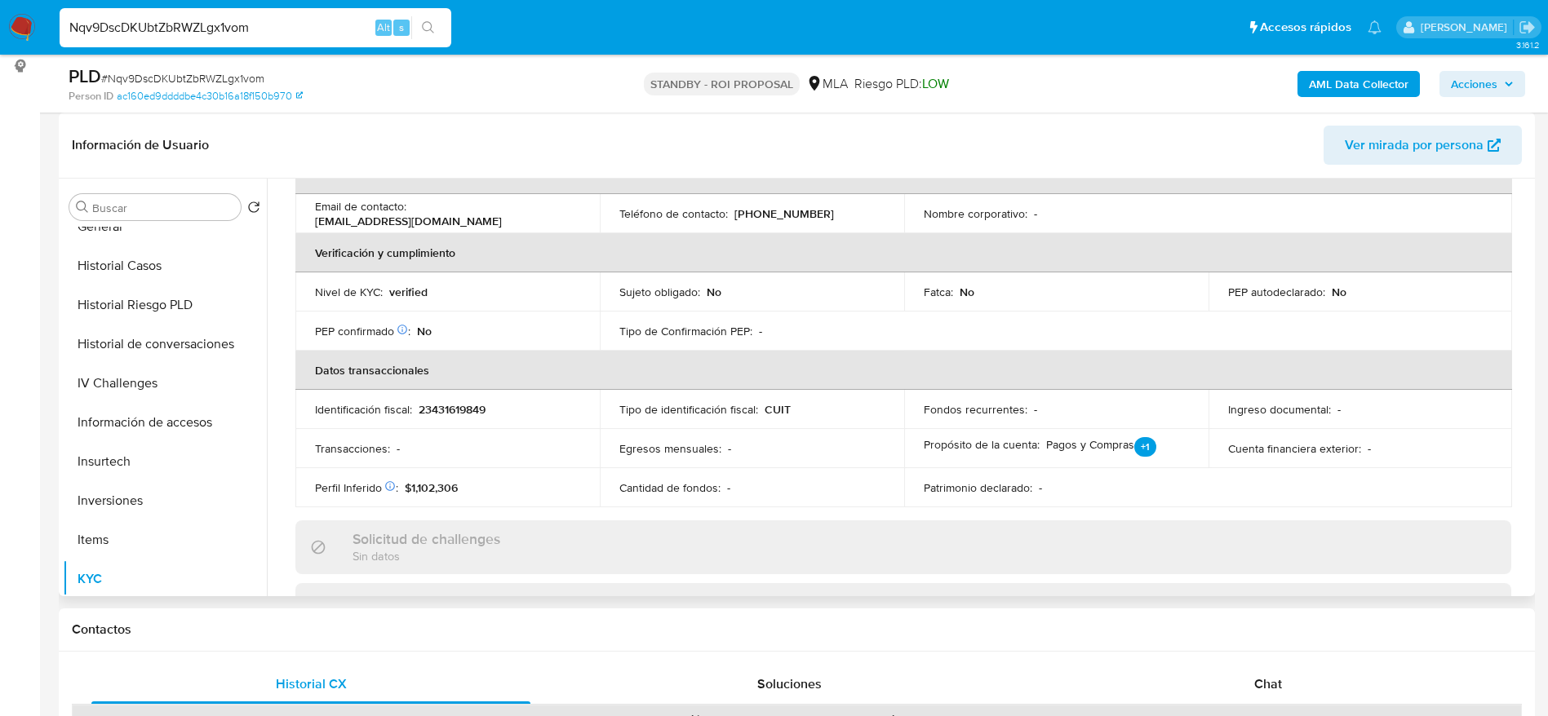
scroll to position [0, 0]
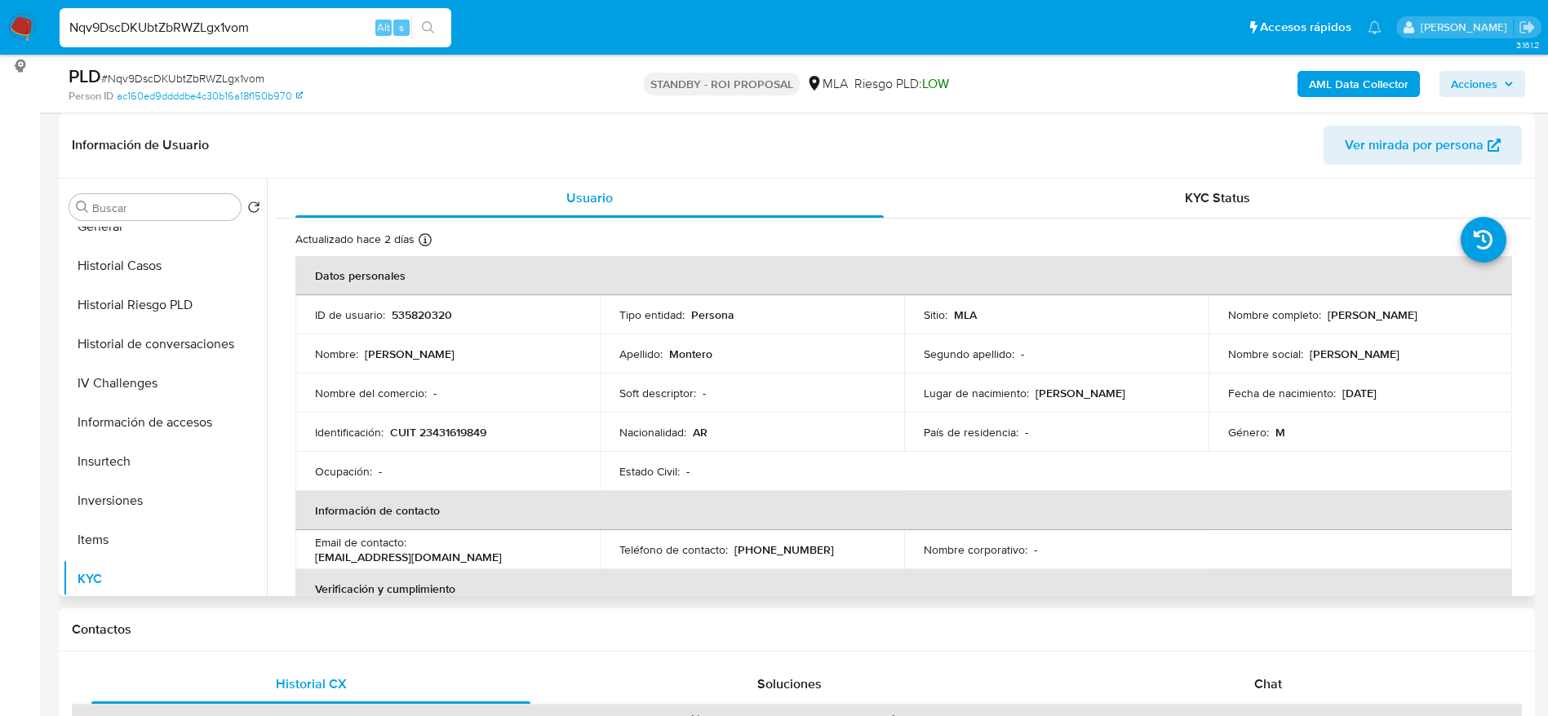
drag, startPoint x: 128, startPoint y: 264, endPoint x: 647, endPoint y: 401, distance: 536.7
click at [128, 264] on button "Historial Casos" at bounding box center [165, 265] width 204 height 39
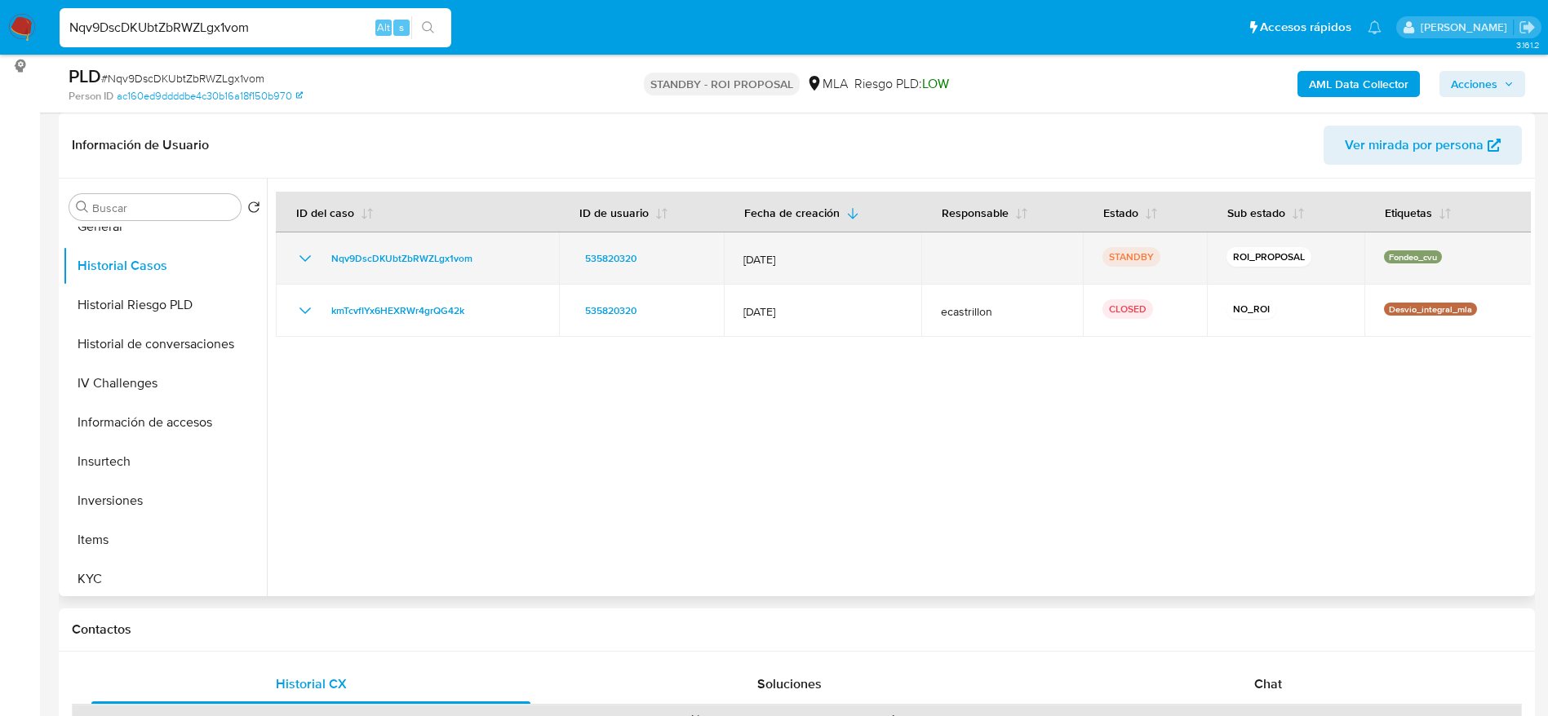
drag, startPoint x: 734, startPoint y: 258, endPoint x: 804, endPoint y: 266, distance: 69.8
click at [804, 266] on td "12/Jul/2025" at bounding box center [823, 259] width 198 height 52
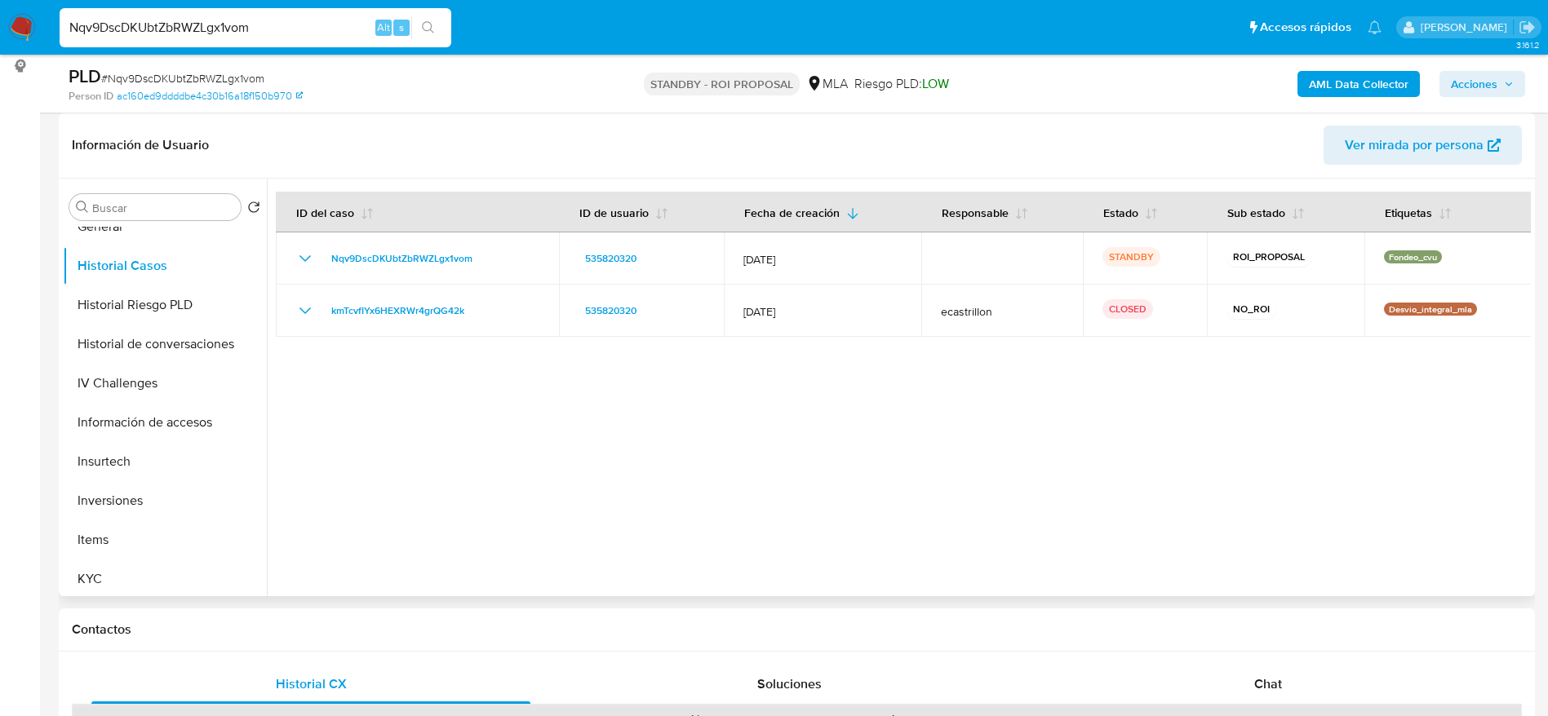
click at [923, 508] on div at bounding box center [899, 388] width 1264 height 418
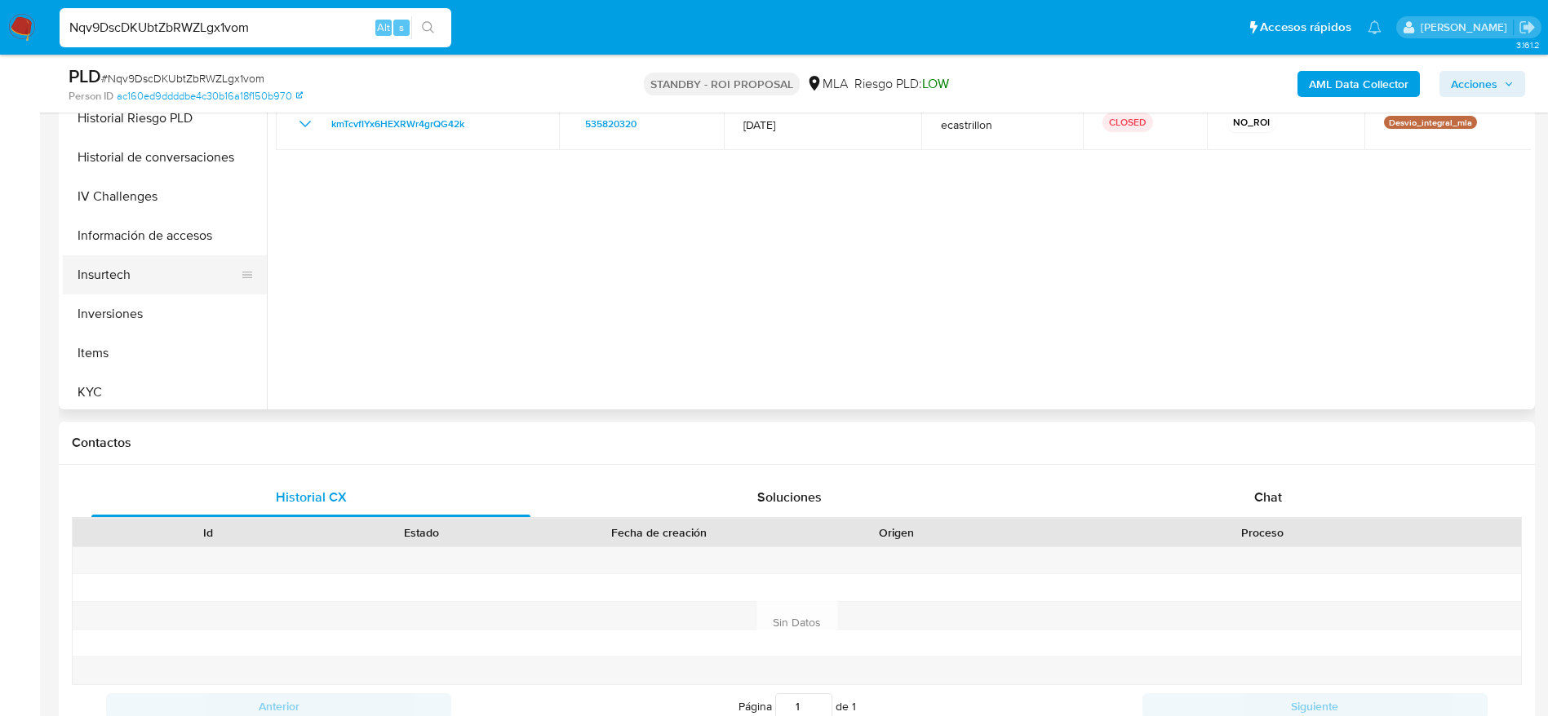
scroll to position [367, 0]
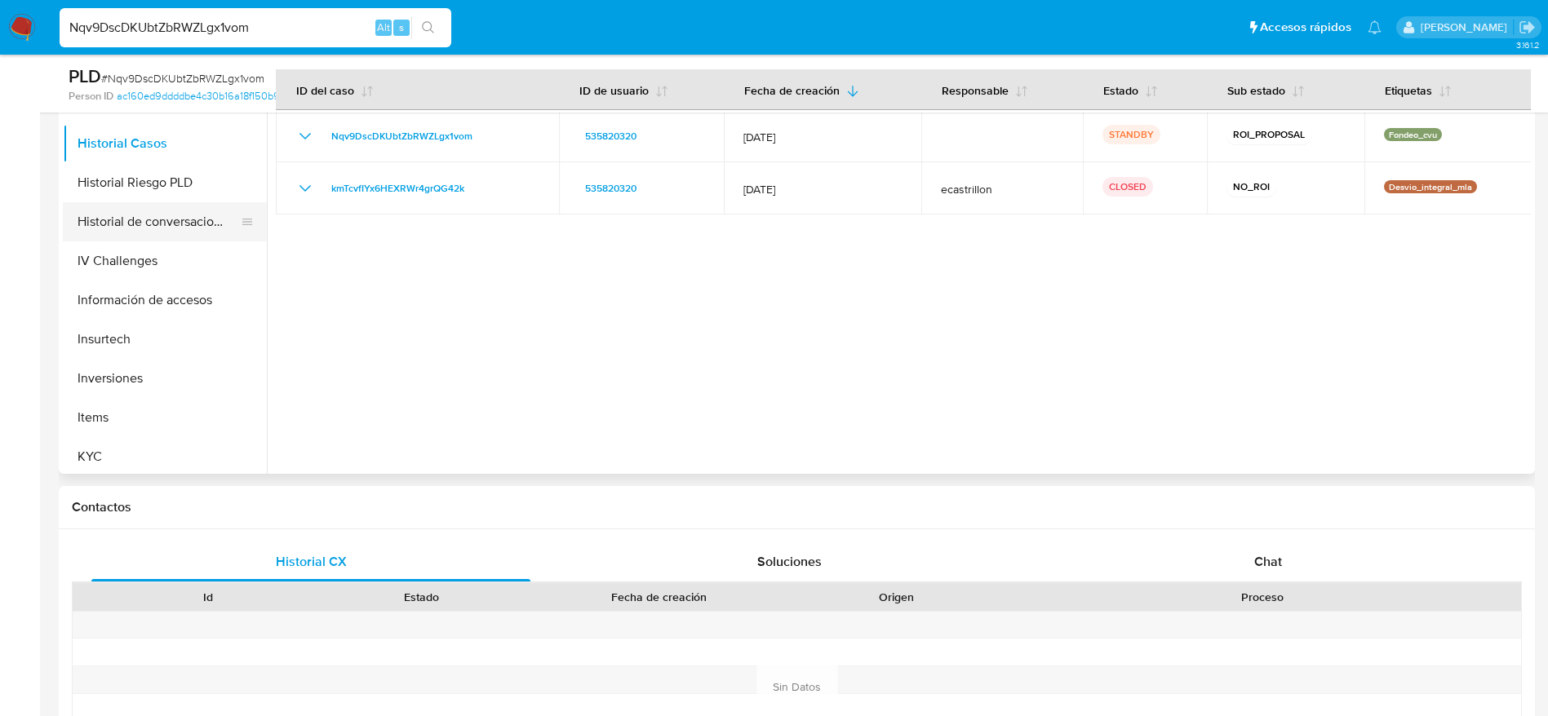
click at [185, 219] on button "Historial de conversaciones" at bounding box center [158, 221] width 191 height 39
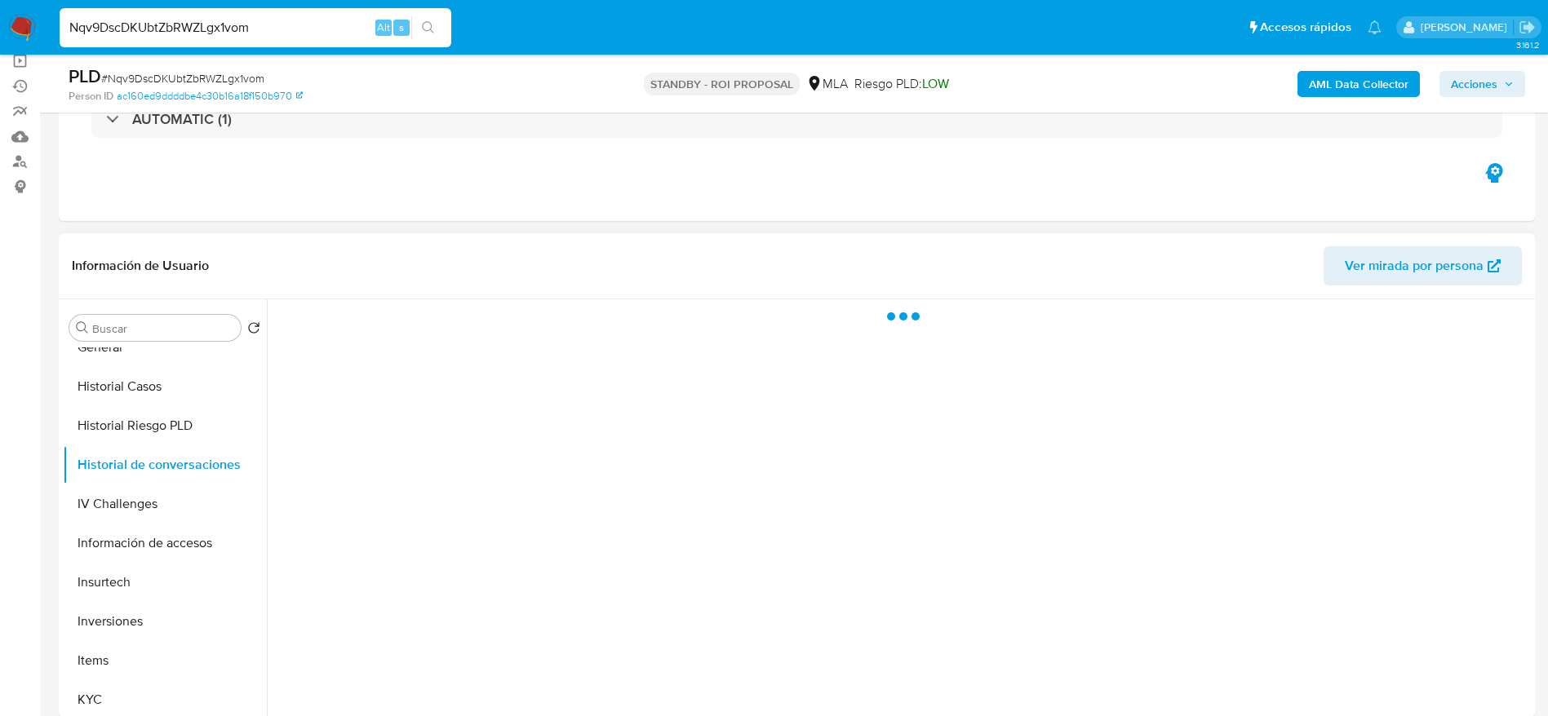
scroll to position [122, 0]
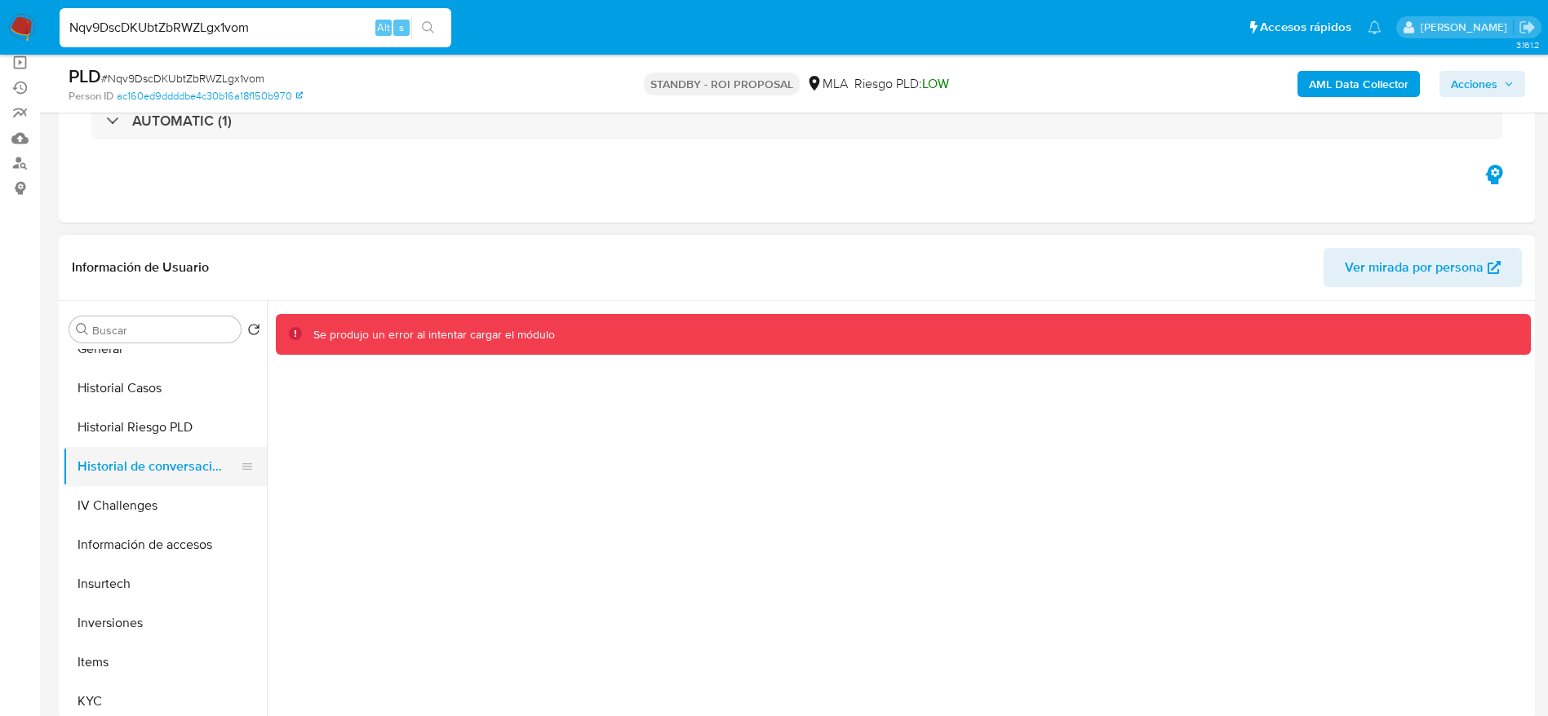
drag, startPoint x: 151, startPoint y: 506, endPoint x: 162, endPoint y: 467, distance: 40.8
click at [151, 505] on button "IV Challenges" at bounding box center [165, 505] width 204 height 39
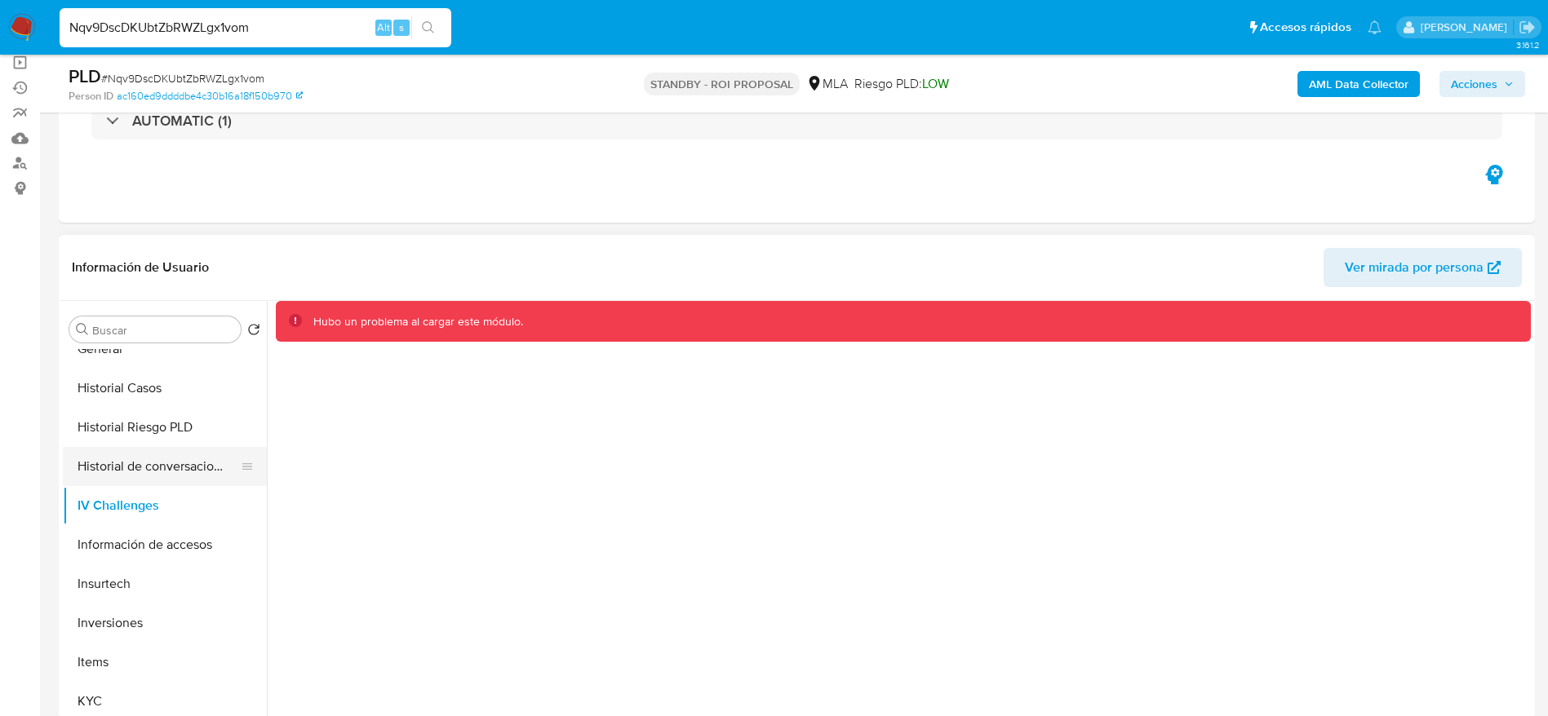
click at [162, 463] on button "Historial de conversaciones" at bounding box center [158, 466] width 191 height 39
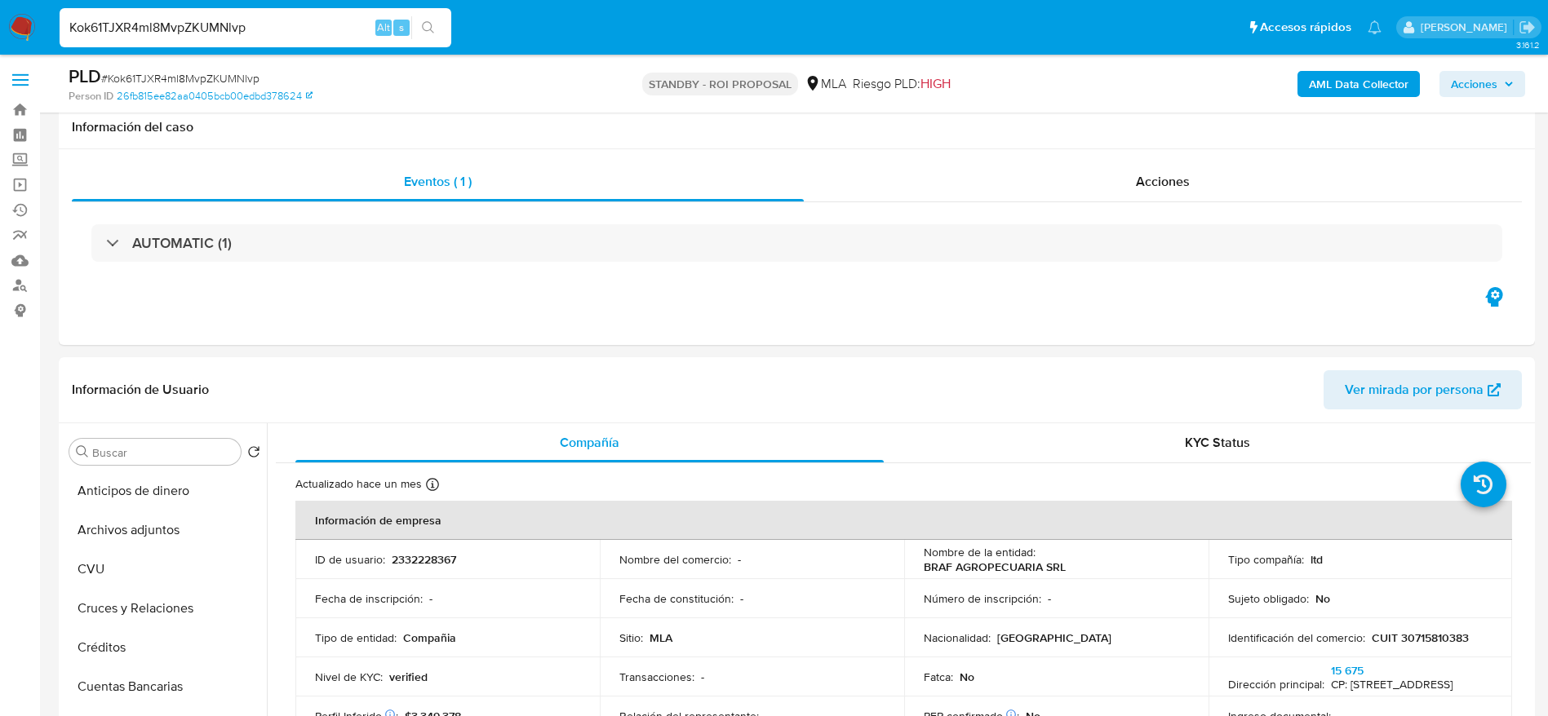
select select "10"
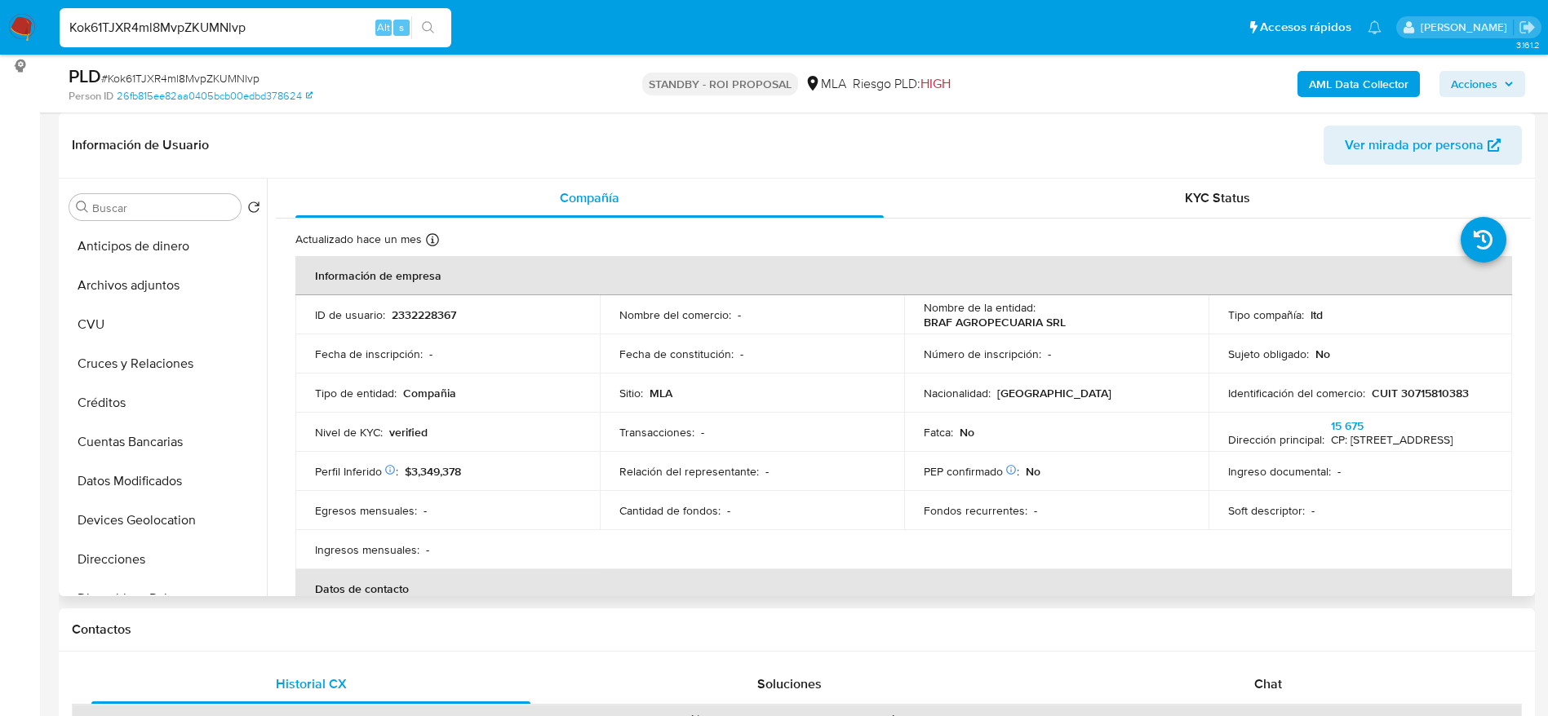
scroll to position [490, 0]
